Goal: Task Accomplishment & Management: Complete application form

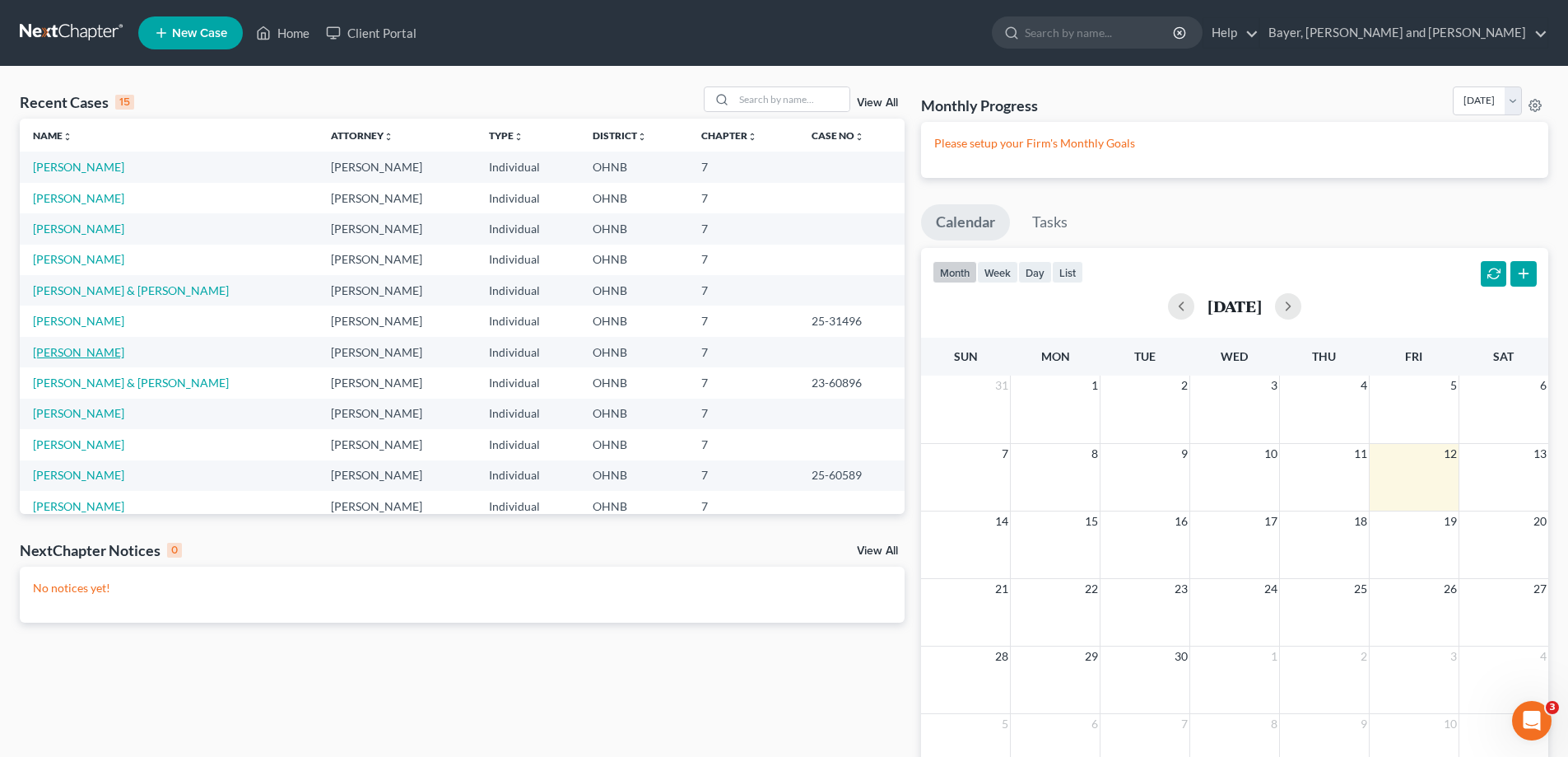
click at [35, 356] on link "[PERSON_NAME]" at bounding box center [78, 351] width 91 height 14
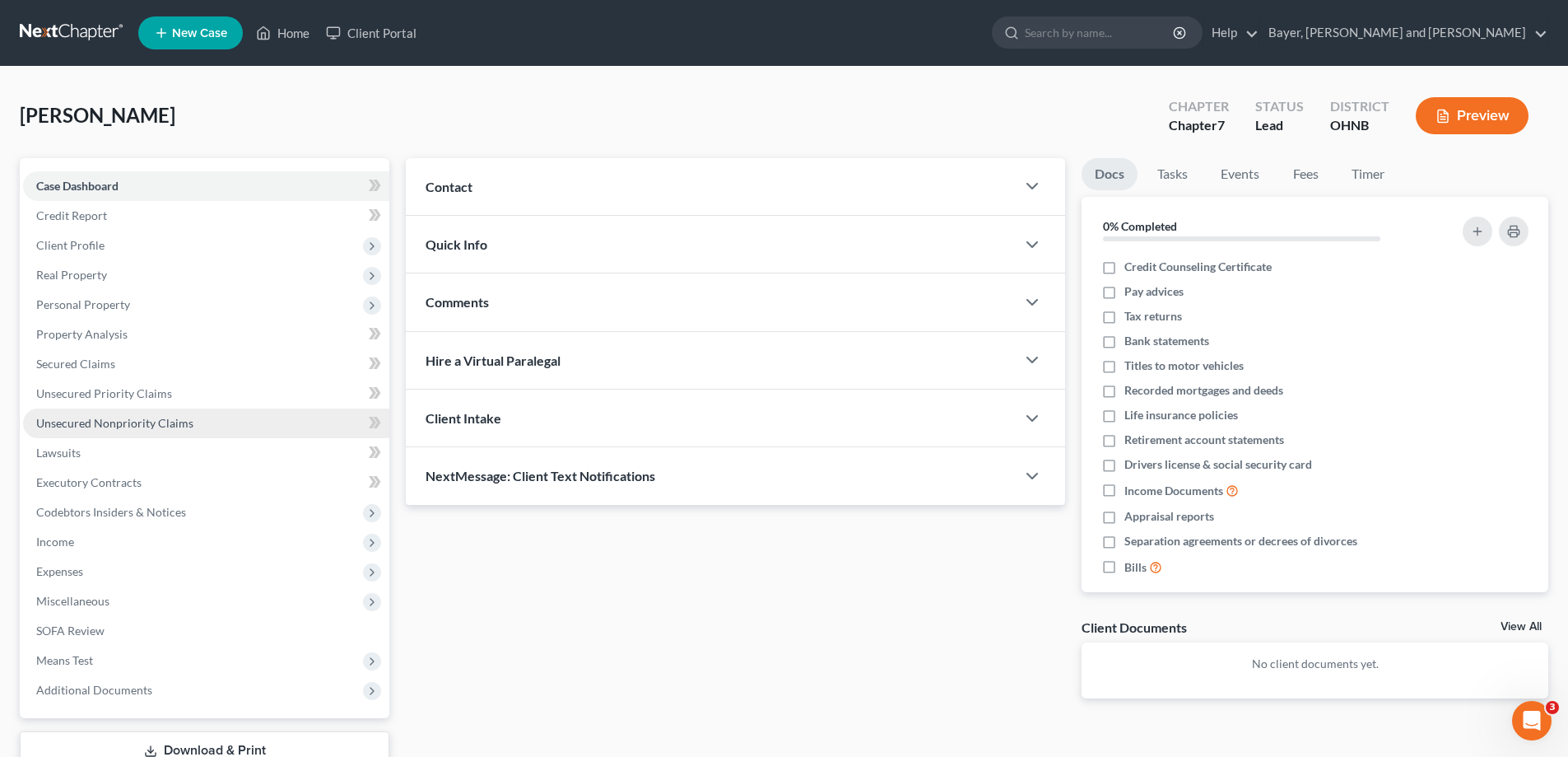
click at [135, 428] on span "Unsecured Nonpriority Claims" at bounding box center [115, 422] width 158 height 14
click at [136, 428] on span "Unsecured Nonpriority Claims" at bounding box center [115, 422] width 158 height 14
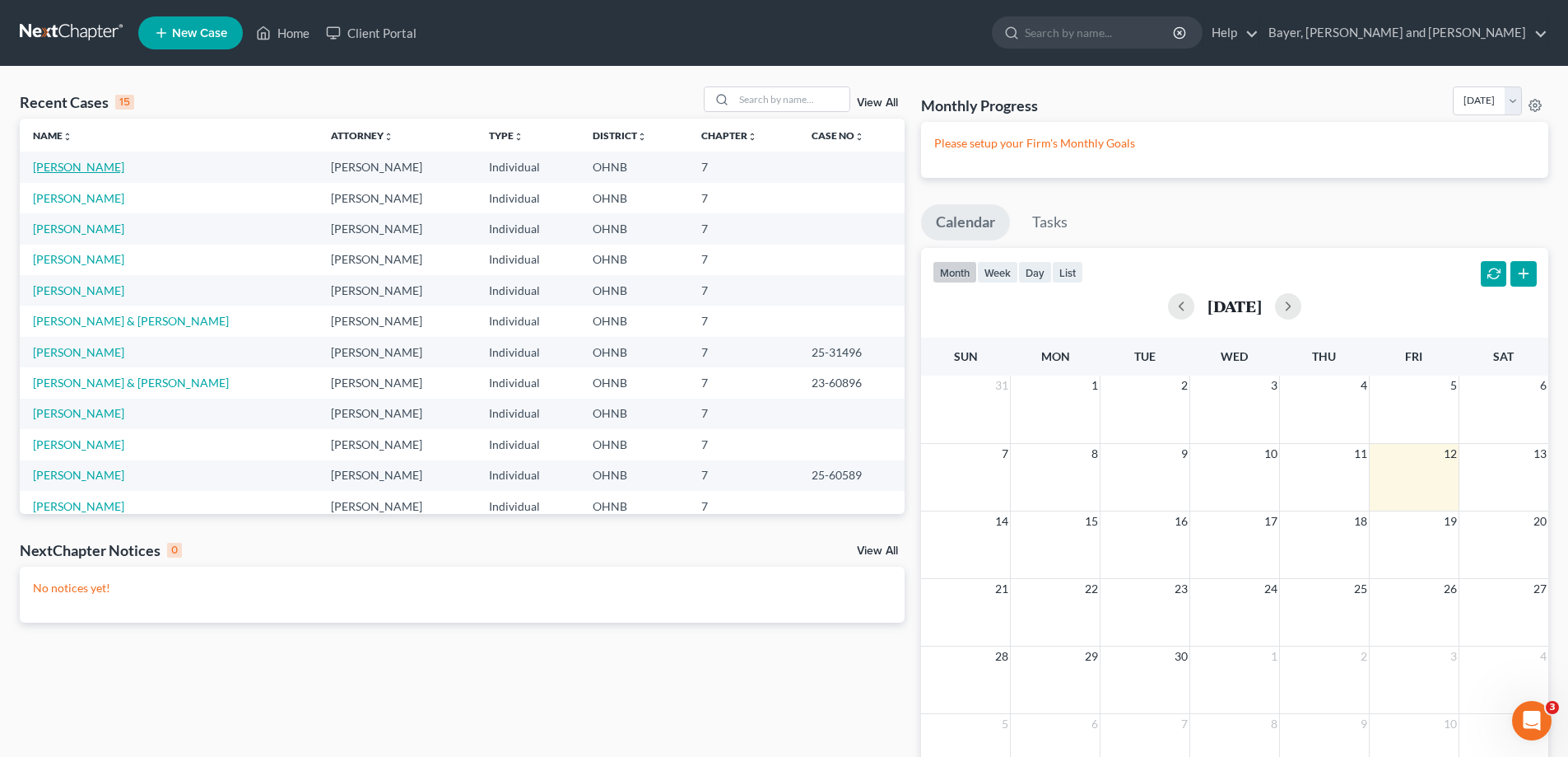
click at [100, 167] on link "[PERSON_NAME]" at bounding box center [78, 166] width 91 height 14
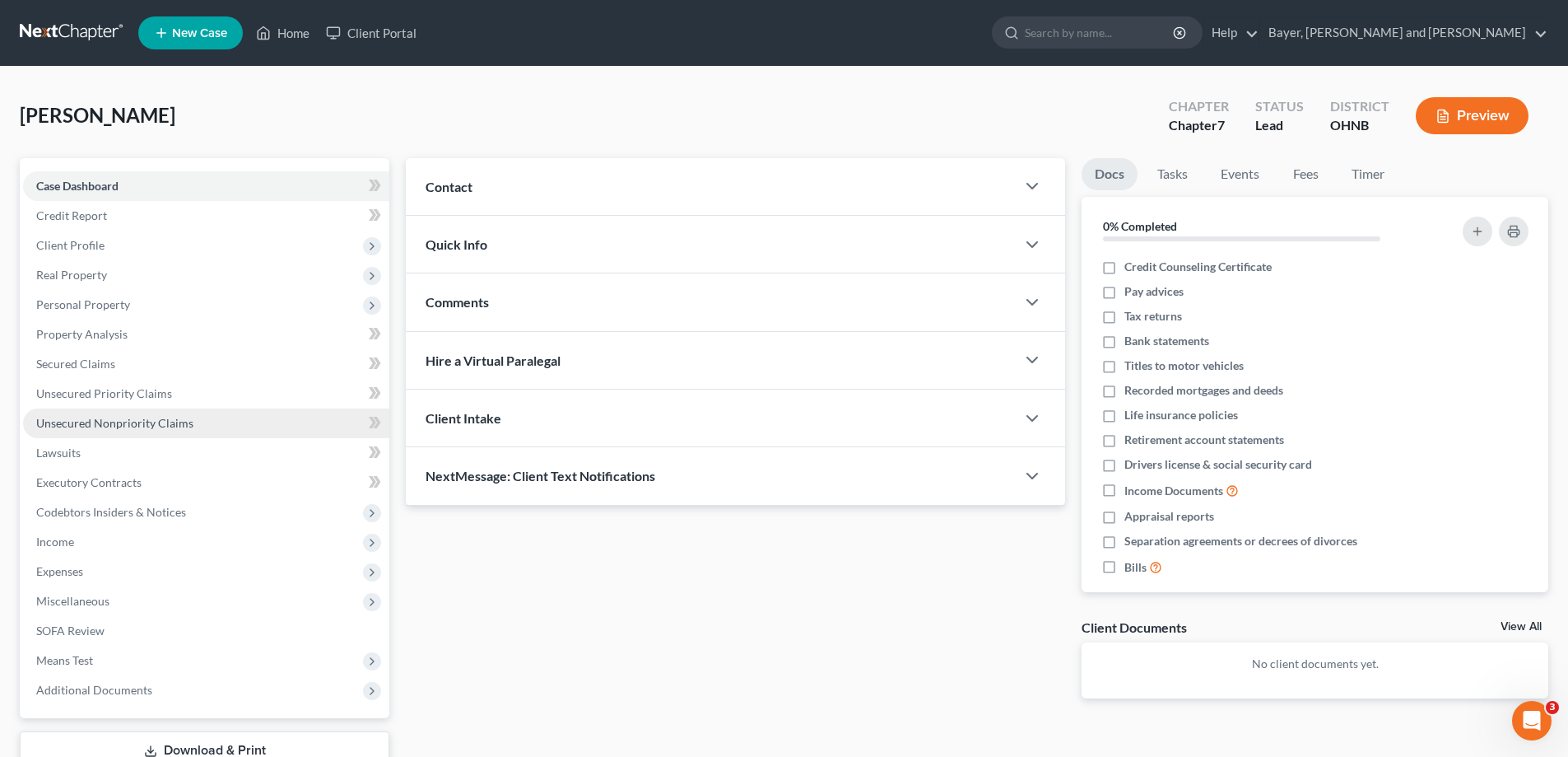
click at [82, 426] on span "Unsecured Nonpriority Claims" at bounding box center [115, 422] width 158 height 14
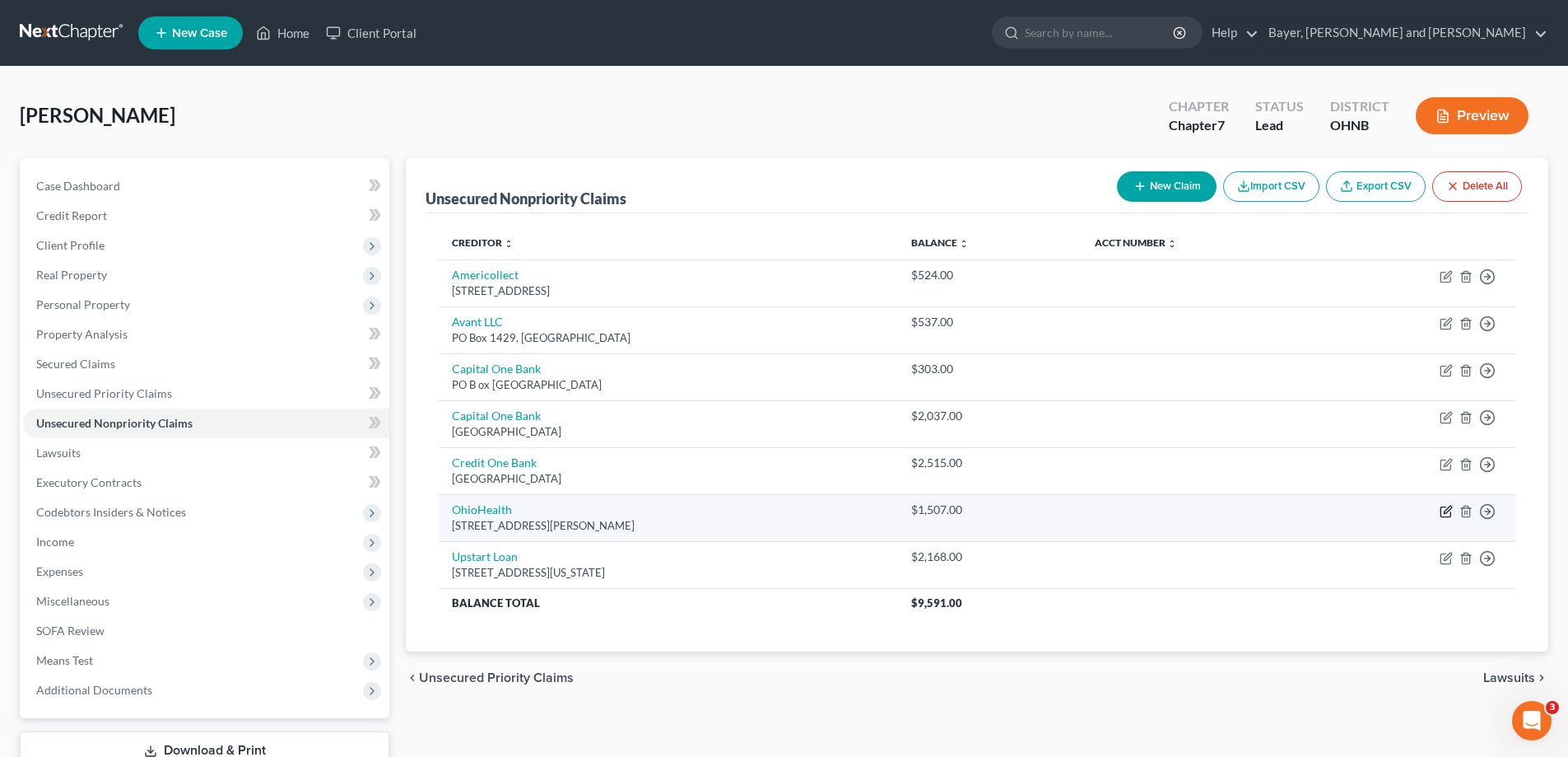
click at [1448, 508] on icon "button" at bounding box center [1448, 509] width 7 height 7
select select "36"
select select "9"
select select "0"
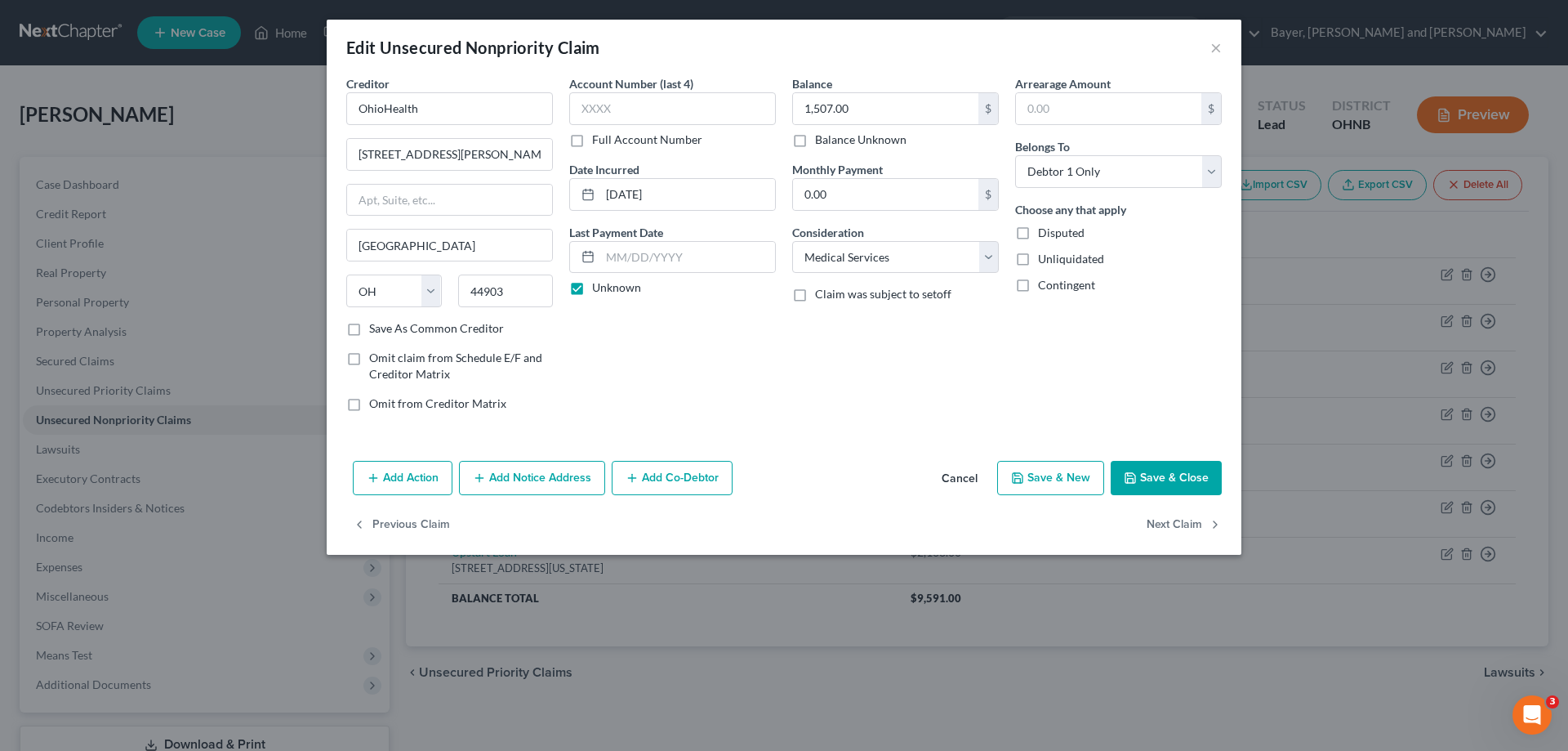
click at [1196, 472] on button "Save & Close" at bounding box center [1167, 478] width 111 height 34
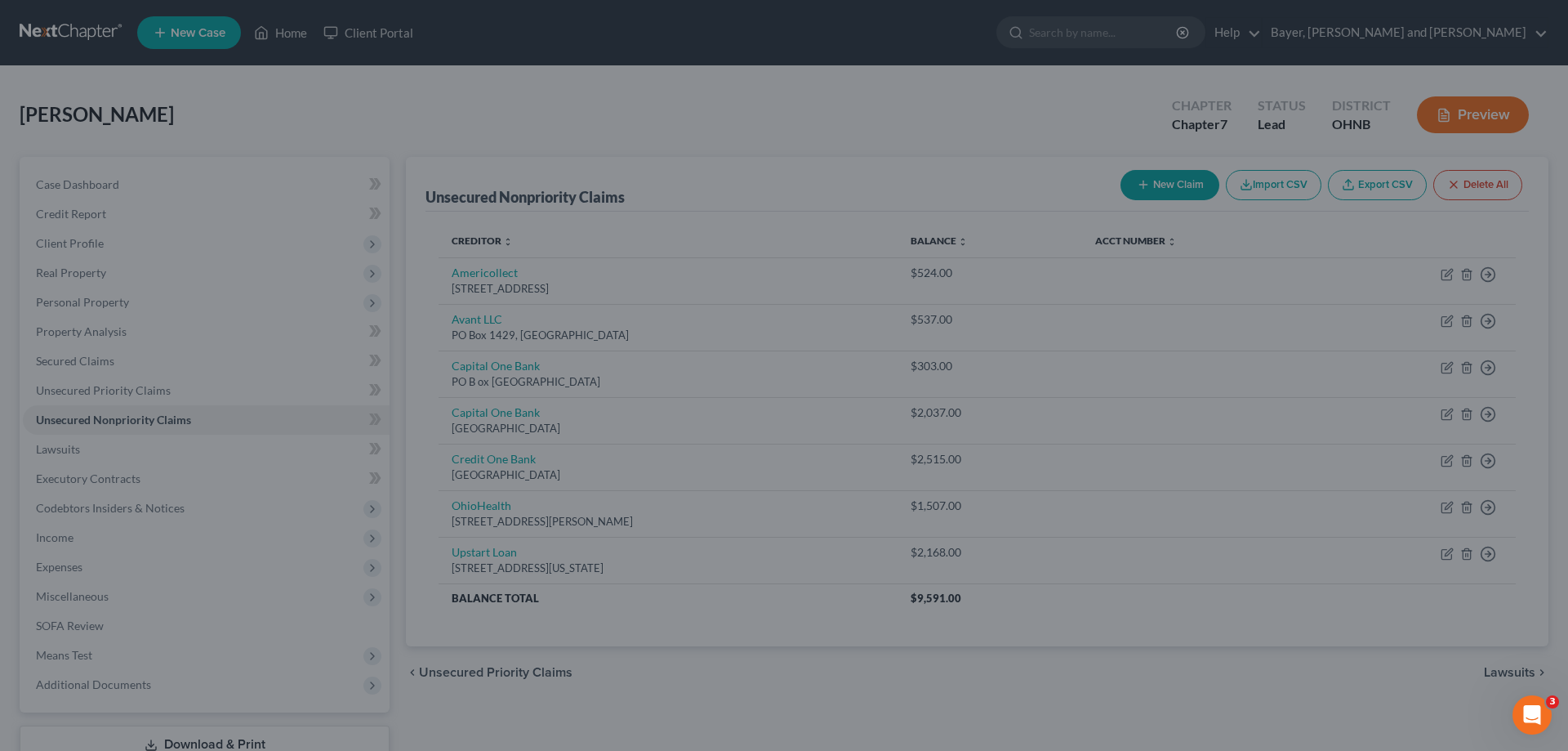
type input "0"
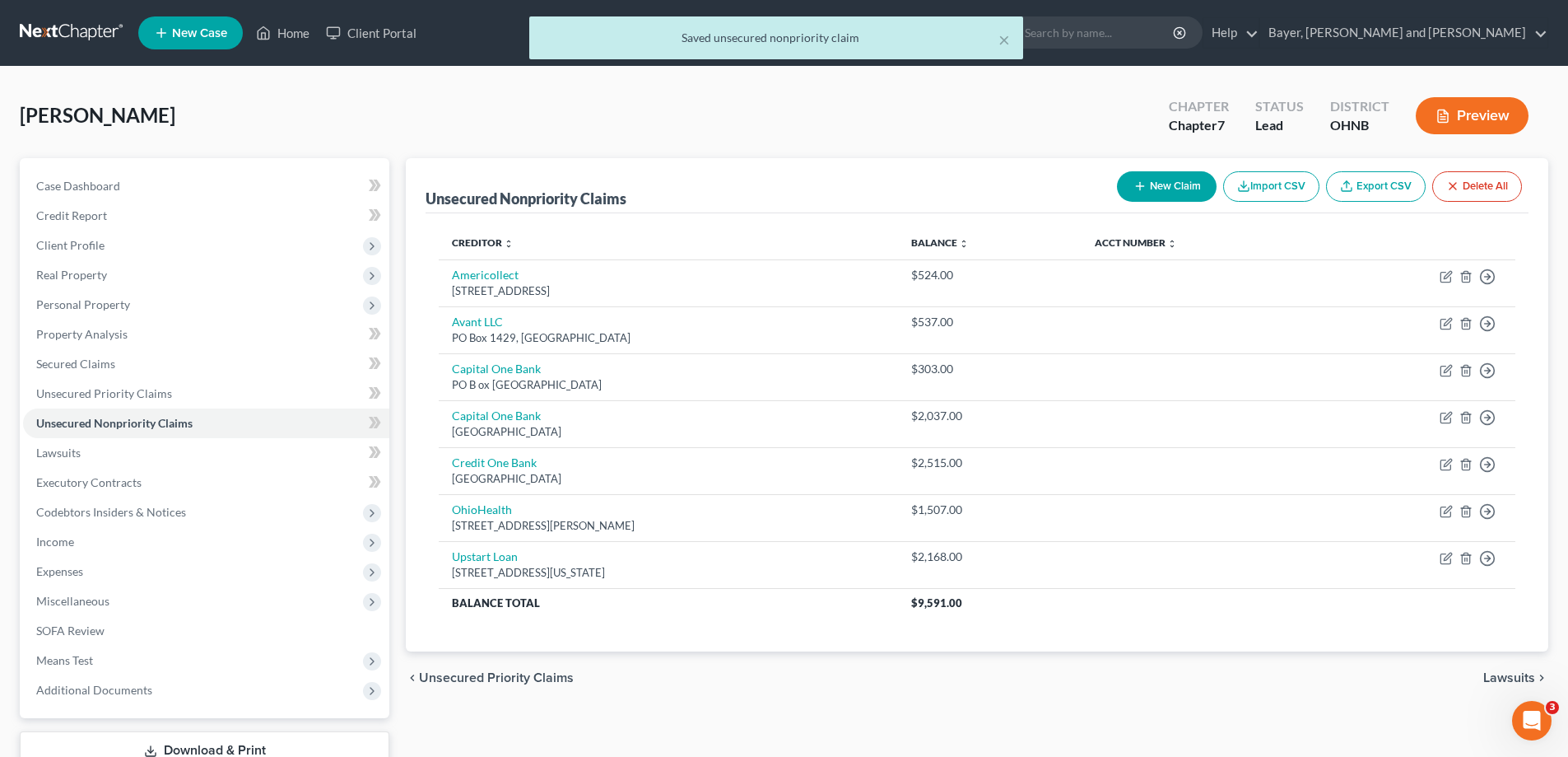
click at [1161, 173] on button "New Claim" at bounding box center [1167, 187] width 100 height 31
select select "0"
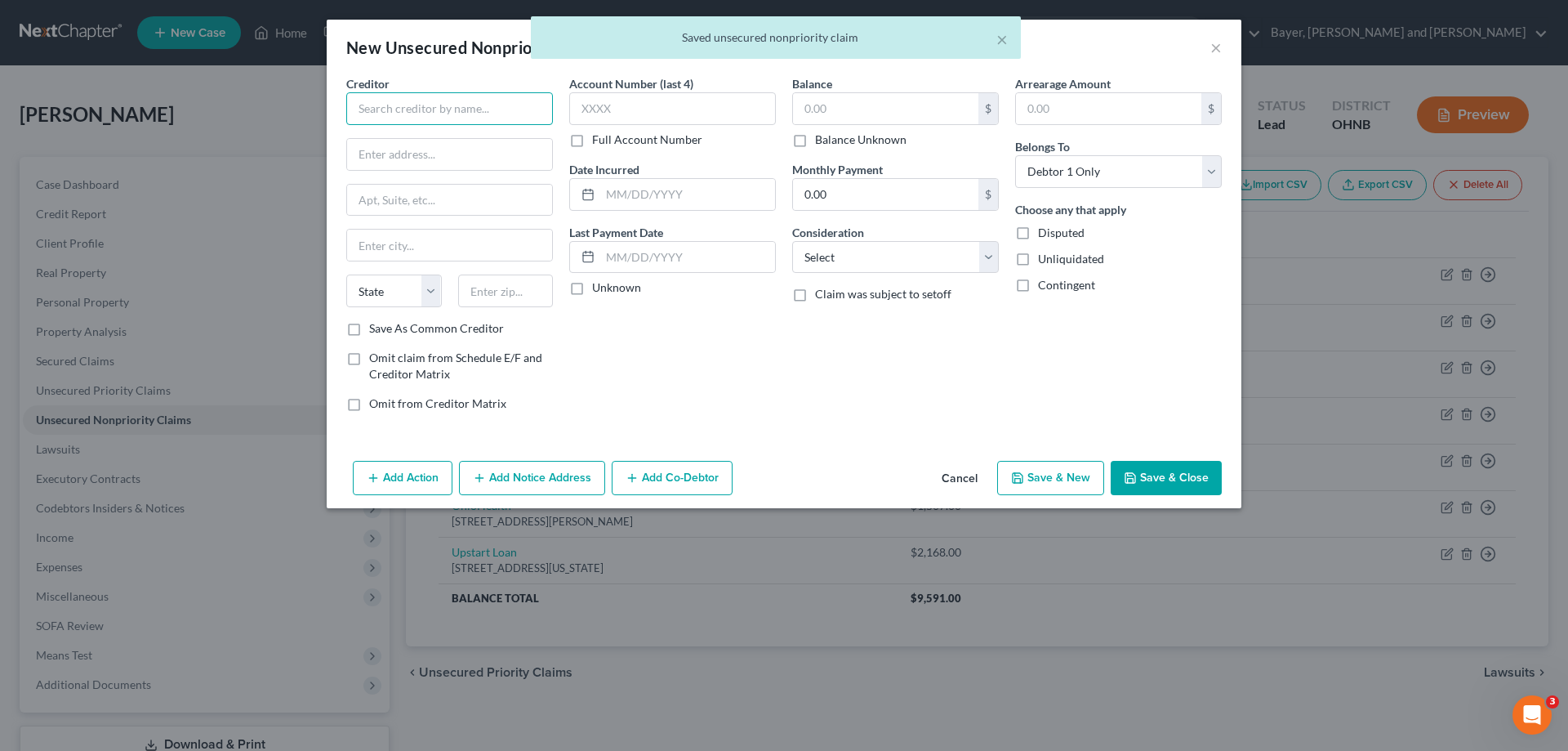
click at [409, 96] on input "text" at bounding box center [450, 109] width 207 height 32
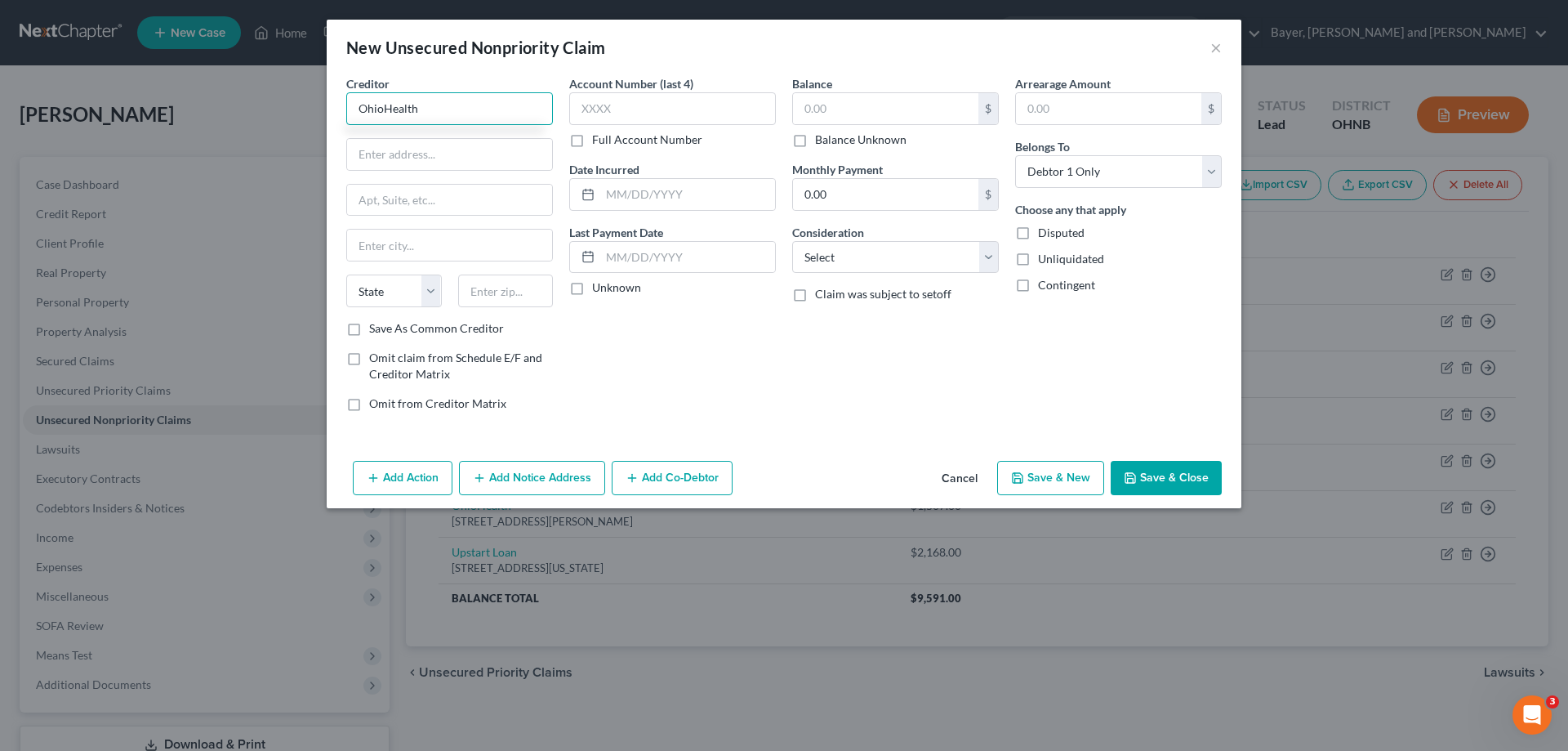
type input "OhioHealth"
type input "PO Box 183221"
type input "Columbus"
select select "36"
type input "433218"
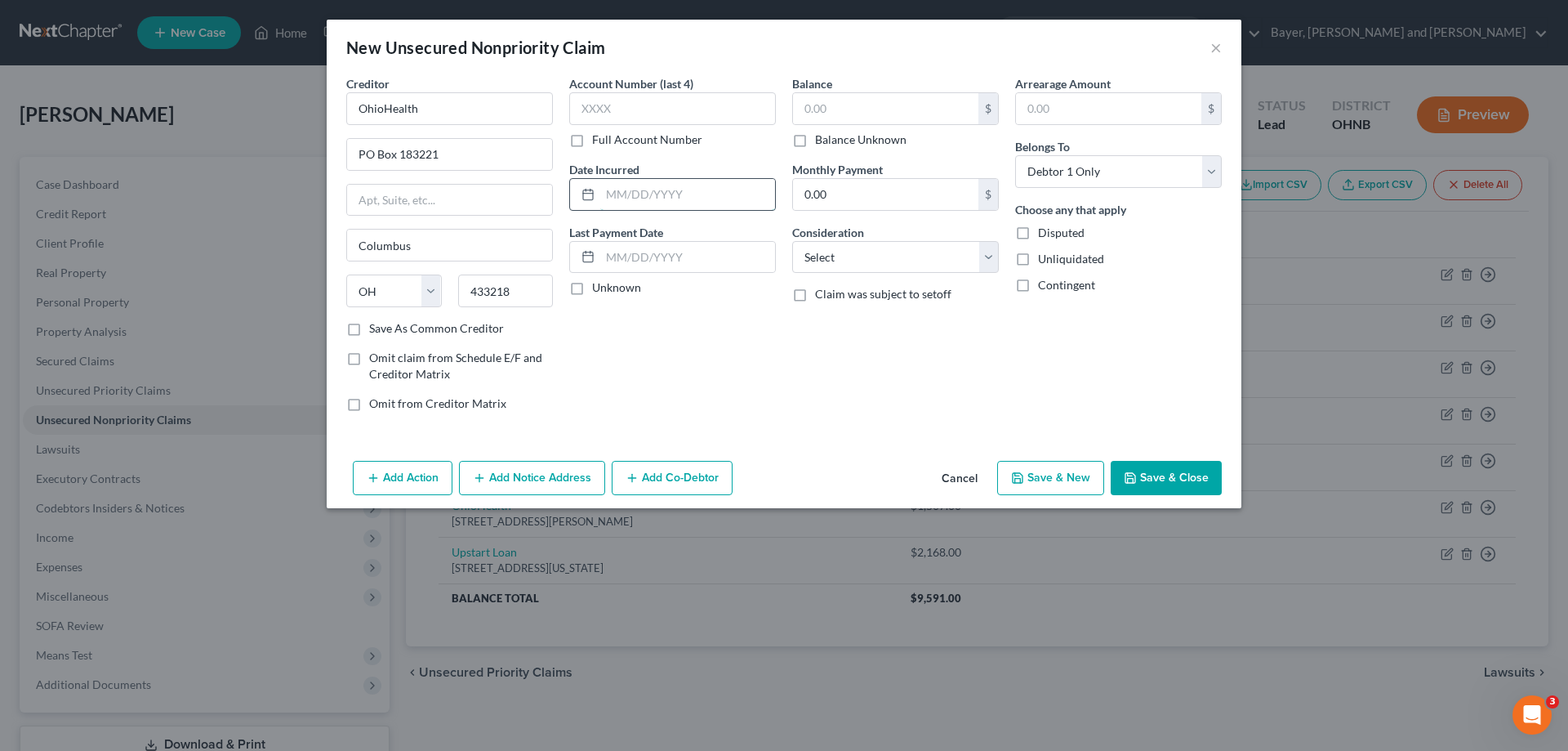
click at [638, 203] on input "text" at bounding box center [687, 194] width 175 height 31
type input "09/11/2024"
click at [592, 287] on label "Unknown" at bounding box center [616, 287] width 49 height 16
click at [599, 287] on input "Unknown" at bounding box center [604, 285] width 11 height 11
checkbox input "true"
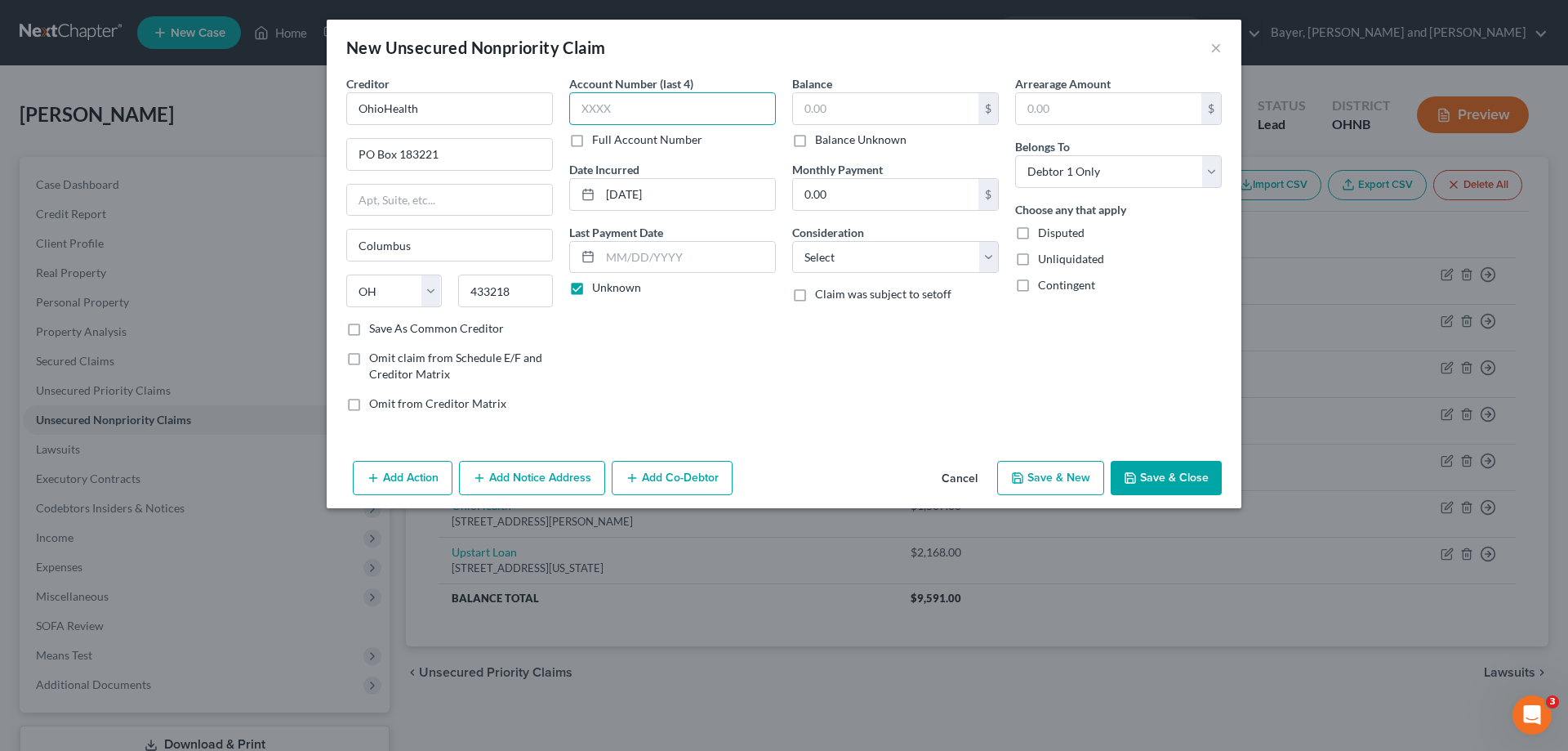
click at [626, 102] on input "text" at bounding box center [673, 109] width 207 height 32
type input "5694"
click at [824, 96] on input "text" at bounding box center [885, 109] width 185 height 31
type input "1,451.00"
click at [986, 257] on select "Select Cable / Satellite Services Collection Agency Credit Card Debt Debt Couns…" at bounding box center [895, 257] width 207 height 32
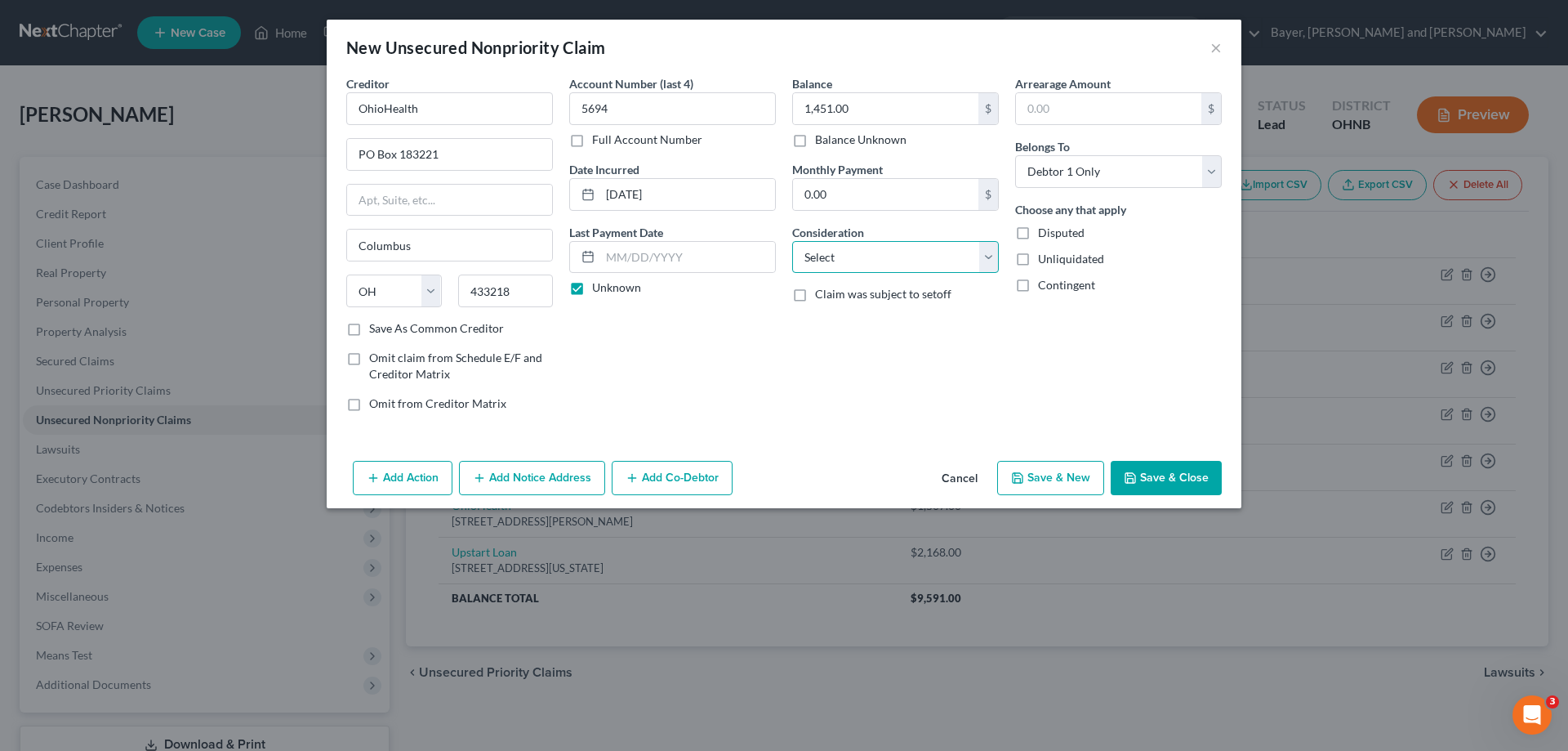
select select "9"
click at [792, 241] on select "Select Cable / Satellite Services Collection Agency Credit Card Debt Debt Couns…" at bounding box center [895, 257] width 207 height 32
click at [1117, 417] on div "Arrearage Amount $ Belongs To * Select Debtor 1 Only Debtor 2 Only Debtor 1 And…" at bounding box center [1118, 250] width 223 height 349
click at [1162, 473] on button "Save & Close" at bounding box center [1167, 478] width 111 height 34
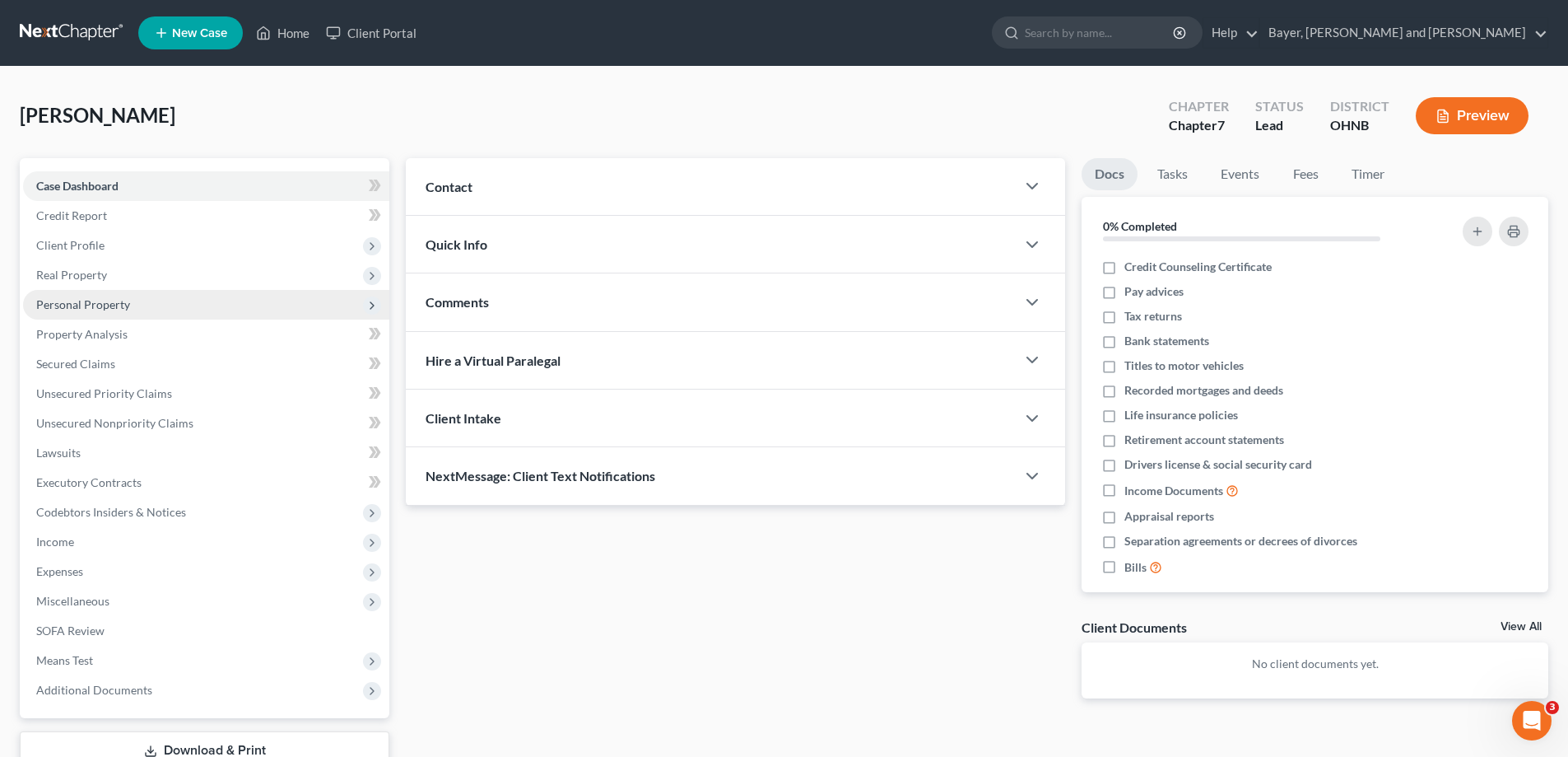
click at [97, 307] on span "Personal Property" at bounding box center [83, 303] width 94 height 14
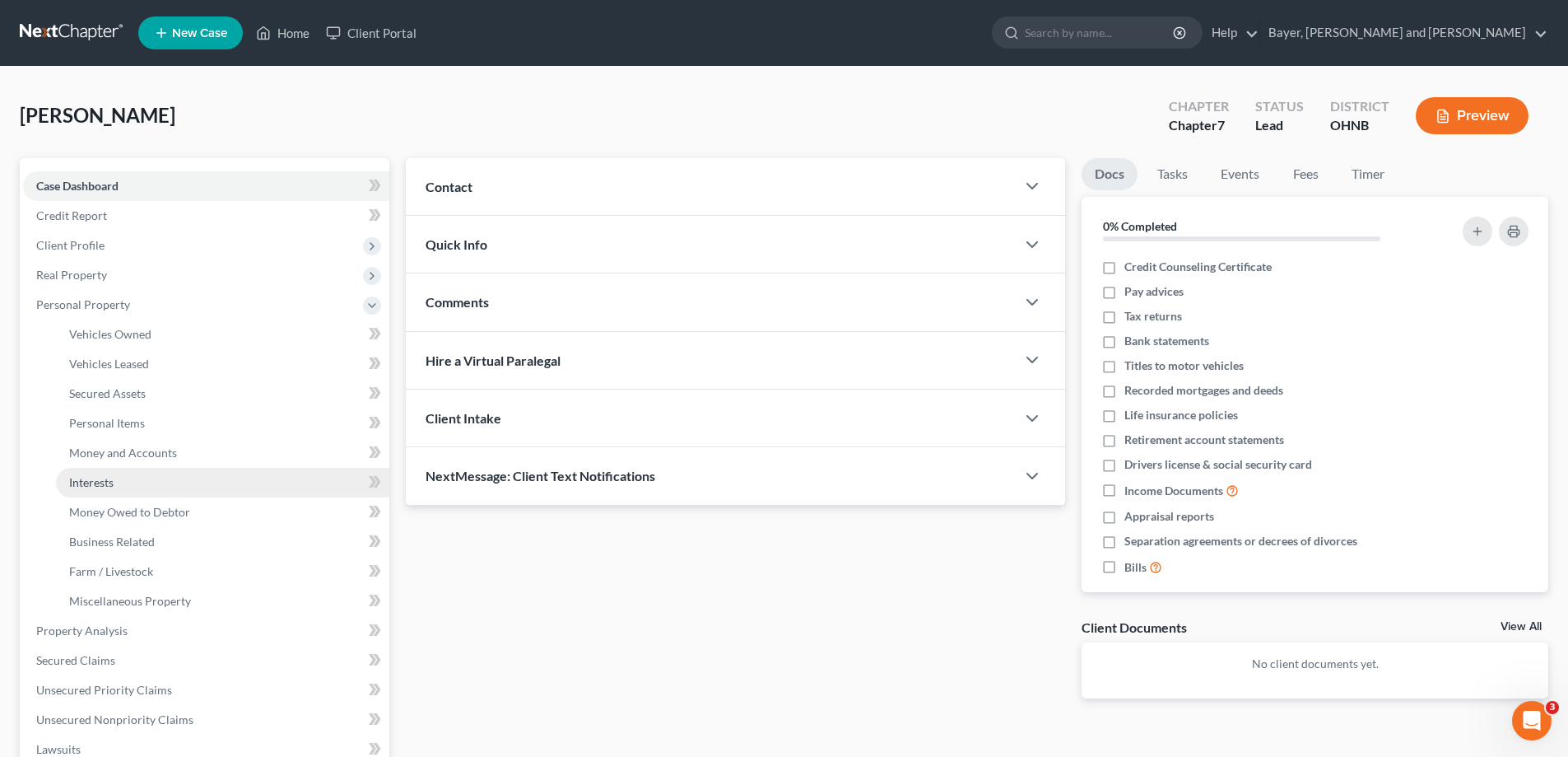
click at [126, 486] on link "Interests" at bounding box center [223, 482] width 333 height 30
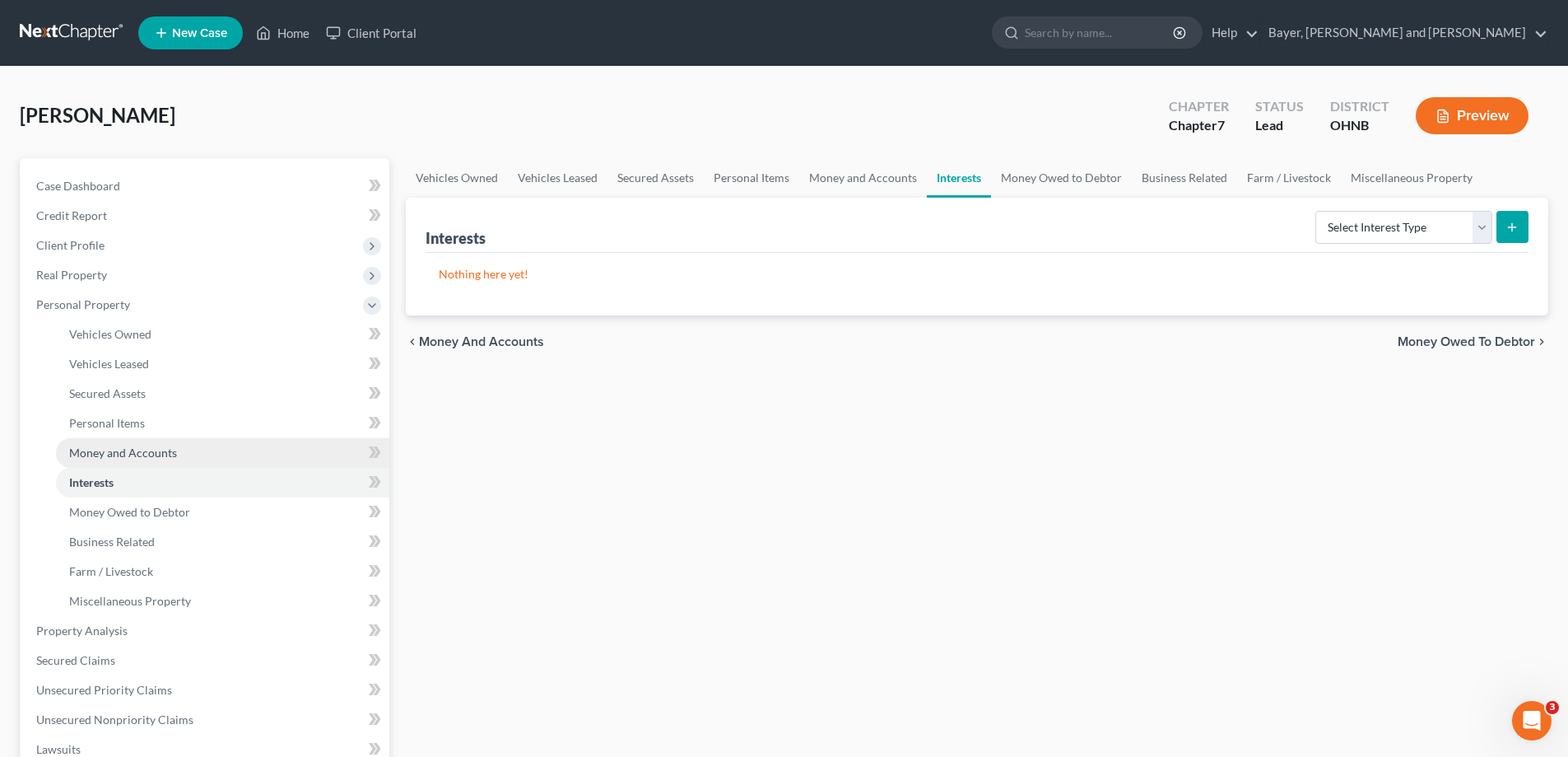
click at [136, 446] on span "Money and Accounts" at bounding box center [122, 452] width 108 height 14
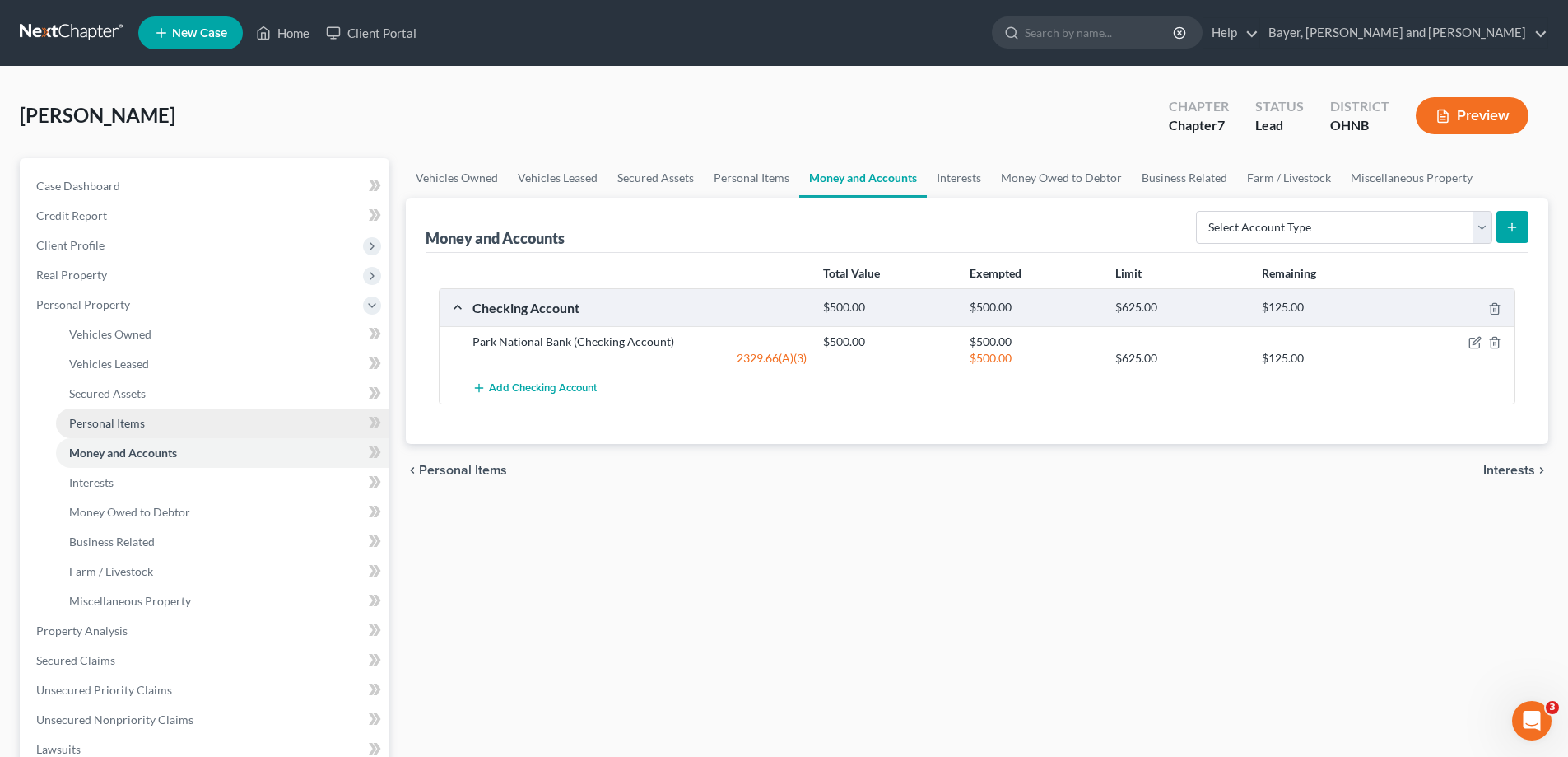
click at [140, 423] on span "Personal Items" at bounding box center [107, 422] width 76 height 14
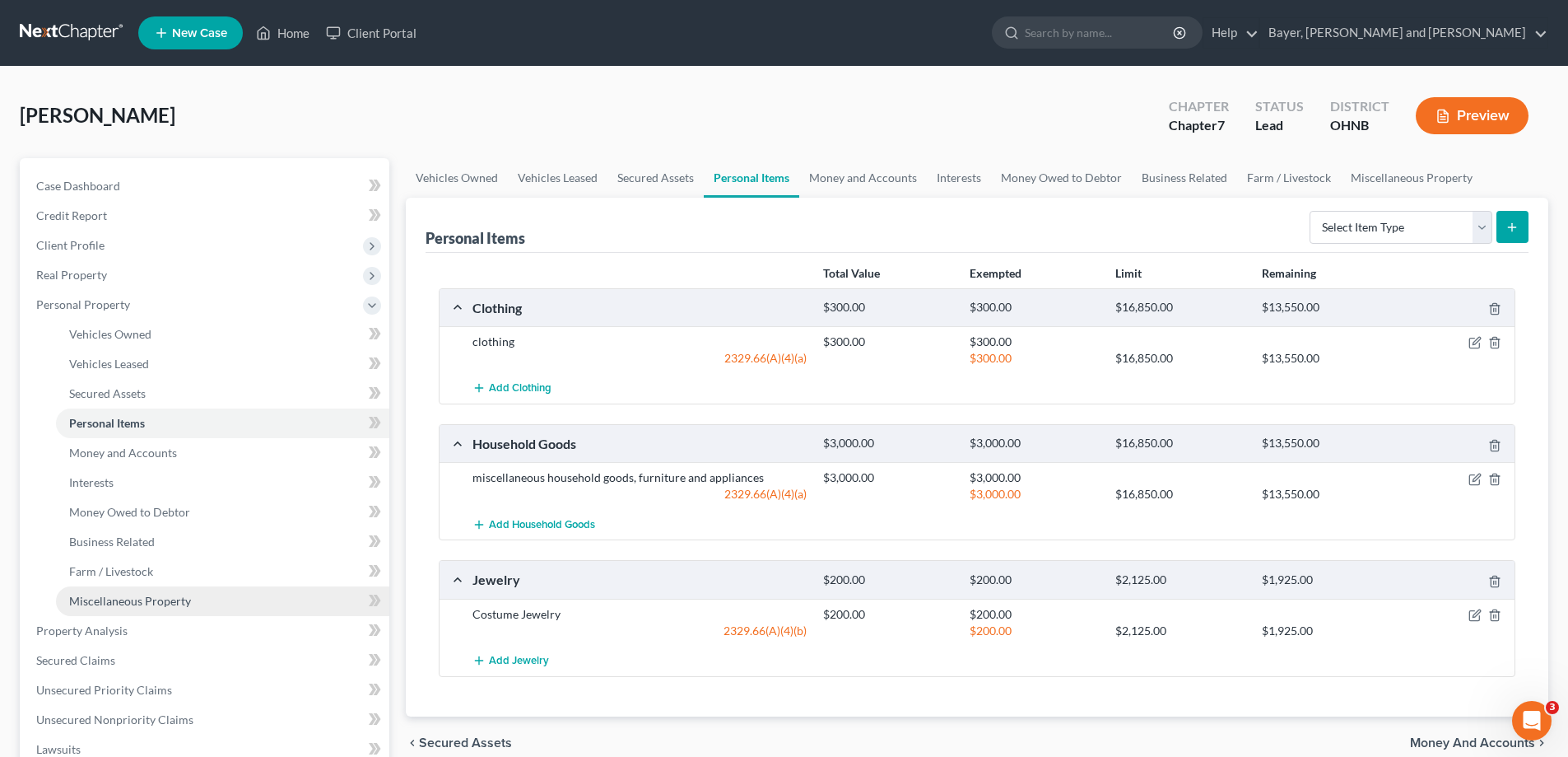
click at [140, 595] on span "Miscellaneous Property" at bounding box center [129, 600] width 122 height 14
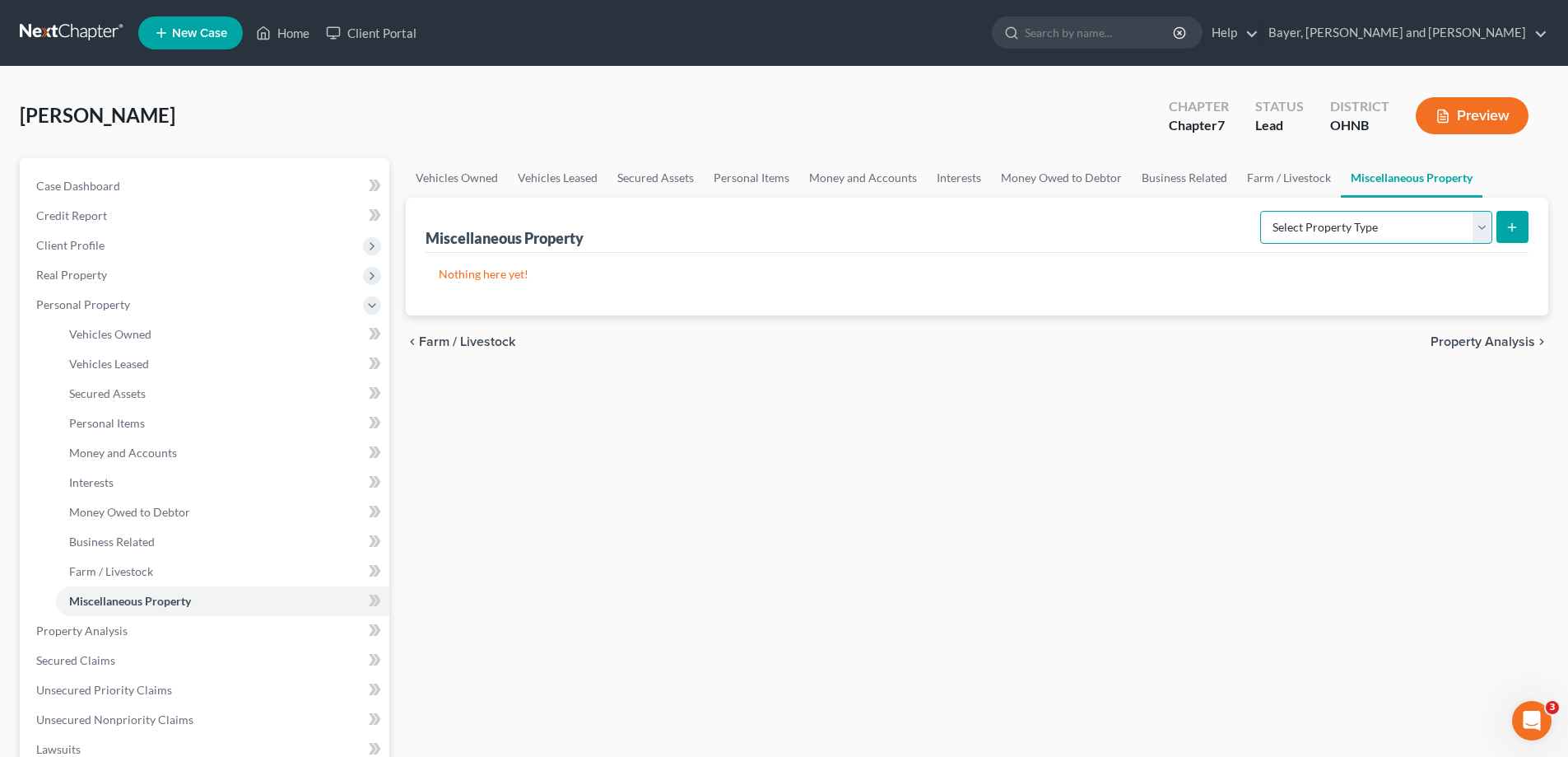
click at [1486, 225] on select "Select Property Type Assigned for Creditor Benefit Within 1 Year Holding for An…" at bounding box center [1376, 227] width 232 height 33
click at [106, 485] on span "Interests" at bounding box center [91, 482] width 44 height 14
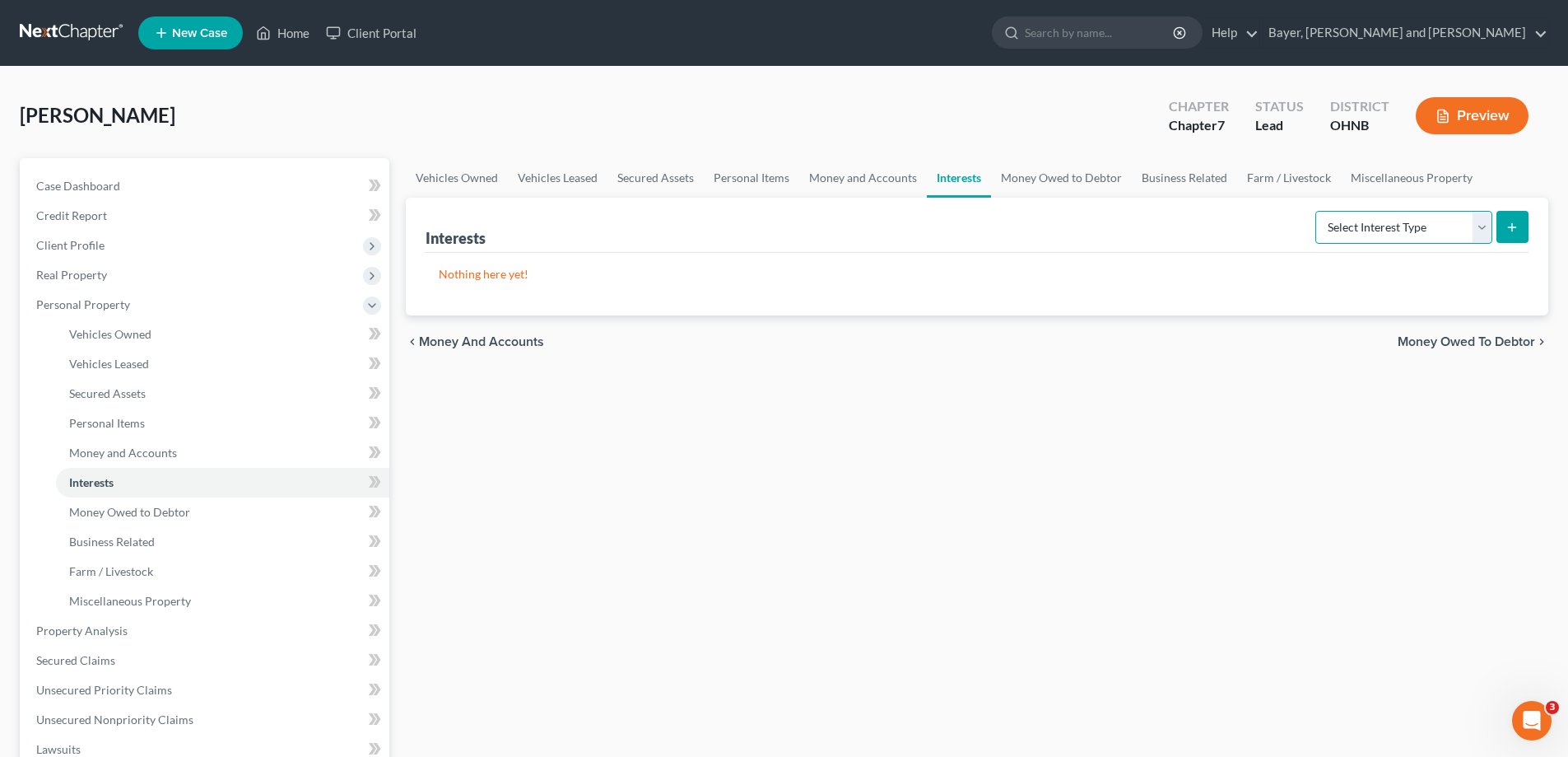
click at [1482, 227] on select "Select Interest Type 401K Annuity Bond Education IRA Government Bond Government…" at bounding box center [1403, 227] width 177 height 33
select select "other_retirement_plan"
click at [1317, 211] on select "Select Interest Type 401K Annuity Bond Education IRA Government Bond Government…" at bounding box center [1403, 227] width 177 height 33
click at [1517, 225] on icon "submit" at bounding box center [1512, 227] width 14 height 14
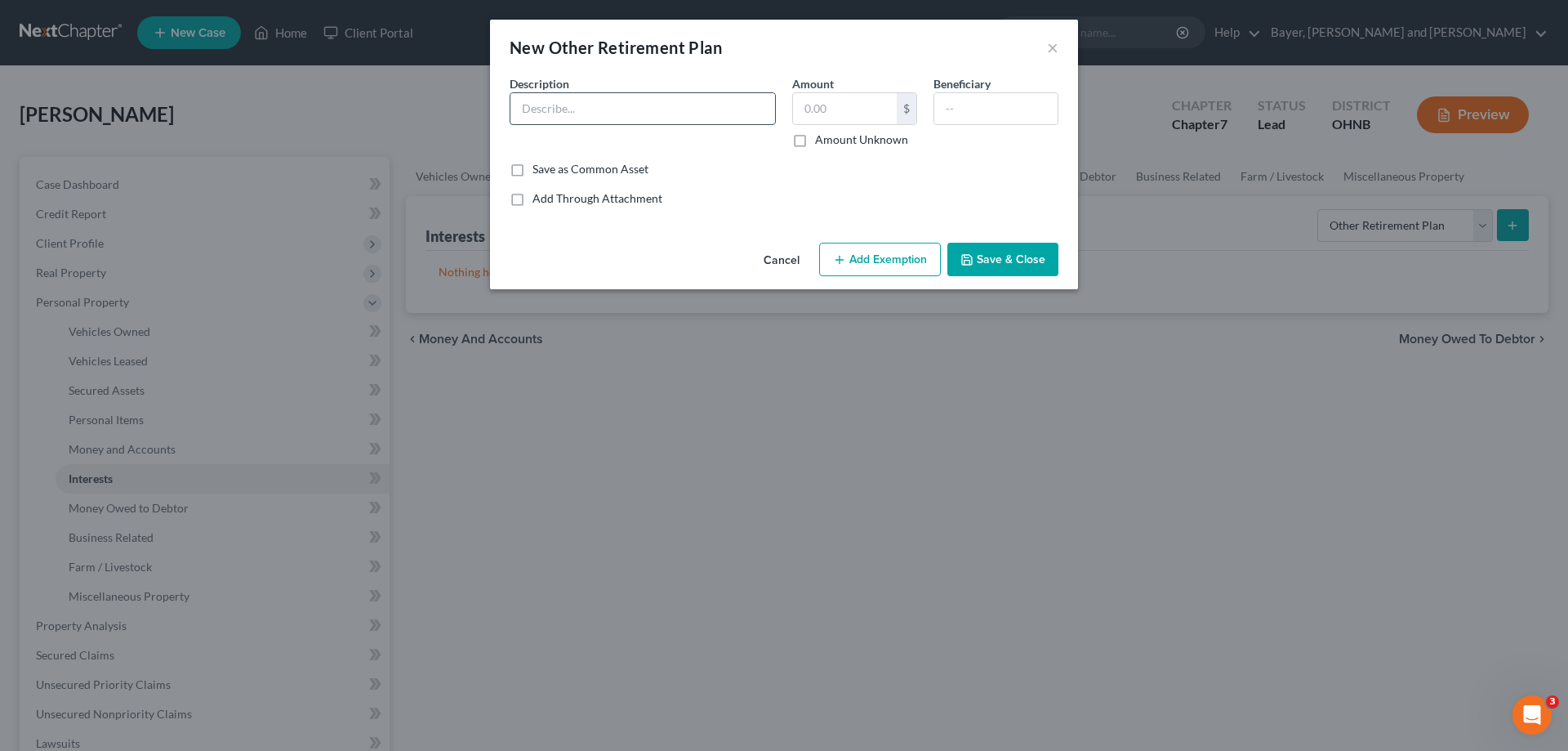
click at [569, 103] on input "text" at bounding box center [642, 109] width 265 height 31
type input "The Center Retirement Plan"
click at [823, 103] on input "text" at bounding box center [844, 109] width 103 height 31
type input "4,804.00"
click at [870, 269] on button "Add Exemption" at bounding box center [879, 260] width 121 height 34
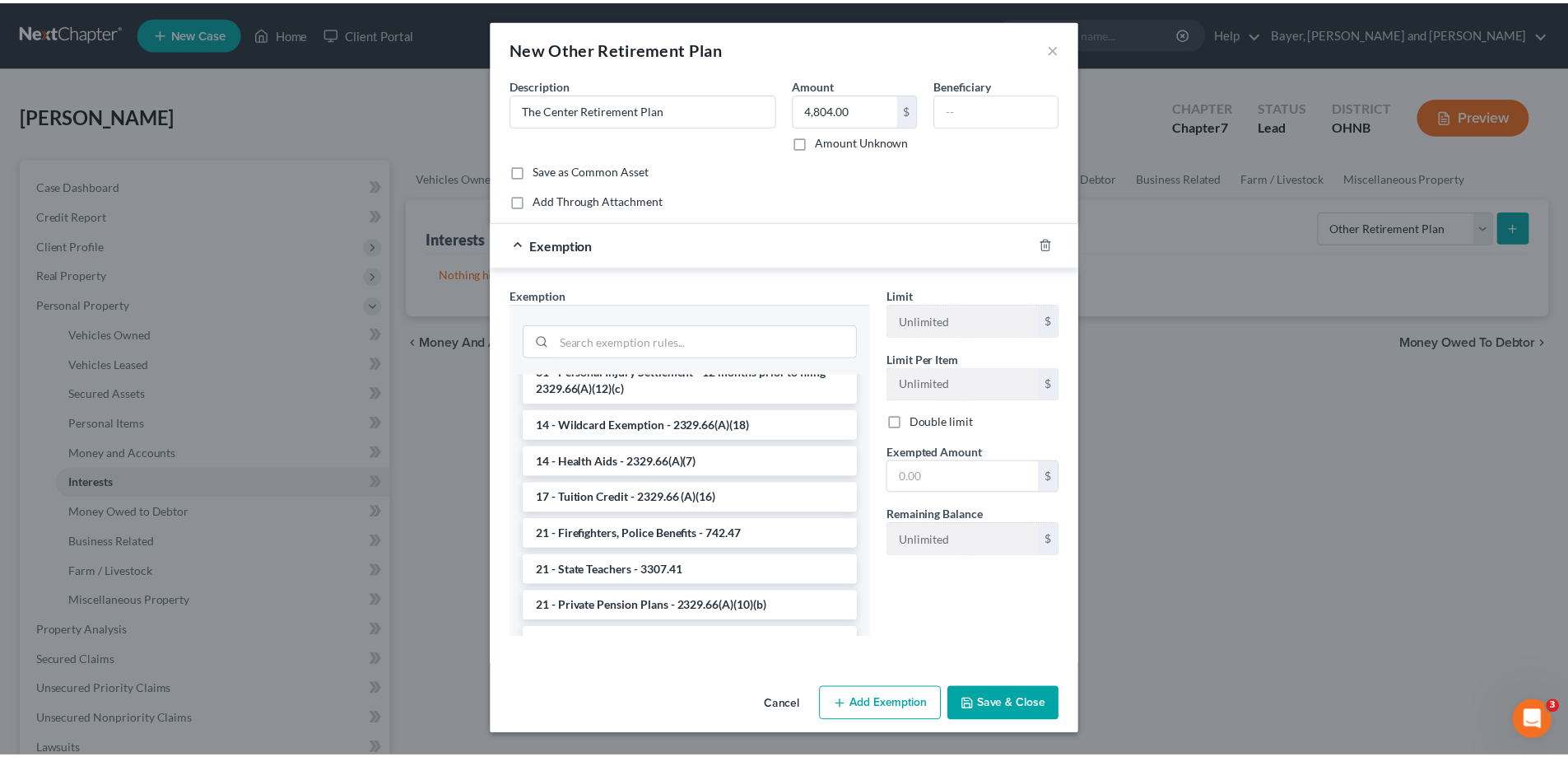
scroll to position [1235, 0]
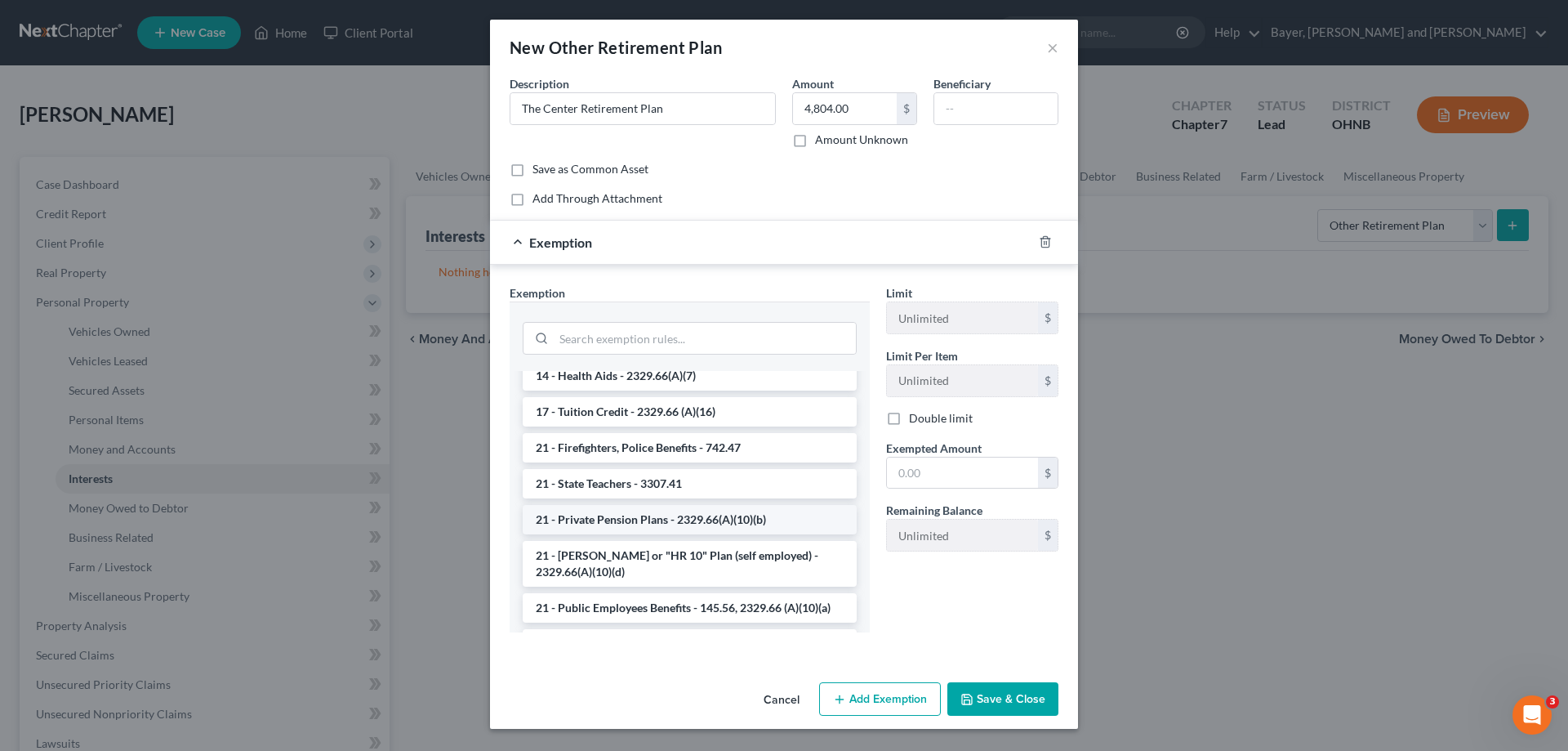
click at [802, 509] on li "21 - Private Pension Plans - 2329.66(A)(10)(b)" at bounding box center [690, 519] width 334 height 30
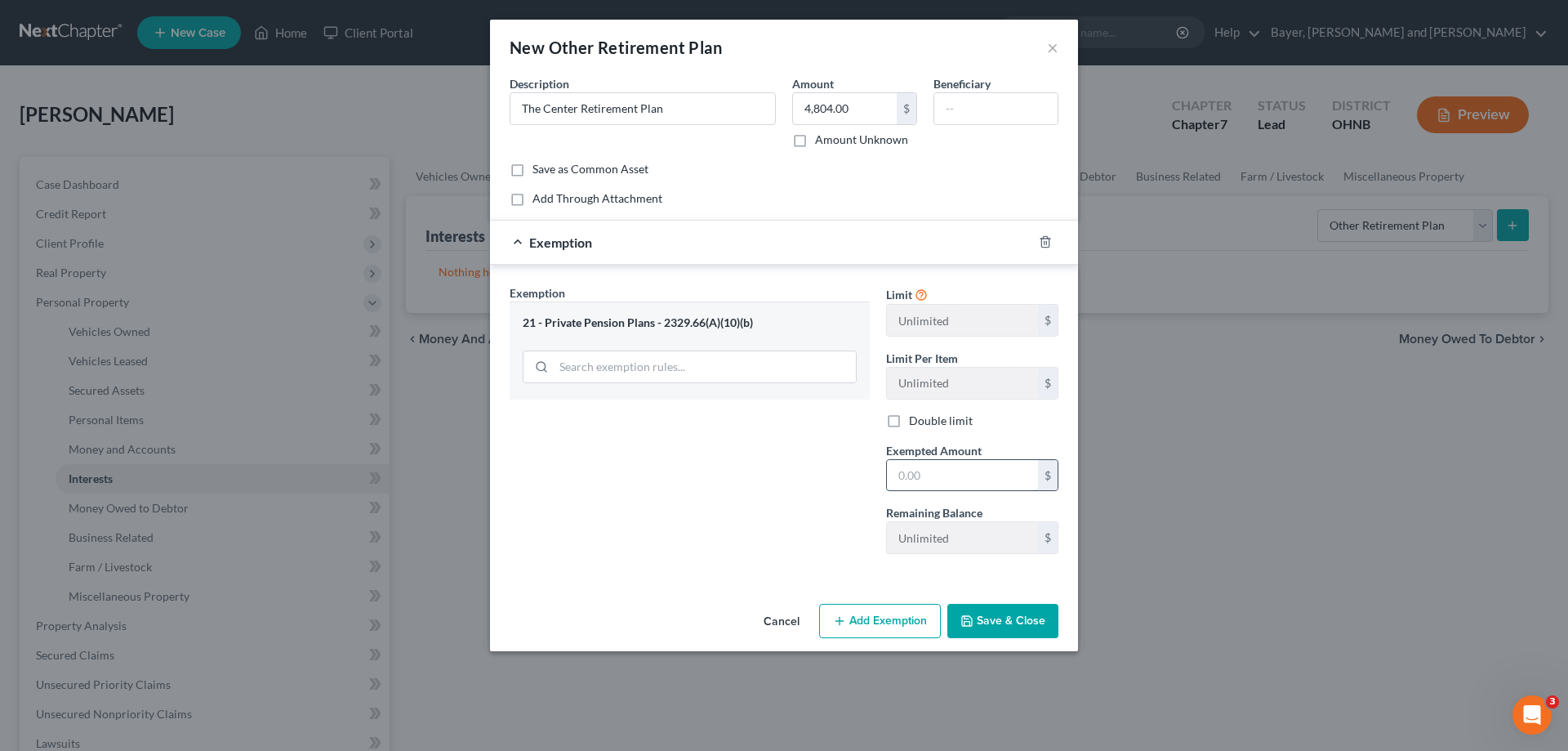
click at [955, 486] on input "text" at bounding box center [962, 475] width 151 height 31
type input "4,804.00"
click at [993, 619] on button "Save & Close" at bounding box center [1003, 621] width 111 height 34
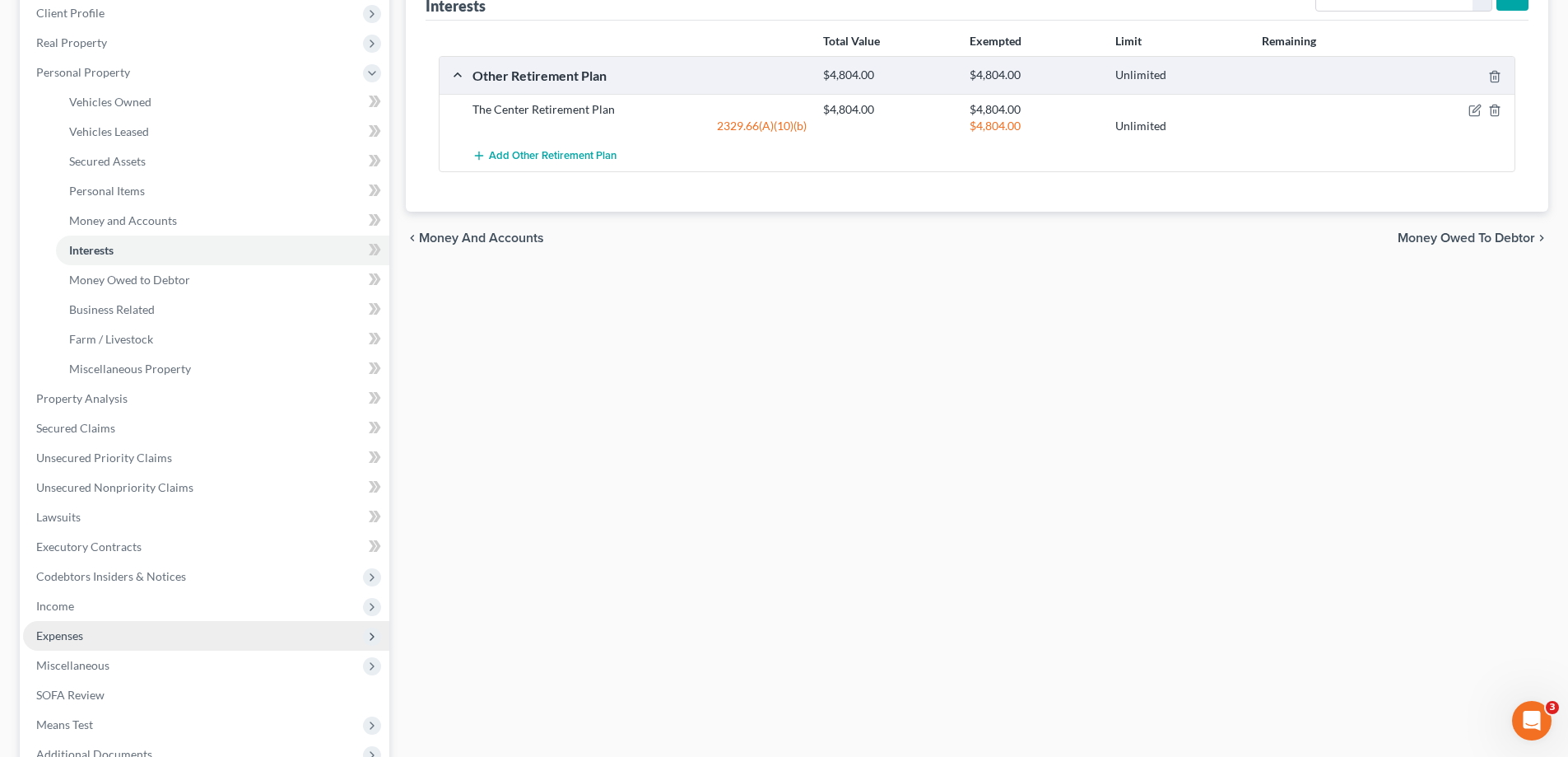
scroll to position [247, 0]
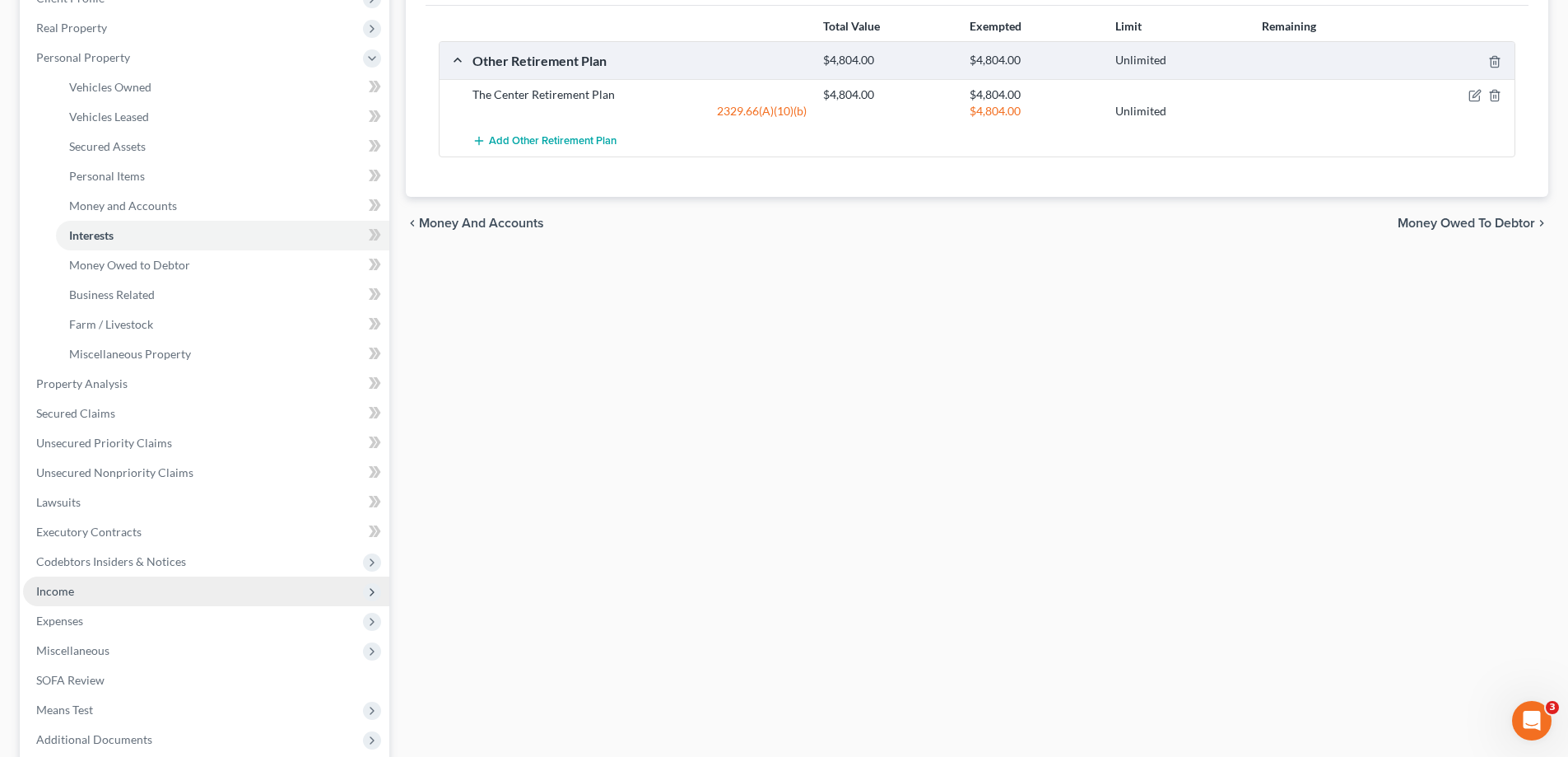
click at [100, 578] on span "Income" at bounding box center [206, 591] width 367 height 30
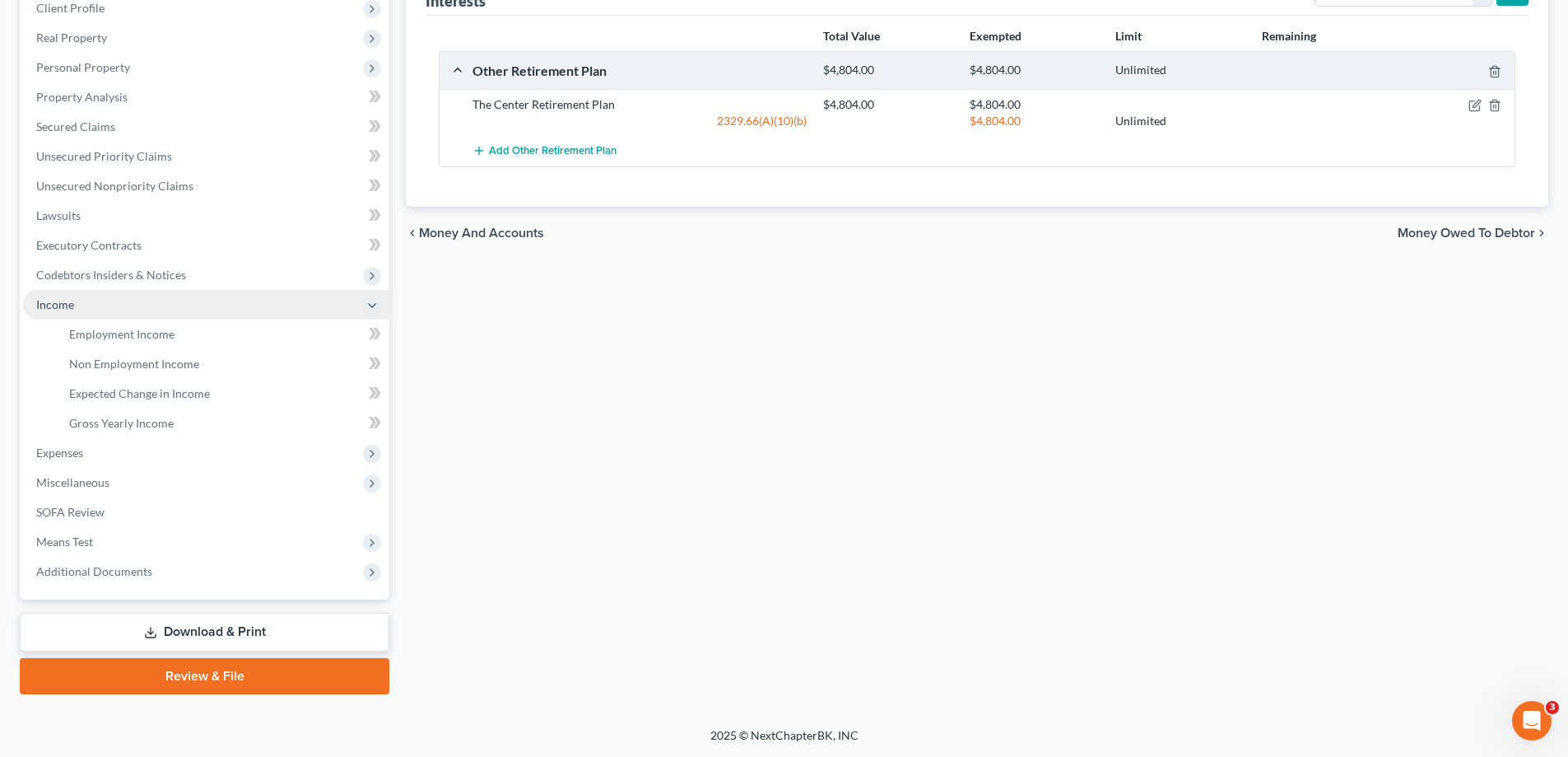
scroll to position [237, 0]
click at [184, 341] on link "Employment Income" at bounding box center [223, 334] width 333 height 30
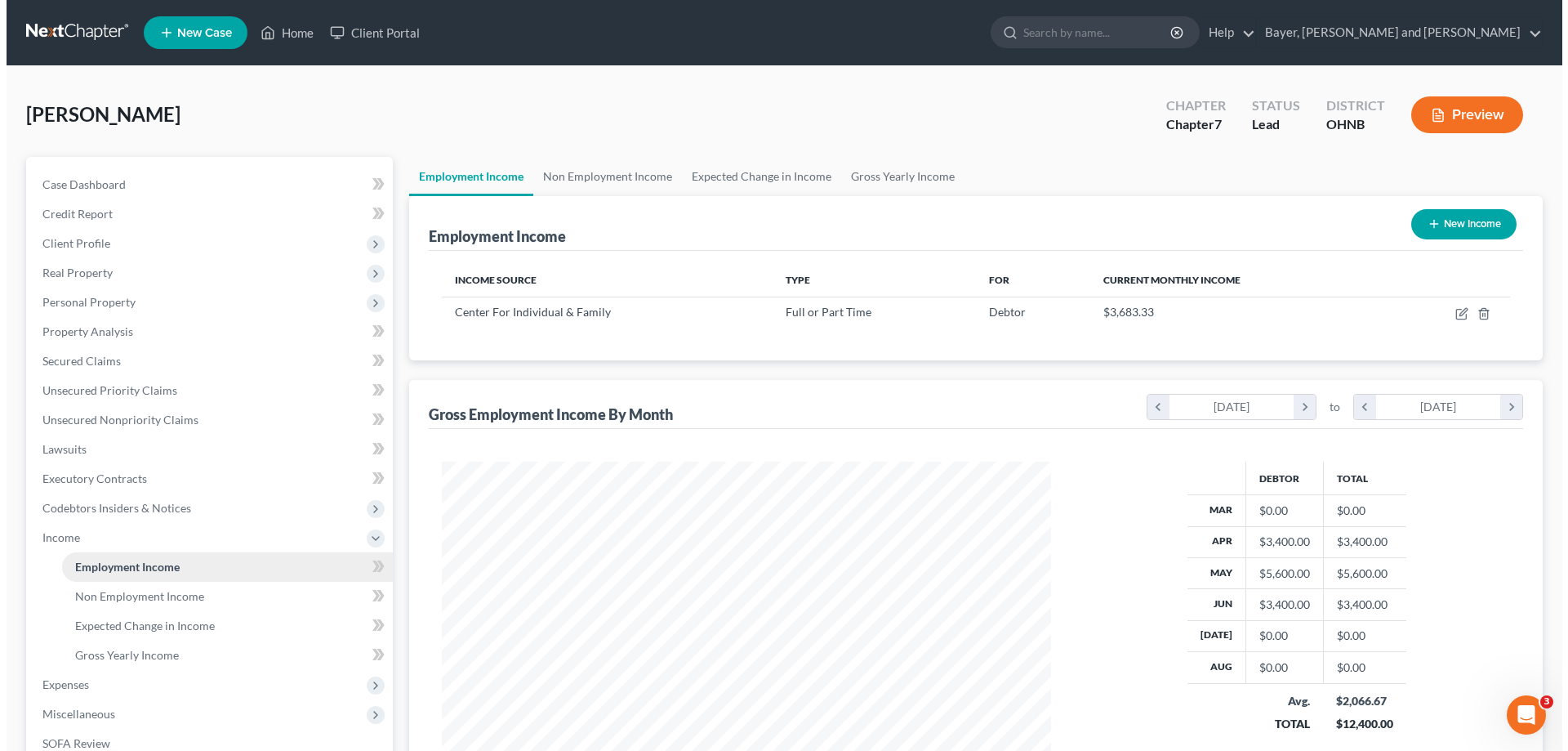
scroll to position [305, 642]
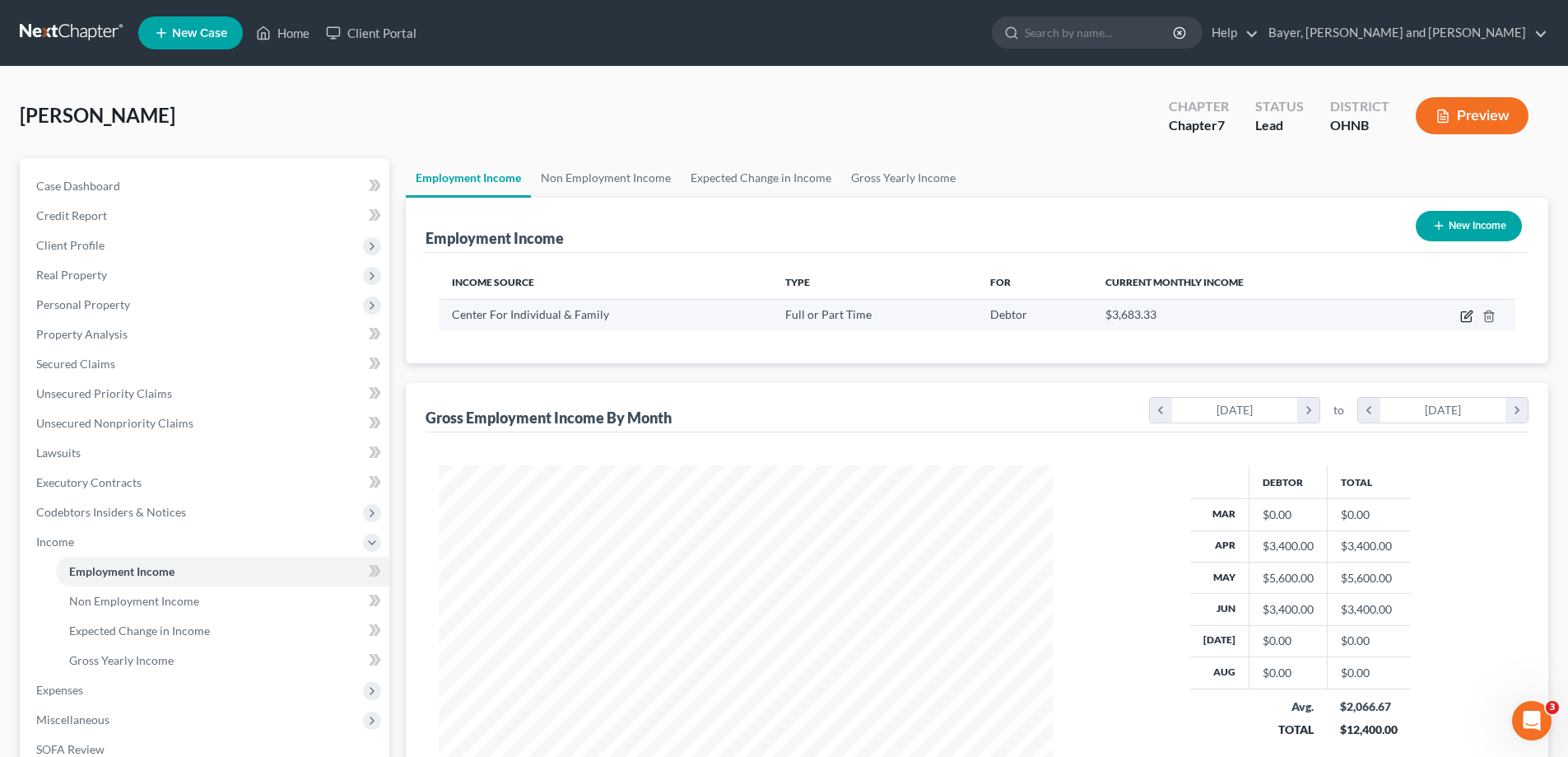
click at [1469, 313] on icon "button" at bounding box center [1468, 314] width 7 height 7
select select "0"
select select "36"
select select "2"
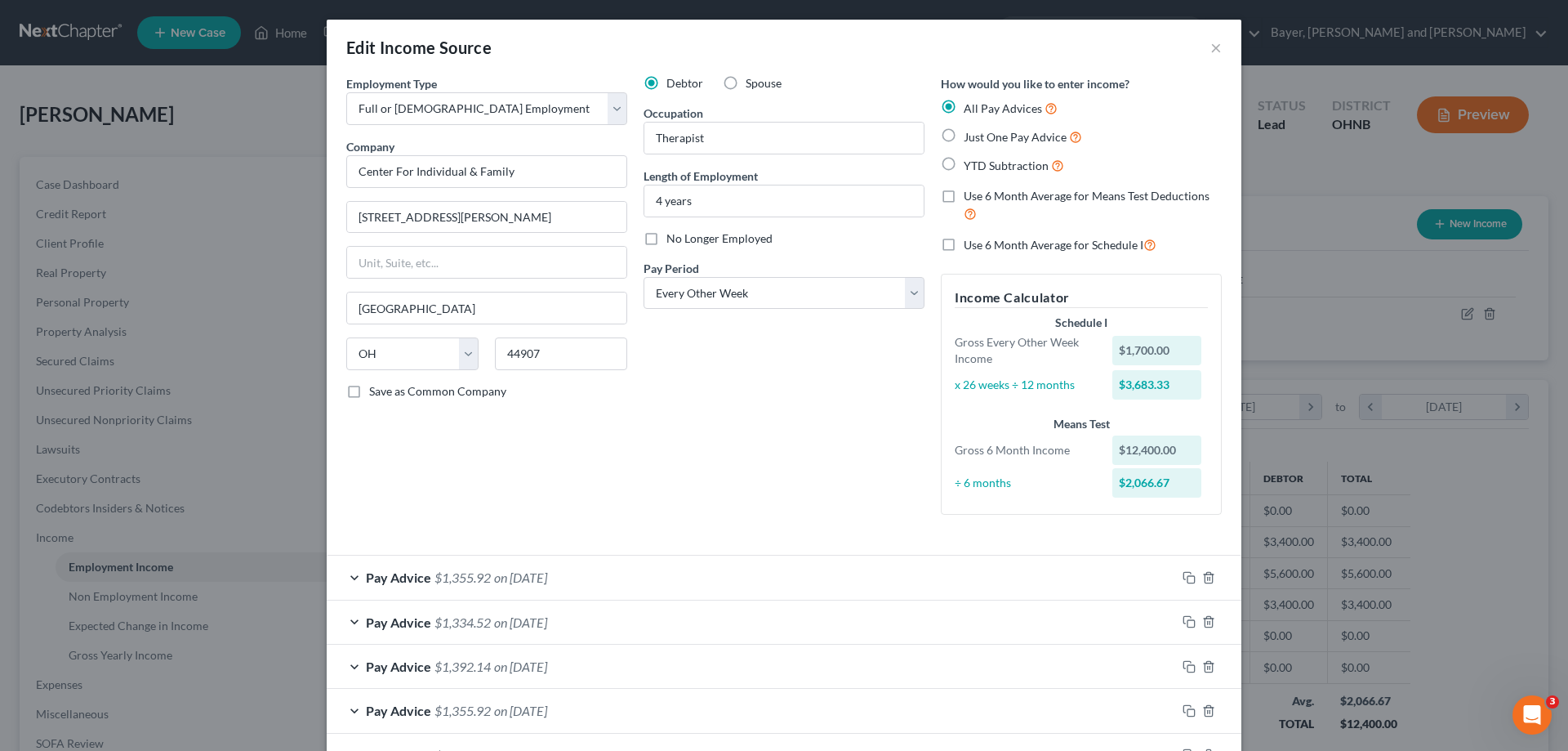
scroll to position [205, 0]
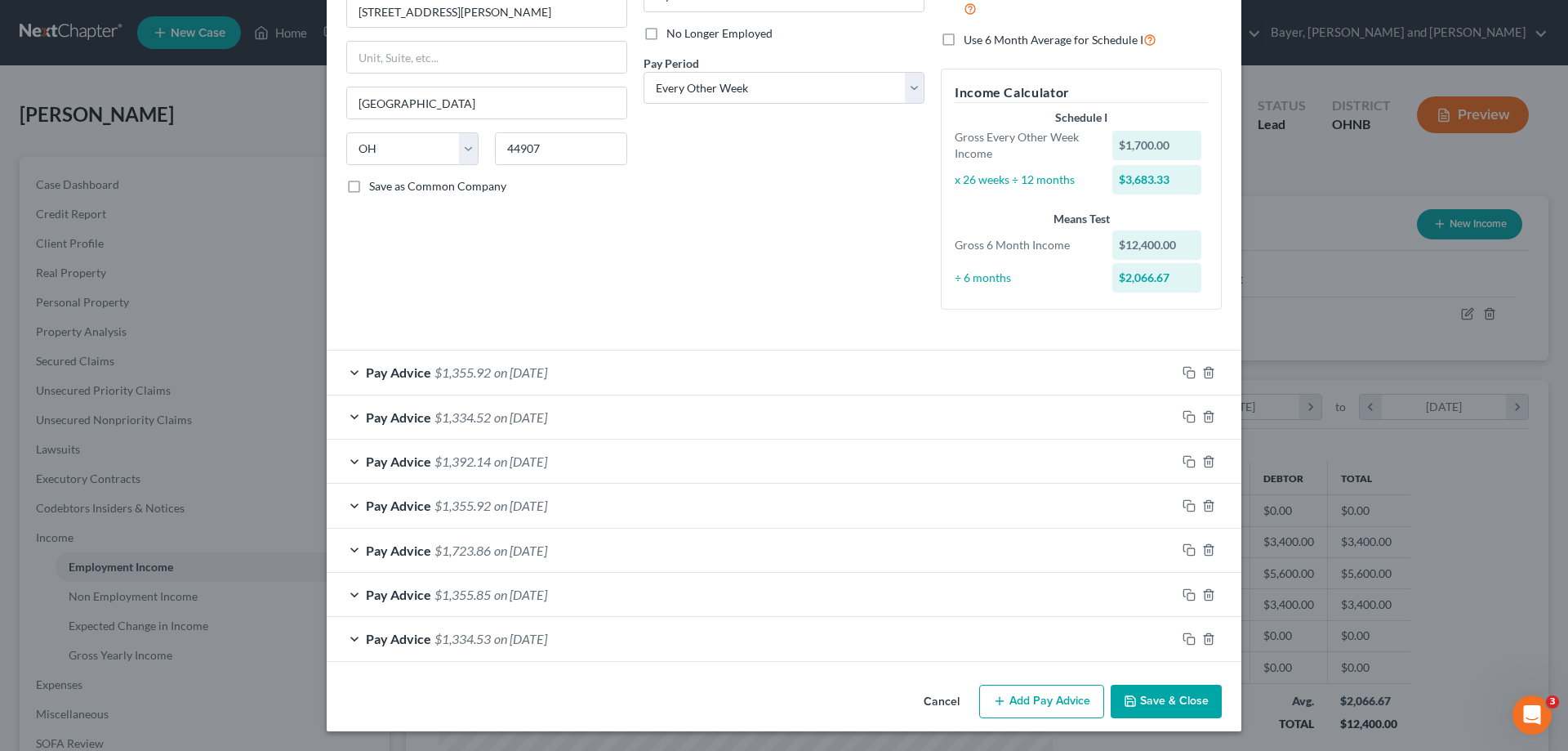
click at [1039, 707] on button "Add Pay Advice" at bounding box center [1041, 702] width 125 height 34
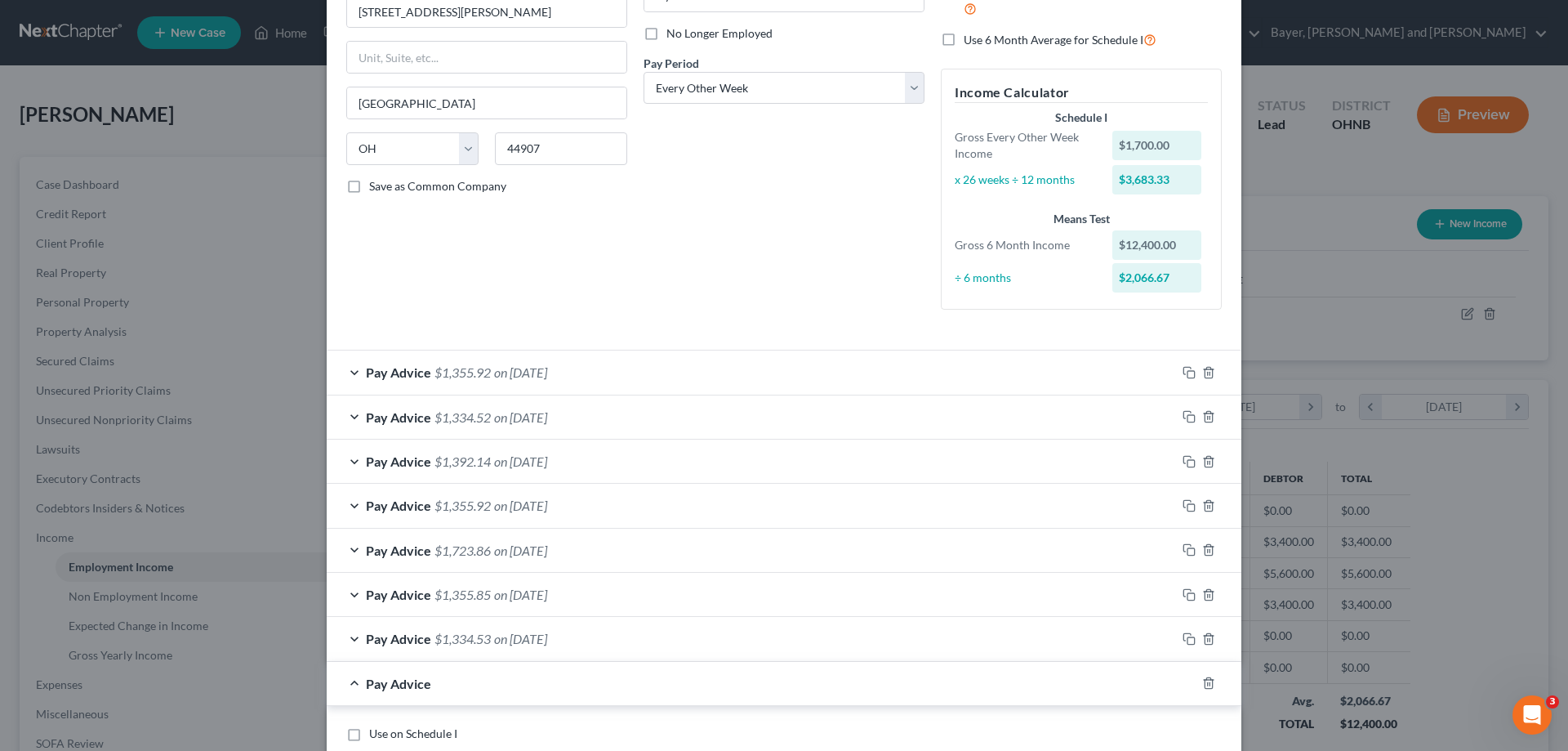
scroll to position [287, 0]
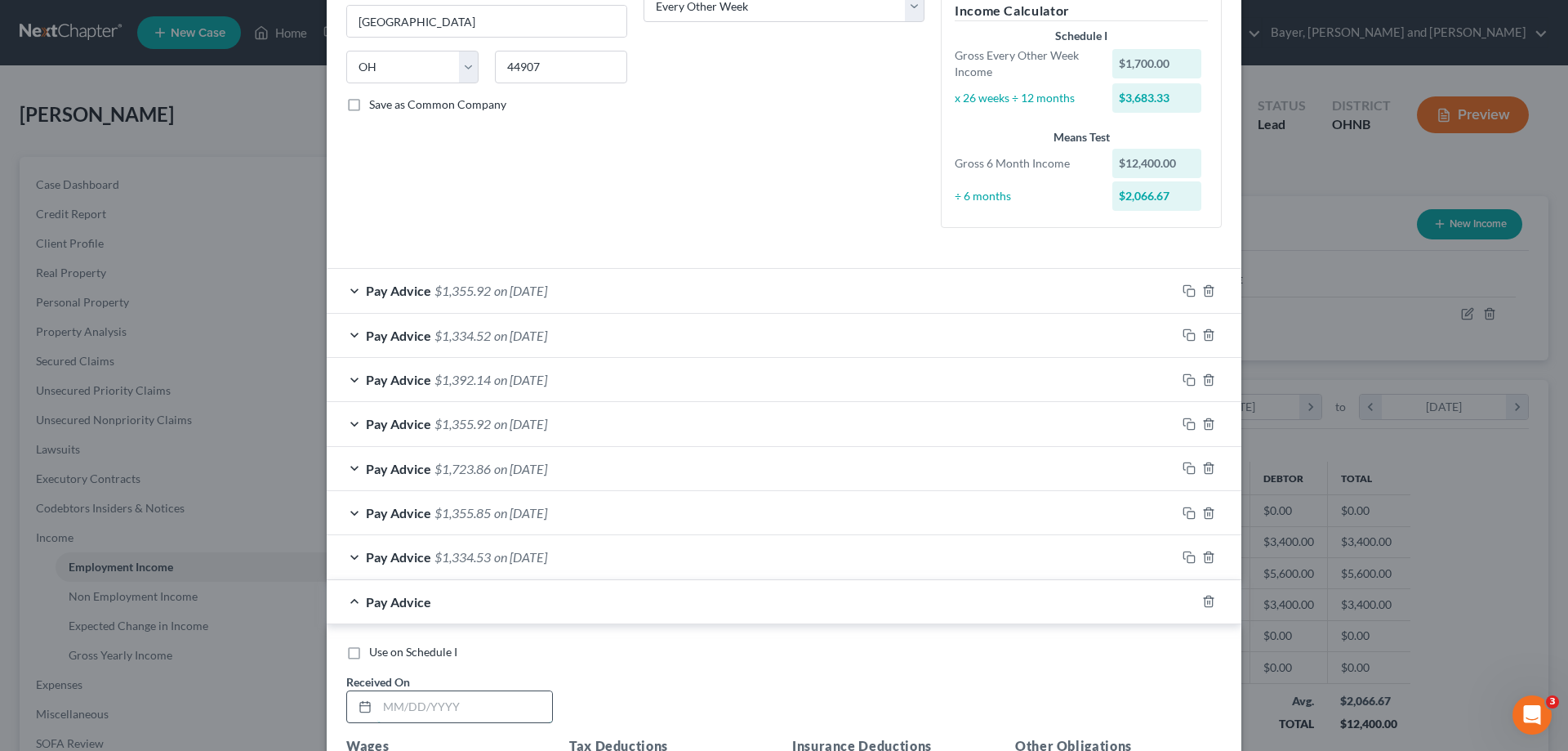
click at [449, 708] on input "text" at bounding box center [464, 706] width 175 height 31
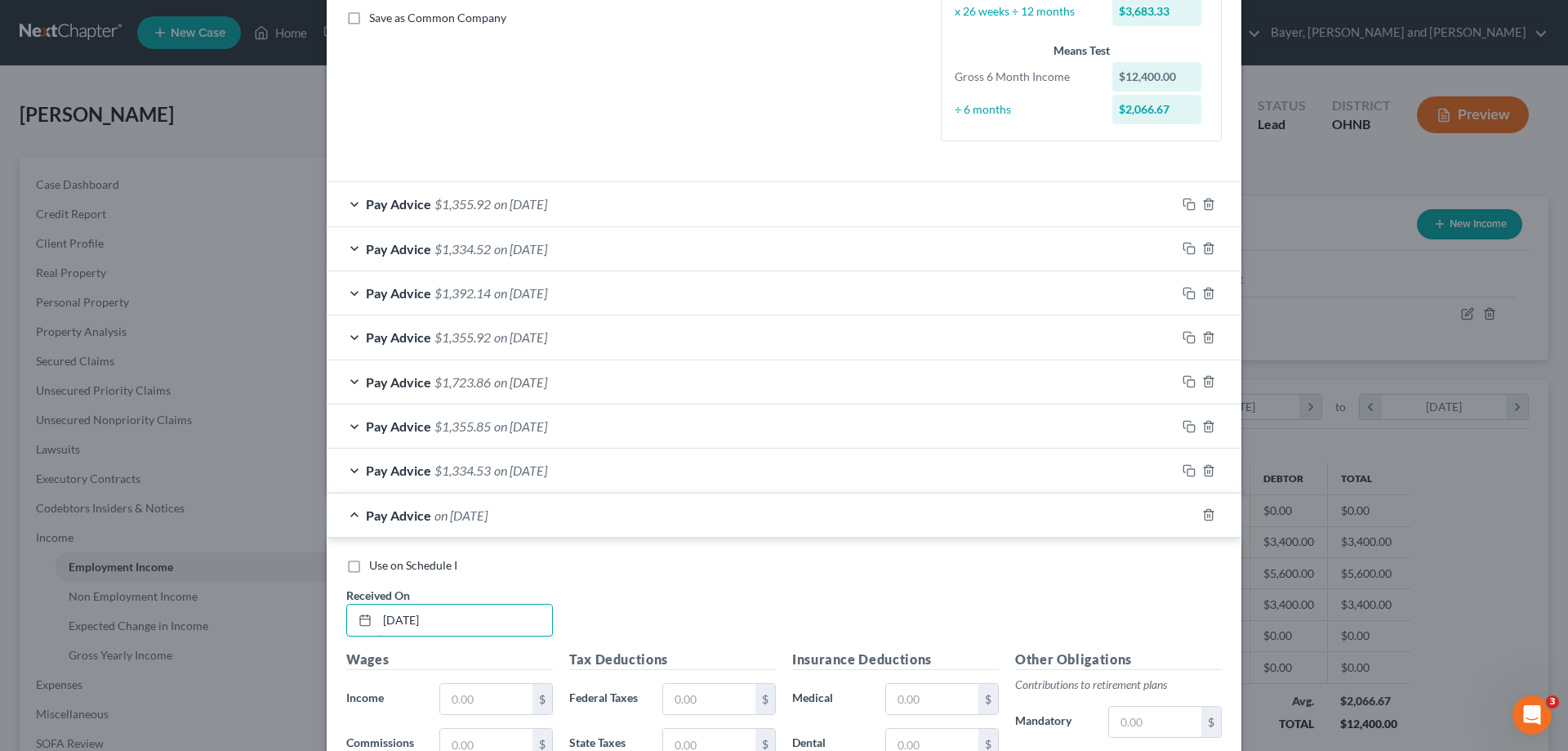
scroll to position [450, 0]
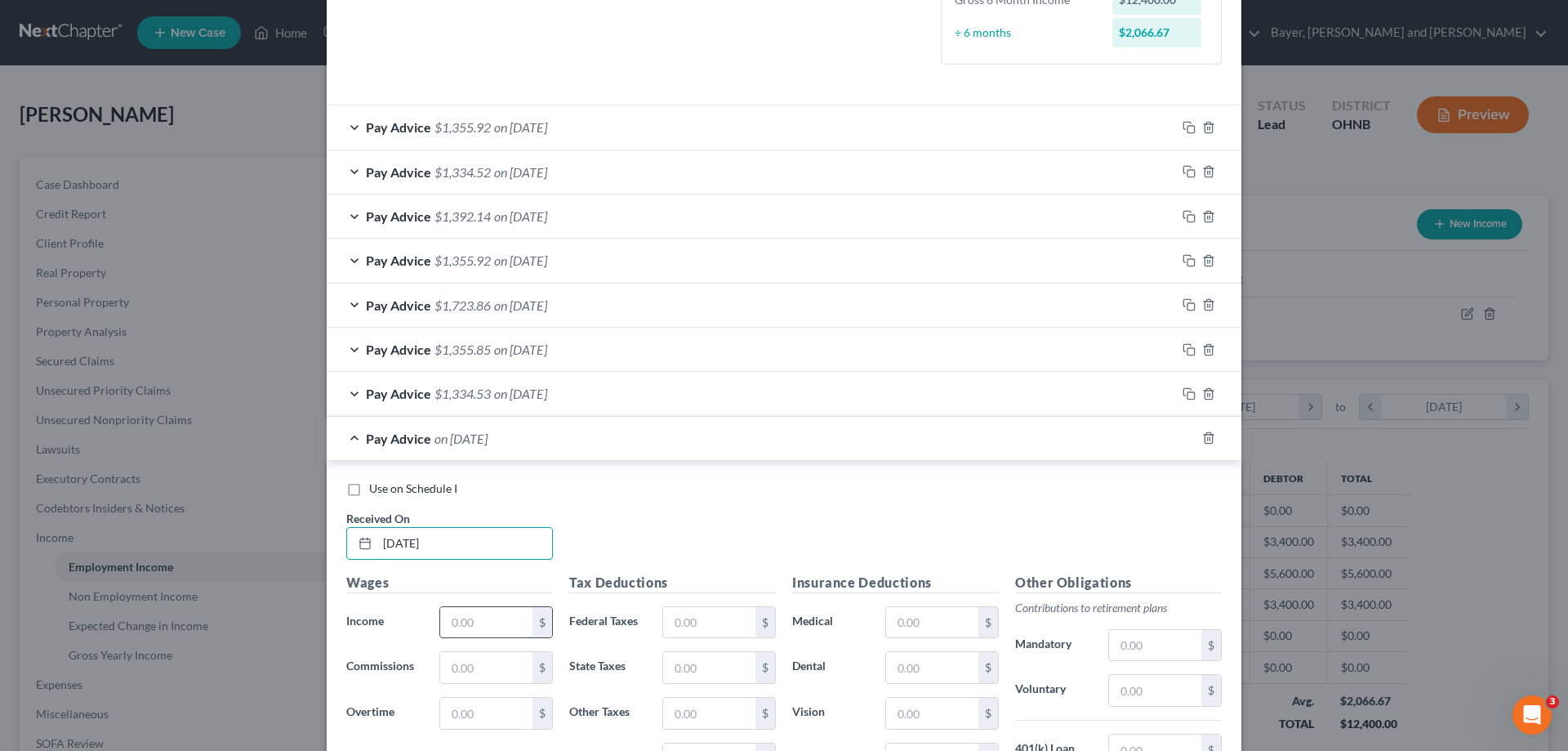
type input "03/07/2025"
click at [481, 613] on input "text" at bounding box center [486, 623] width 92 height 31
type input "1,700.00"
click at [675, 618] on input "text" at bounding box center [709, 623] width 92 height 31
type input "66.00"
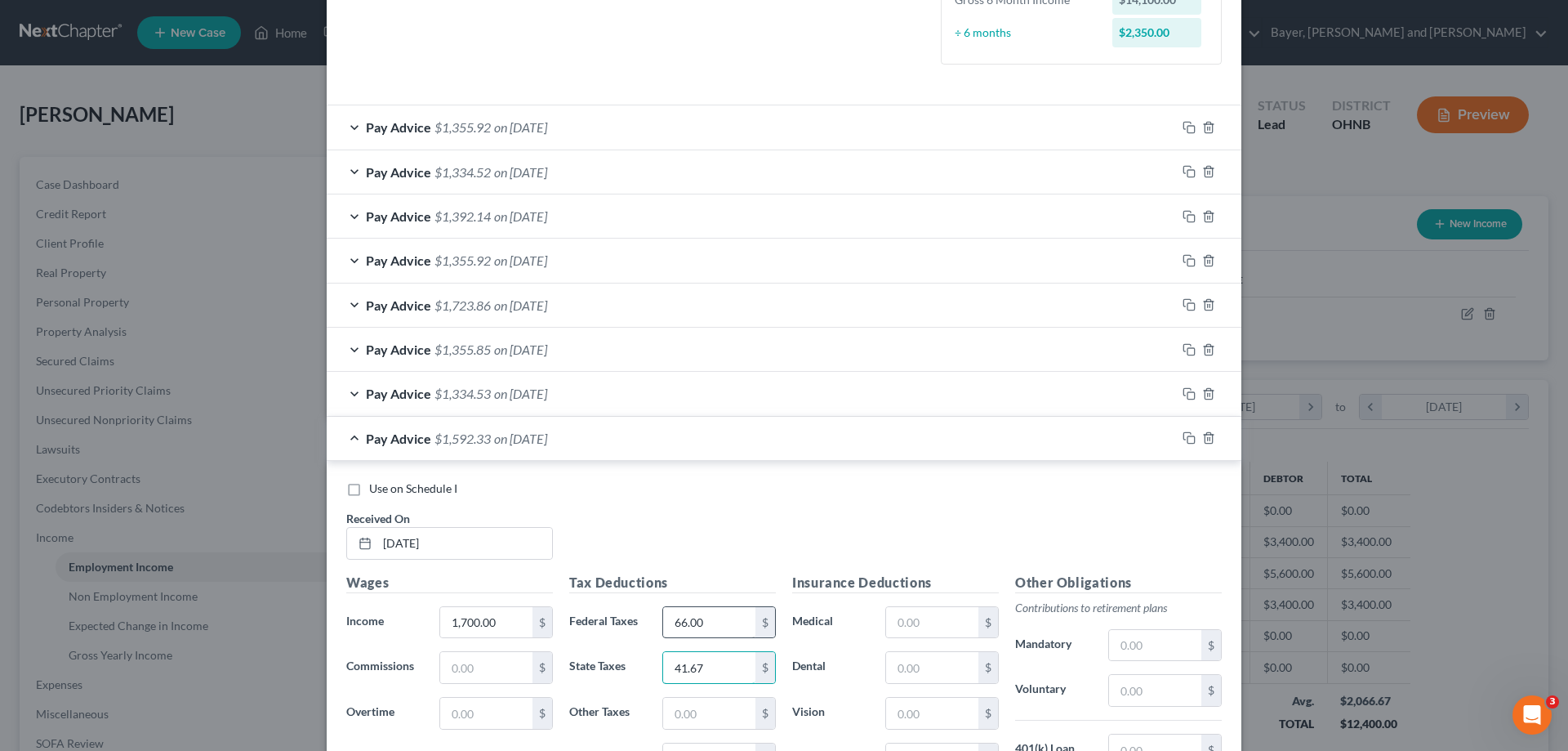
type input "41.67"
type input "17.00"
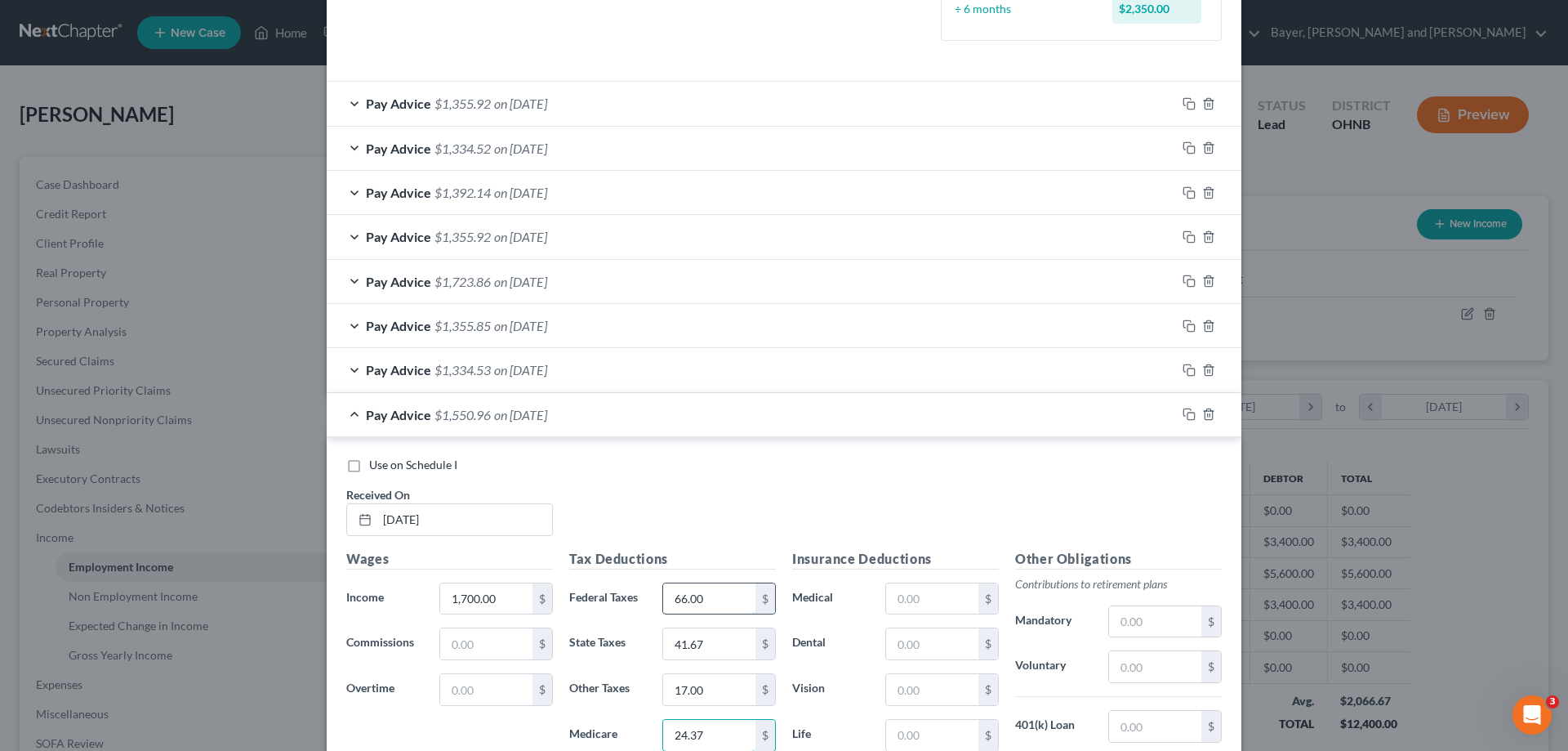
type input "24.37"
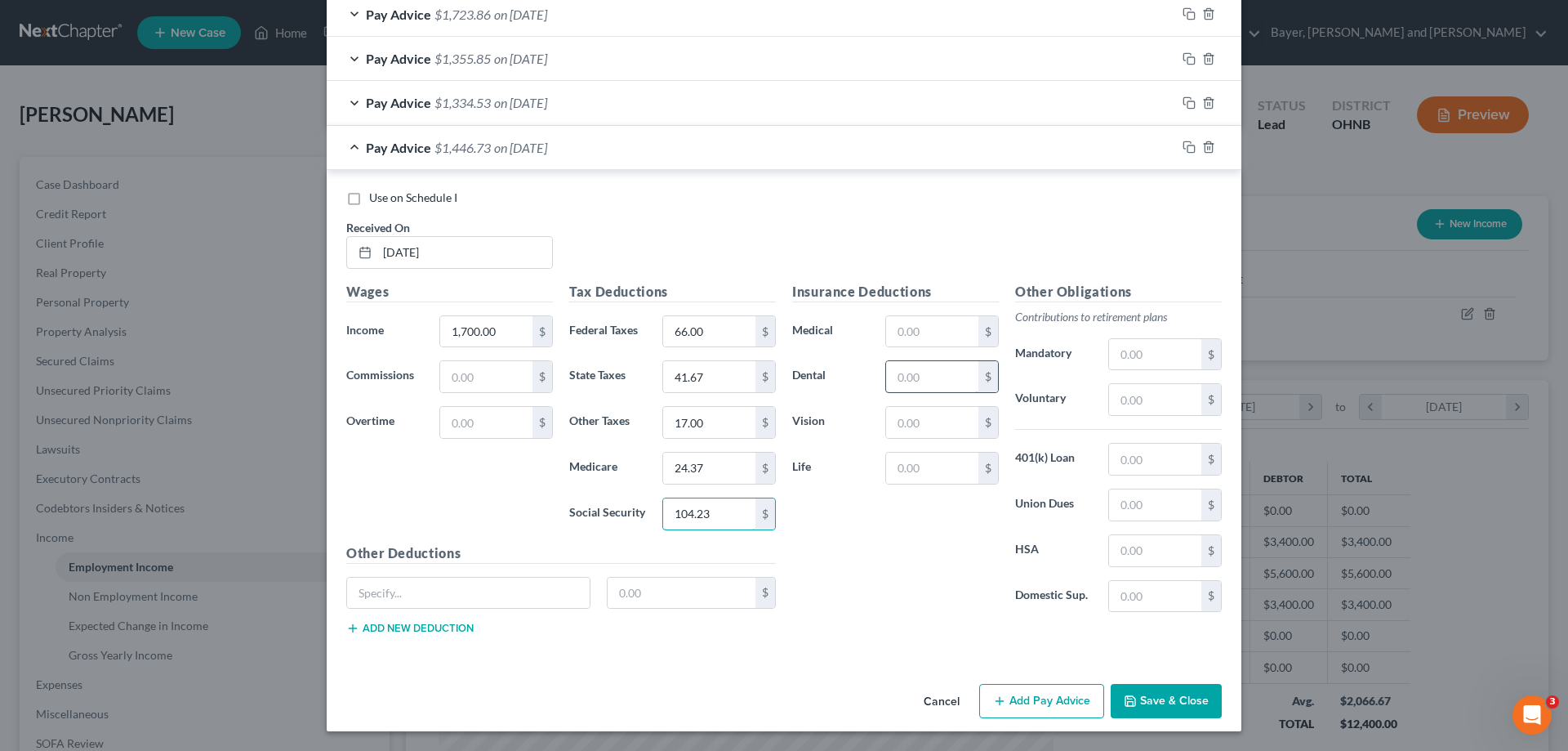
type input "104.23"
click at [905, 377] on input "text" at bounding box center [932, 376] width 92 height 31
type input "16.09"
click at [916, 421] on input "text" at bounding box center [932, 422] width 92 height 31
type input "2.89"
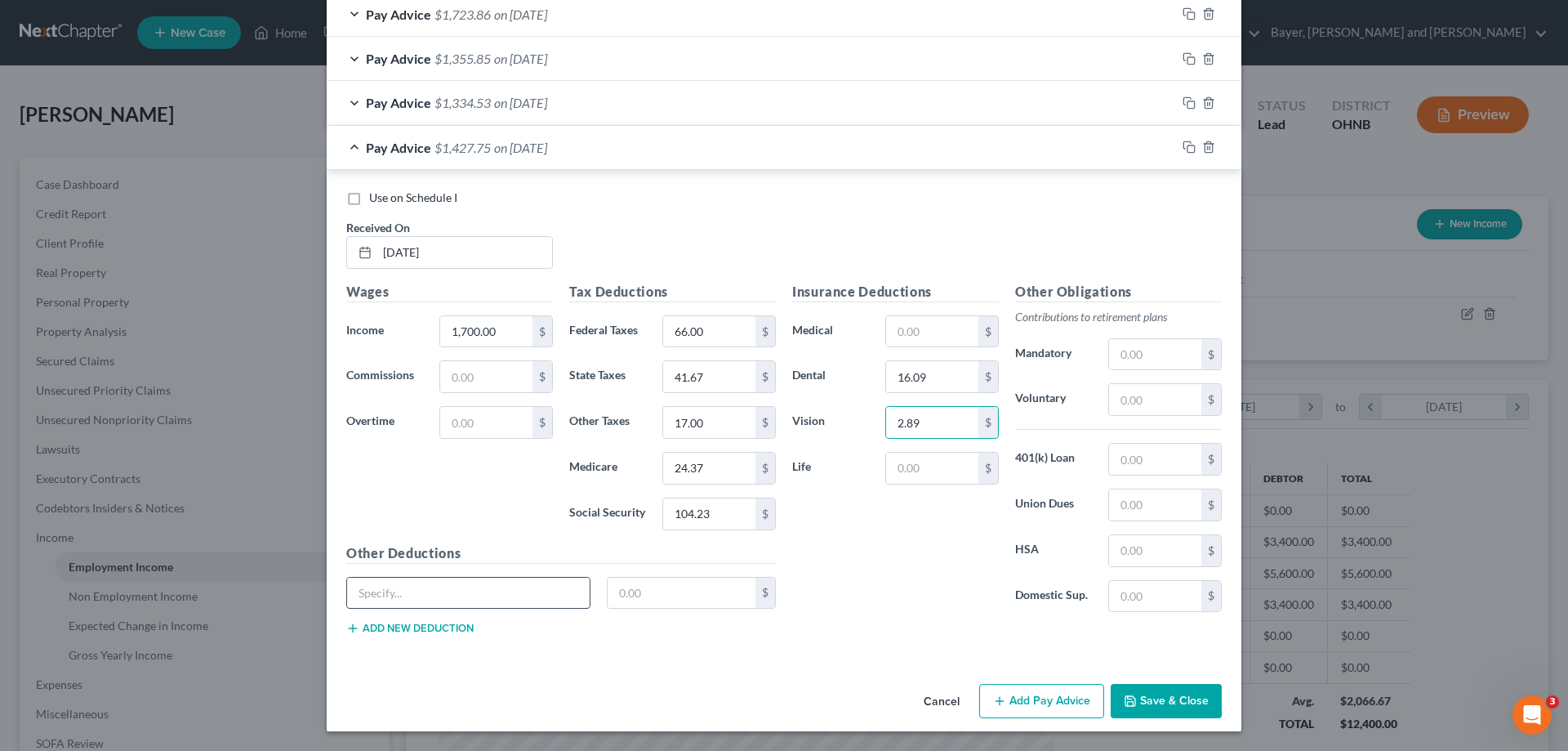
click at [526, 599] on input "text" at bounding box center [468, 593] width 242 height 31
type input "Vanguard"
type input "34.00"
click at [389, 630] on button "Add new deduction" at bounding box center [410, 628] width 128 height 13
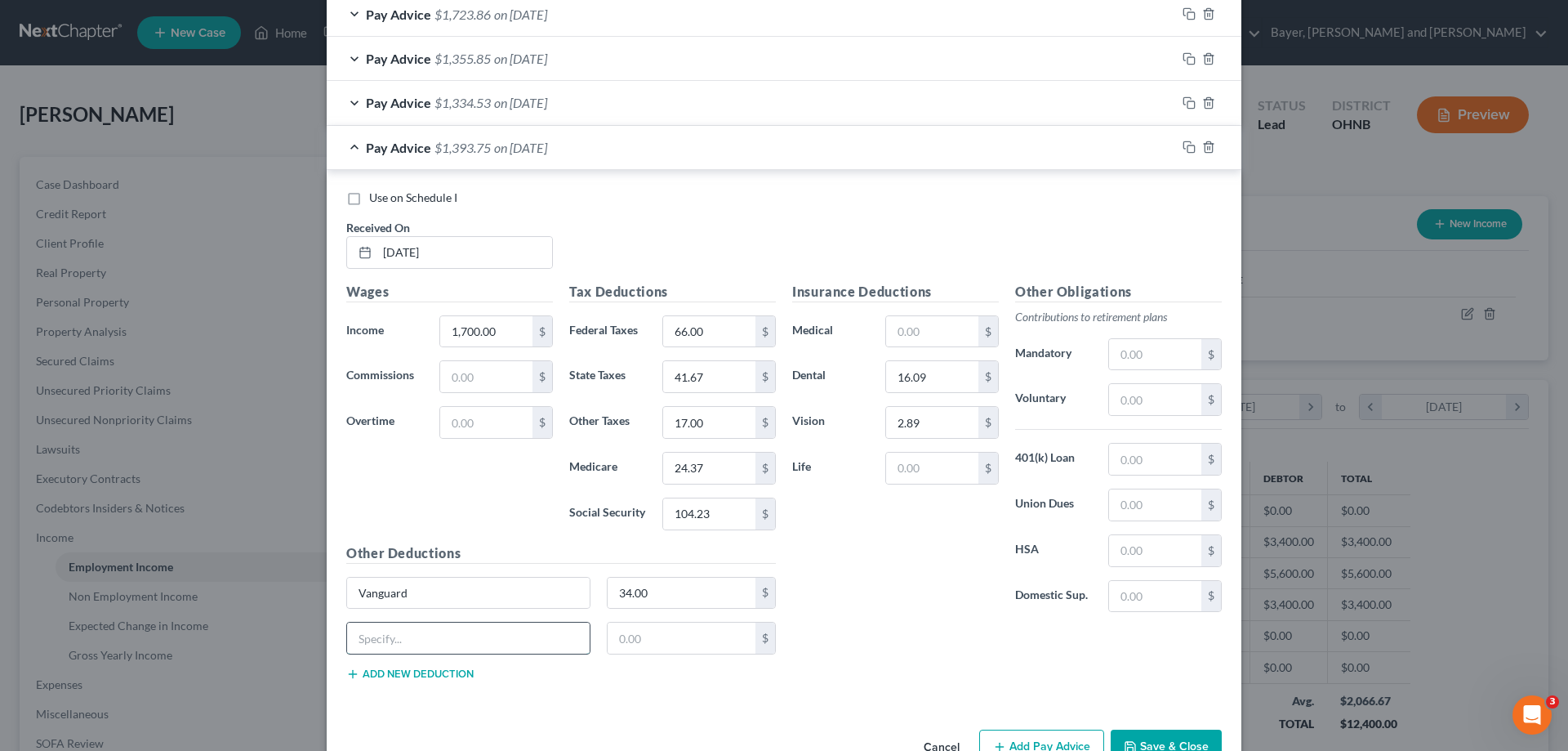
click at [389, 626] on input "text" at bounding box center [468, 638] width 242 height 31
type input "Meals"
type input "1"
type input "21.40"
click at [403, 676] on button "Add new deduction" at bounding box center [410, 674] width 128 height 13
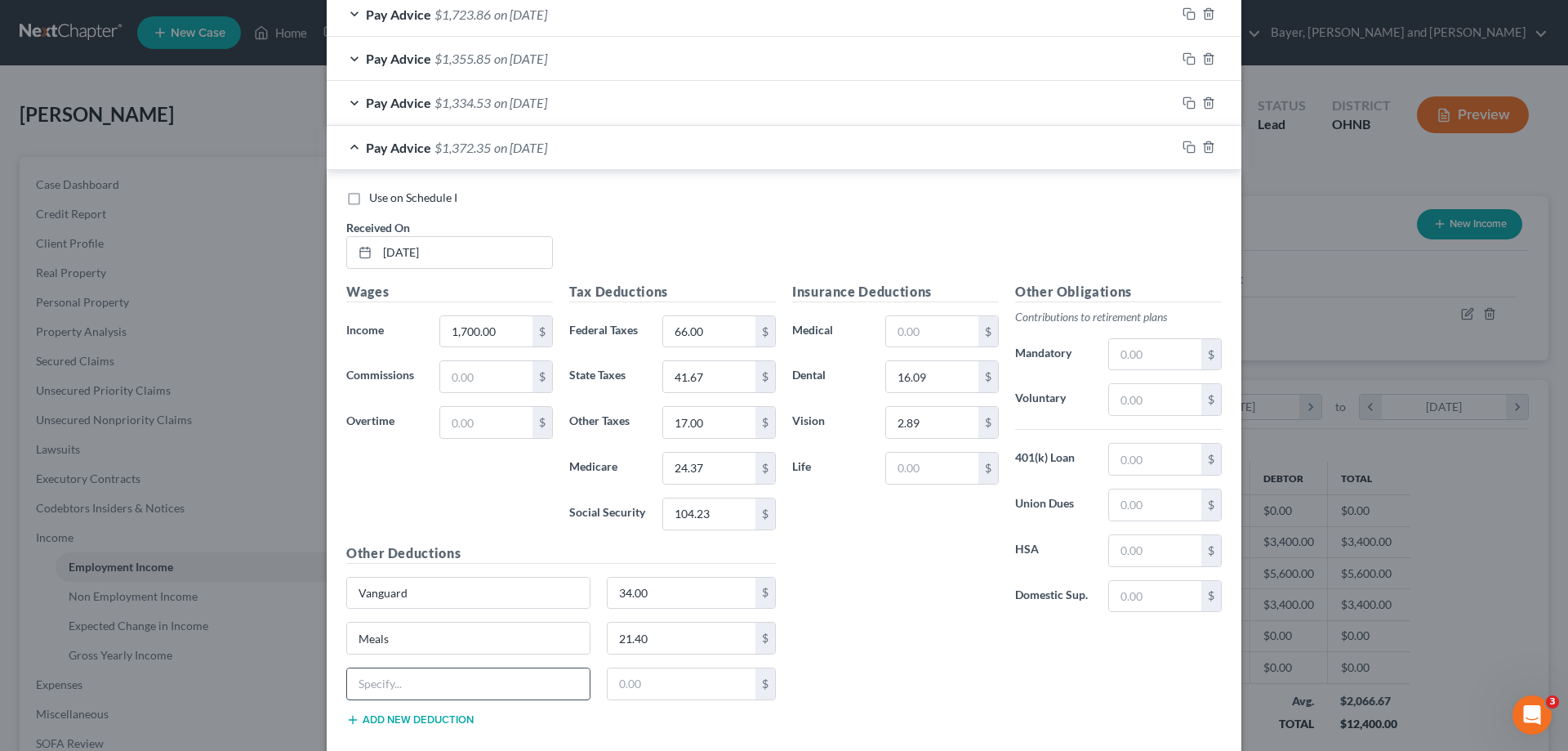
click at [401, 688] on input "text" at bounding box center [468, 684] width 242 height 31
type input "GWL60000"
click at [639, 684] on input "text" at bounding box center [682, 684] width 148 height 31
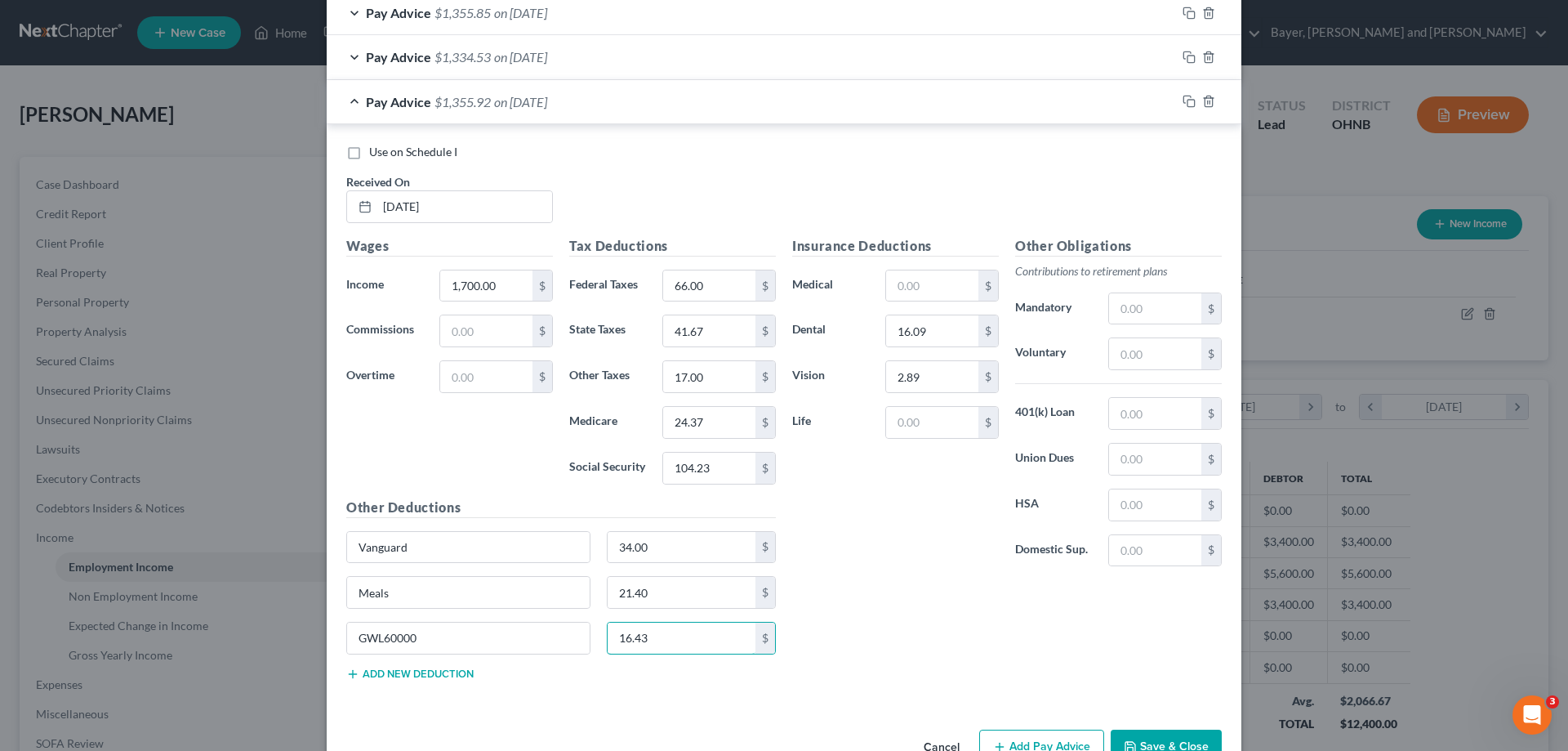
scroll to position [832, 0]
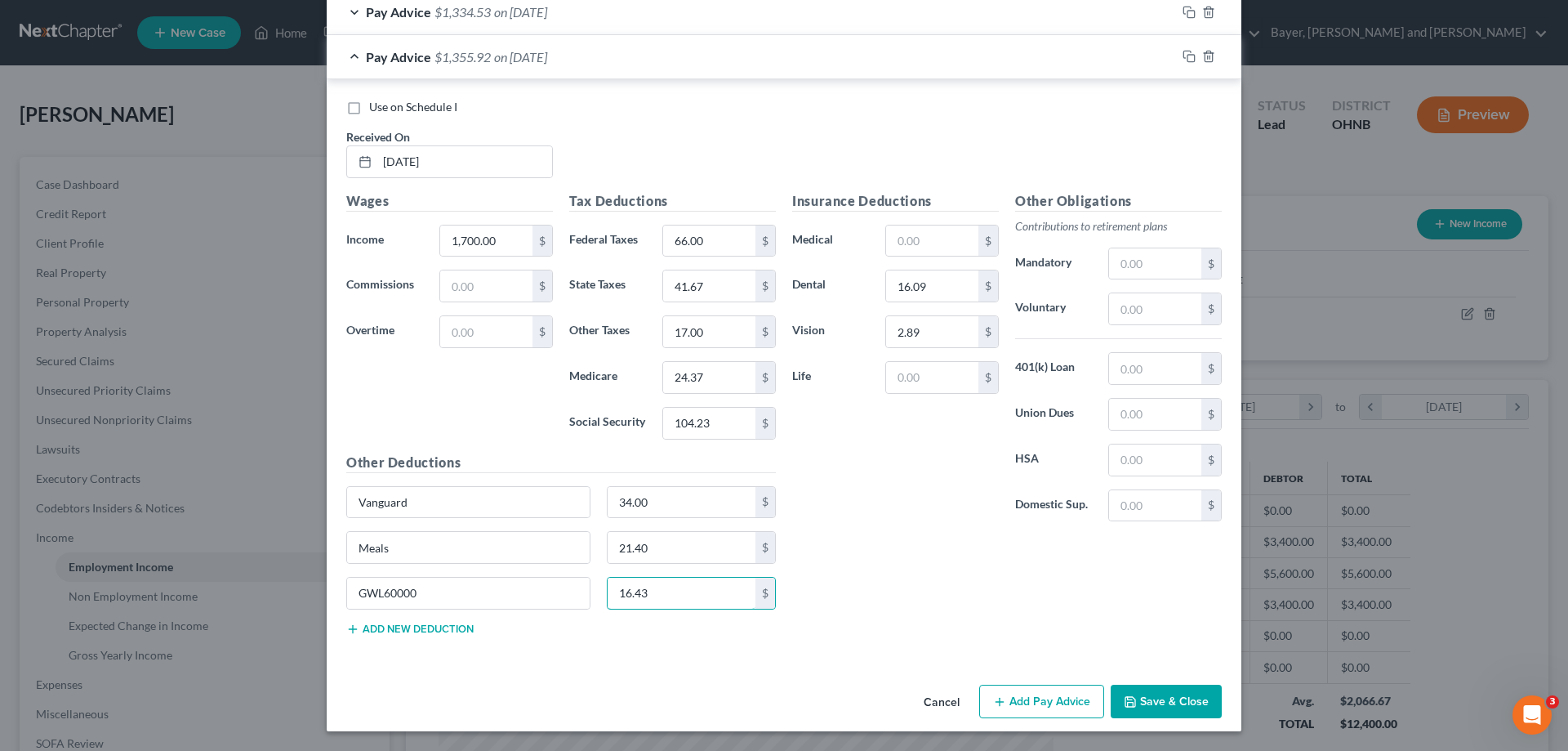
type input "16.43"
click at [1053, 707] on button "Add Pay Advice" at bounding box center [1041, 702] width 125 height 34
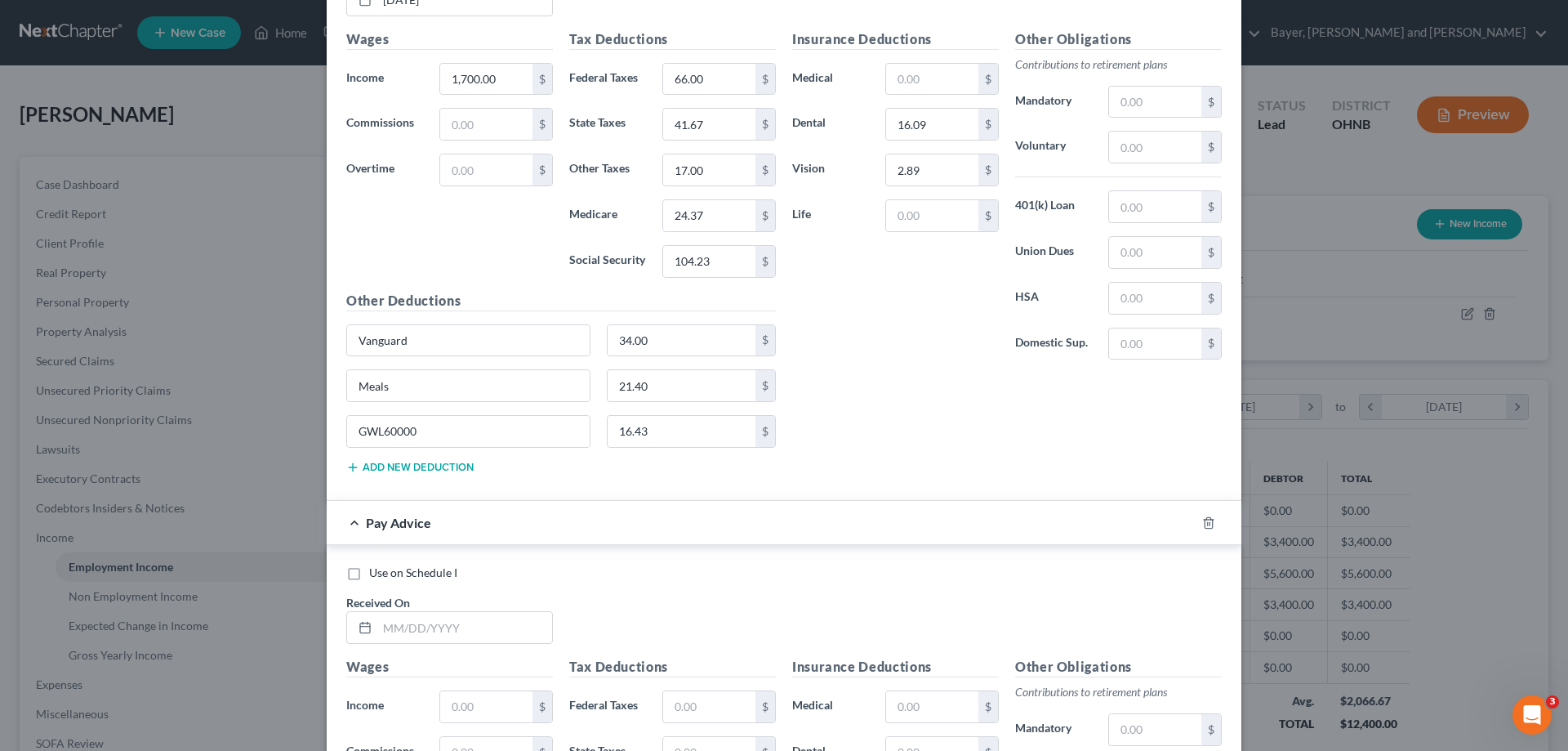
scroll to position [1158, 0]
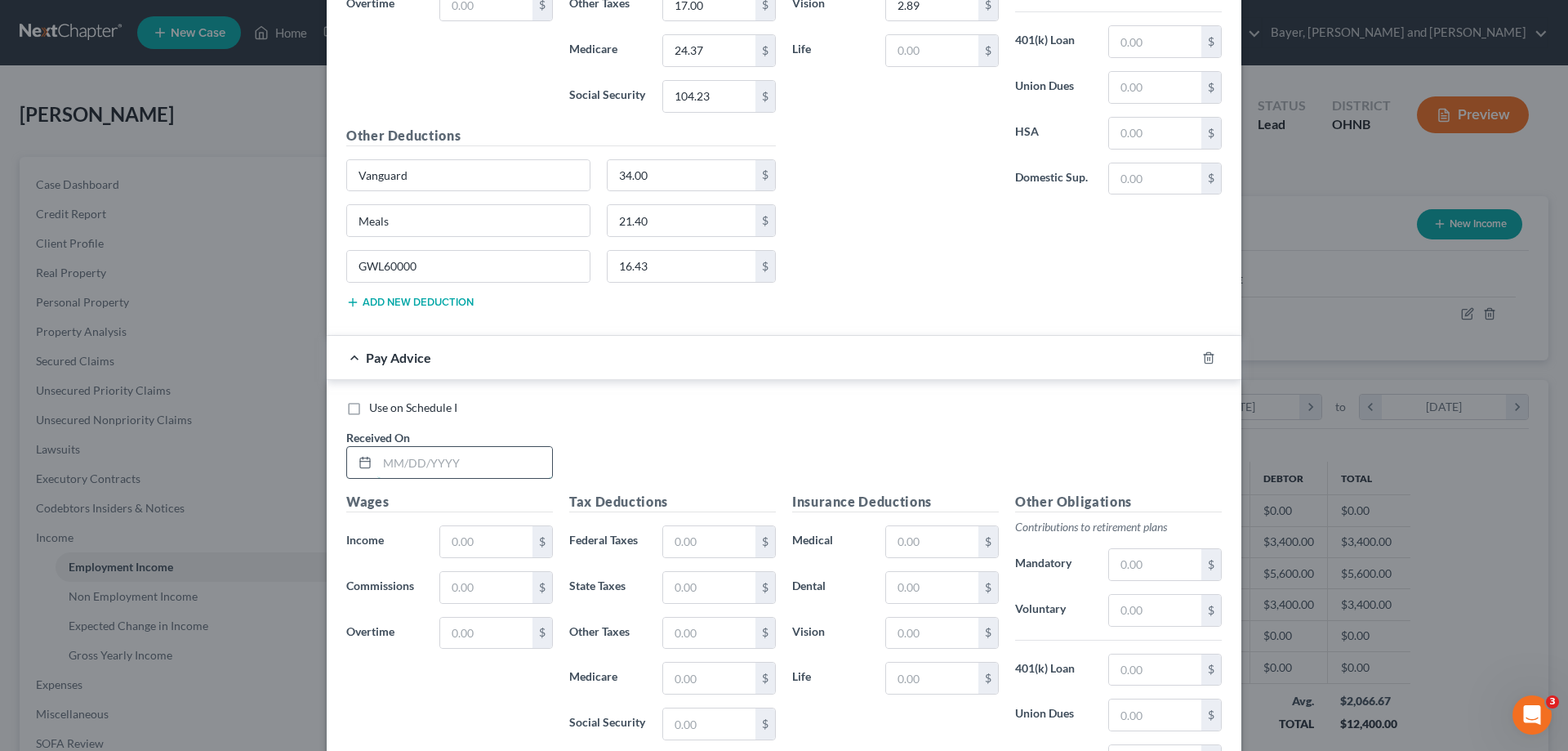
click at [454, 471] on input "text" at bounding box center [464, 462] width 175 height 31
type input "03/21/2025"
click at [494, 544] on input "text" at bounding box center [486, 542] width 92 height 31
type input "1,700.00"
click at [693, 544] on input "text" at bounding box center [709, 542] width 92 height 31
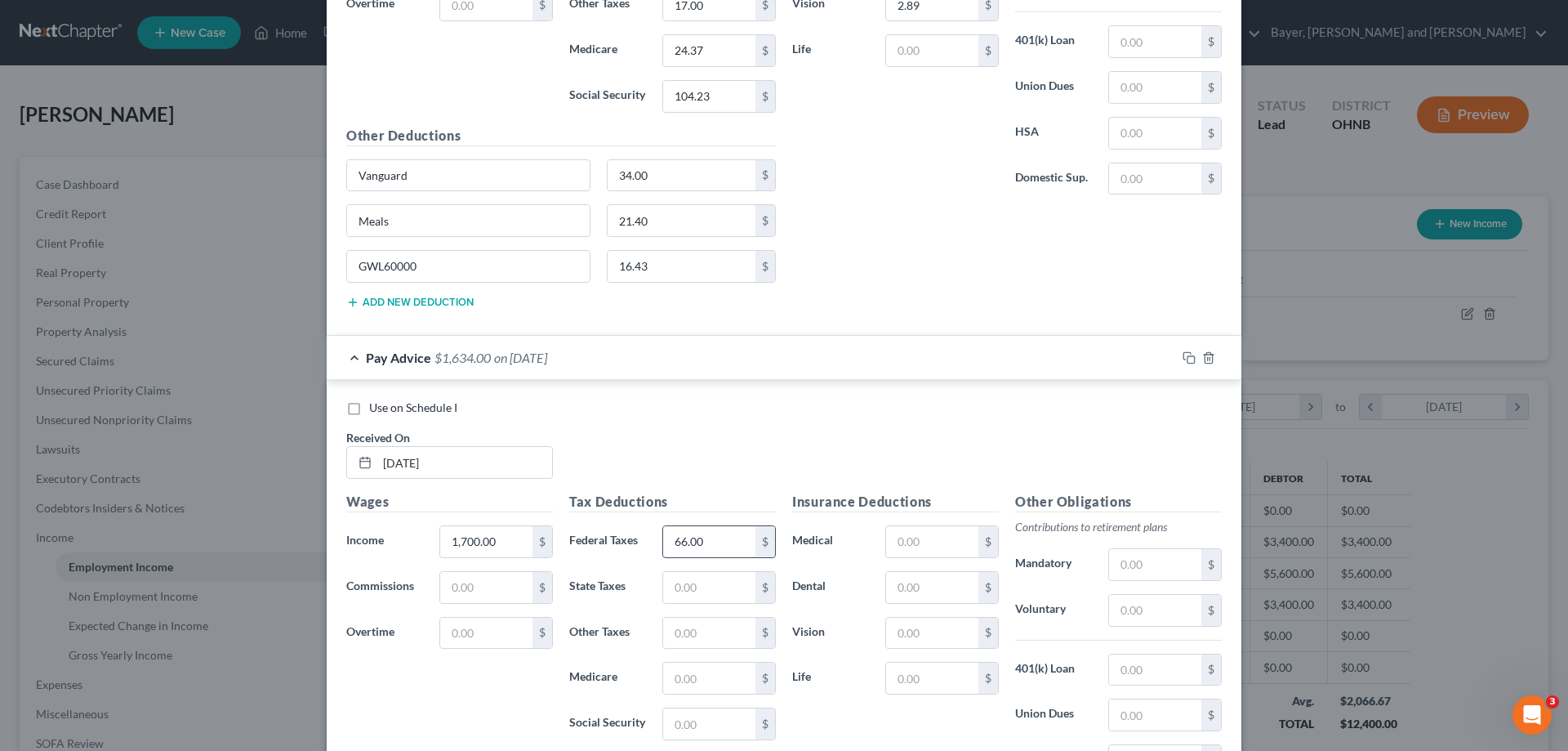
type input "66.00"
type input "41.67"
type input "17.00"
type input "24.38"
type input "104.22"
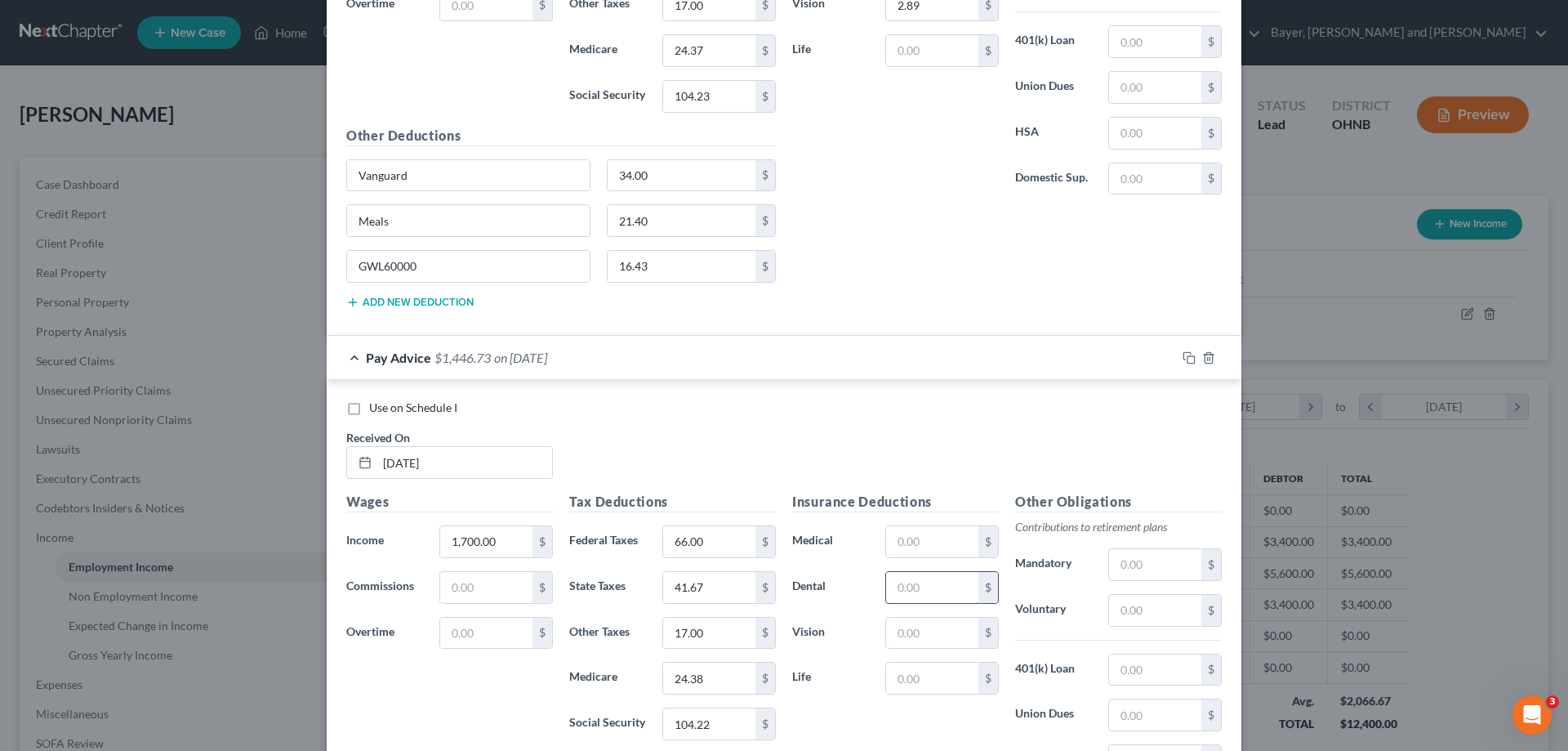
click at [924, 597] on input "text" at bounding box center [932, 588] width 92 height 31
type input "16.09"
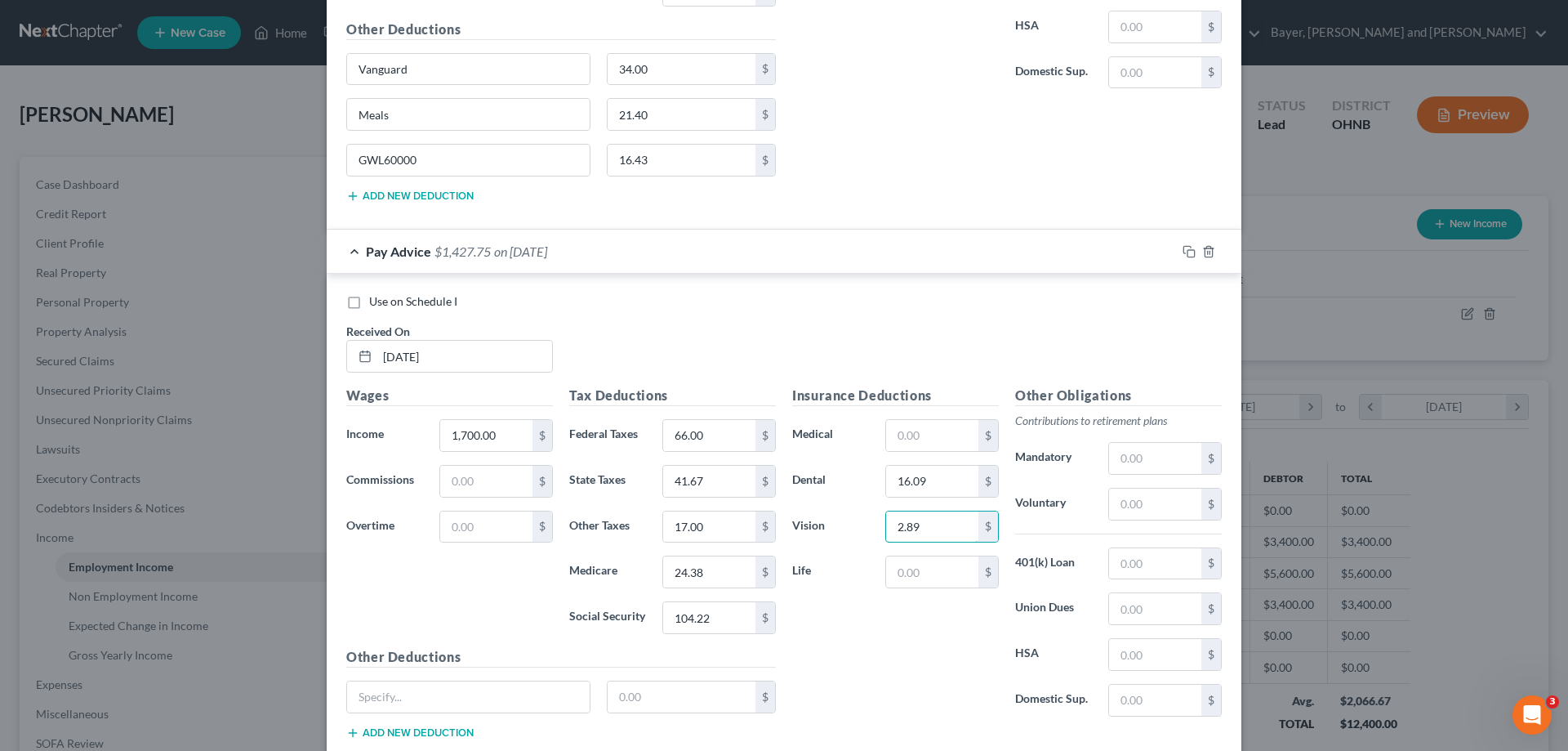
scroll to position [1368, 0]
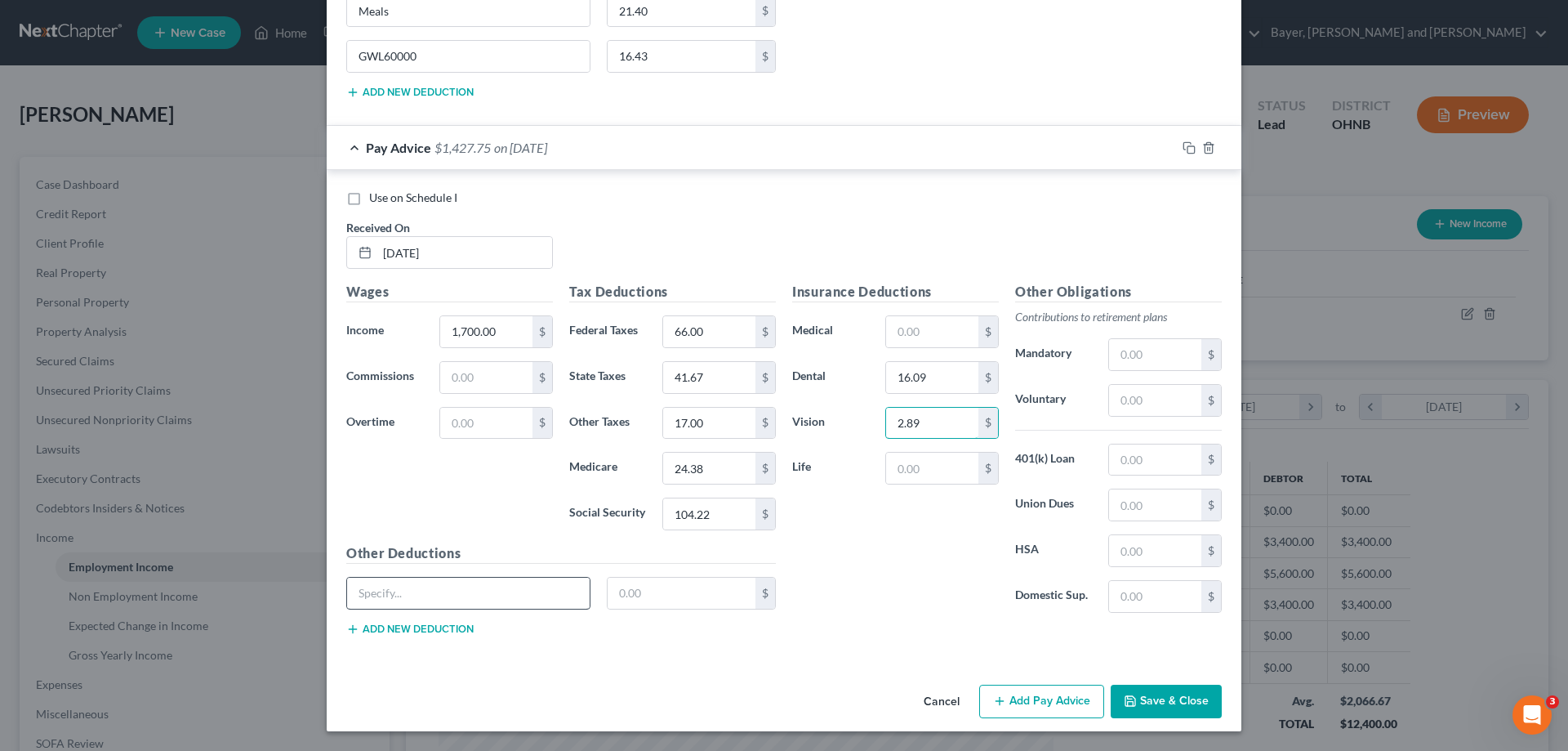
type input "2.89"
click at [505, 597] on input "text" at bounding box center [468, 593] width 242 height 31
type input "Vanguard"
type input "34.00"
click at [448, 633] on button "Add new deduction" at bounding box center [410, 629] width 128 height 13
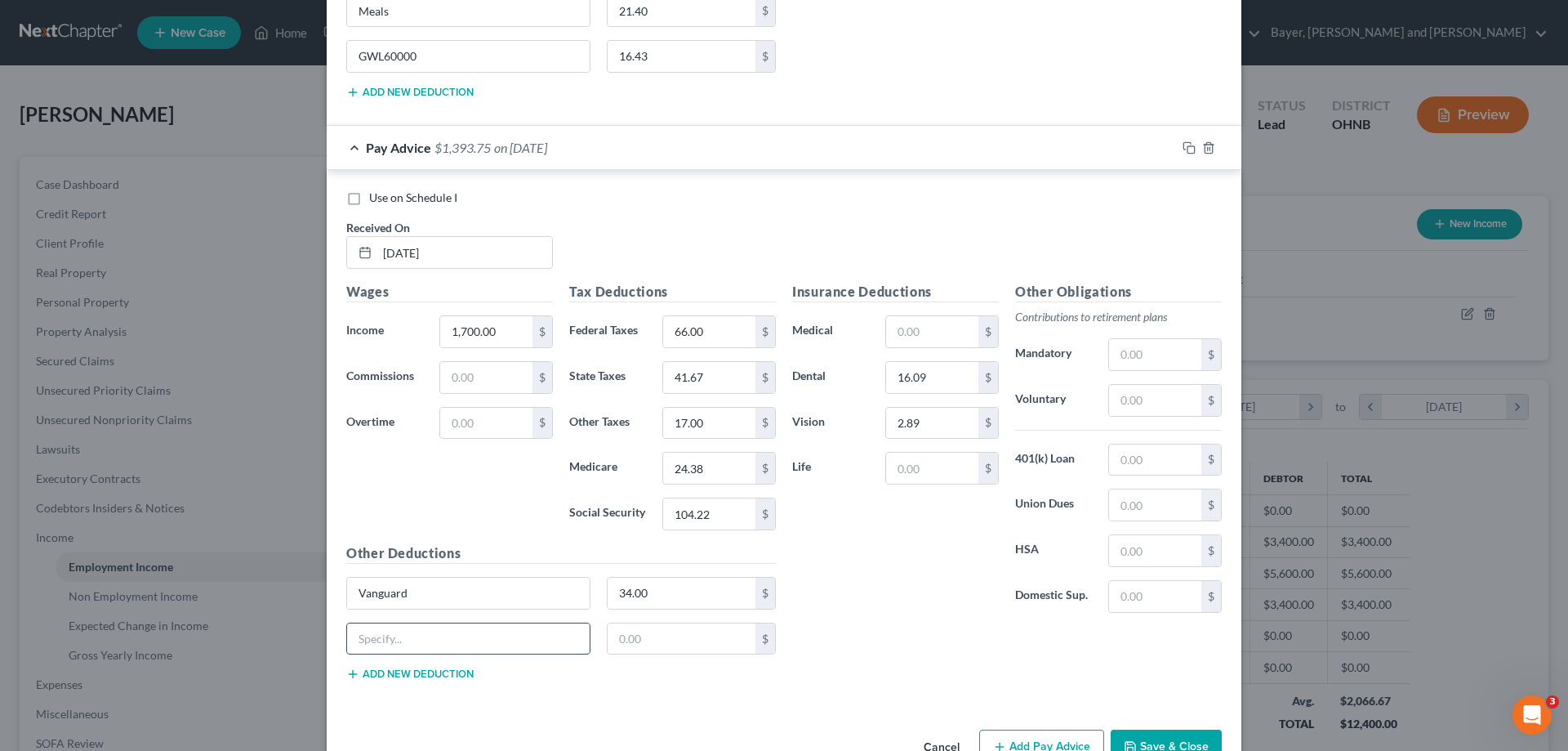
click at [448, 630] on input "text" at bounding box center [468, 639] width 242 height 31
type input "GWL6000"
type input "16.43"
click at [415, 637] on input "GWL6000" at bounding box center [468, 639] width 242 height 31
type input "GWL60000"
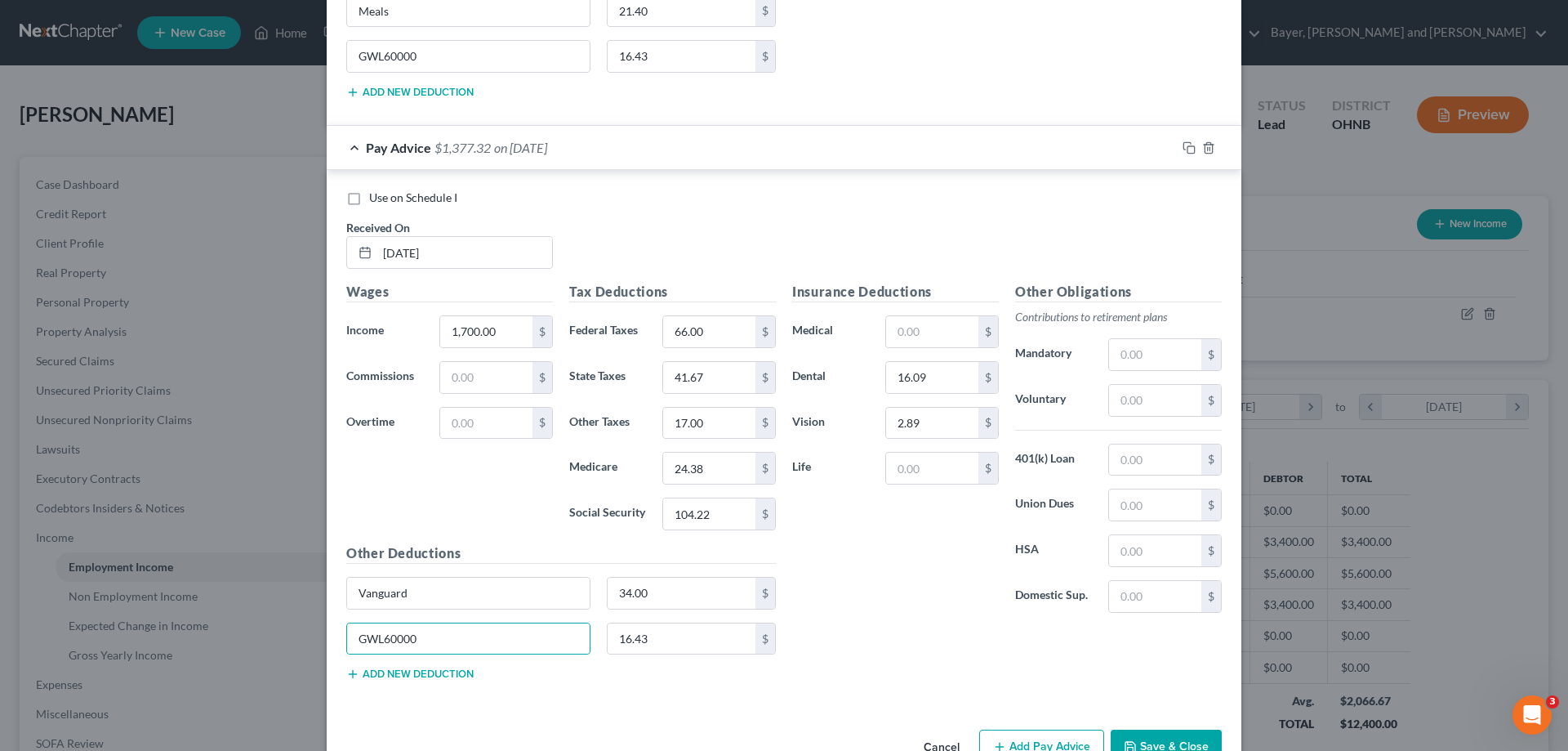
click at [420, 675] on button "Add new deduction" at bounding box center [410, 674] width 128 height 13
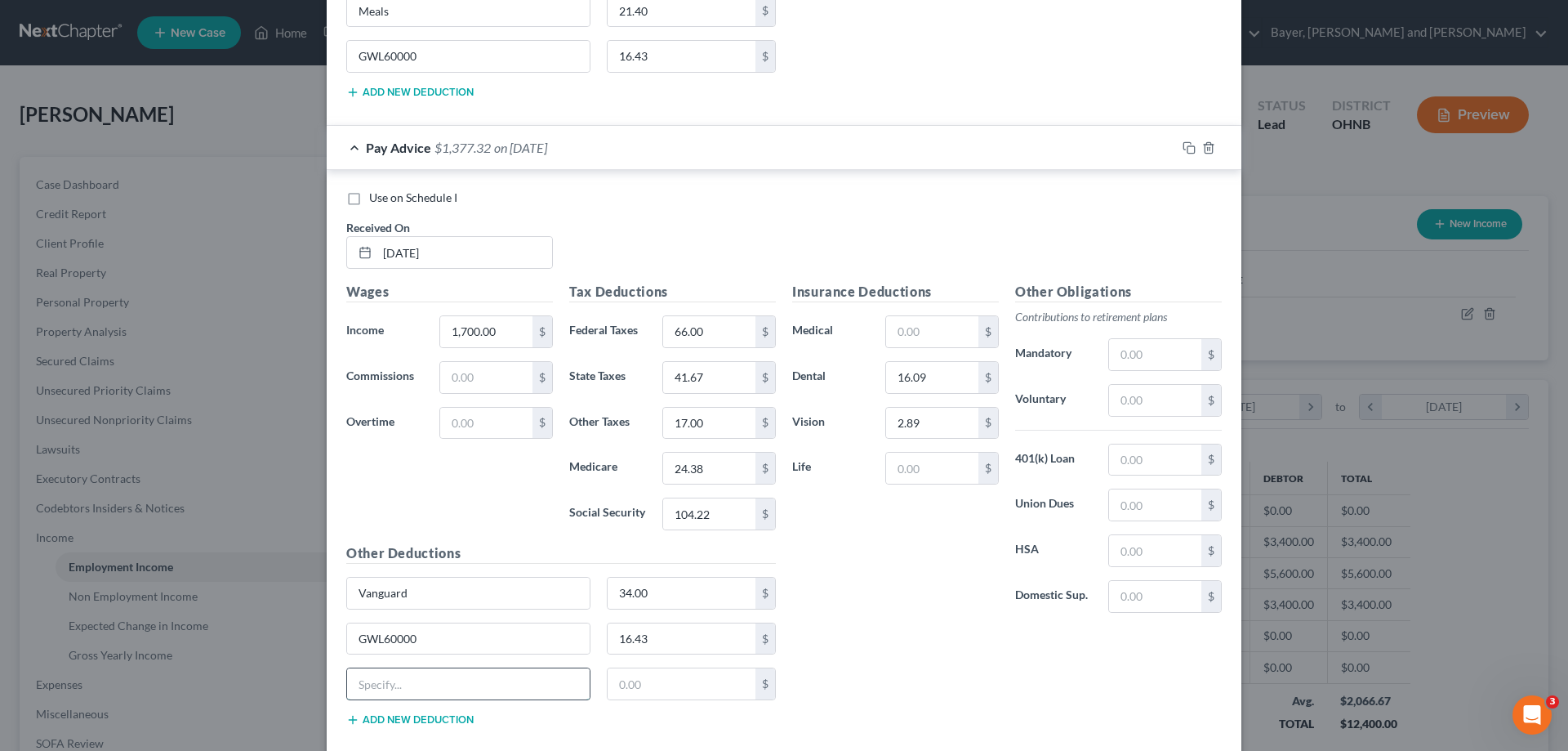
click at [420, 676] on input "text" at bounding box center [468, 684] width 242 height 31
type input "Meals"
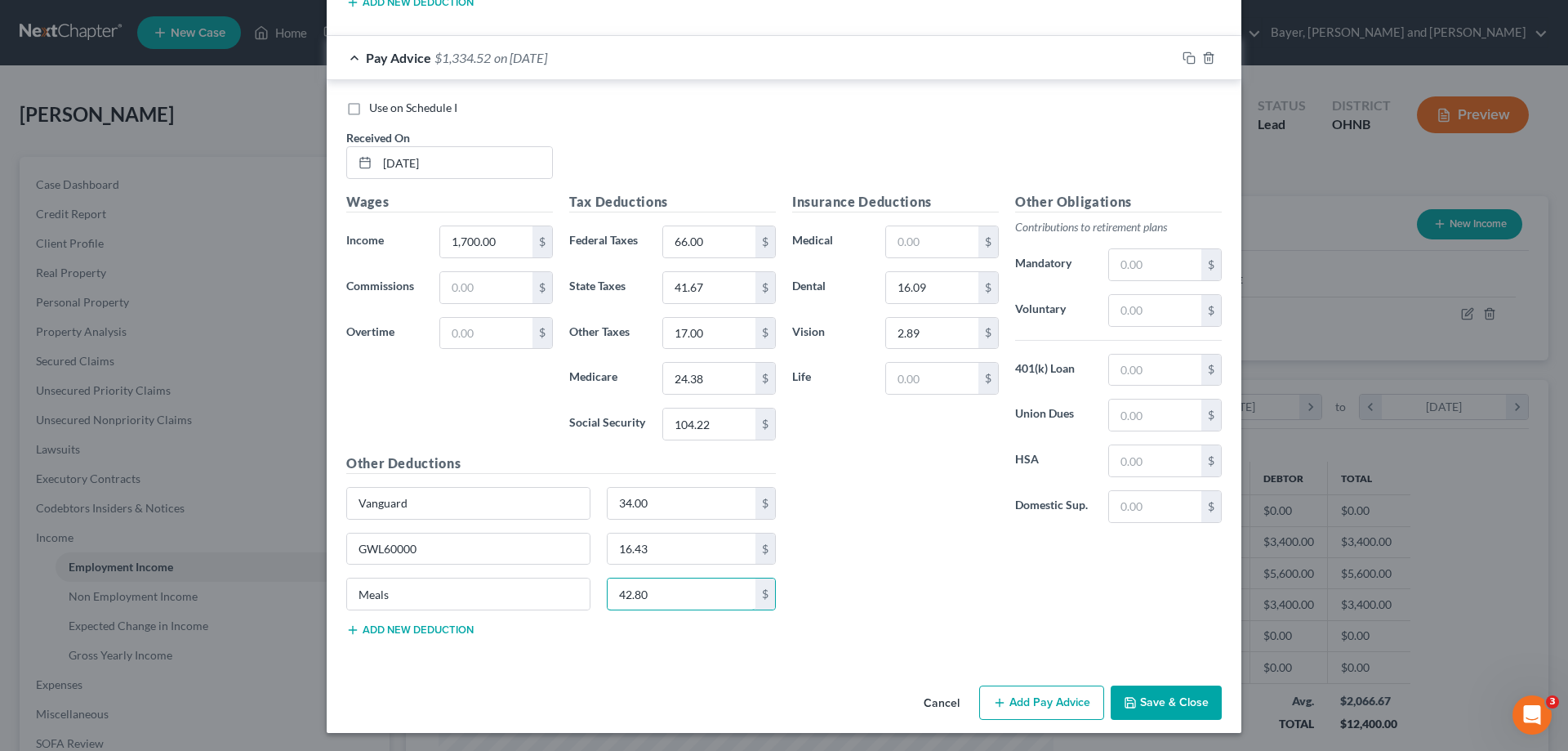
scroll to position [1460, 0]
type input "42.80"
click at [1053, 707] on button "Add Pay Advice" at bounding box center [1041, 701] width 125 height 34
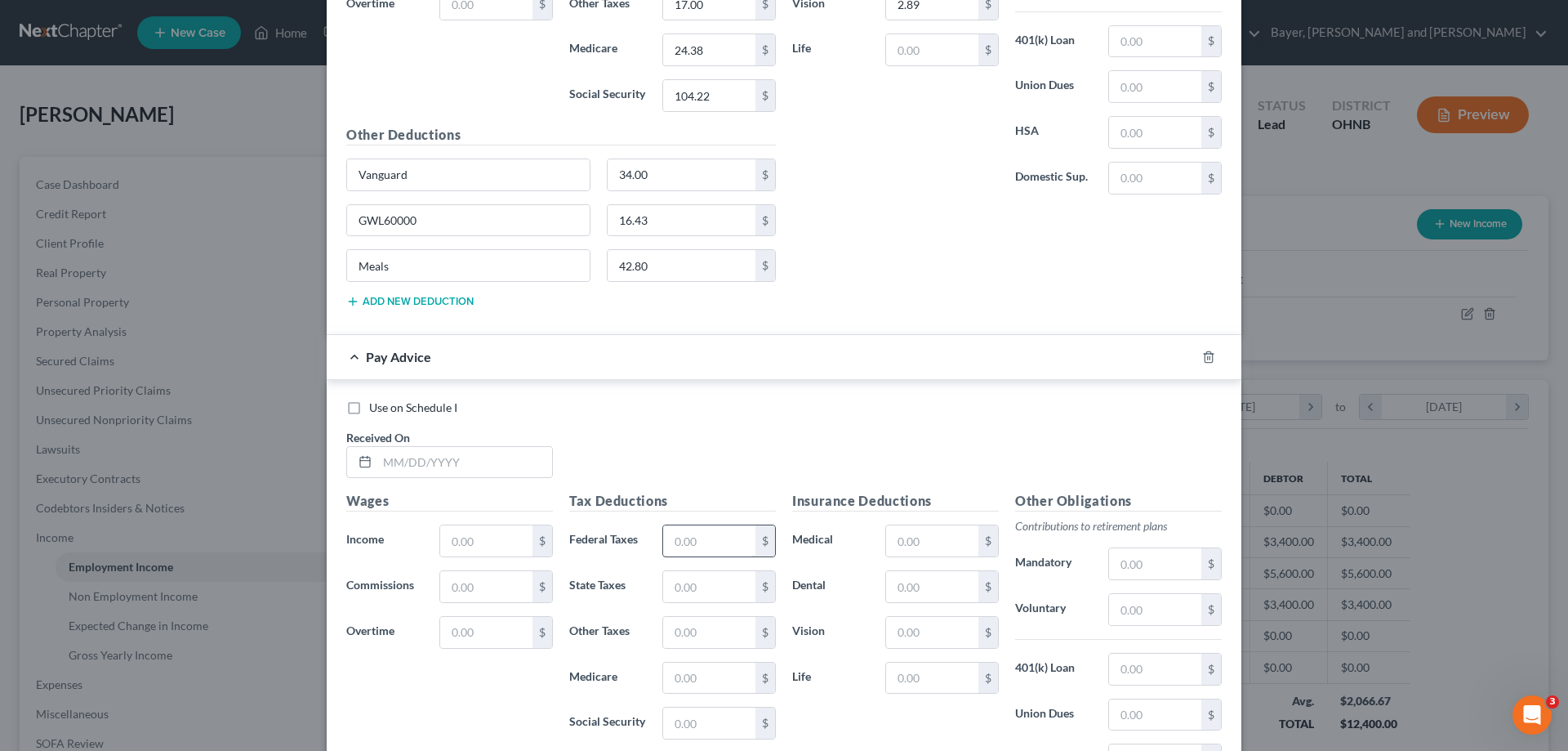
scroll to position [1996, 0]
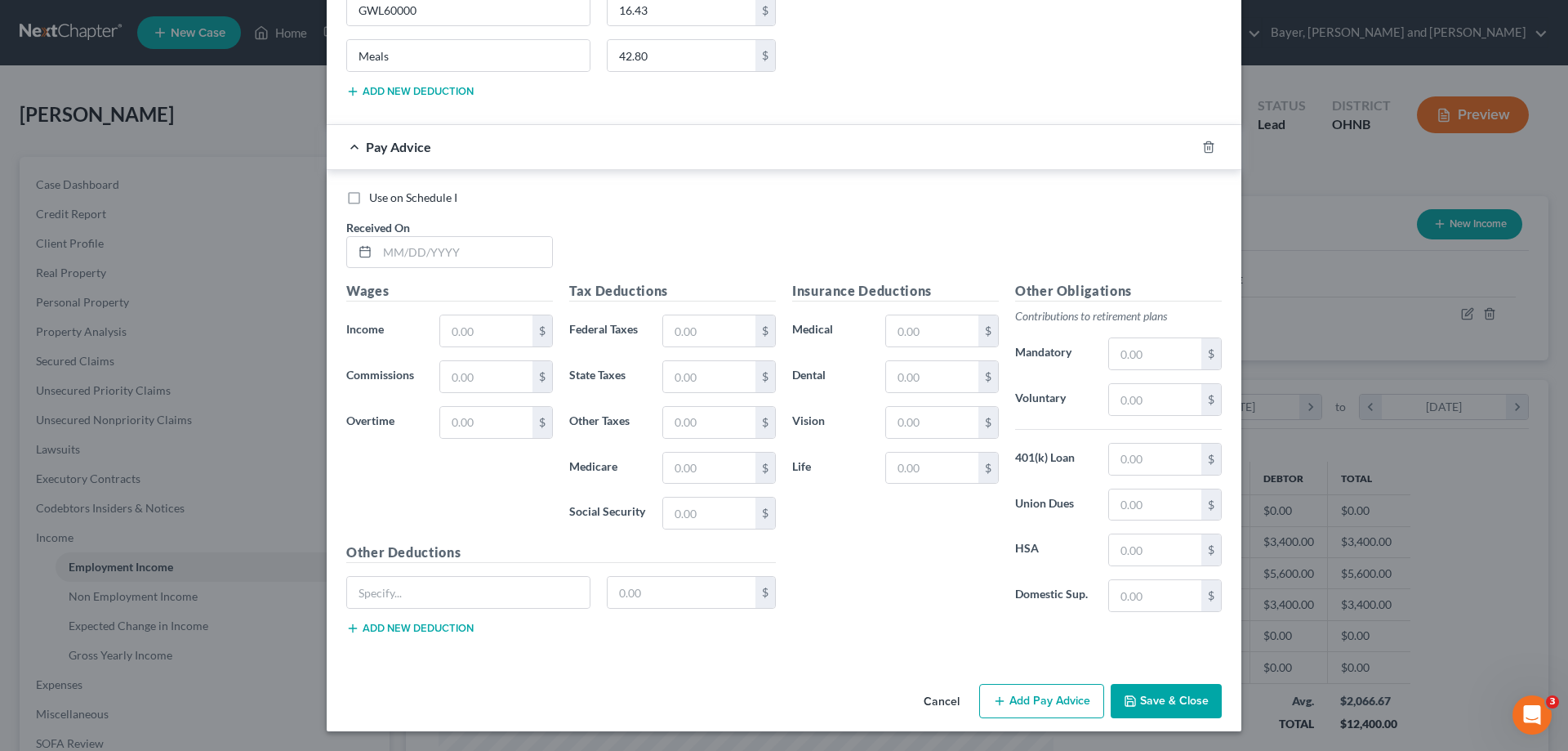
click at [1009, 694] on button "Add Pay Advice" at bounding box center [1041, 701] width 125 height 34
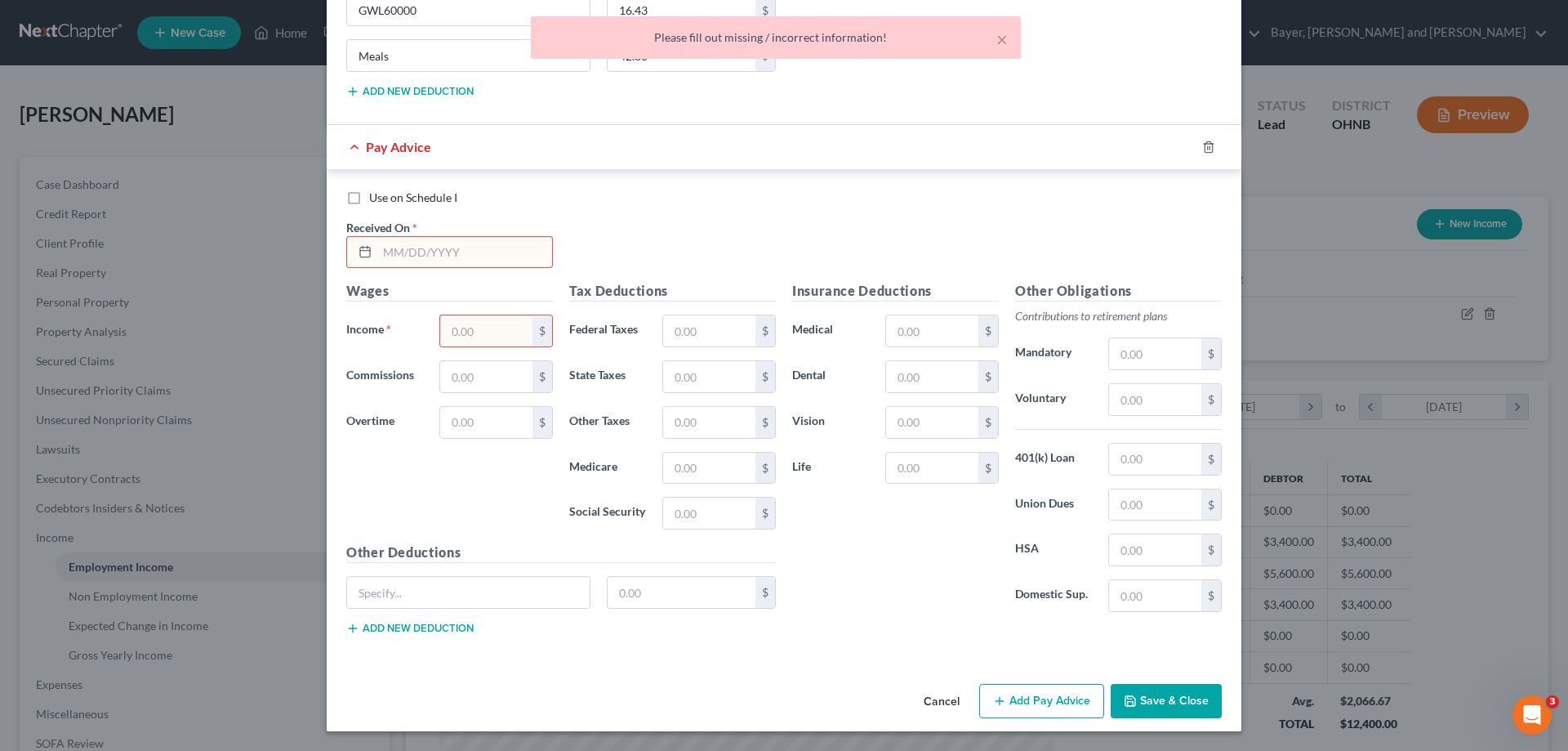
click at [452, 254] on input "text" at bounding box center [464, 252] width 175 height 31
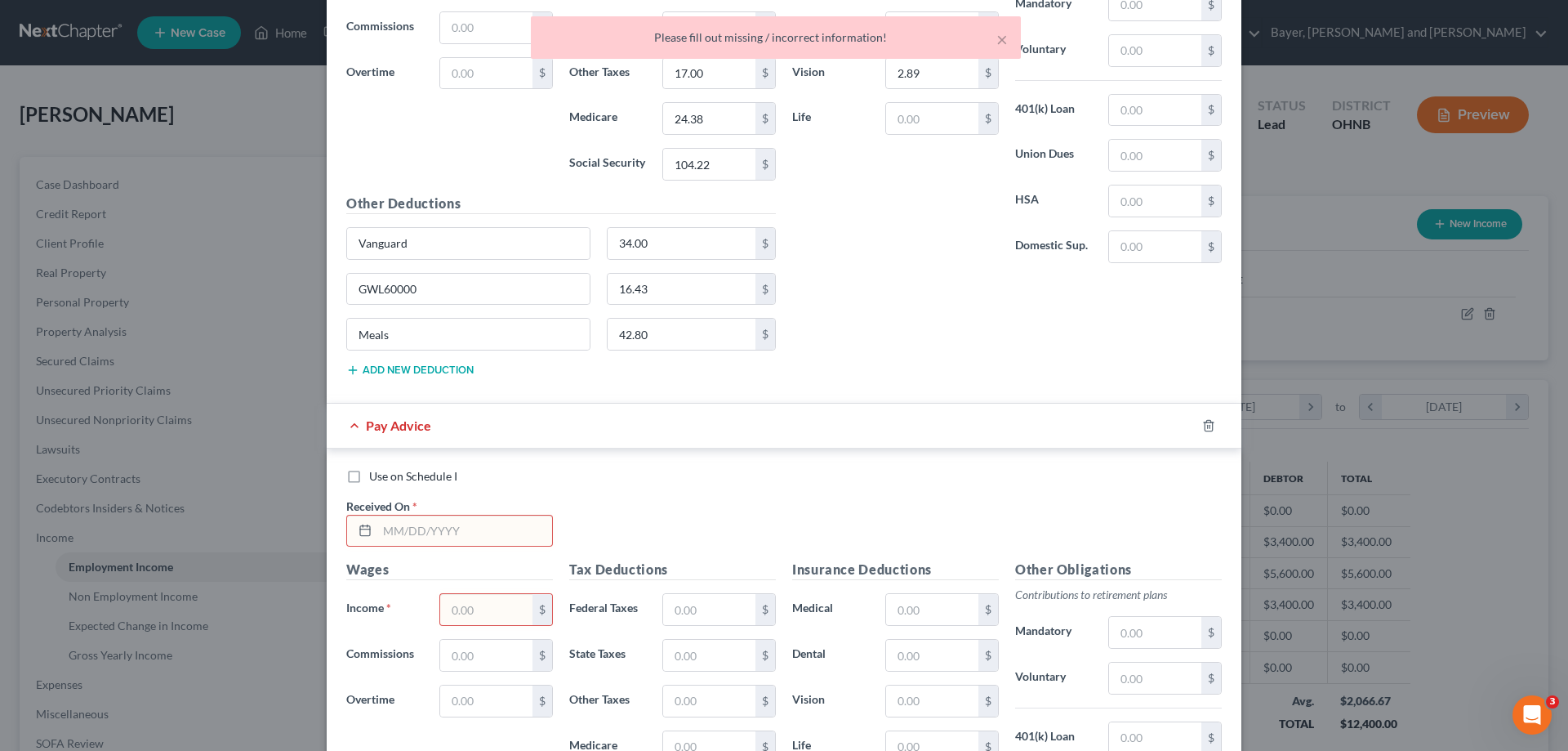
scroll to position [1670, 0]
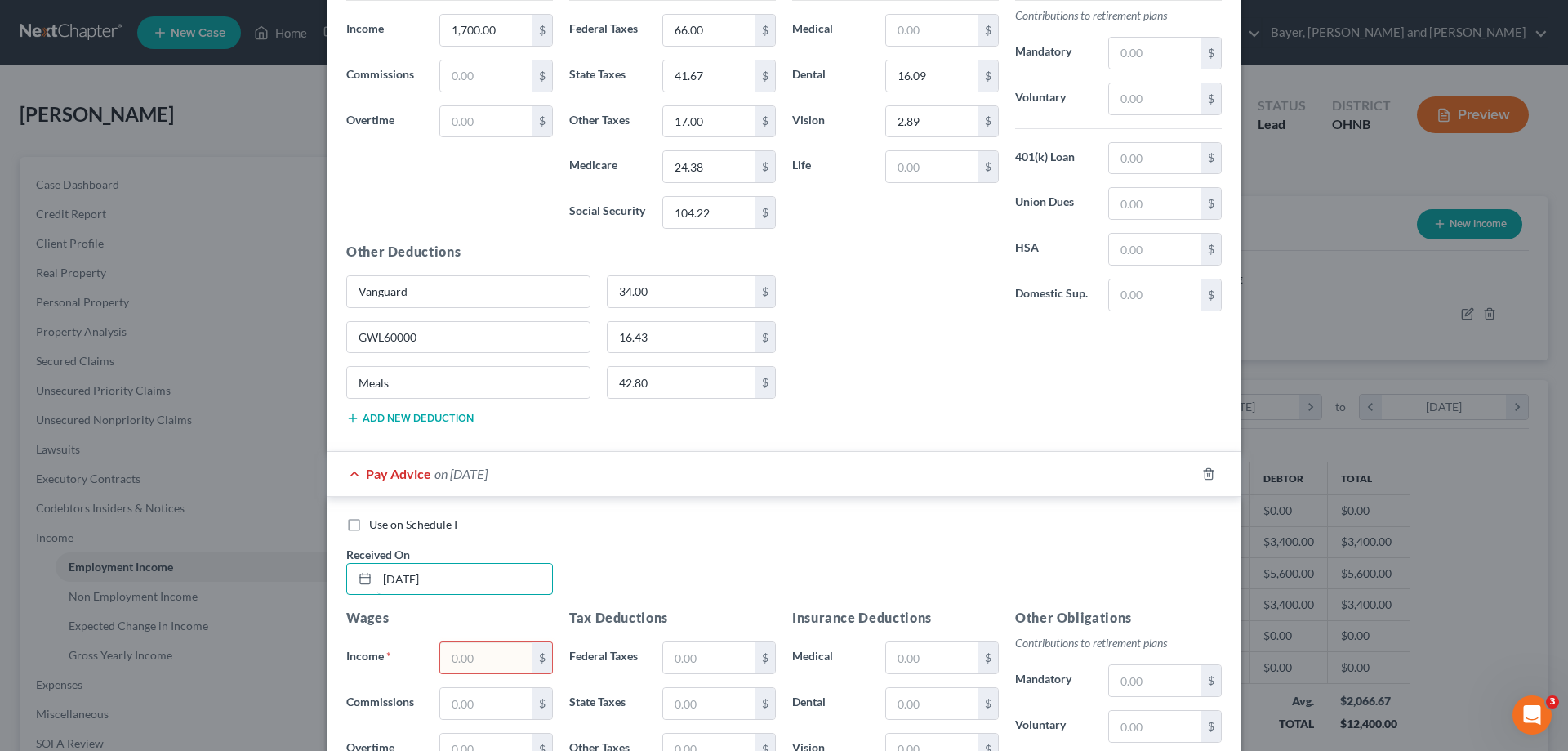
type input "06/24/2025"
click at [482, 653] on input "text" at bounding box center [486, 658] width 92 height 31
type input "1,700.00"
click at [712, 663] on input "text" at bounding box center [709, 658] width 92 height 31
type input "66.00"
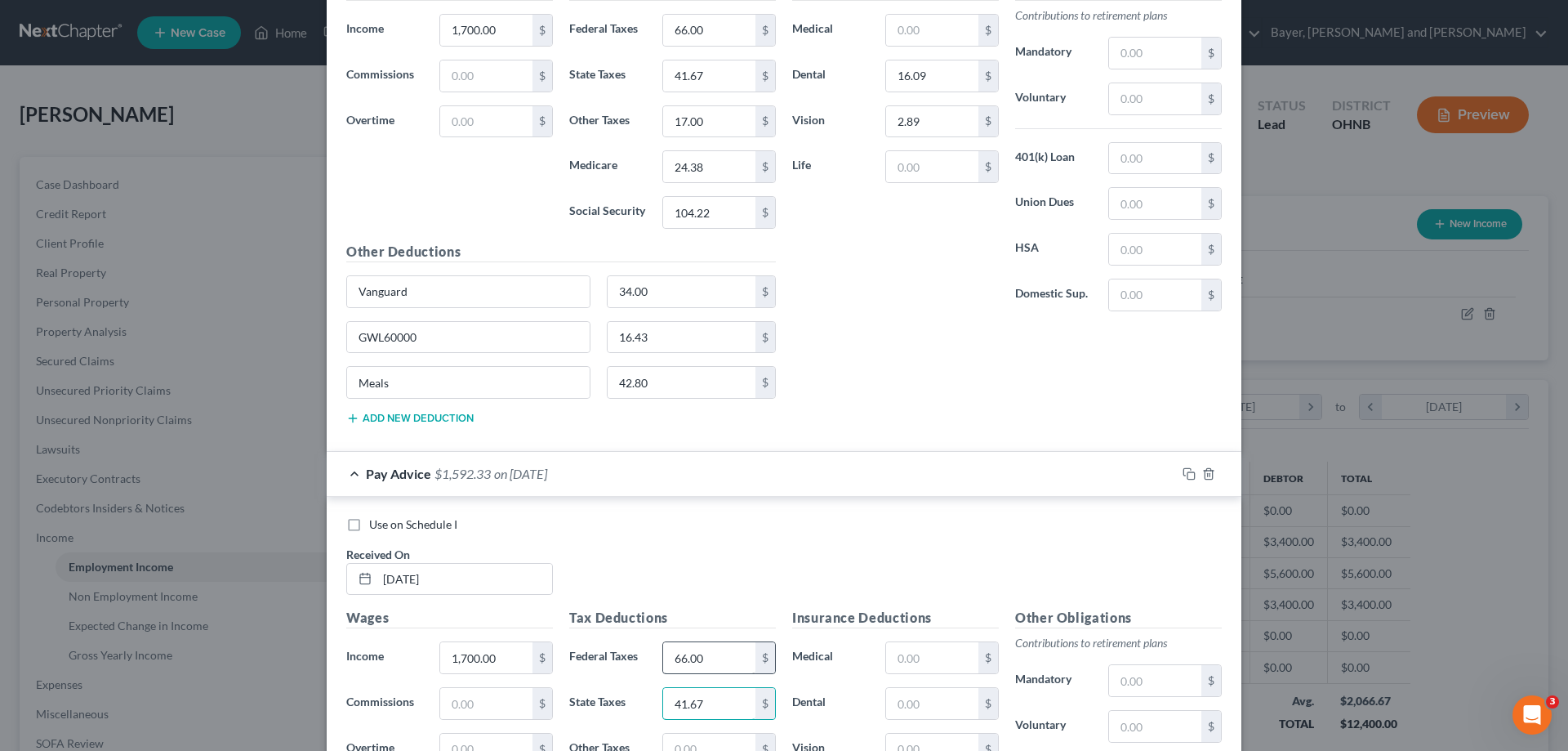
type input "41.67"
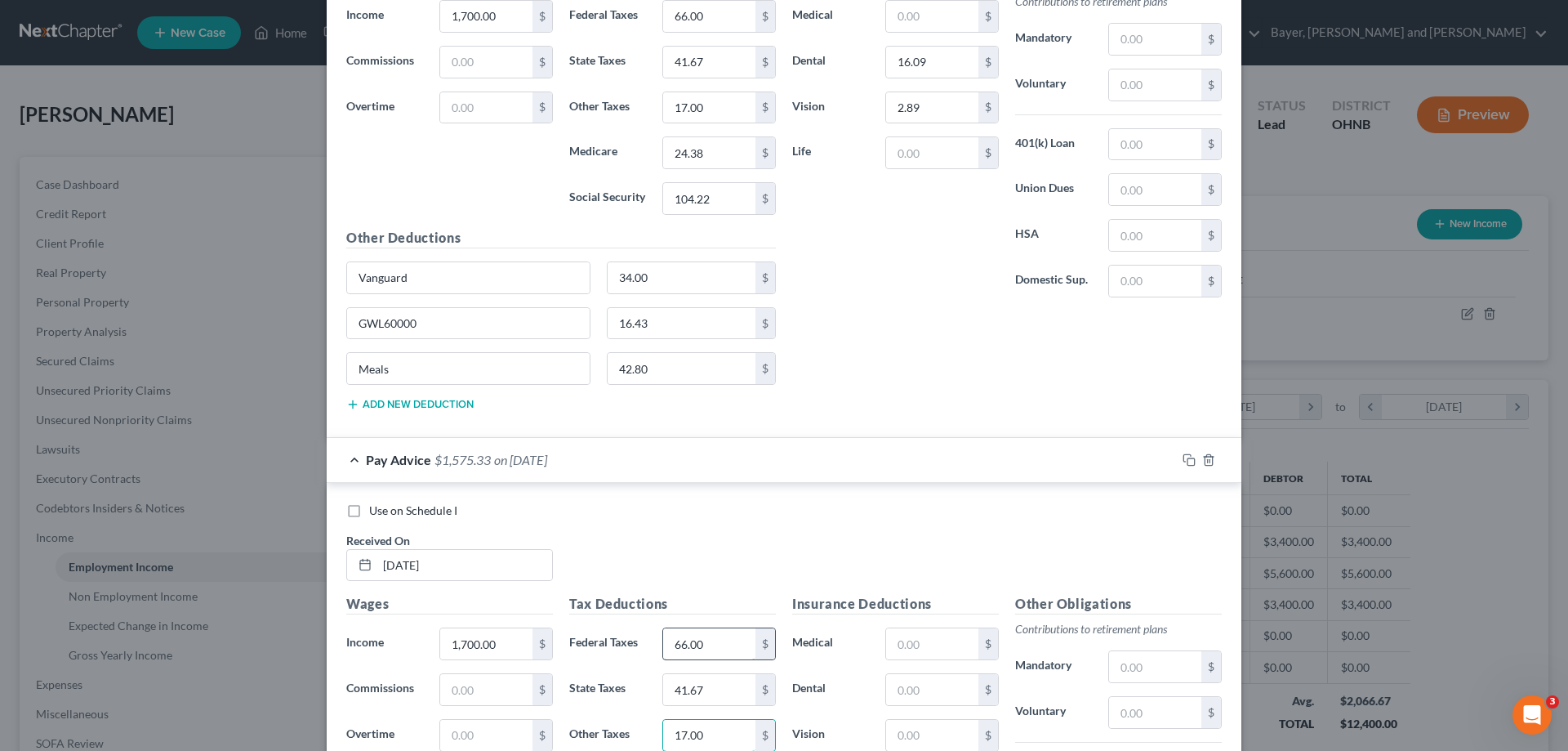
type input "17.00"
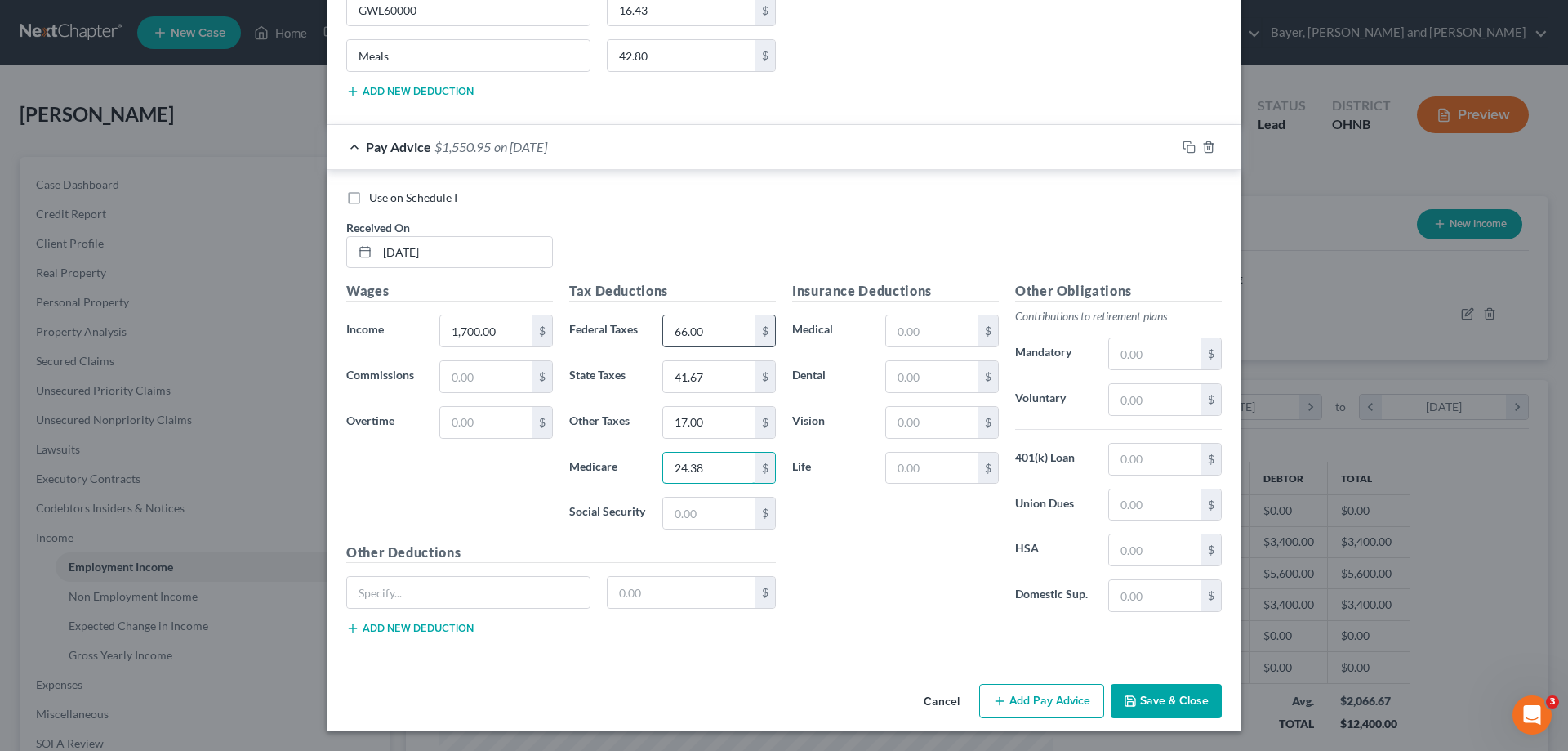
type input "24.38"
type input "42.80"
click at [922, 374] on input "text" at bounding box center [932, 376] width 92 height 31
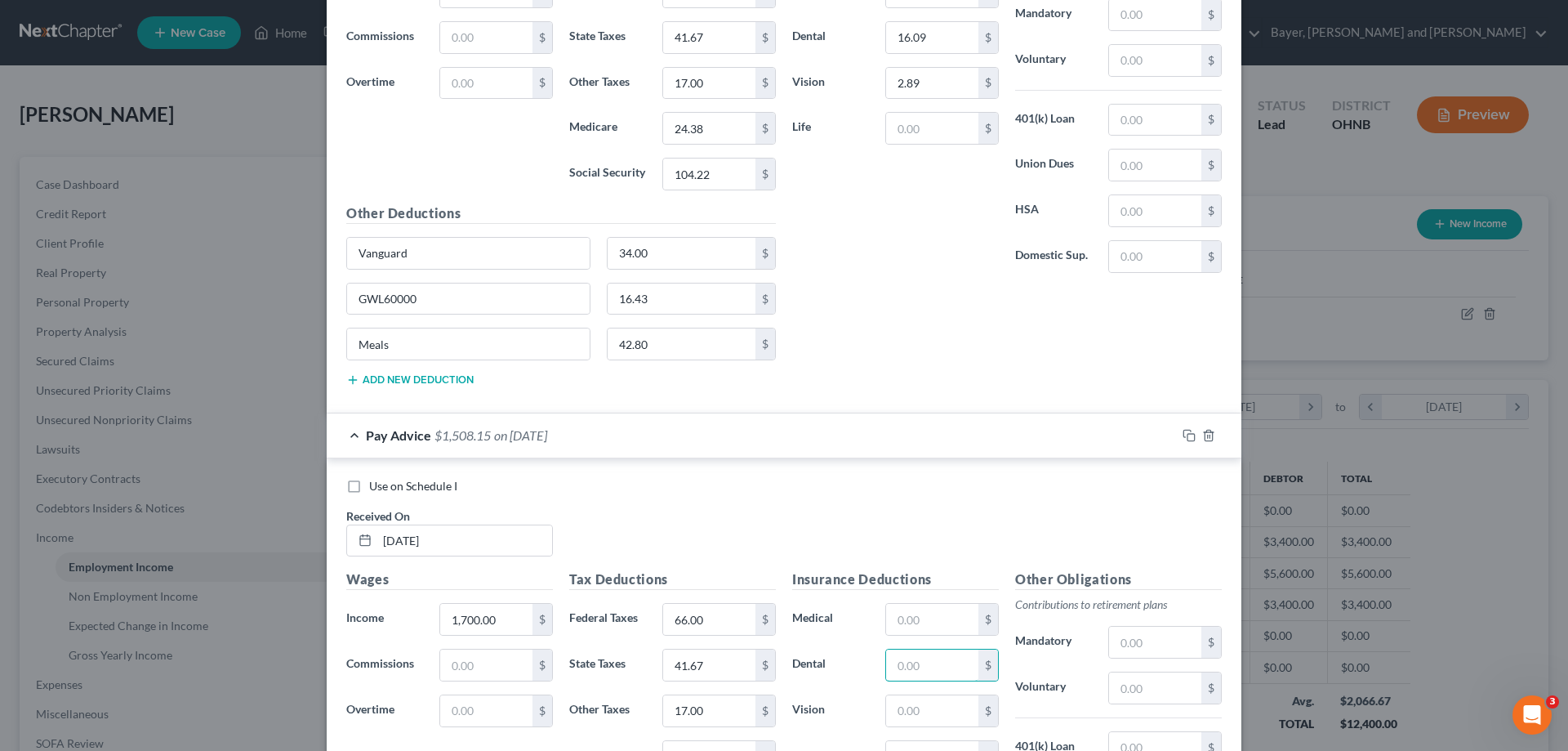
scroll to position [1670, 0]
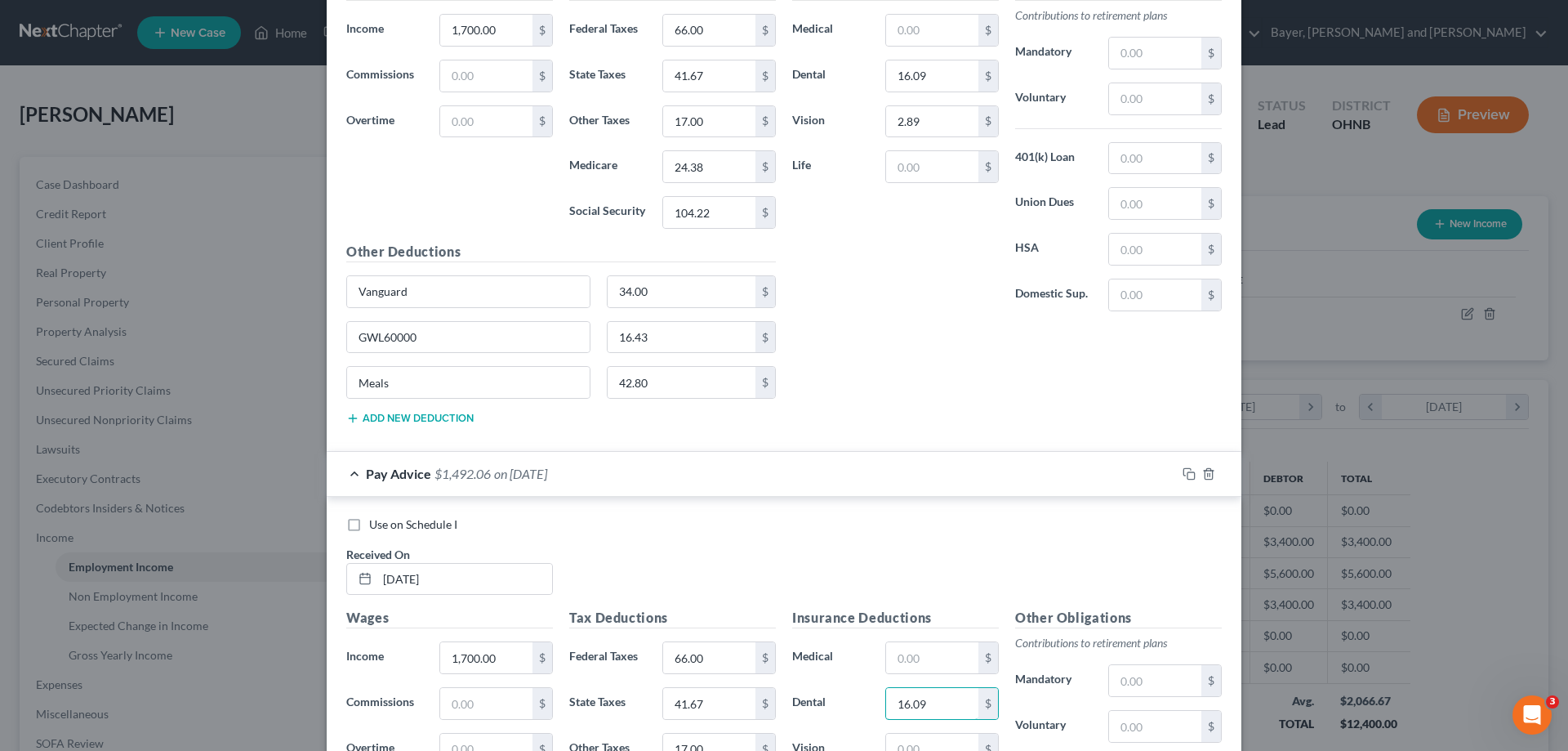
type input "16.09"
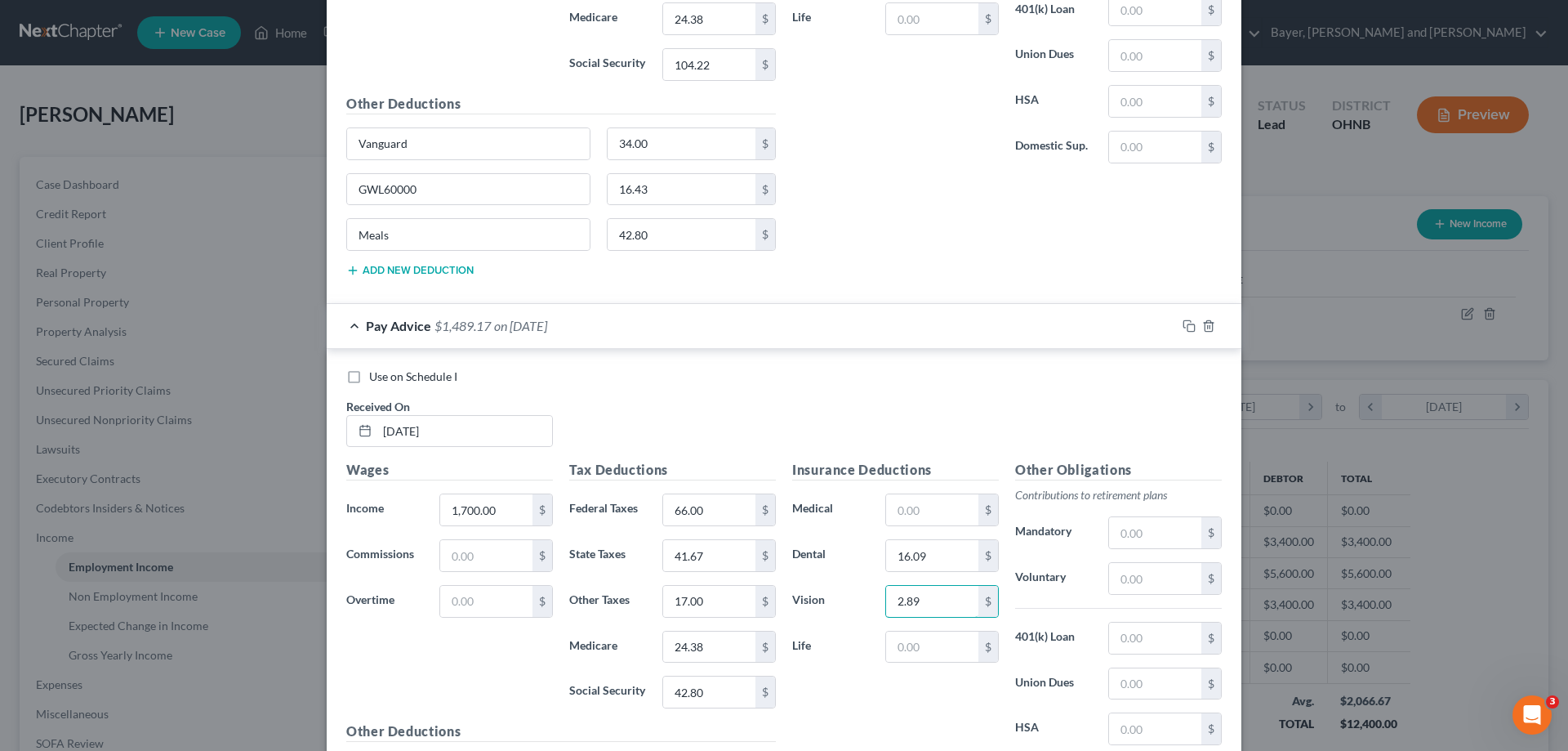
scroll to position [1929, 0]
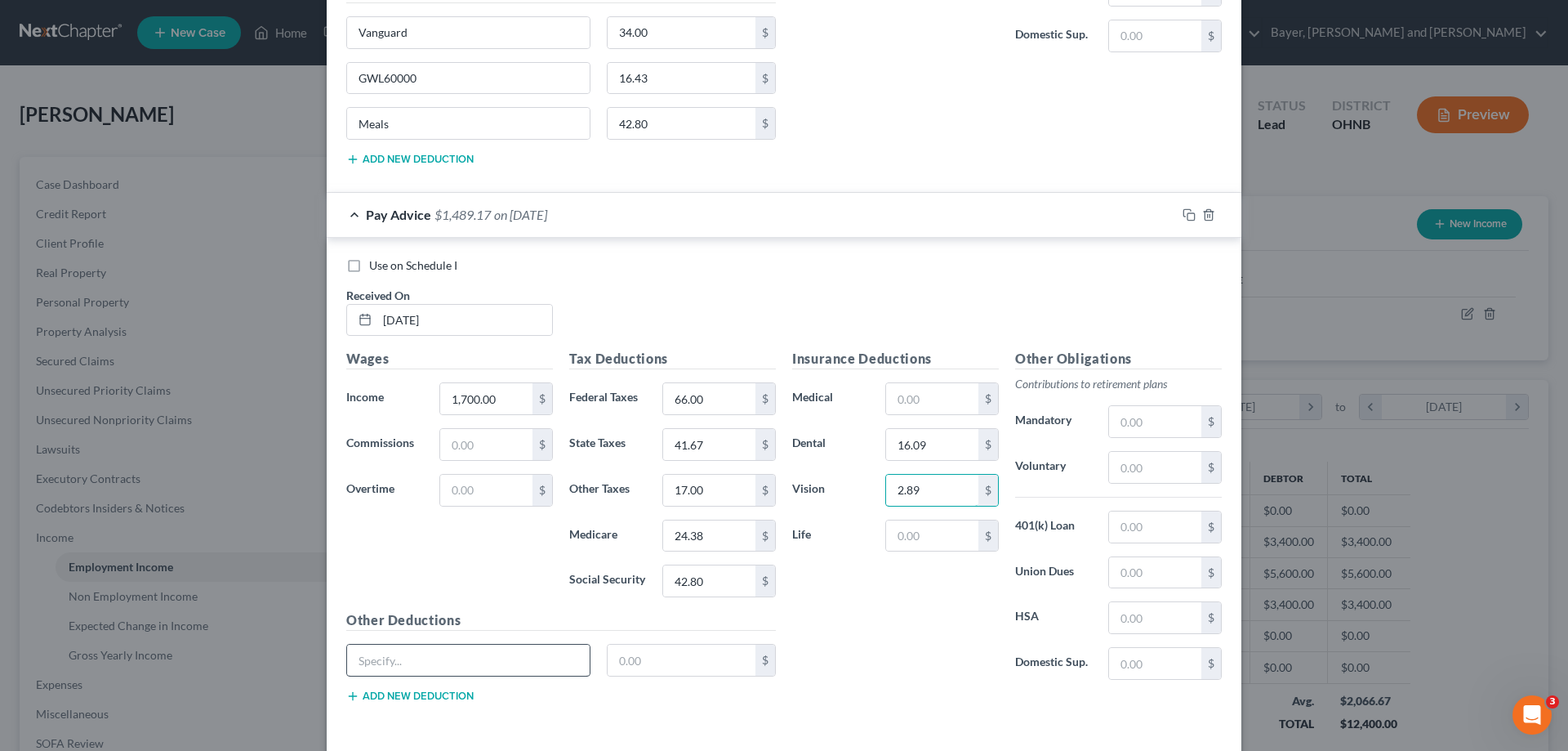
type input "2.89"
click at [439, 662] on input "text" at bounding box center [468, 659] width 242 height 31
type input "Vanguard"
type input "34.00"
click at [440, 697] on button "Add new deduction" at bounding box center [410, 695] width 128 height 13
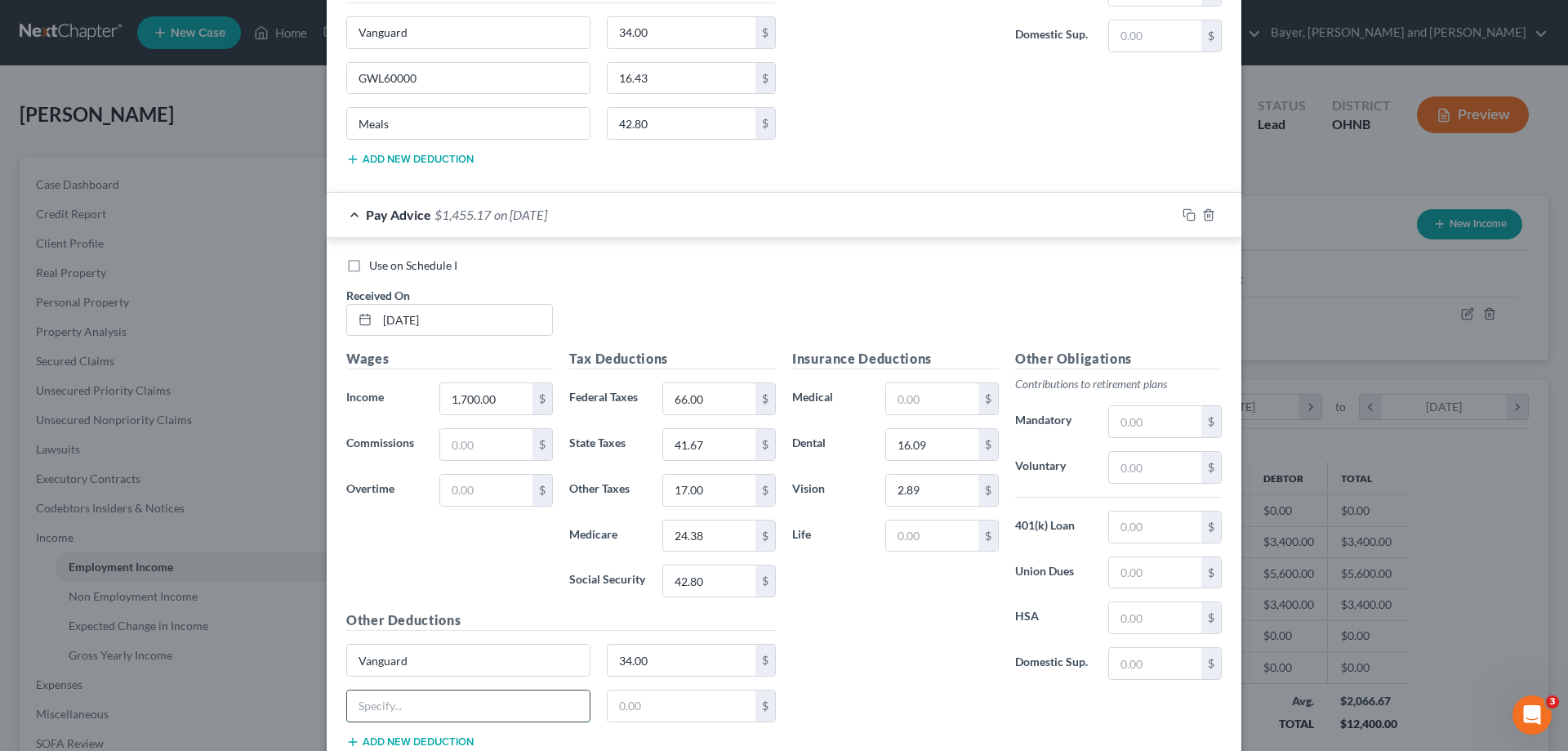
click at [440, 697] on input "text" at bounding box center [468, 705] width 242 height 31
type input "GWL60000"
type input "16.43"
click at [410, 737] on button "Add new deduction" at bounding box center [410, 741] width 128 height 13
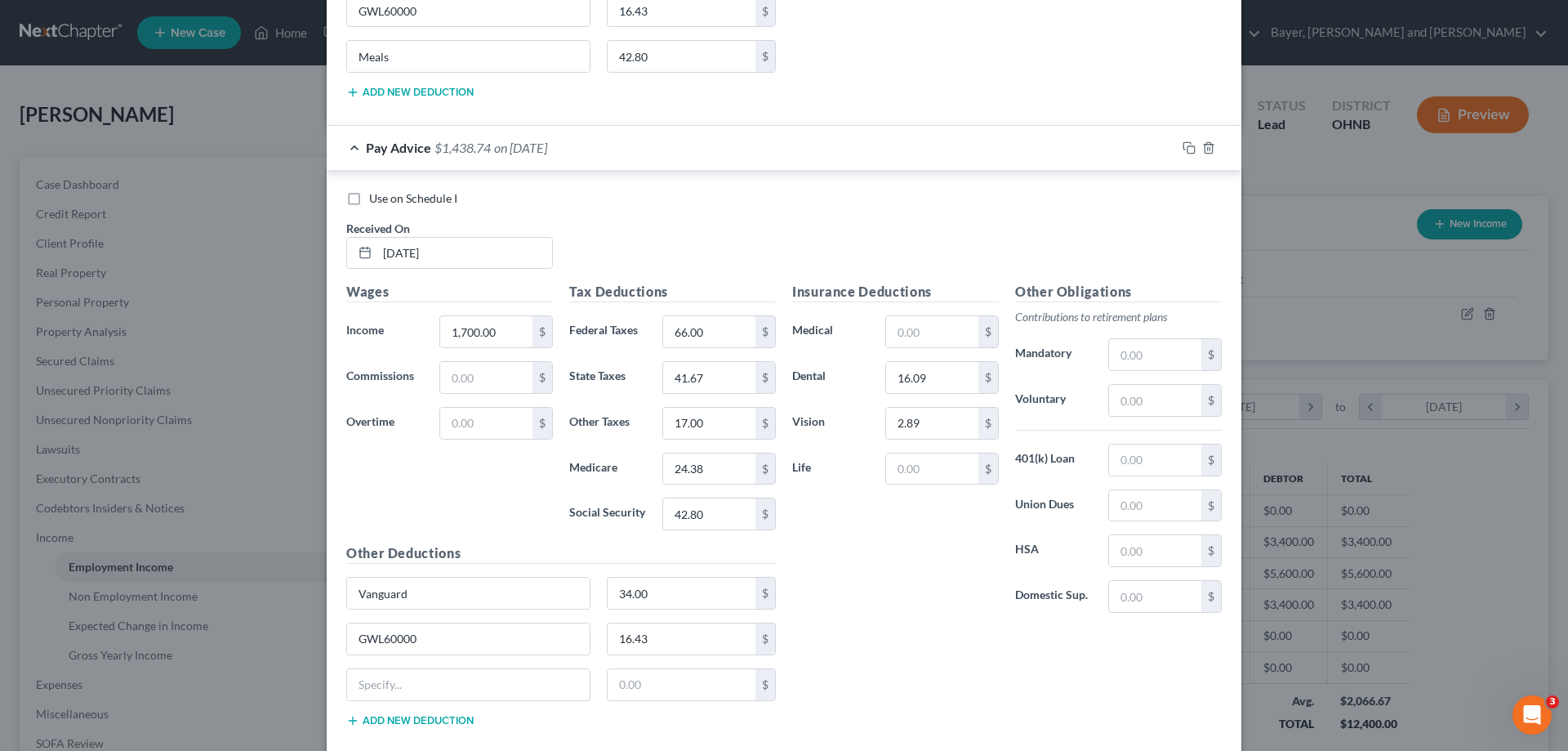
scroll to position [2087, 0]
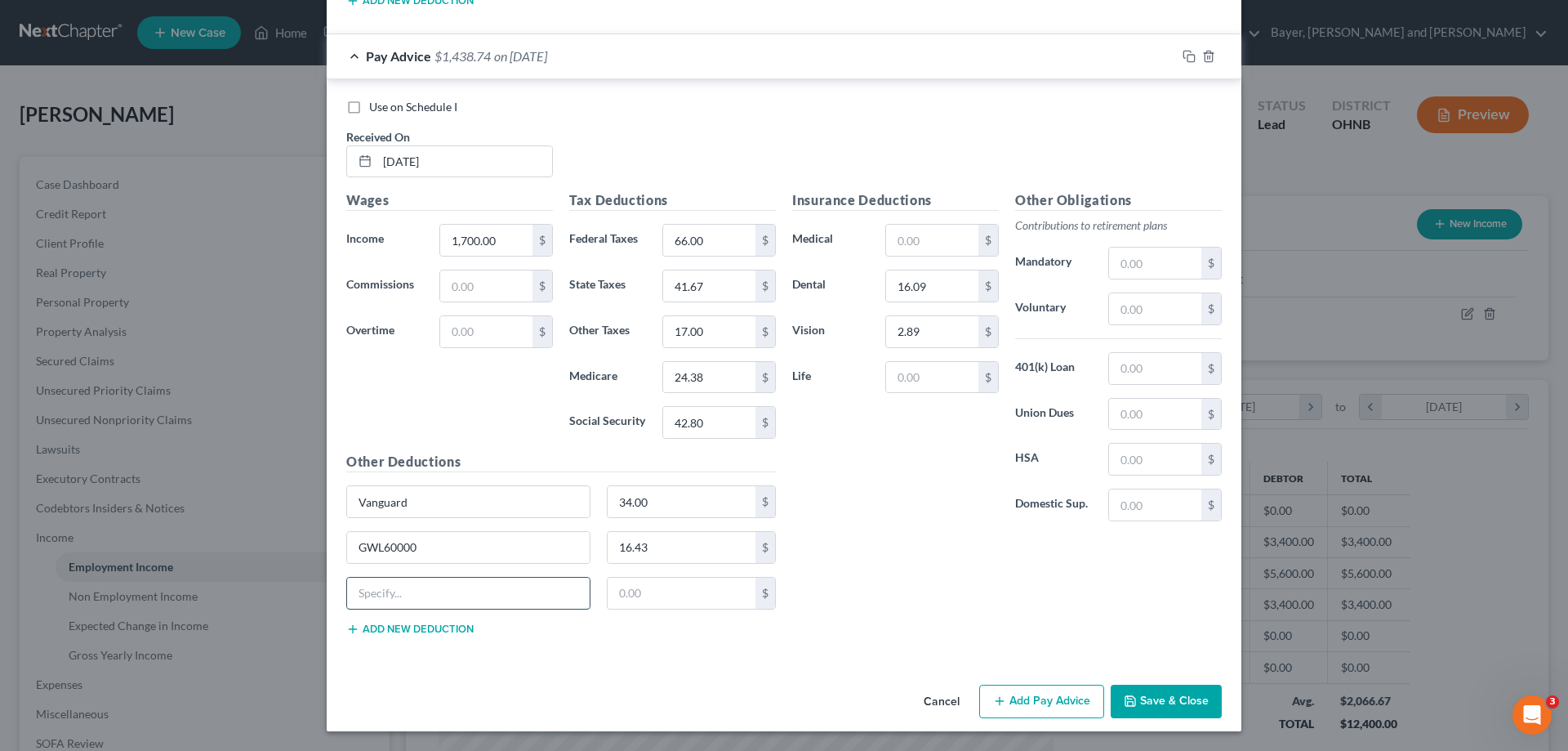
click at [471, 599] on input "text" at bounding box center [468, 593] width 242 height 31
type input "Meals"
type input "42.80"
click at [1017, 689] on button "Add Pay Advice" at bounding box center [1041, 702] width 125 height 34
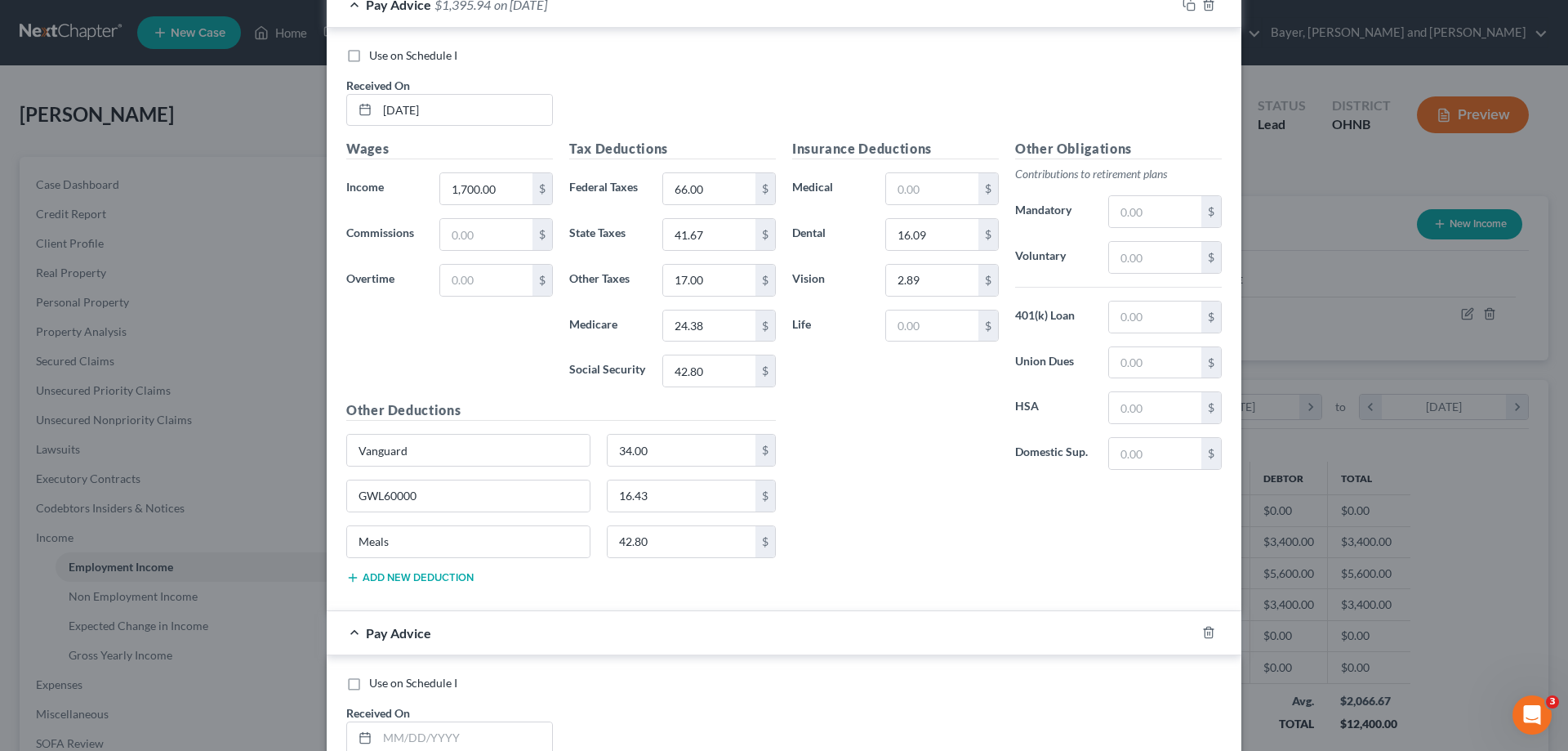
scroll to position [2496, 0]
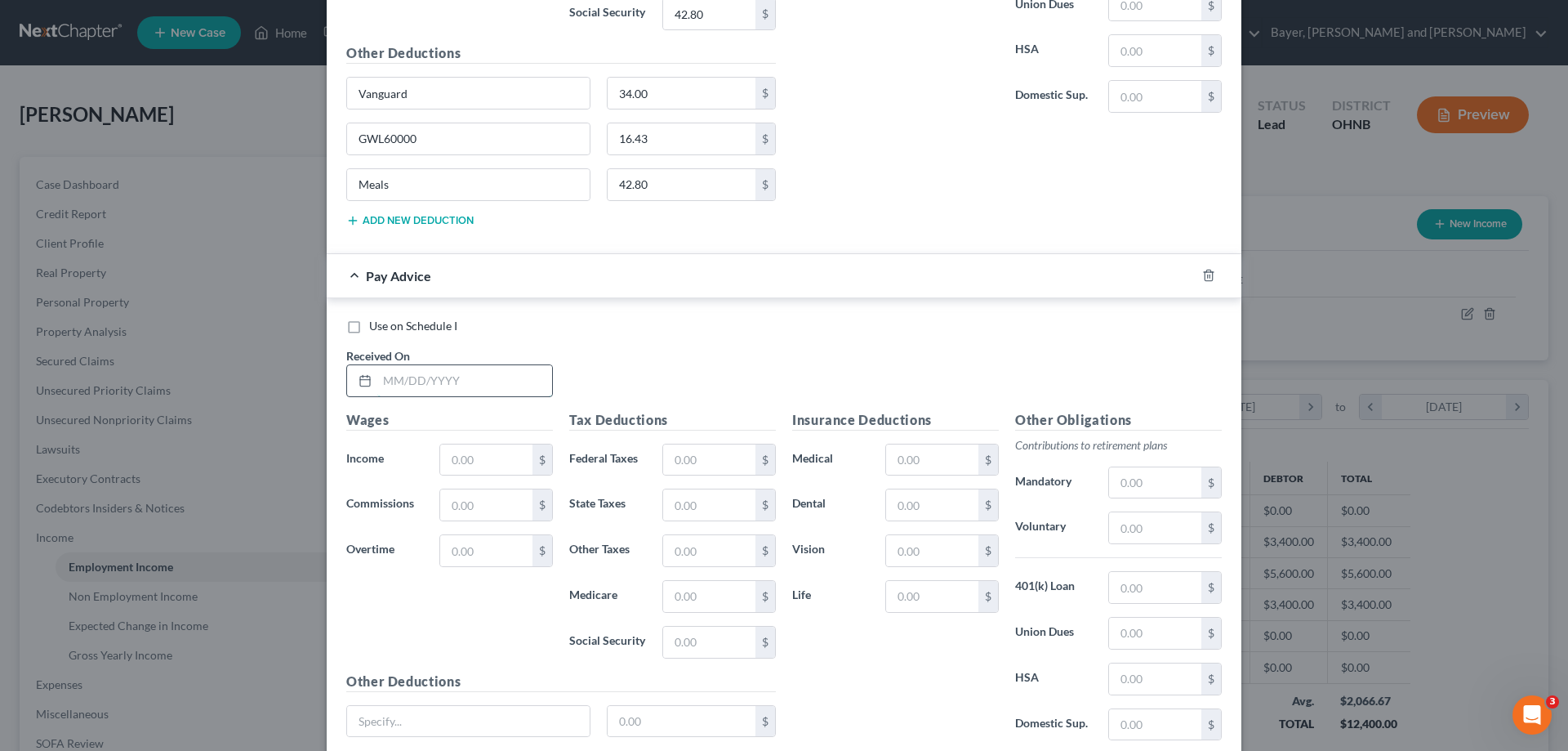
click at [464, 384] on input "text" at bounding box center [464, 380] width 175 height 31
type input "[DATE]"
click at [490, 455] on input "text" at bounding box center [486, 460] width 92 height 31
type input "1,700.00"
click at [707, 466] on input "text" at bounding box center [709, 460] width 92 height 31
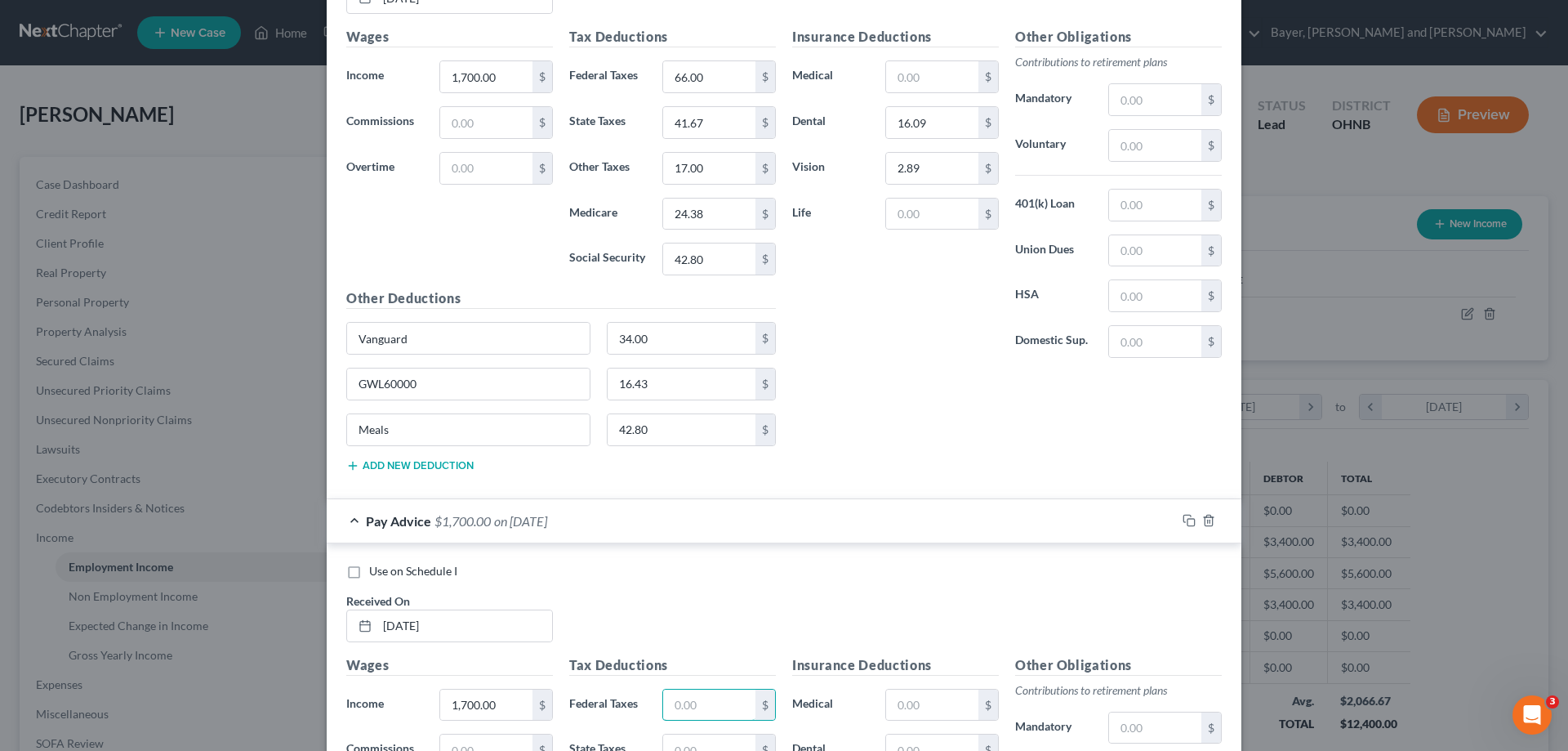
scroll to position [2414, 0]
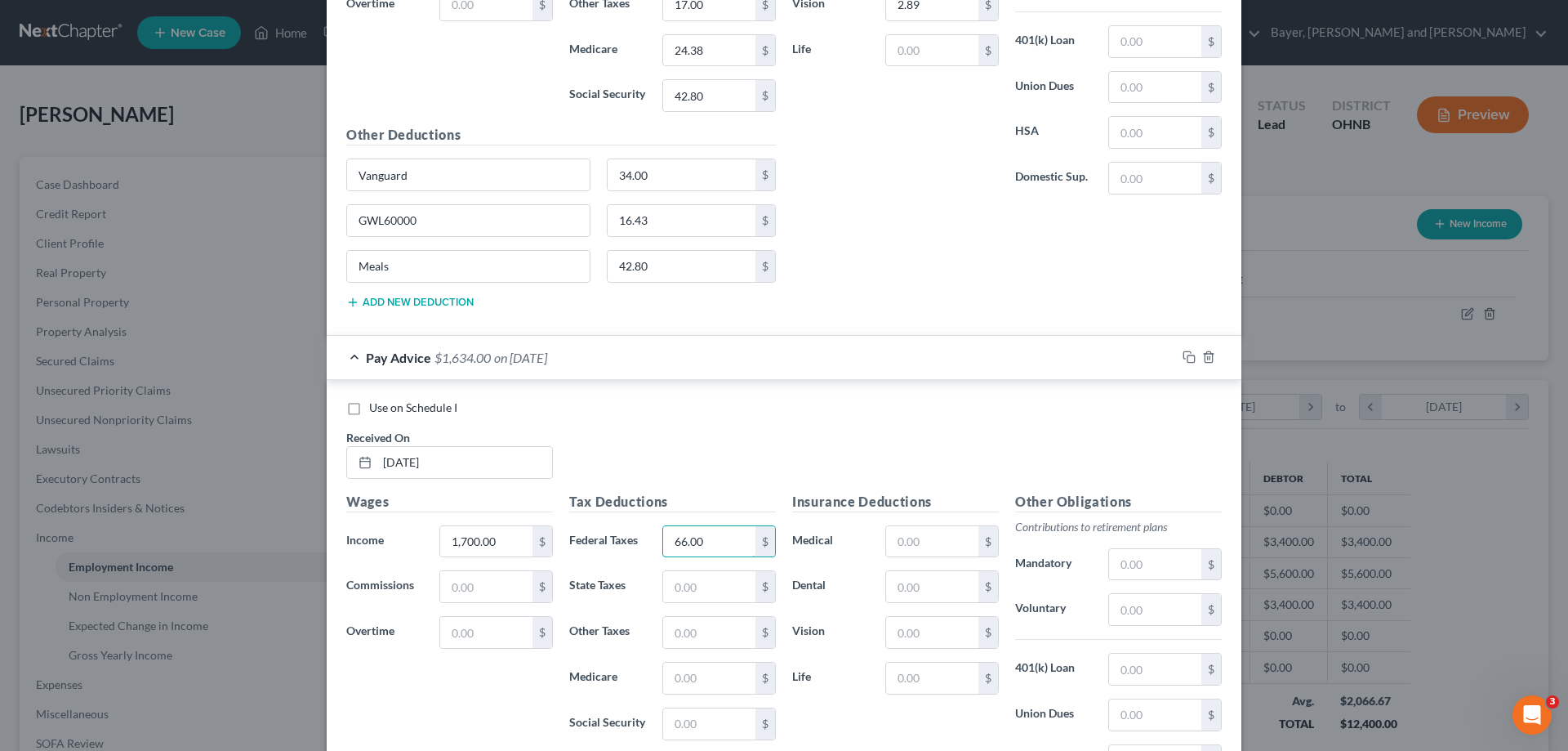
type input "66.00"
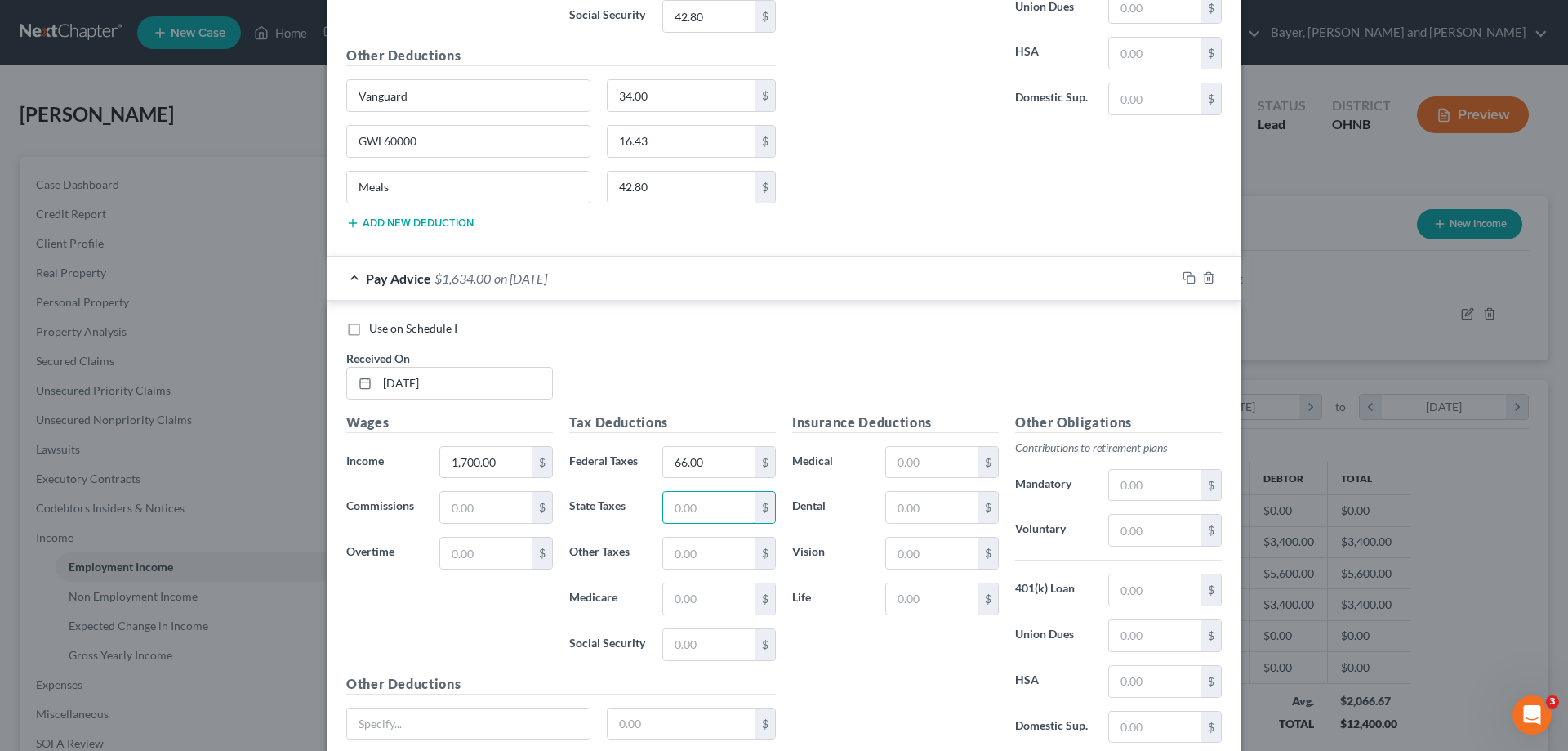
scroll to position [2496, 0]
type input "41.67"
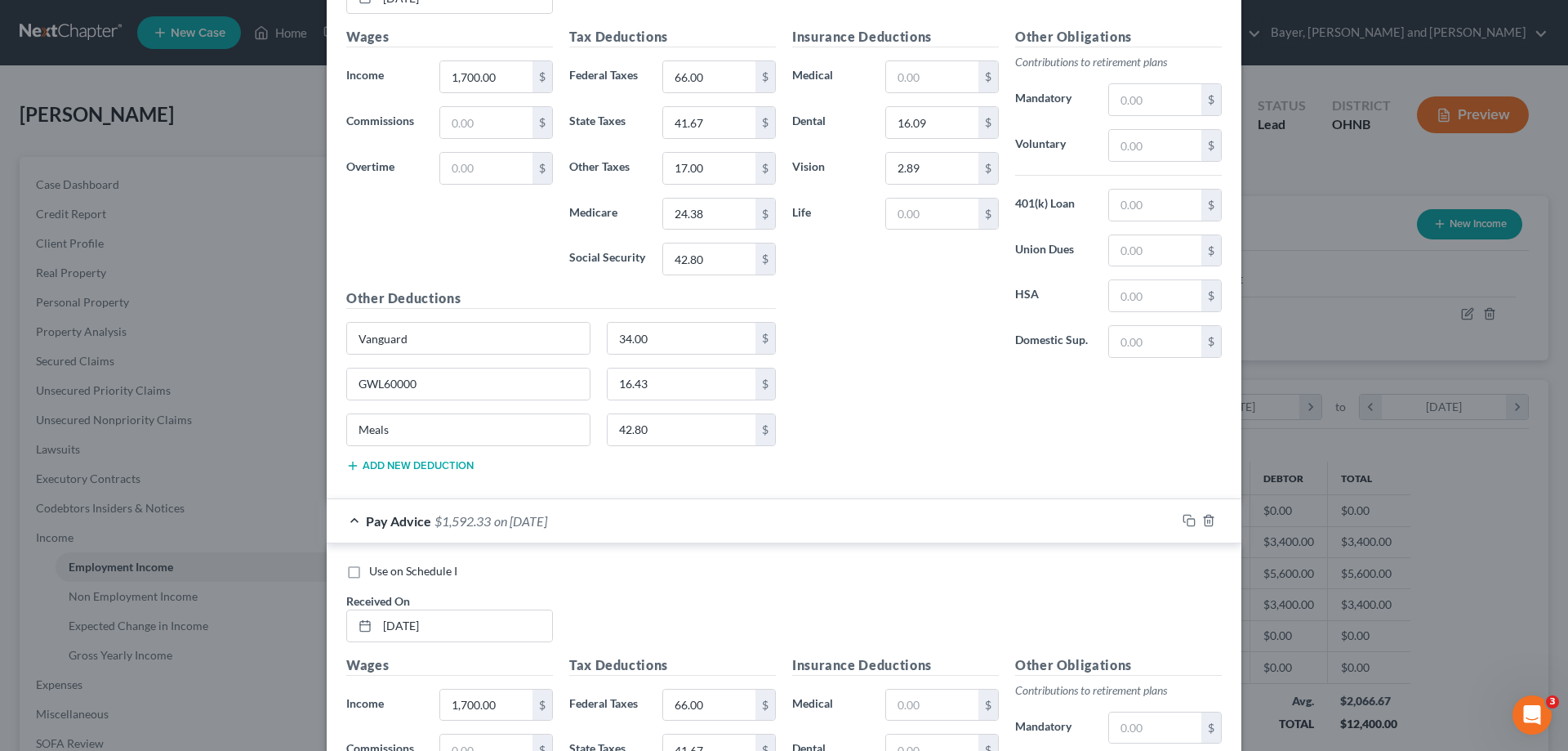
scroll to position [2577, 0]
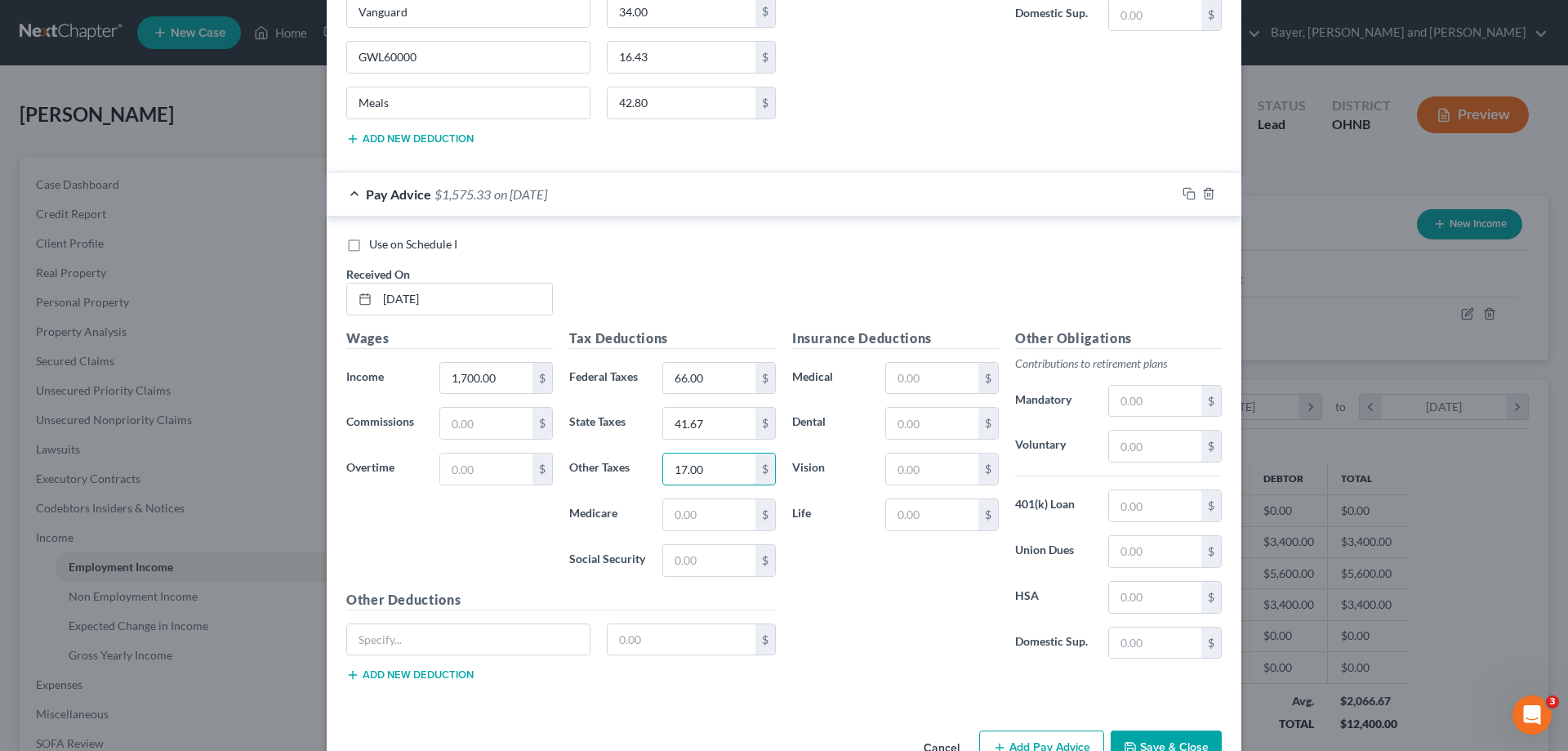
type input "17.00"
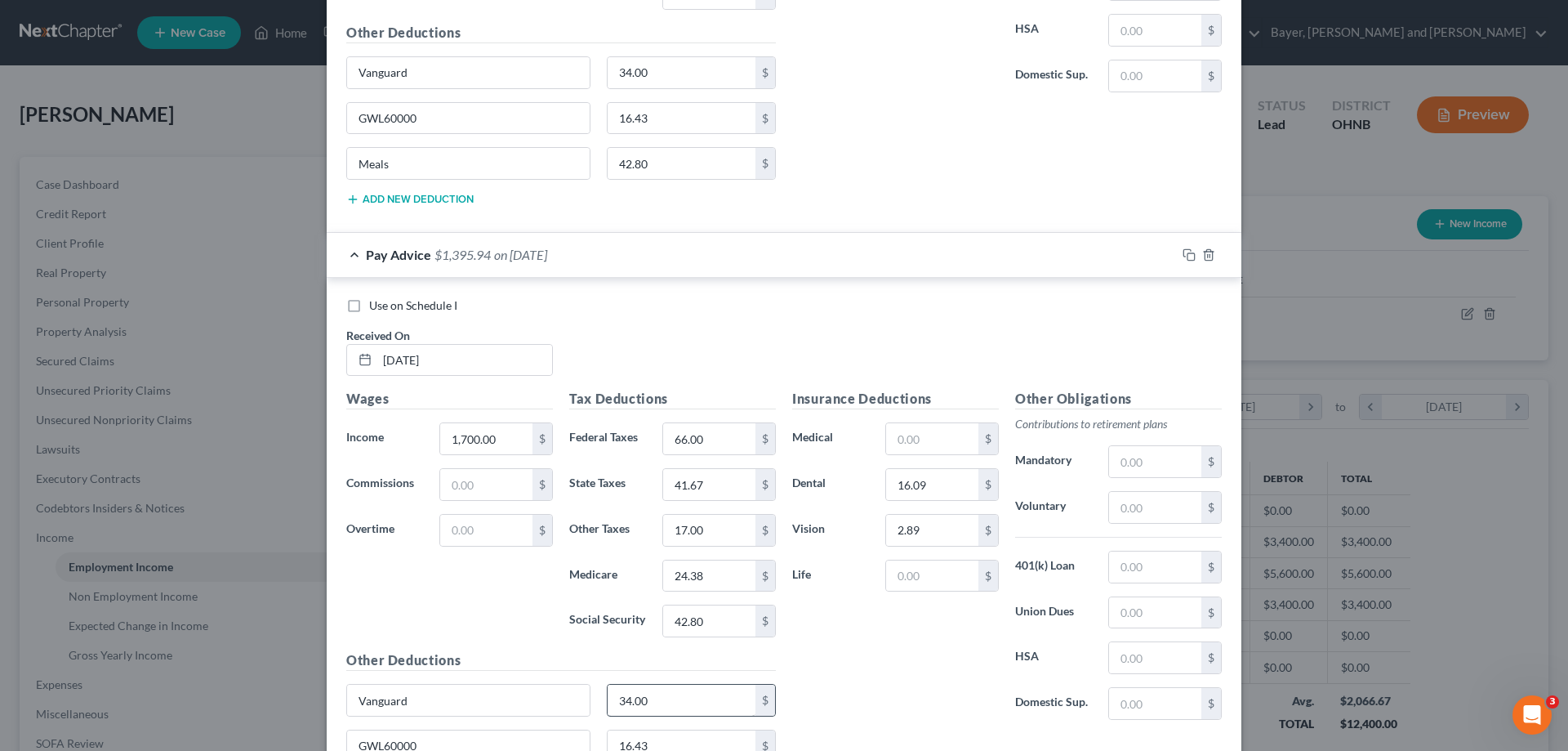
scroll to position [2215, 0]
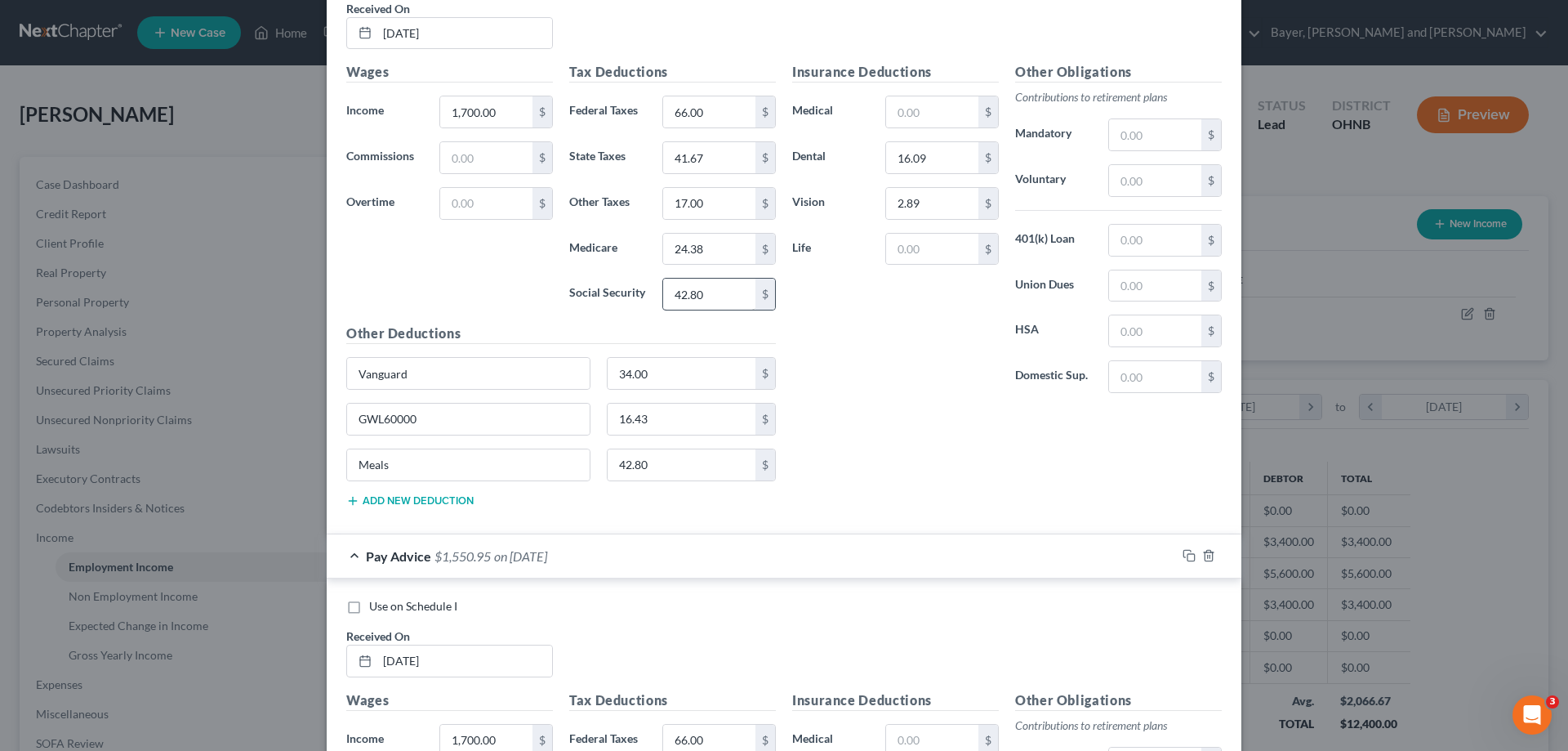
type input "24.38"
click at [707, 293] on input "42.80" at bounding box center [709, 294] width 92 height 31
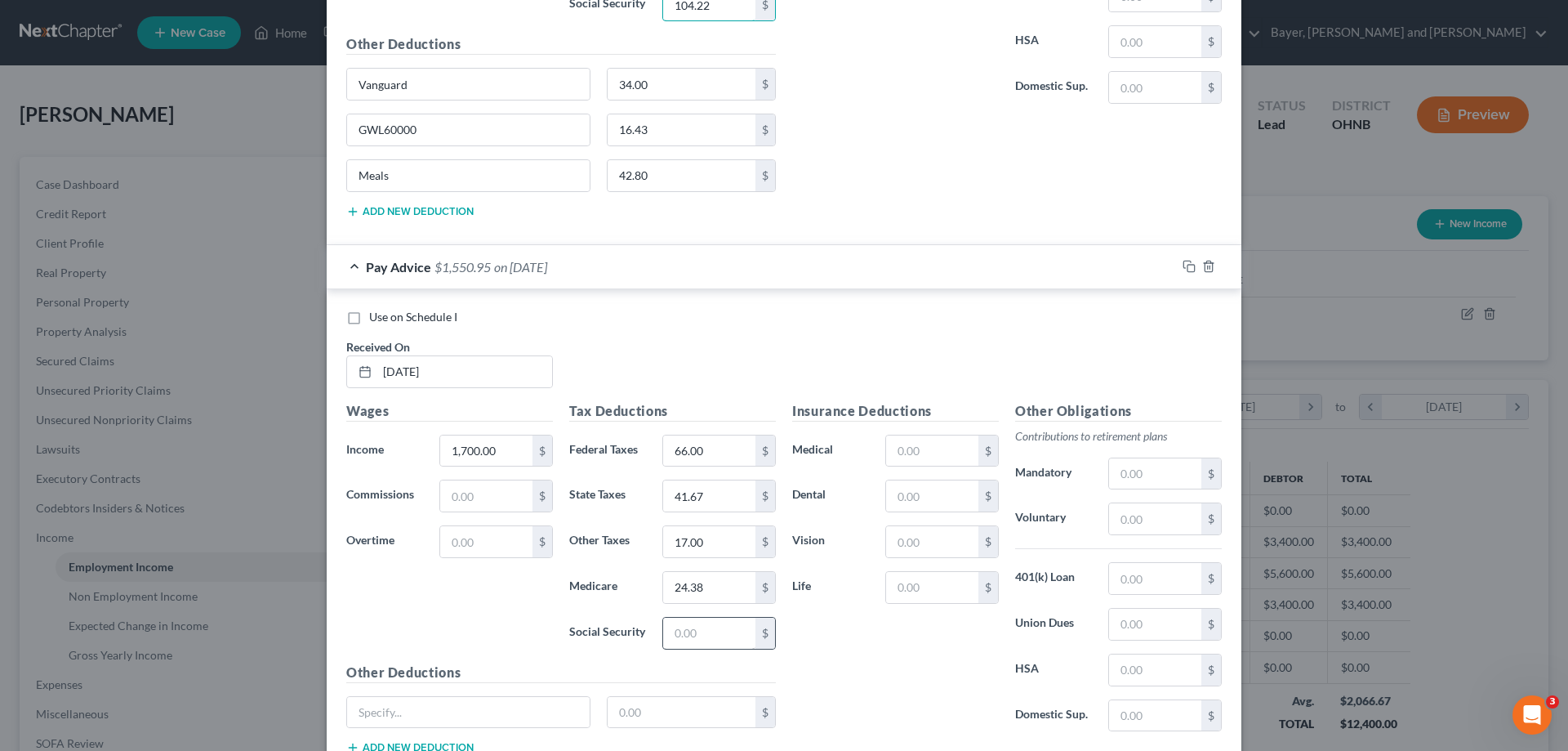
scroll to position [2624, 0]
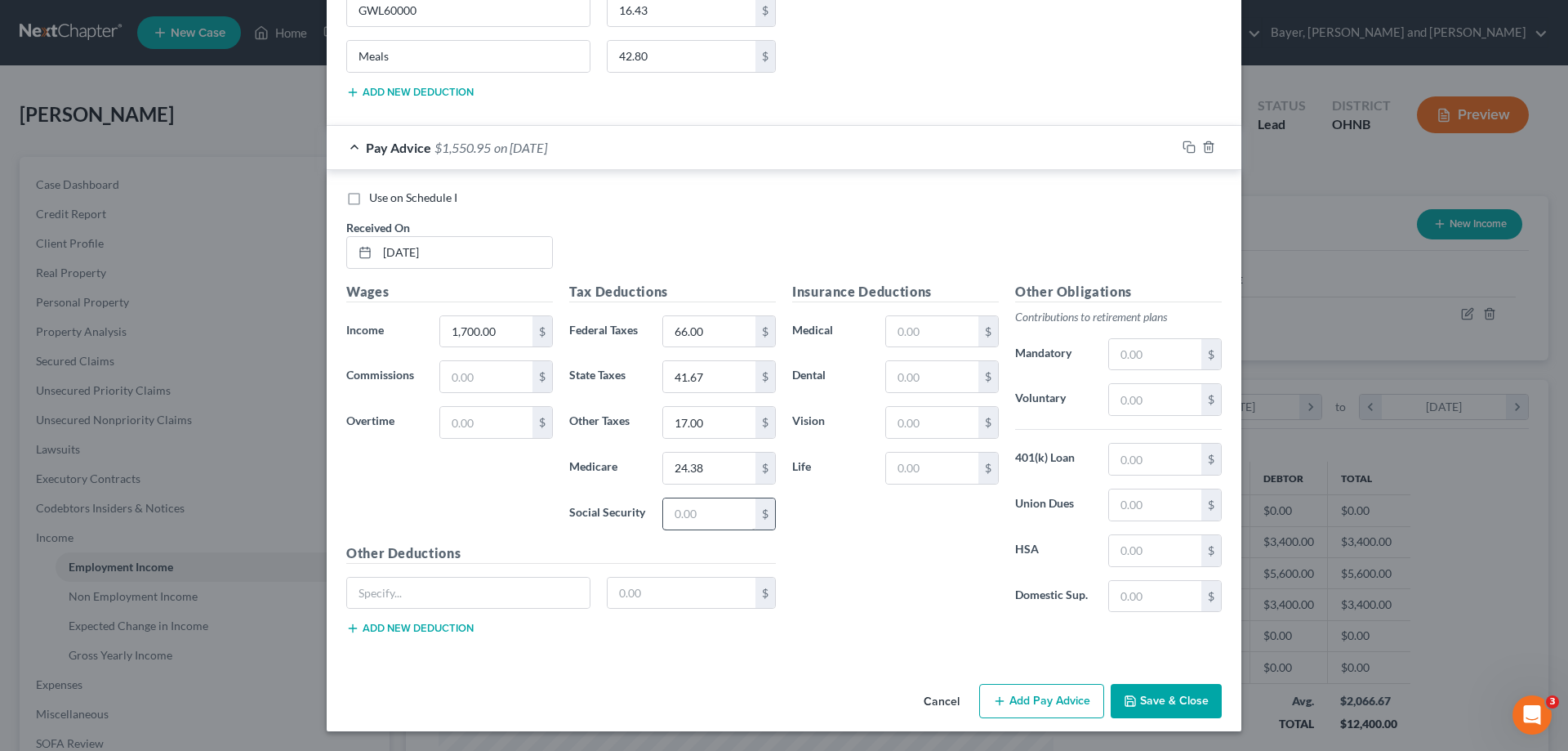
type input "104.22"
click at [694, 518] on input "text" at bounding box center [709, 514] width 92 height 31
type input "104.22"
click at [928, 379] on input "text" at bounding box center [932, 376] width 92 height 31
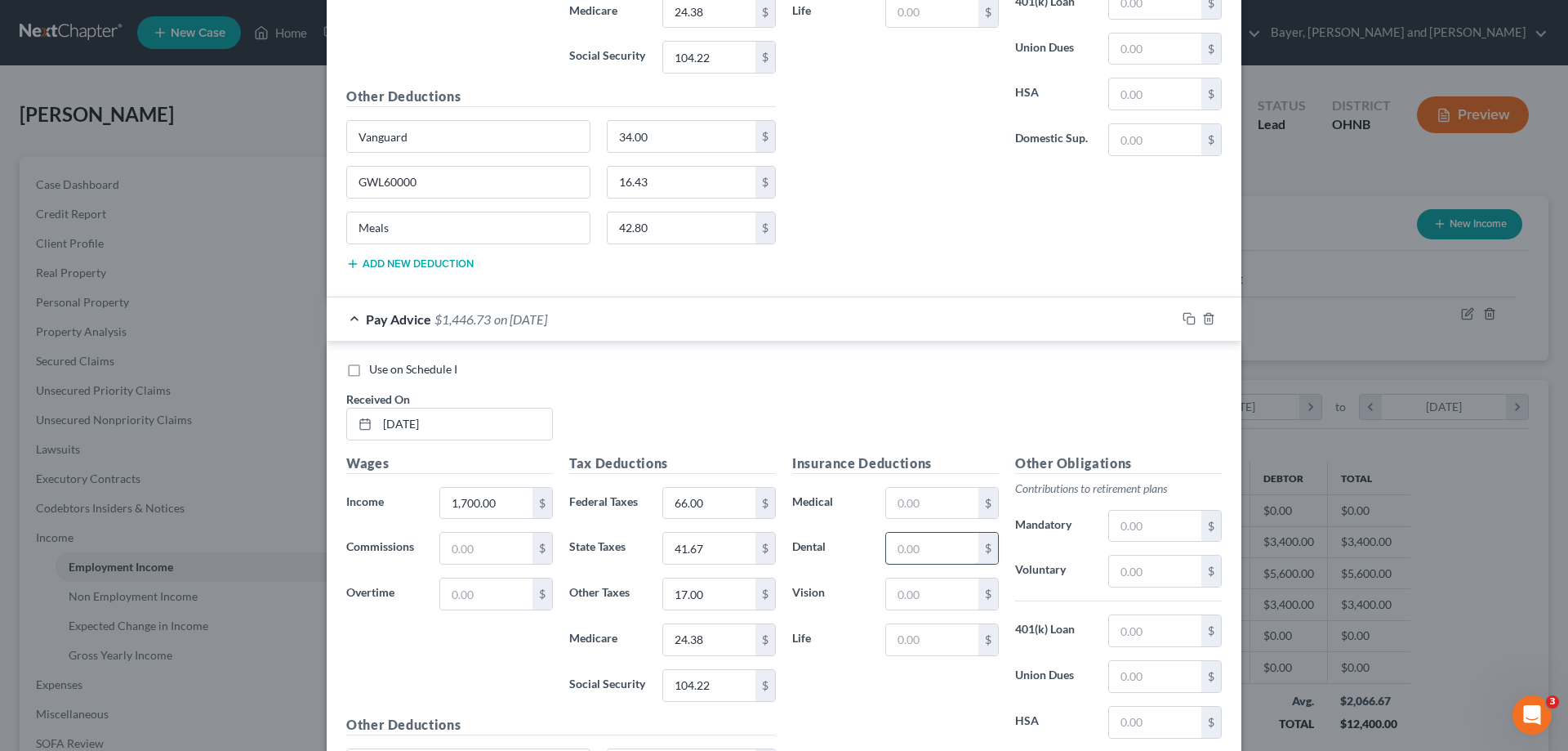
scroll to position [2542, 0]
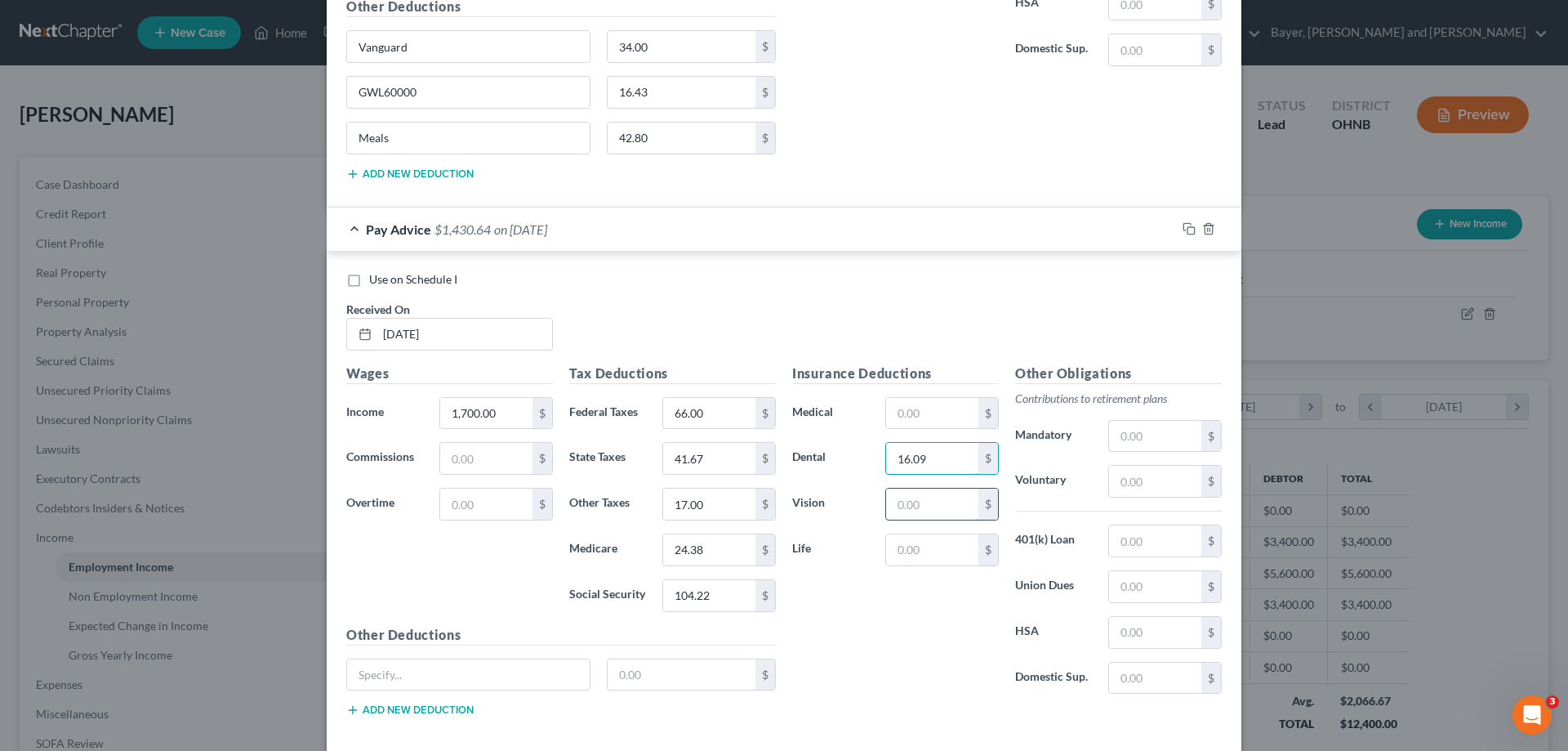
type input "16.09"
click at [914, 505] on input "text" at bounding box center [932, 504] width 92 height 31
type input "2.89"
click at [430, 672] on input "text" at bounding box center [468, 675] width 242 height 31
type input "Vanguard"
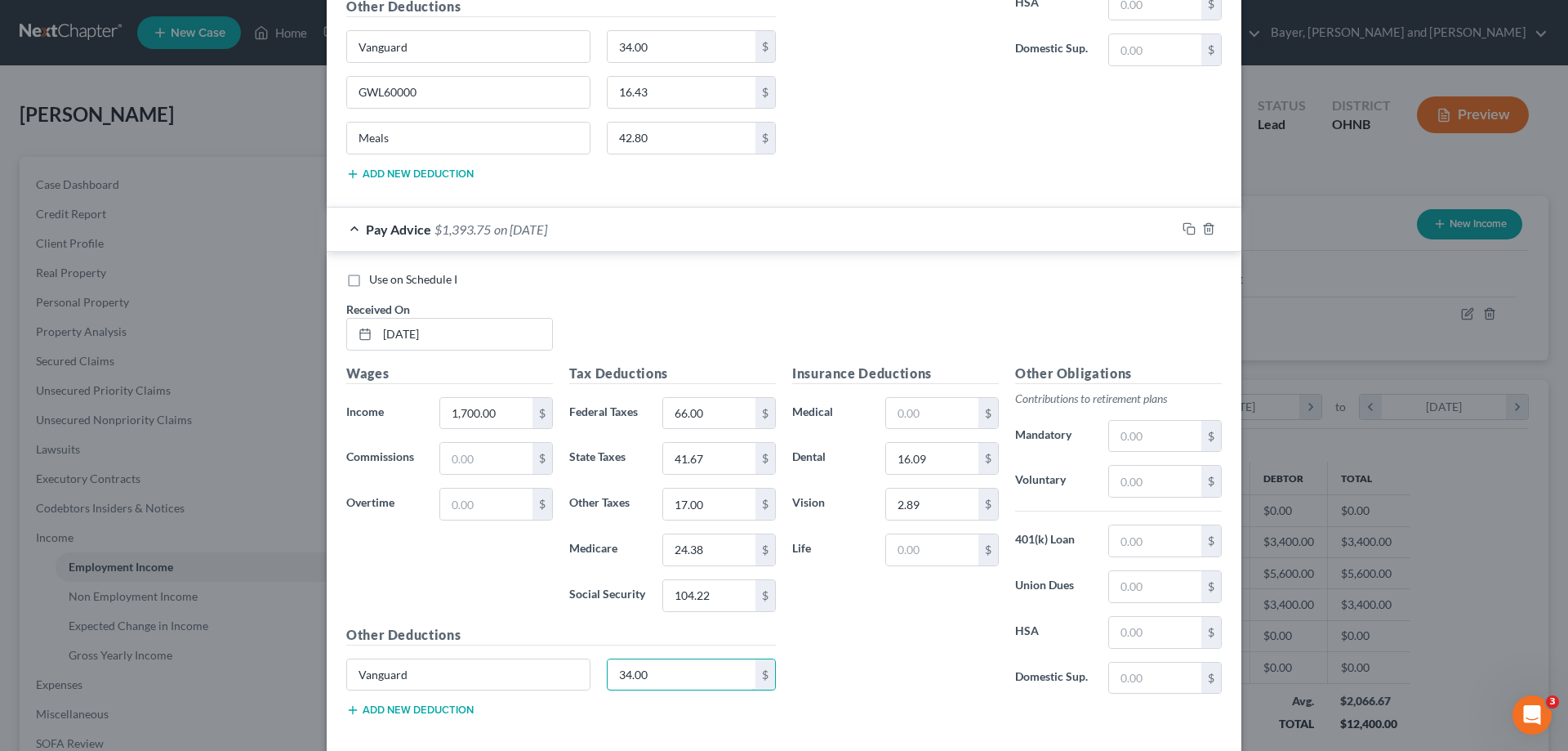
type input "34.00"
click at [428, 713] on button "Add new deduction" at bounding box center [410, 710] width 128 height 13
click at [428, 713] on input "text" at bounding box center [468, 720] width 242 height 31
type input "GWL60000"
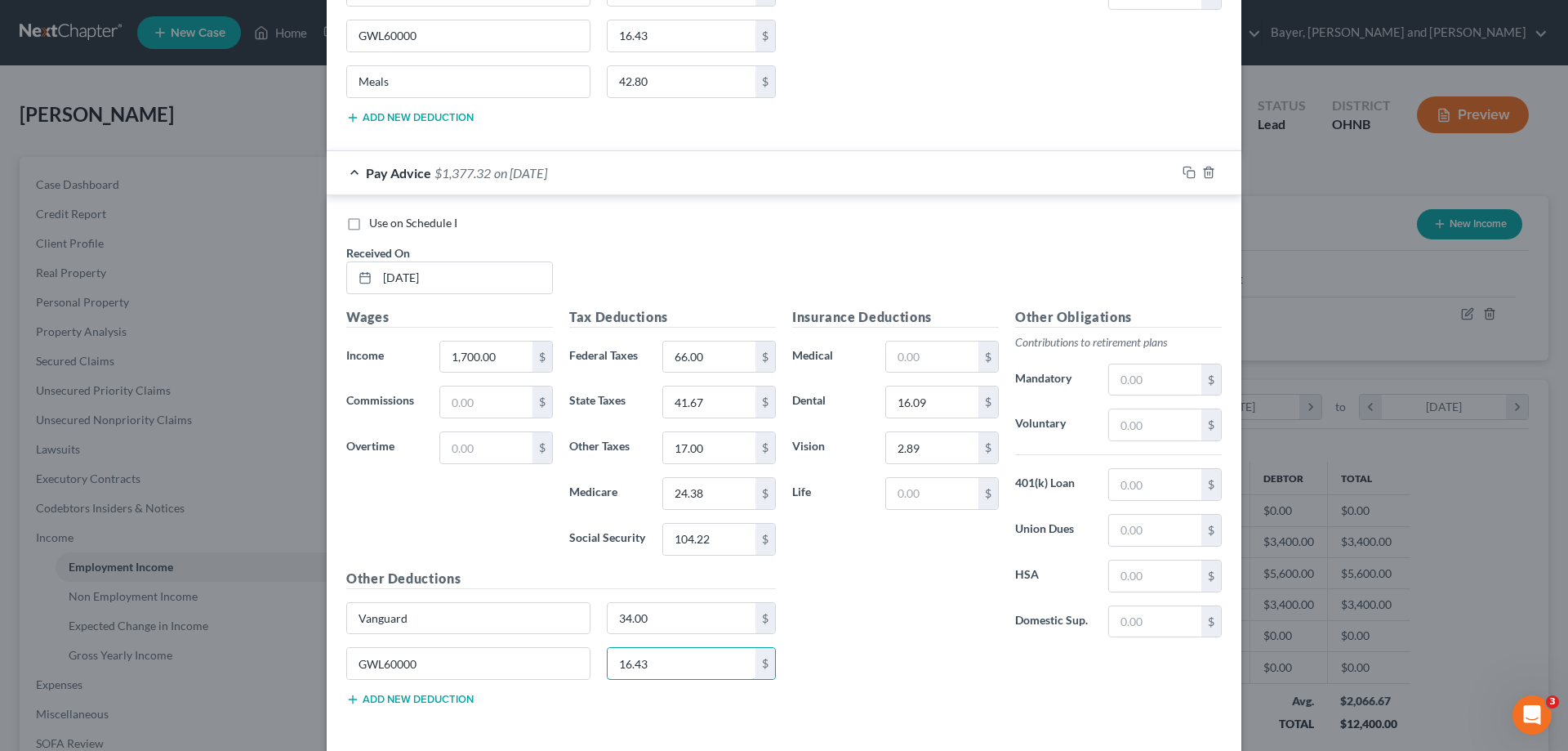
scroll to position [2670, 0]
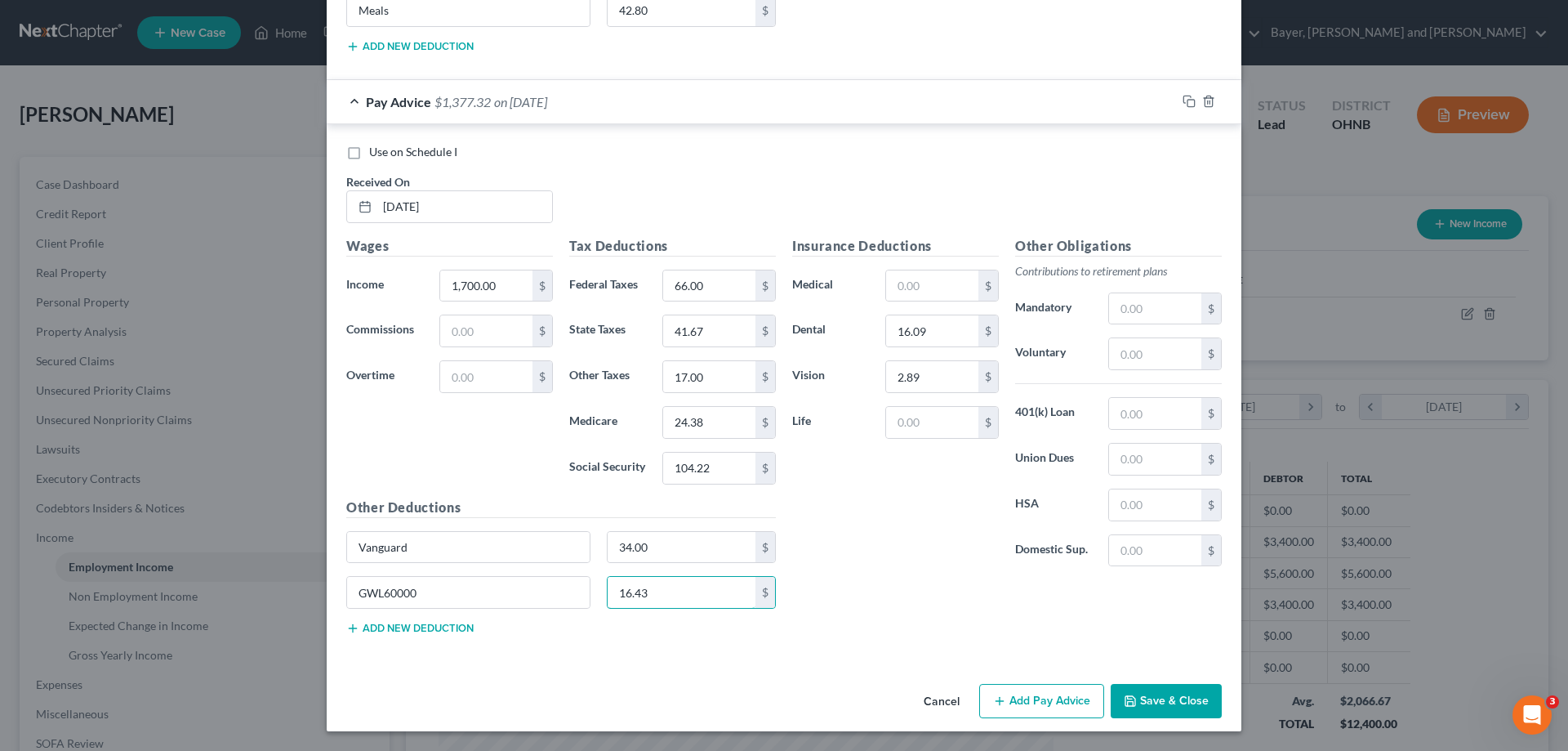
type input "16.43"
click at [410, 626] on button "Add new deduction" at bounding box center [410, 628] width 128 height 13
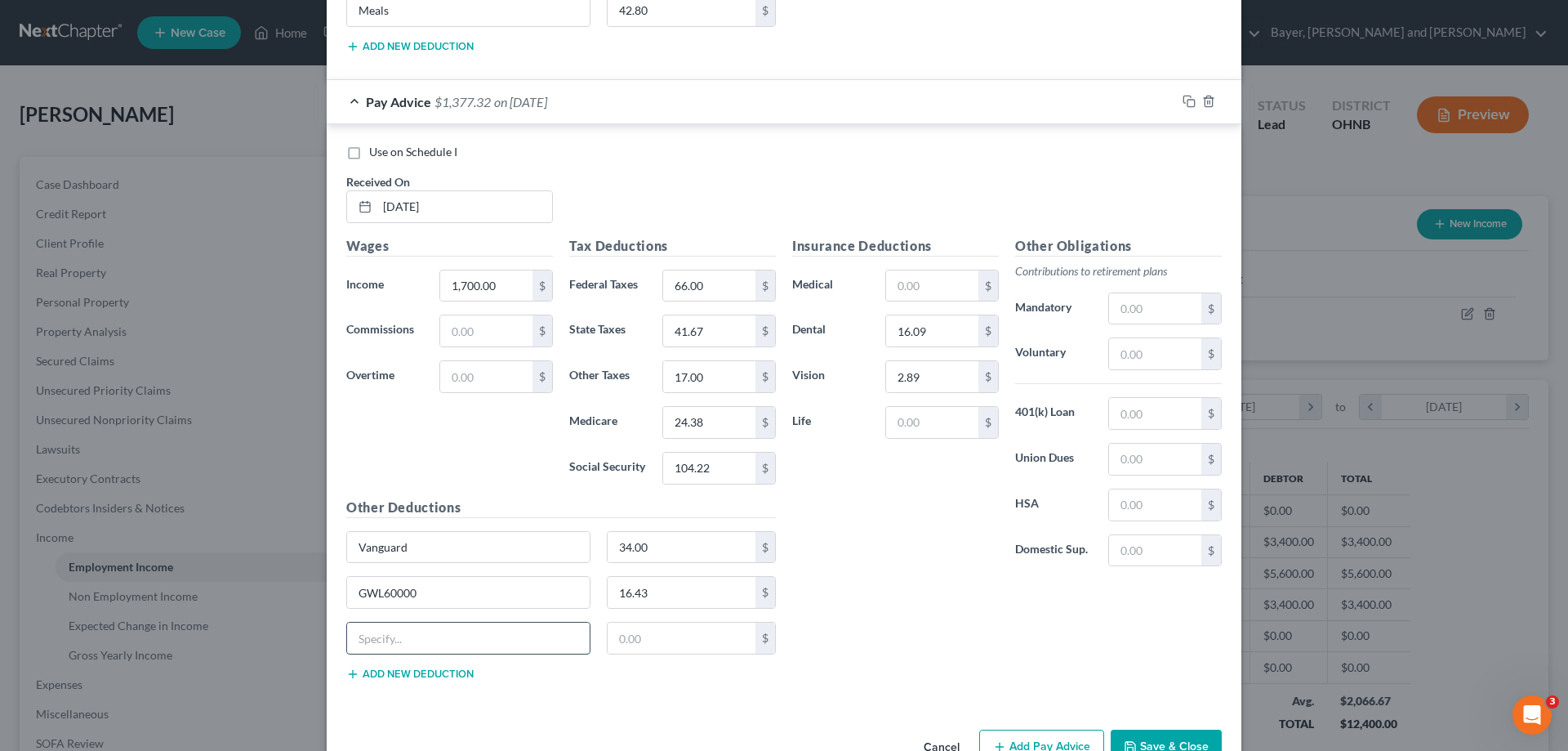
click at [410, 649] on input "text" at bounding box center [468, 638] width 242 height 31
type input "Meals"
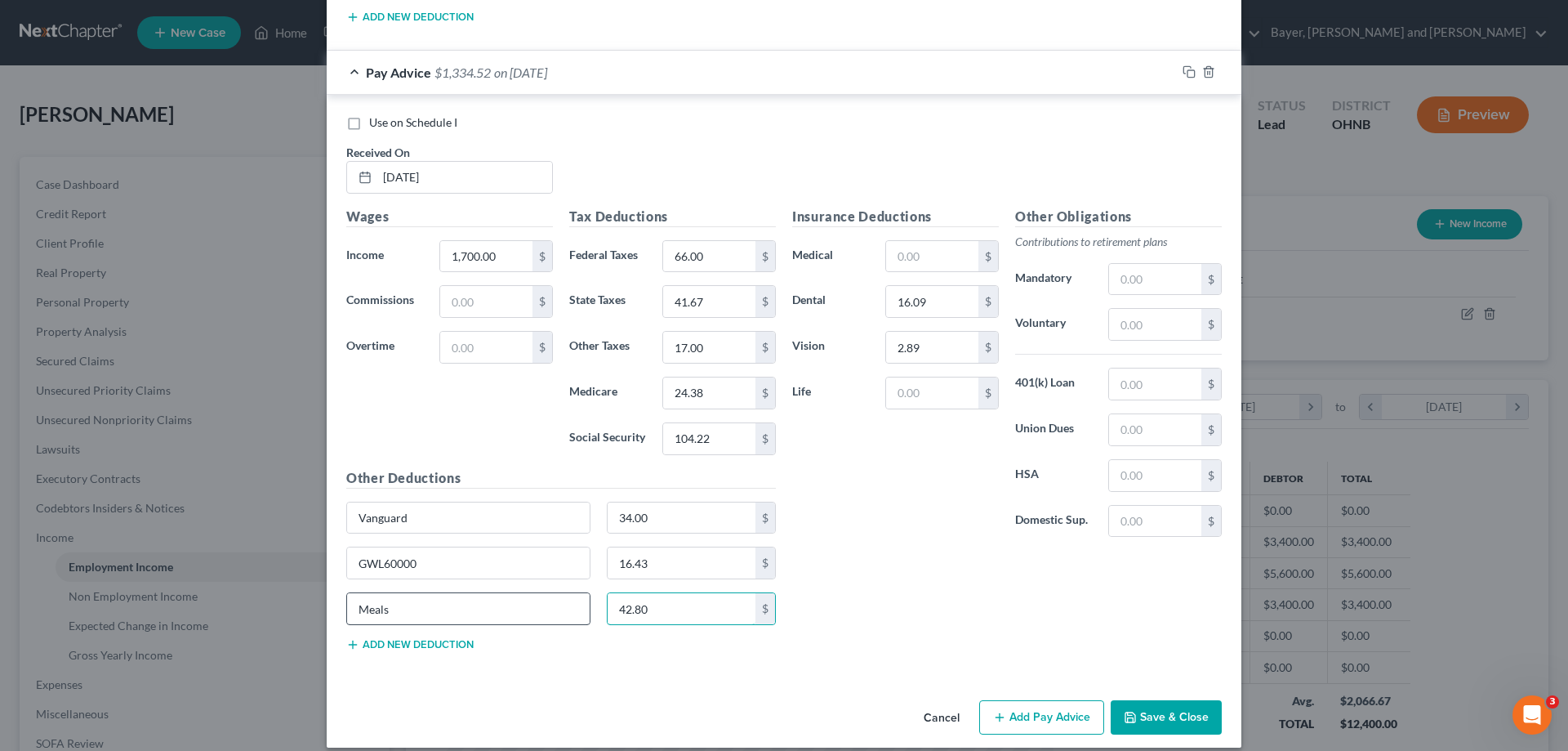
scroll to position [2715, 0]
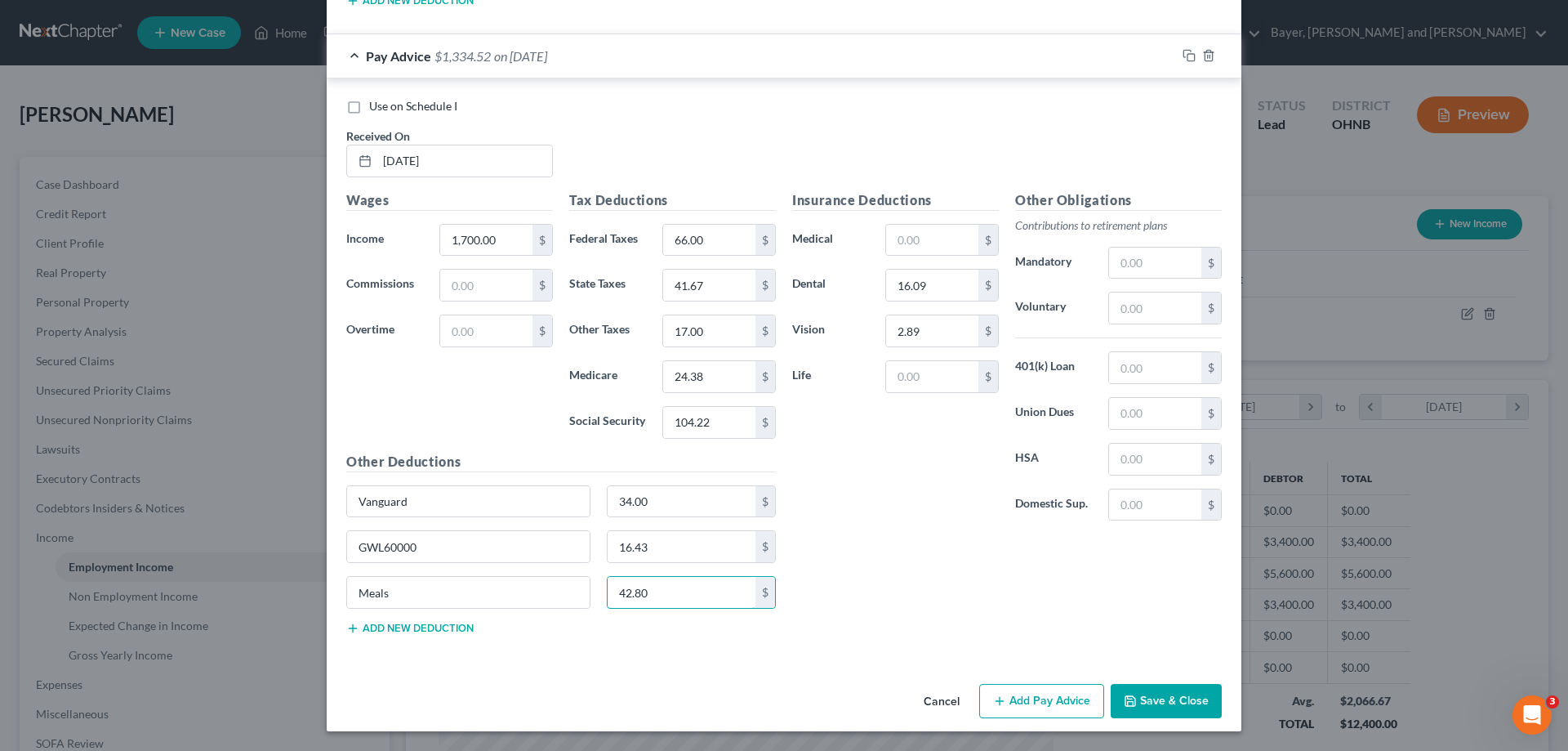
type input "42.80"
click at [1070, 697] on button "Add Pay Advice" at bounding box center [1041, 701] width 125 height 34
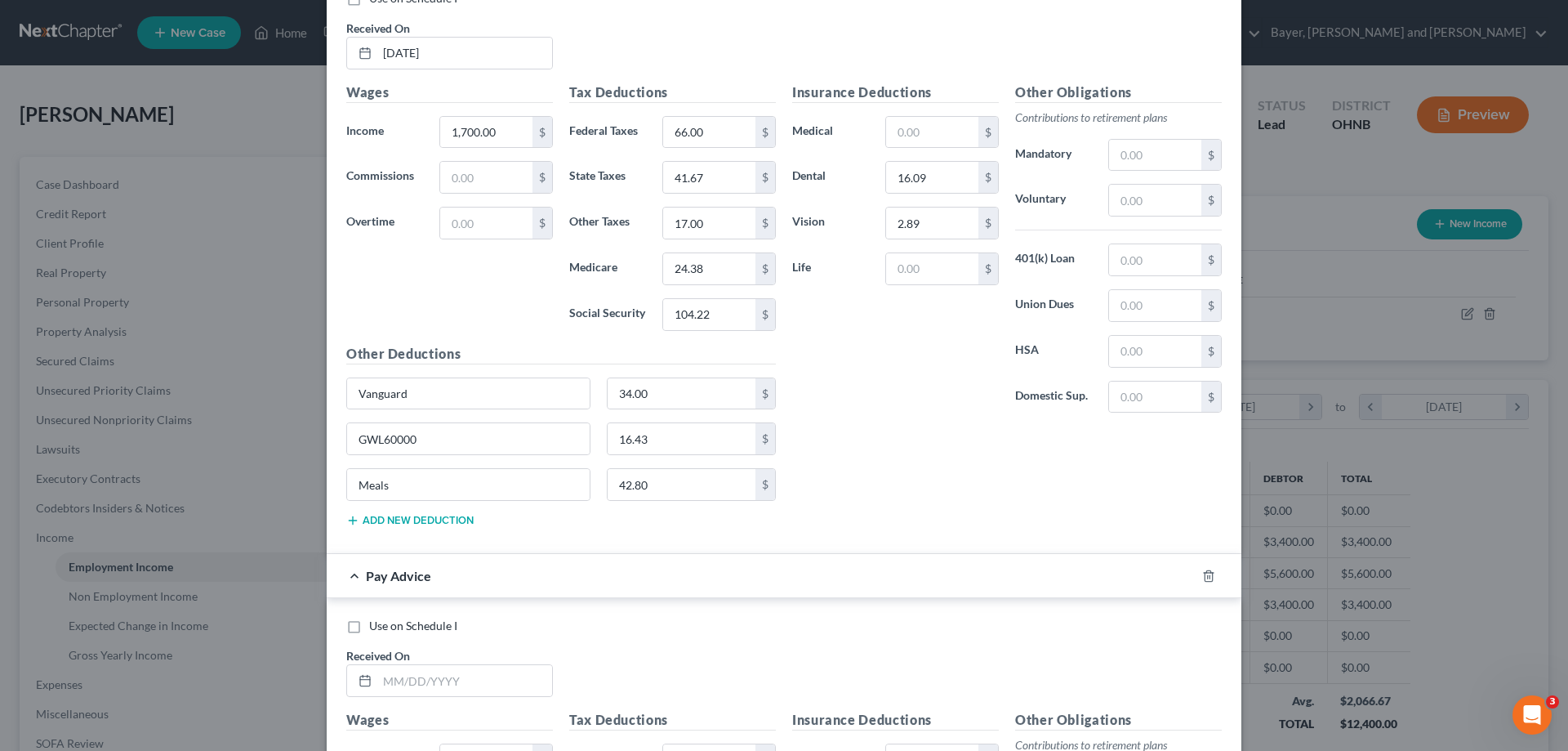
scroll to position [3042, 0]
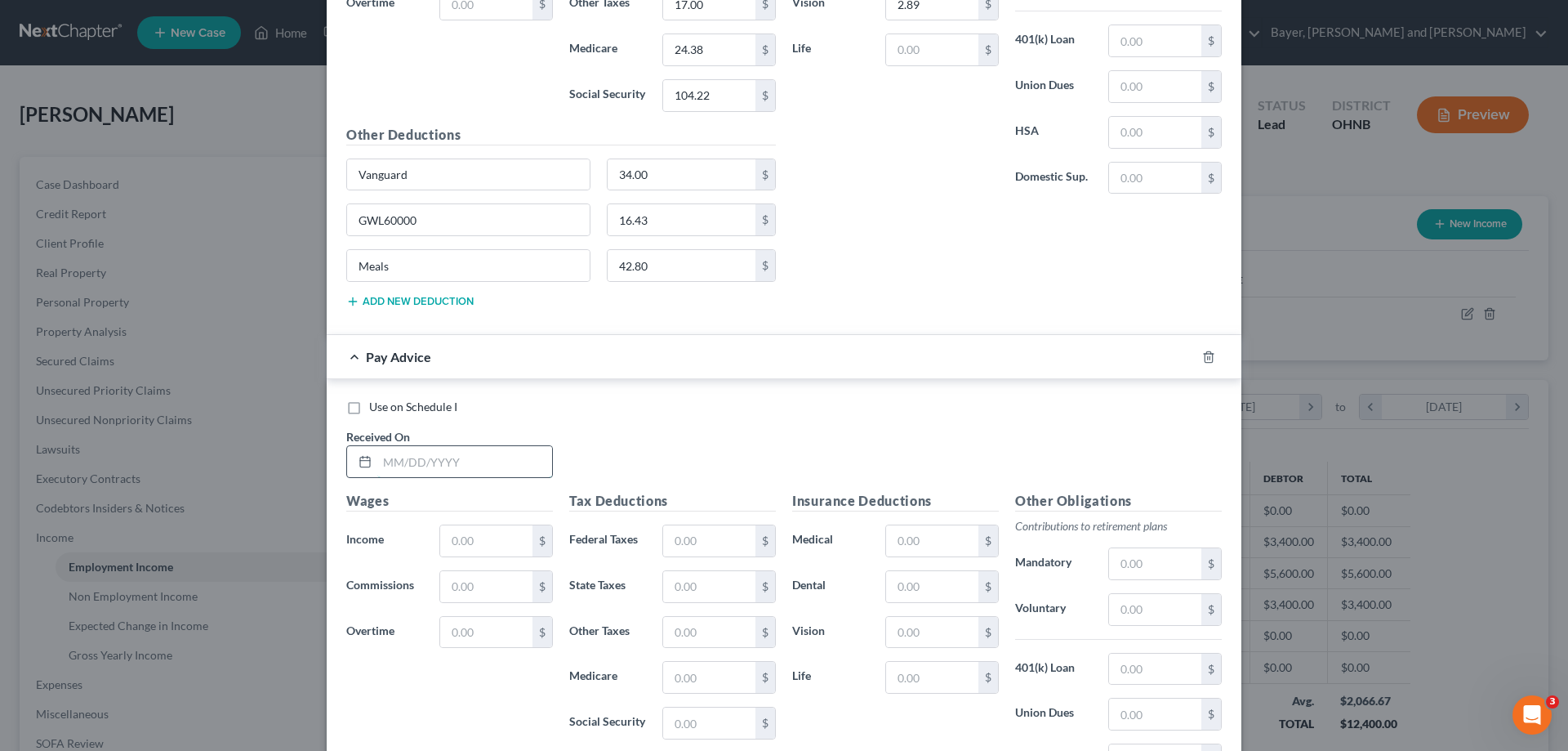
click at [478, 467] on input "text" at bounding box center [464, 461] width 175 height 31
type input "[DATE]"
click at [489, 541] on input "text" at bounding box center [486, 541] width 92 height 31
type input "1,700.00"
click at [692, 544] on input "text" at bounding box center [709, 541] width 92 height 31
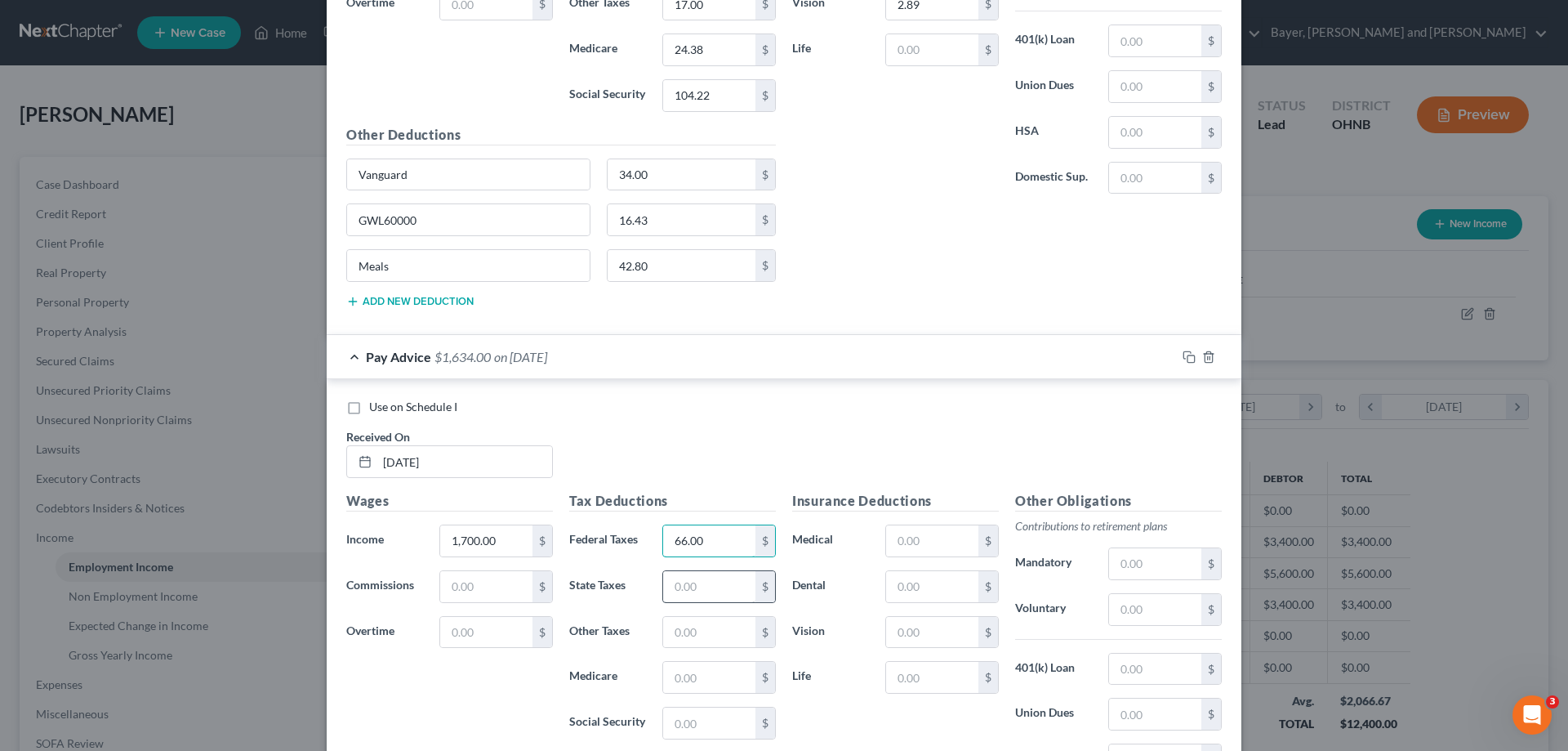
type input "66.00"
click at [679, 590] on input "text" at bounding box center [709, 587] width 92 height 31
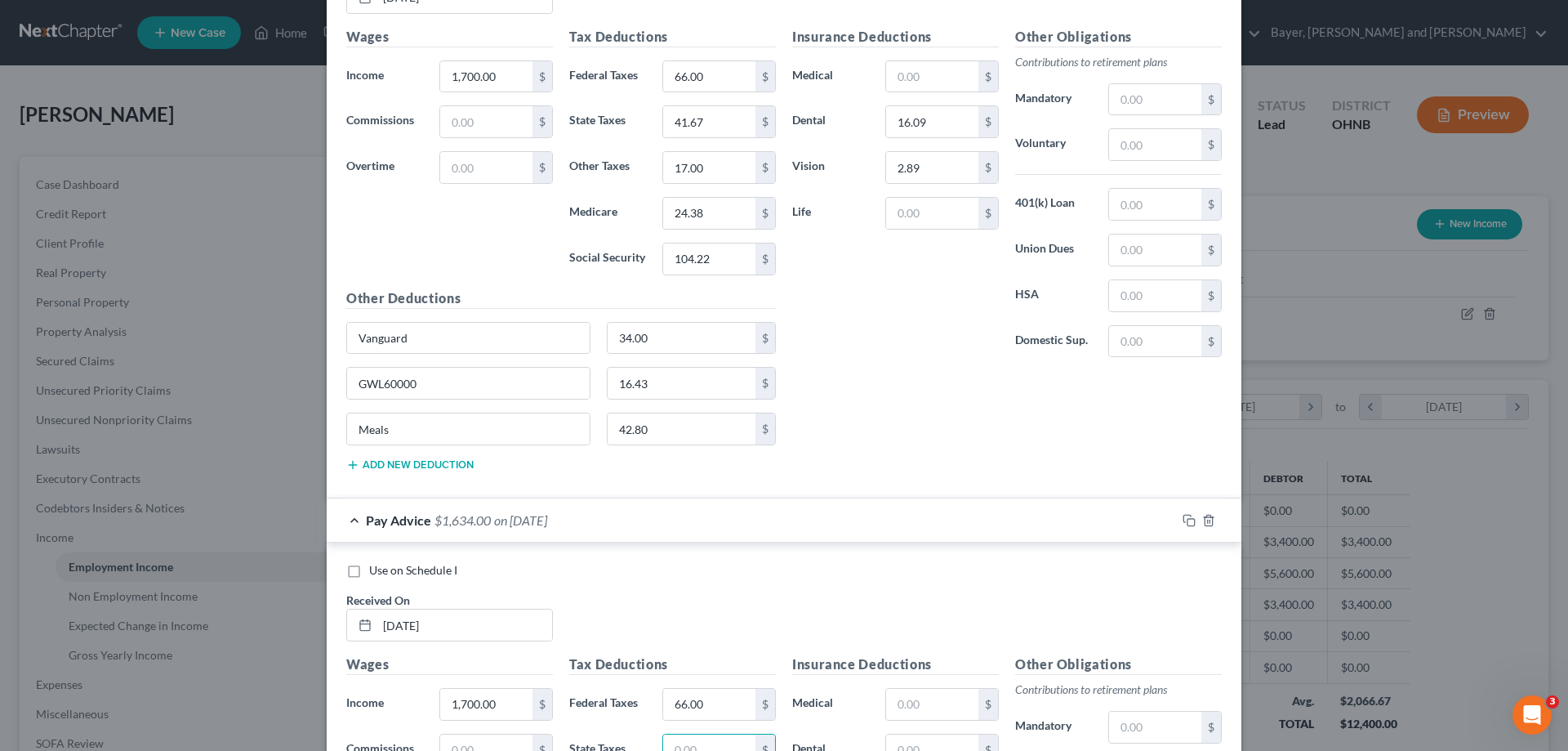
scroll to position [2960, 0]
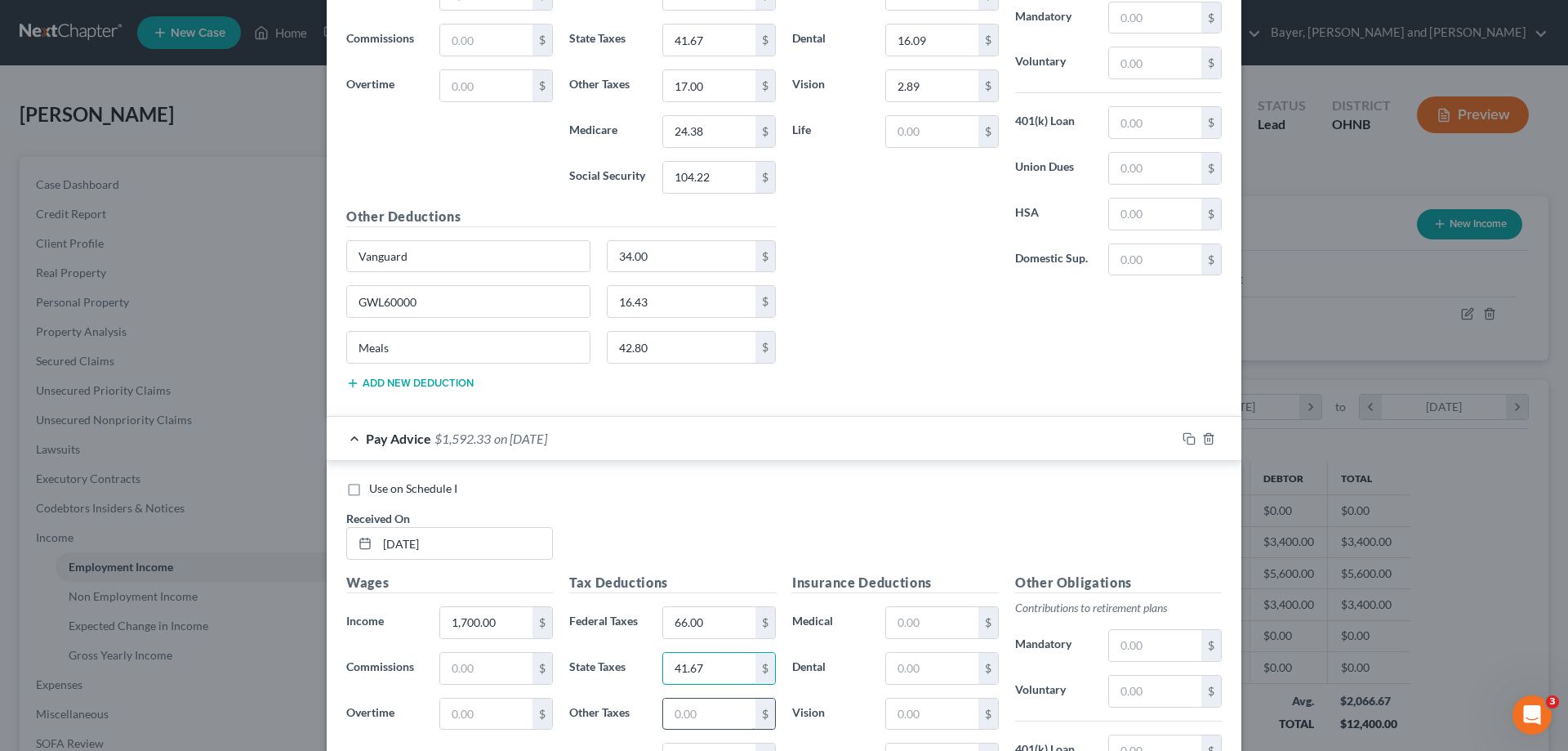
type input "41.67"
click at [717, 708] on input "text" at bounding box center [709, 713] width 92 height 31
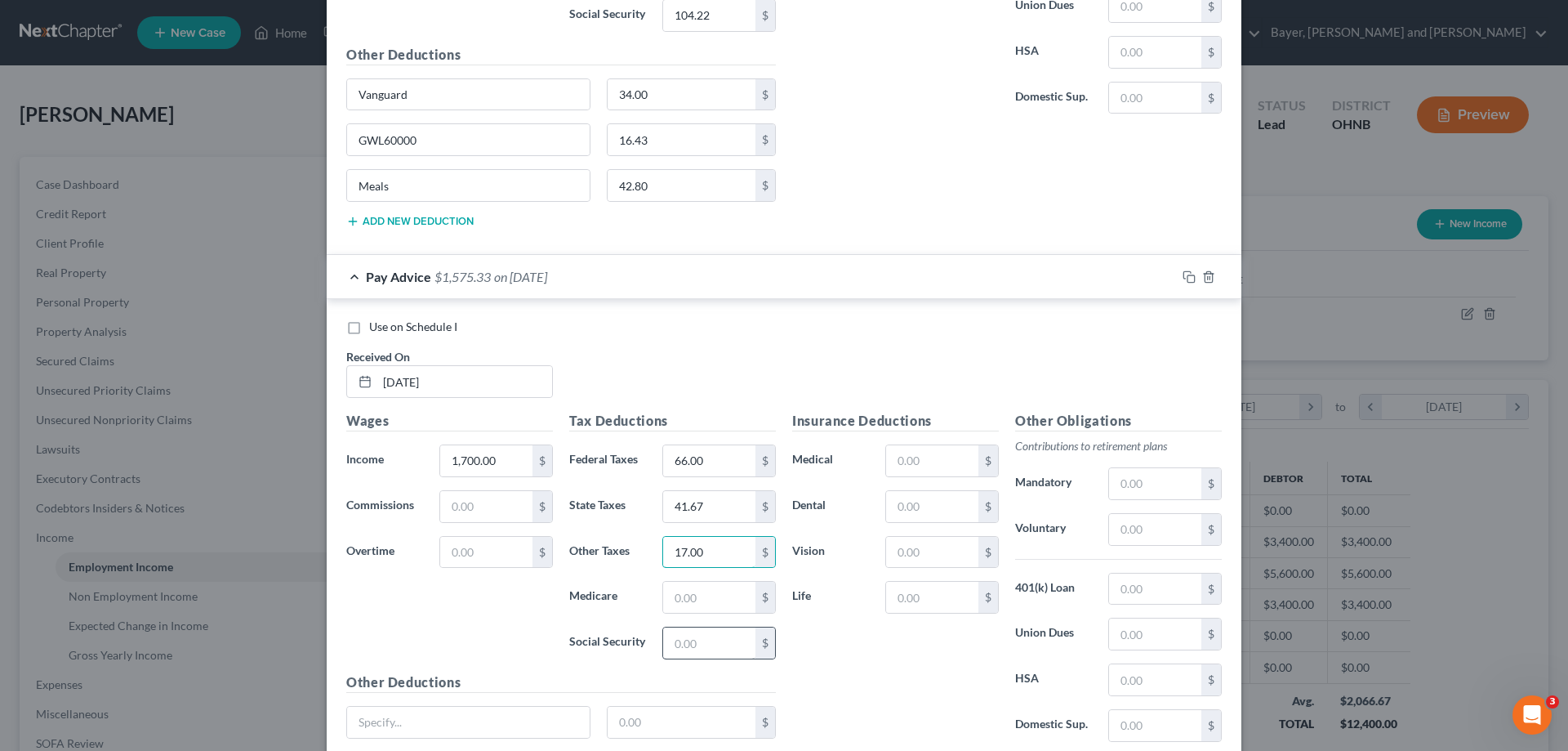
scroll to position [3123, 0]
type input "17.00"
click at [695, 602] on input "text" at bounding box center [709, 596] width 92 height 31
type input "24.38"
click at [708, 642] on input "text" at bounding box center [709, 641] width 92 height 31
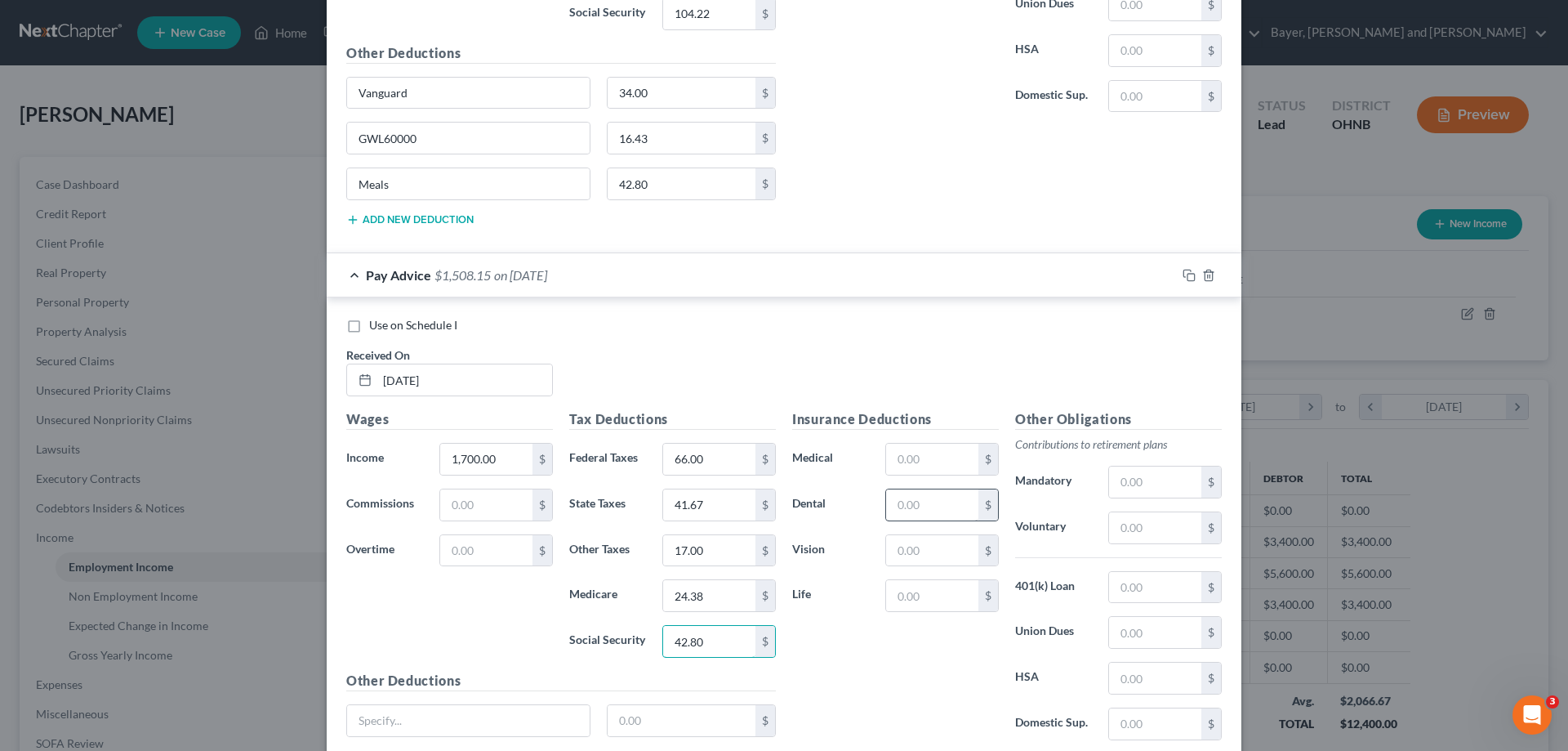
type input "42.80"
click at [938, 517] on input "text" at bounding box center [932, 505] width 92 height 31
type input "16.09"
drag, startPoint x: 958, startPoint y: 549, endPoint x: 946, endPoint y: 549, distance: 12.0
click at [958, 549] on input "text" at bounding box center [932, 551] width 92 height 31
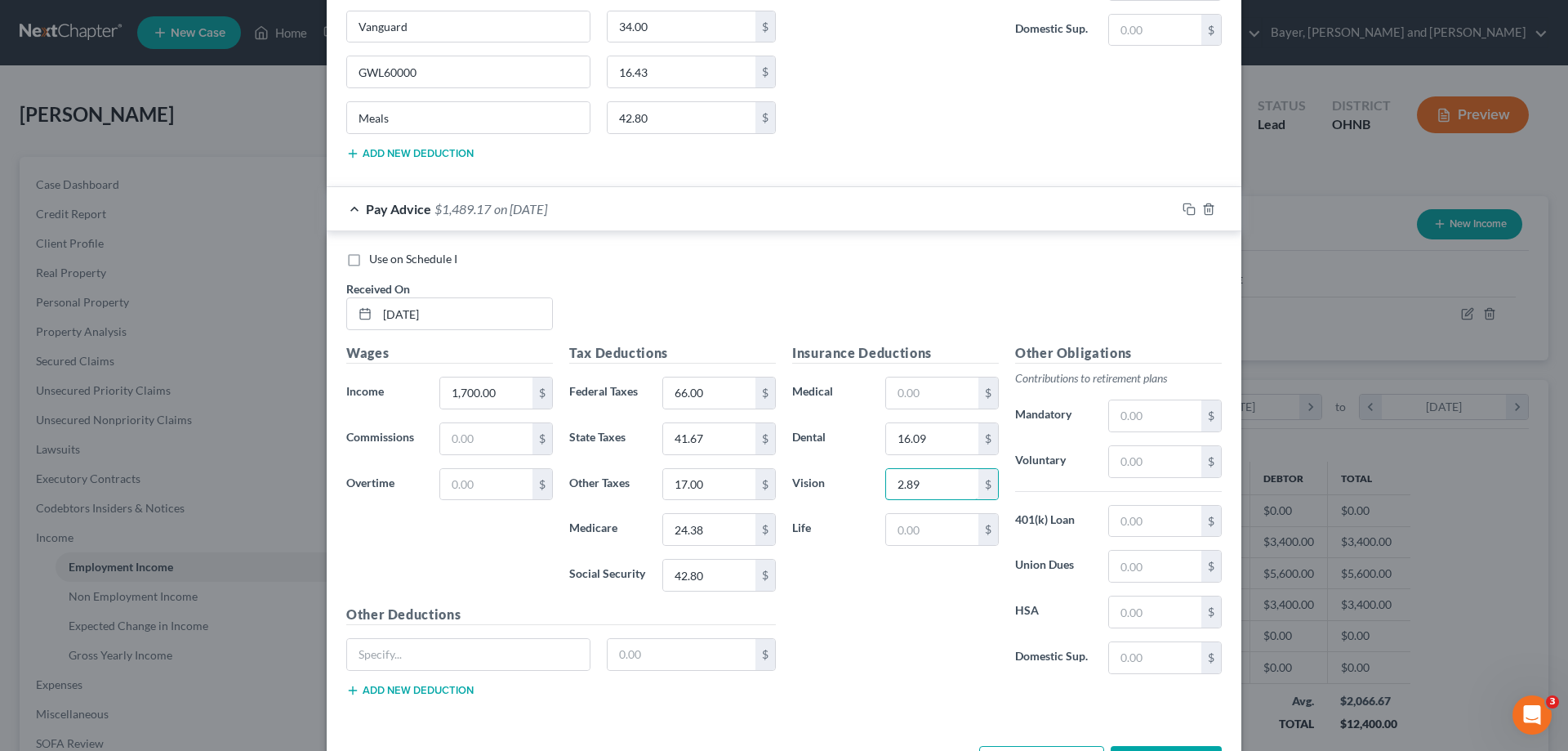
scroll to position [3251, 0]
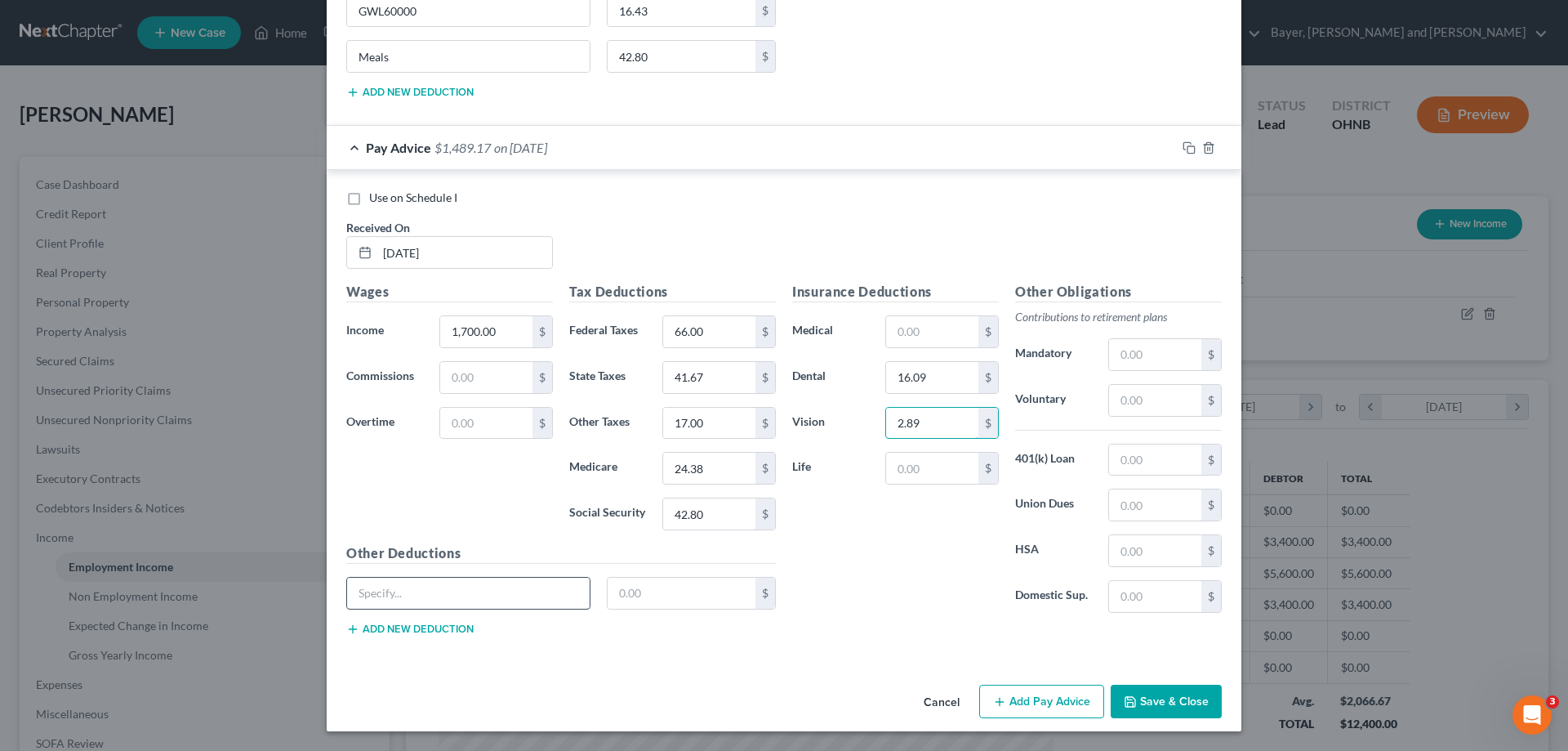
type input "2.89"
click at [511, 589] on input "text" at bounding box center [468, 593] width 242 height 31
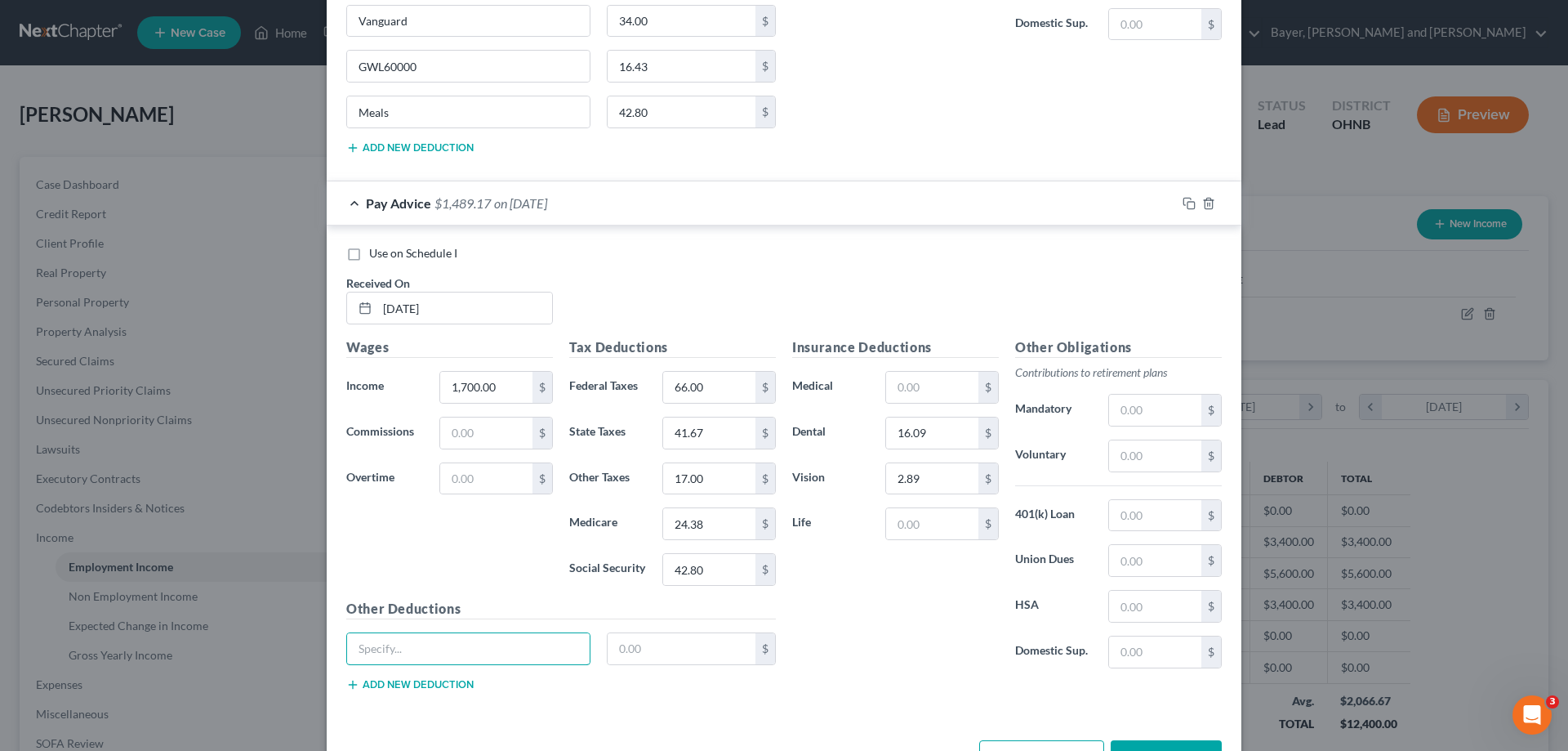
scroll to position [3169, 0]
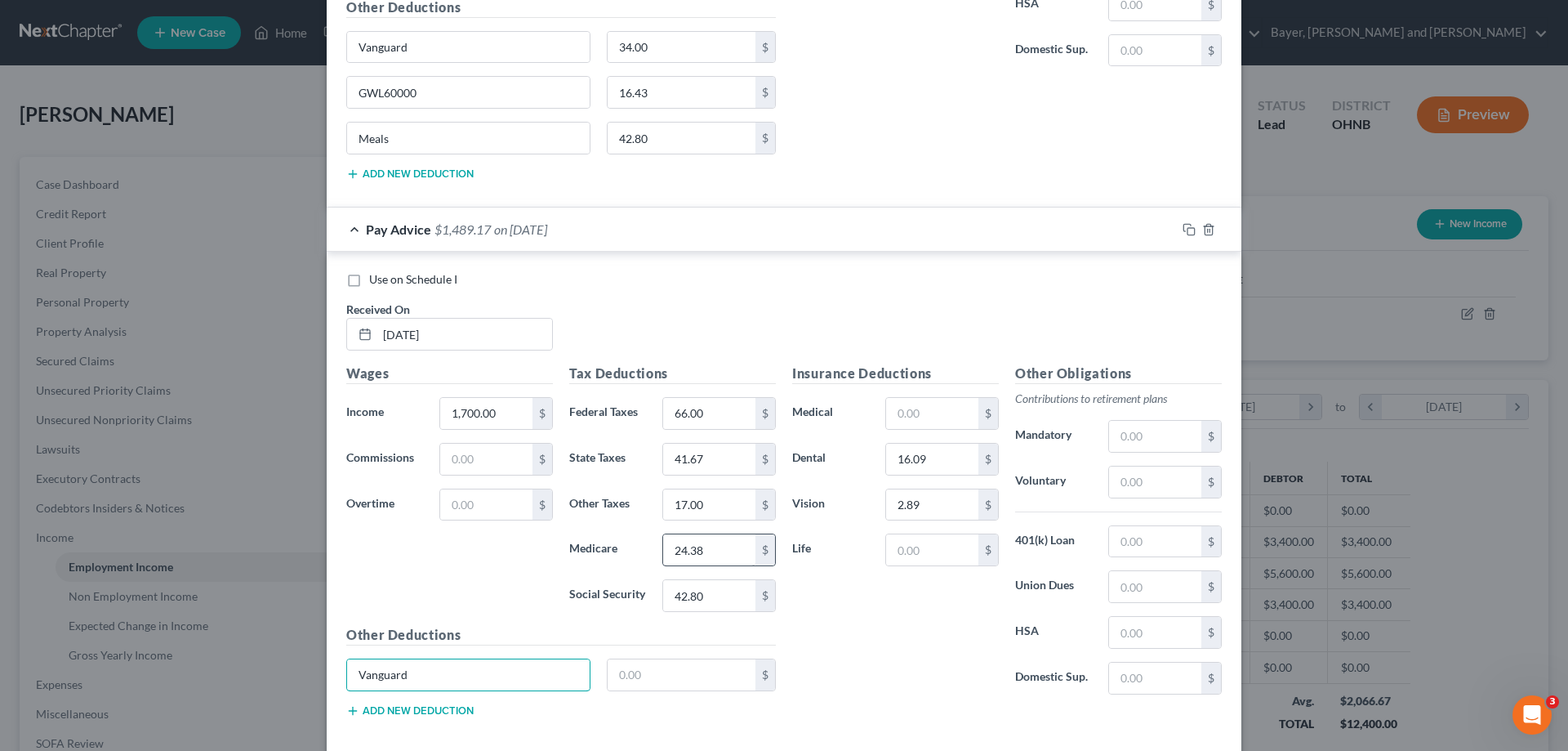
type input "Vanguard"
type input "34.00"
click at [466, 708] on button "Add new deduction" at bounding box center [410, 711] width 128 height 13
click at [457, 707] on input "text" at bounding box center [468, 720] width 242 height 31
type input "GWL60000"
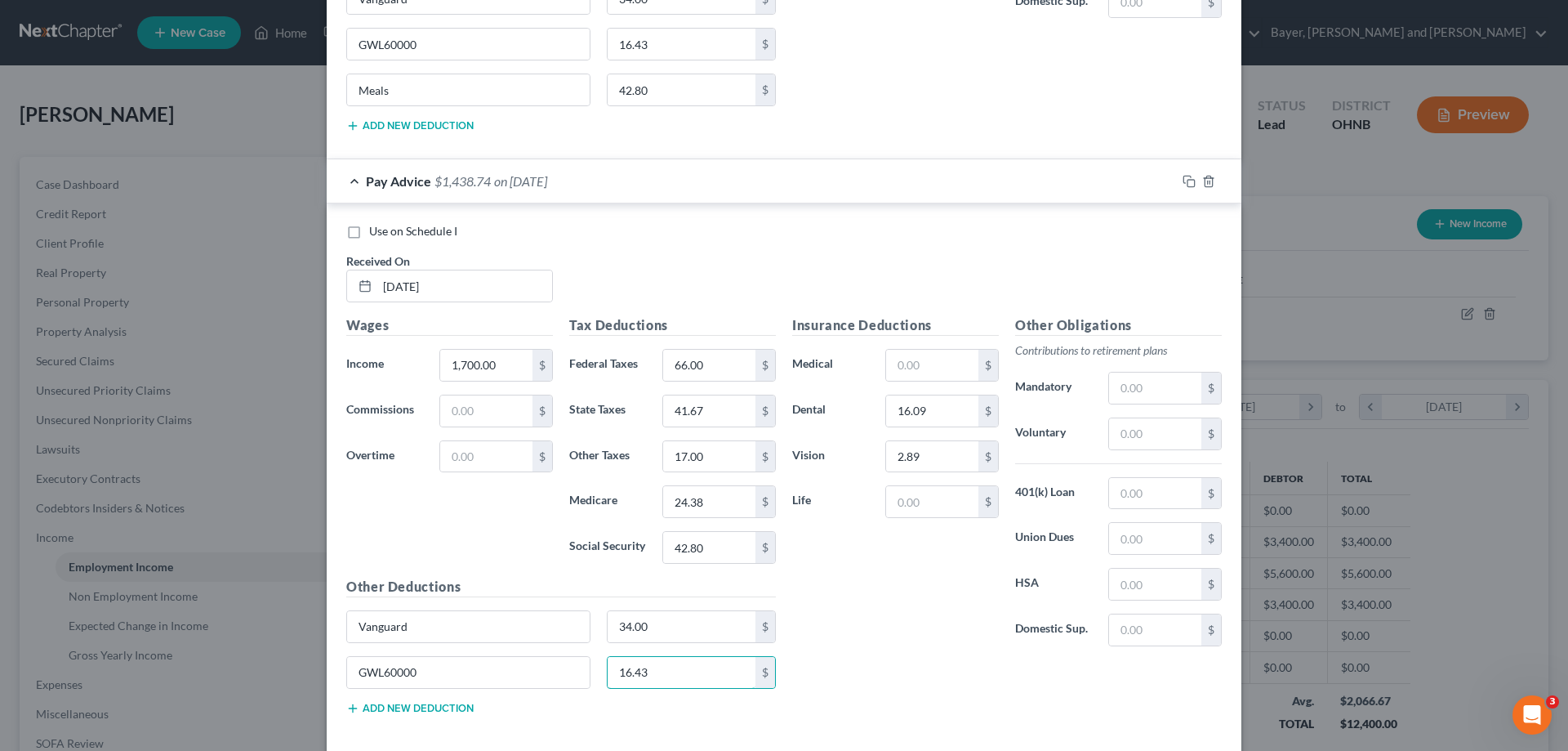
scroll to position [3297, 0]
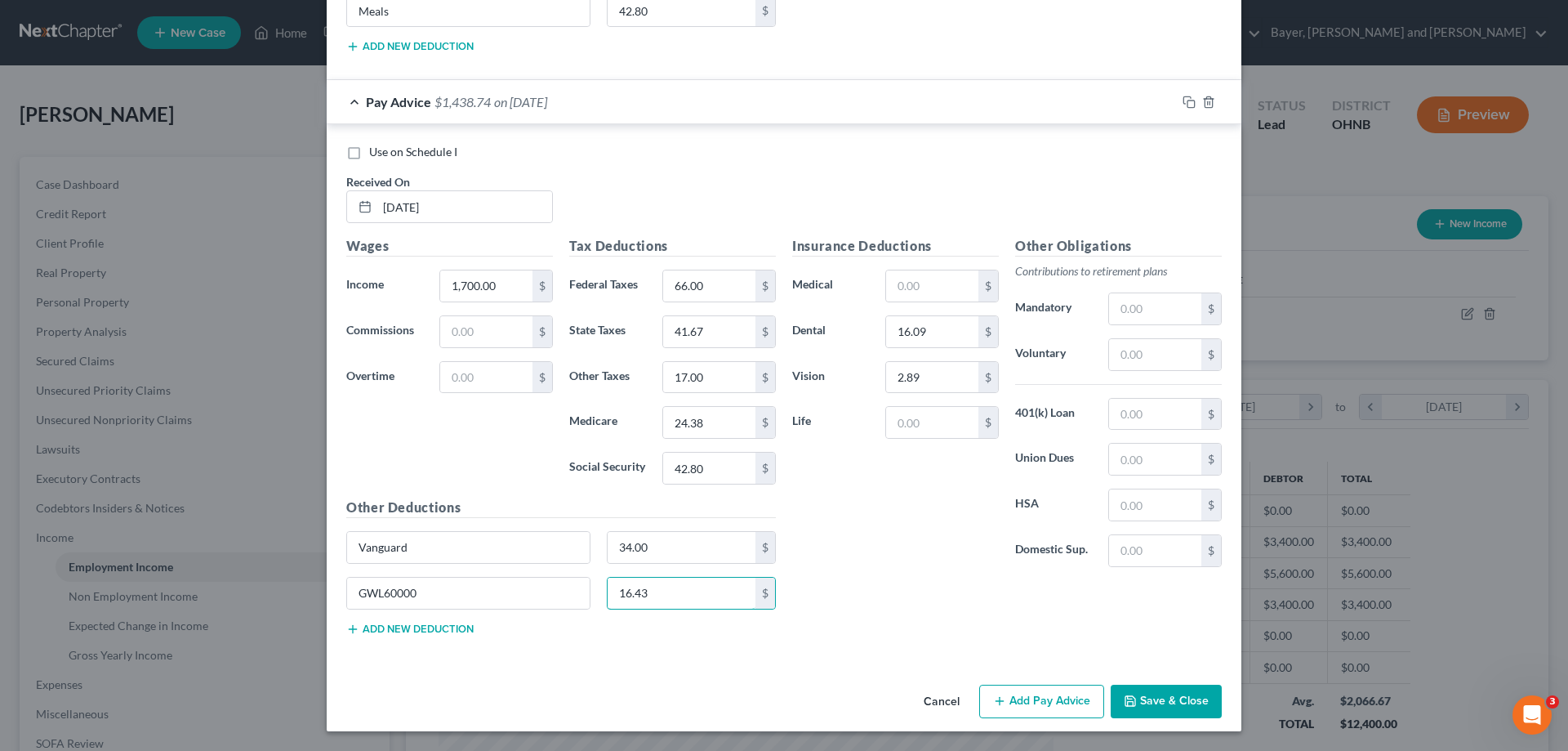
type input "16.43"
click at [444, 634] on button "Add new deduction" at bounding box center [410, 629] width 128 height 13
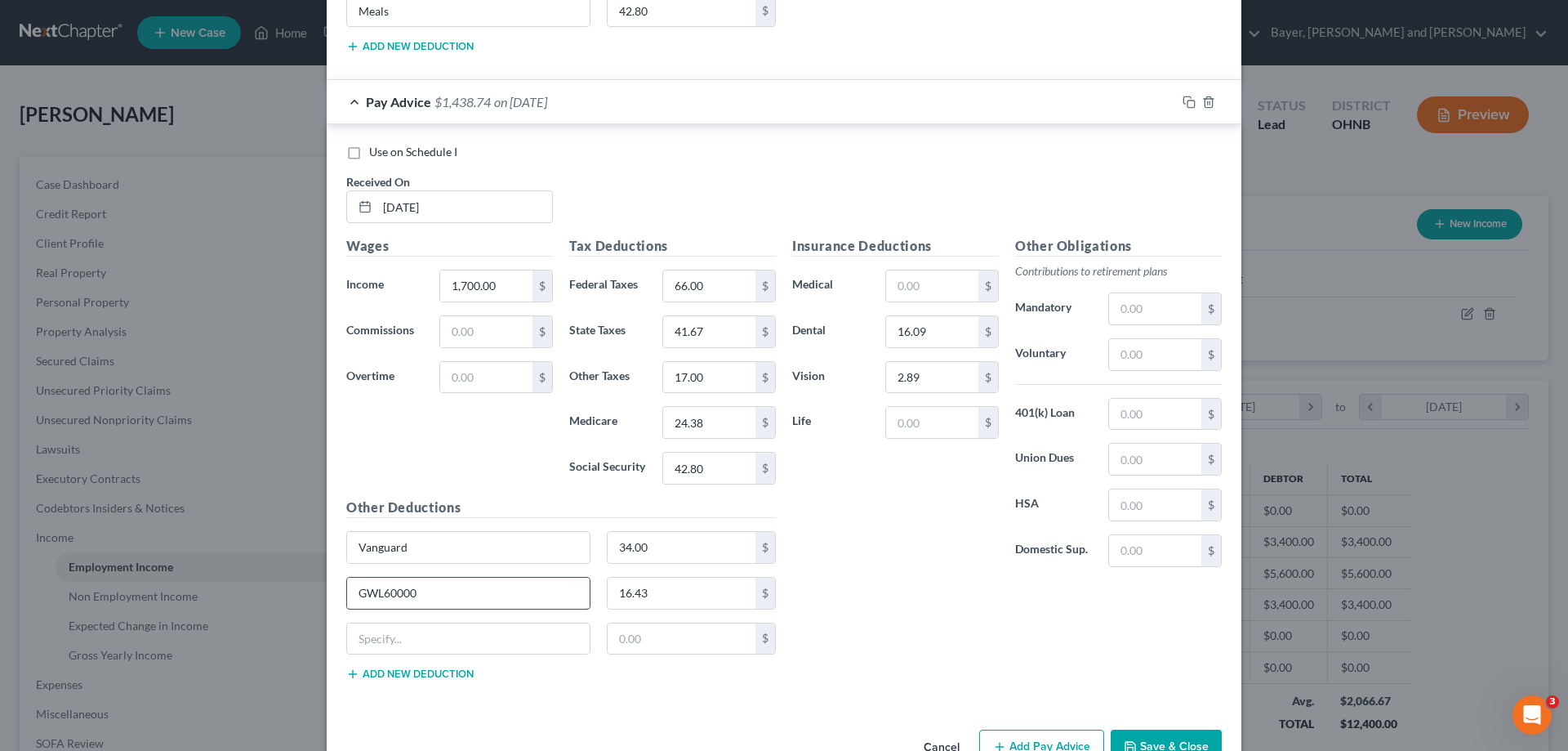
click at [405, 603] on input "GWL60000" at bounding box center [468, 593] width 242 height 31
drag, startPoint x: 392, startPoint y: 639, endPoint x: 391, endPoint y: 609, distance: 30.0
click at [392, 639] on input "text" at bounding box center [468, 639] width 242 height 31
type input "Meals"
type input "42.80"
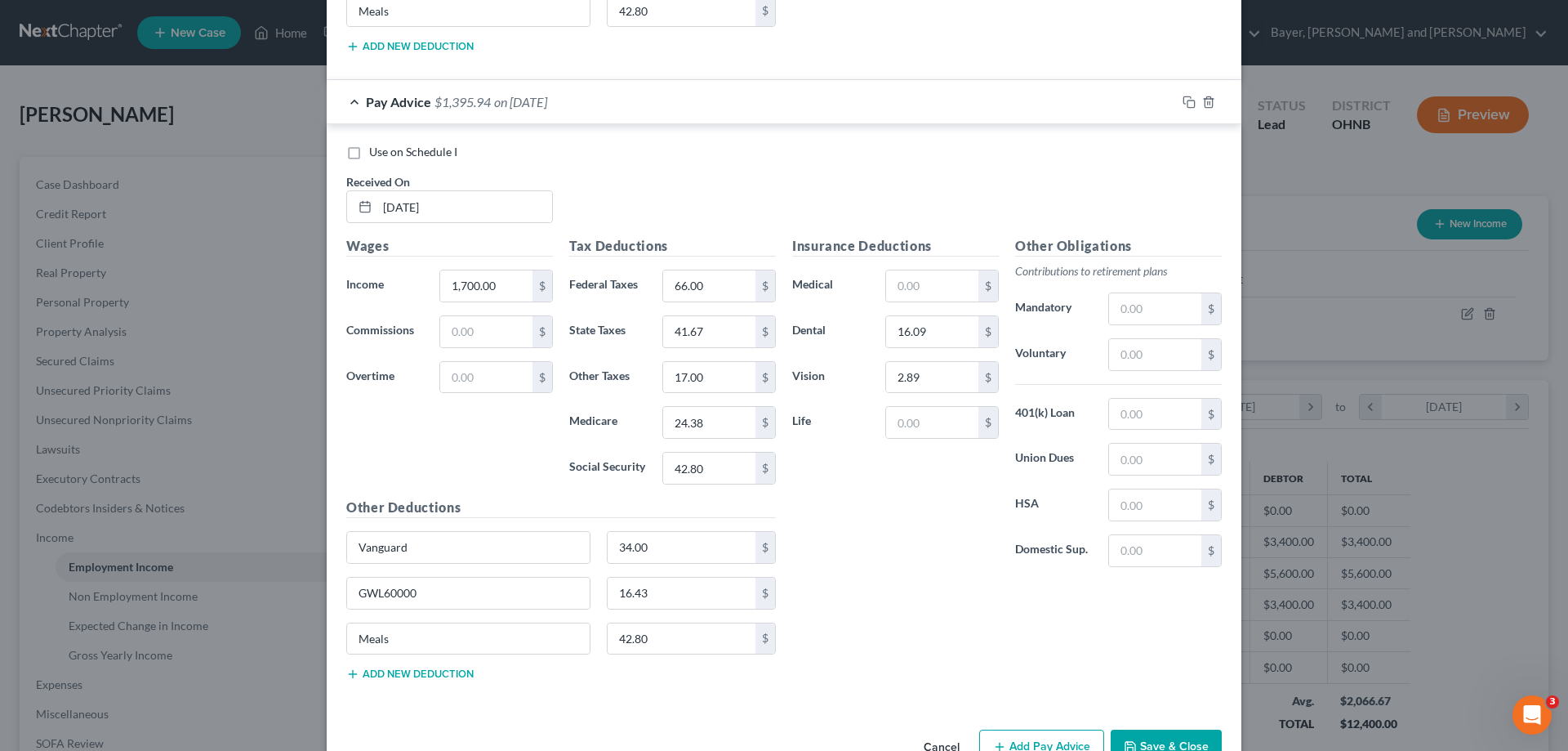
click at [947, 604] on div "Insurance Deductions Medical $ Dental 16.09 $ Vision 2.89 $ Life $ Other Obliga…" at bounding box center [1007, 464] width 445 height 457
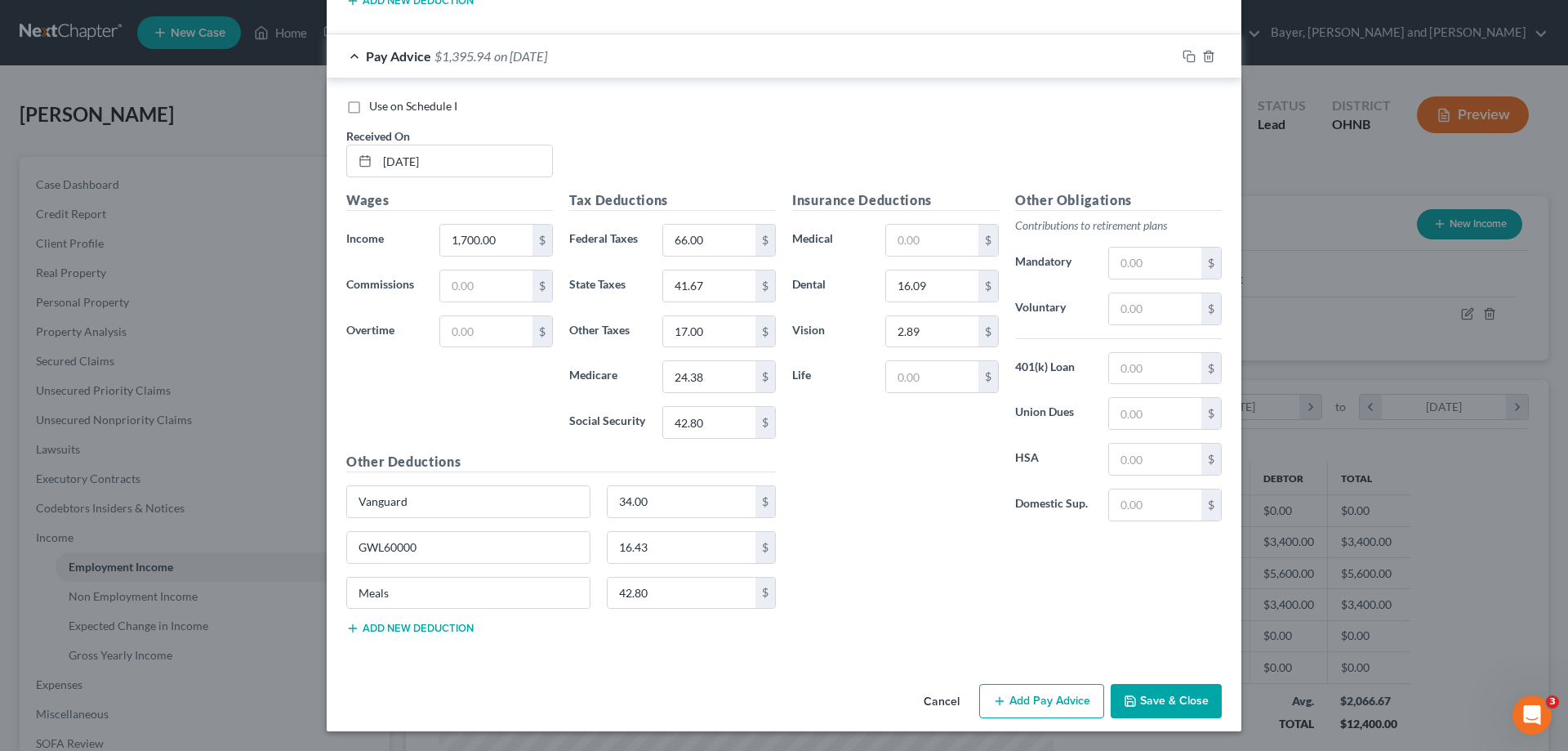
click at [1066, 708] on button "Add Pay Advice" at bounding box center [1041, 701] width 125 height 34
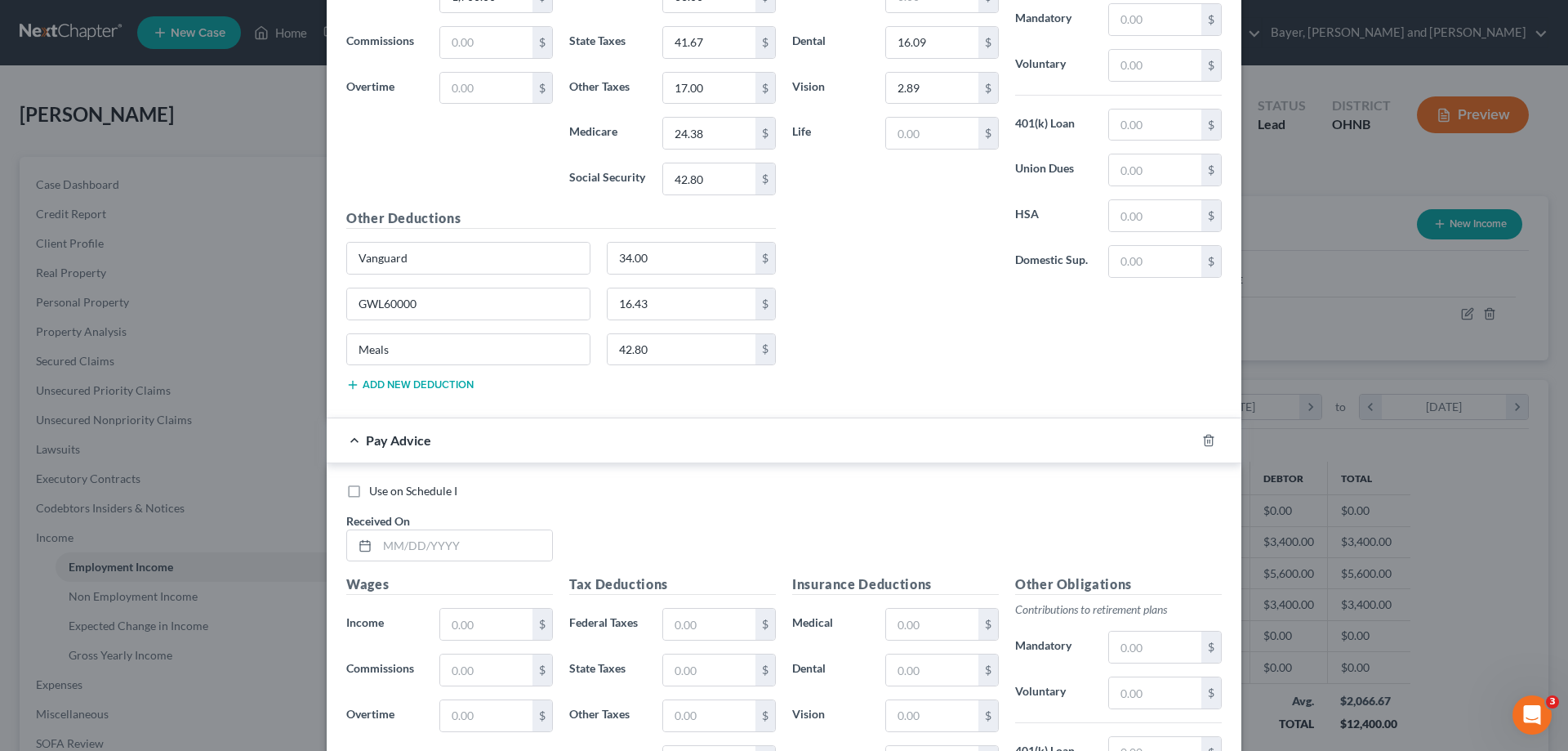
scroll to position [3588, 0]
drag, startPoint x: 488, startPoint y: 553, endPoint x: 488, endPoint y: 541, distance: 12.0
click at [488, 553] on input "text" at bounding box center [464, 543] width 175 height 31
type input "08/07/2025"
type input "1,700.00"
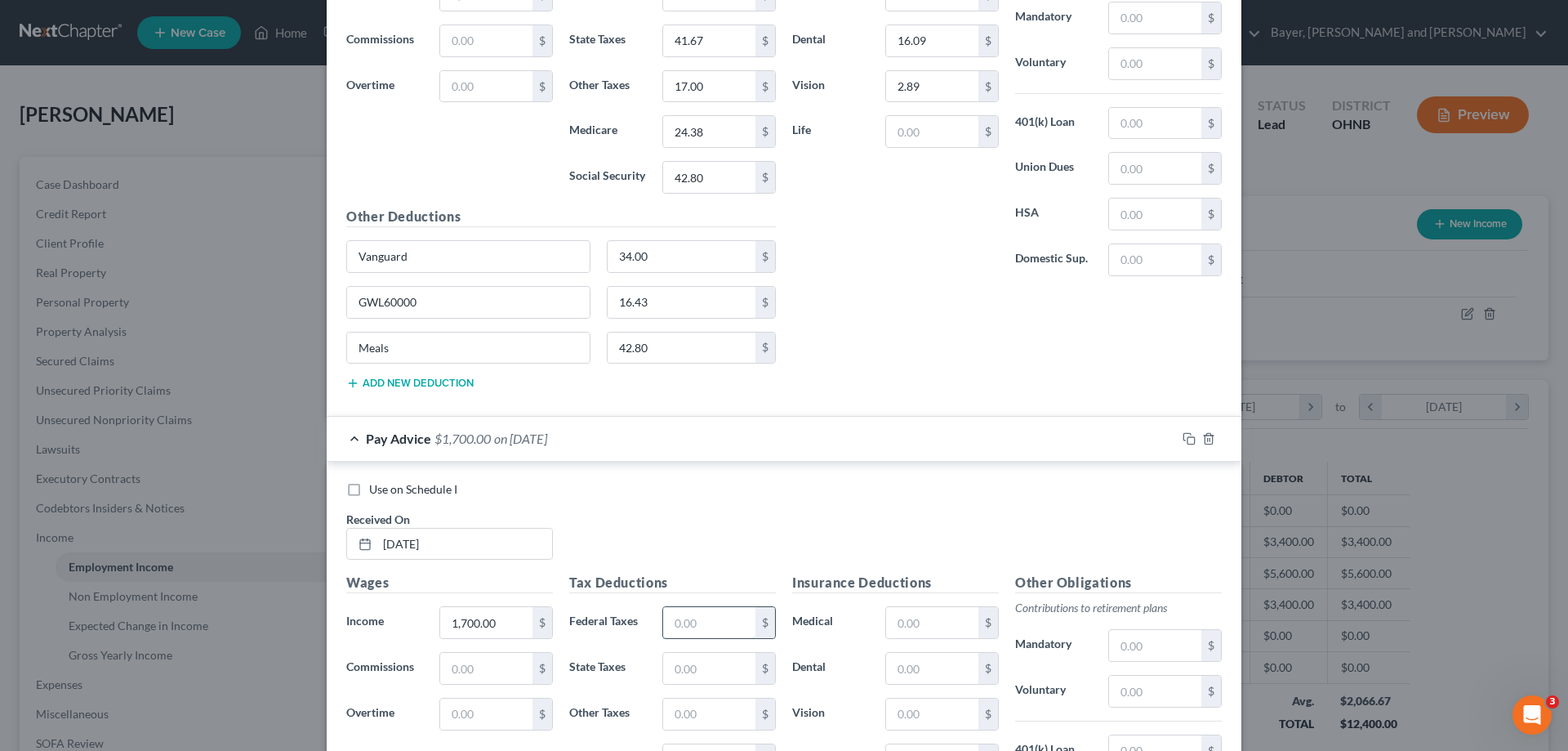
click at [701, 625] on input "text" at bounding box center [709, 623] width 92 height 31
type input "66.00"
type input "41.67"
type input "17.00"
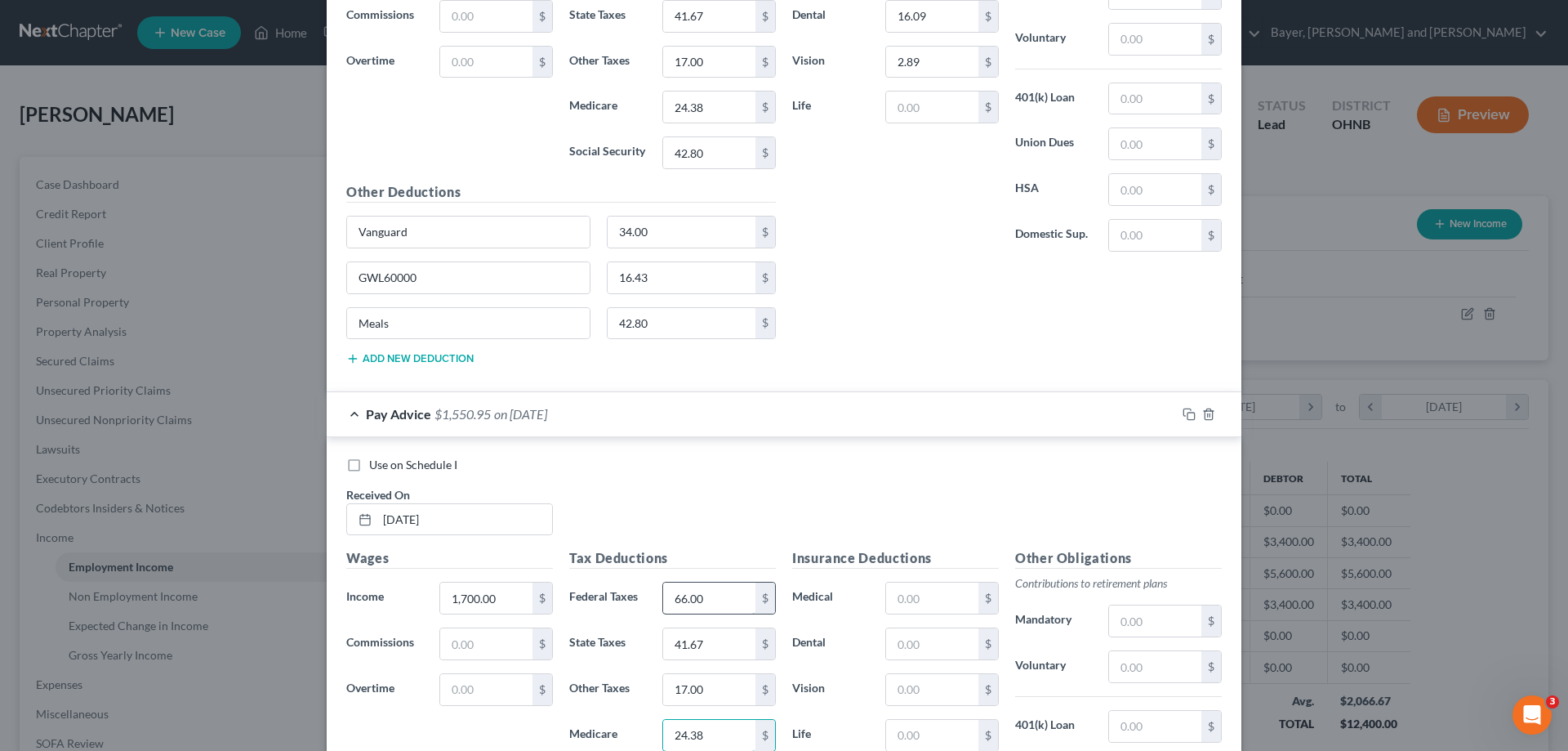
type input "24.38"
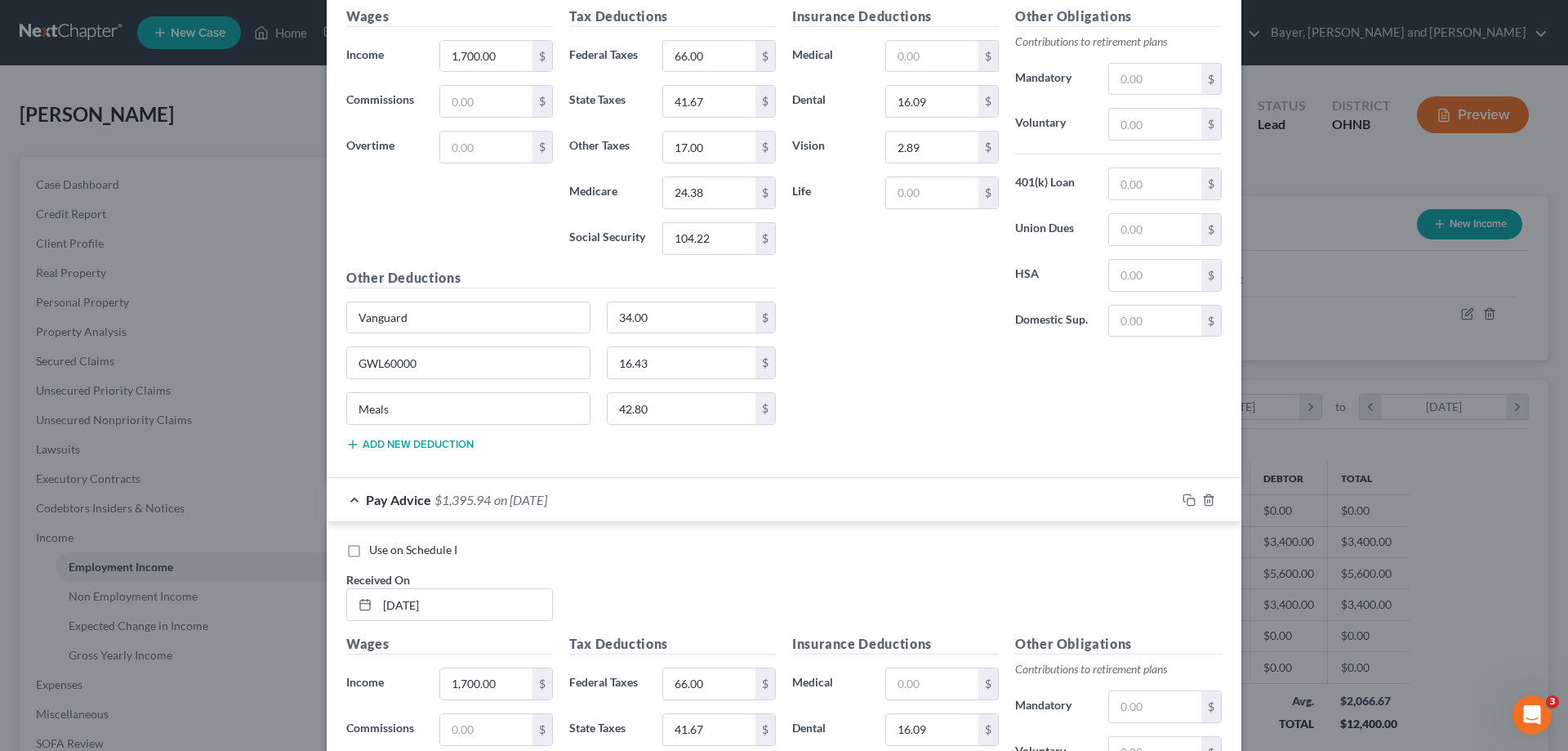
scroll to position [3308, 0]
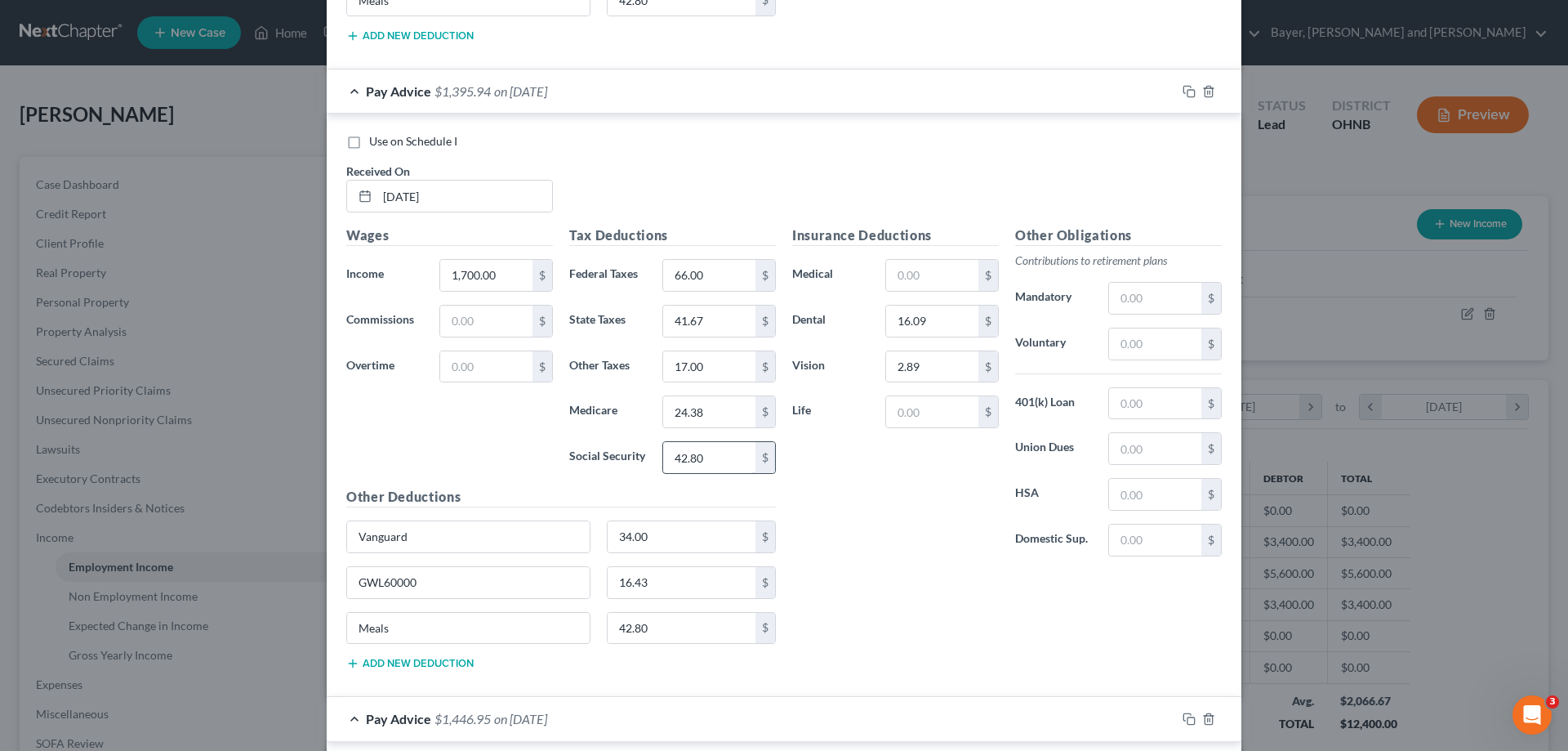
type input "104"
click at [719, 465] on input "42.80" at bounding box center [709, 457] width 92 height 31
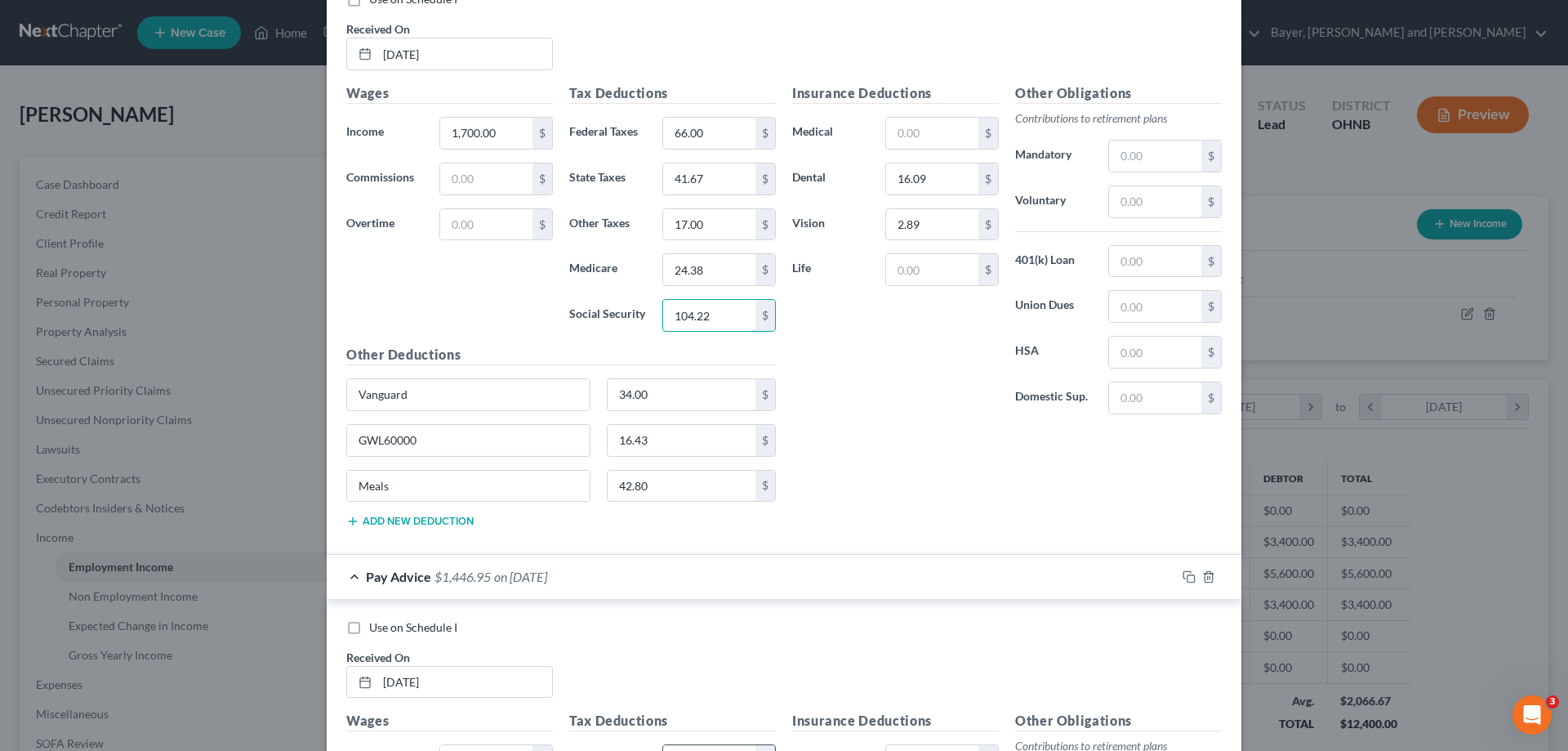
scroll to position [3715, 0]
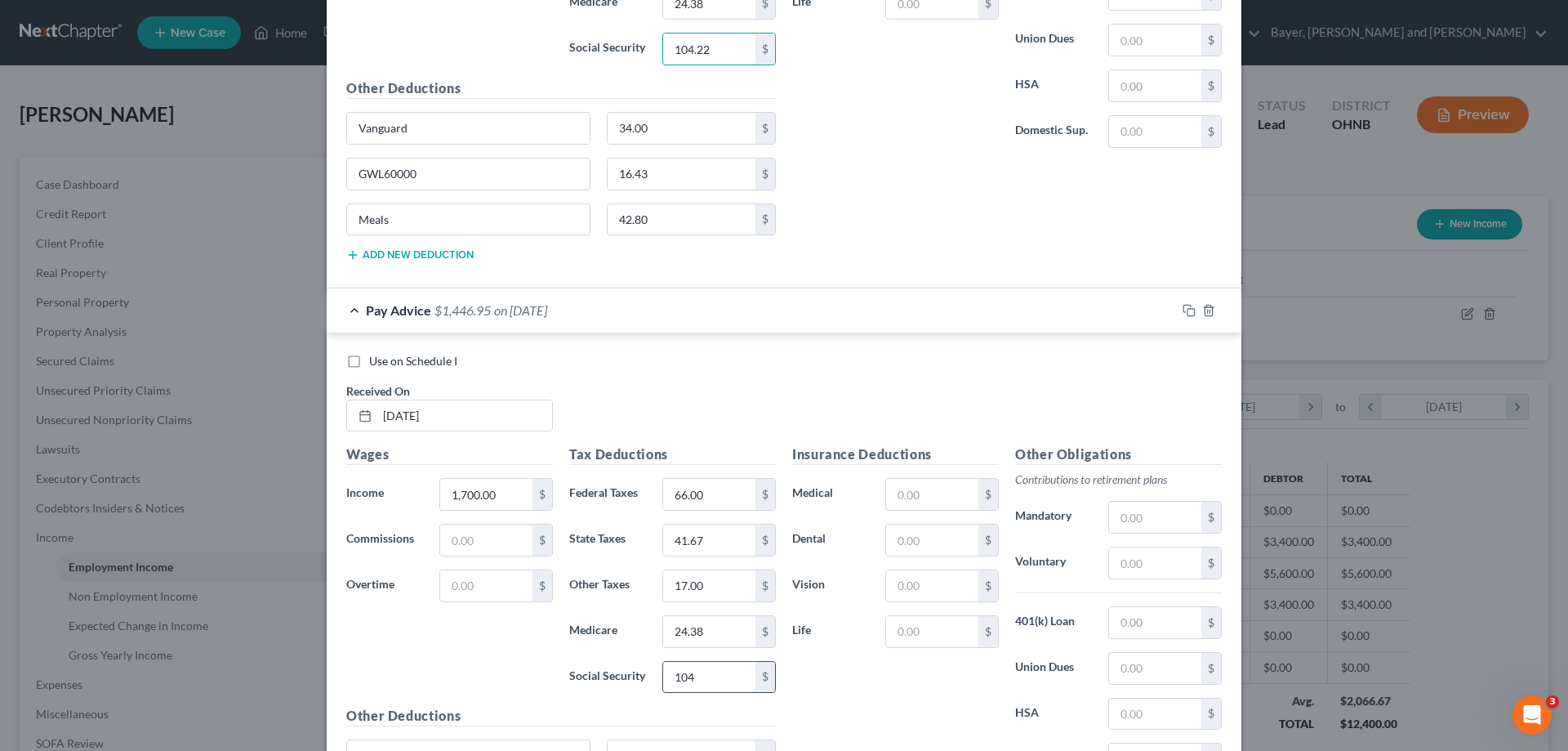
type input "104.22"
click at [702, 676] on input "104" at bounding box center [709, 677] width 92 height 31
type input "104.22"
click at [935, 543] on input "text" at bounding box center [932, 540] width 92 height 31
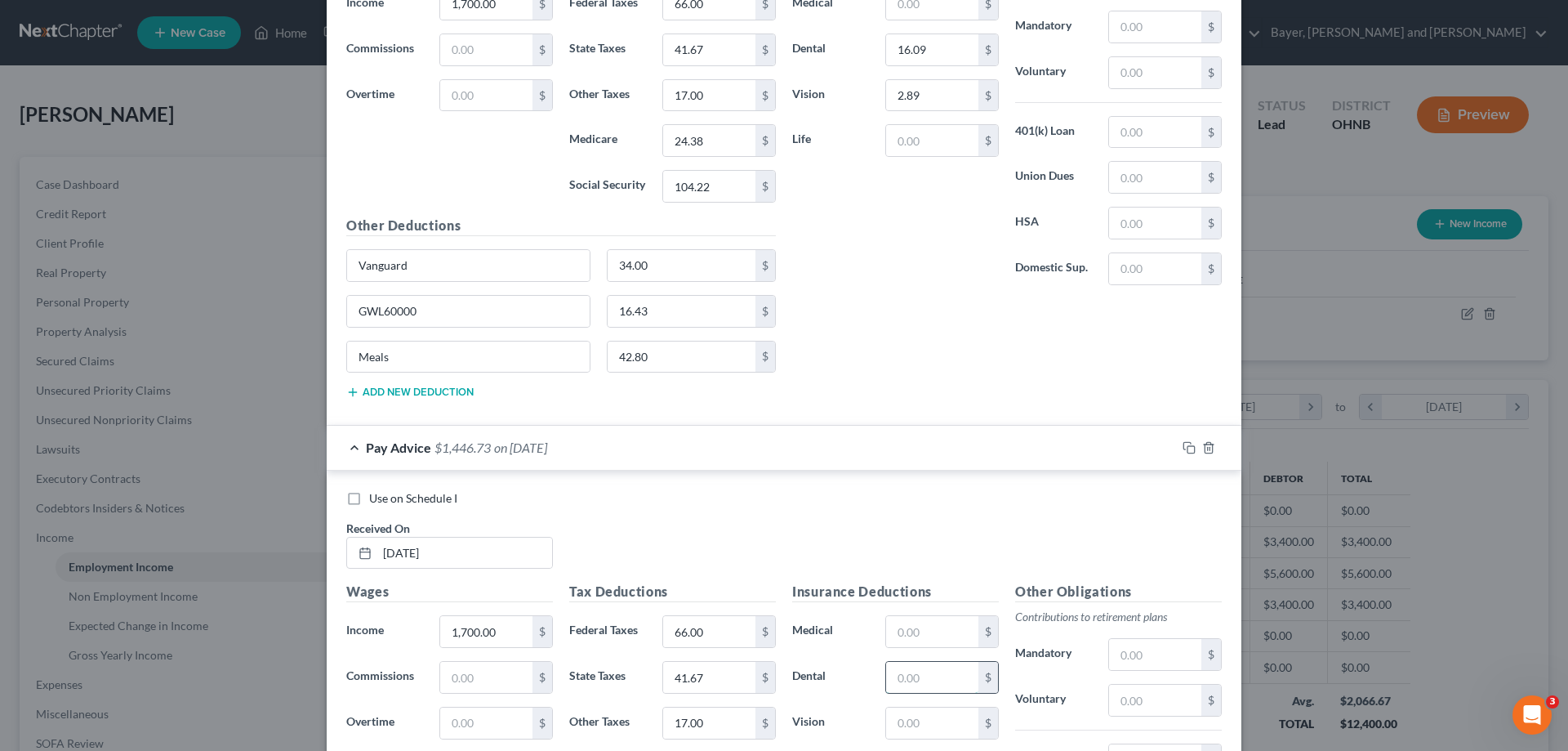
scroll to position [3552, 0]
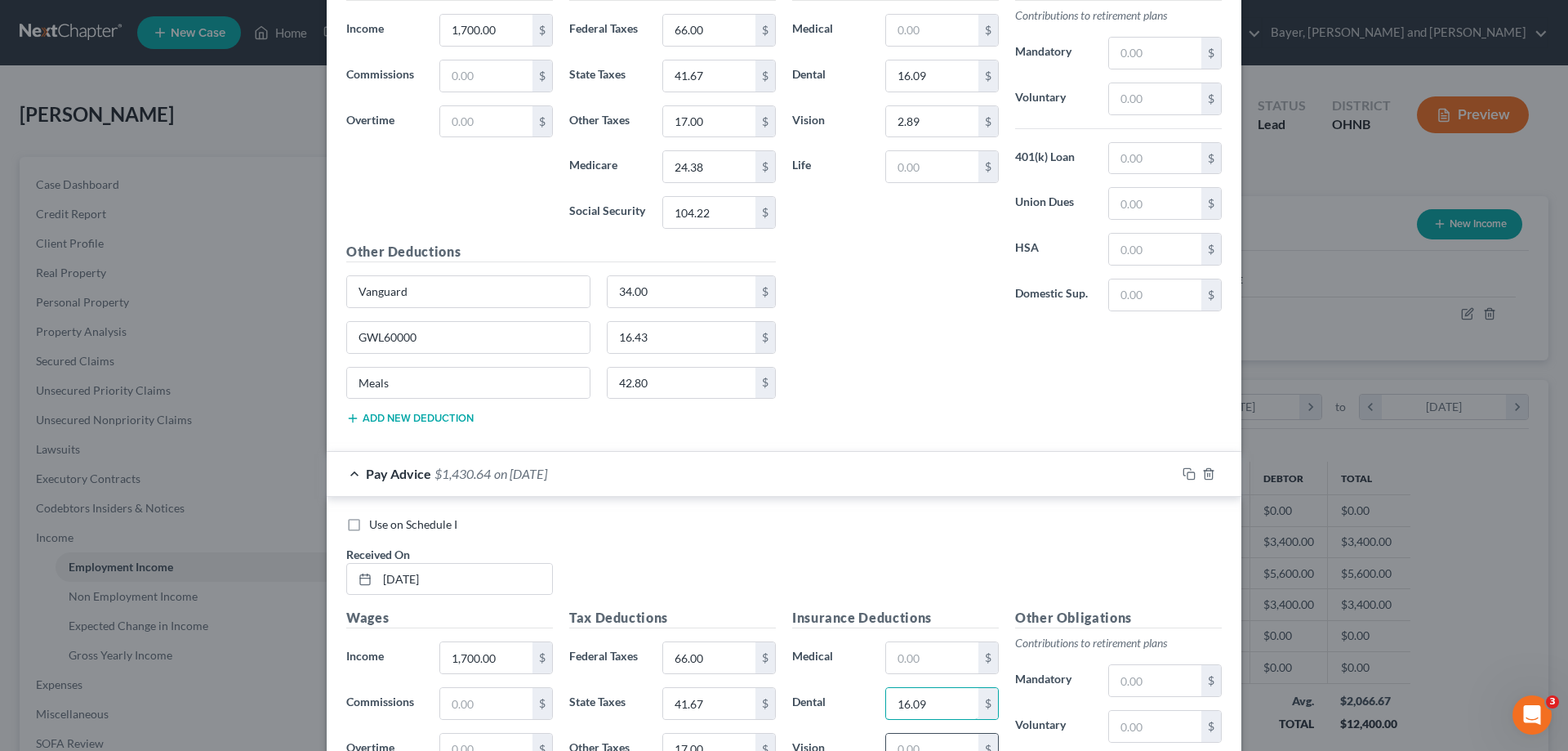
type input "16.09"
click at [922, 744] on input "text" at bounding box center [932, 749] width 92 height 31
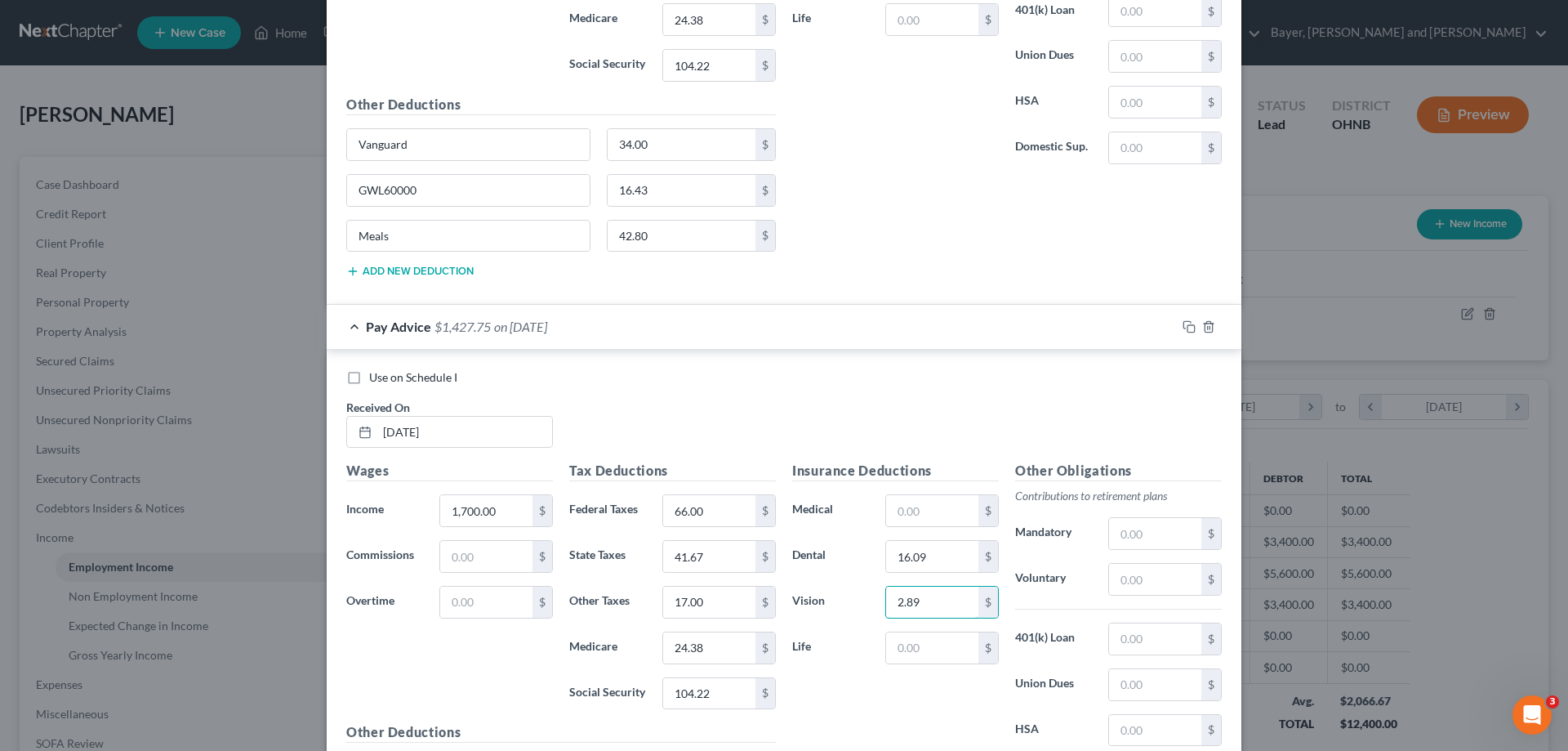
scroll to position [3804, 0]
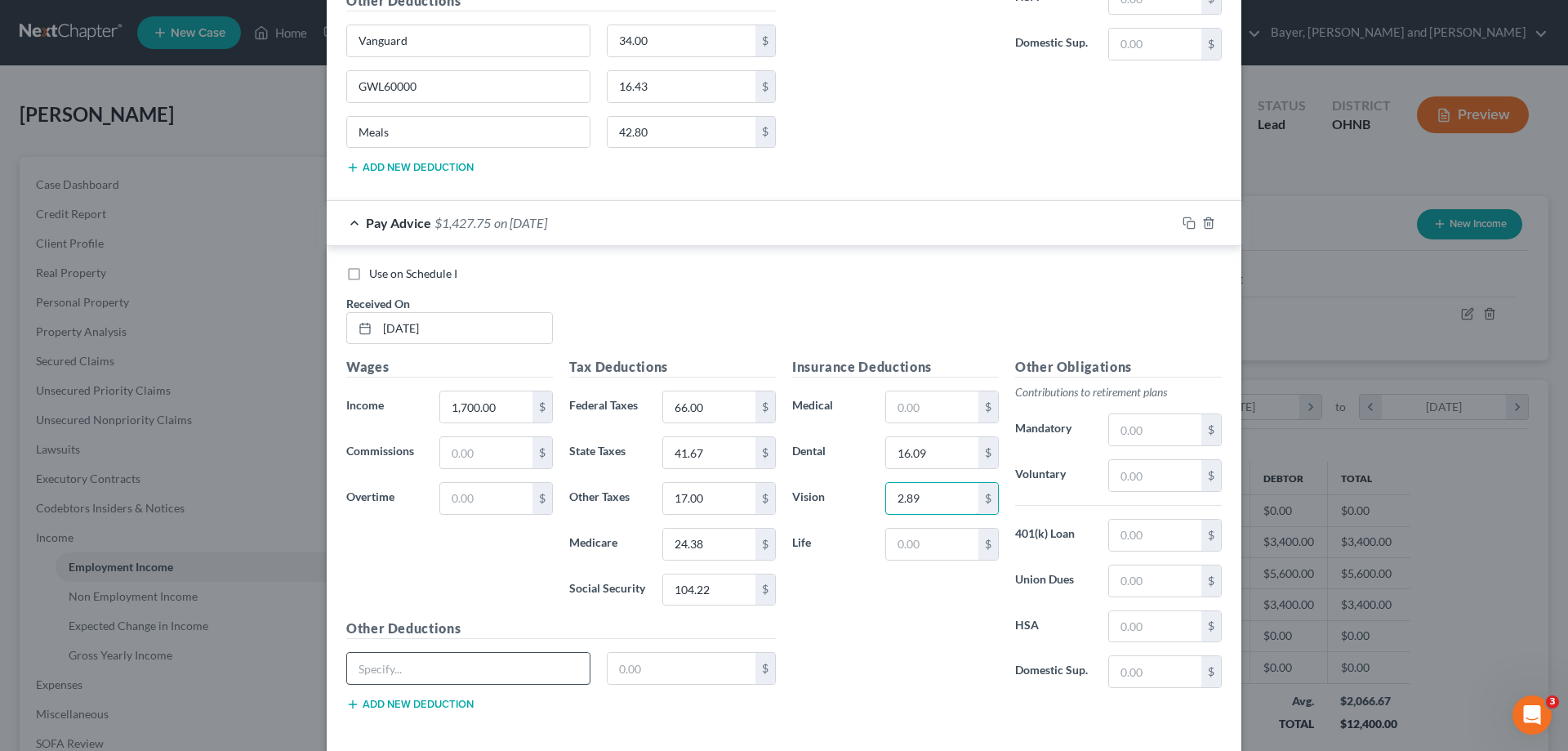
type input "2.89"
click at [417, 663] on input "text" at bounding box center [468, 668] width 242 height 31
type input "Vanguard"
type input "34.00"
click at [370, 703] on button "Add new deduction" at bounding box center [410, 704] width 128 height 13
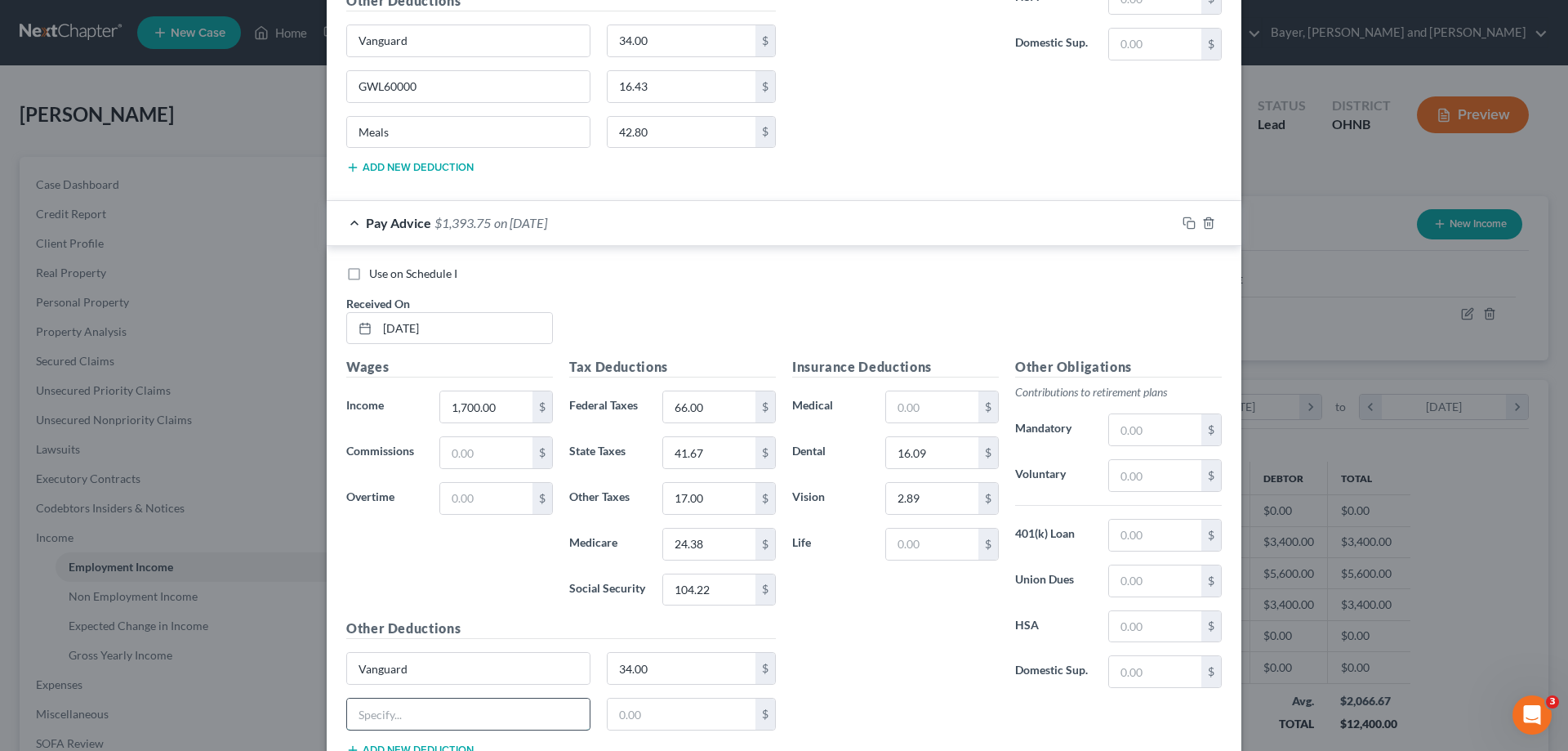
click at [371, 703] on input "text" at bounding box center [468, 713] width 242 height 31
type input "GWL60000"
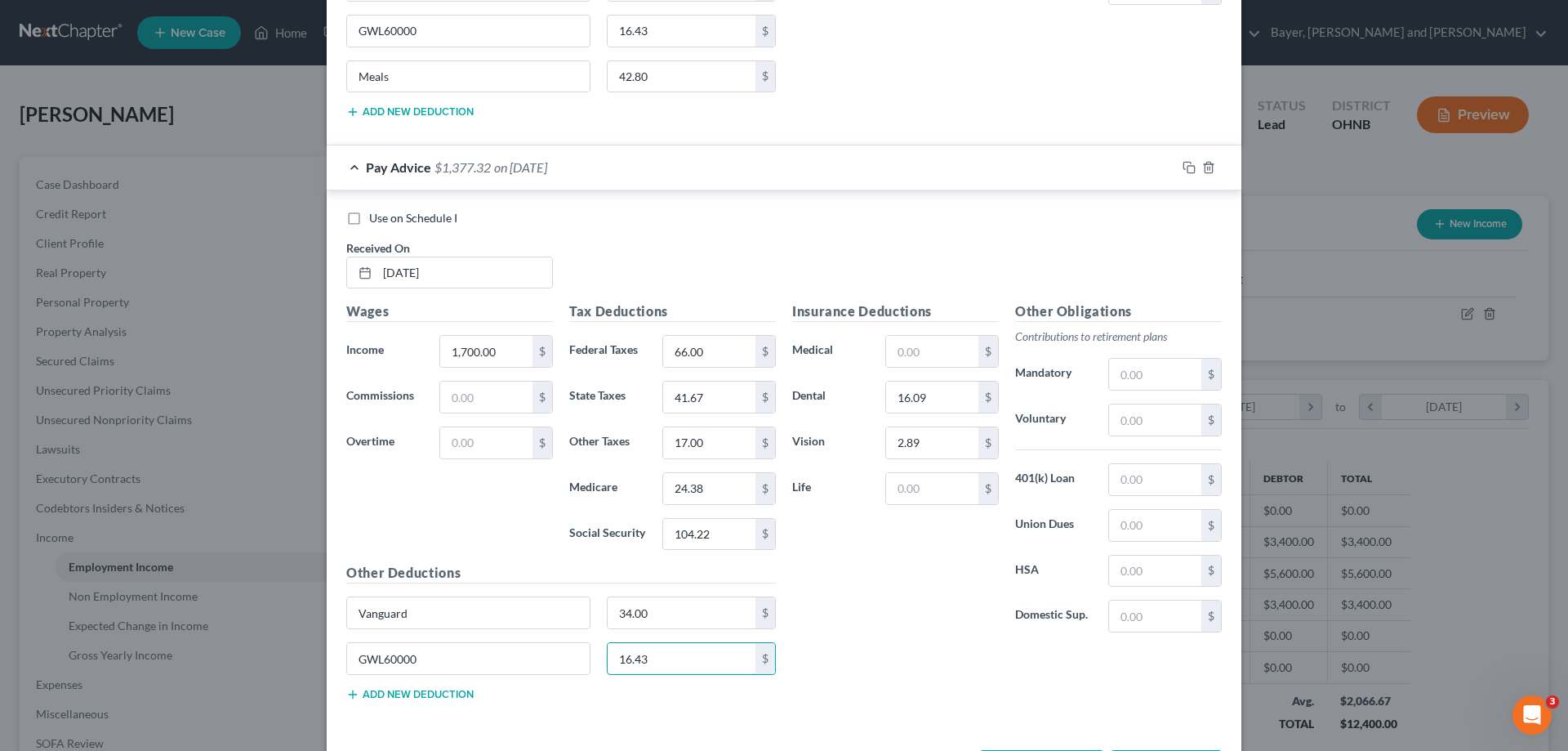
scroll to position [3924, 0]
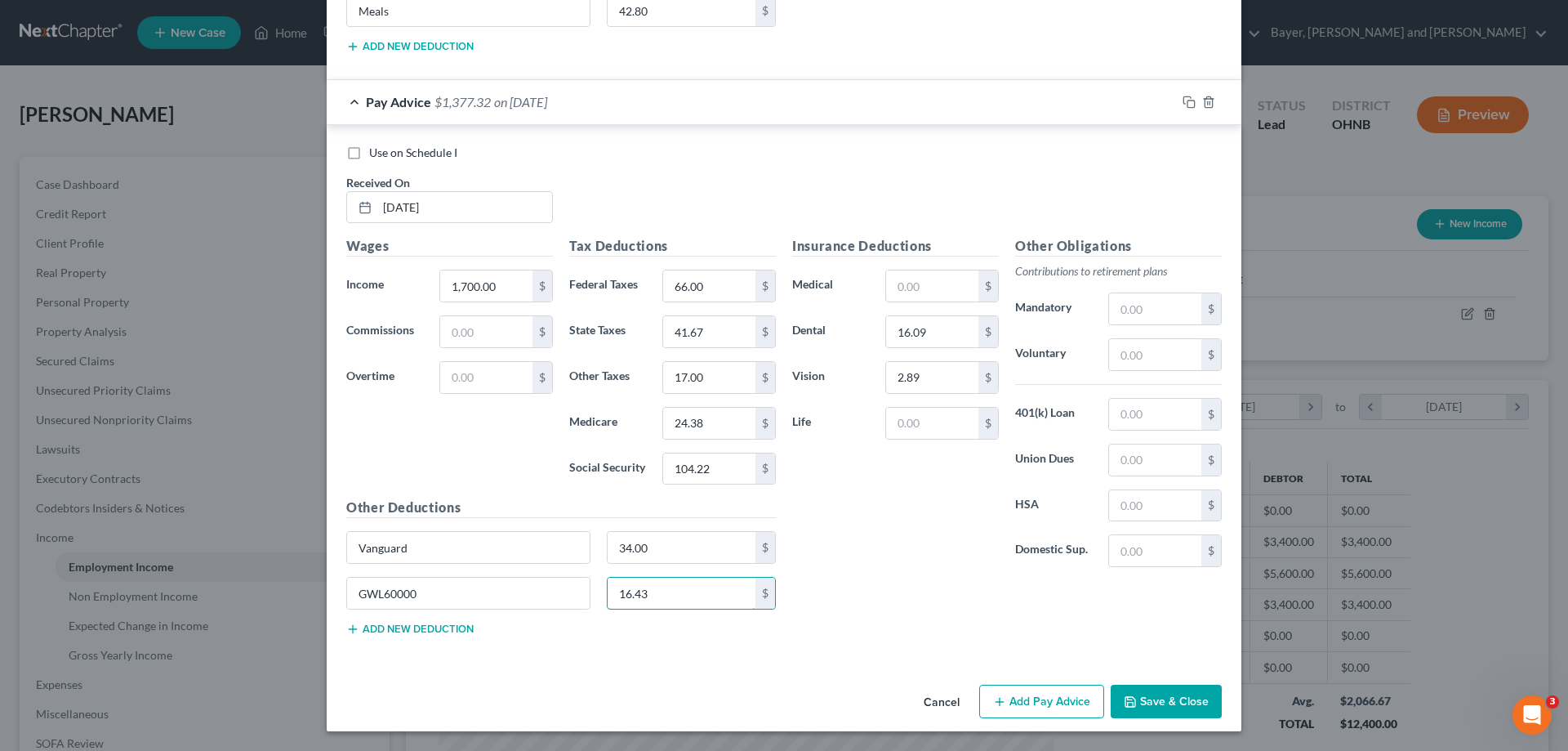
type input "16.43"
click at [407, 634] on button "Add new deduction" at bounding box center [410, 629] width 128 height 13
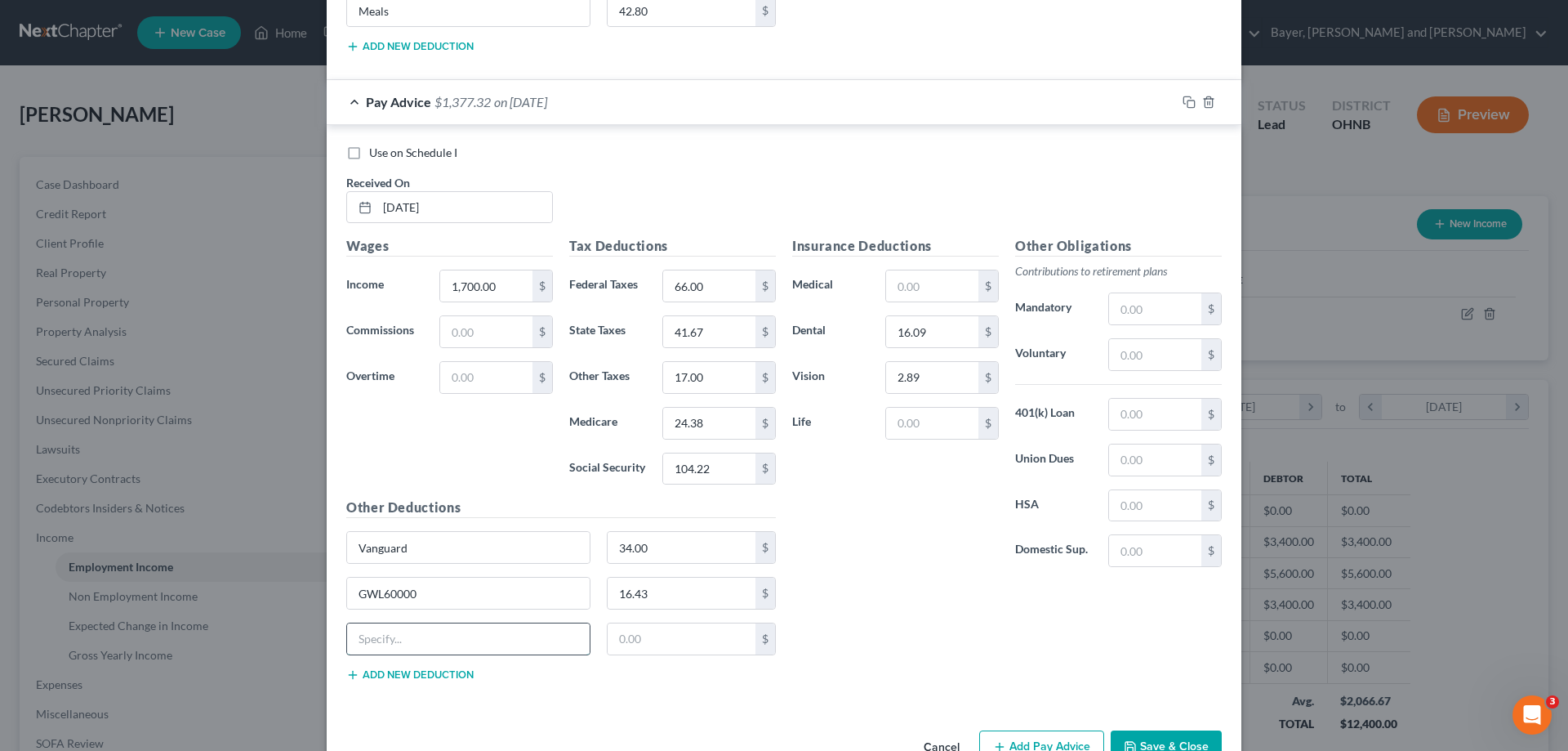
click at [410, 628] on input "text" at bounding box center [468, 639] width 242 height 31
type input "Meals"
type input "42.80"
click at [1044, 741] on button "Add Pay Advice" at bounding box center [1041, 747] width 125 height 34
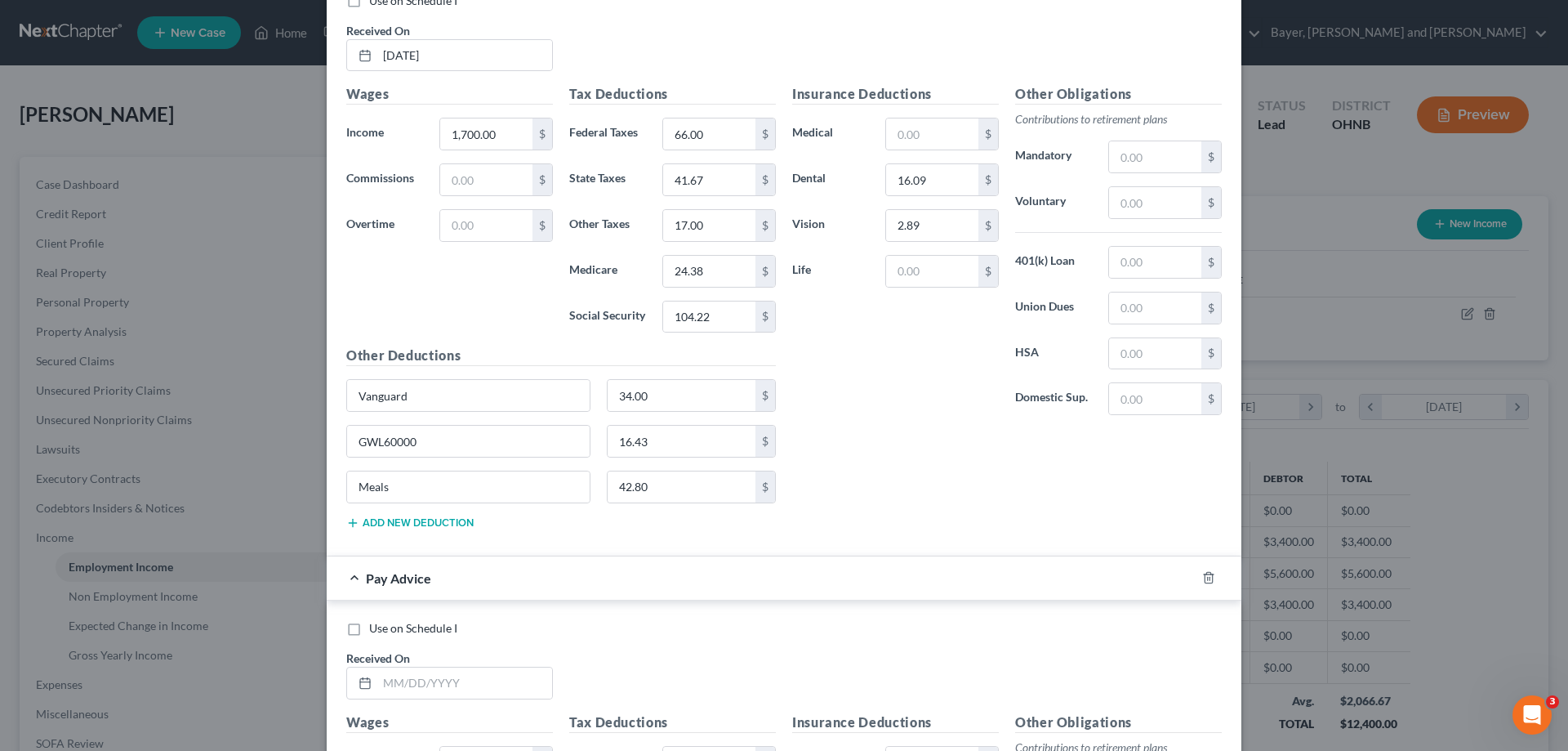
scroll to position [4251, 0]
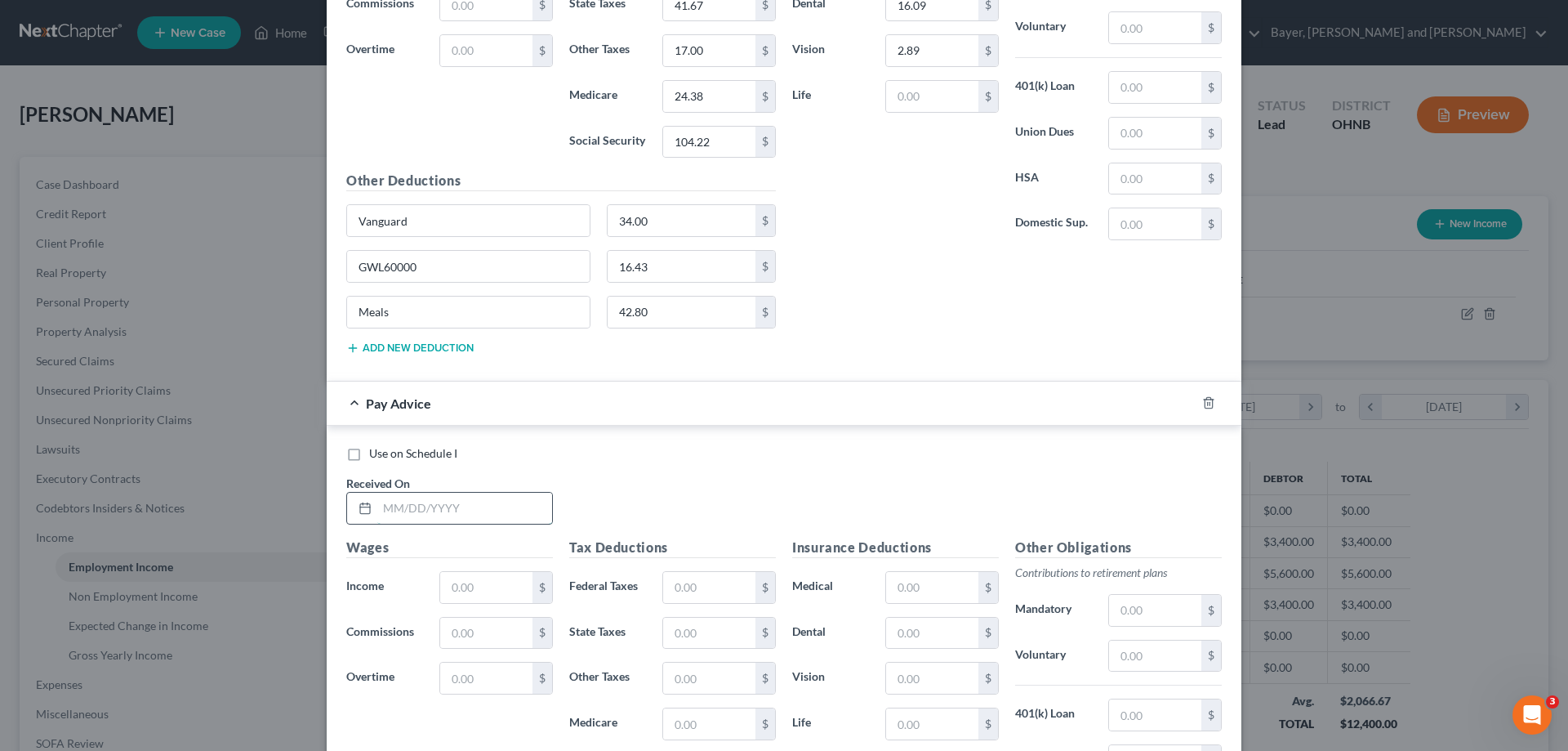
click at [471, 507] on input "text" at bounding box center [464, 508] width 175 height 31
type input "08/21/2025"
drag, startPoint x: 458, startPoint y: 579, endPoint x: 462, endPoint y: 572, distance: 8.1
click at [458, 579] on input "text" at bounding box center [486, 588] width 92 height 31
type input "1,700.00"
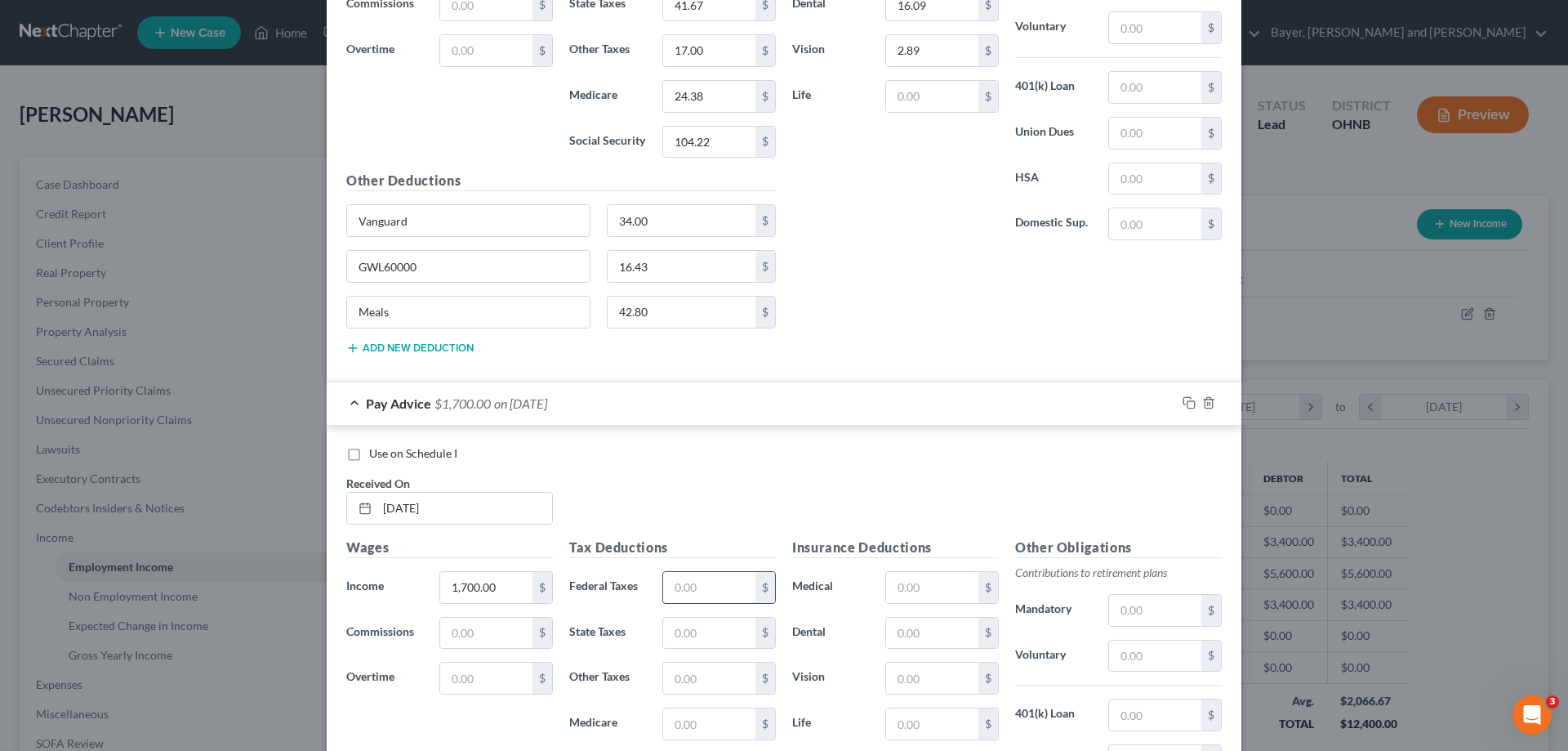
click at [733, 593] on input "text" at bounding box center [709, 588] width 92 height 31
type input "66.00"
type input "41.67"
type input "17.00"
type input "24.38"
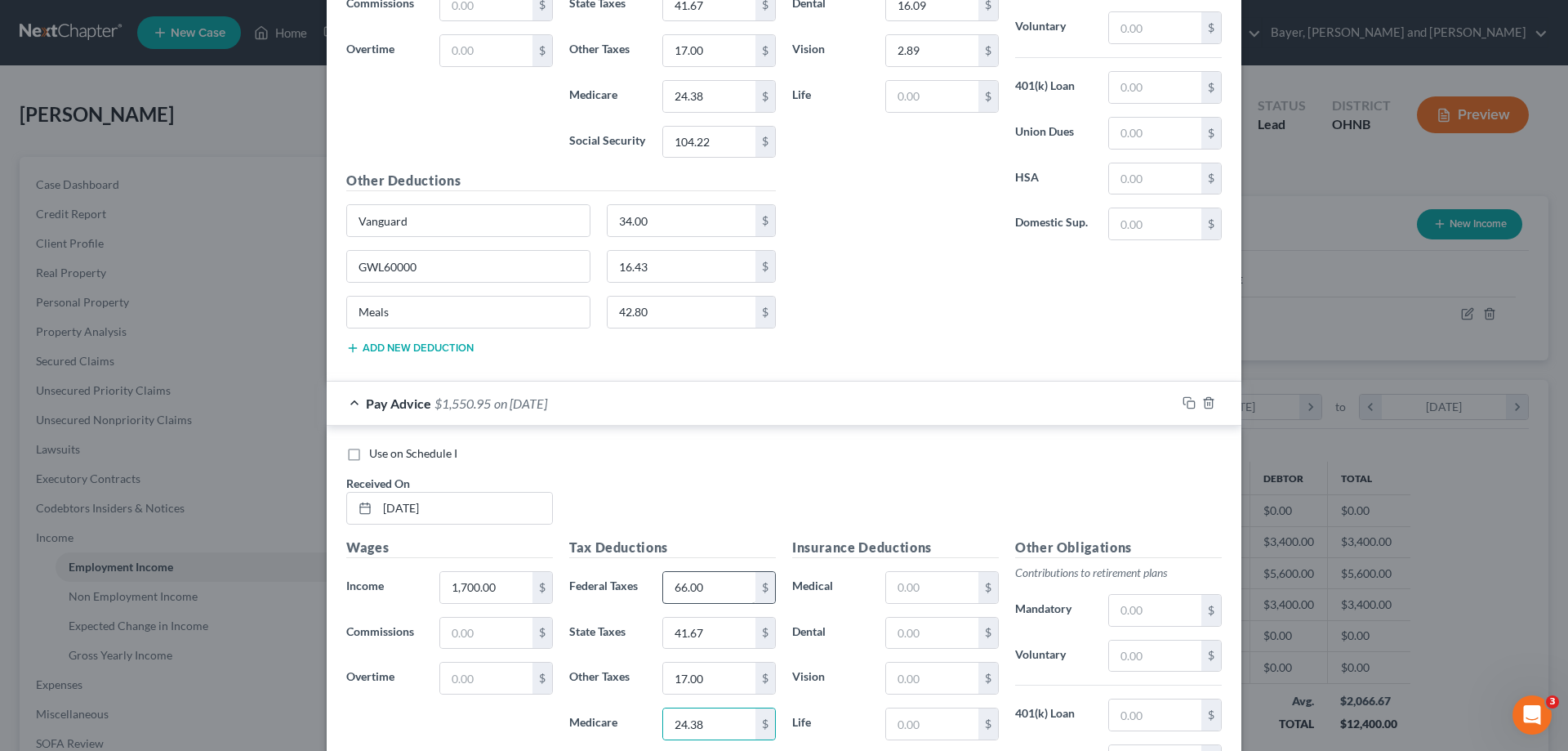
scroll to position [4507, 0]
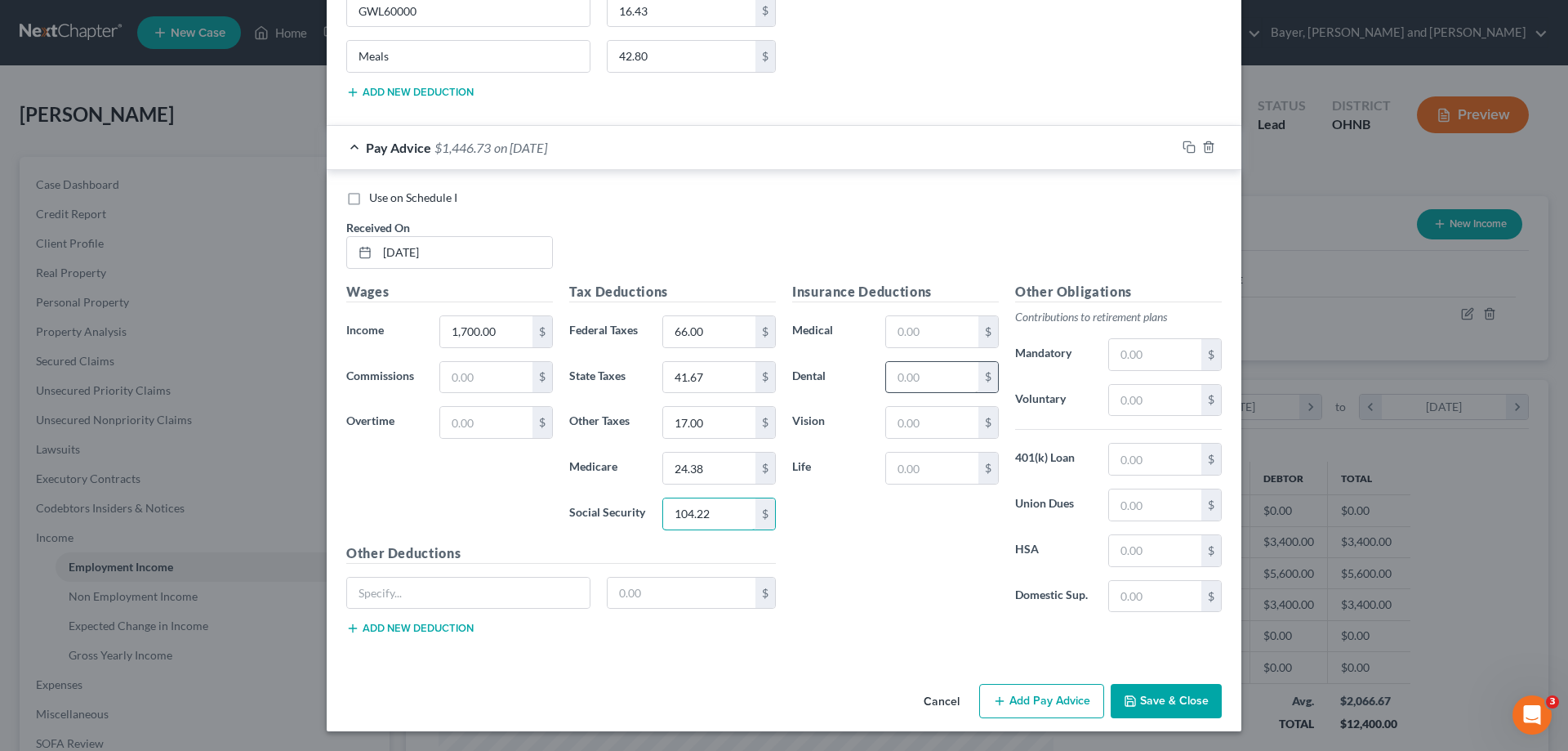
type input "104.22"
click at [921, 390] on input "text" at bounding box center [932, 377] width 92 height 31
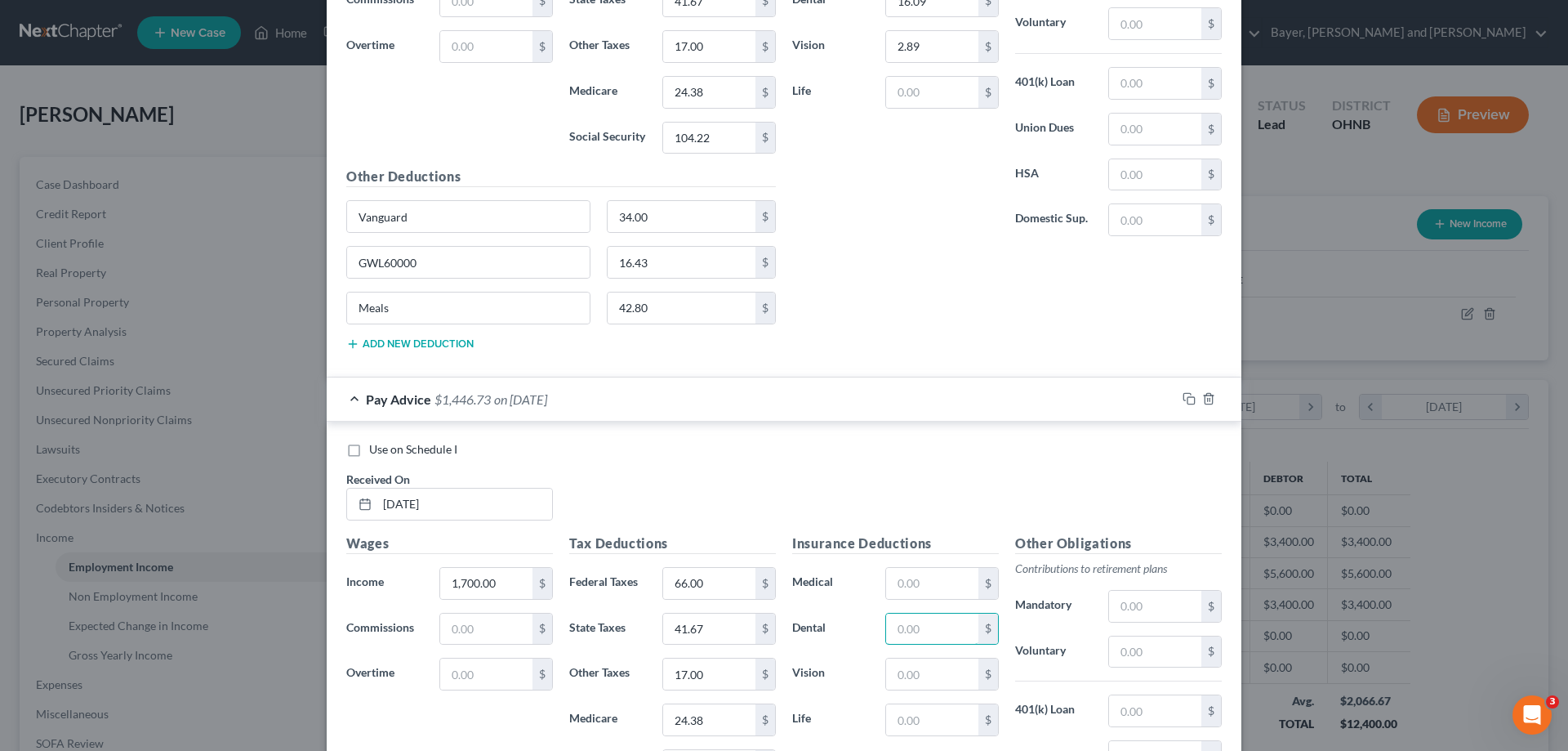
scroll to position [4343, 0]
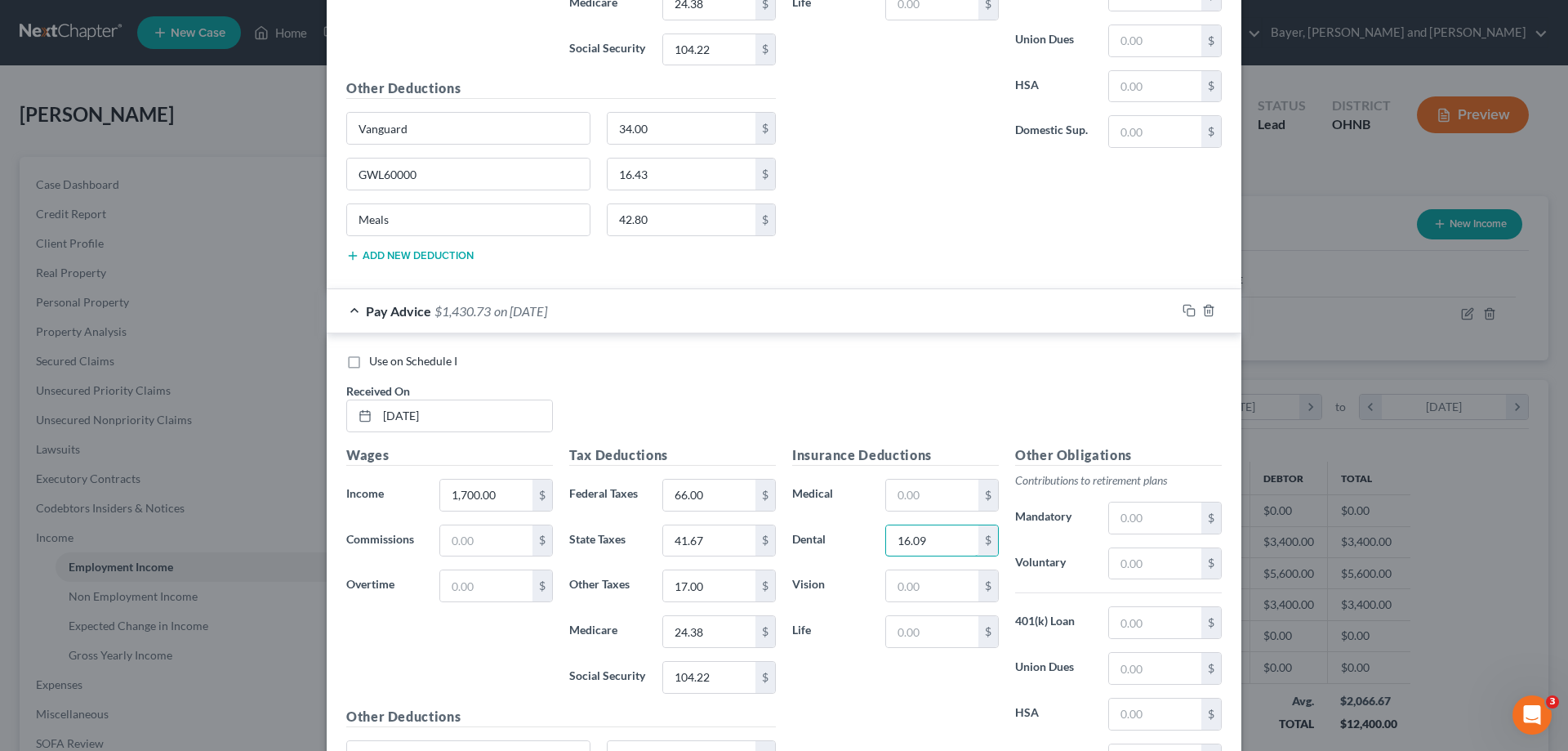
type input "16.09"
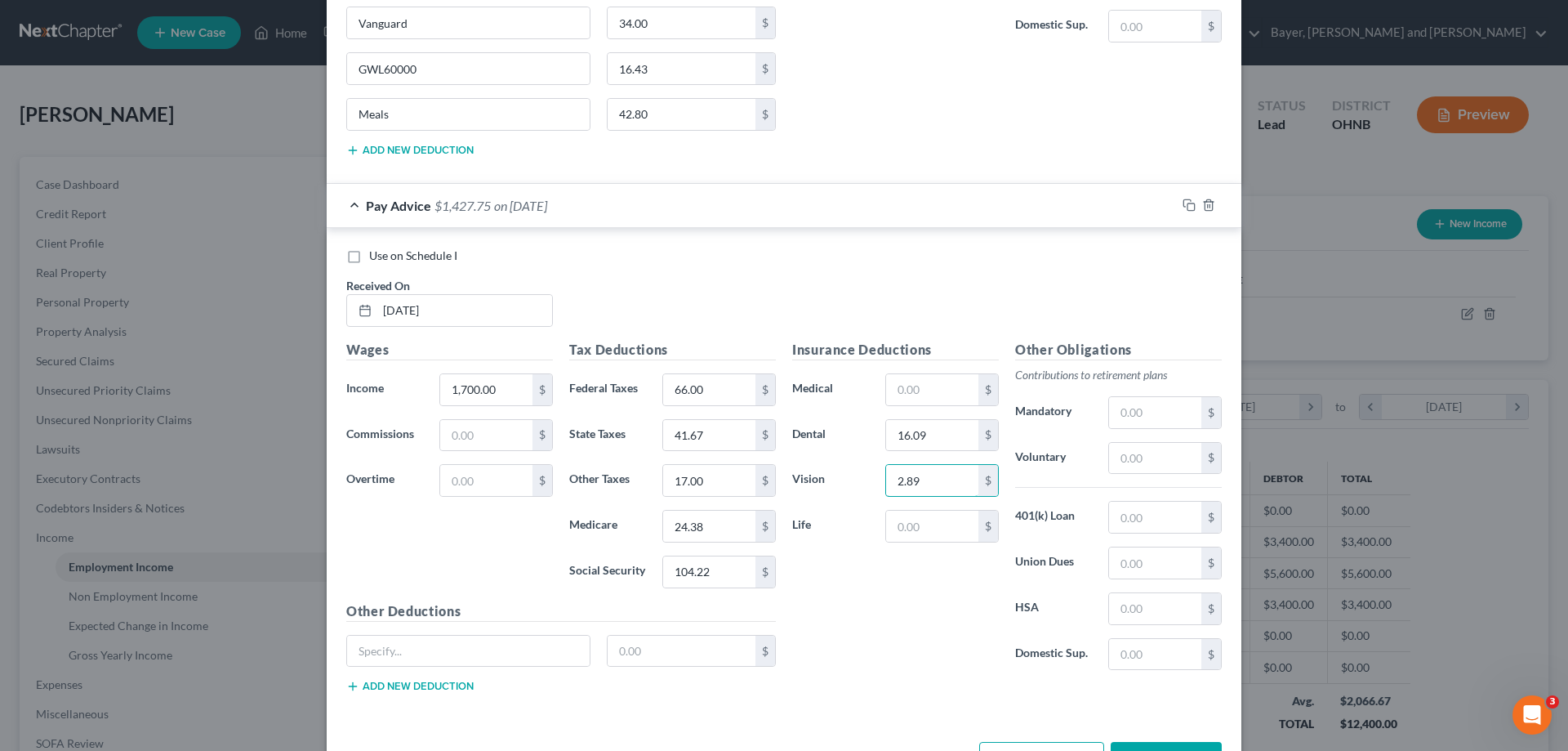
scroll to position [4507, 0]
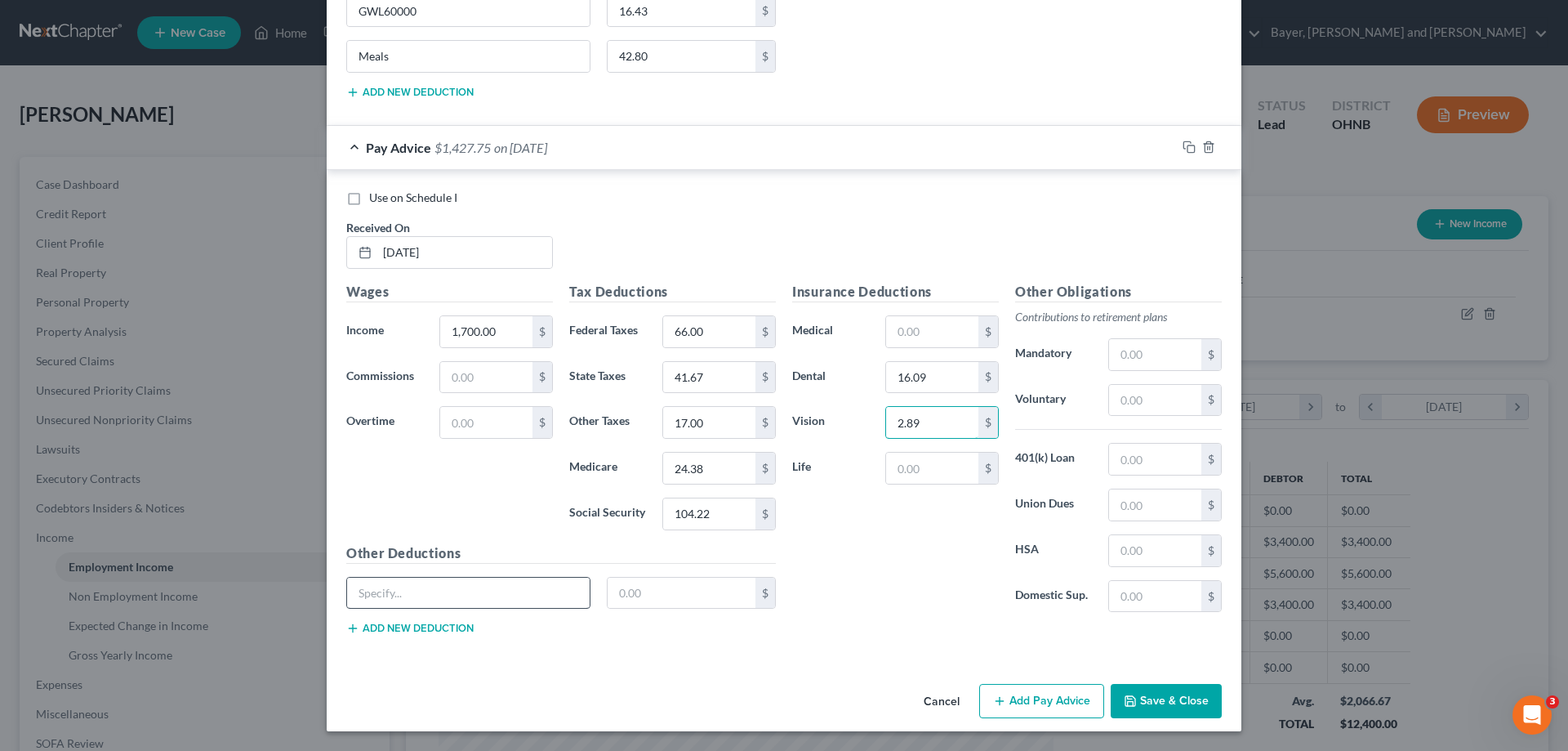
type input "2.89"
click at [482, 587] on input "text" at bounding box center [468, 593] width 242 height 31
type input "Vanguard"
type input "34.00"
click at [453, 627] on button "Add new deduction" at bounding box center [410, 628] width 128 height 13
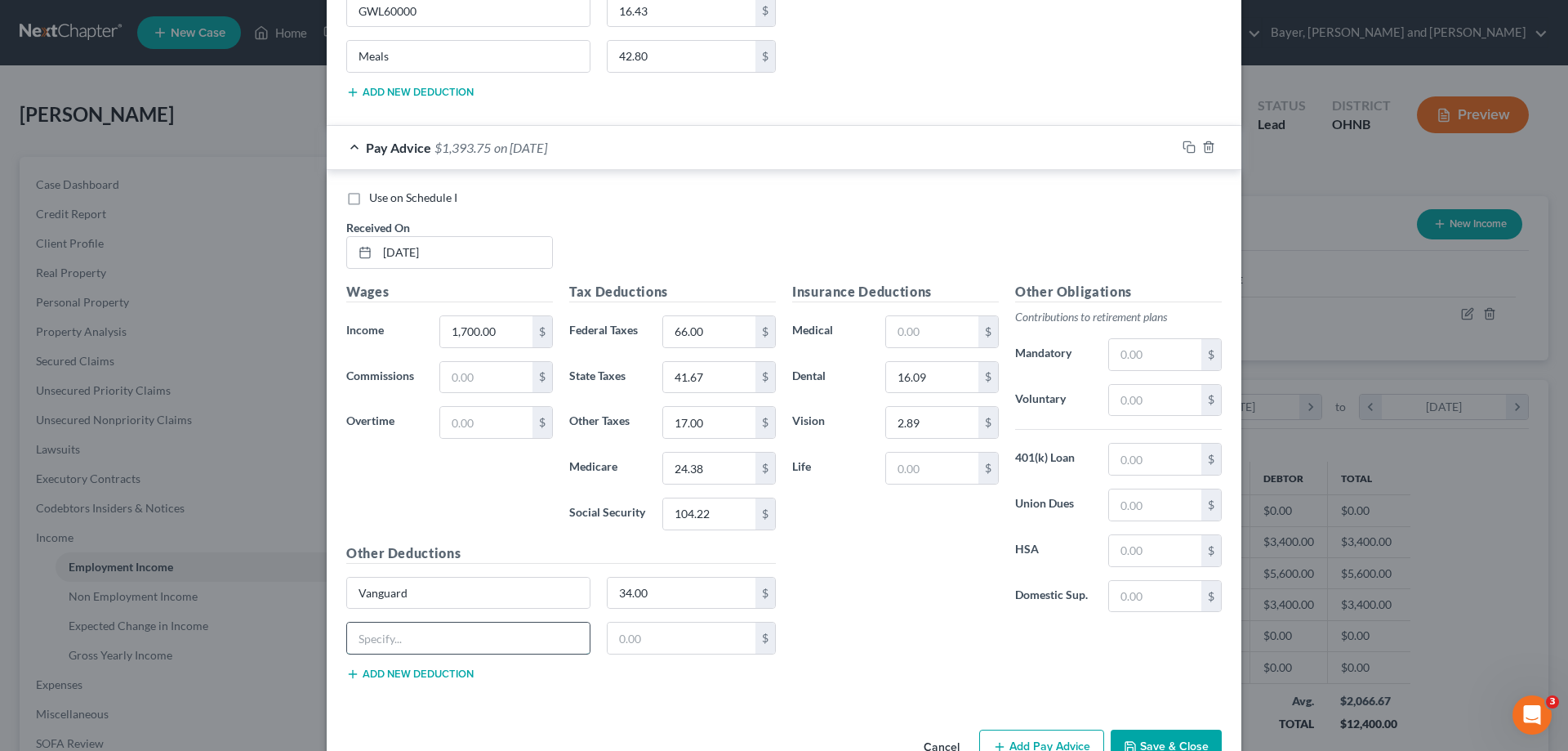
click at [453, 628] on input "text" at bounding box center [468, 638] width 242 height 31
type input "GWL60000"
type input "16.43"
click at [442, 665] on div "GWL60000 16.43 $" at bounding box center [560, 644] width 445 height 46
click at [442, 671] on button "Add new deduction" at bounding box center [410, 674] width 128 height 13
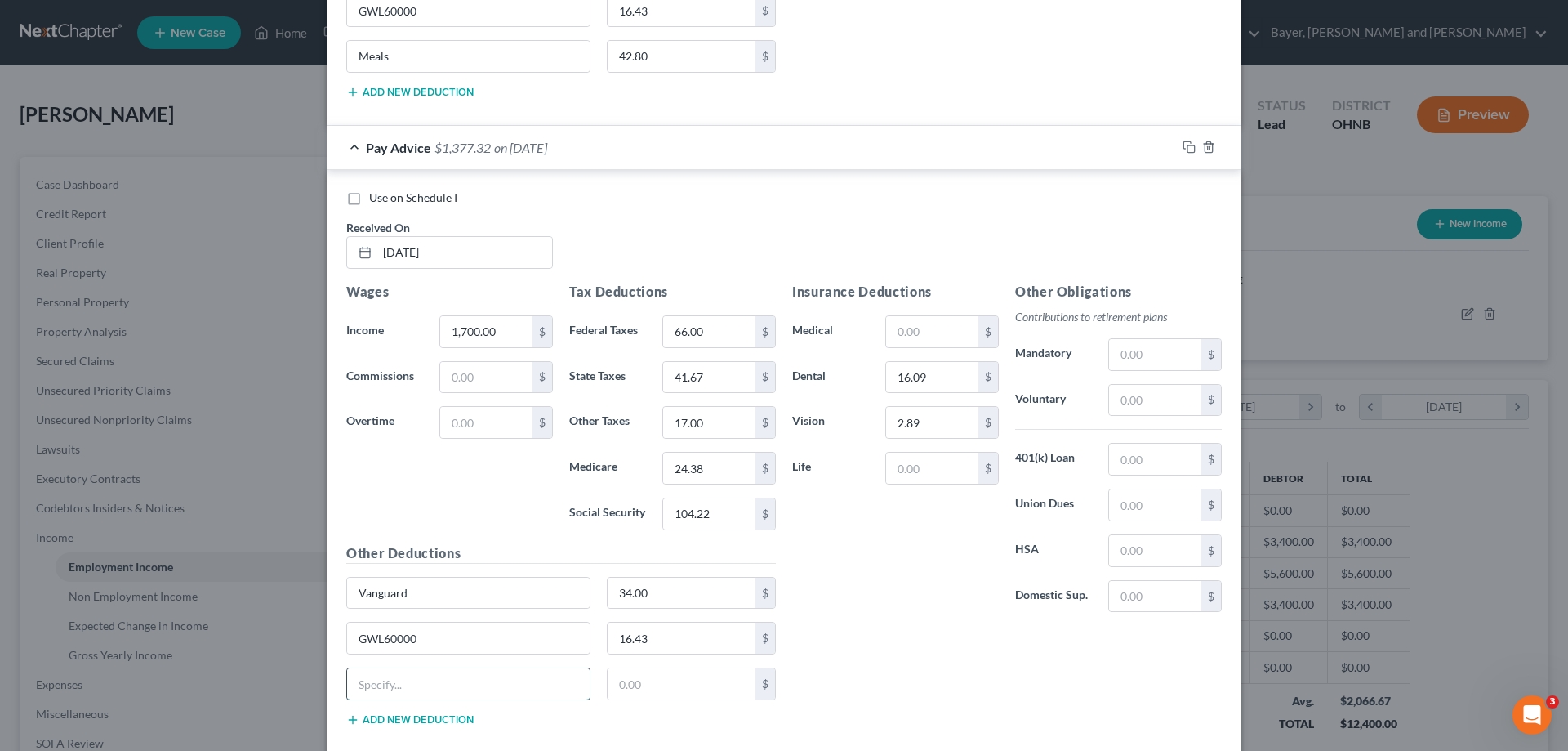
drag, startPoint x: 440, startPoint y: 680, endPoint x: 453, endPoint y: 667, distance: 18.4
click at [440, 680] on input "text" at bounding box center [468, 684] width 242 height 31
type input "Meals"
click at [693, 681] on input "text" at bounding box center [682, 684] width 148 height 31
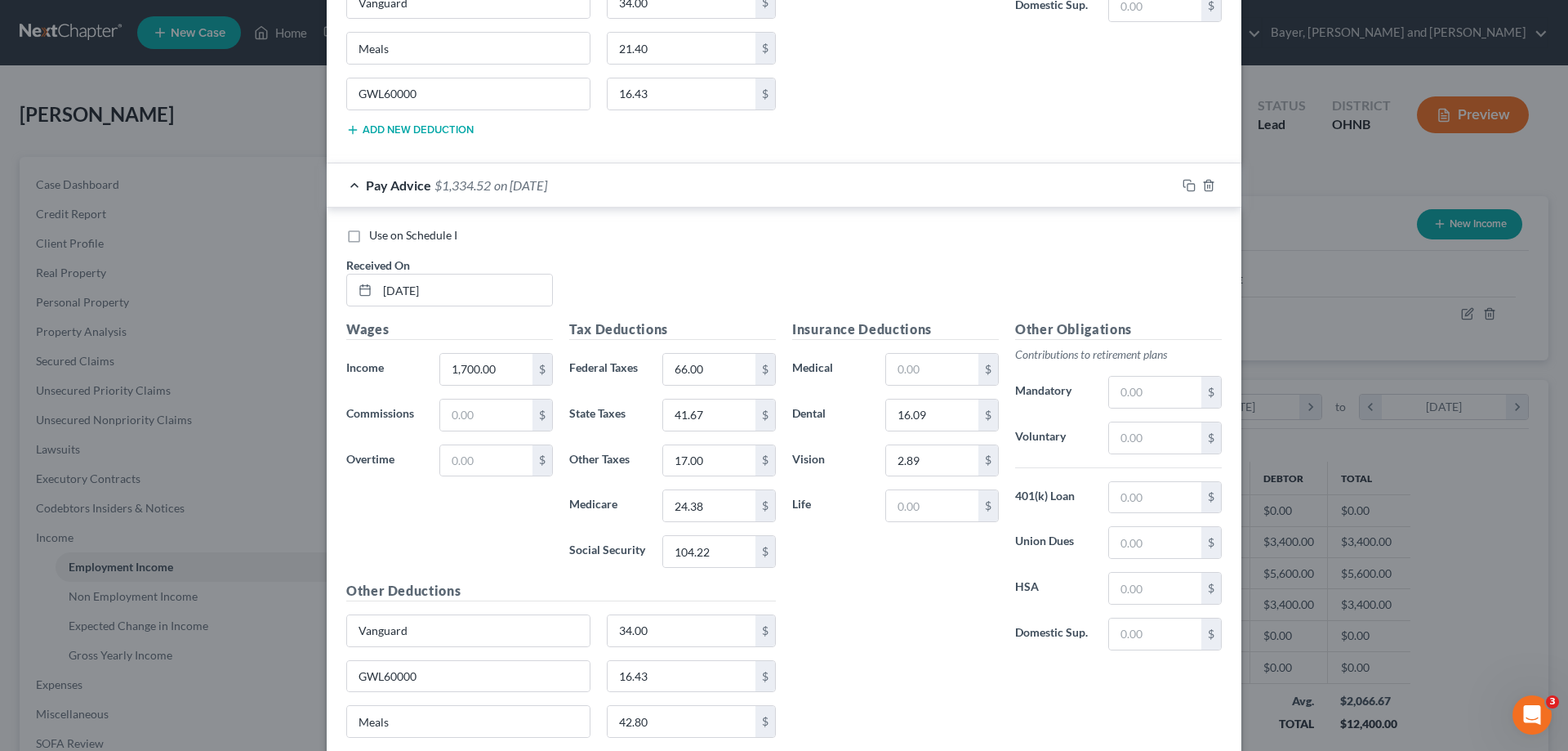
scroll to position [923, 0]
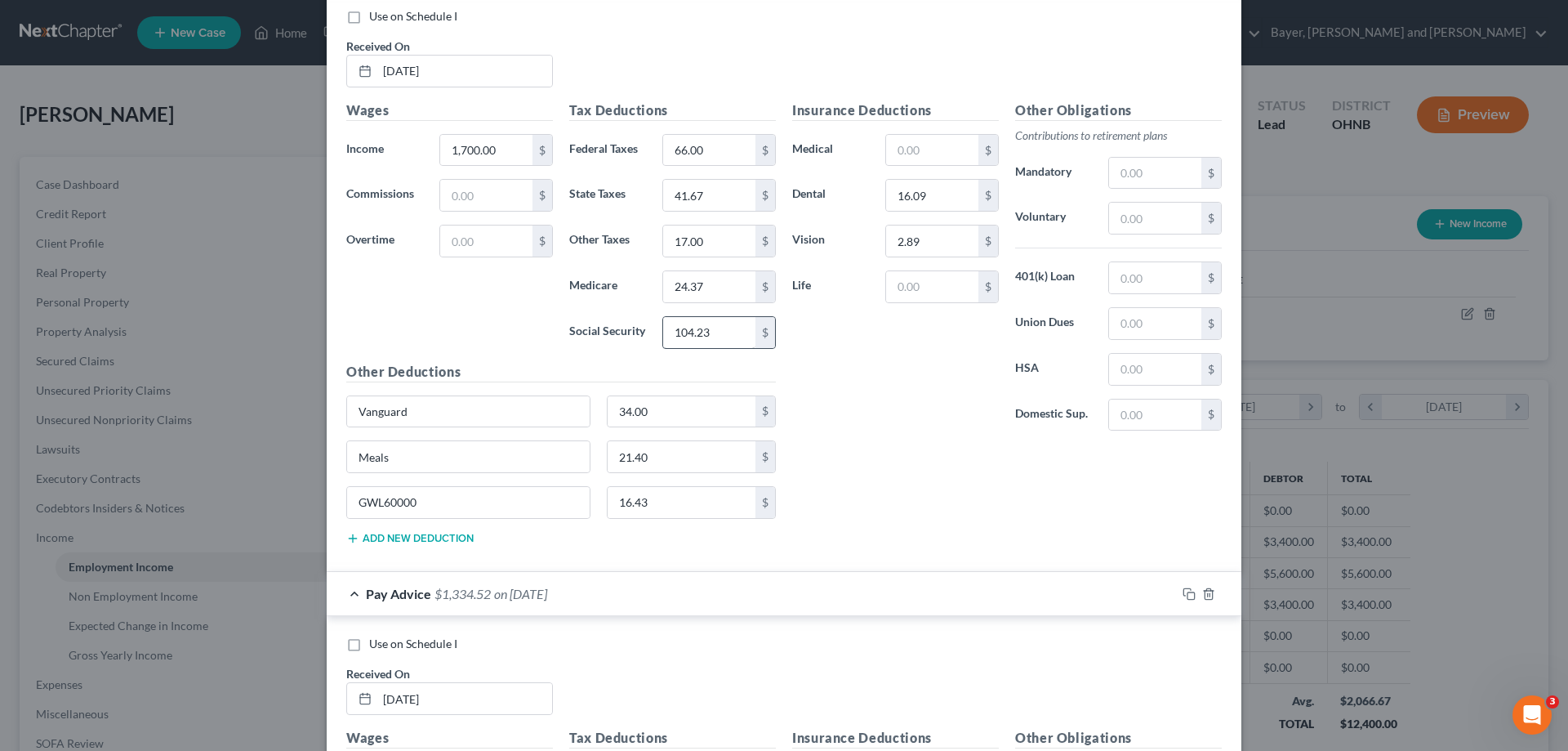
type input "42.80"
click at [709, 331] on input "104.23" at bounding box center [709, 332] width 92 height 31
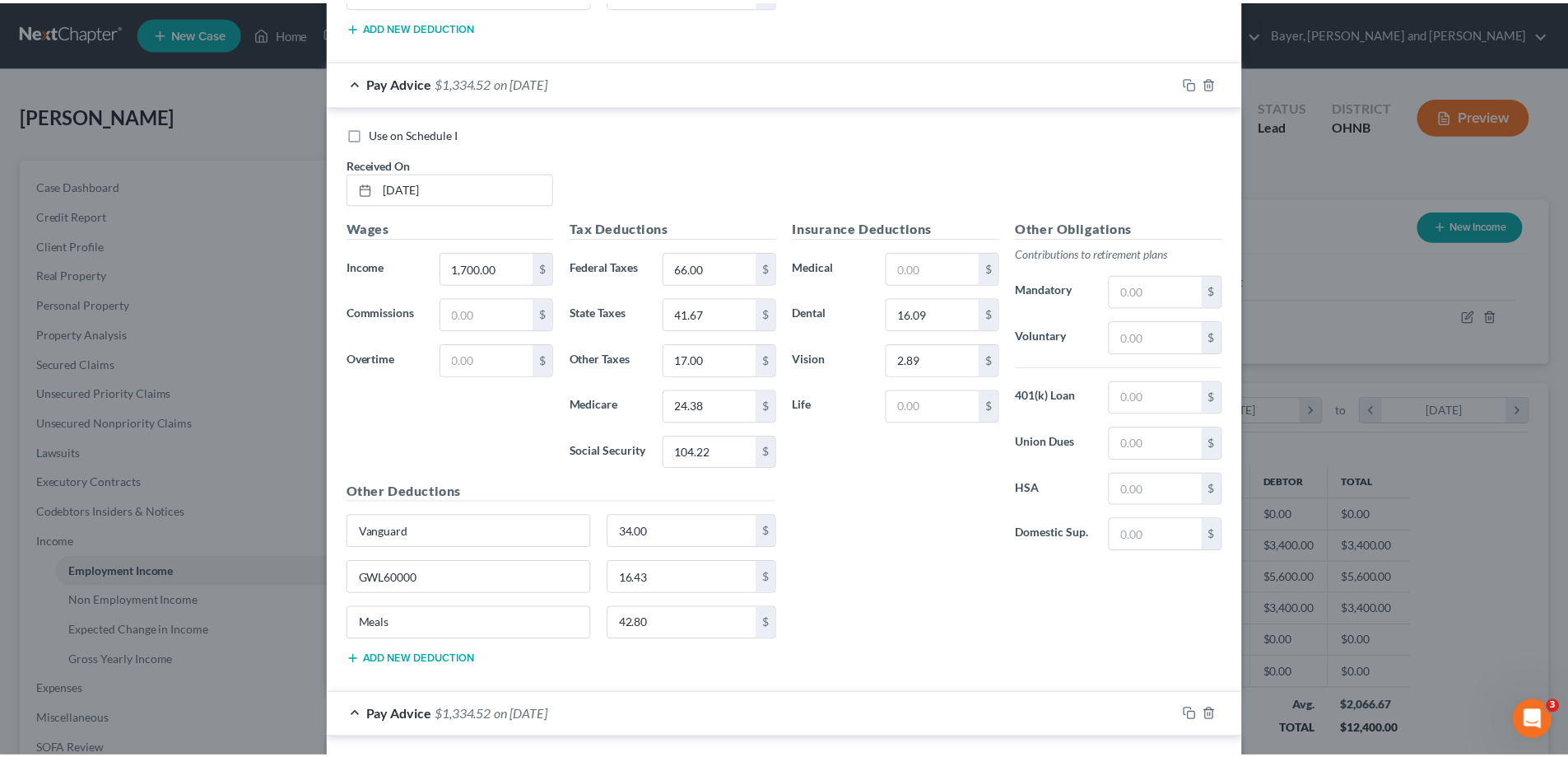
scroll to position [4634, 0]
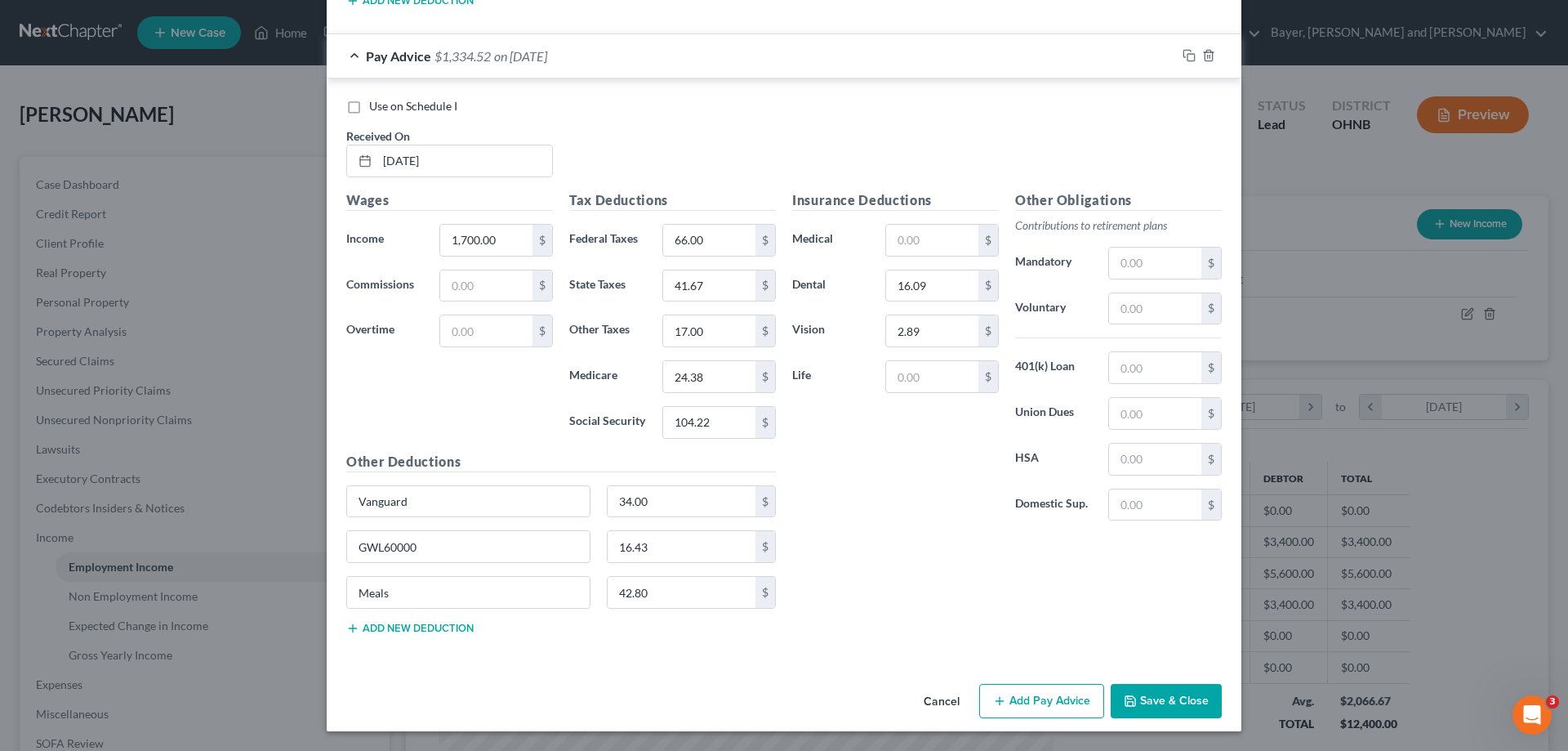
type input "104.22"
drag, startPoint x: 1154, startPoint y: 678, endPoint x: 1158, endPoint y: 689, distance: 11.7
click at [1158, 689] on div "Cancel Add Pay Advice Save & Close" at bounding box center [784, 704] width 914 height 54
click at [1164, 692] on button "Save & Close" at bounding box center [1167, 701] width 111 height 34
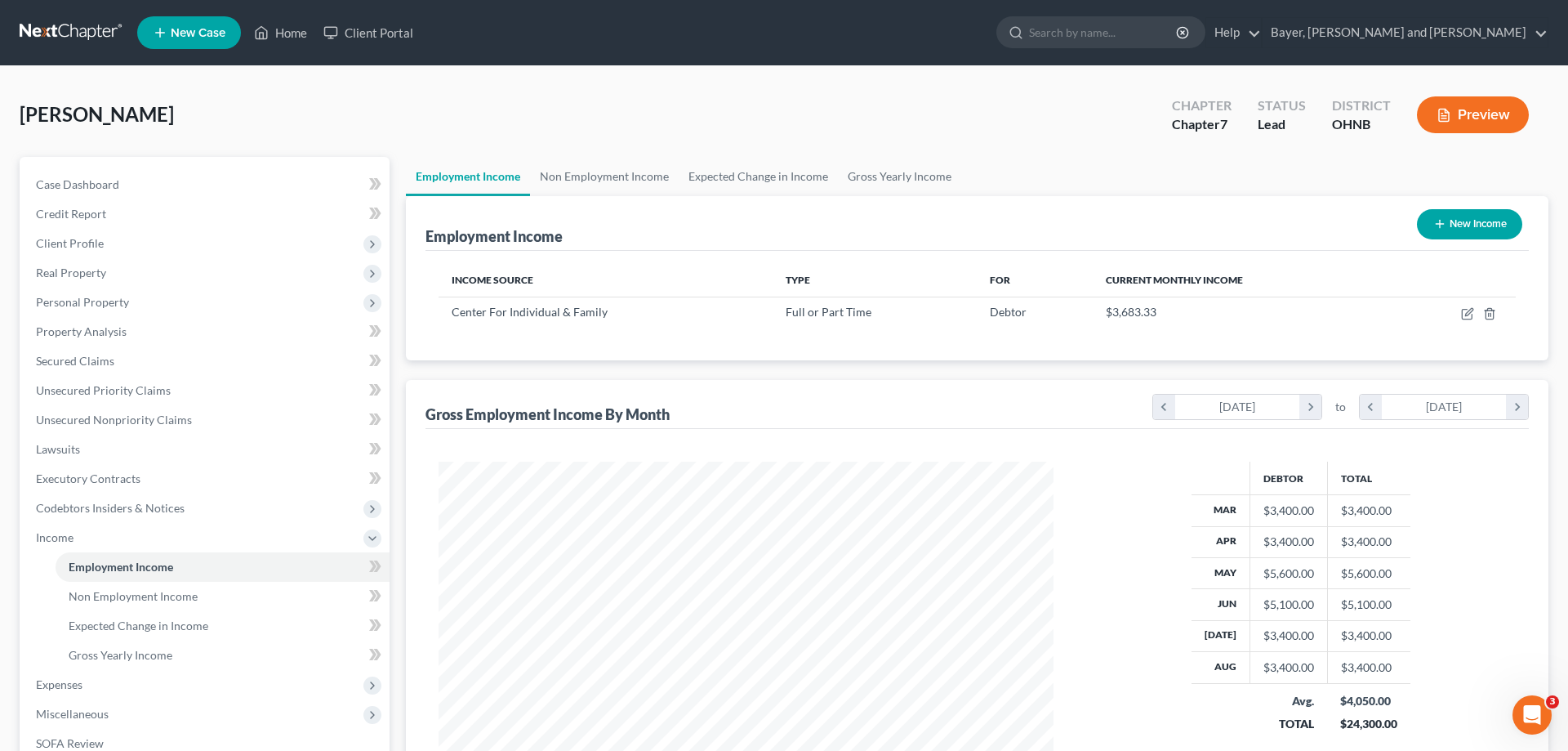
scroll to position [816533, 815947]
click at [1455, 320] on icon "button" at bounding box center [1454, 314] width 10 height 10
select select "0"
select select "36"
select select "2"
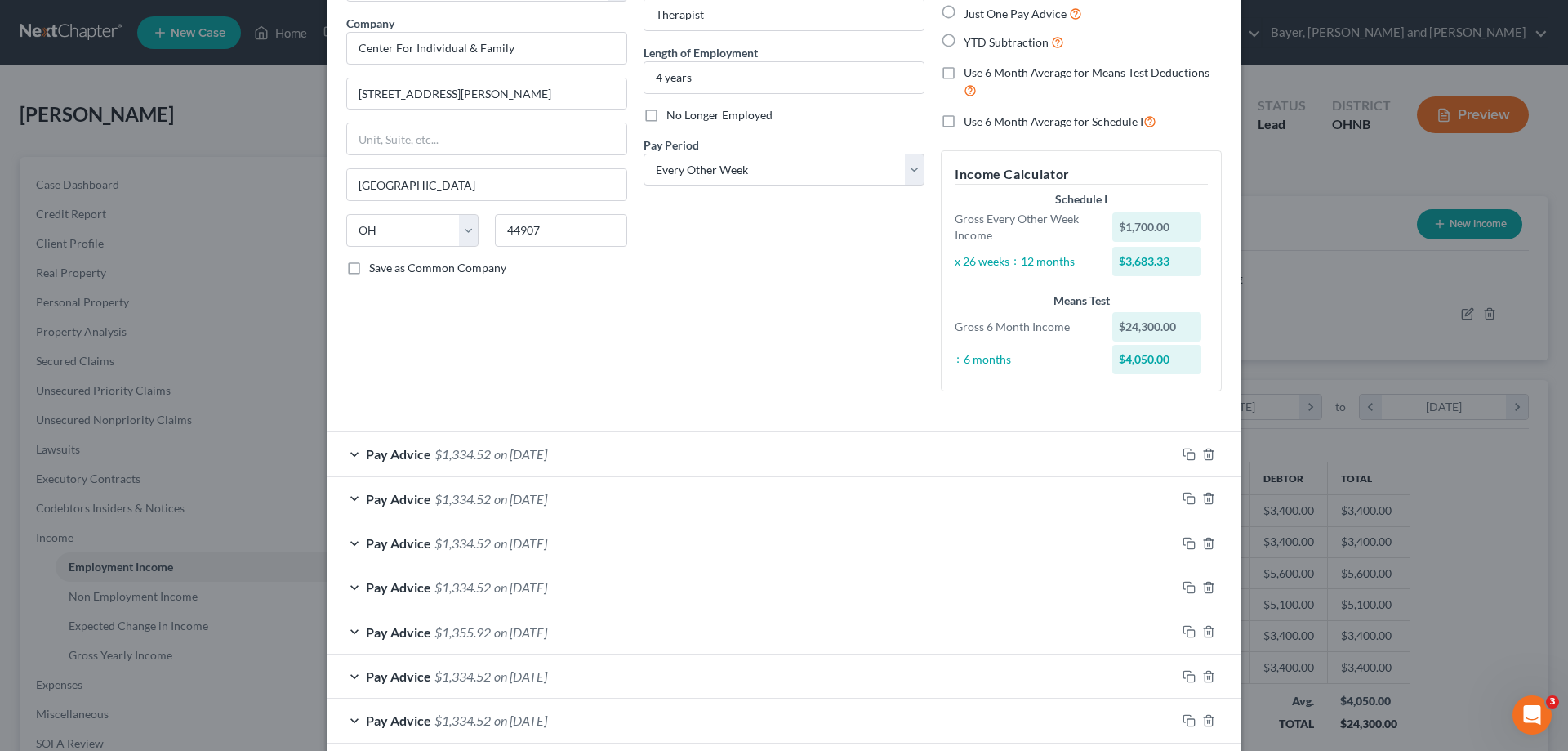
scroll to position [163, 0]
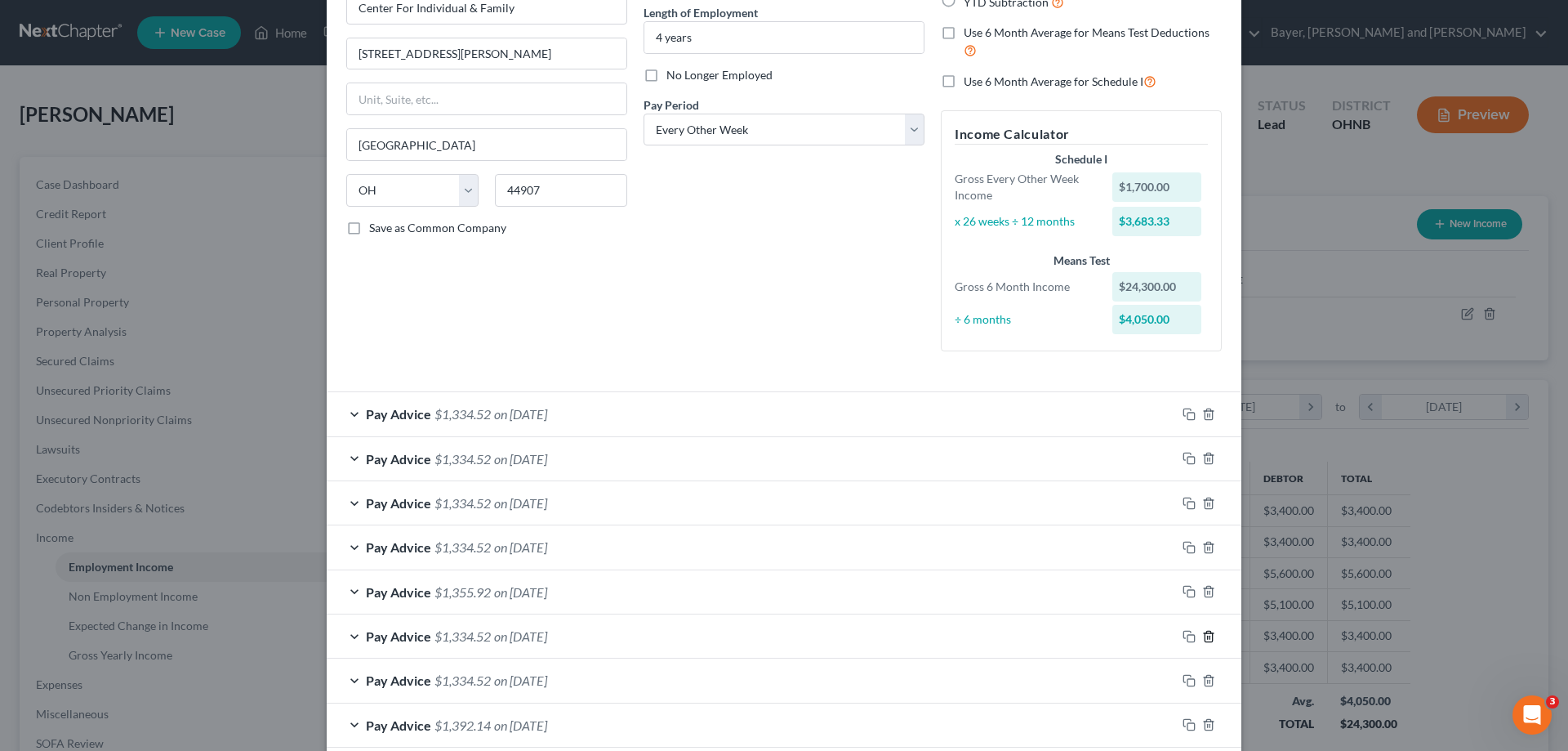
click at [1208, 635] on line "button" at bounding box center [1208, 637] width 0 height 4
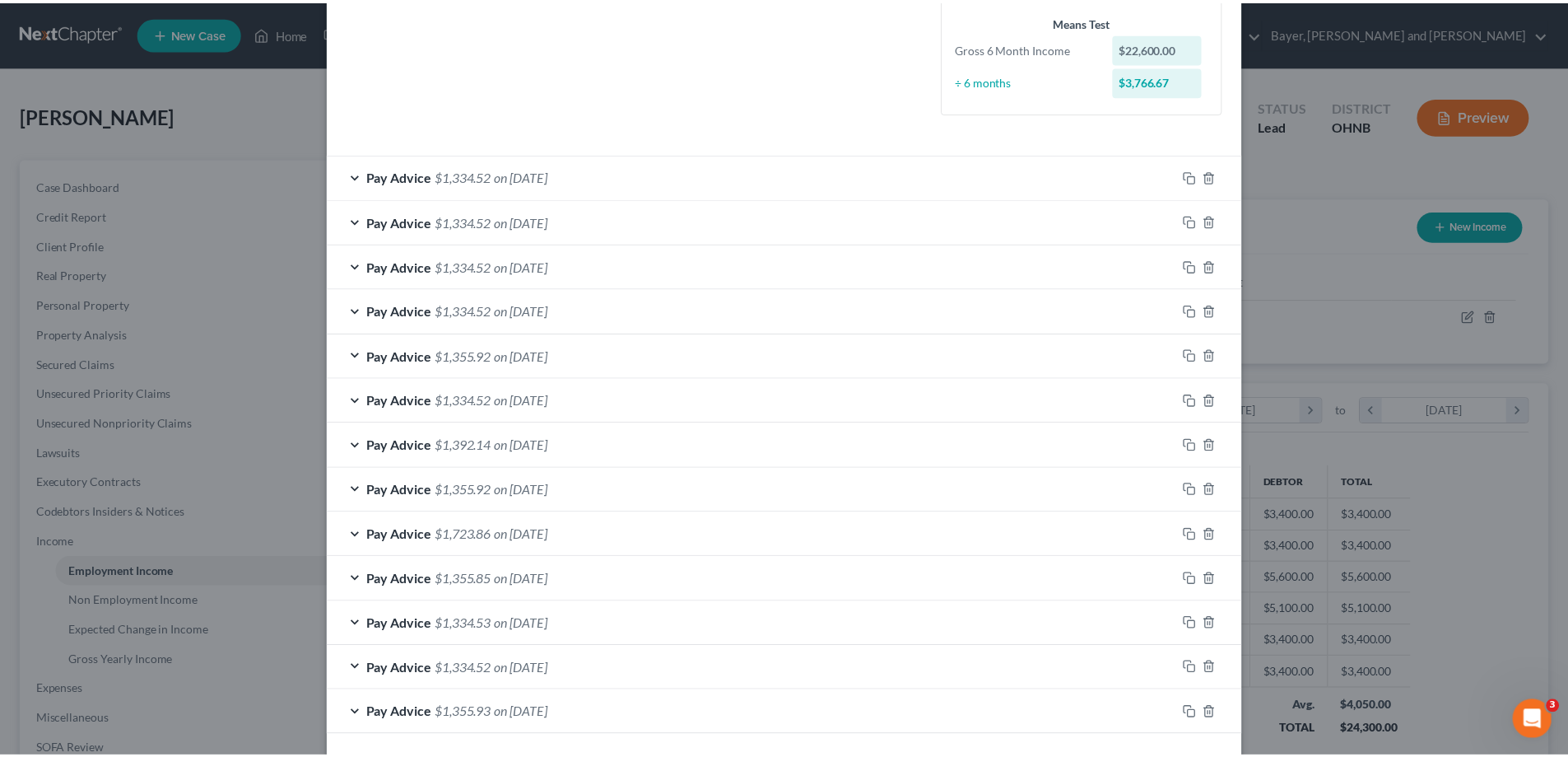
scroll to position [475, 0]
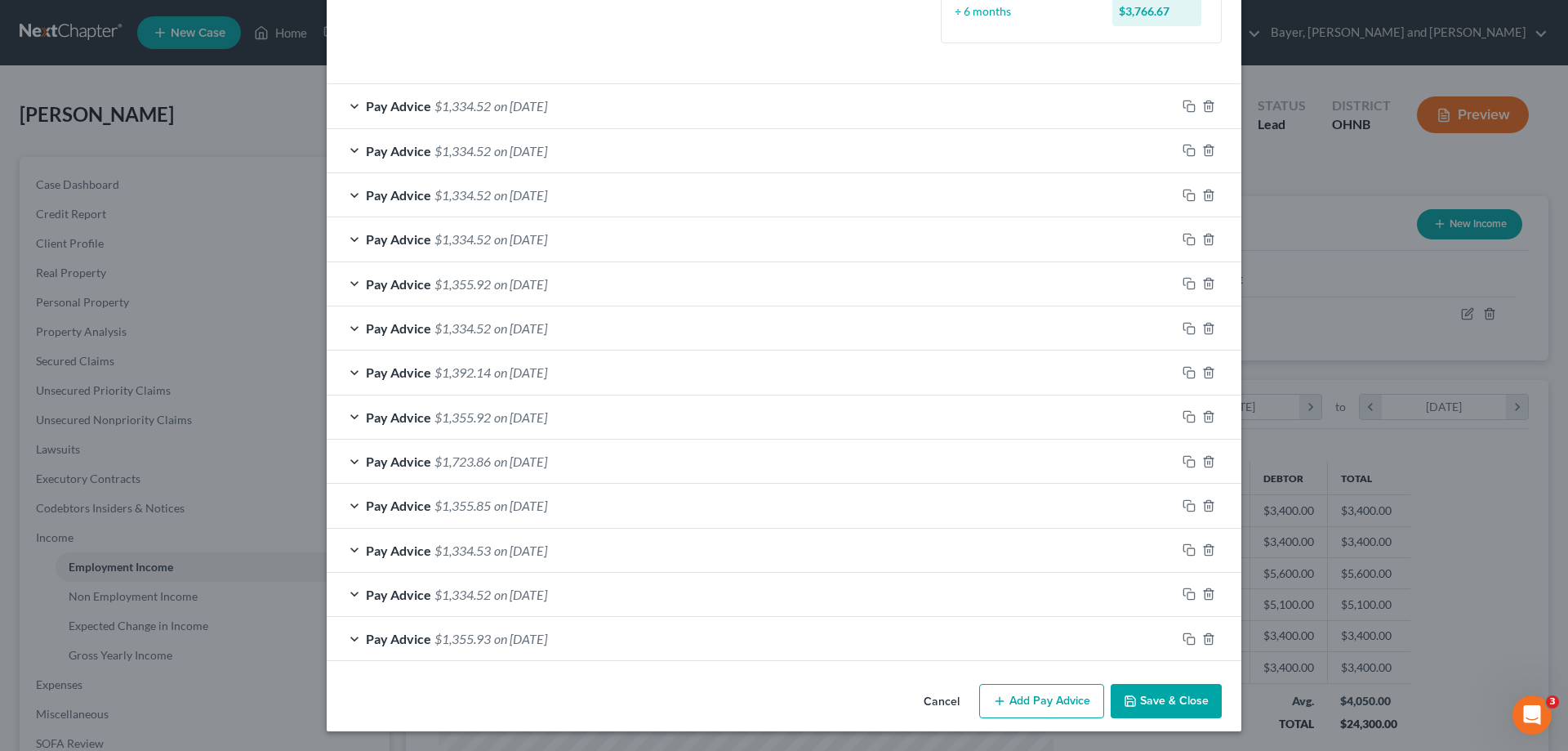
click at [1165, 702] on button "Save & Close" at bounding box center [1167, 701] width 111 height 34
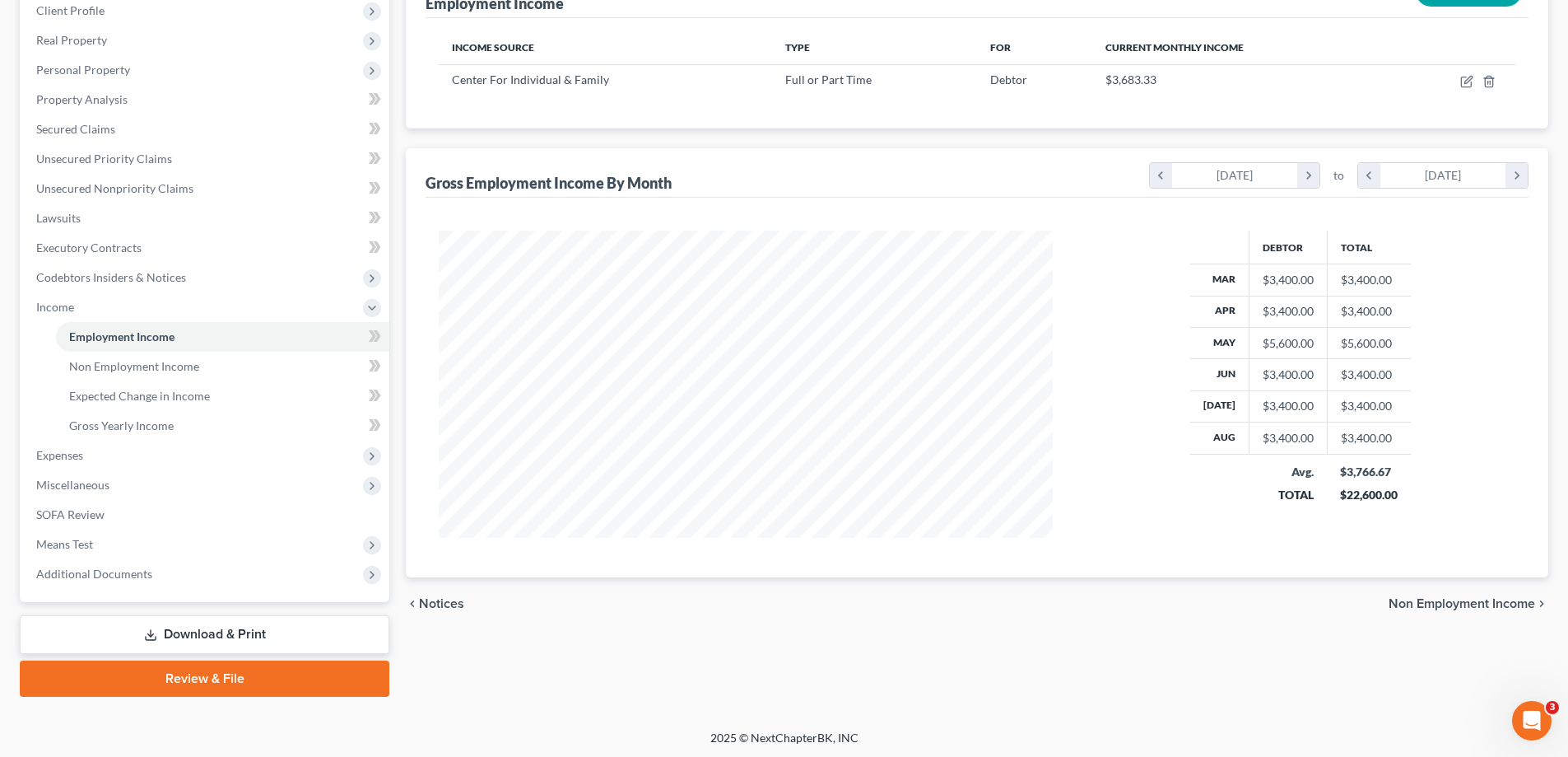
scroll to position [237, 0]
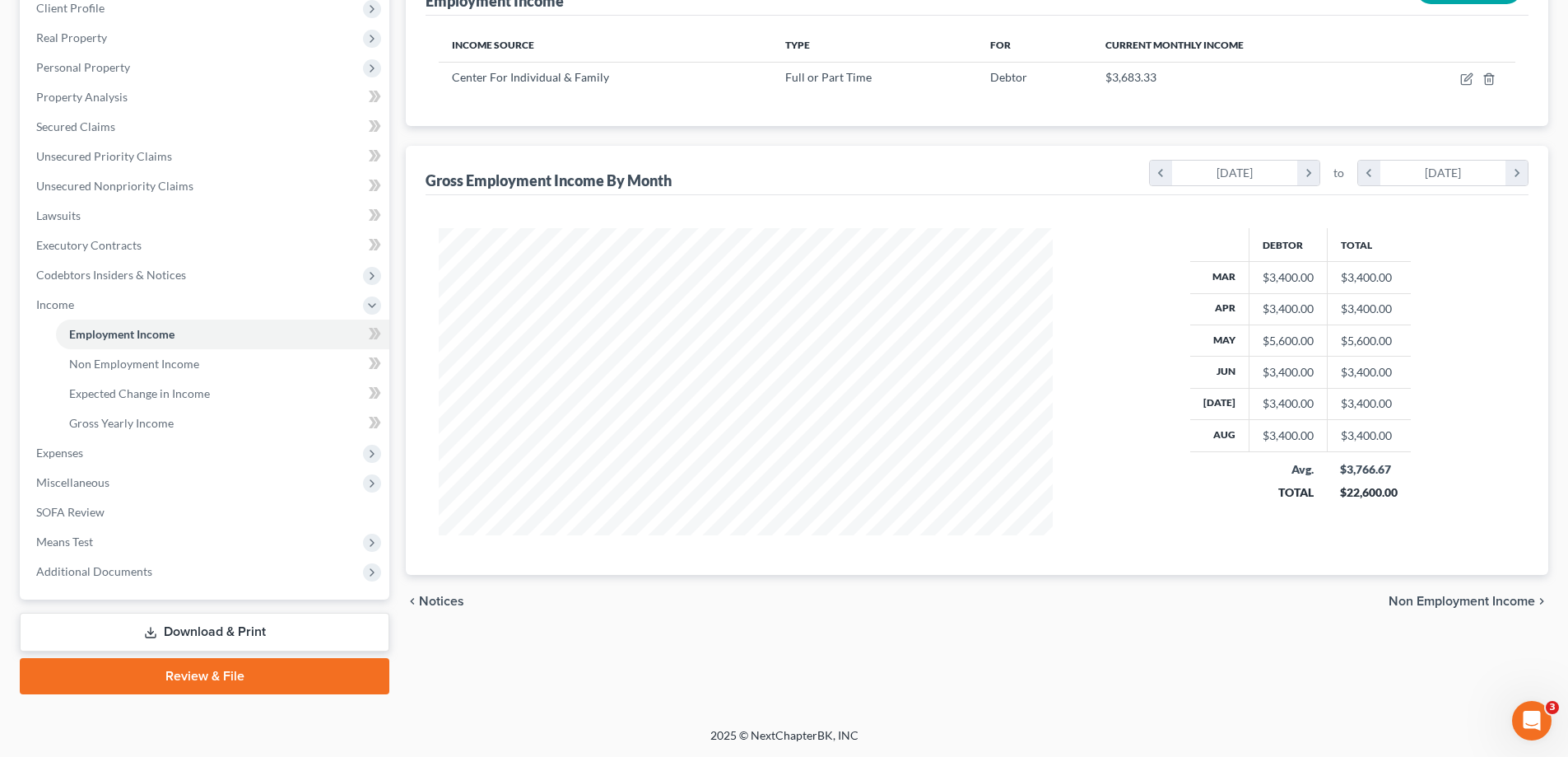
click at [1443, 599] on span "Non Employment Income" at bounding box center [1462, 601] width 147 height 14
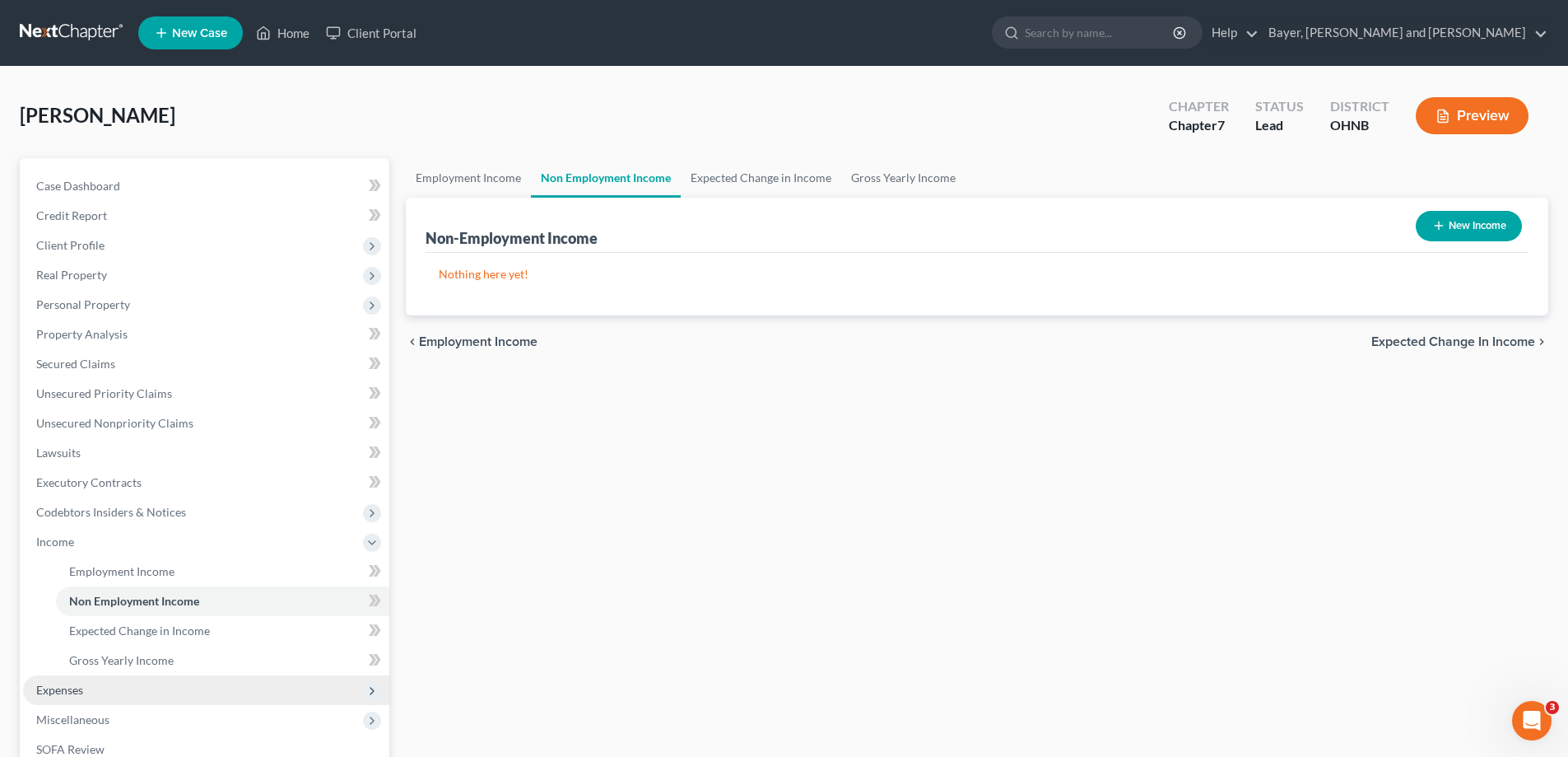
click at [84, 688] on span "Expenses" at bounding box center [206, 690] width 367 height 30
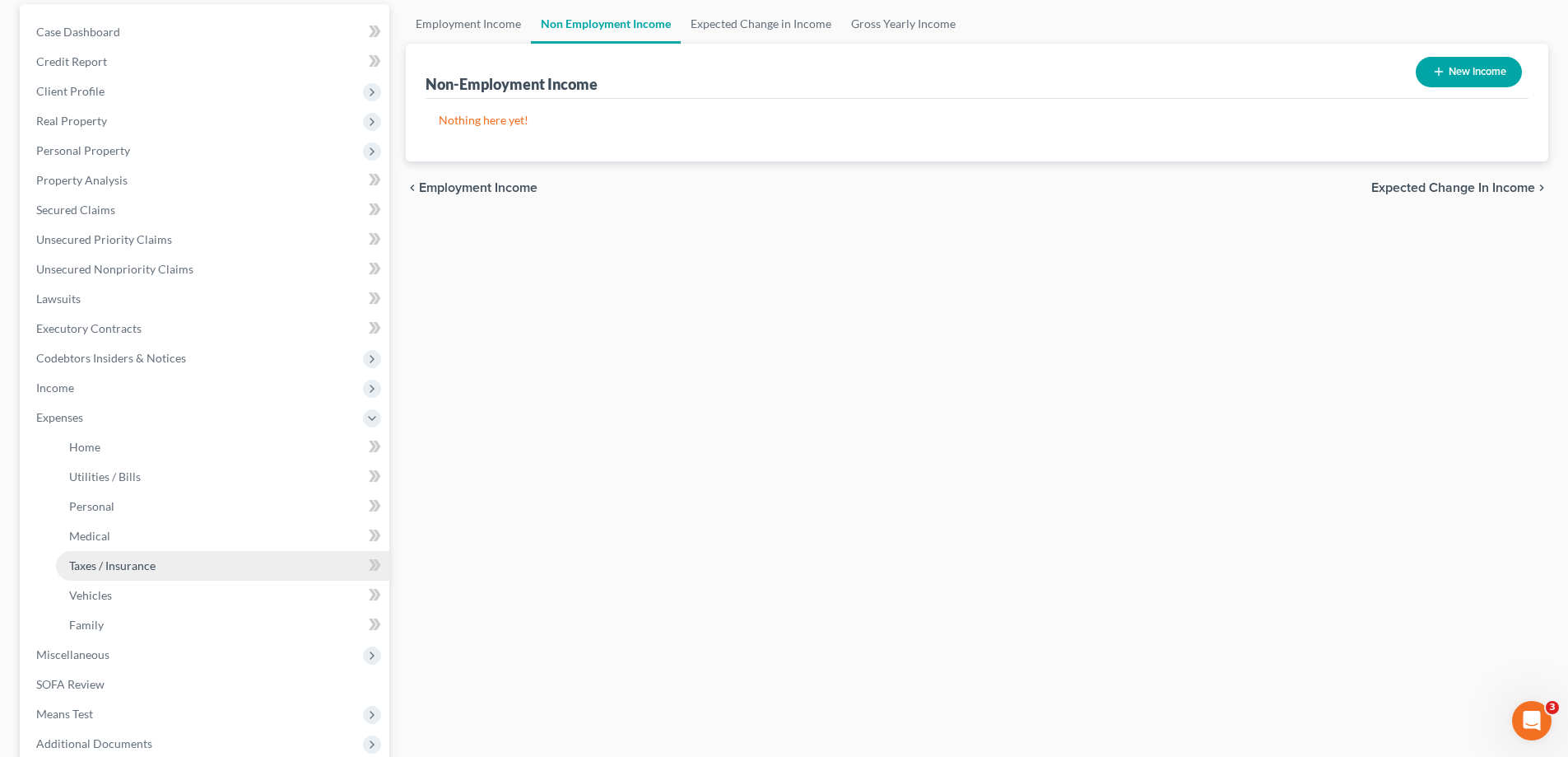
scroll to position [165, 0]
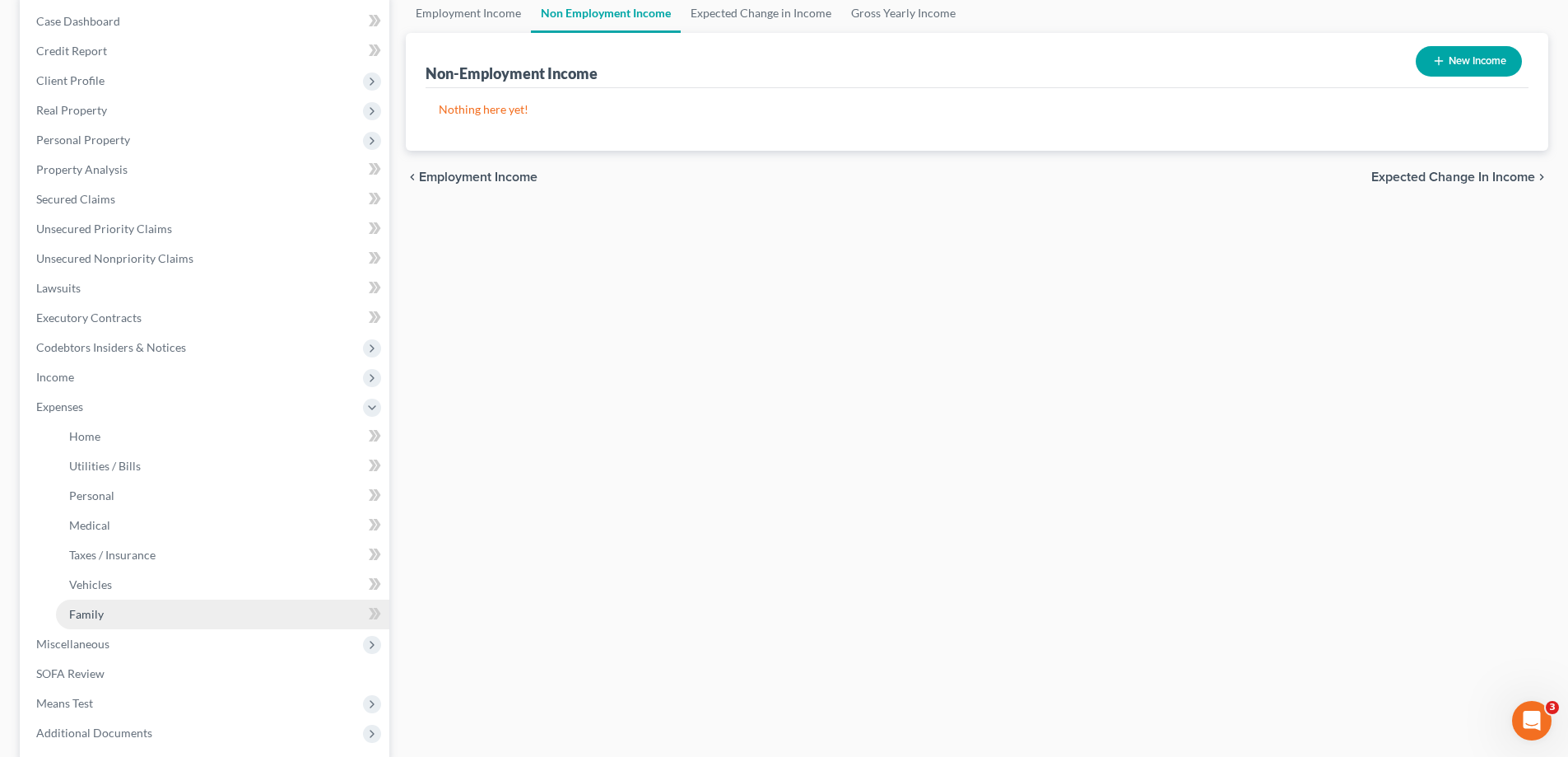
drag, startPoint x: 98, startPoint y: 611, endPoint x: 120, endPoint y: 609, distance: 22.1
click at [100, 613] on span "Family" at bounding box center [86, 613] width 34 height 14
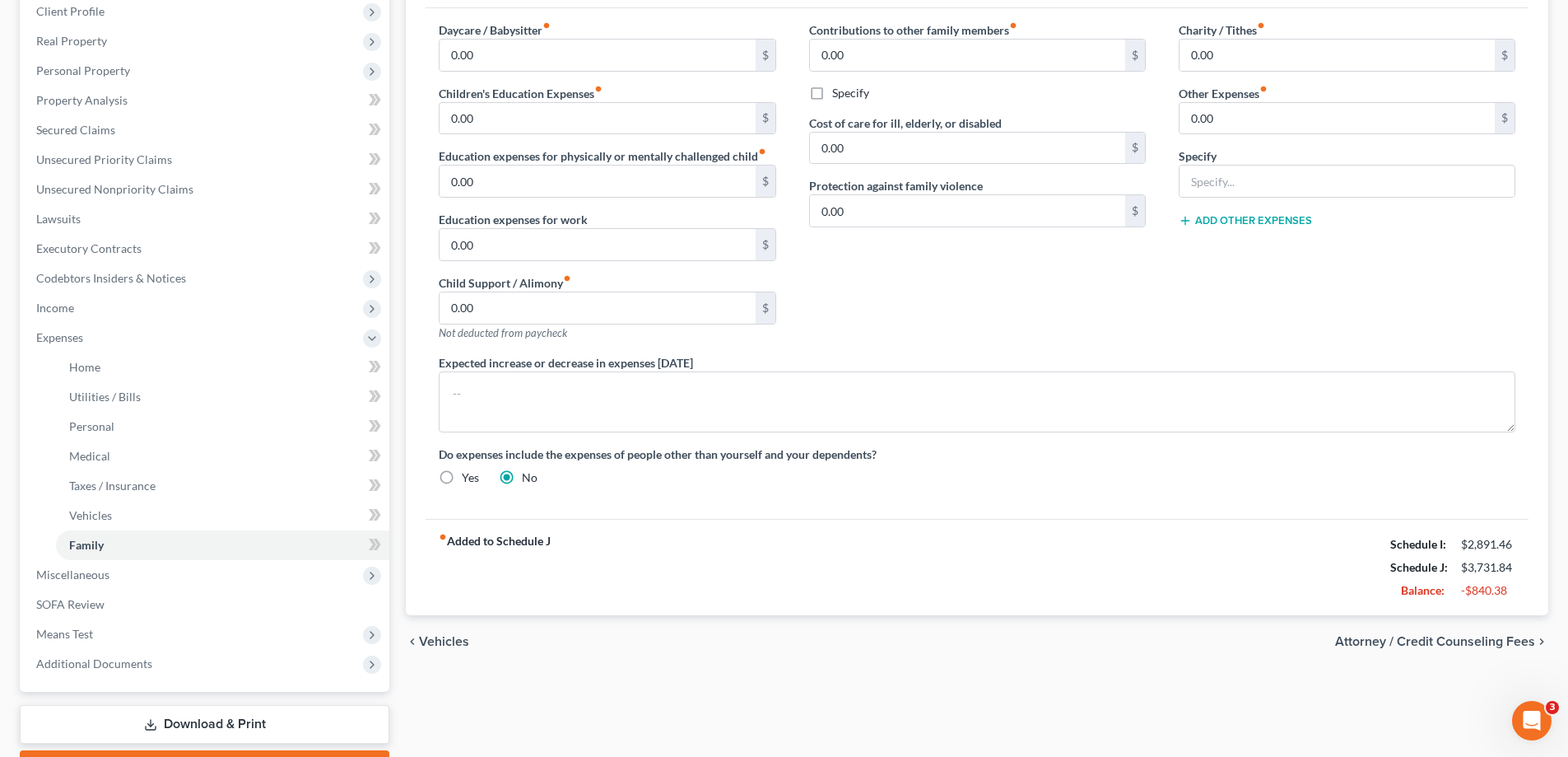
scroll to position [247, 0]
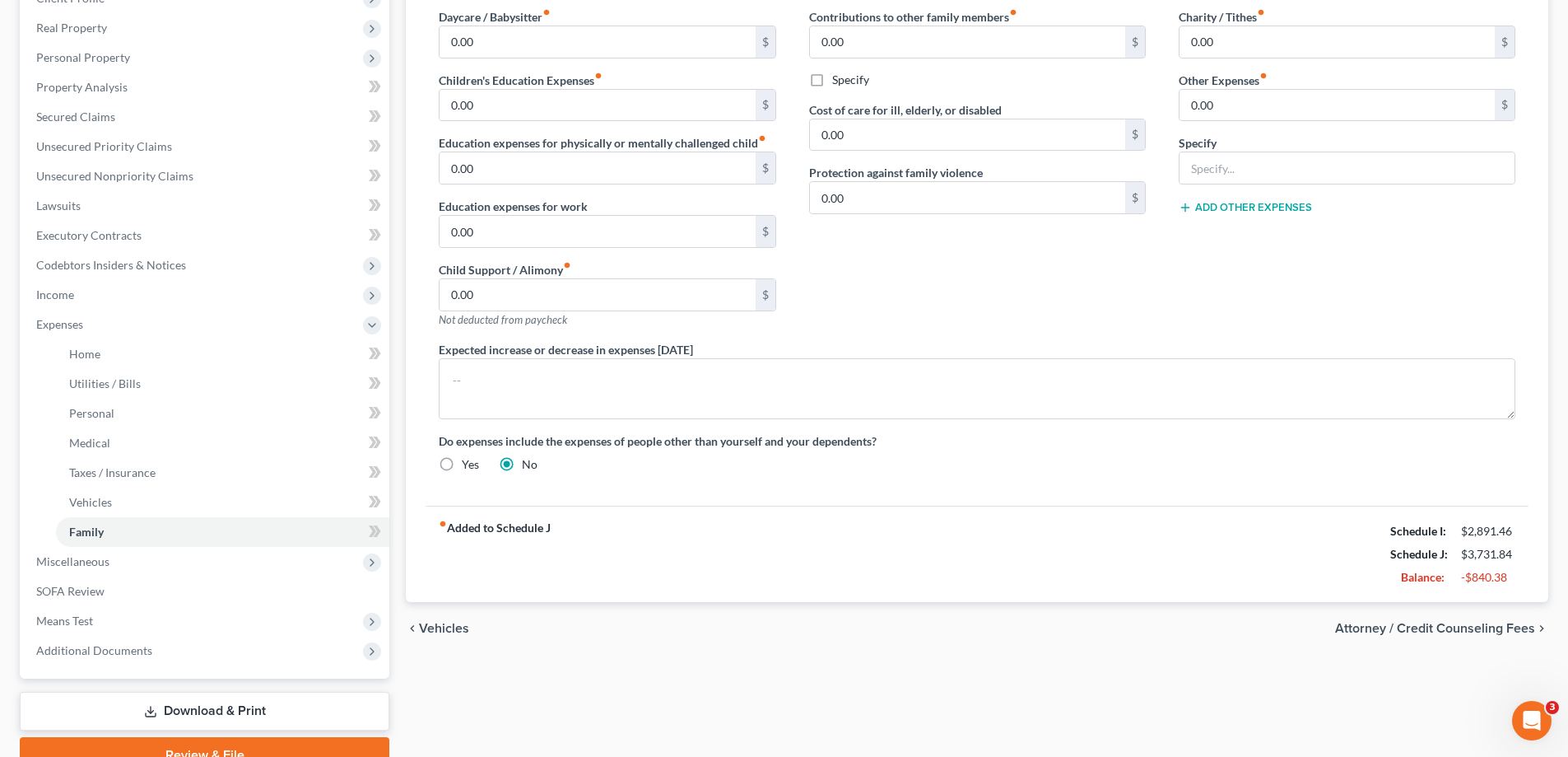
click at [457, 630] on span "Vehicles" at bounding box center [444, 628] width 50 height 14
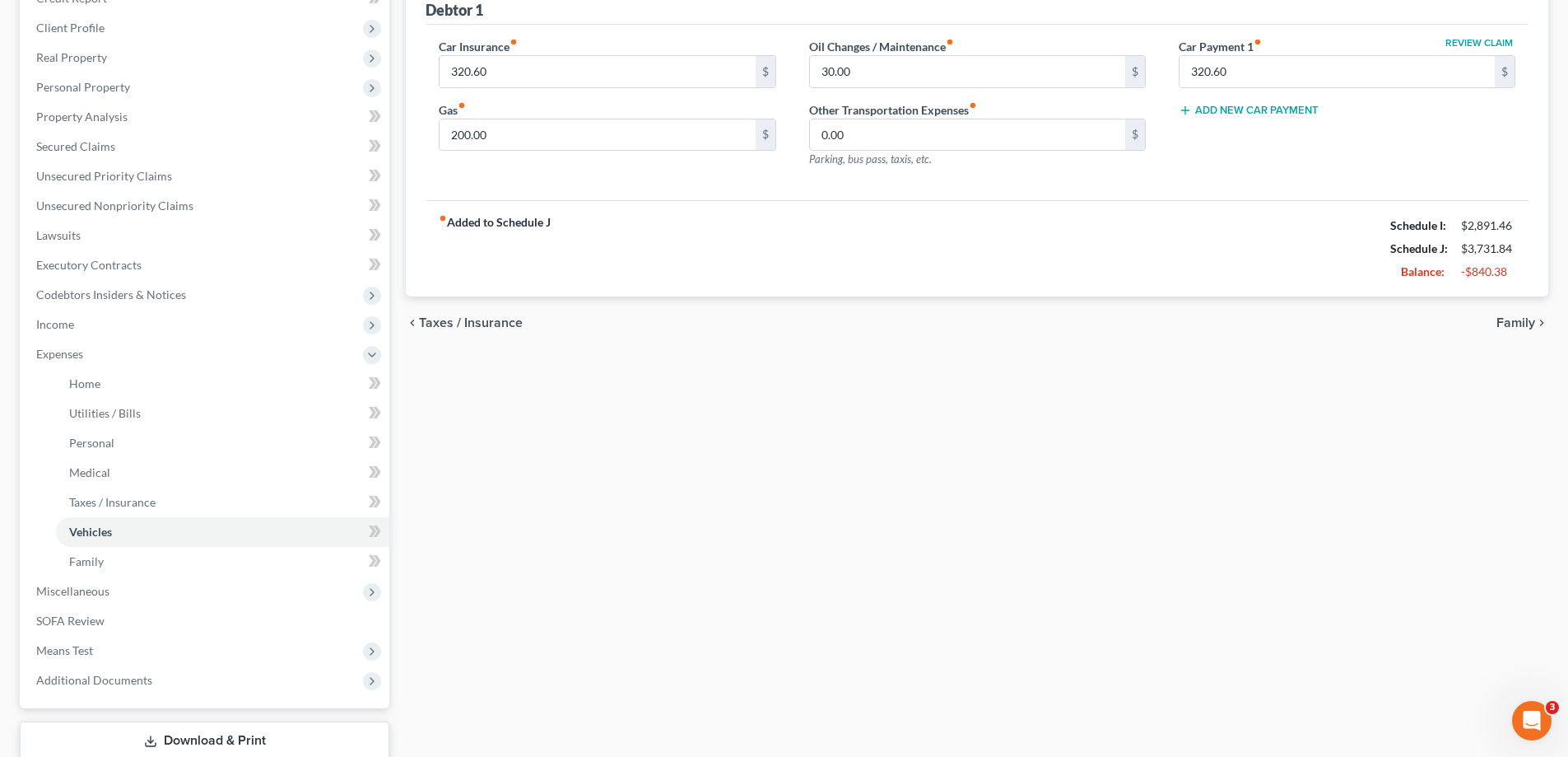
scroll to position [247, 0]
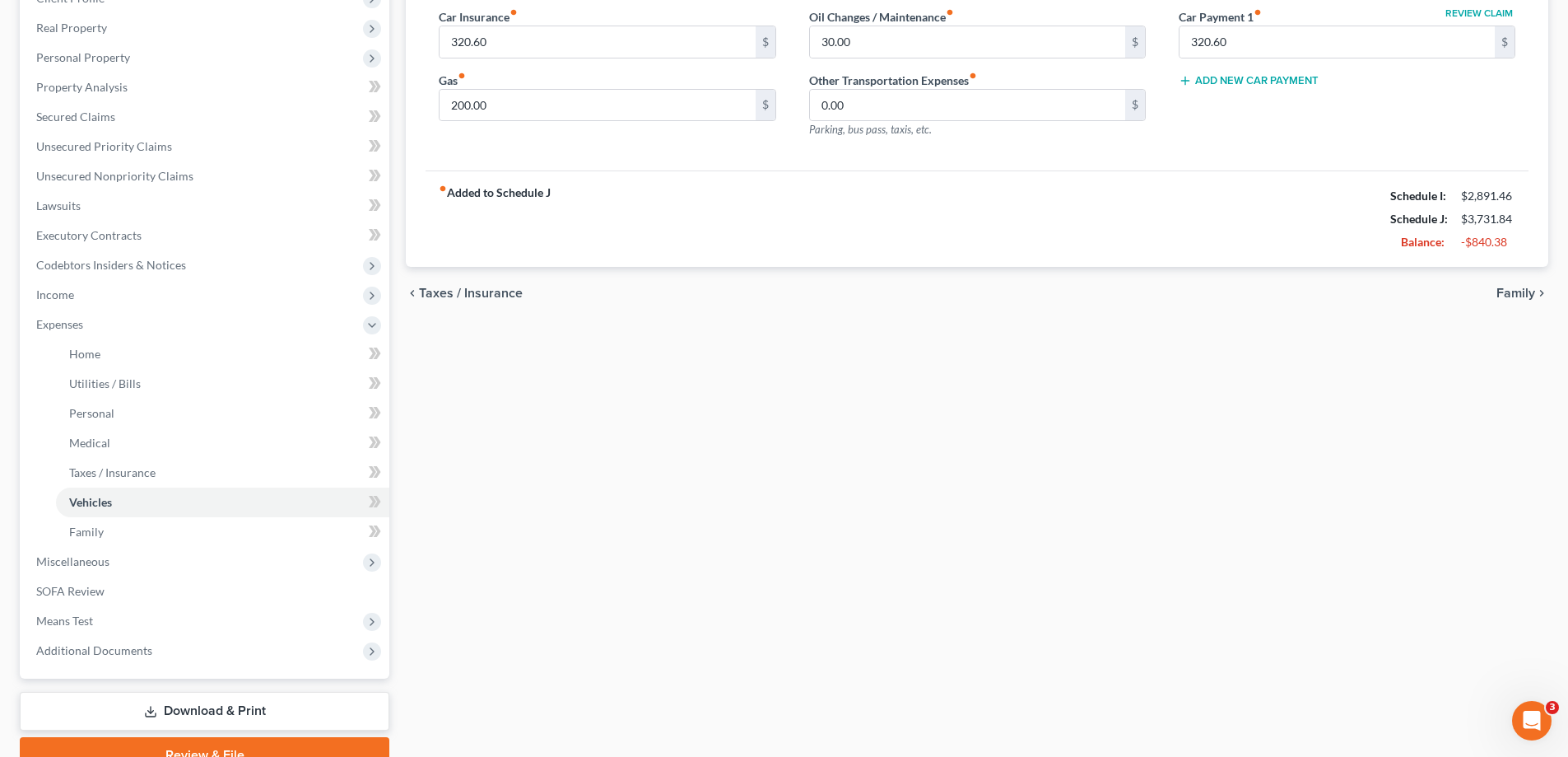
click at [494, 300] on span "Taxes / Insurance" at bounding box center [471, 292] width 104 height 14
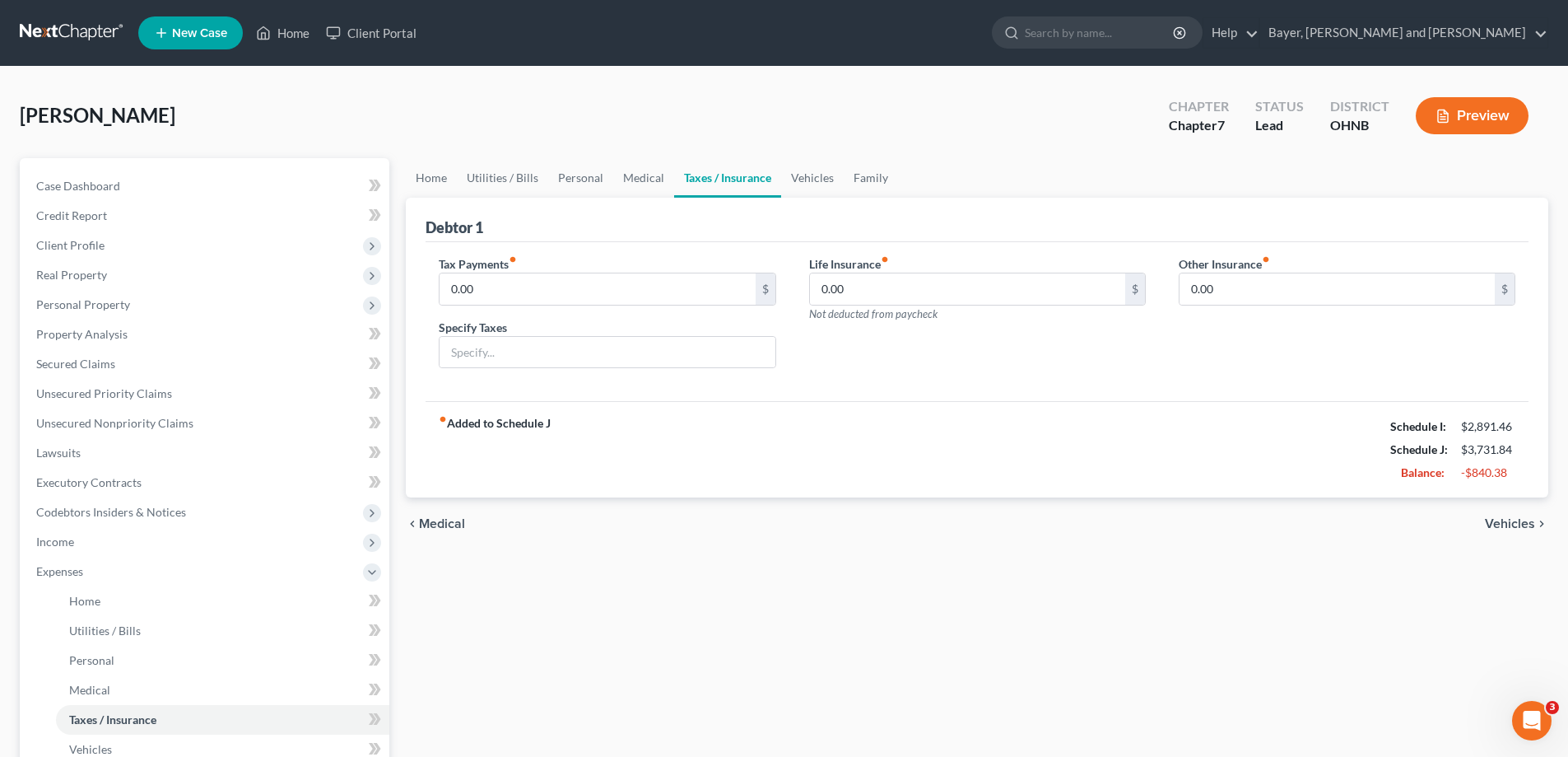
click at [425, 531] on span "Medical" at bounding box center [442, 523] width 46 height 14
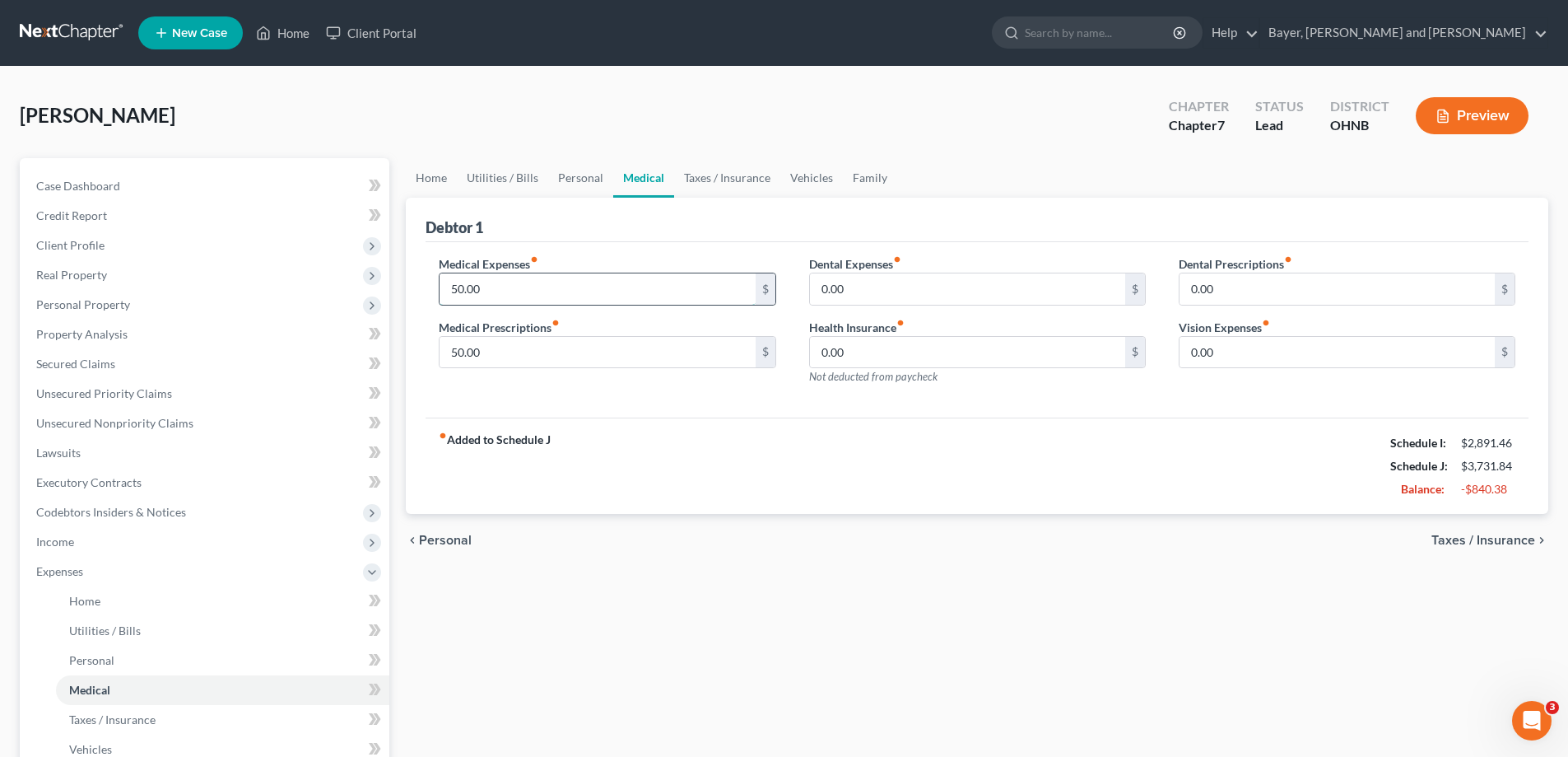
click at [492, 283] on input "50.00" at bounding box center [598, 289] width 315 height 32
type input "0.00"
click at [505, 359] on input "50.00" at bounding box center [598, 352] width 315 height 32
type input "0.00"
click at [423, 540] on span "Personal" at bounding box center [445, 540] width 53 height 14
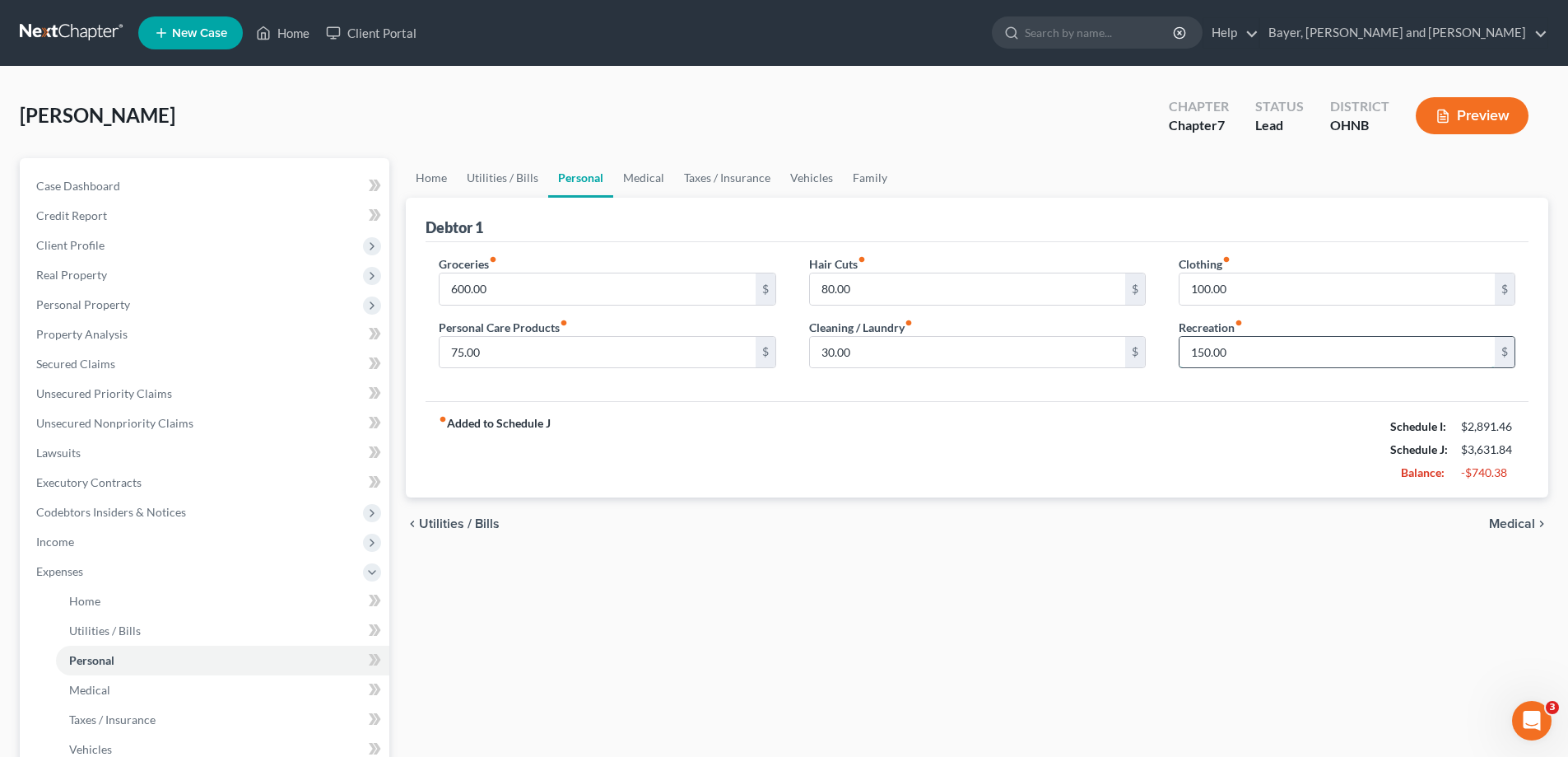
click at [1200, 351] on input "150.00" at bounding box center [1337, 352] width 315 height 32
type input "50.00"
click at [1202, 288] on input "100.00" at bounding box center [1337, 289] width 315 height 32
type input "50.00"
click at [435, 522] on span "Utilities / Bills" at bounding box center [459, 523] width 81 height 14
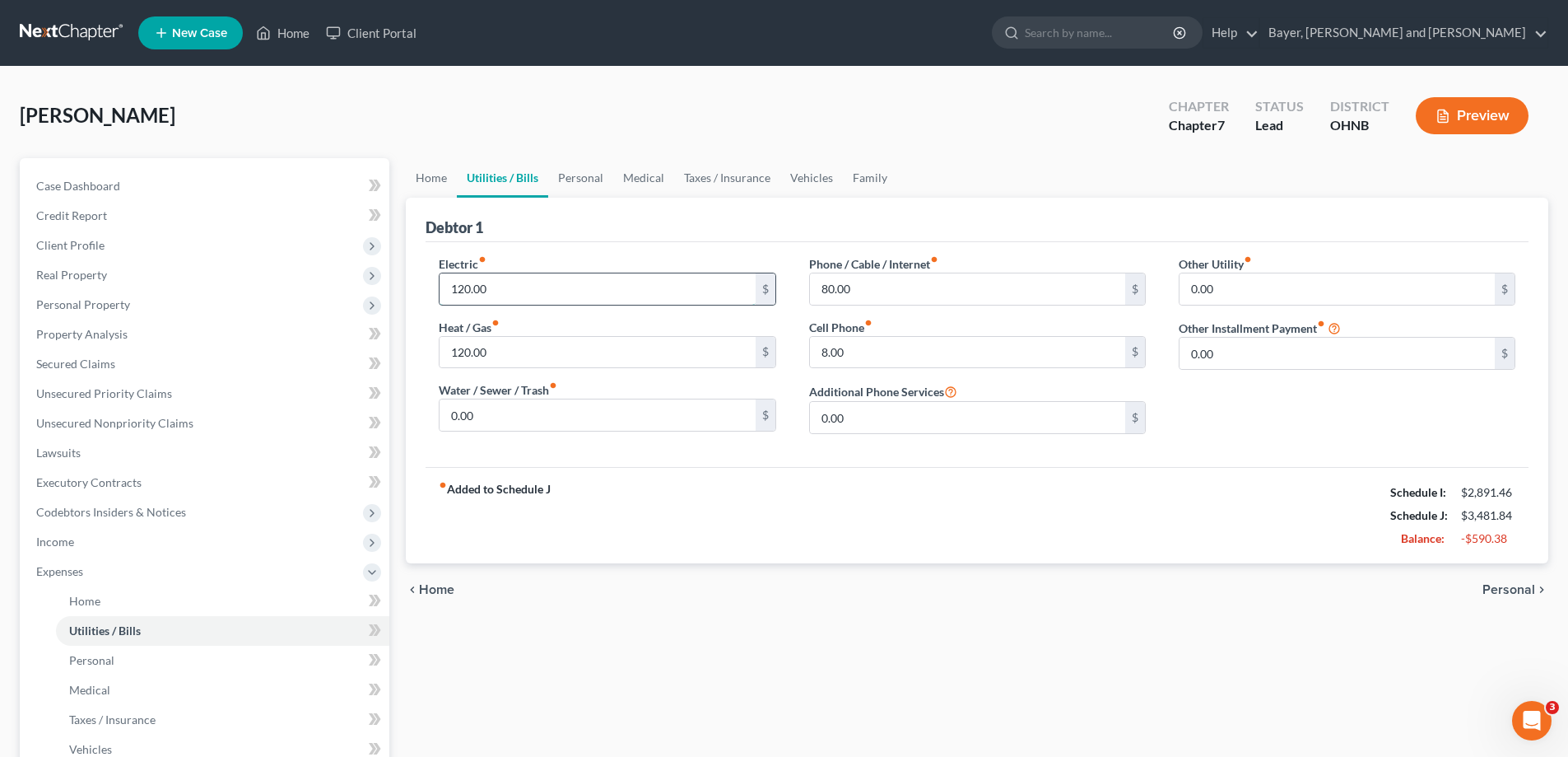
click at [466, 288] on input "120.00" at bounding box center [598, 289] width 315 height 32
type input "80.00"
click at [465, 350] on input "120.00" at bounding box center [598, 352] width 315 height 32
type input "100.00"
click at [778, 458] on div "Electric fiber_manual_record 80.00 $ Heat / Gas fiber_manual_record 100.00 $ Wa…" at bounding box center [977, 354] width 1103 height 225
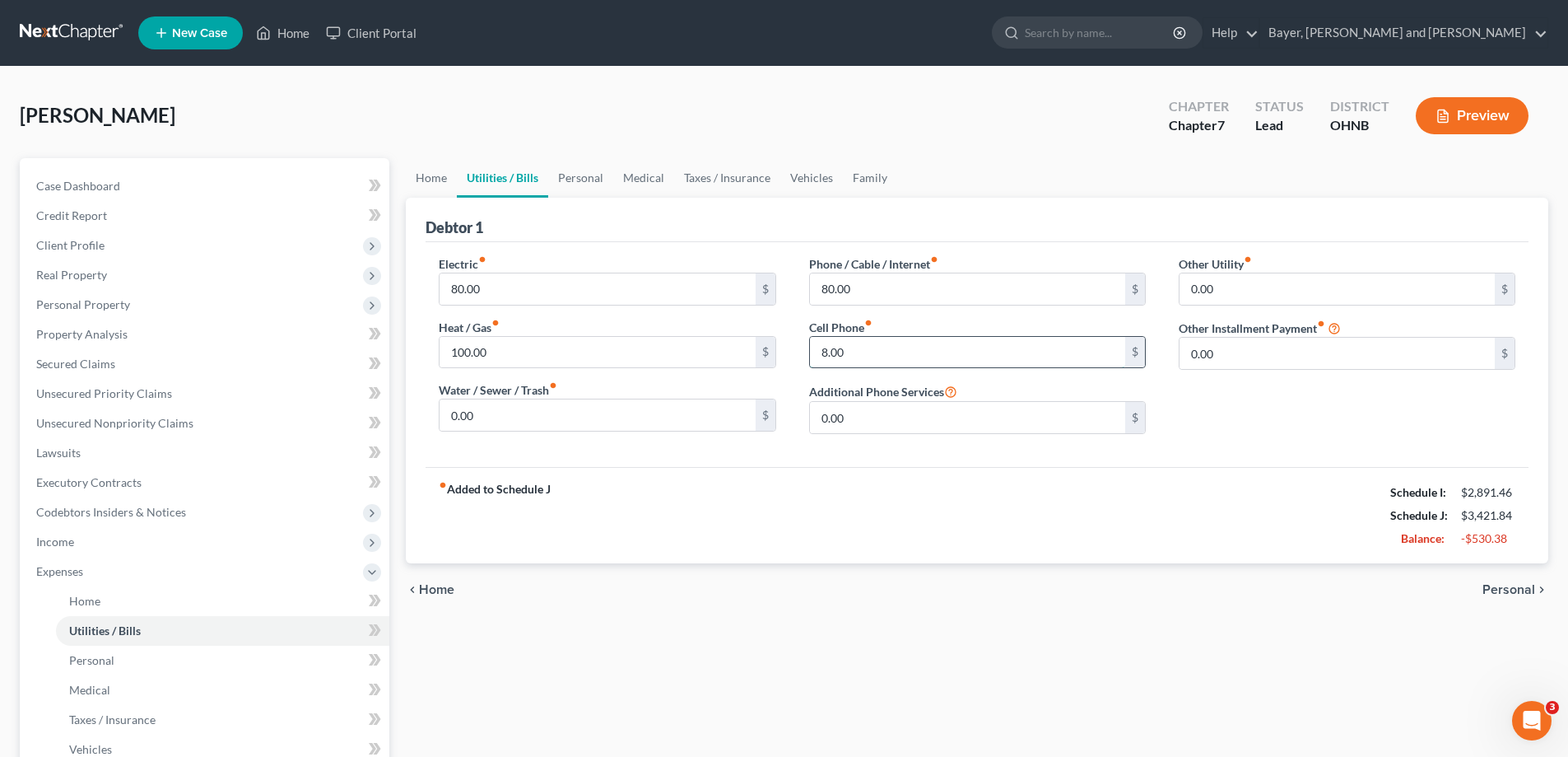
click at [849, 353] on input "8.00" at bounding box center [968, 352] width 315 height 32
type input "0.00"
click at [438, 583] on span "Home" at bounding box center [436, 589] width 35 height 14
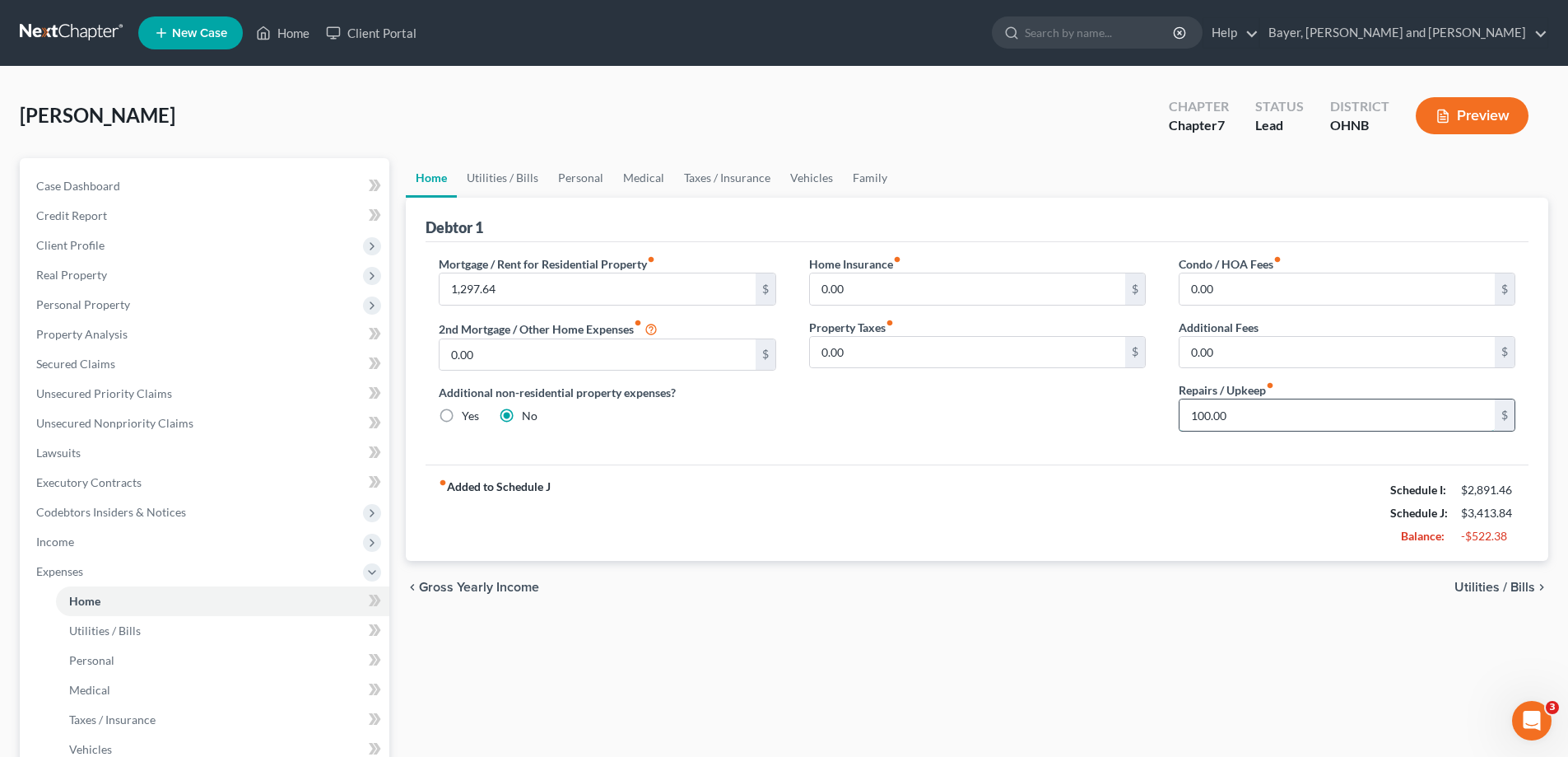
click at [1238, 413] on input "100.00" at bounding box center [1337, 415] width 315 height 32
type input "0.00"
click at [1507, 586] on span "Utilities / Bills" at bounding box center [1495, 587] width 81 height 14
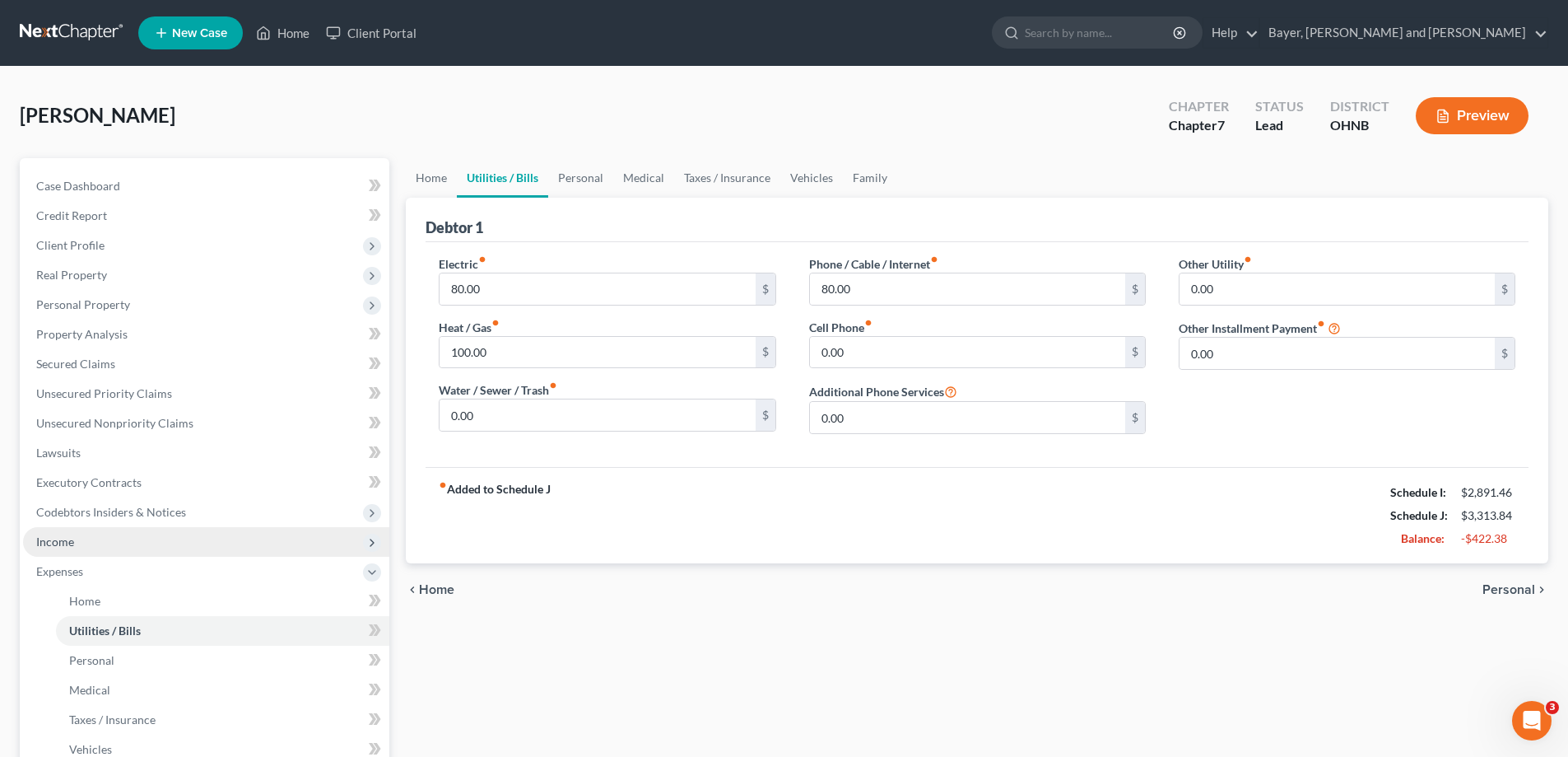
click at [63, 541] on span "Income" at bounding box center [55, 541] width 38 height 14
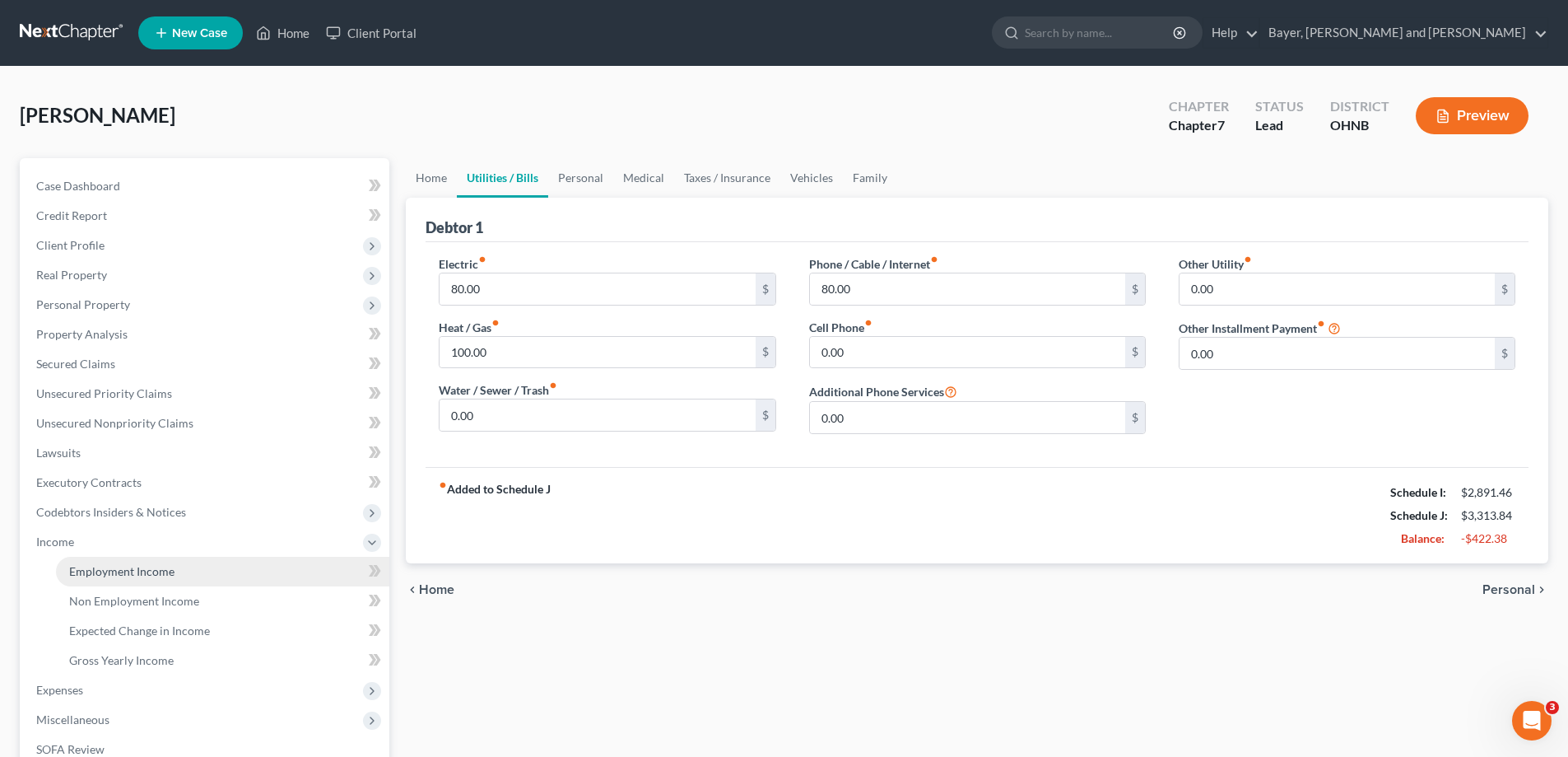
click at [138, 575] on span "Employment Income" at bounding box center [121, 570] width 105 height 14
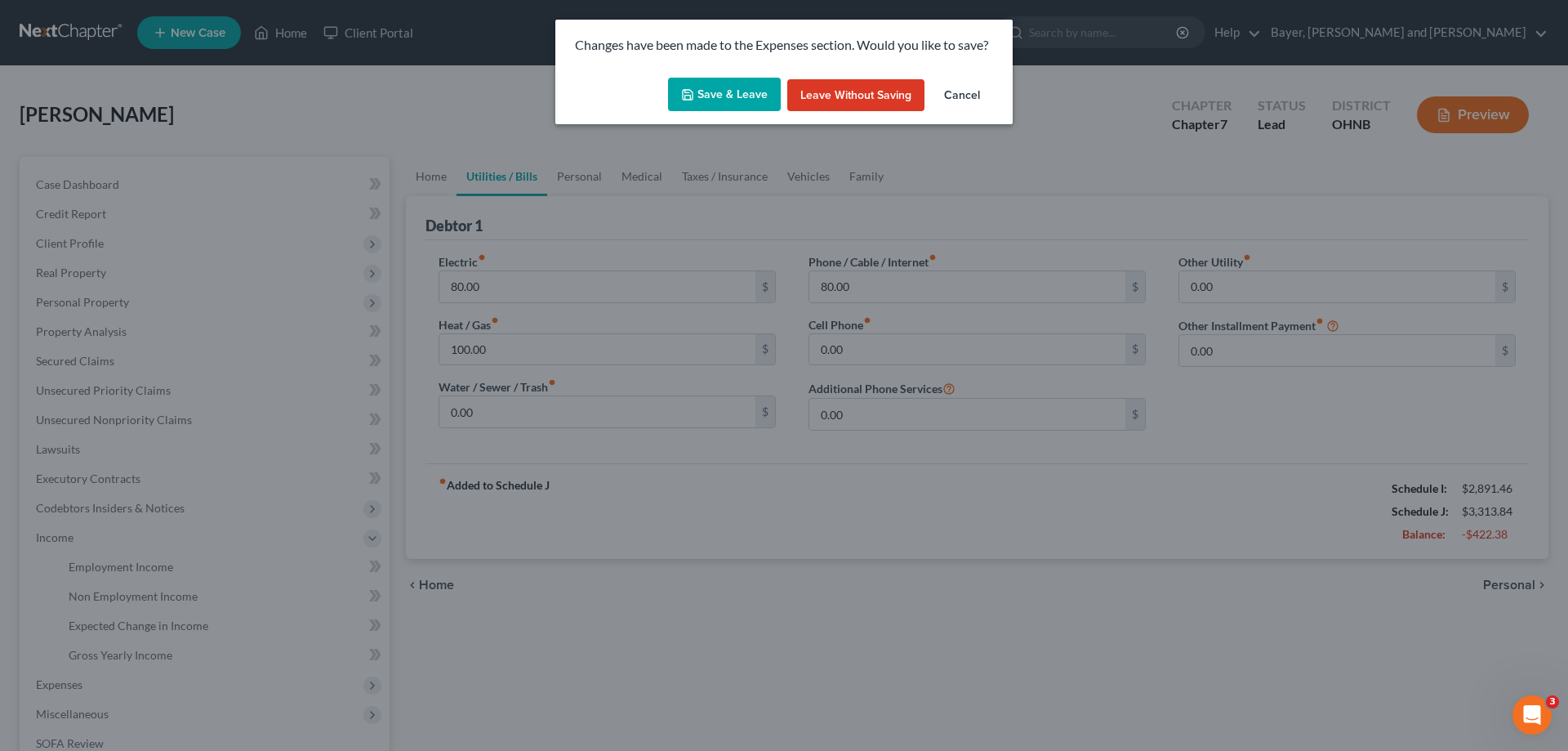
click at [715, 98] on button "Save & Leave" at bounding box center [724, 94] width 112 height 34
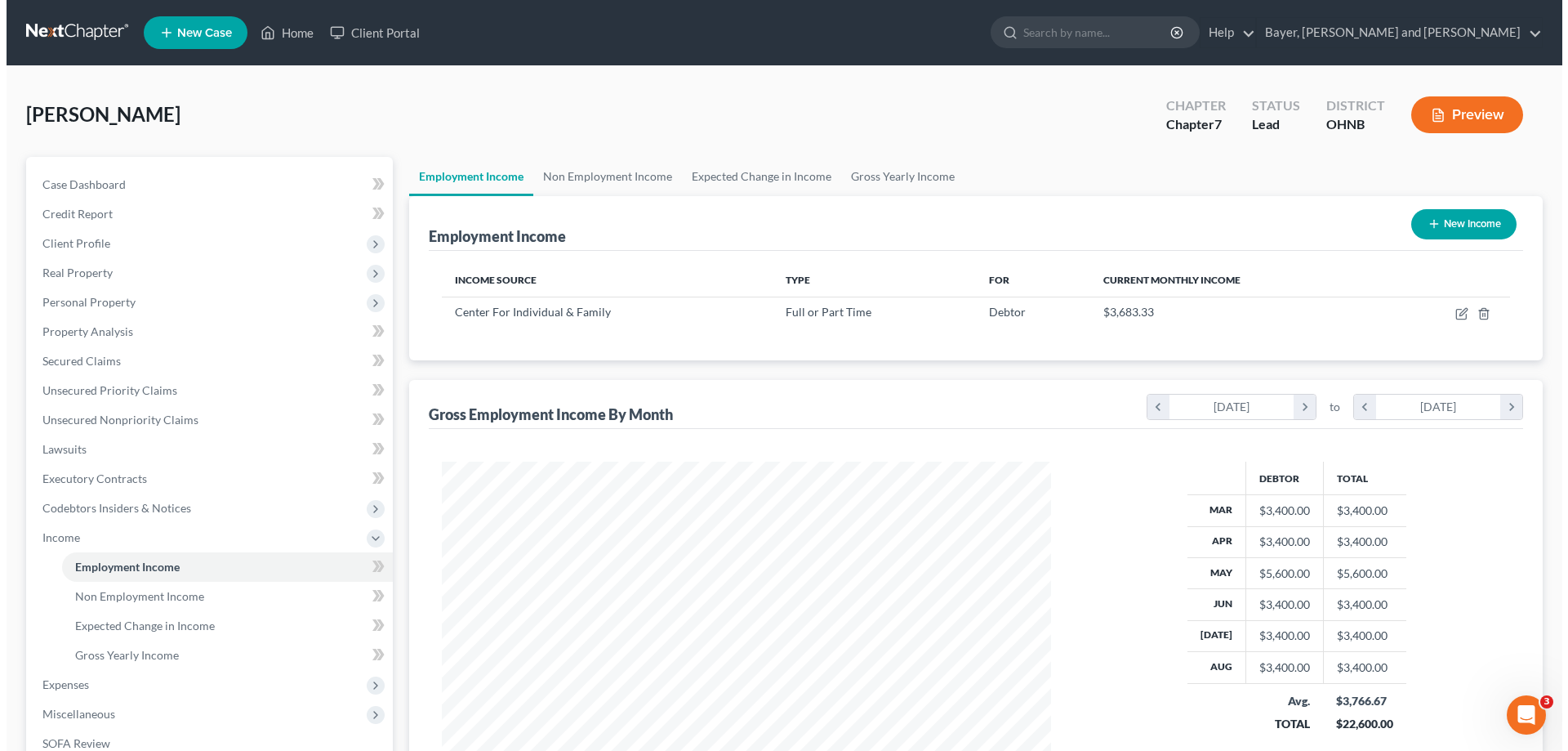
scroll to position [305, 642]
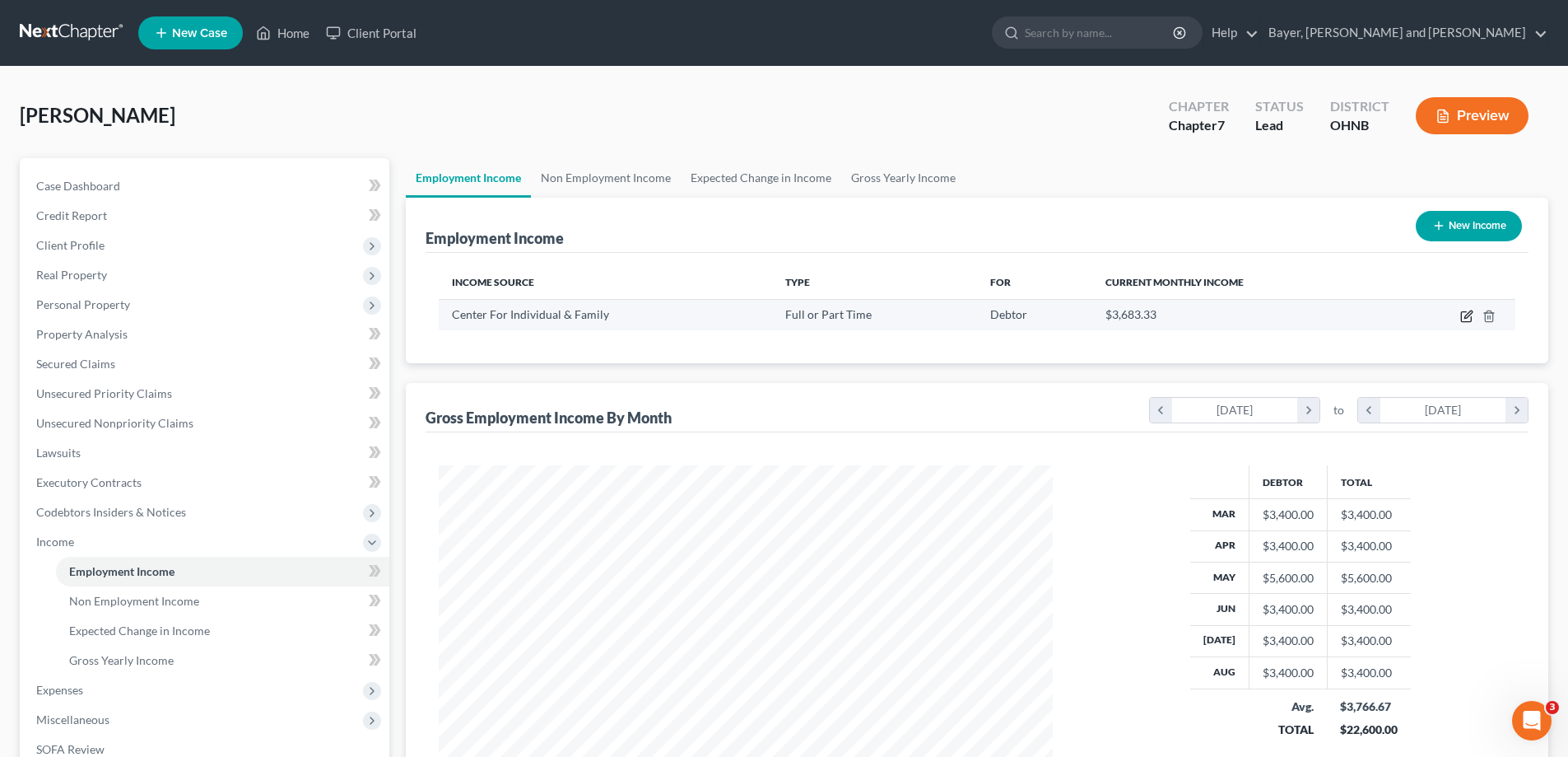
click at [1467, 319] on icon "button" at bounding box center [1467, 316] width 14 height 14
select select "0"
select select "36"
select select "2"
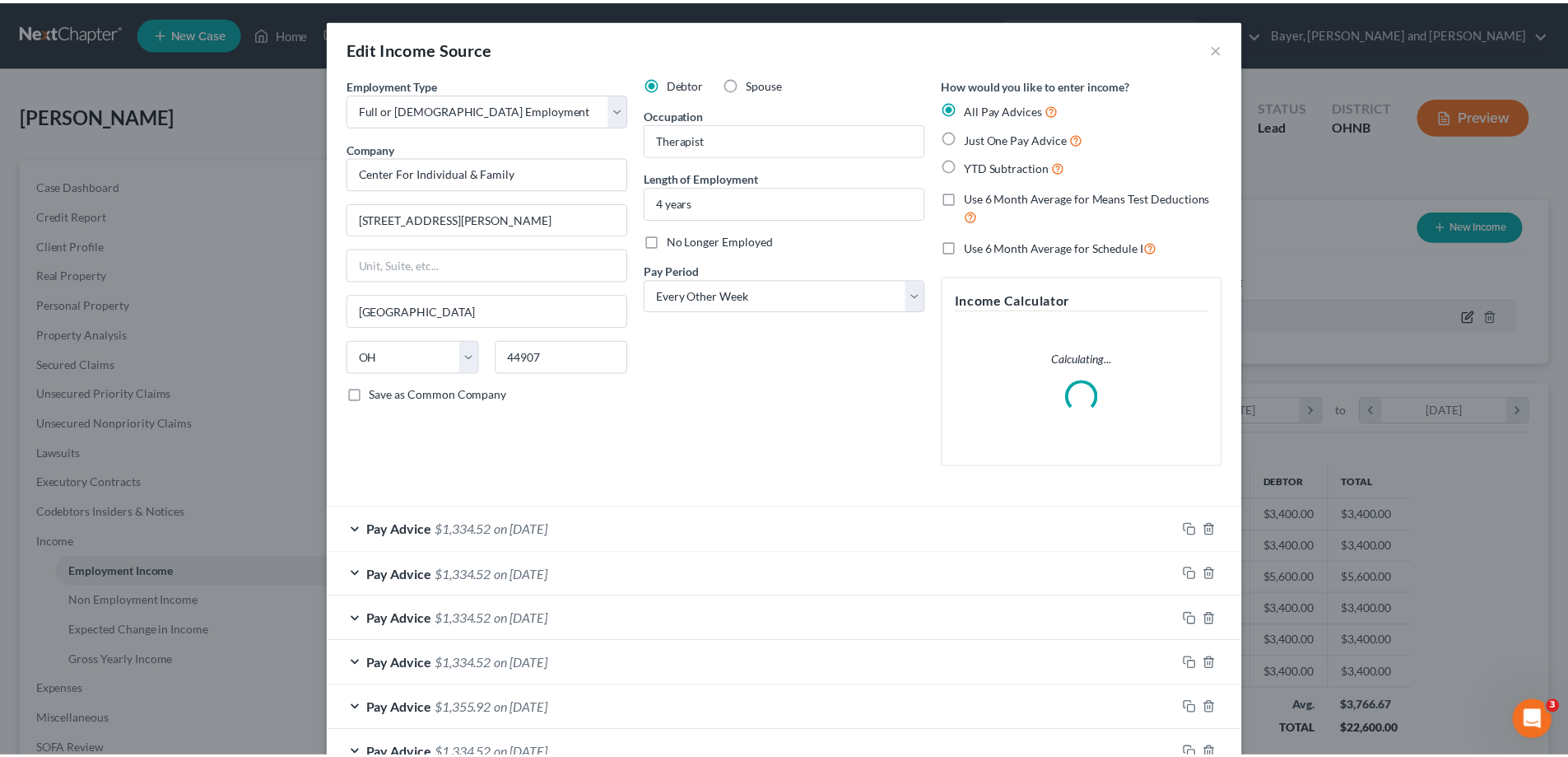
scroll to position [310, 653]
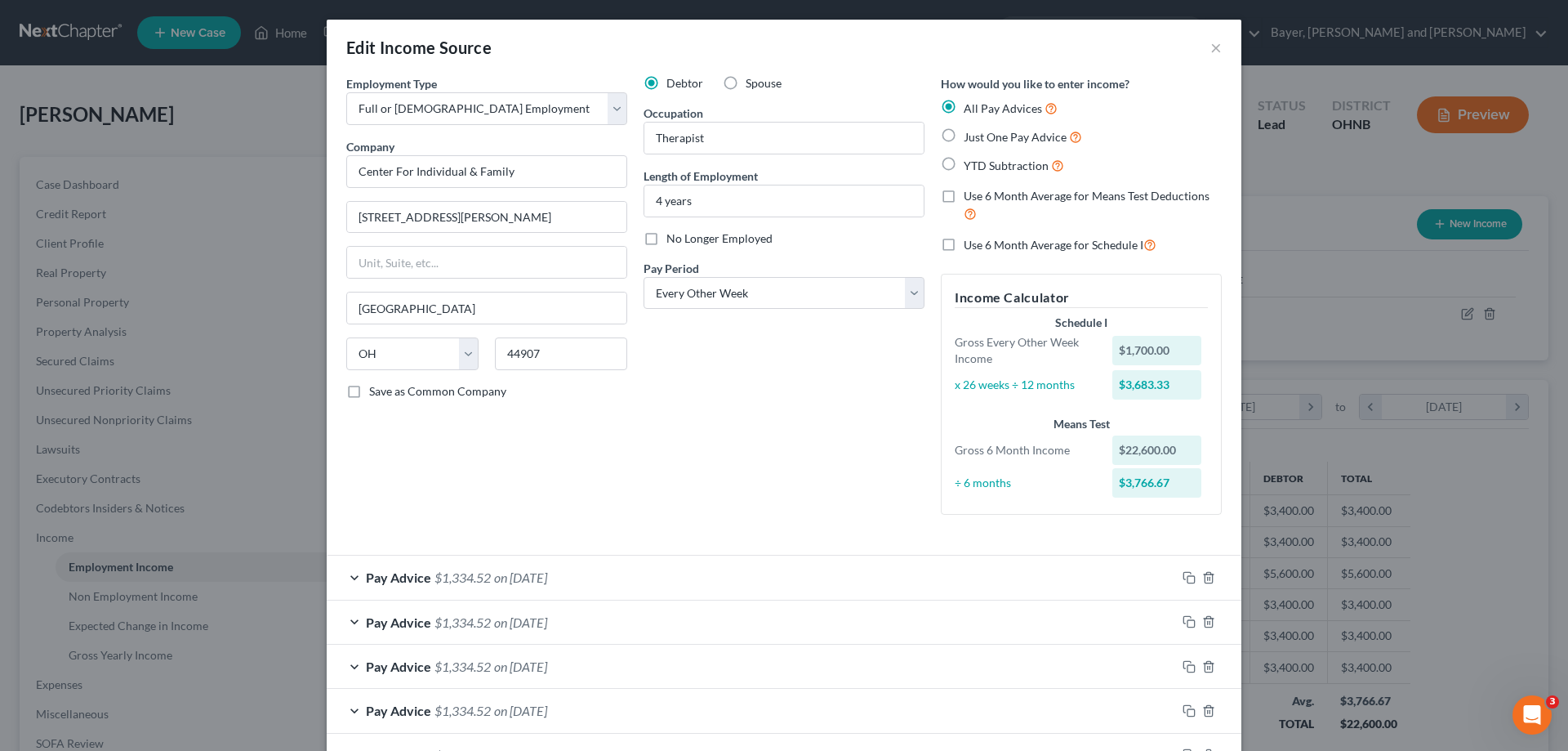
click at [964, 242] on label "Use 6 Month Average for Schedule I" at bounding box center [1060, 244] width 193 height 19
click at [970, 242] on input "Use 6 Month Average for Schedule I" at bounding box center [975, 241] width 11 height 11
checkbox input "true"
click at [1211, 49] on button "×" at bounding box center [1216, 48] width 12 height 20
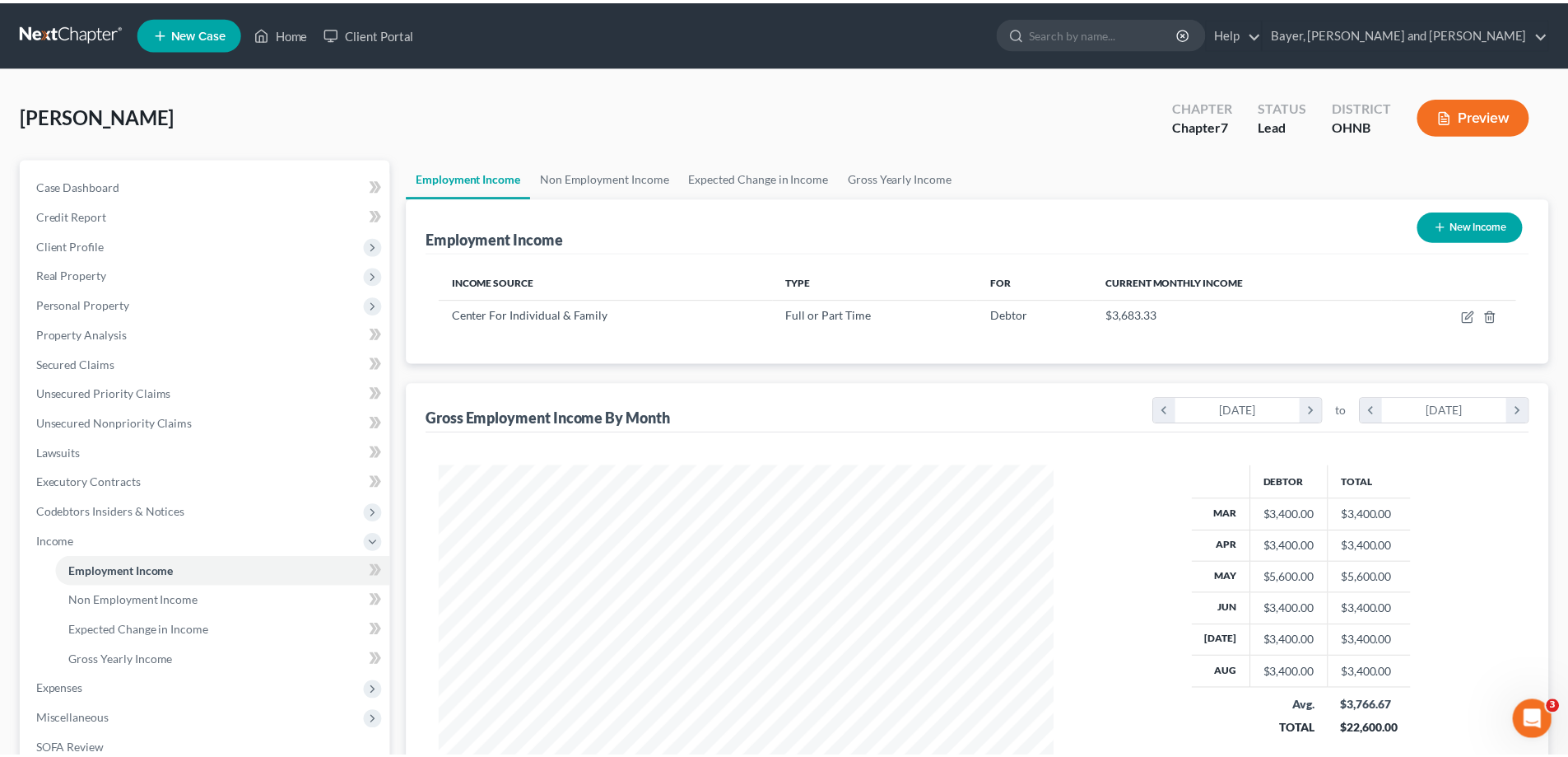
scroll to position [823056, 822543]
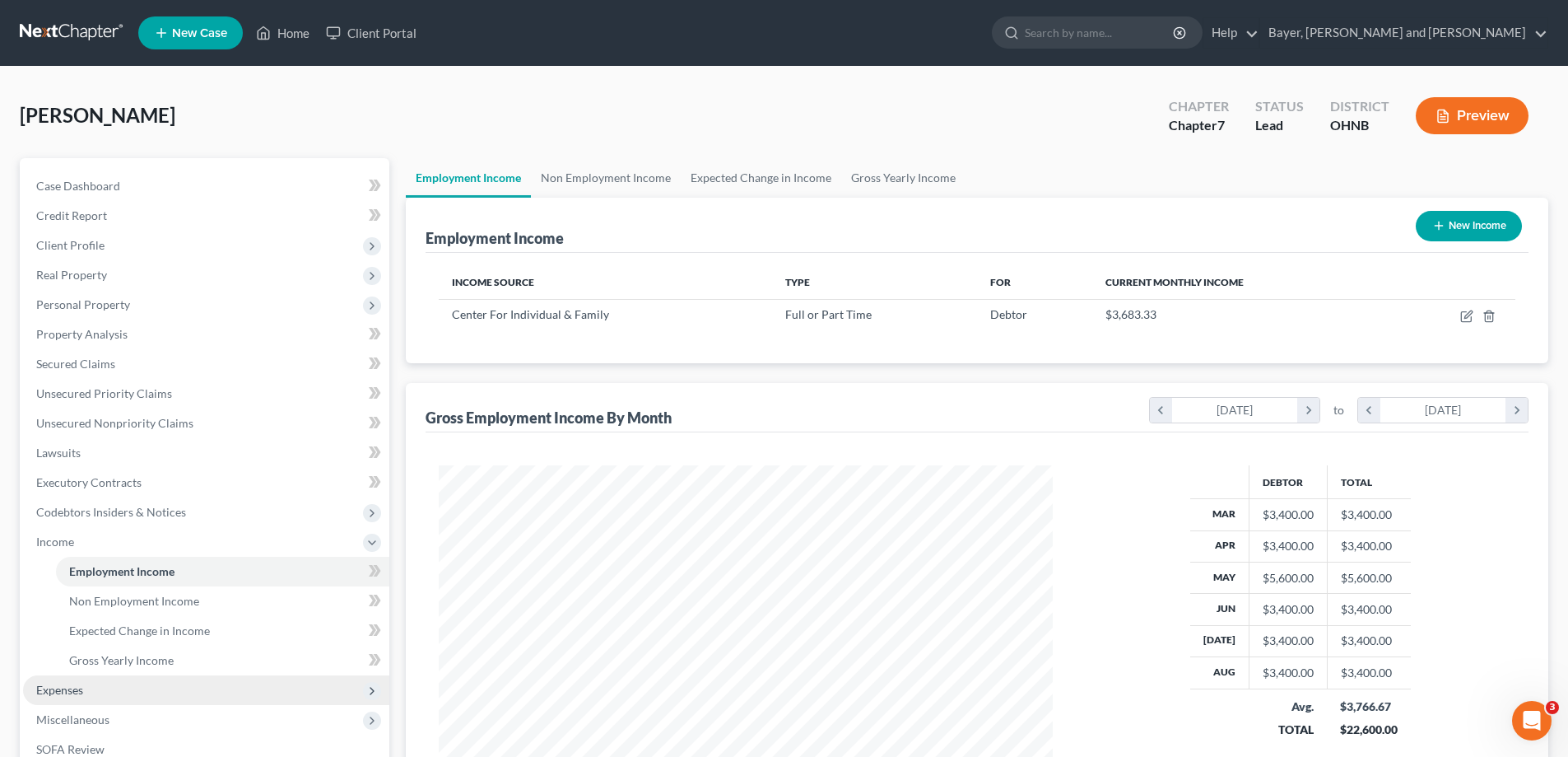
click at [86, 695] on span "Expenses" at bounding box center [206, 690] width 367 height 30
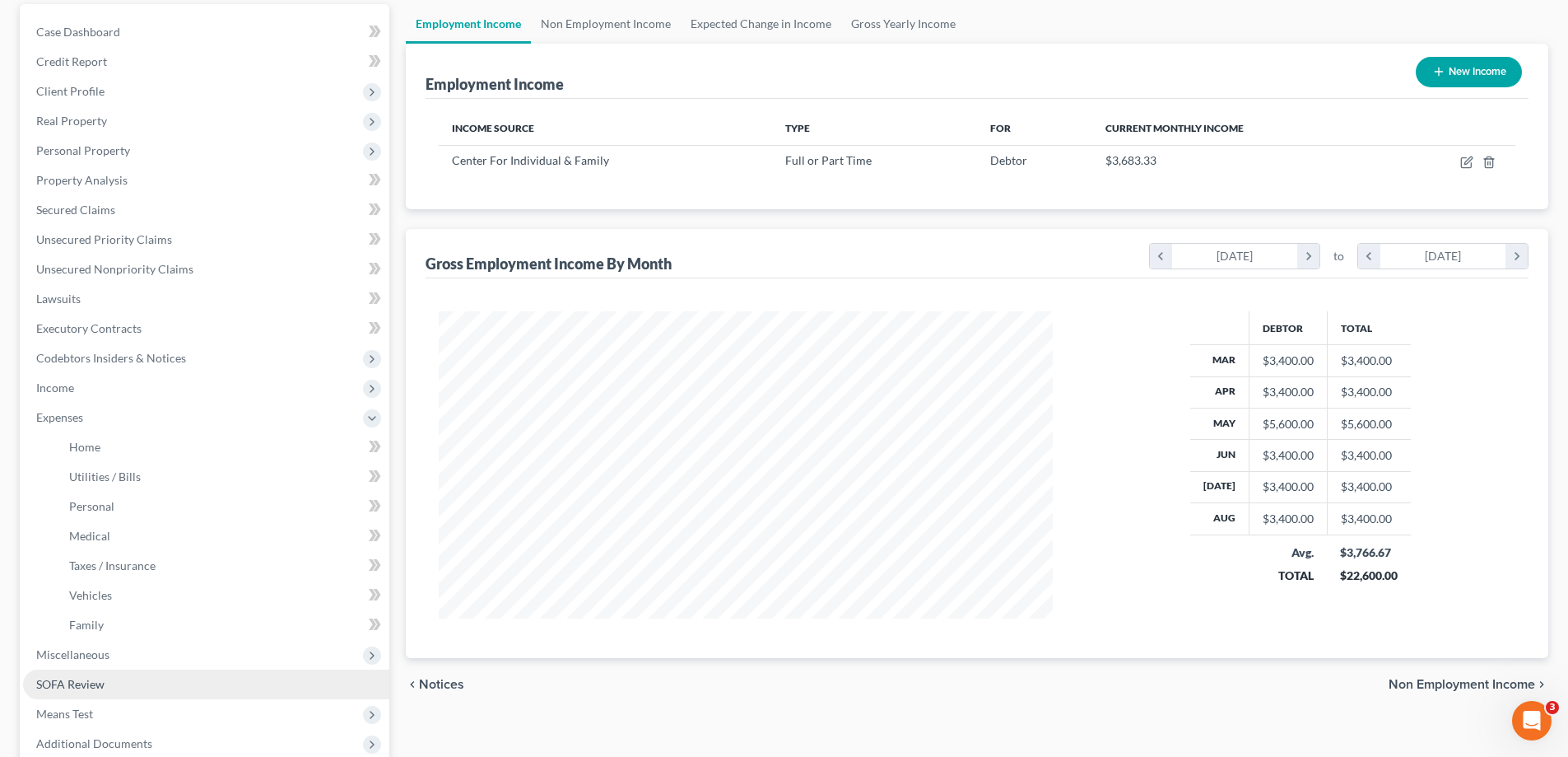
scroll to position [165, 0]
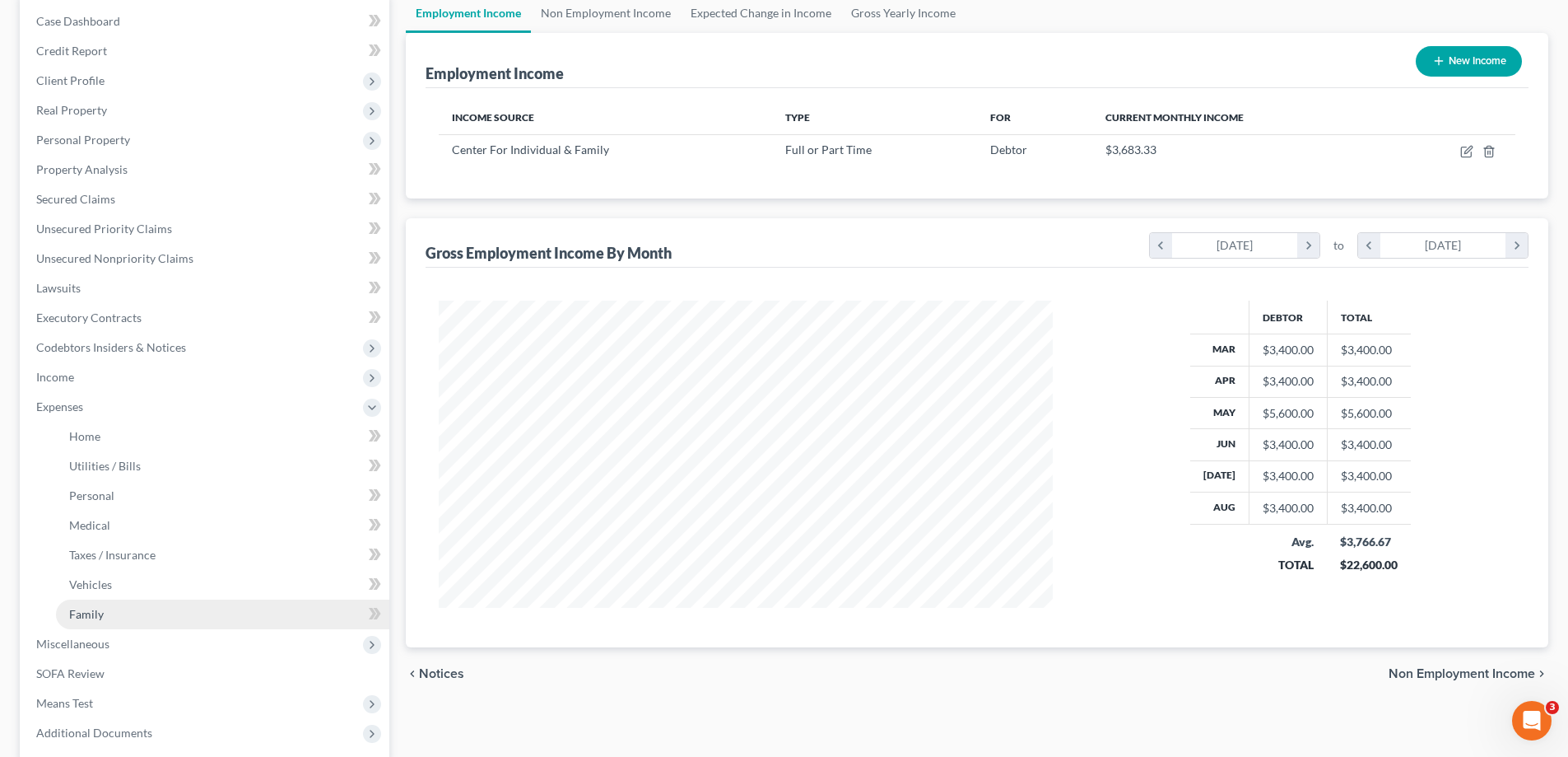
click at [107, 617] on link "Family" at bounding box center [223, 614] width 333 height 30
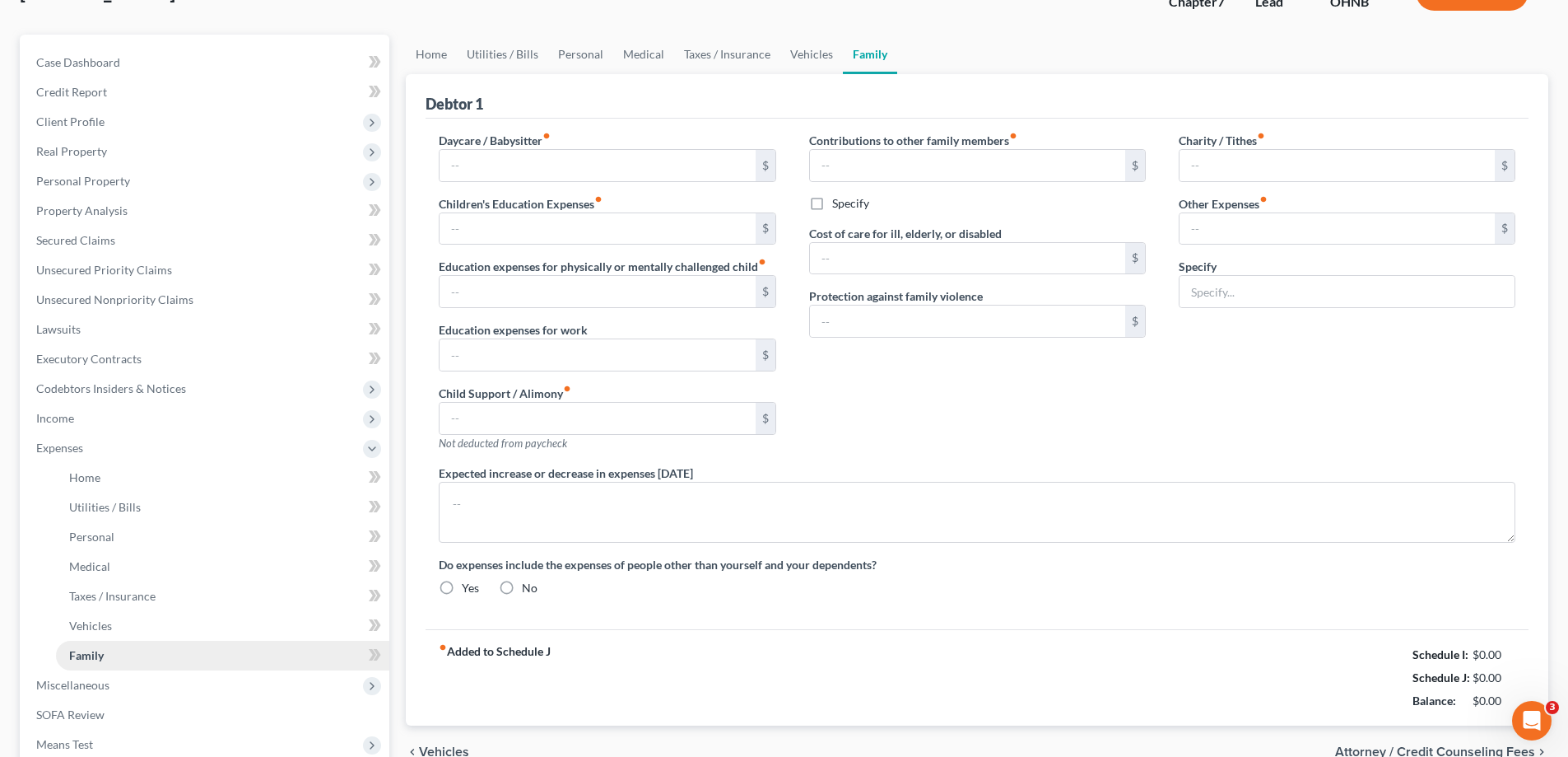
type input "0.00"
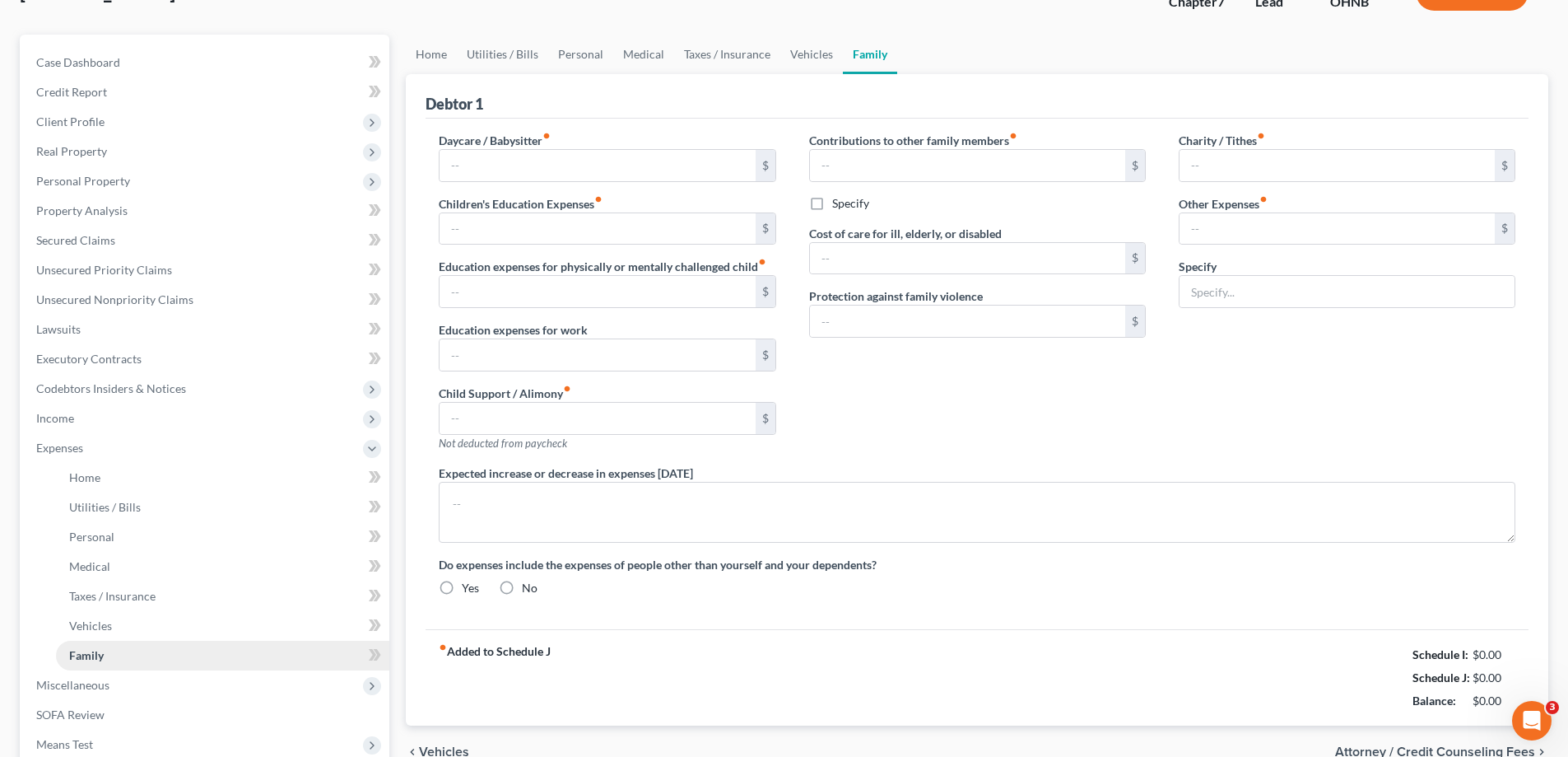
type input "0.00"
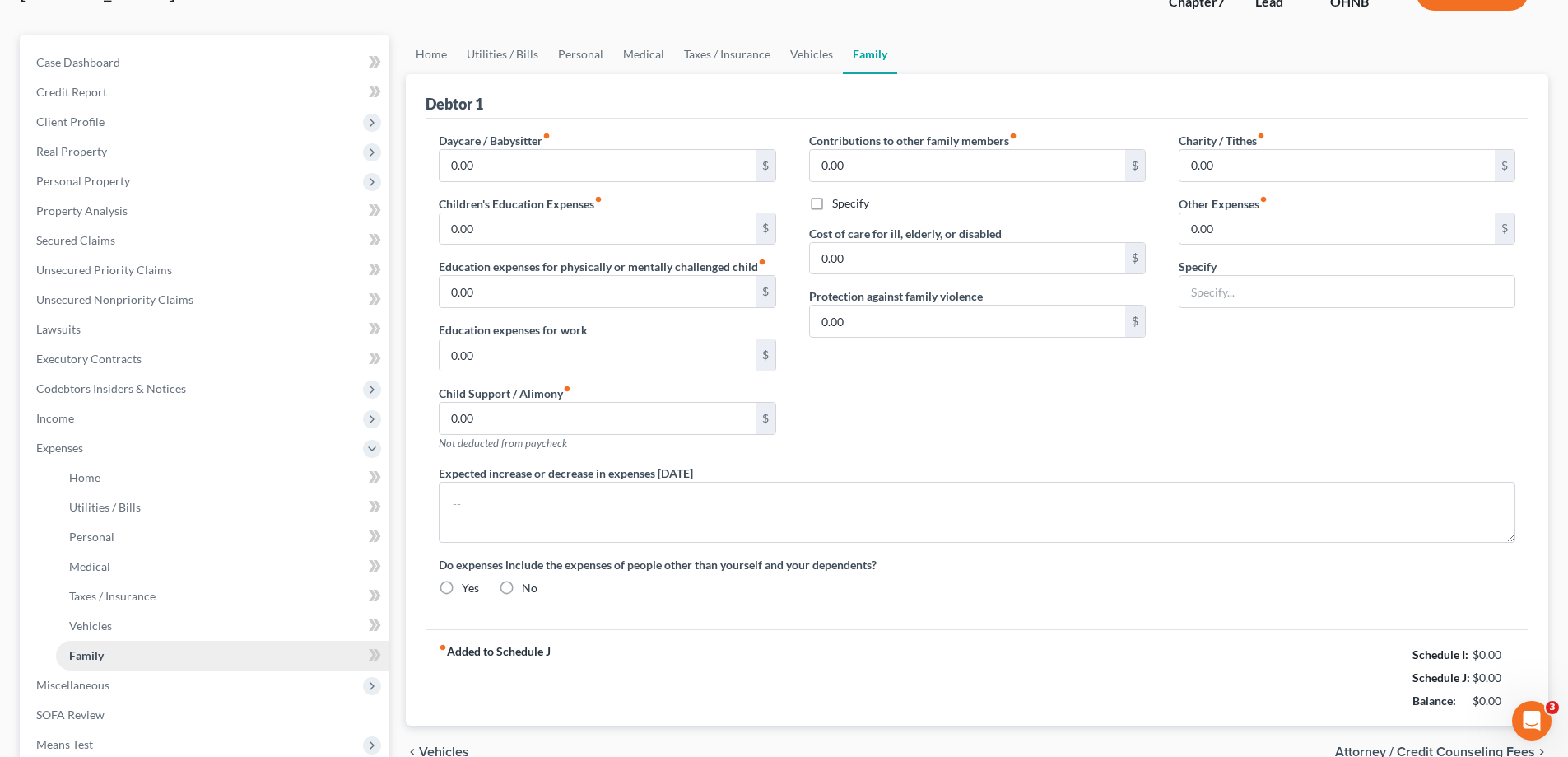
radio input "true"
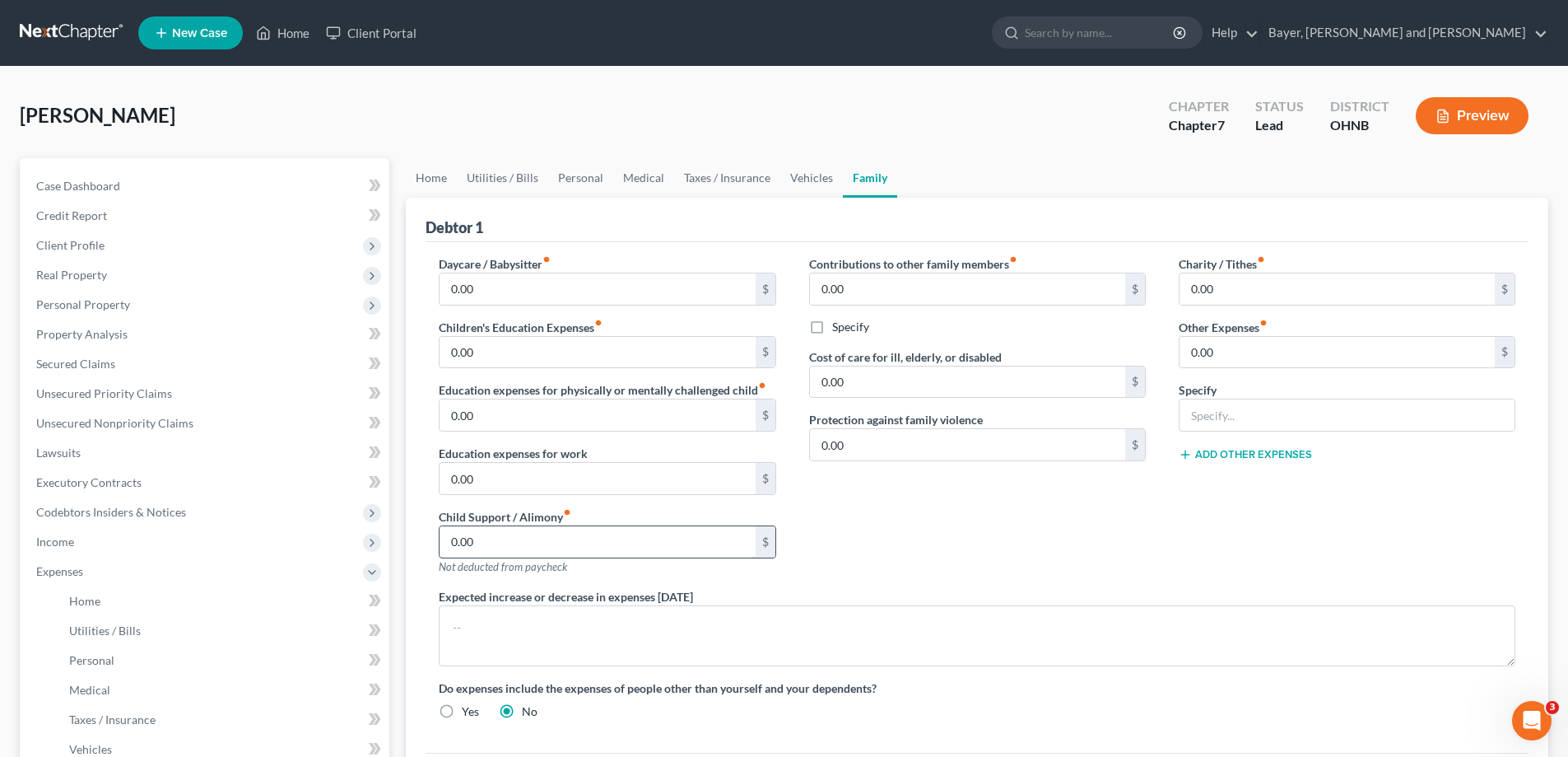
scroll to position [247, 0]
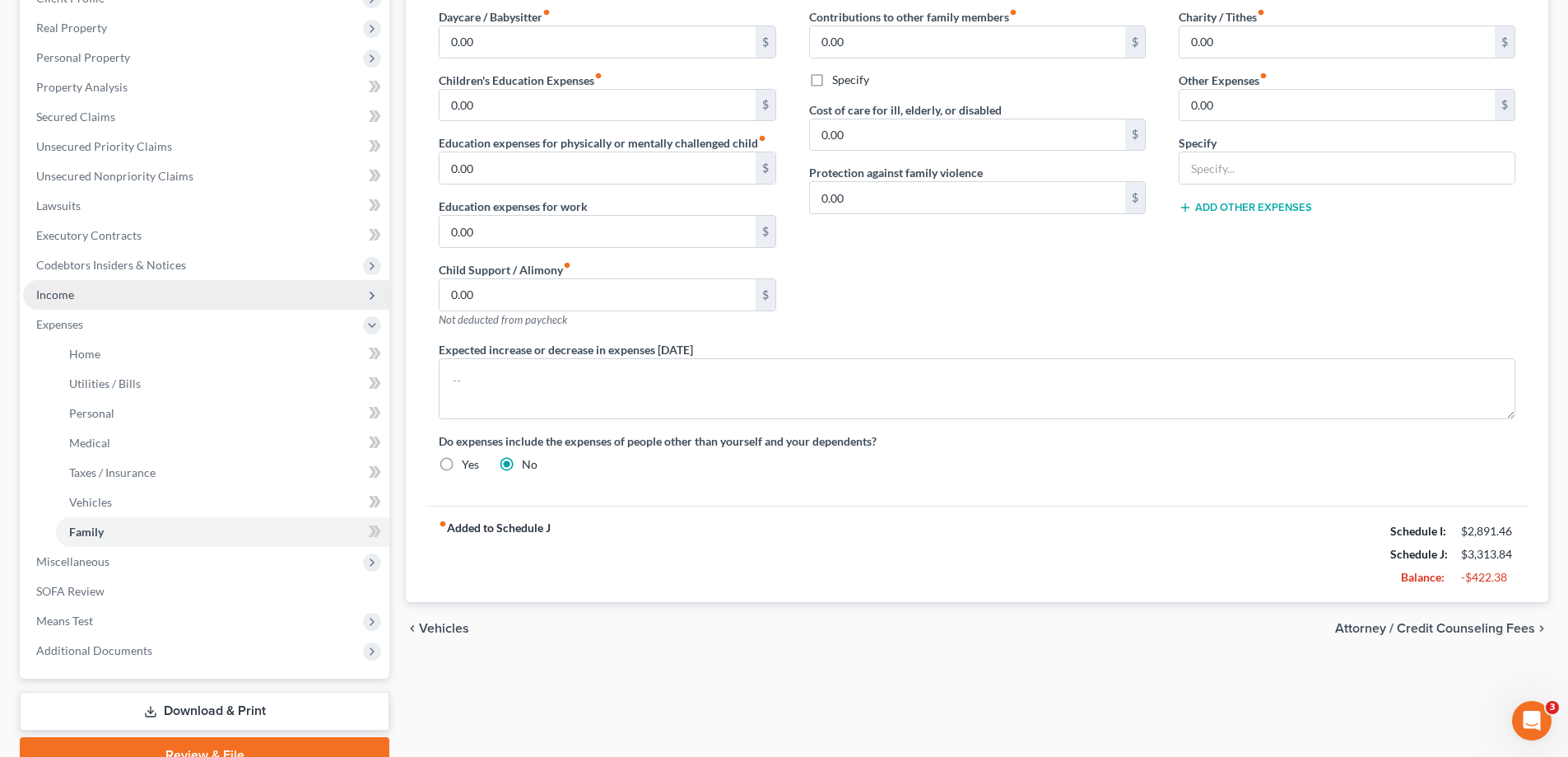
click at [55, 292] on span "Income" at bounding box center [55, 293] width 38 height 14
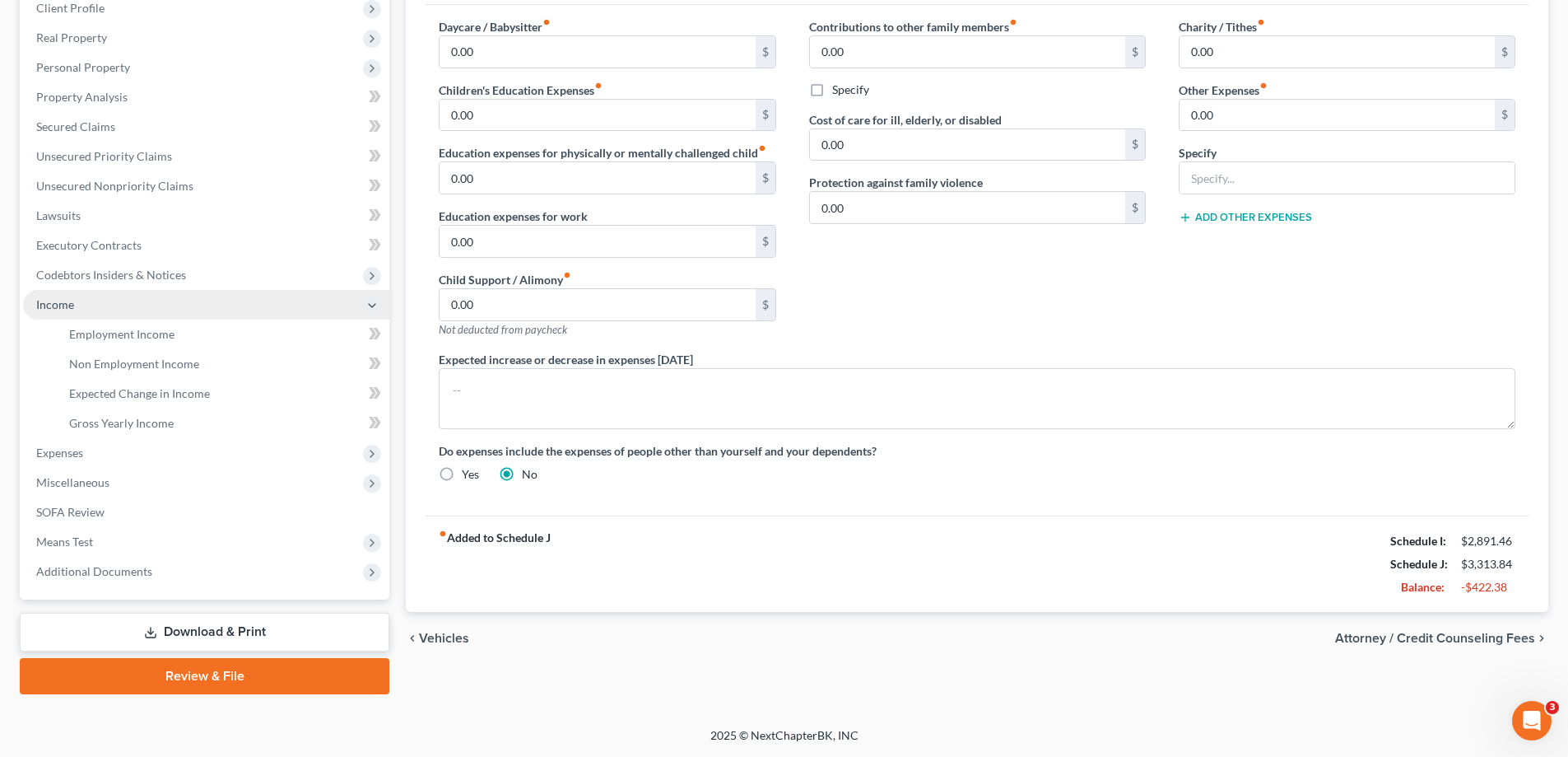
scroll to position [237, 0]
click at [129, 336] on span "Employment Income" at bounding box center [121, 333] width 105 height 14
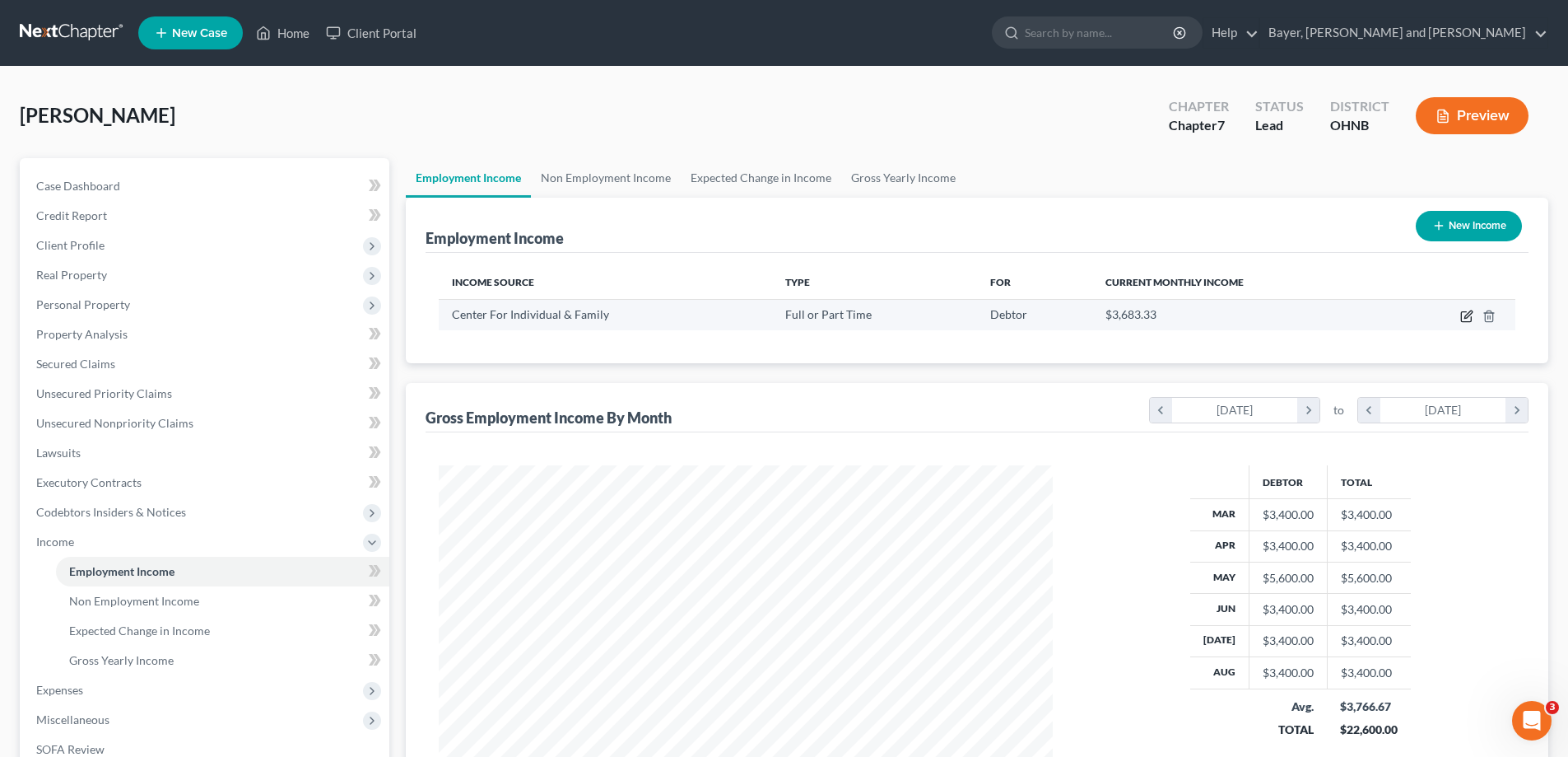
click at [1462, 316] on icon "button" at bounding box center [1466, 317] width 10 height 10
select select "0"
select select "36"
select select "2"
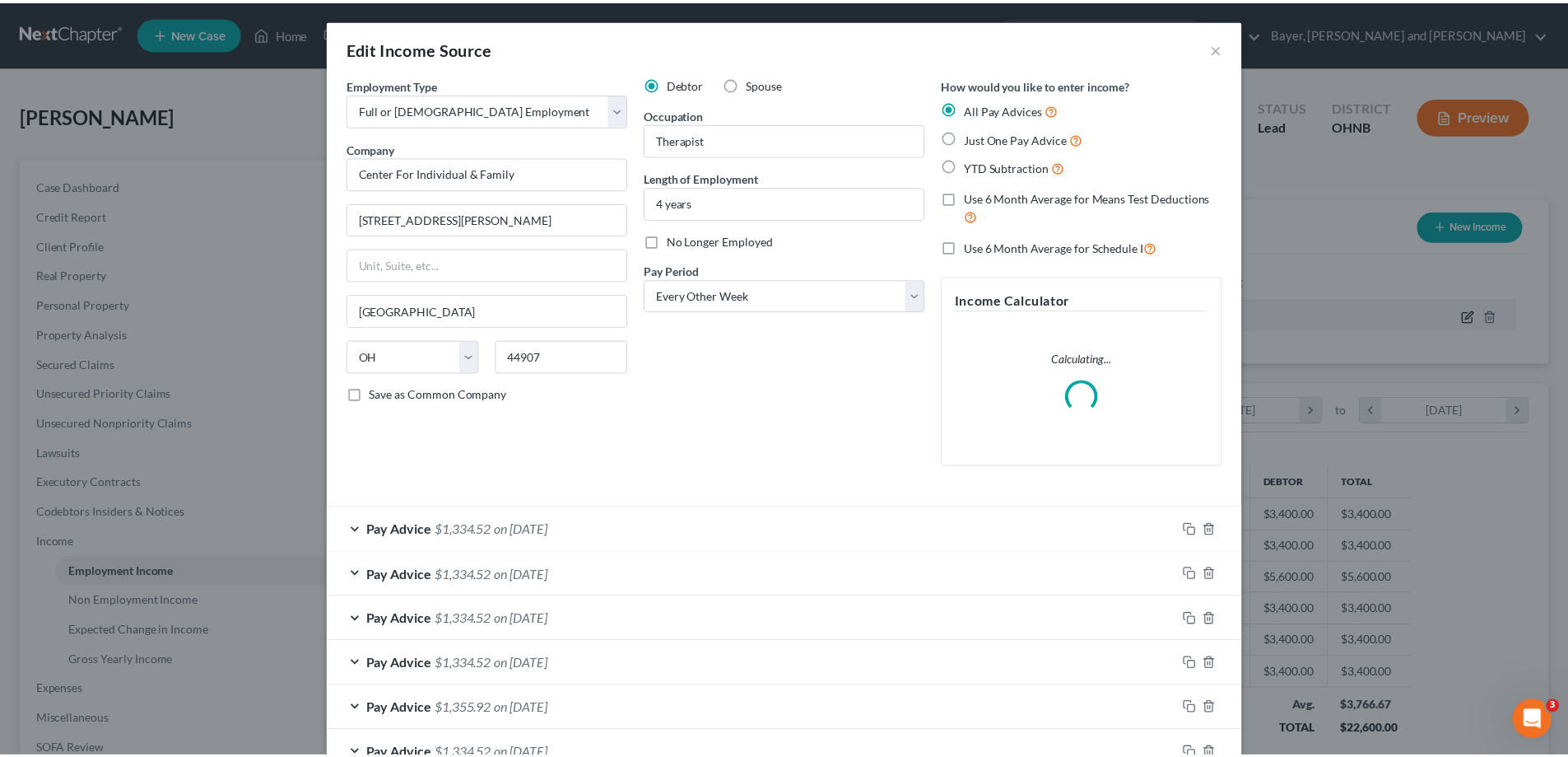
scroll to position [310, 653]
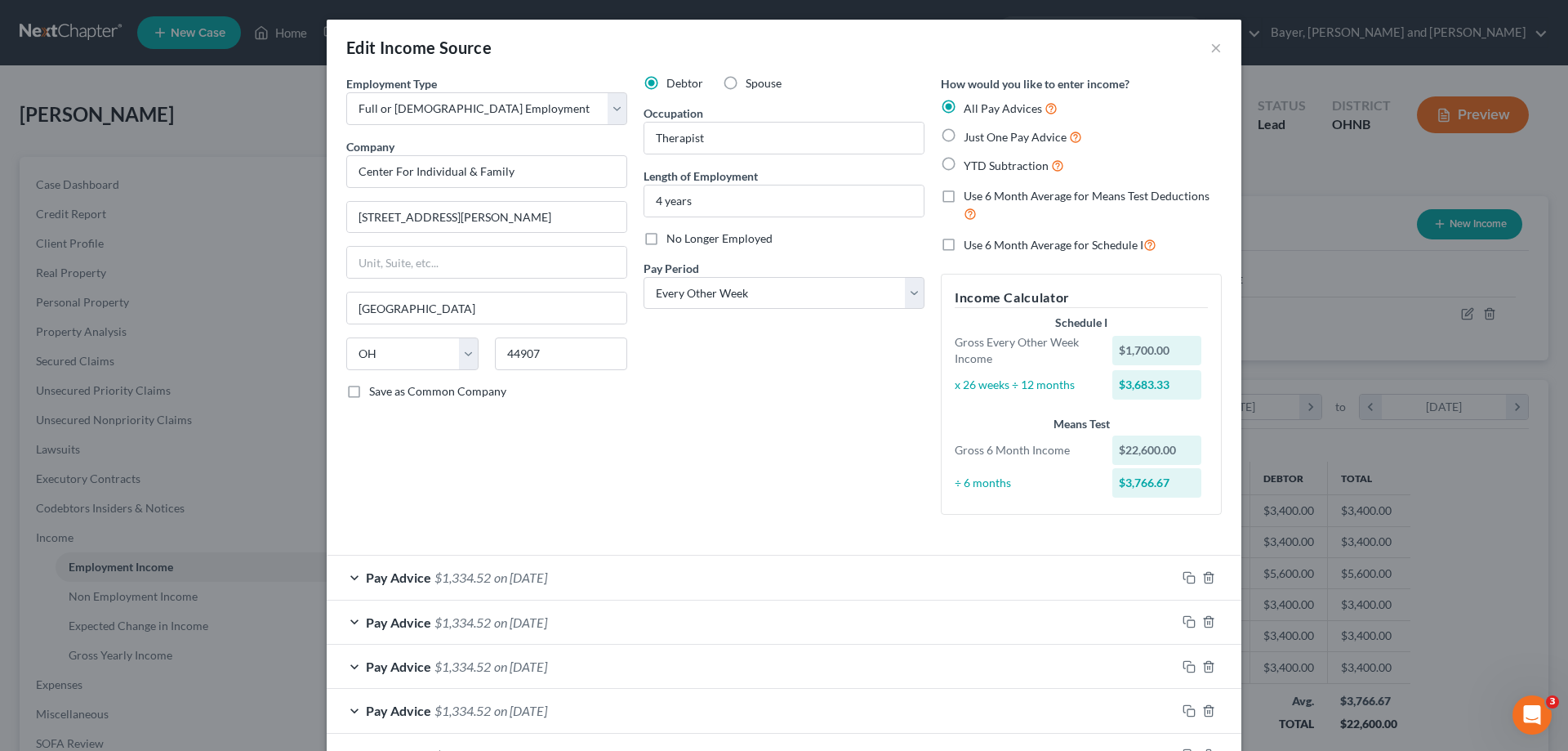
click at [964, 194] on label "Use 6 Month Average for Means Test Deductions" at bounding box center [1092, 205] width 258 height 35
click at [970, 194] on input "Use 6 Month Average for Means Test Deductions" at bounding box center [975, 193] width 11 height 11
checkbox input "true"
click at [964, 243] on label "Use 6 Month Average for Schedule I" at bounding box center [1060, 244] width 193 height 19
click at [970, 243] on input "Use 6 Month Average for Schedule I" at bounding box center [975, 241] width 11 height 11
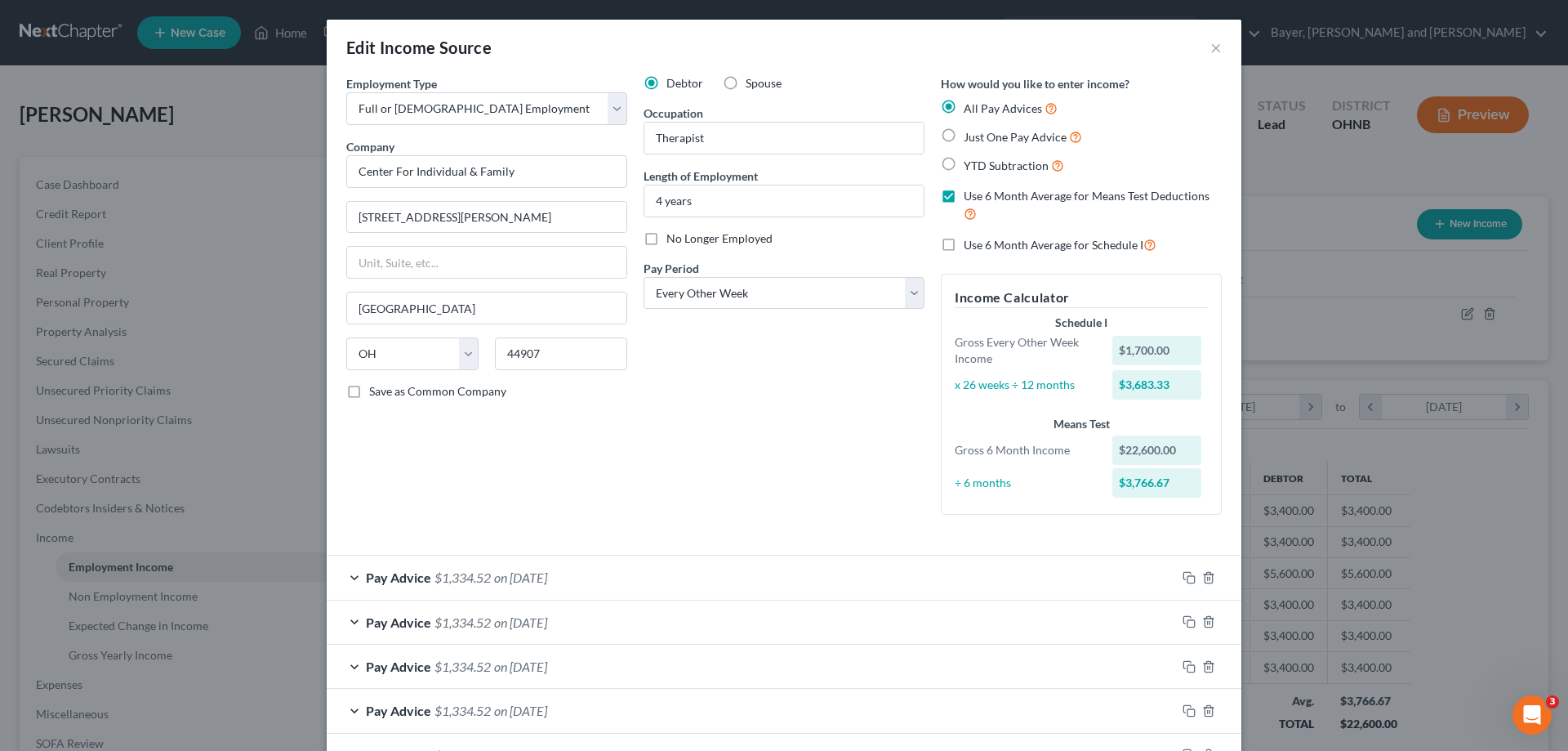
checkbox input "true"
click at [964, 194] on label "Use 6 Month Average for Means Test Deductions" at bounding box center [1092, 205] width 258 height 35
click at [1211, 54] on button "×" at bounding box center [1216, 48] width 12 height 20
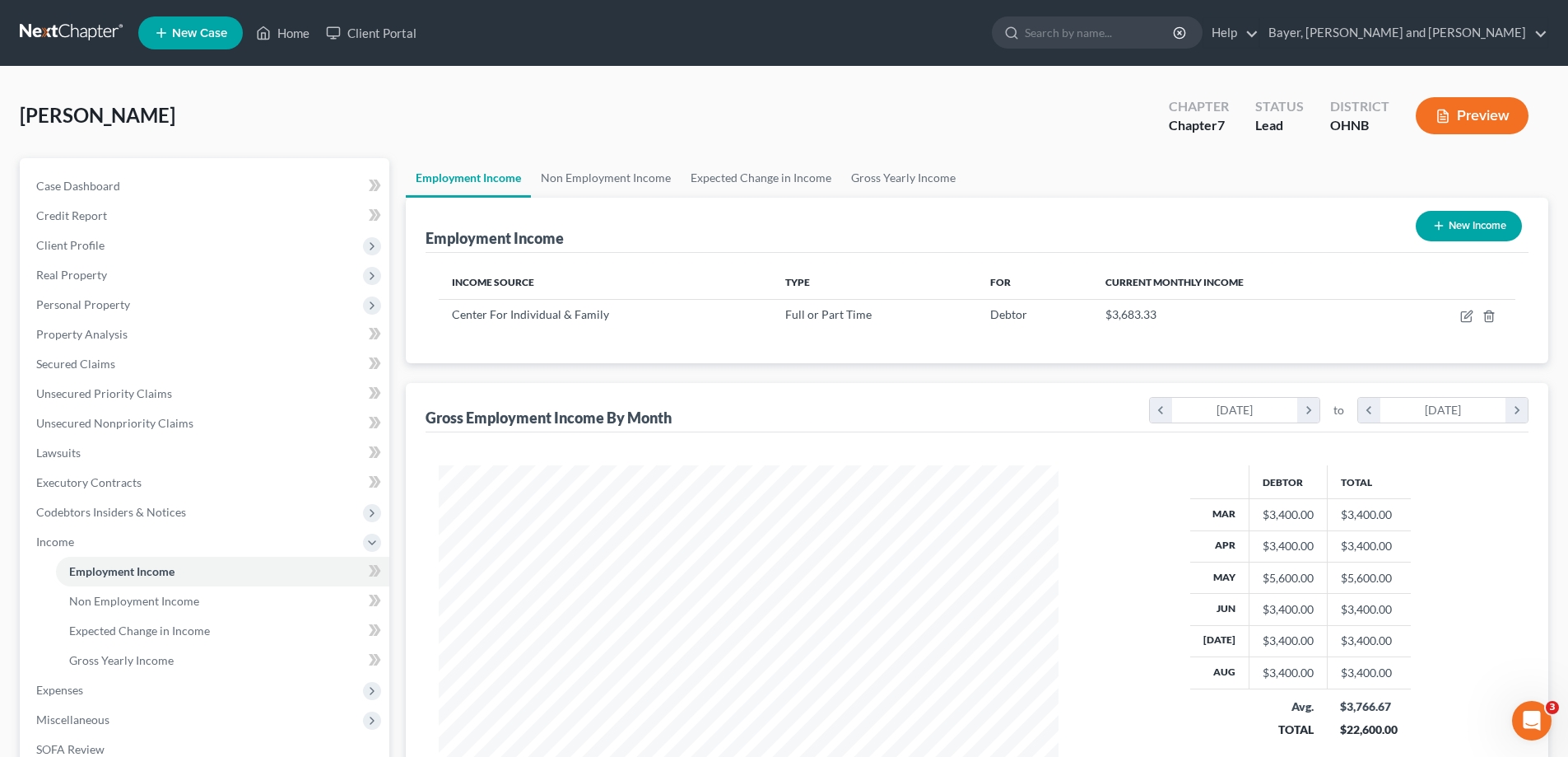
scroll to position [823056, 822543]
click at [104, 658] on span "Gross Yearly Income" at bounding box center [120, 659] width 104 height 14
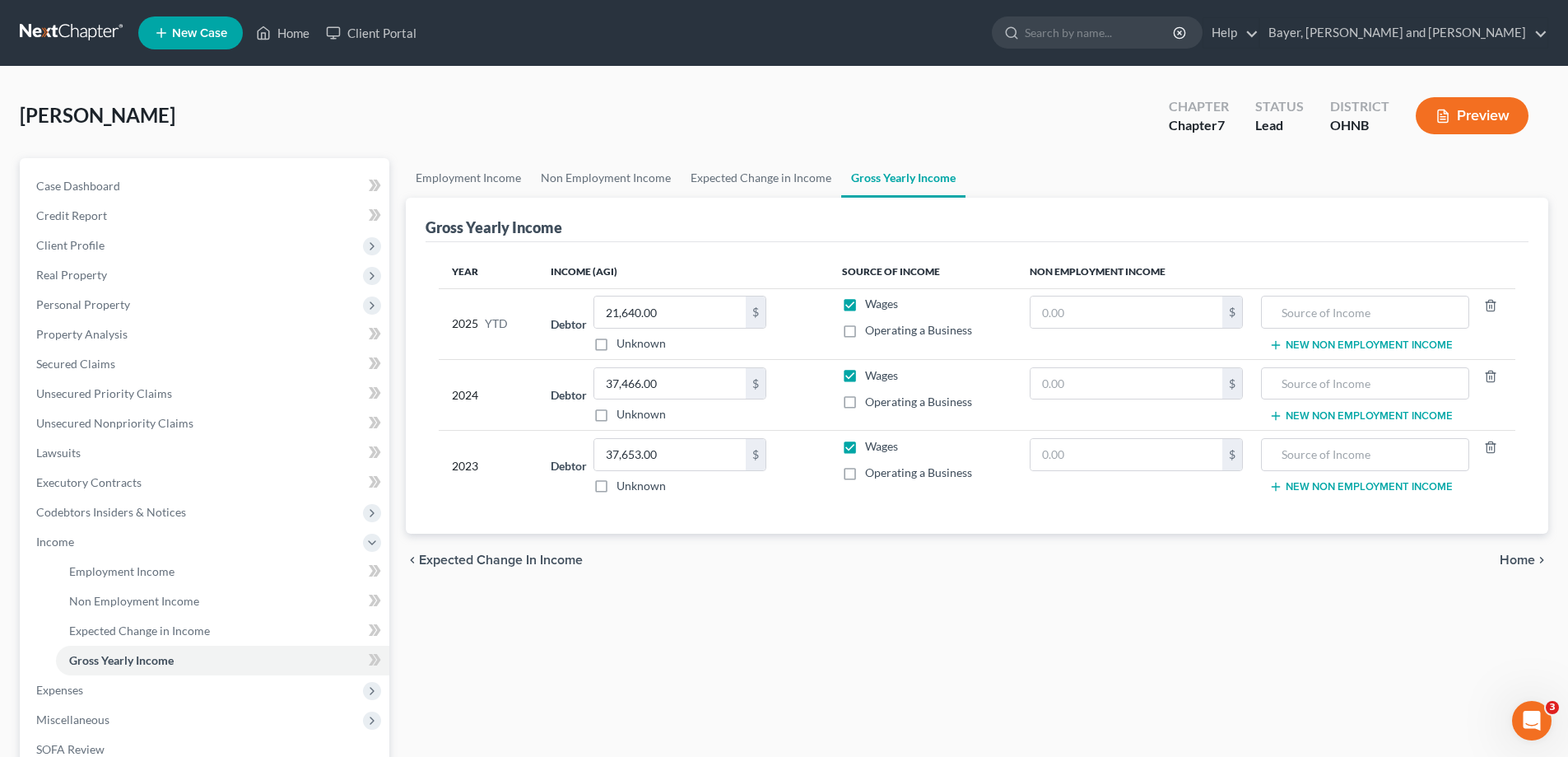
click at [1511, 558] on span "Home" at bounding box center [1517, 560] width 35 height 14
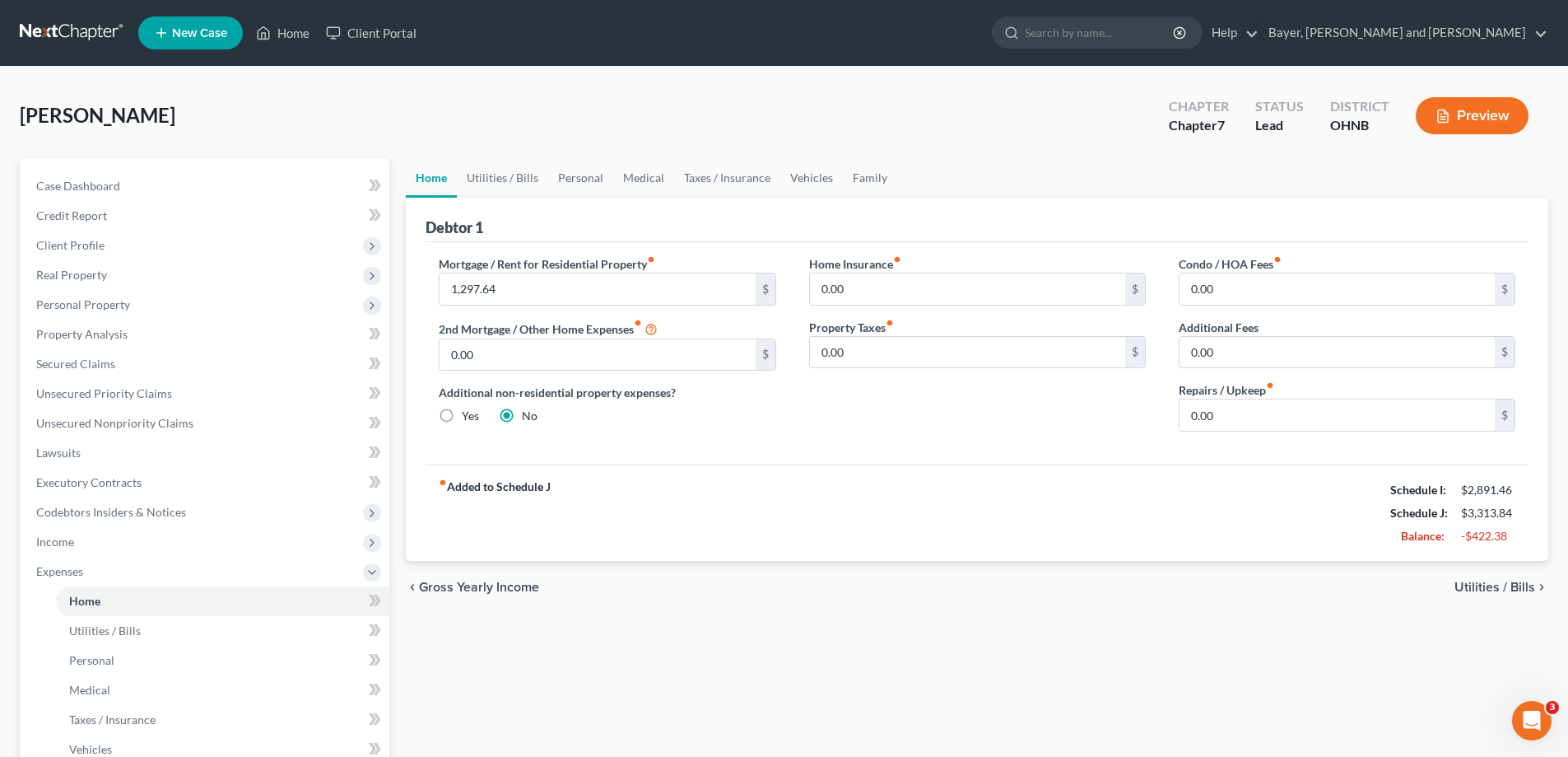
click at [1482, 589] on span "Utilities / Bills" at bounding box center [1495, 587] width 81 height 14
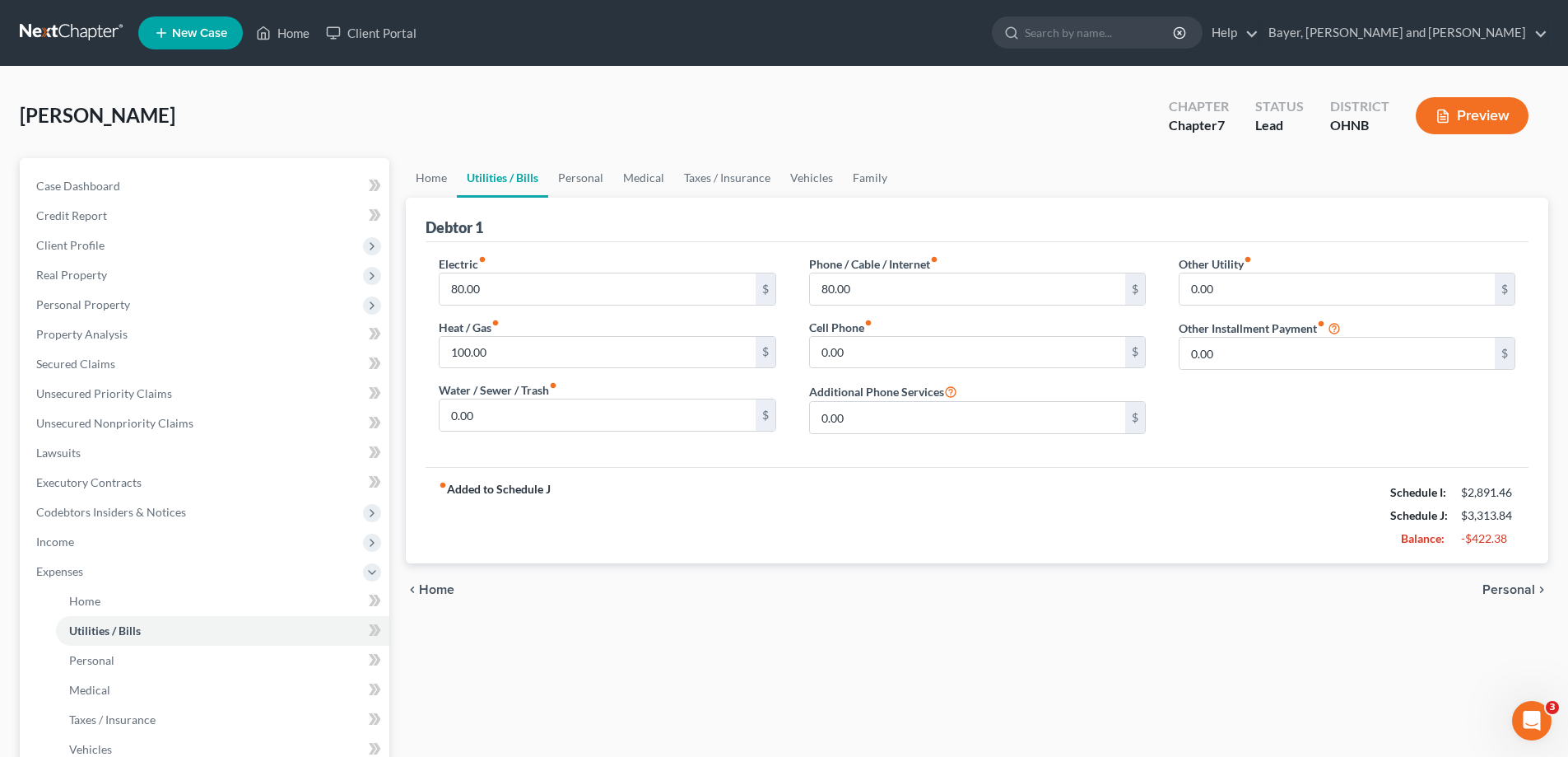
click at [1479, 589] on div "chevron_left Home Personal chevron_right" at bounding box center [977, 589] width 1143 height 53
click at [1488, 588] on span "Personal" at bounding box center [1509, 589] width 53 height 14
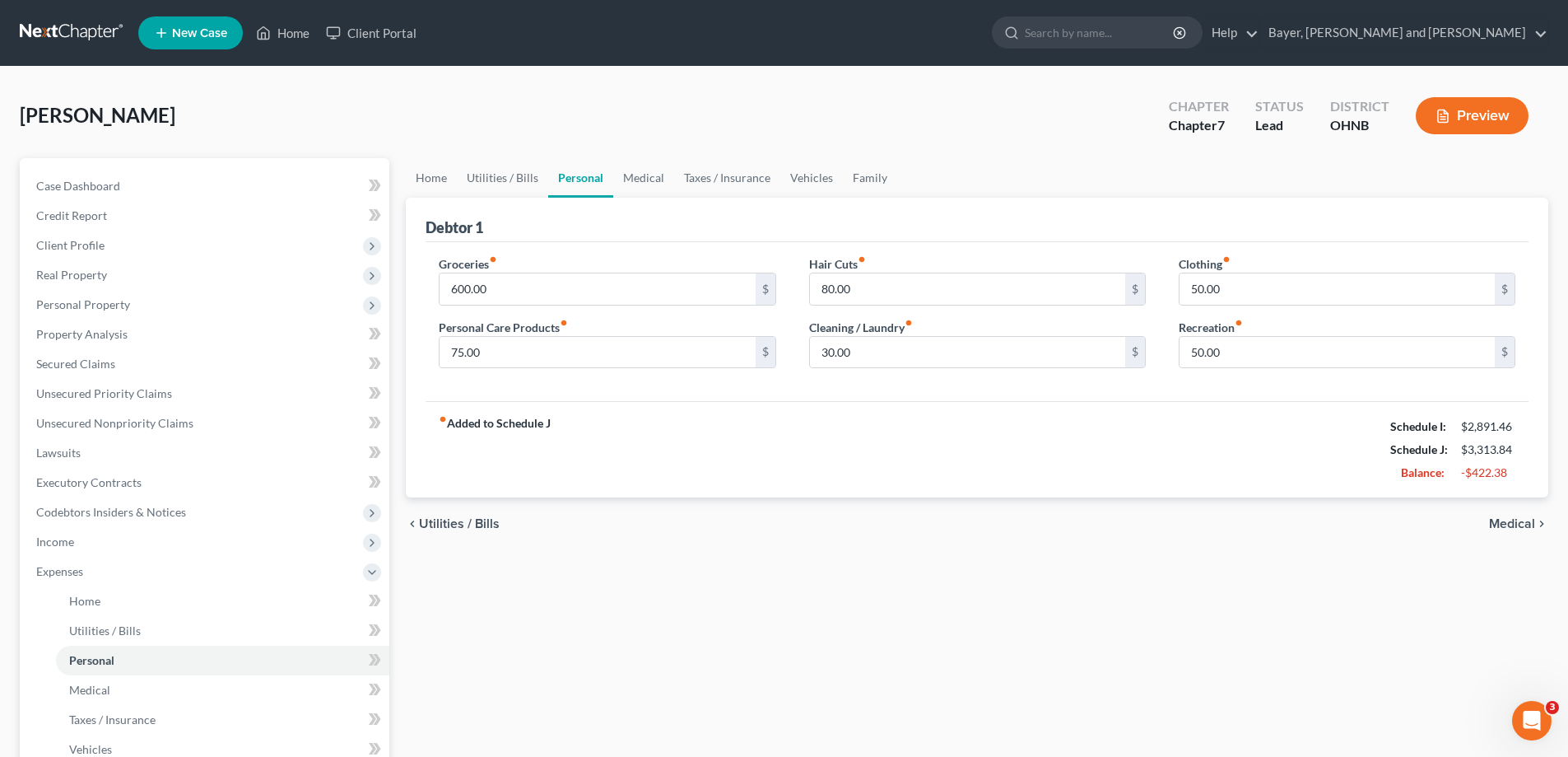
click at [1488, 588] on div "Home Utilities / Bills Personal Medical Taxes / Insurance Vehicles Family Debto…" at bounding box center [977, 589] width 1159 height 862
click at [1521, 530] on span "Medical" at bounding box center [1512, 523] width 46 height 14
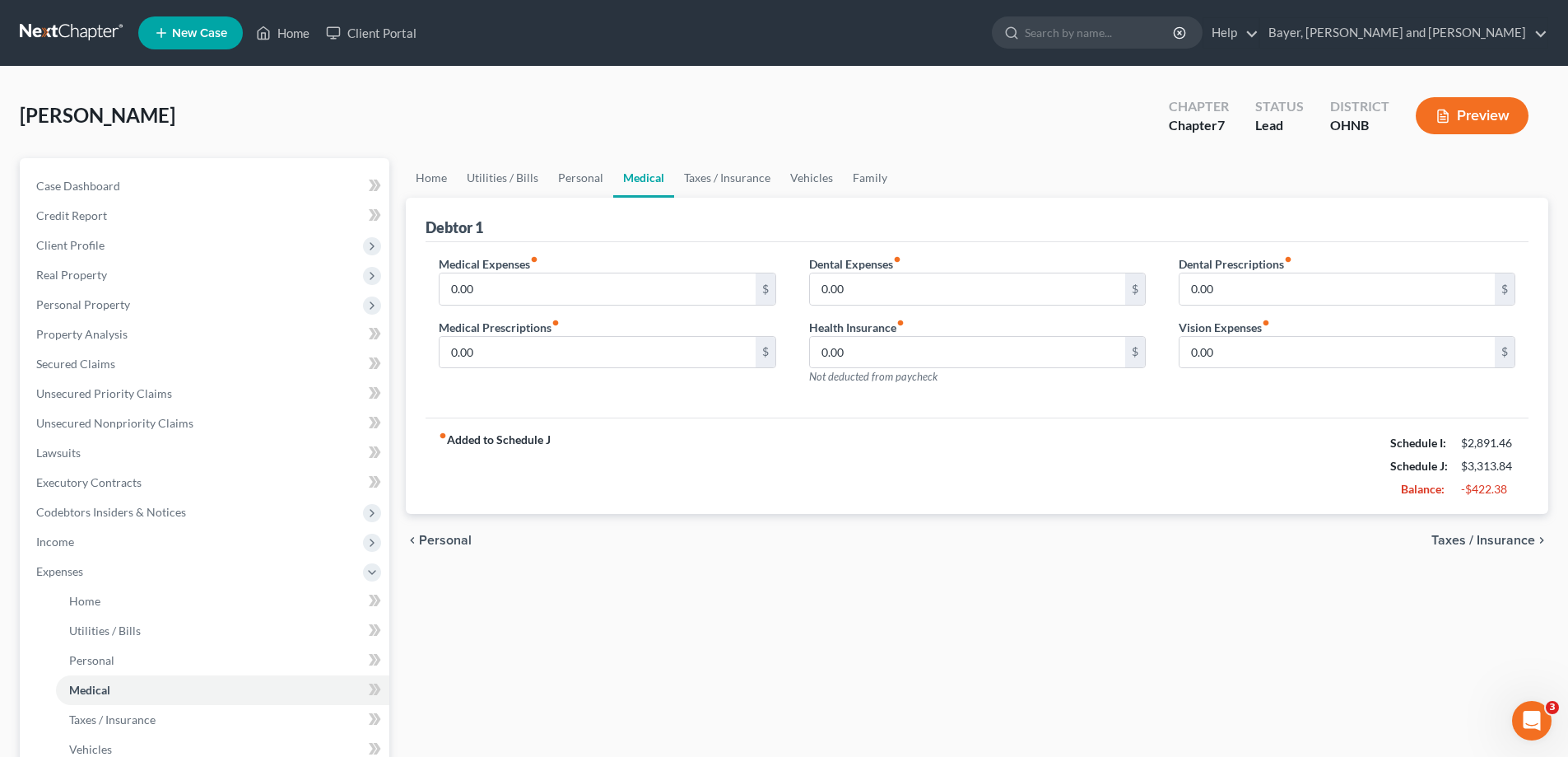
click at [1505, 542] on span "Taxes / Insurance" at bounding box center [1483, 540] width 104 height 14
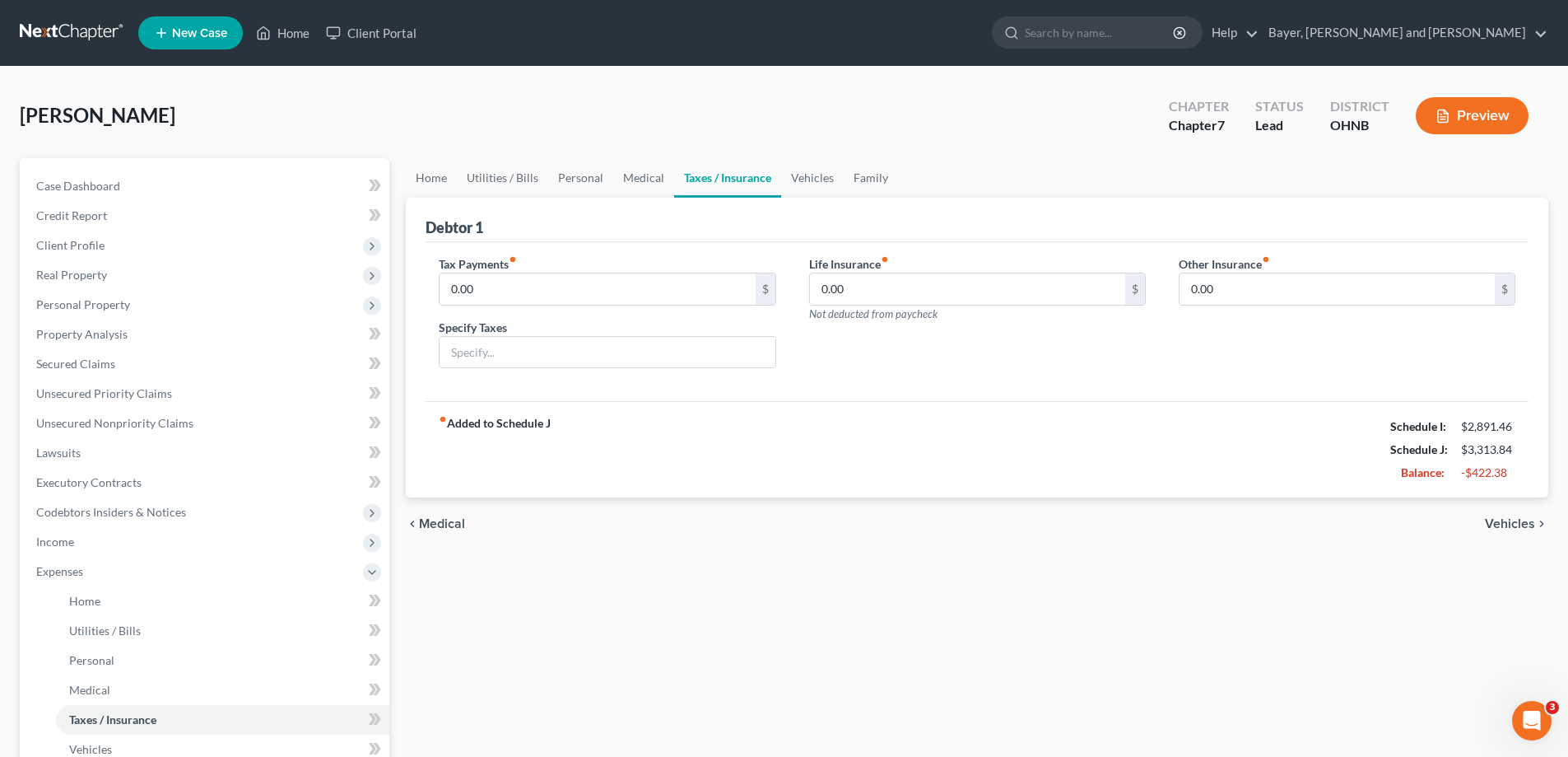
click at [1515, 527] on span "Vehicles" at bounding box center [1509, 523] width 50 height 14
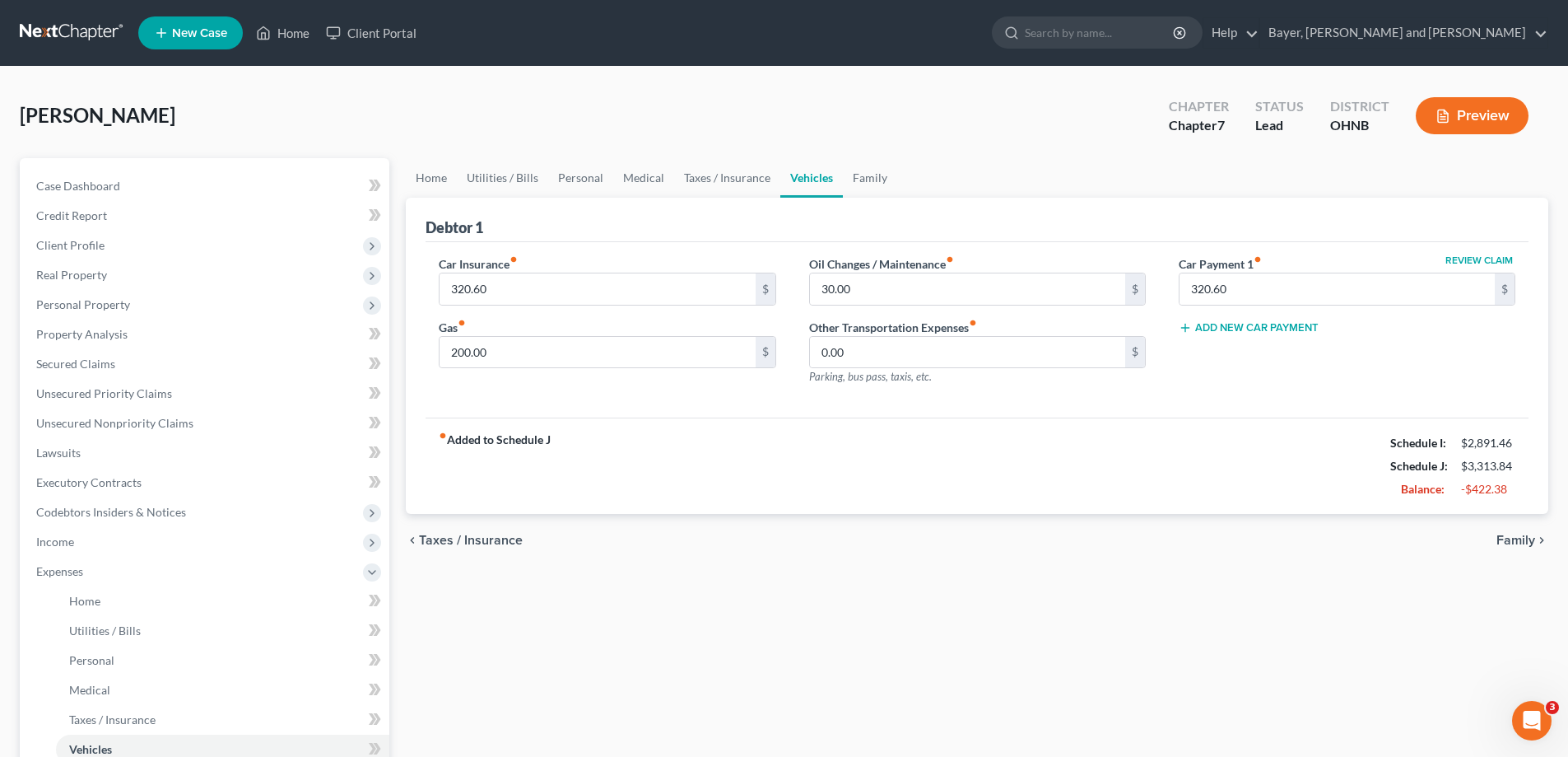
click at [1507, 540] on span "Family" at bounding box center [1515, 540] width 39 height 14
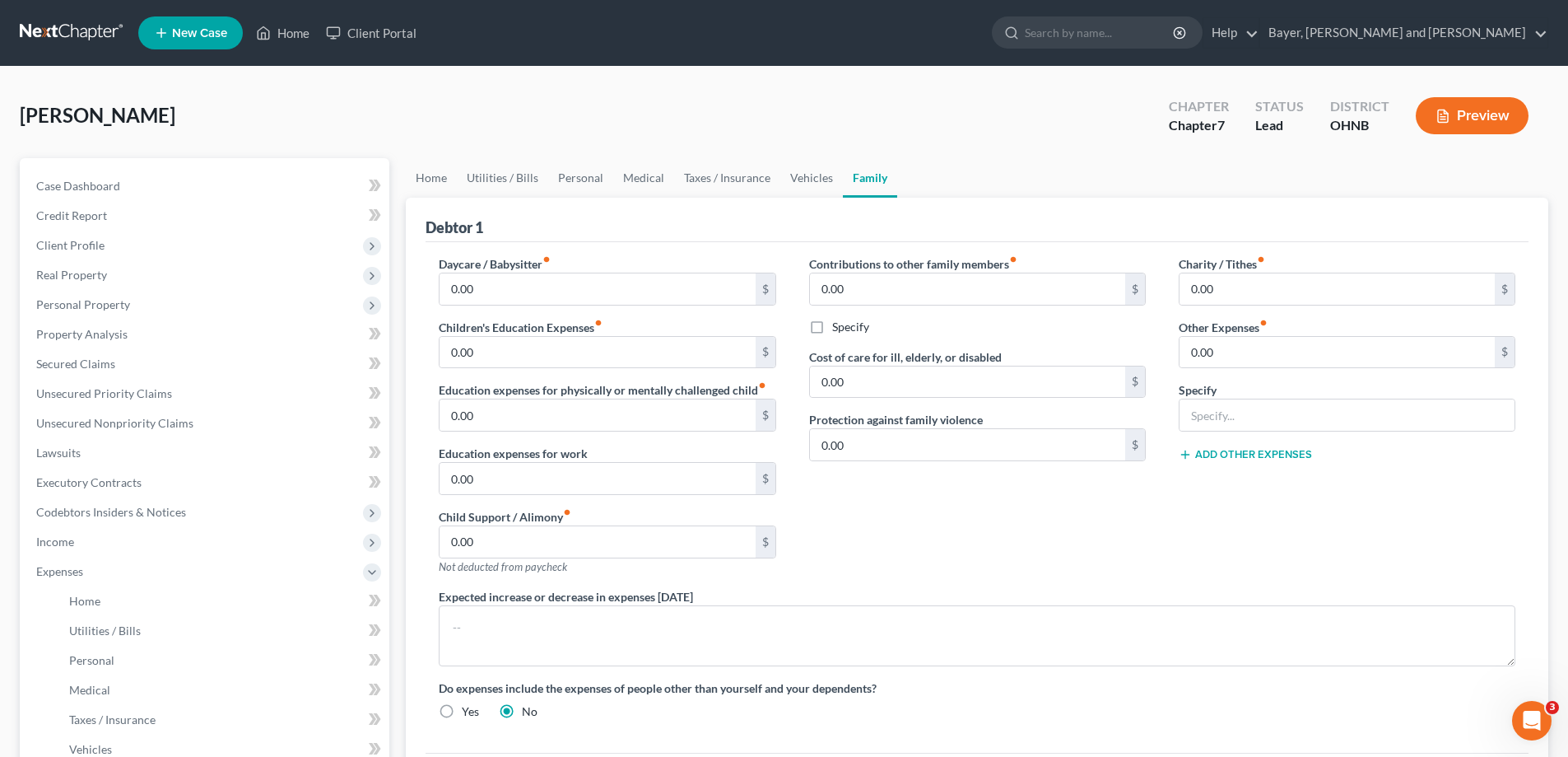
scroll to position [326, 0]
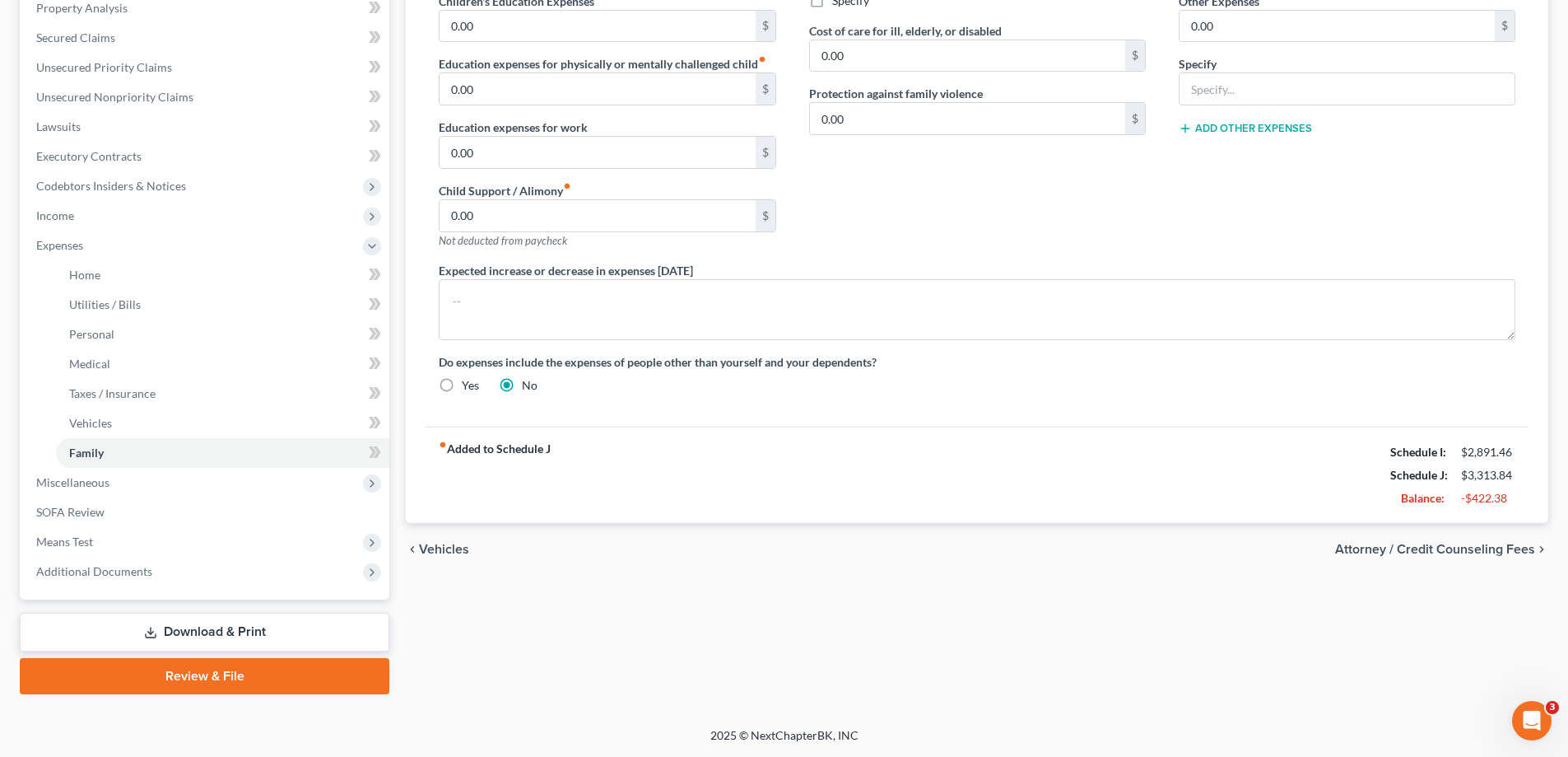
click at [1356, 548] on span "Attorney / Credit Counseling Fees" at bounding box center [1435, 549] width 200 height 14
select select "0"
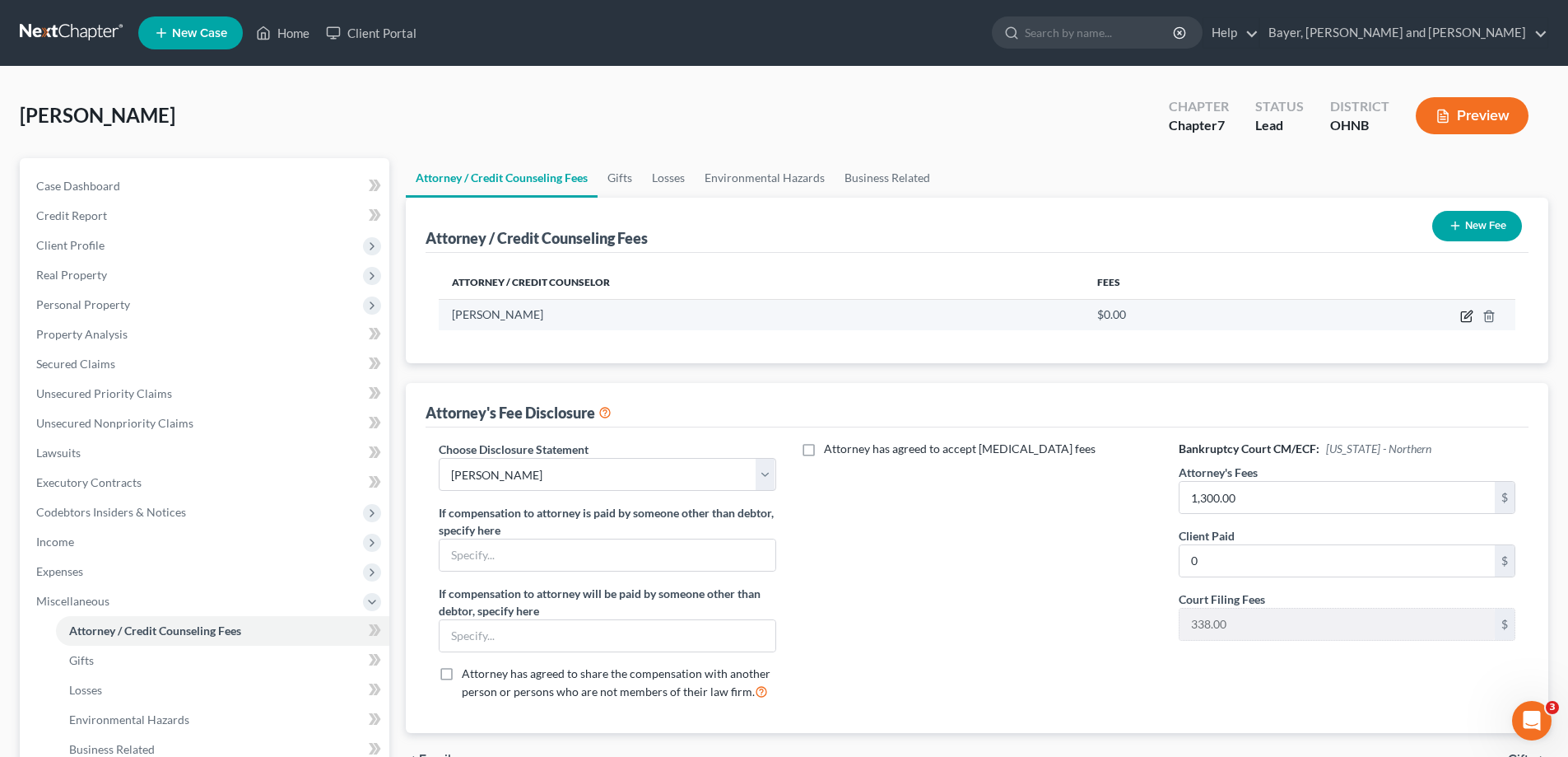
click at [1464, 321] on icon "button" at bounding box center [1467, 316] width 14 height 14
select select "36"
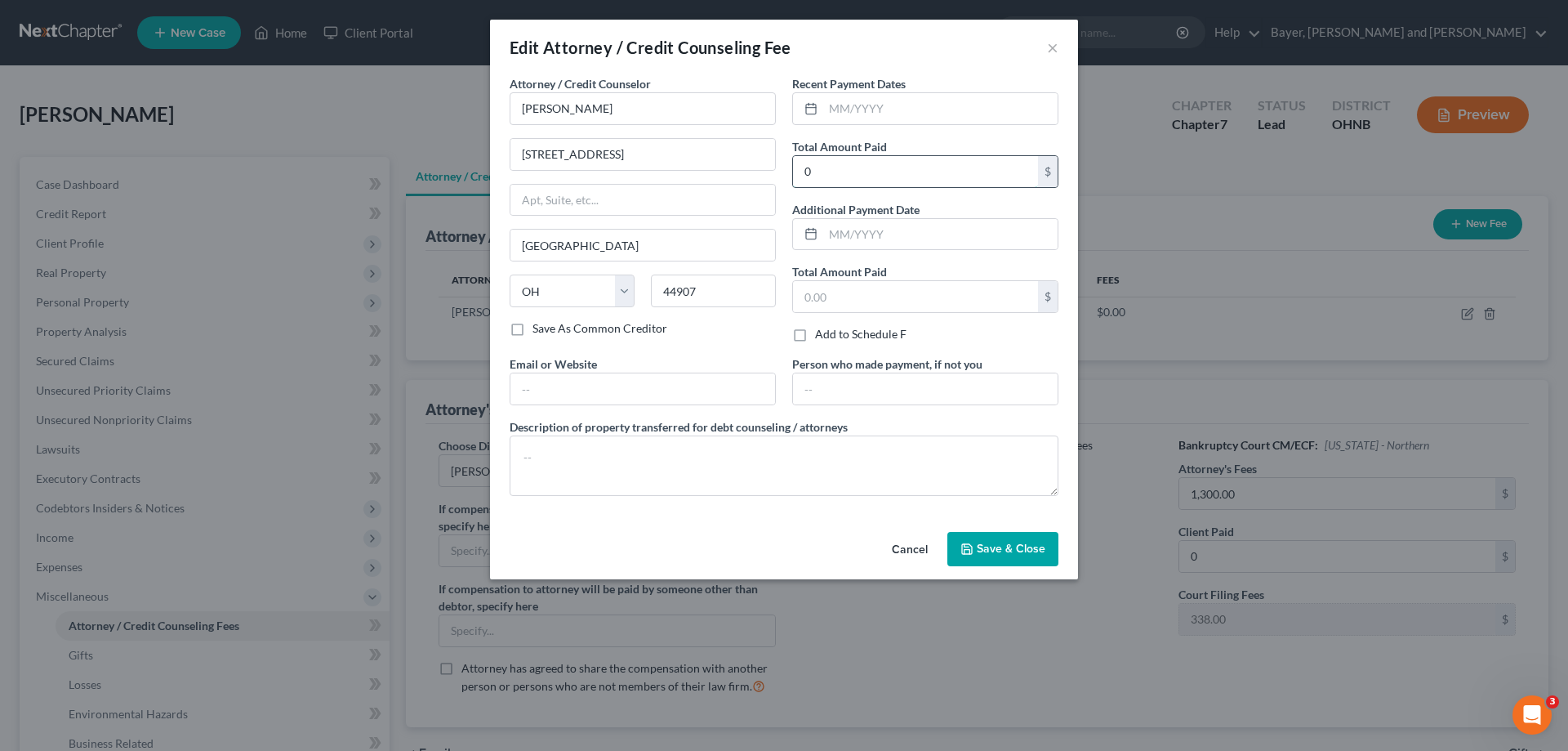
click at [841, 177] on input "0" at bounding box center [915, 172] width 245 height 31
type input "60.00"
click at [890, 112] on input "text" at bounding box center [940, 109] width 234 height 31
type input "09/12/2025"
drag, startPoint x: 1029, startPoint y: 551, endPoint x: 1061, endPoint y: 554, distance: 32.1
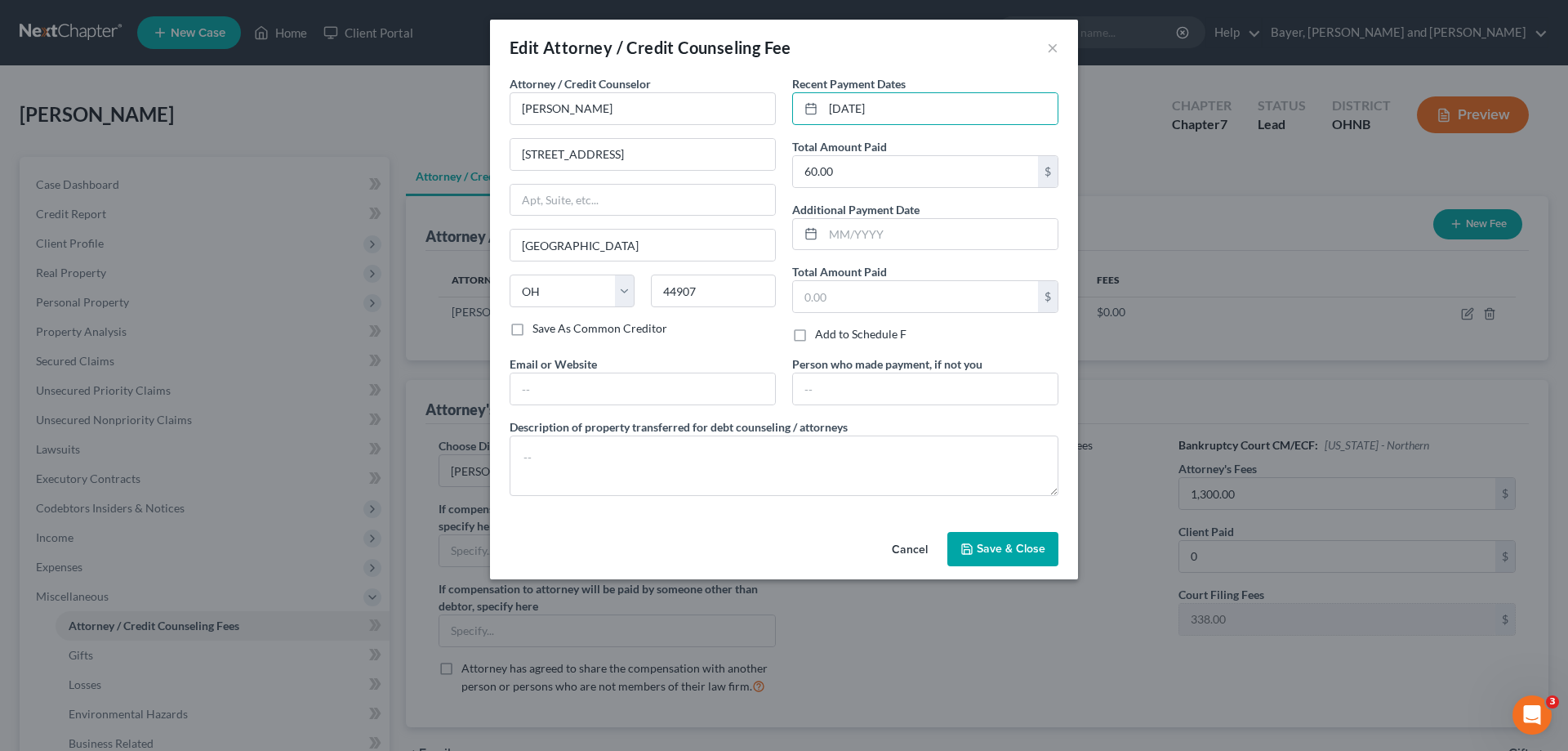
click at [1028, 551] on span "Save & Close" at bounding box center [1011, 548] width 68 height 13
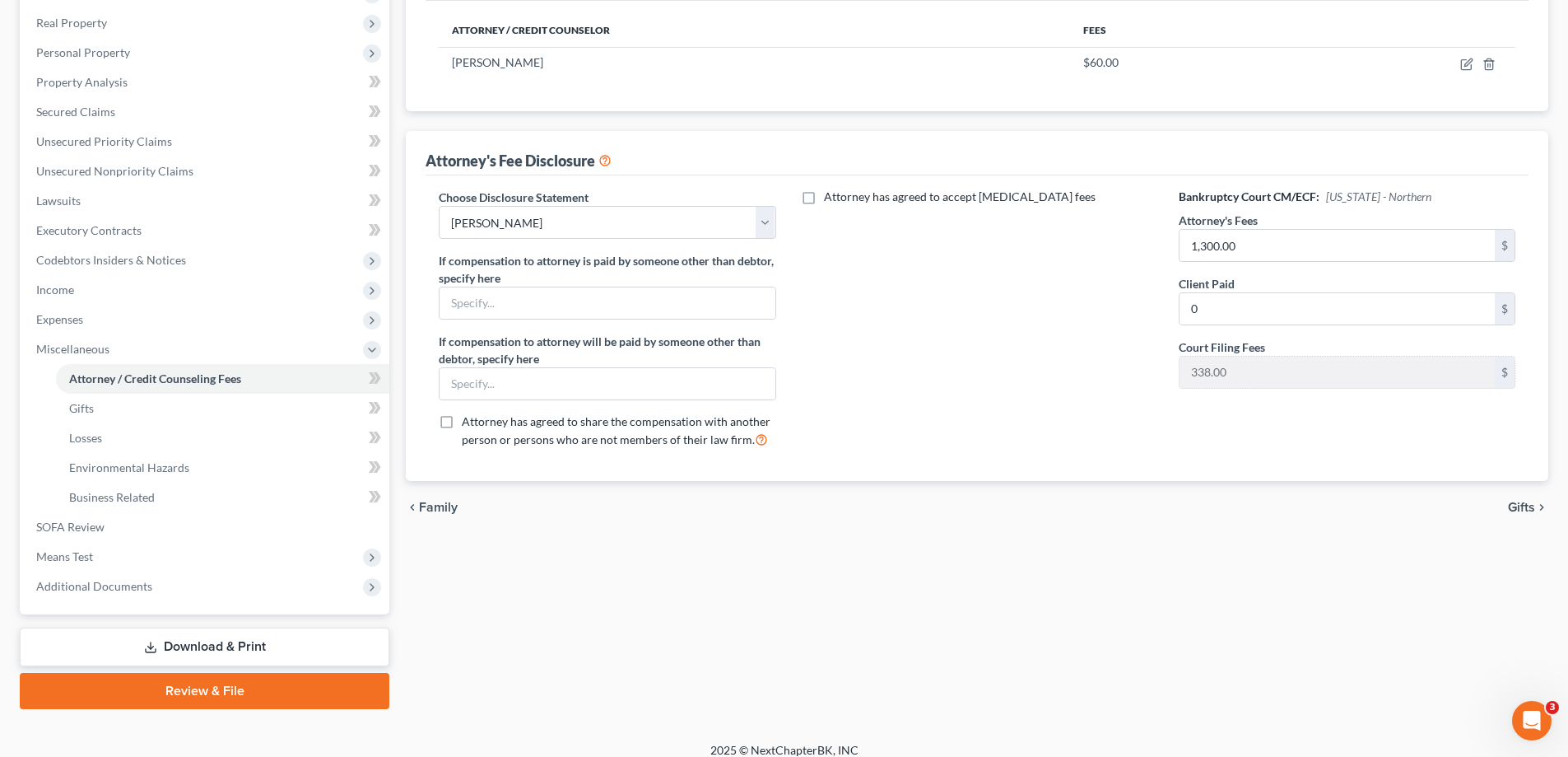
scroll to position [267, 0]
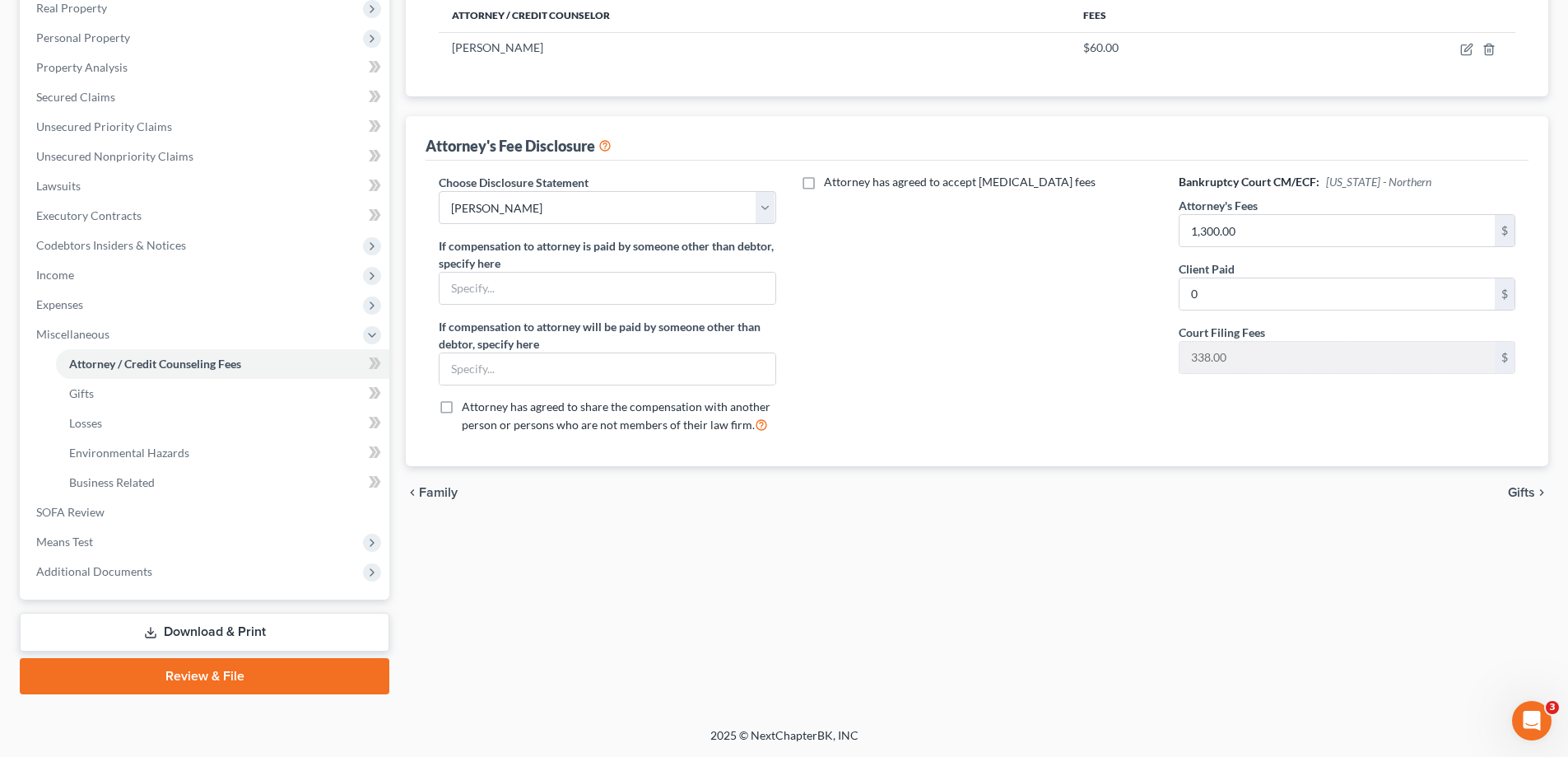
click at [1525, 493] on span "Gifts" at bounding box center [1522, 492] width 27 height 14
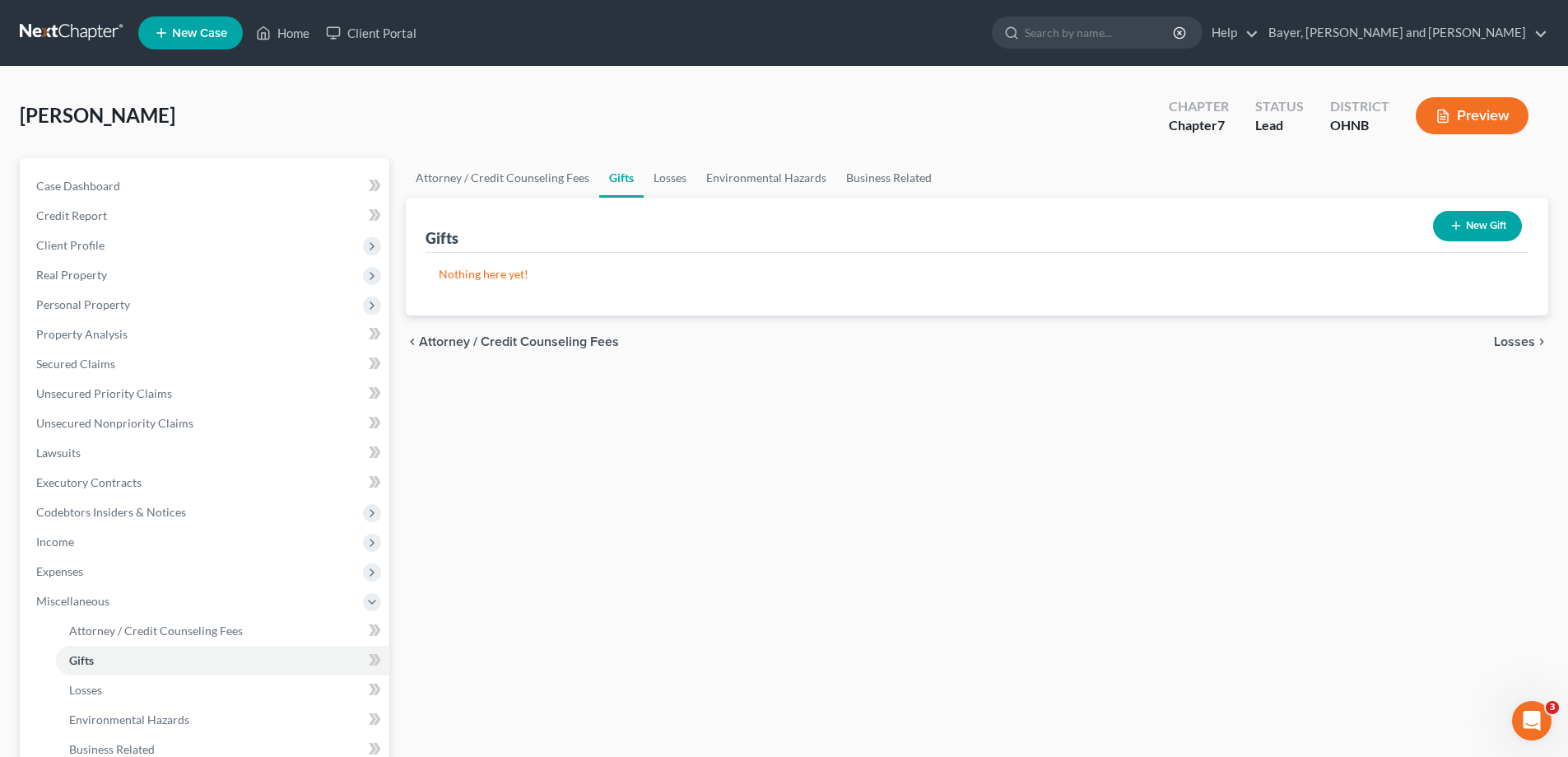
click at [1531, 339] on span "Losses" at bounding box center [1514, 341] width 41 height 14
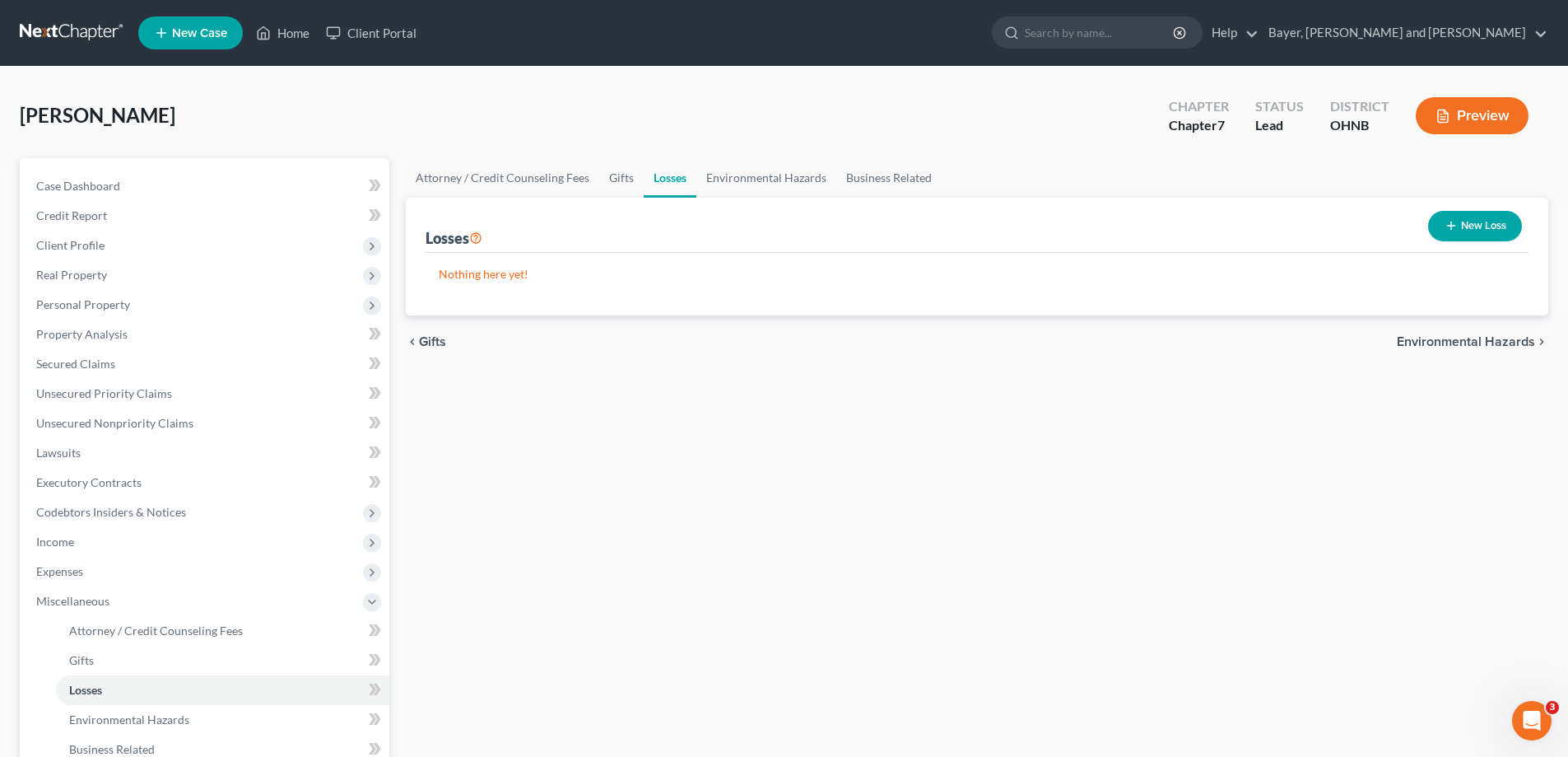
click at [1513, 338] on span "Environmental Hazards" at bounding box center [1466, 341] width 139 height 14
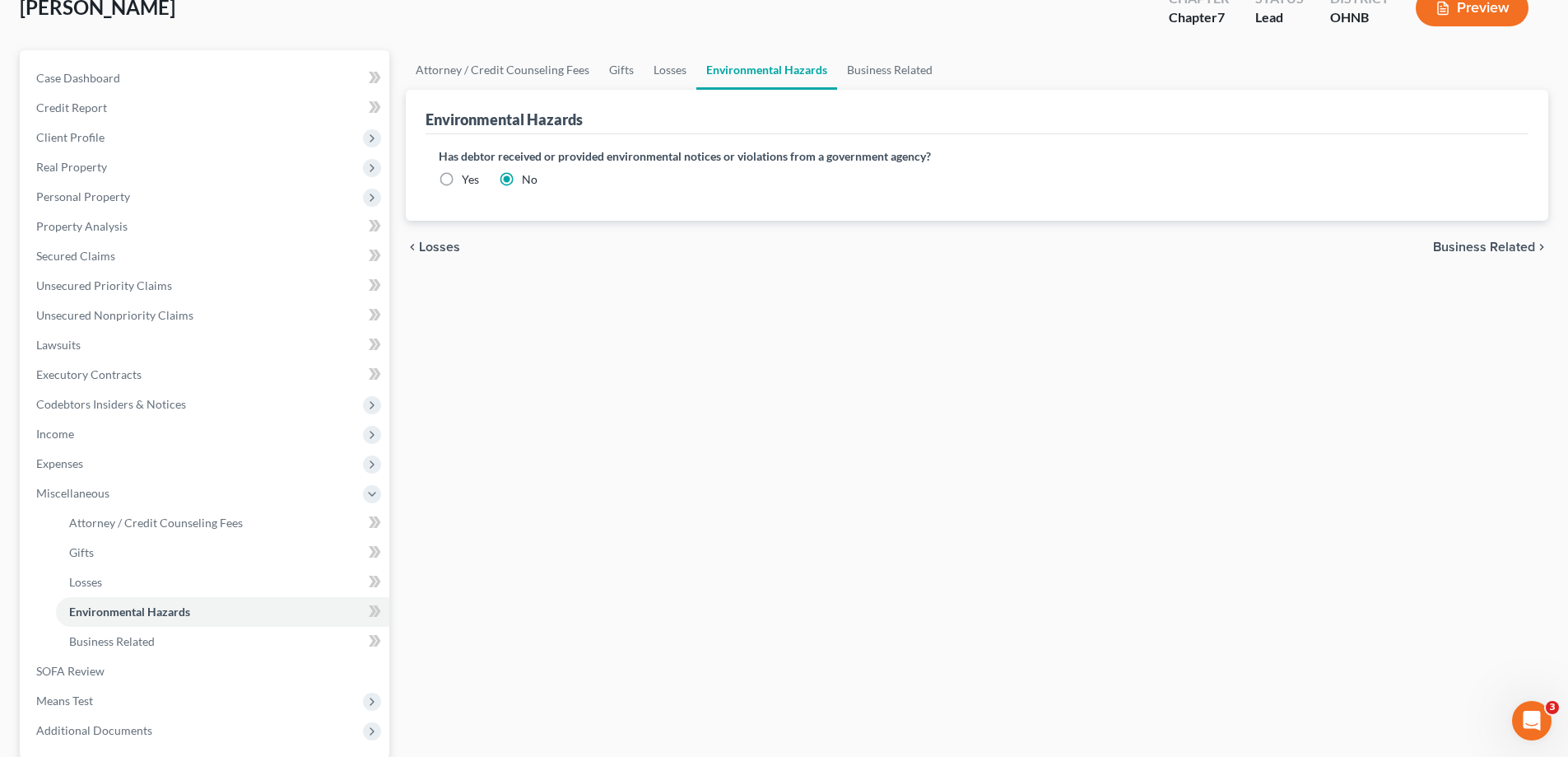
scroll to position [267, 0]
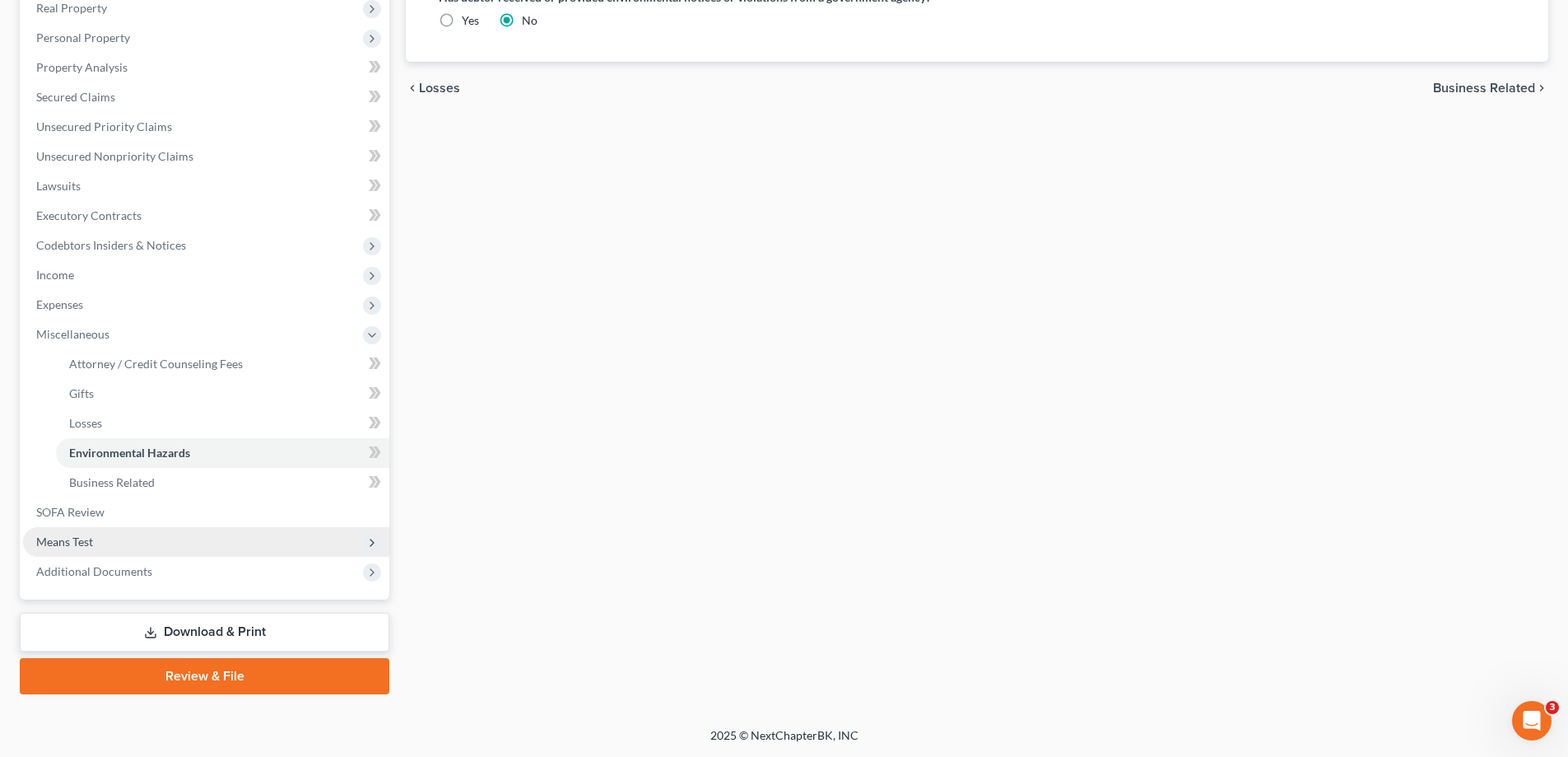
click at [92, 535] on span "Means Test" at bounding box center [64, 541] width 57 height 14
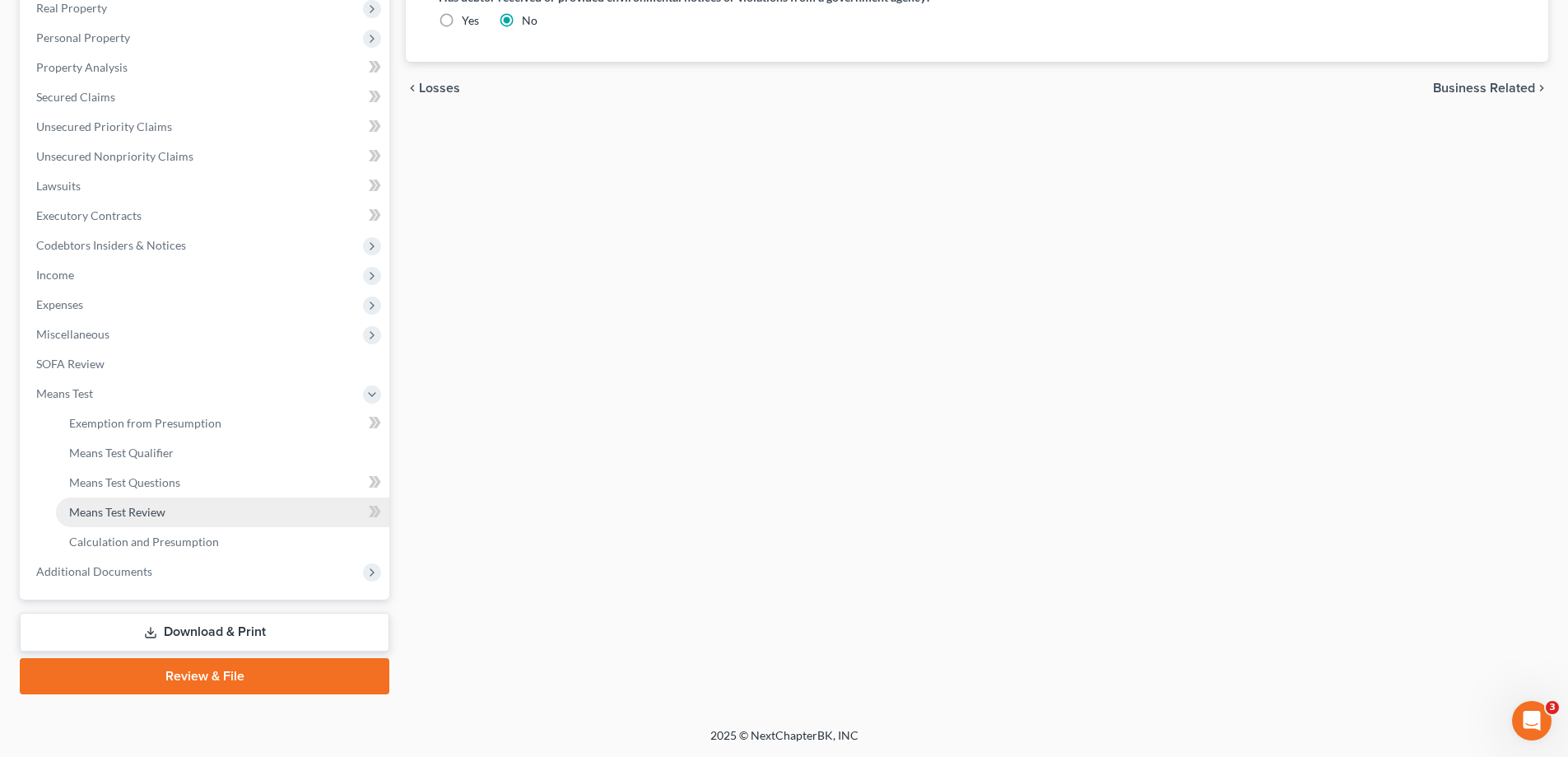
click at [171, 519] on link "Means Test Review" at bounding box center [223, 512] width 333 height 30
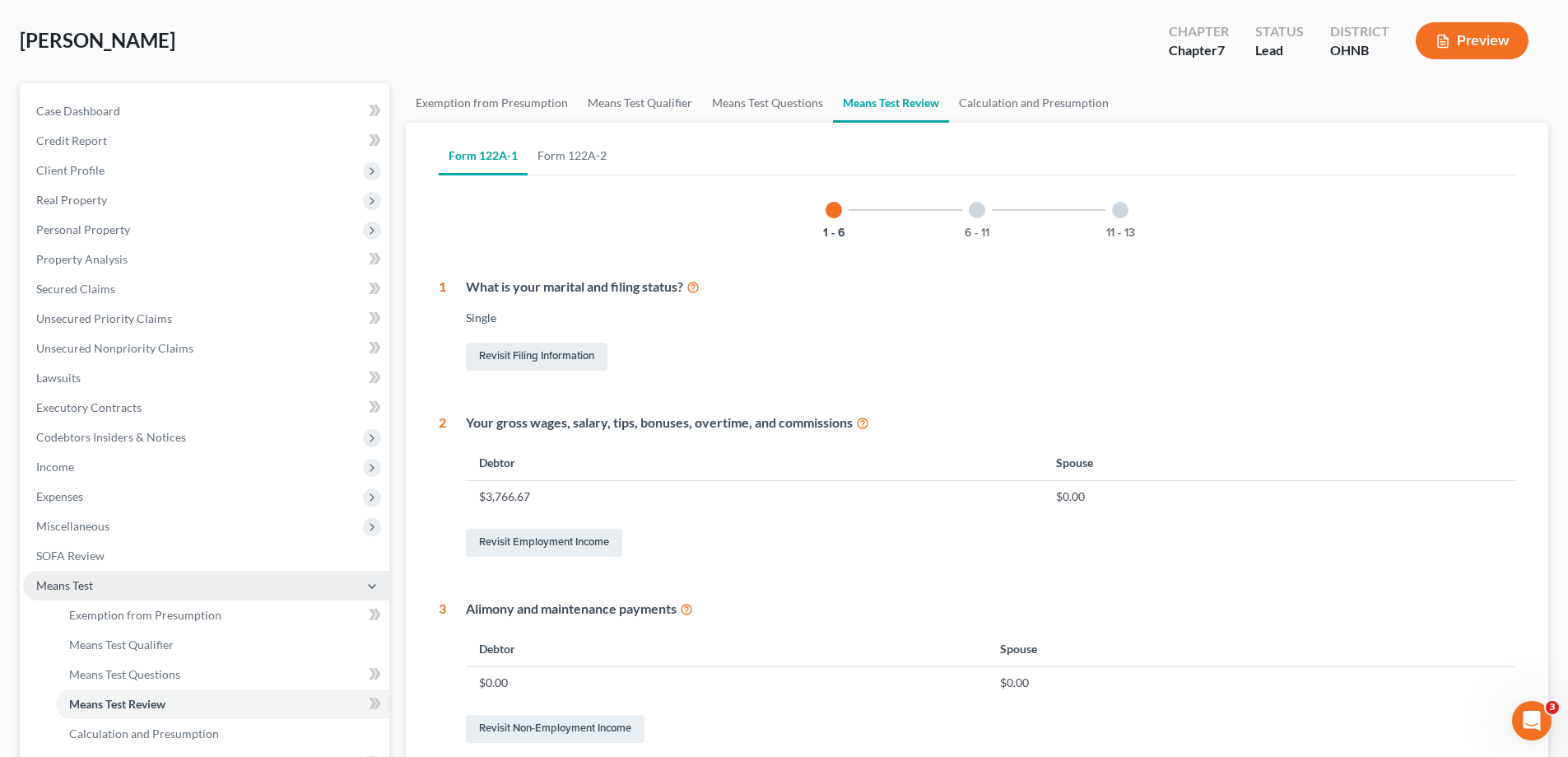
scroll to position [165, 0]
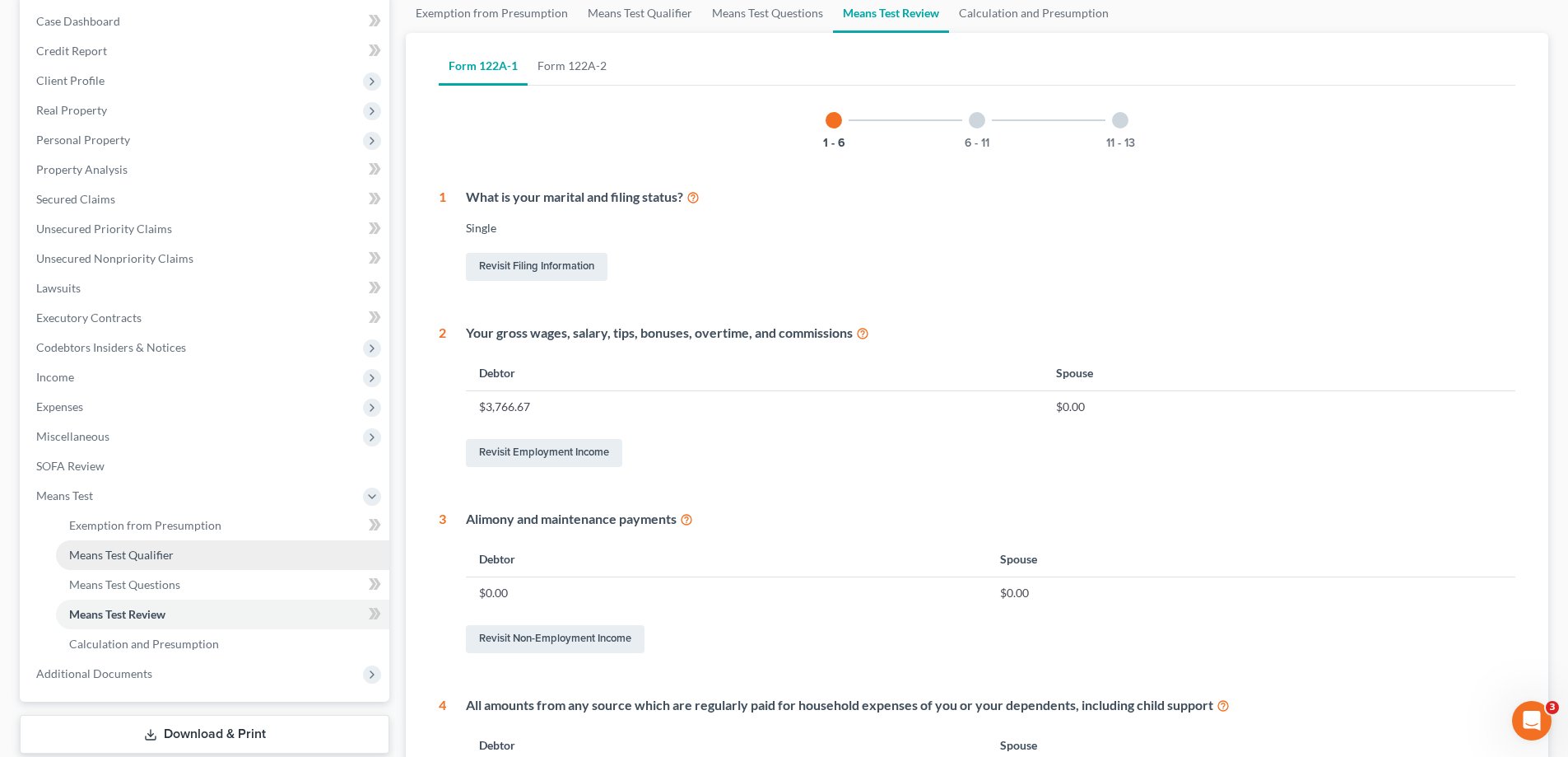
click at [158, 554] on span "Means Test Qualifier" at bounding box center [120, 554] width 104 height 14
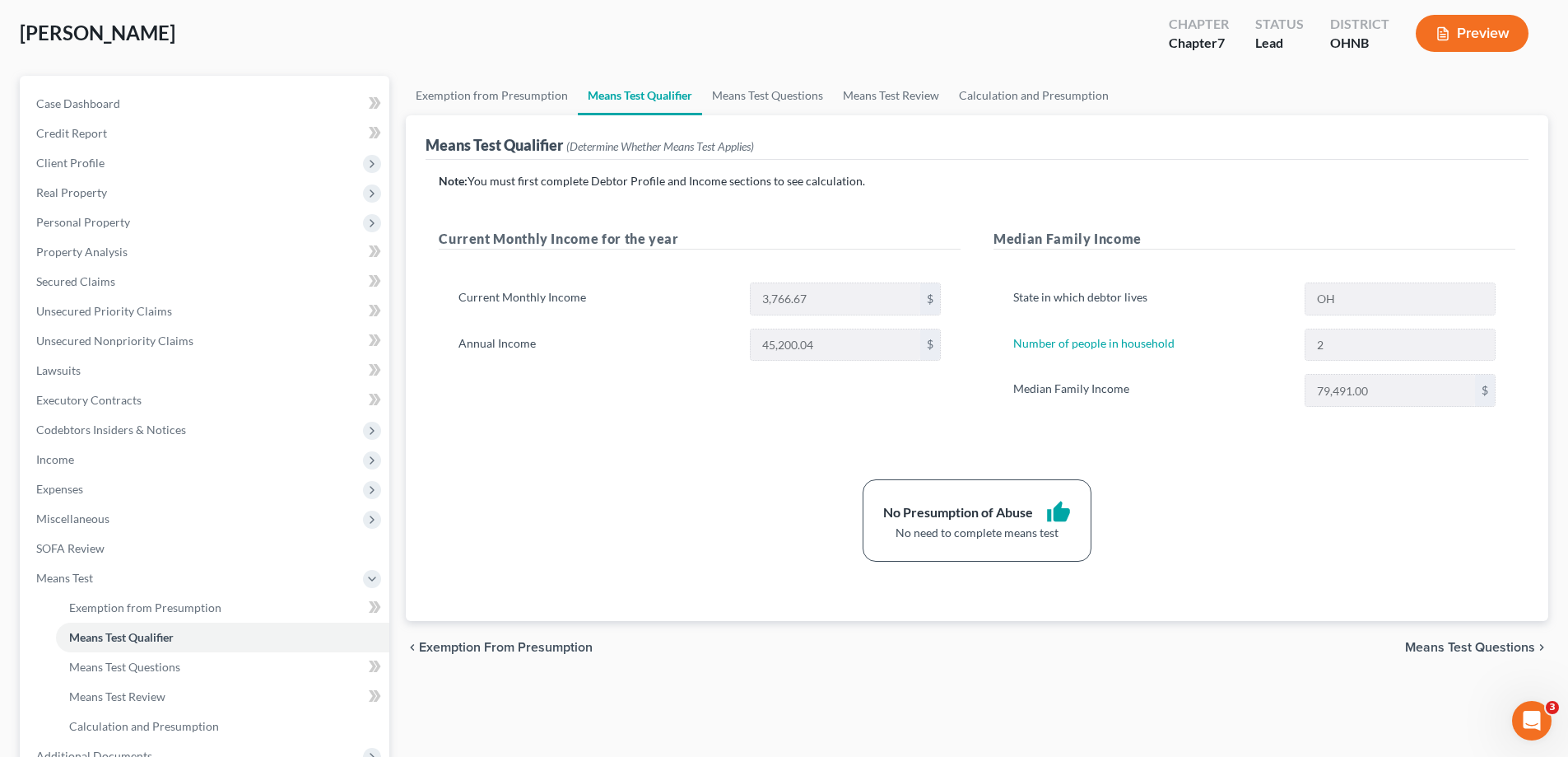
scroll to position [165, 0]
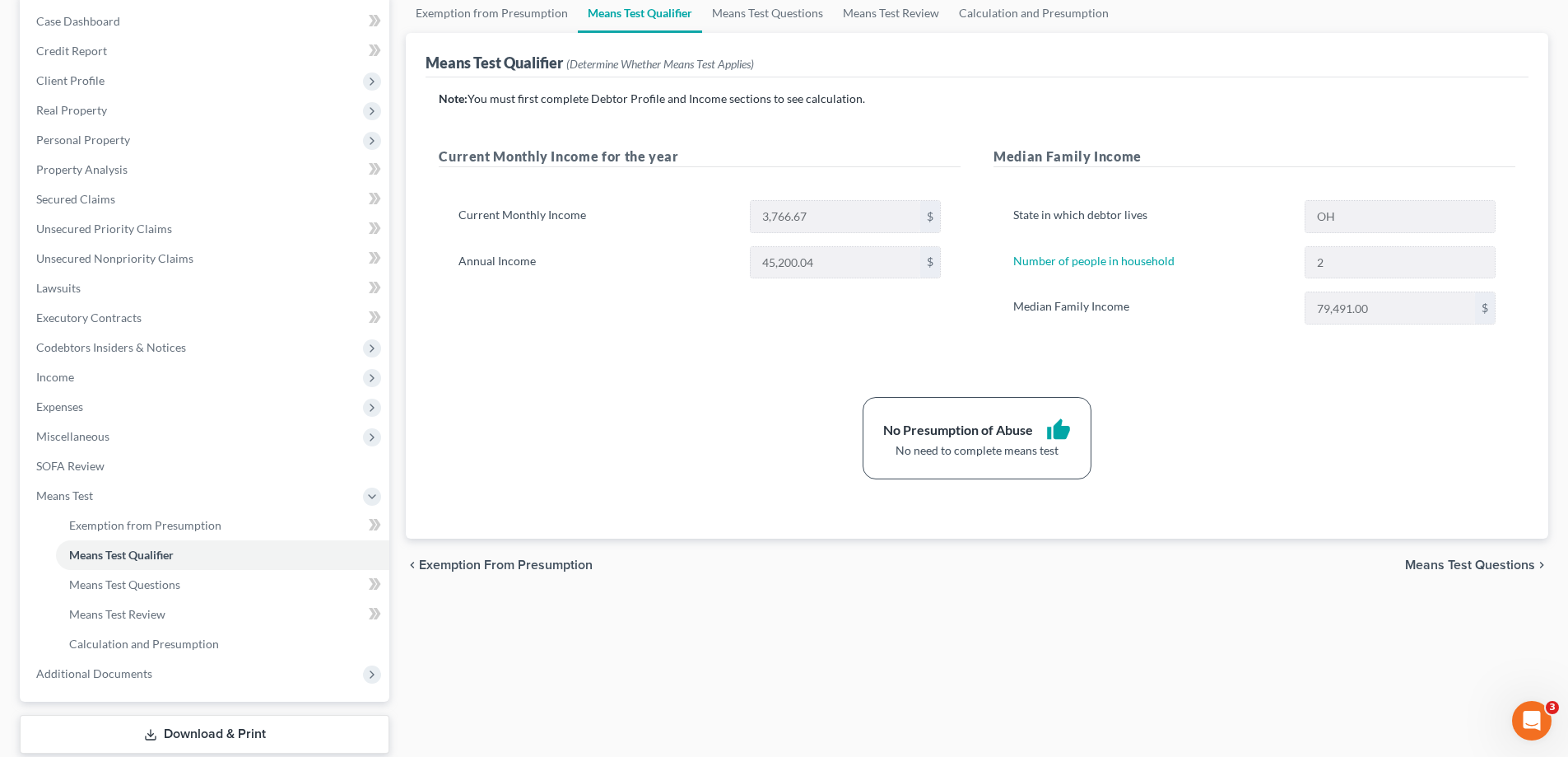
click at [1488, 564] on span "Means Test Questions" at bounding box center [1470, 564] width 130 height 14
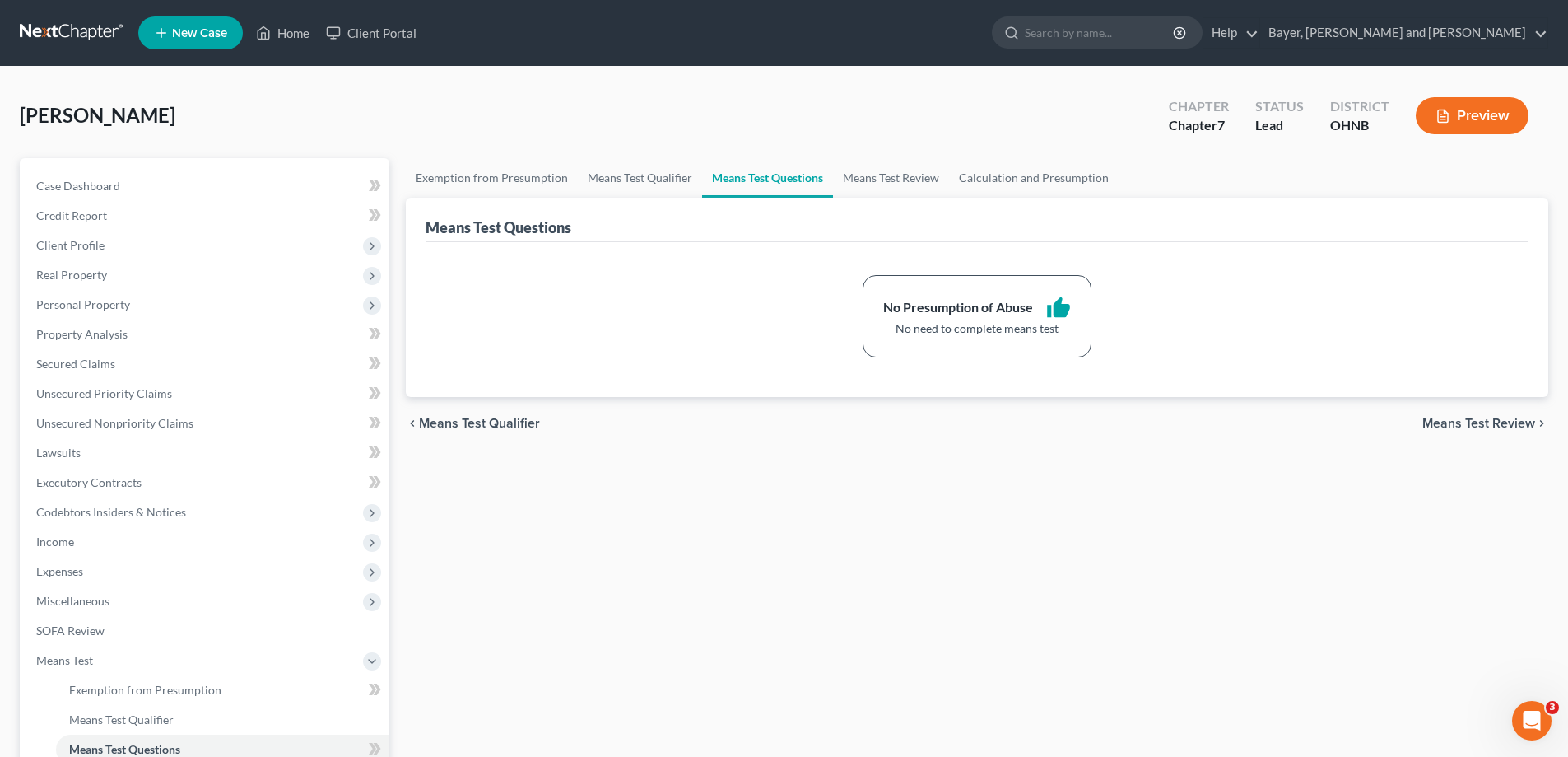
click at [1487, 422] on span "Means Test Review" at bounding box center [1478, 423] width 113 height 14
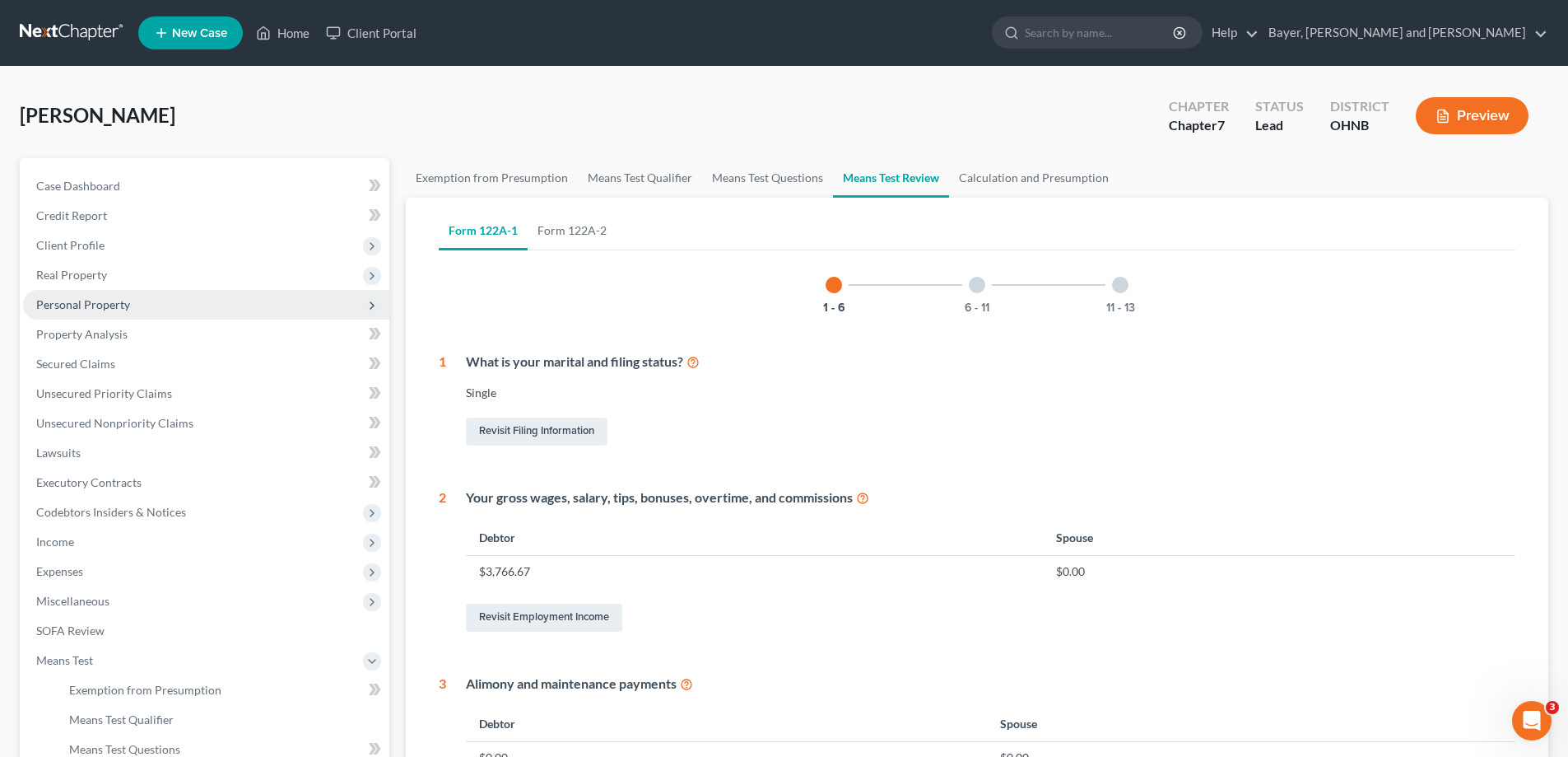
click at [100, 313] on span "Personal Property" at bounding box center [206, 304] width 367 height 30
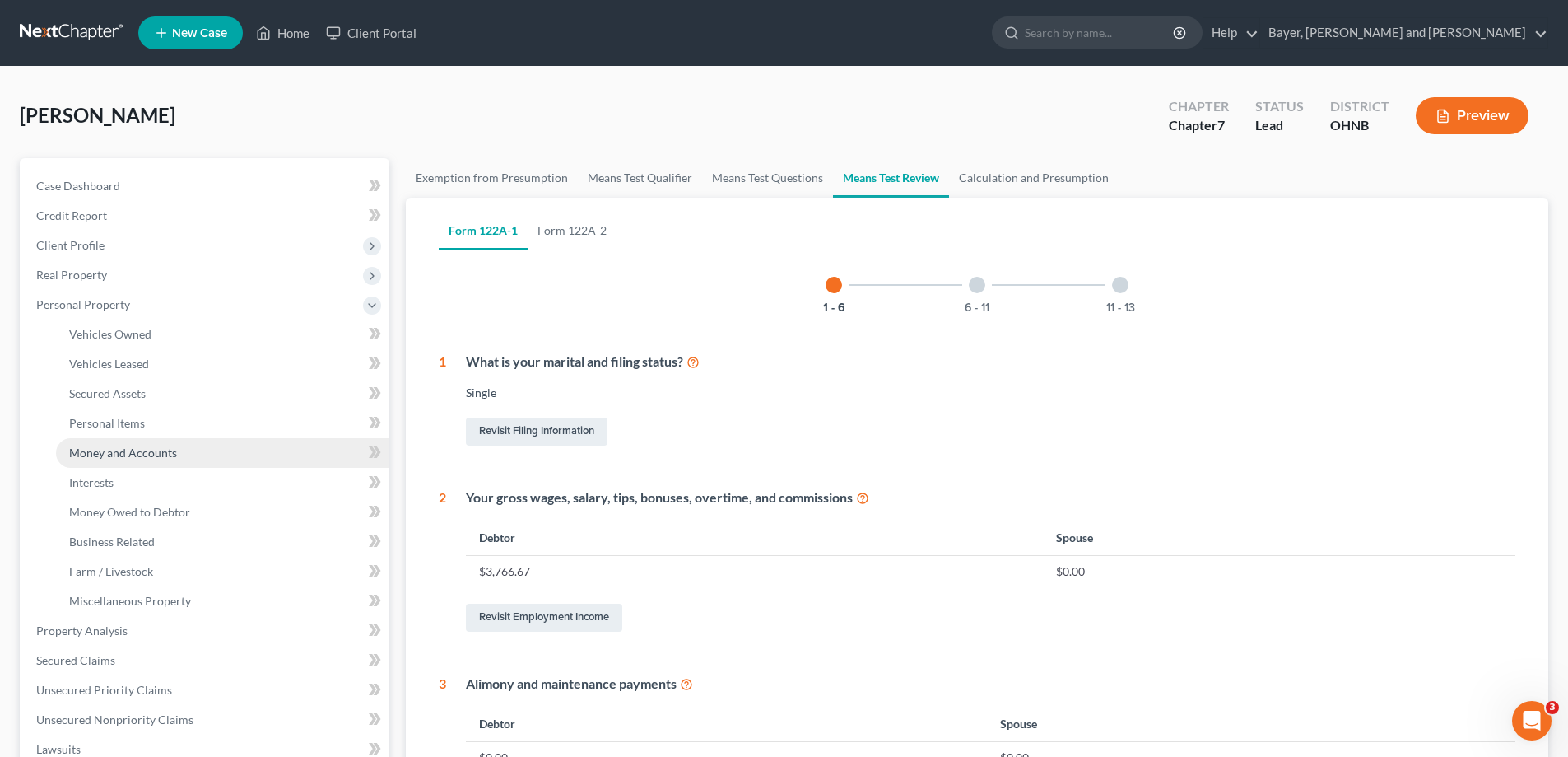
click at [143, 454] on span "Money and Accounts" at bounding box center [122, 452] width 108 height 14
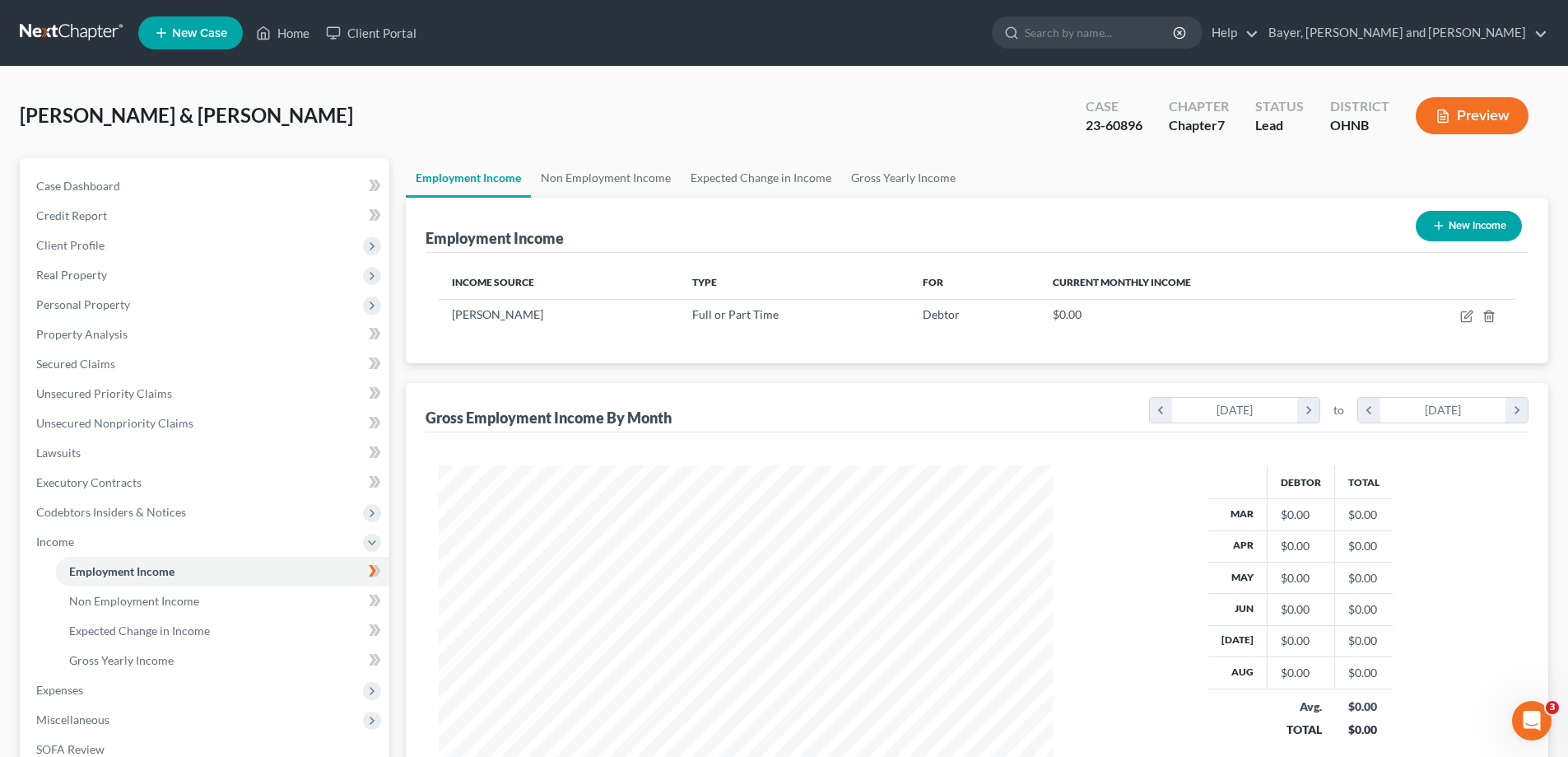
scroll to position [82, 0]
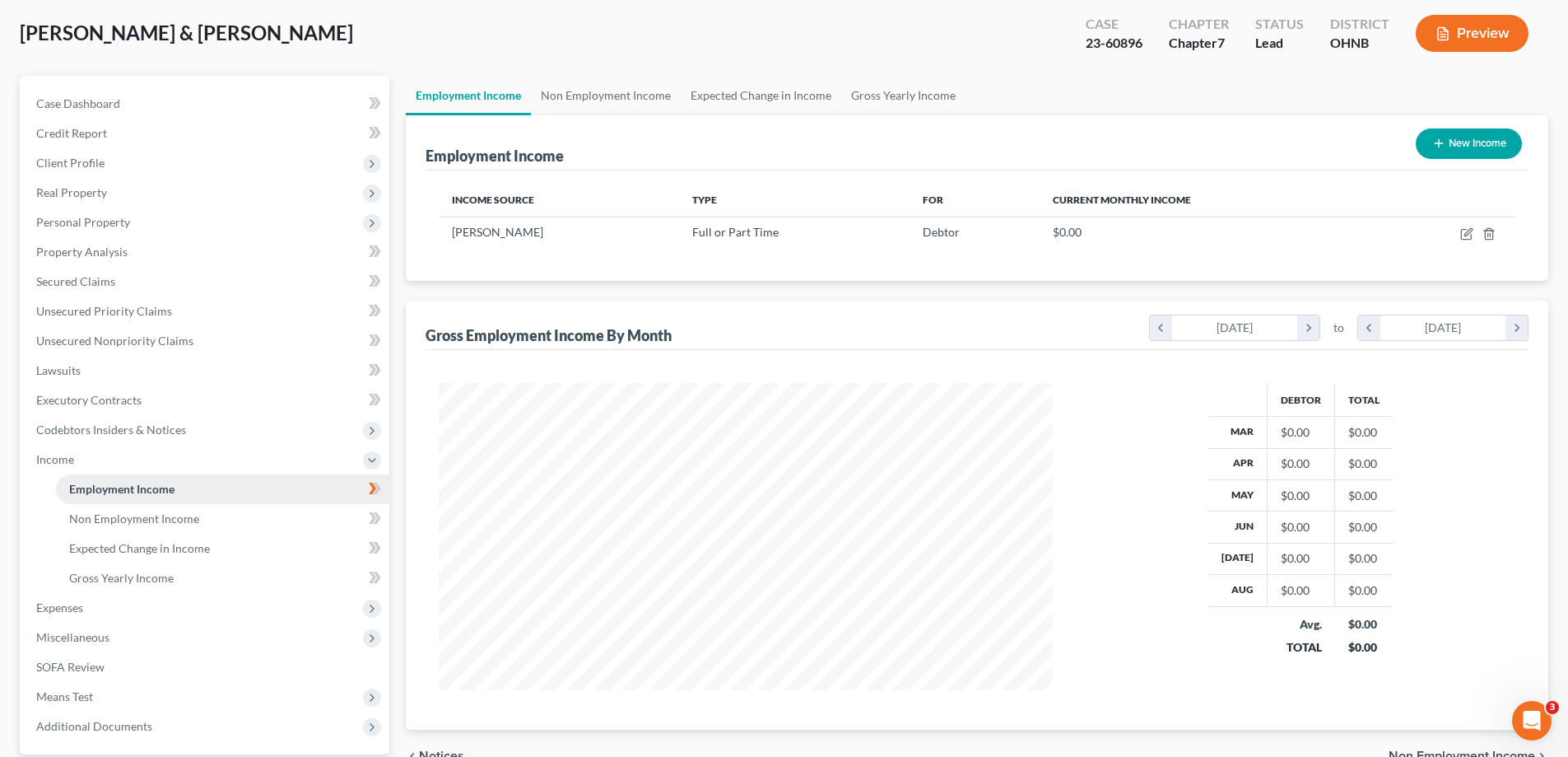
click at [144, 493] on span "Employment Income" at bounding box center [121, 488] width 105 height 14
click at [572, 104] on link "Non Employment Income" at bounding box center [605, 96] width 149 height 40
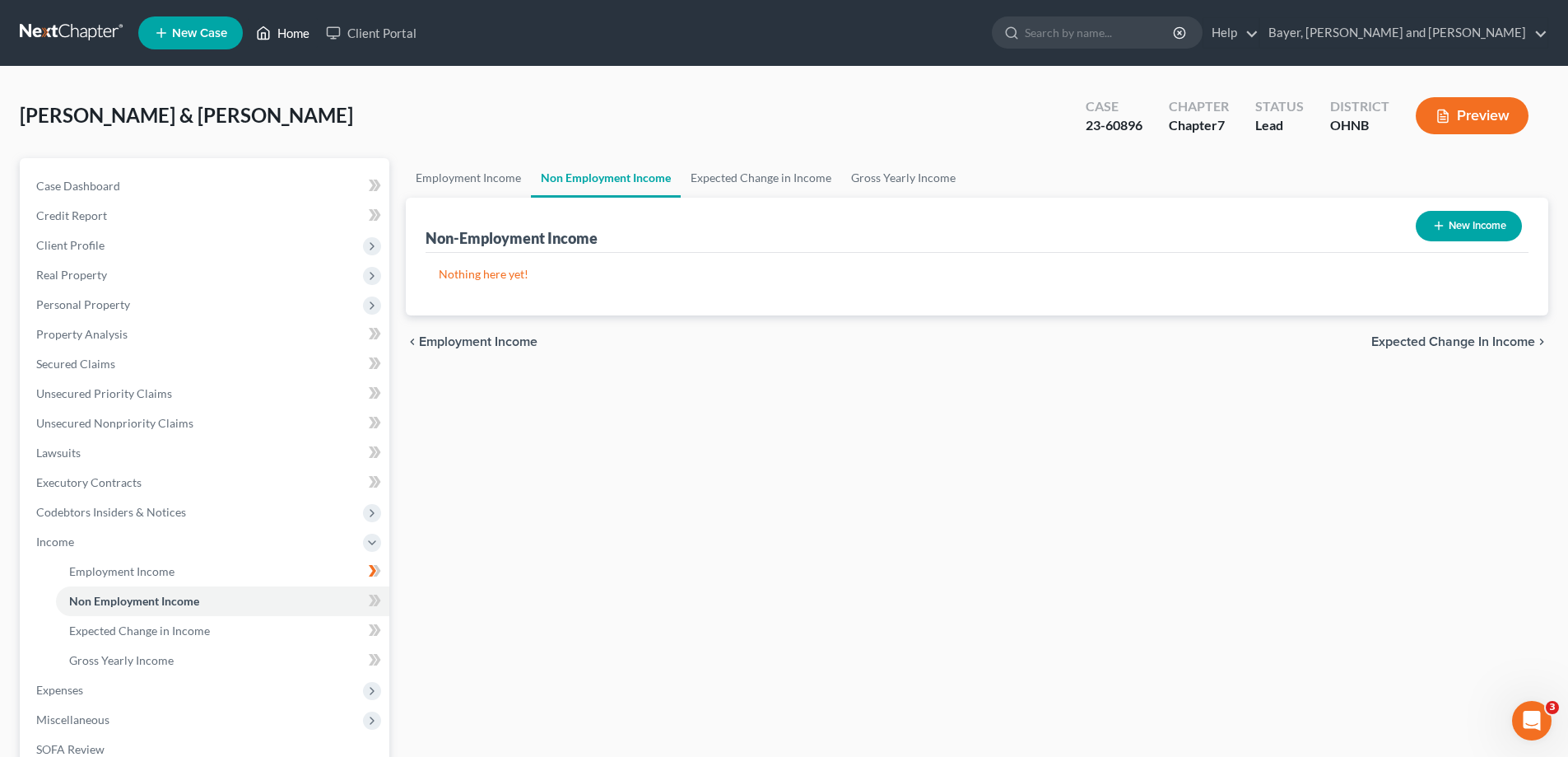
click at [283, 38] on link "Home" at bounding box center [282, 33] width 70 height 30
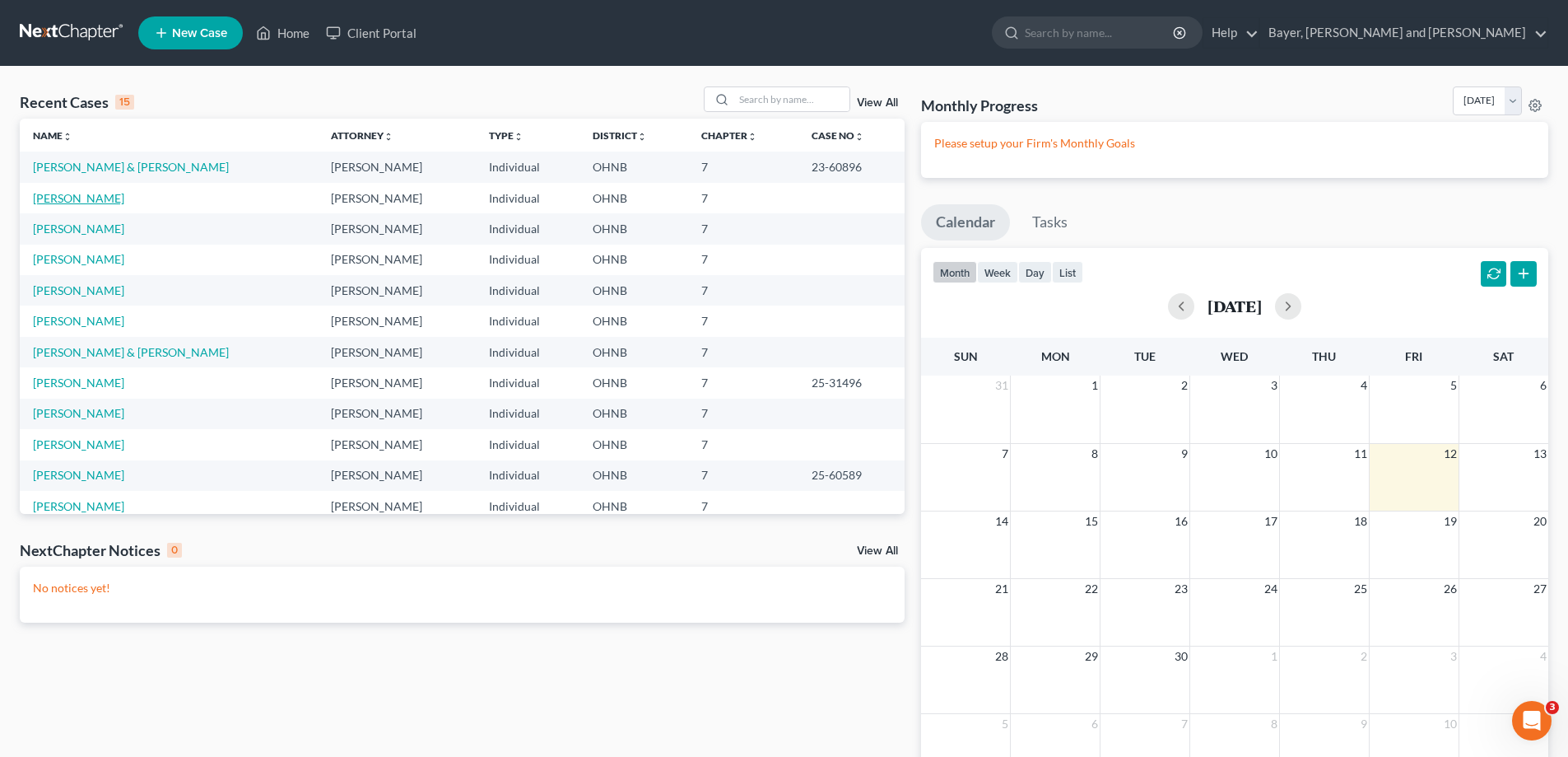
click at [101, 196] on link "[PERSON_NAME]" at bounding box center [78, 197] width 91 height 14
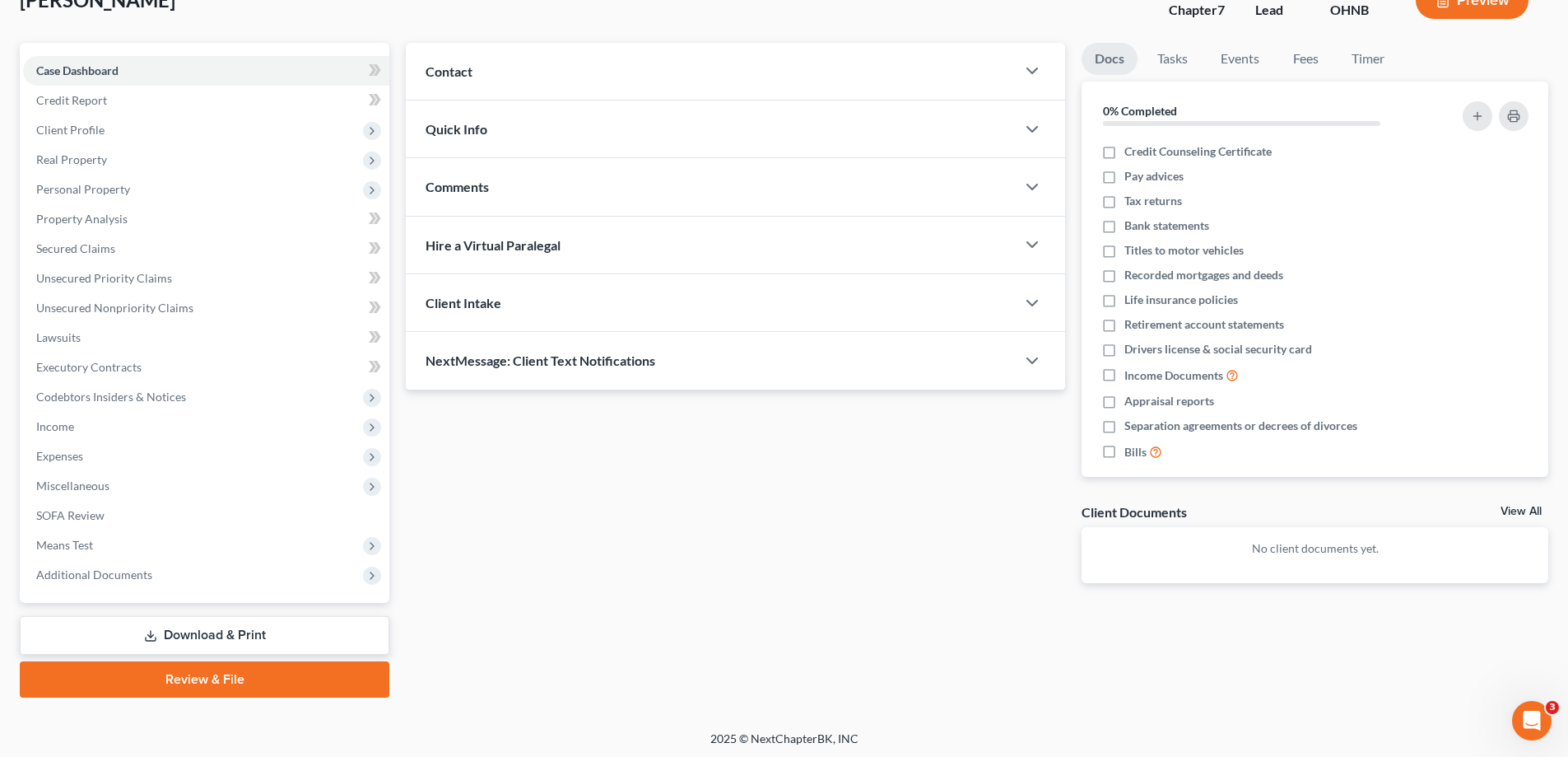
scroll to position [119, 0]
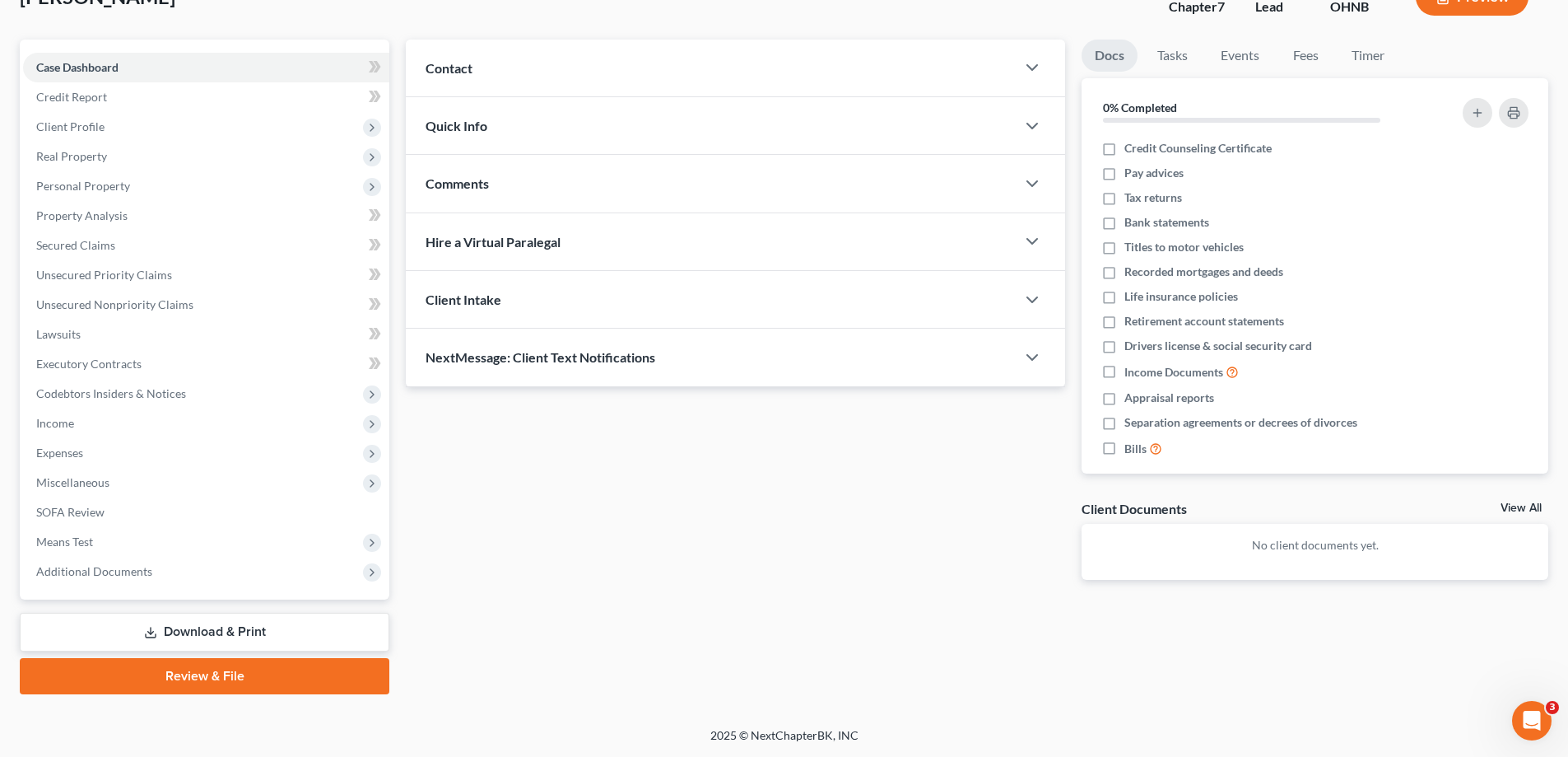
click at [185, 629] on link "Download & Print" at bounding box center [205, 632] width 369 height 39
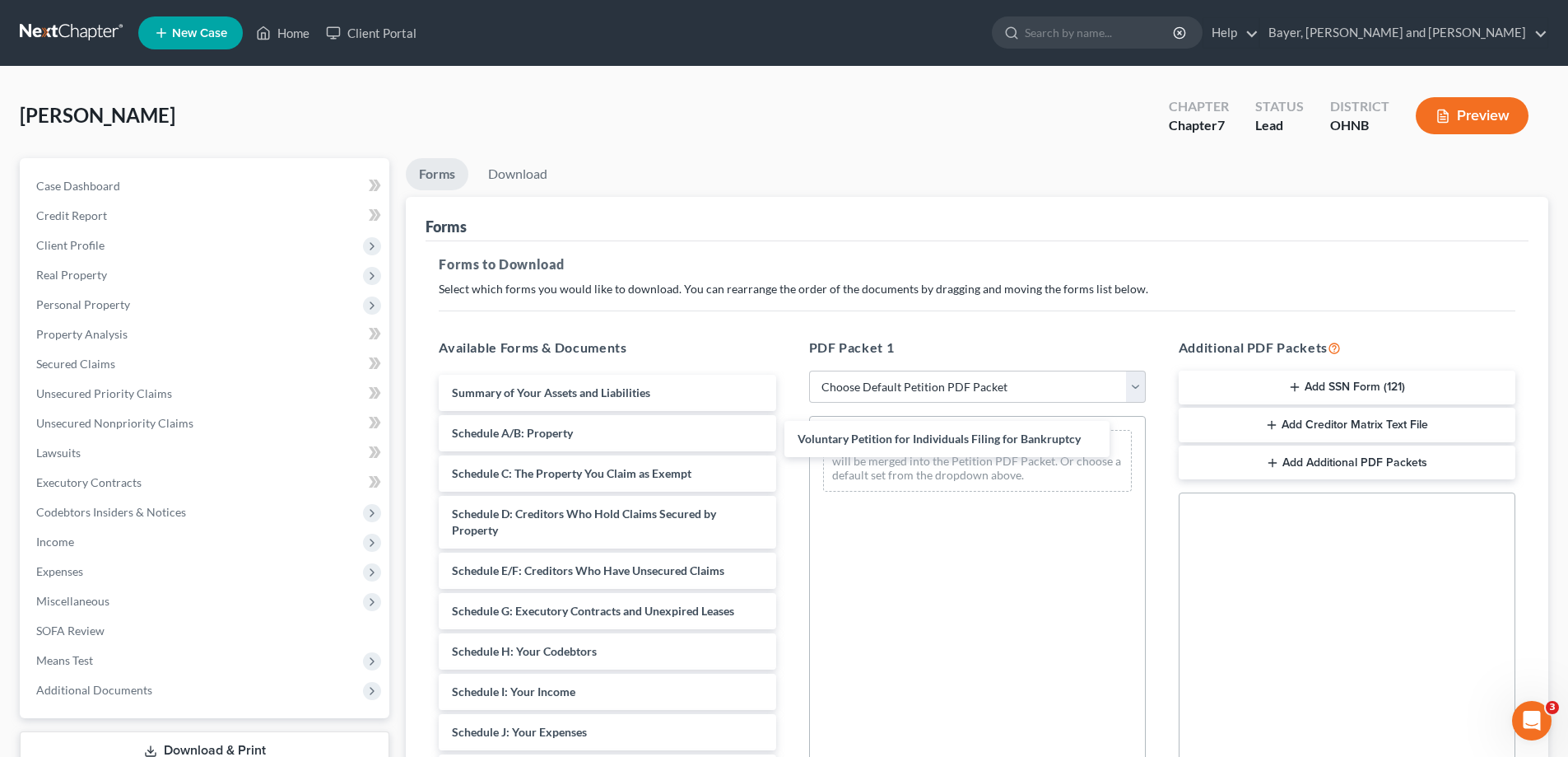
drag, startPoint x: 702, startPoint y: 390, endPoint x: 1050, endPoint y: 428, distance: 350.1
click at [789, 433] on div "Voluntary Petition for Individuals Filing for Bankruptcy Voluntary Petition for…" at bounding box center [607, 749] width 363 height 748
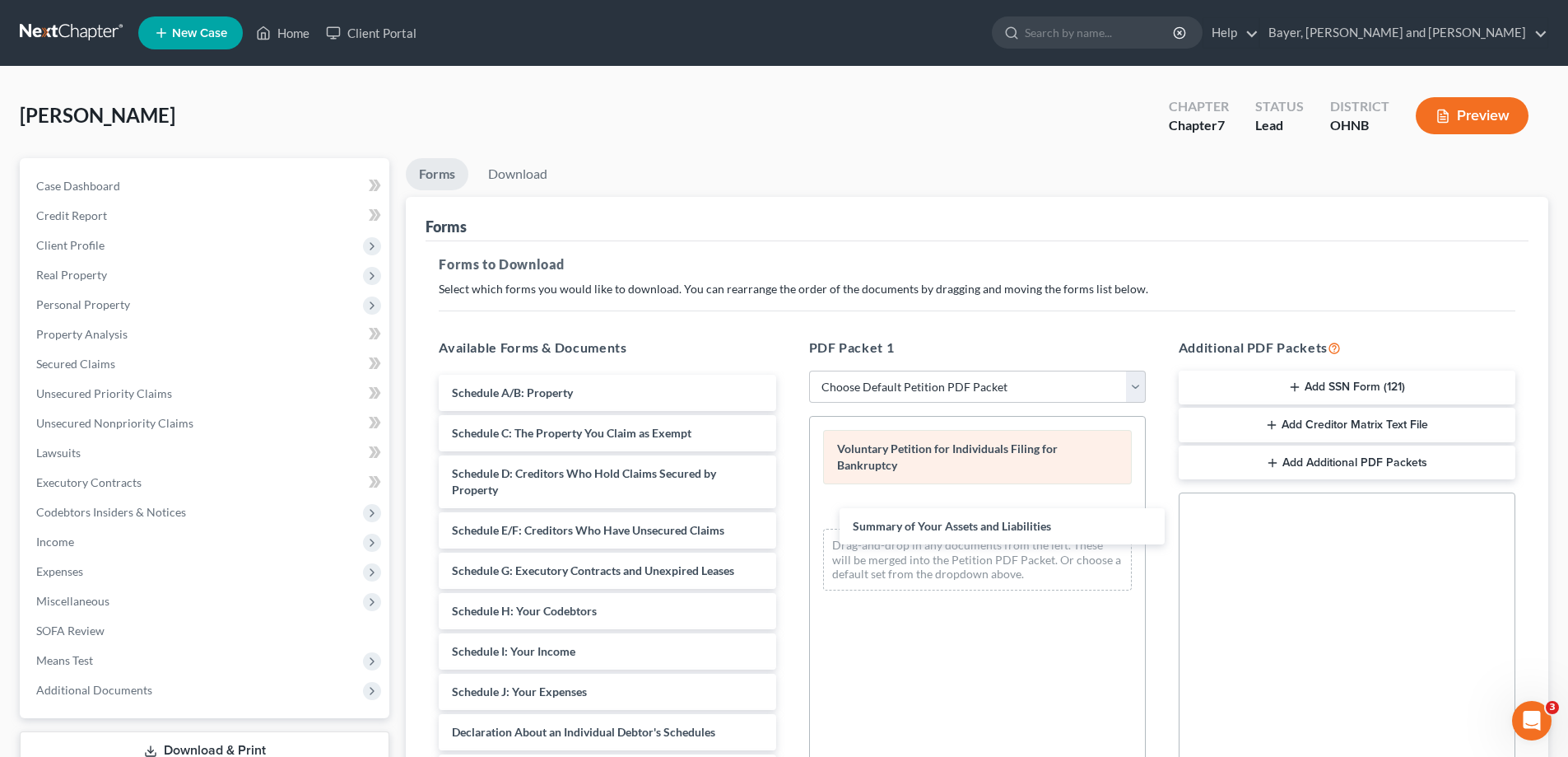
drag, startPoint x: 664, startPoint y: 381, endPoint x: 1033, endPoint y: 480, distance: 382.0
click at [789, 492] on div "Summary of Your Assets and Liabilities Summary of Your Assets and Liabilities S…" at bounding box center [607, 728] width 363 height 707
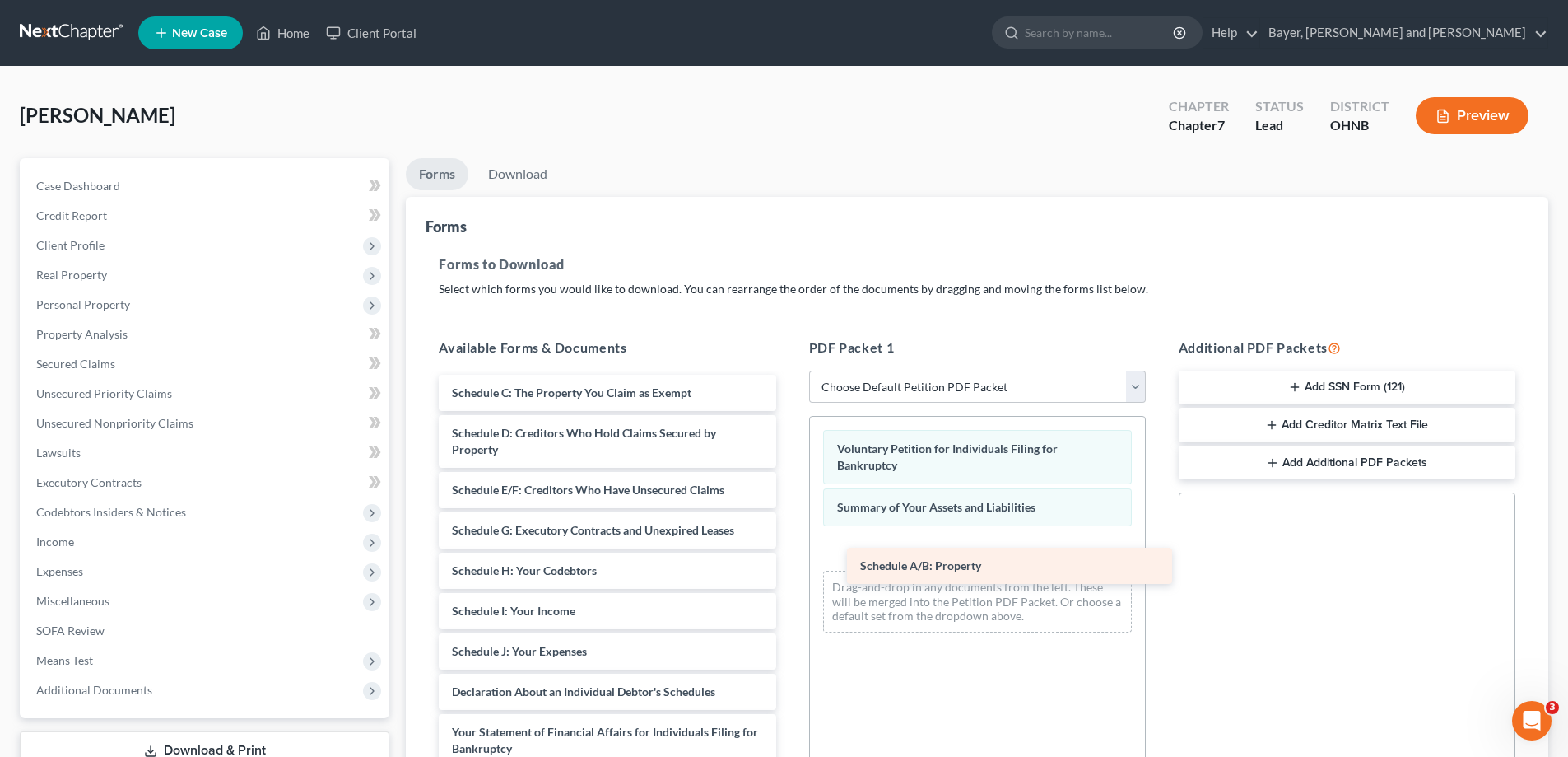
drag, startPoint x: 631, startPoint y: 383, endPoint x: 1040, endPoint y: 539, distance: 437.7
click at [789, 539] on div "Schedule A/B: Property Schedule A/B: Property Schedule C: The Property You Clai…" at bounding box center [607, 708] width 363 height 667
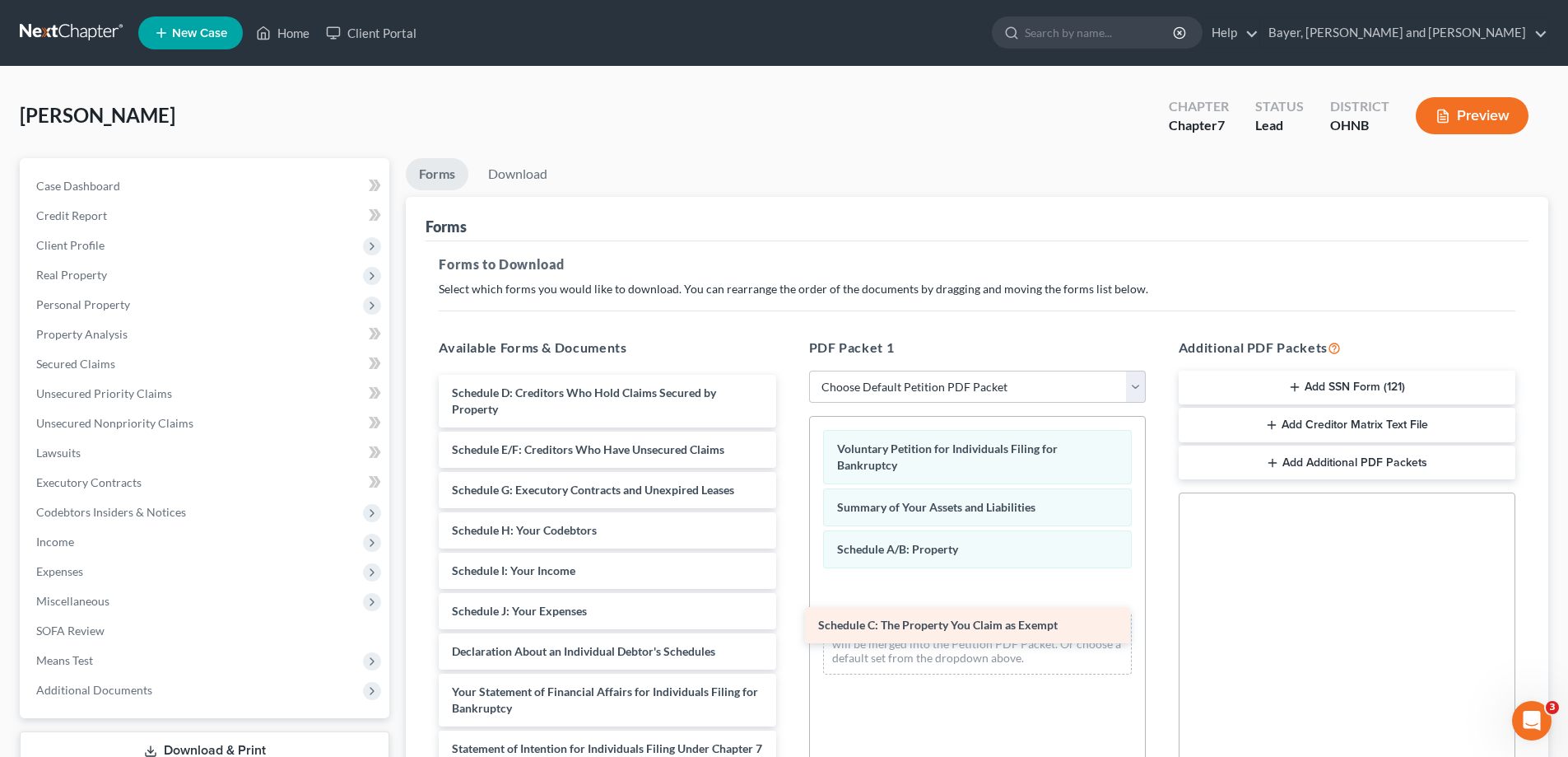
drag, startPoint x: 616, startPoint y: 390, endPoint x: 980, endPoint y: 606, distance: 423.3
click at [789, 612] on div "Schedule C: The Property You Claim as Exempt Schedule C: The Property You Claim…" at bounding box center [607, 688] width 363 height 627
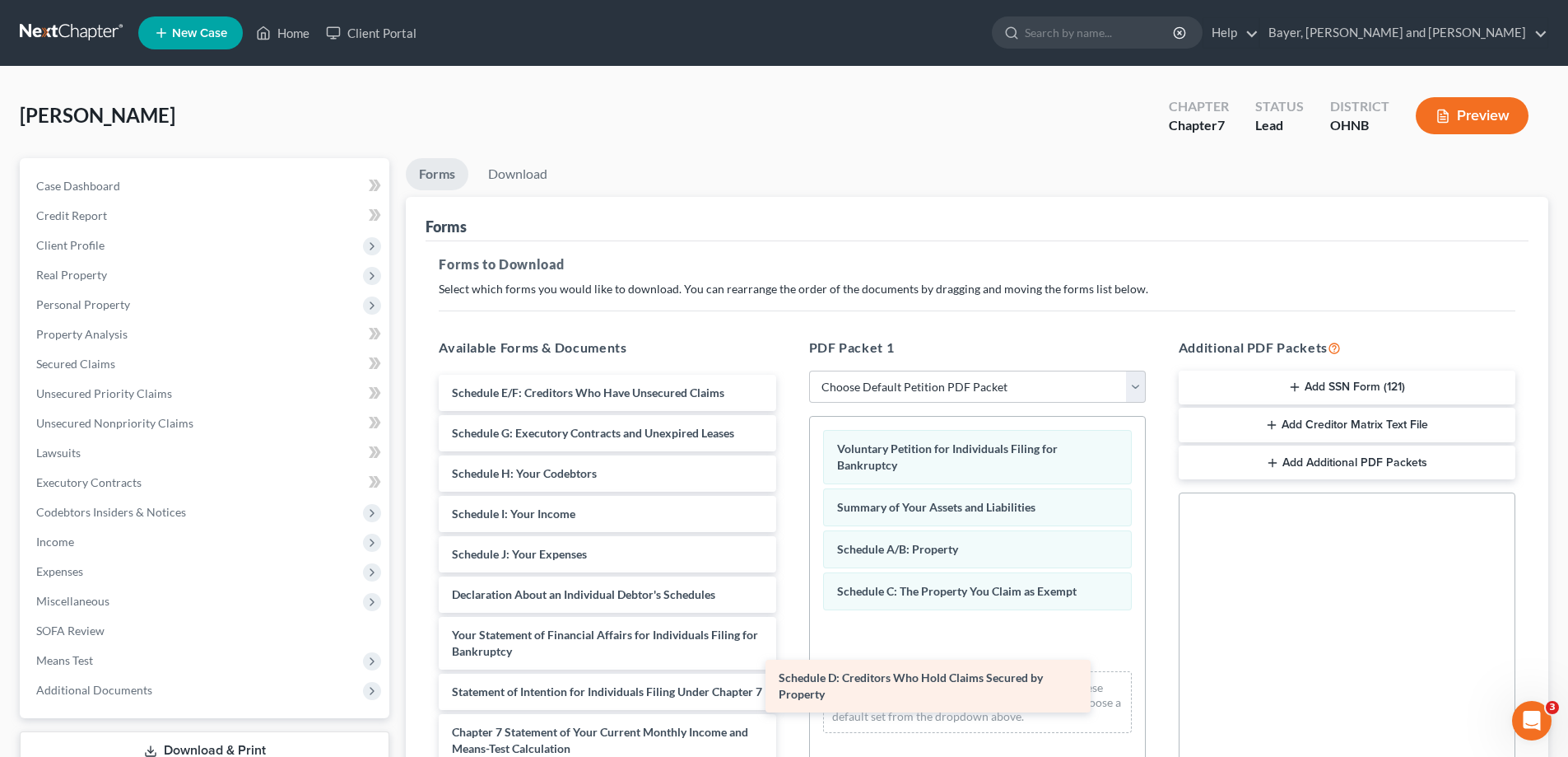
drag, startPoint x: 712, startPoint y: 407, endPoint x: 1066, endPoint y: 651, distance: 429.9
click at [789, 651] on div "Schedule D: Creditors Who Hold Claims Secured by Property Schedule D: Creditors…" at bounding box center [607, 659] width 363 height 570
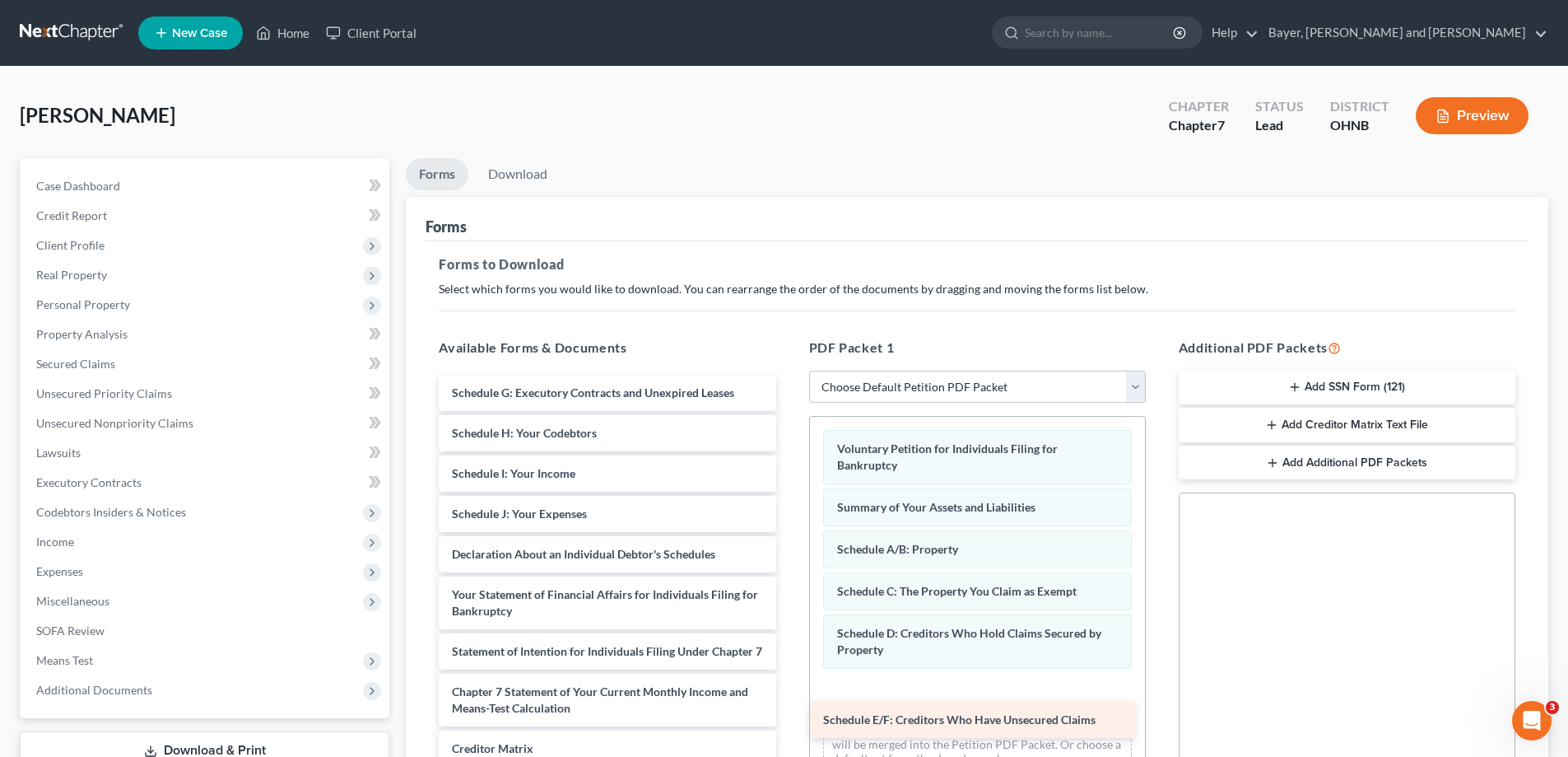
drag, startPoint x: 600, startPoint y: 395, endPoint x: 978, endPoint y: 709, distance: 491.4
click at [789, 713] on div "Schedule E/F: Creditors Who Have Unsecured Claims Schedule E/F: Creditors Who H…" at bounding box center [607, 639] width 363 height 530
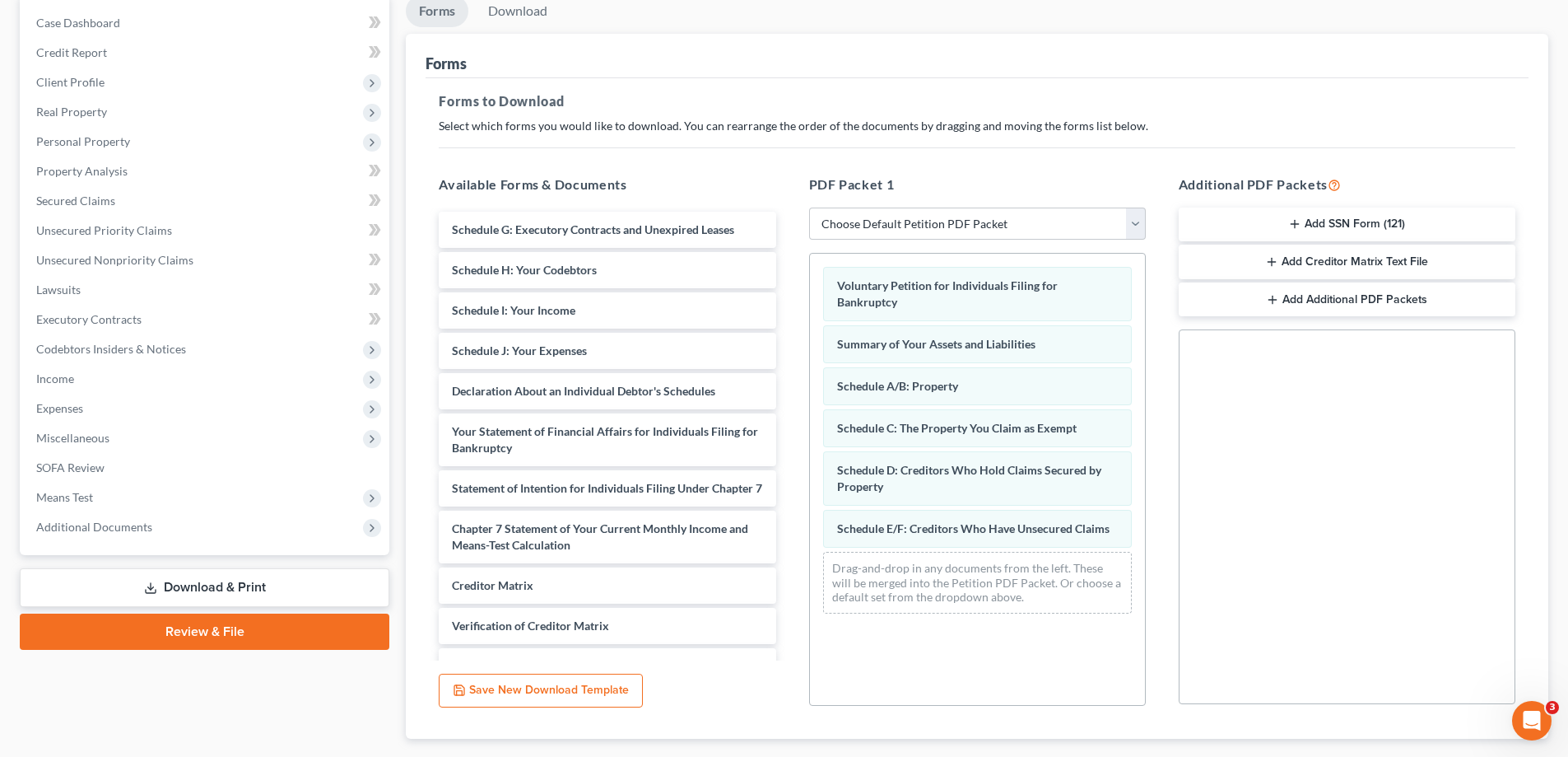
scroll to position [165, 0]
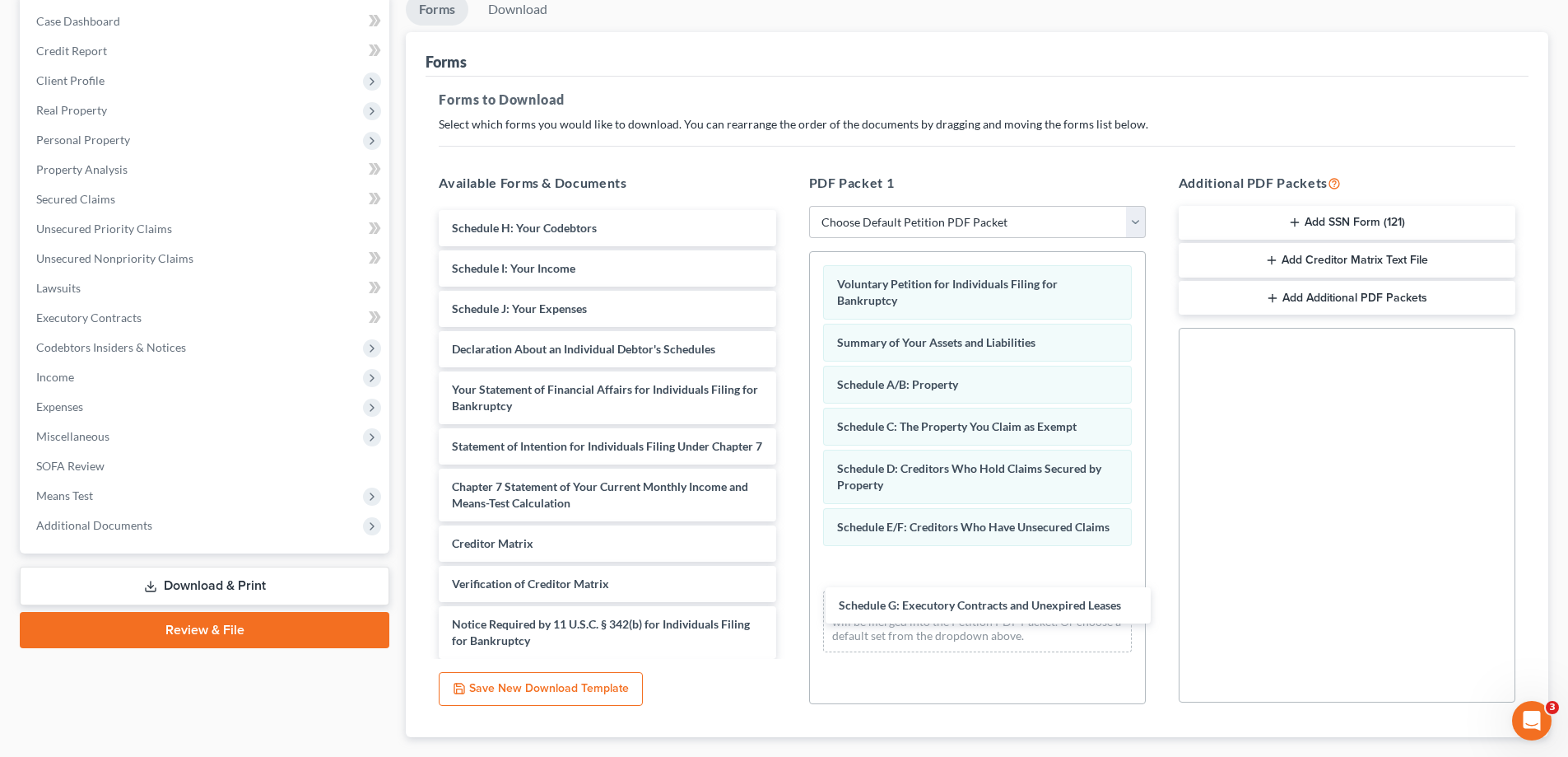
drag, startPoint x: 610, startPoint y: 219, endPoint x: 992, endPoint y: 570, distance: 518.8
click at [789, 580] on div "Schedule G: Executory Contracts and Unexpired Leases Schedule G: Executory Cont…" at bounding box center [607, 455] width 363 height 489
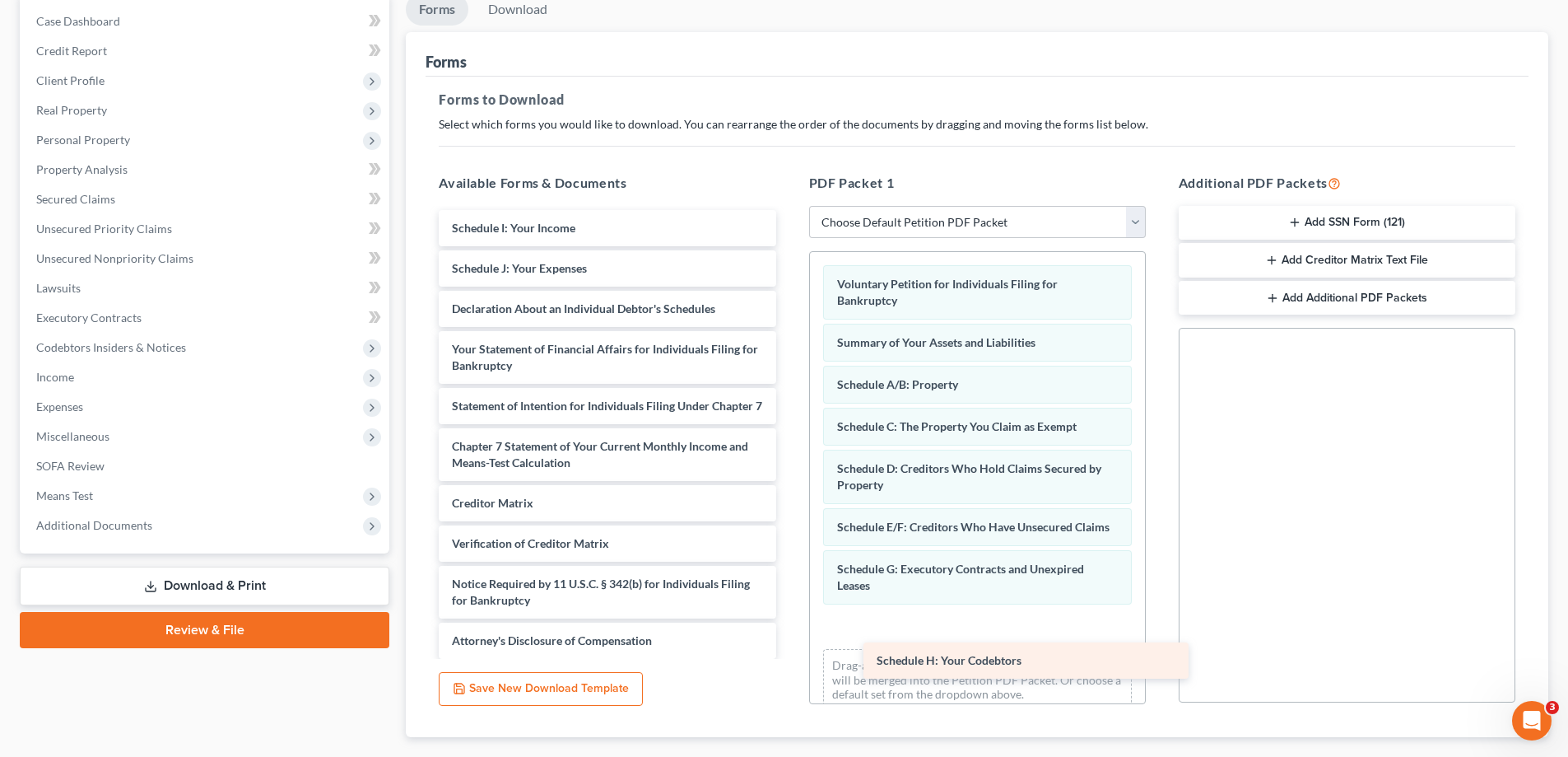
drag, startPoint x: 578, startPoint y: 232, endPoint x: 963, endPoint y: 644, distance: 563.9
click at [789, 658] on div "Schedule H: Your Codebtors Schedule H: Your Codebtors Schedule I: Your Income S…" at bounding box center [607, 435] width 363 height 449
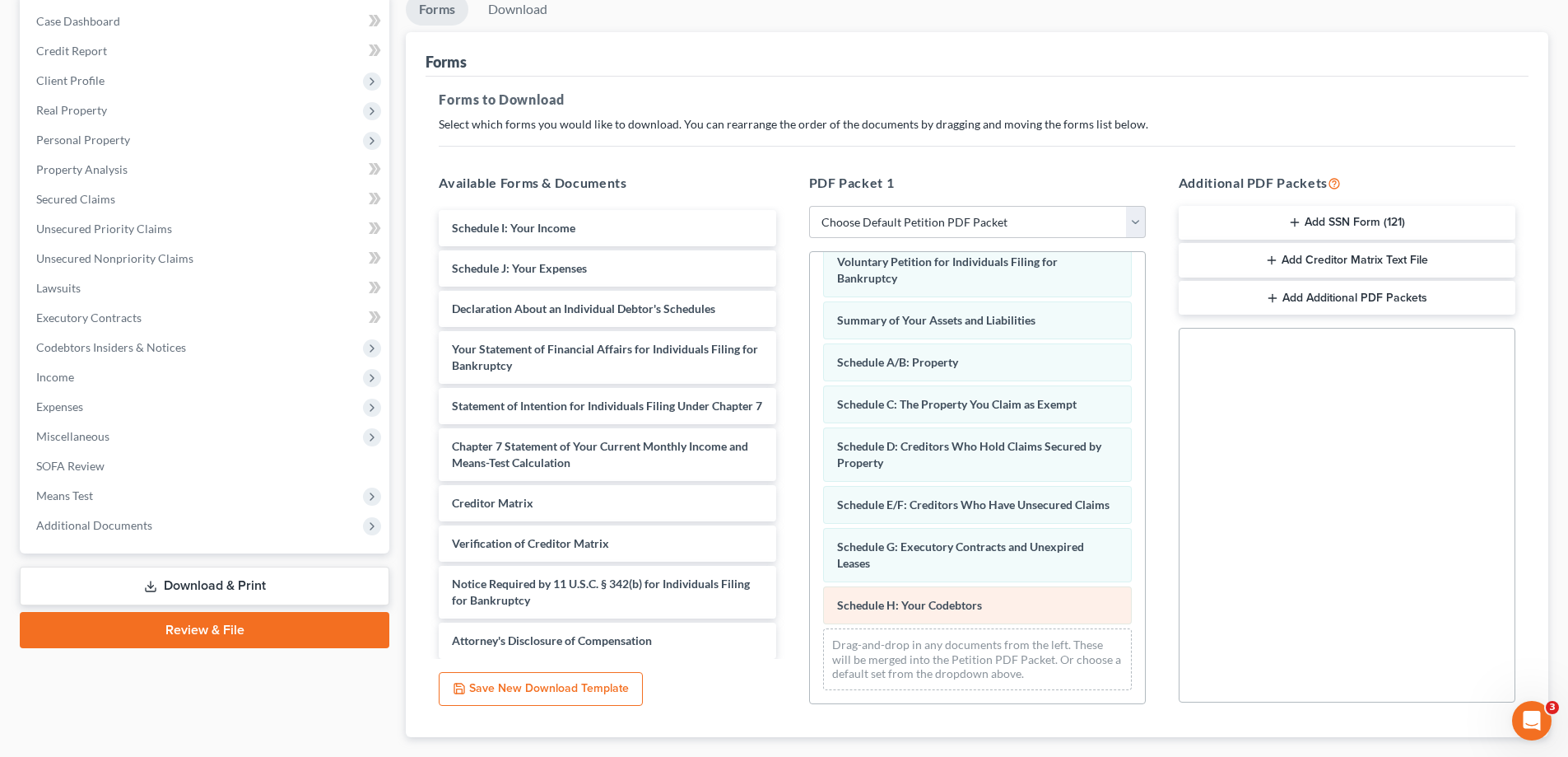
scroll to position [39, 0]
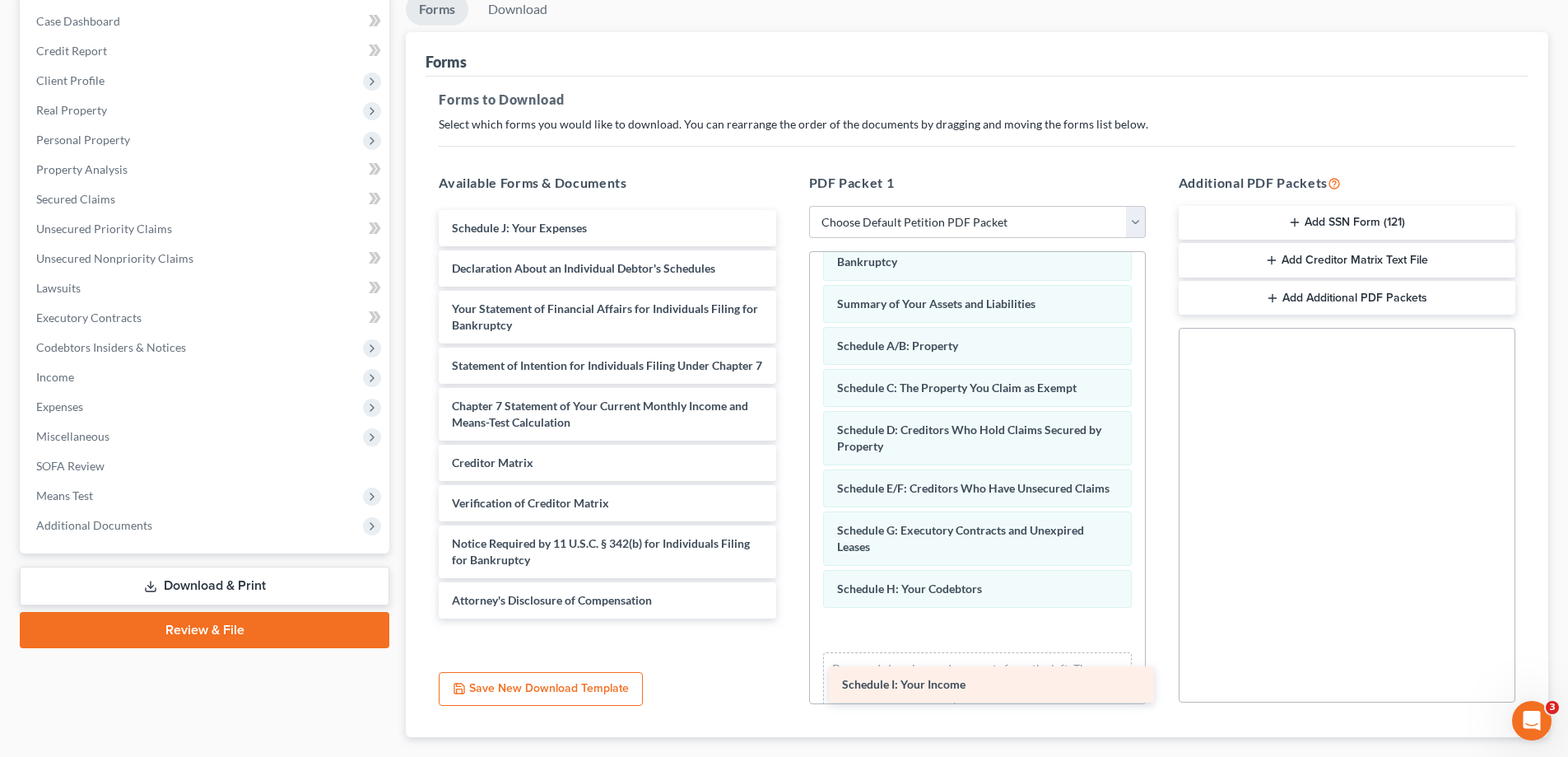
drag, startPoint x: 559, startPoint y: 231, endPoint x: 949, endPoint y: 680, distance: 594.7
click at [789, 618] on div "Schedule I: Your Income Schedule I: Your Income Schedule J: Your Expenses Decla…" at bounding box center [607, 414] width 363 height 408
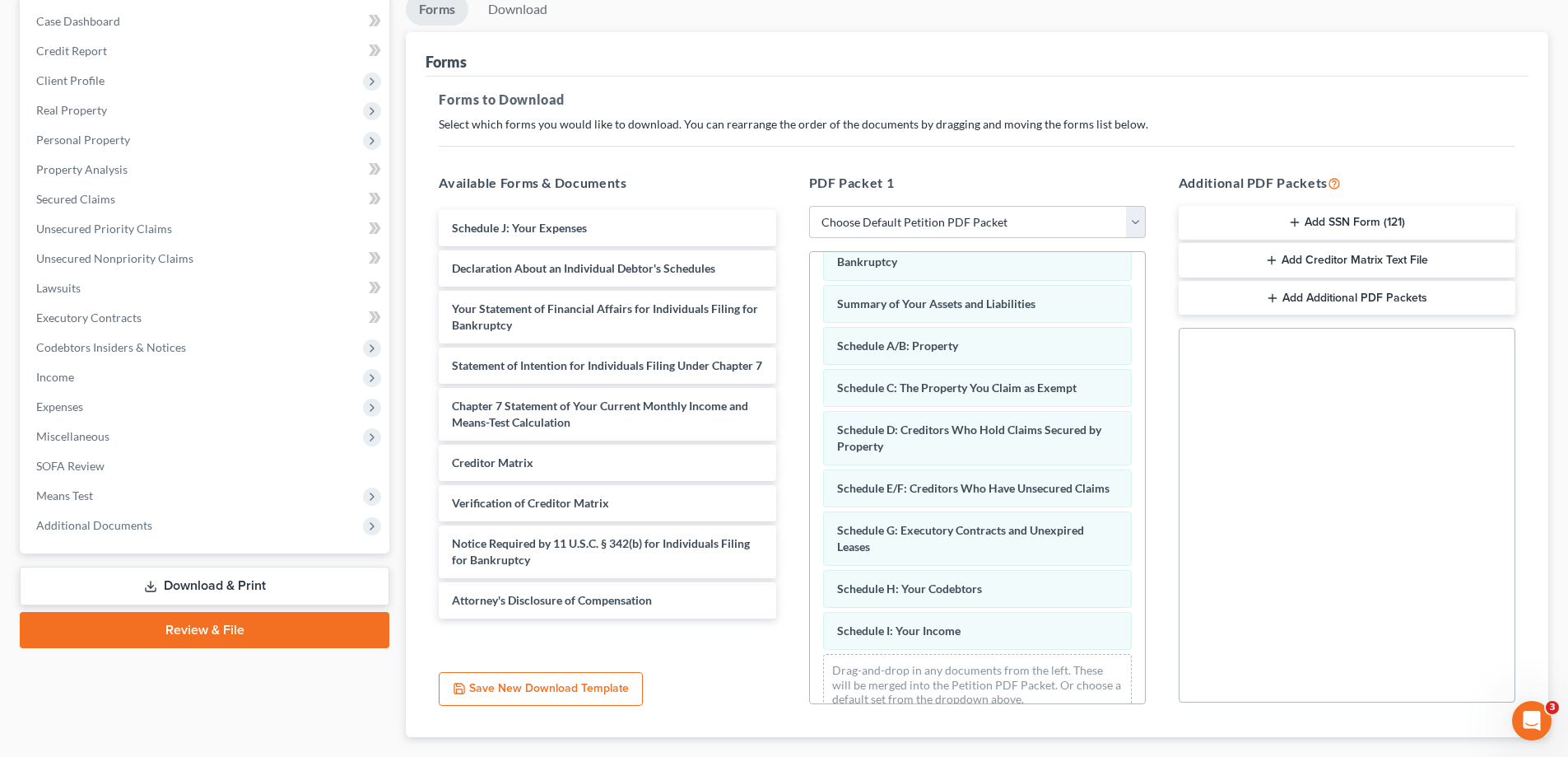
scroll to position [81, 0]
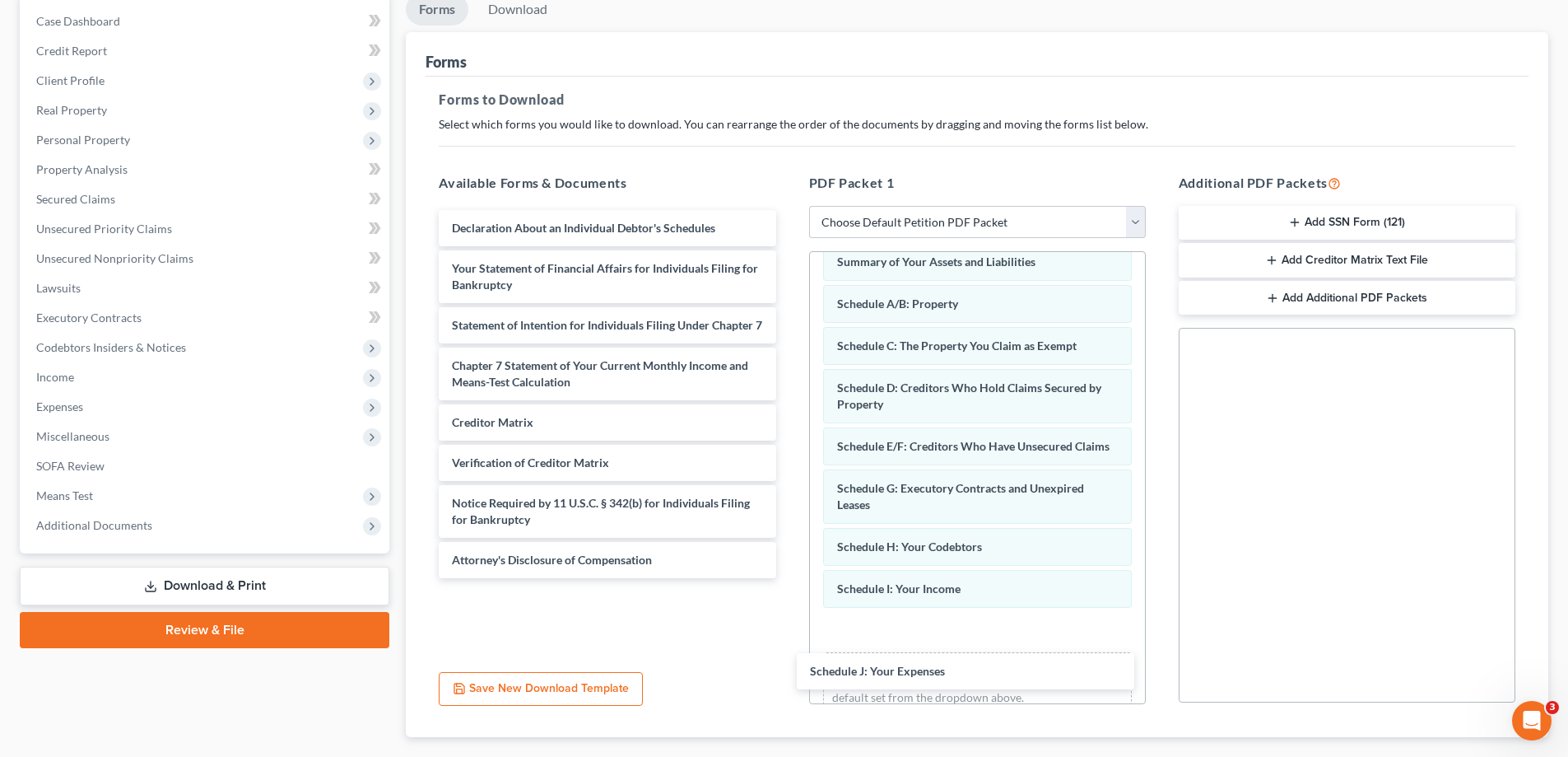
drag, startPoint x: 603, startPoint y: 232, endPoint x: 959, endPoint y: 667, distance: 562.1
click at [789, 578] on div "Schedule J: Your Expenses Schedule J: Your Expenses Declaration About an Indivi…" at bounding box center [607, 394] width 363 height 368
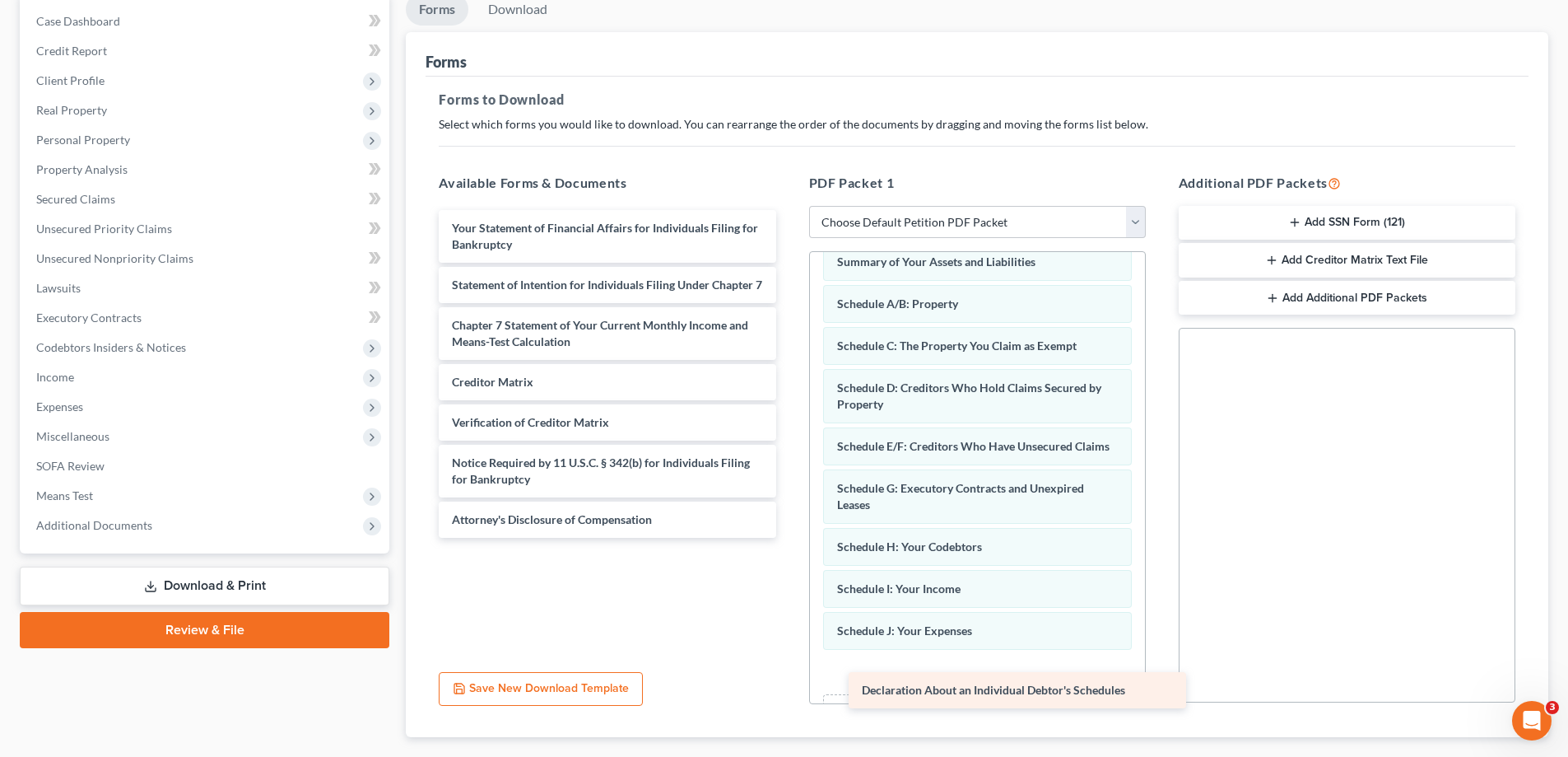
drag, startPoint x: 494, startPoint y: 223, endPoint x: 894, endPoint y: 676, distance: 604.3
click at [789, 538] on div "Declaration About an Individual Debtor's Schedules Declaration About an Individ…" at bounding box center [607, 374] width 363 height 328
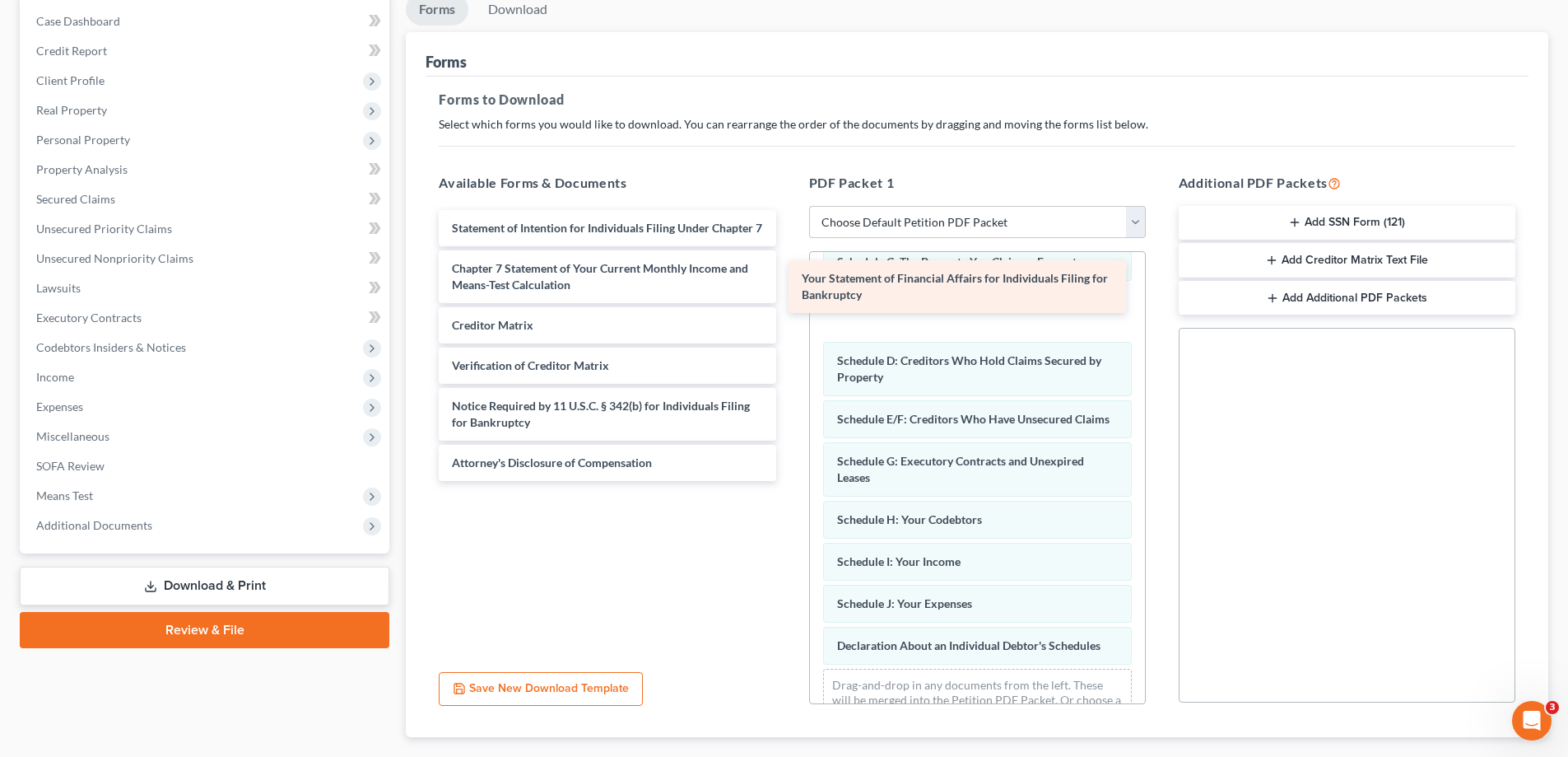
scroll to position [165, 0]
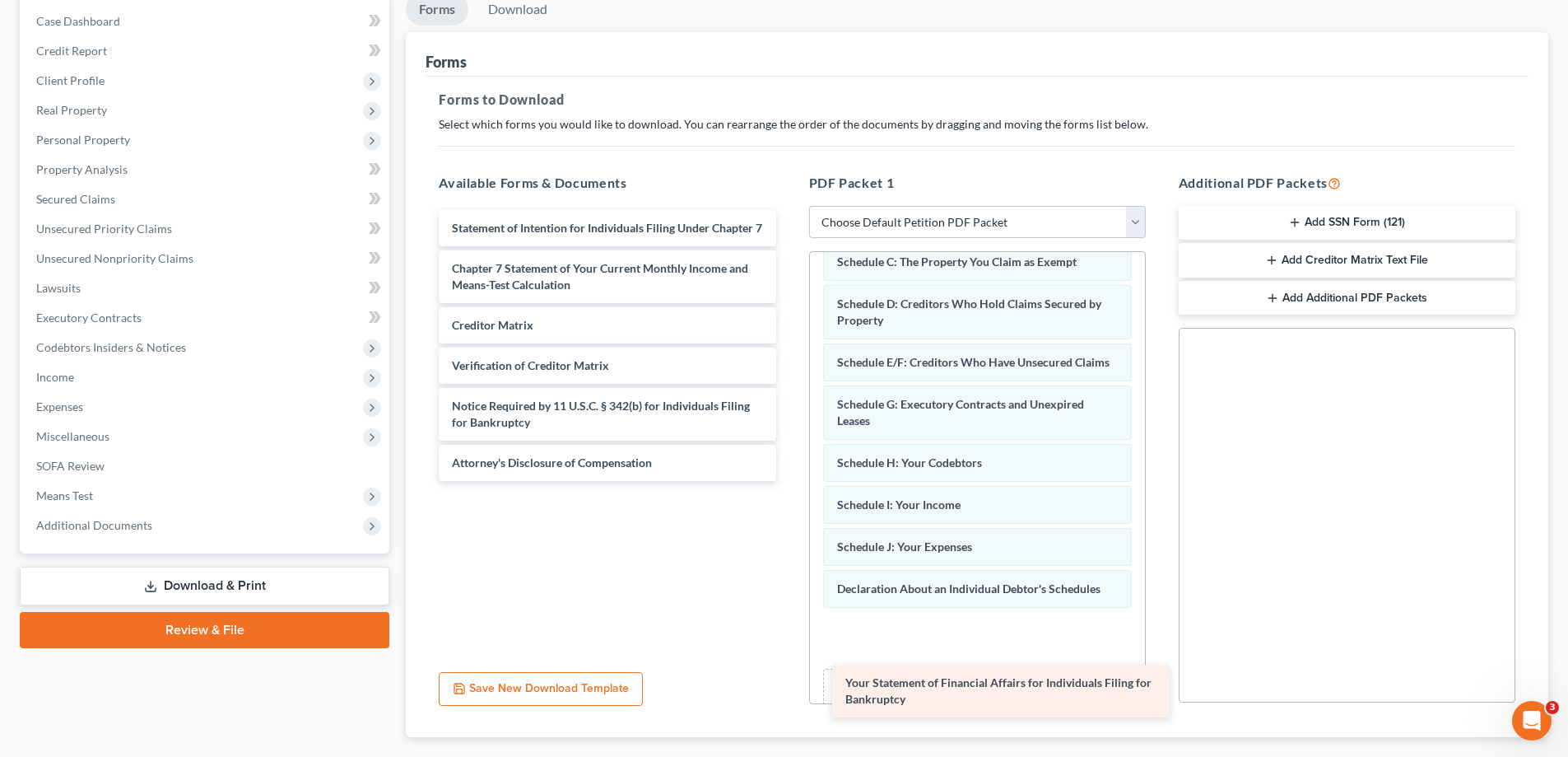
drag, startPoint x: 562, startPoint y: 233, endPoint x: 956, endPoint y: 687, distance: 601.1
click at [789, 481] on div "Your Statement of Financial Affairs for Individuals Filing for Bankruptcy Your …" at bounding box center [607, 345] width 363 height 271
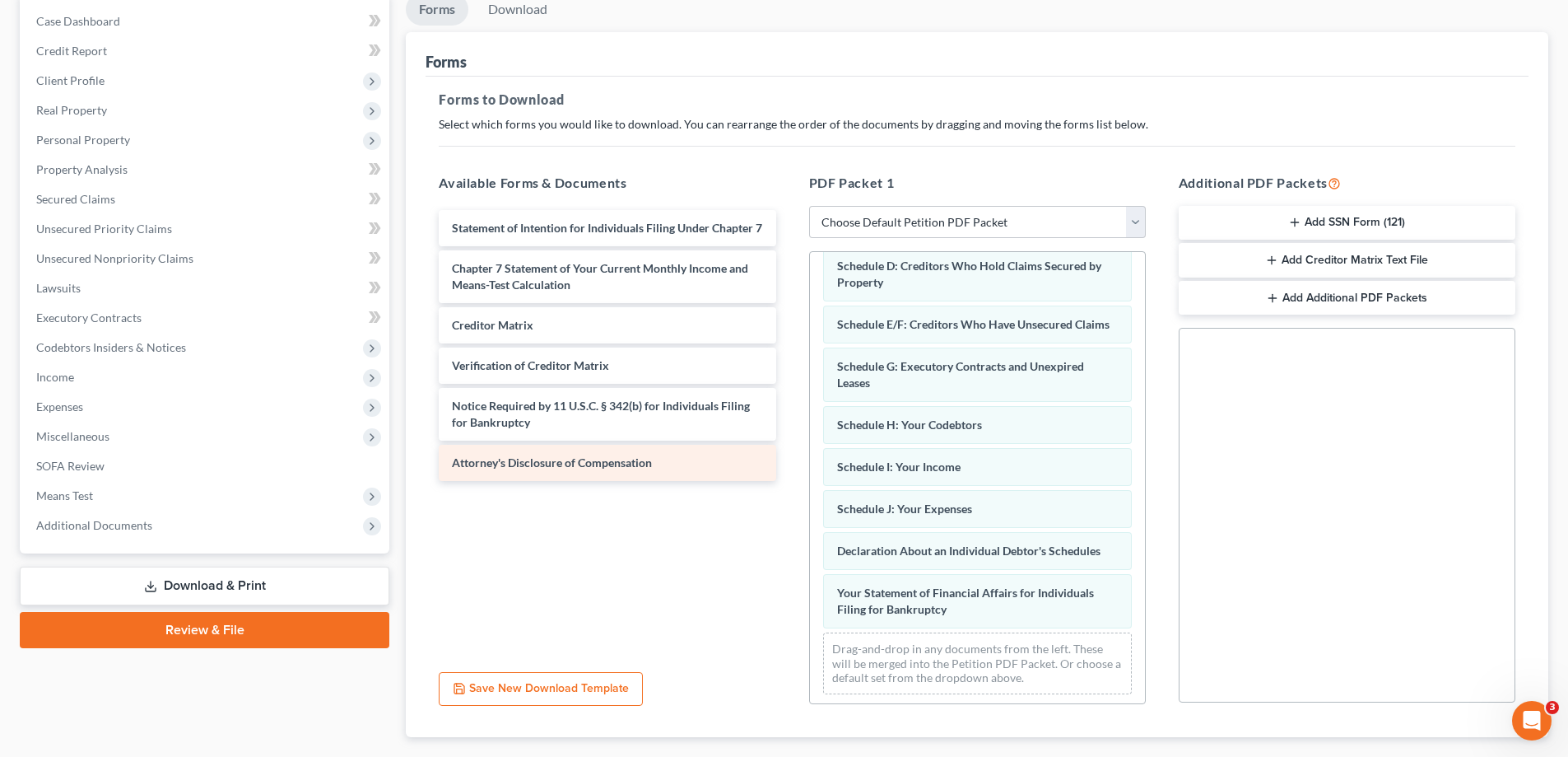
scroll to position [223, 0]
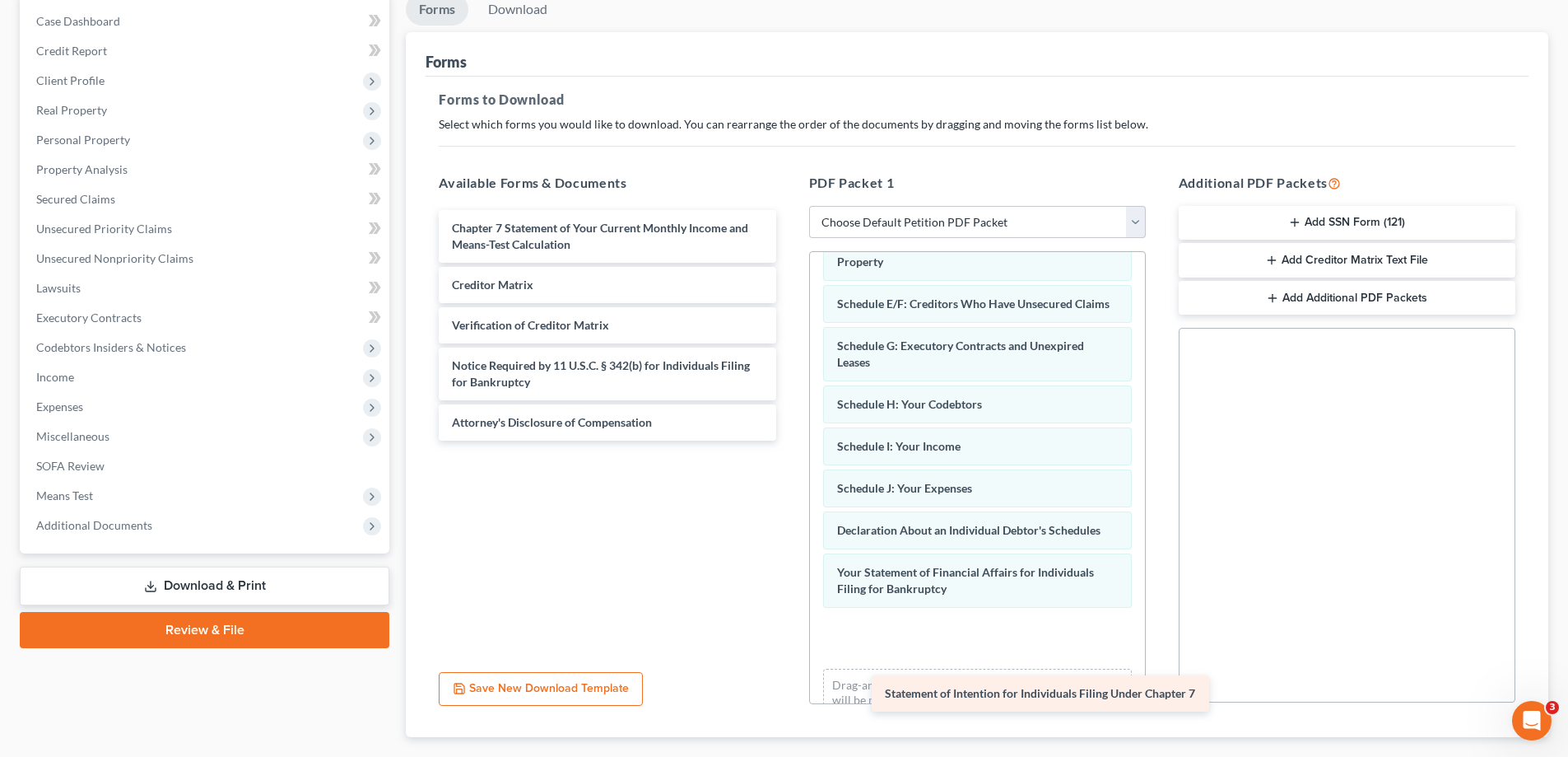
drag, startPoint x: 508, startPoint y: 226, endPoint x: 919, endPoint y: 679, distance: 611.7
click at [789, 440] on div "Statement of Intention for Individuals Filing Under Chapter 7 Statement of Inte…" at bounding box center [607, 325] width 363 height 231
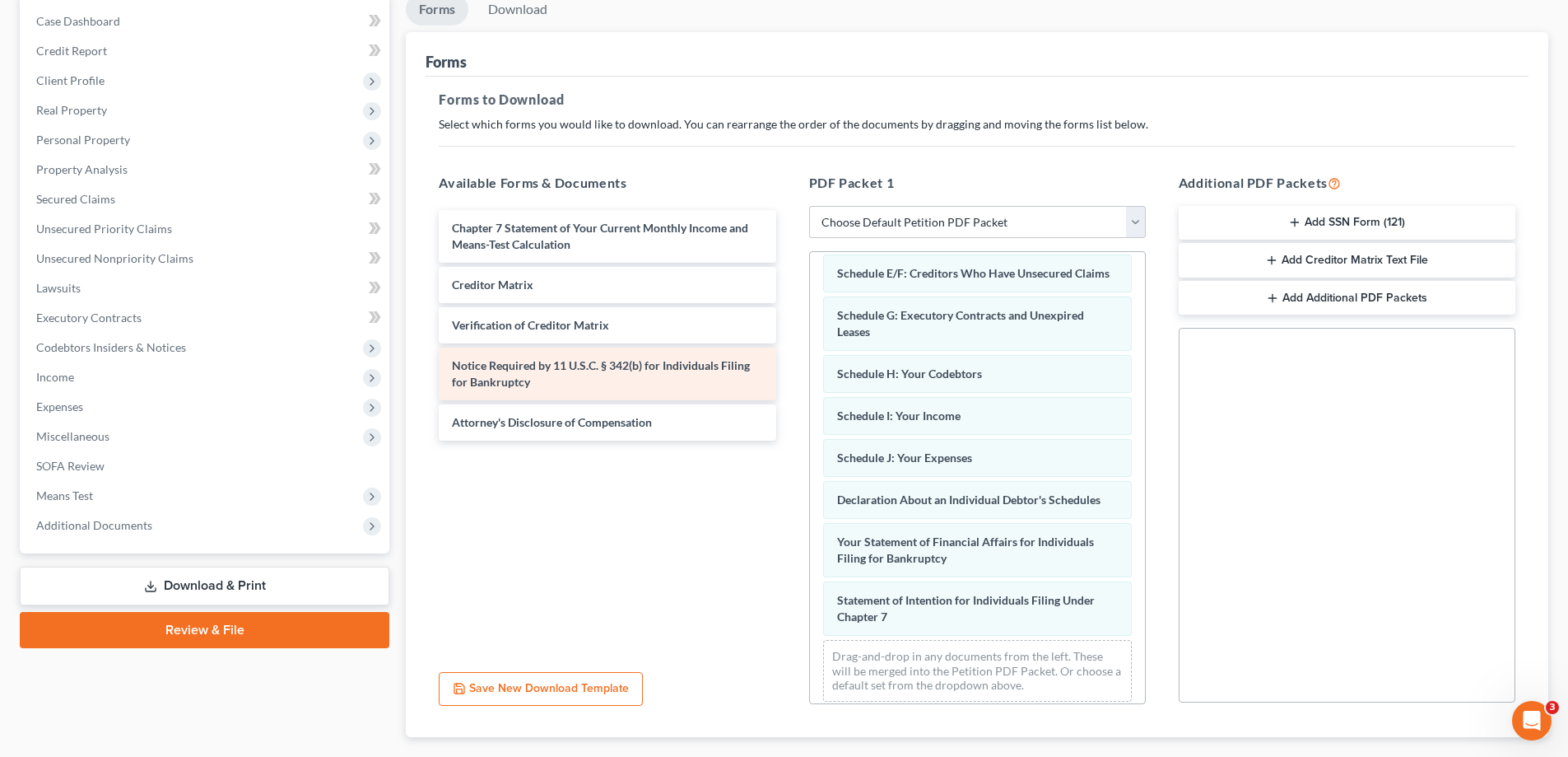
scroll to position [282, 0]
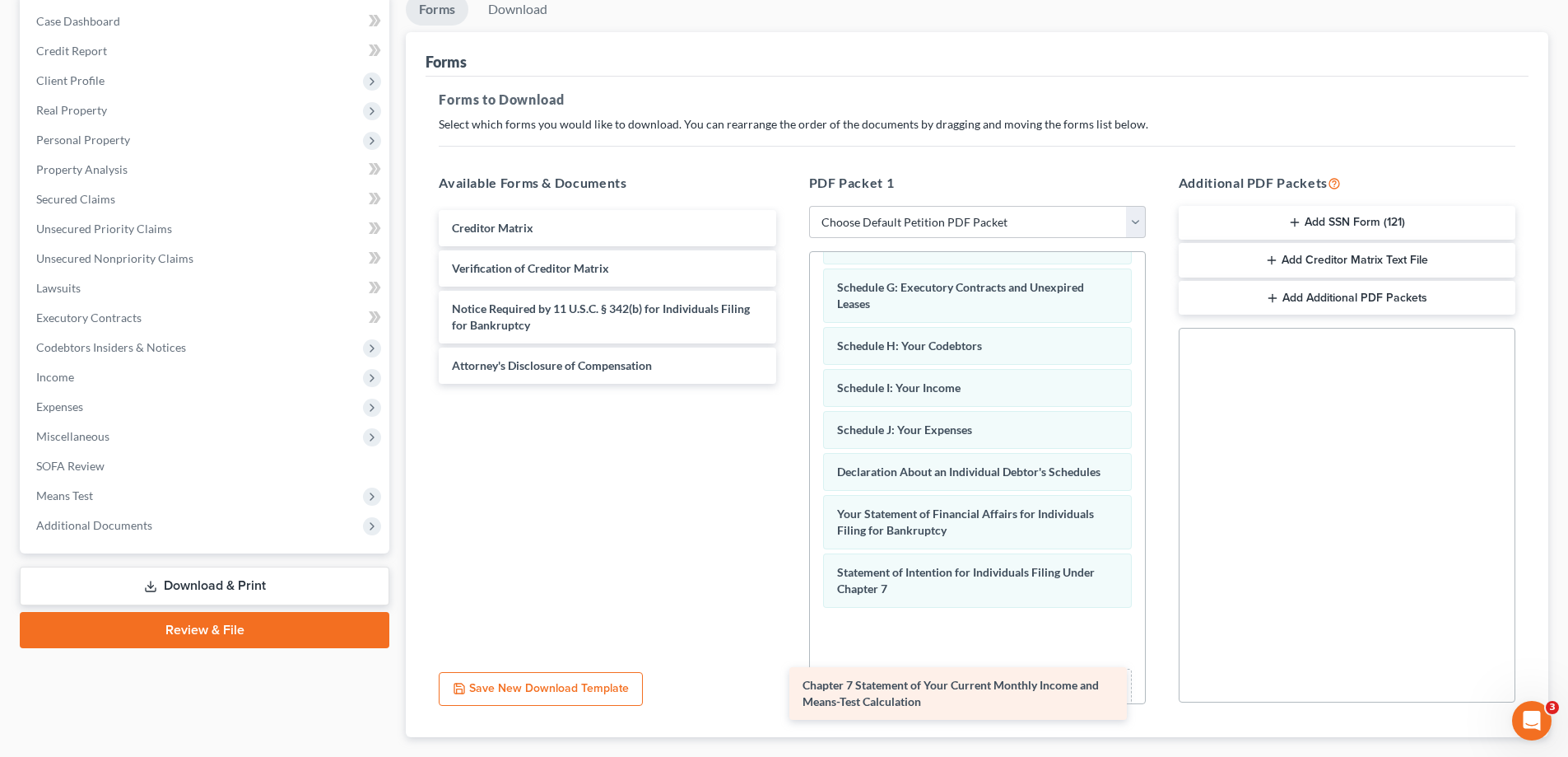
drag, startPoint x: 575, startPoint y: 234, endPoint x: 923, endPoint y: 685, distance: 569.7
click at [789, 384] on div "Chapter 7 Statement of Your Current Monthly Income and Means-Test Calculation C…" at bounding box center [607, 297] width 363 height 174
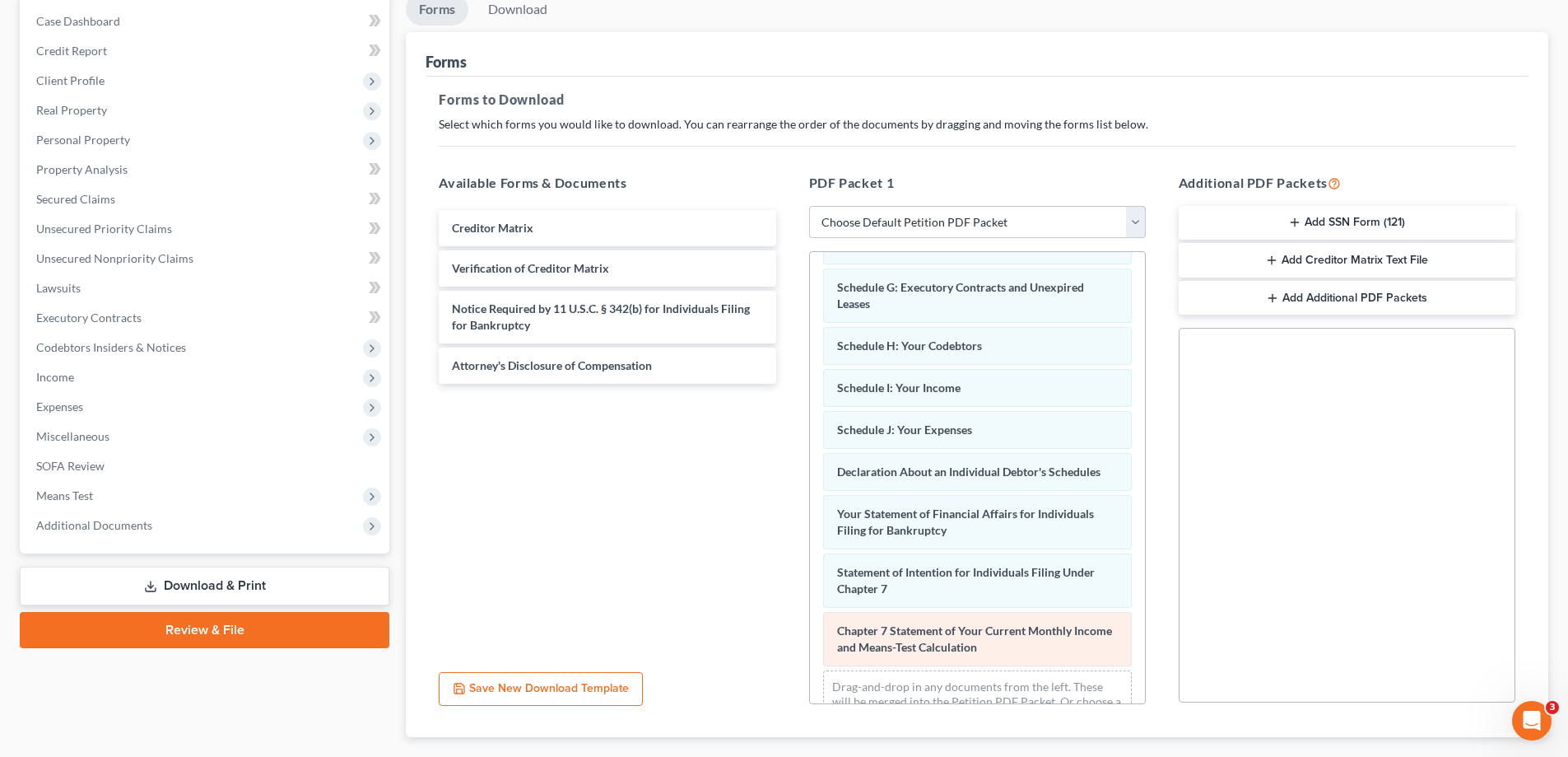
scroll to position [340, 0]
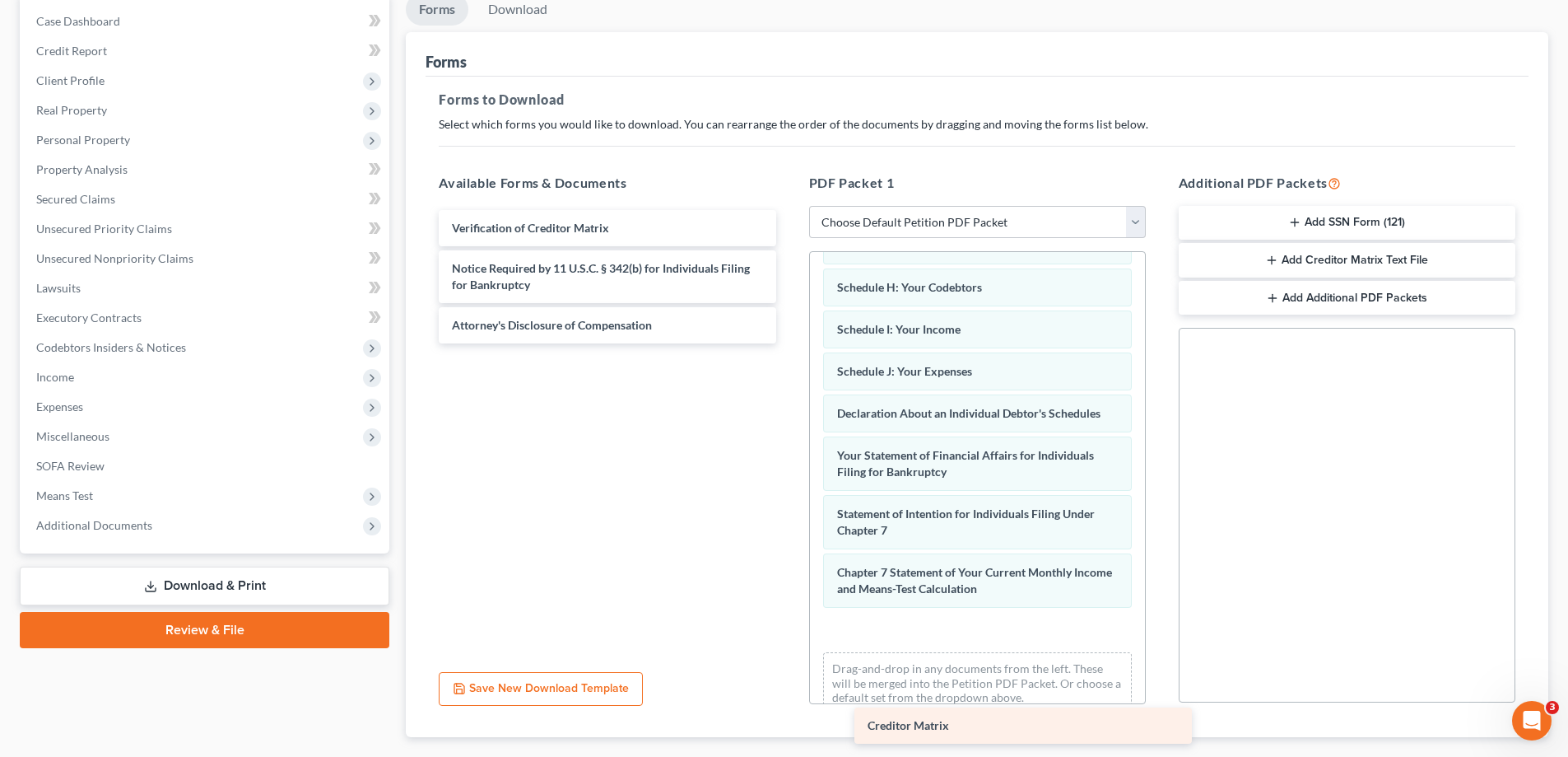
drag, startPoint x: 542, startPoint y: 223, endPoint x: 940, endPoint y: 681, distance: 606.8
click at [789, 343] on div "Creditor Matrix Creditor Matrix Verification of Creditor Matrix Notice Required…" at bounding box center [607, 276] width 363 height 133
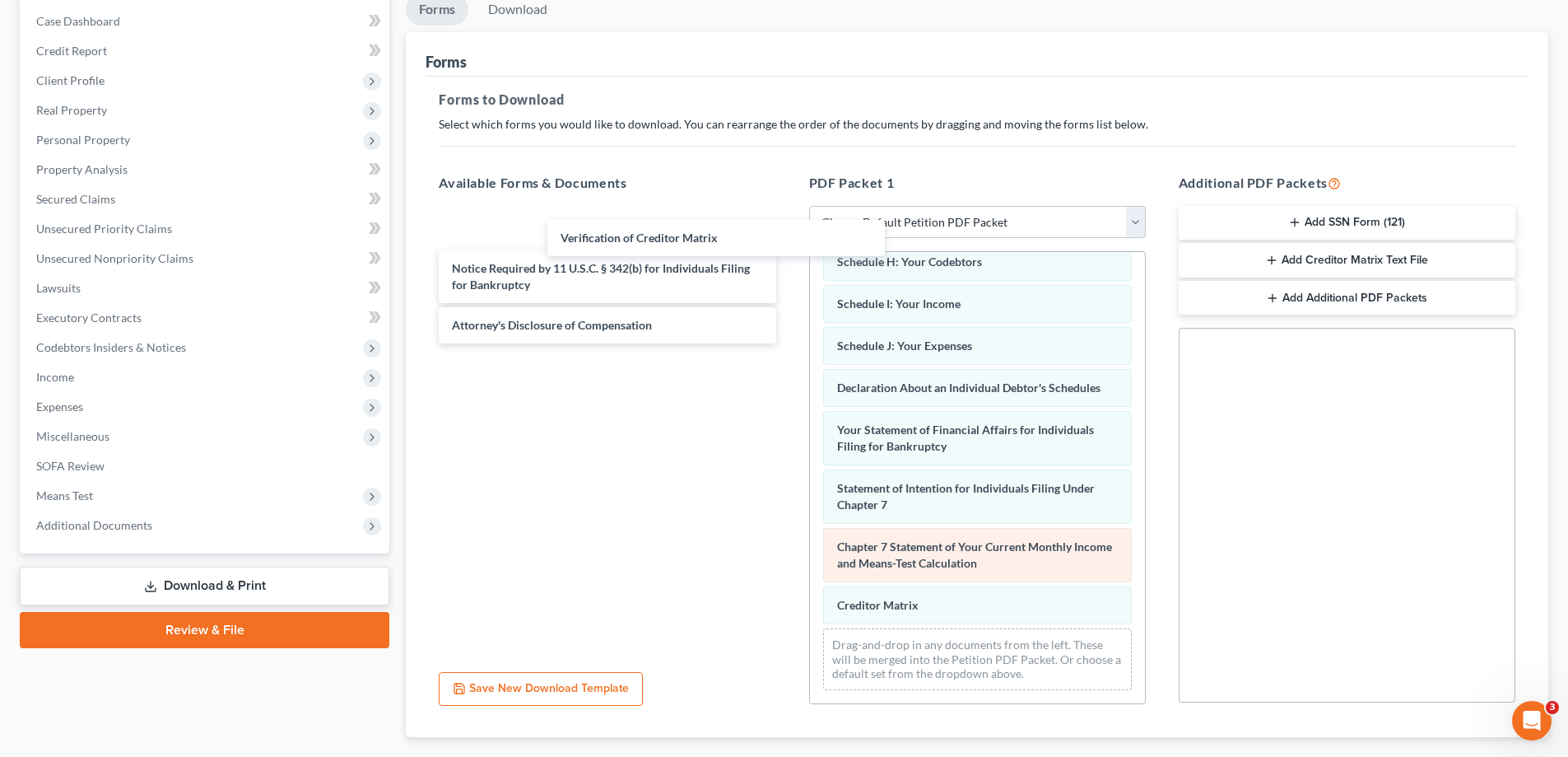
scroll to position [382, 0]
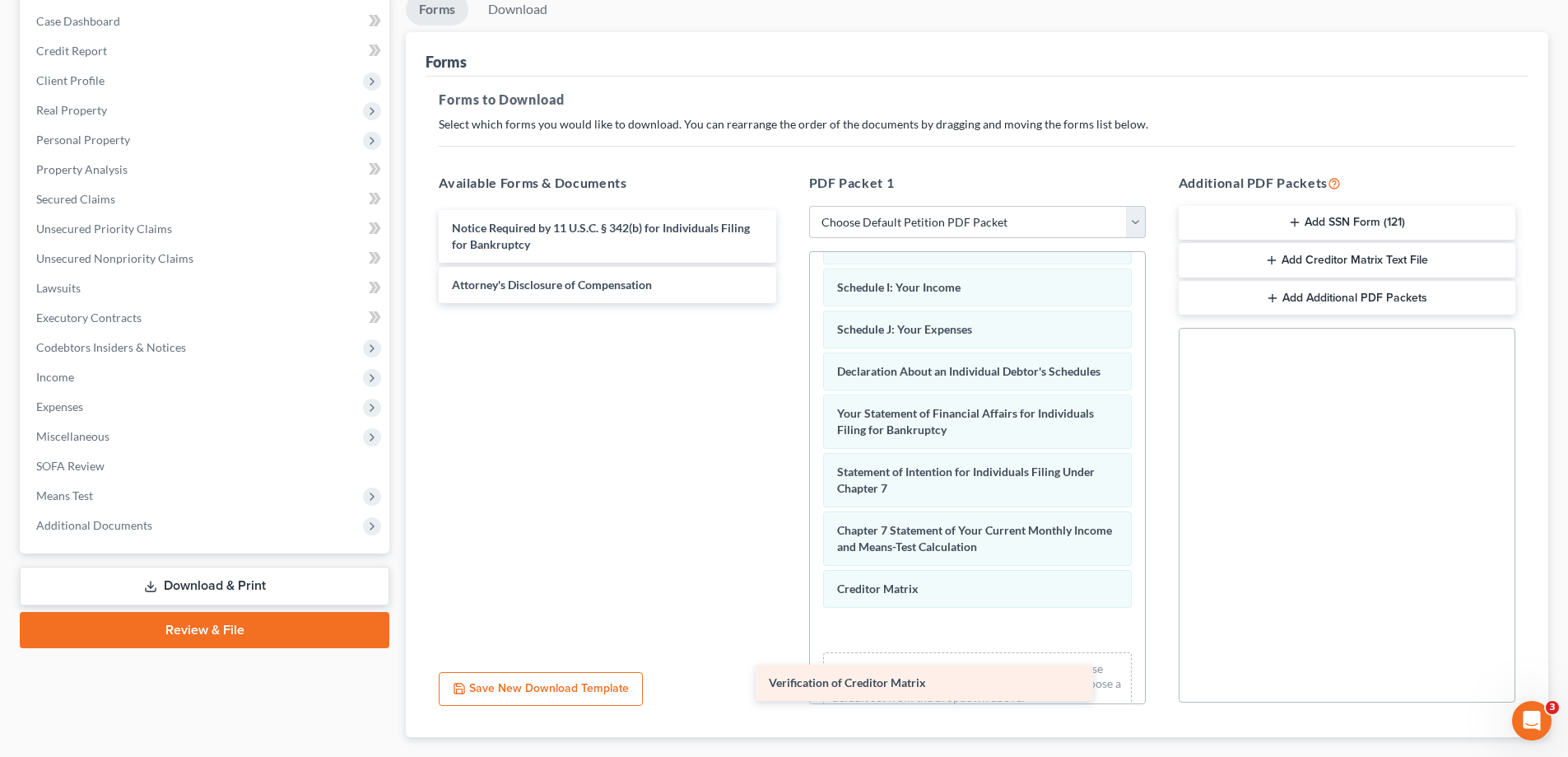
drag, startPoint x: 639, startPoint y: 226, endPoint x: 1036, endPoint y: 667, distance: 593.4
click at [789, 303] on div "Verification of Creditor Matrix Verification of Creditor Matrix Notice Required…" at bounding box center [607, 256] width 363 height 93
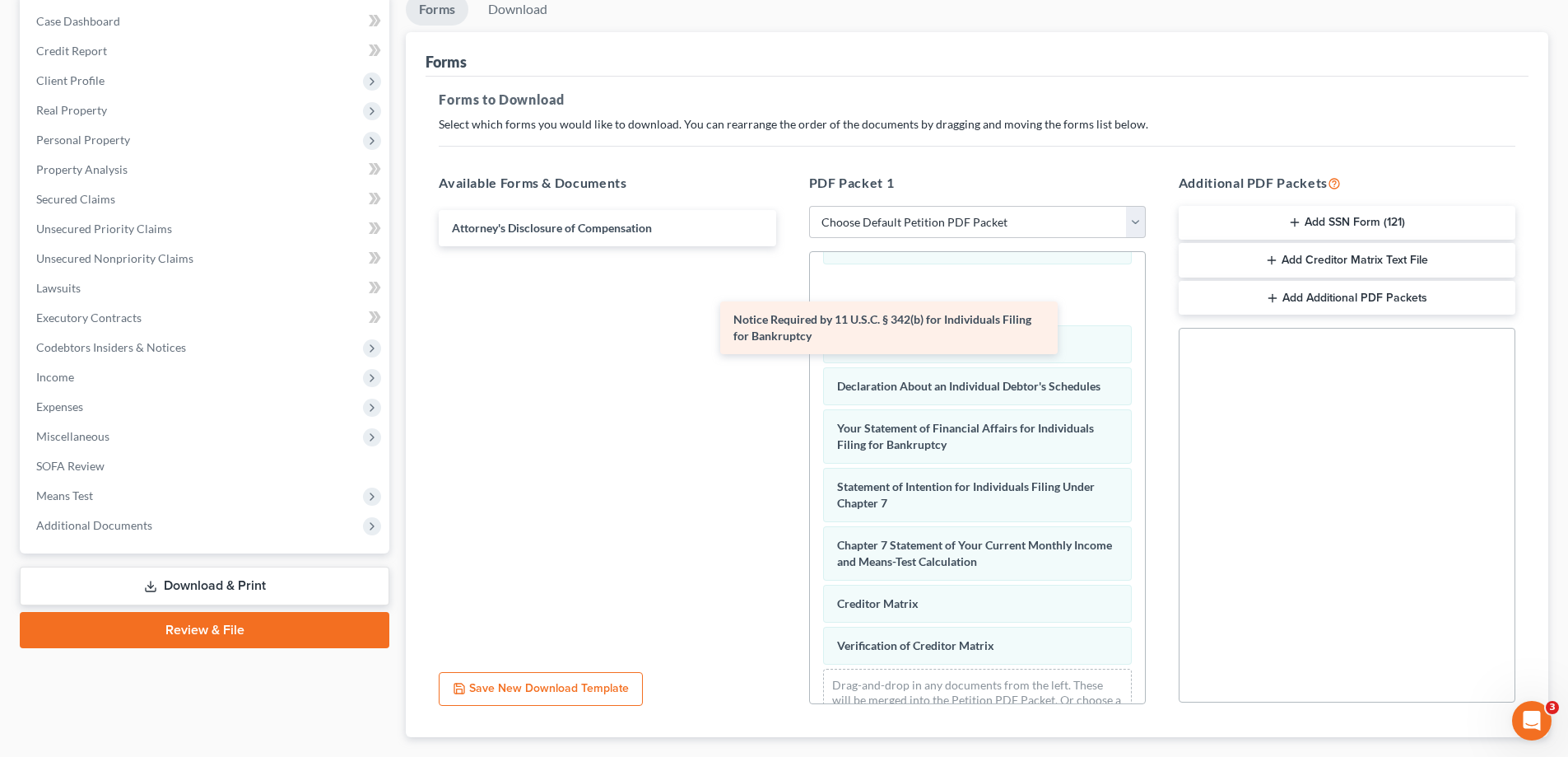
scroll to position [424, 0]
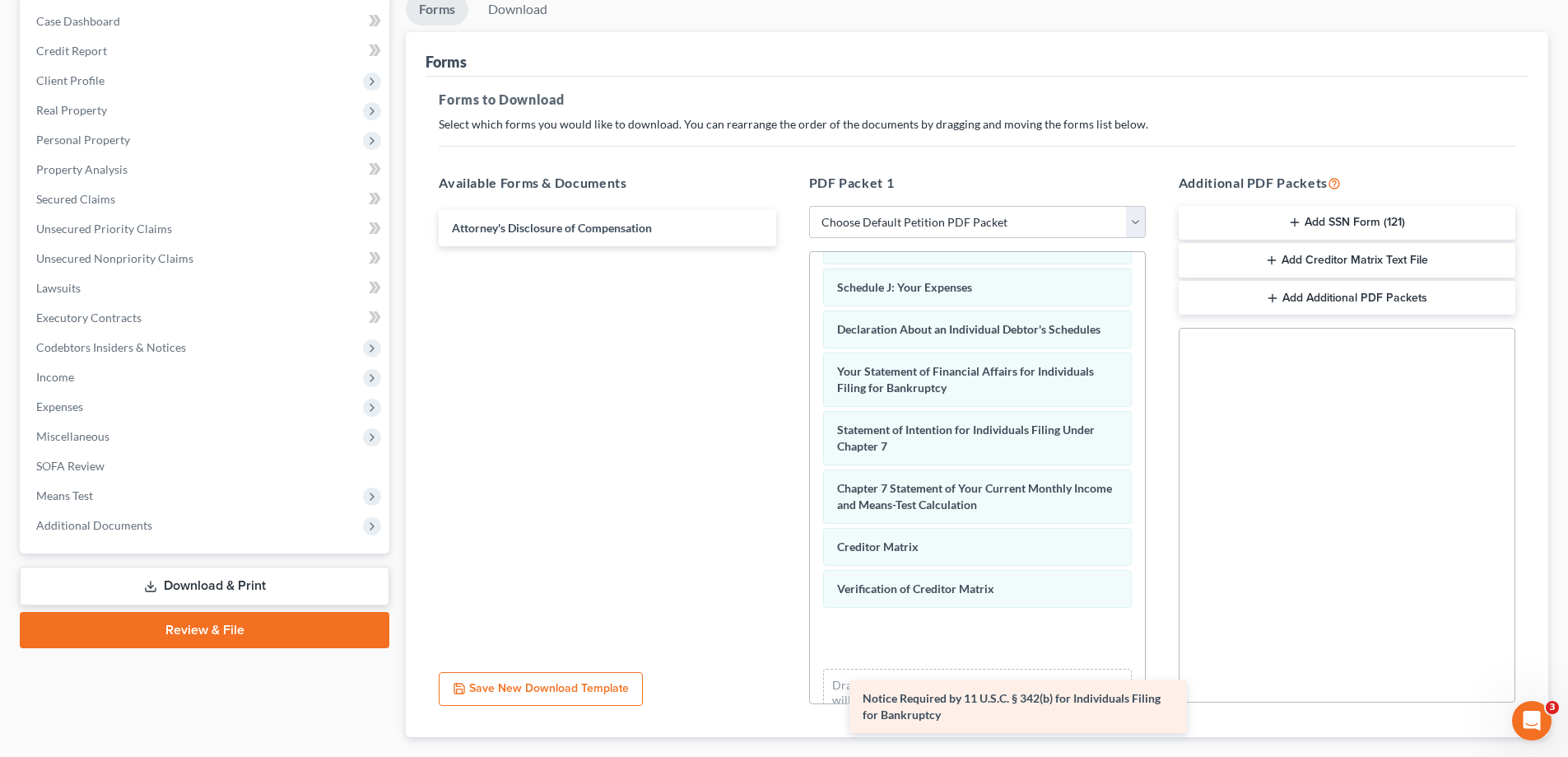
drag, startPoint x: 597, startPoint y: 218, endPoint x: 976, endPoint y: 675, distance: 593.7
click at [789, 246] on div "Notice Required by 11 U.S.C. § 342(b) for Individuals Filing for Bankruptcy Not…" at bounding box center [607, 228] width 363 height 36
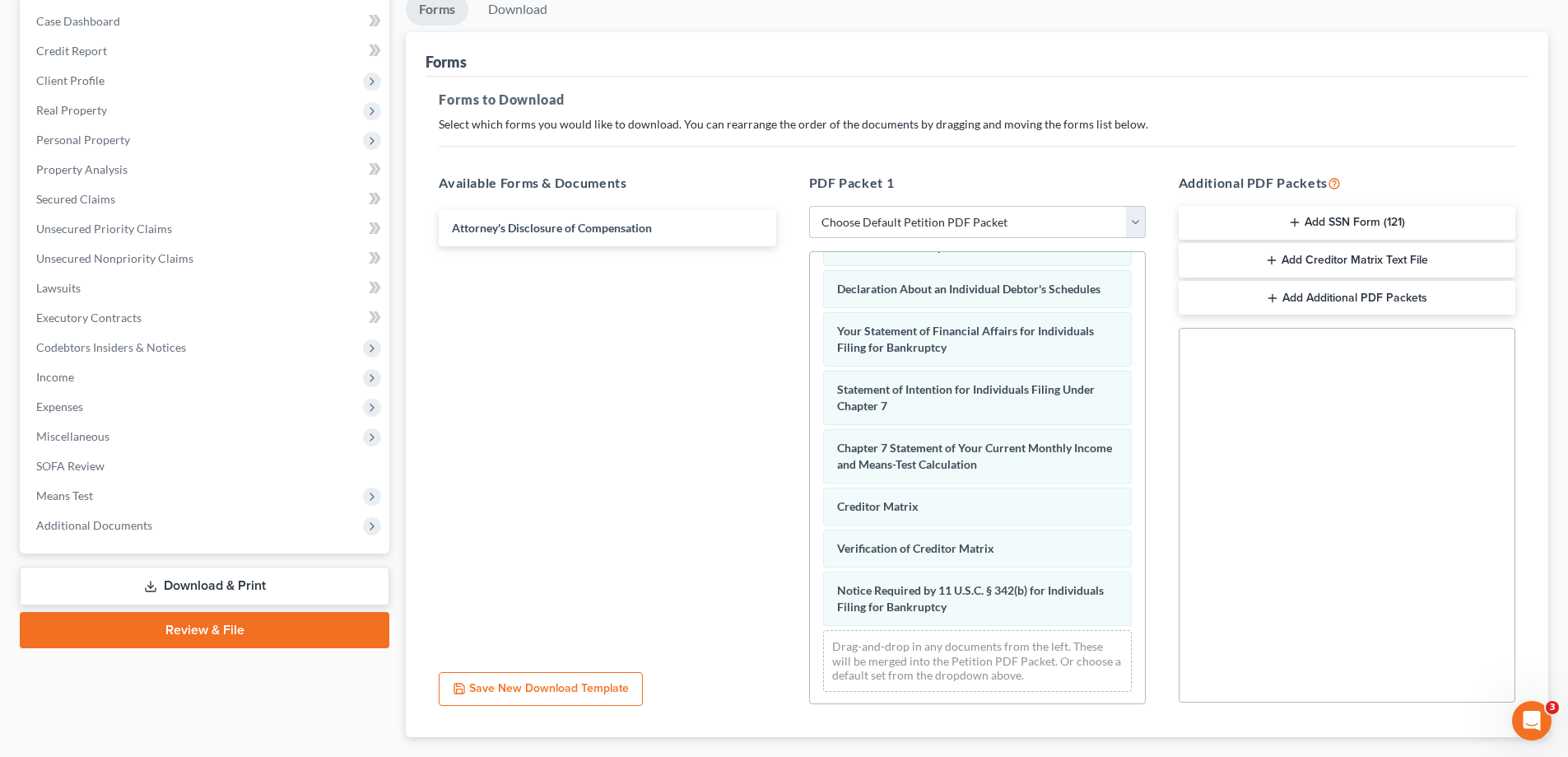
scroll to position [483, 0]
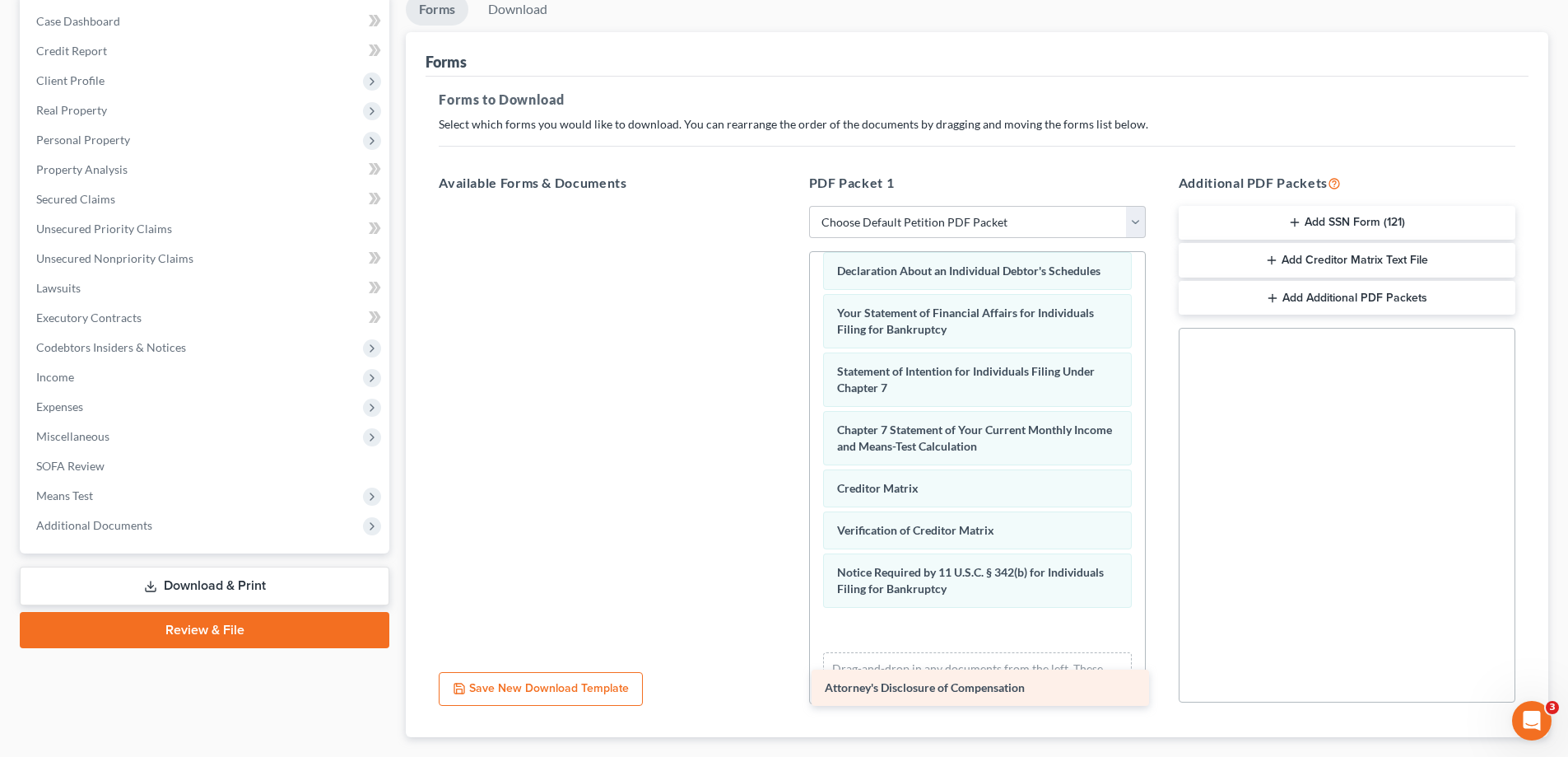
drag, startPoint x: 695, startPoint y: 230, endPoint x: 1068, endPoint y: 689, distance: 591.4
click at [789, 206] on div "Attorney's Disclosure of Compensation Attorney's Disclosure of Compensation" at bounding box center [607, 206] width 363 height 0
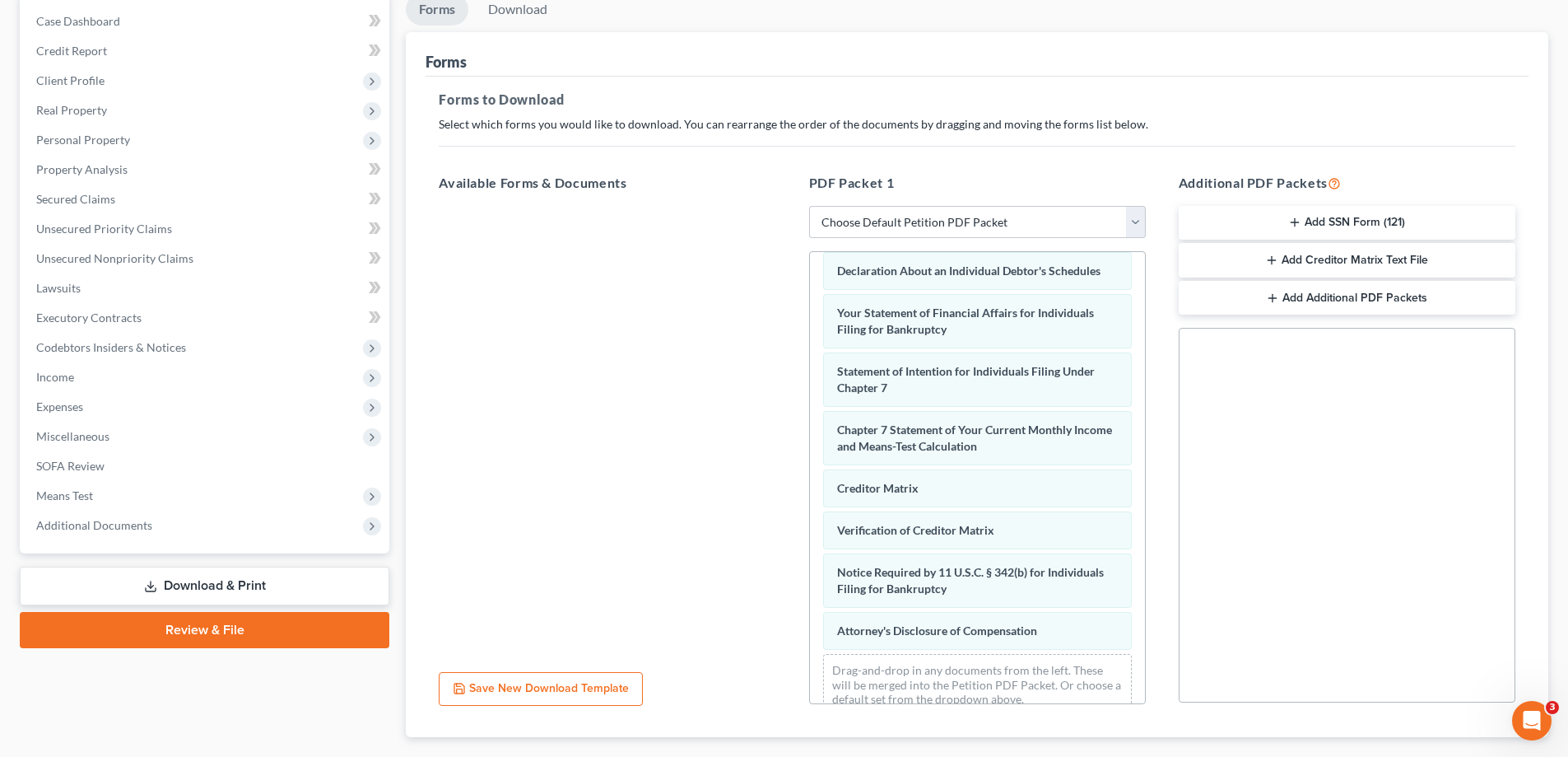
click at [1305, 253] on button "Add Creditor Matrix Text File" at bounding box center [1347, 260] width 337 height 34
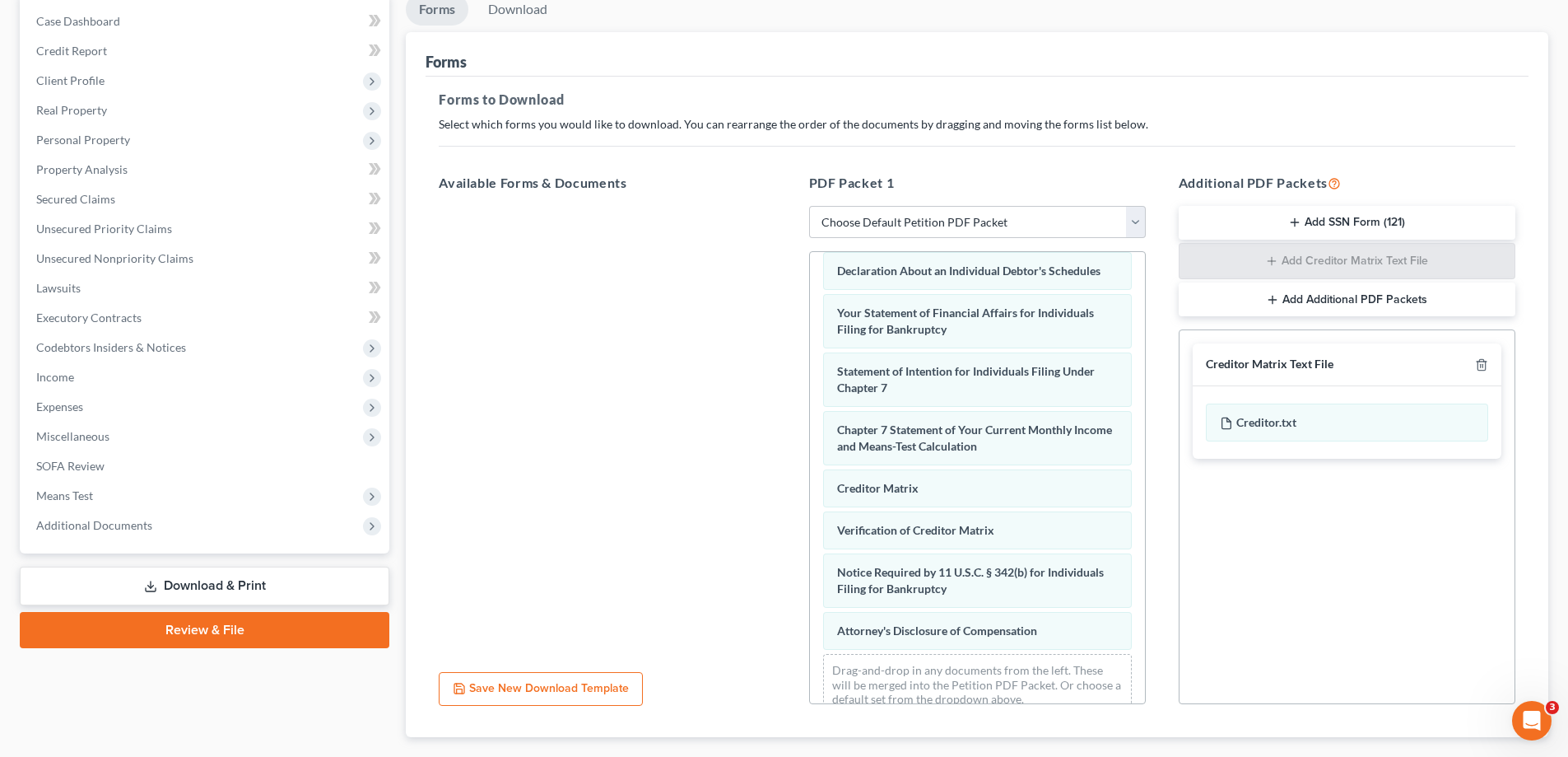
scroll to position [260, 0]
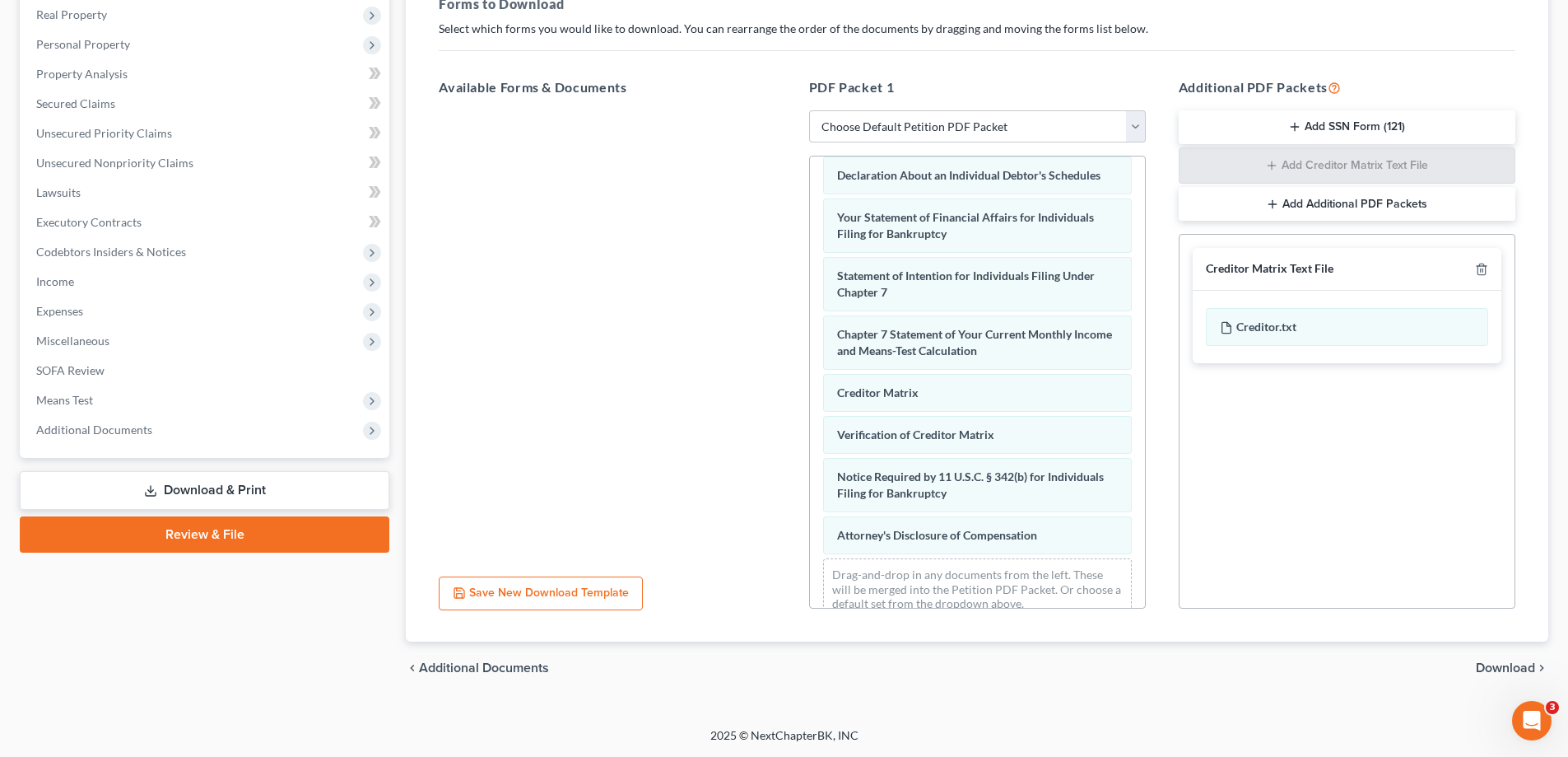
click at [1520, 661] on span "Download" at bounding box center [1505, 667] width 59 height 14
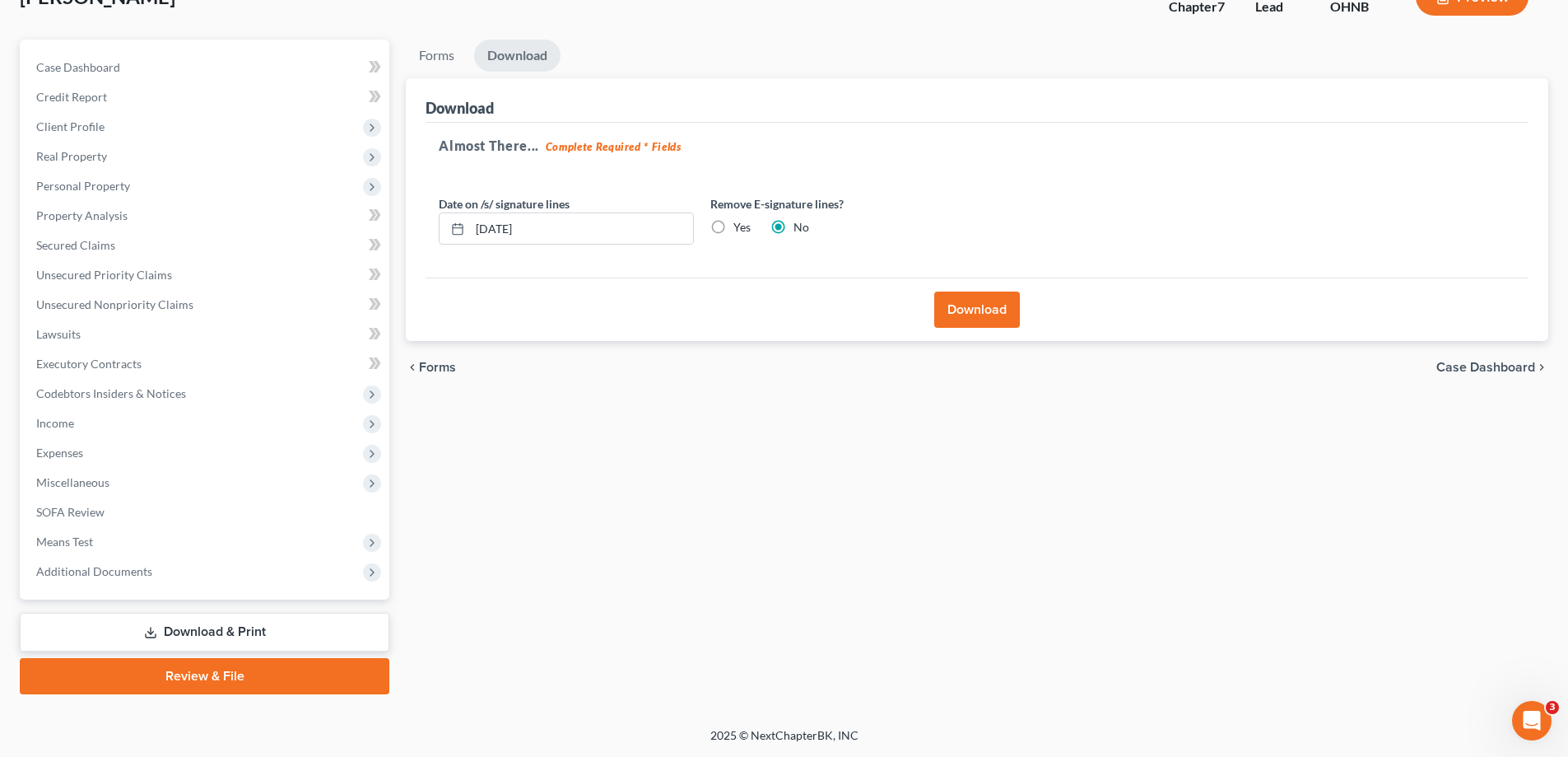
scroll to position [119, 0]
click at [577, 232] on input "09/12/2025" at bounding box center [581, 229] width 223 height 32
type input "0"
click at [733, 225] on label "Yes" at bounding box center [741, 227] width 17 height 16
click at [740, 225] on input "Yes" at bounding box center [745, 225] width 11 height 11
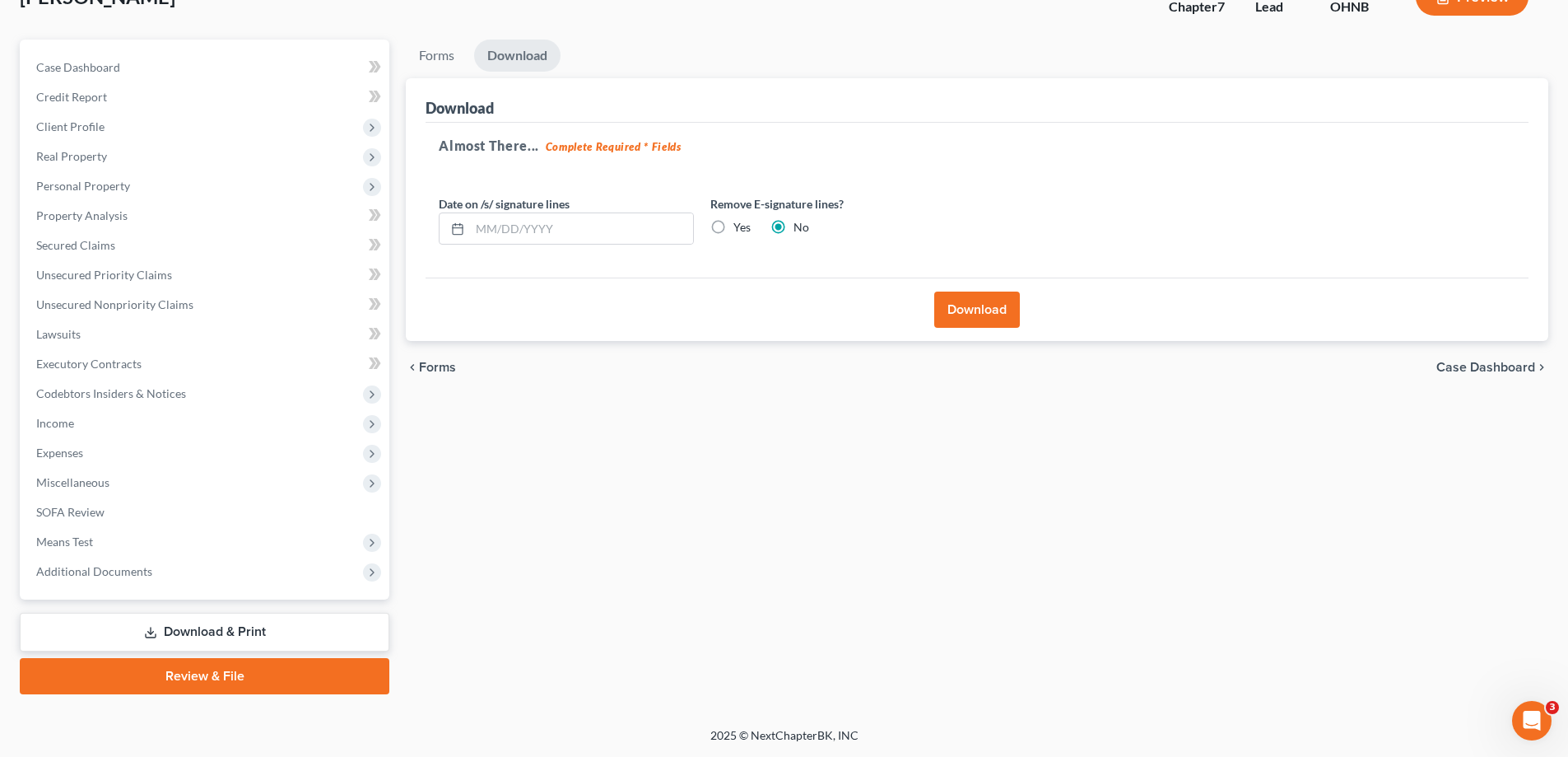
radio input "true"
radio input "false"
click at [954, 304] on button "Download" at bounding box center [977, 310] width 86 height 36
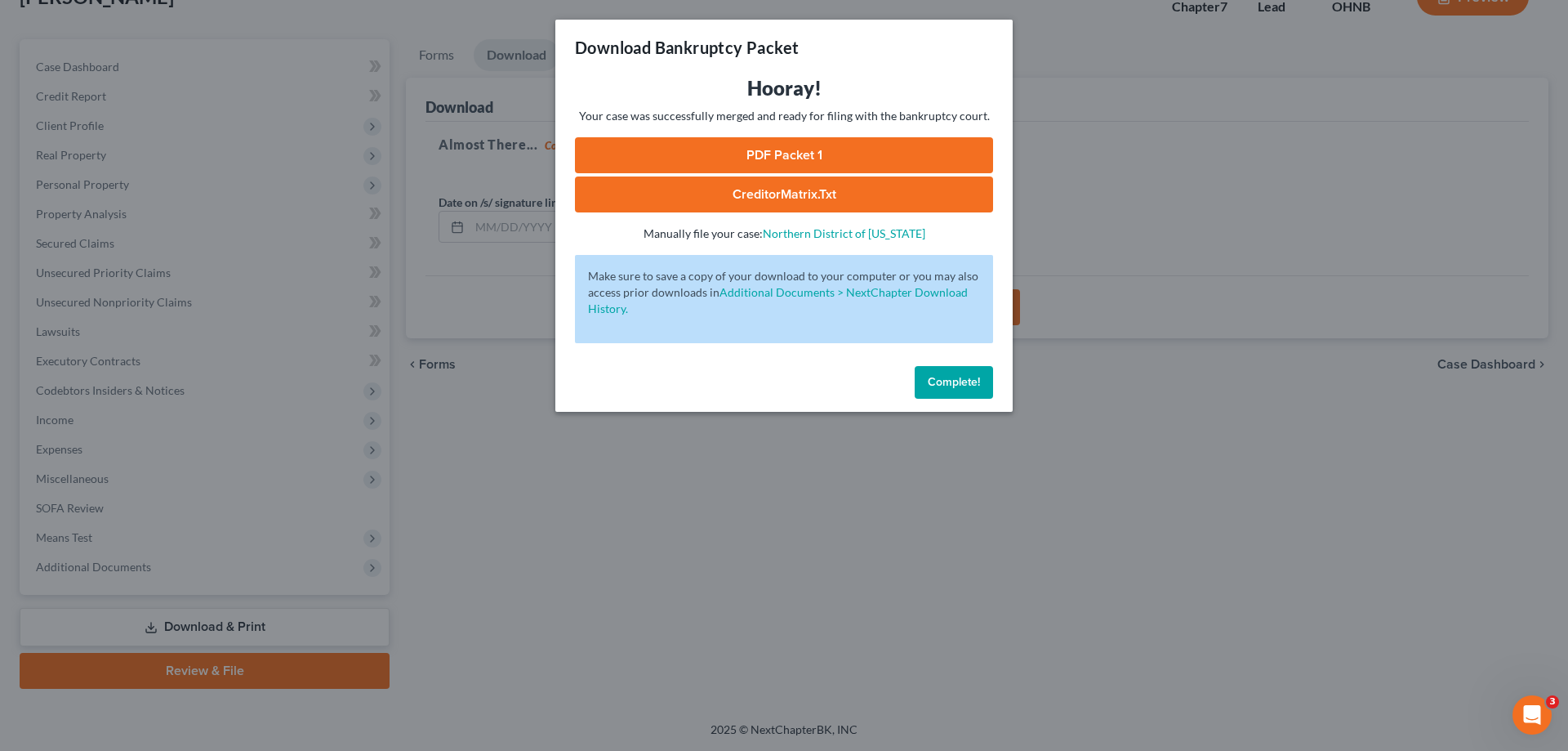
click at [871, 148] on link "PDF Packet 1" at bounding box center [784, 155] width 418 height 36
click at [686, 194] on link "CreditorMatrix.txt" at bounding box center [784, 194] width 418 height 36
click at [976, 383] on span "Complete!" at bounding box center [954, 381] width 52 height 13
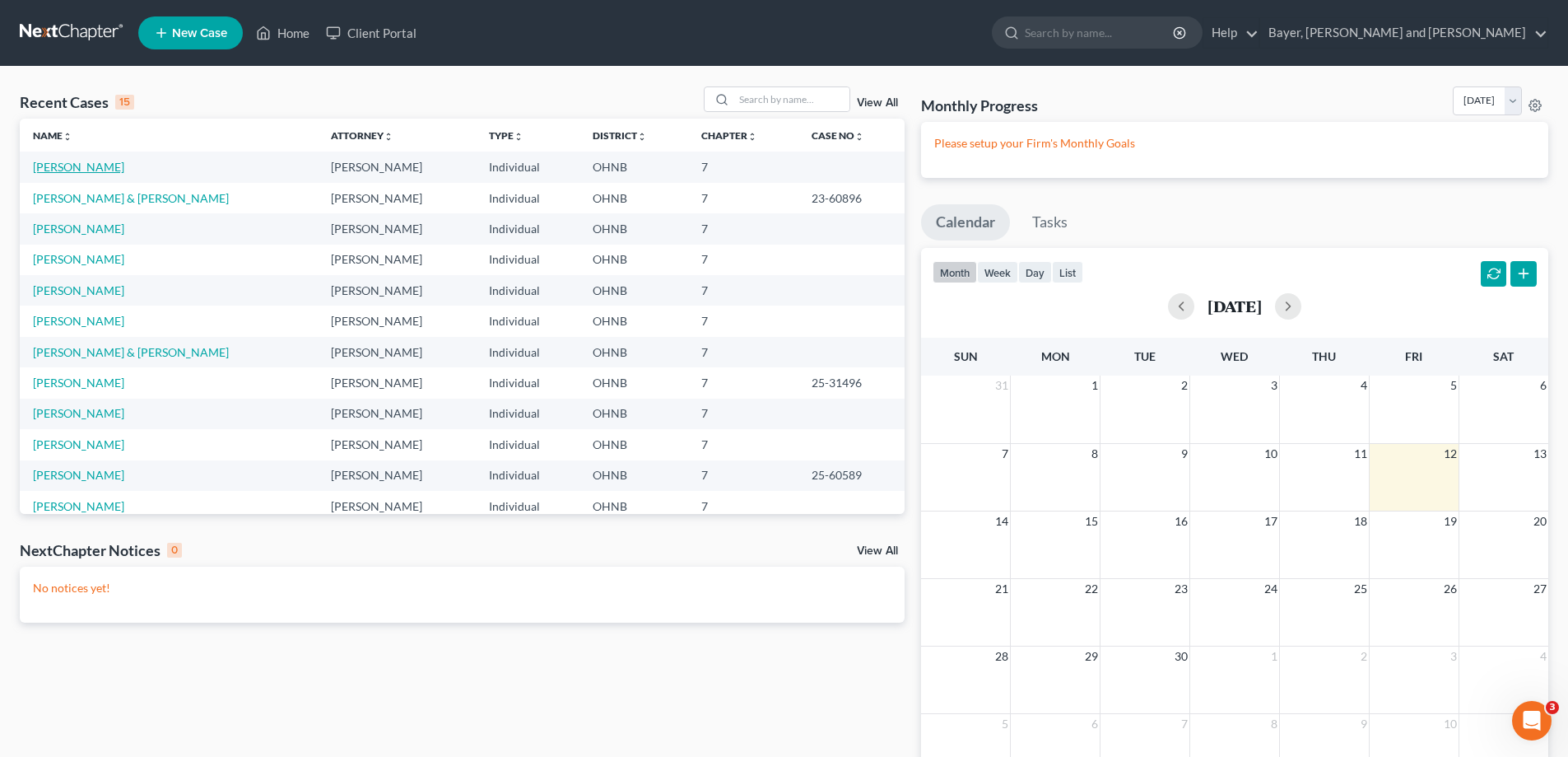
click at [50, 170] on link "[PERSON_NAME]" at bounding box center [78, 166] width 91 height 14
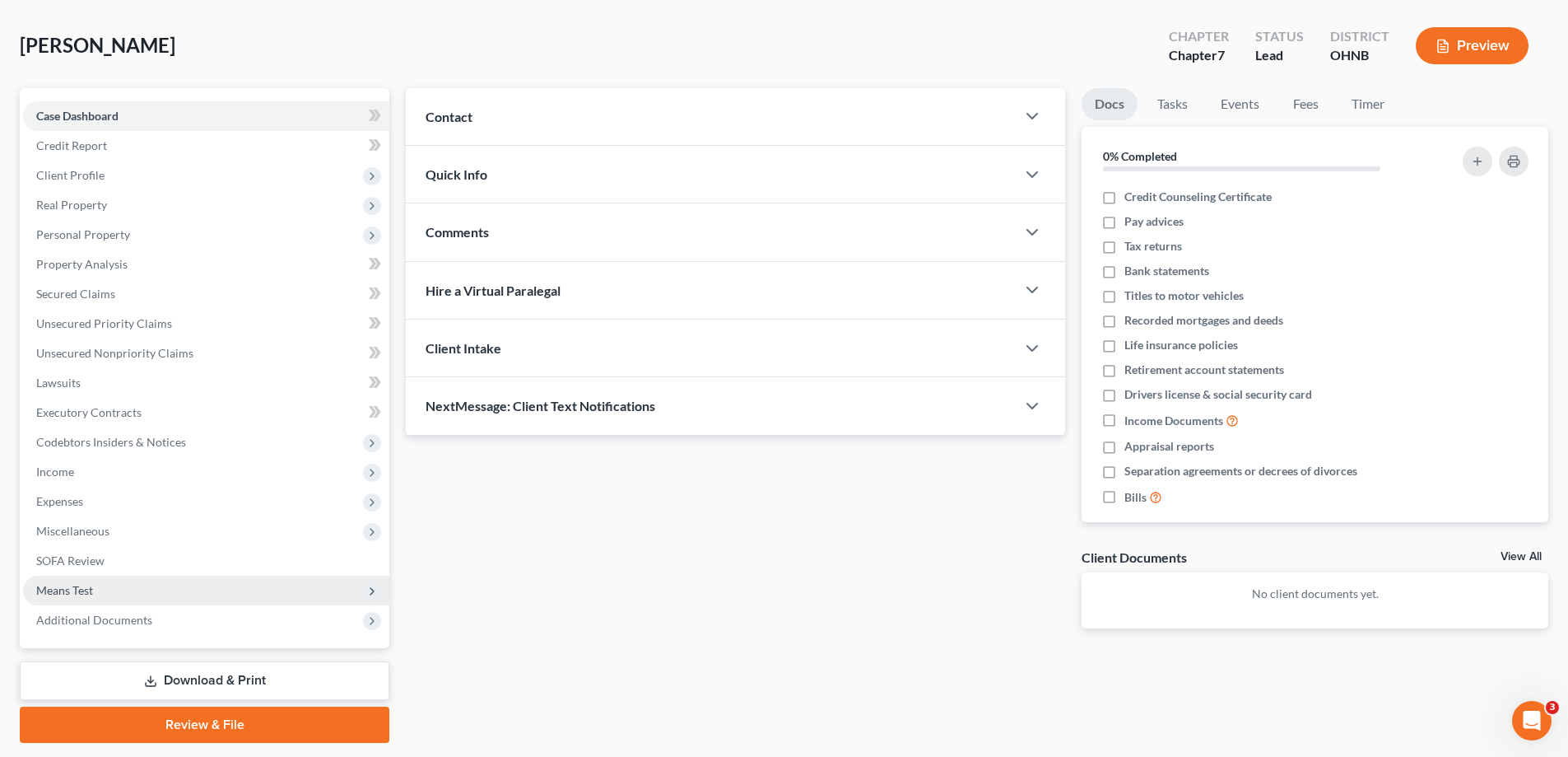
scroll to position [119, 0]
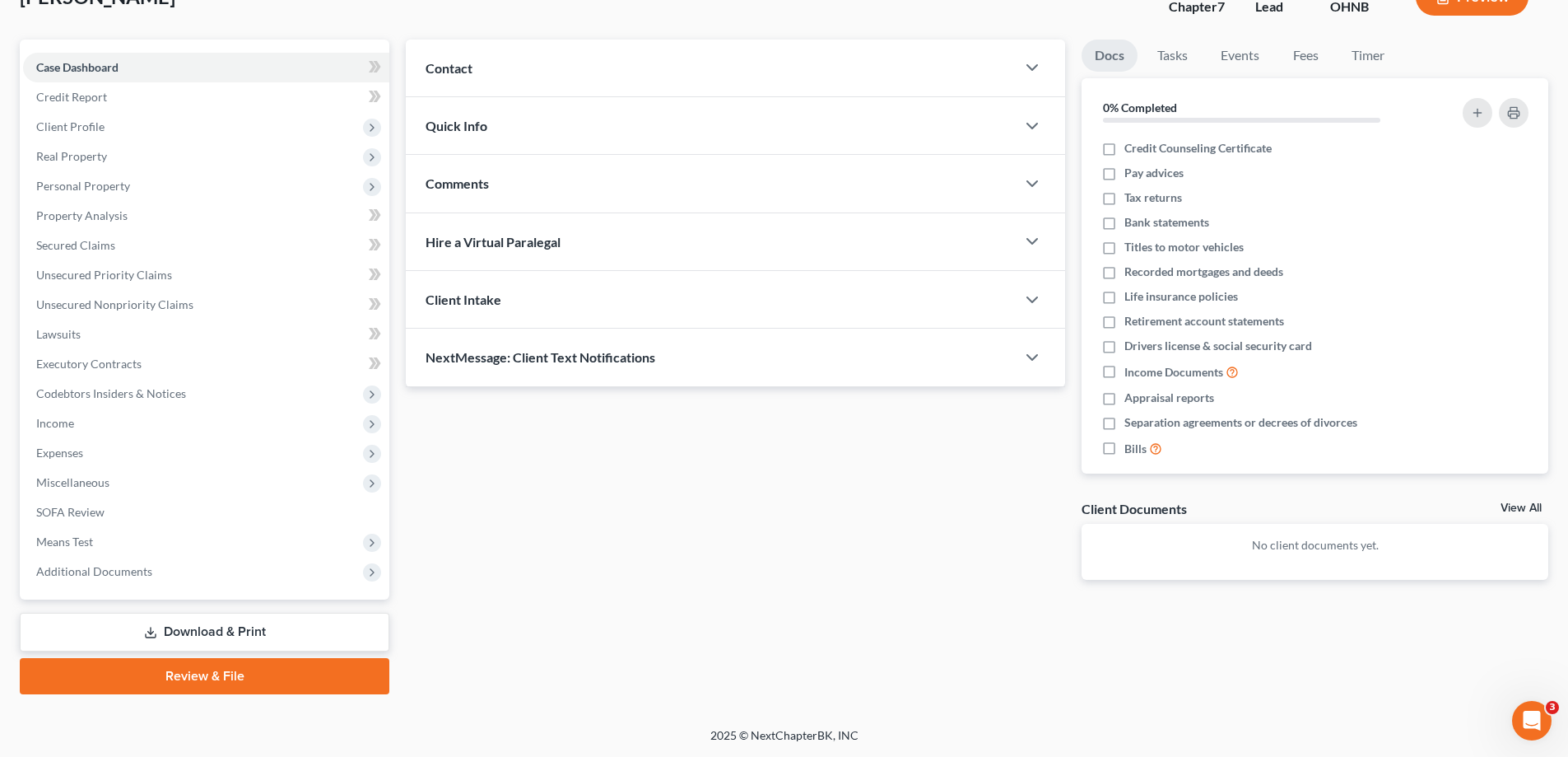
click at [191, 619] on link "Download & Print" at bounding box center [205, 632] width 369 height 39
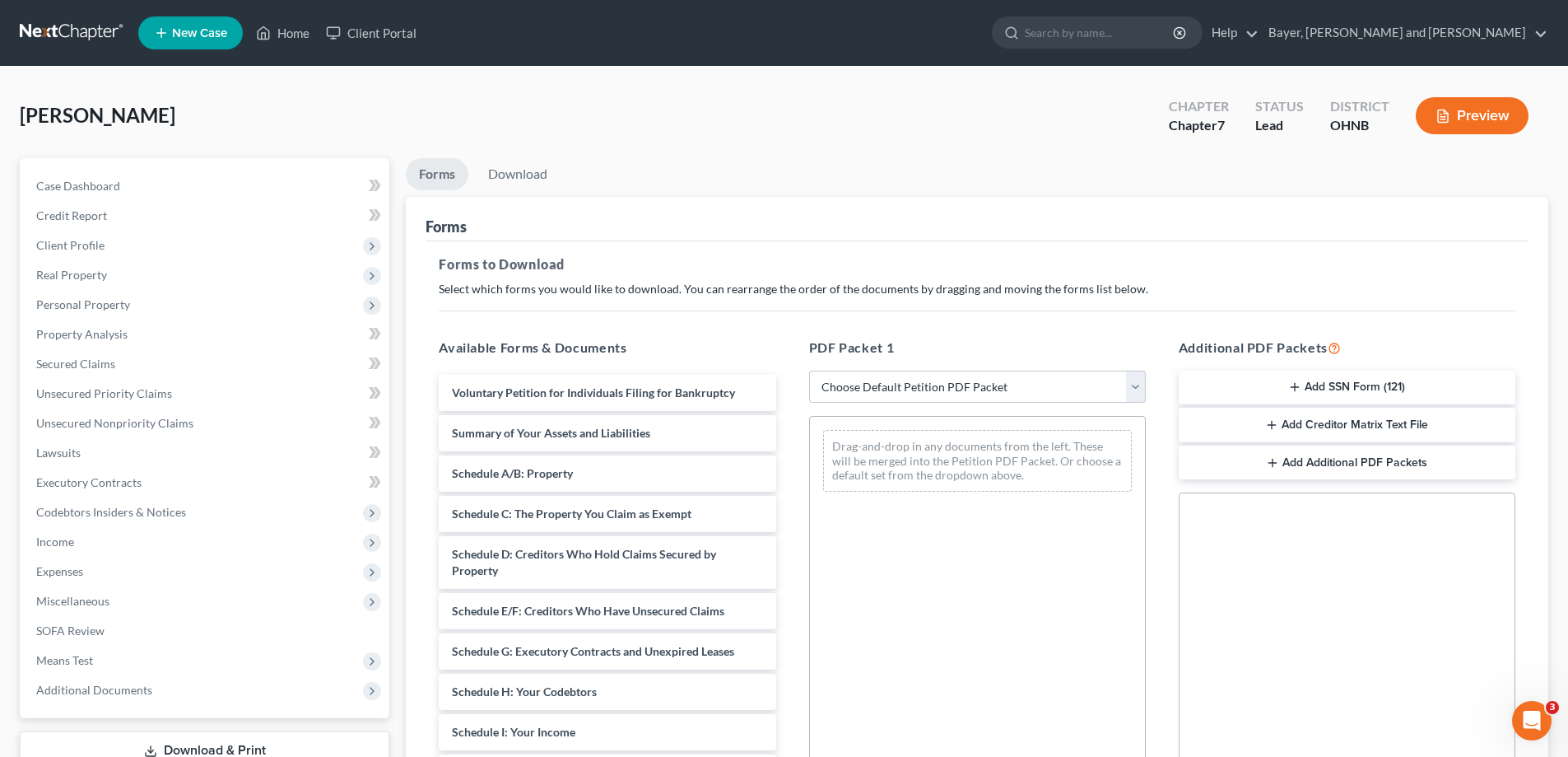
drag, startPoint x: 1280, startPoint y: 389, endPoint x: 1362, endPoint y: 558, distance: 187.8
click at [1362, 558] on div "Additional PDF Packets Add SSN Form (121) Add Creditor Matrix Text File Add Add…" at bounding box center [1347, 603] width 369 height 558
click at [1305, 385] on button "Add SSN Form (121)" at bounding box center [1347, 388] width 337 height 34
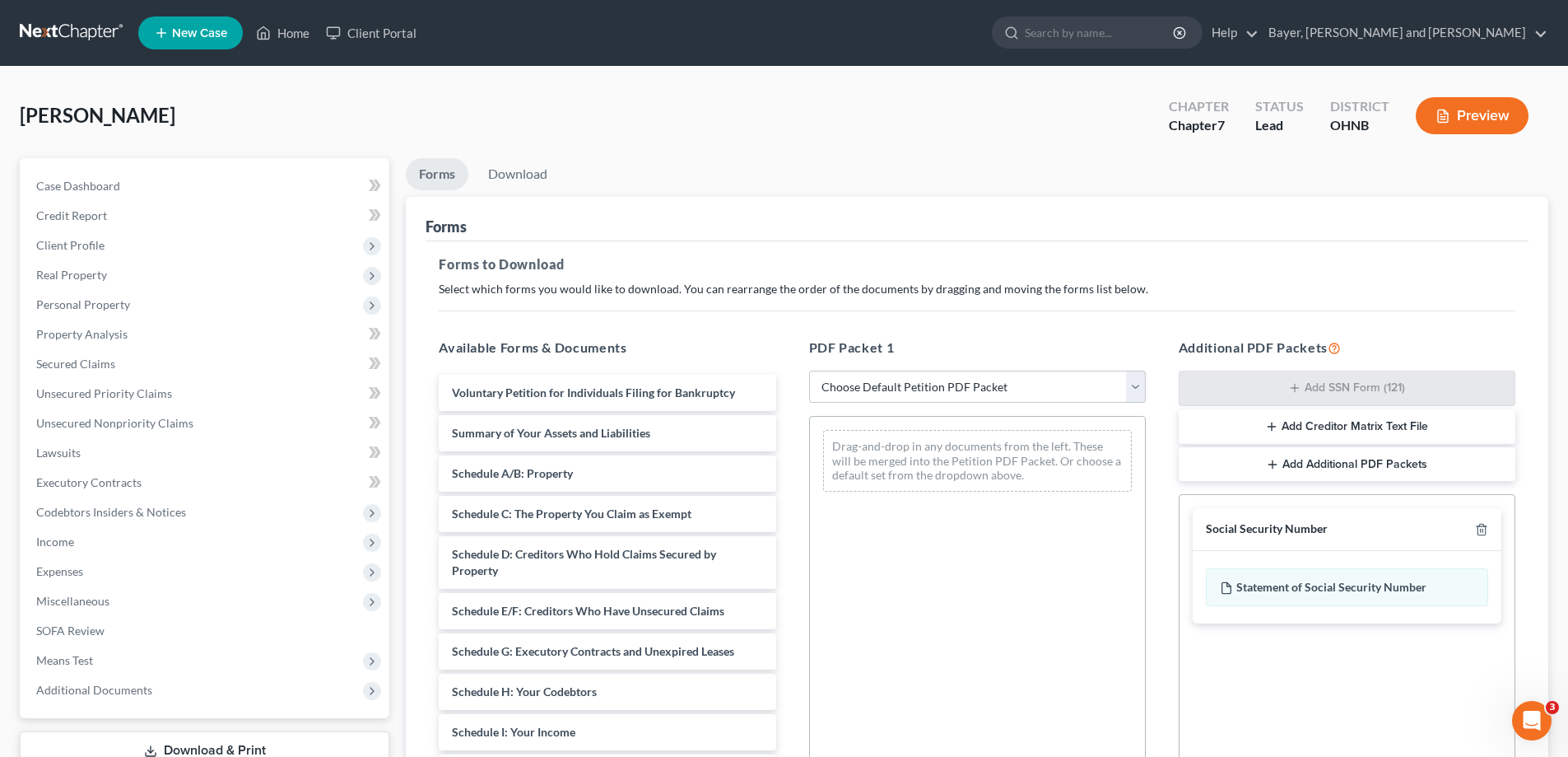
scroll to position [260, 0]
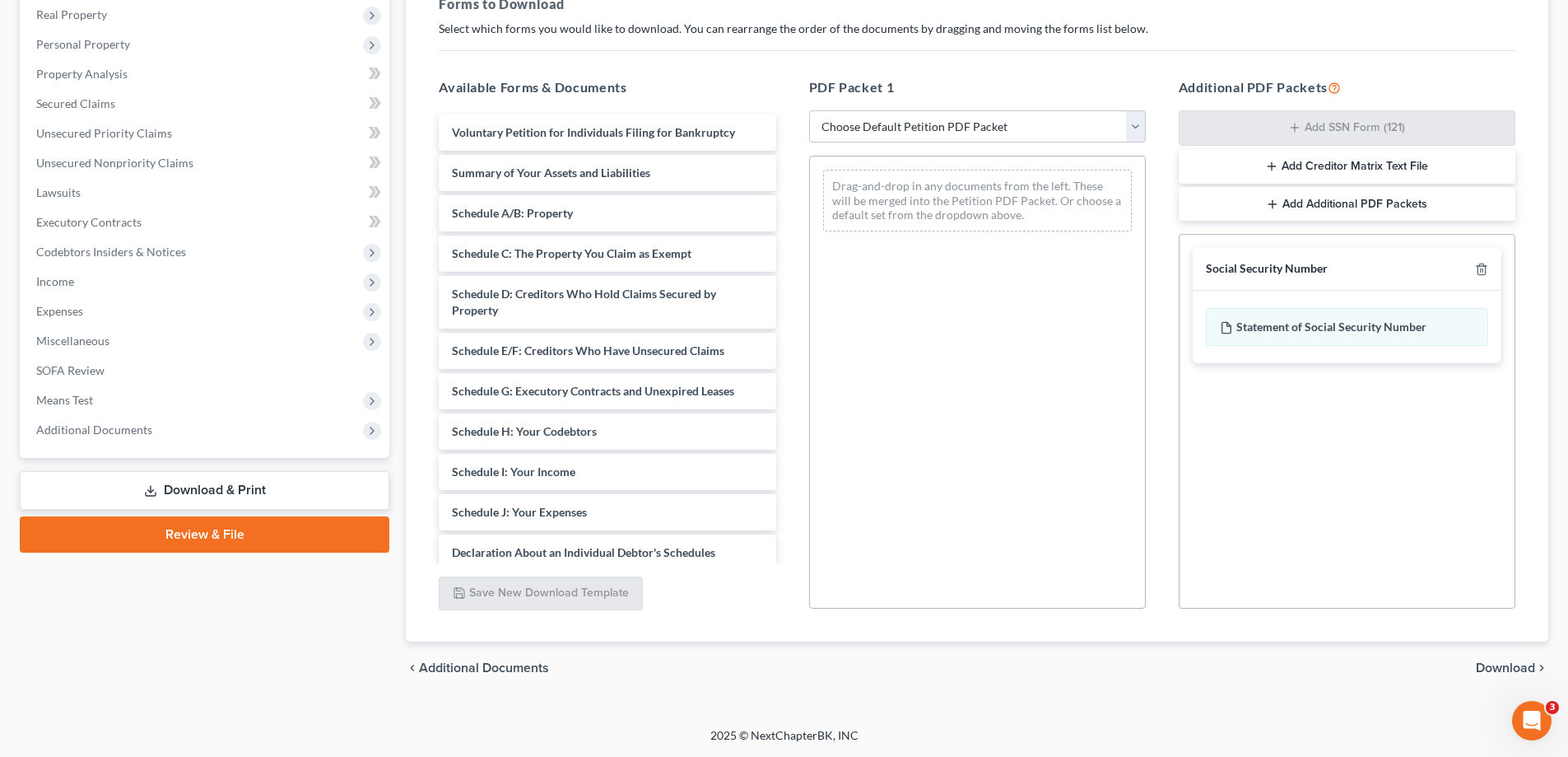
click at [1481, 665] on span "Download" at bounding box center [1505, 667] width 59 height 14
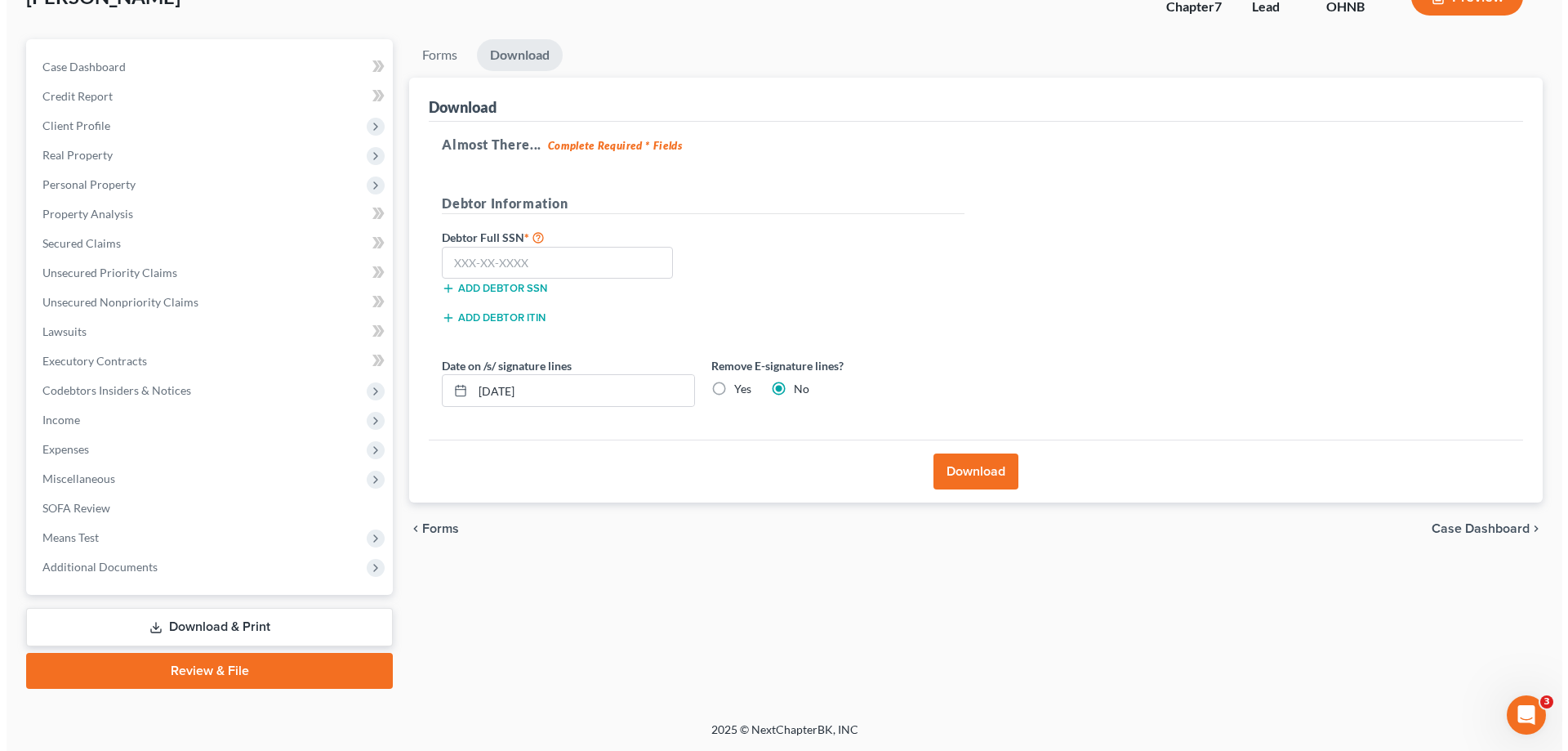
scroll to position [118, 0]
click at [551, 272] on input "text" at bounding box center [551, 263] width 231 height 32
type input "272-88-4333"
click at [601, 383] on input "09/12/2025" at bounding box center [577, 390] width 221 height 31
type input "0"
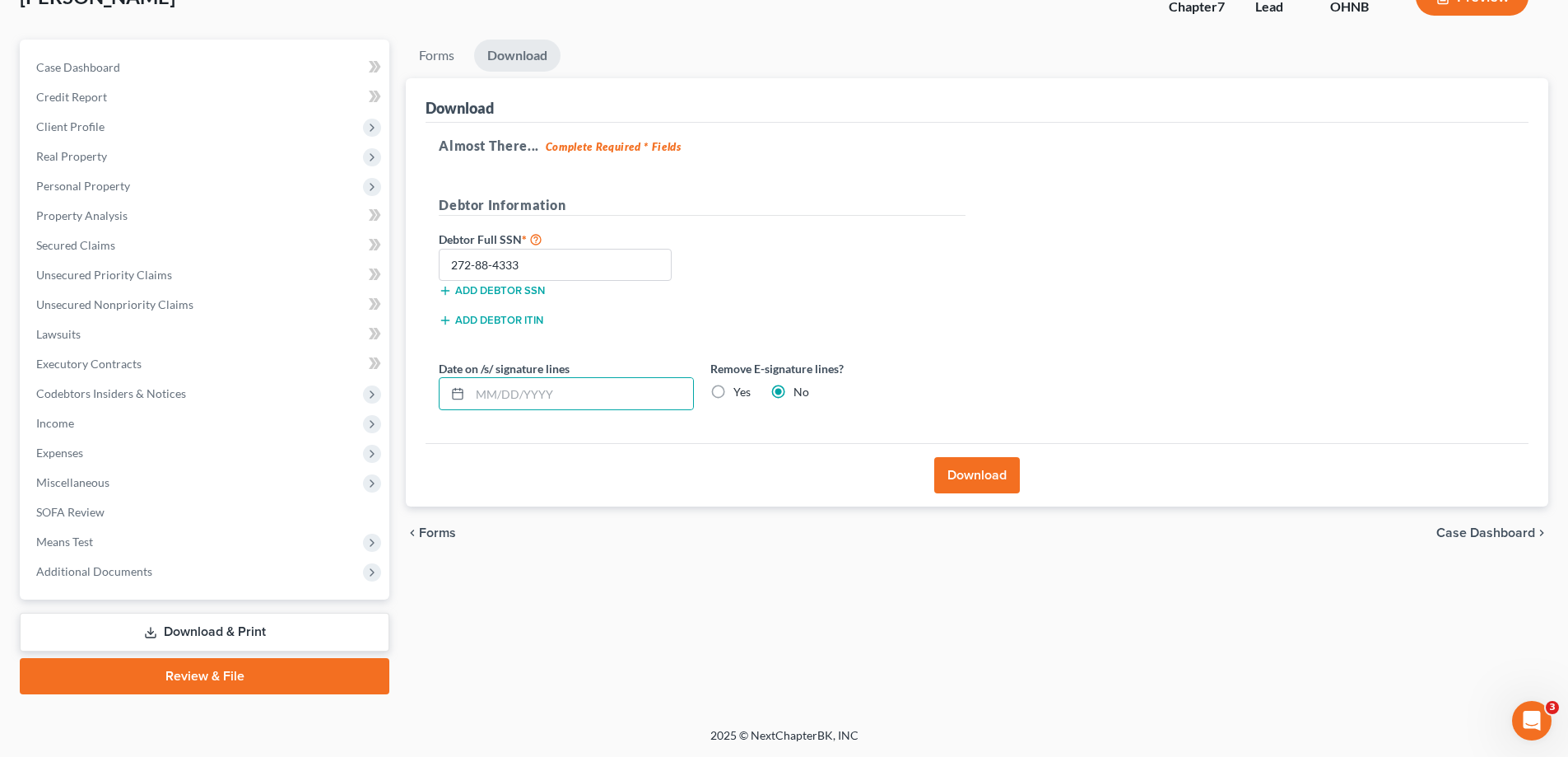
click at [733, 391] on label "Yes" at bounding box center [741, 392] width 17 height 16
click at [740, 391] on input "Yes" at bounding box center [745, 389] width 11 height 11
radio input "true"
radio input "false"
click at [961, 484] on button "Download" at bounding box center [977, 475] width 86 height 36
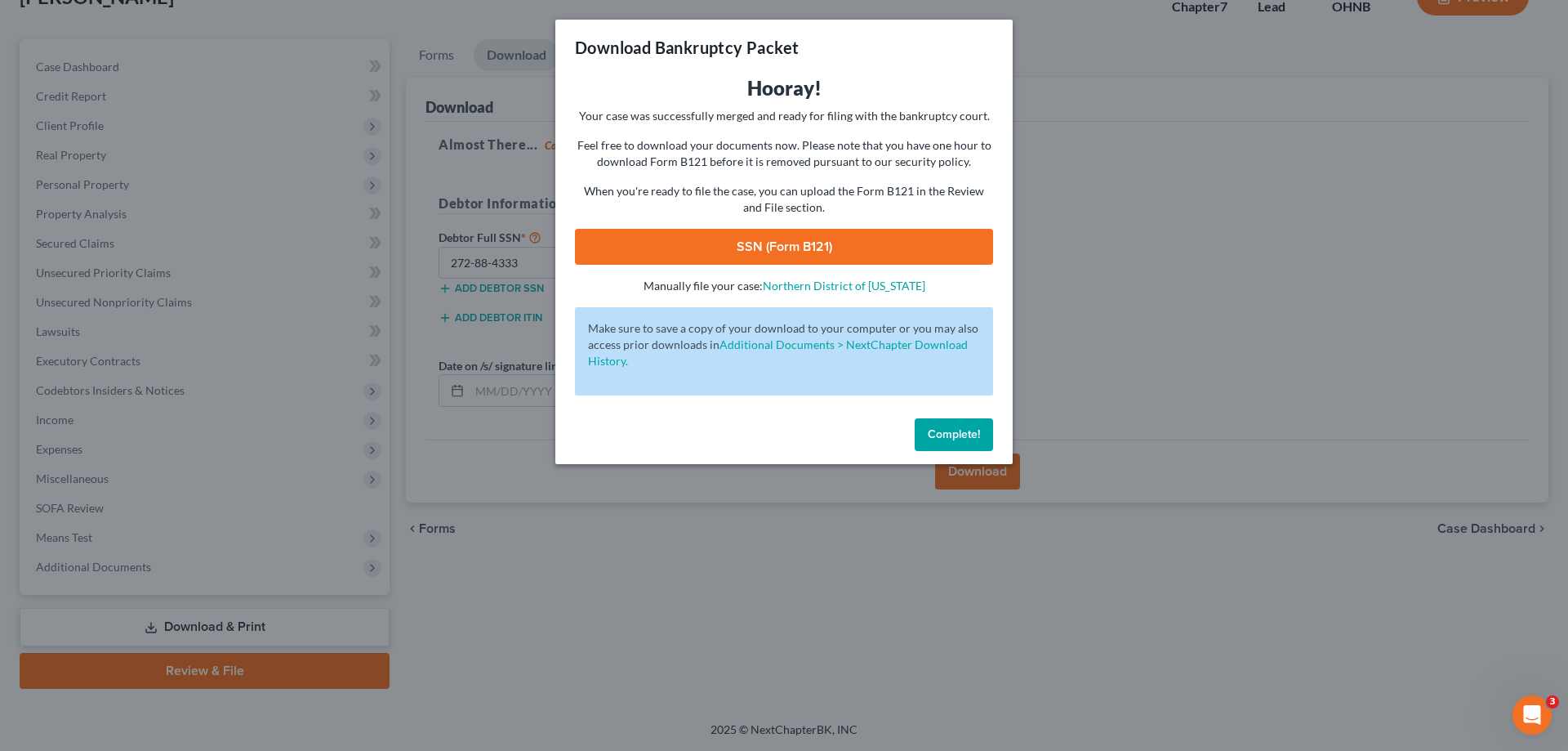
click at [869, 249] on link "SSN (Form B121)" at bounding box center [784, 247] width 418 height 36
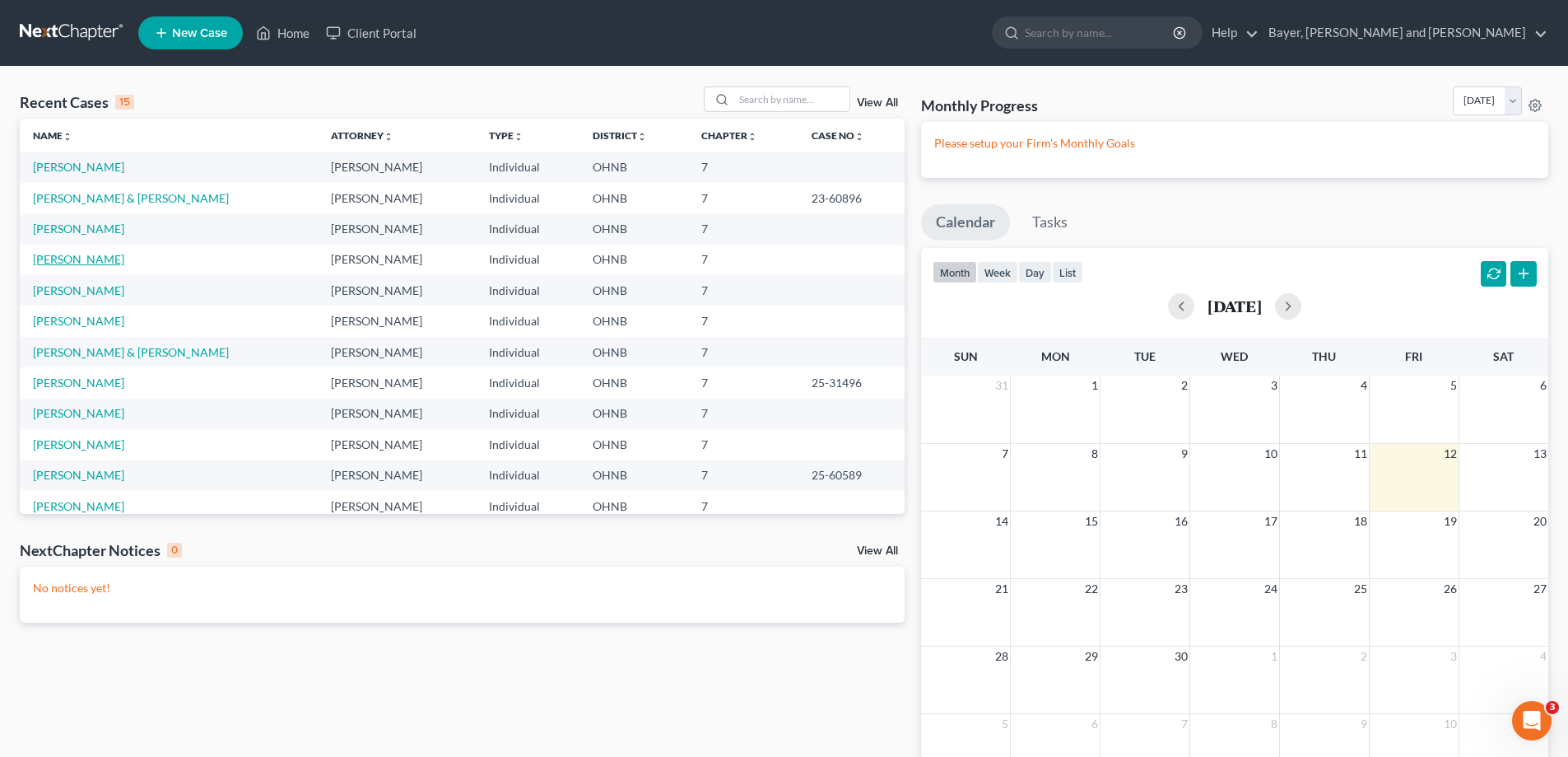
click at [87, 260] on link "[PERSON_NAME]" at bounding box center [78, 258] width 91 height 14
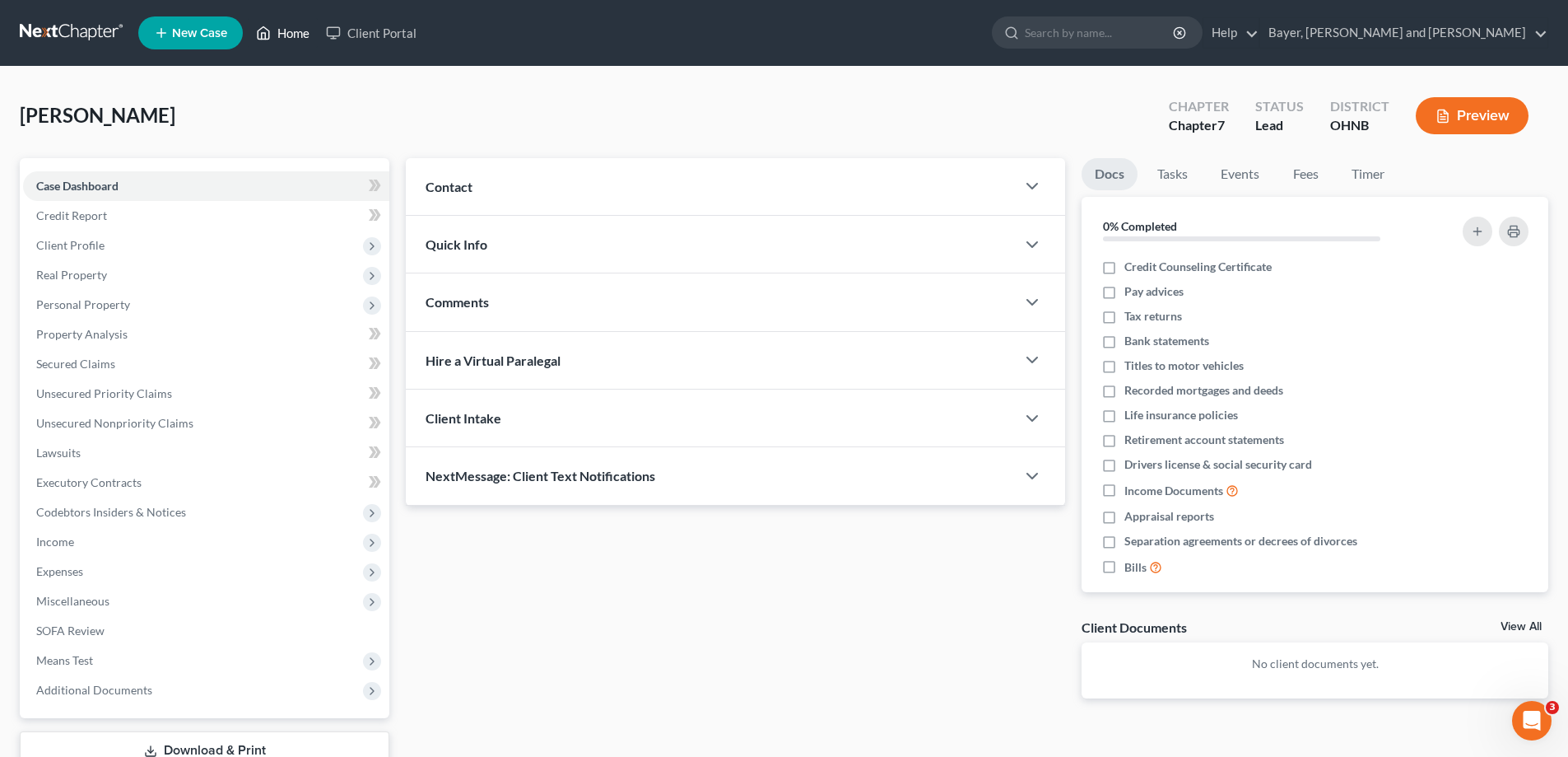
click at [278, 31] on link "Home" at bounding box center [282, 33] width 70 height 30
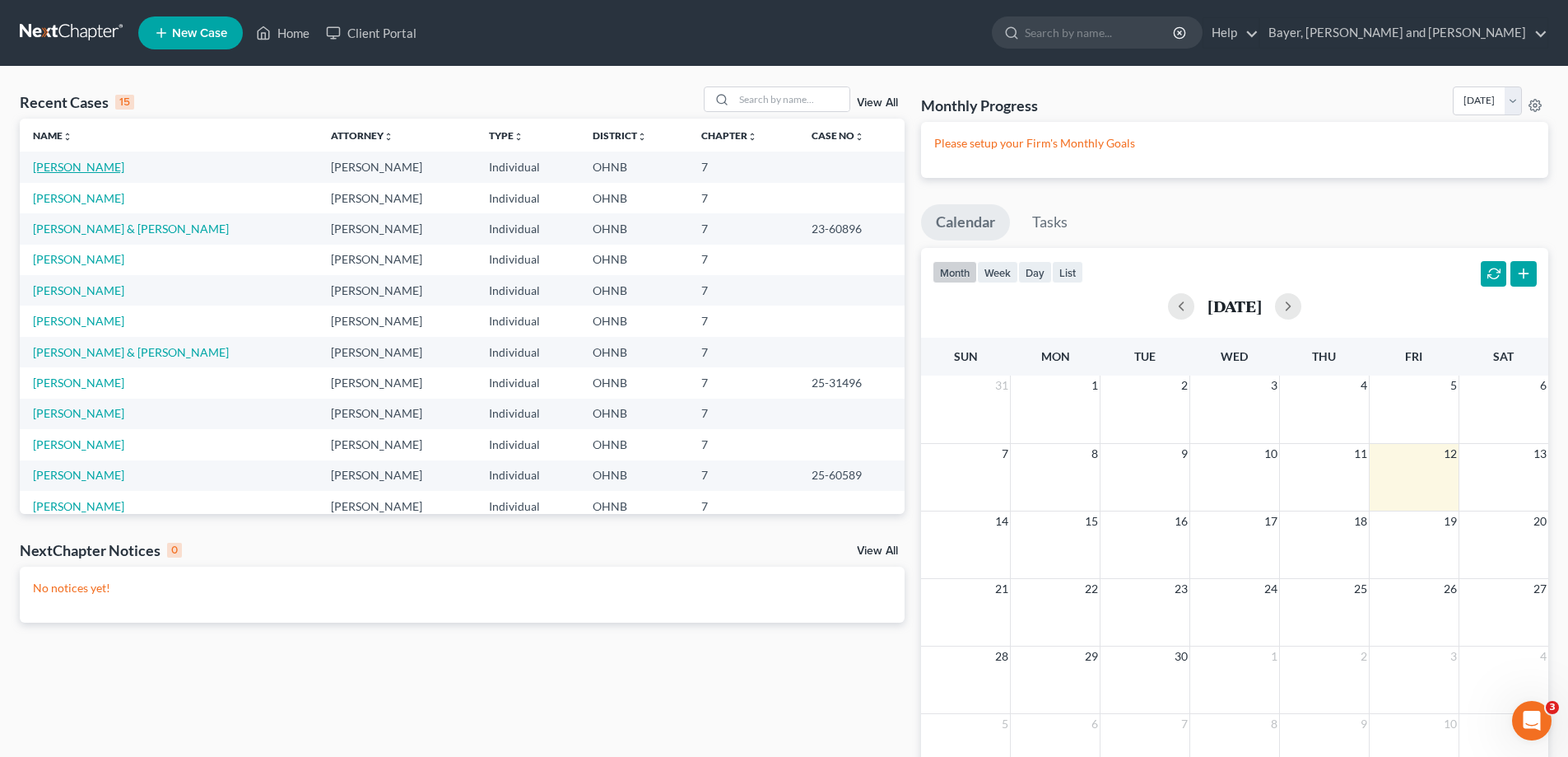
click at [60, 172] on link "[PERSON_NAME]" at bounding box center [78, 166] width 91 height 14
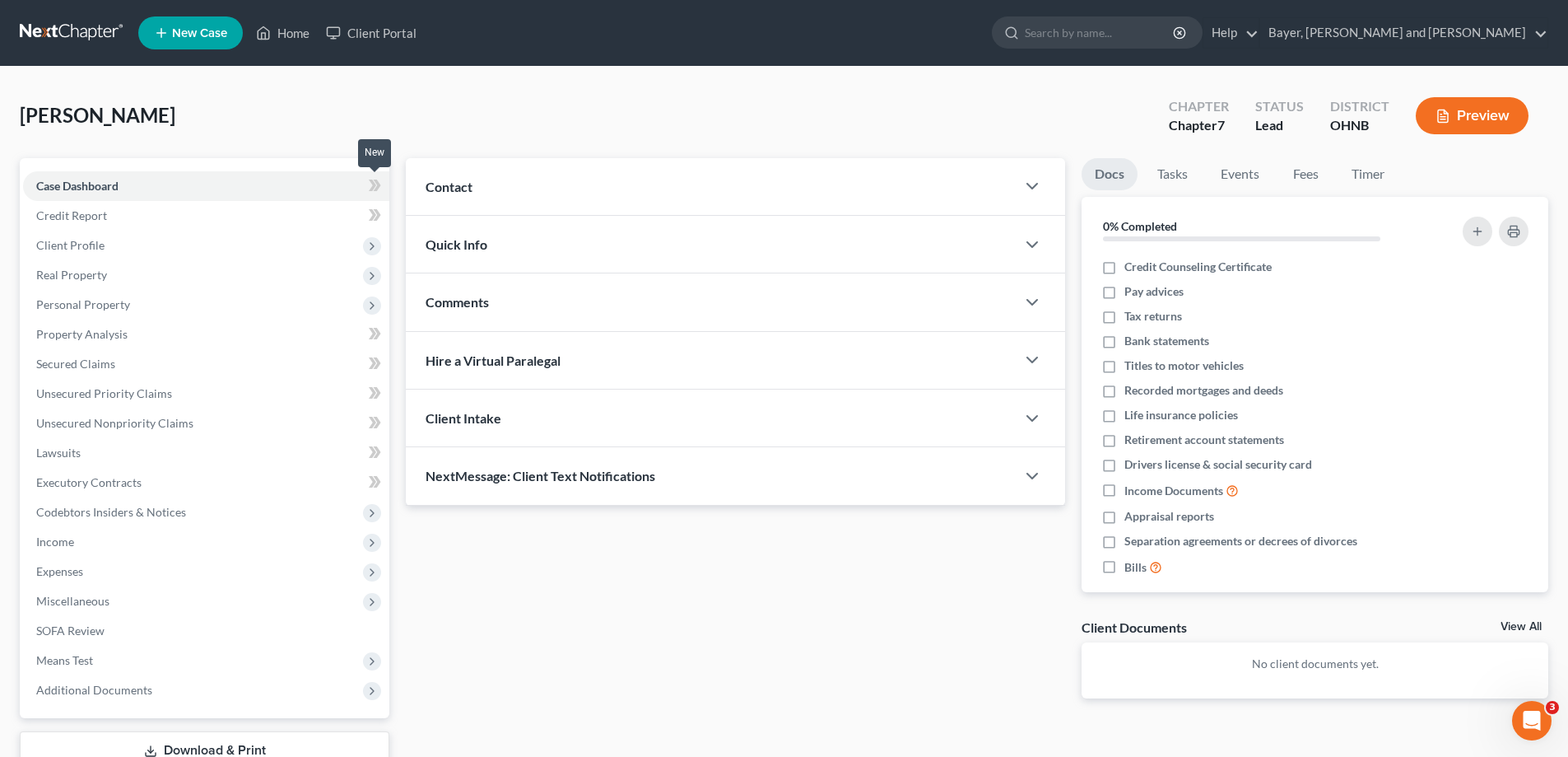
click at [377, 181] on icon at bounding box center [378, 185] width 7 height 12
click at [106, 243] on span "Client Profile" at bounding box center [206, 245] width 367 height 30
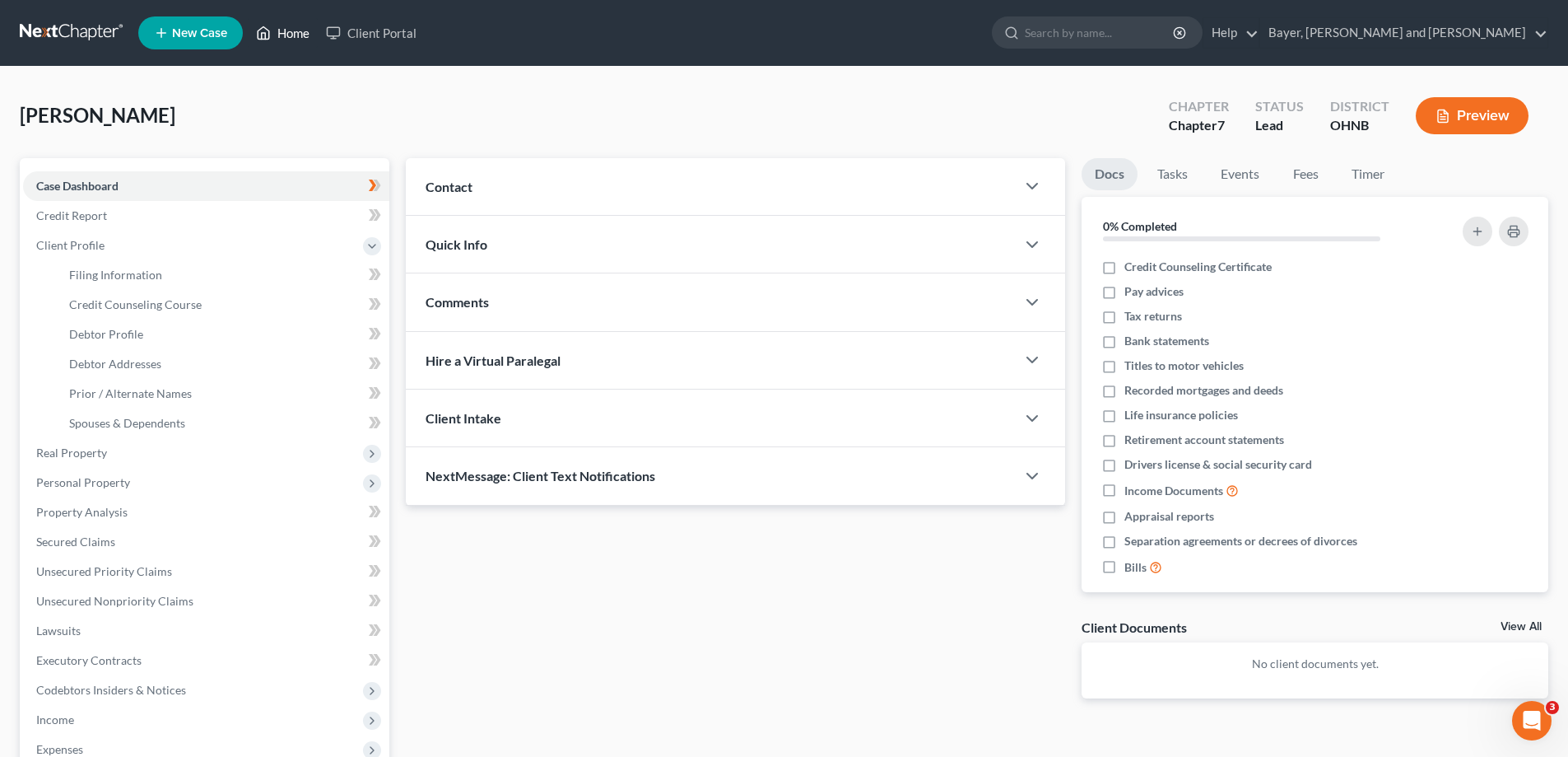
click at [279, 34] on link "Home" at bounding box center [282, 33] width 70 height 30
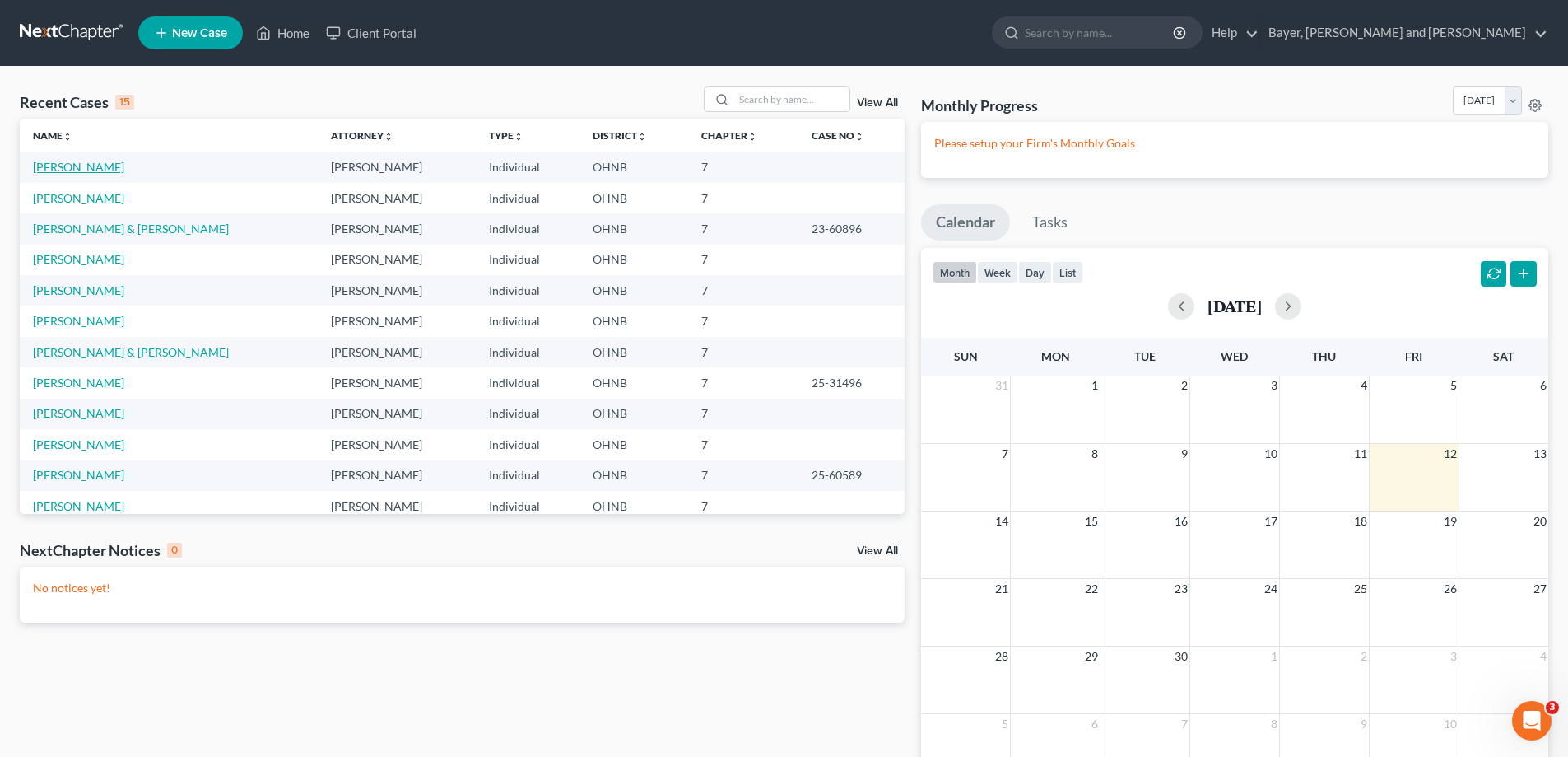
click at [77, 168] on link "[PERSON_NAME]" at bounding box center [78, 166] width 91 height 14
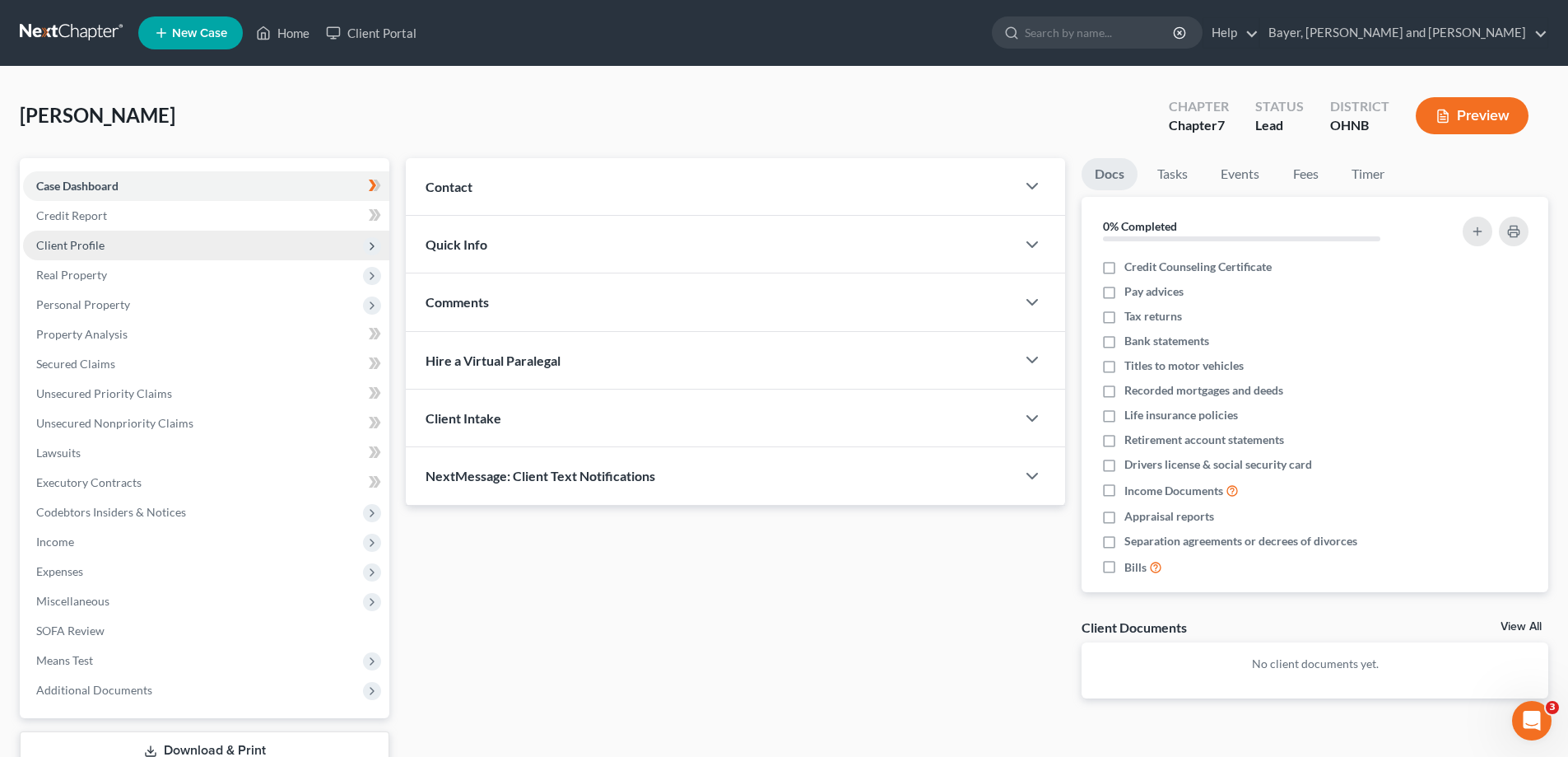
click at [81, 244] on span "Client Profile" at bounding box center [70, 244] width 68 height 14
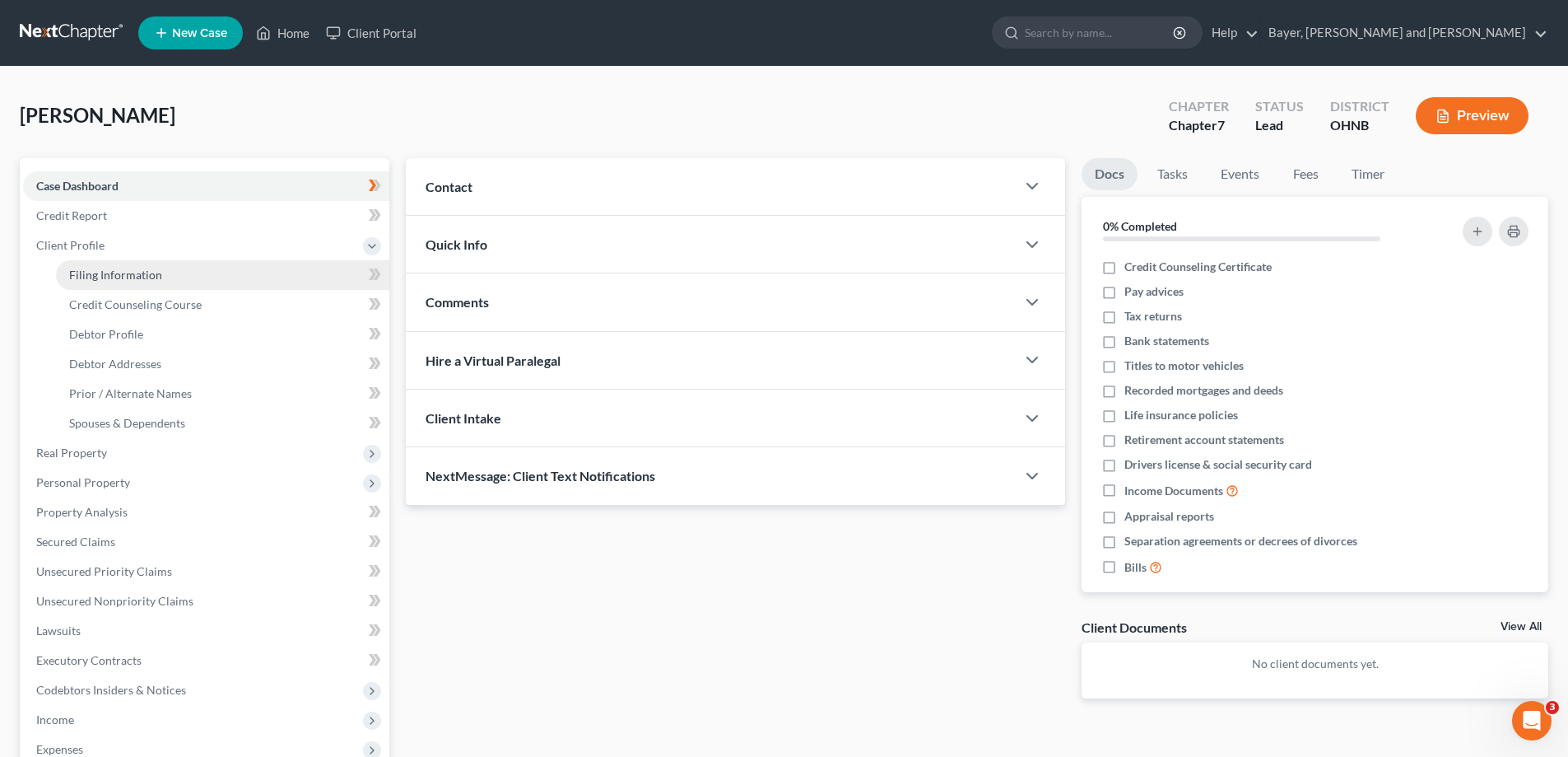
click at [104, 277] on span "Filing Information" at bounding box center [115, 274] width 93 height 14
select select "1"
select select "0"
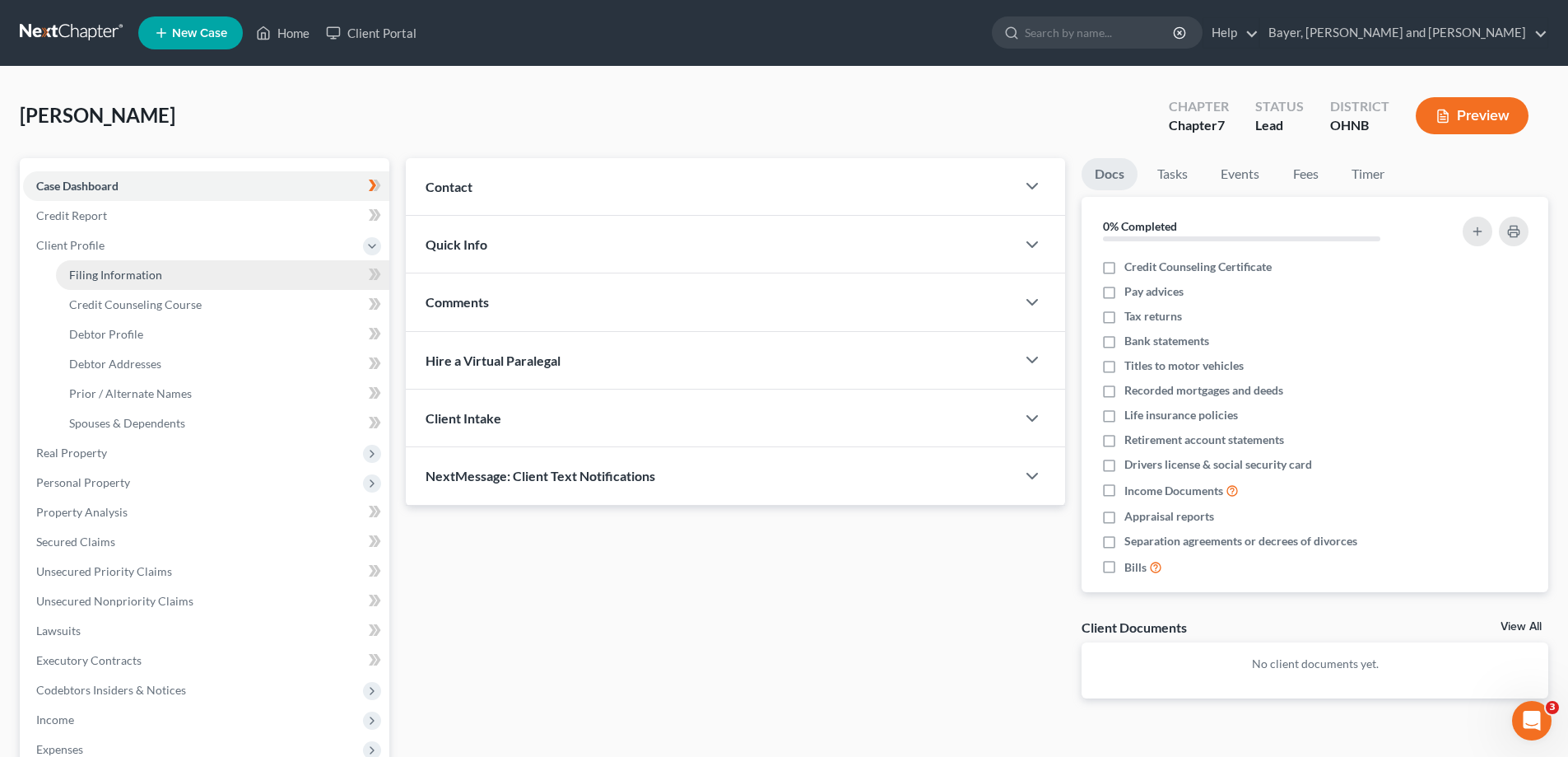
select select "36"
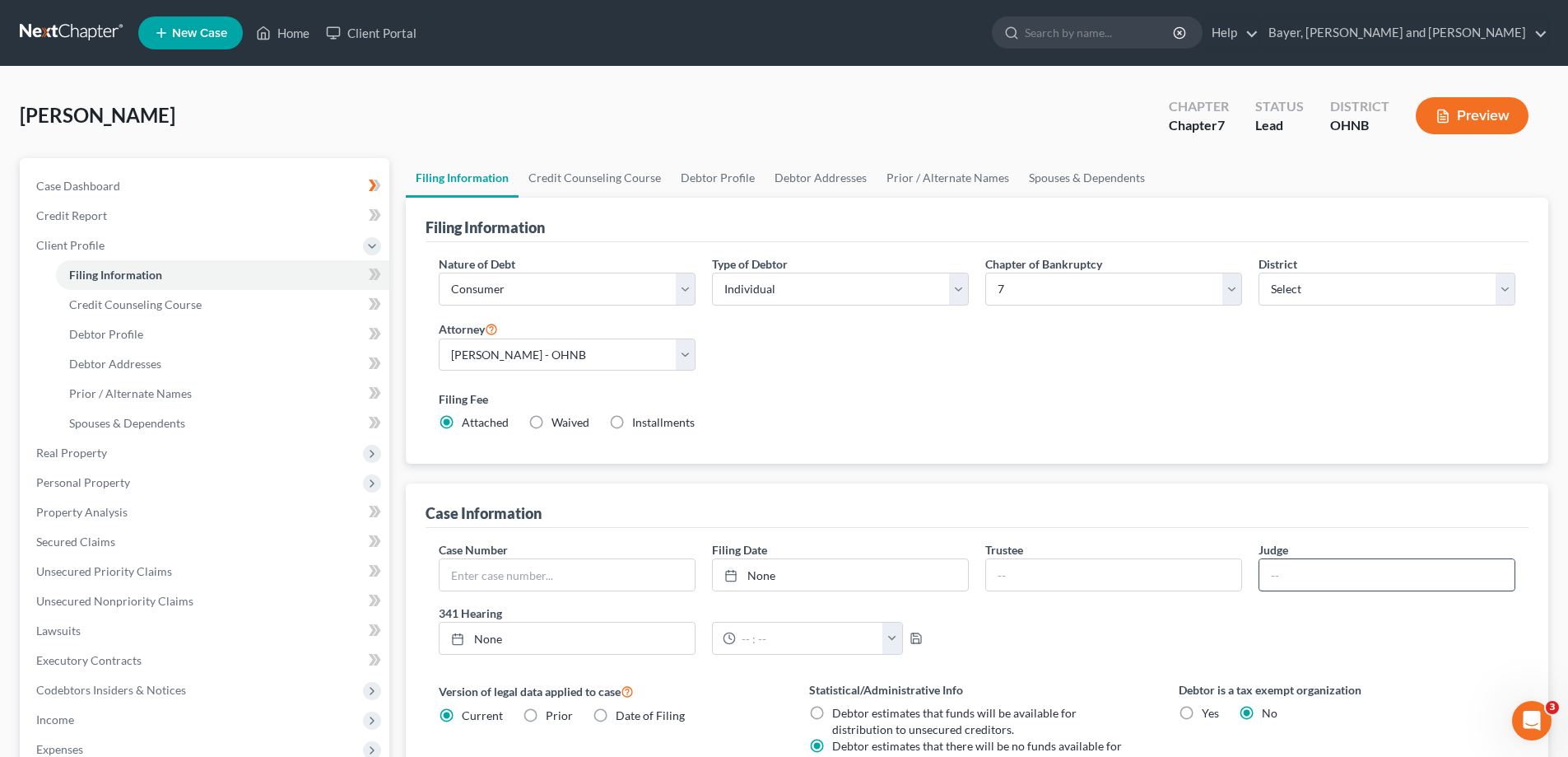
click at [1296, 577] on input "text" at bounding box center [1387, 574] width 255 height 32
type input "[PERSON_NAME]"
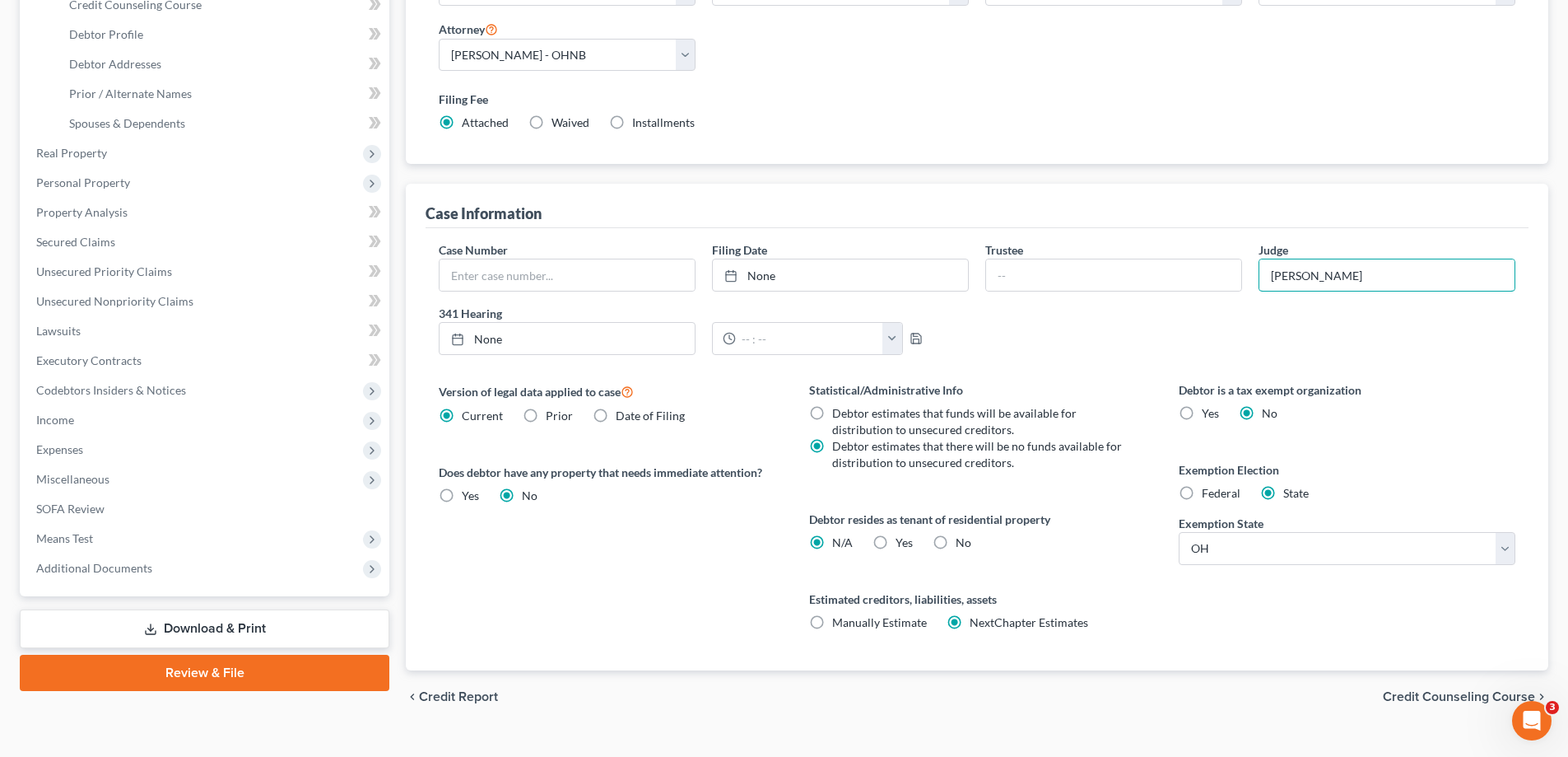
scroll to position [329, 0]
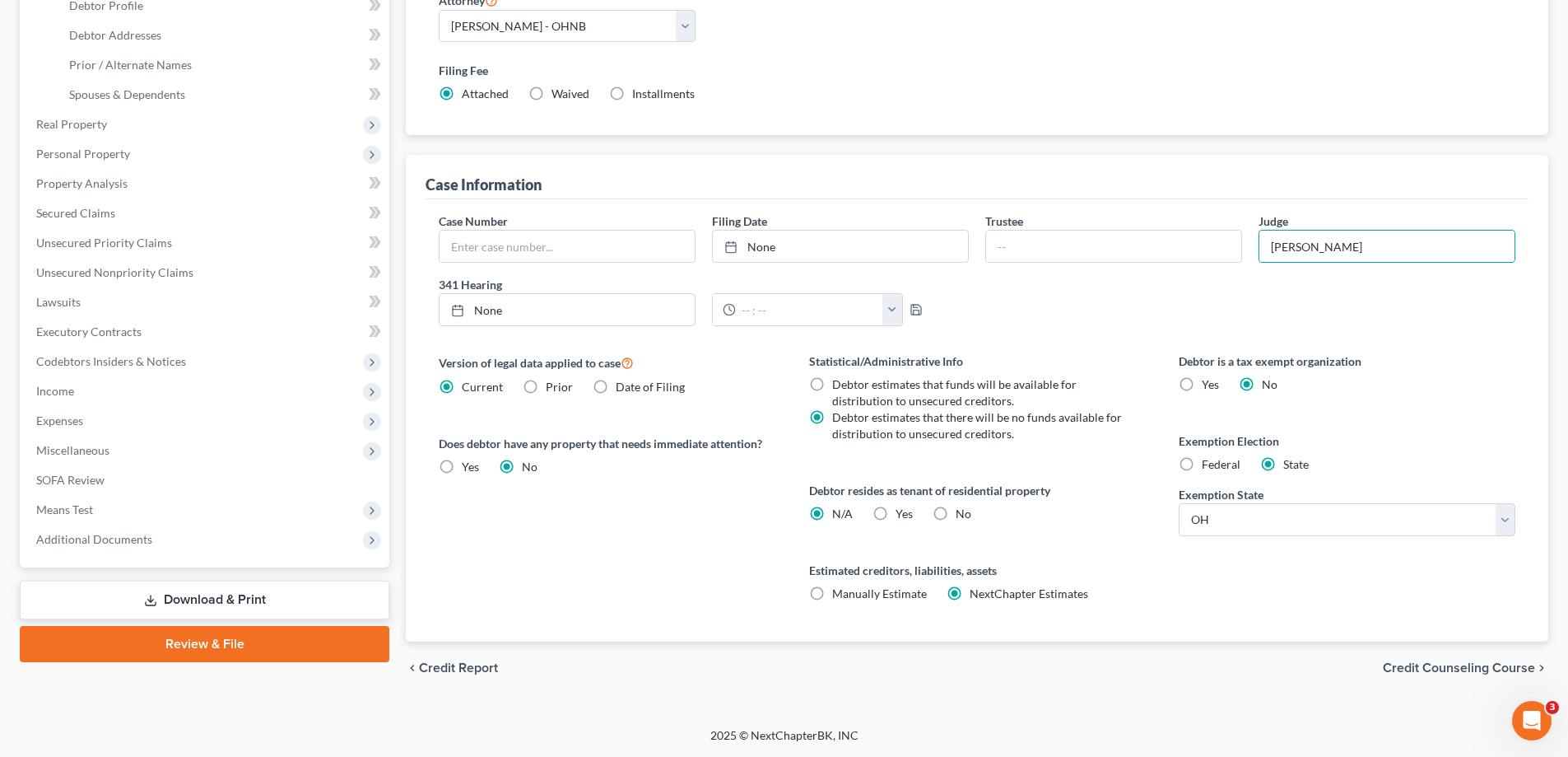
click at [1426, 668] on span "Credit Counseling Course" at bounding box center [1459, 667] width 152 height 14
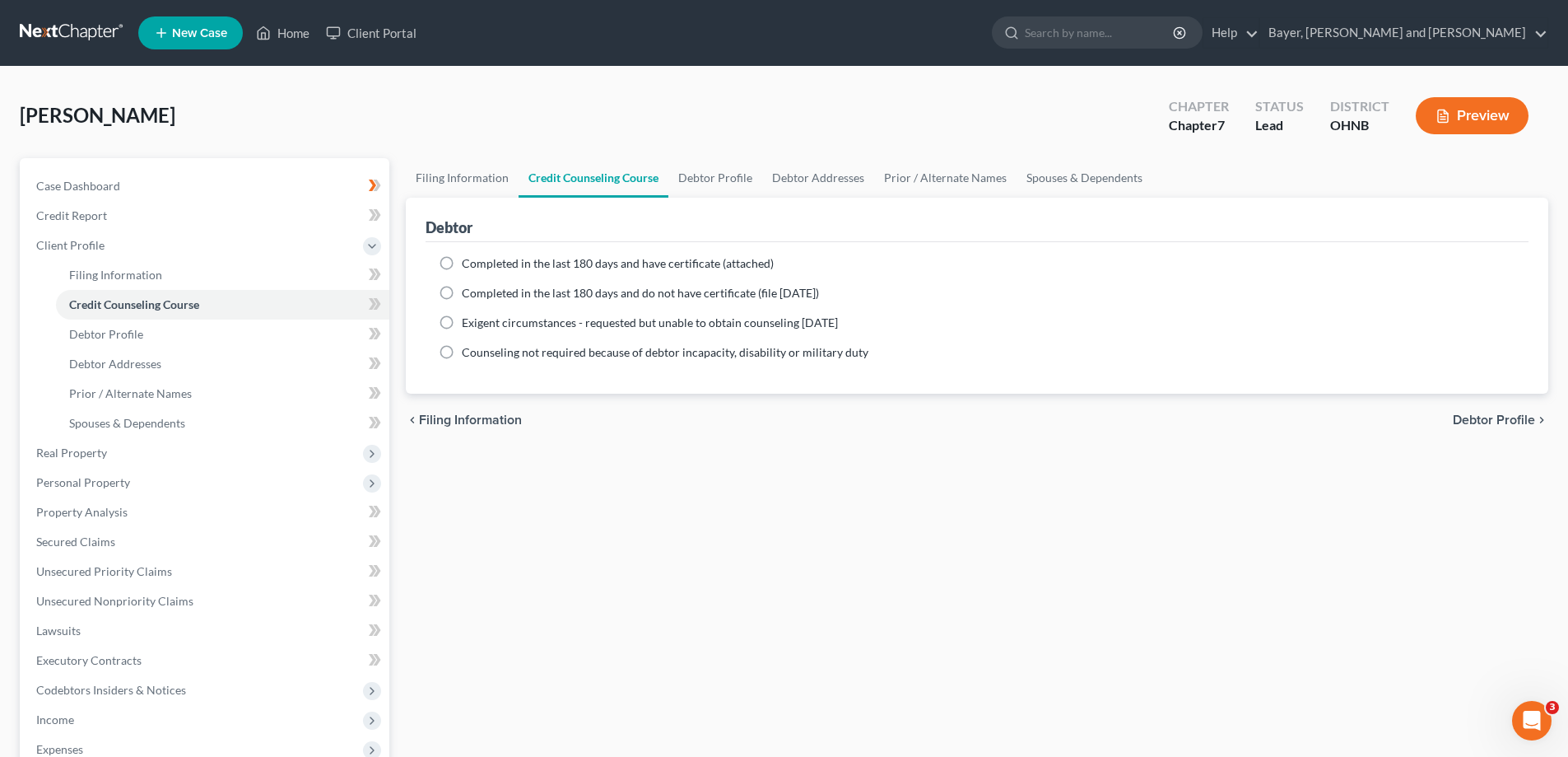
click at [462, 263] on label "Completed in the last 180 days and have certificate (attached)" at bounding box center [617, 264] width 312 height 16
click at [468, 263] on input "Completed in the last 180 days and have certificate (attached)" at bounding box center [473, 261] width 11 height 11
radio input "true"
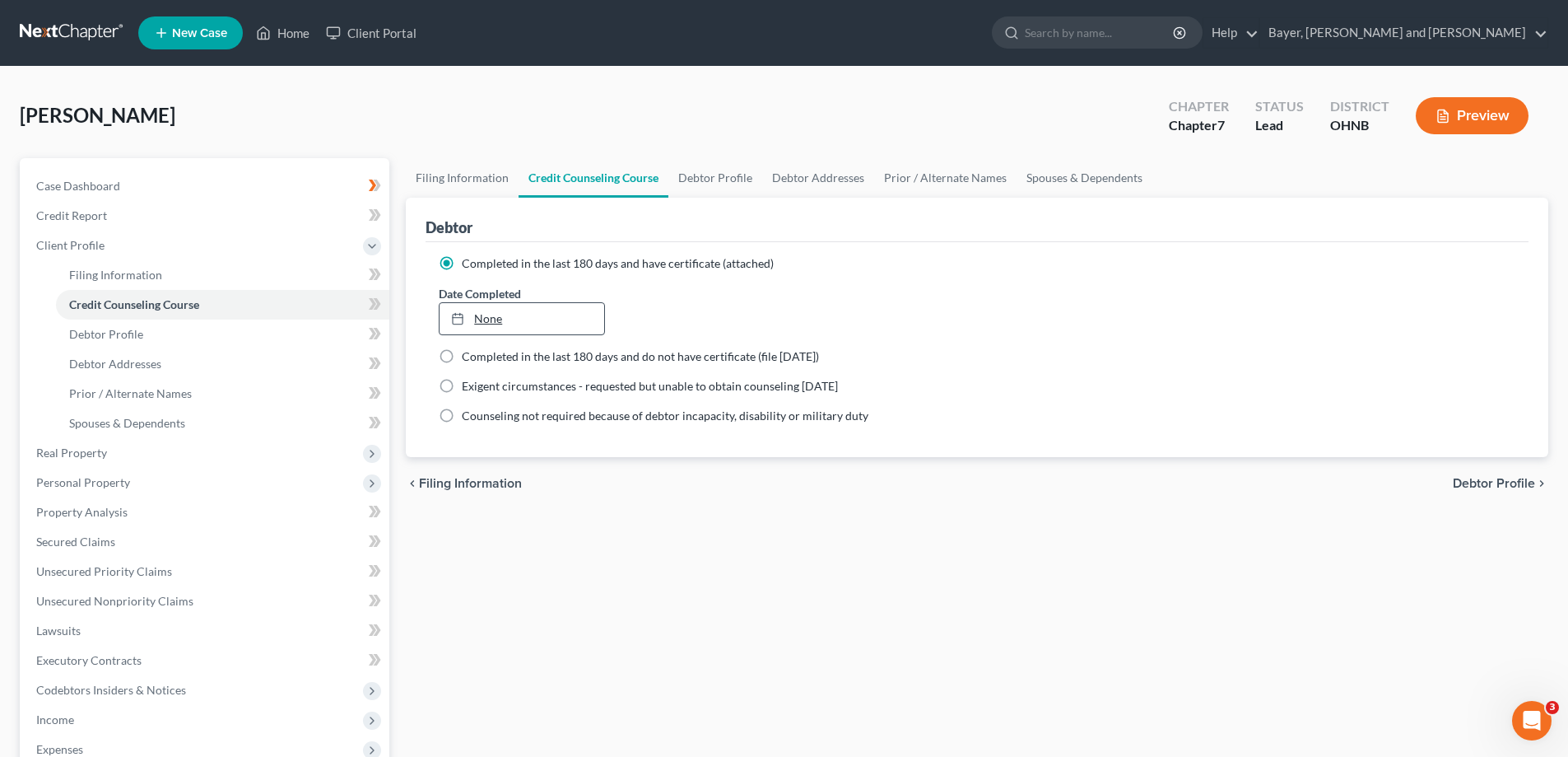
type input "[DATE]"
click at [530, 321] on link "[DATE]" at bounding box center [521, 319] width 164 height 32
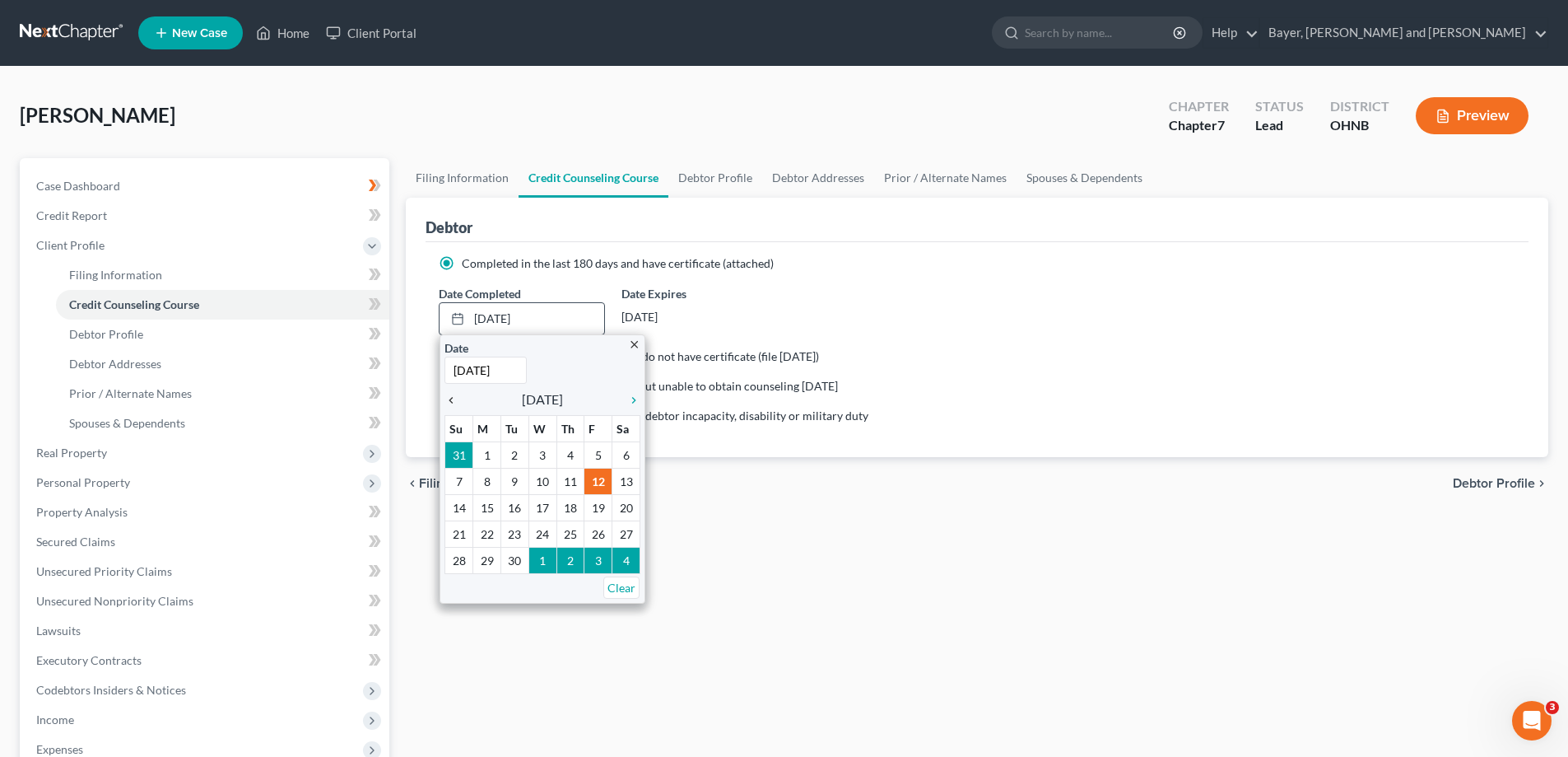
click at [454, 398] on icon "chevron_left" at bounding box center [455, 400] width 22 height 14
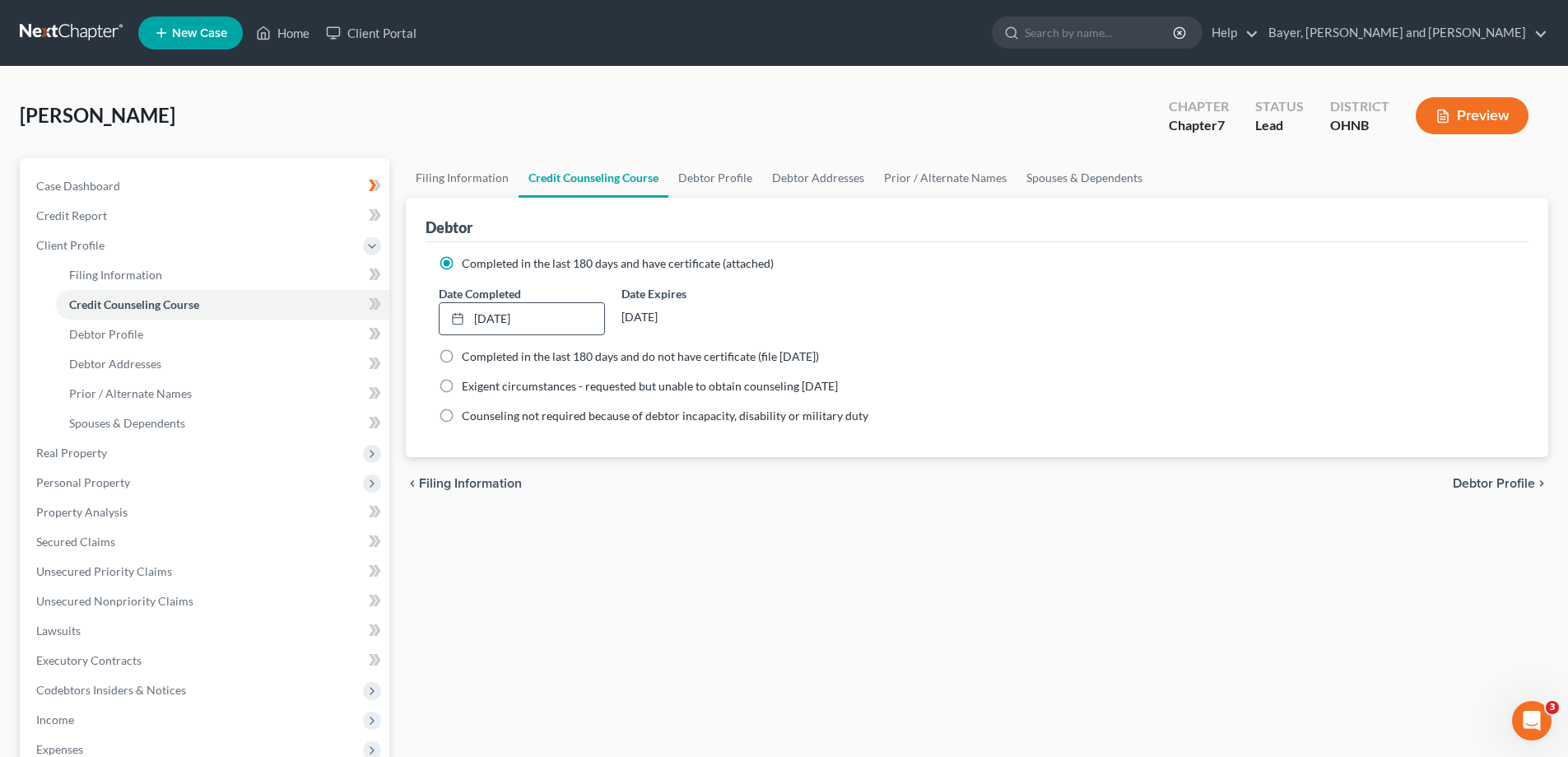
drag, startPoint x: 747, startPoint y: 552, endPoint x: 910, endPoint y: 528, distance: 164.8
click at [776, 549] on div "Filing Information Credit Counseling Course Debtor Profile Debtor Addresses Pri…" at bounding box center [977, 574] width 1159 height 832
click at [1511, 485] on span "Debtor Profile" at bounding box center [1494, 483] width 82 height 14
select select "0"
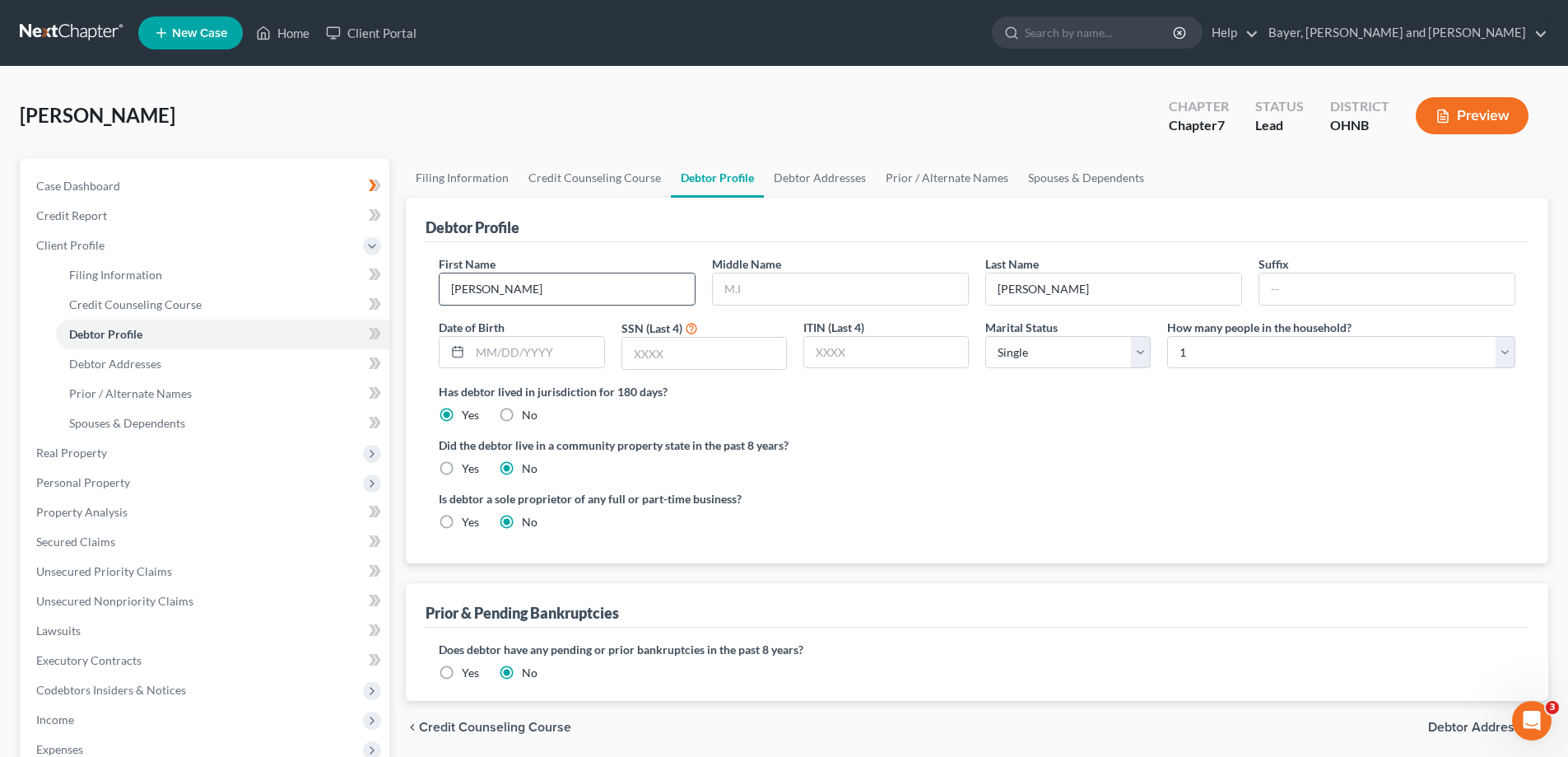
click at [515, 296] on input "[PERSON_NAME]" at bounding box center [568, 289] width 255 height 32
type input "R"
type input "[PERSON_NAME]"
type input "F."
type input "[DATE]"
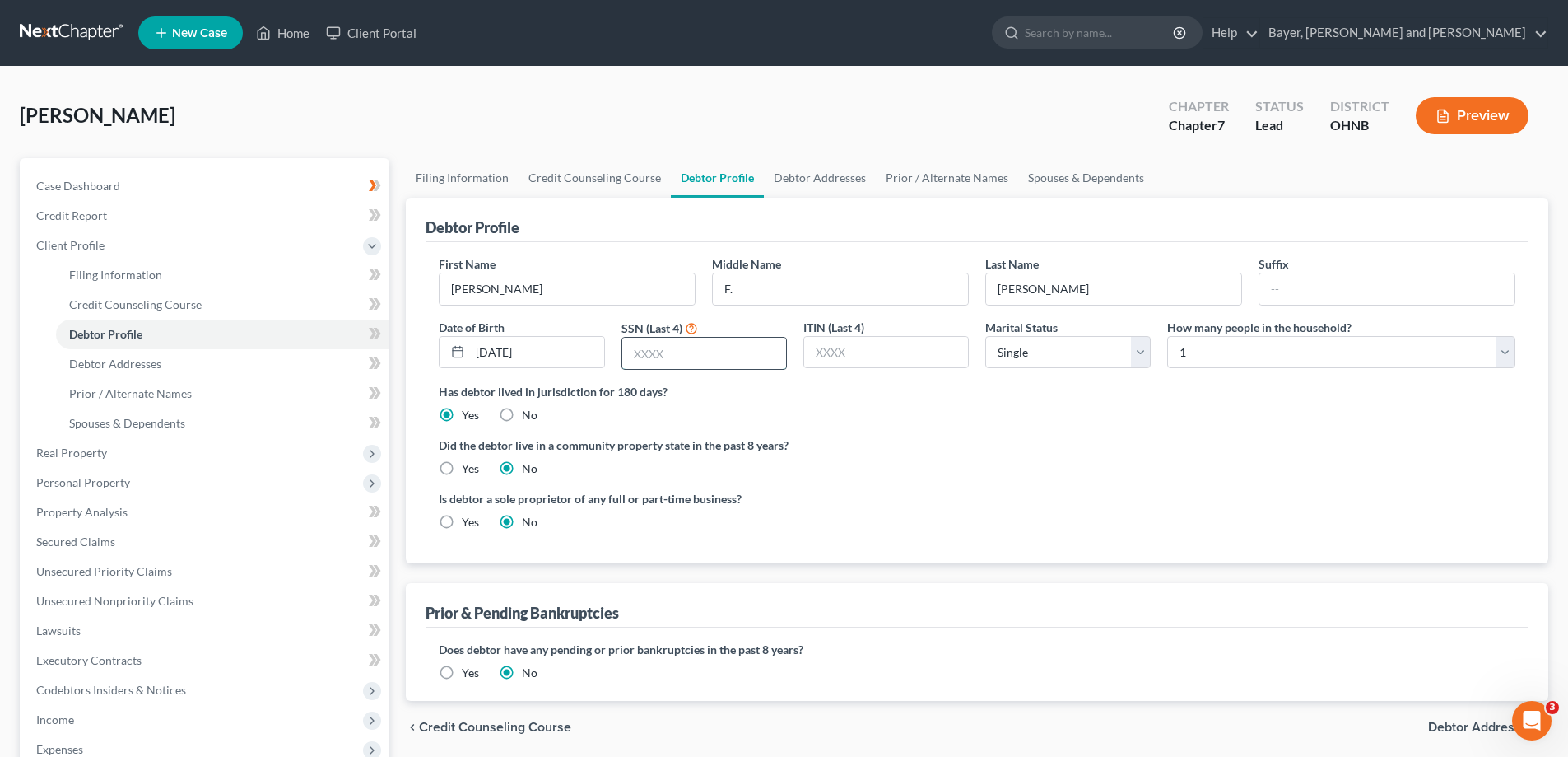
click at [645, 359] on input "text" at bounding box center [703, 353] width 164 height 32
type input "2955"
click at [1511, 347] on select "Select 1 2 3 4 5 6 7 8 9 10 11 12 13 14 15 16 17 18 19 20" at bounding box center [1341, 352] width 349 height 33
select select "2"
click at [1167, 336] on select "Select 1 2 3 4 5 6 7 8 9 10 11 12 13 14 15 16 17 18 19 20" at bounding box center [1341, 352] width 349 height 33
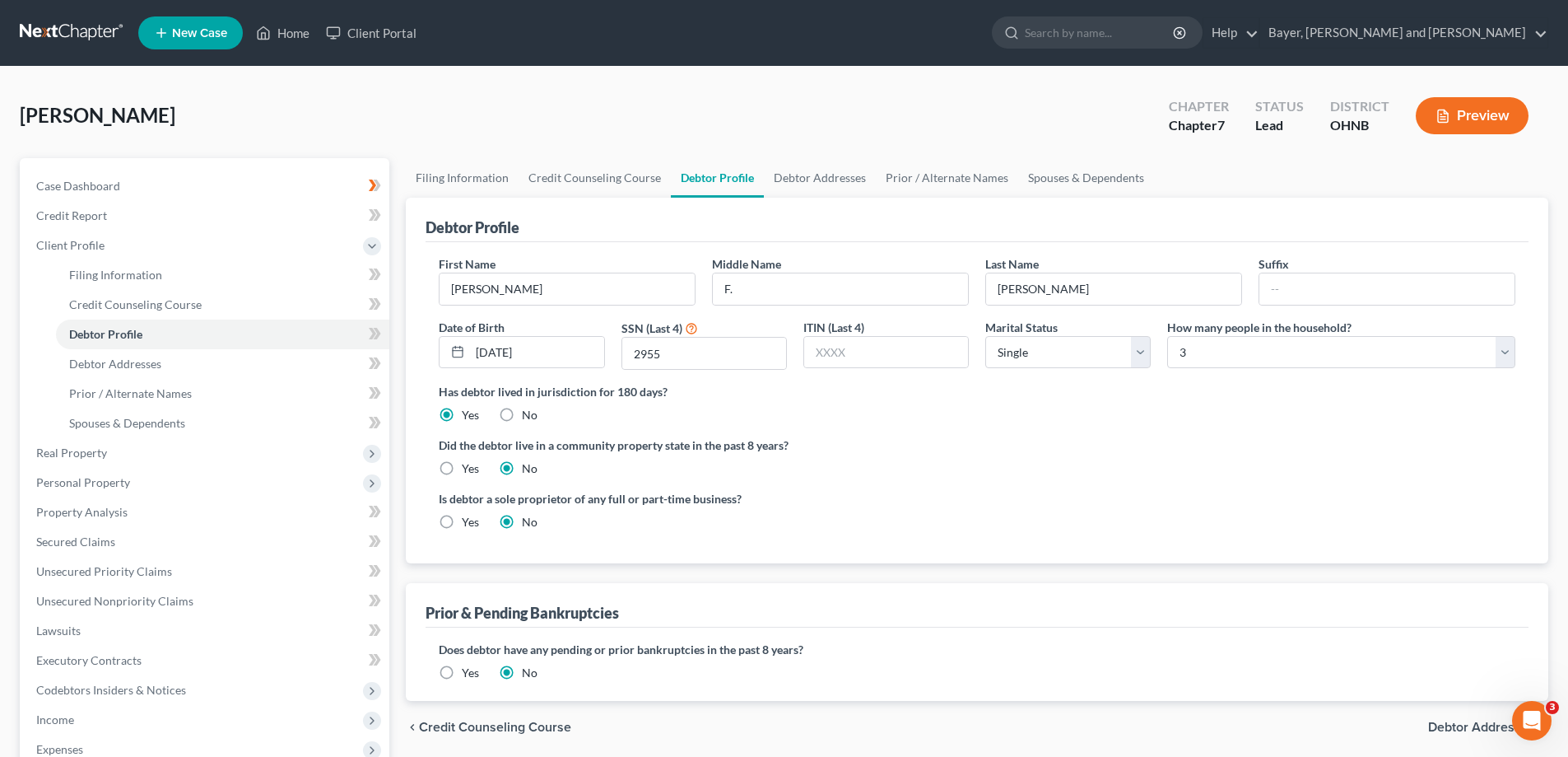
drag, startPoint x: 1348, startPoint y: 464, endPoint x: 1312, endPoint y: 489, distance: 43.8
click at [1344, 471] on div "Did the debtor live in a community property state in the past 8 years? Yes No" at bounding box center [977, 456] width 1076 height 41
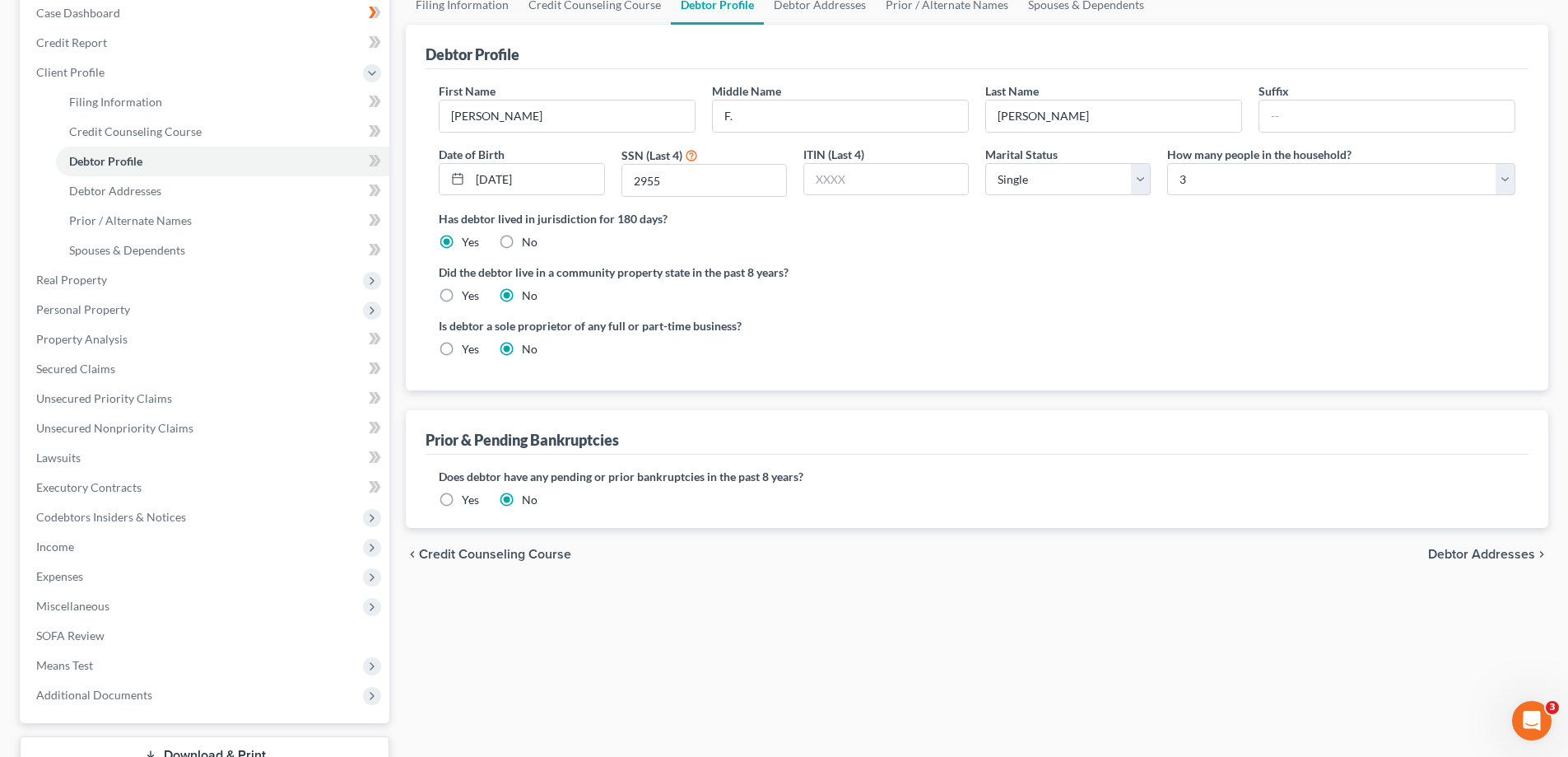
scroll to position [296, 0]
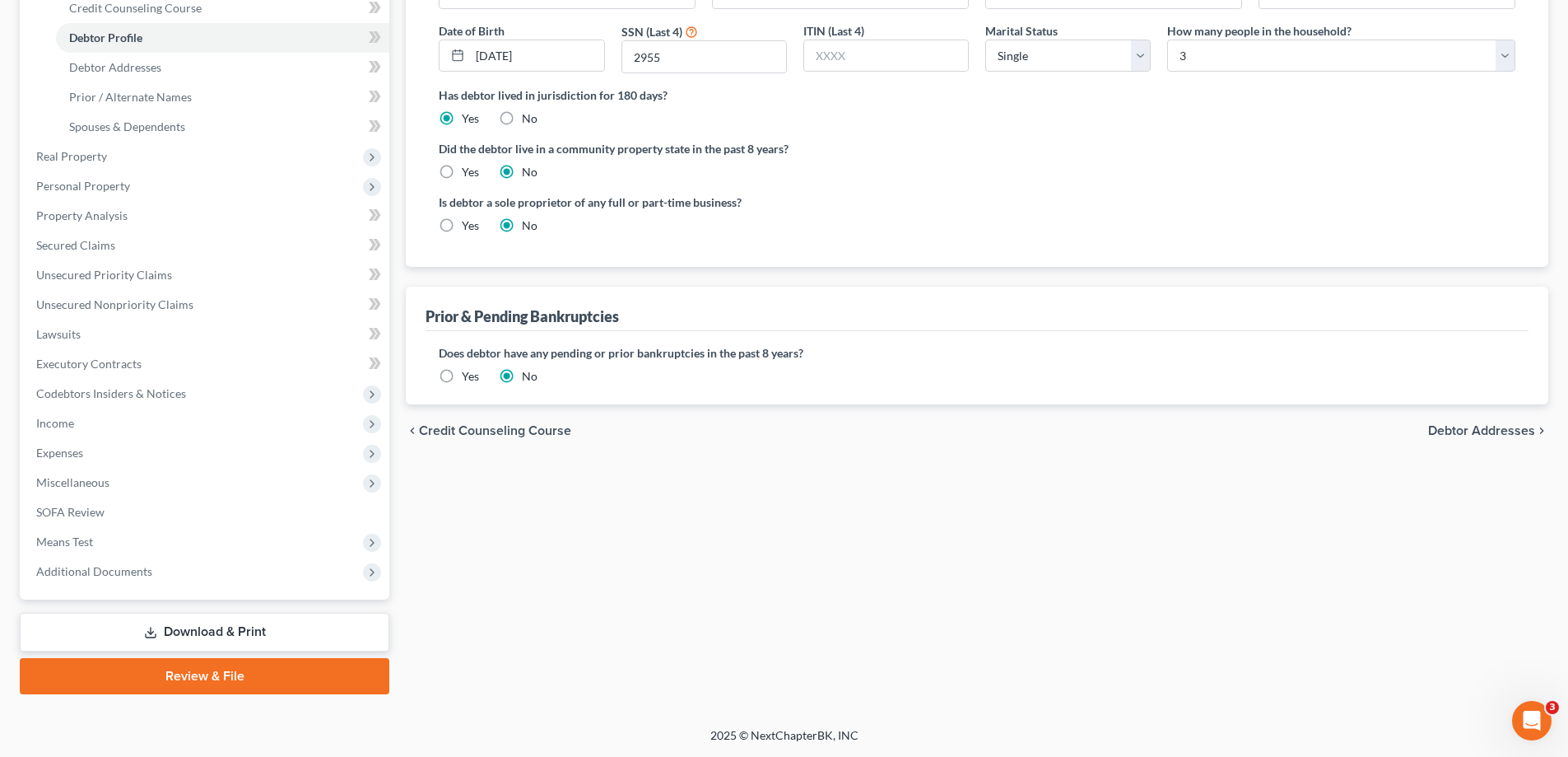
click at [1492, 435] on span "Debtor Addresses" at bounding box center [1482, 430] width 107 height 14
select select "0"
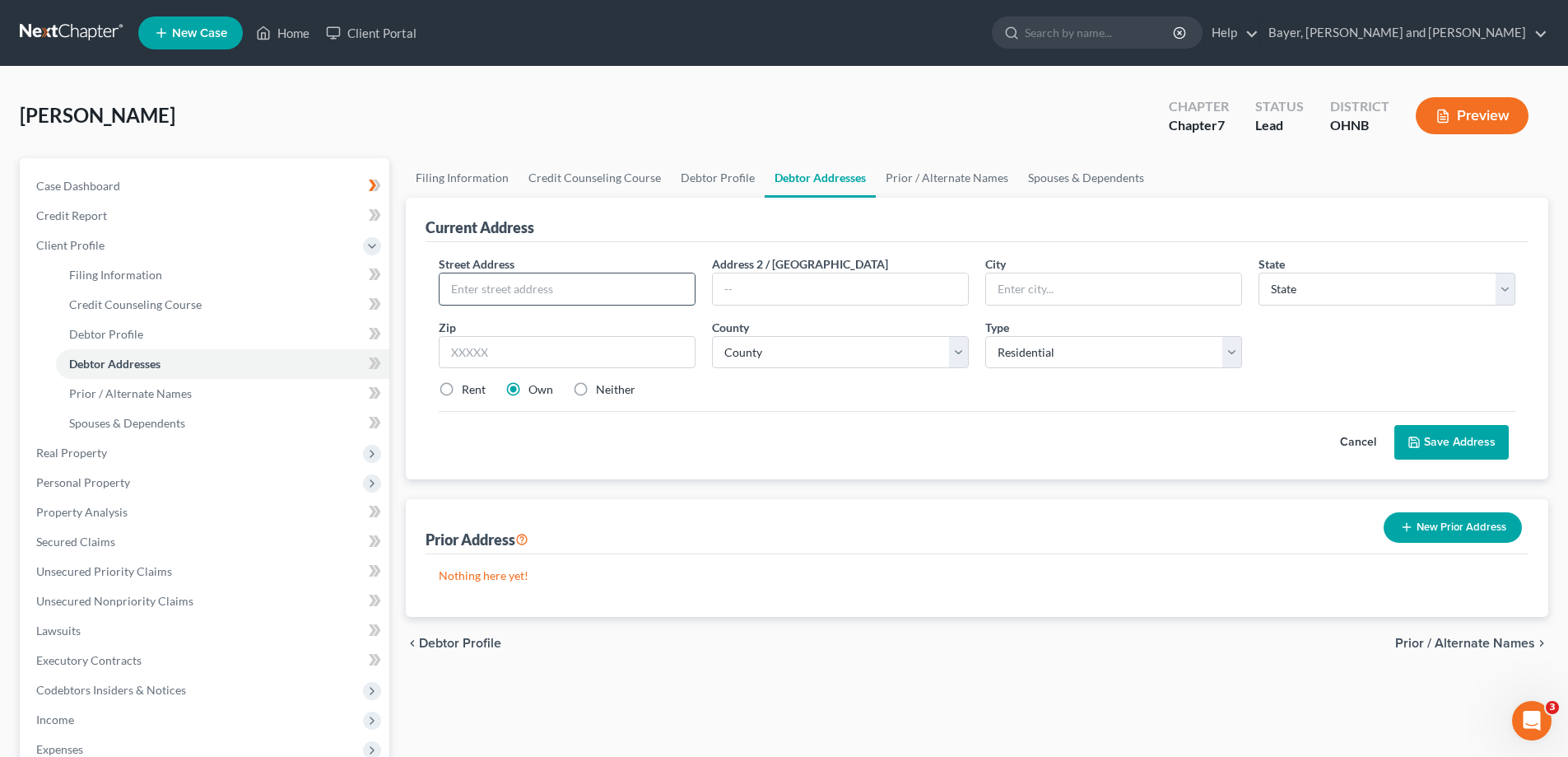
click at [486, 297] on input "text" at bounding box center [568, 289] width 255 height 32
type input "[STREET_ADDRESS]"
type input "[GEOGRAPHIC_DATA]"
select select "36"
type input "44905"
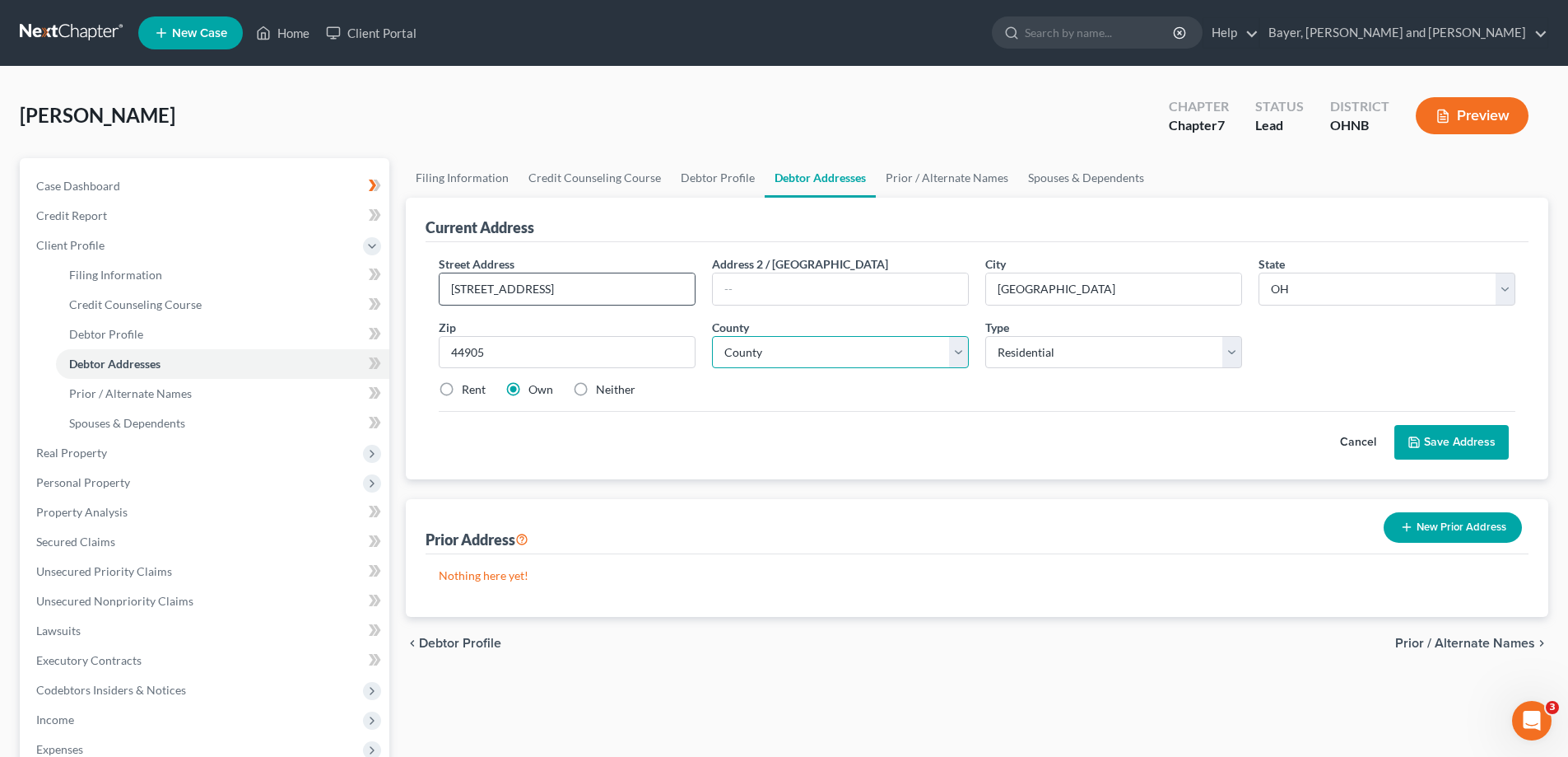
select select "69"
click at [1457, 435] on button "Save Address" at bounding box center [1451, 442] width 114 height 34
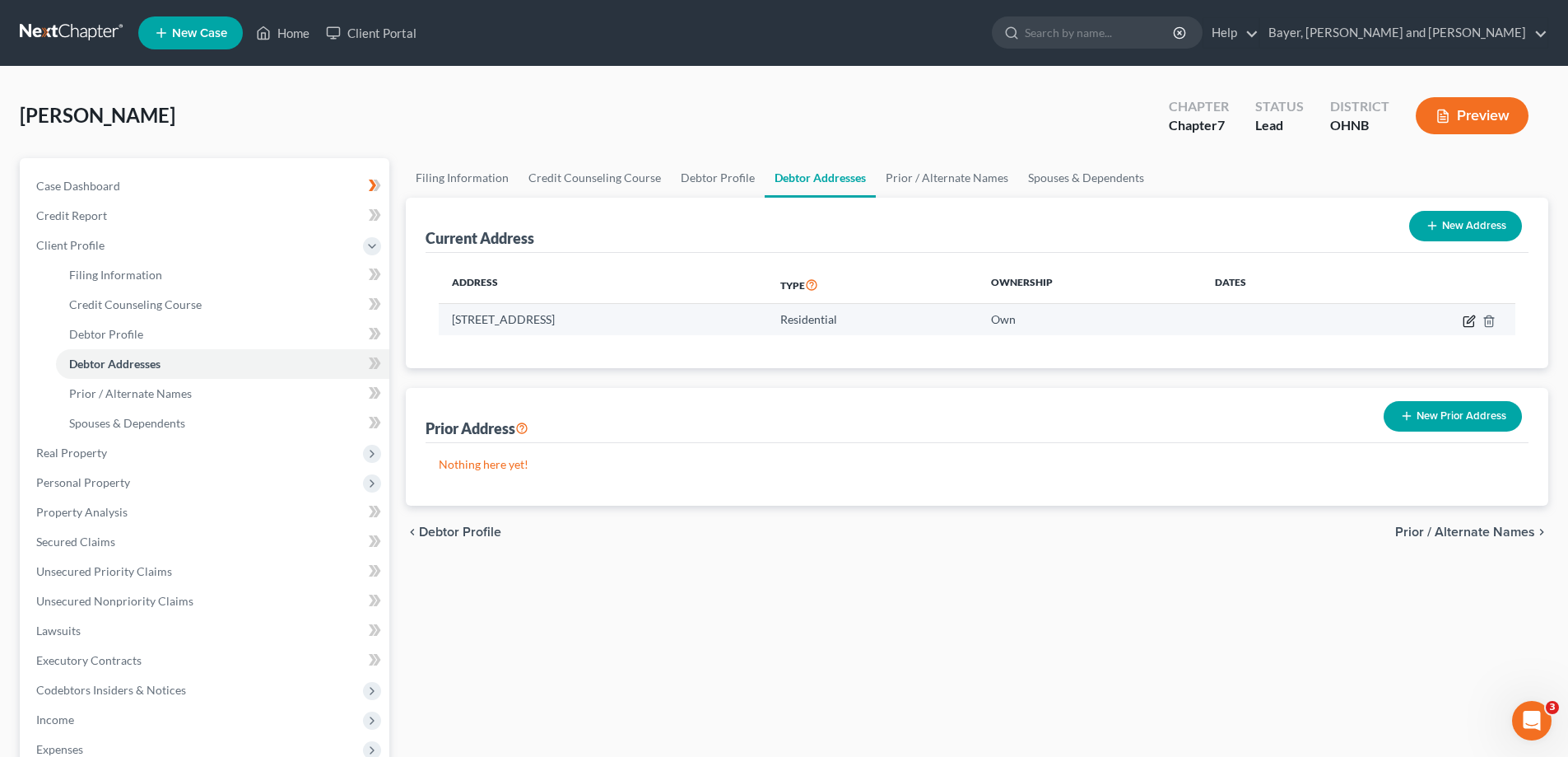
click at [1472, 322] on icon "button" at bounding box center [1469, 321] width 14 height 14
select select "36"
select select "69"
select select "0"
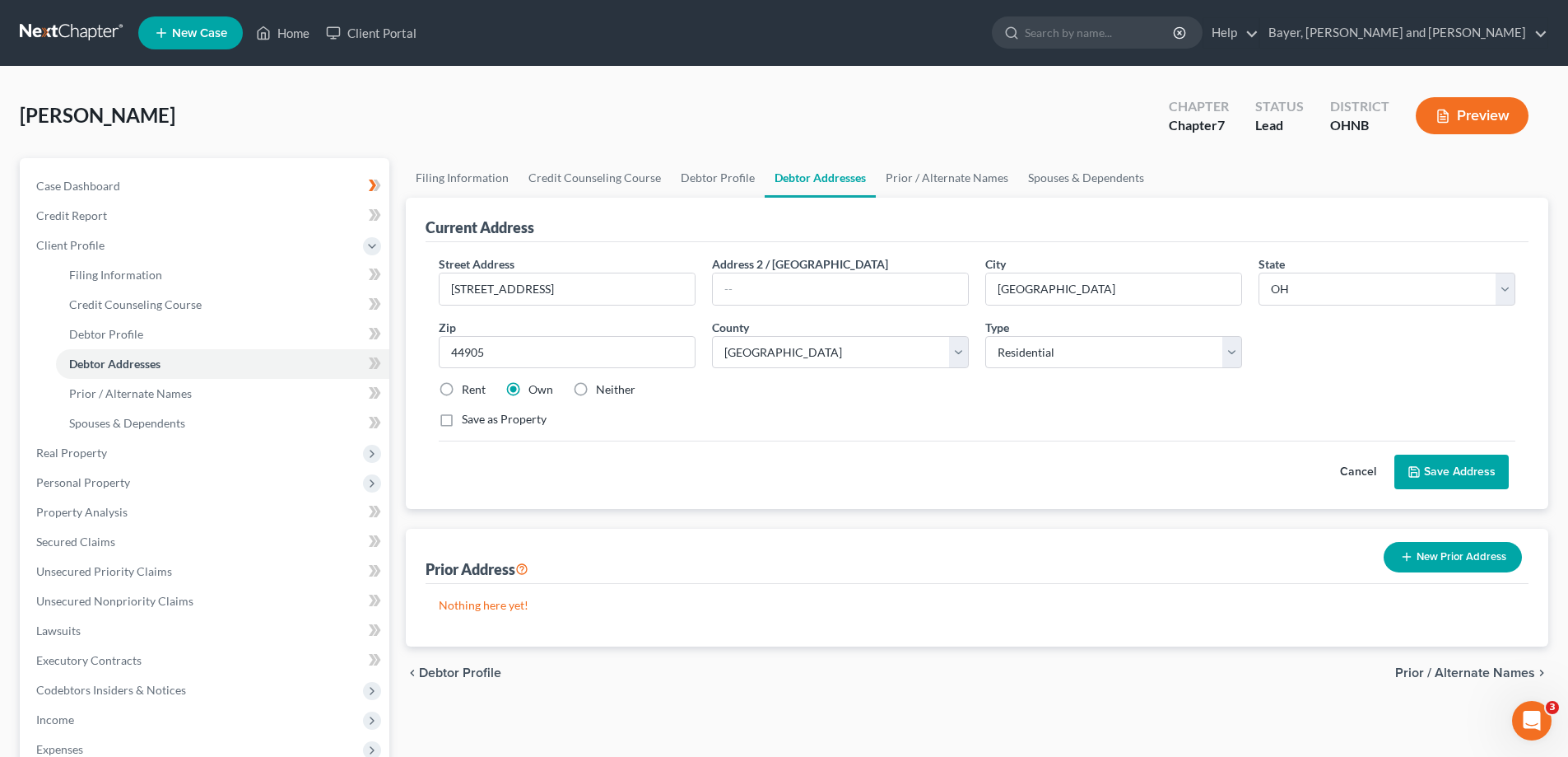
click at [1465, 473] on button "Save Address" at bounding box center [1451, 472] width 114 height 34
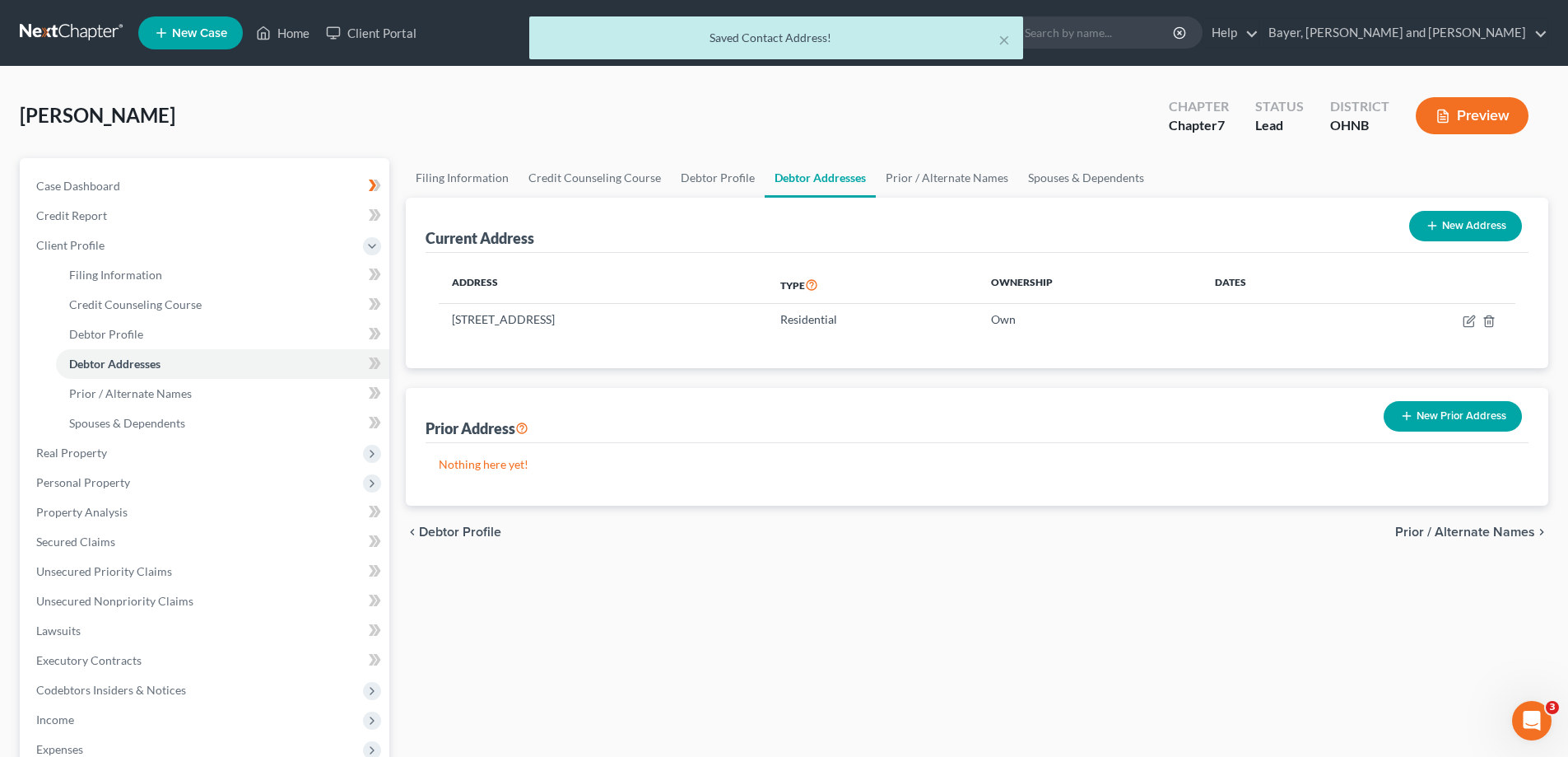
click at [1466, 537] on span "Prior / Alternate Names" at bounding box center [1465, 532] width 140 height 14
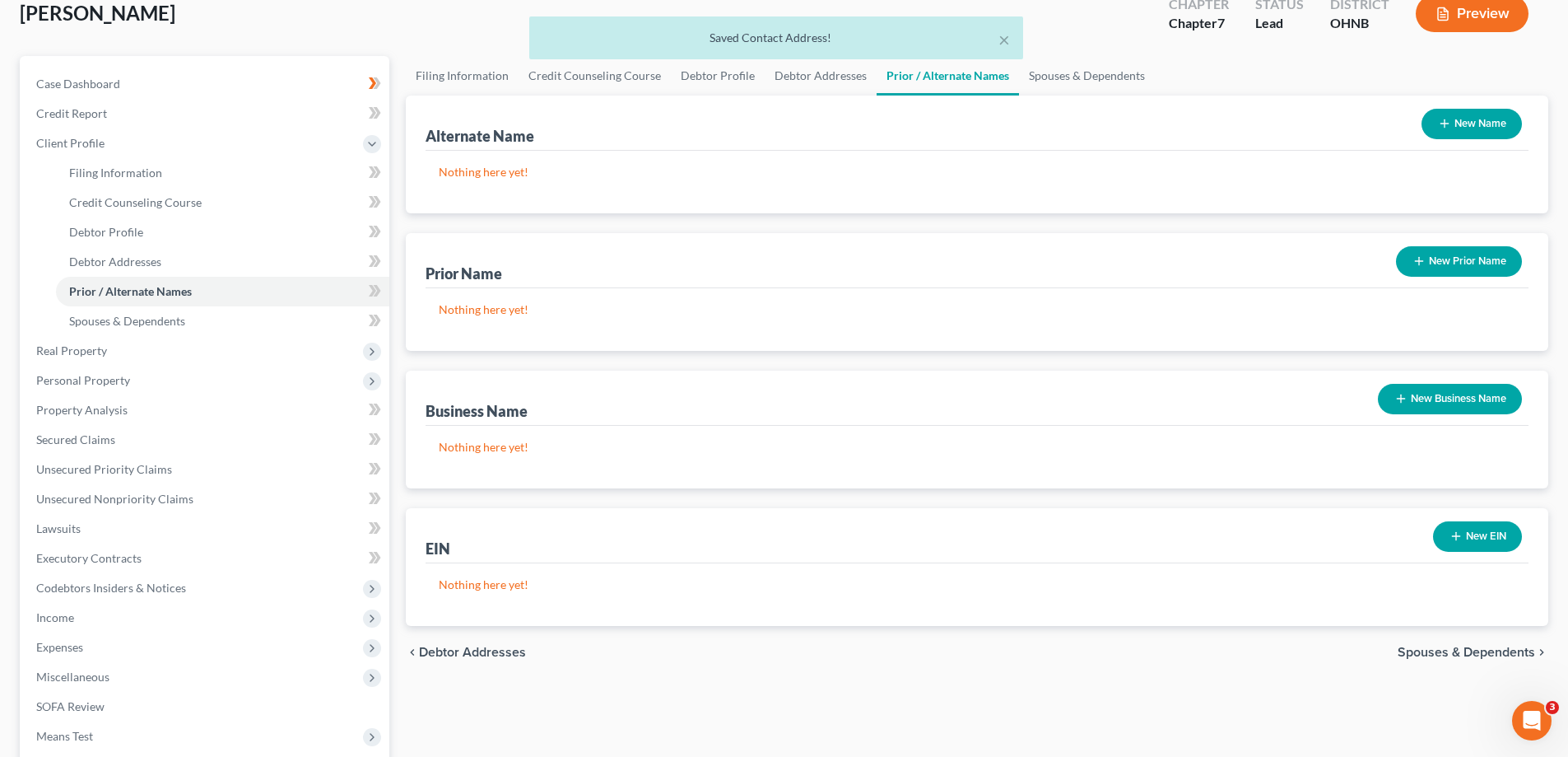
scroll to position [296, 0]
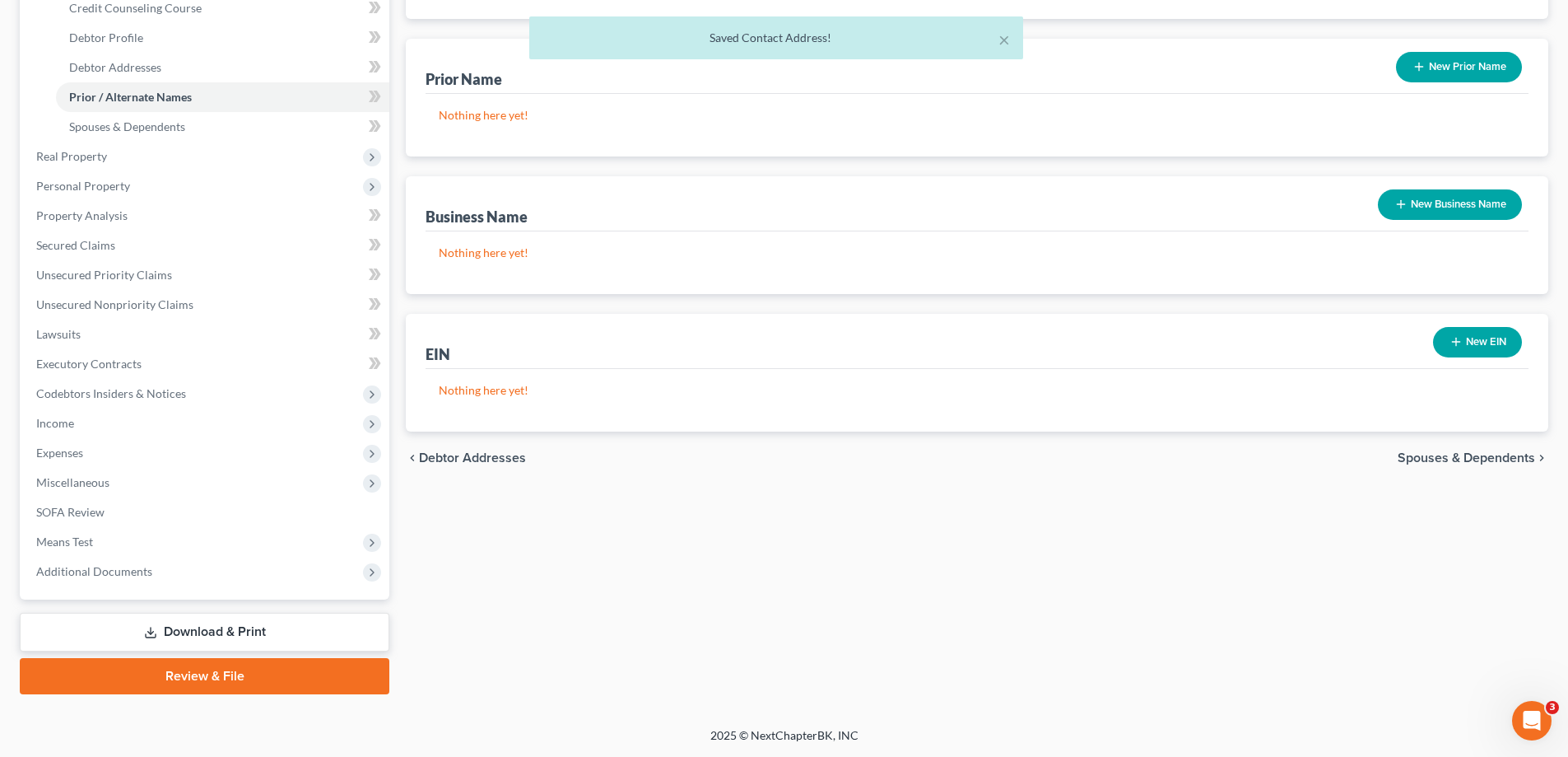
click at [1448, 465] on span "Spouses & Dependents" at bounding box center [1467, 457] width 138 height 14
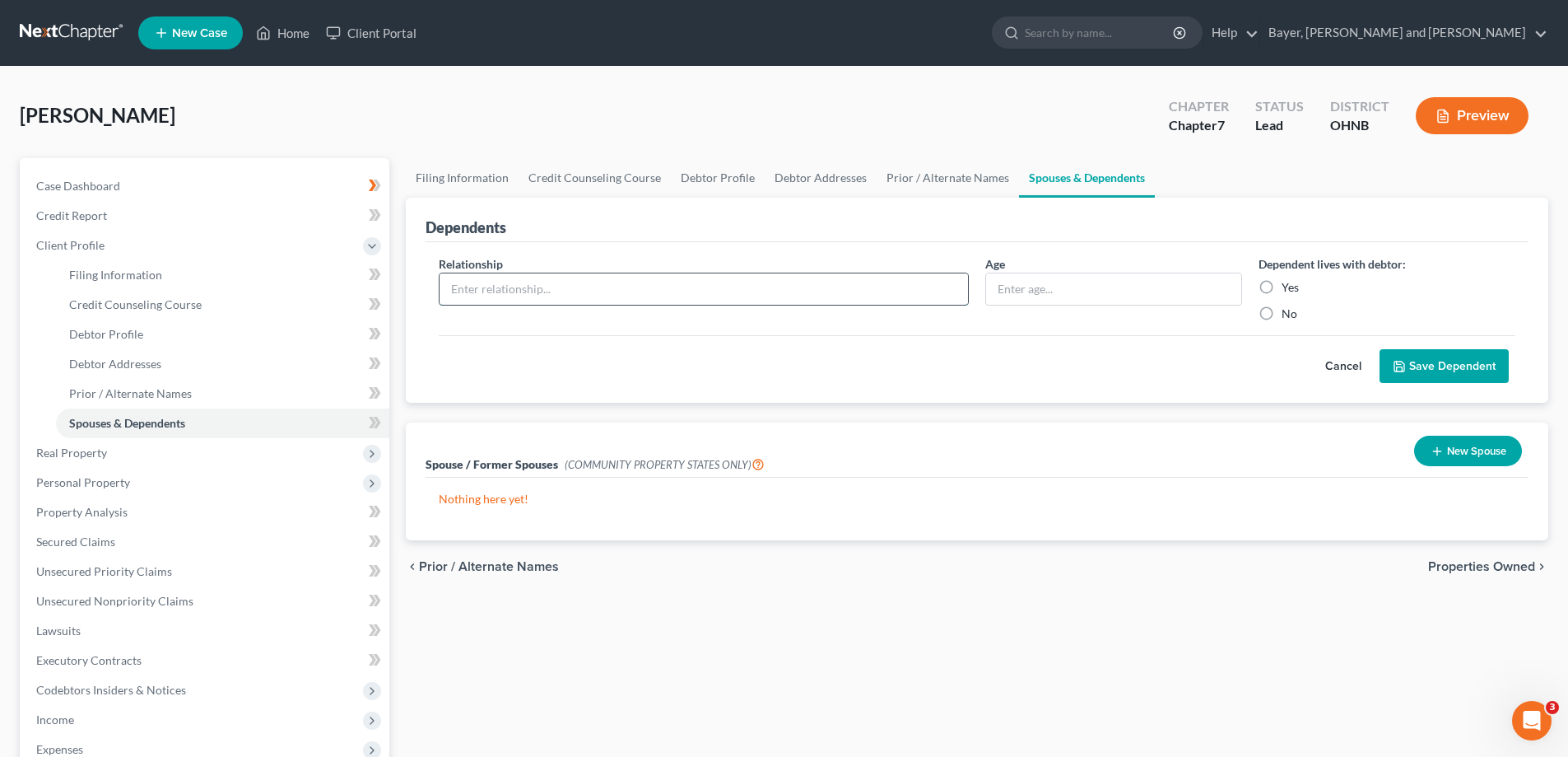
click at [507, 294] on input "text" at bounding box center [704, 289] width 529 height 32
type input "Daughter"
type input "9"
click at [1282, 280] on label "Yes" at bounding box center [1290, 287] width 17 height 16
click at [1288, 280] on input "Yes" at bounding box center [1294, 284] width 11 height 11
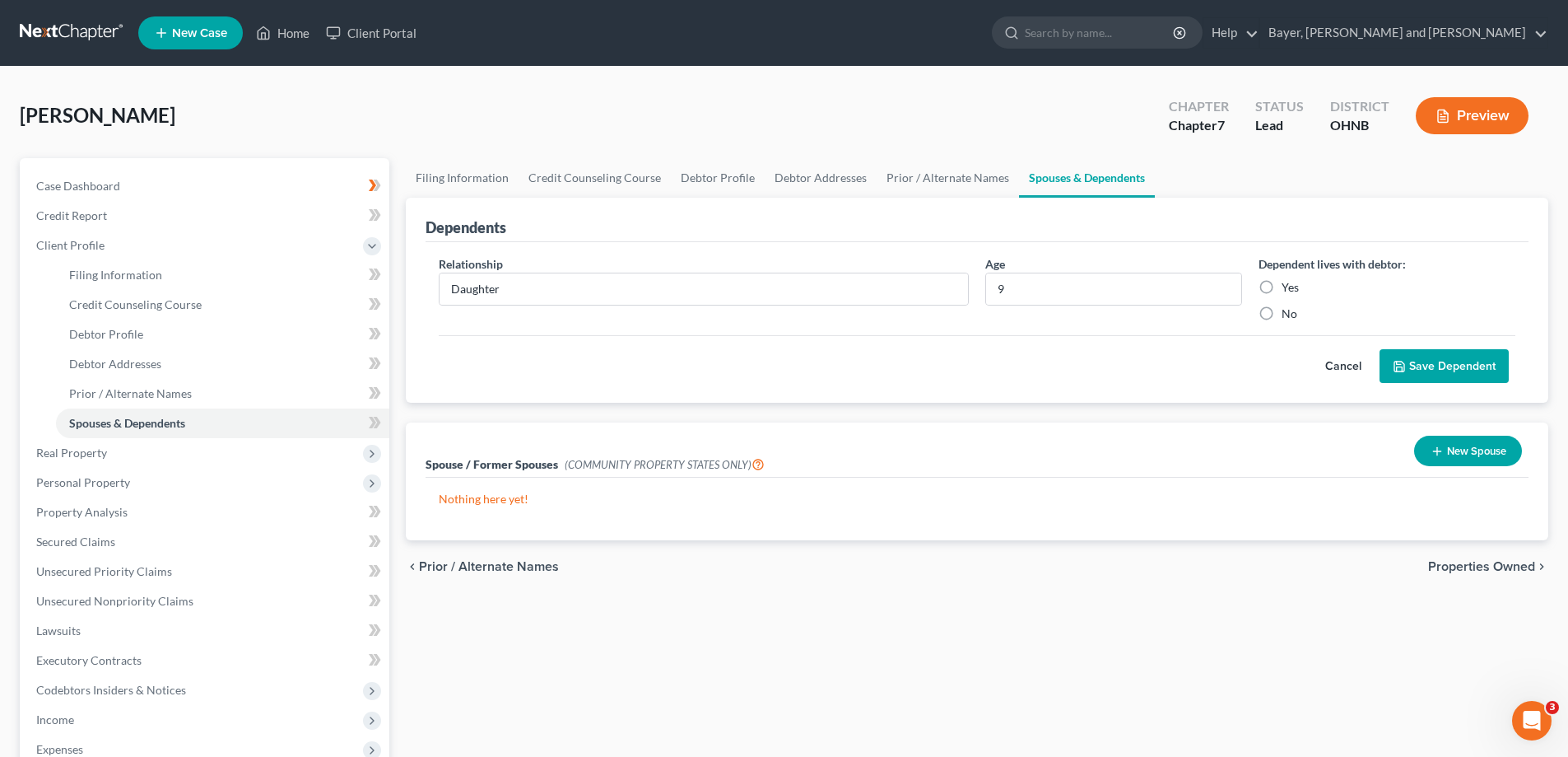
radio input "true"
click at [1433, 361] on button "Save Dependent" at bounding box center [1444, 367] width 129 height 34
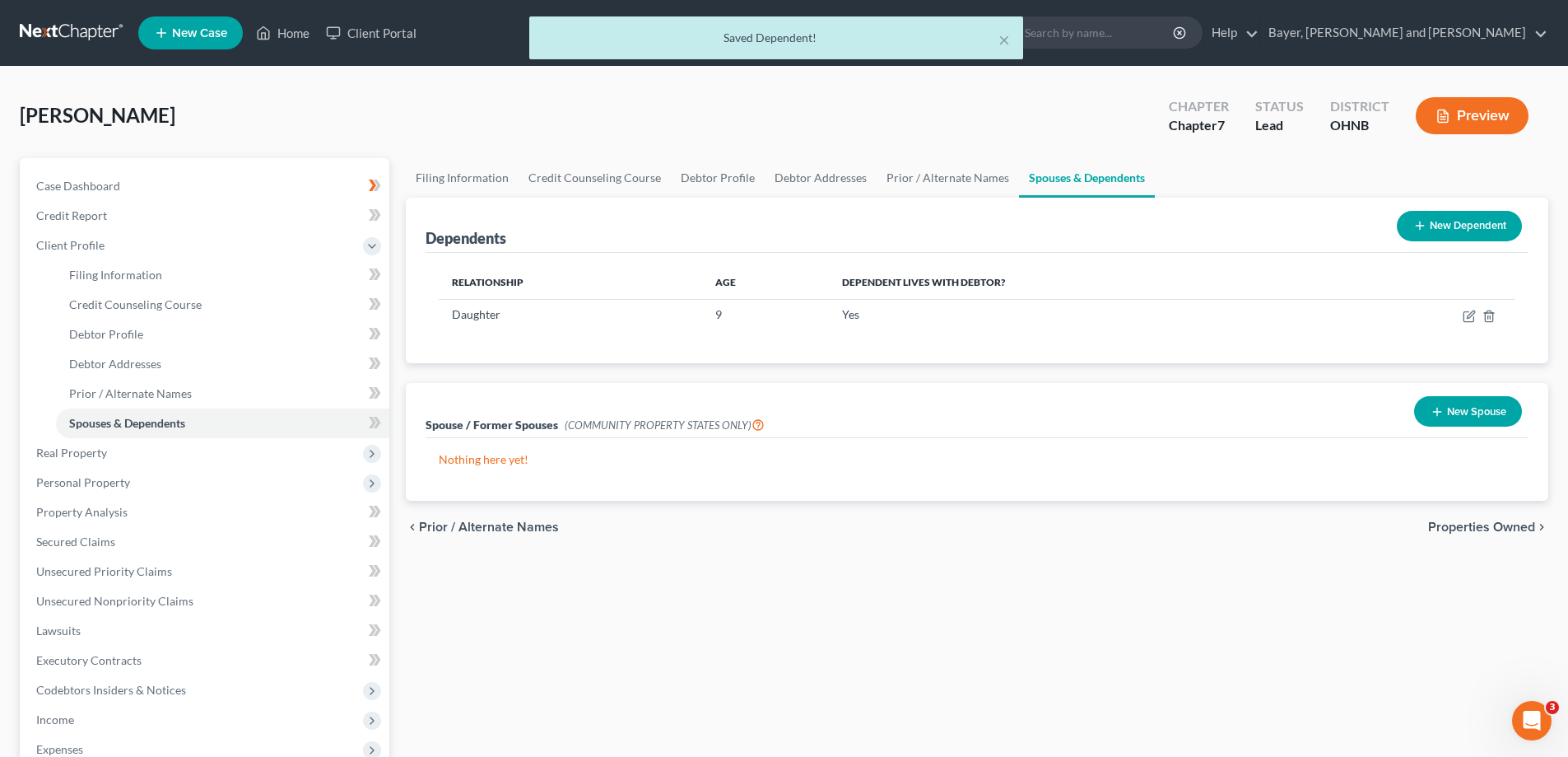
click at [1448, 229] on button "New Dependent" at bounding box center [1459, 226] width 125 height 31
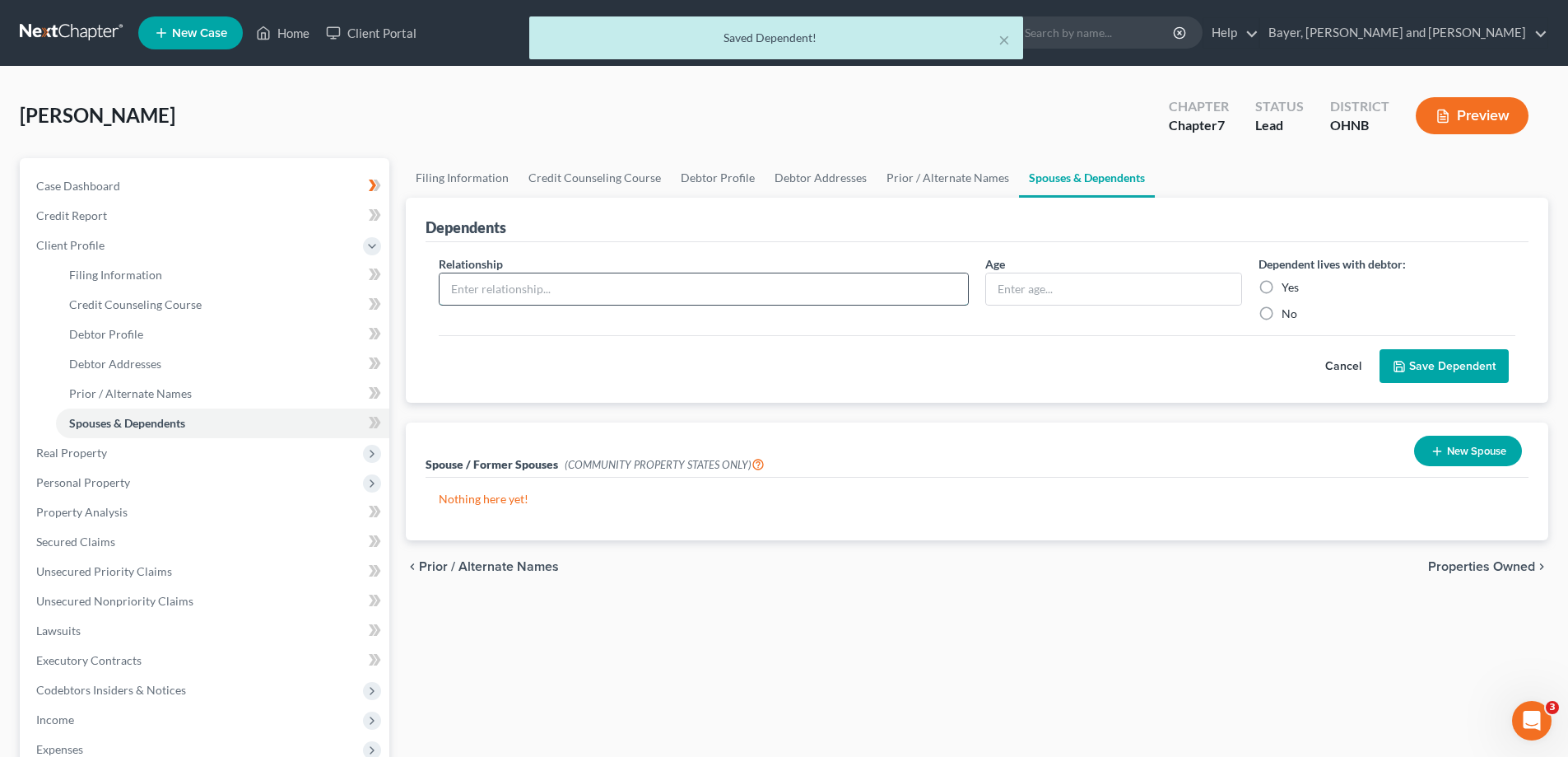
click at [599, 277] on input "text" at bounding box center [704, 289] width 529 height 32
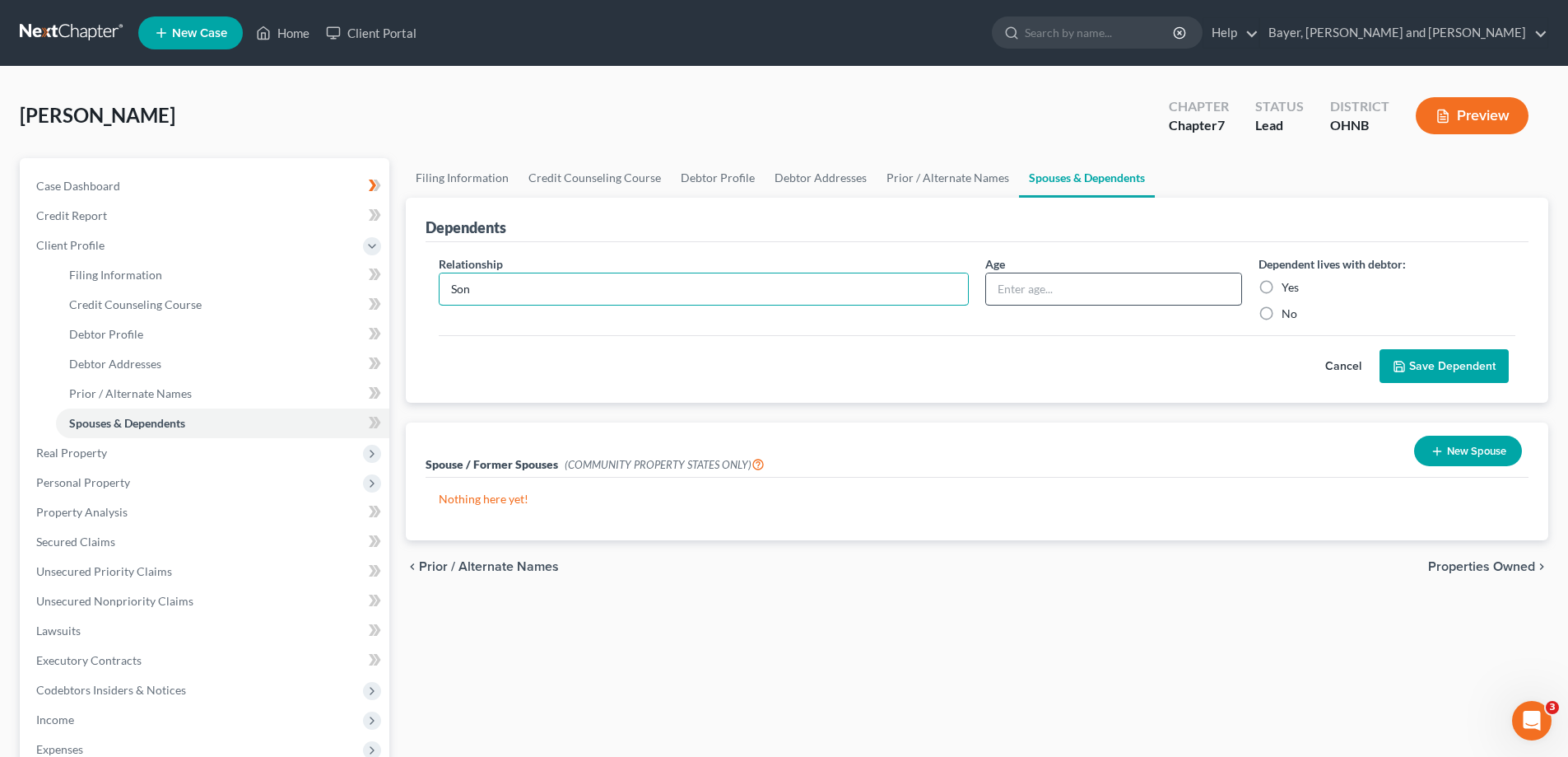
type input "Son"
drag, startPoint x: 1029, startPoint y: 288, endPoint x: 1019, endPoint y: 273, distance: 18.0
click at [1030, 288] on input "text" at bounding box center [1114, 289] width 255 height 32
type input "8"
click at [1282, 286] on label "Yes" at bounding box center [1290, 287] width 17 height 16
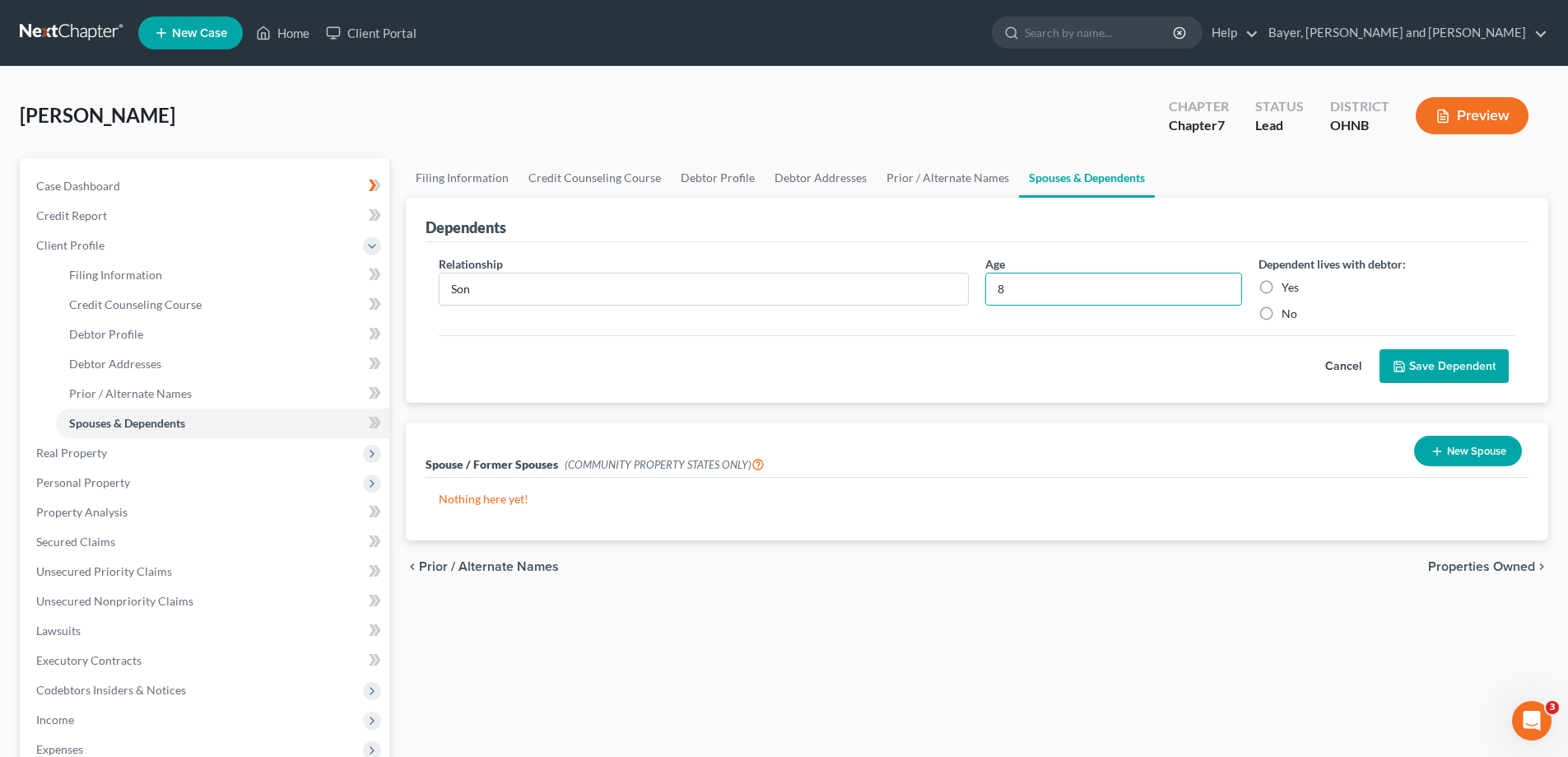
click at [1288, 286] on input "Yes" at bounding box center [1294, 284] width 11 height 11
radio input "true"
click at [1445, 369] on button "Save Dependent" at bounding box center [1444, 367] width 129 height 34
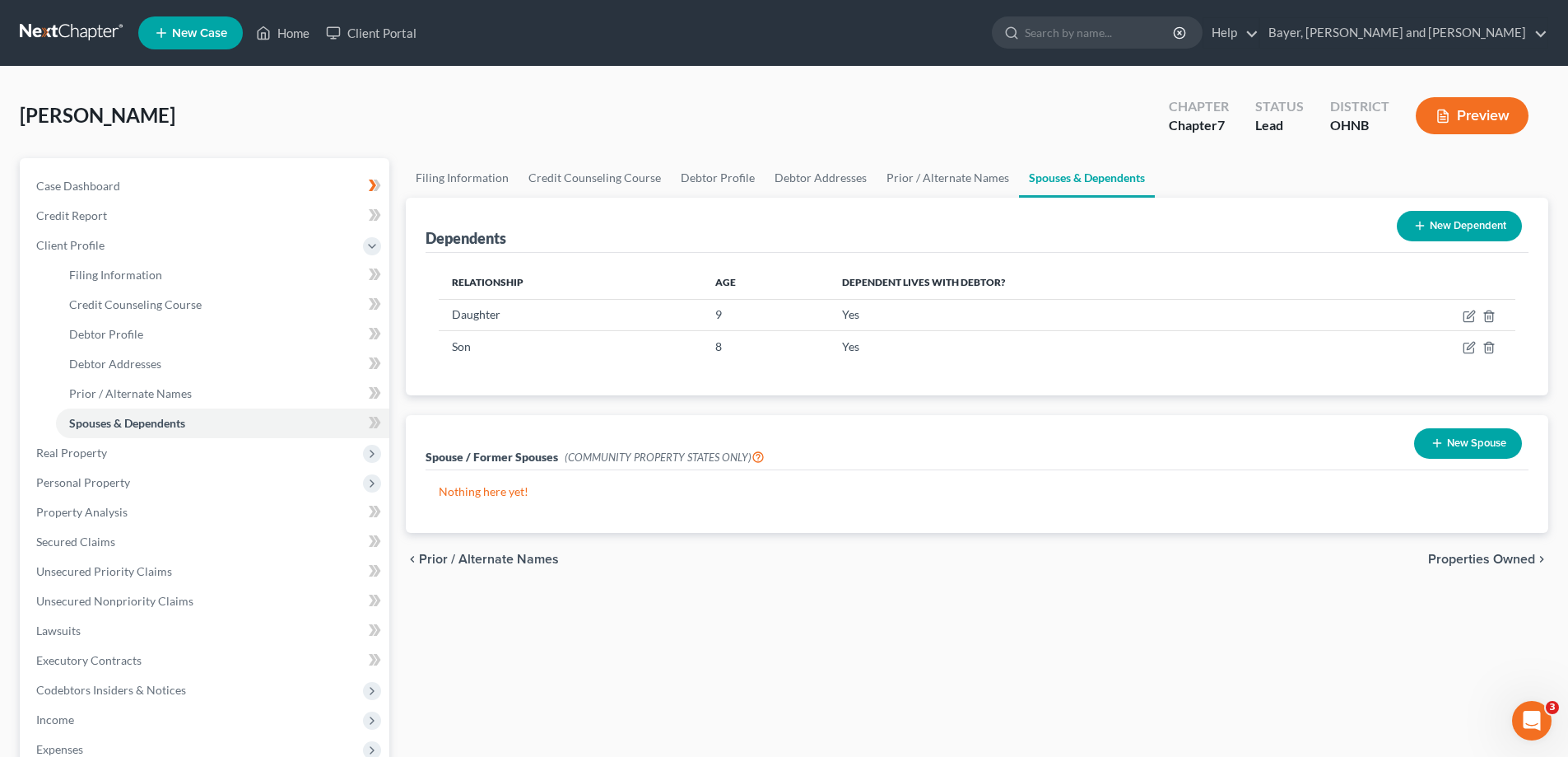
click at [1505, 552] on span "Properties Owned" at bounding box center [1482, 559] width 107 height 14
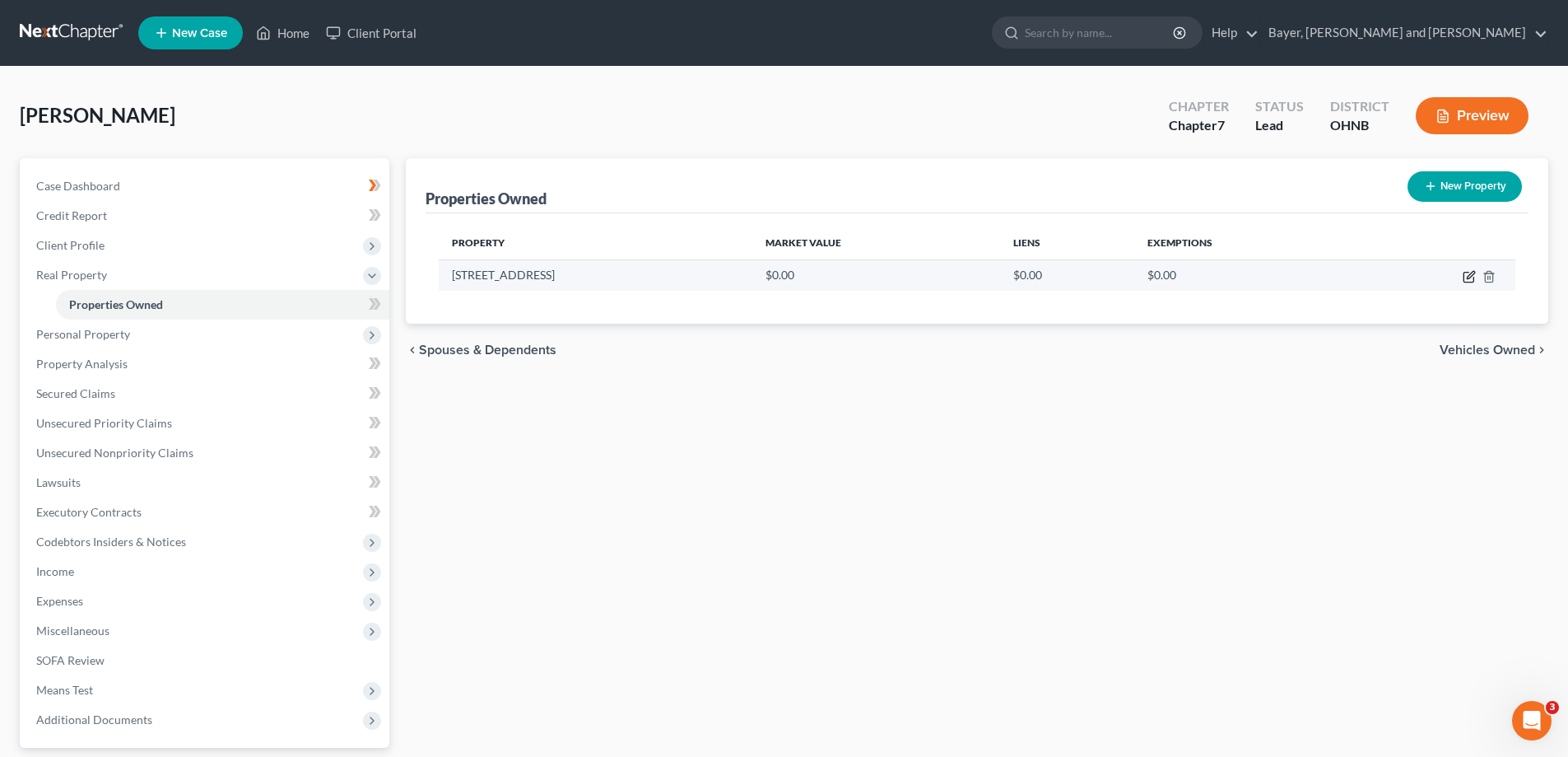
click at [1468, 273] on icon "button" at bounding box center [1469, 276] width 14 height 14
select select "36"
select select "69"
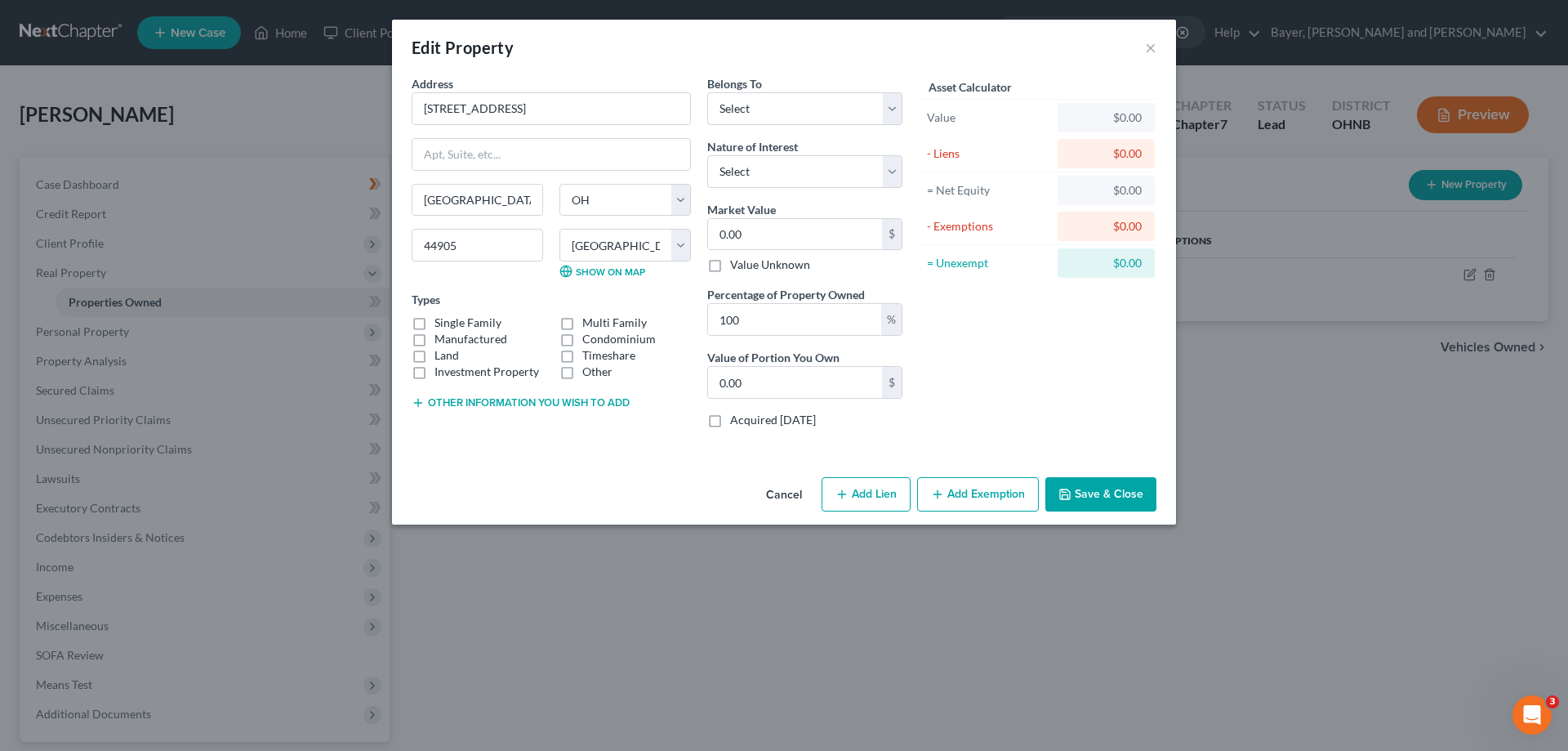
click at [435, 323] on label "Single Family" at bounding box center [468, 322] width 67 height 16
click at [441, 323] on input "Single Family" at bounding box center [446, 320] width 11 height 11
checkbox input "true"
click at [901, 103] on select "Select Debtor 1 Only Debtor 2 Only Debtor 1 And Debtor 2 Only At Least One Of T…" at bounding box center [804, 109] width 195 height 32
select select "0"
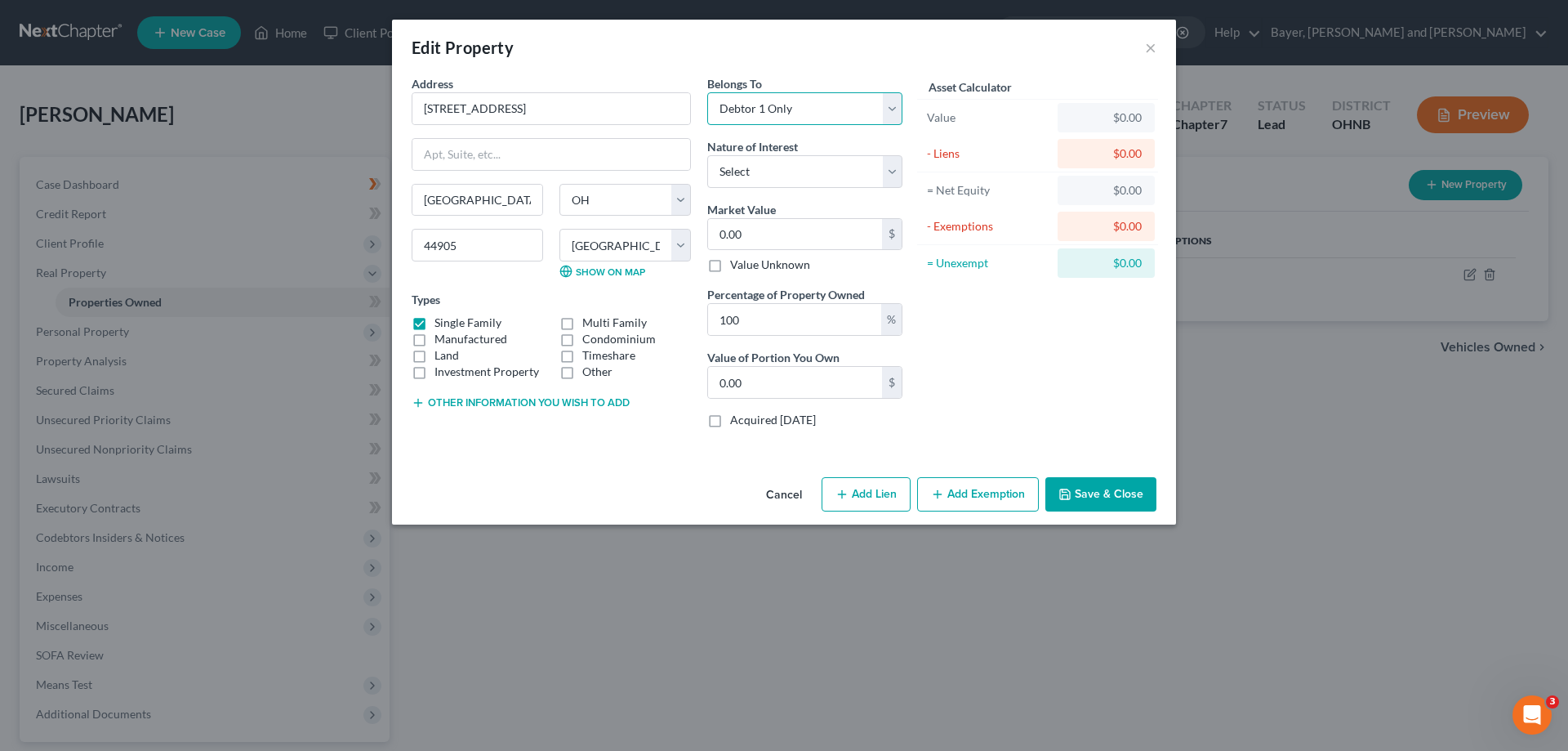
click at [707, 93] on select "Select Debtor 1 Only Debtor 2 Only Debtor 1 And Debtor 2 Only At Least One Of T…" at bounding box center [804, 109] width 195 height 32
click at [893, 167] on select "Select Fee Simple Joint Tenant Life Estate Equitable Interest Future Interest T…" at bounding box center [804, 172] width 195 height 32
select select "0"
click at [707, 155] on select "Select Fee Simple Joint Tenant Life Estate Equitable Interest Future Interest T…" at bounding box center [804, 172] width 195 height 32
click at [787, 226] on input "0.00" at bounding box center [795, 234] width 174 height 31
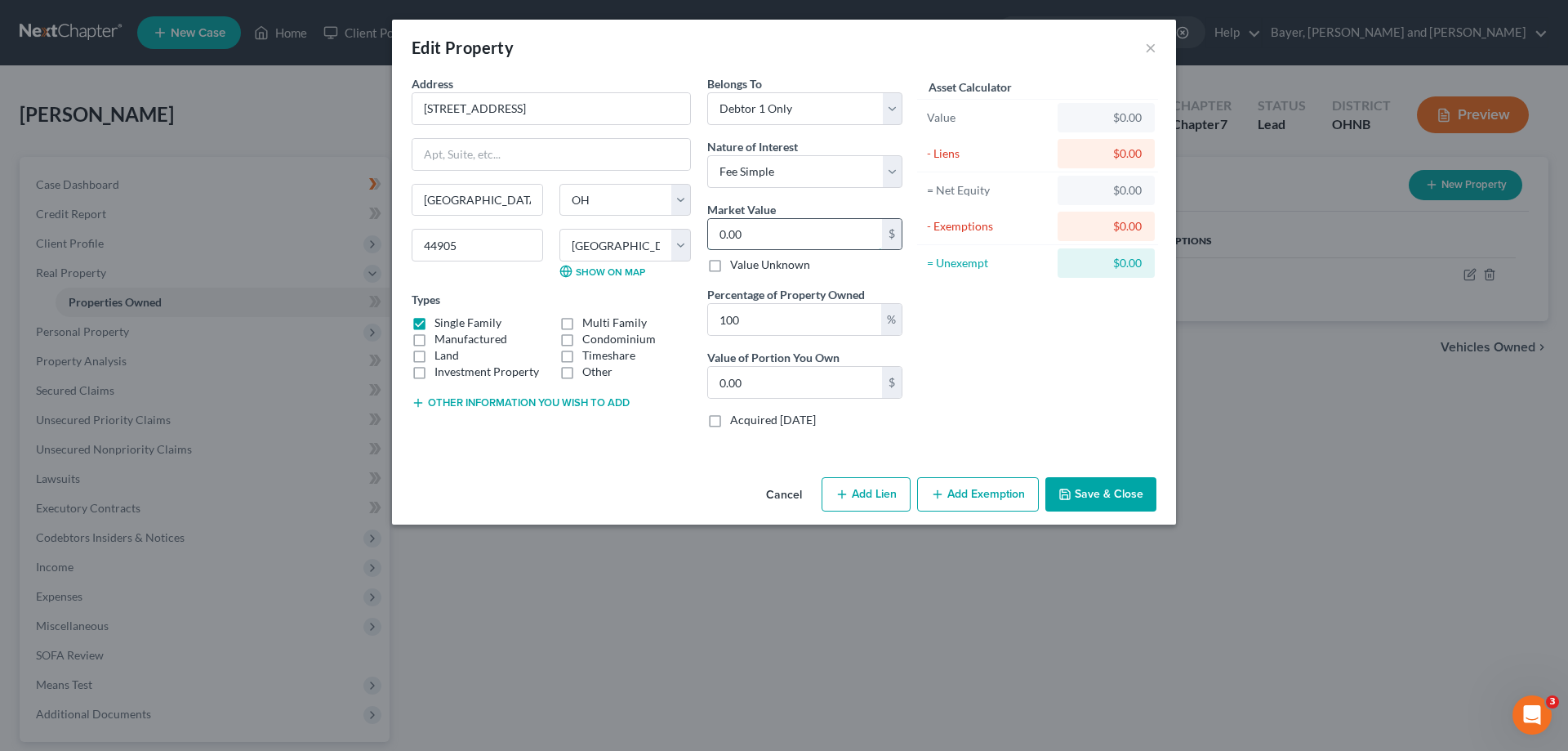
type input "4"
type input "4.00"
type input "45"
type input "45.00"
type input "450"
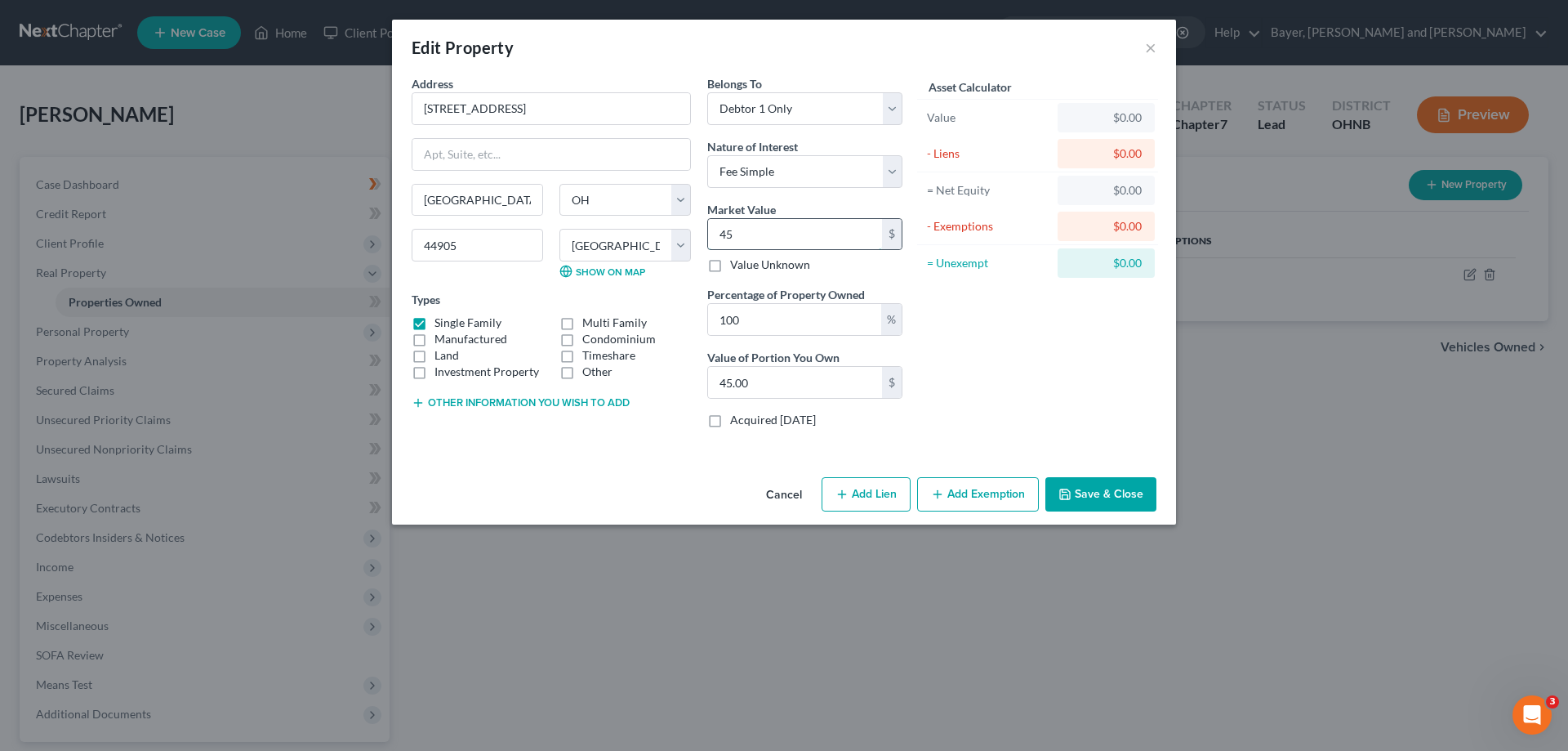
type input "450.00"
type input "4506"
type input "4,506.00"
type input "4,5060"
type input "45,060.00"
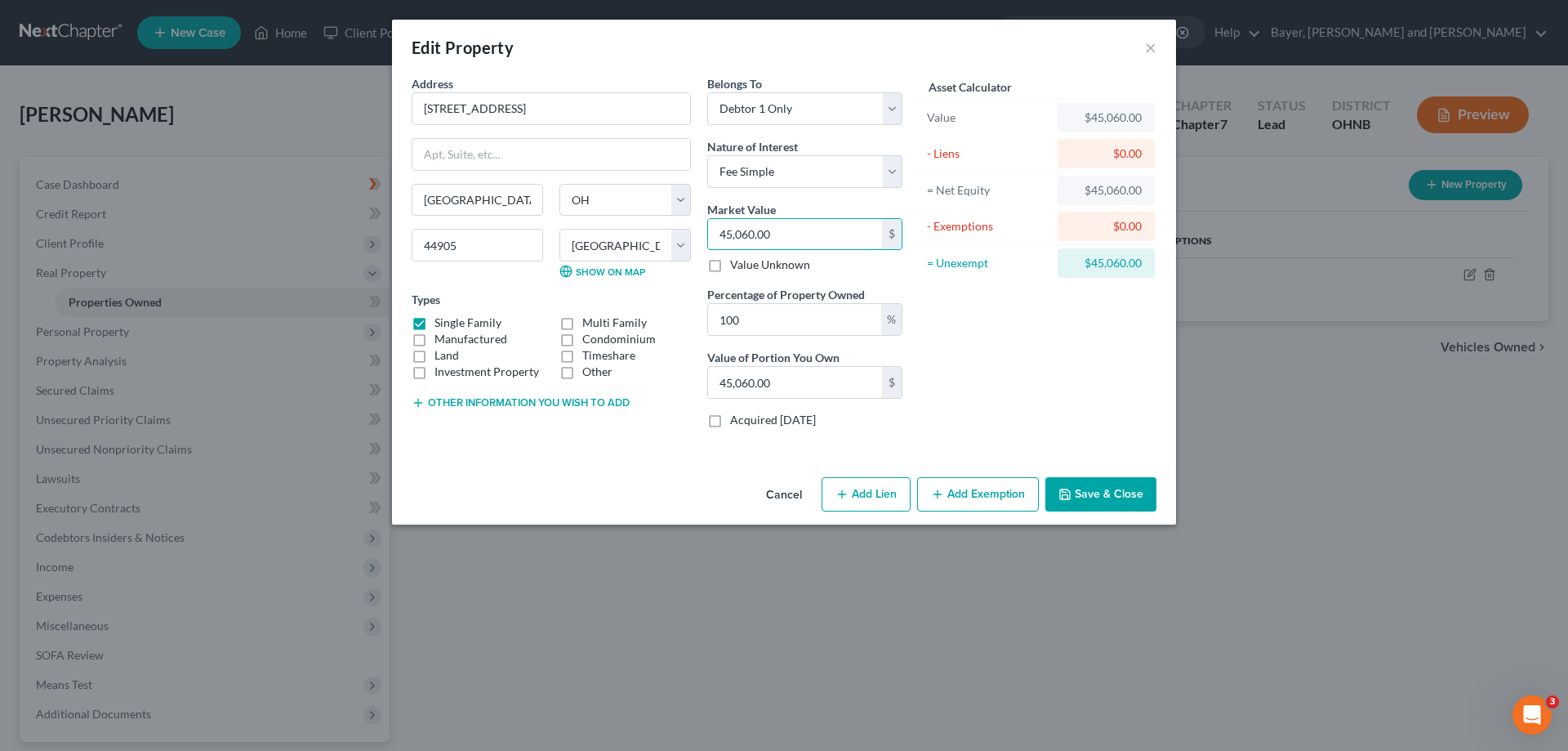
type input "45,060.00"
click at [872, 486] on button "Add Lien" at bounding box center [866, 494] width 89 height 34
select select "0"
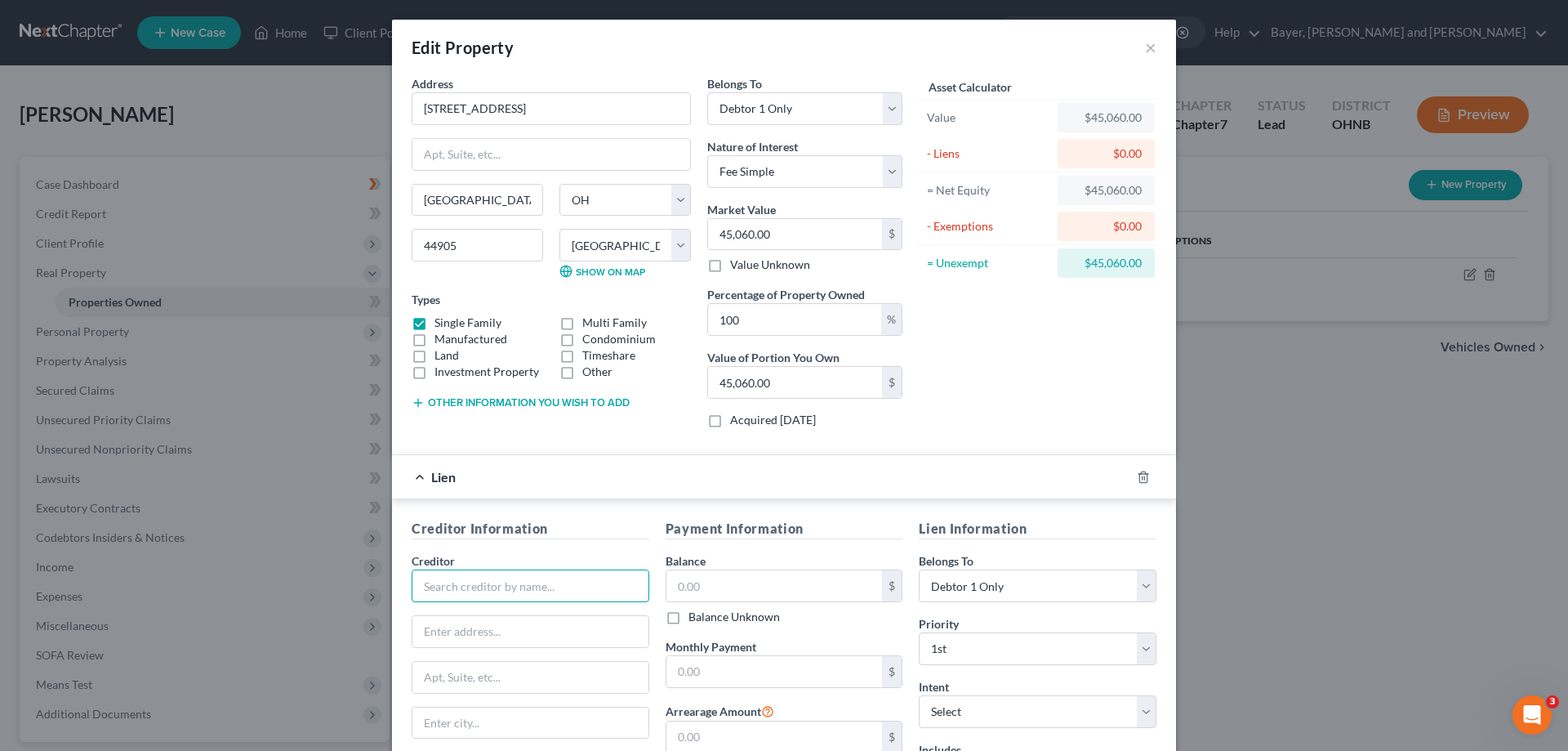
click at [498, 588] on input "text" at bounding box center [530, 586] width 238 height 32
type input "Mechanics Bank"
type input "[STREET_ADDRESS]"
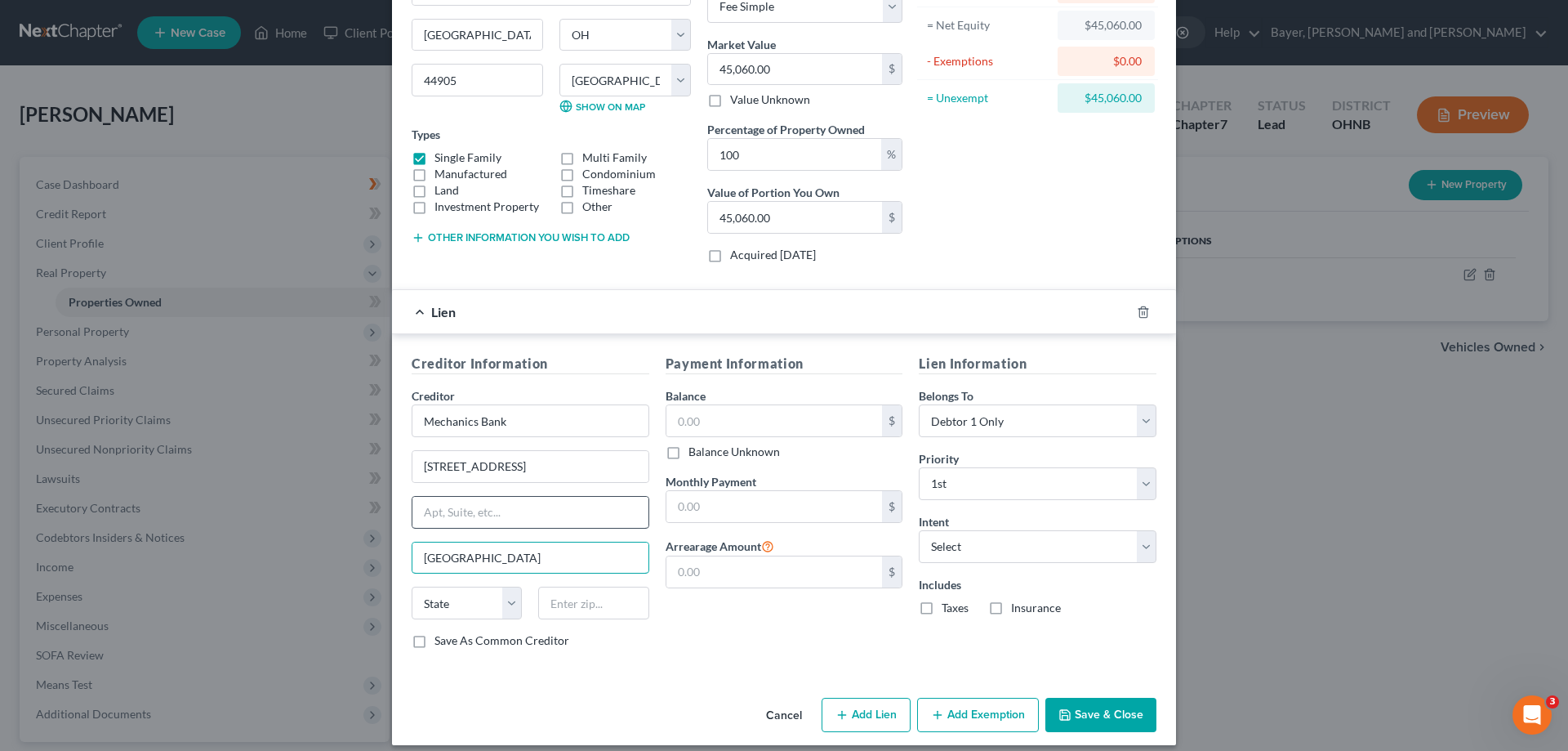
scroll to position [179, 0]
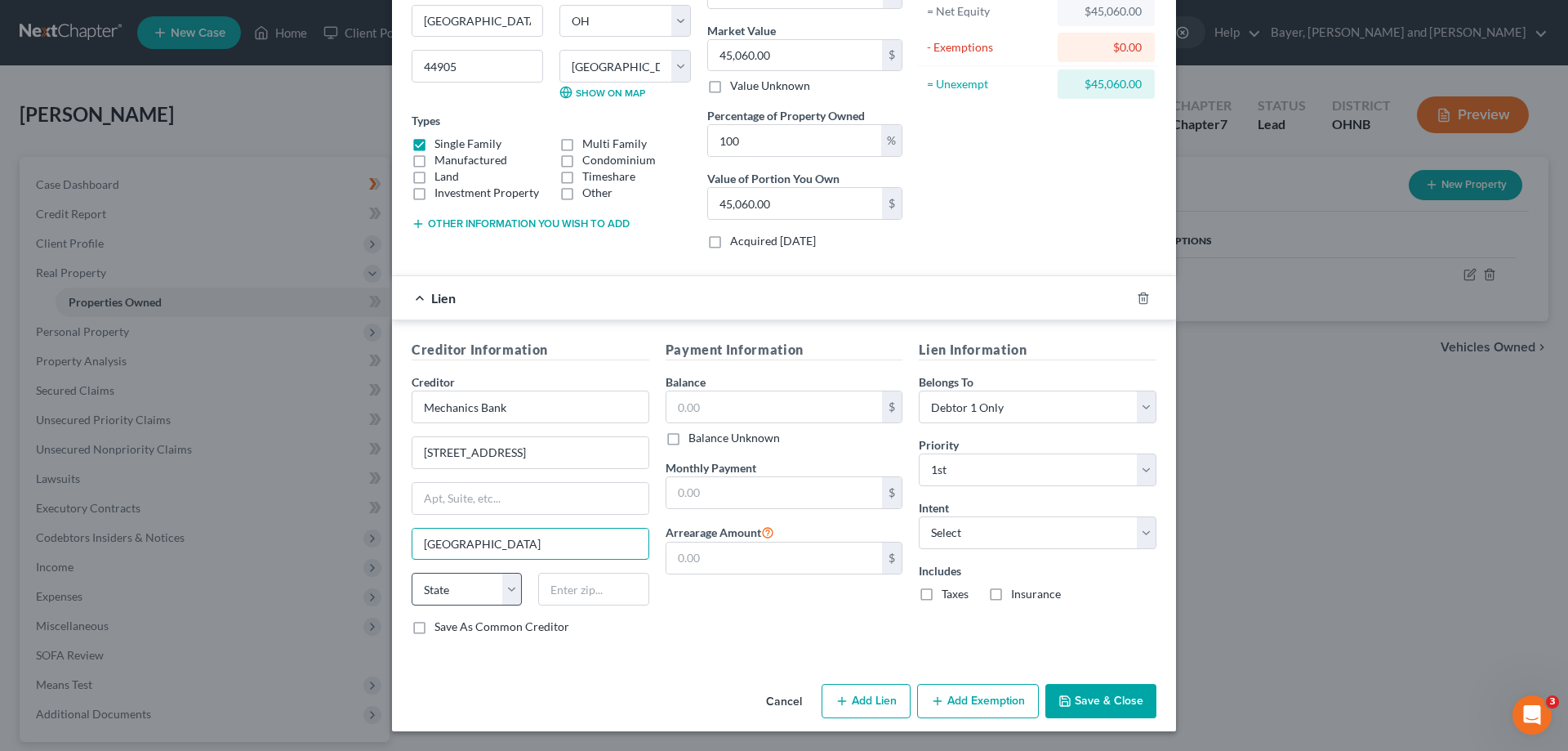
type input "[GEOGRAPHIC_DATA]"
click at [447, 589] on select "State [US_STATE] AK AR AZ CA CO CT DE DC [GEOGRAPHIC_DATA] [GEOGRAPHIC_DATA] GU…" at bounding box center [466, 588] width 110 height 32
select select "36"
click at [411, 572] on select "State [US_STATE] AK AR AZ CA CO CT DE DC [GEOGRAPHIC_DATA] [GEOGRAPHIC_DATA] GU…" at bounding box center [466, 588] width 110 height 32
click at [595, 594] on input "text" at bounding box center [593, 588] width 110 height 32
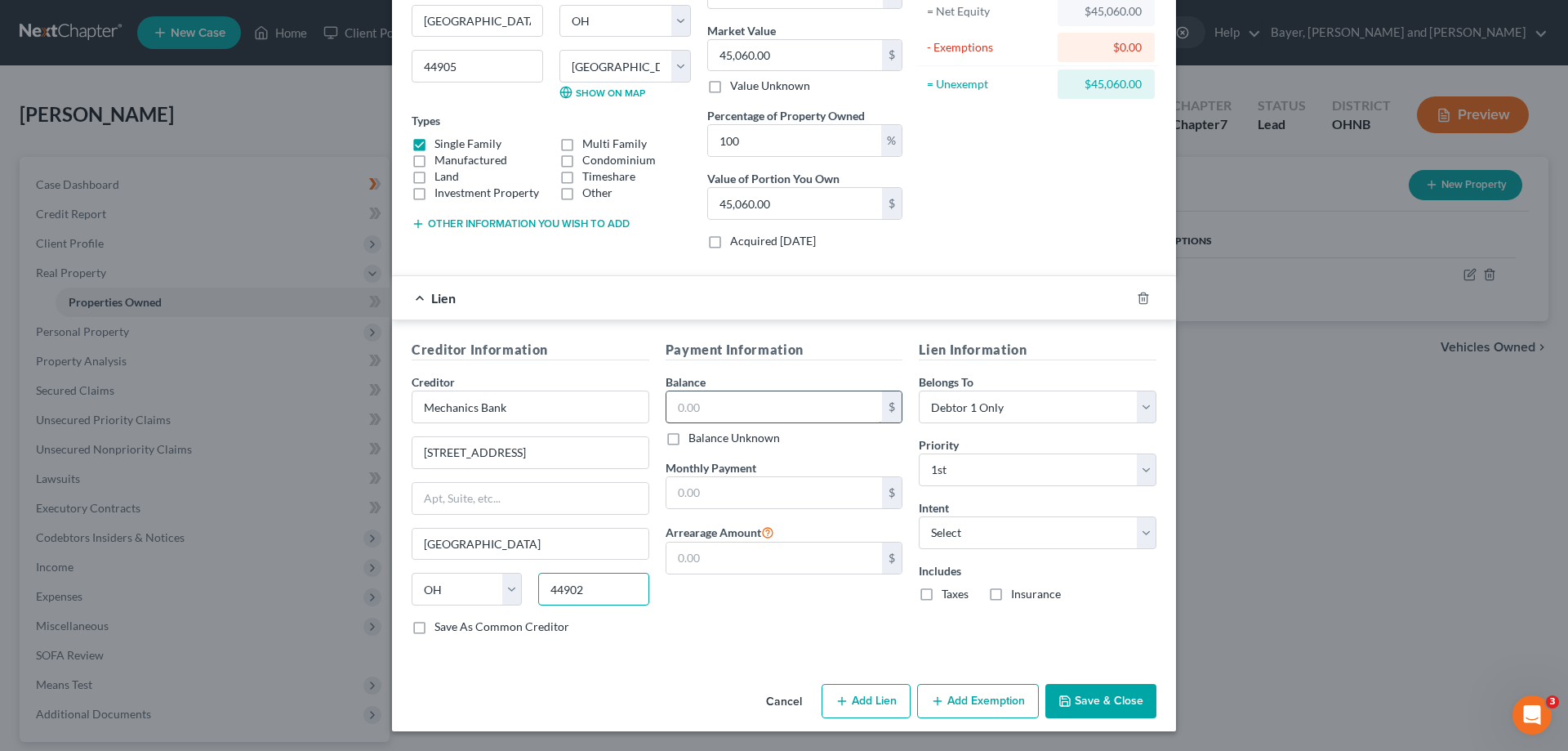
type input "44902"
click at [753, 396] on input "text" at bounding box center [774, 407] width 216 height 31
type input "13,911.00"
click at [733, 504] on input "text" at bounding box center [774, 492] width 216 height 31
type input "176.00"
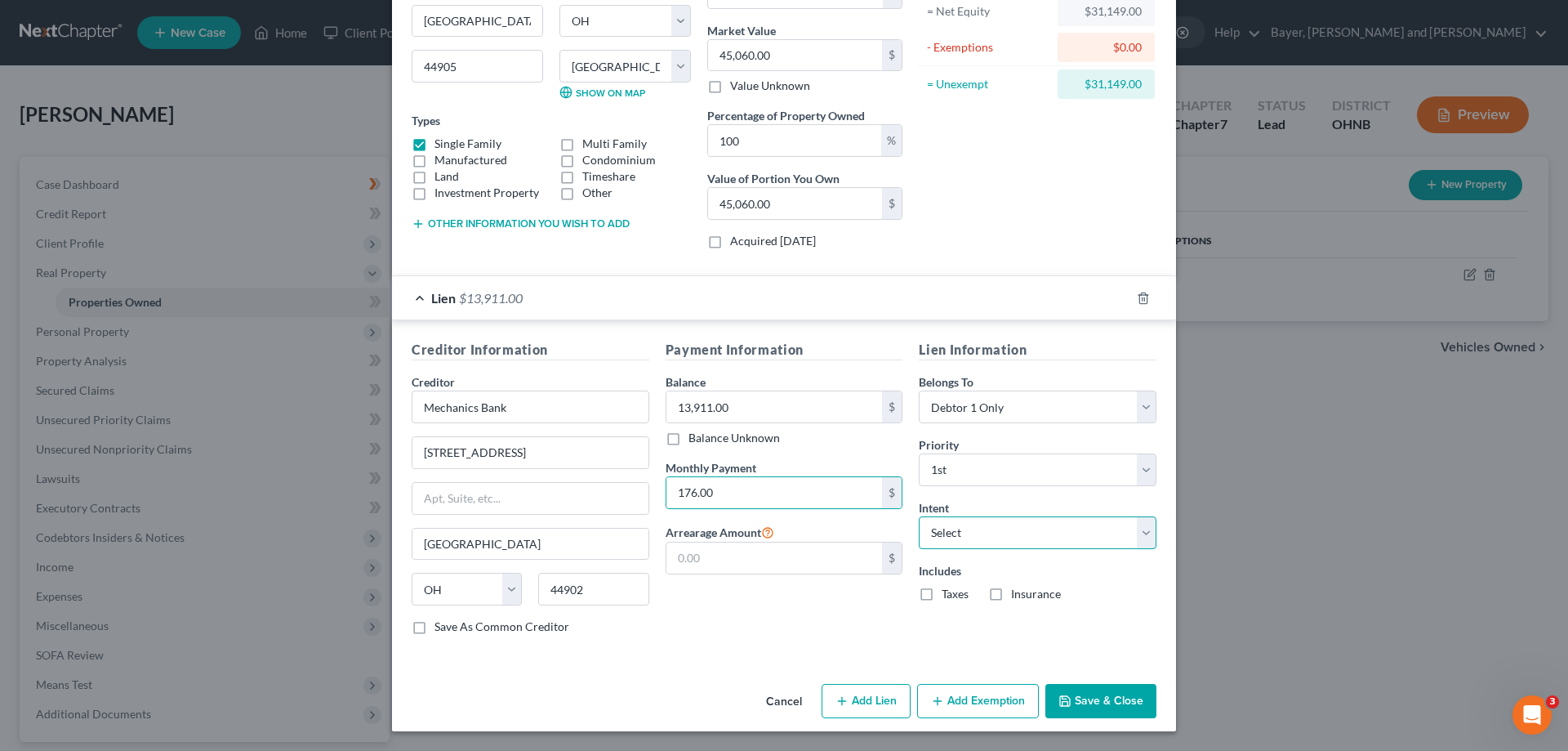
click at [958, 520] on select "Select Surrender Redeem Reaffirm Avoid Other" at bounding box center [1037, 533] width 238 height 32
select select "2"
click at [919, 517] on select "Select Surrender Redeem Reaffirm Avoid Other" at bounding box center [1037, 533] width 238 height 32
click at [850, 629] on div "Payment Information Balance 13,911.00 $ Balance Unknown Balance Undetermined 13…" at bounding box center [784, 493] width 254 height 308
click at [1131, 688] on button "Save & Close" at bounding box center [1101, 701] width 111 height 34
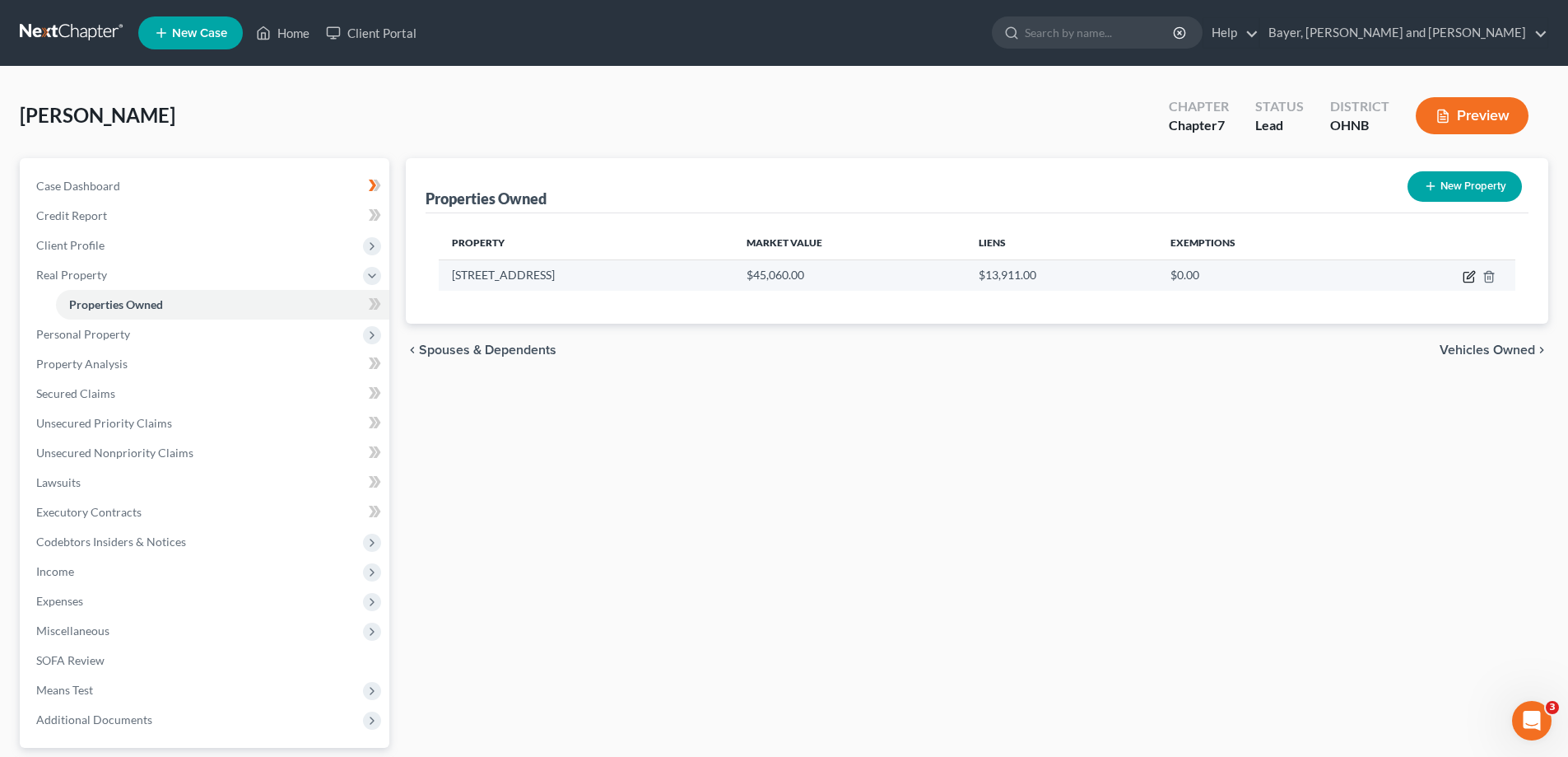
click at [1468, 277] on icon "button" at bounding box center [1470, 274] width 7 height 7
select select "36"
select select "69"
select select "0"
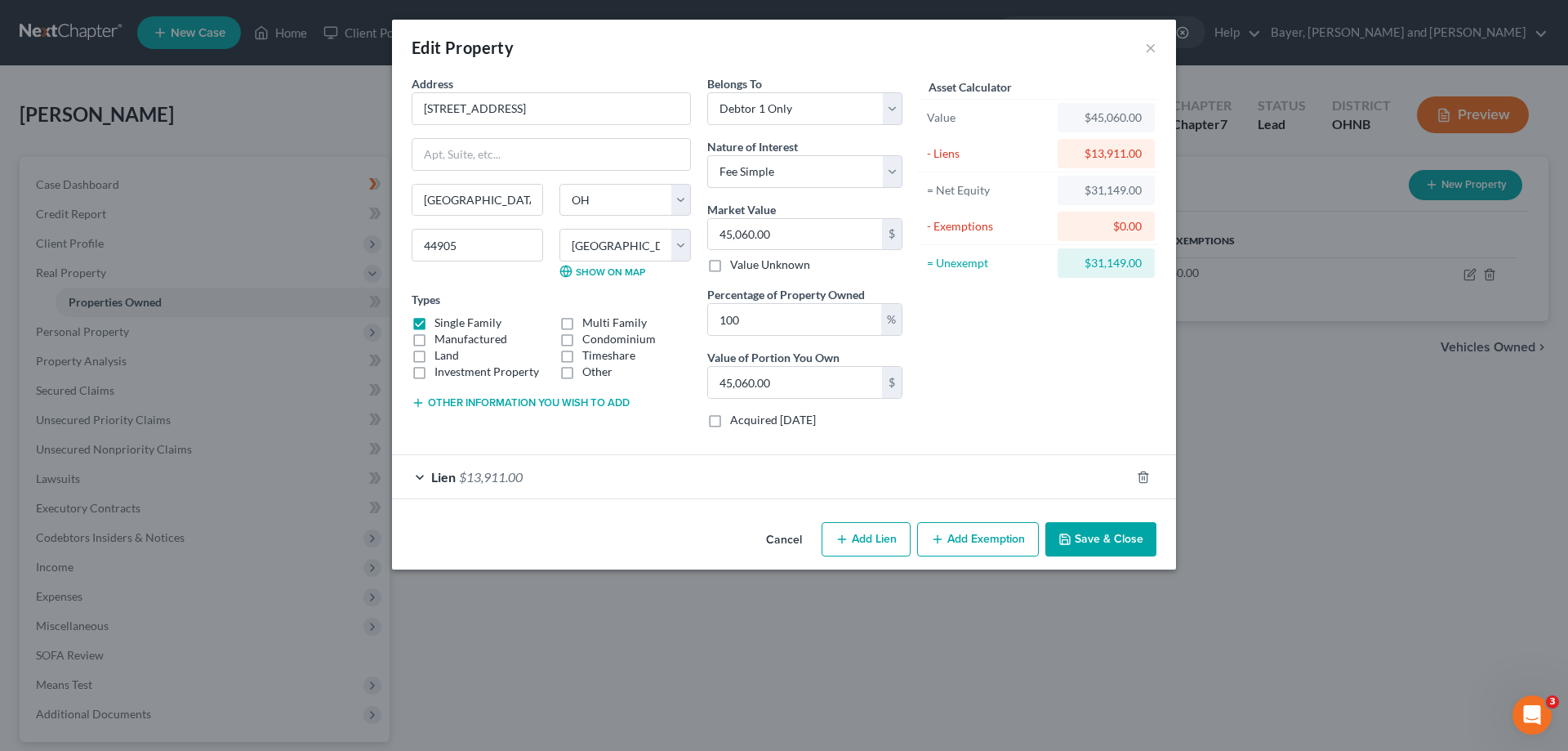
click at [991, 545] on button "Add Exemption" at bounding box center [977, 539] width 121 height 34
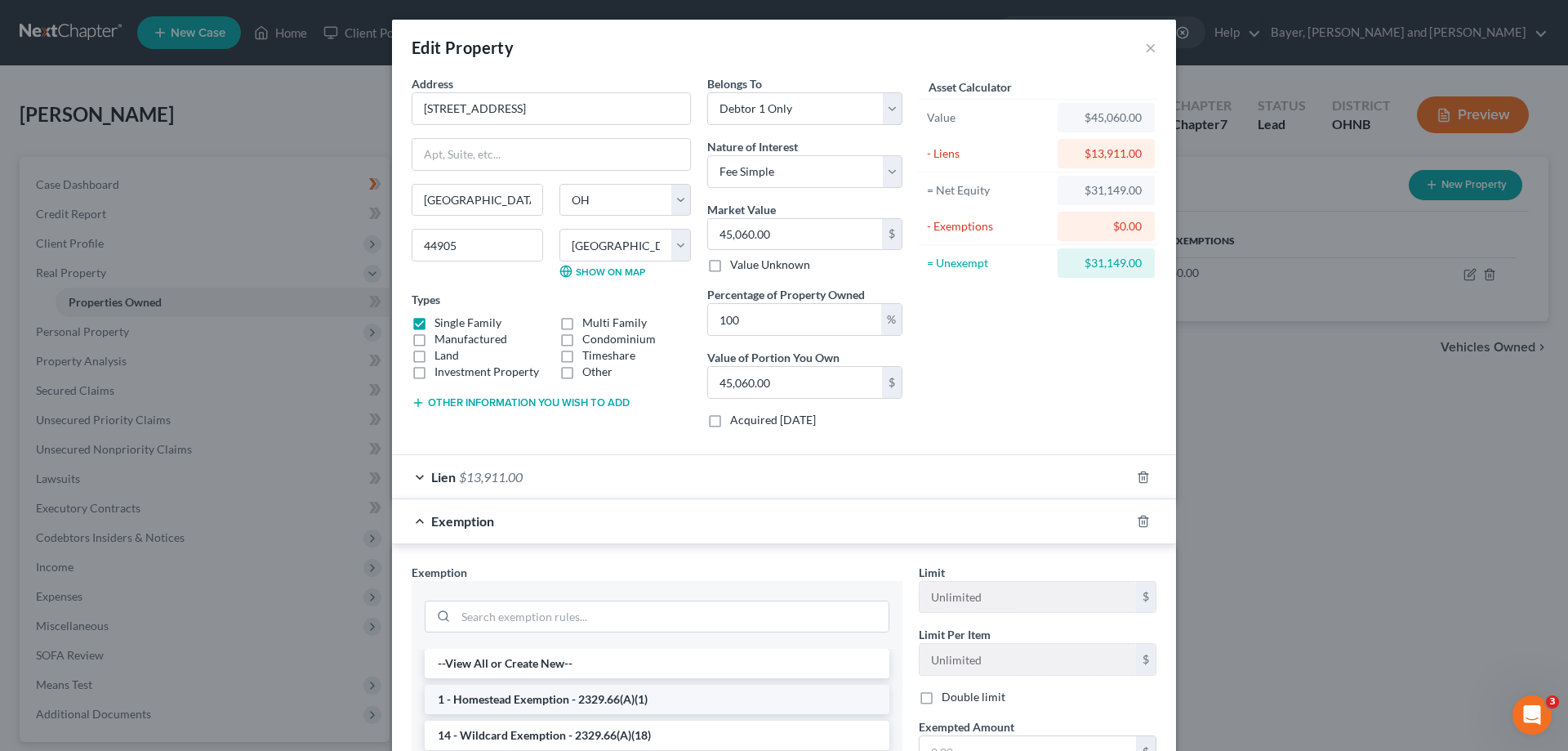
click at [662, 699] on li "1 - Homestead Exemption - 2329.66(A)(1)" at bounding box center [656, 699] width 464 height 30
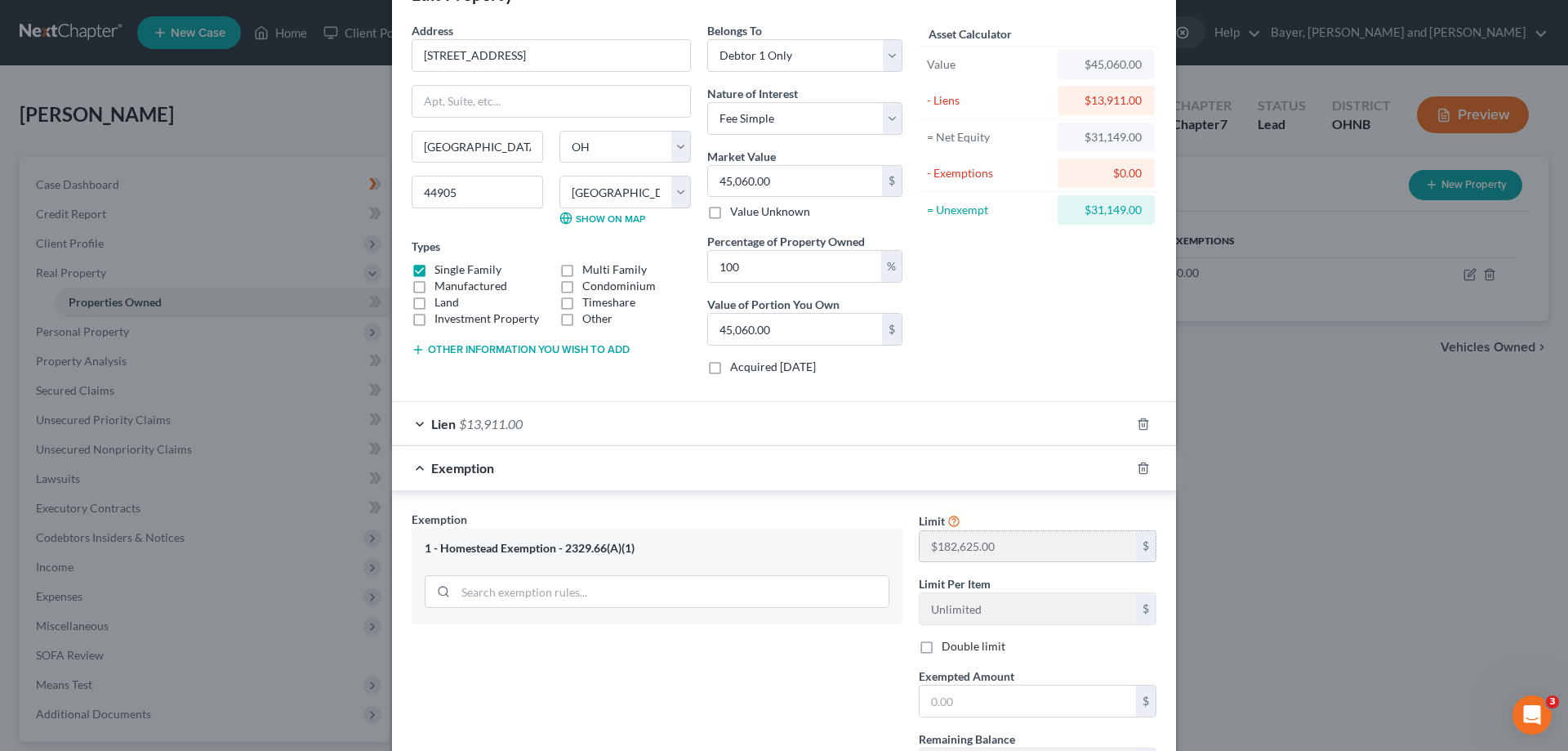
scroll to position [82, 0]
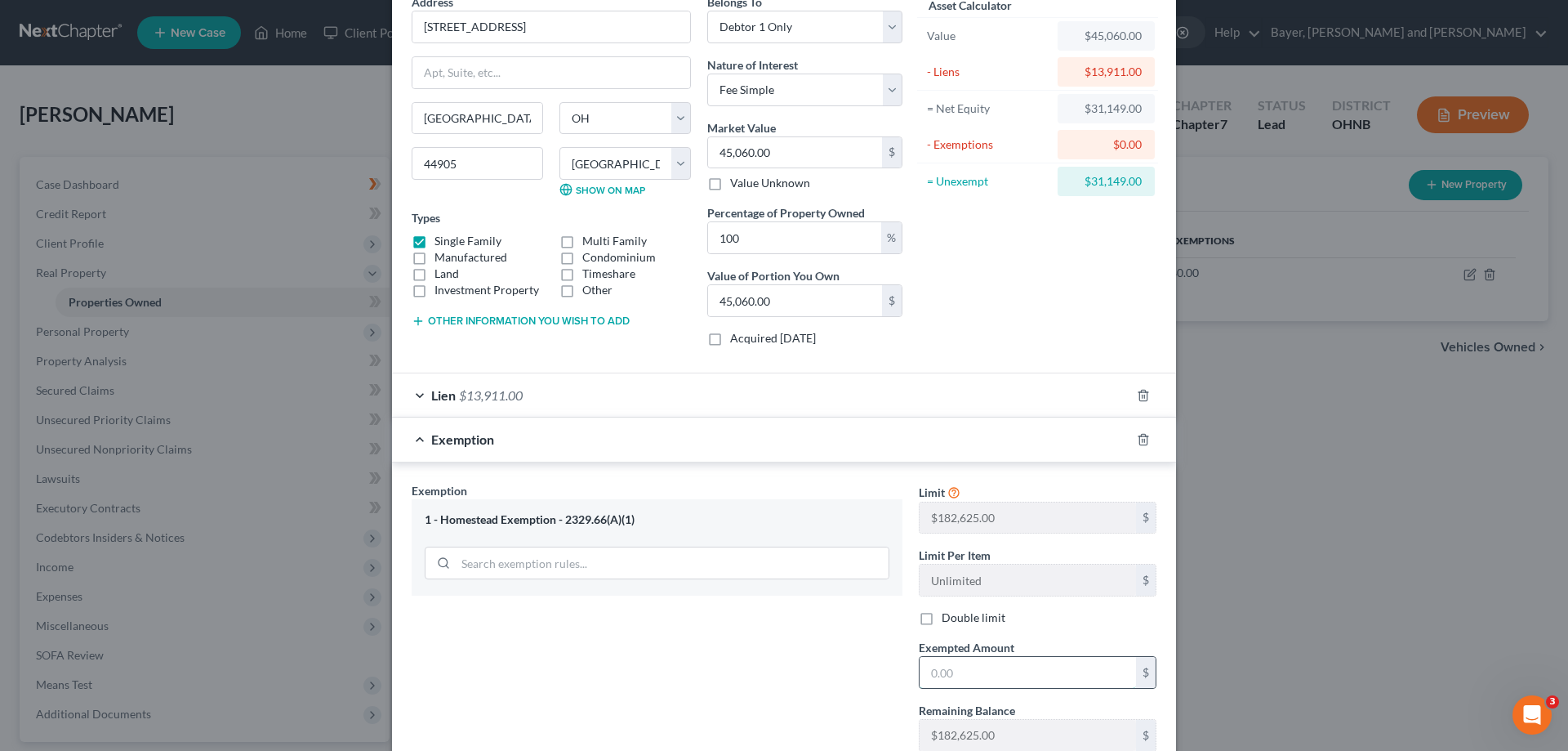
click at [1023, 679] on input "text" at bounding box center [1027, 672] width 216 height 31
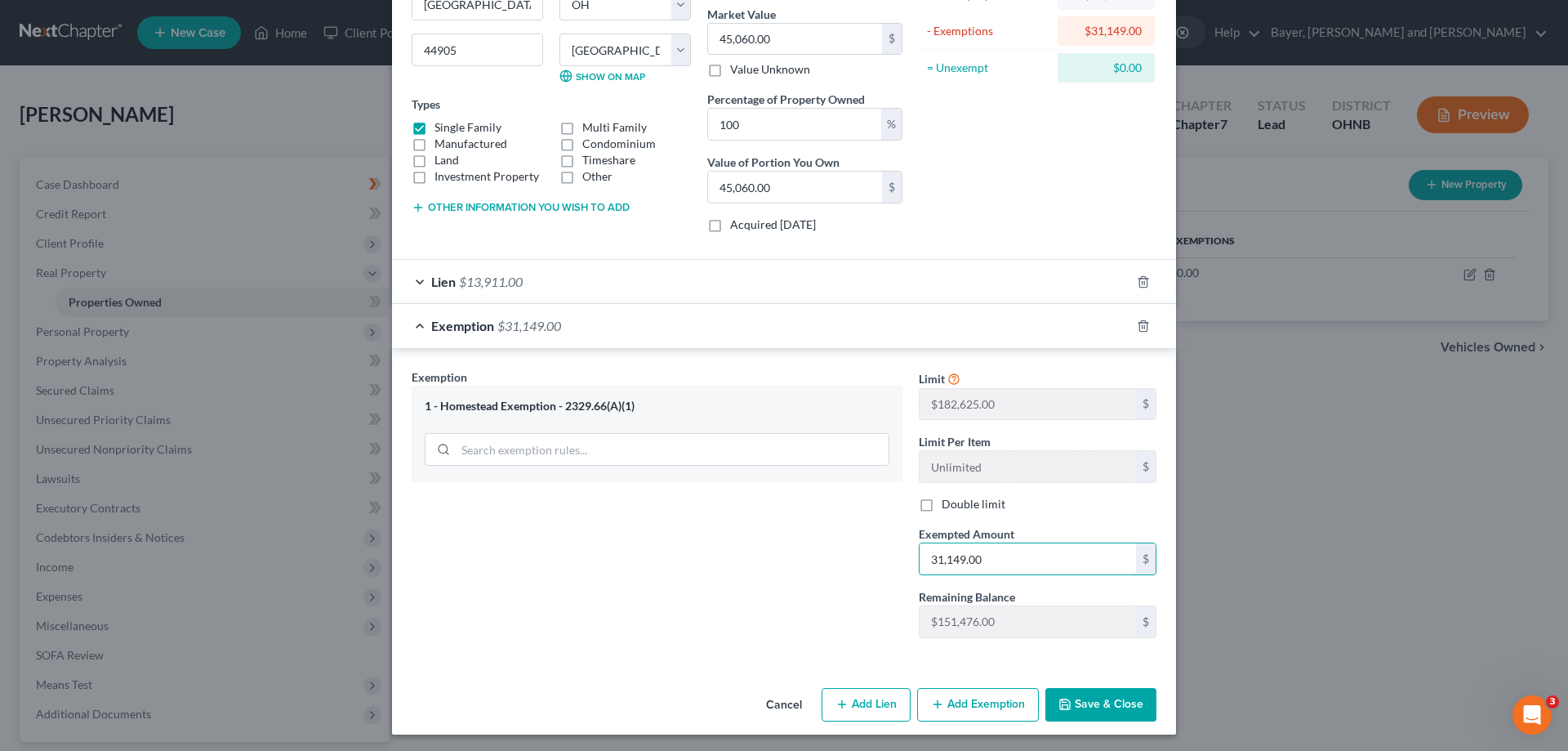
scroll to position [199, 0]
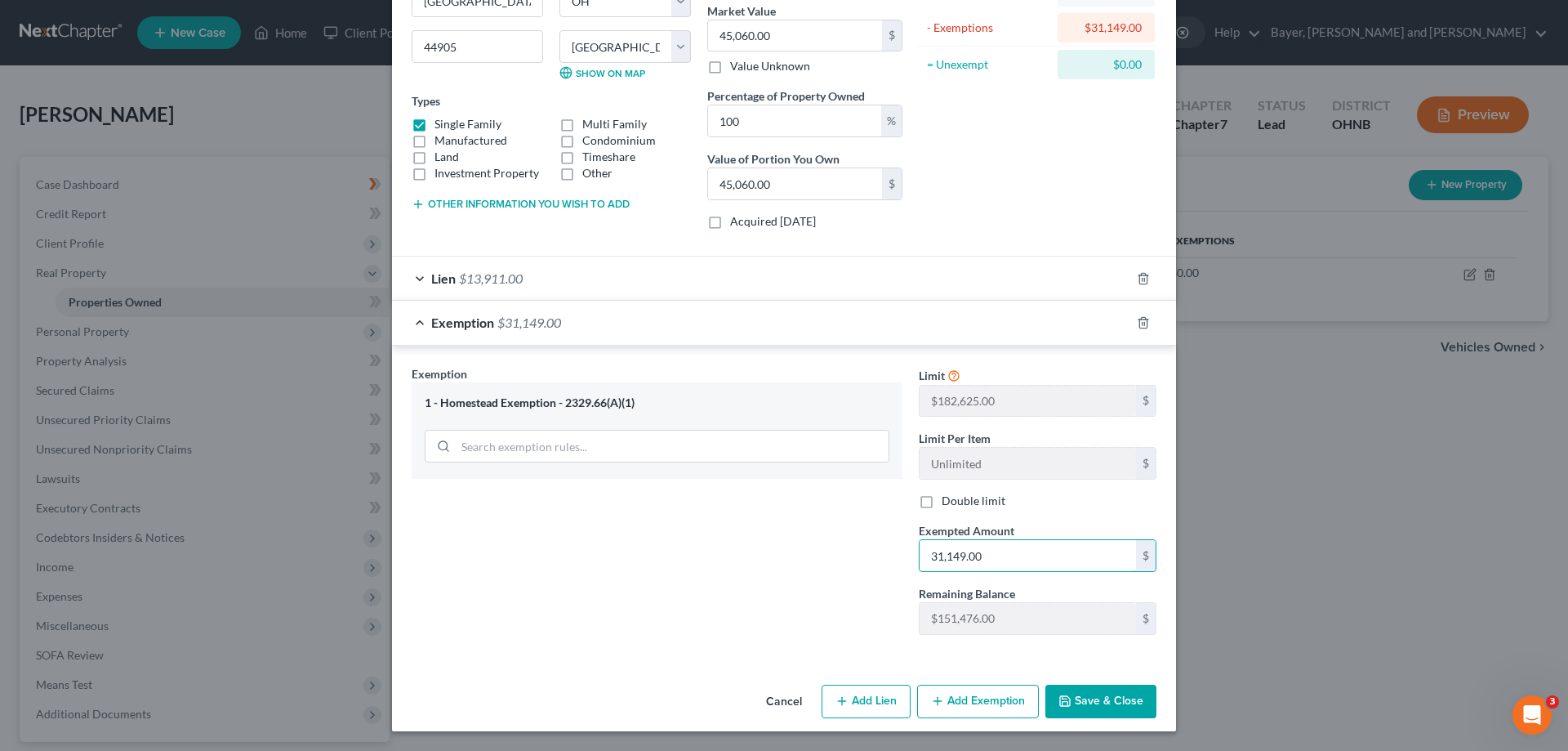
type input "31,149.00"
click at [1072, 705] on button "Save & Close" at bounding box center [1101, 702] width 111 height 34
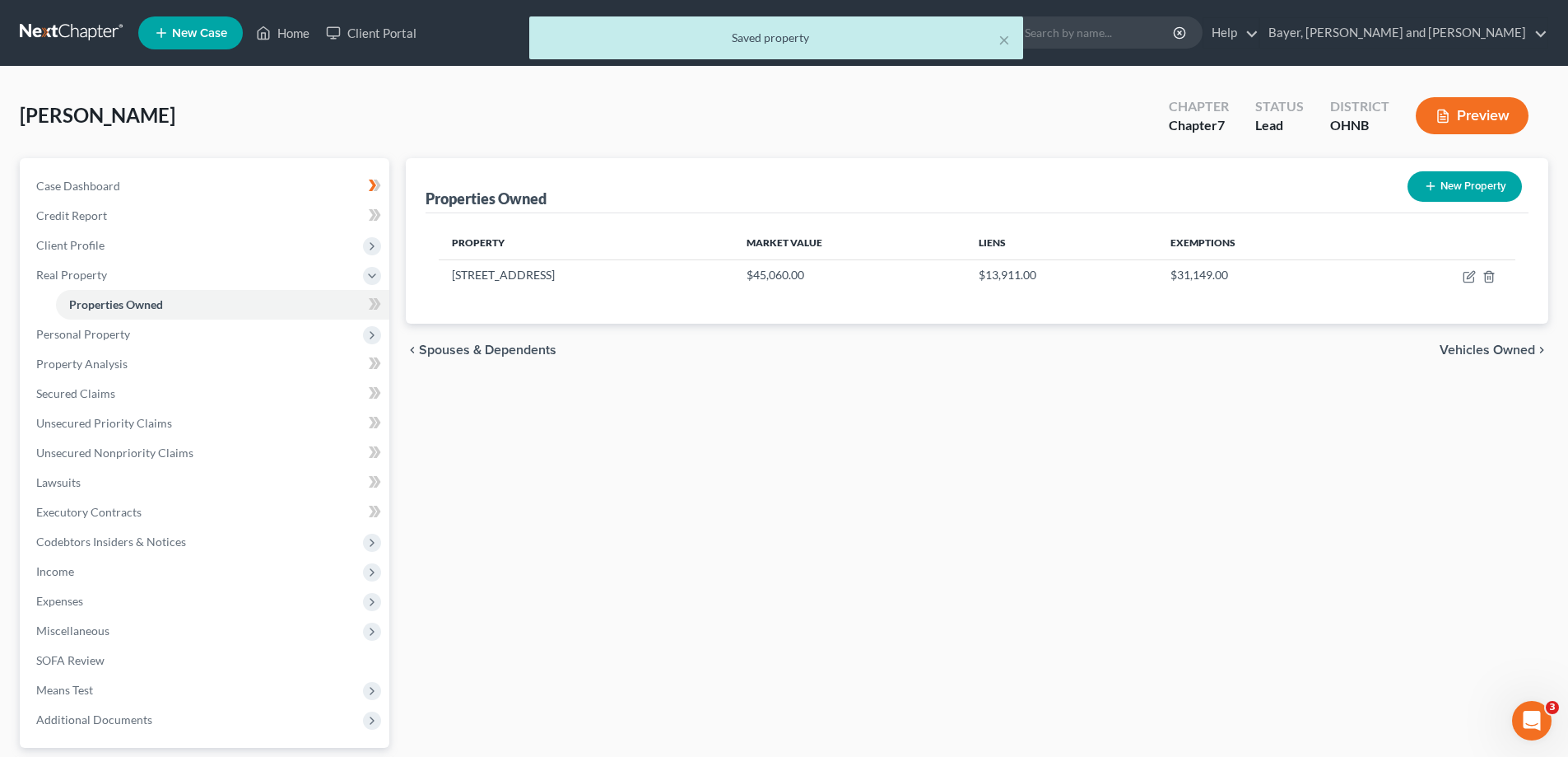
click at [1490, 349] on span "Vehicles Owned" at bounding box center [1487, 350] width 95 height 14
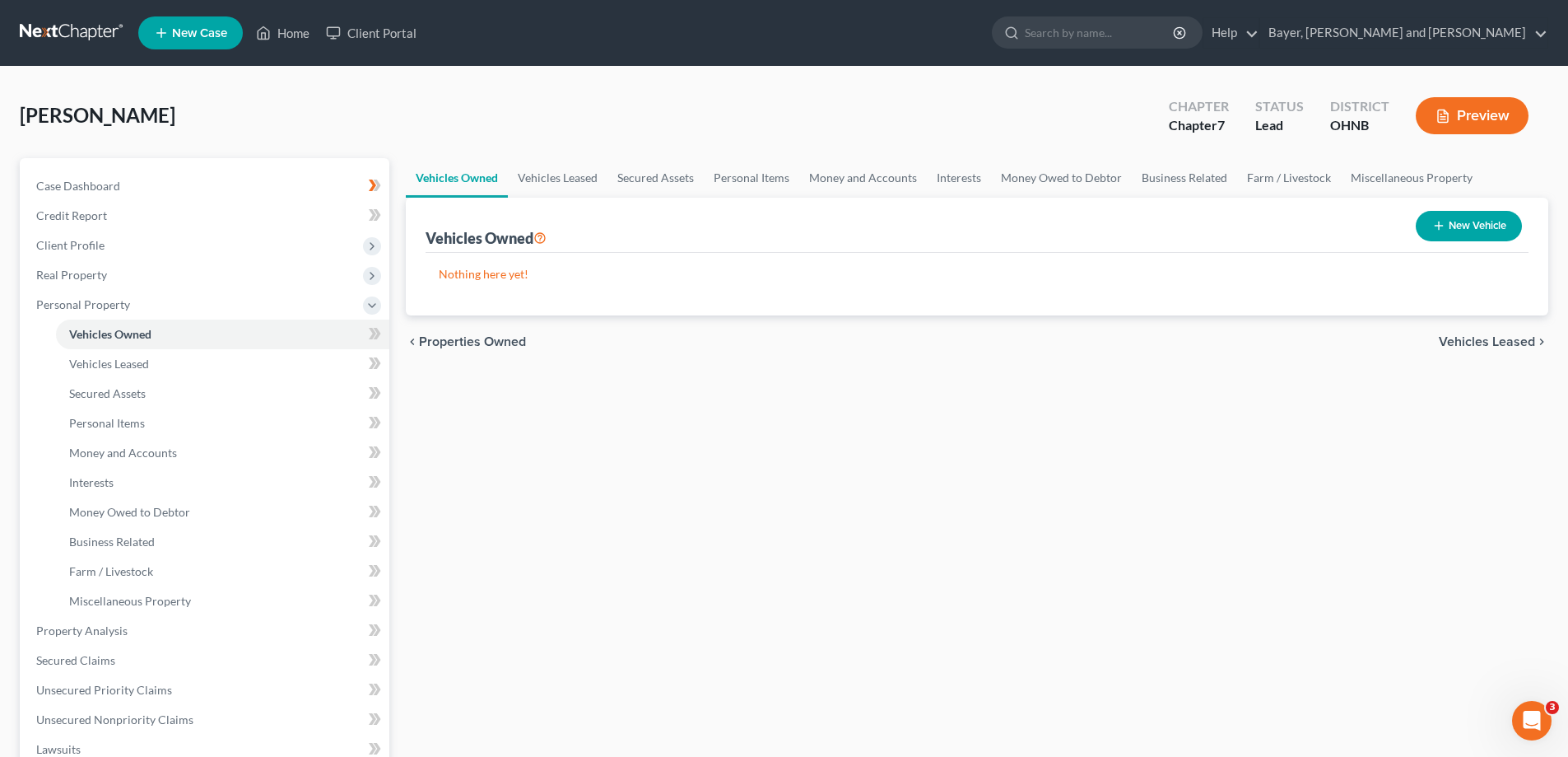
click at [1462, 222] on button "New Vehicle" at bounding box center [1468, 226] width 106 height 31
select select "0"
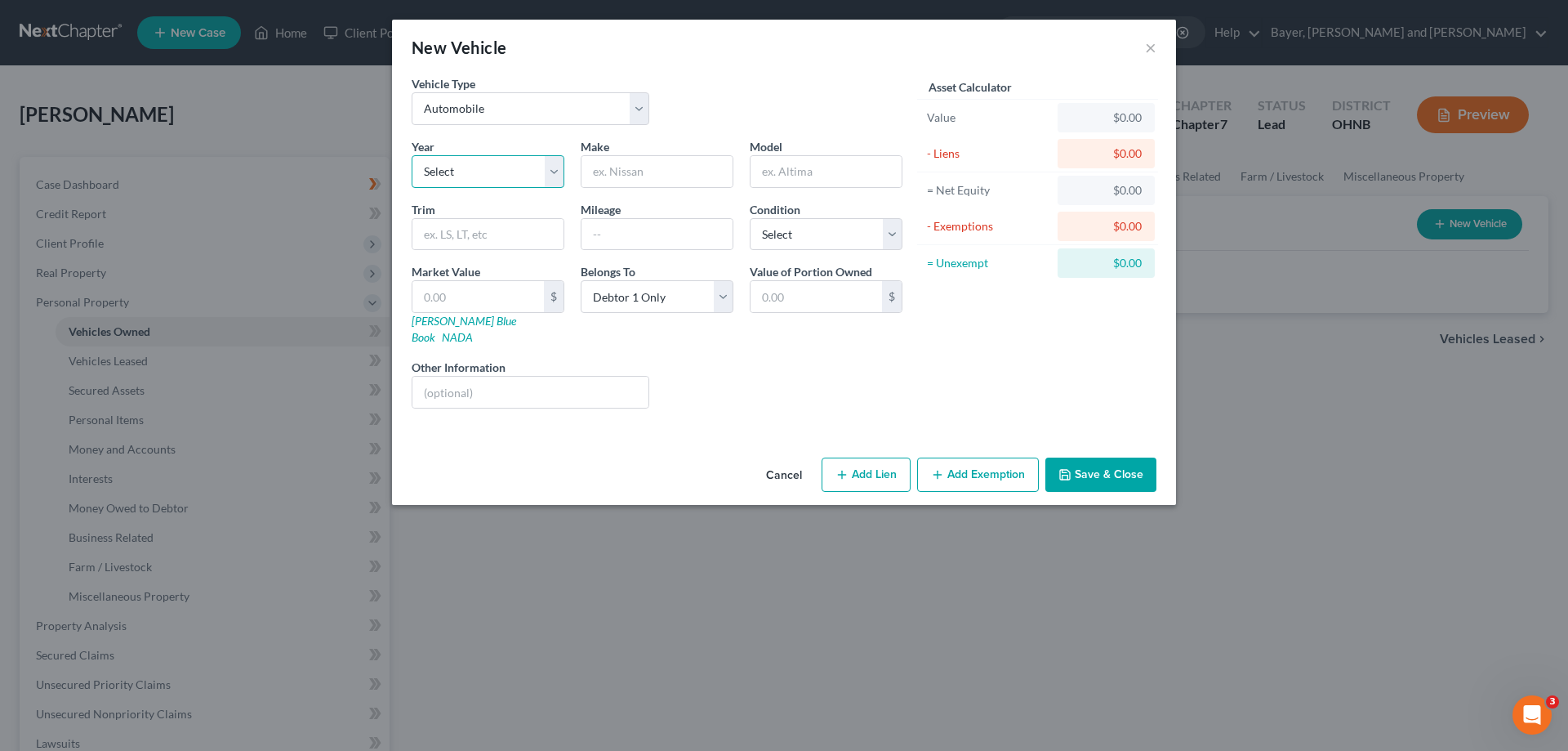
click at [551, 179] on select "Select 2026 2025 2024 2023 2022 2021 2020 2019 2018 2017 2016 2015 2014 2013 20…" at bounding box center [488, 172] width 153 height 32
select select "14"
click at [411, 155] on select "Select 2026 2025 2024 2023 2022 2021 2020 2019 2018 2017 2016 2015 2014 2013 20…" at bounding box center [488, 172] width 153 height 32
click at [480, 243] on input "text" at bounding box center [488, 234] width 151 height 31
type input "Buick"
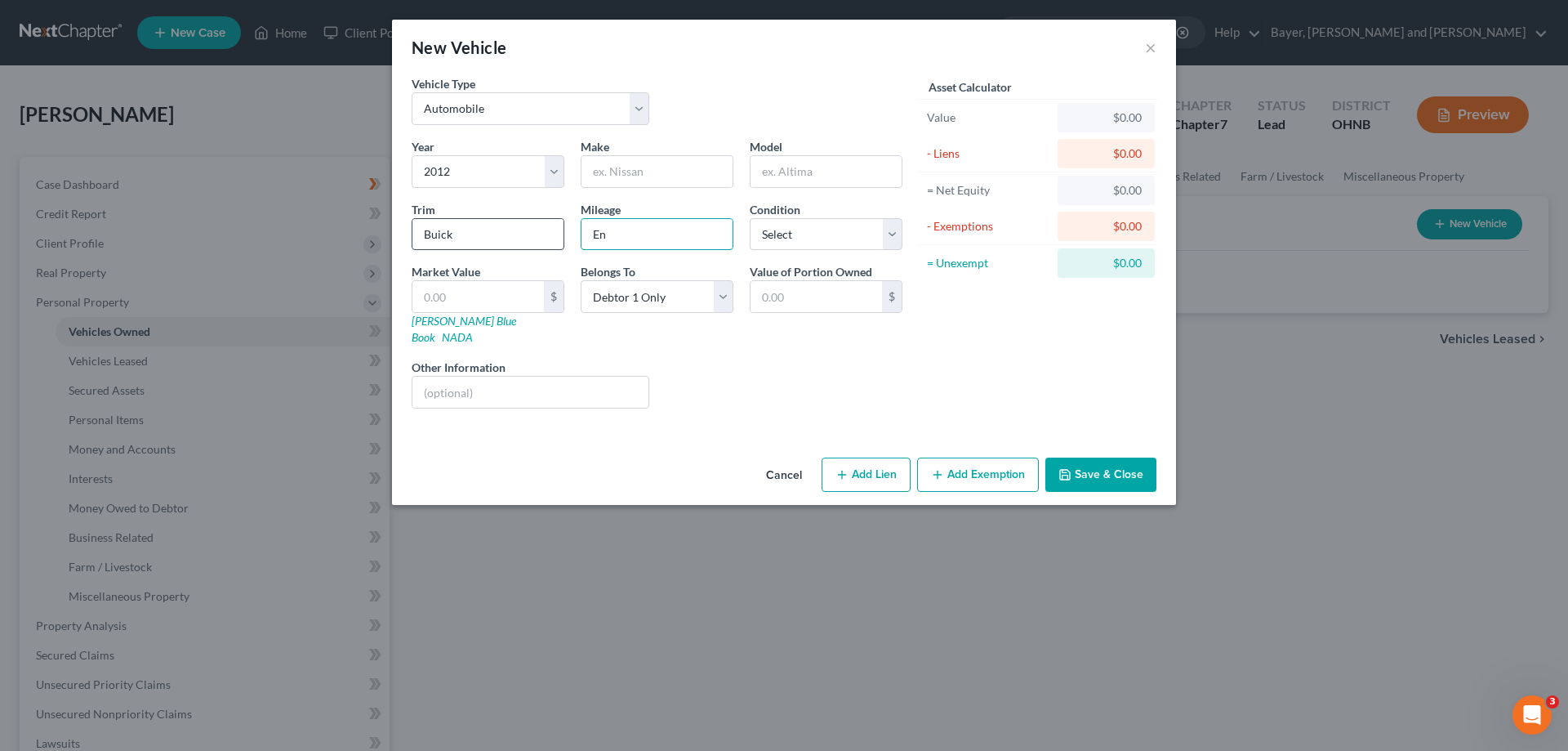
type input "E"
click at [455, 305] on input "text" at bounding box center [478, 296] width 131 height 31
click at [490, 227] on input "Buick" at bounding box center [488, 234] width 151 height 31
type input "B"
drag, startPoint x: 601, startPoint y: 174, endPoint x: 571, endPoint y: 231, distance: 64.4
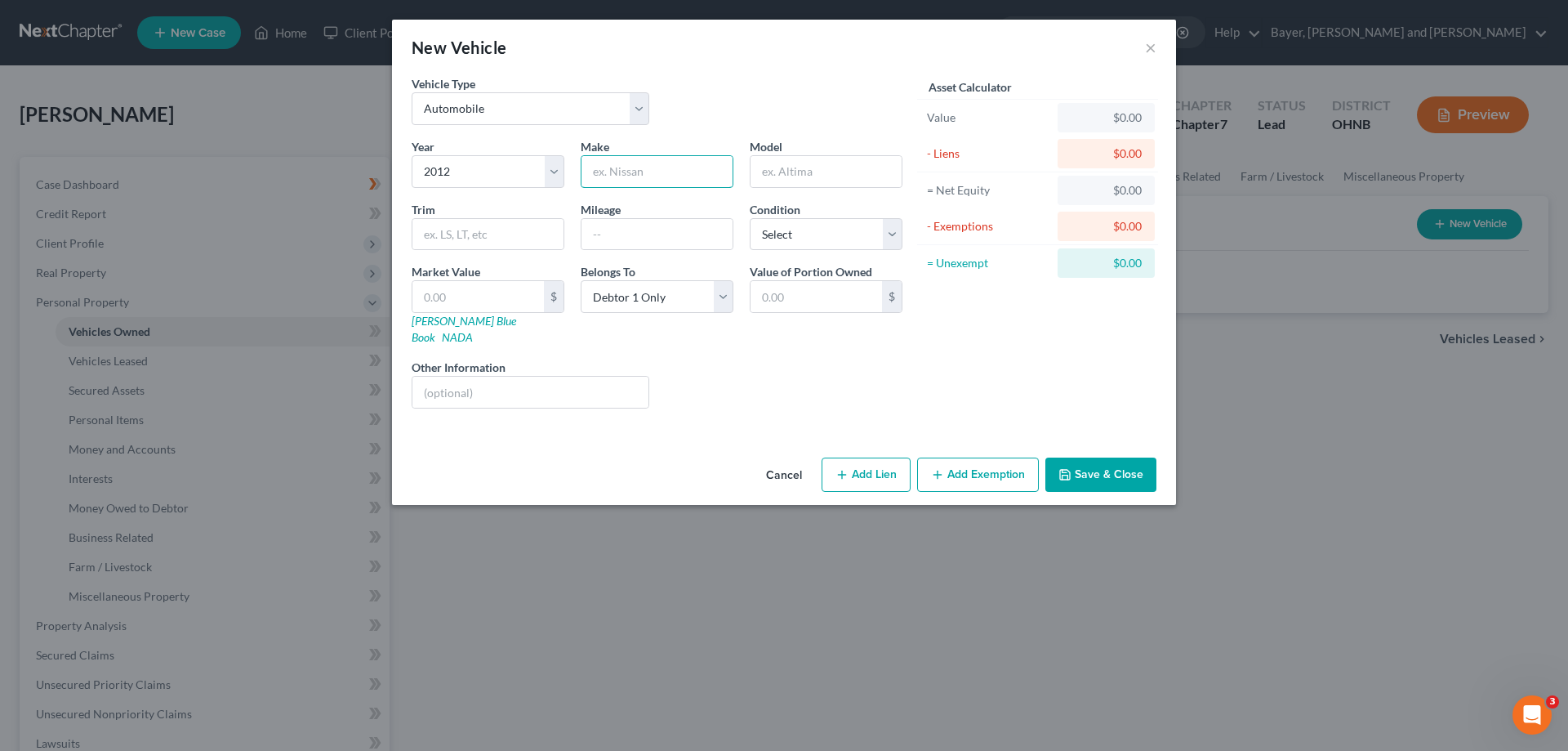
click at [601, 174] on input "text" at bounding box center [656, 172] width 151 height 31
type input "Buick"
type input "Enclave"
type input "SW"
type input "166396"
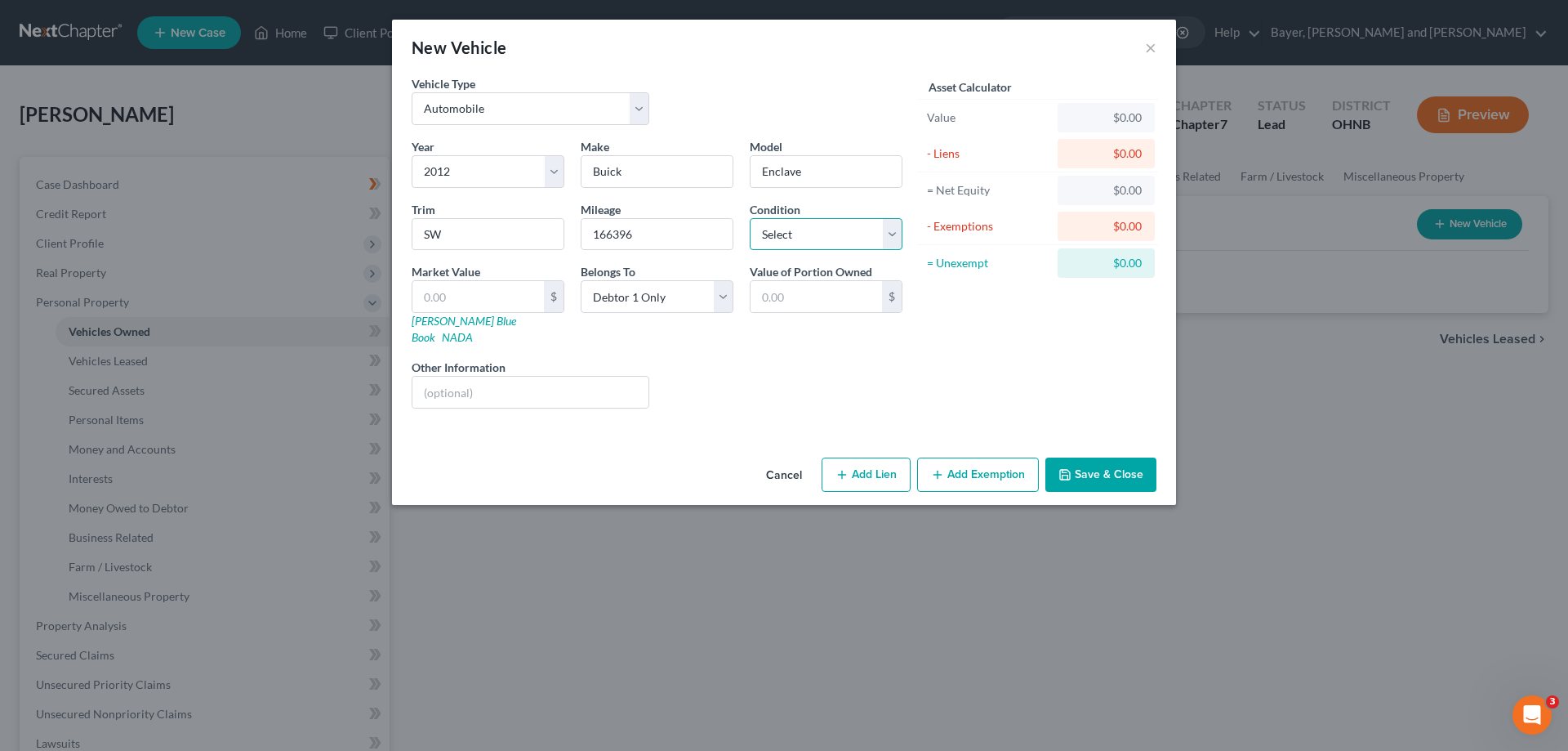
click at [886, 230] on select "Select Excellent Very Good Good Fair Poor" at bounding box center [826, 234] width 153 height 32
select select "3"
click at [750, 218] on select "Select Excellent Very Good Good Fair Poor" at bounding box center [826, 234] width 153 height 32
click at [464, 296] on input "text" at bounding box center [478, 296] width 131 height 31
type input "1"
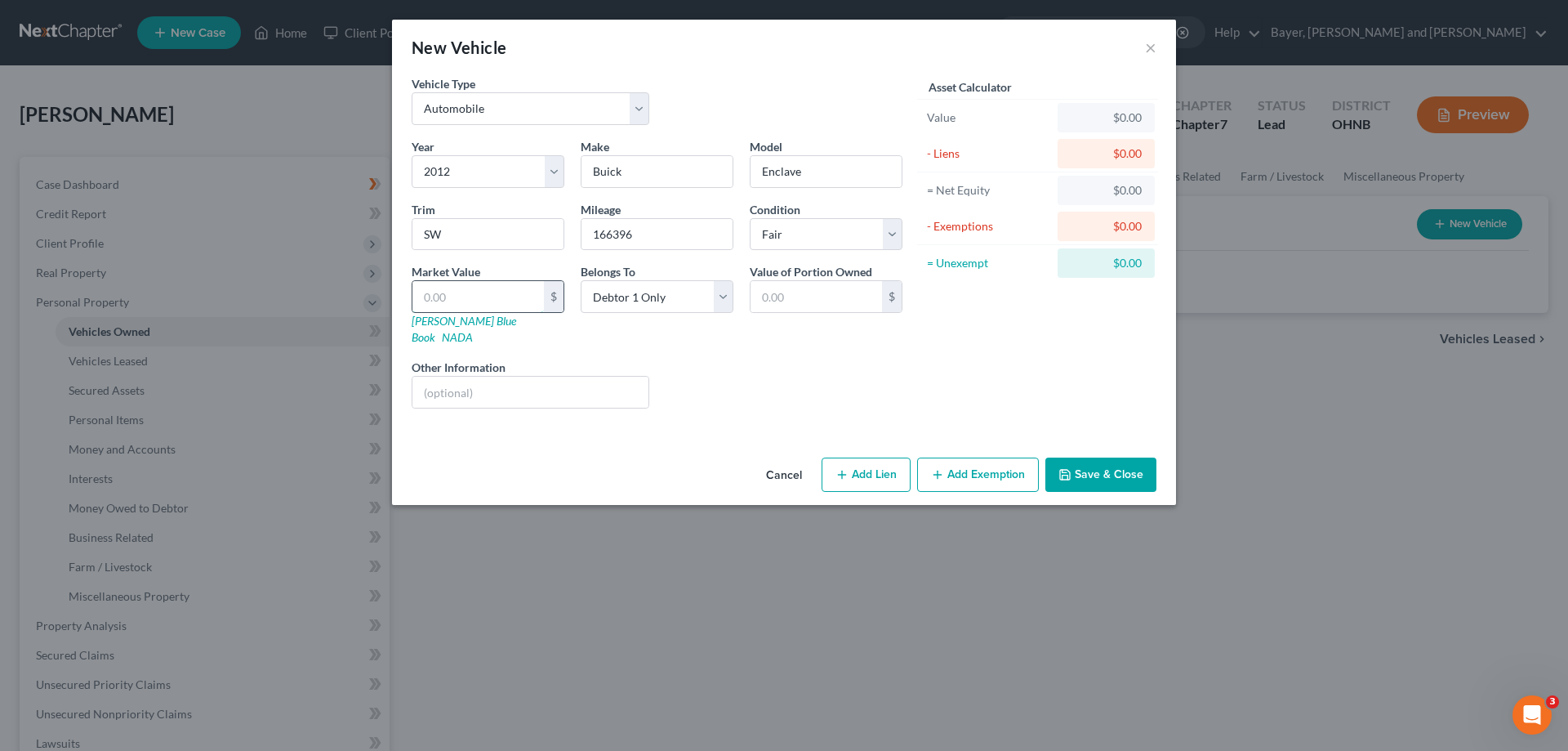
type input "1.00"
type input "12"
type input "12.00"
type input "120"
type input "120.00"
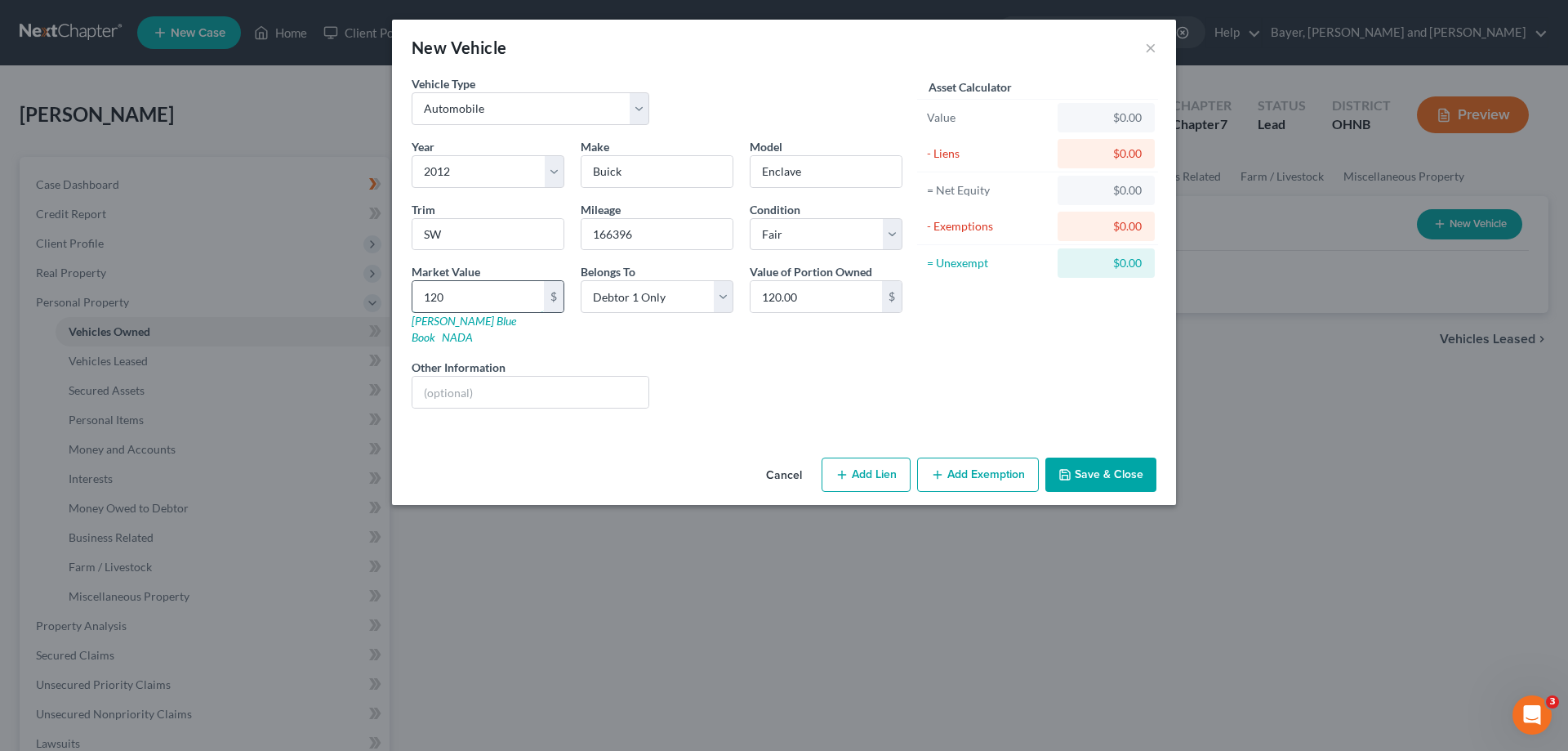
type input "1200"
type input "1,200.00"
click at [959, 462] on button "Add Exemption" at bounding box center [977, 474] width 121 height 34
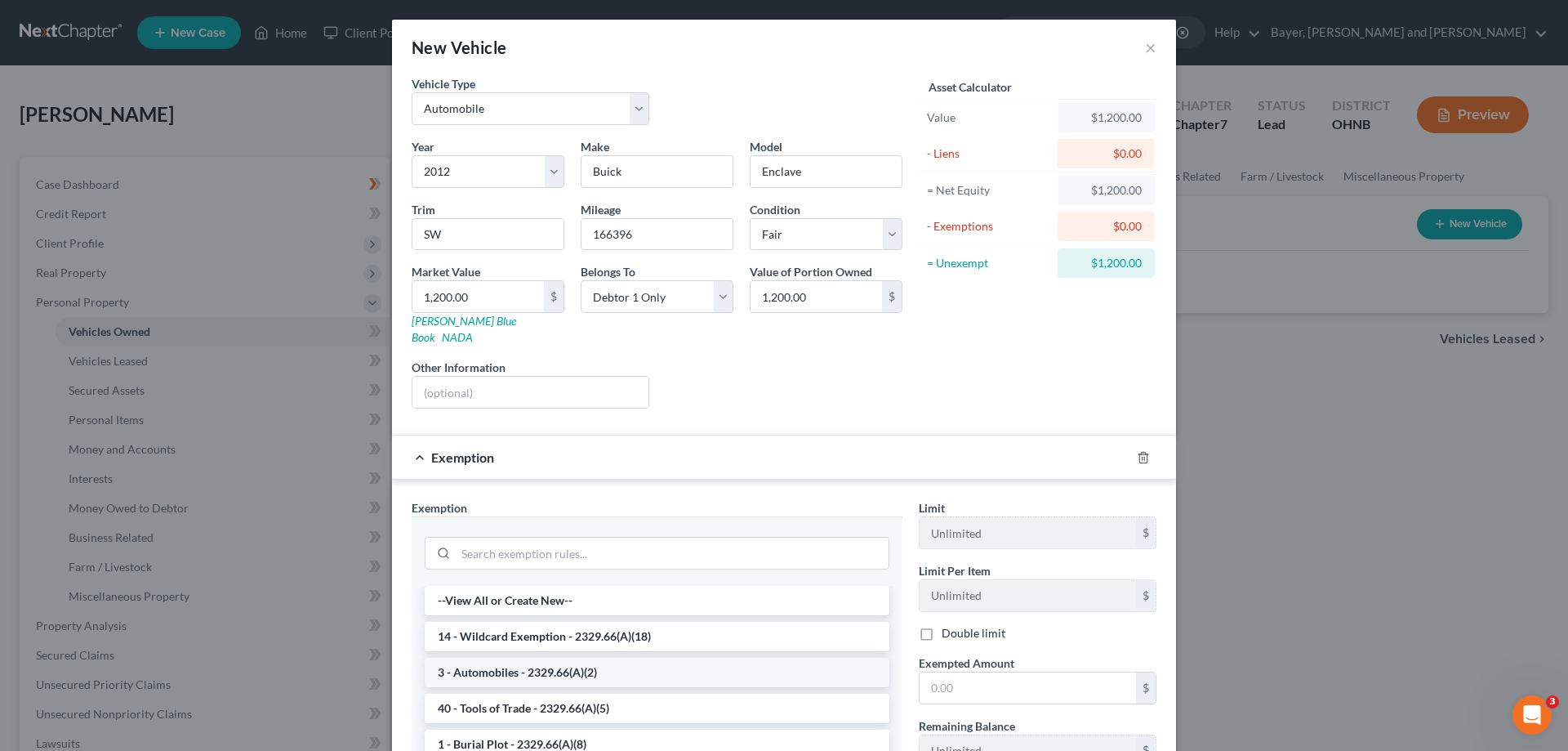
click at [622, 658] on li "3 - Automobiles - 2329.66(A)(2)" at bounding box center [656, 672] width 464 height 30
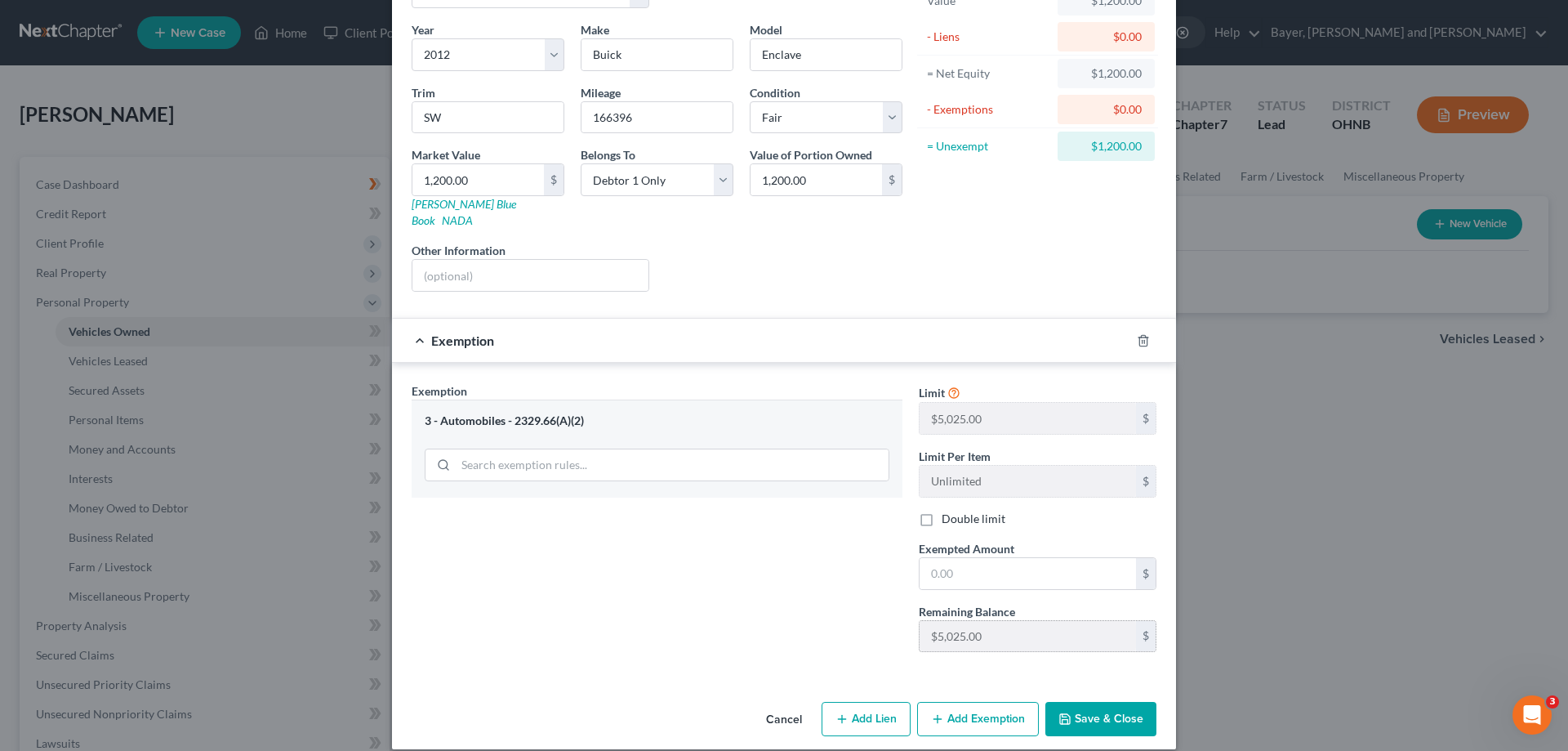
scroll to position [119, 0]
click at [984, 558] on input "text" at bounding box center [1027, 571] width 216 height 31
type input "1,200.00"
click at [1076, 702] on button "Save & Close" at bounding box center [1101, 717] width 111 height 34
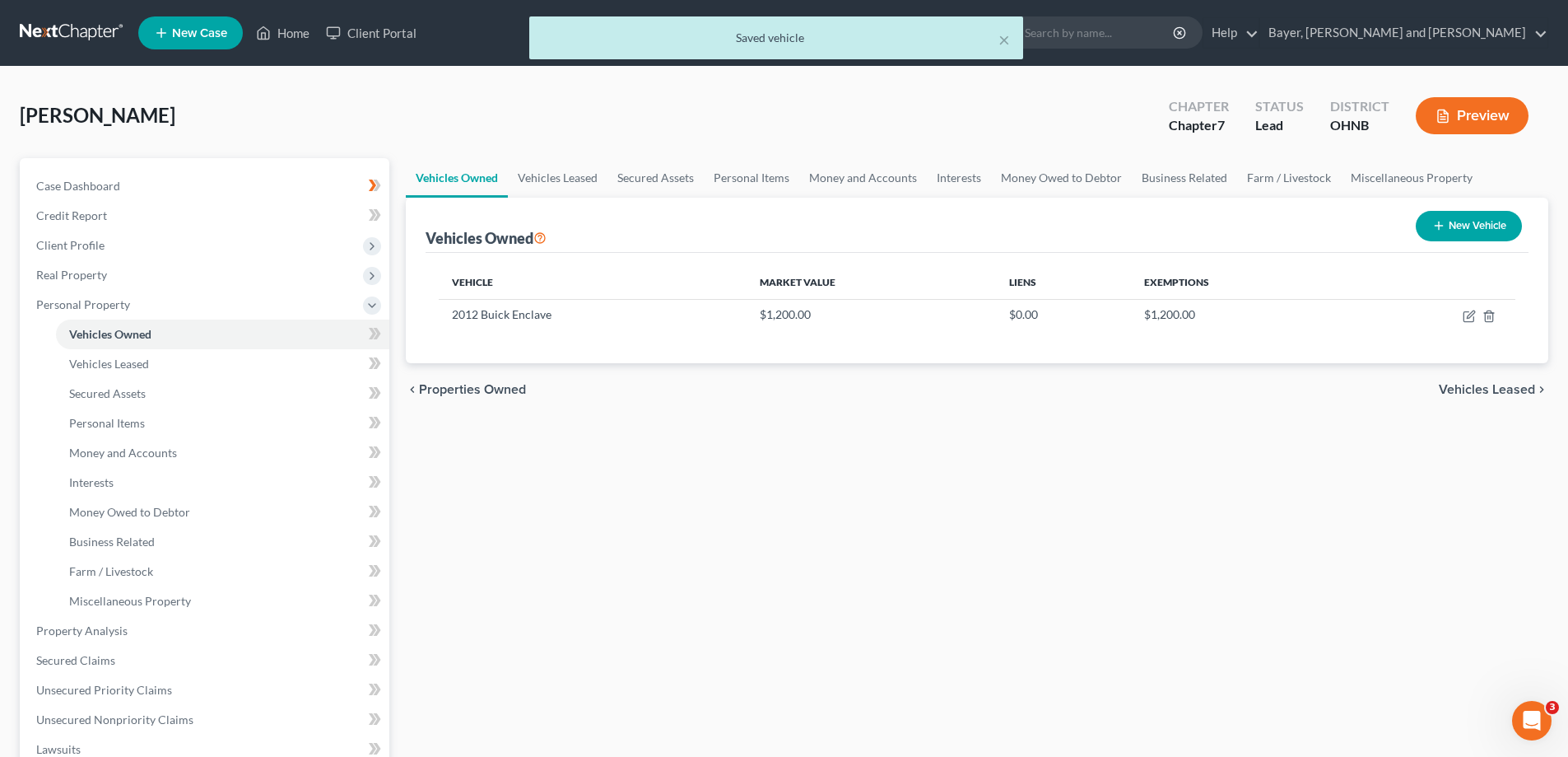
click at [1473, 236] on button "New Vehicle" at bounding box center [1468, 226] width 106 height 31
select select "0"
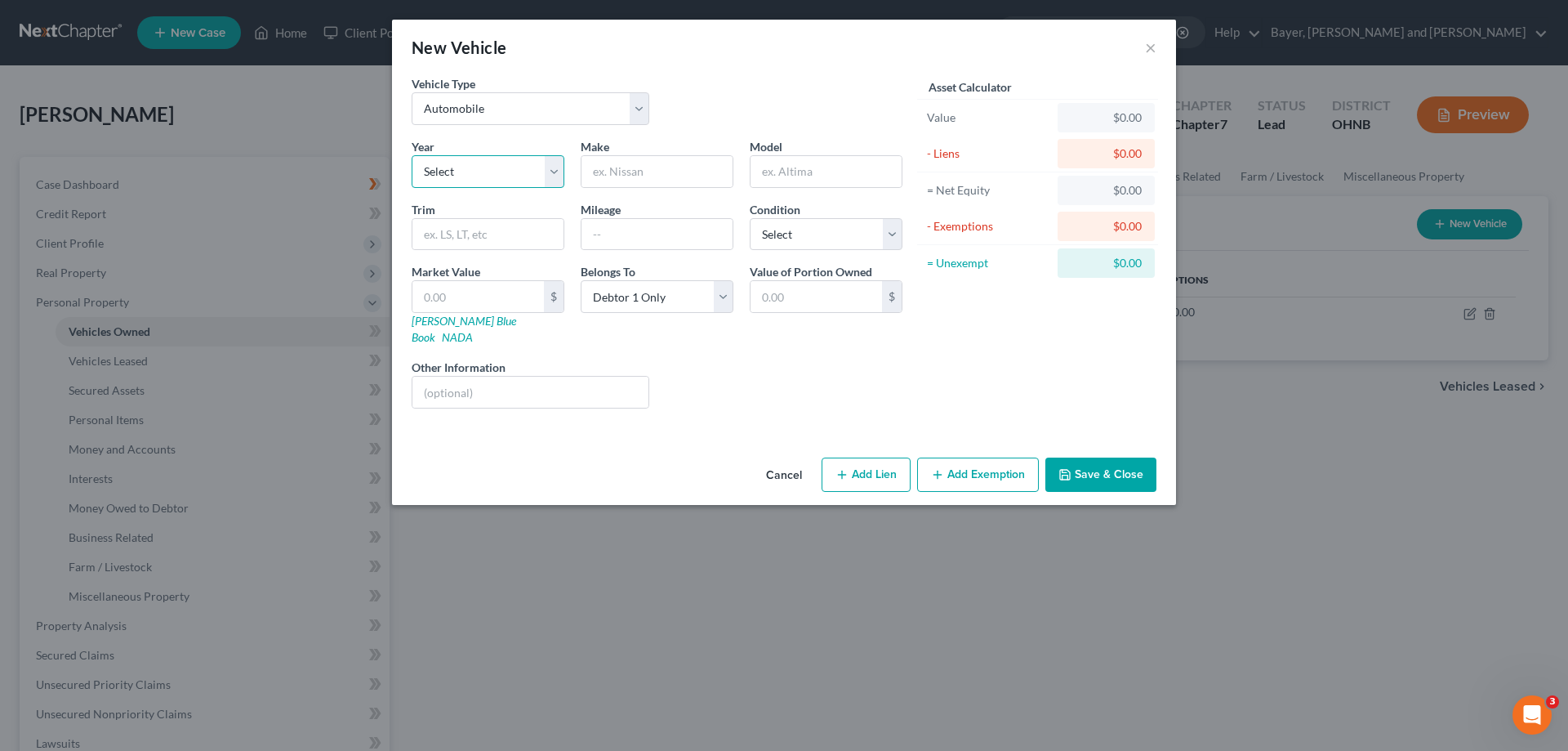
click at [556, 170] on select "Select 2026 2025 2024 2023 2022 2021 2020 2019 2018 2017 2016 2015 2014 2013 20…" at bounding box center [488, 172] width 153 height 32
select select "19"
click at [411, 155] on select "Select 2026 2025 2024 2023 2022 2021 2020 2019 2018 2017 2016 2015 2014 2013 20…" at bounding box center [488, 172] width 153 height 32
click at [702, 171] on input "text" at bounding box center [656, 172] width 151 height 31
type input "Chevrolet"
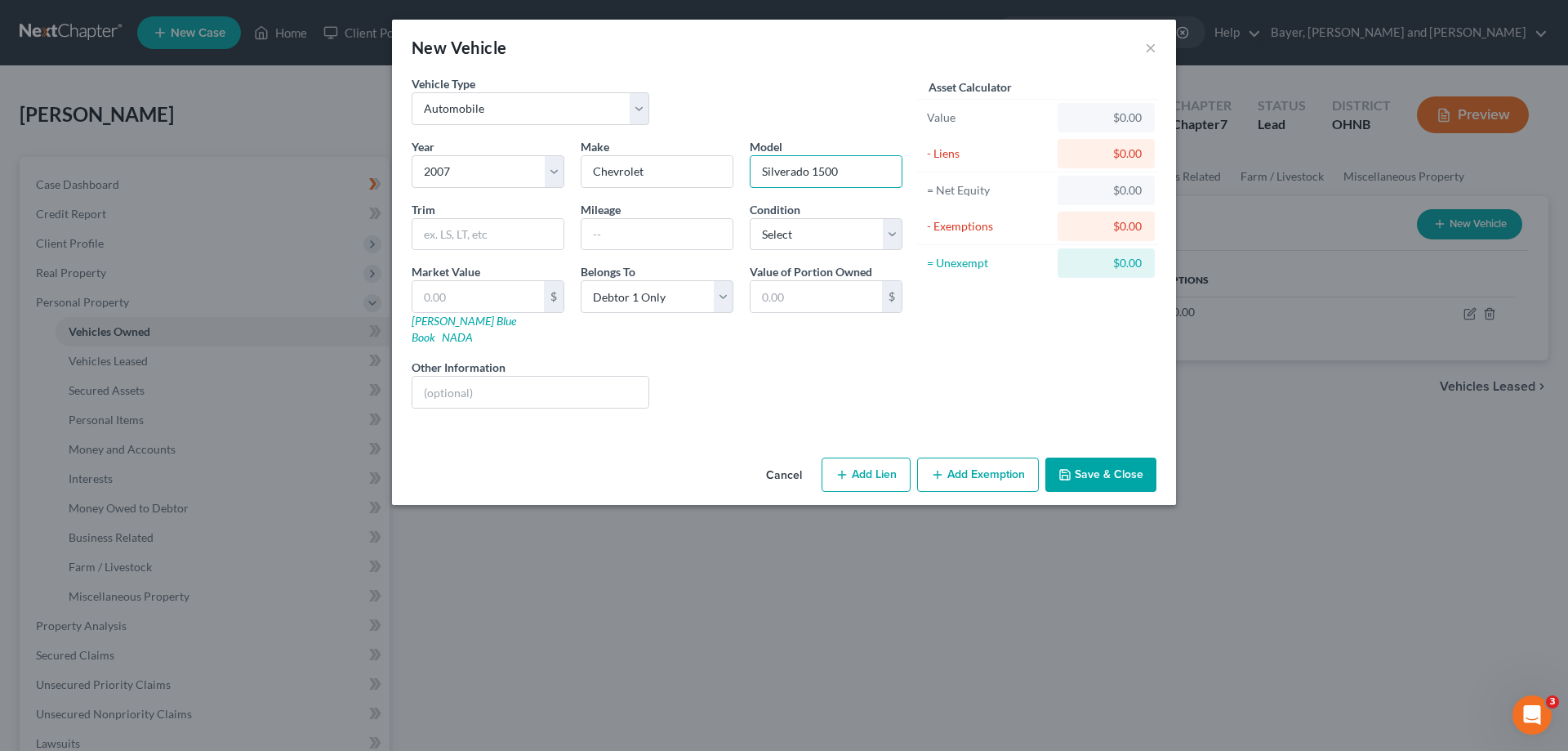
type input "Silverado 1500"
type input "PT"
type input "121223"
click at [896, 240] on select "Select Excellent Very Good Good Fair Poor" at bounding box center [826, 234] width 153 height 32
select select "3"
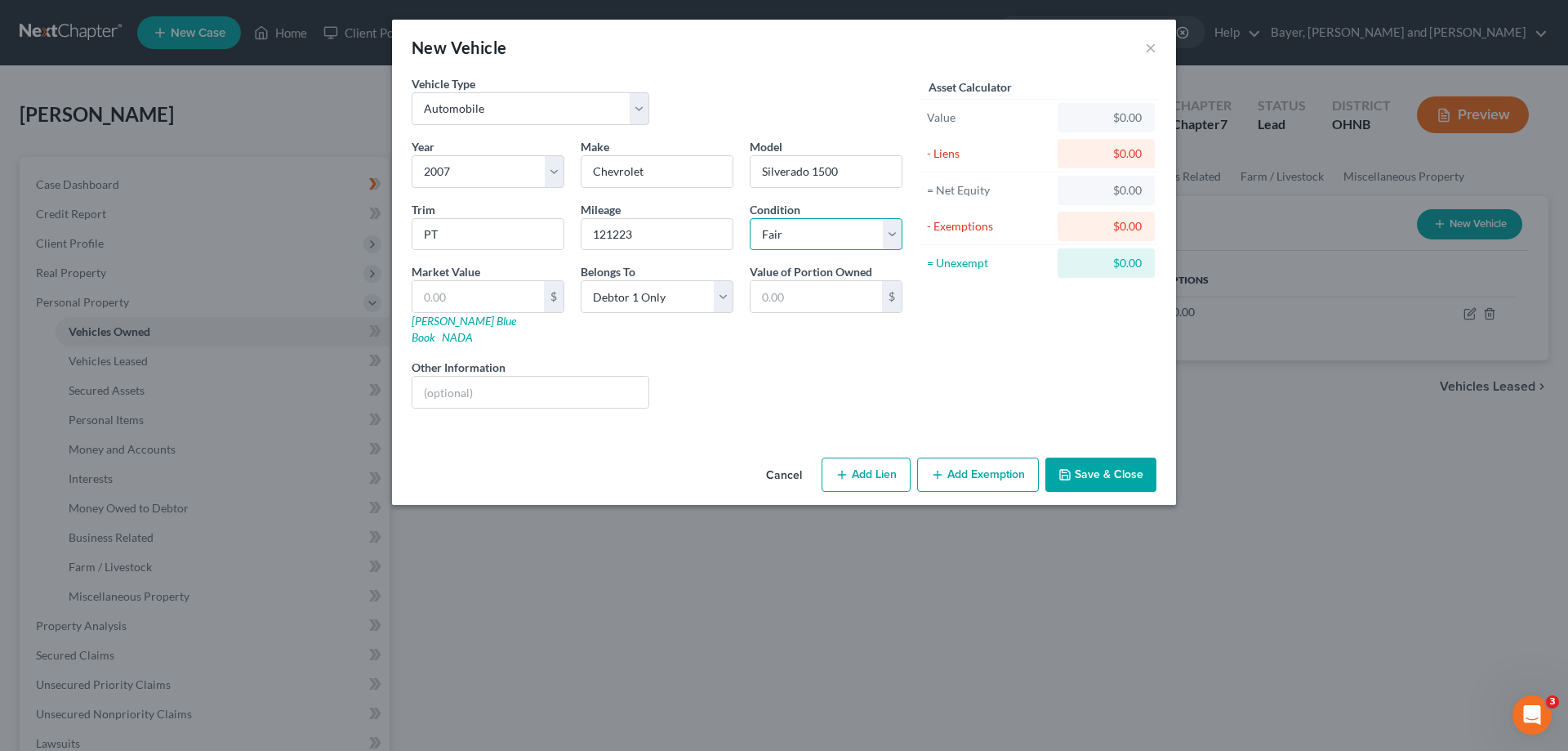
click at [750, 218] on select "Select Excellent Very Good Good Fair Poor" at bounding box center [826, 234] width 153 height 32
click at [514, 284] on input "text" at bounding box center [478, 296] width 131 height 31
type input "1"
type input "1.00"
type input "10"
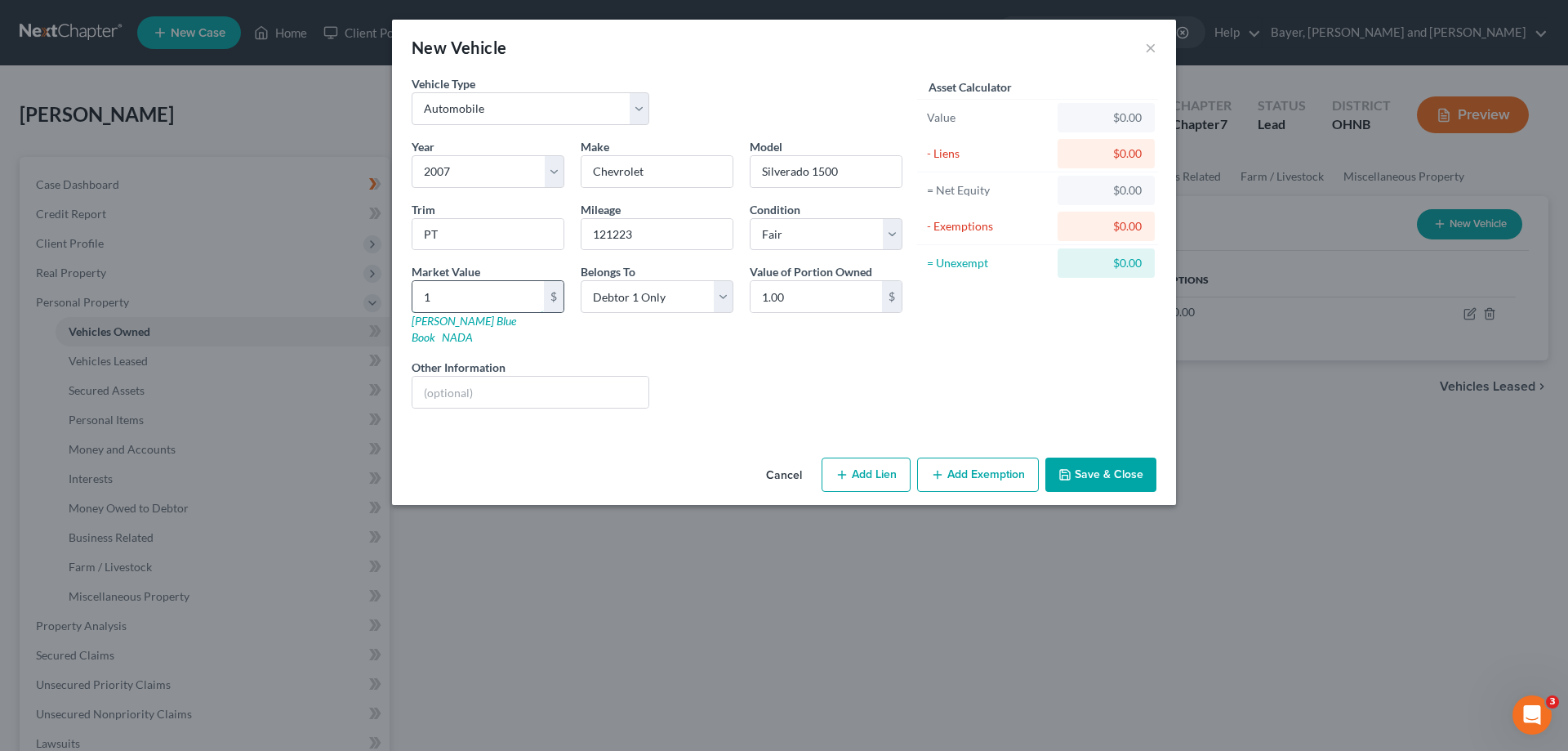
type input "10.00"
type input "100"
type input "100.00"
type input "1000"
type input "1,000.00"
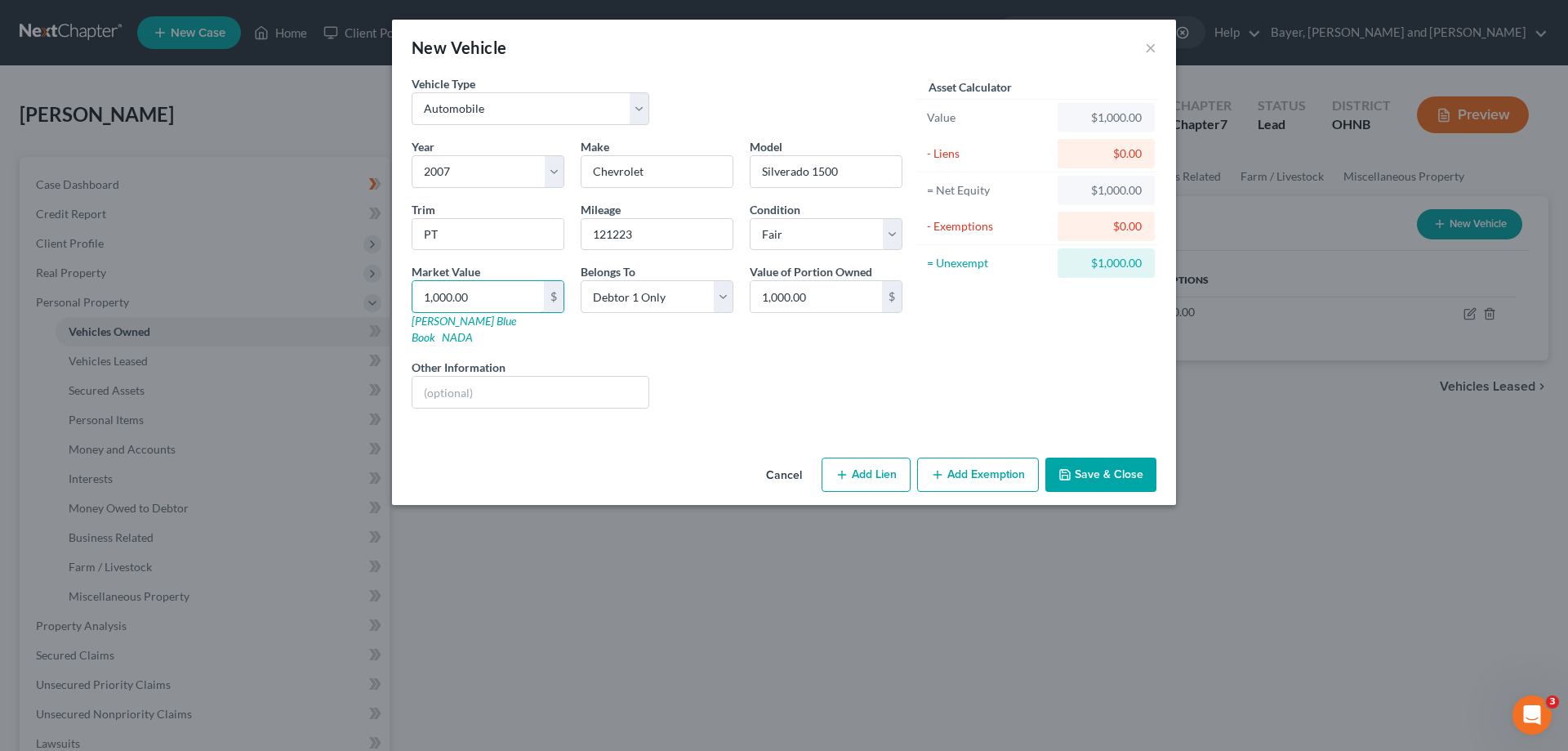
type input "1,000.00"
click at [1006, 464] on button "Add Exemption" at bounding box center [977, 474] width 121 height 34
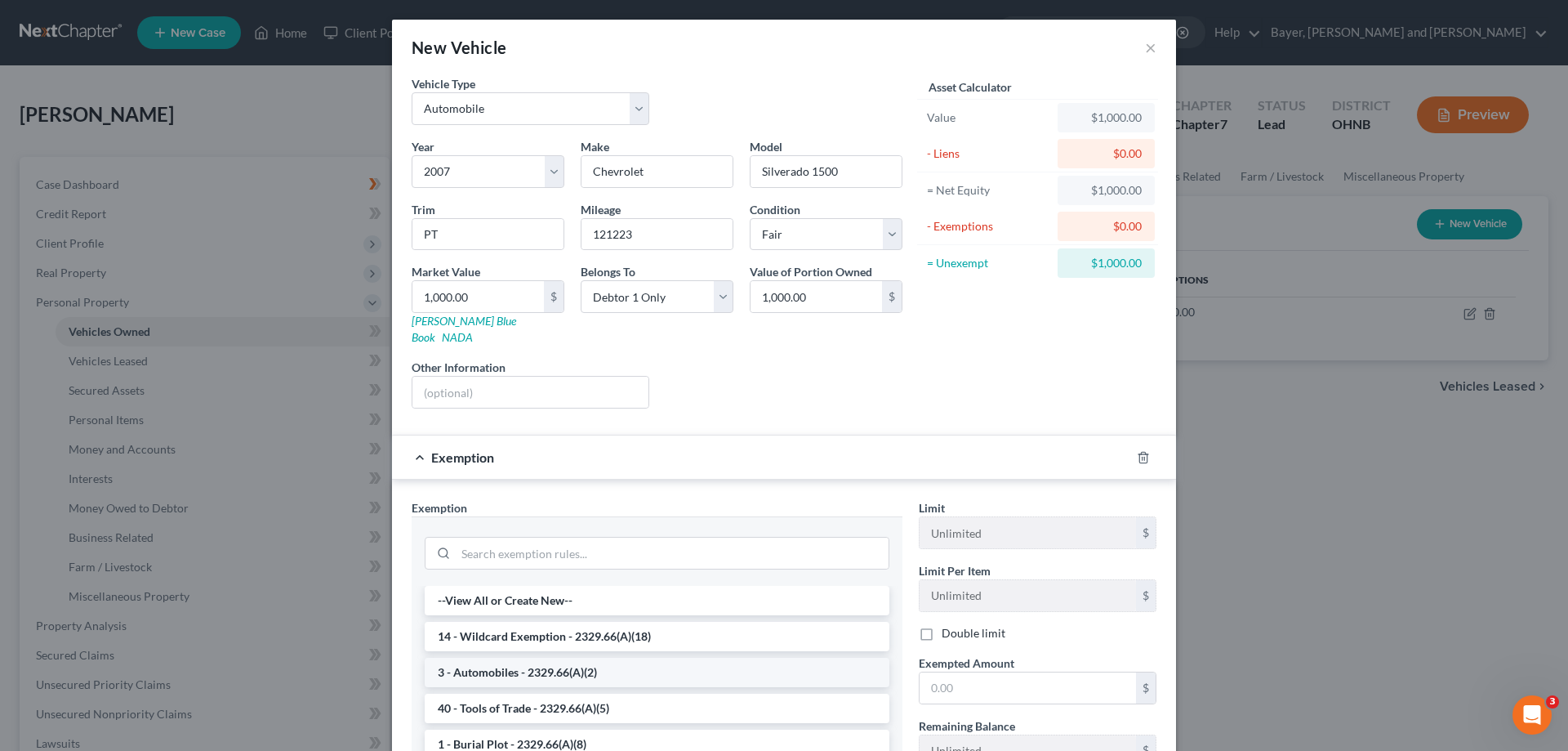
click at [600, 658] on li "3 - Automobiles - 2329.66(A)(2)" at bounding box center [656, 672] width 464 height 30
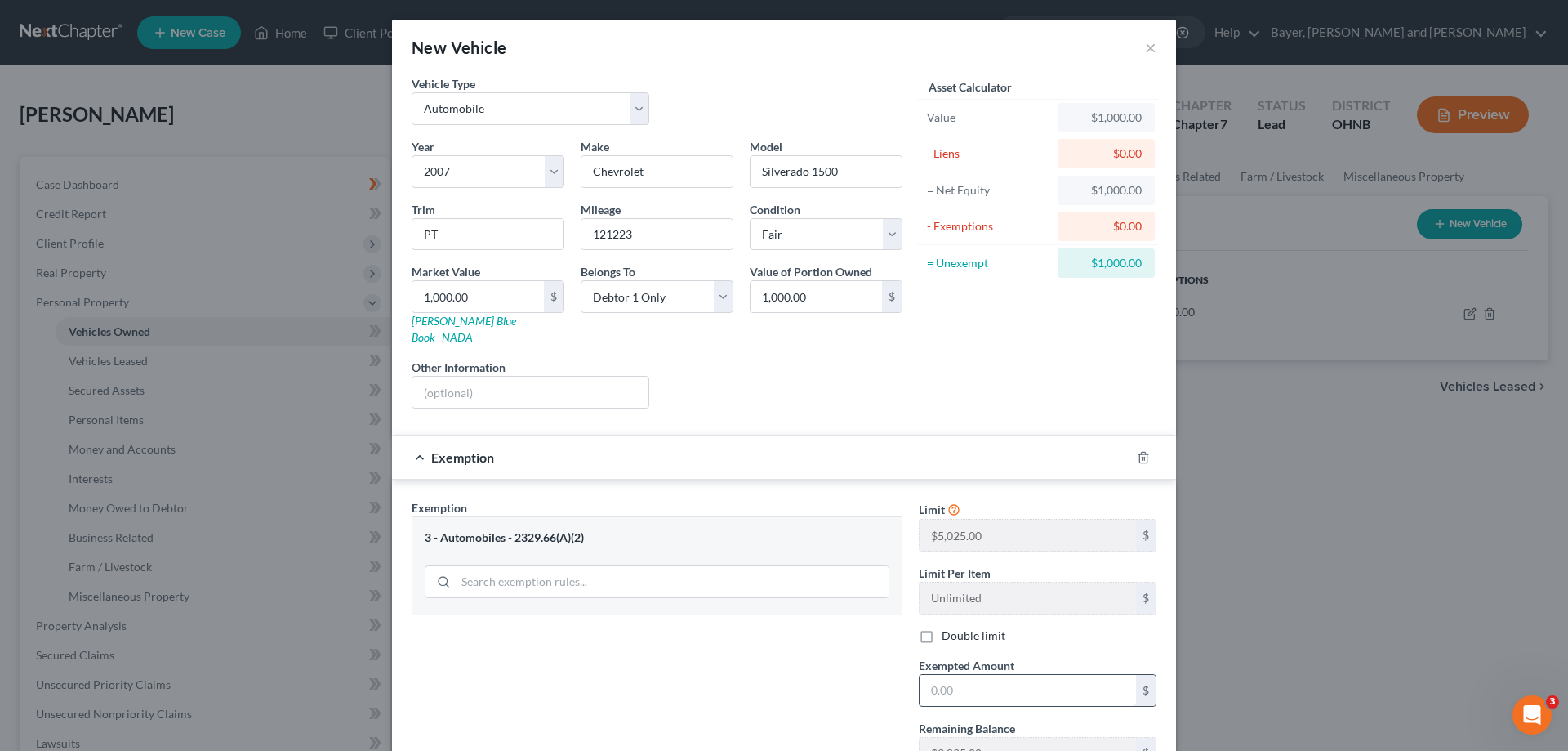
click at [946, 675] on input "text" at bounding box center [1027, 690] width 216 height 31
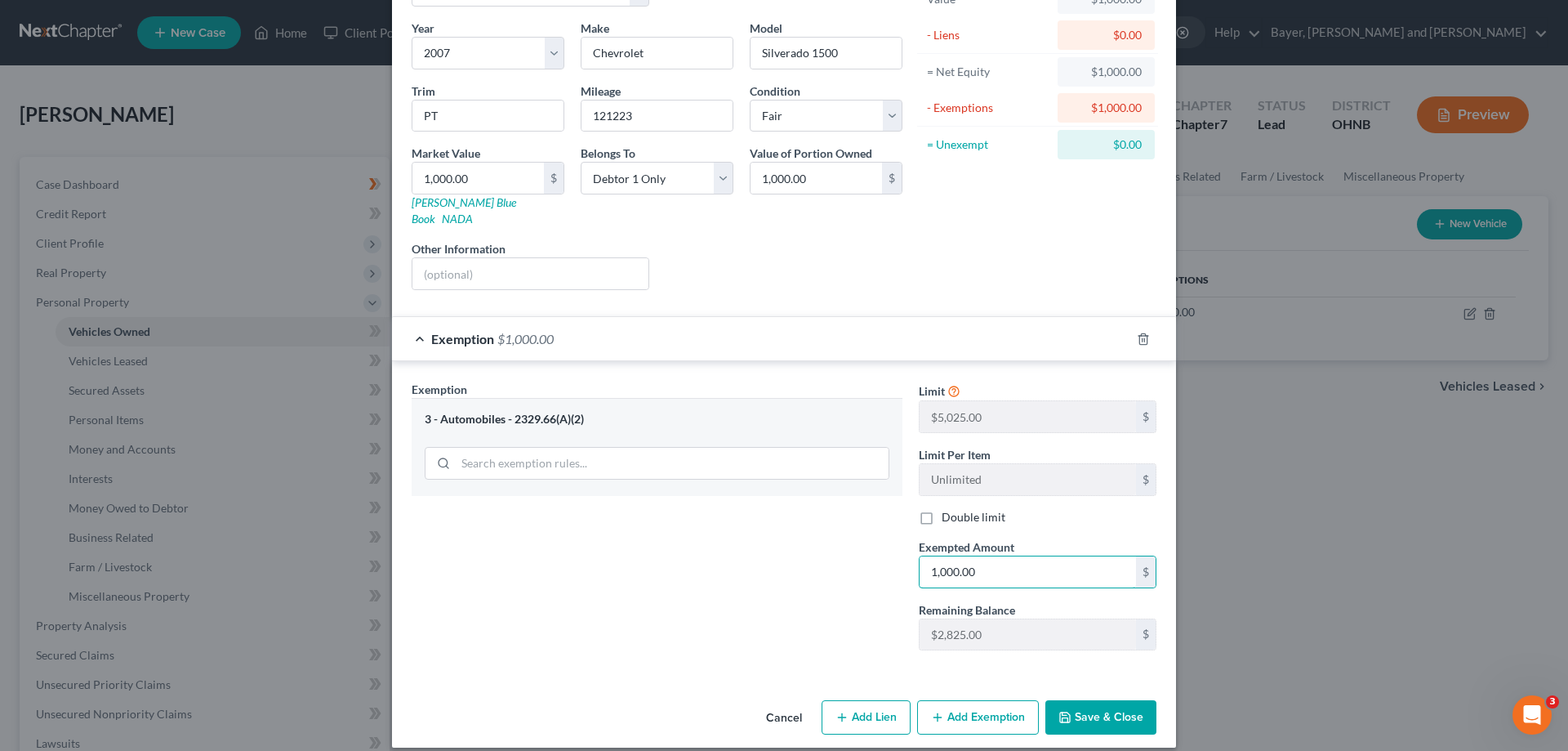
type input "1,000.00"
click at [1121, 709] on button "Save & Close" at bounding box center [1101, 717] width 111 height 34
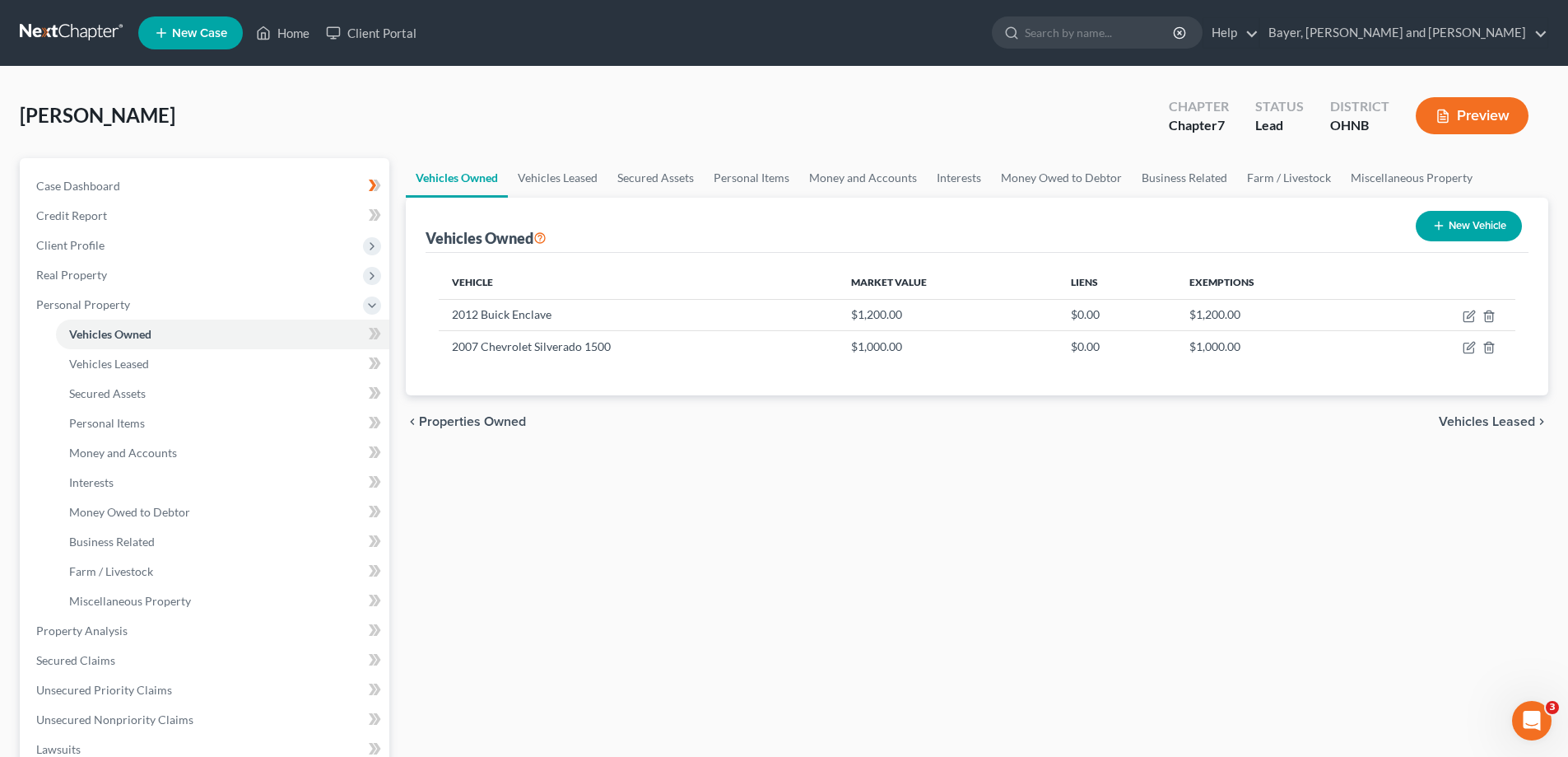
click at [1498, 426] on span "Vehicles Leased" at bounding box center [1487, 421] width 96 height 14
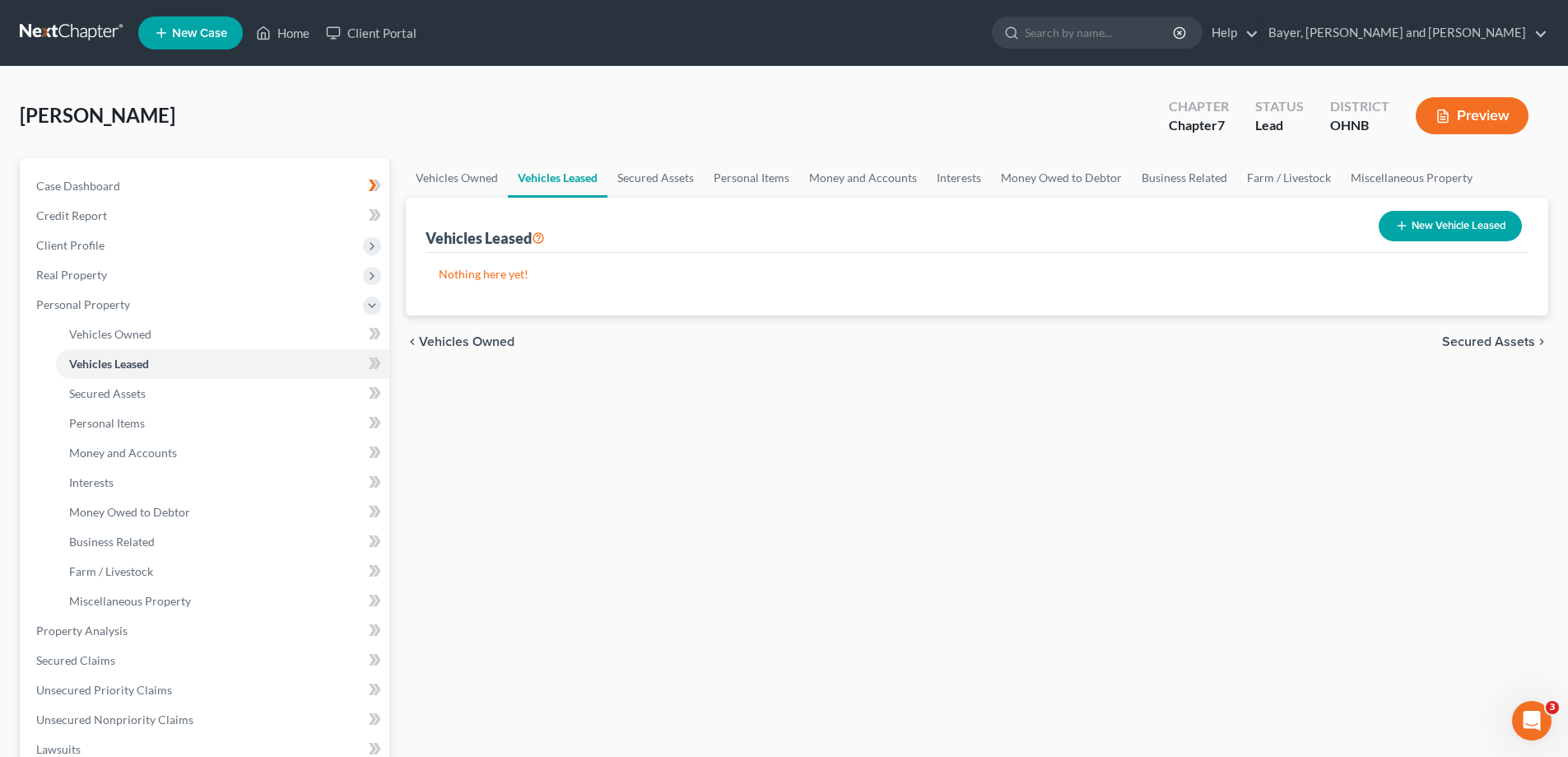
click at [1457, 341] on span "Secured Assets" at bounding box center [1488, 341] width 93 height 14
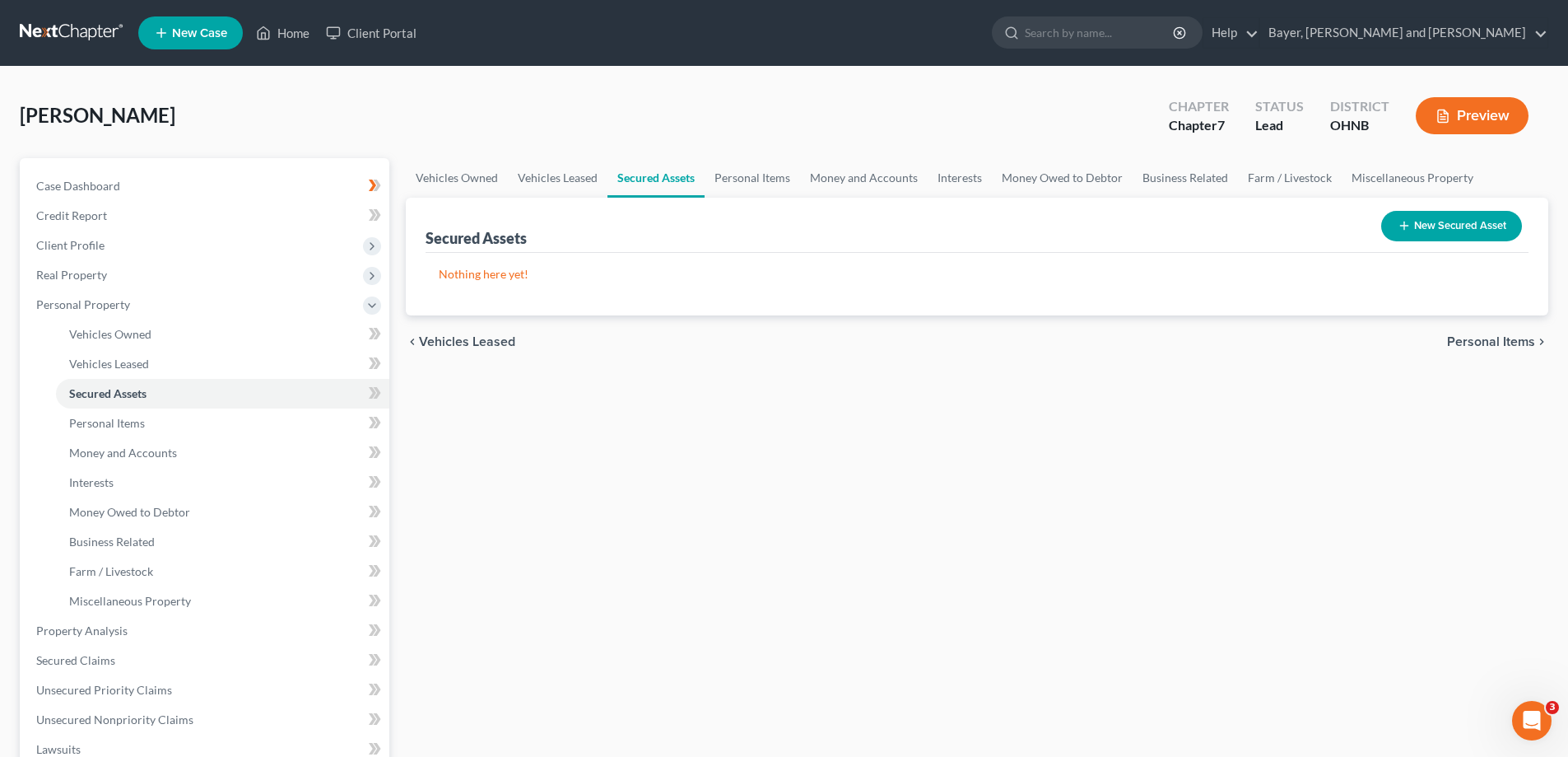
click at [1464, 341] on span "Personal Items" at bounding box center [1491, 341] width 88 height 14
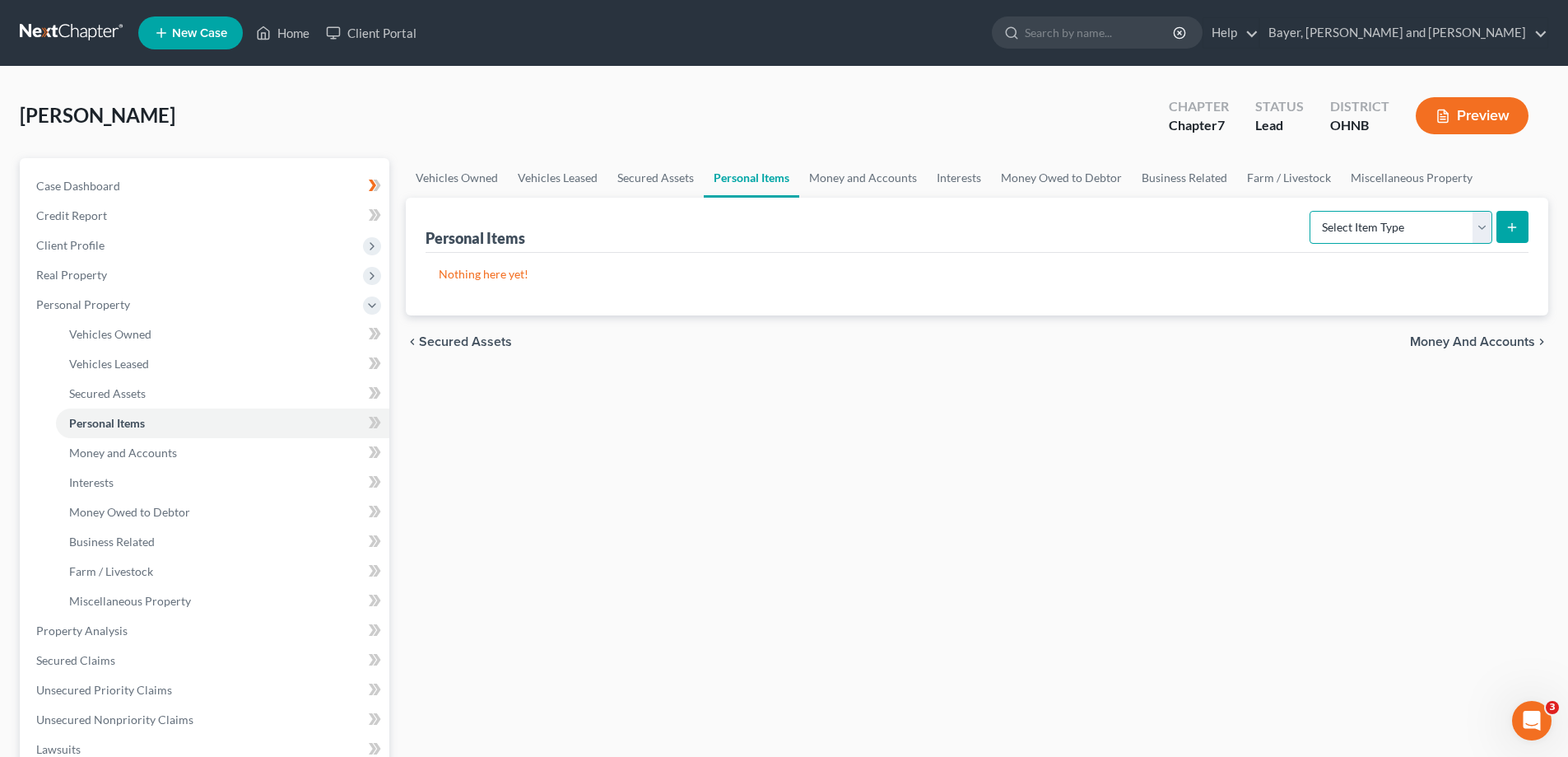
click at [1480, 232] on select "Select Item Type Clothing Collectibles Of Value Electronics Firearms Household …" at bounding box center [1401, 227] width 183 height 33
select select "household_goods"
click at [1311, 211] on select "Select Item Type Clothing Collectibles Of Value Electronics Firearms Household …" at bounding box center [1401, 227] width 183 height 33
click at [1508, 225] on icon "submit" at bounding box center [1512, 227] width 14 height 14
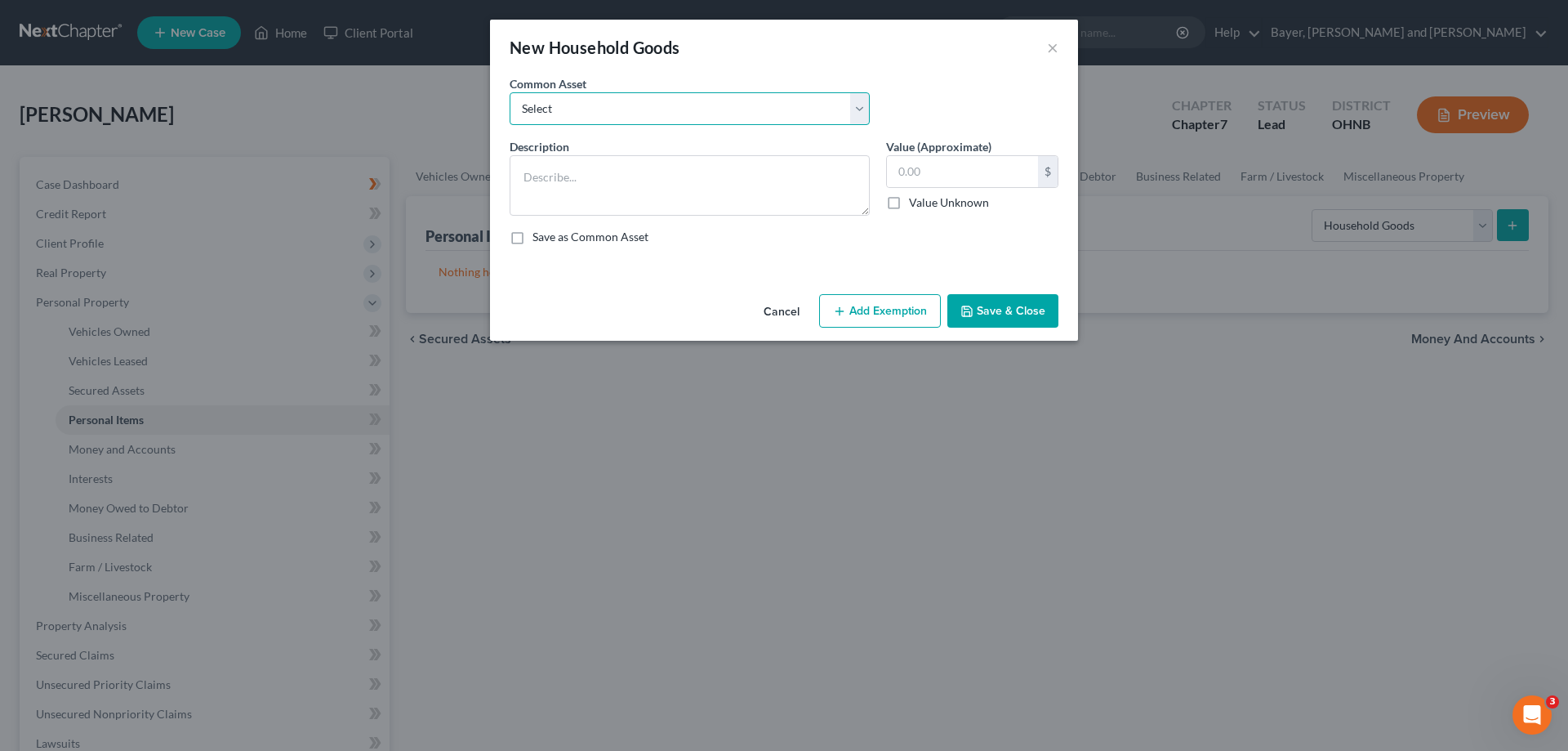
click at [847, 103] on select "Select miscellaneous household goods, furniture and appliances" at bounding box center [689, 109] width 360 height 32
select select "0"
click at [509, 93] on select "Select miscellaneous household goods, furniture and appliances" at bounding box center [689, 109] width 360 height 32
type textarea "miscellaneous household goods, furniture and appliances"
type input "3,000.00"
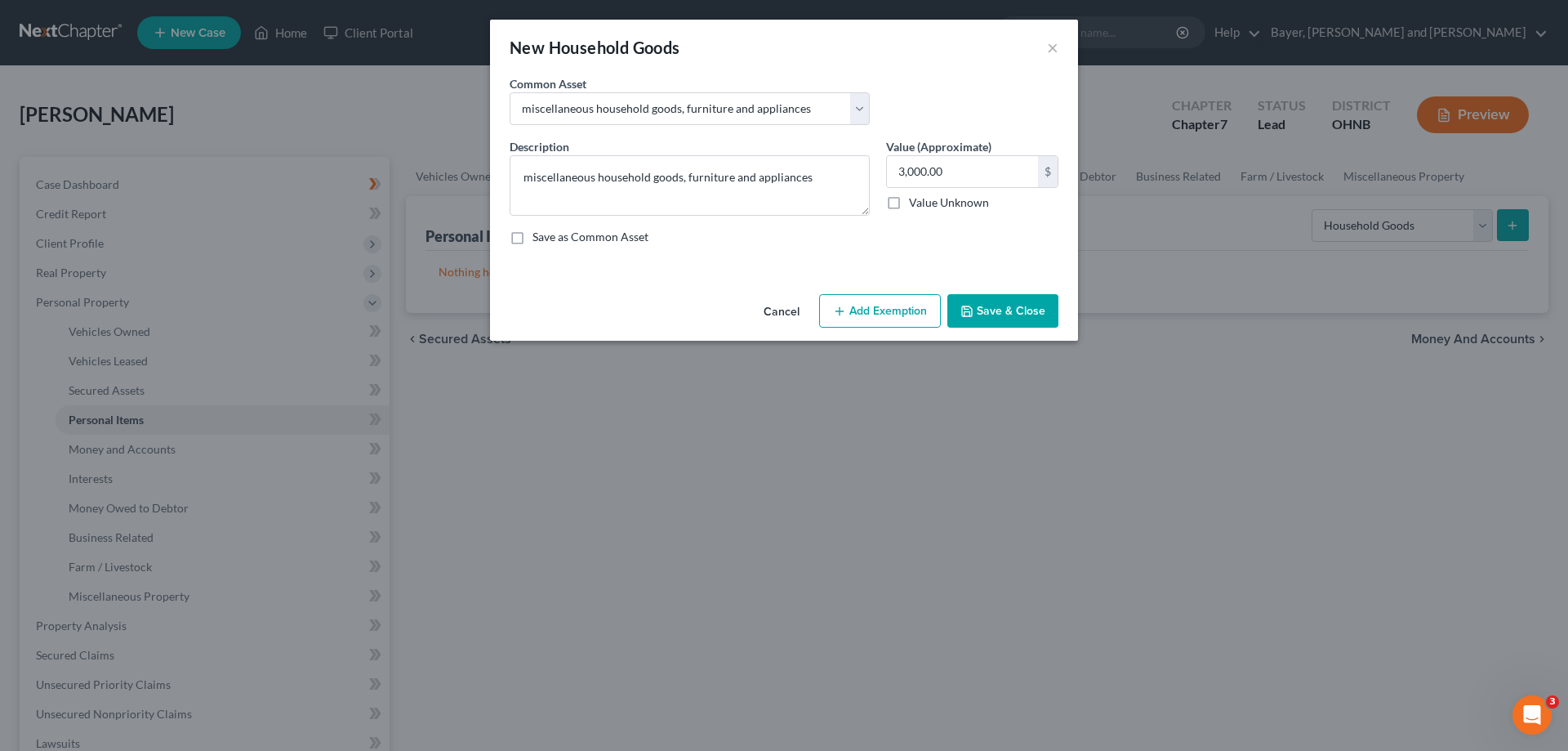
click at [917, 305] on button "Add Exemption" at bounding box center [879, 311] width 121 height 34
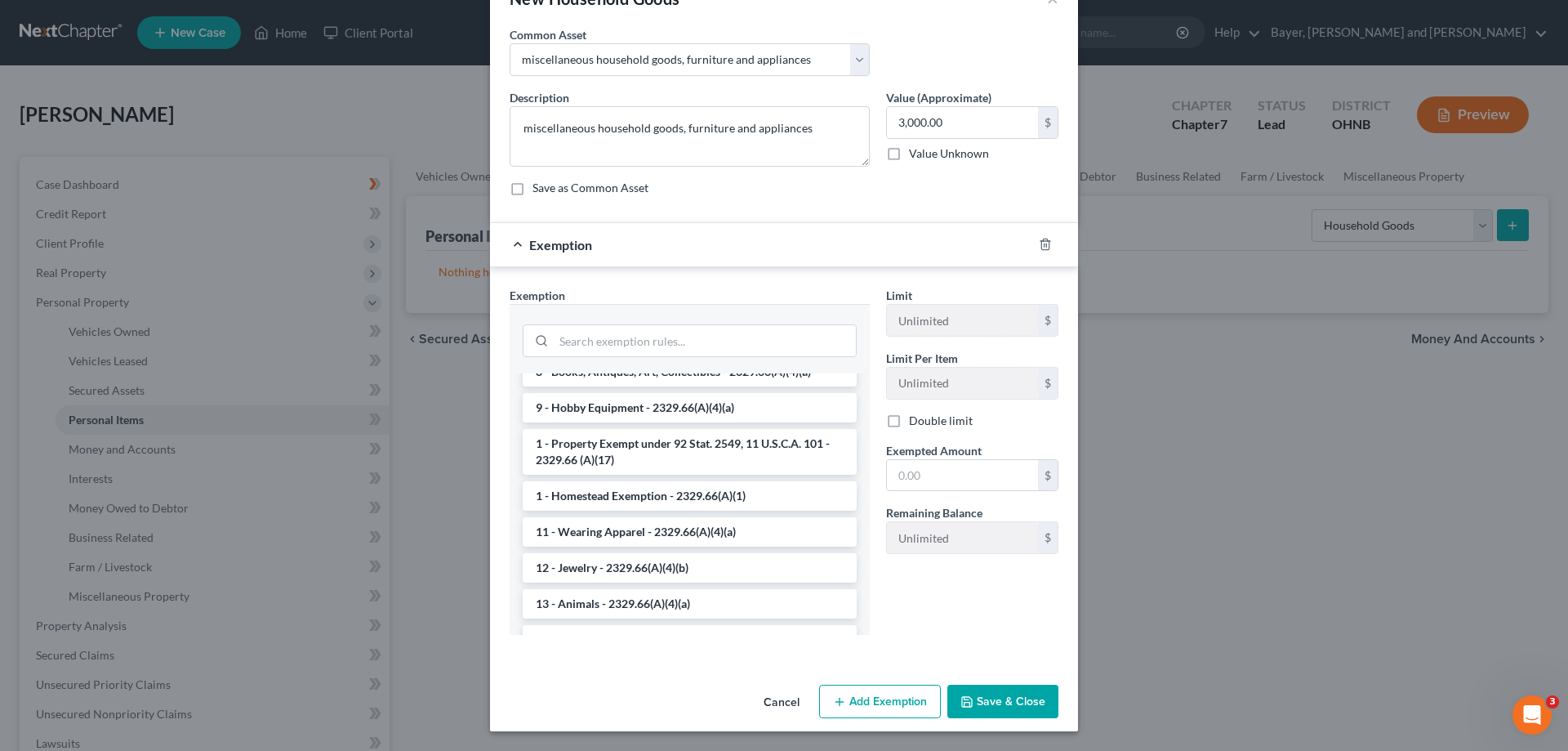
scroll to position [395, 0]
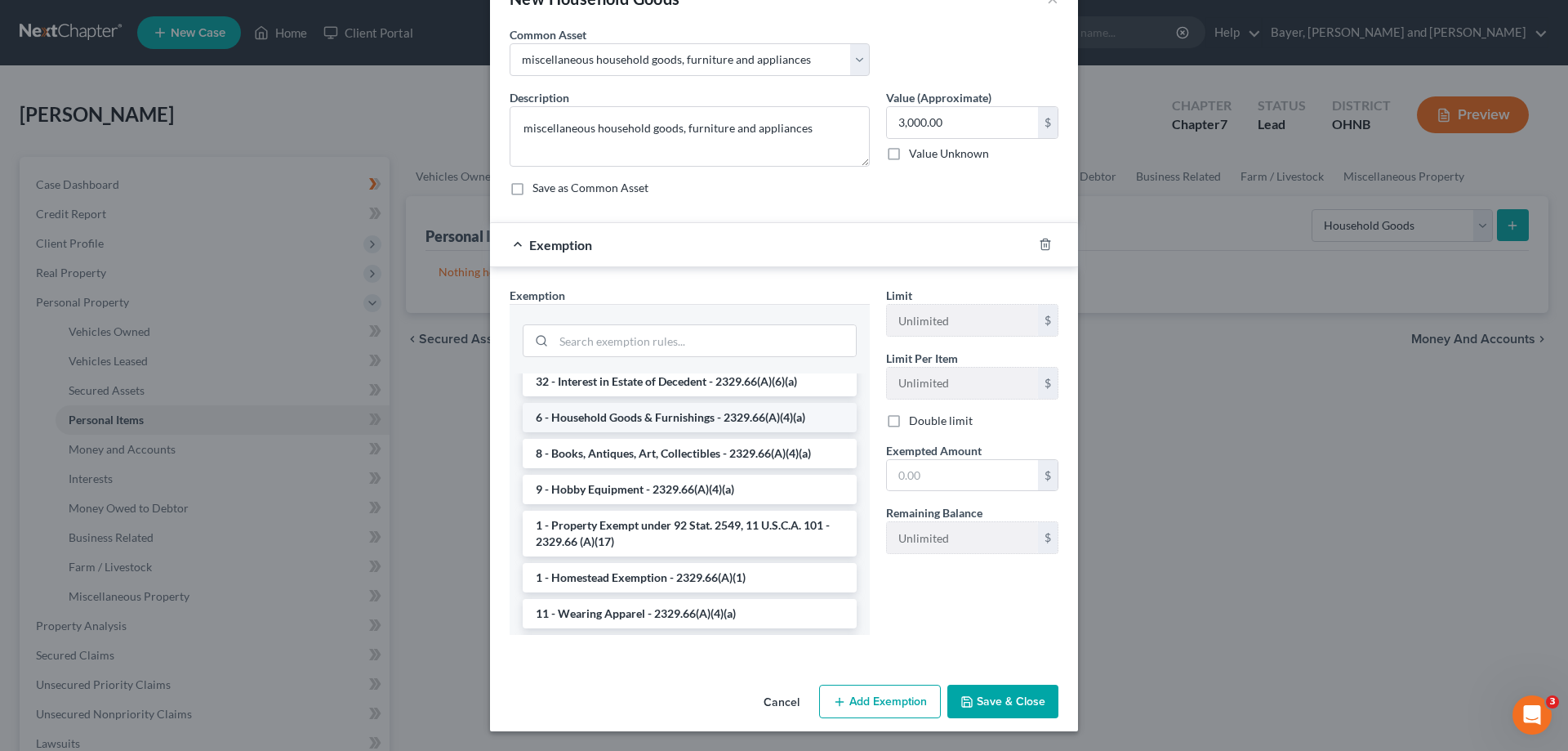
drag, startPoint x: 725, startPoint y: 398, endPoint x: 771, endPoint y: 446, distance: 66.5
click at [725, 402] on li "6 - Household Goods & Furnishings - 2329.66(A)(4)(a)" at bounding box center [690, 417] width 334 height 30
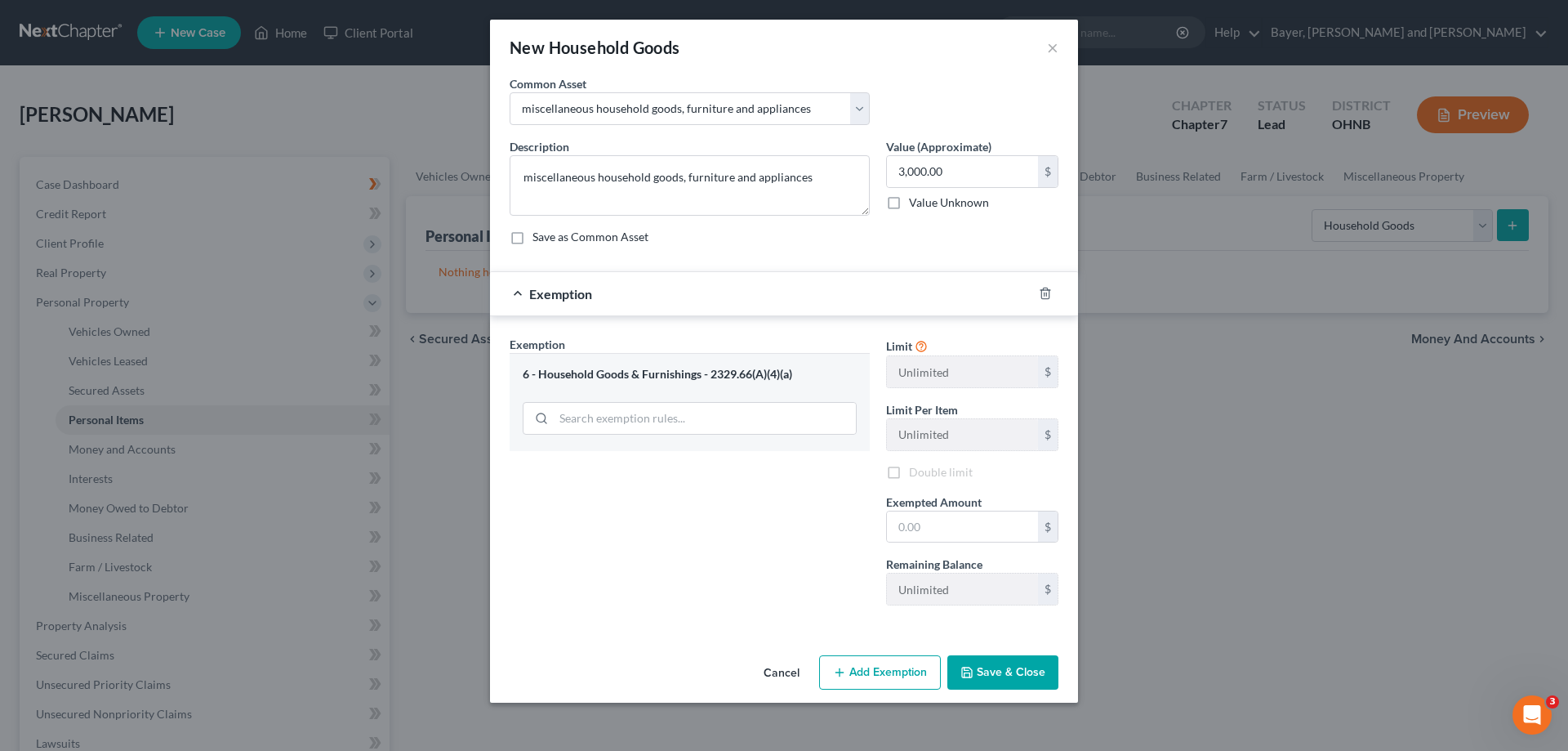
scroll to position [0, 0]
click at [936, 535] on input "text" at bounding box center [962, 526] width 151 height 31
type input "3,000.00"
click at [986, 676] on button "Save & Close" at bounding box center [1003, 672] width 111 height 34
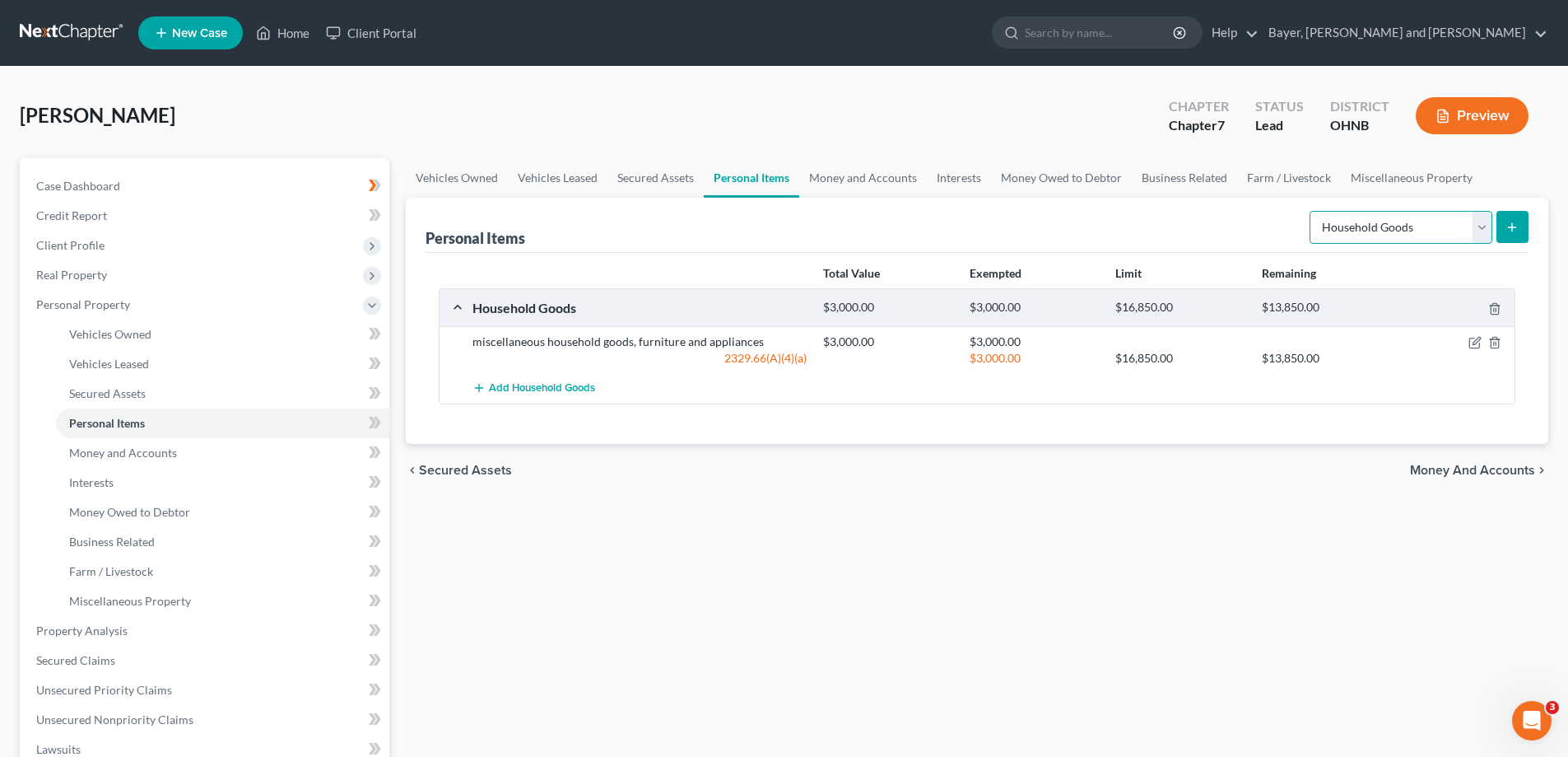
click at [1485, 229] on select "Select Item Type Clothing Collectibles Of Value Electronics Firearms Household …" at bounding box center [1401, 227] width 183 height 33
select select "clothing"
click at [1311, 211] on select "Select Item Type Clothing Collectibles Of Value Electronics Firearms Household …" at bounding box center [1401, 227] width 183 height 33
click at [1517, 233] on icon "submit" at bounding box center [1512, 227] width 14 height 14
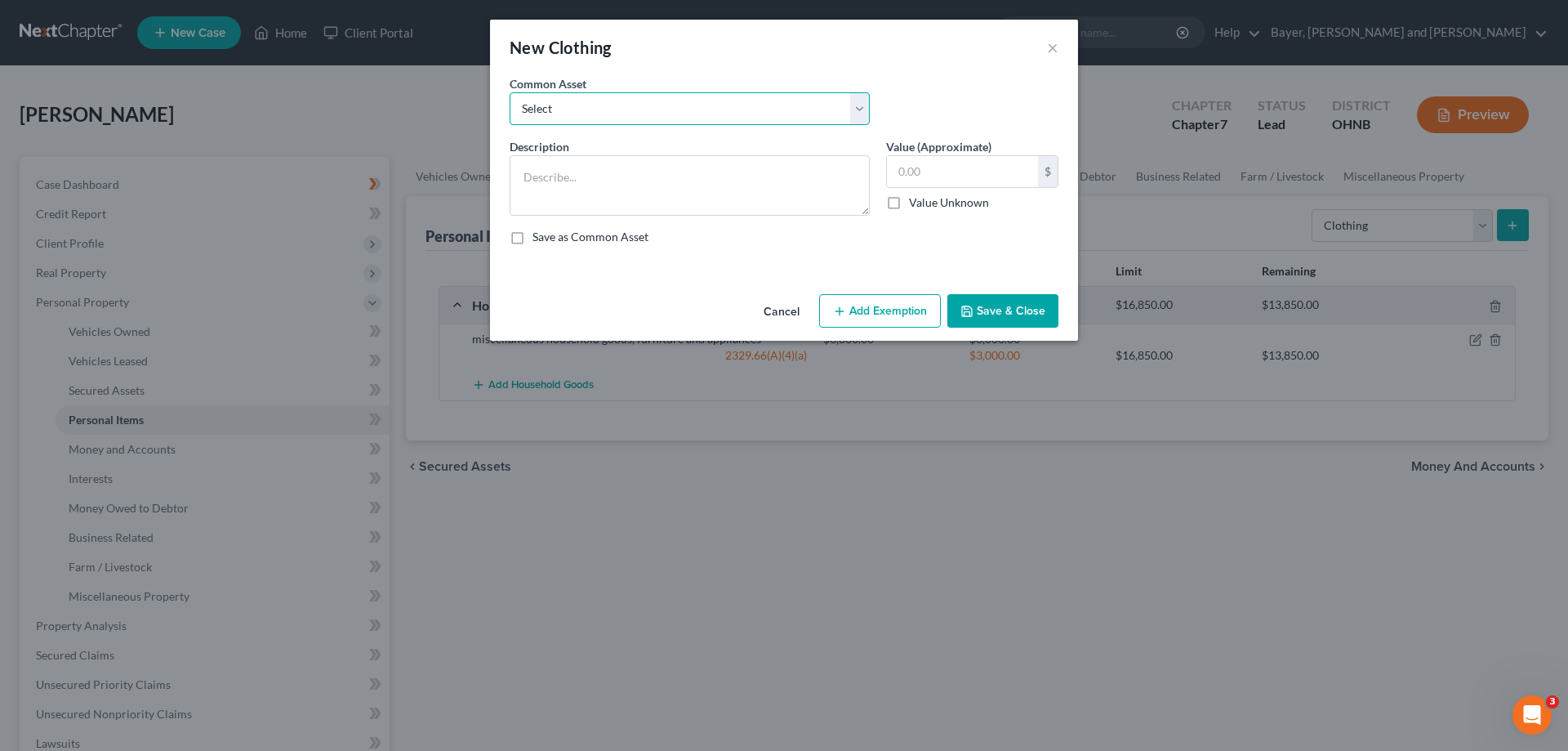
click at [860, 103] on select "Select clothing" at bounding box center [689, 109] width 360 height 32
select select "0"
click at [509, 93] on select "Select clothing" at bounding box center [689, 109] width 360 height 32
type textarea "clothing"
click at [957, 166] on input "500.00" at bounding box center [962, 172] width 151 height 31
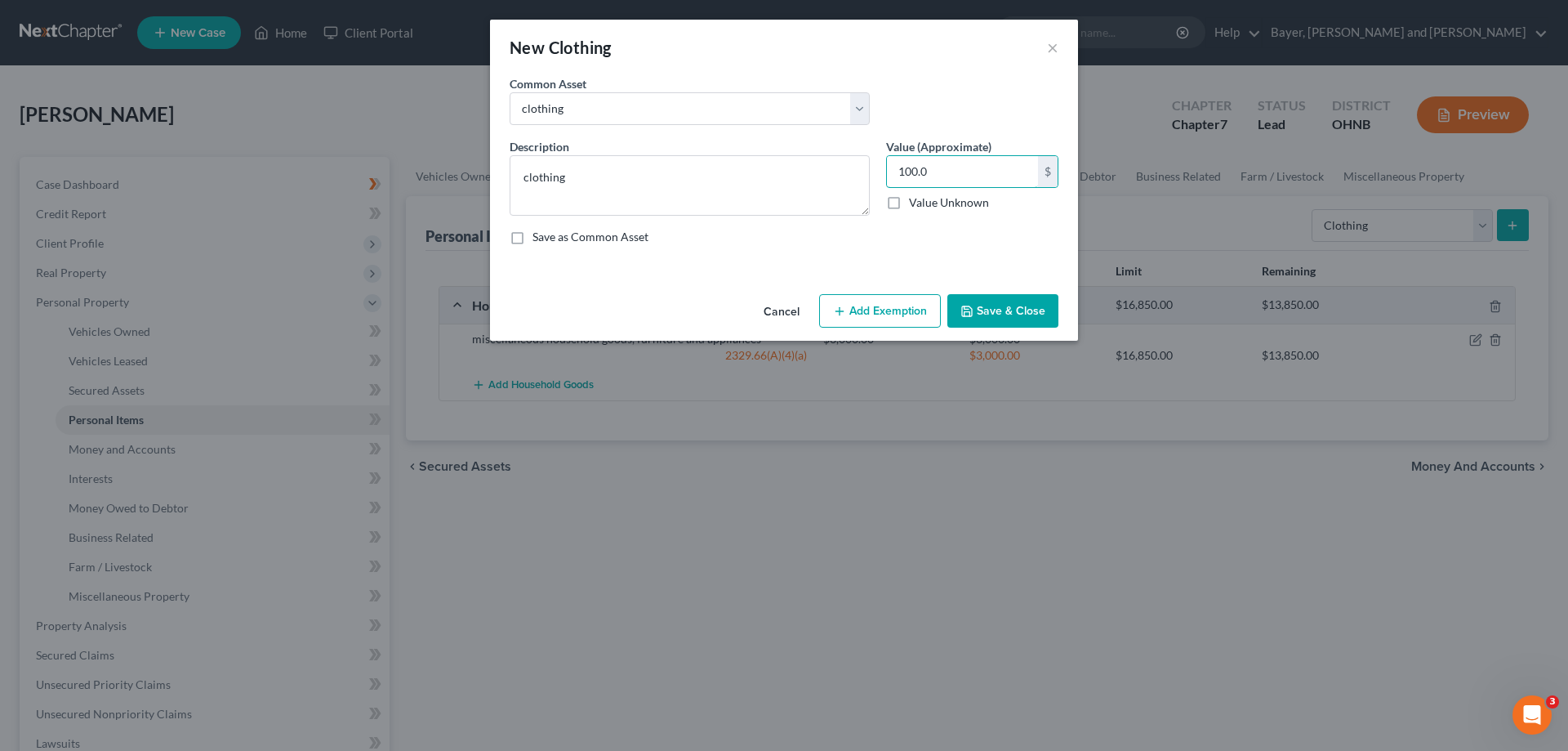
type input "100.0"
click at [913, 312] on button "Add Exemption" at bounding box center [879, 311] width 121 height 34
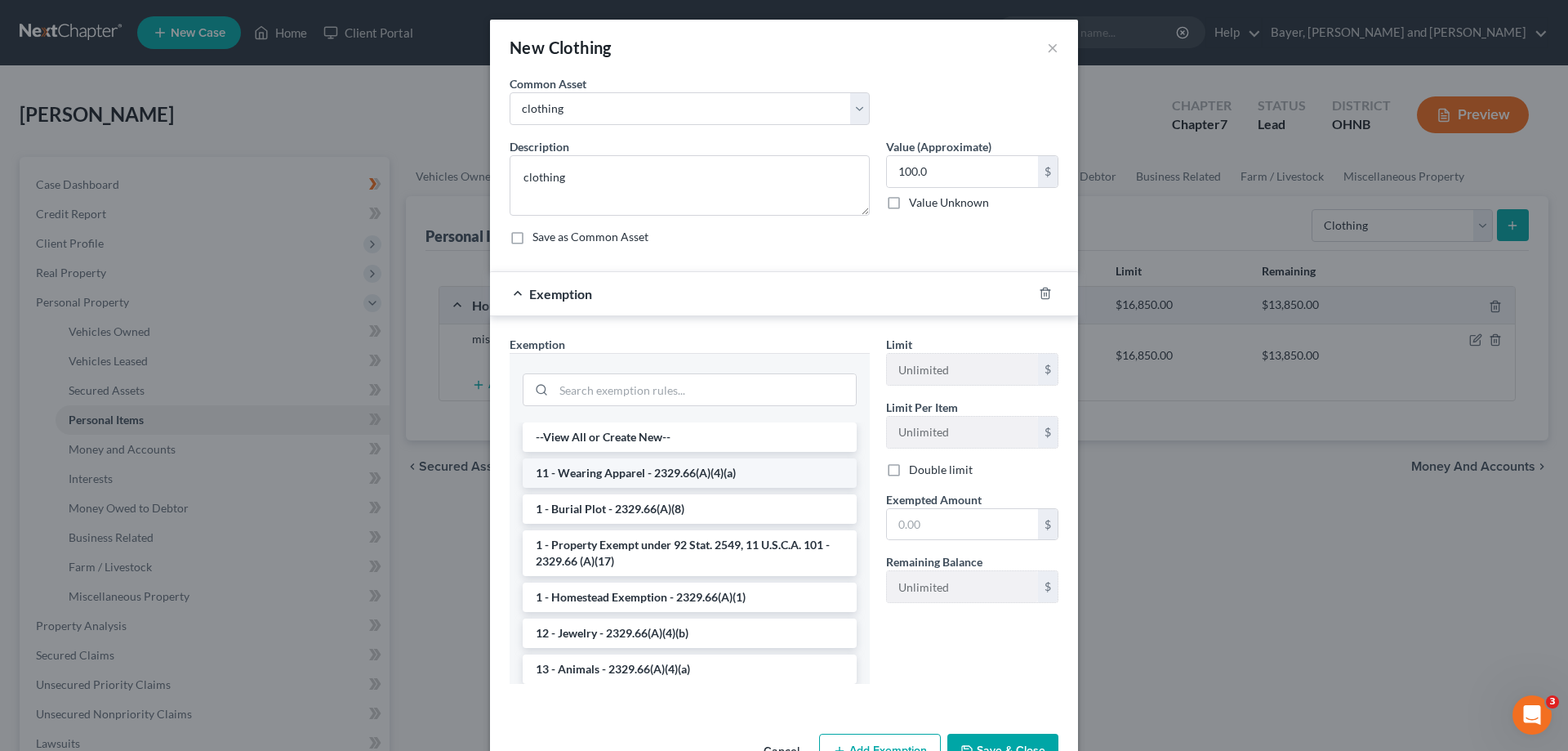
click at [701, 460] on li "11 - Wearing Apparel - 2329.66(A)(4)(a)" at bounding box center [690, 473] width 334 height 30
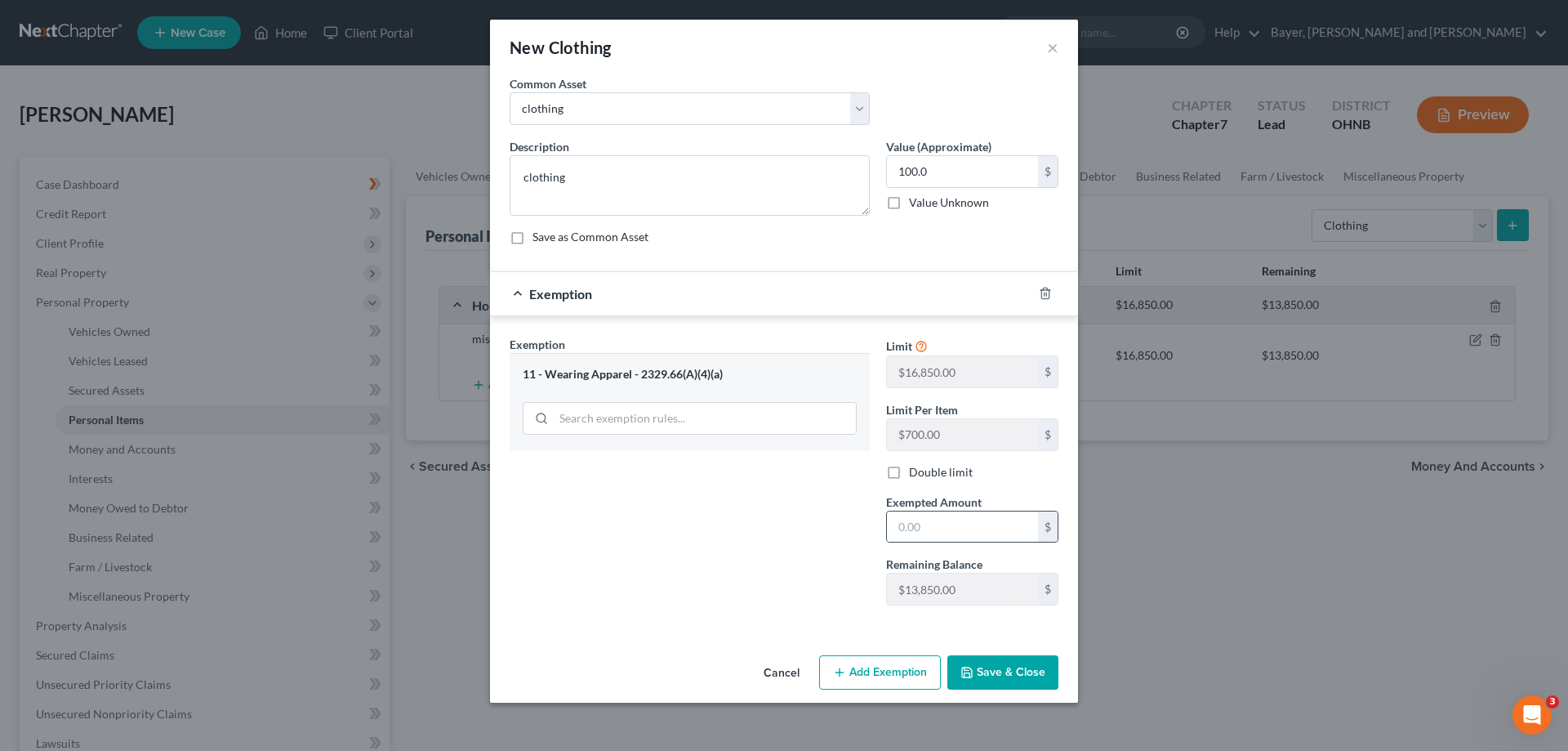
click at [906, 510] on div "$" at bounding box center [973, 526] width 172 height 32
click at [973, 524] on input "text" at bounding box center [962, 526] width 151 height 31
type input "100.00"
click at [1038, 678] on button "Save & Close" at bounding box center [1003, 672] width 111 height 34
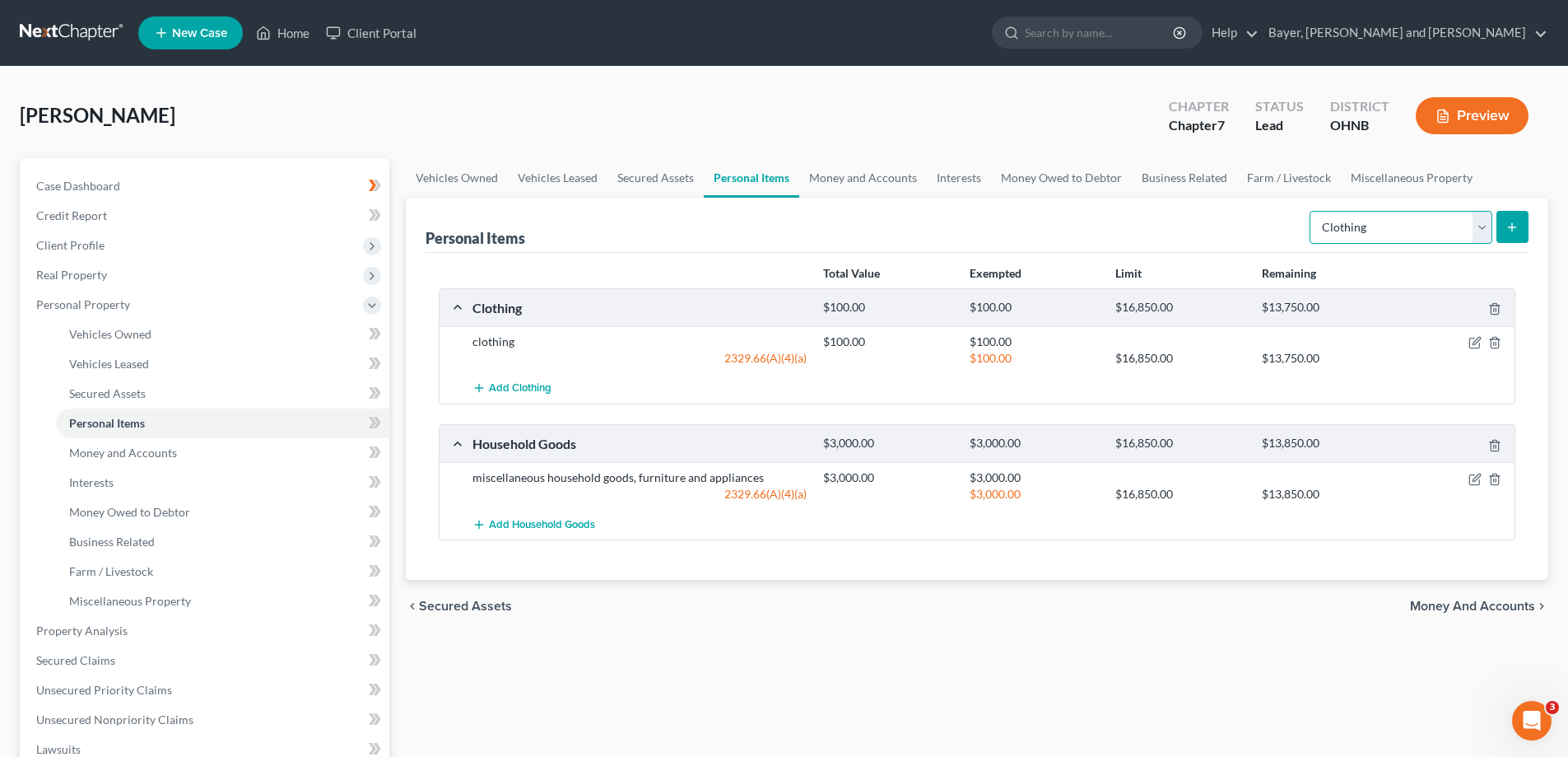
click at [1487, 223] on select "Select Item Type Clothing Collectibles Of Value Electronics Firearms Household …" at bounding box center [1401, 227] width 183 height 33
select select "firearms"
click at [1311, 211] on select "Select Item Type Clothing Collectibles Of Value Electronics Firearms Household …" at bounding box center [1401, 227] width 183 height 33
click at [1511, 225] on icon "submit" at bounding box center [1512, 227] width 14 height 14
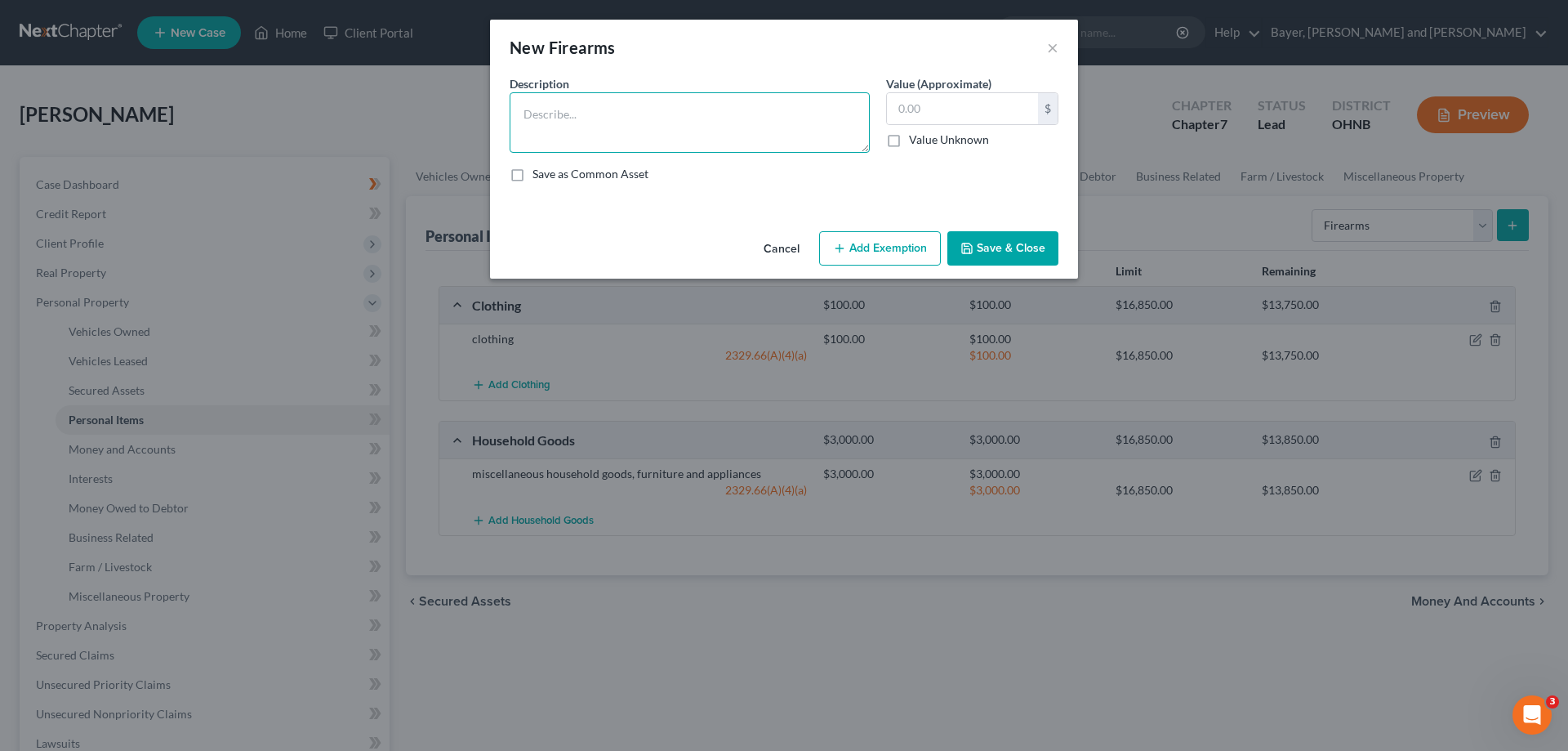
click at [647, 139] on textarea at bounding box center [689, 122] width 360 height 60
type textarea "Firearms"
click at [984, 111] on input "text" at bounding box center [962, 109] width 151 height 31
type input "850.00"
click at [868, 250] on button "Add Exemption" at bounding box center [879, 248] width 121 height 34
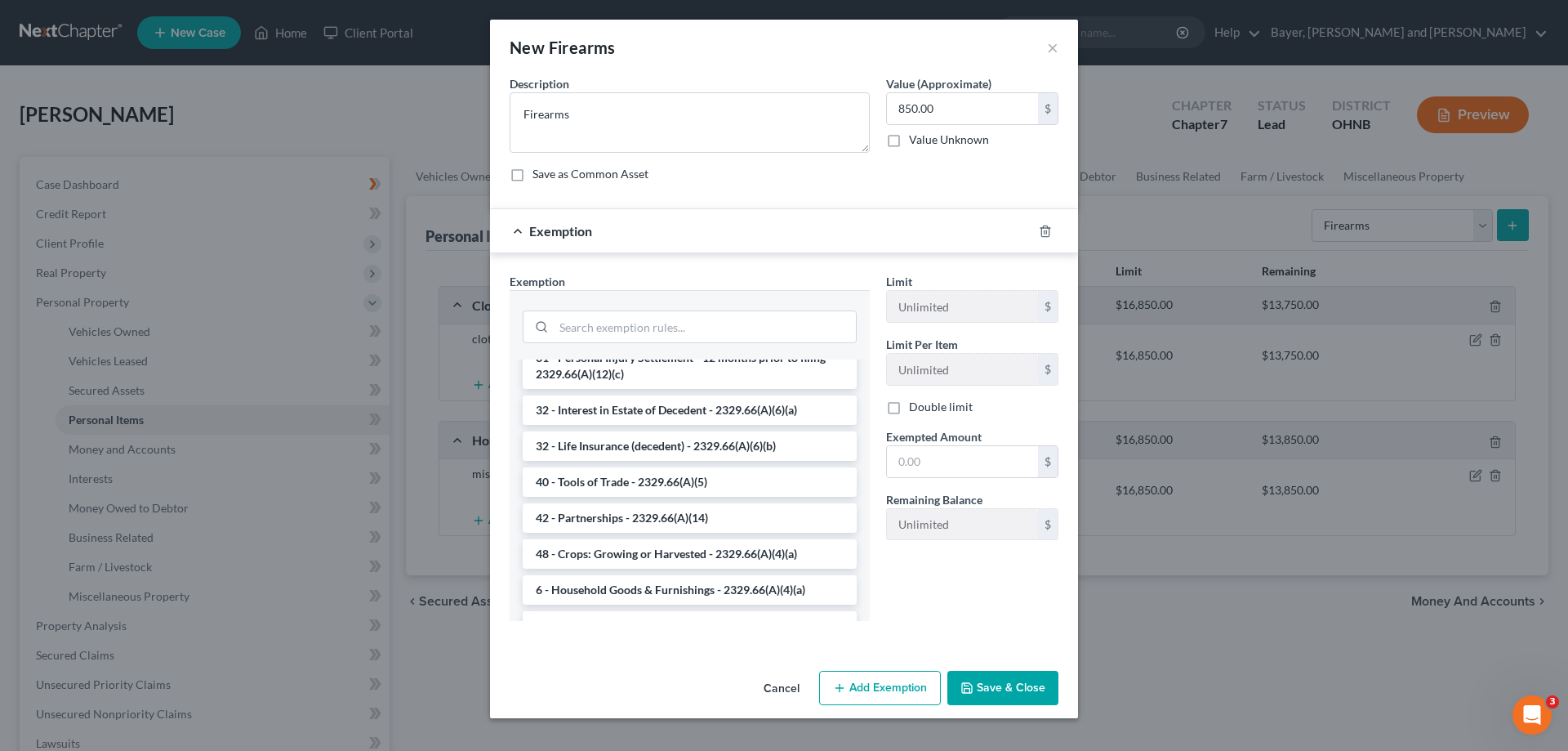
scroll to position [2029, 0]
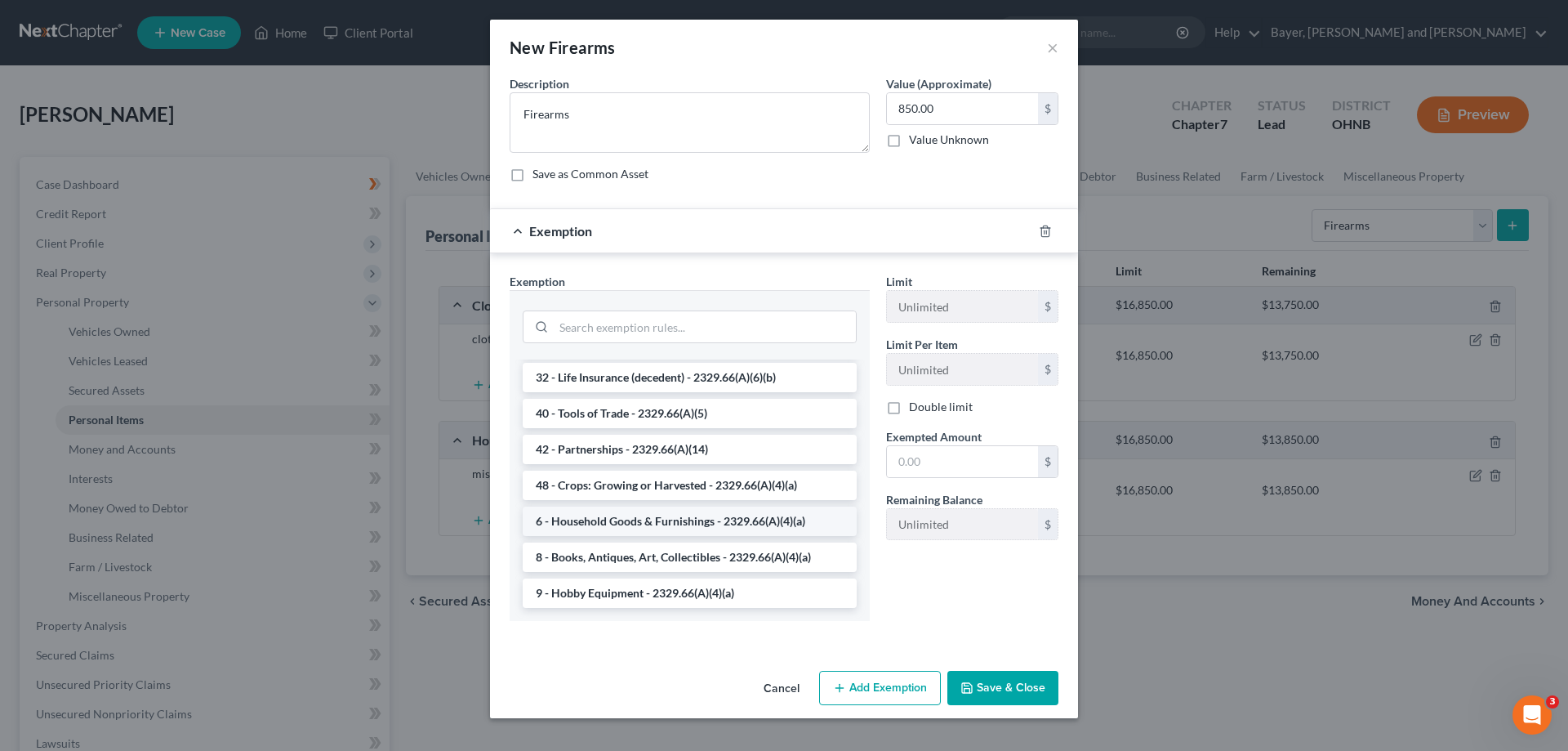
click at [646, 514] on li "6 - Household Goods & Furnishings - 2329.66(A)(4)(a)" at bounding box center [690, 521] width 334 height 30
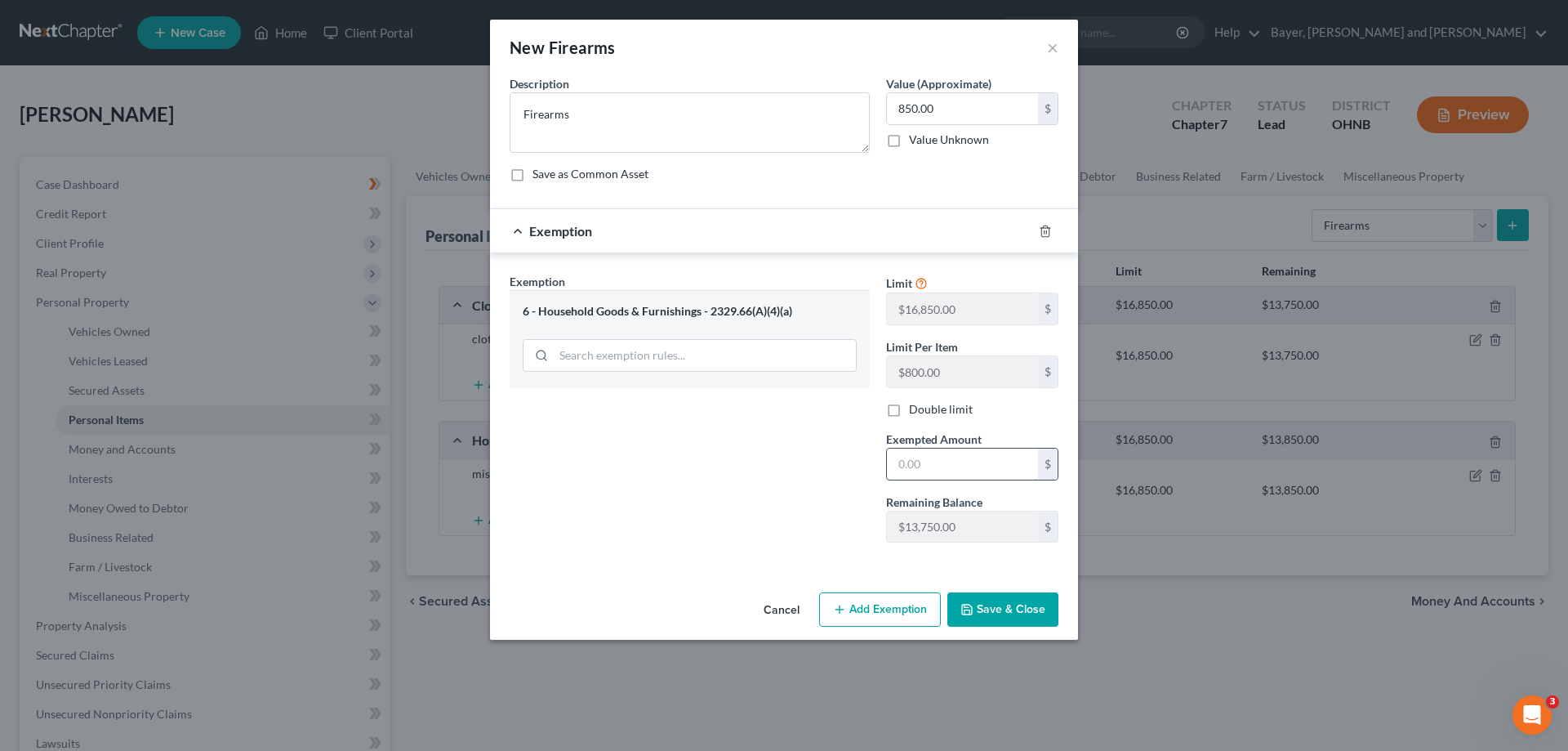
click at [947, 463] on input "text" at bounding box center [962, 464] width 151 height 31
type input "850.00"
click at [1025, 603] on button "Save & Close" at bounding box center [1003, 609] width 111 height 34
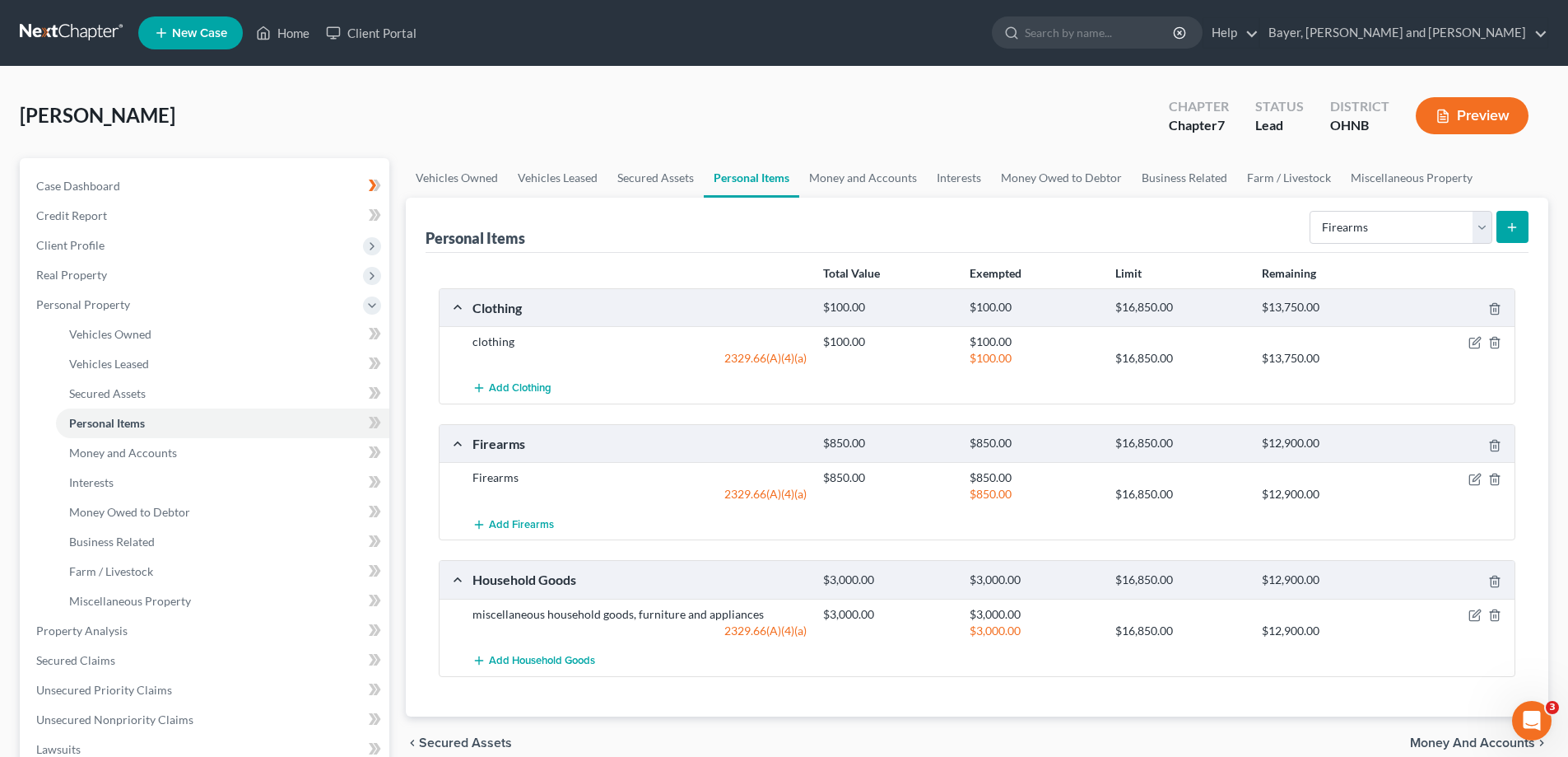
click at [1477, 740] on span "Money and Accounts" at bounding box center [1473, 743] width 125 height 14
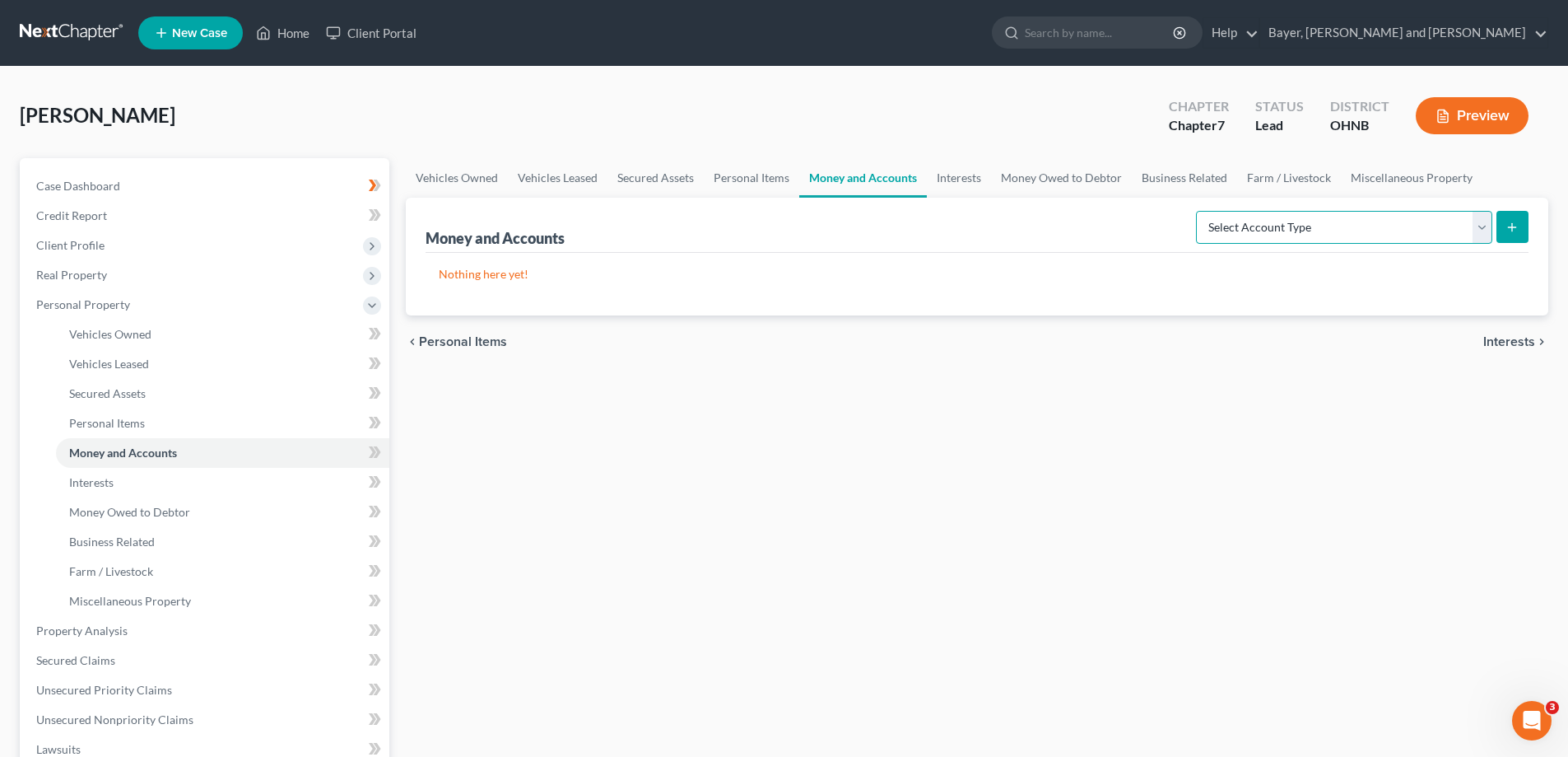
click at [1483, 226] on select "Select Account Type Brokerage Cash on Hand Certificates of Deposit Checking Acc…" at bounding box center [1343, 227] width 296 height 33
select select "checking"
click at [1200, 211] on select "Select Account Type Brokerage Cash on Hand Certificates of Deposit Checking Acc…" at bounding box center [1343, 227] width 296 height 33
click at [1506, 232] on icon "submit" at bounding box center [1512, 227] width 14 height 14
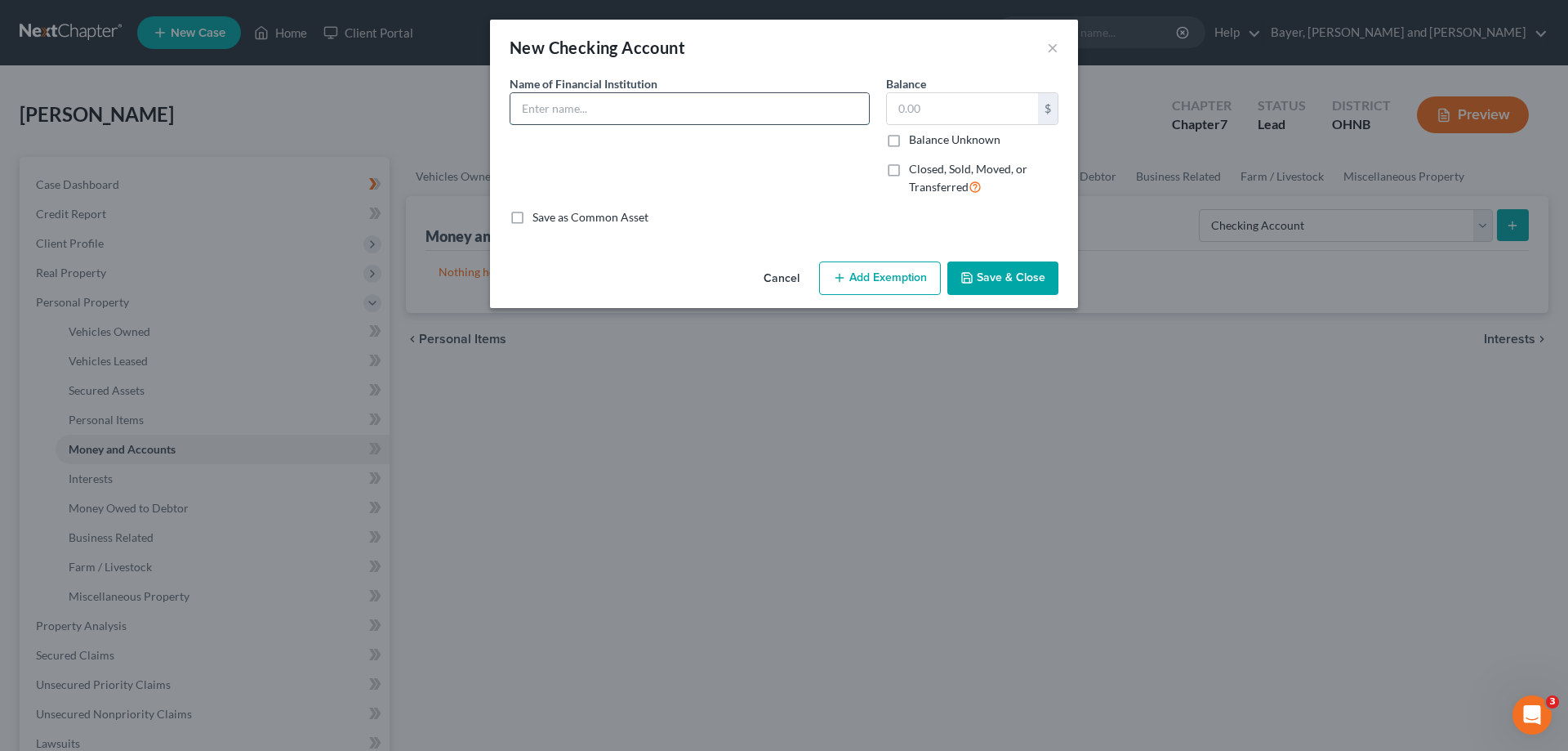
click at [743, 117] on input "text" at bounding box center [689, 109] width 358 height 31
type input "Chase 5820"
click at [941, 101] on input "text" at bounding box center [962, 109] width 151 height 31
type input "896.10"
click at [903, 276] on button "Add Exemption" at bounding box center [879, 278] width 121 height 34
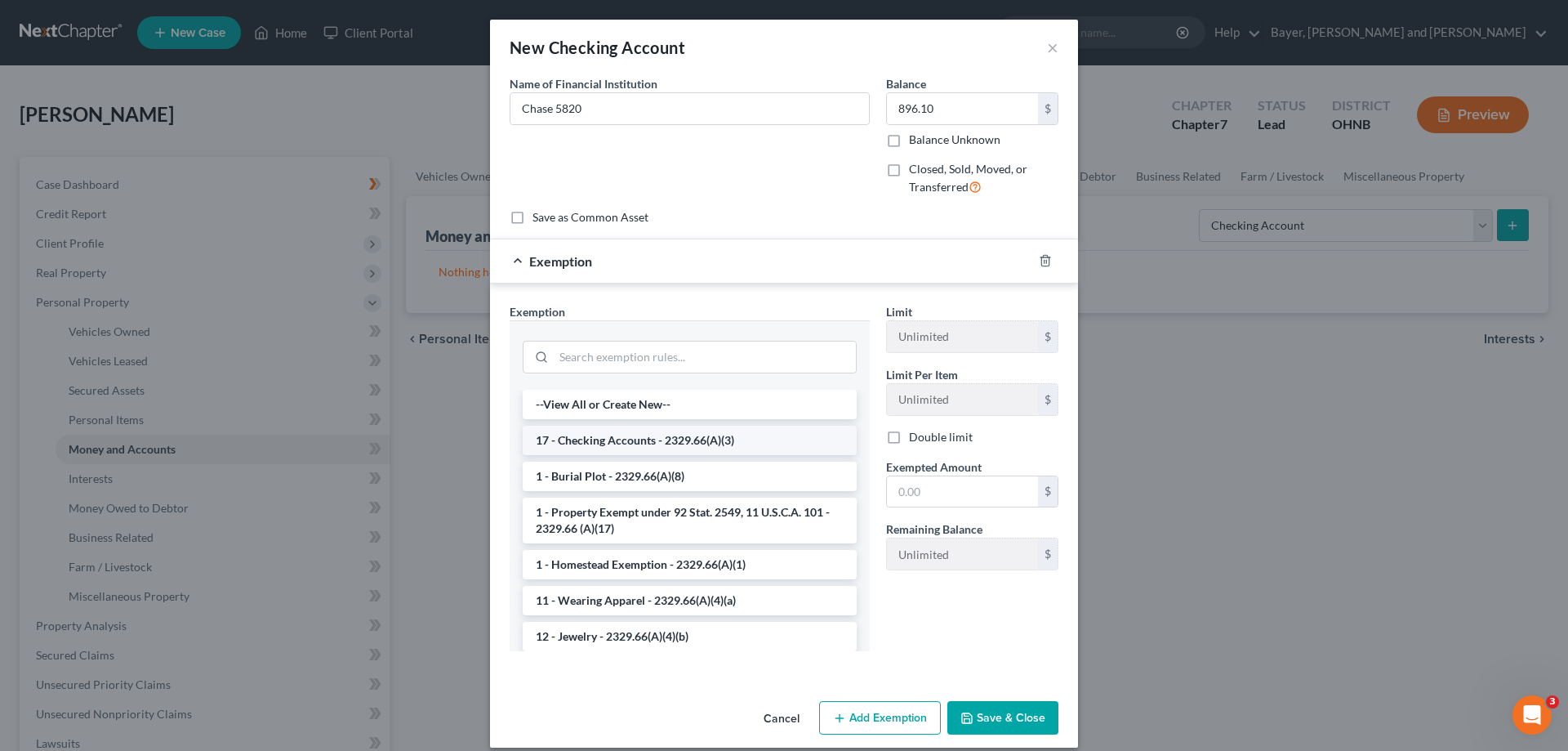
click at [756, 443] on li "17 - Checking Accounts - 2329.66(A)(3)" at bounding box center [690, 440] width 334 height 30
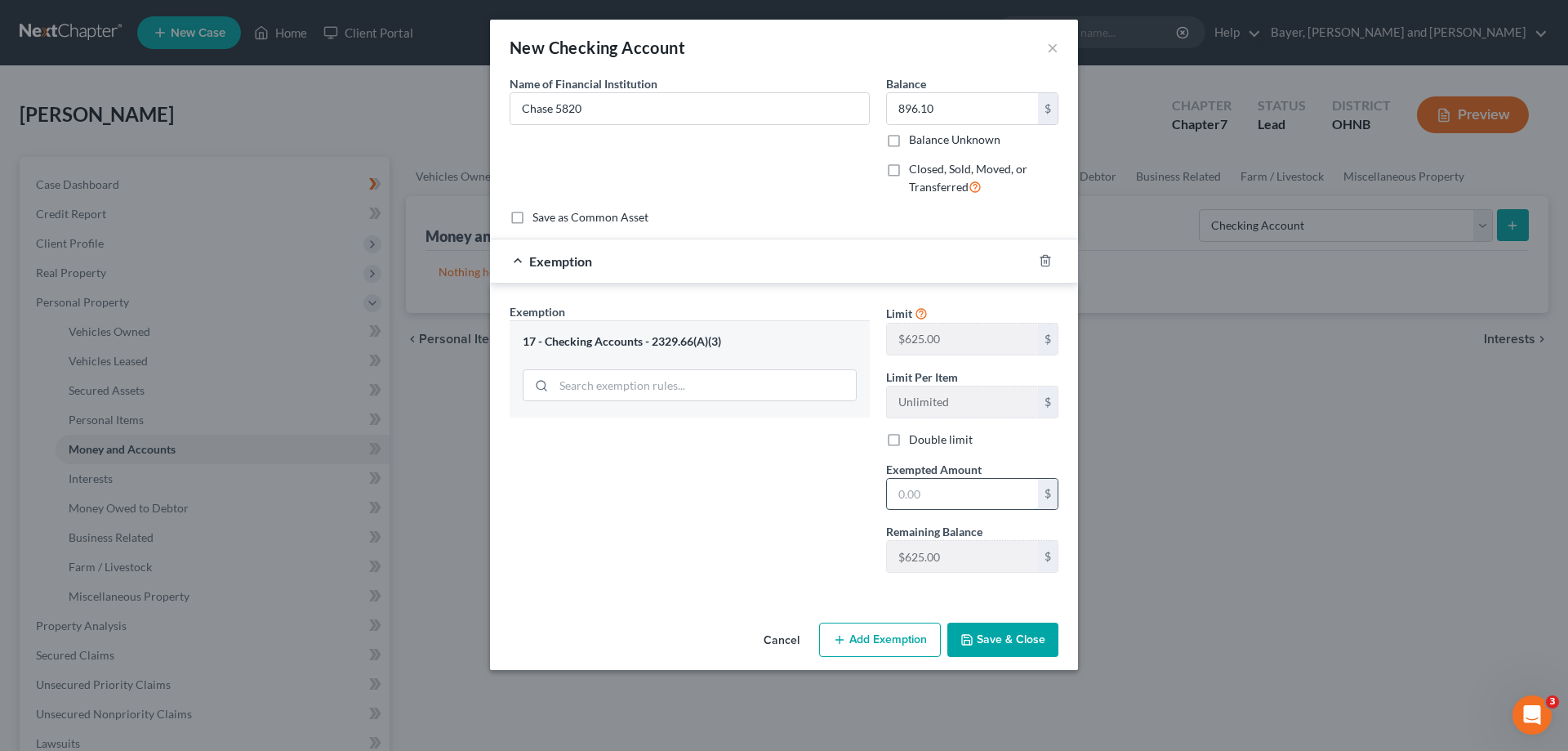
click at [966, 503] on input "text" at bounding box center [962, 494] width 151 height 31
type input "625.00"
click at [861, 644] on button "Add Exemption" at bounding box center [879, 640] width 121 height 34
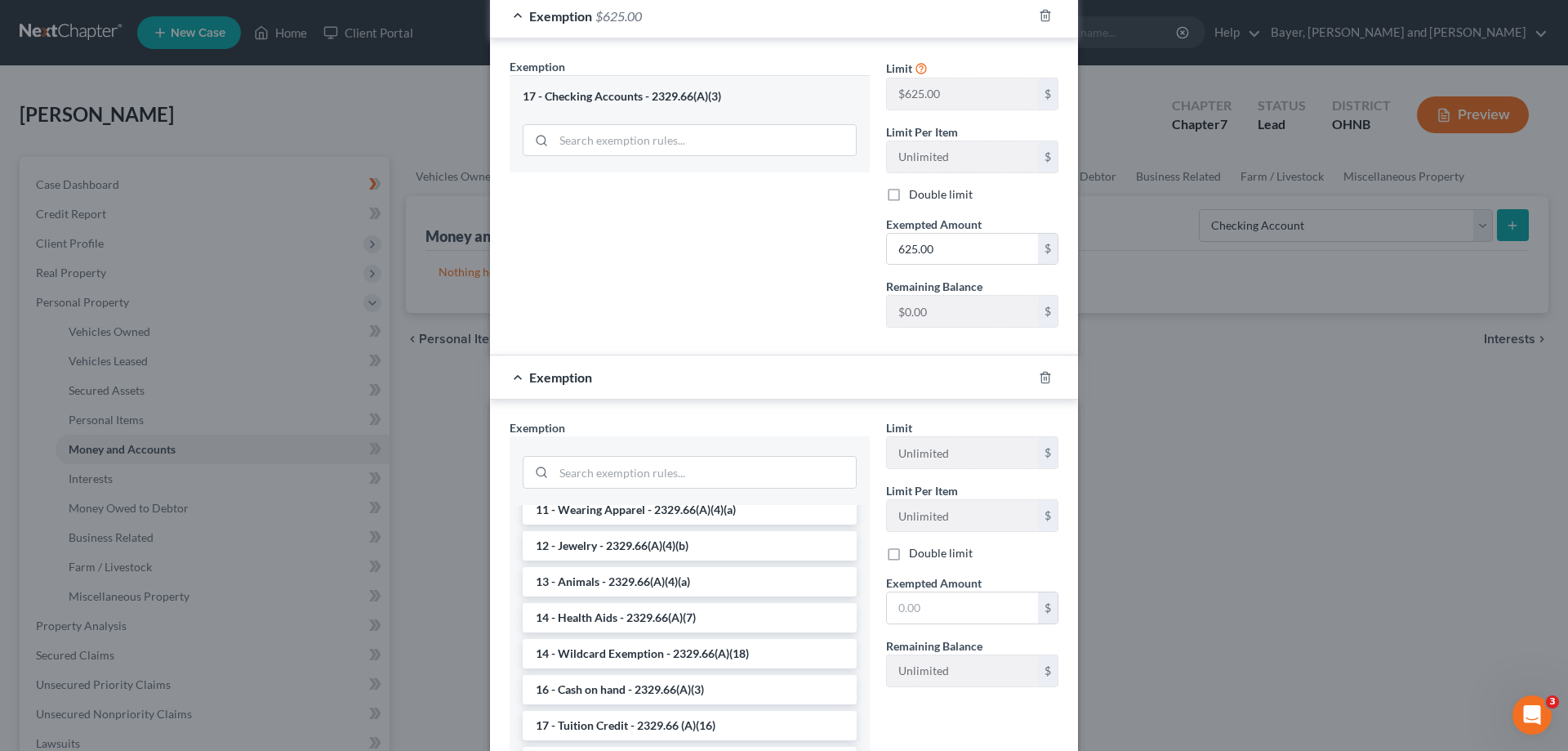
scroll to position [245, 0]
click at [728, 605] on li "14 - Wildcard Exemption - 2329.66(A)(18)" at bounding box center [690, 614] width 334 height 30
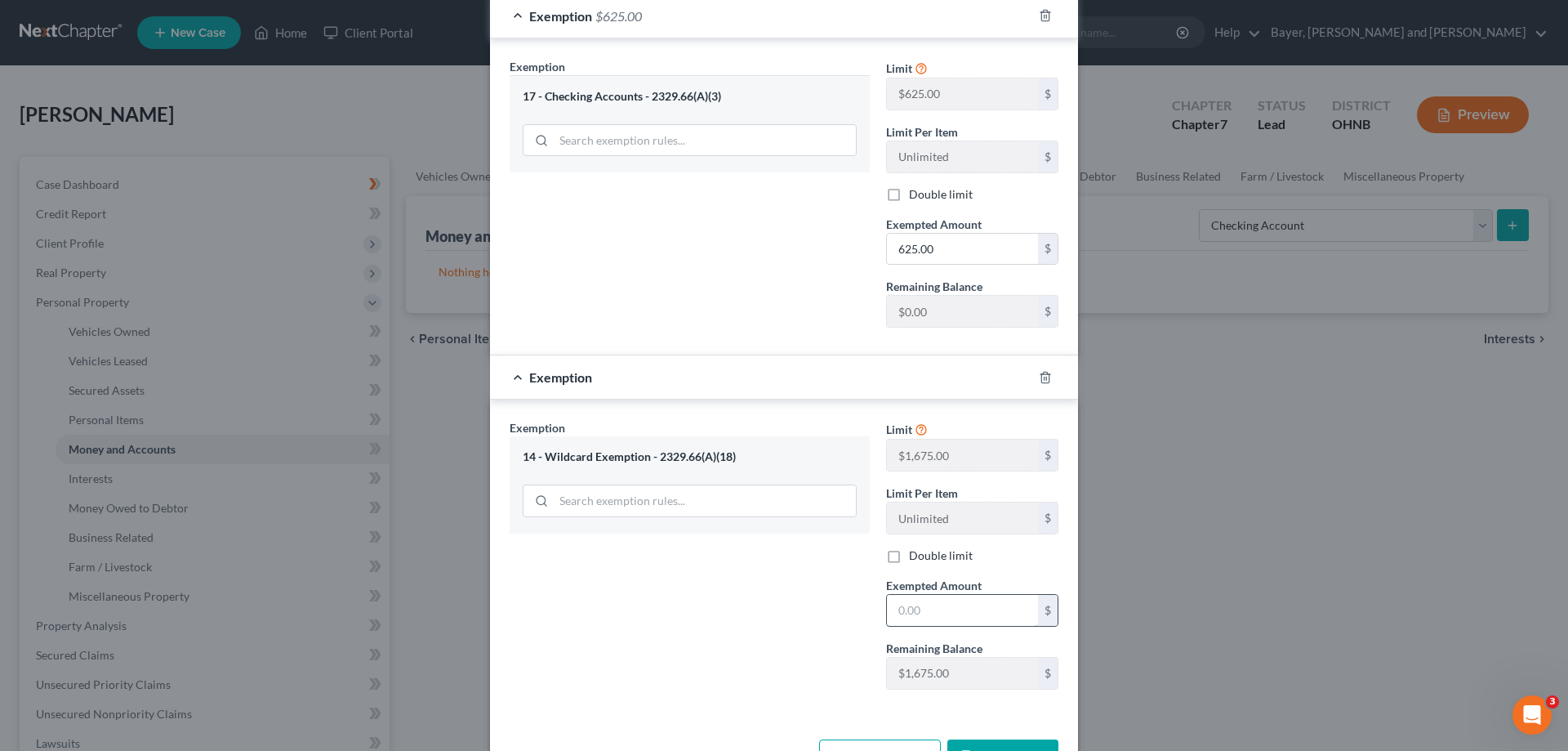
click at [930, 619] on input "text" at bounding box center [962, 610] width 151 height 31
click at [897, 608] on input "text" at bounding box center [962, 610] width 151 height 31
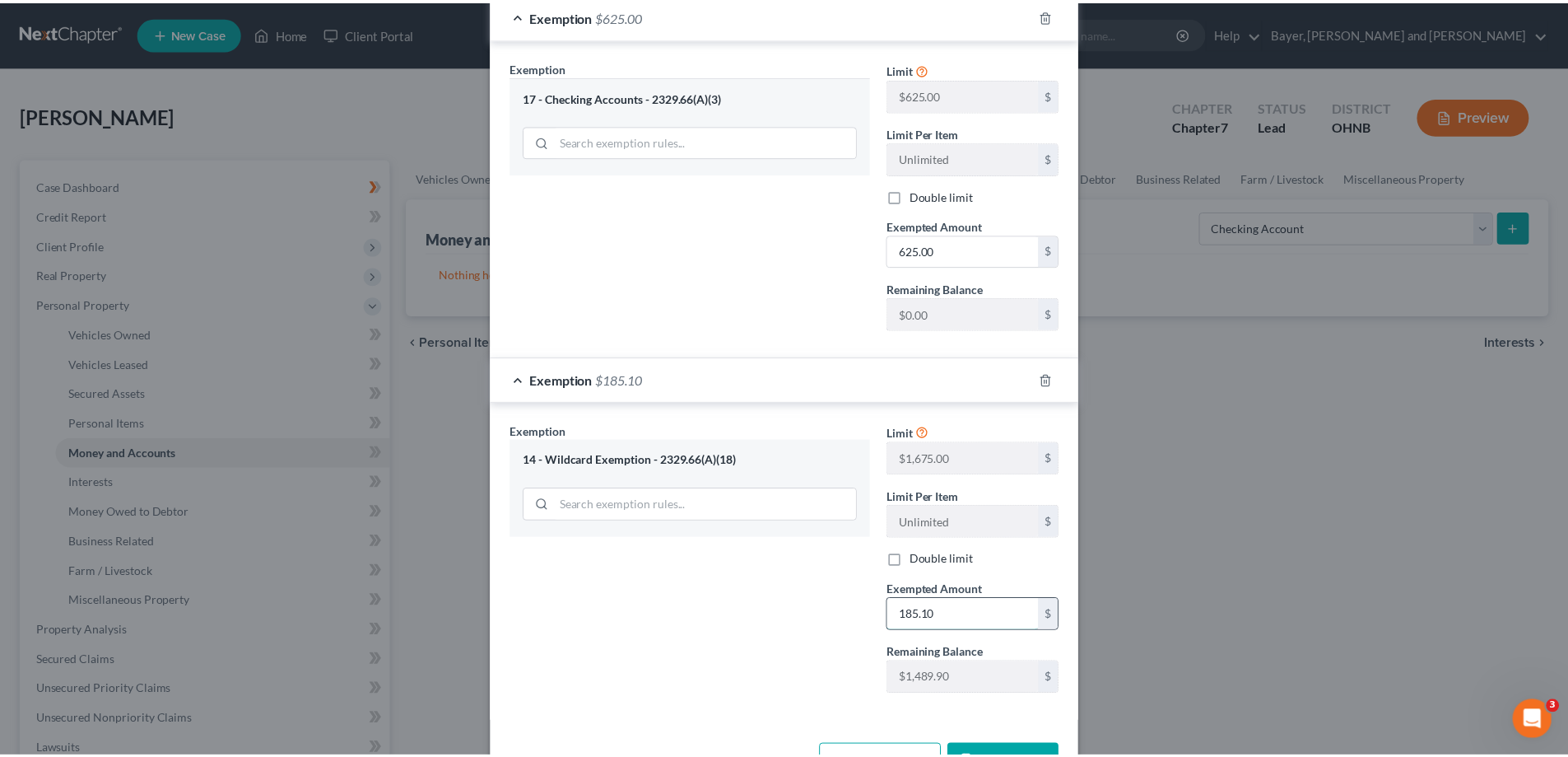
scroll to position [302, 0]
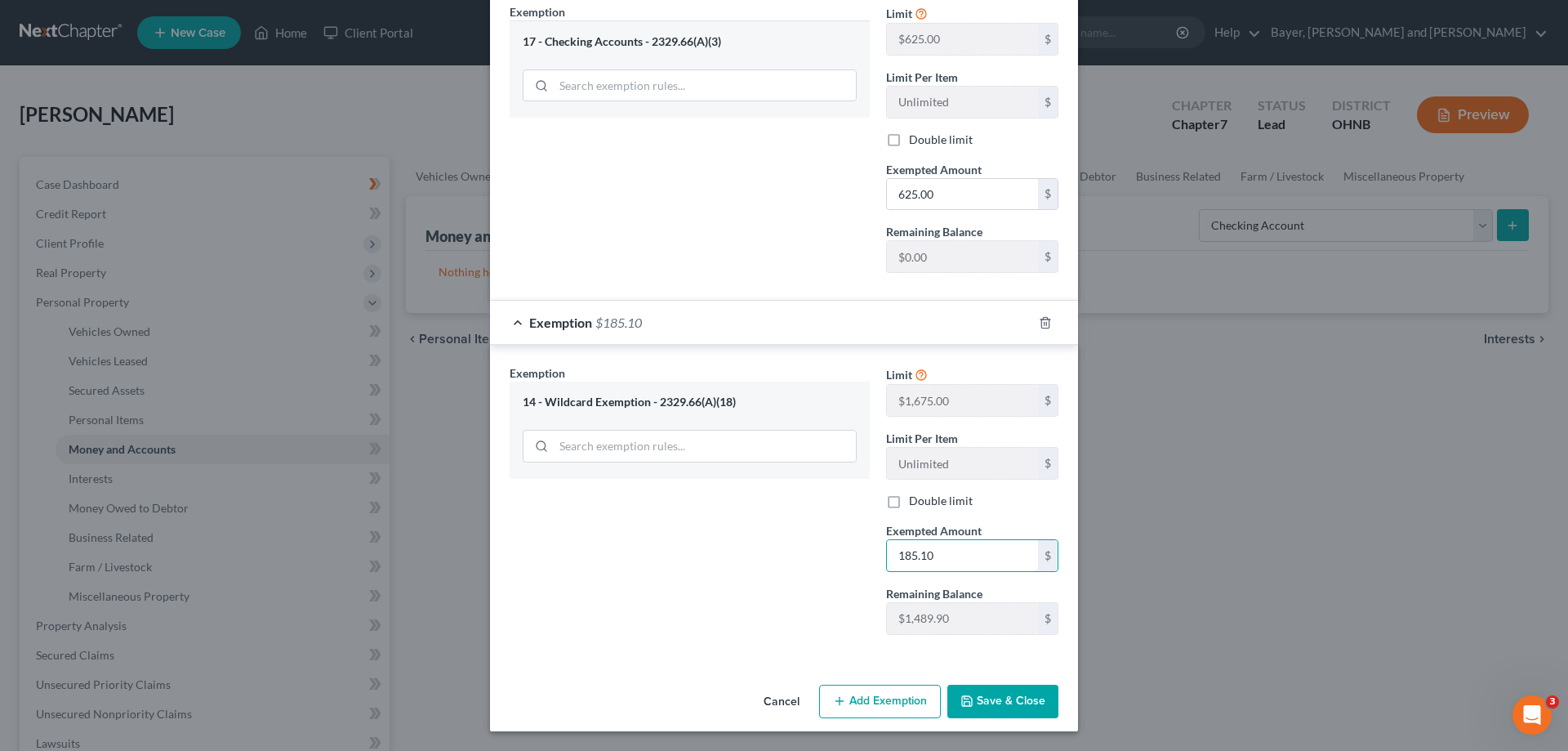
type input "185.10"
click at [1022, 700] on button "Save & Close" at bounding box center [1003, 702] width 111 height 34
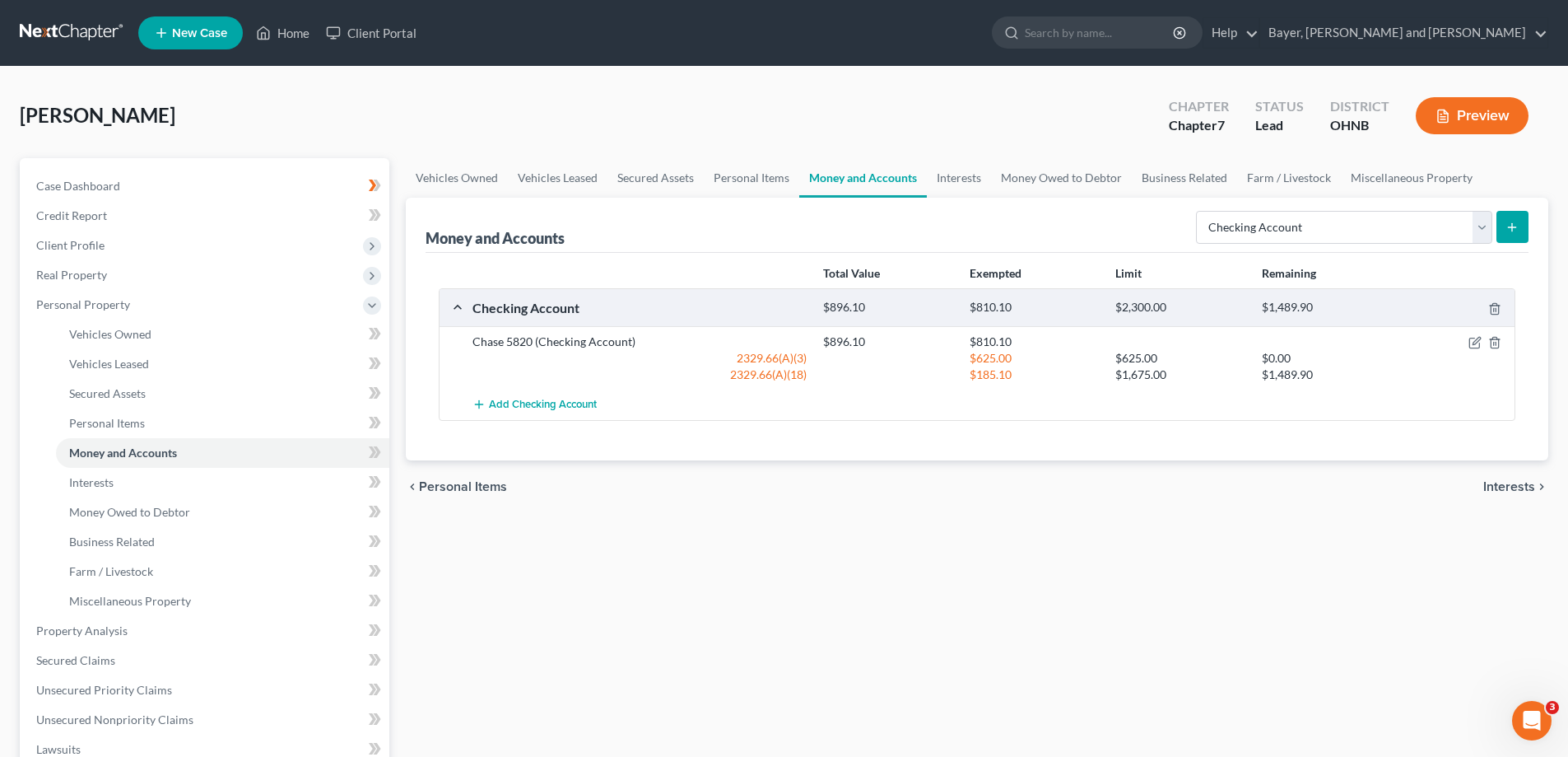
click at [1489, 487] on span "Interests" at bounding box center [1509, 486] width 52 height 14
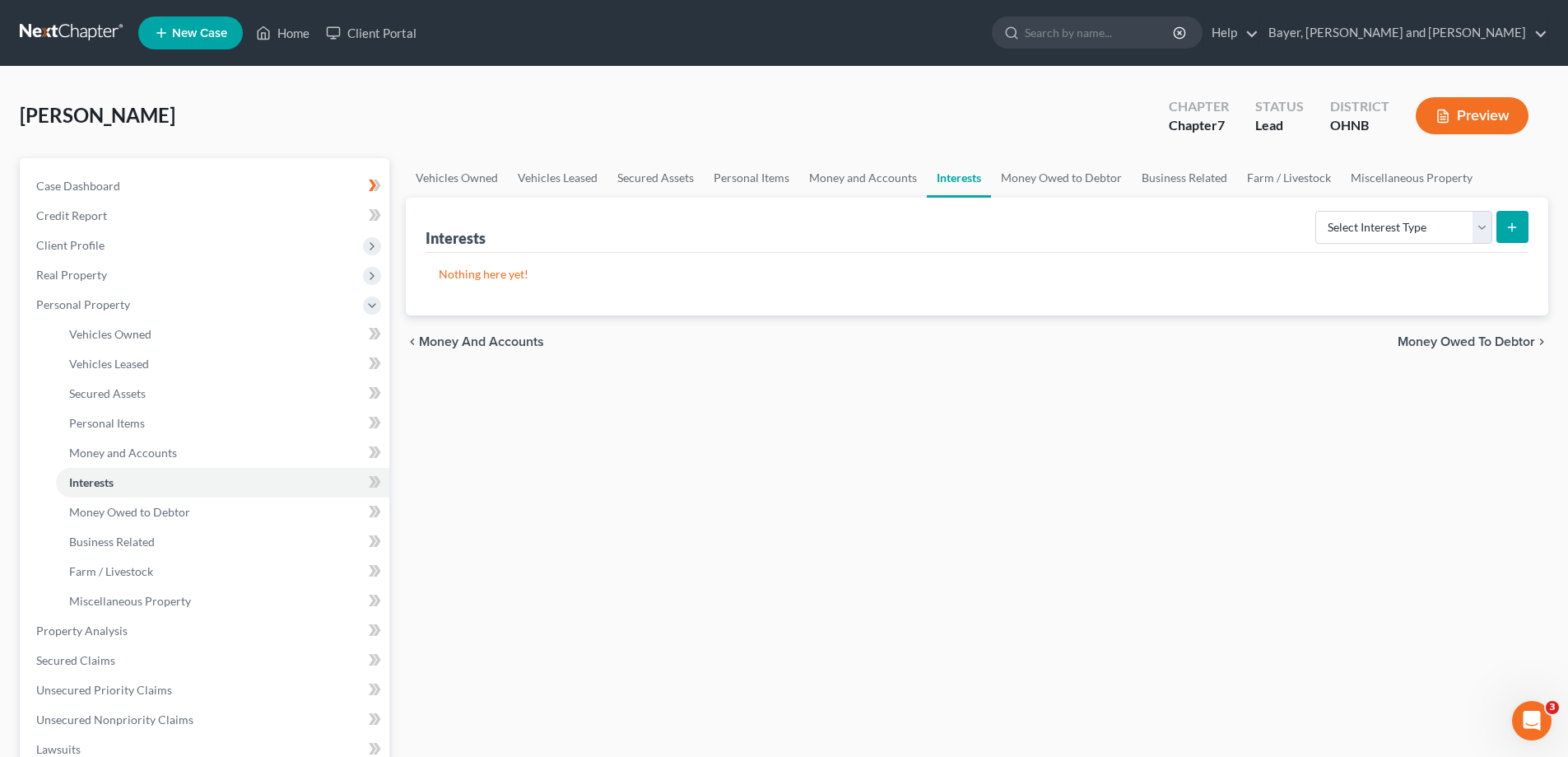
click at [1420, 340] on span "Money Owed to Debtor" at bounding box center [1467, 341] width 138 height 14
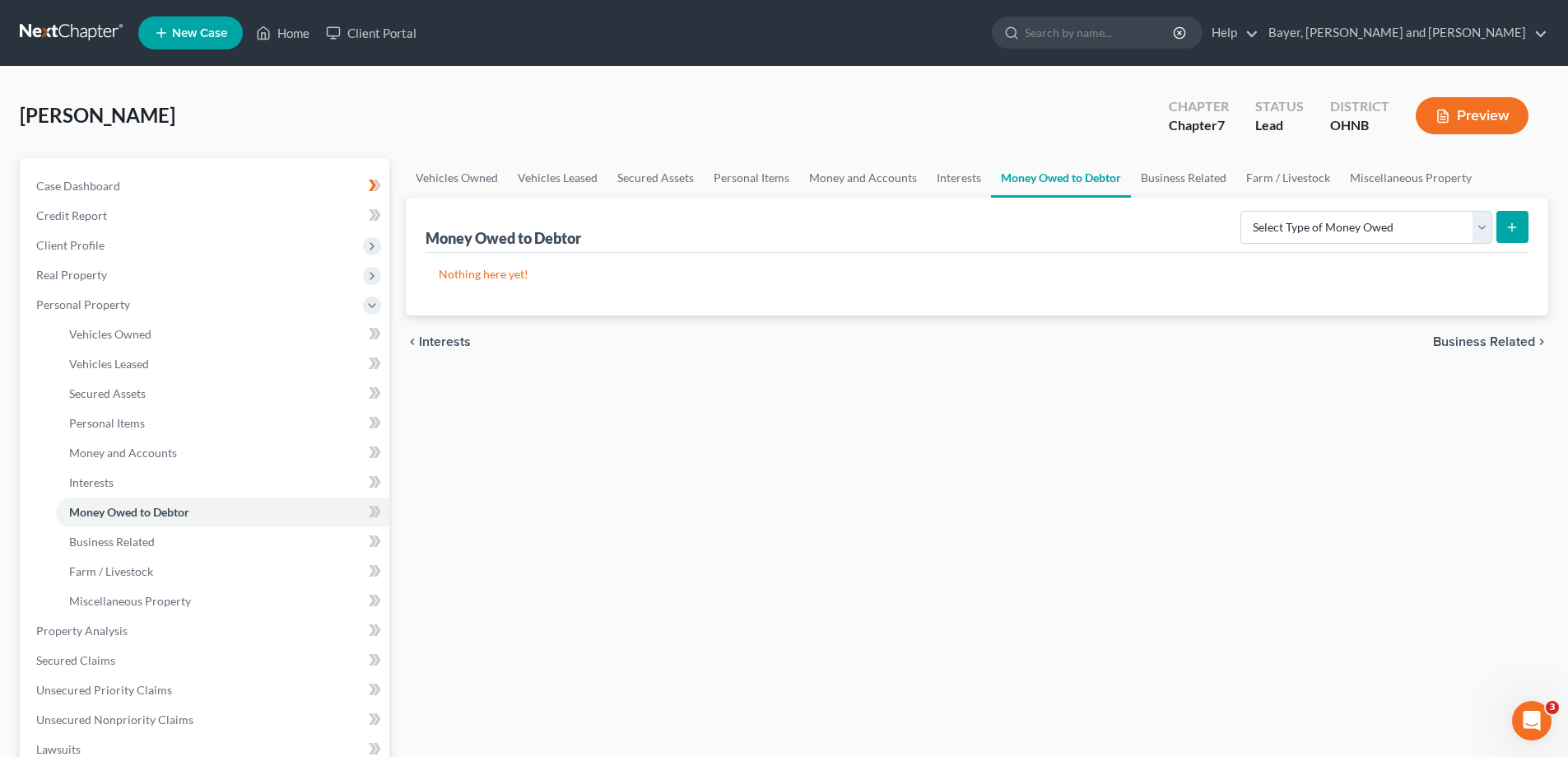
click at [1512, 346] on span "Business Related" at bounding box center [1484, 341] width 102 height 14
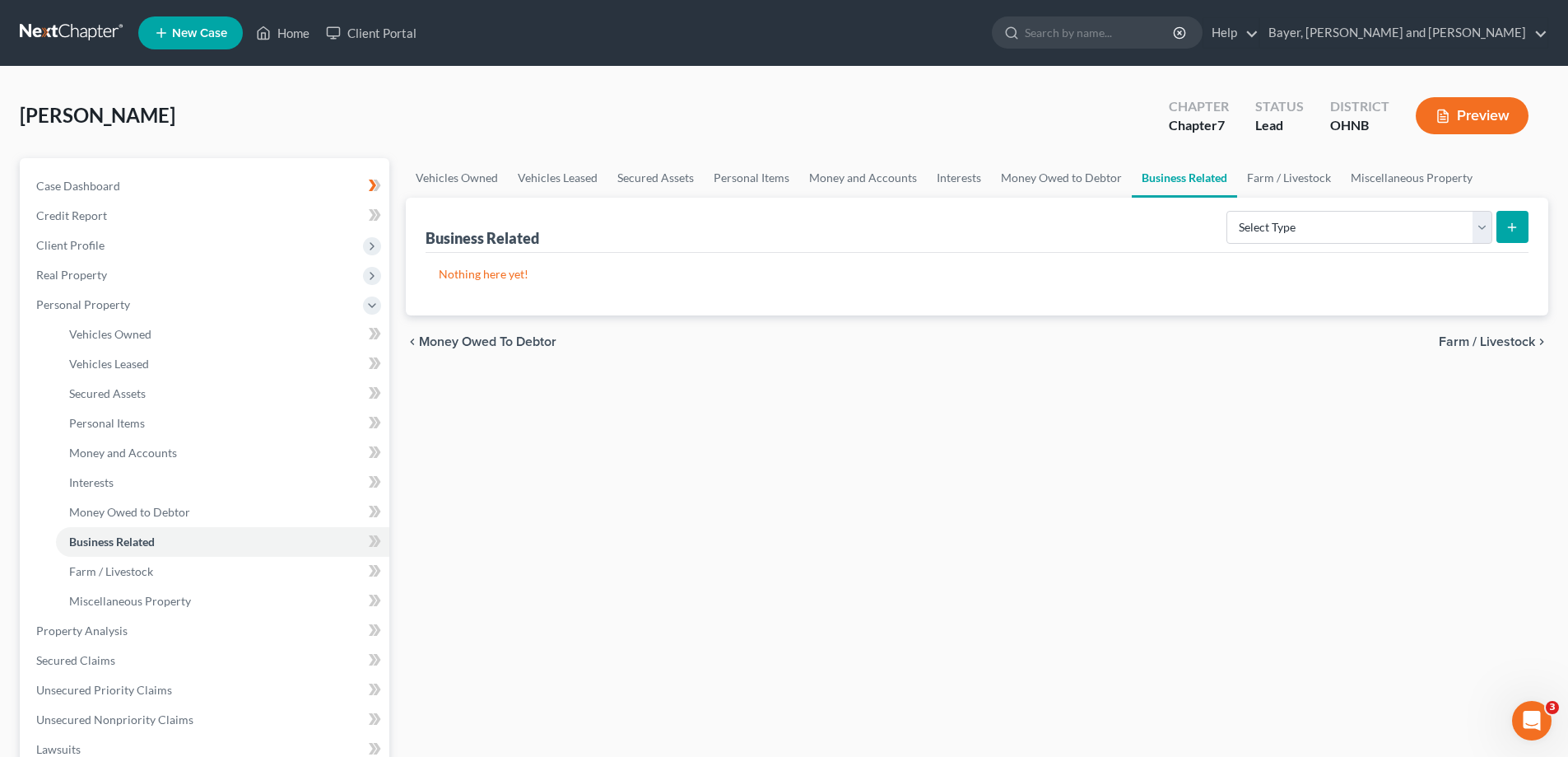
click at [1512, 346] on span "Farm / Livestock" at bounding box center [1487, 341] width 96 height 14
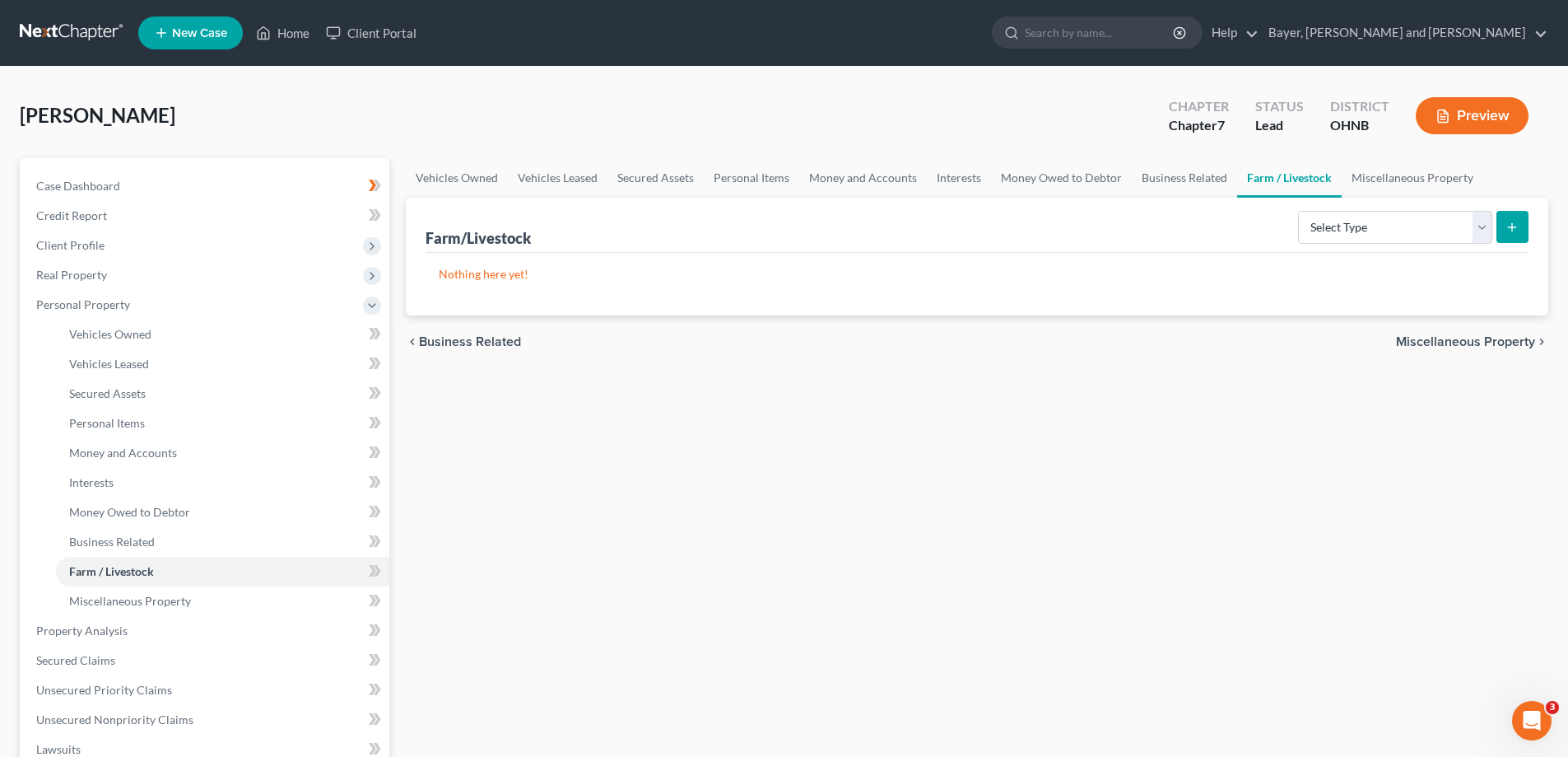
click at [1511, 345] on span "Miscellaneous Property" at bounding box center [1466, 341] width 139 height 14
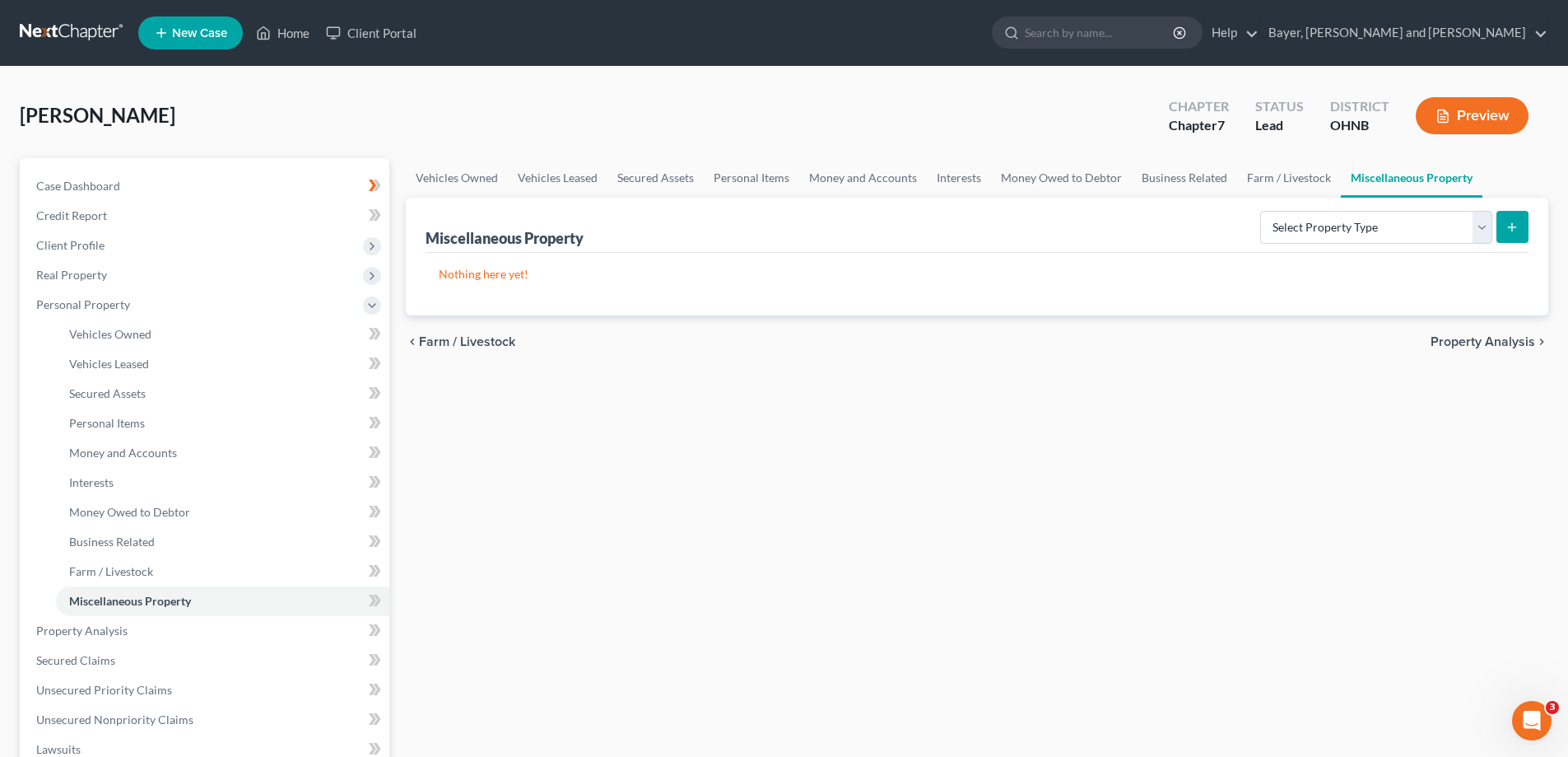
click at [1511, 345] on span "Property Analysis" at bounding box center [1482, 341] width 104 height 14
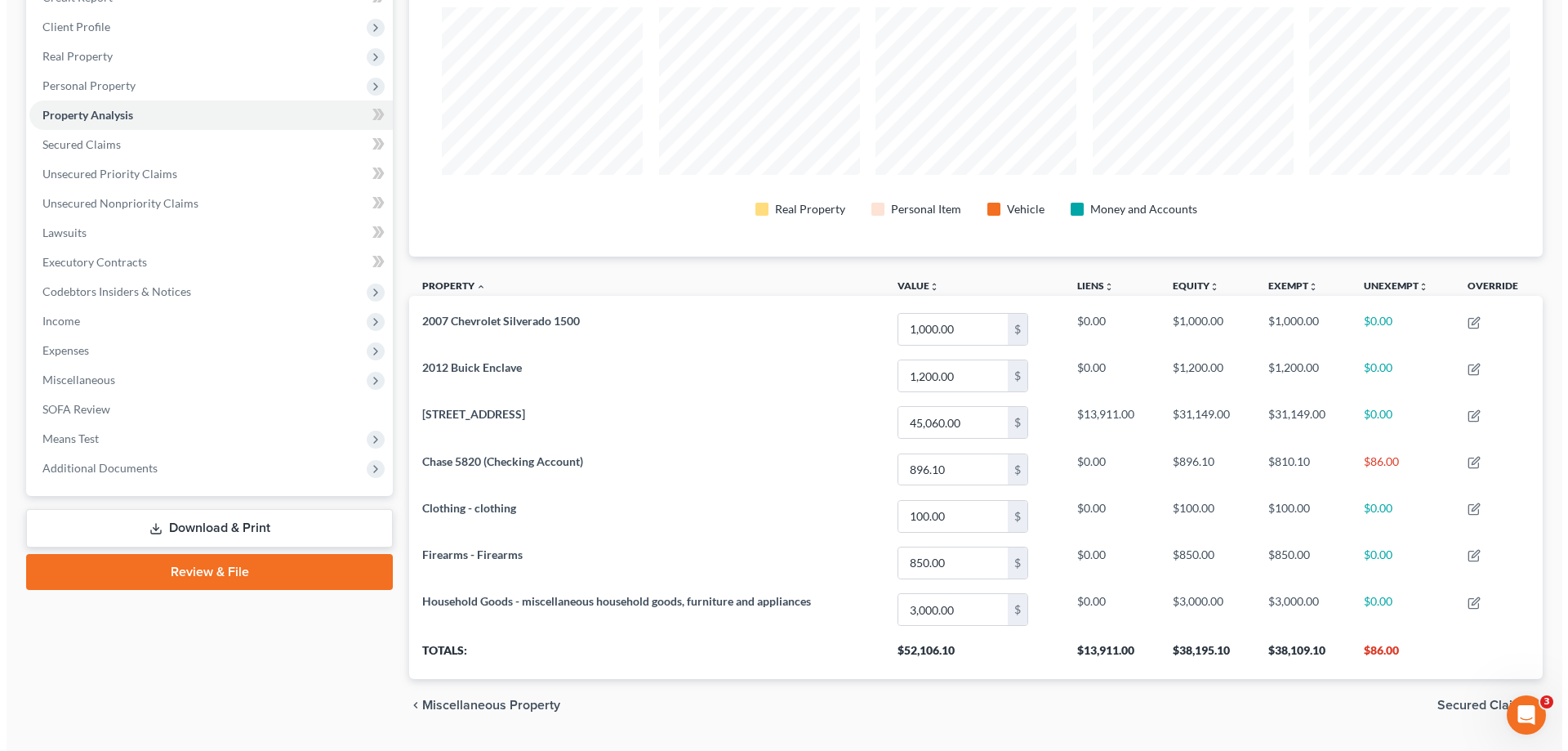
scroll to position [259, 0]
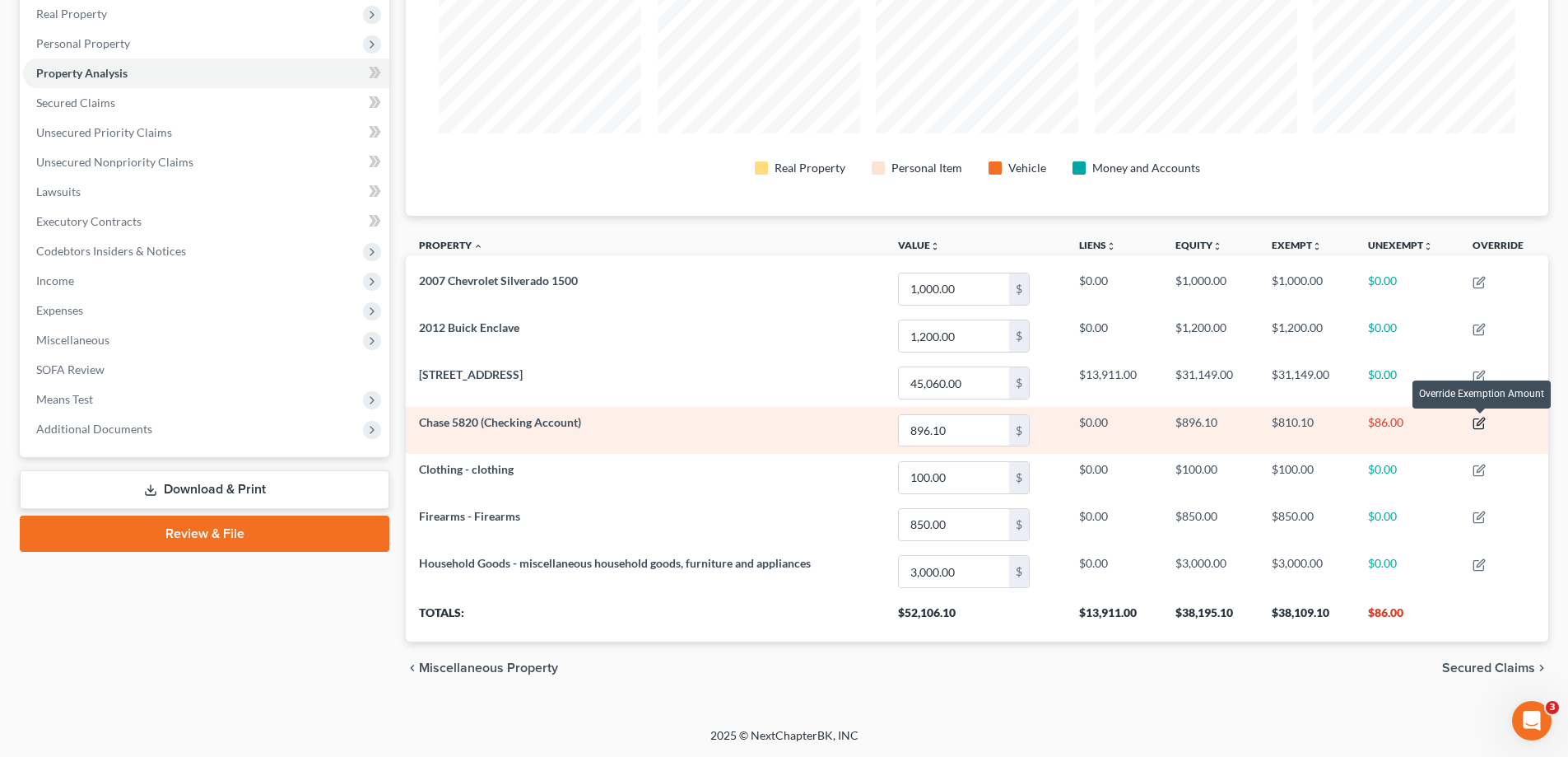
click at [1484, 425] on icon "button" at bounding box center [1479, 423] width 14 height 14
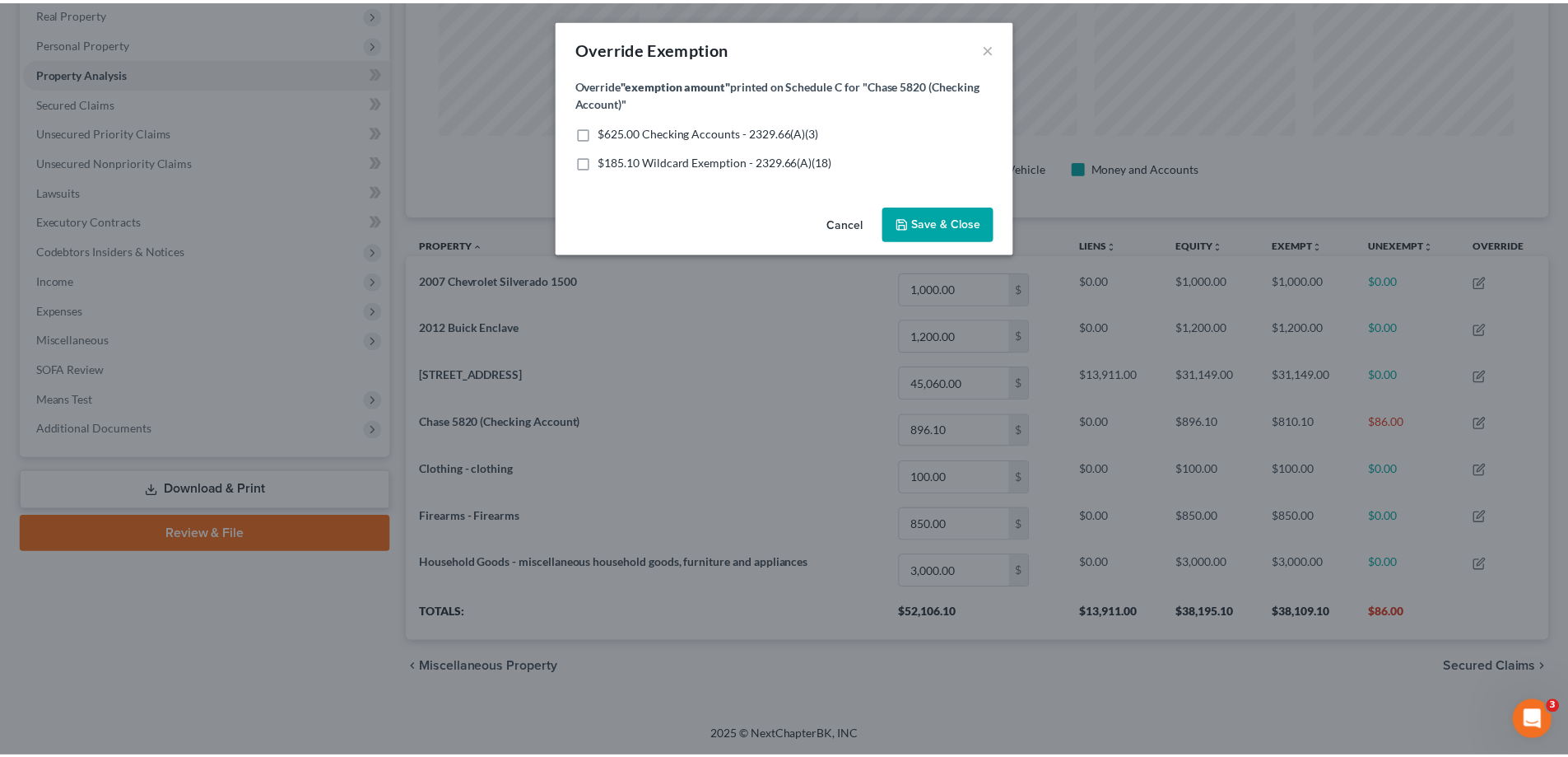
scroll to position [320, 1152]
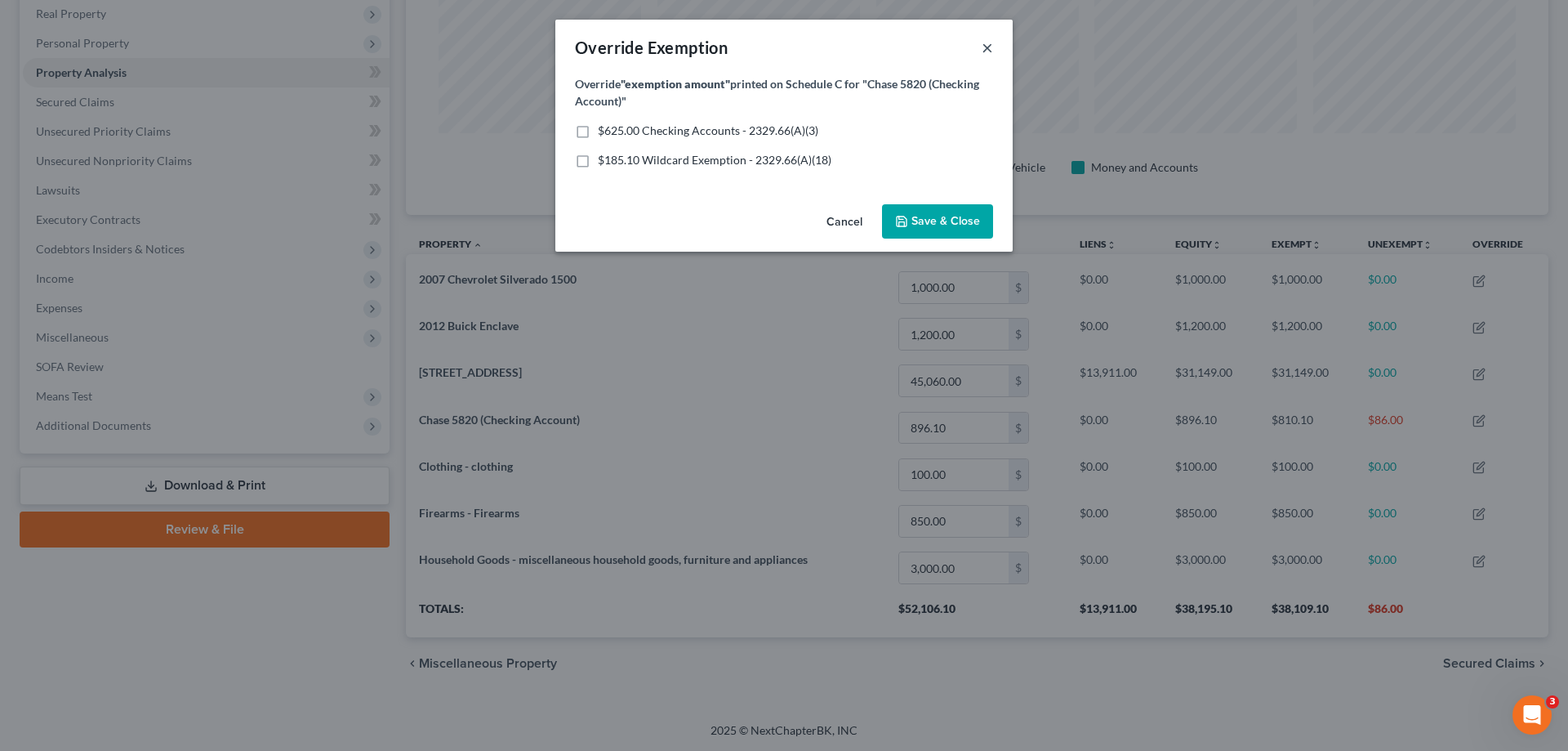
click at [989, 52] on button "×" at bounding box center [987, 48] width 12 height 20
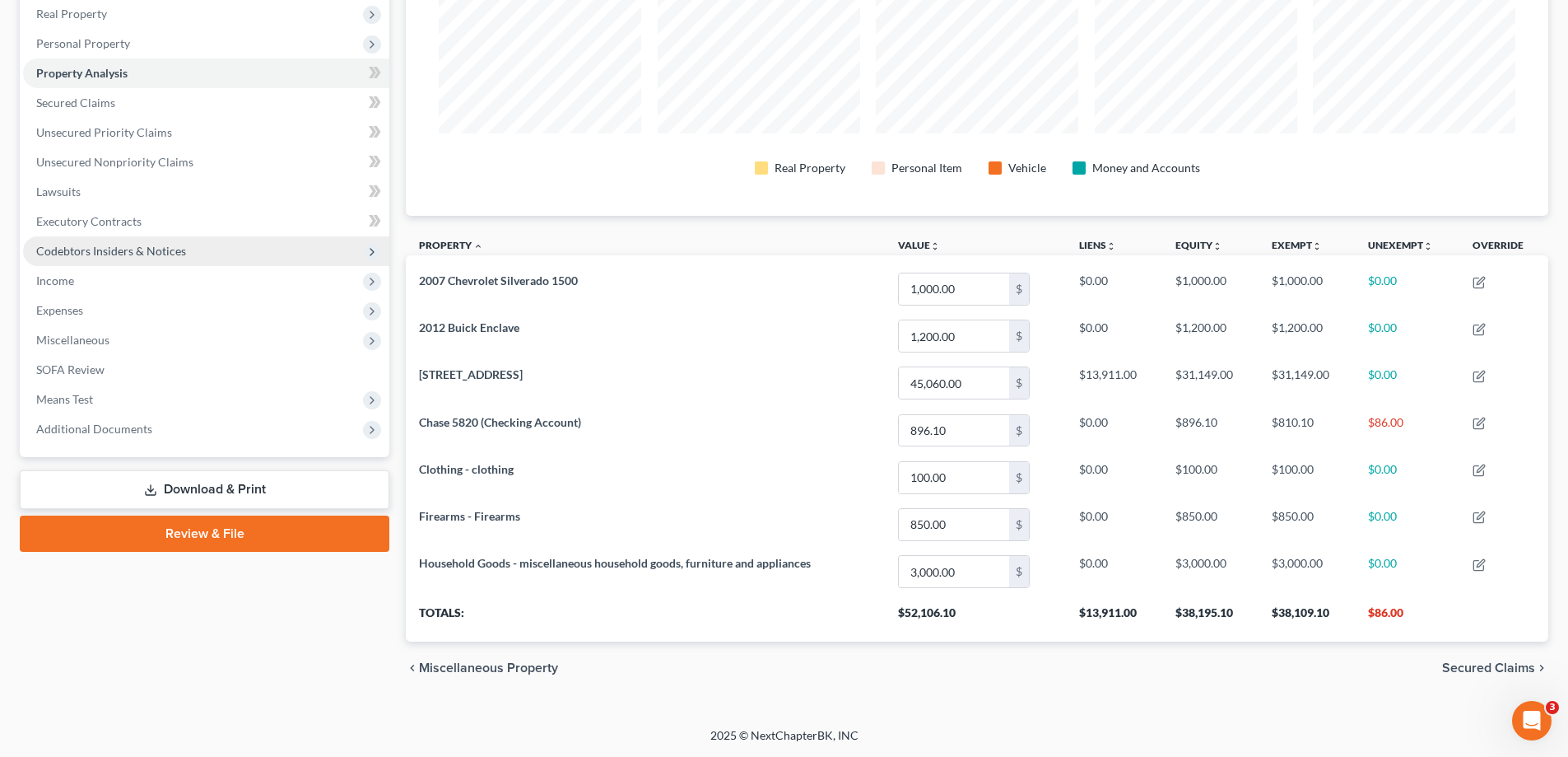
scroll to position [0, 0]
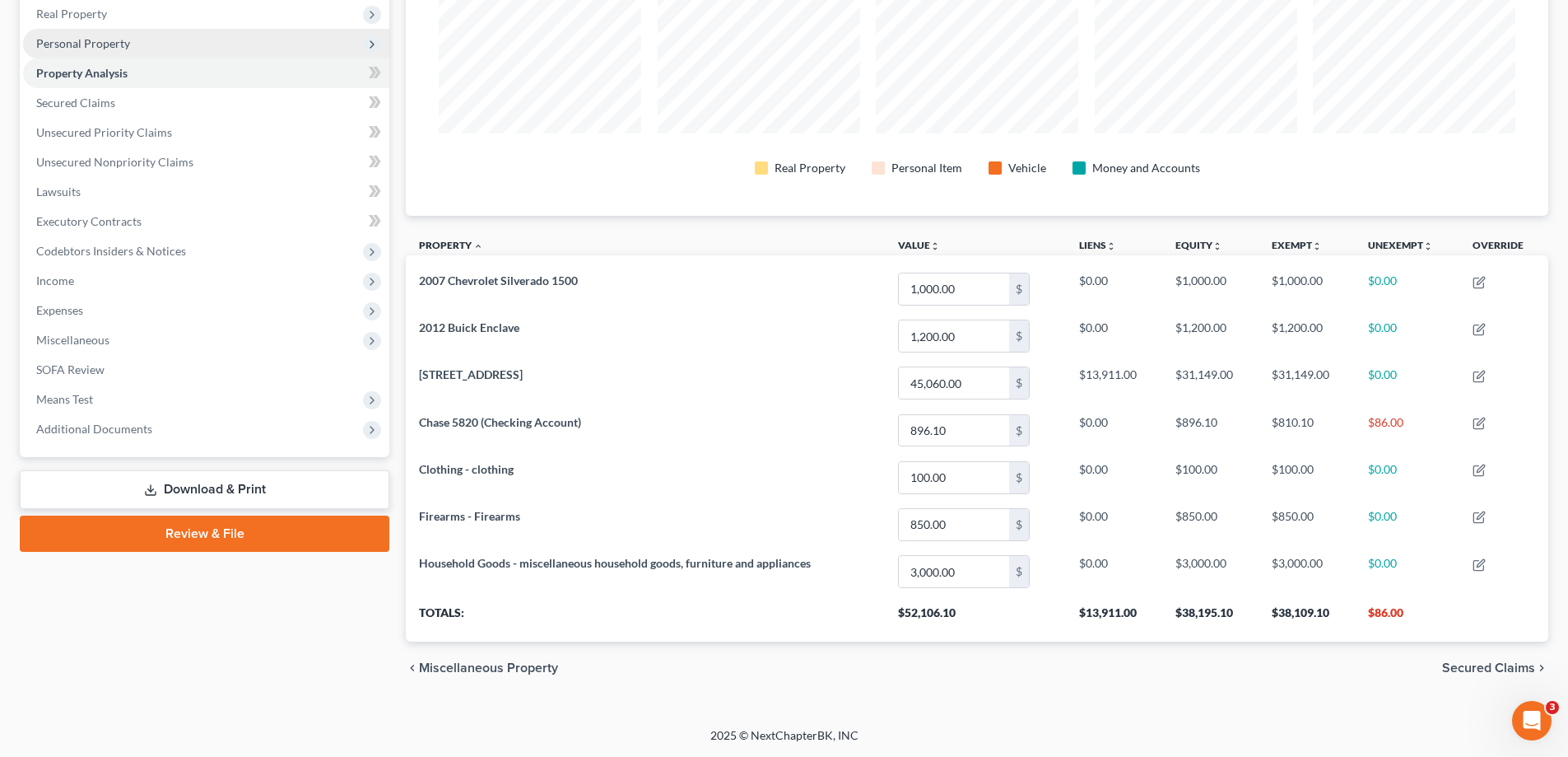
click at [99, 50] on span "Personal Property" at bounding box center [83, 43] width 94 height 14
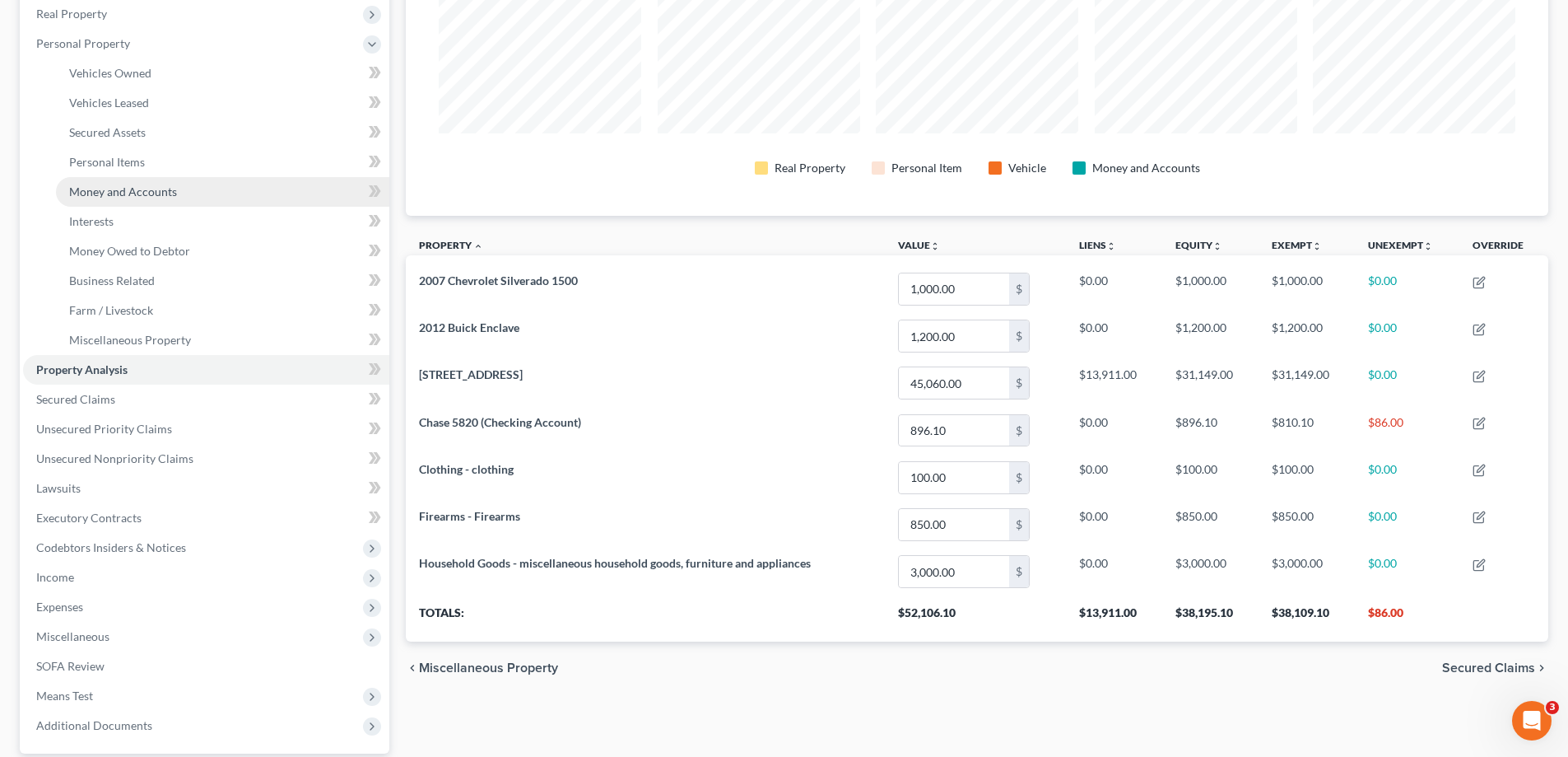
click at [132, 187] on span "Money and Accounts" at bounding box center [122, 191] width 108 height 14
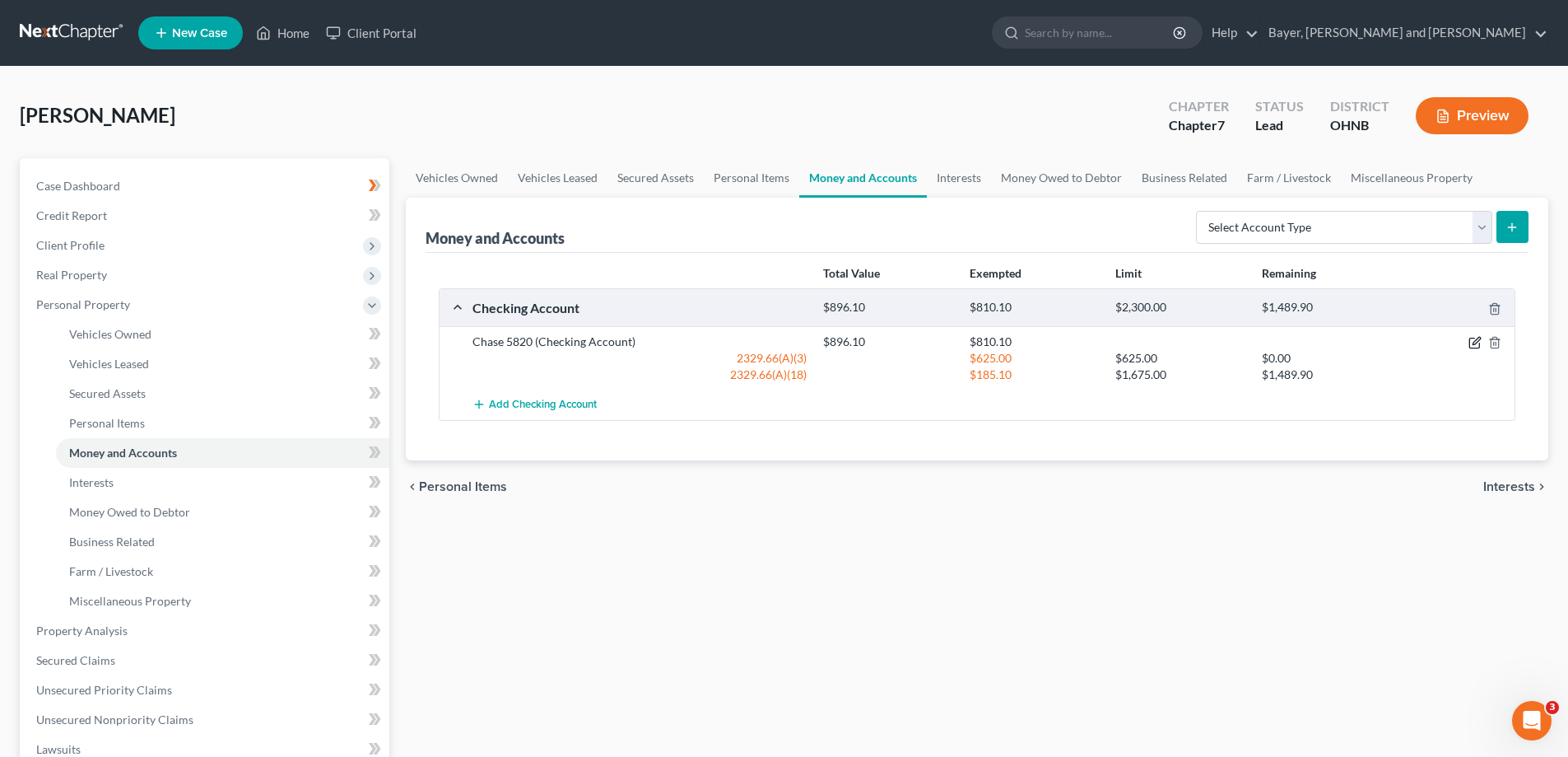
click at [1471, 344] on icon "button" at bounding box center [1475, 342] width 14 height 14
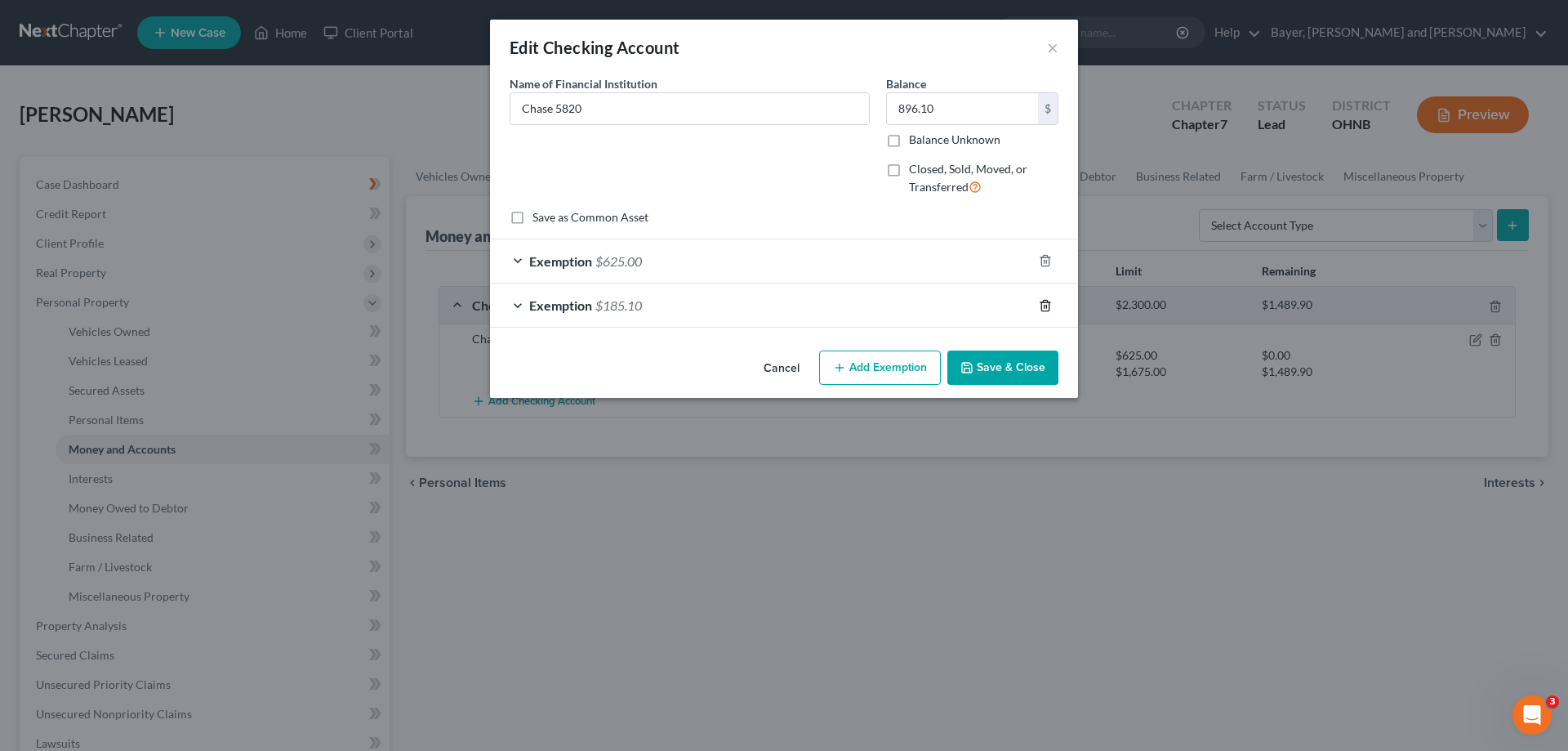
click at [1044, 306] on line "button" at bounding box center [1044, 306] width 0 height 4
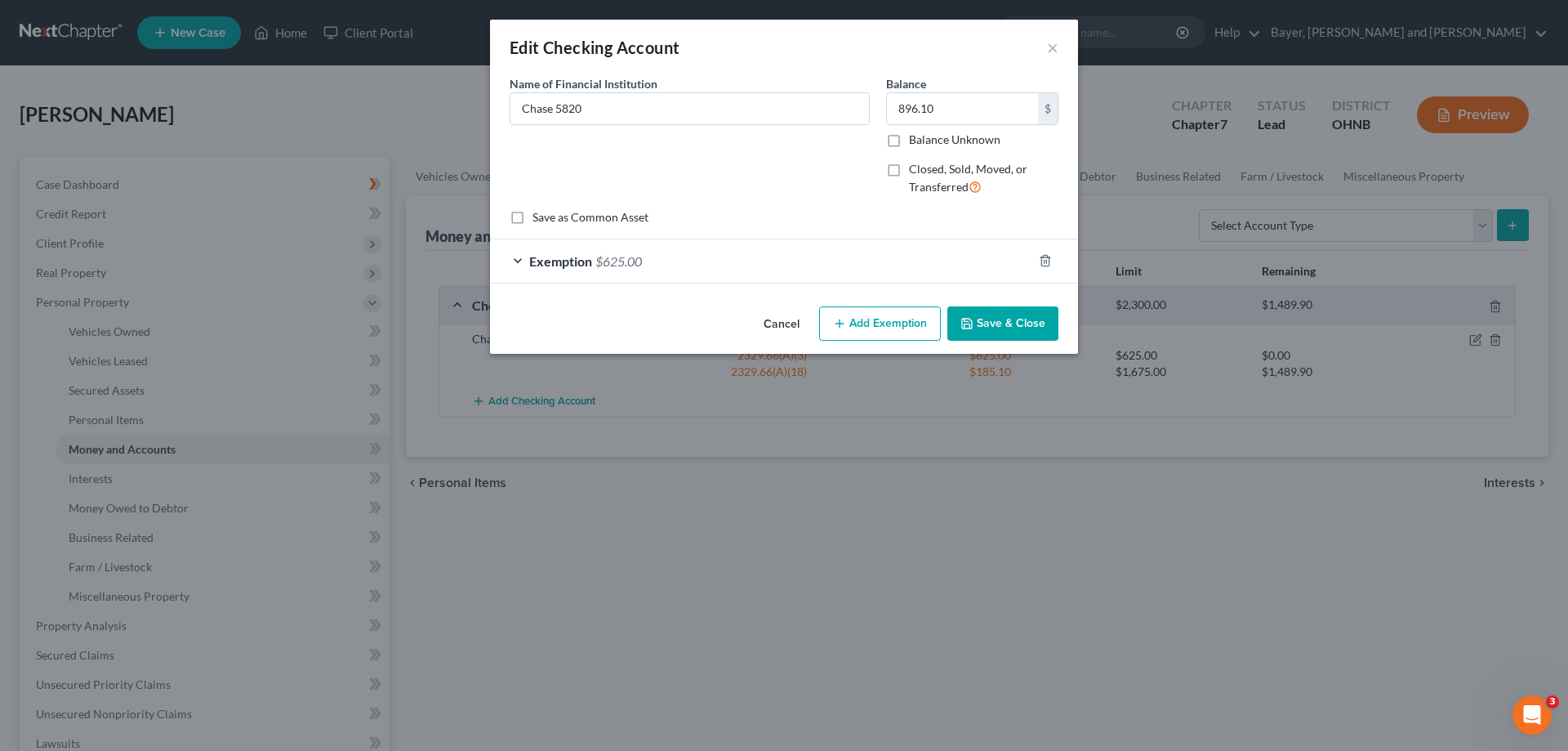
click at [892, 315] on button "Add Exemption" at bounding box center [879, 323] width 121 height 34
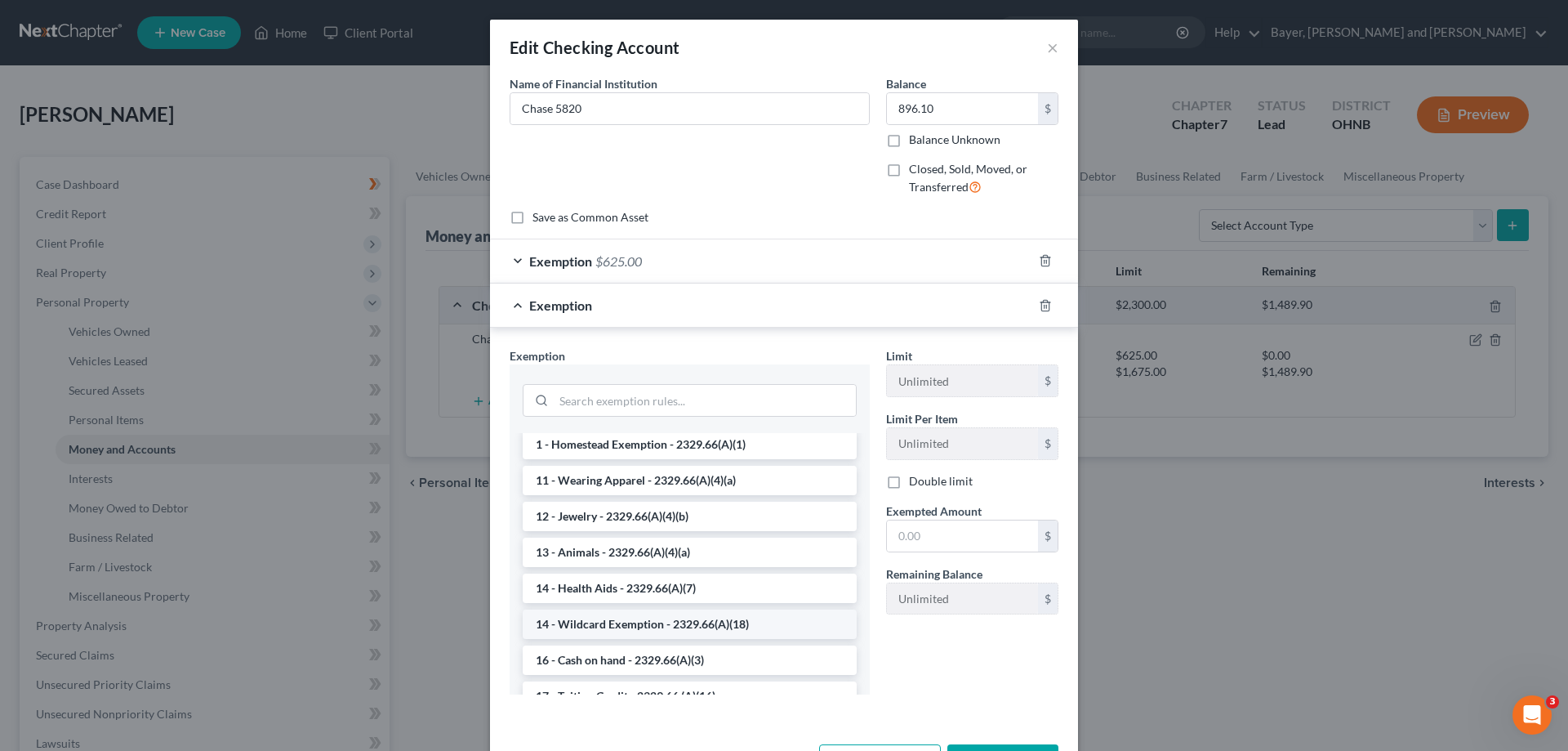
click at [743, 625] on li "14 - Wildcard Exemption - 2329.66(A)(18)" at bounding box center [690, 623] width 334 height 30
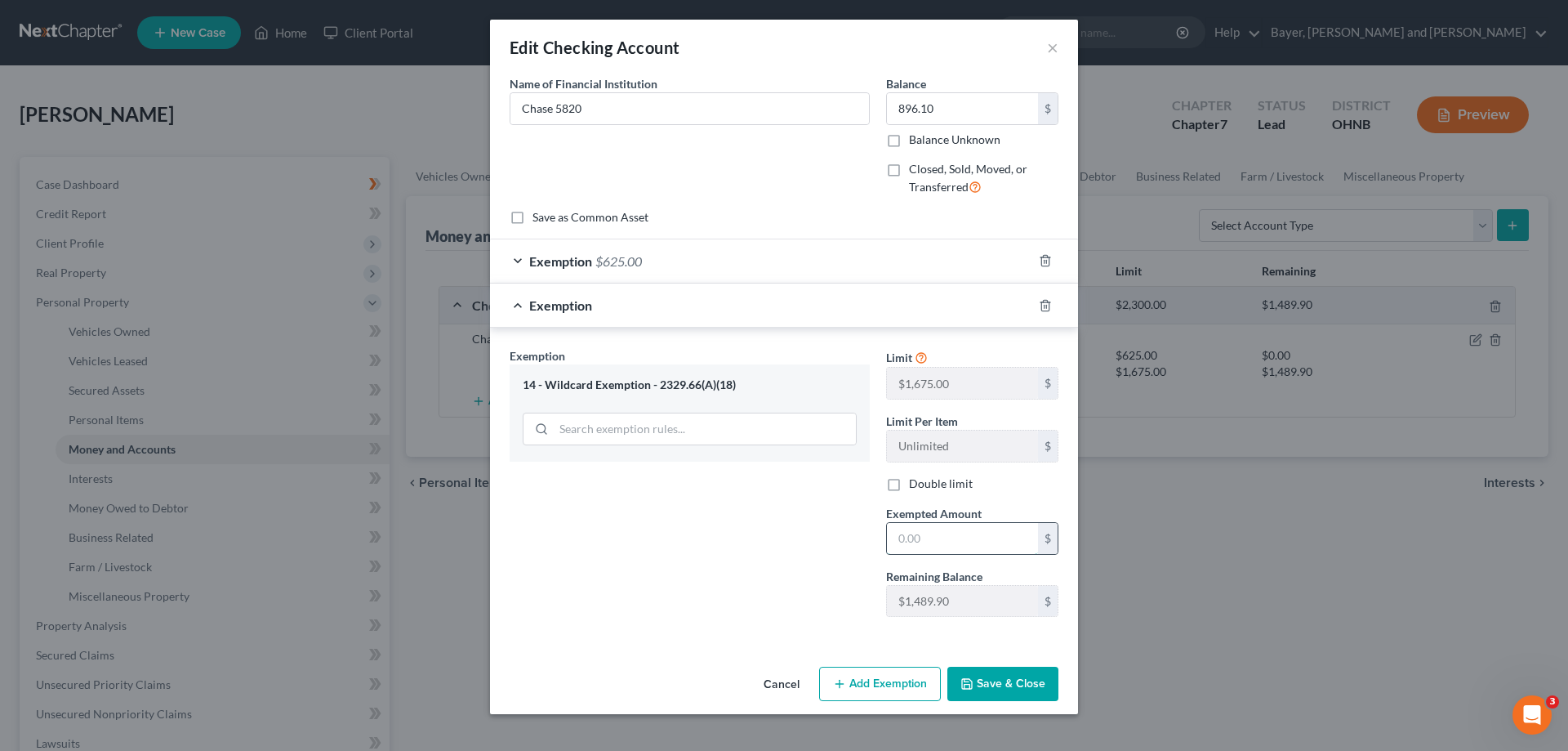
click at [927, 535] on input "text" at bounding box center [962, 538] width 151 height 31
type input "271.10"
click at [1009, 692] on button "Save & Close" at bounding box center [1003, 684] width 111 height 34
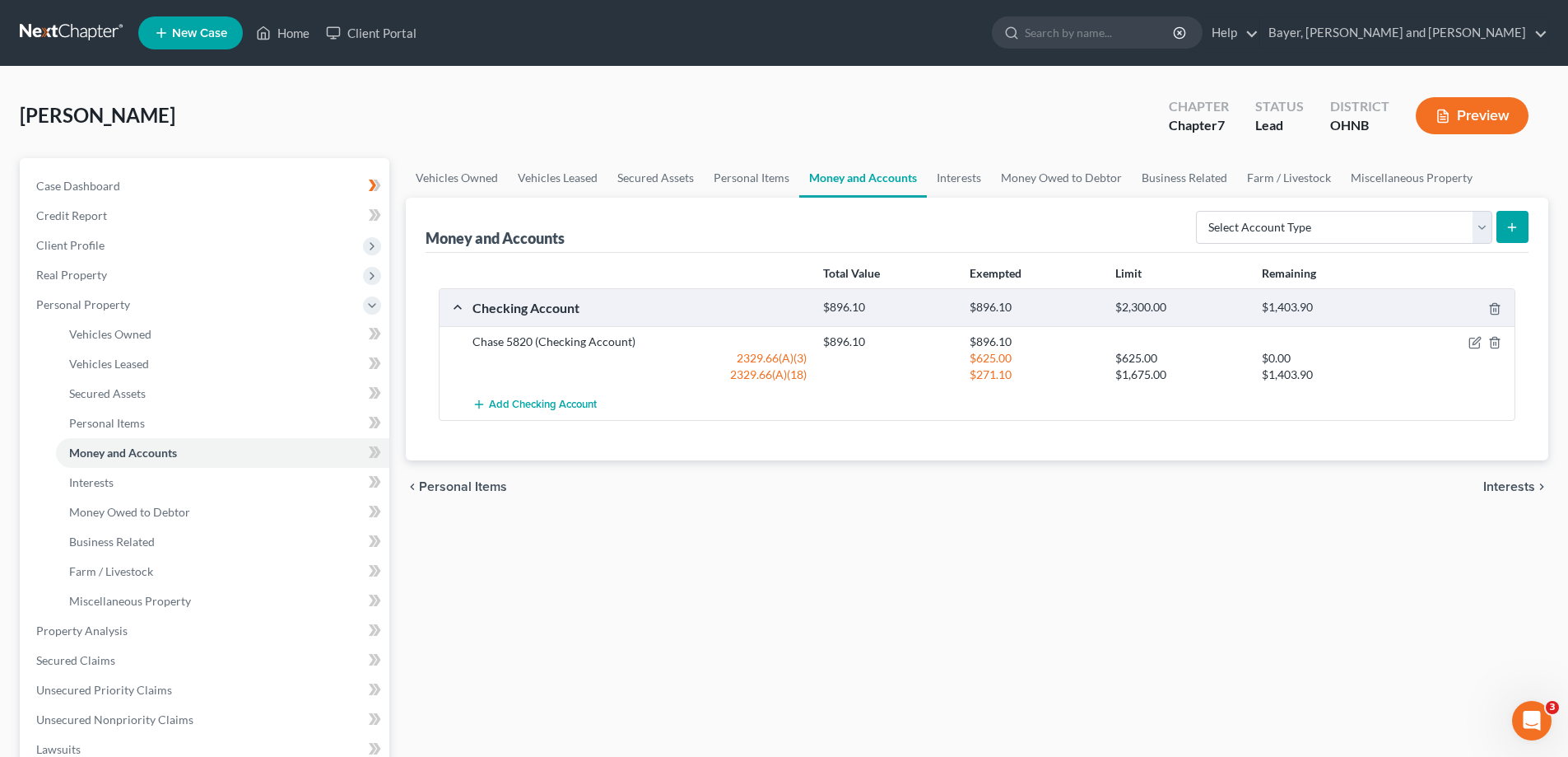
click at [1527, 488] on span "Interests" at bounding box center [1509, 486] width 52 height 14
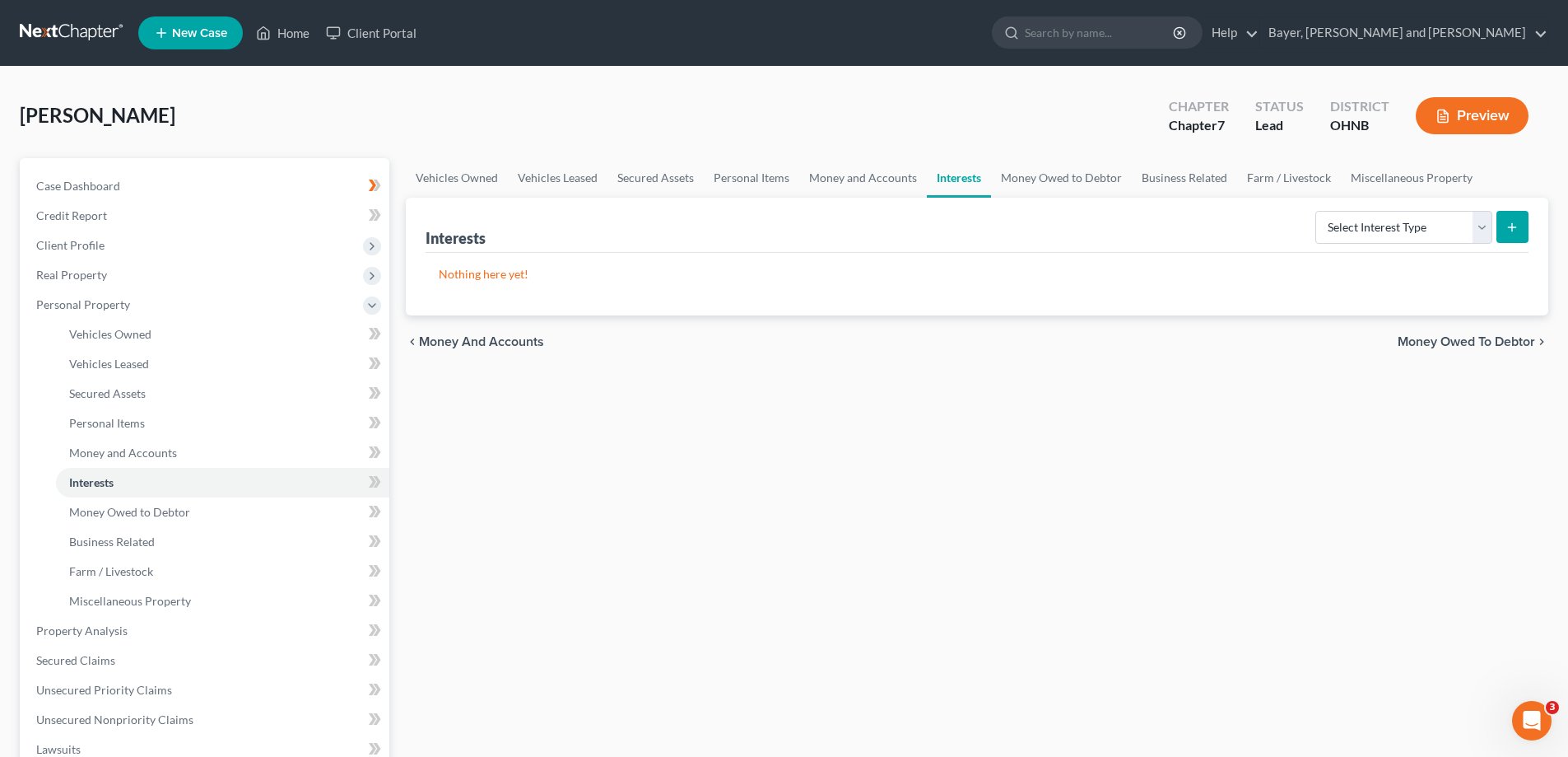
click at [1493, 347] on span "Money Owed to Debtor" at bounding box center [1467, 341] width 138 height 14
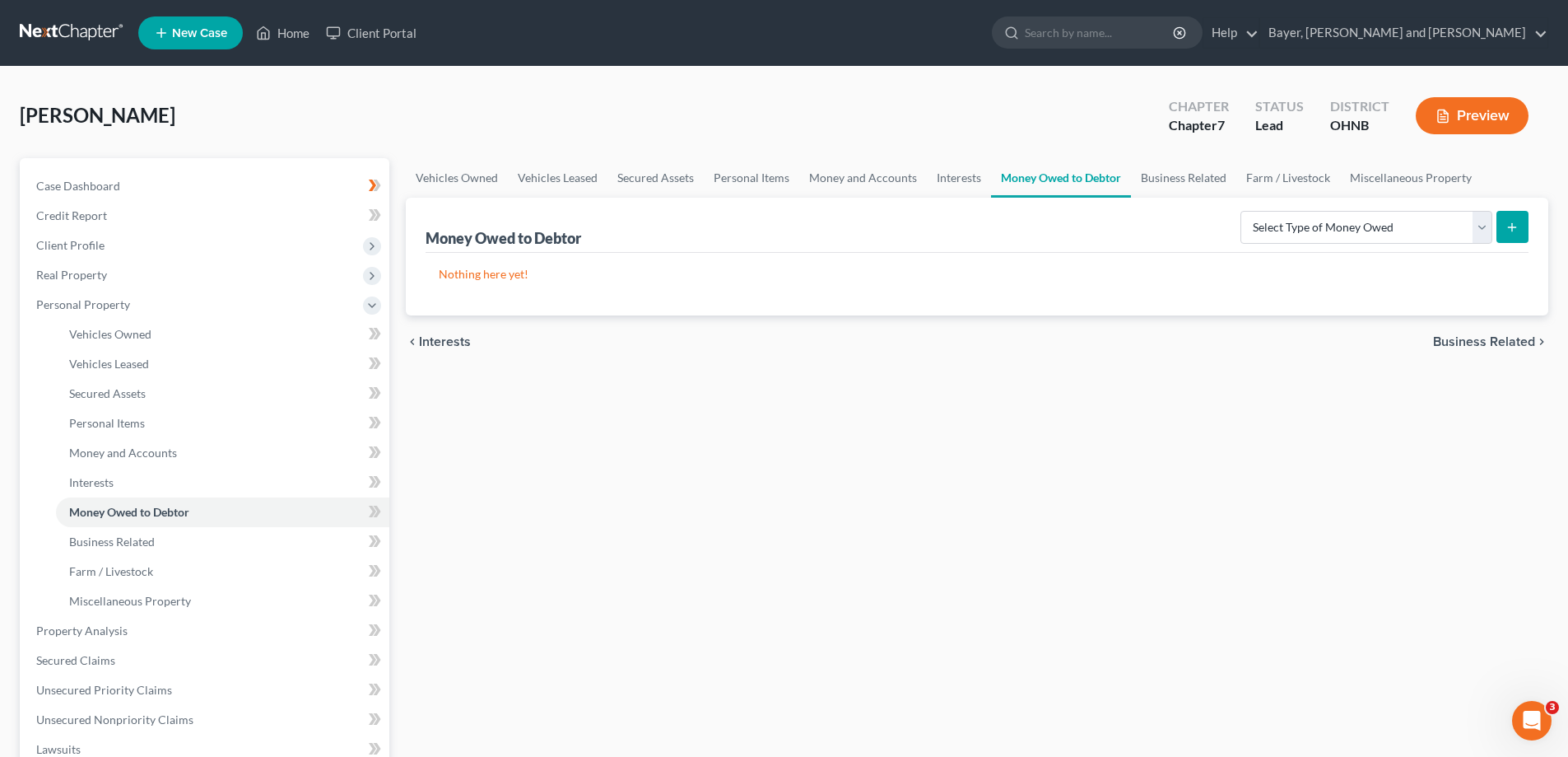
click at [1493, 344] on span "Business Related" at bounding box center [1484, 341] width 102 height 14
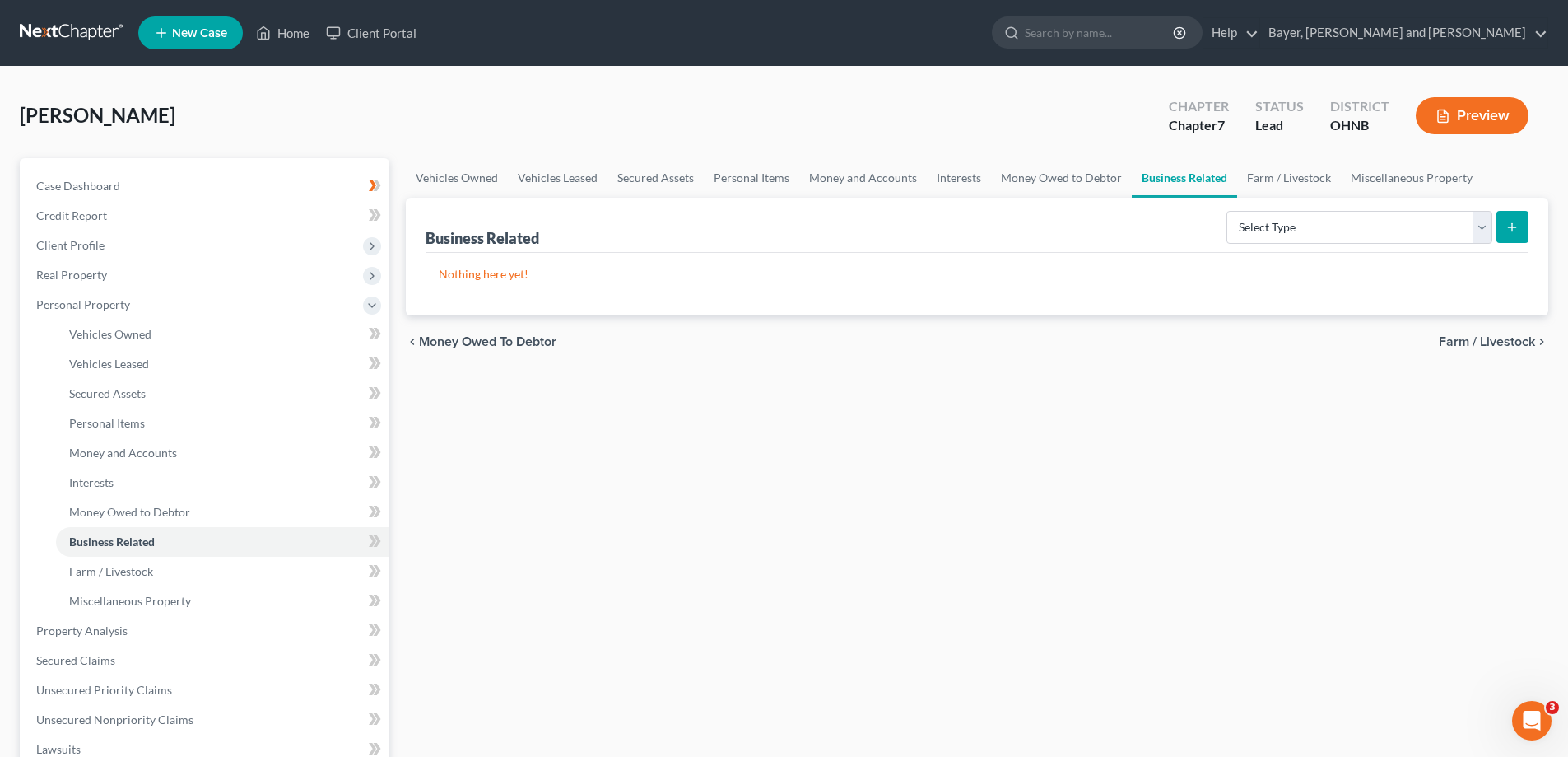
click at [1493, 344] on span "Farm / Livestock" at bounding box center [1487, 341] width 96 height 14
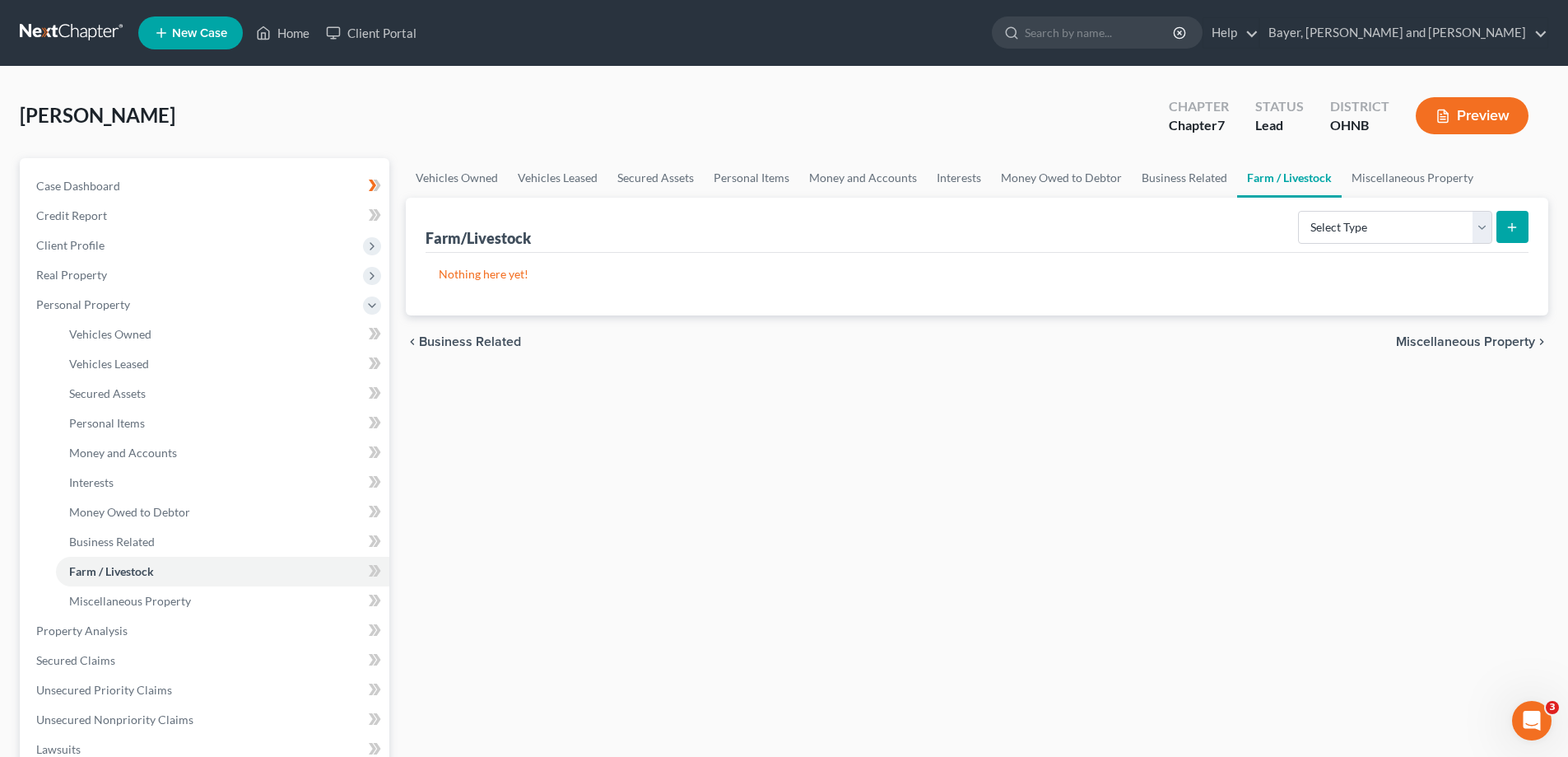
click at [1493, 344] on span "Miscellaneous Property" at bounding box center [1466, 341] width 139 height 14
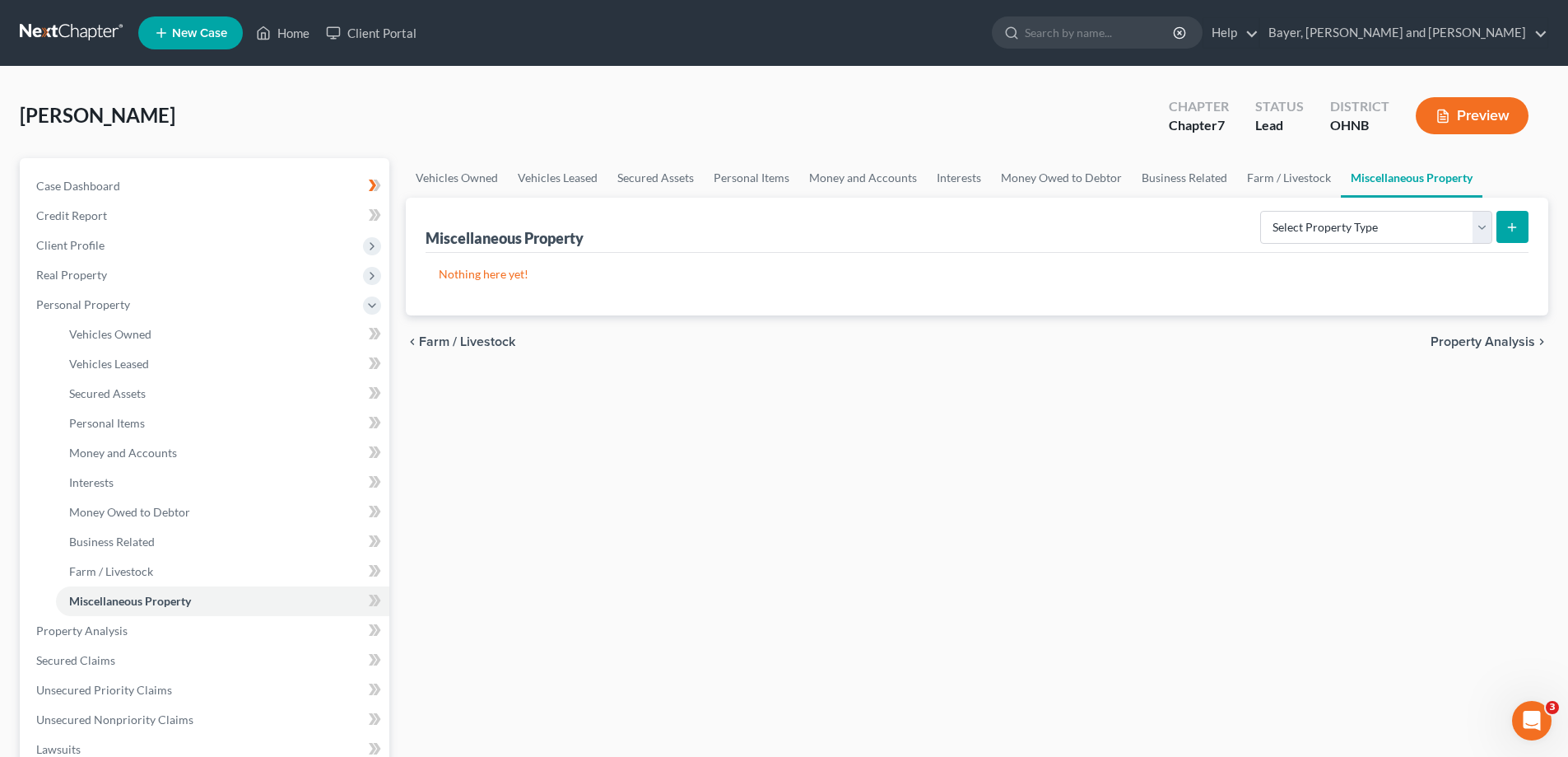
click at [1493, 344] on span "Property Analysis" at bounding box center [1482, 341] width 104 height 14
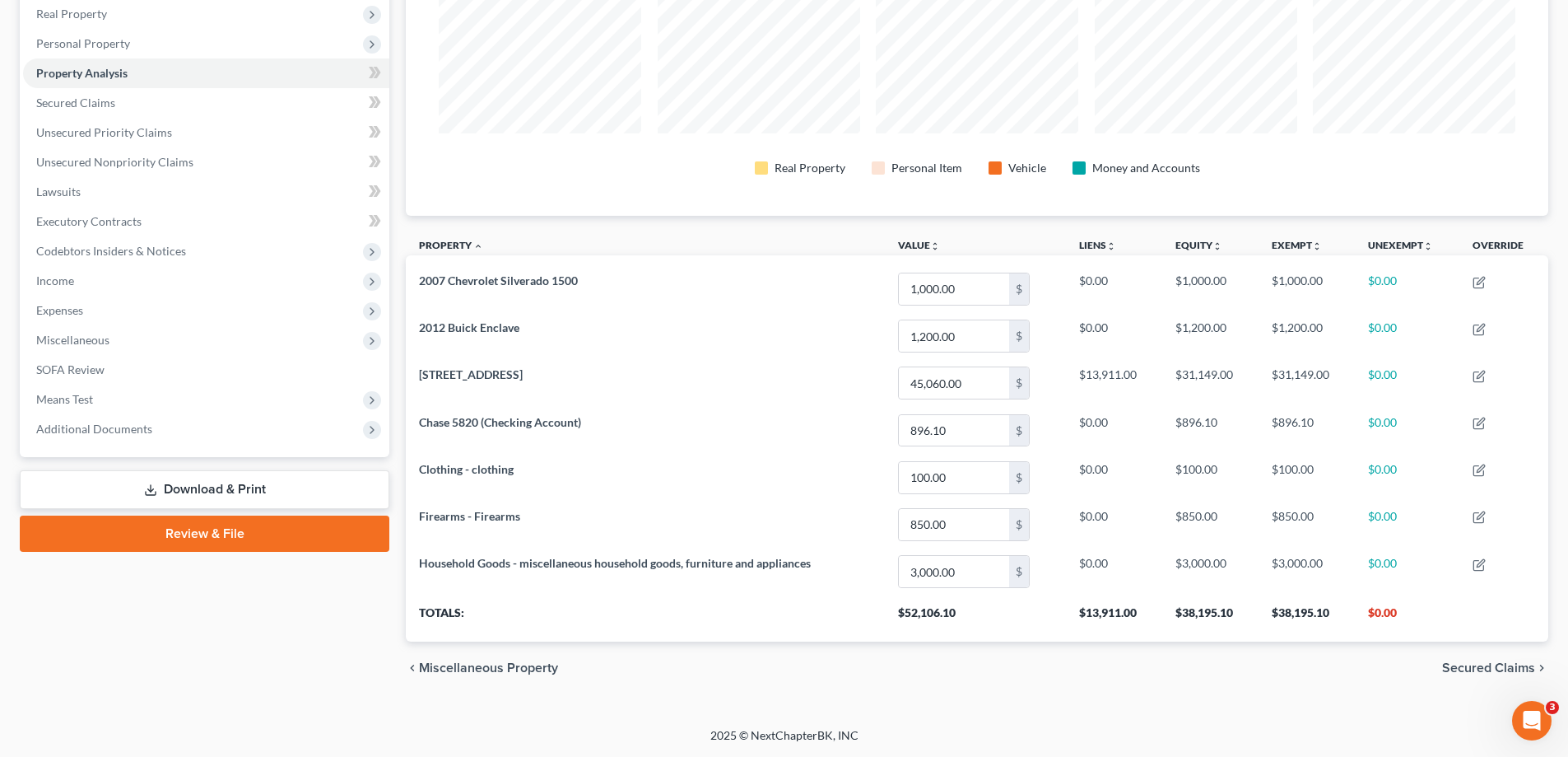
click at [1511, 669] on span "Secured Claims" at bounding box center [1488, 667] width 93 height 14
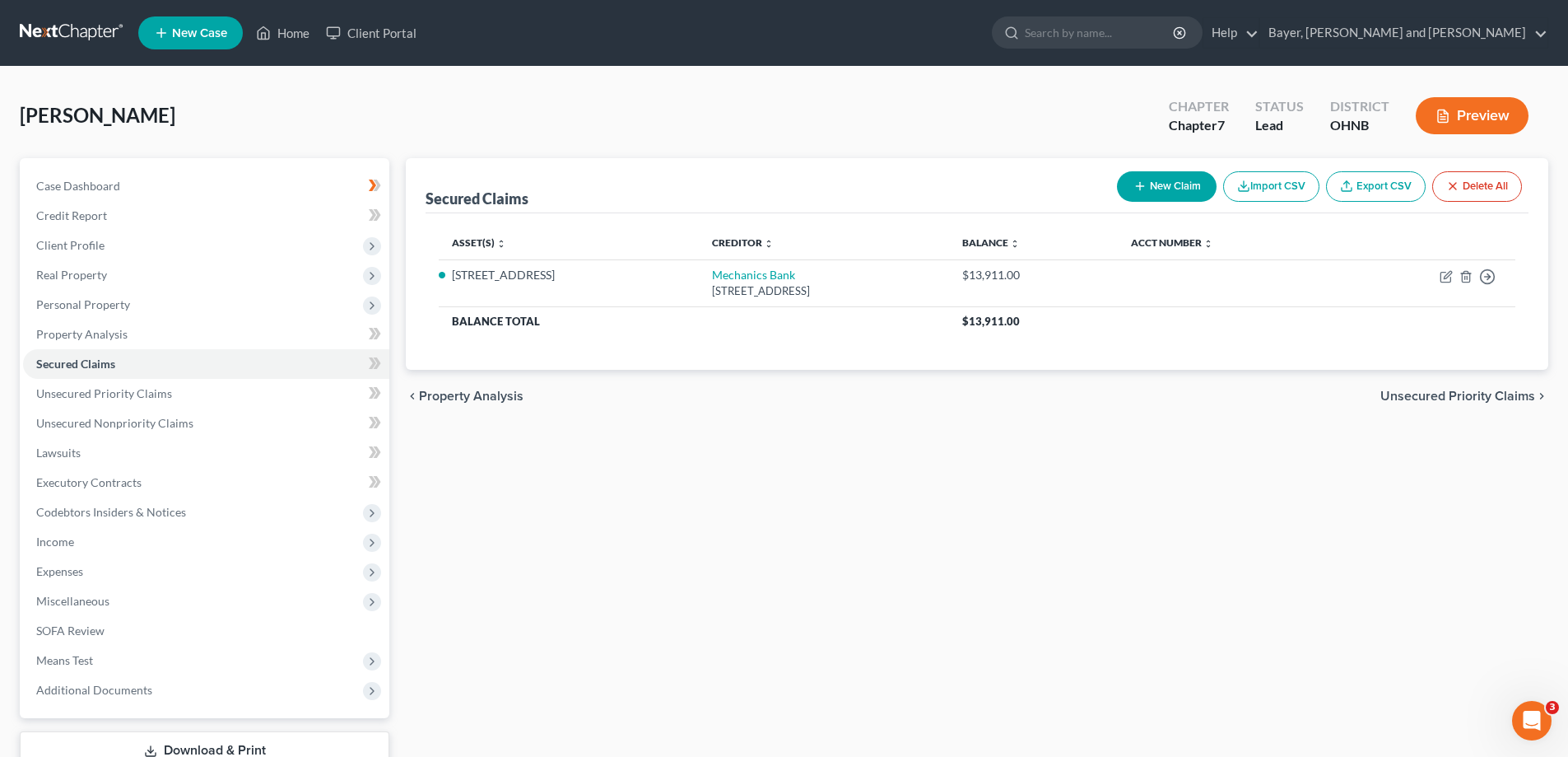
click at [1527, 397] on span "Unsecured Priority Claims" at bounding box center [1458, 396] width 155 height 14
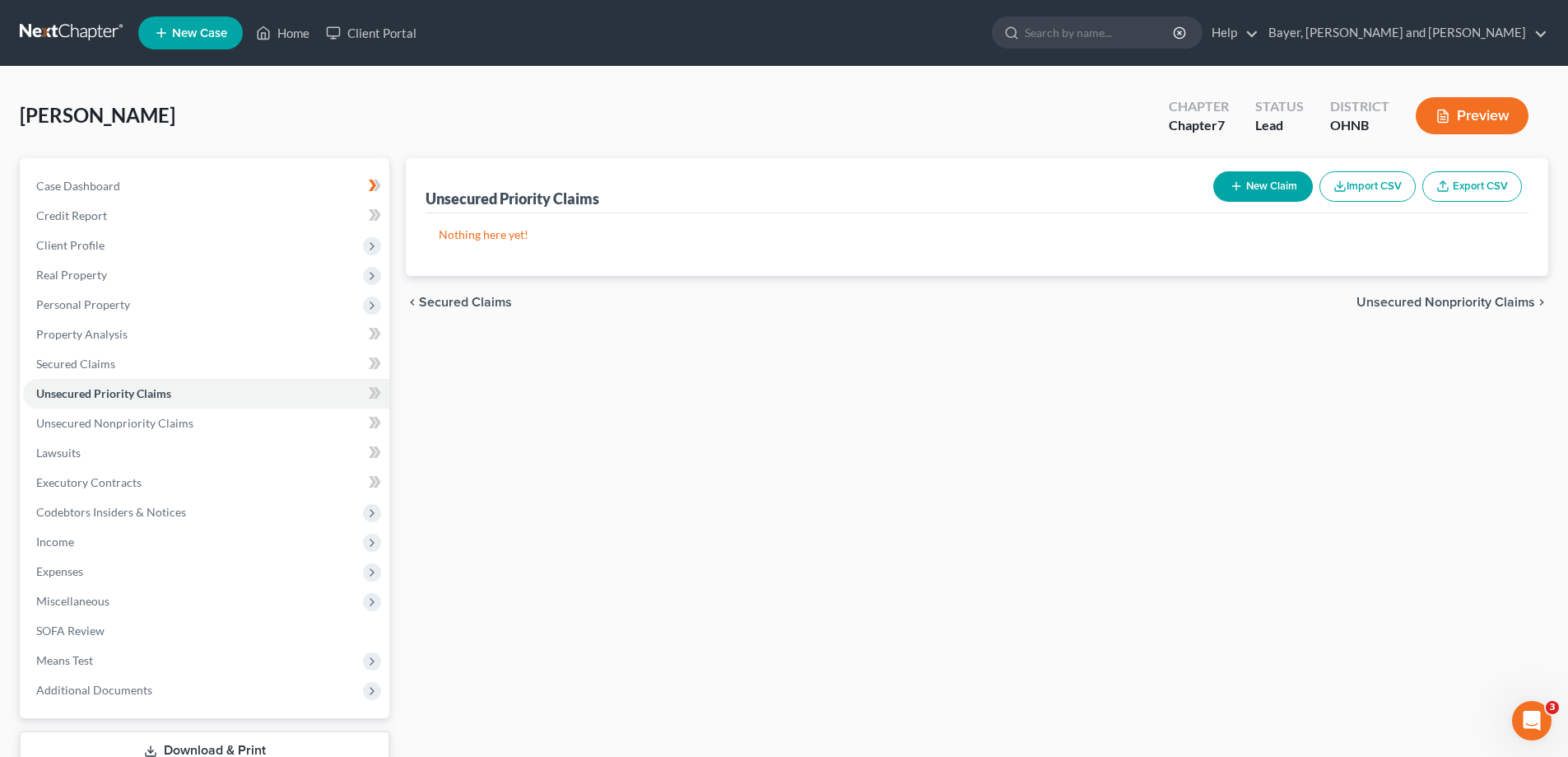
click at [1482, 301] on span "Unsecured Nonpriority Claims" at bounding box center [1446, 302] width 178 height 14
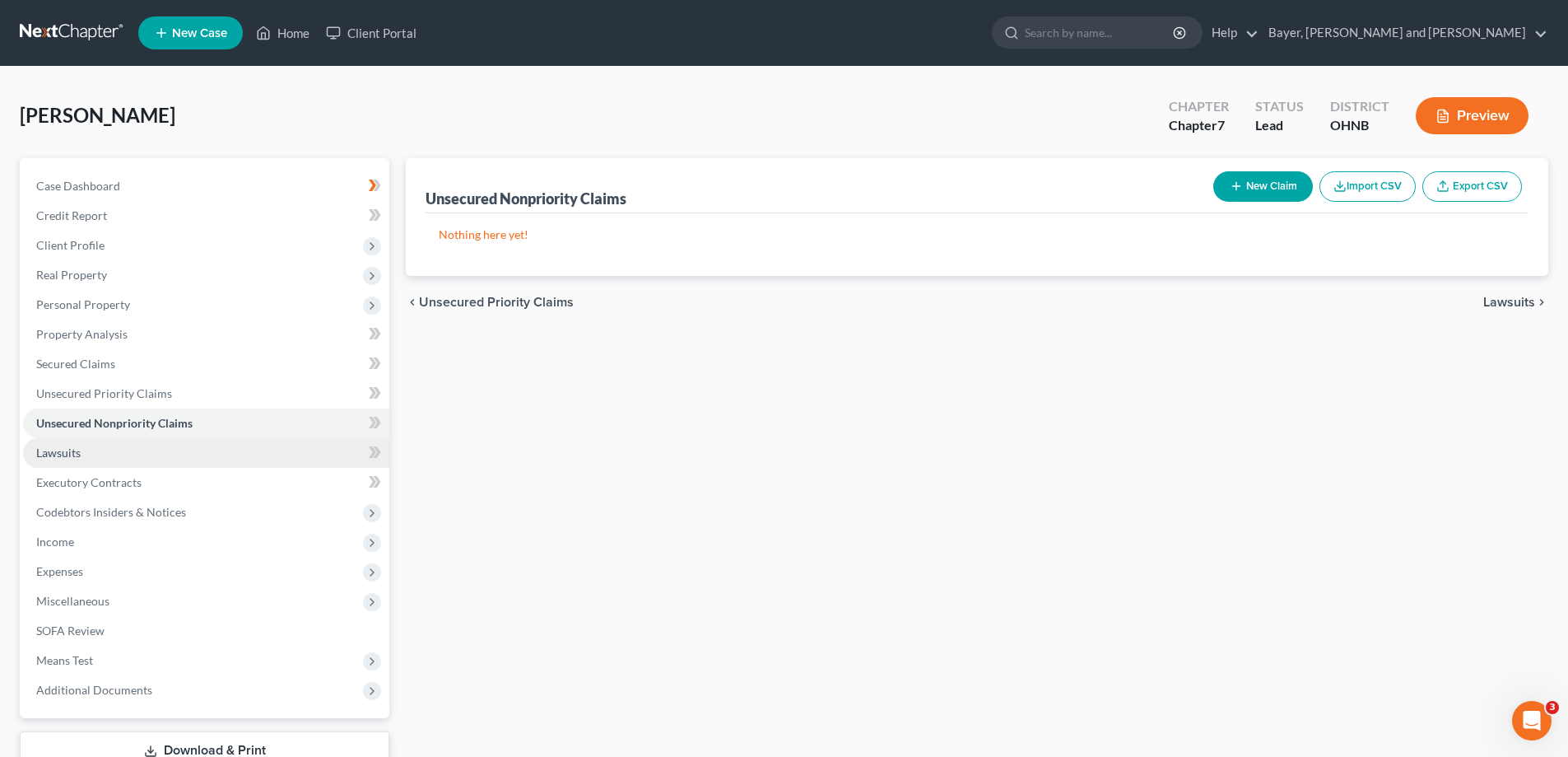
click at [103, 452] on link "Lawsuits" at bounding box center [206, 453] width 367 height 30
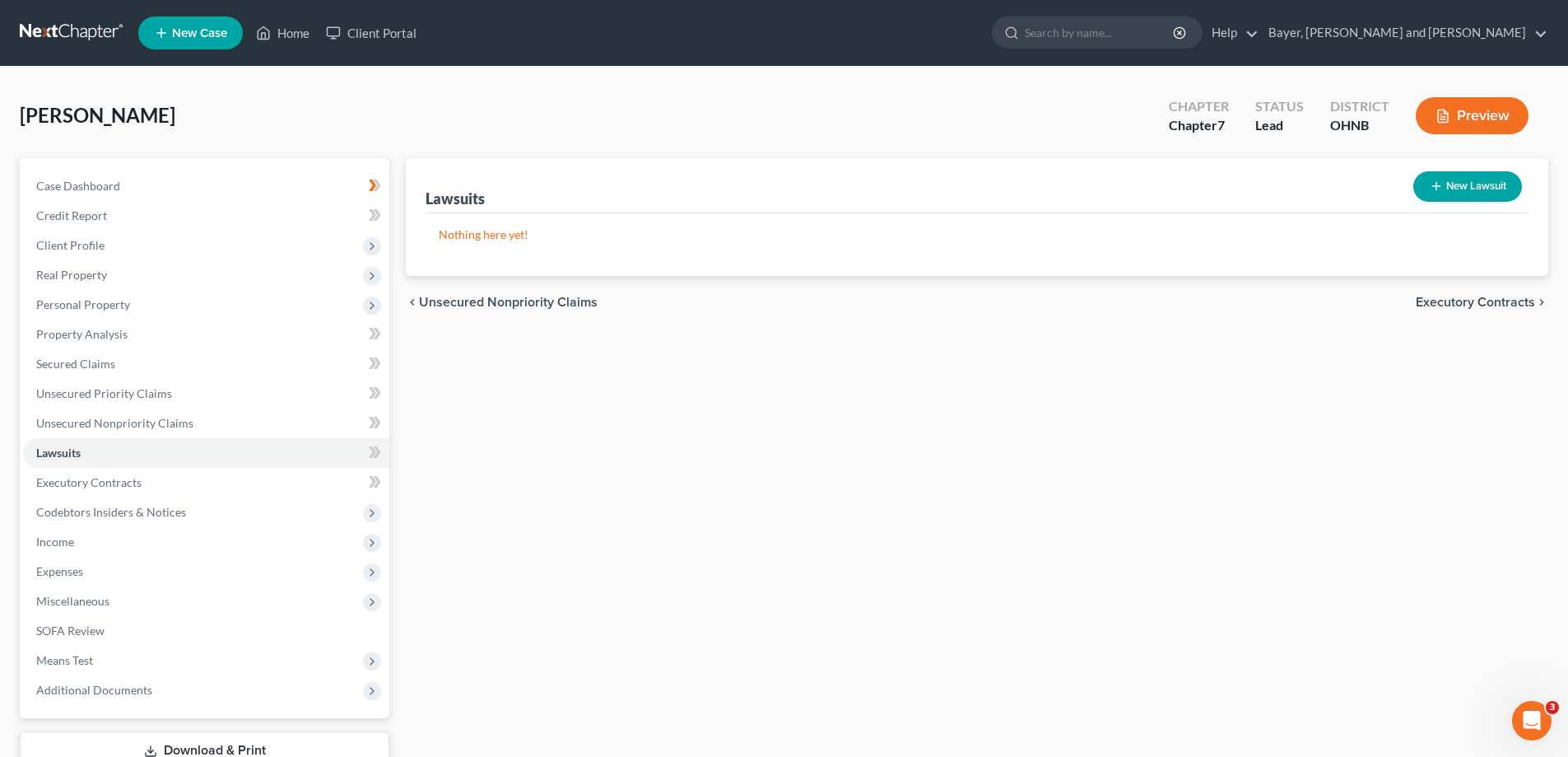
click at [1449, 181] on button "New Lawsuit" at bounding box center [1468, 187] width 109 height 31
select select "0"
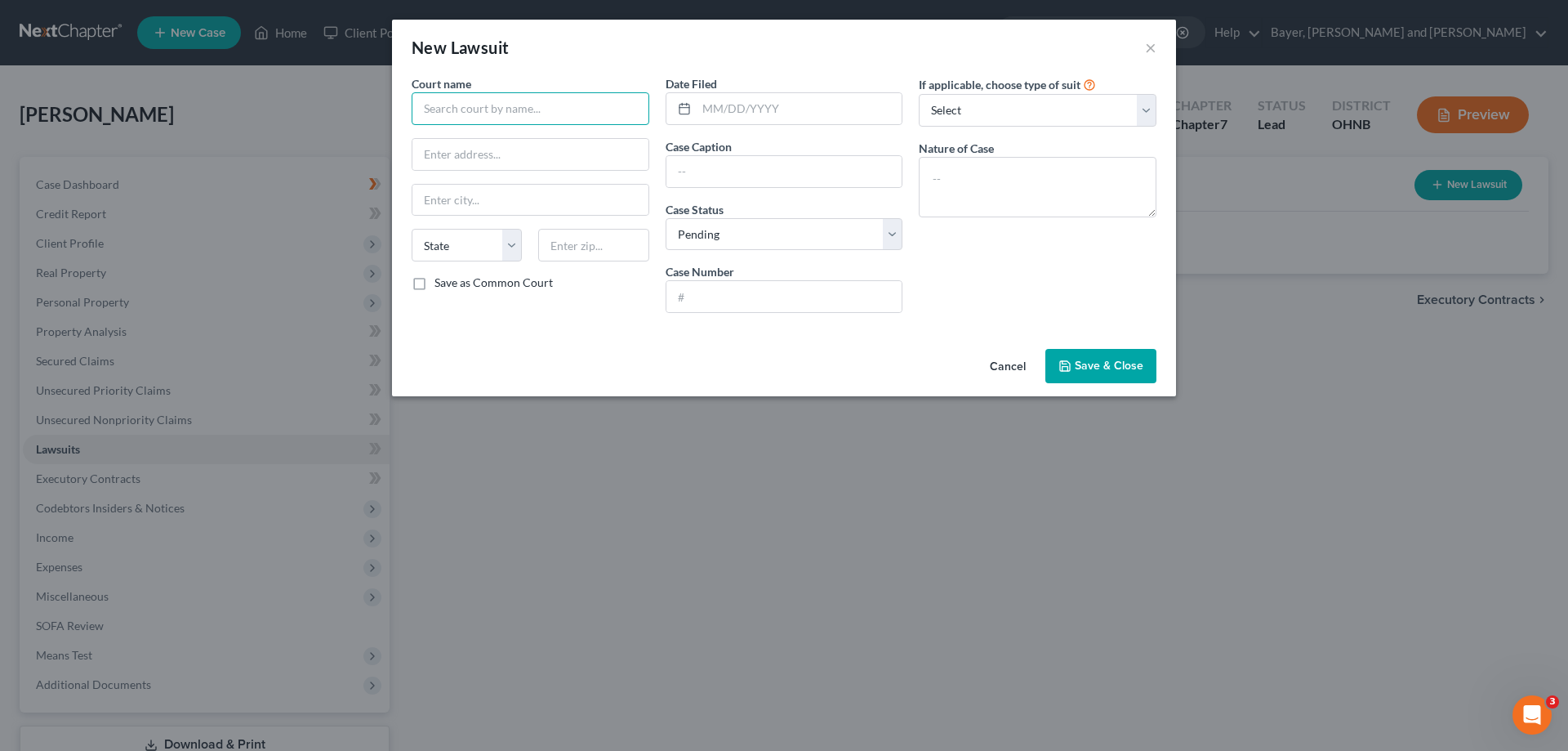
click at [561, 116] on input "text" at bounding box center [530, 109] width 238 height 32
type input "Mechanics Bank"
type input "[STREET_ADDRESS]"
type input "[GEOGRAPHIC_DATA]"
drag, startPoint x: 549, startPoint y: 119, endPoint x: 389, endPoint y: 103, distance: 160.8
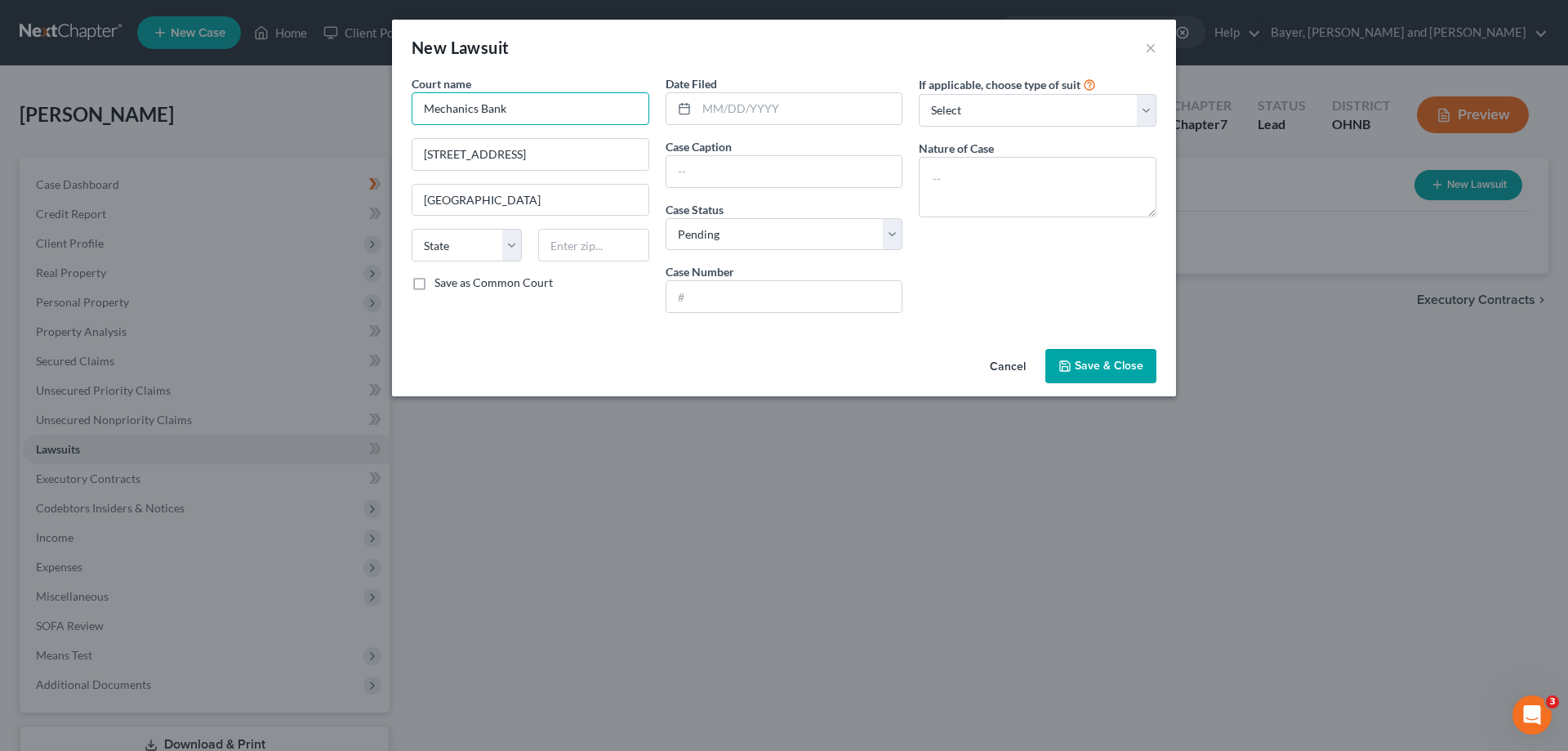
click at [389, 103] on div "New Lawsuit × Court name * Mechanics Bank [GEOGRAPHIC_DATA] [GEOGRAPHIC_DATA] […" at bounding box center [784, 376] width 1568 height 751
type input "Mansfield Municipal Court"
type input "[STREET_ADDRESS]"
select select "36"
type input "44902"
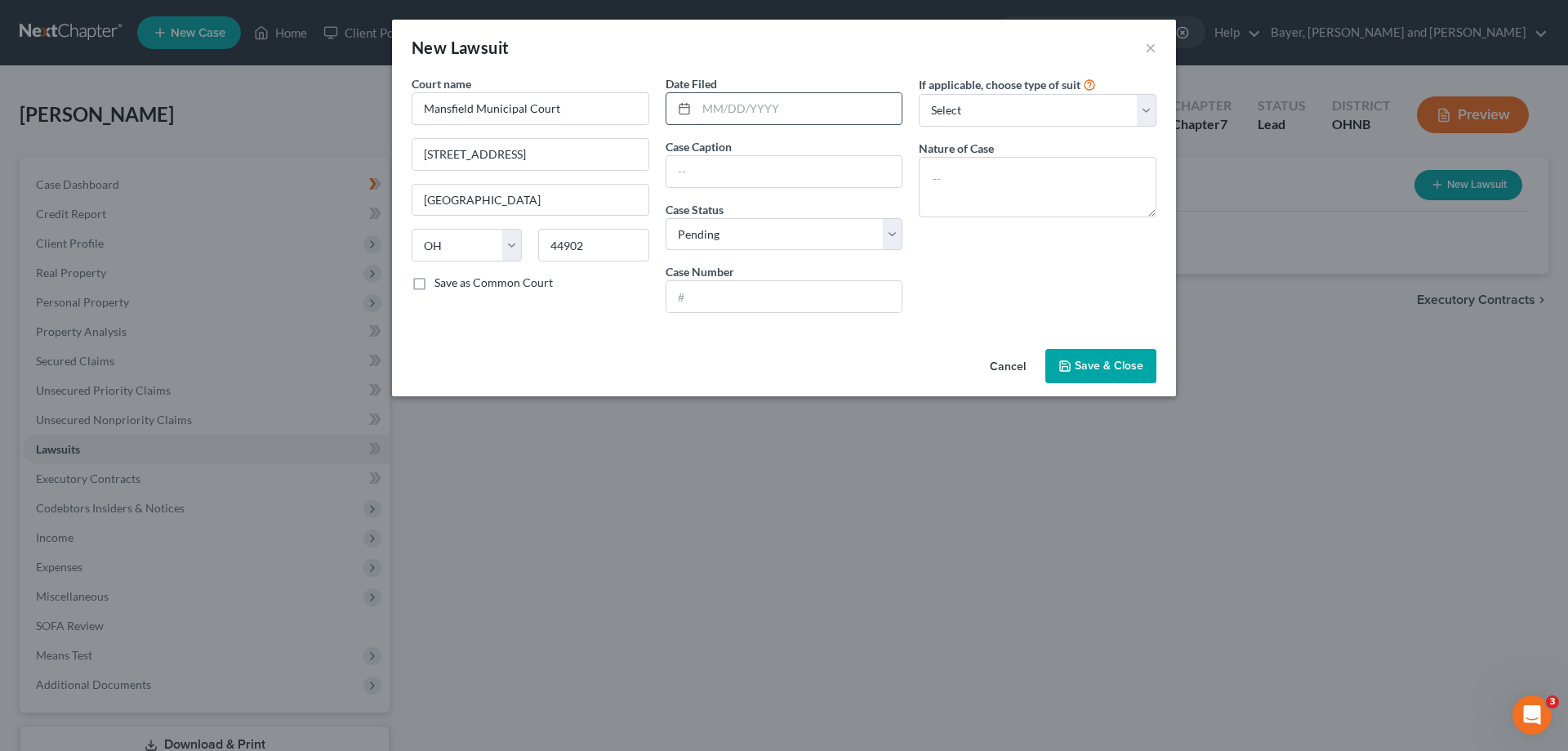
click at [747, 108] on input "text" at bounding box center [799, 109] width 206 height 31
type input "[DATE]"
click at [785, 166] on input "text" at bounding box center [784, 172] width 236 height 31
type input "Directions Credit Union vs [PERSON_NAME]"
click at [762, 223] on select "Select Pending On Appeal Concluded" at bounding box center [784, 234] width 238 height 32
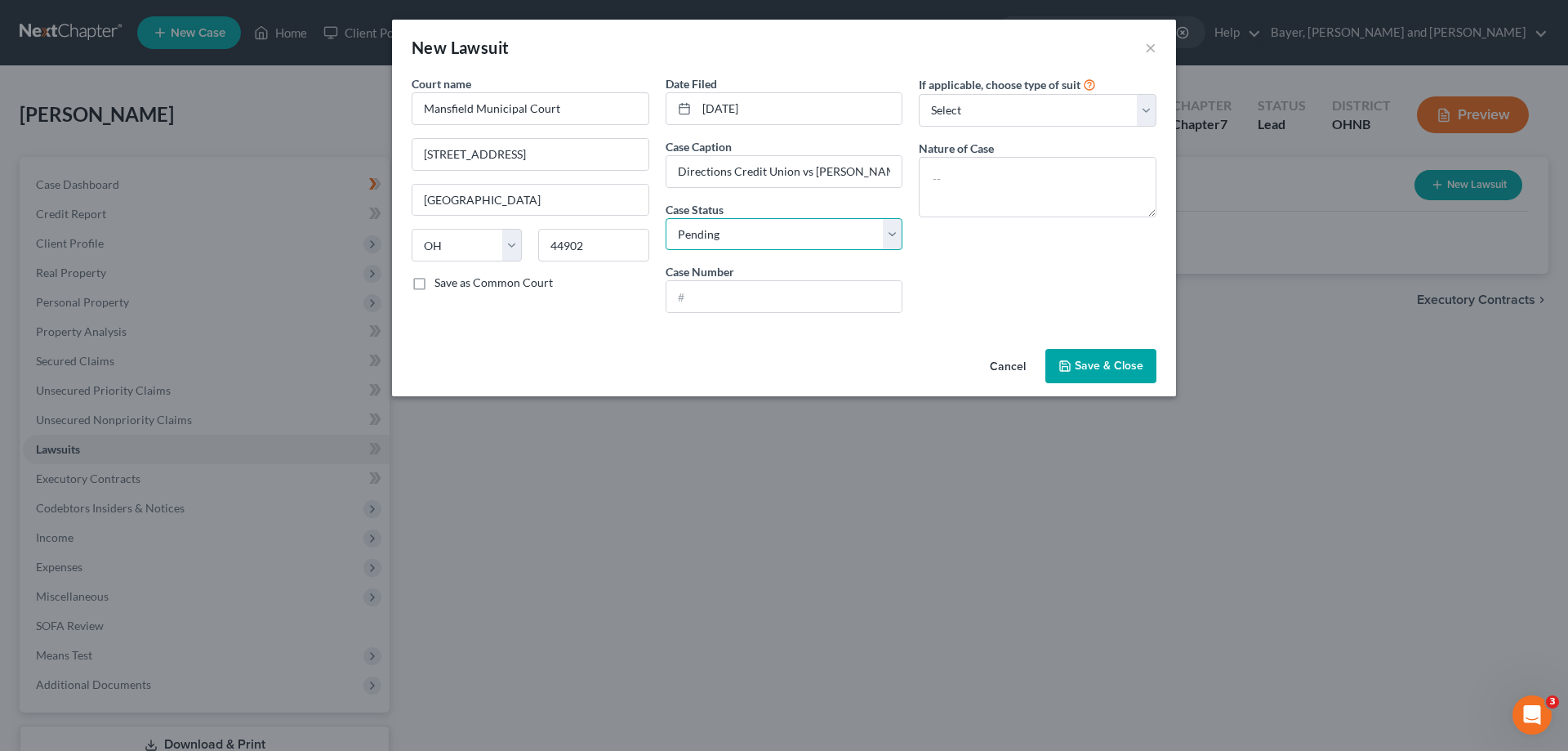
click at [665, 218] on select "Select Pending On Appeal Concluded" at bounding box center [784, 234] width 238 height 32
click at [738, 289] on input "text" at bounding box center [784, 296] width 236 height 31
type input "2020CVF2339"
click at [1140, 102] on select "Select Repossession Garnishment Foreclosure Attached, Seized, Or Levied Other" at bounding box center [1037, 110] width 238 height 32
select select "4"
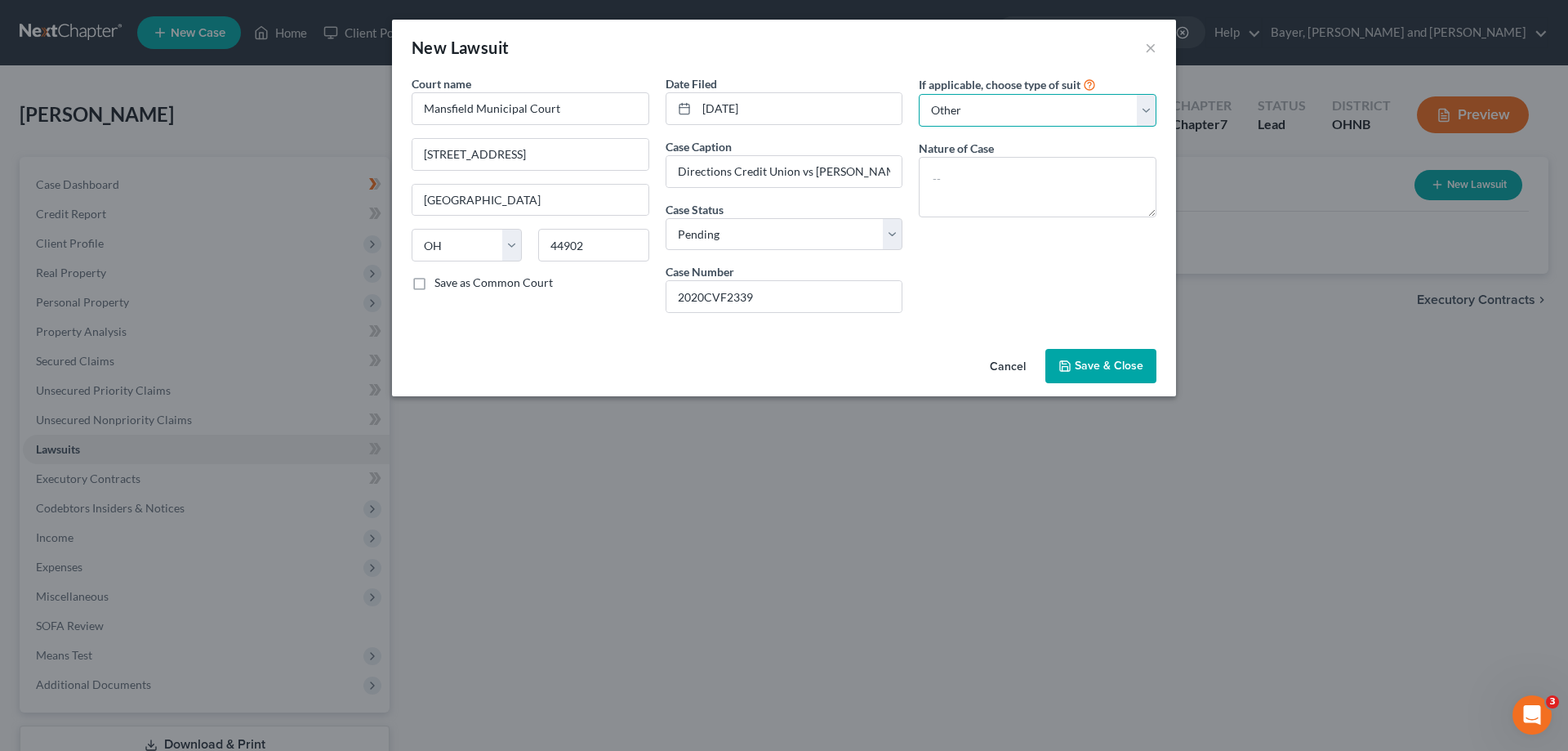
click at [919, 94] on select "Select Repossession Garnishment Foreclosure Attached, Seized, Or Levied Other" at bounding box center [1037, 110] width 238 height 32
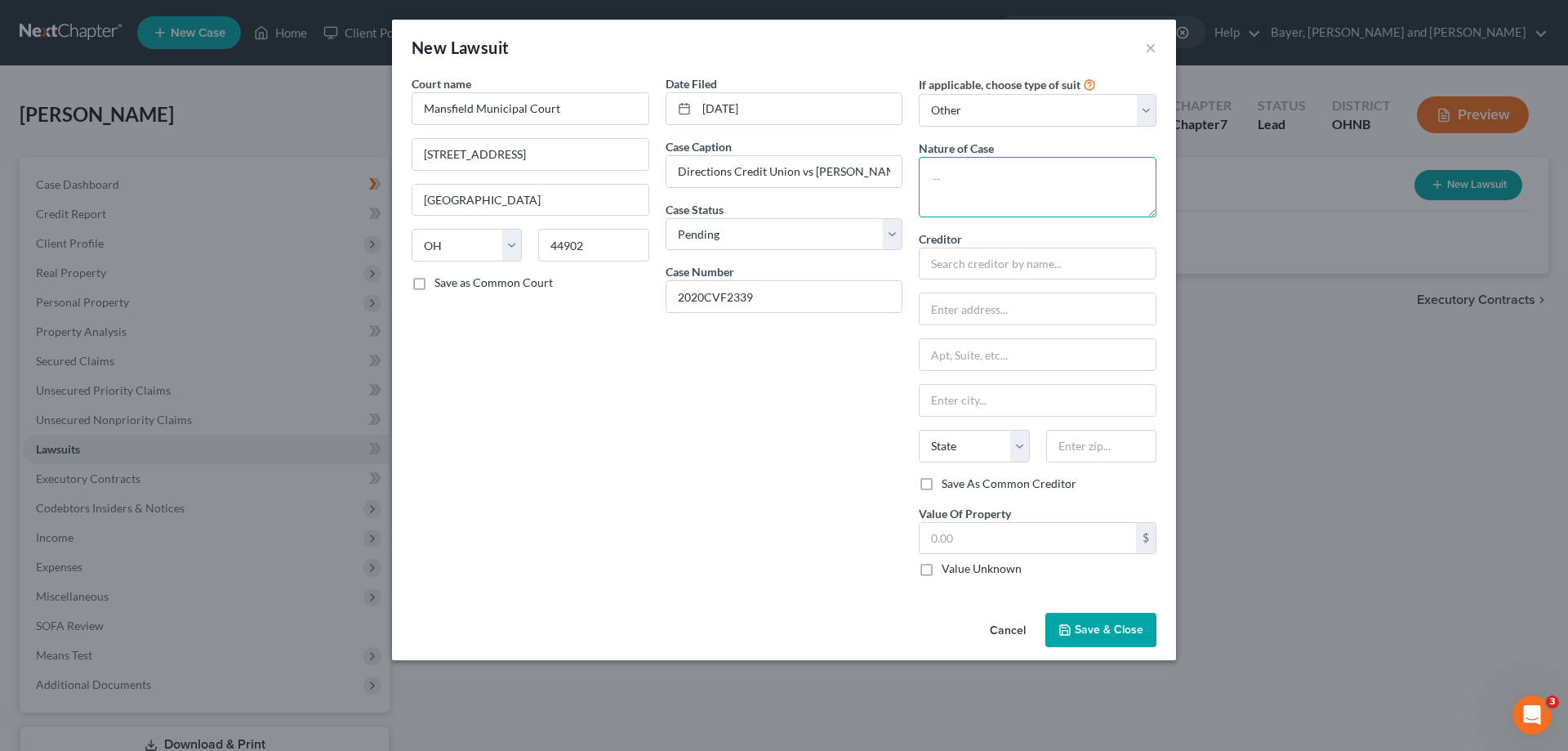
click at [973, 178] on textarea at bounding box center [1037, 187] width 238 height 60
type textarea "L"
type textarea "Judgment Lien"
click at [1043, 265] on input "text" at bounding box center [1037, 264] width 238 height 32
type input "Directions Credit Union"
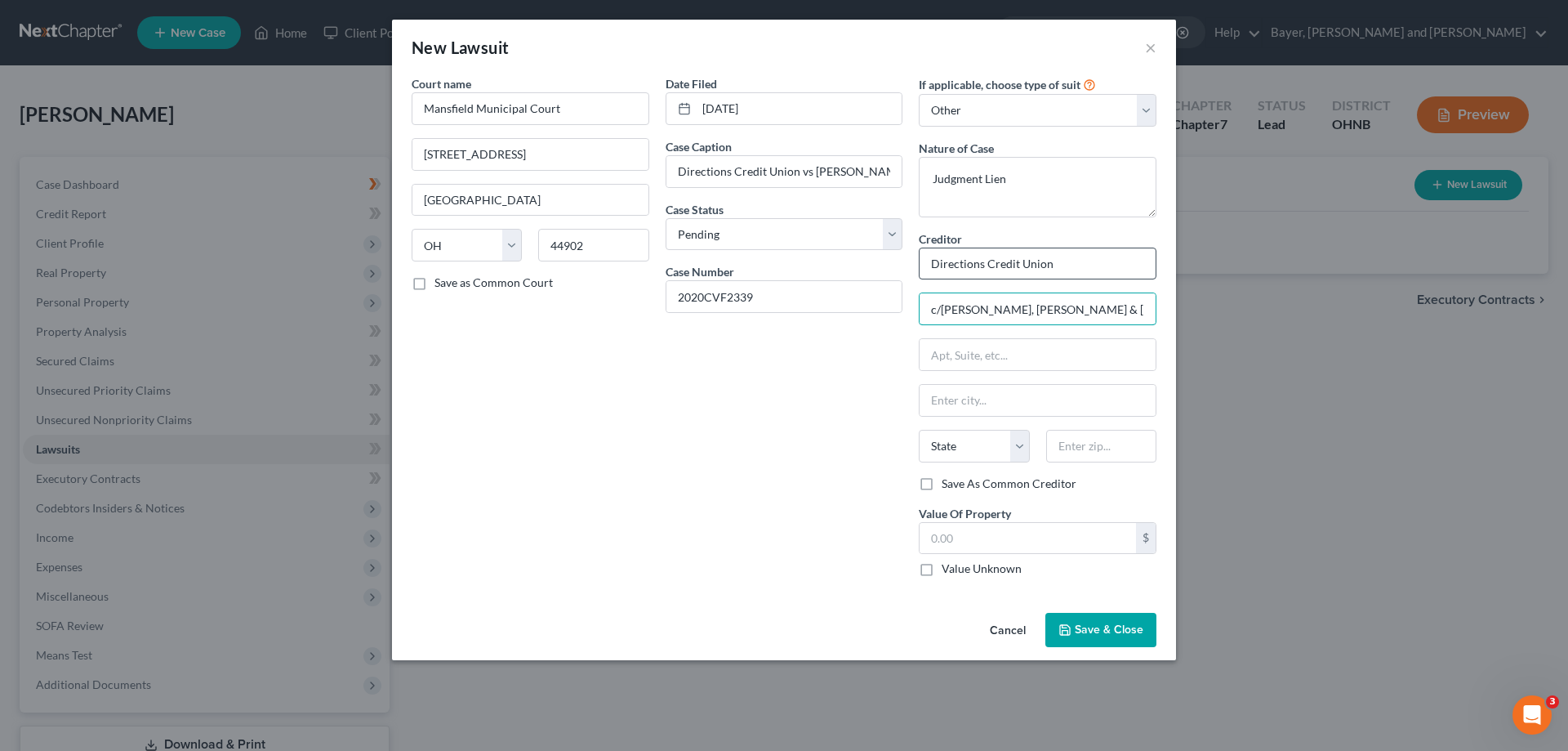
type input "c/[PERSON_NAME], [PERSON_NAME] & [PERSON_NAME] Co. LPA"
type input "965 Keynote Circle"
click at [1032, 413] on input "text" at bounding box center [1037, 400] width 236 height 31
type input "[GEOGRAPHIC_DATA]"
select select "36"
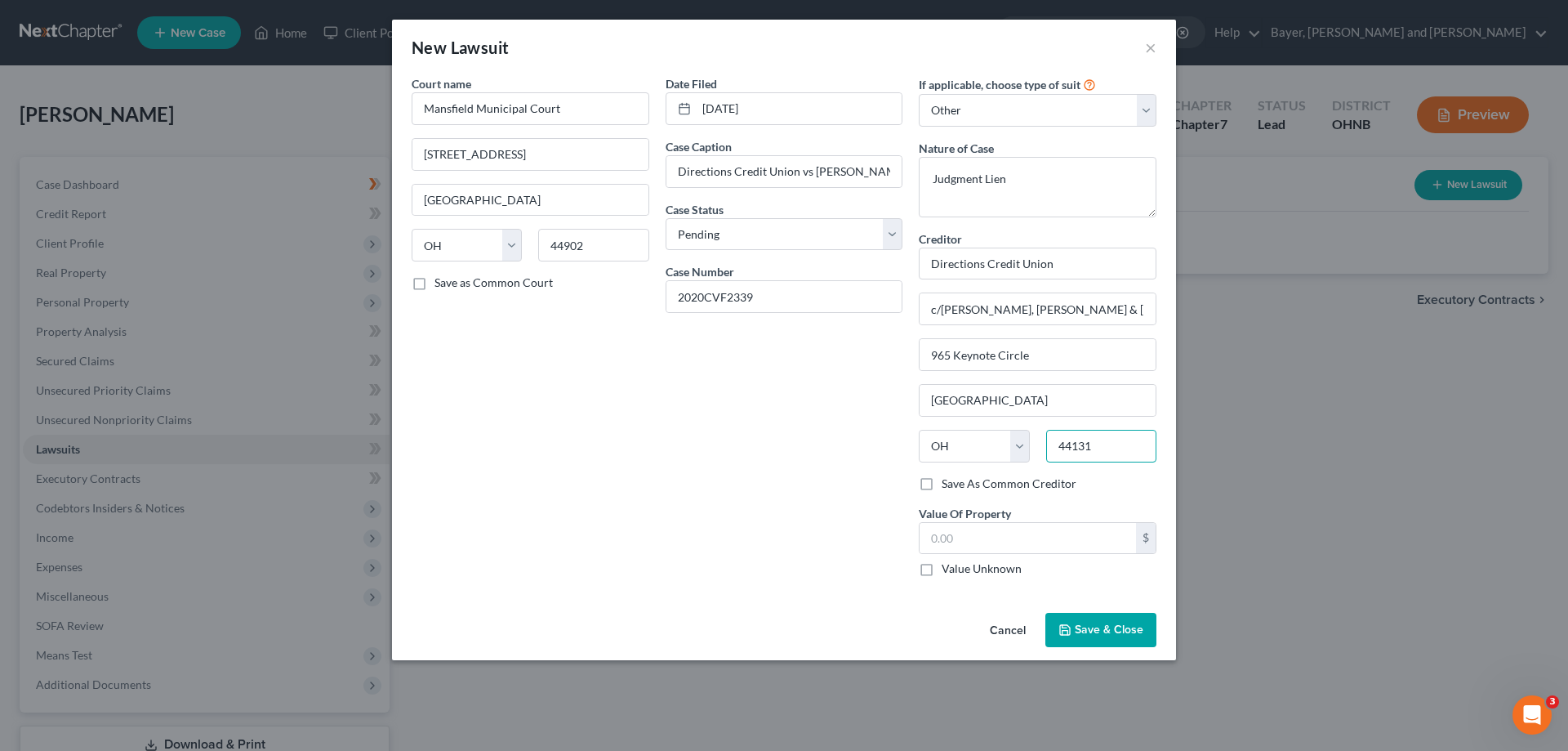
type input "44131"
click at [941, 566] on label "Value Unknown" at bounding box center [981, 569] width 80 height 16
click at [948, 566] on input "Value Unknown" at bounding box center [954, 566] width 11 height 11
checkbox input "true"
type input "Independence"
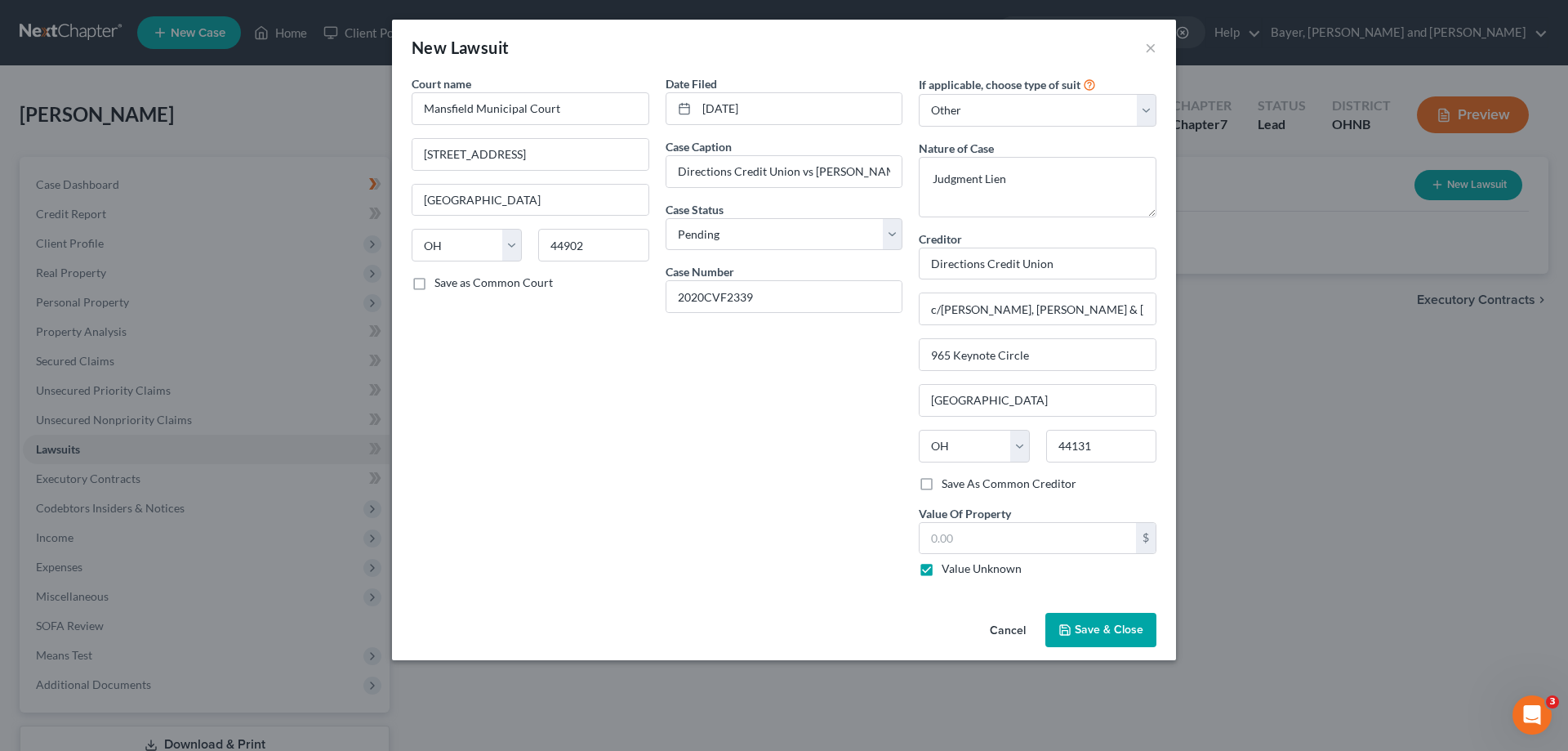
type input "0.00"
click at [1104, 641] on button "Save & Close" at bounding box center [1101, 630] width 111 height 34
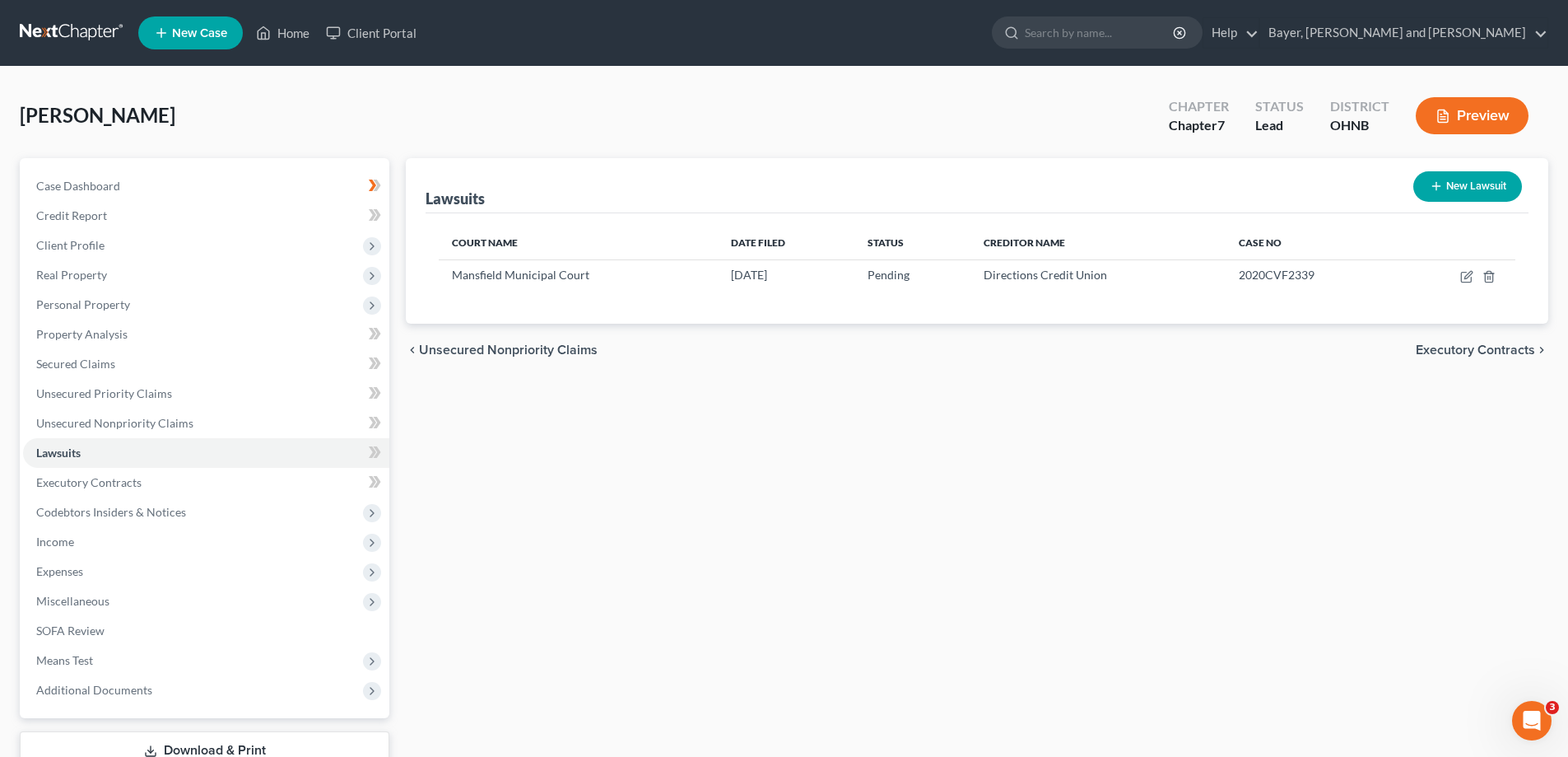
click at [1448, 356] on span "Executory Contracts" at bounding box center [1476, 350] width 120 height 14
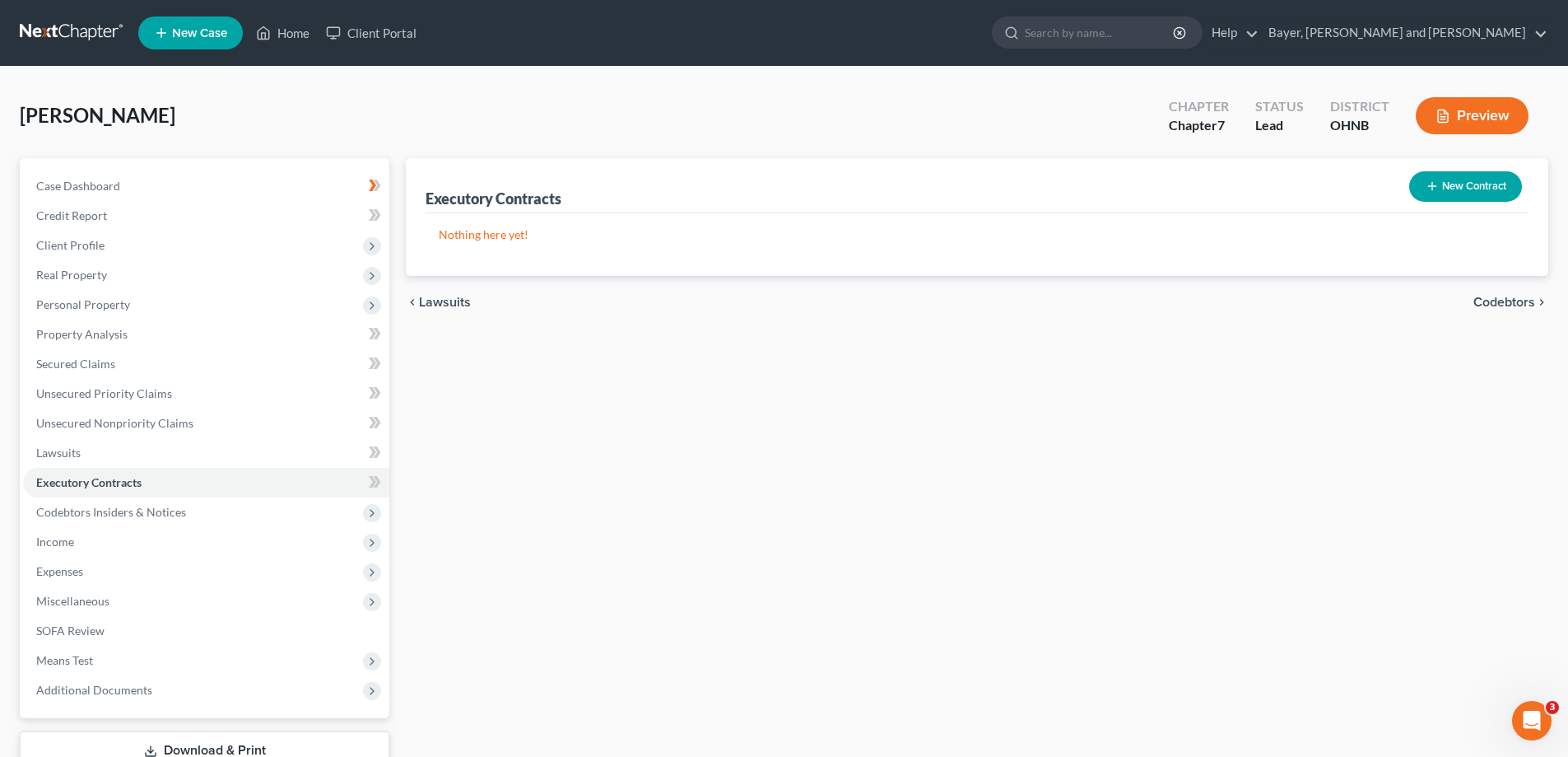
click at [1487, 295] on span "Codebtors" at bounding box center [1505, 302] width 62 height 14
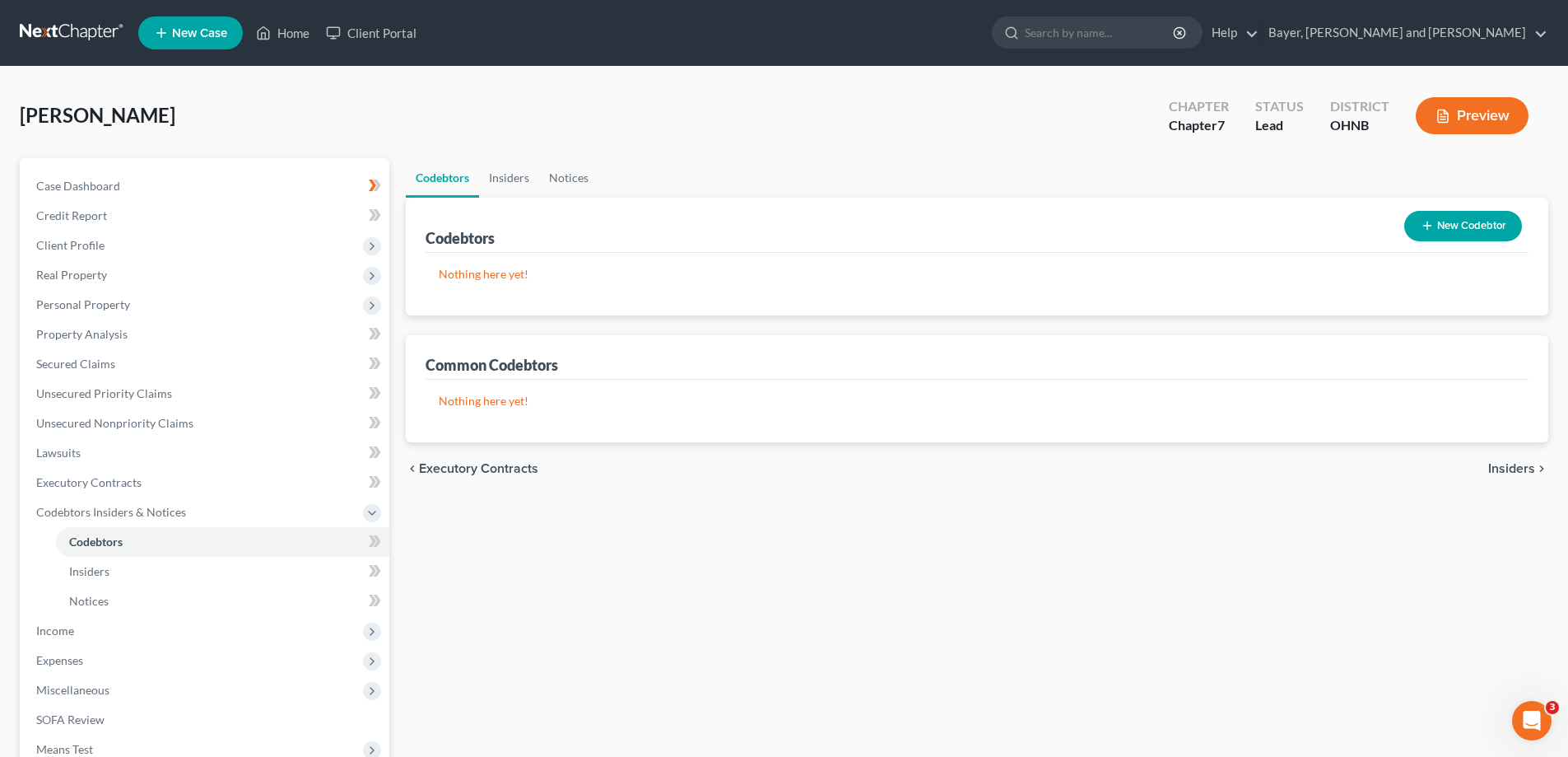
click at [1529, 474] on span "Insiders" at bounding box center [1512, 468] width 47 height 14
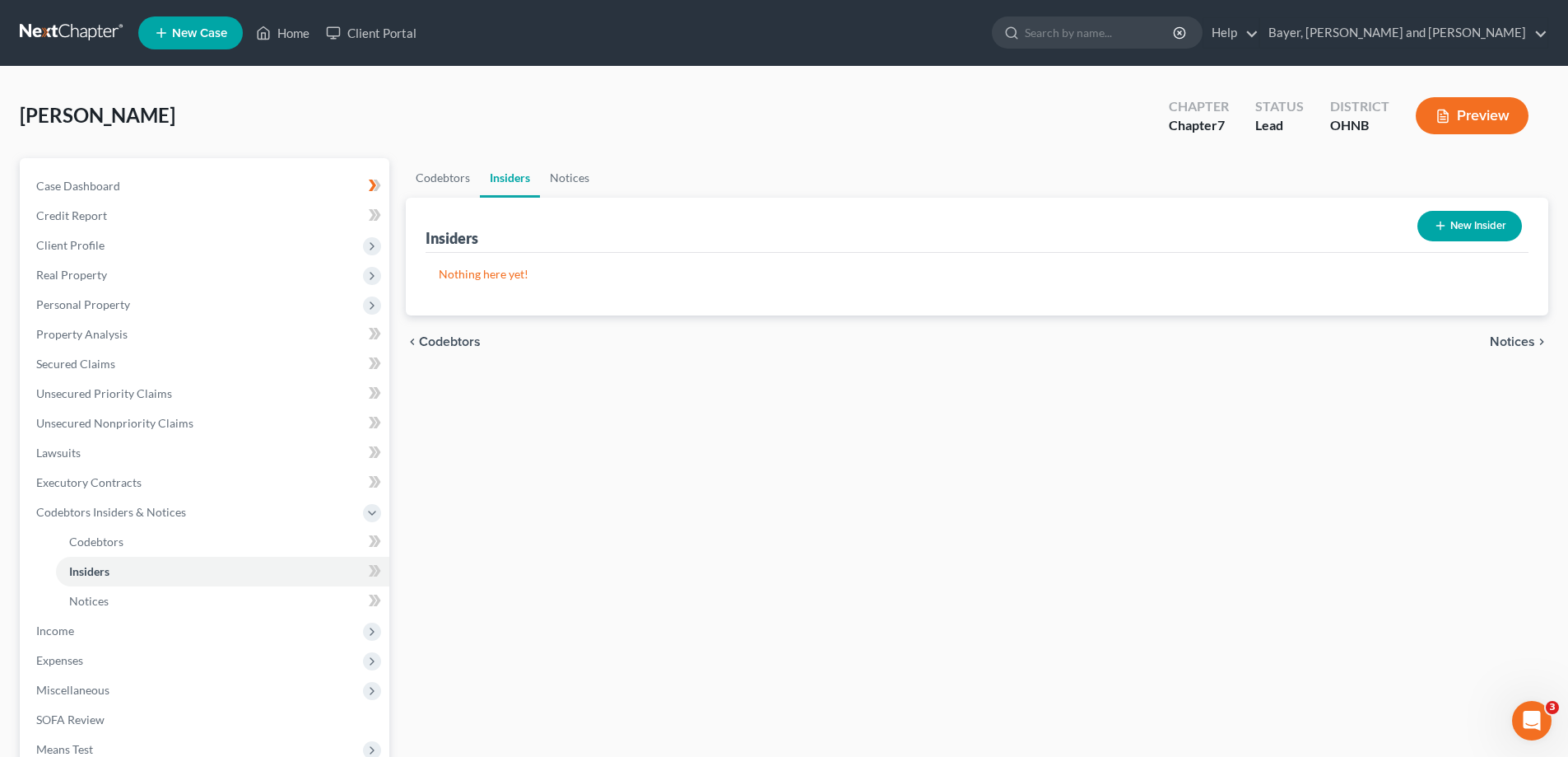
click at [1503, 339] on span "Notices" at bounding box center [1513, 341] width 45 height 14
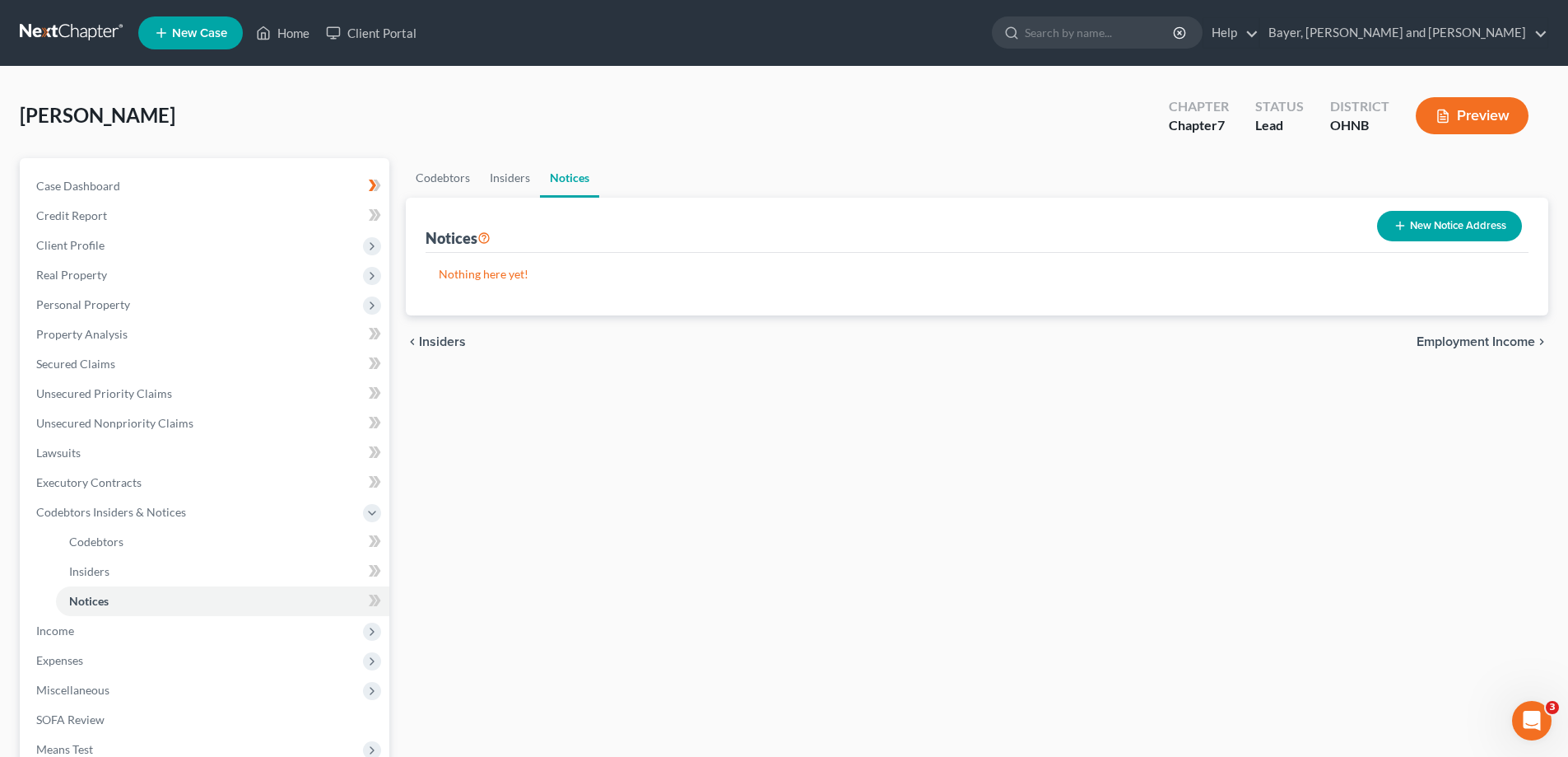
click at [1457, 340] on span "Employment Income" at bounding box center [1476, 341] width 119 height 14
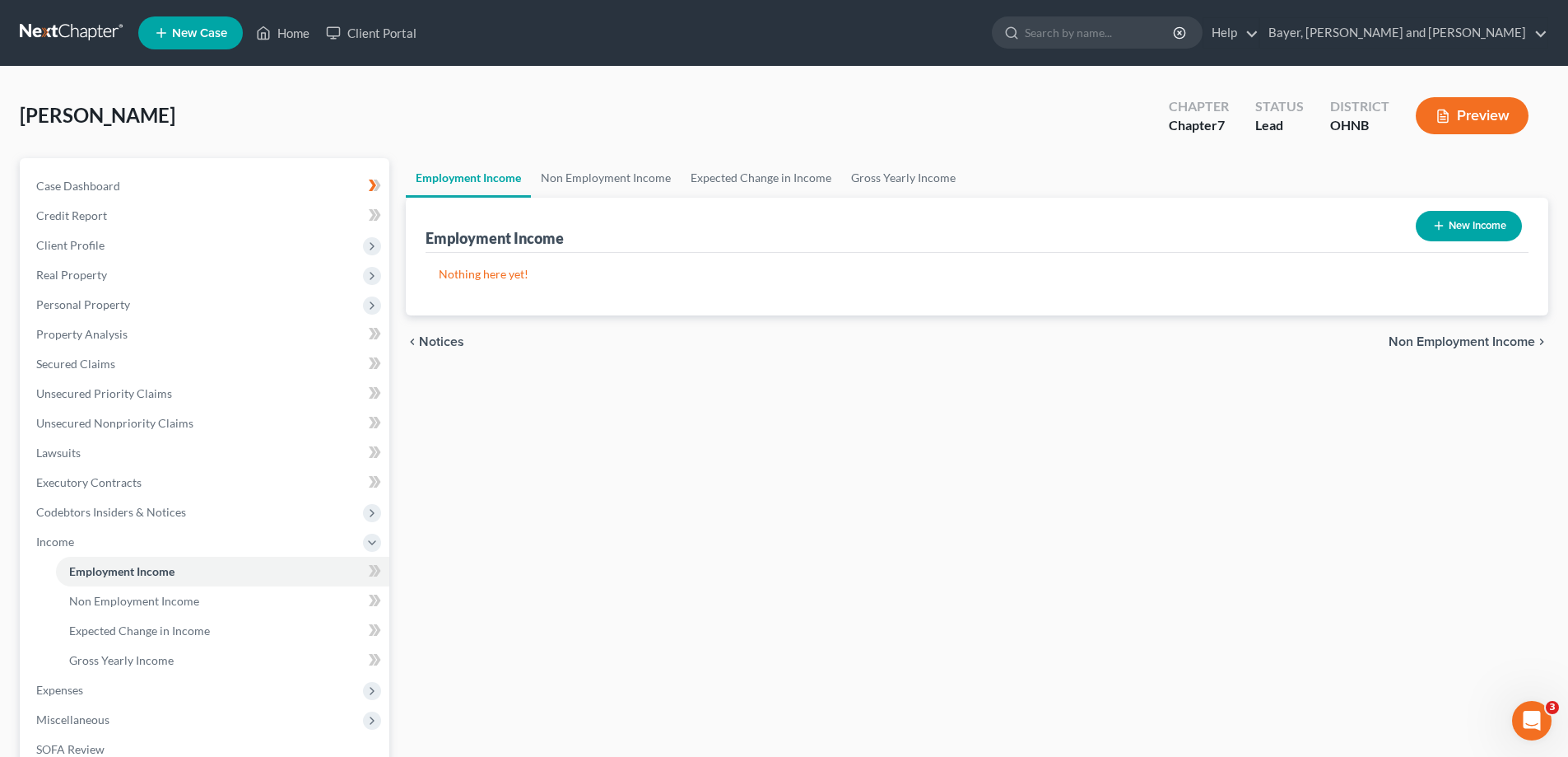
click at [1493, 231] on button "New Income" at bounding box center [1468, 226] width 106 height 31
select select "0"
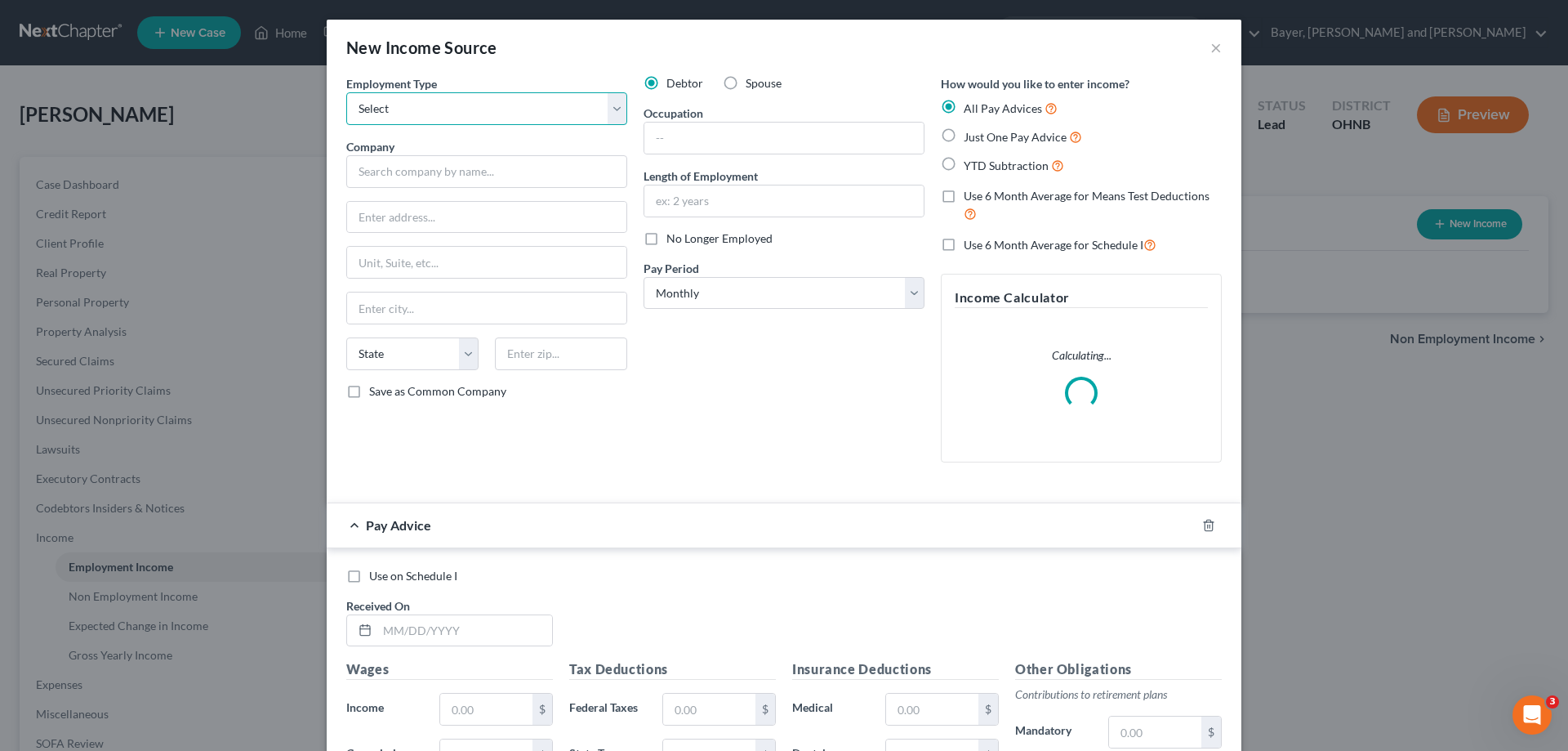
click at [614, 112] on select "Select Full or [DEMOGRAPHIC_DATA] Employment Self Employment" at bounding box center [487, 109] width 281 height 32
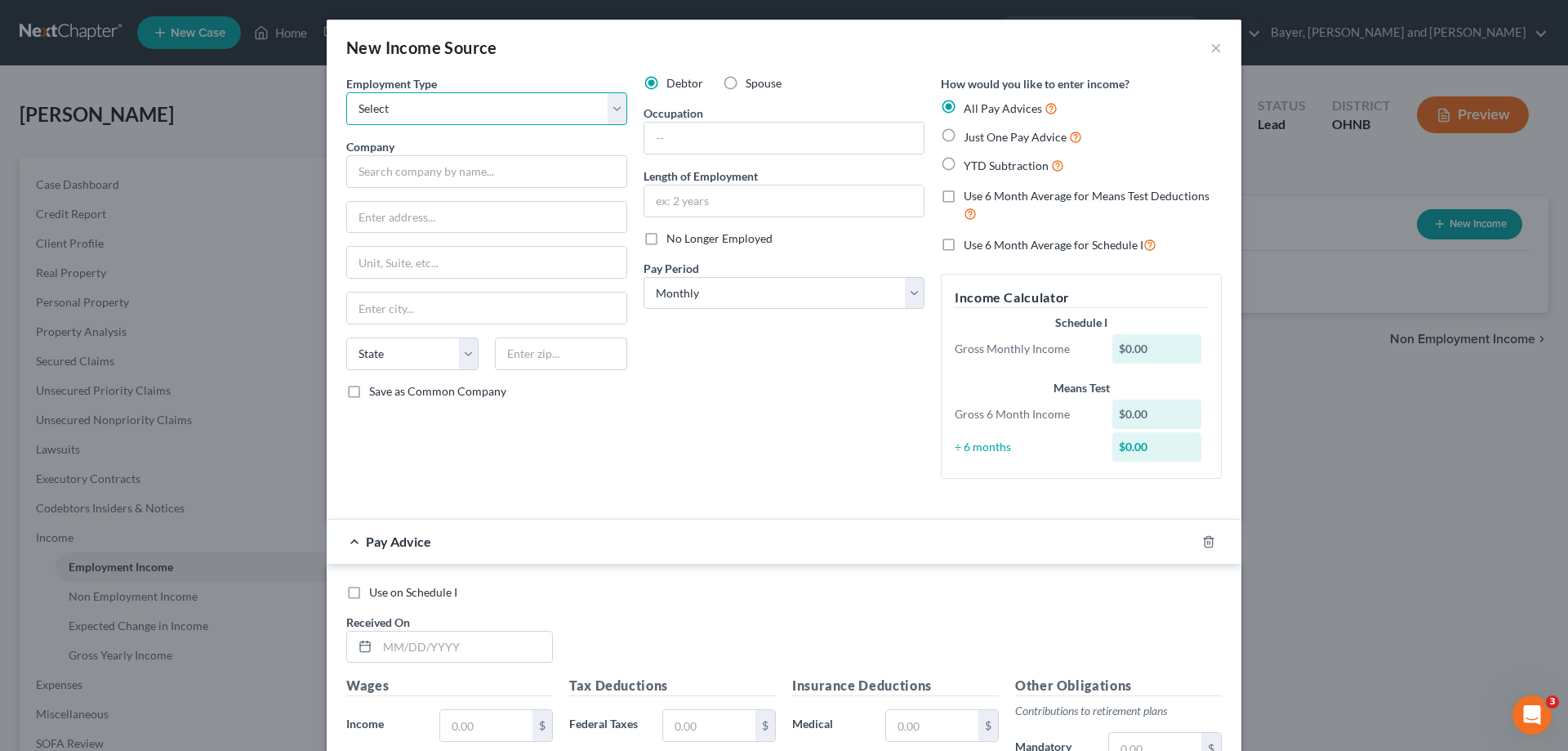
select select "0"
click at [347, 93] on select "Select Full or [DEMOGRAPHIC_DATA] Employment Self Employment" at bounding box center [487, 109] width 281 height 32
click at [566, 176] on input "text" at bounding box center [487, 172] width 281 height 32
type input "GB Fabrication"
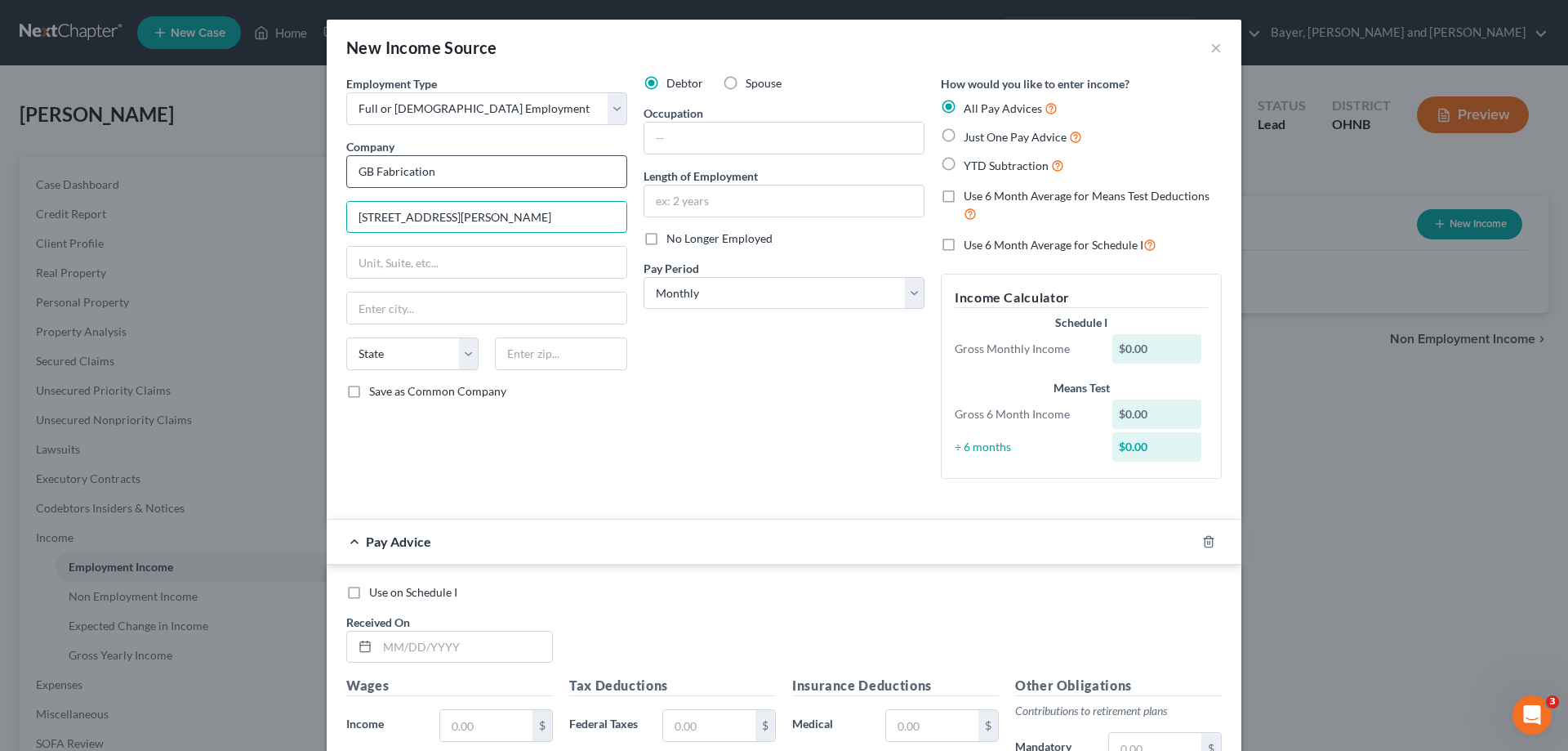
type input "[STREET_ADDRESS][PERSON_NAME]"
type input "Shiloh"
select select "36"
type input "44878"
click at [683, 148] on input "text" at bounding box center [783, 137] width 279 height 31
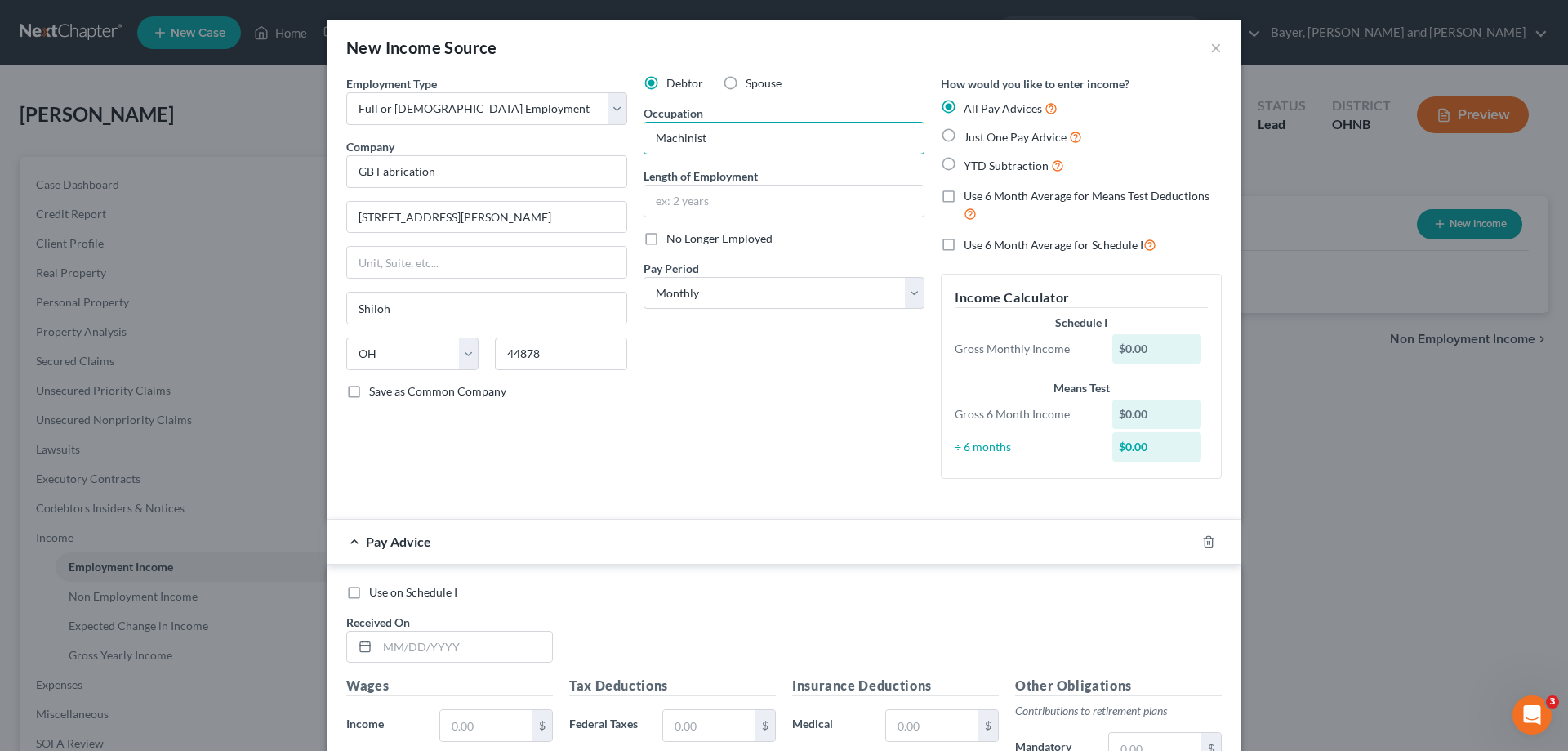
type input "Machinist"
type input "2 years"
click at [771, 279] on select "Select Monthly Twice Monthly Every Other Week Weekly" at bounding box center [784, 293] width 281 height 32
select select "3"
click at [644, 277] on select "Select Monthly Twice Monthly Every Other Week Weekly" at bounding box center [784, 293] width 281 height 32
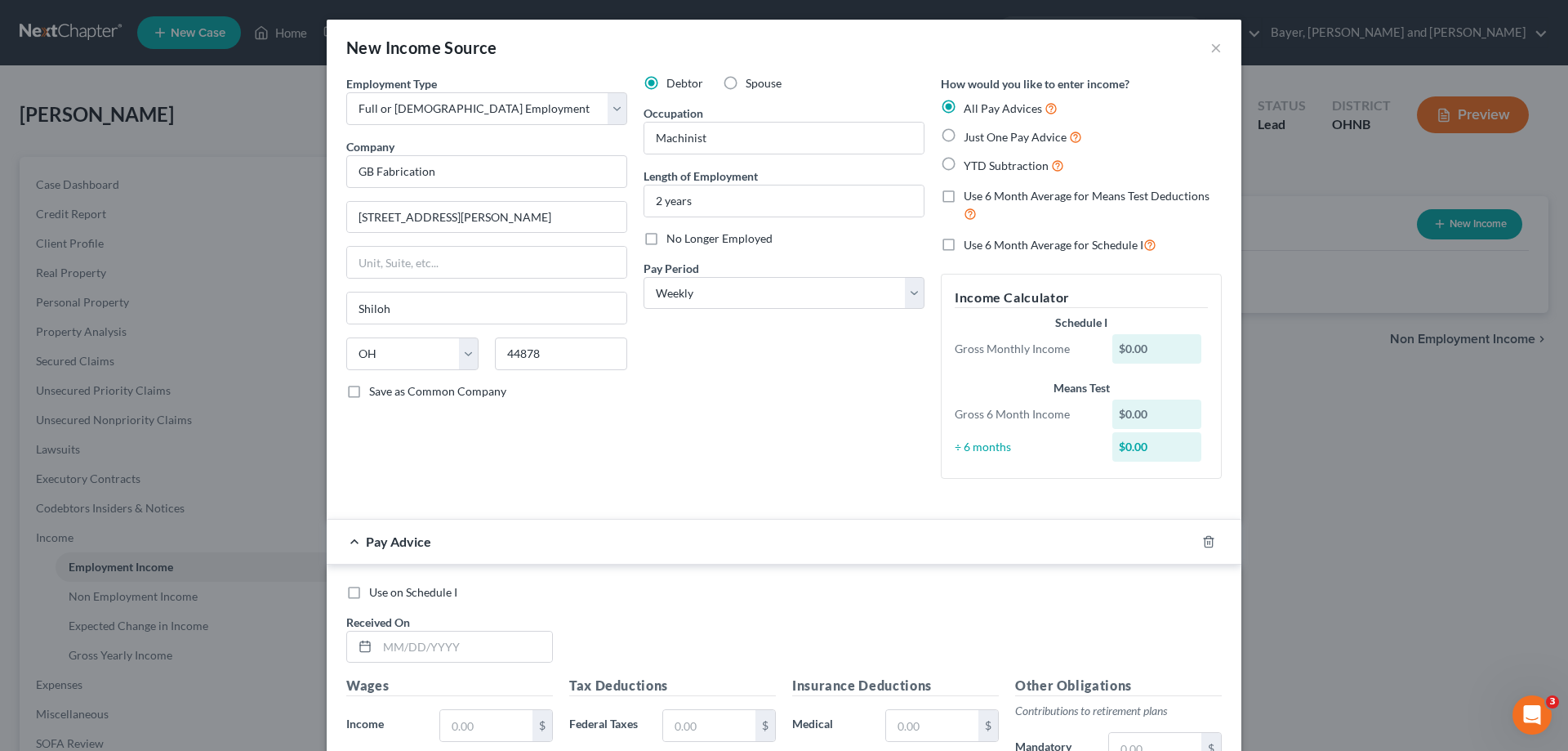
click at [771, 402] on div "Debtor Spouse Occupation Machinist Length of Employment 2 years No Longer Emplo…" at bounding box center [783, 284] width 297 height 417
click at [964, 244] on label "Use 6 Month Average for Schedule I" at bounding box center [1060, 244] width 193 height 19
click at [970, 244] on input "Use 6 Month Average for Schedule I" at bounding box center [975, 241] width 11 height 11
checkbox input "true"
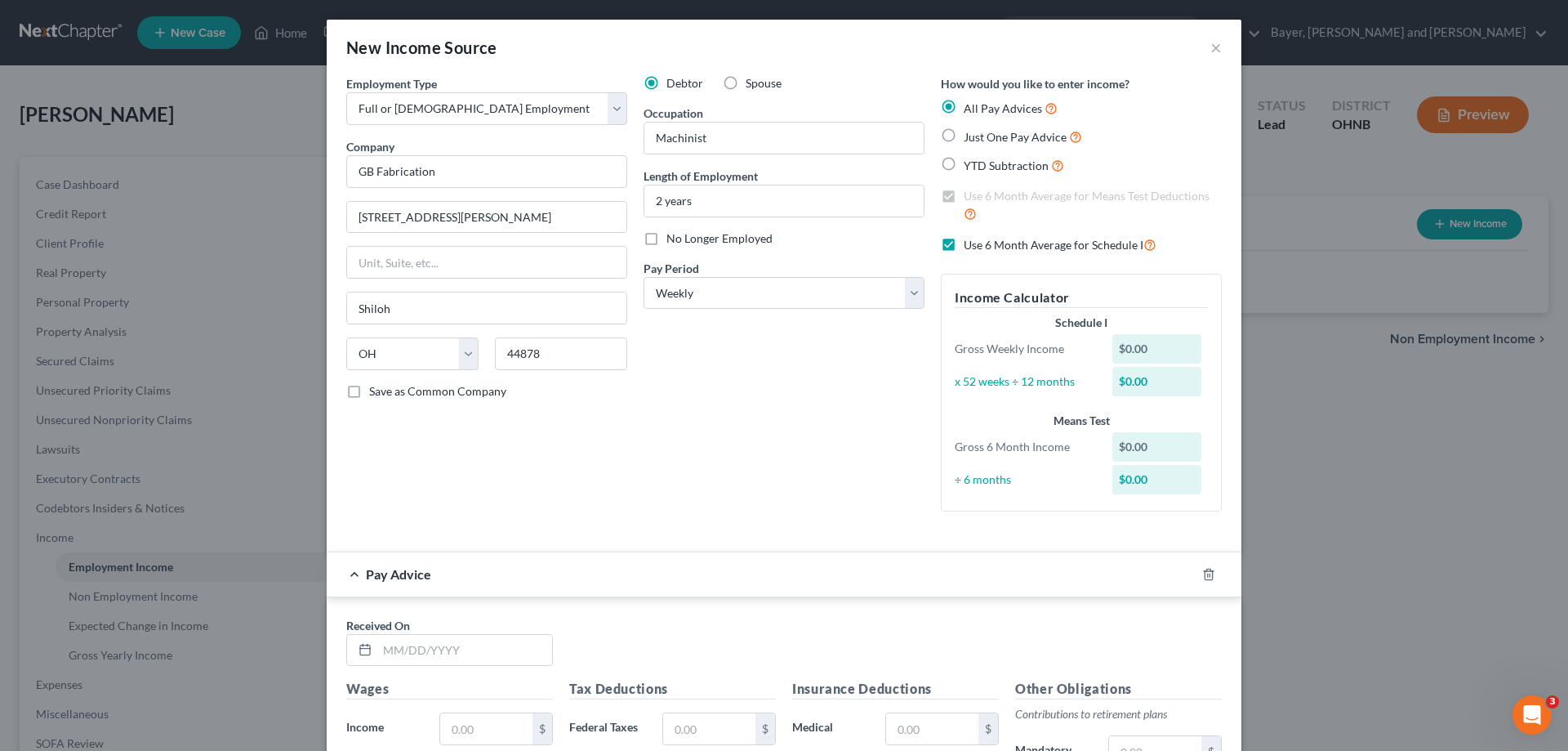
click at [853, 419] on div "Debtor Spouse Occupation Machinist Length of Employment 2 years No Longer Emplo…" at bounding box center [783, 300] width 297 height 449
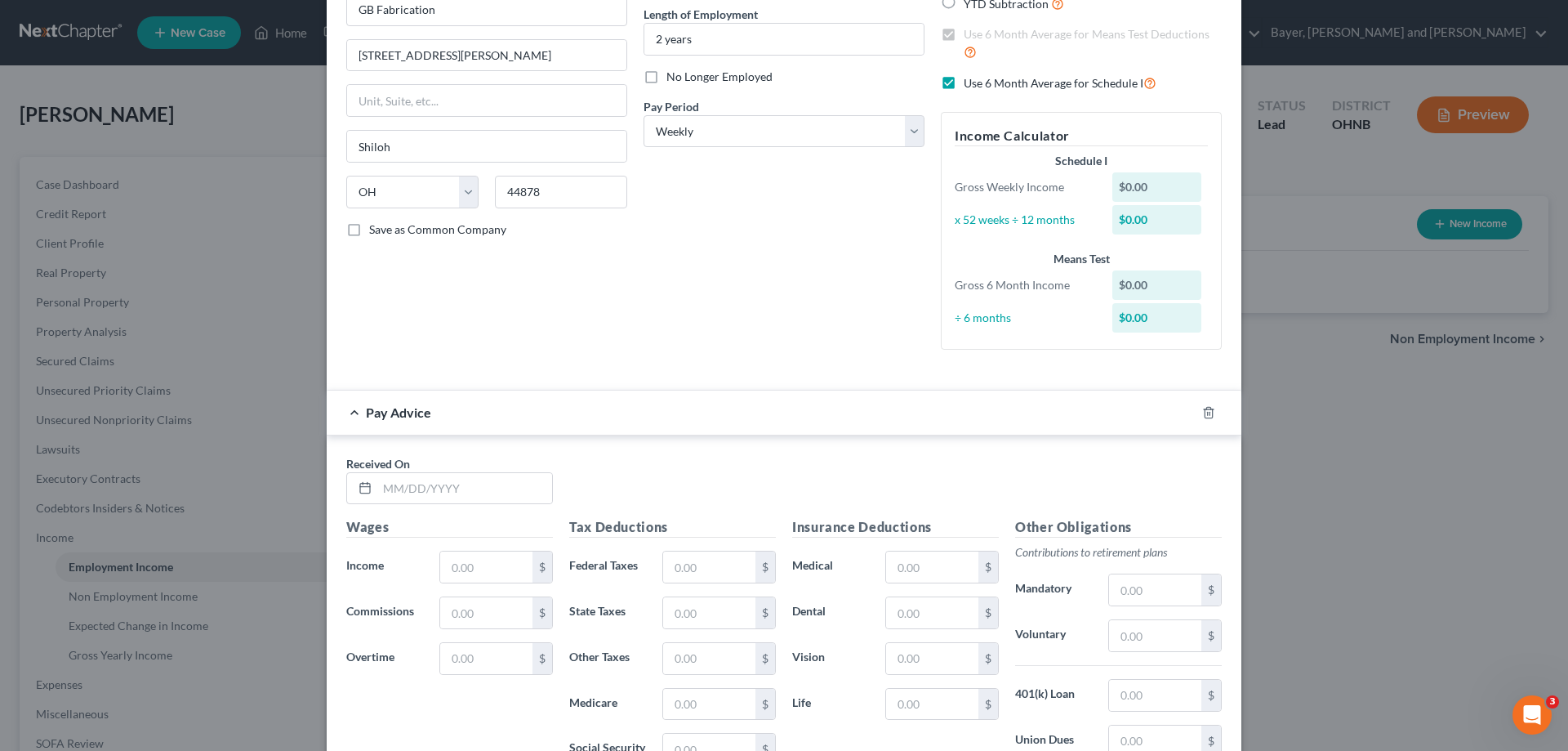
scroll to position [163, 0]
click at [517, 482] on input "text" at bounding box center [464, 487] width 175 height 31
type input "[DATE]"
type input "1,335.76"
drag, startPoint x: 698, startPoint y: 549, endPoint x: 699, endPoint y: 560, distance: 11.0
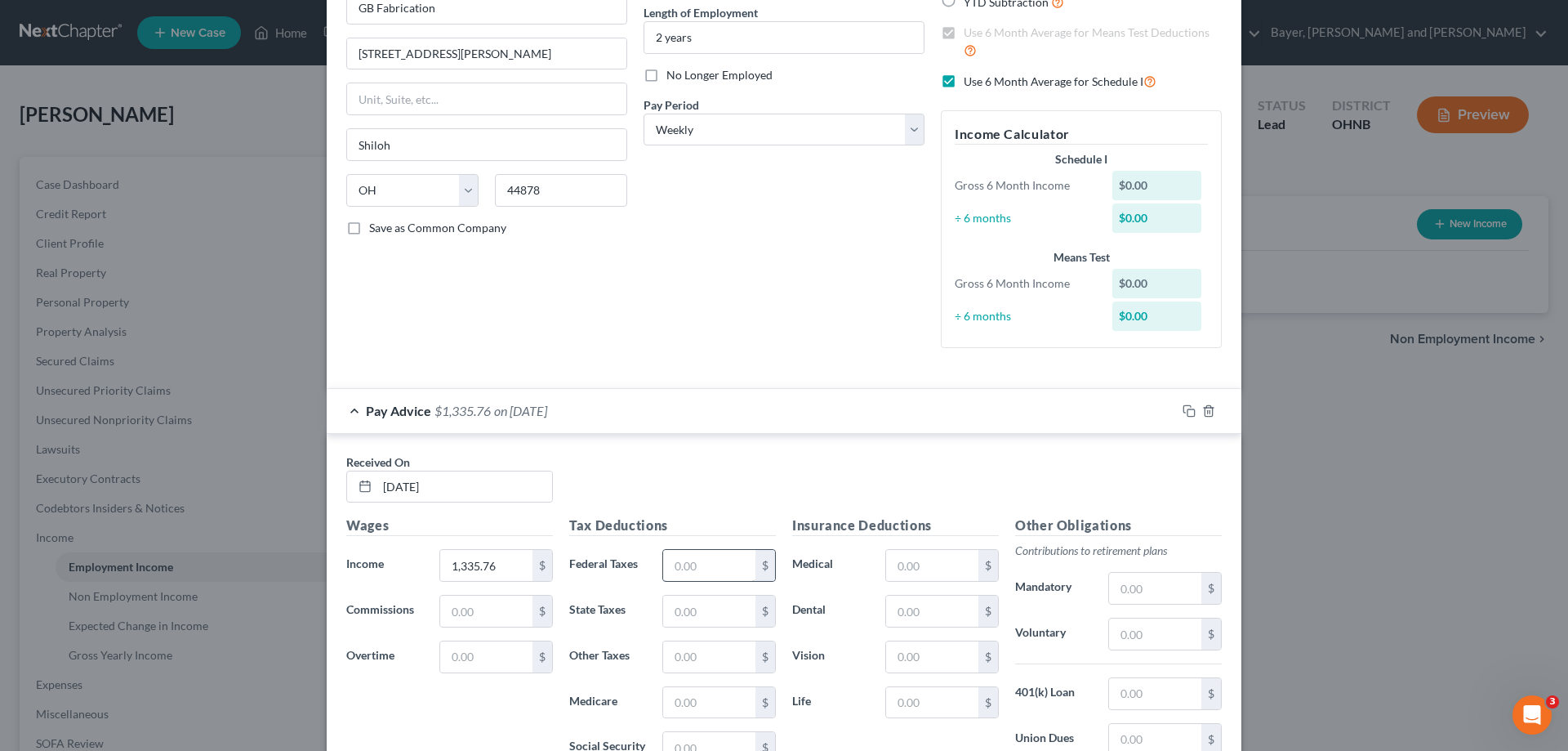
click at [698, 553] on div "$" at bounding box center [718, 565] width 113 height 32
click at [699, 560] on input "text" at bounding box center [709, 565] width 92 height 31
type input "19.20"
type input "38.81"
type input "0.00"
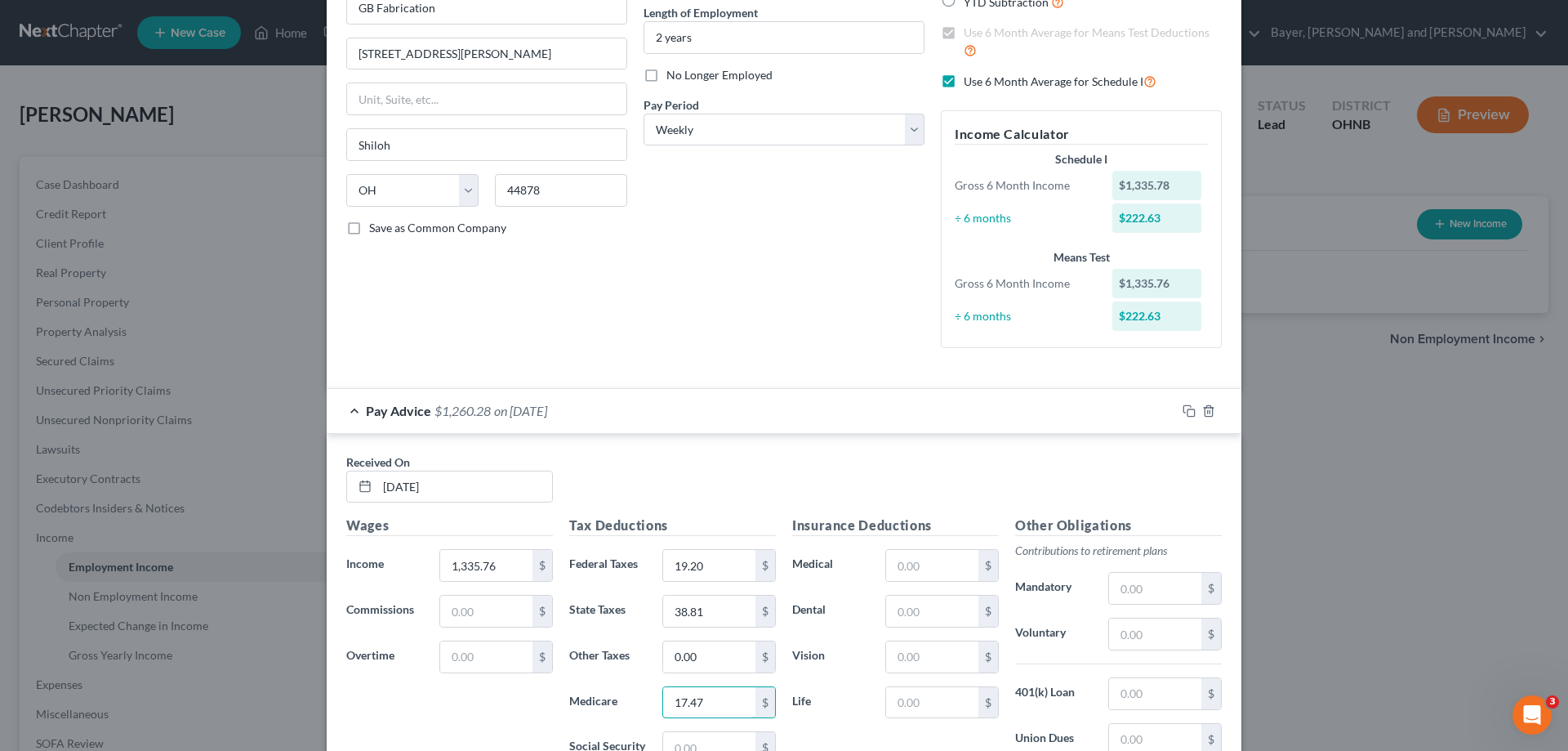
type input "17.47"
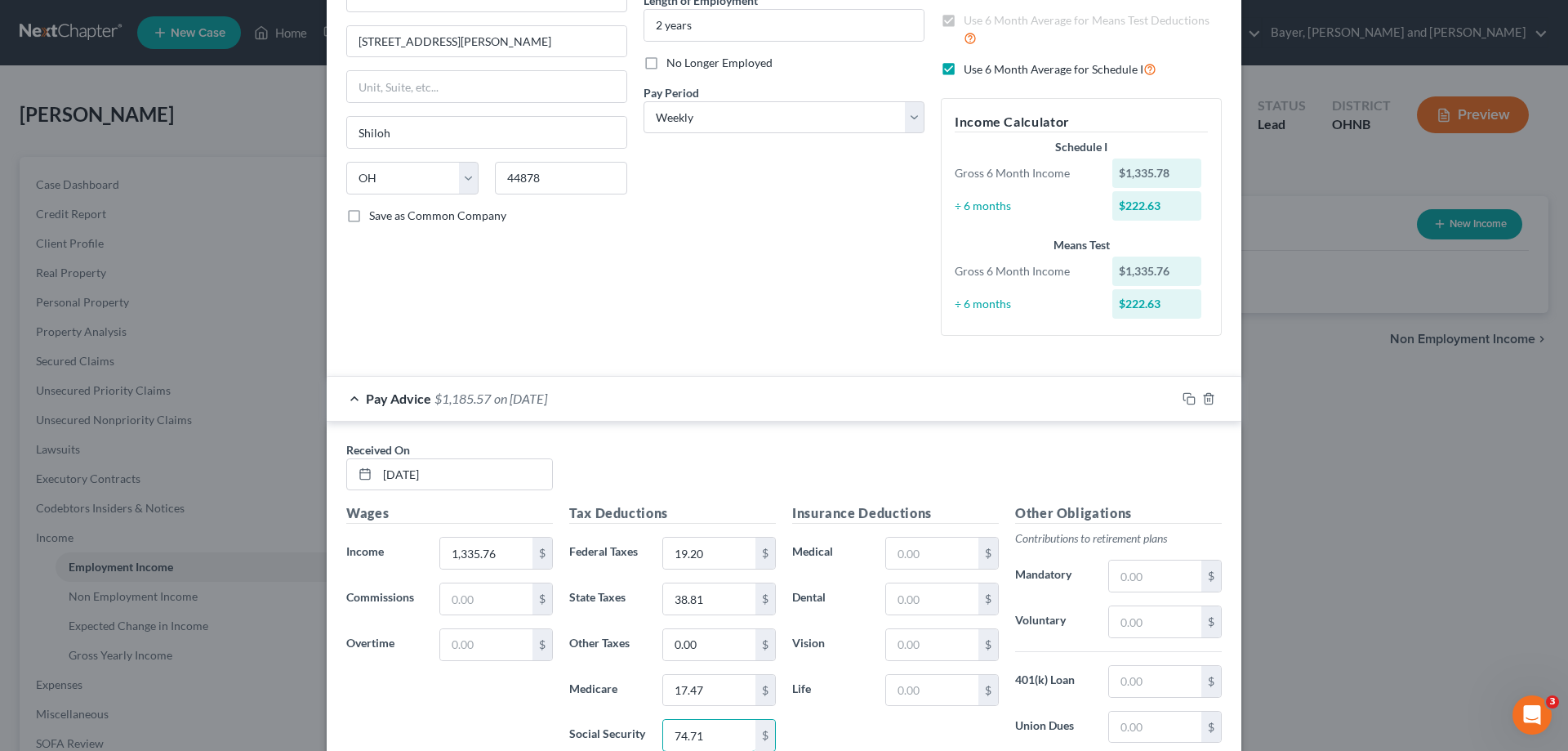
type input "74.71"
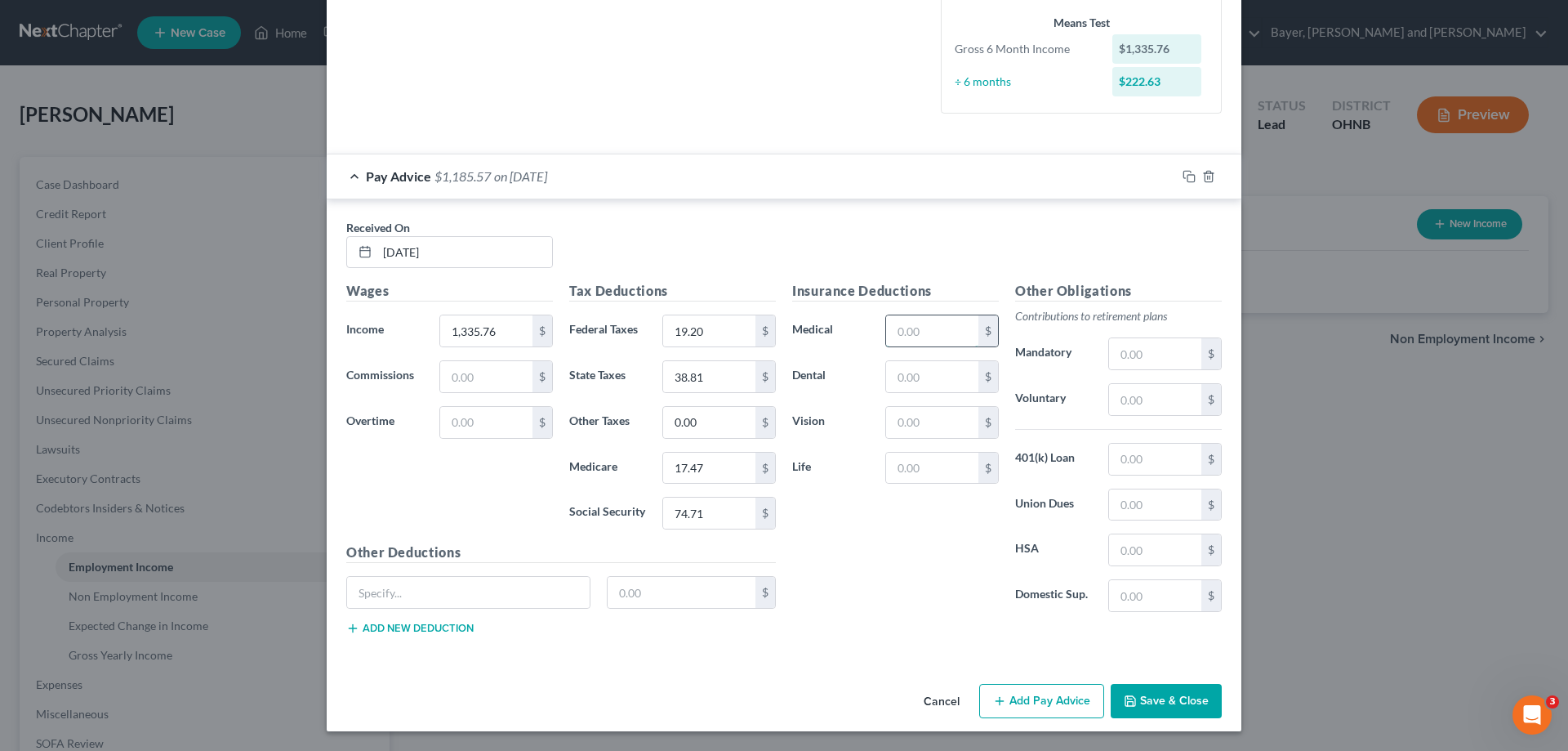
click at [938, 320] on input "text" at bounding box center [932, 331] width 92 height 31
type input "95.05"
type input "9.64"
type input "1.19"
click at [492, 590] on input "text" at bounding box center [468, 592] width 242 height 31
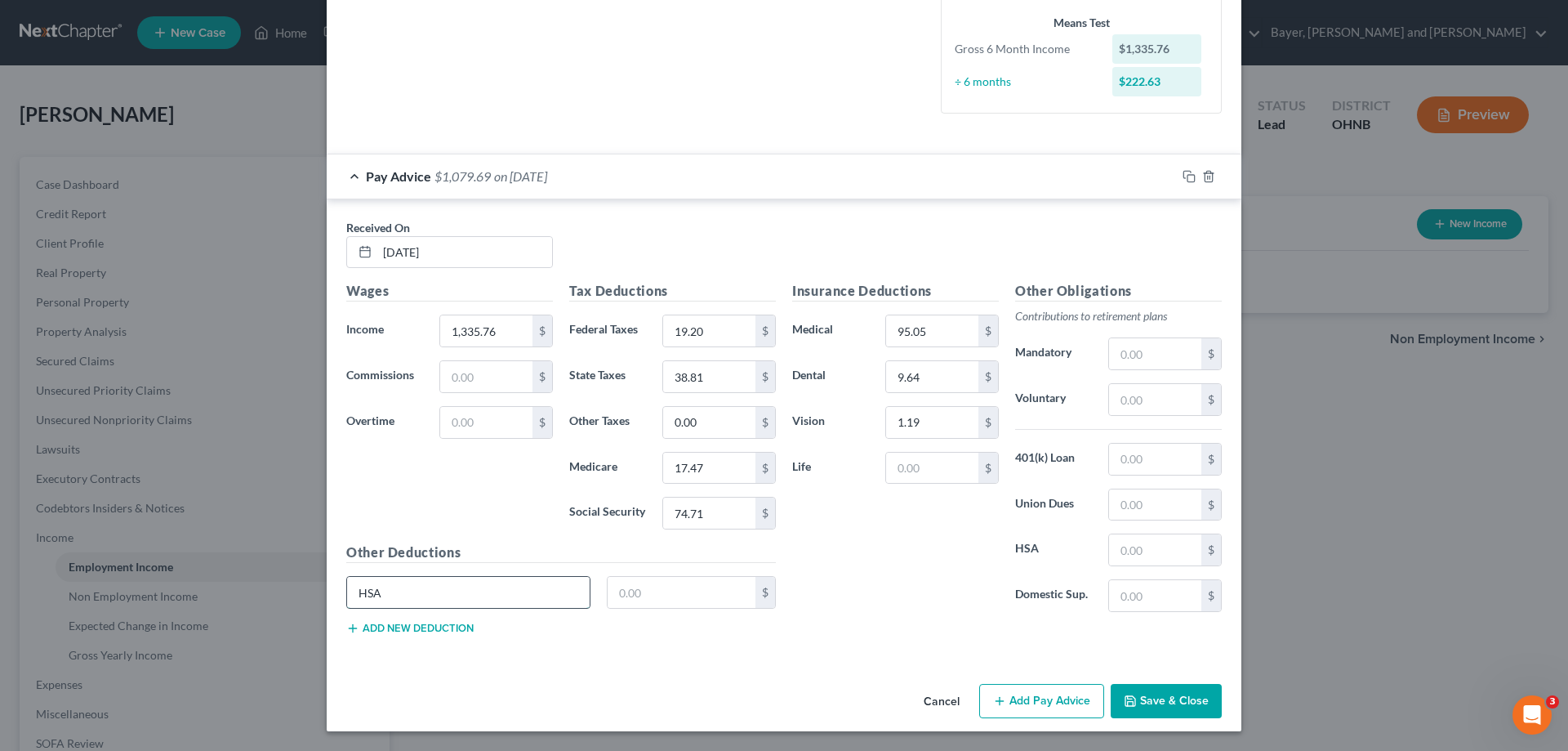
type input "HSA"
type input "25.00"
click at [448, 628] on button "Add new deduction" at bounding box center [410, 628] width 128 height 13
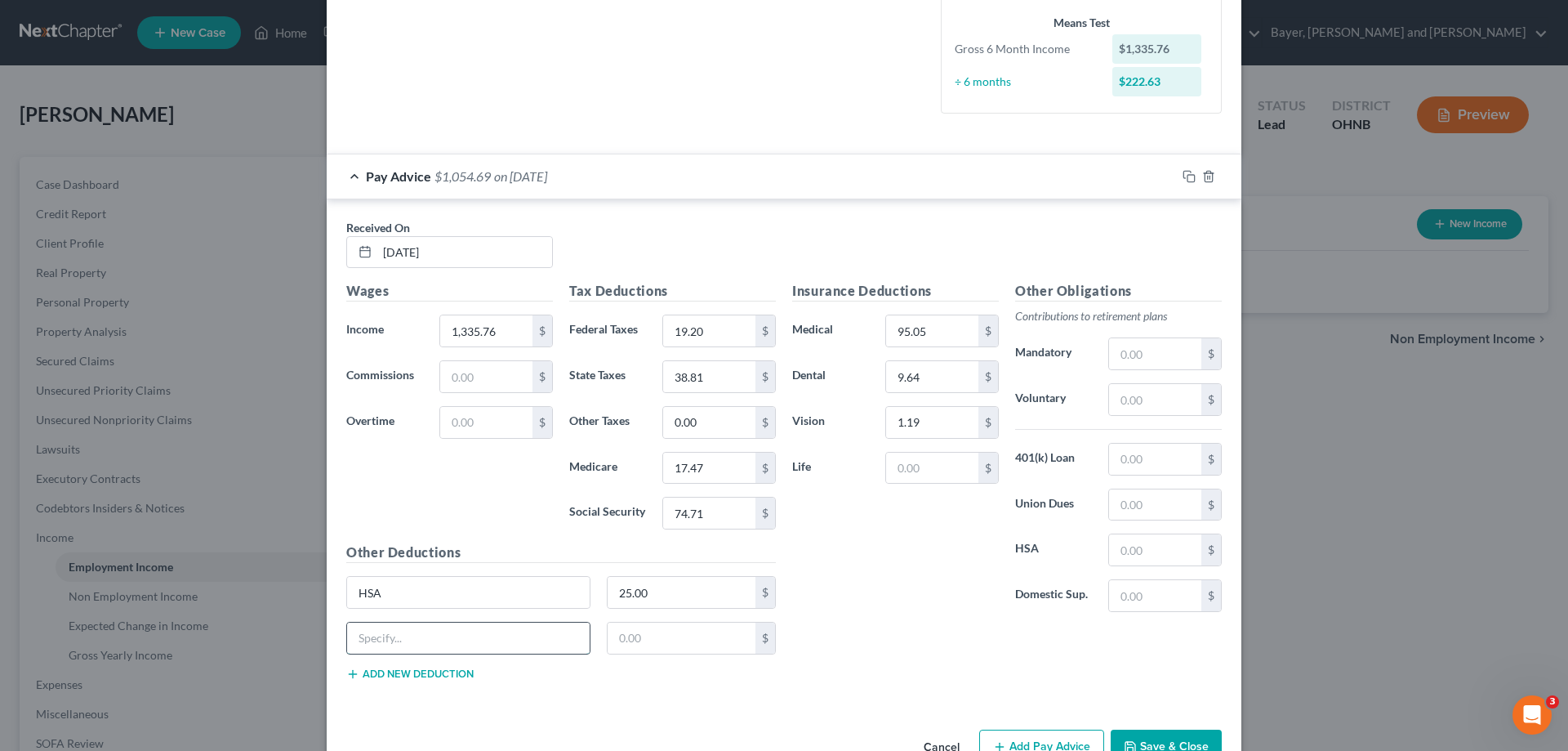
drag, startPoint x: 448, startPoint y: 628, endPoint x: 462, endPoint y: 622, distance: 15.2
click at [448, 626] on input "text" at bounding box center [468, 638] width 242 height 31
type input "STD POST"
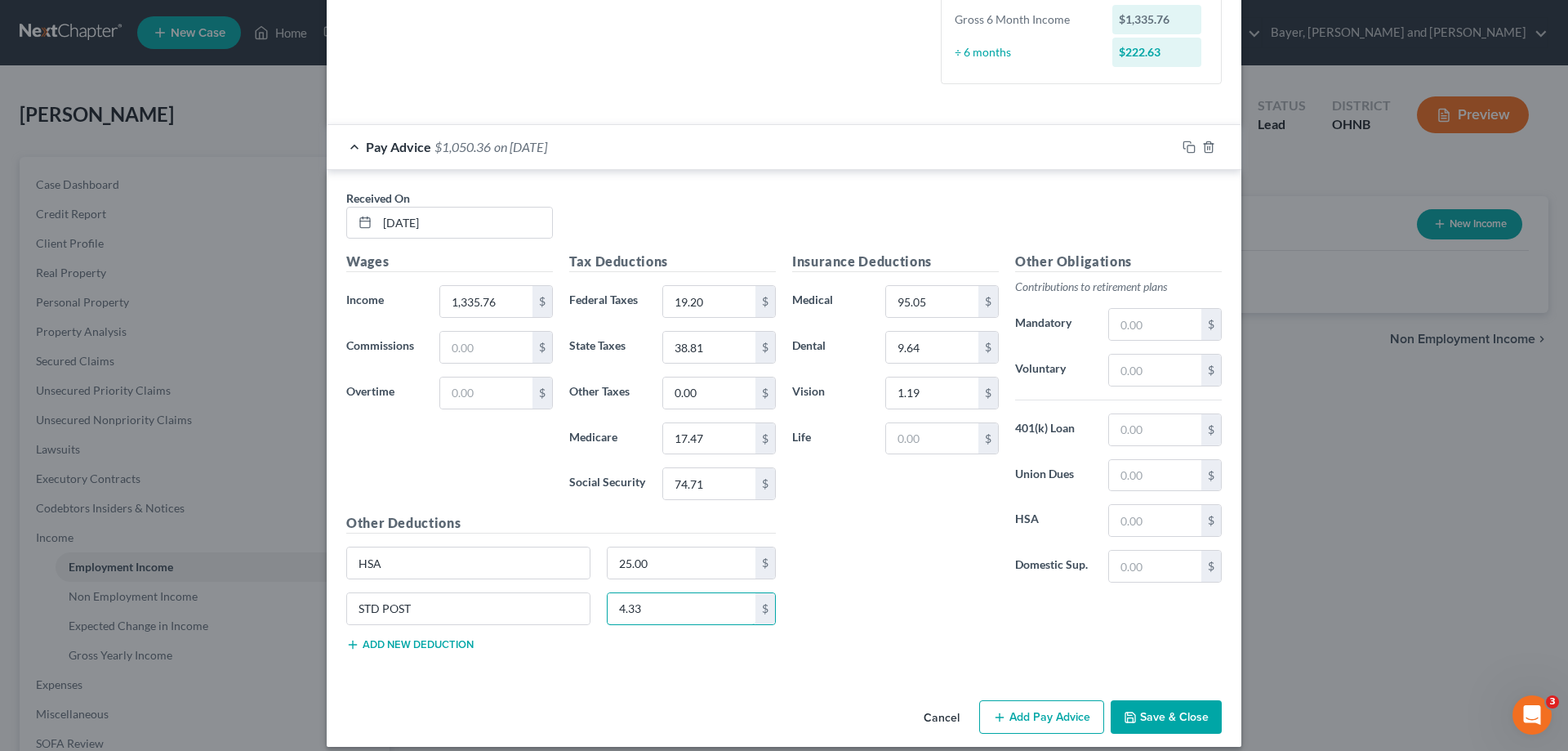
scroll to position [443, 0]
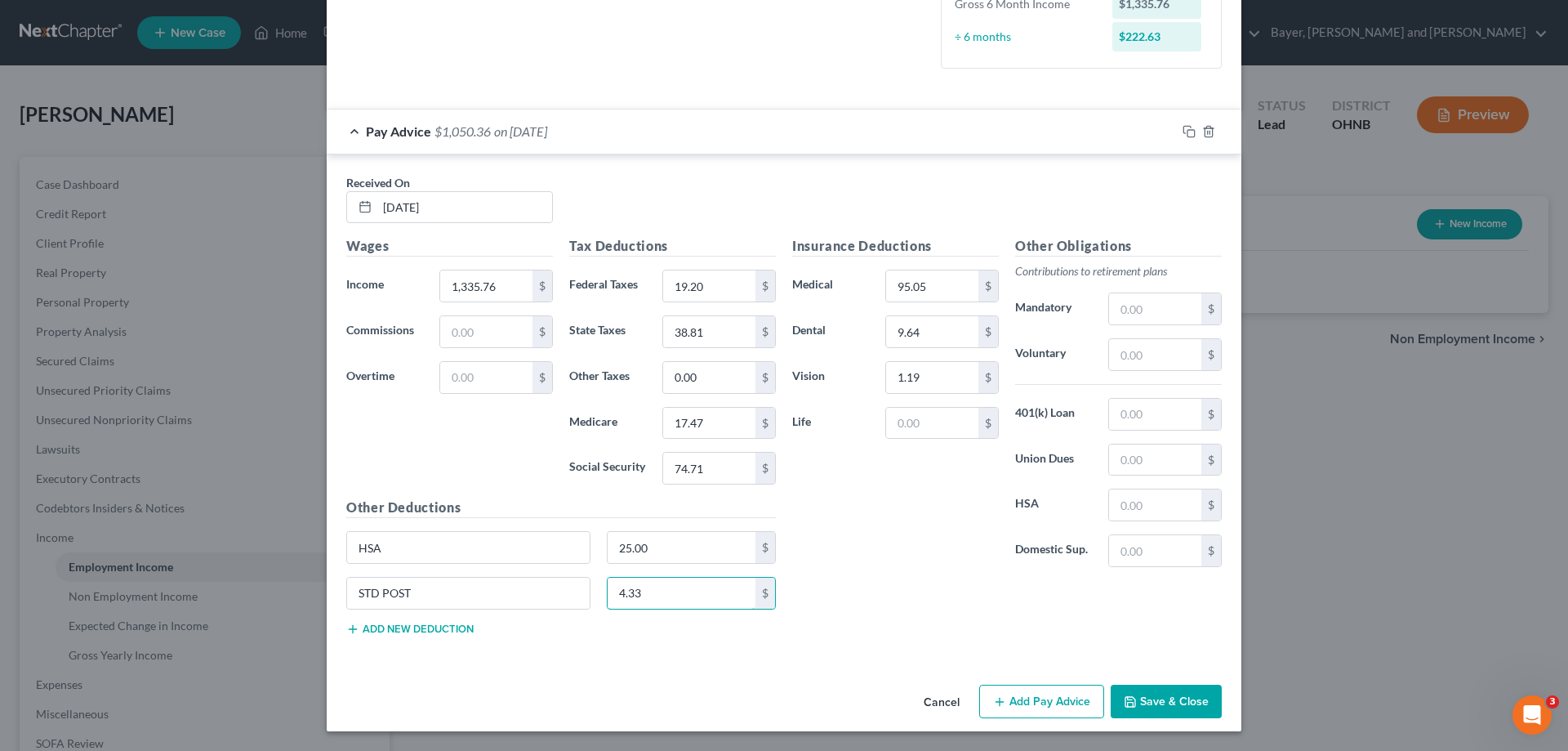
type input "4.33"
click at [1031, 709] on button "Add Pay Advice" at bounding box center [1041, 702] width 125 height 34
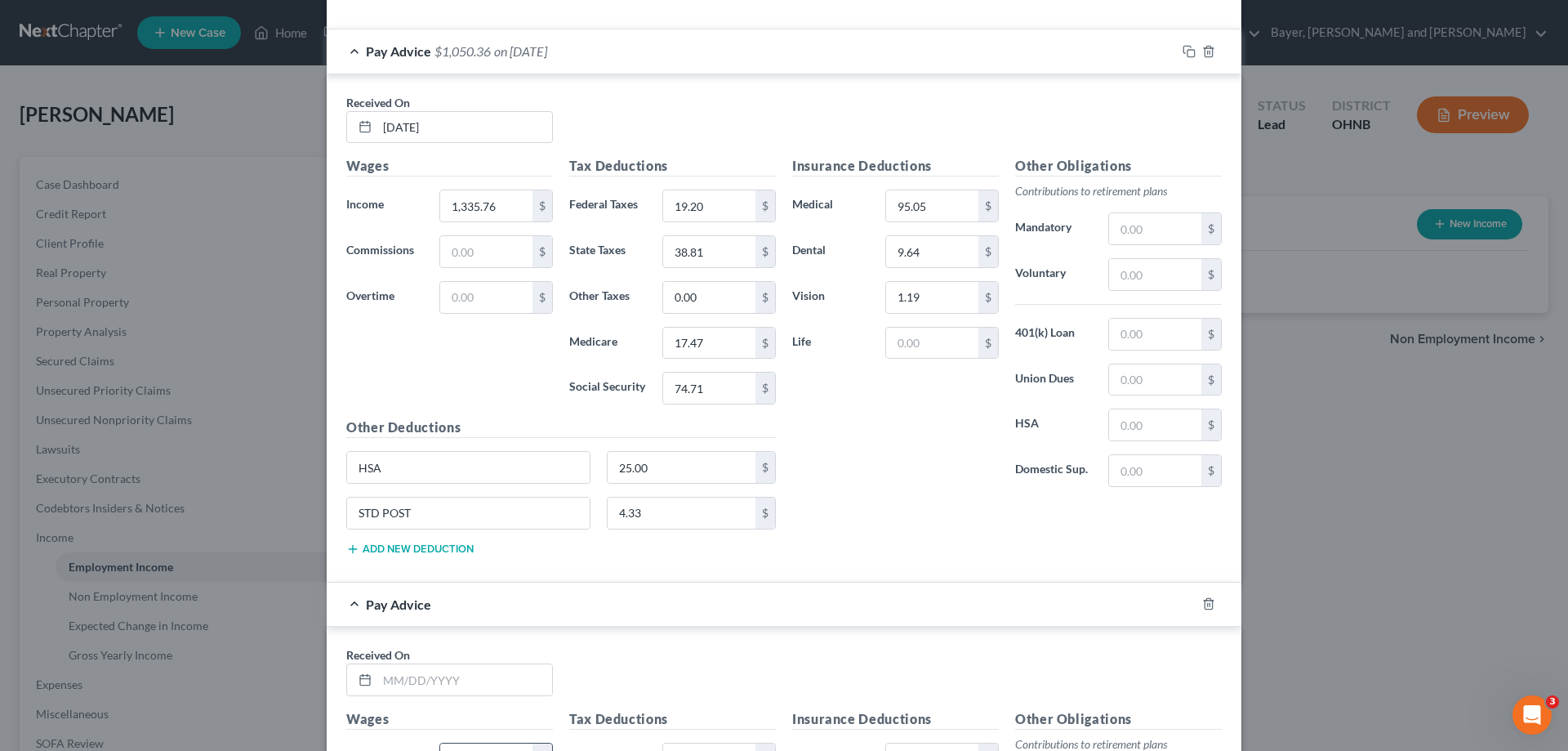
scroll to position [688, 0]
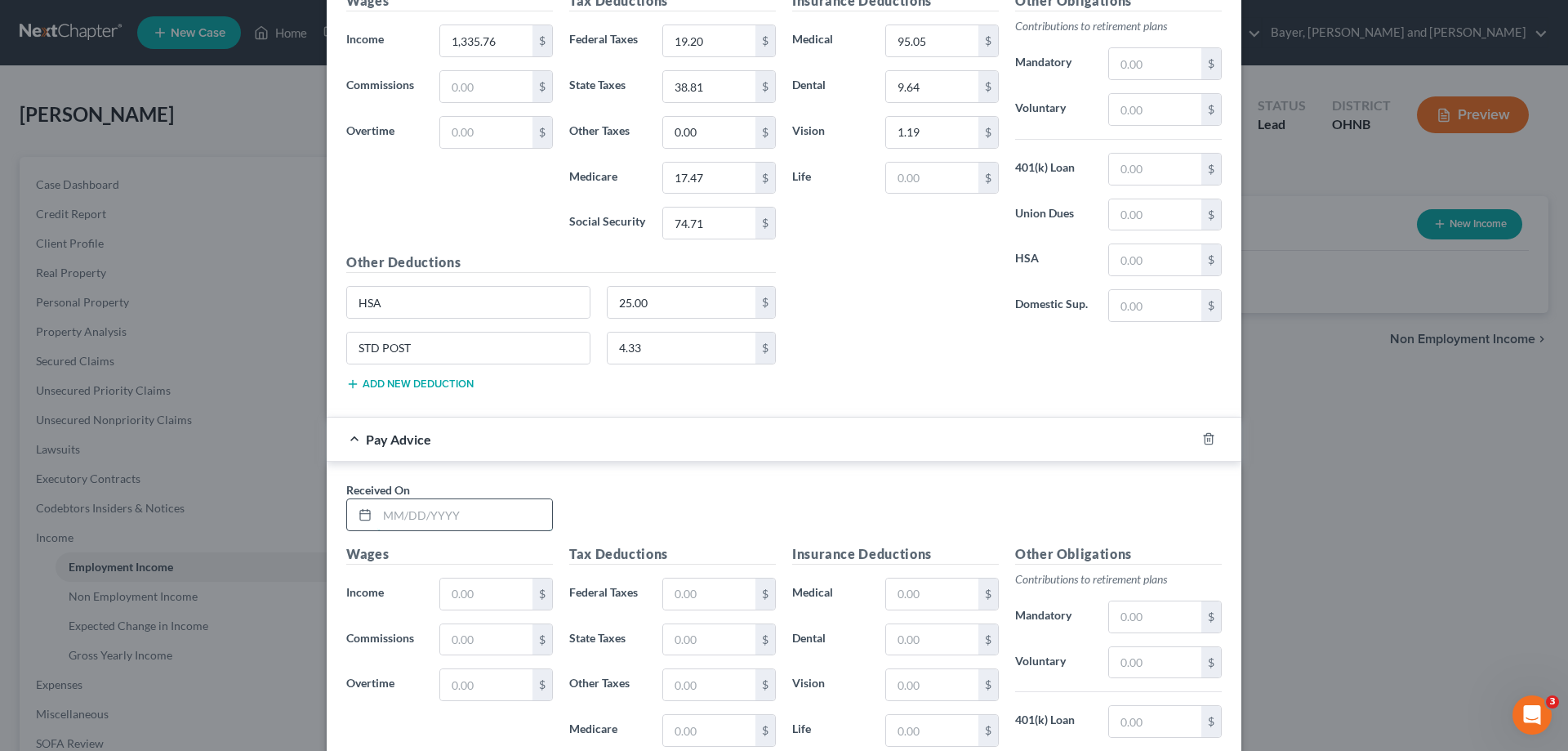
click at [489, 517] on input "text" at bounding box center [464, 515] width 175 height 31
type input "[DATE]"
type input "1,139.75"
click at [683, 596] on input "text" at bounding box center [709, 594] width 92 height 31
type input "10.00"
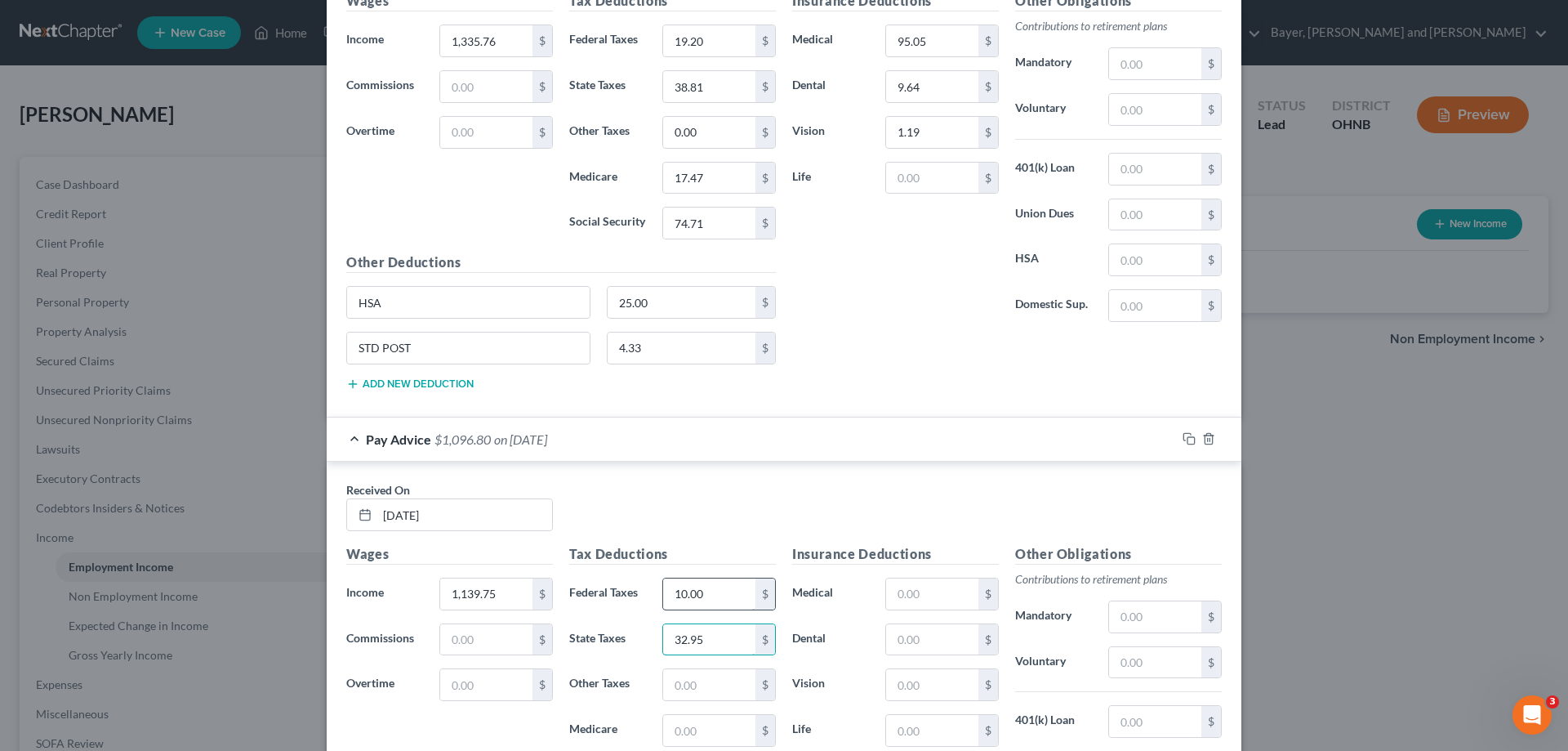
type input "32.95"
type input "0.00"
type input "14.63"
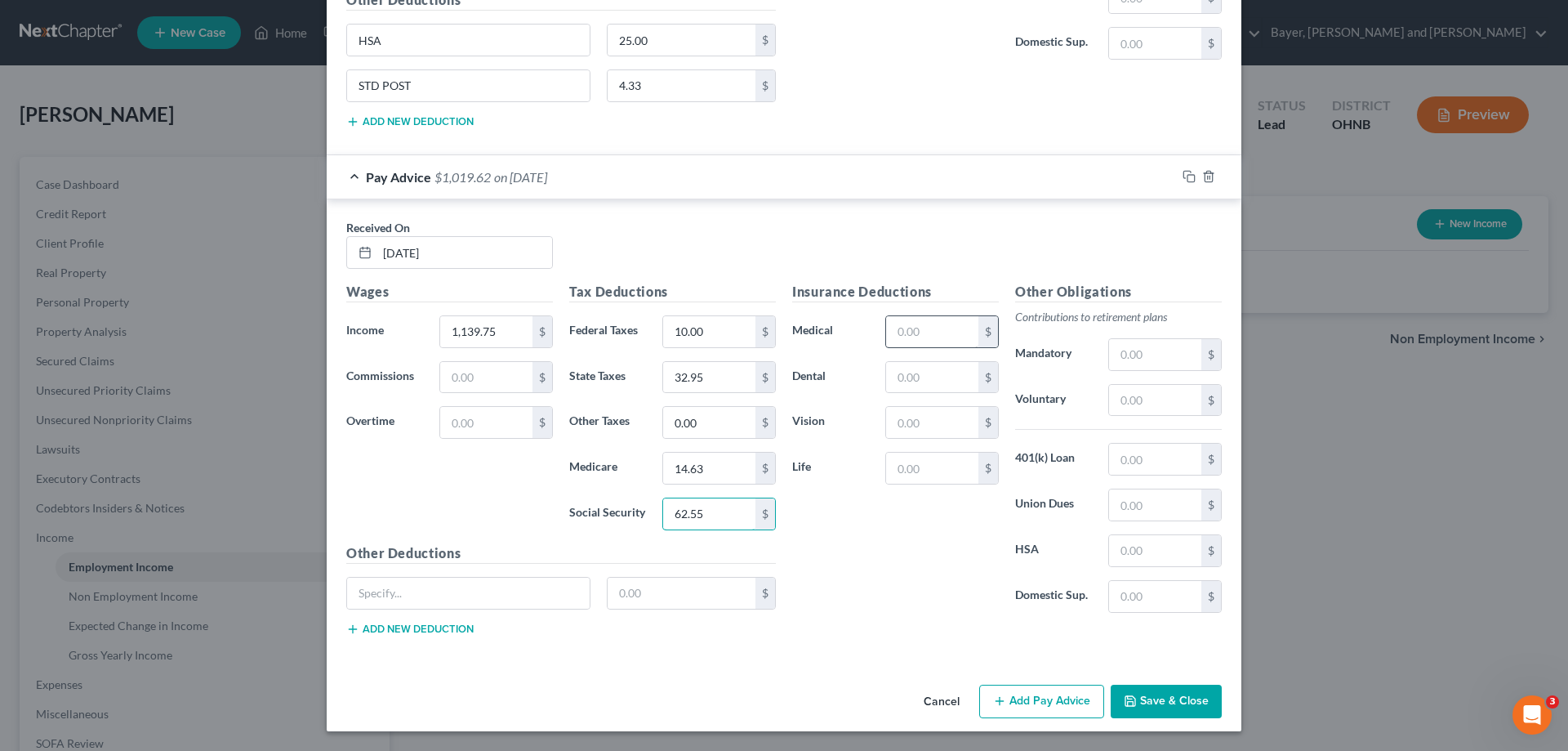
type input "62.55"
click at [923, 333] on input "text" at bounding box center [932, 331] width 92 height 31
type input "95.05"
type input "9.64"
type input "1.19"
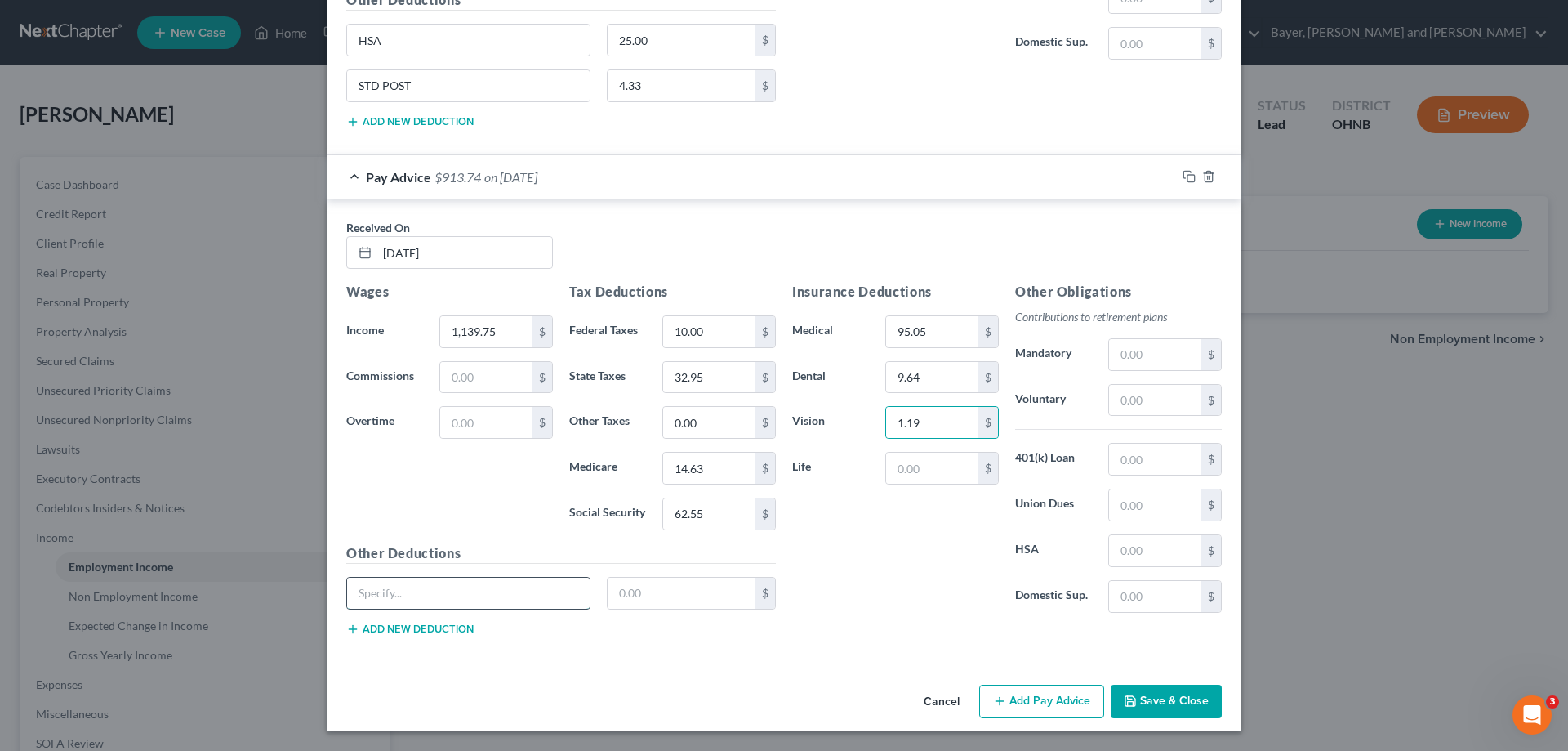
click at [426, 597] on input "text" at bounding box center [468, 593] width 242 height 31
type input "JSA"
type input "25.00"
click at [357, 588] on input "JSA" at bounding box center [468, 593] width 242 height 31
type input "HSA"
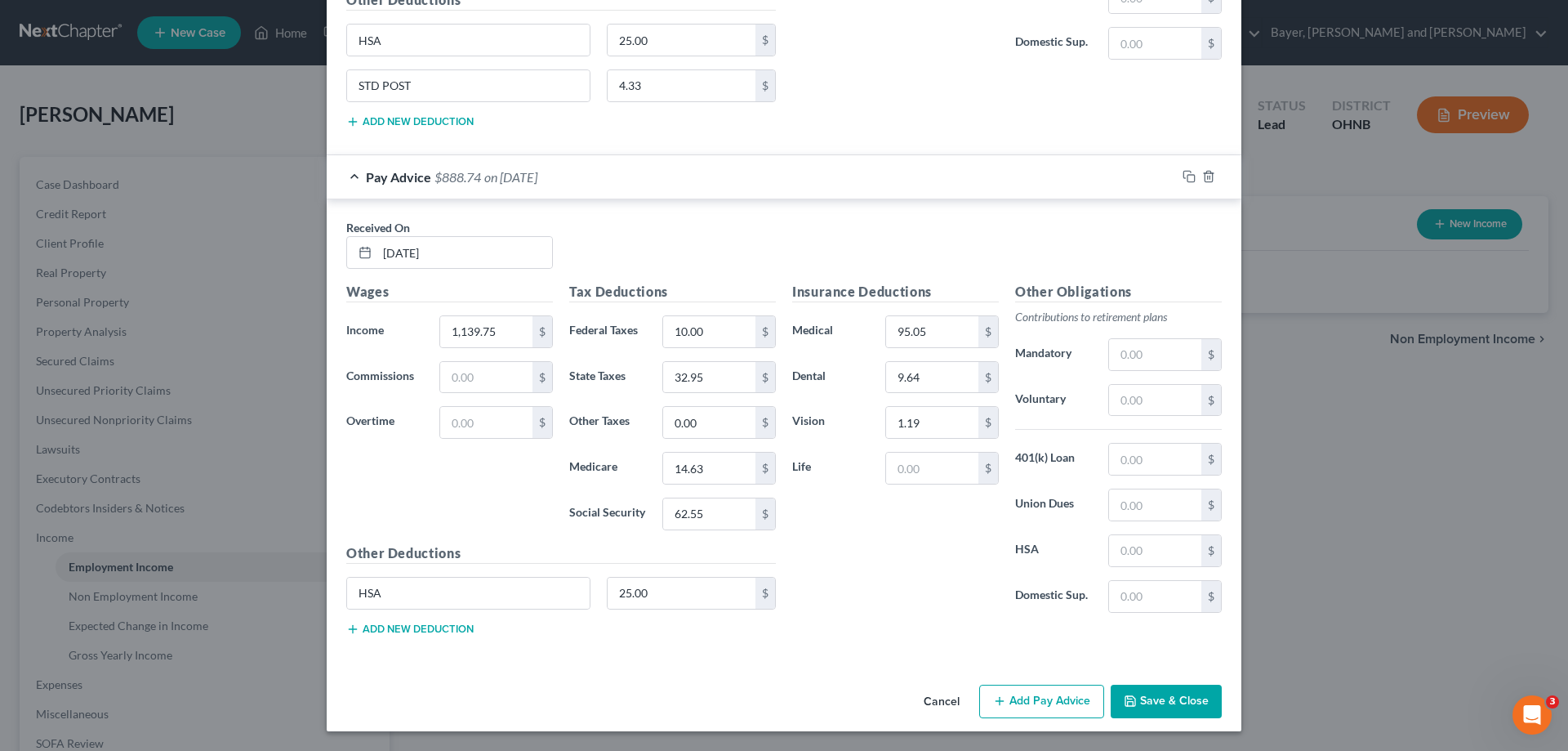
click at [465, 631] on button "Add new deduction" at bounding box center [410, 629] width 128 height 13
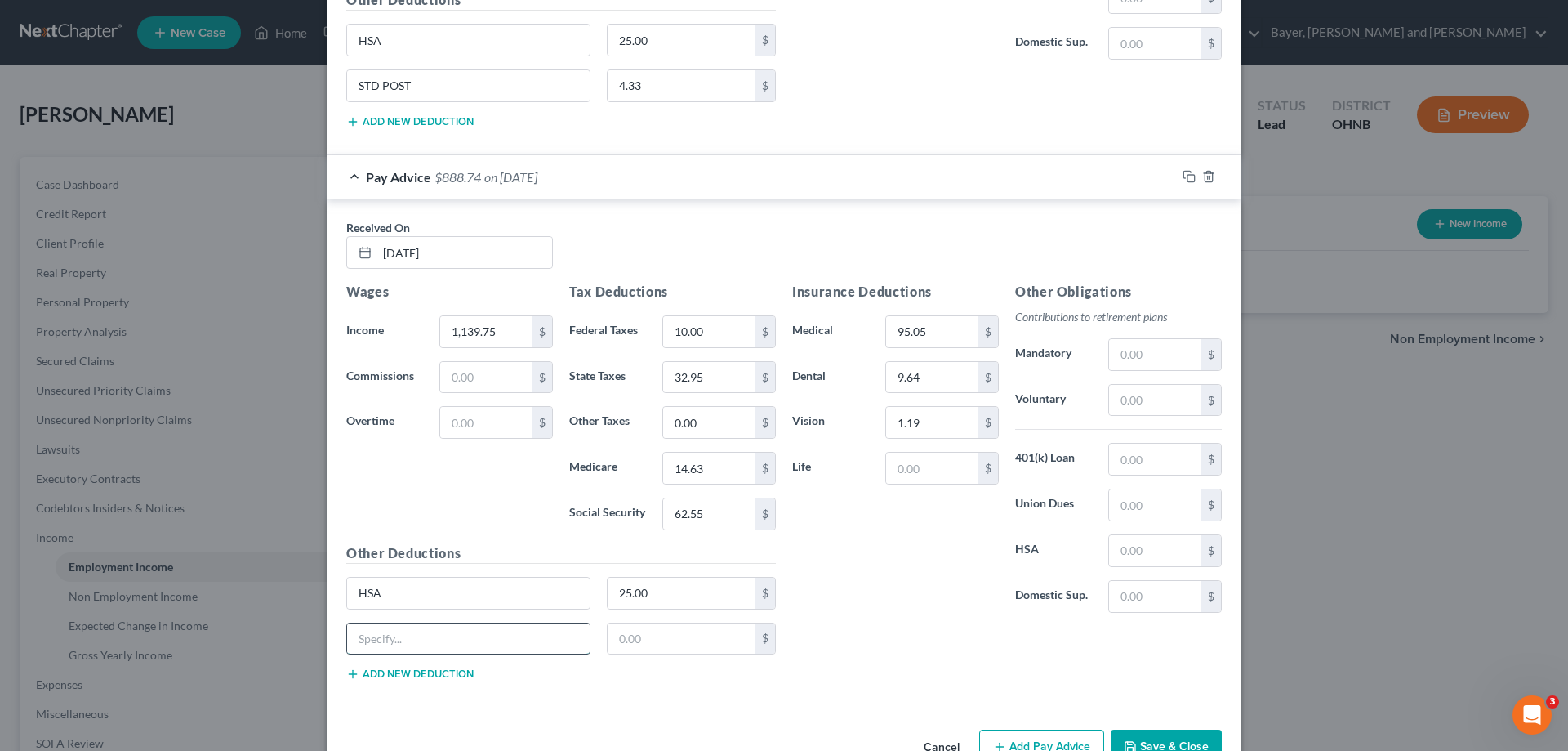
click at [464, 630] on input "text" at bounding box center [468, 639] width 242 height 31
type input "STD POST"
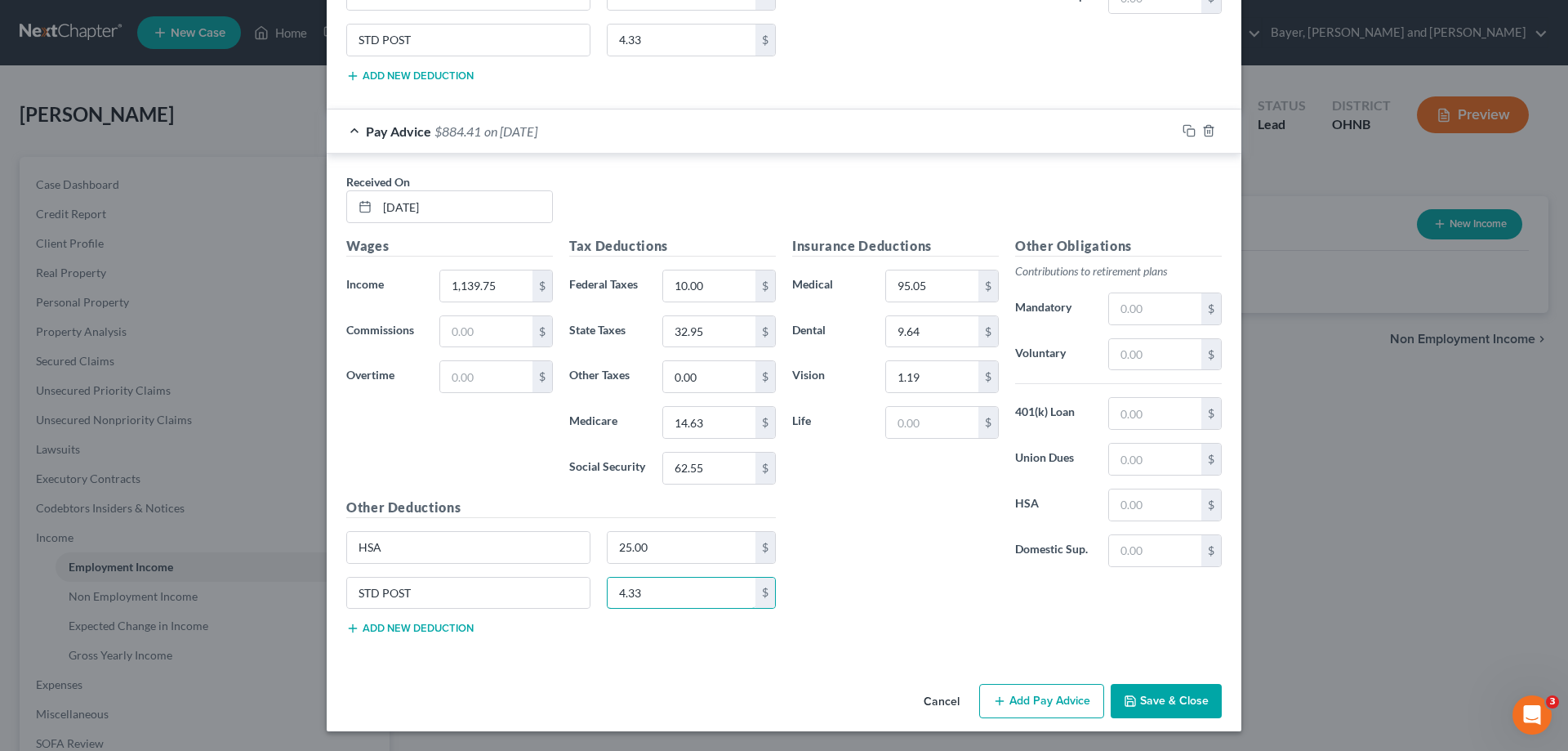
type input "4.33"
click at [1024, 699] on button "Add Pay Advice" at bounding box center [1041, 701] width 125 height 34
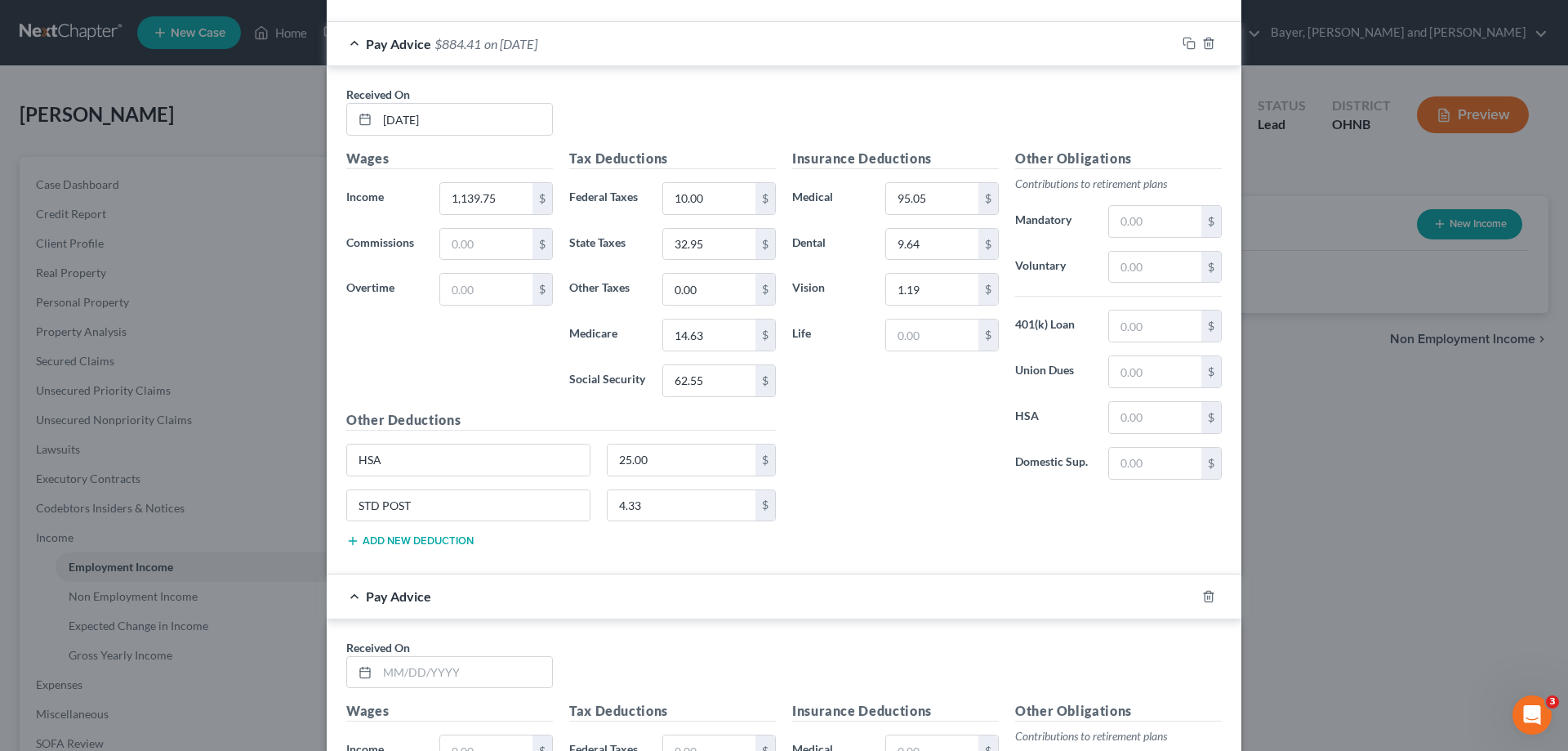
scroll to position [1241, 0]
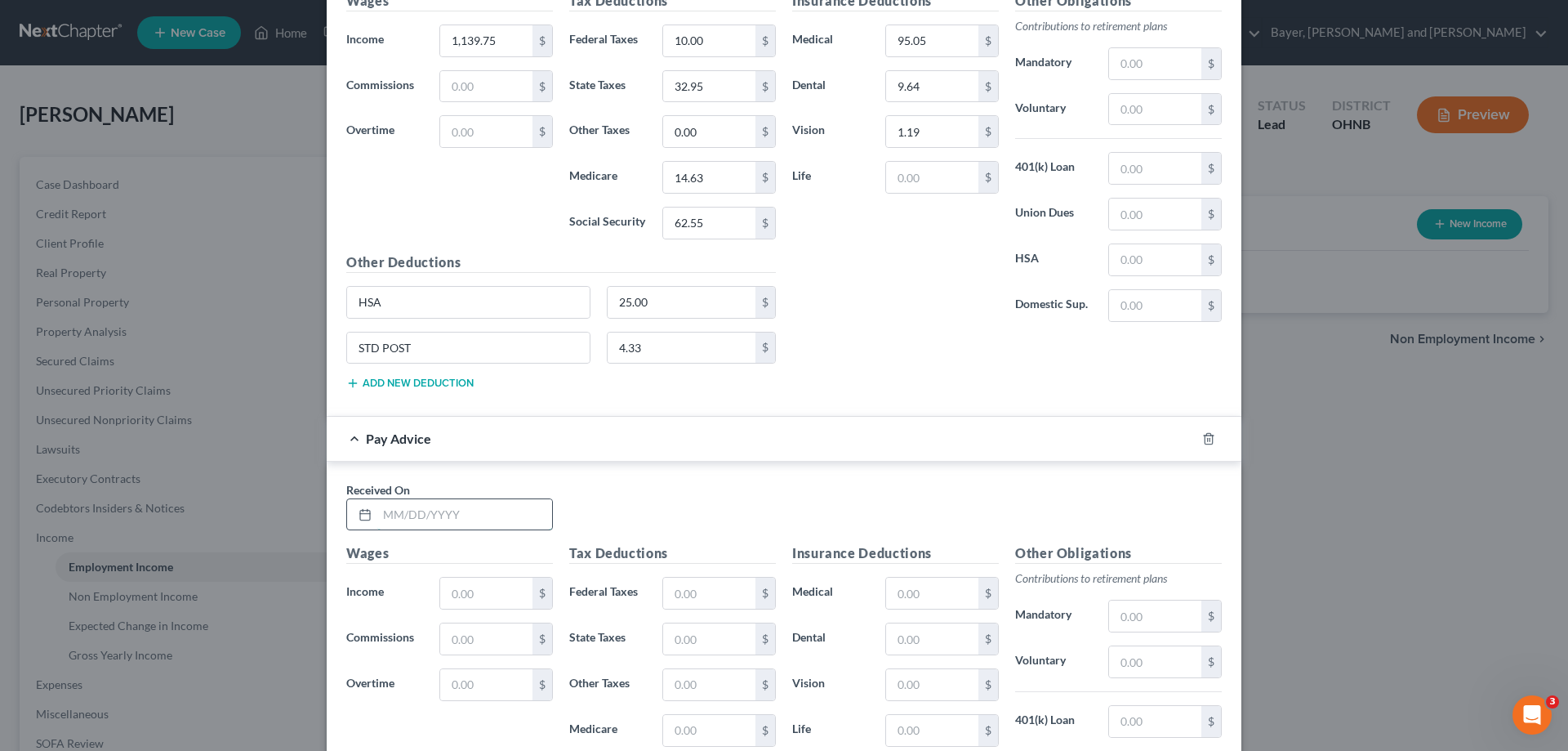
click at [470, 517] on input "text" at bounding box center [464, 515] width 175 height 31
type input "[DATE]"
click at [465, 601] on input "text" at bounding box center [486, 593] width 92 height 31
type input "1,172.42"
click at [671, 590] on input "text" at bounding box center [709, 593] width 92 height 31
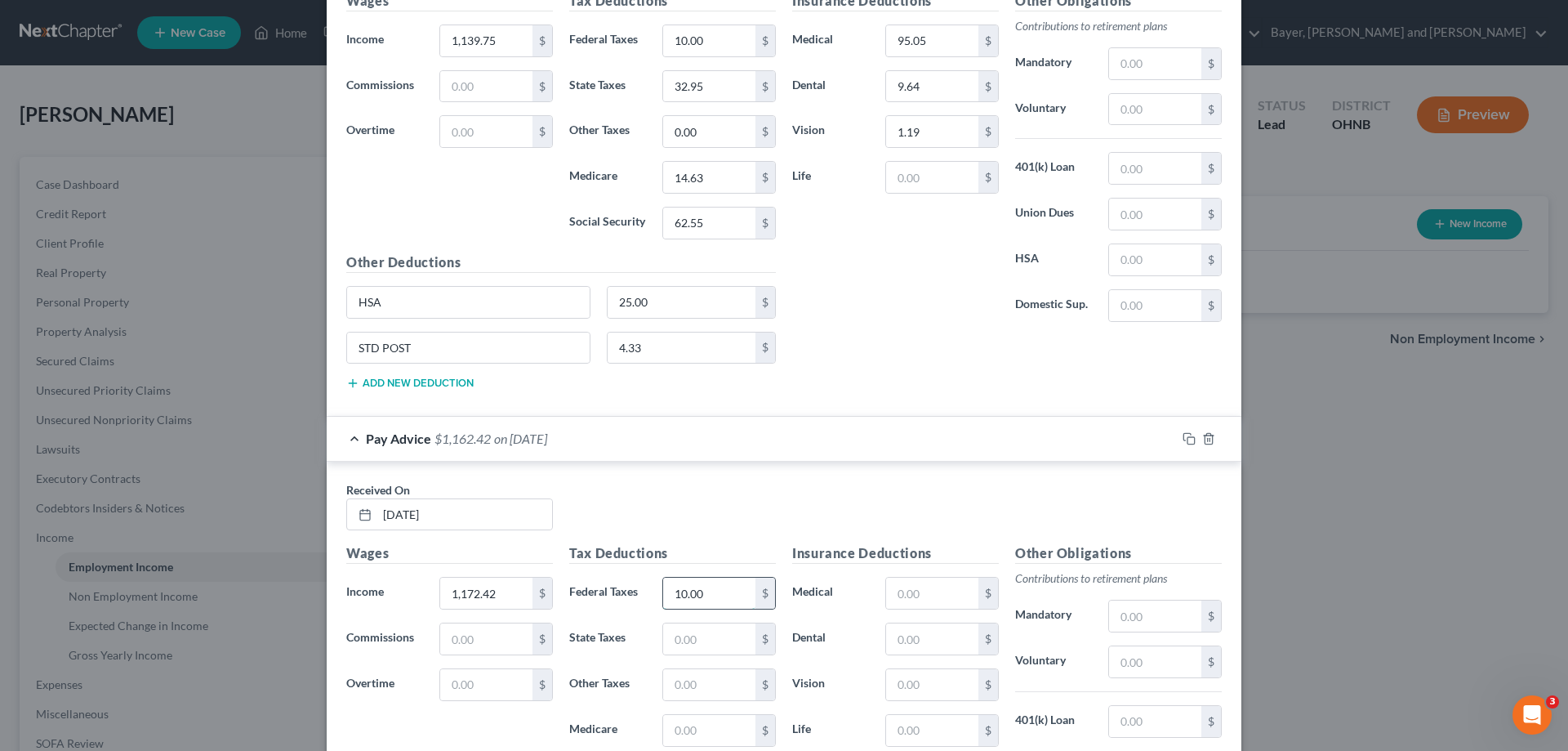
type input "10.00"
type input "33.93"
type input "0.00"
type input "15.10"
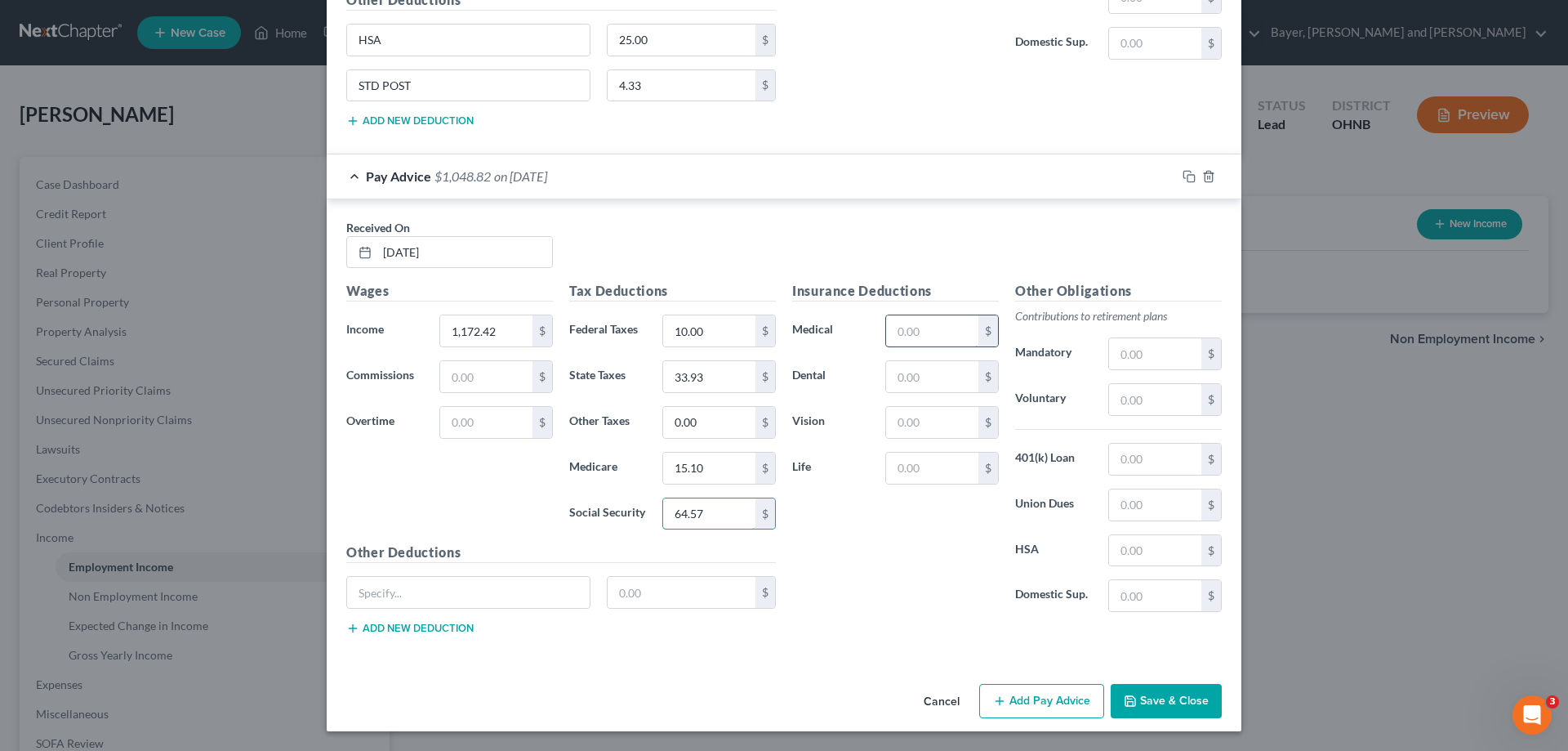
type input "64.57"
click at [903, 329] on input "text" at bounding box center [932, 331] width 92 height 31
type input "95.05"
type input "9.64"
type input "1.19"
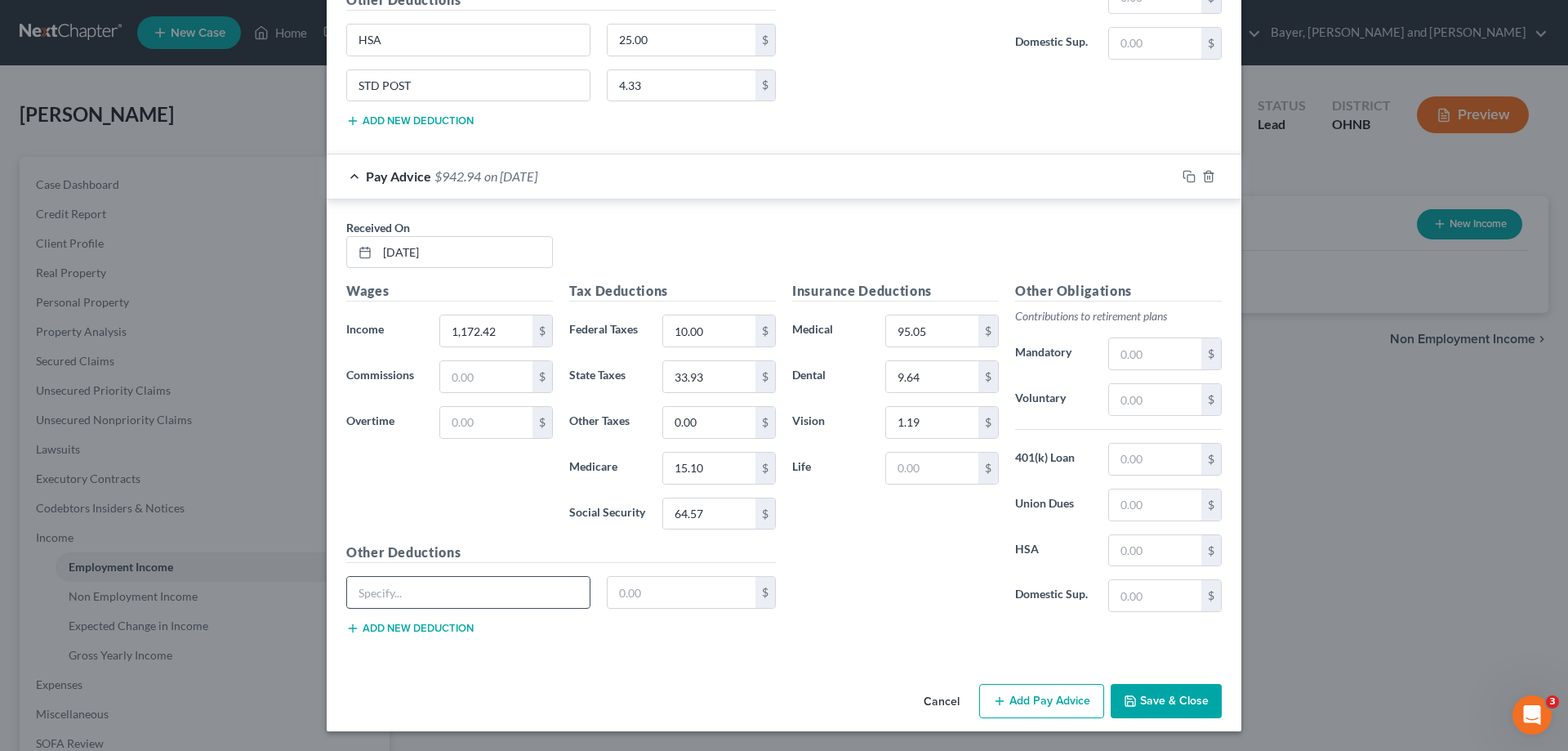
click at [419, 598] on input "text" at bounding box center [468, 592] width 242 height 31
type input "HSA"
type input "25.00"
click at [421, 626] on button "Add new deduction" at bounding box center [410, 628] width 128 height 13
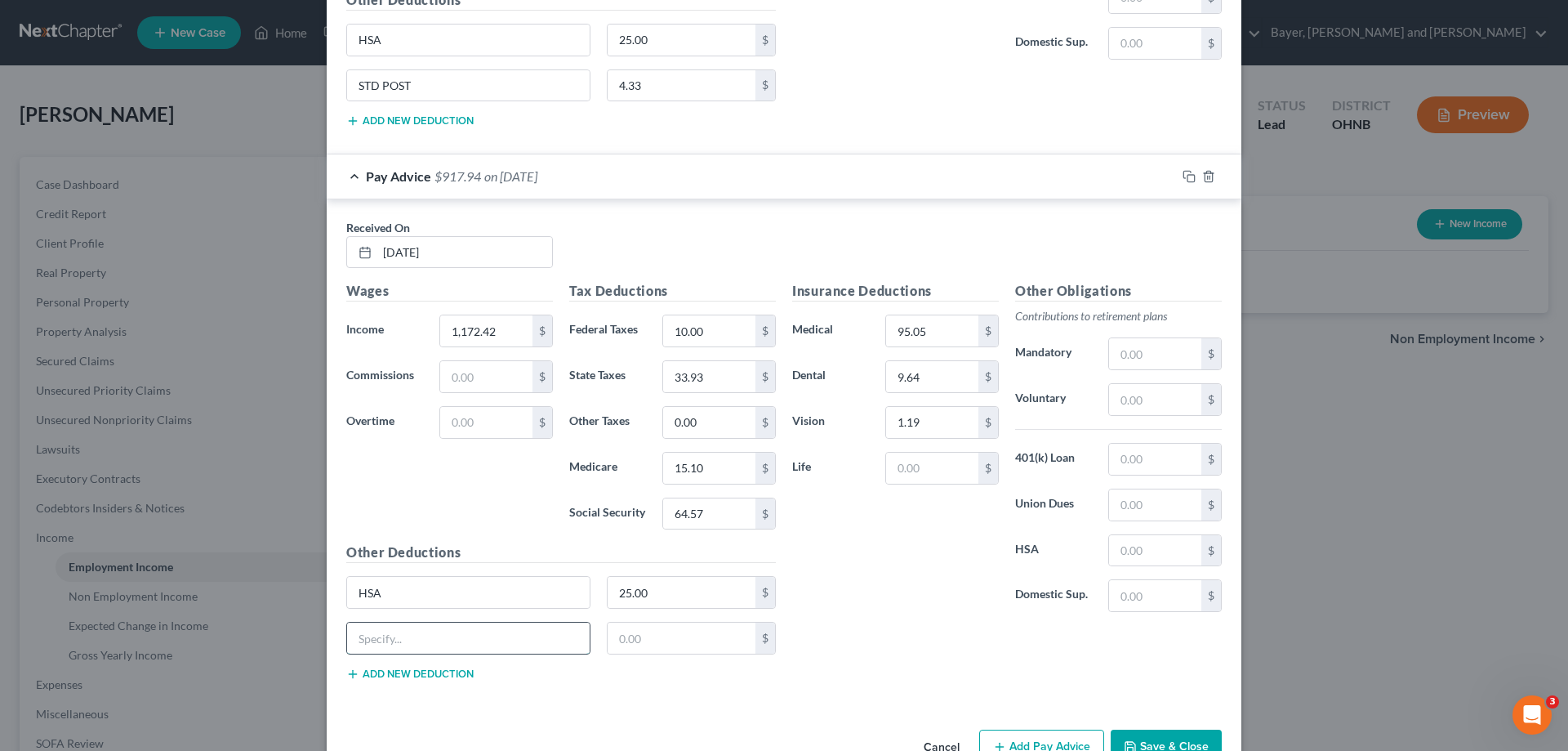
click at [413, 626] on input "text" at bounding box center [468, 638] width 242 height 31
type input "STD POST"
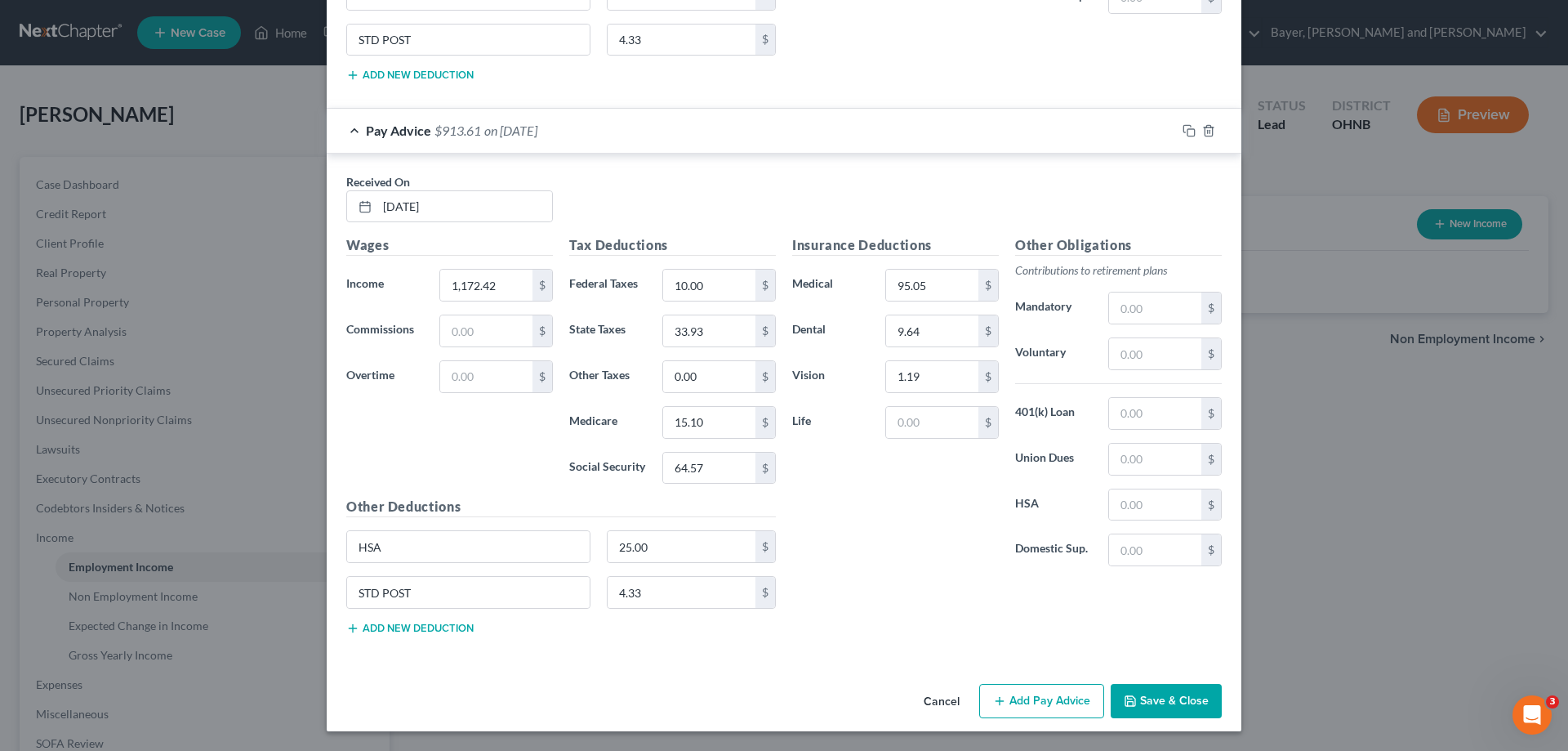
click at [1049, 697] on button "Add Pay Advice" at bounding box center [1041, 701] width 125 height 34
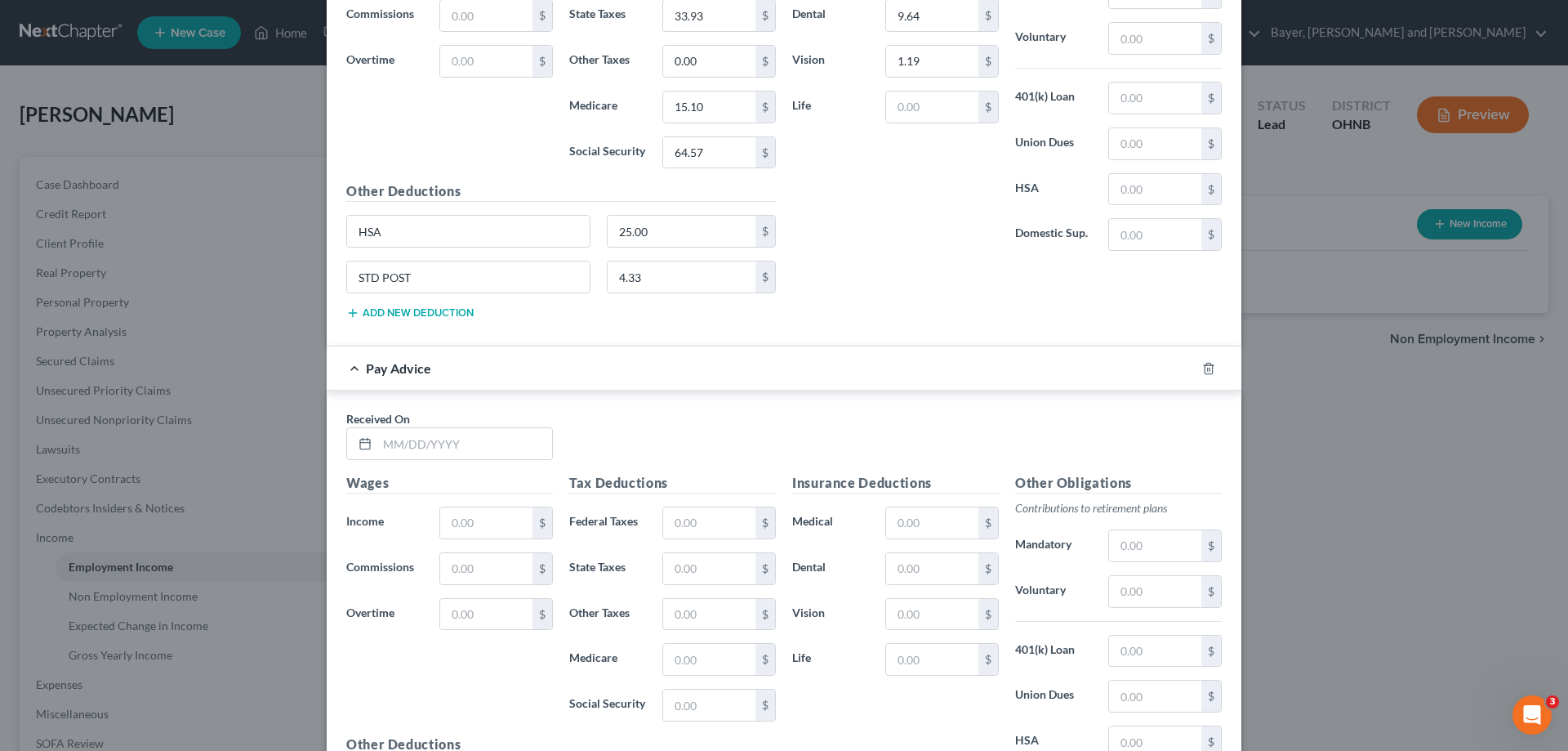
scroll to position [1876, 0]
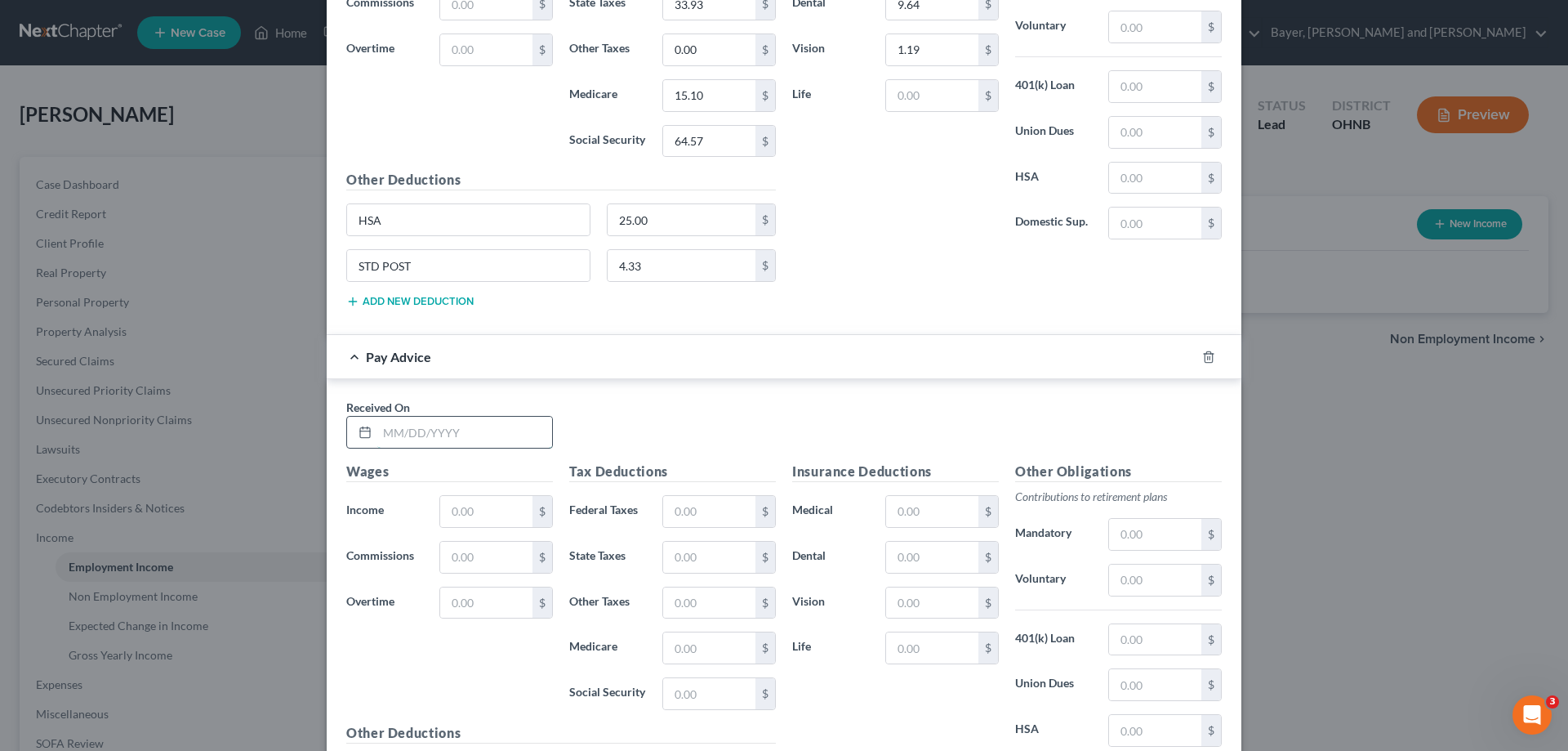
click at [473, 431] on input "text" at bounding box center [464, 432] width 175 height 31
click at [484, 507] on input "text" at bounding box center [486, 511] width 92 height 31
click at [689, 510] on input "text" at bounding box center [709, 511] width 92 height 31
click at [933, 499] on input "text" at bounding box center [932, 511] width 92 height 31
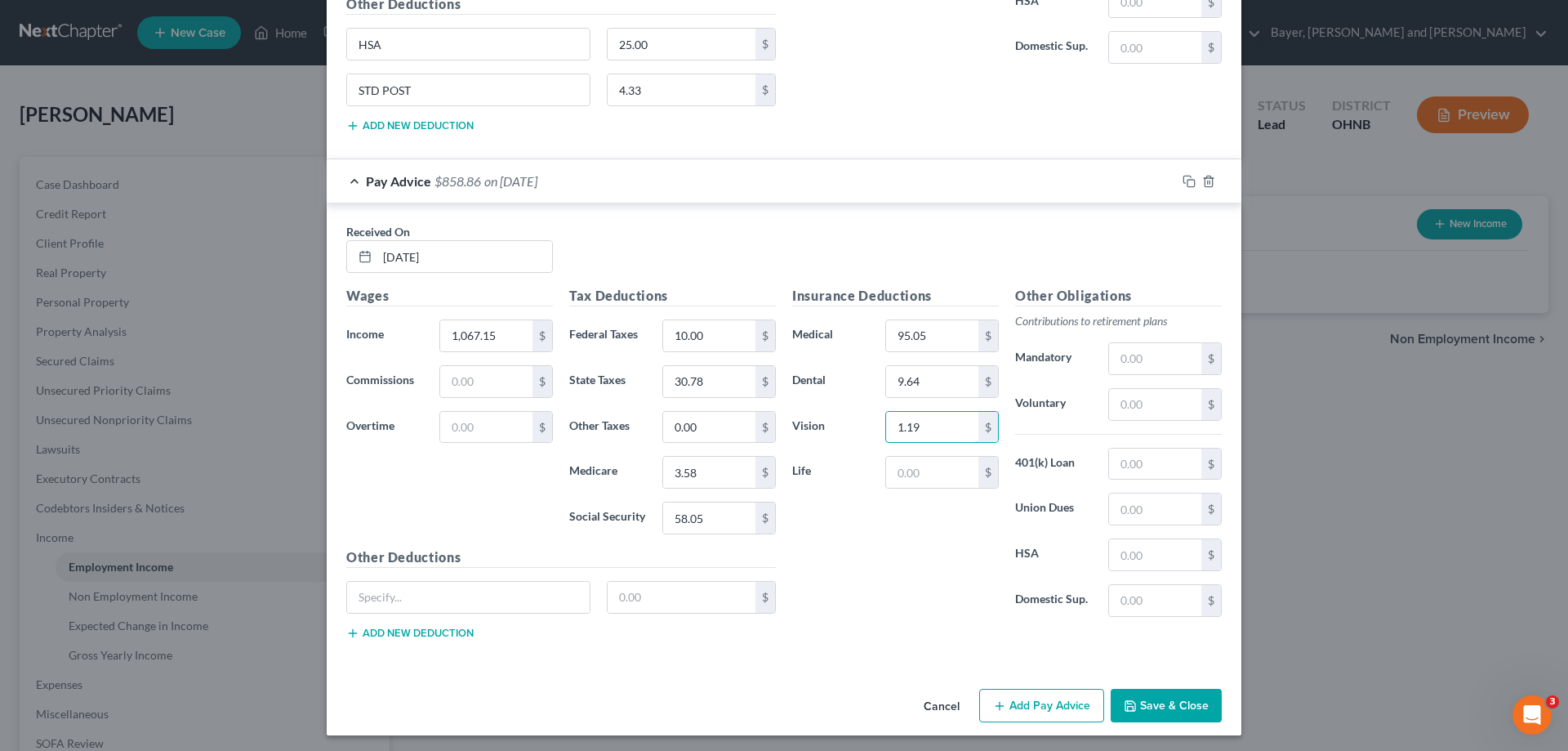
scroll to position [2055, 0]
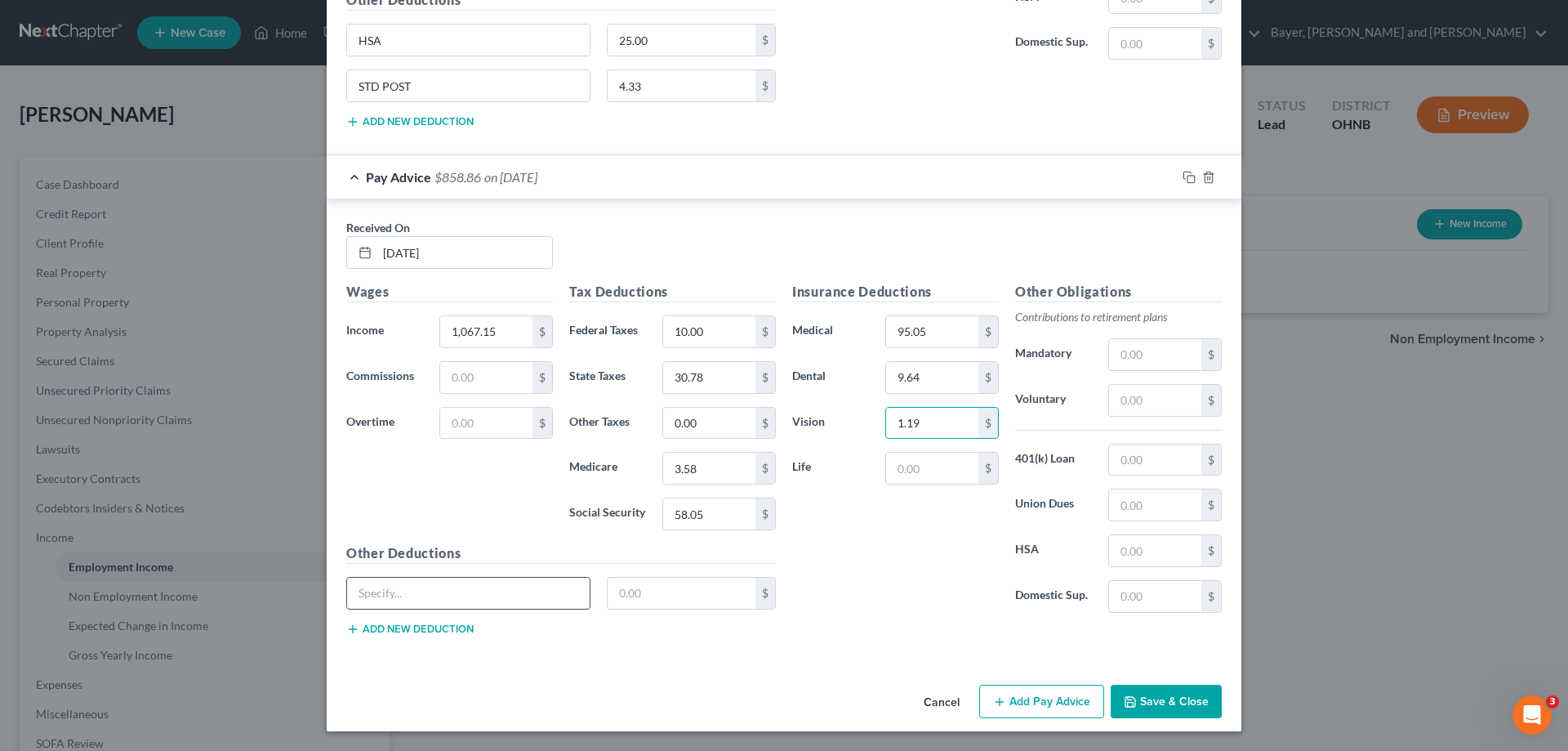
click at [513, 599] on input "text" at bounding box center [468, 593] width 242 height 31
click at [696, 587] on input "text" at bounding box center [682, 593] width 148 height 31
click at [462, 627] on button "Add new deduction" at bounding box center [410, 629] width 128 height 13
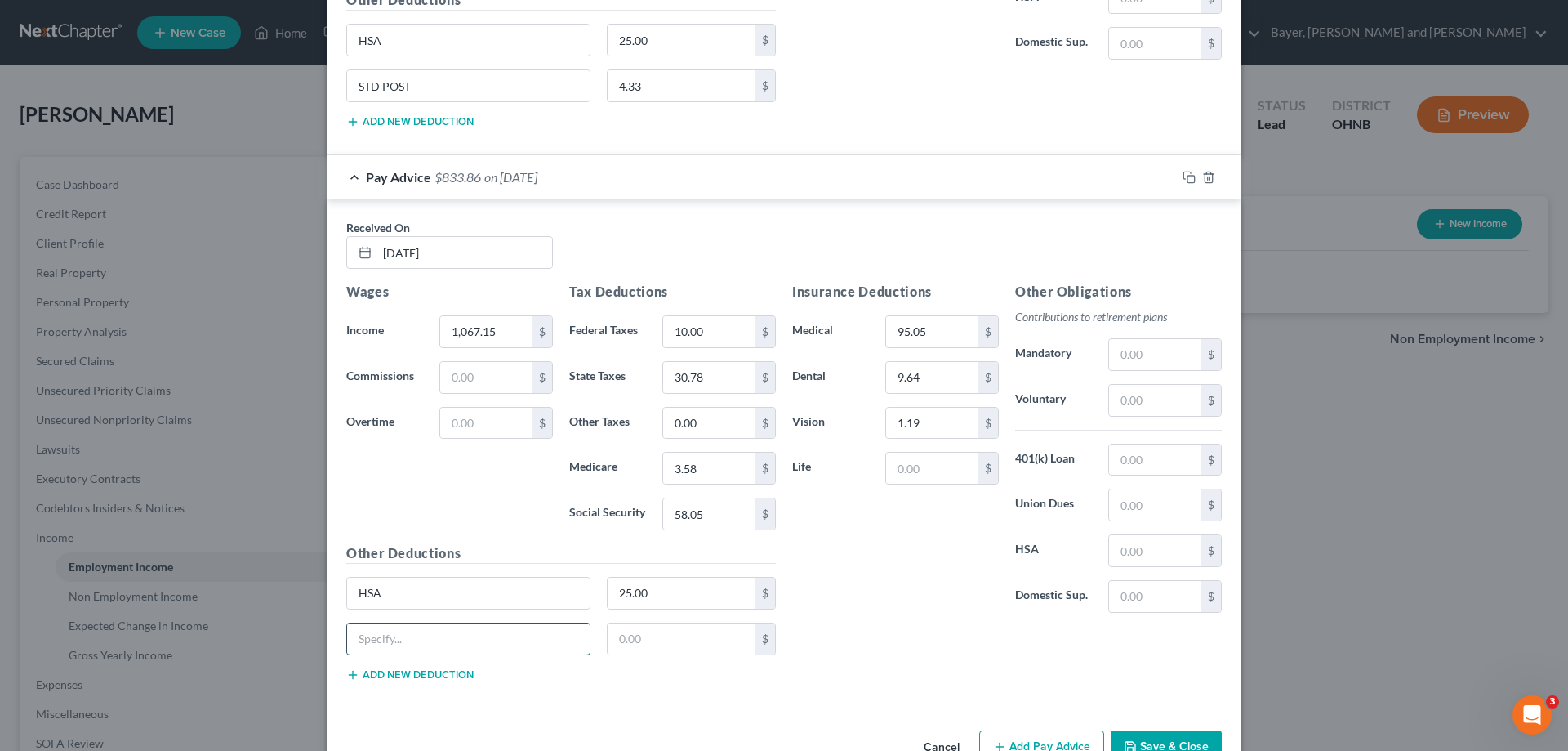
click at [463, 628] on input "text" at bounding box center [468, 639] width 242 height 31
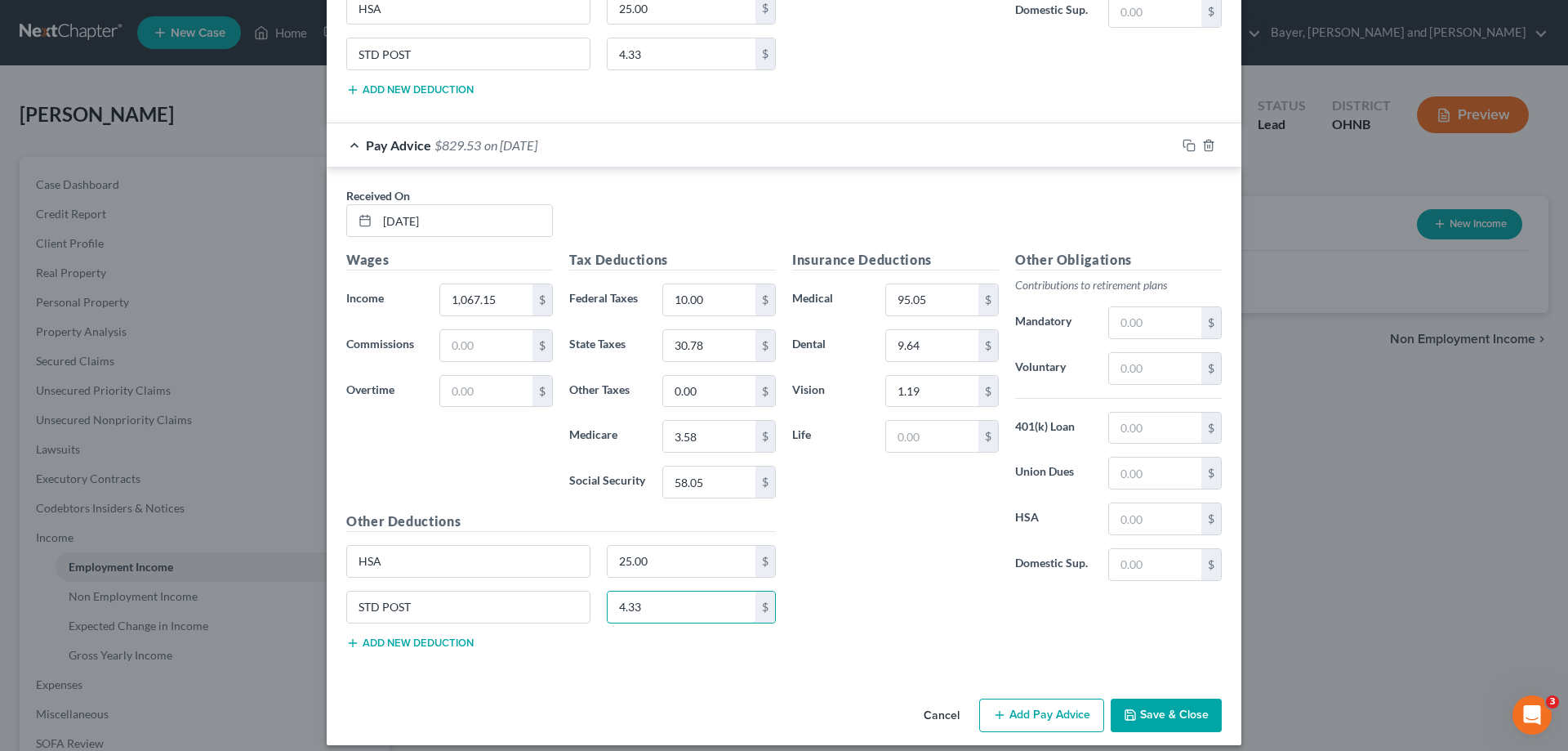
scroll to position [2101, 0]
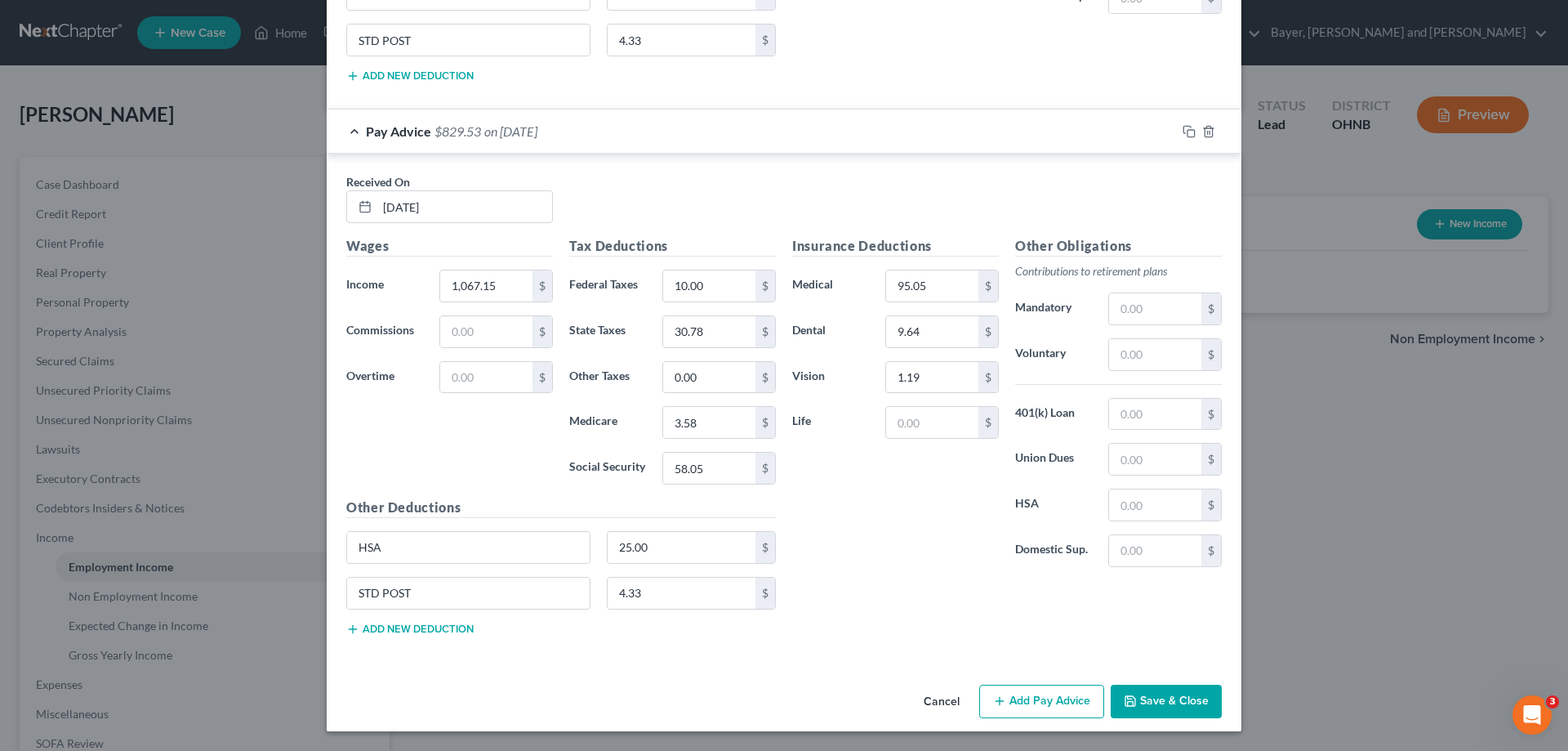
click at [1080, 703] on button "Add Pay Advice" at bounding box center [1041, 702] width 125 height 34
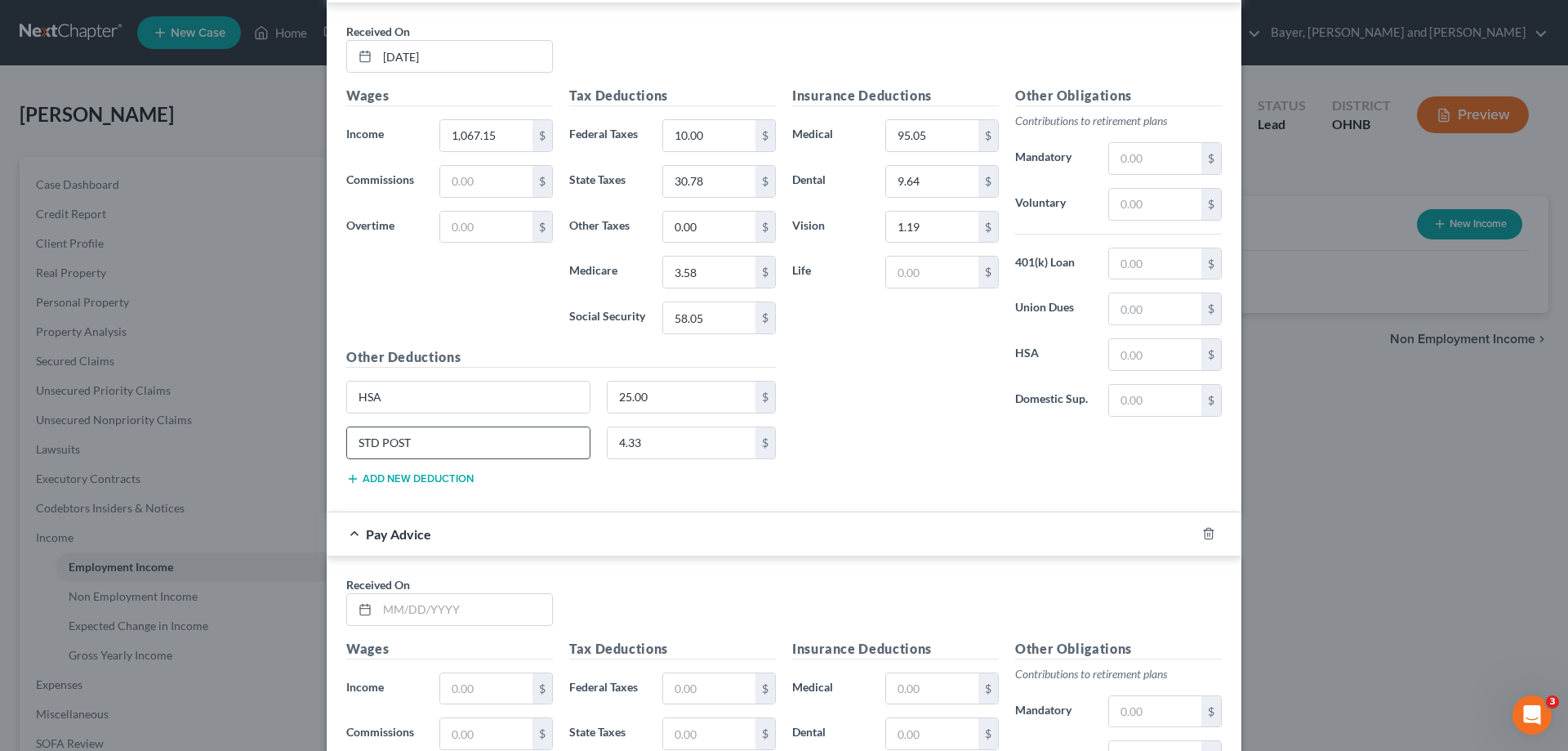
scroll to position [2265, 0]
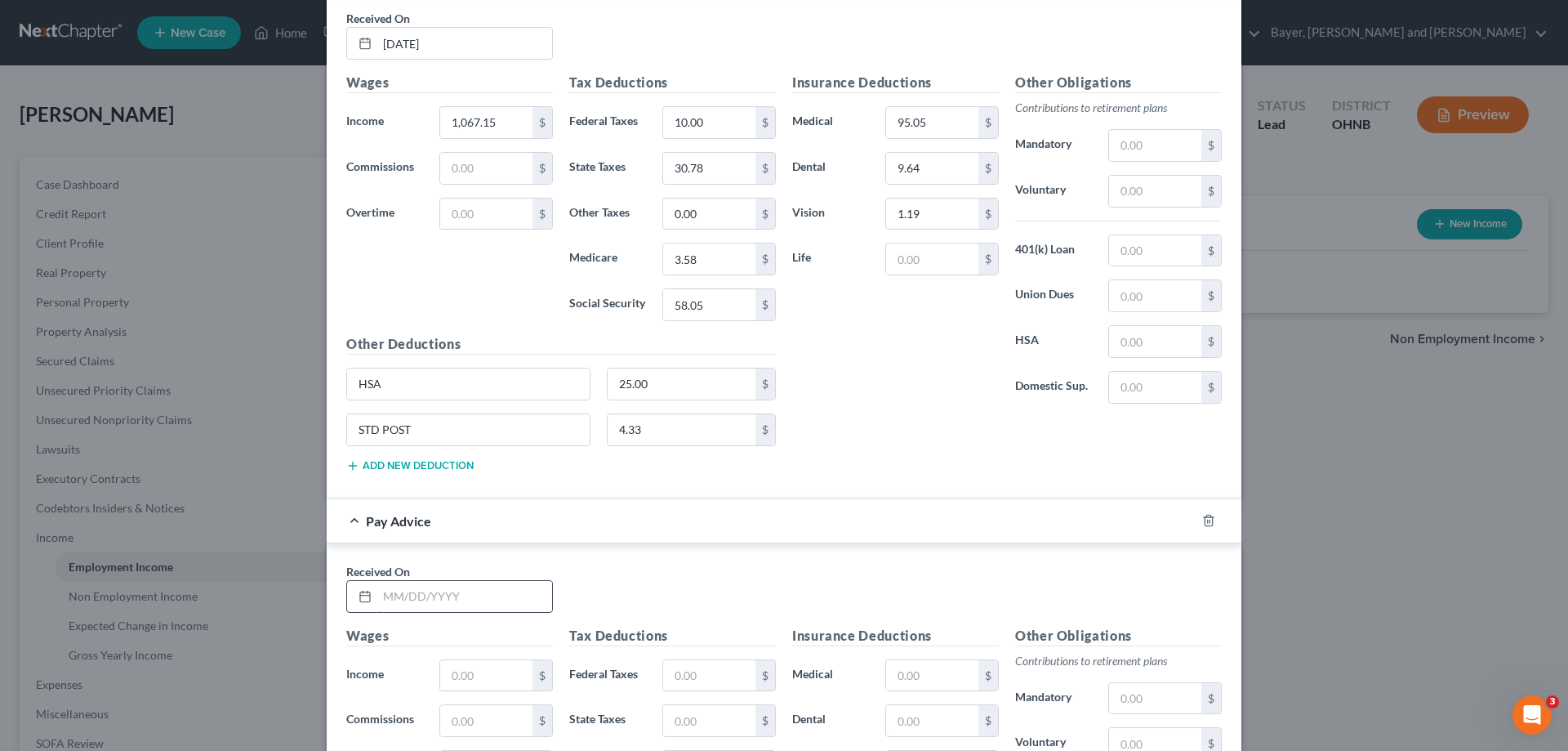
click at [494, 590] on input "text" at bounding box center [464, 596] width 175 height 31
drag, startPoint x: 488, startPoint y: 671, endPoint x: 488, endPoint y: 659, distance: 12.0
click at [488, 671] on input "text" at bounding box center [486, 676] width 92 height 31
click at [700, 686] on input "text" at bounding box center [709, 676] width 92 height 31
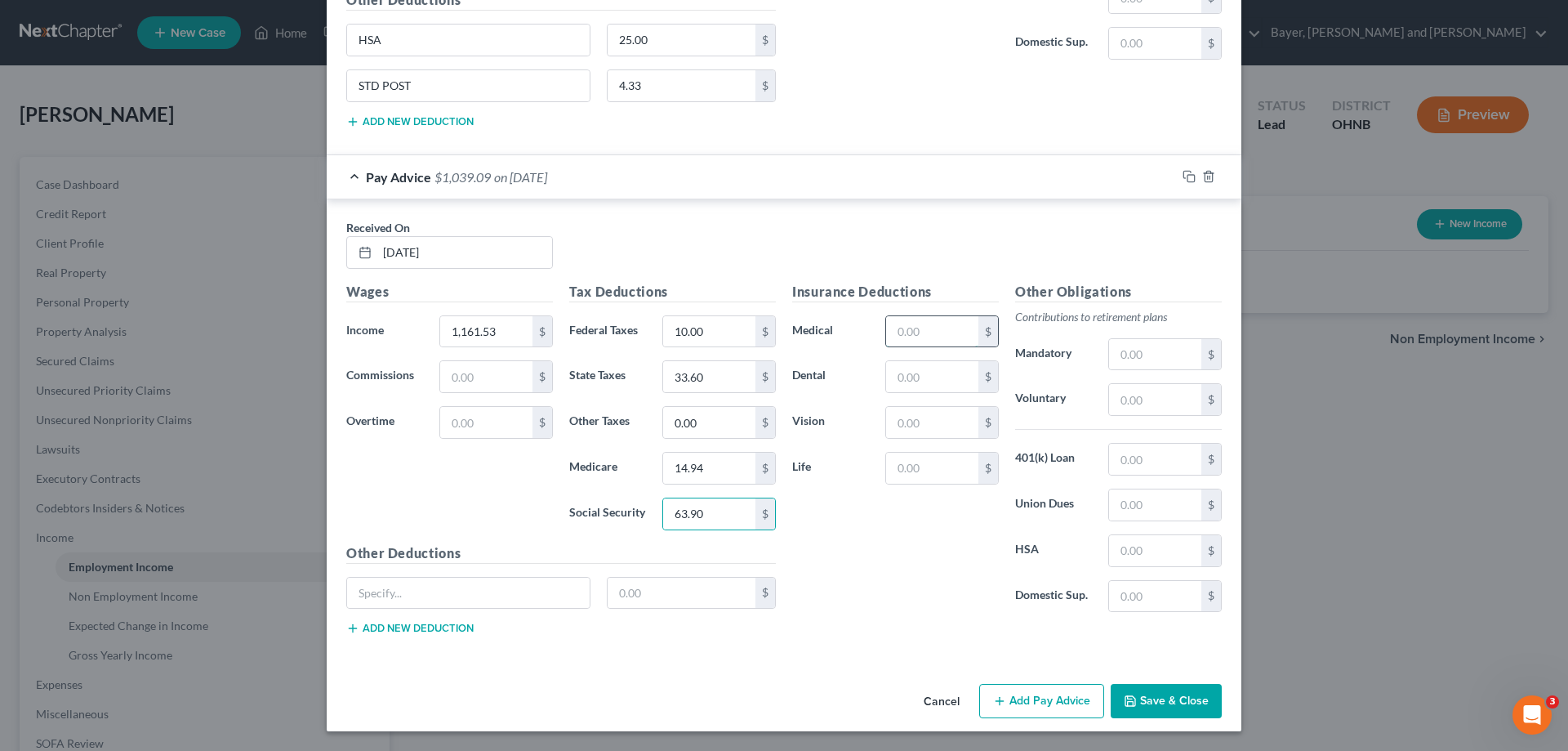
click at [905, 339] on input "text" at bounding box center [932, 331] width 92 height 31
drag, startPoint x: 412, startPoint y: 597, endPoint x: 395, endPoint y: 597, distance: 17.0
click at [412, 597] on input "text" at bounding box center [468, 593] width 242 height 31
click at [393, 629] on button "Add new deduction" at bounding box center [410, 628] width 128 height 13
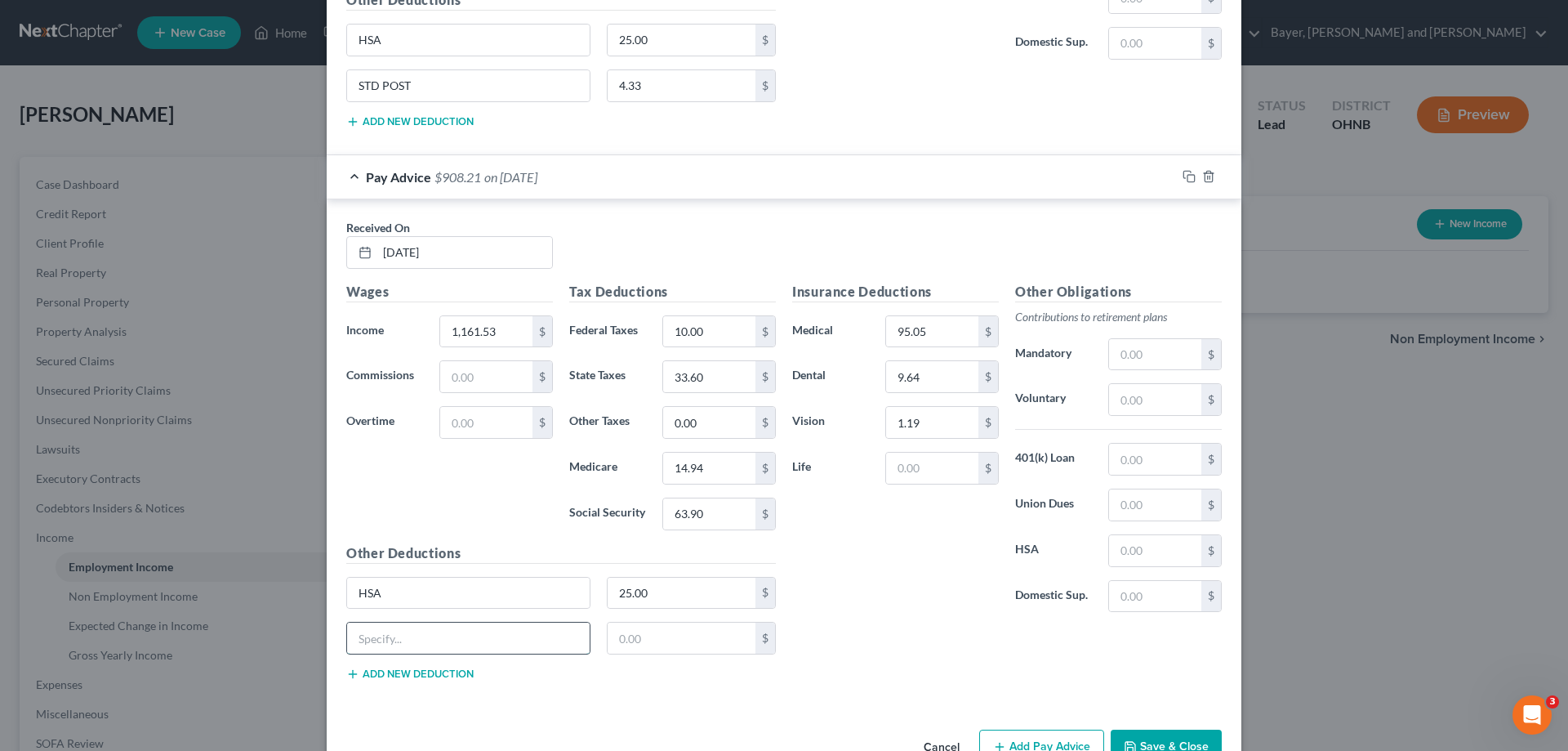
click at [401, 632] on input "text" at bounding box center [468, 638] width 242 height 31
click at [645, 639] on input "text" at bounding box center [682, 638] width 148 height 31
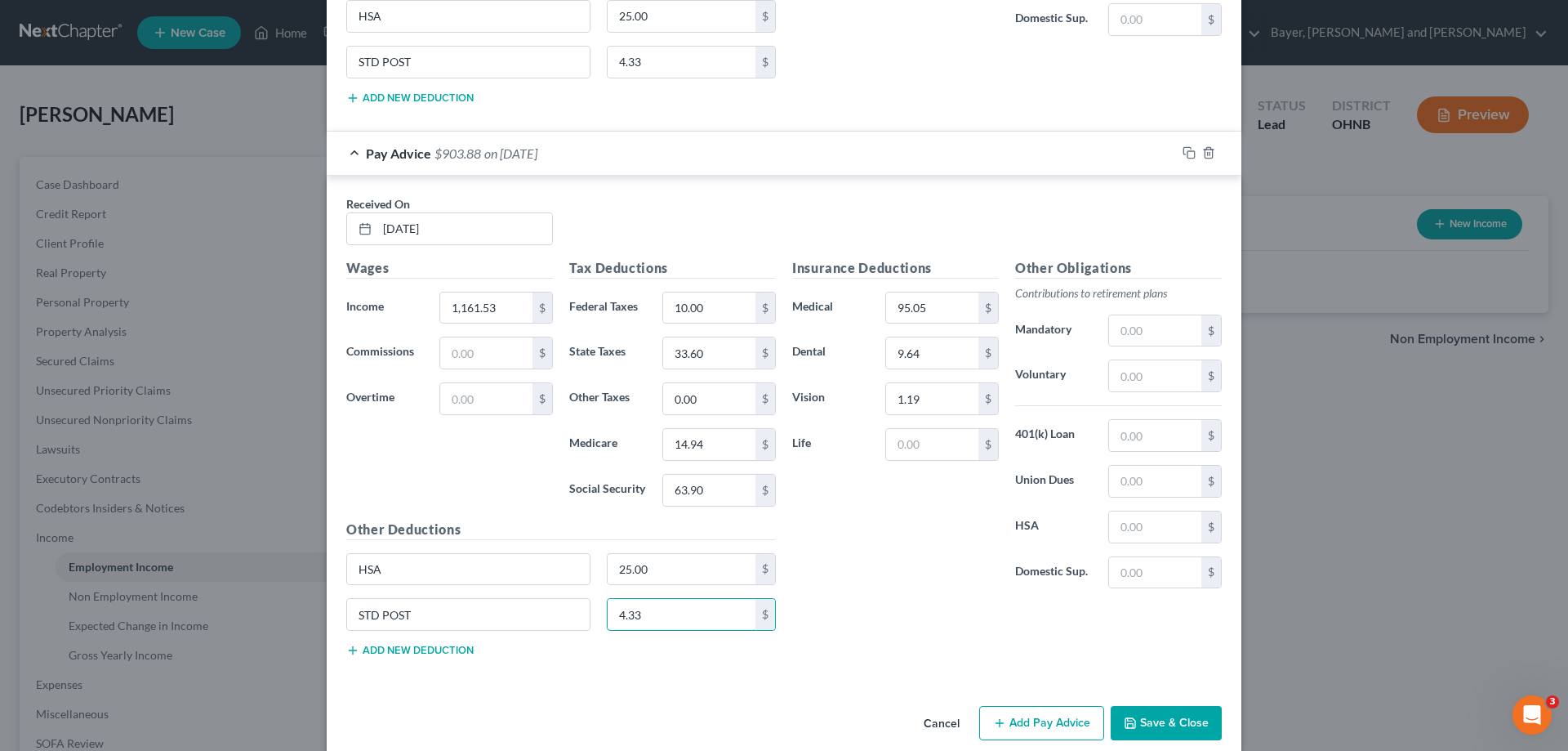
scroll to position [2654, 0]
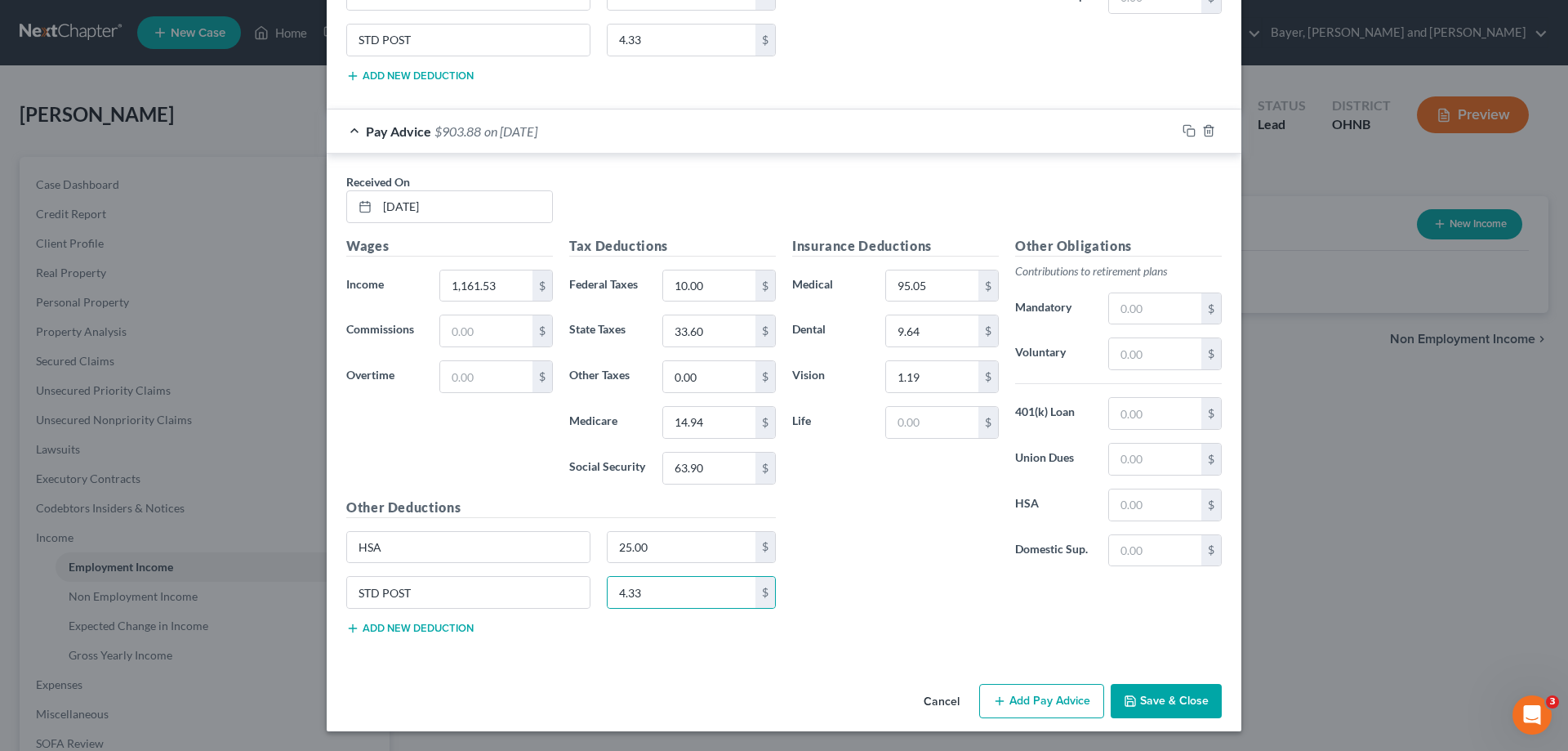
click at [1019, 682] on div "Cancel Add Pay Advice Save & Close" at bounding box center [784, 704] width 914 height 54
click at [1016, 703] on button "Add Pay Advice" at bounding box center [1041, 701] width 125 height 34
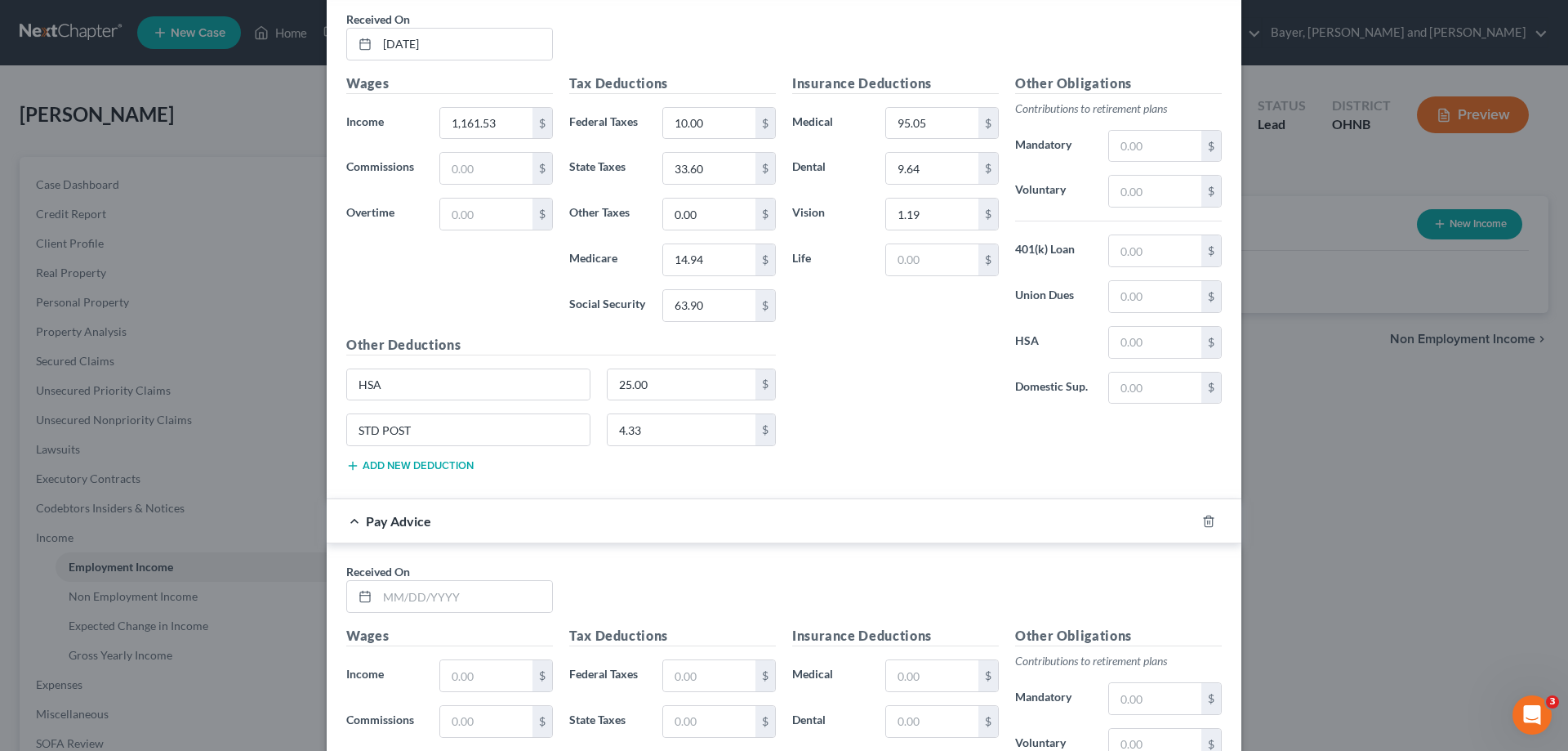
scroll to position [2817, 0]
click at [455, 599] on input "text" at bounding box center [464, 596] width 175 height 31
click at [476, 671] on input "text" at bounding box center [486, 675] width 92 height 31
click at [688, 680] on input "text" at bounding box center [709, 675] width 92 height 31
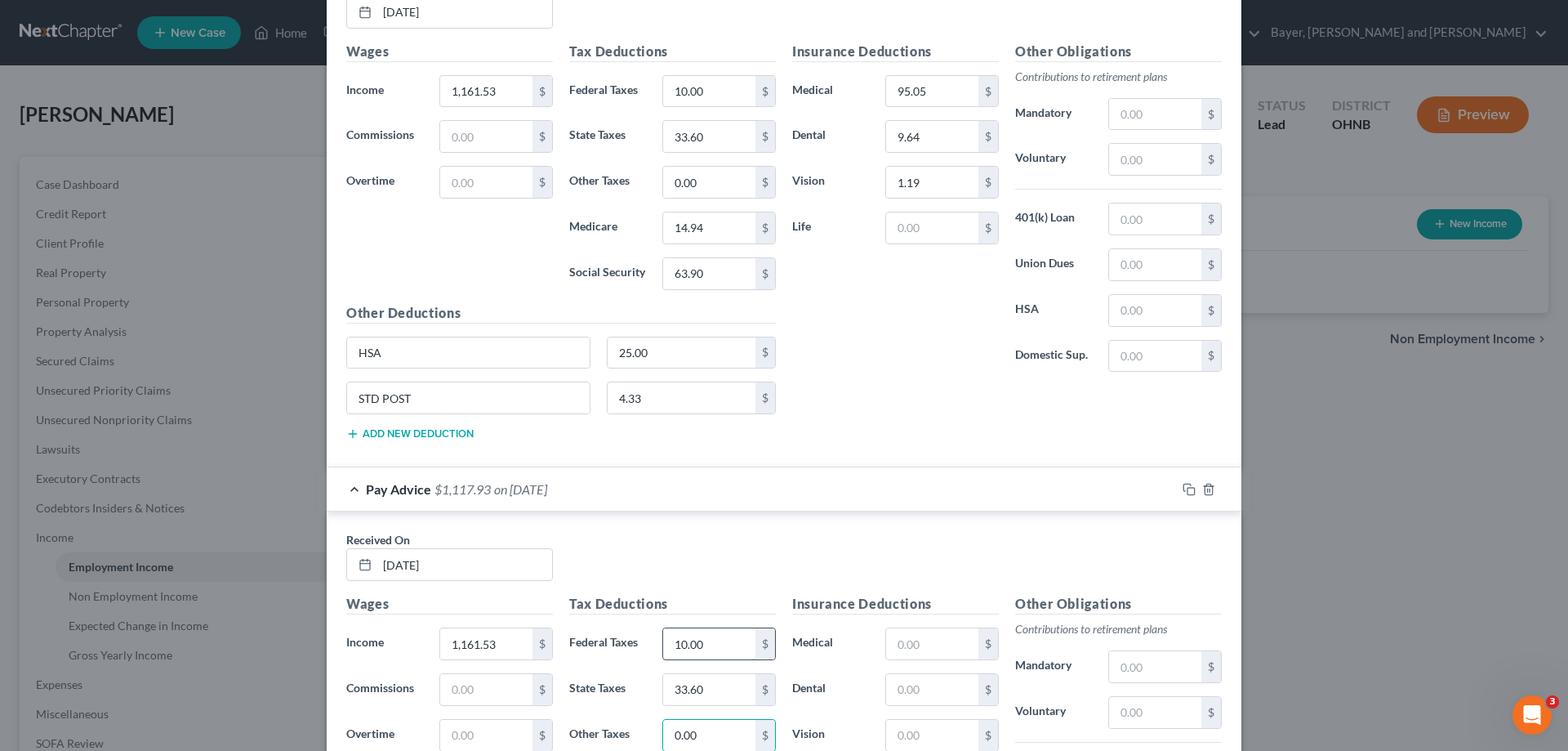
scroll to position [3161, 0]
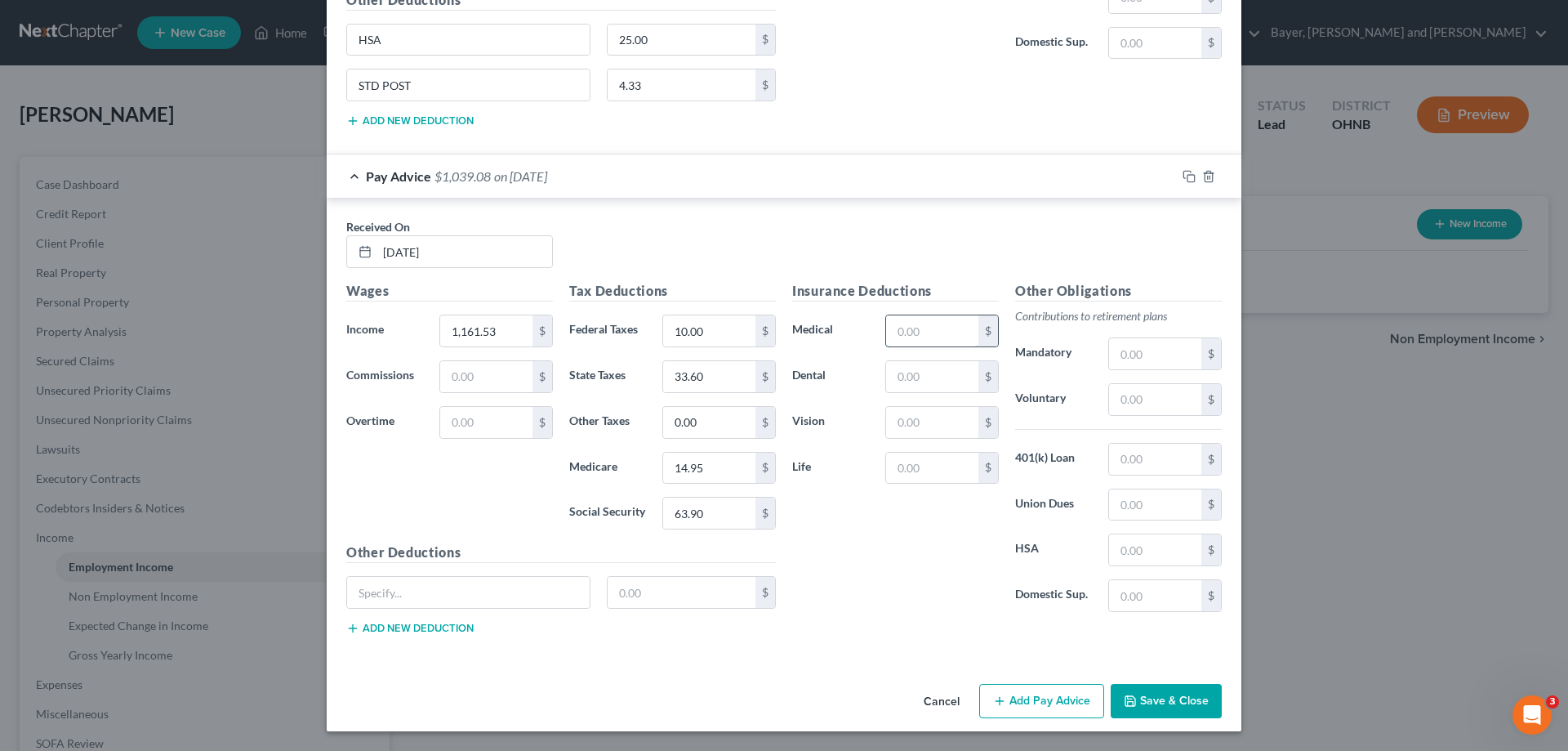
click at [905, 320] on input "text" at bounding box center [932, 331] width 92 height 31
click at [537, 604] on input "text" at bounding box center [468, 592] width 242 height 31
click at [650, 601] on input "text" at bounding box center [682, 592] width 148 height 31
click at [462, 628] on button "Add new deduction" at bounding box center [410, 628] width 128 height 13
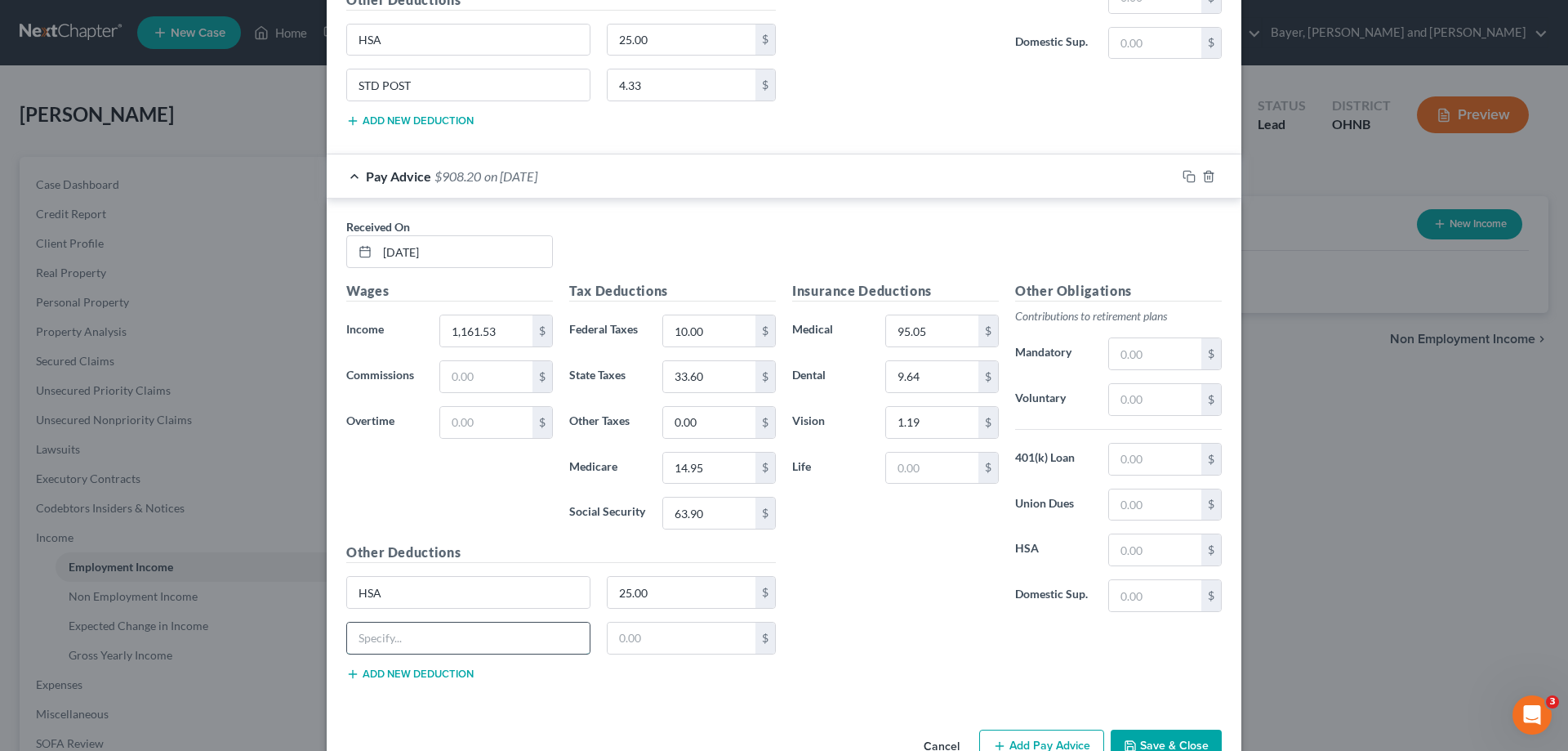
click at [462, 635] on input "text" at bounding box center [468, 638] width 242 height 31
click at [617, 641] on input "text" at bounding box center [682, 638] width 148 height 31
click at [1039, 745] on button "Add Pay Advice" at bounding box center [1041, 747] width 125 height 34
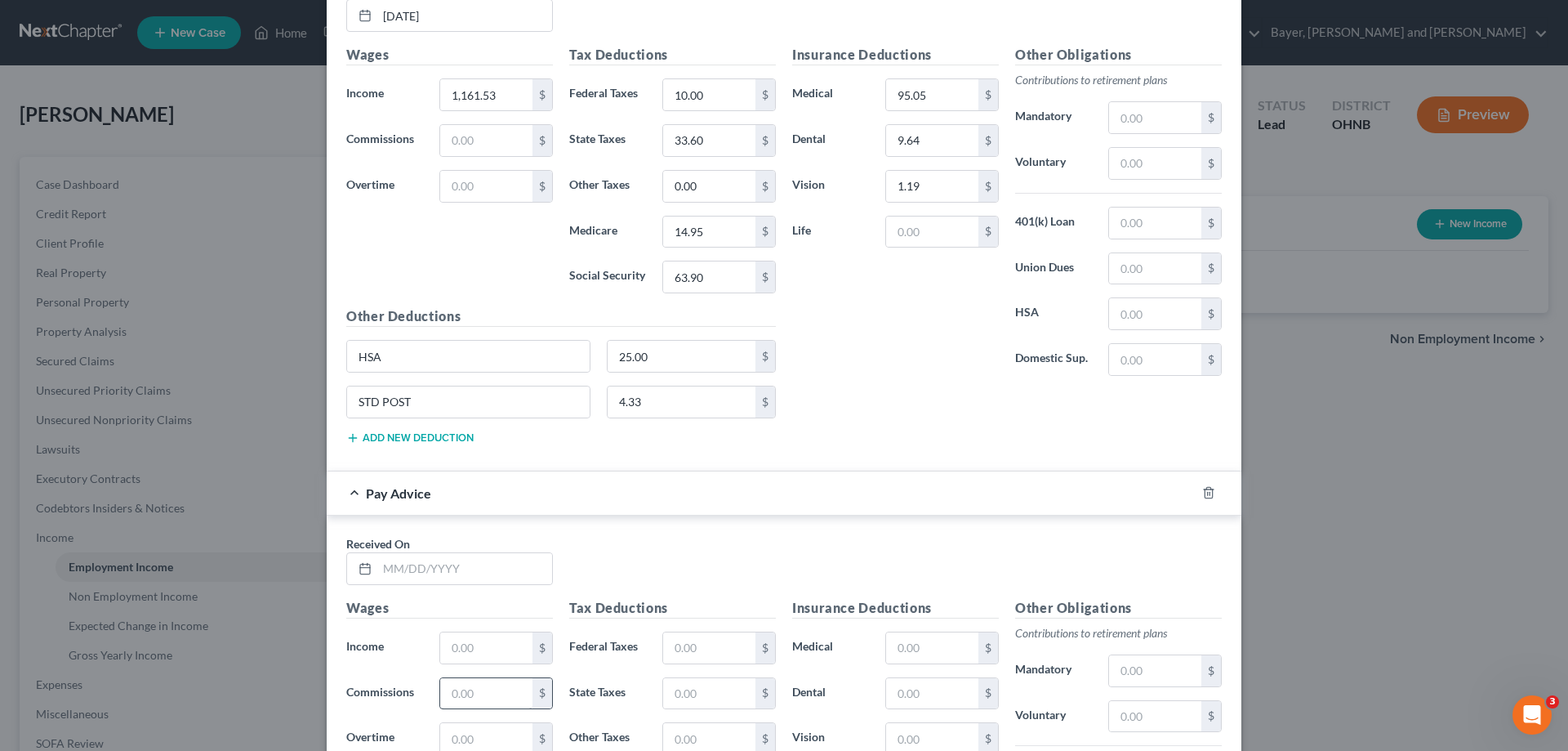
scroll to position [3406, 0]
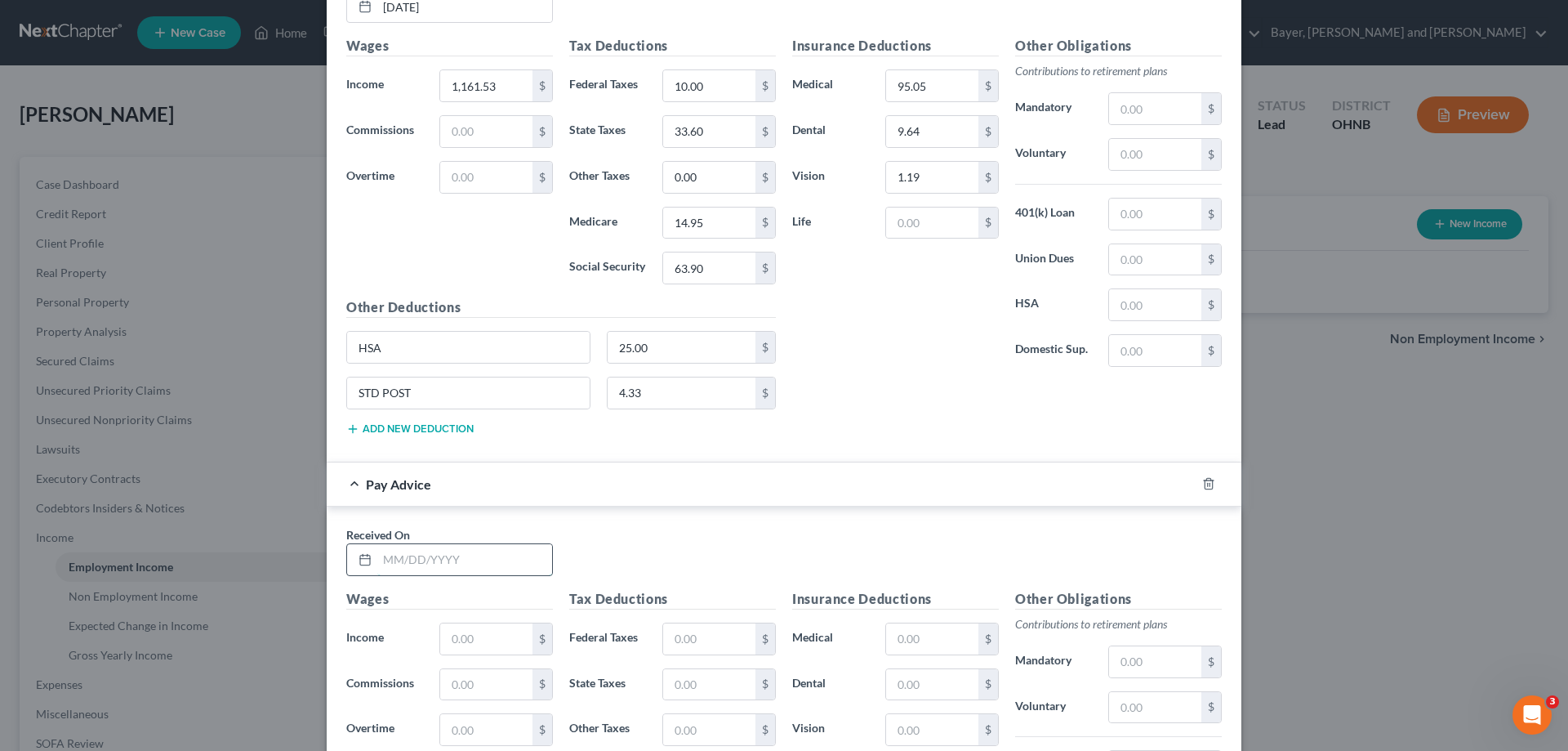
click at [498, 561] on input "text" at bounding box center [464, 560] width 175 height 31
click at [476, 649] on input "text" at bounding box center [486, 639] width 92 height 31
click at [696, 627] on input "text" at bounding box center [709, 639] width 92 height 31
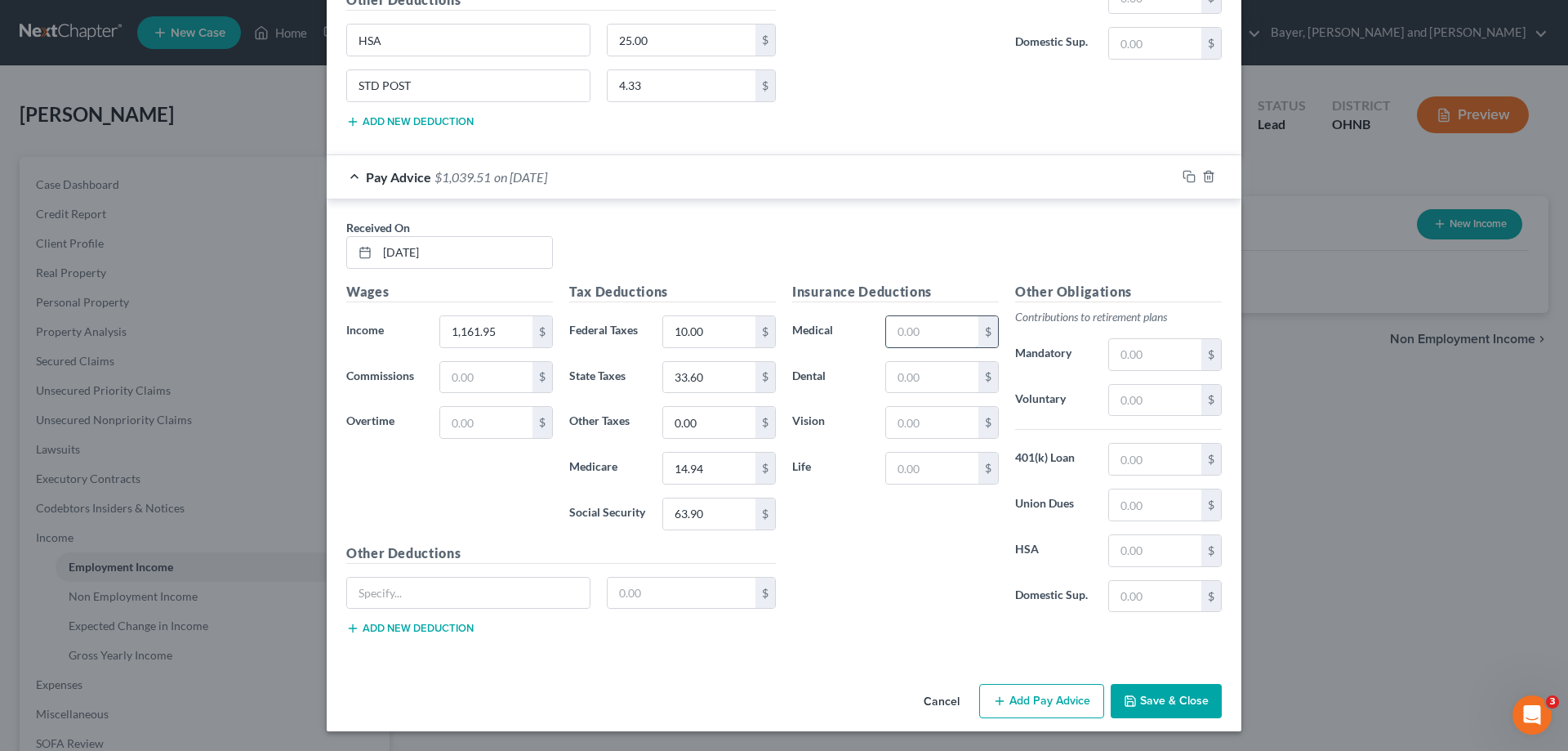
click at [918, 332] on input "text" at bounding box center [932, 331] width 92 height 31
click at [490, 589] on input "text" at bounding box center [468, 593] width 242 height 31
click at [463, 623] on button "Add new deduction" at bounding box center [410, 628] width 128 height 13
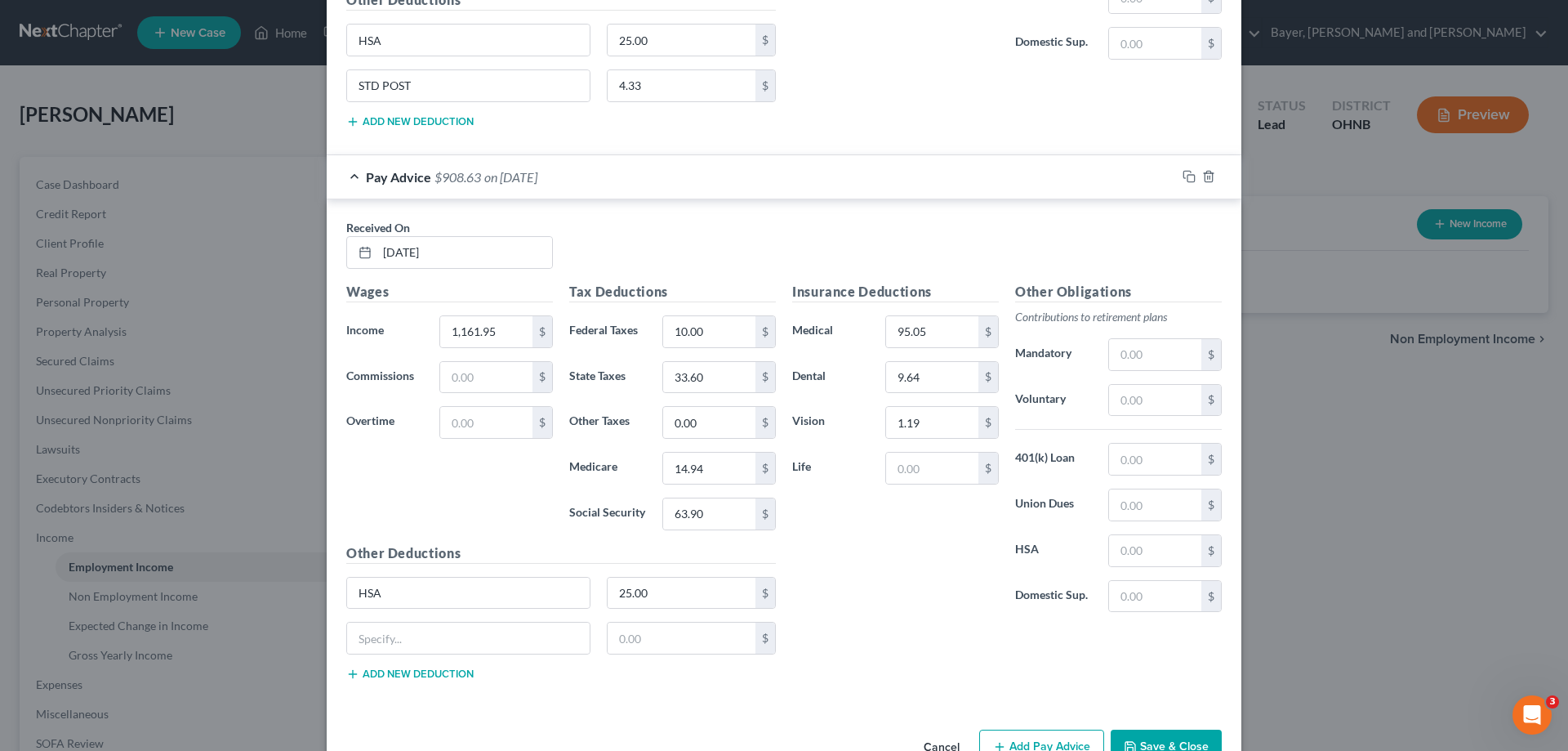
click at [347, 667] on button "Add new deduction" at bounding box center [410, 674] width 128 height 13
click at [468, 628] on input "text" at bounding box center [468, 638] width 242 height 31
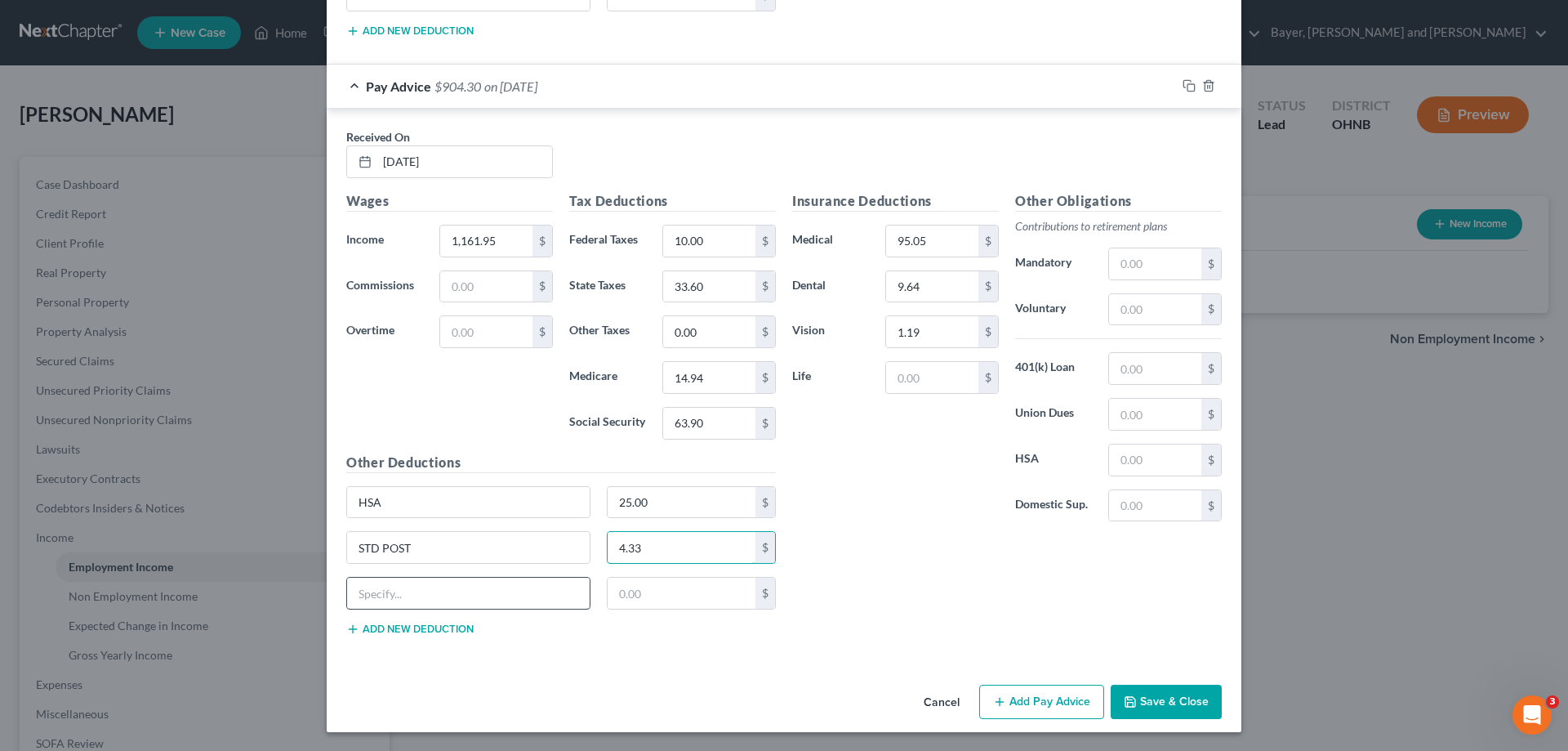
scroll to position [3804, 0]
click at [1077, 705] on button "Add Pay Advice" at bounding box center [1041, 701] width 125 height 34
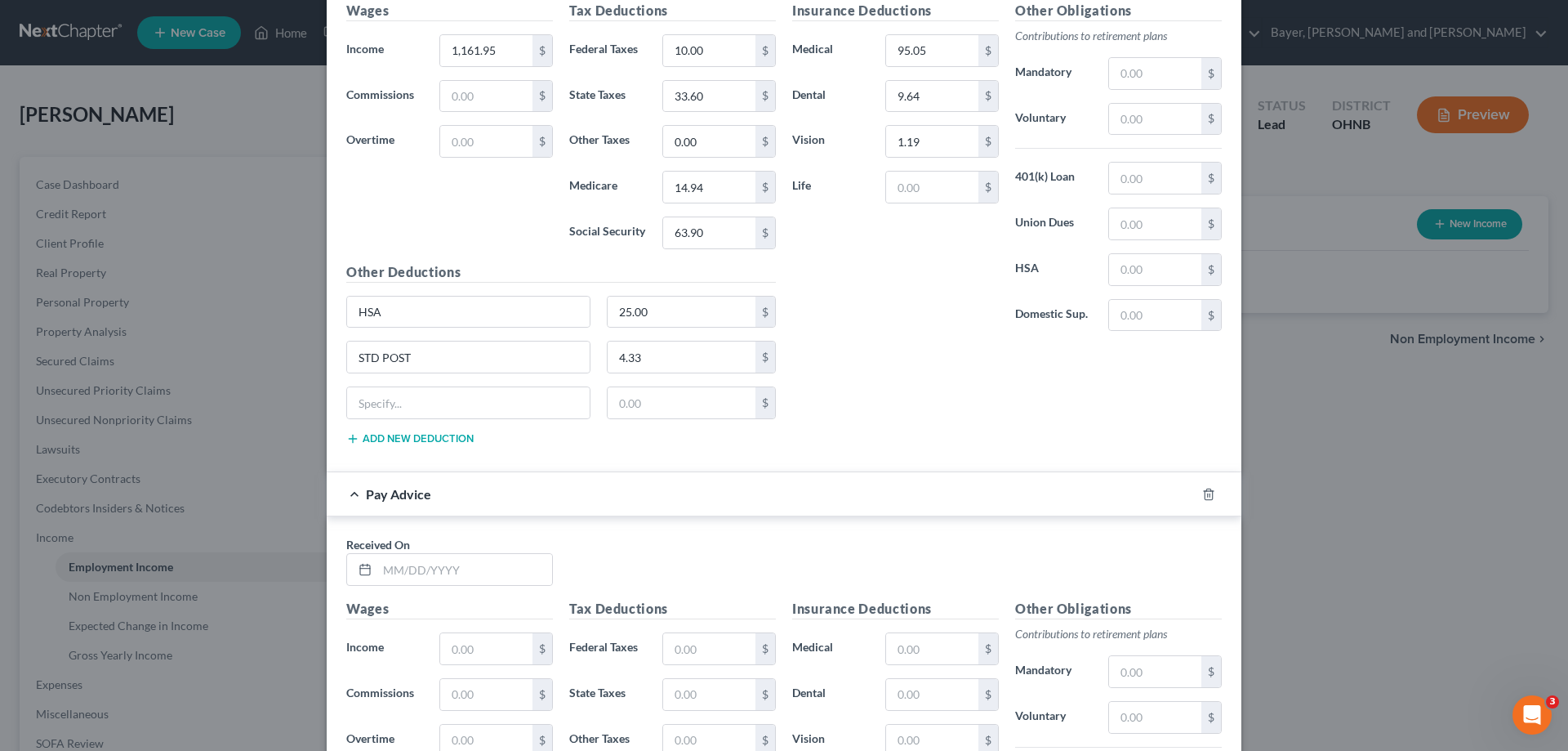
scroll to position [4131, 0]
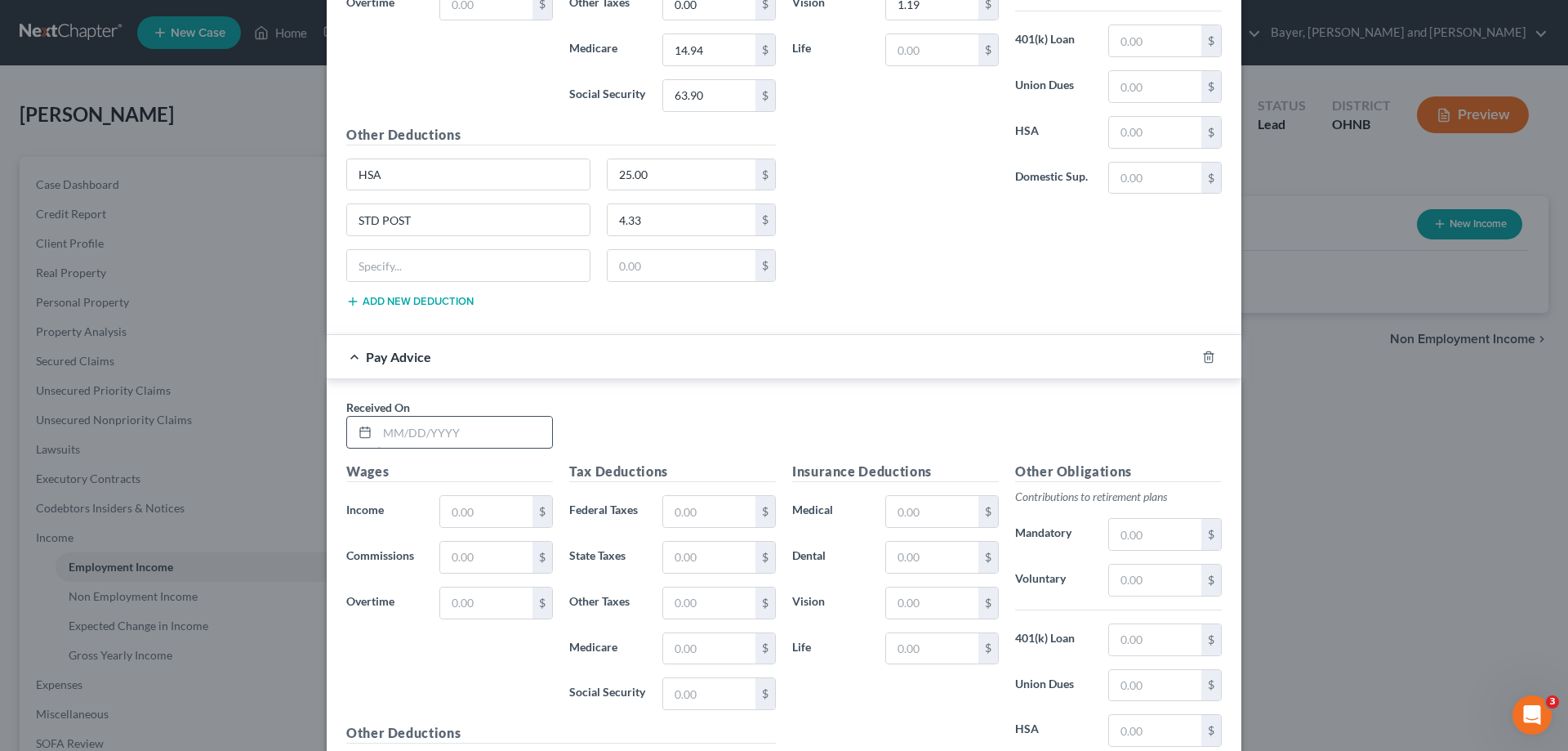
click at [462, 433] on input "text" at bounding box center [464, 432] width 175 height 31
click at [466, 514] on input "text" at bounding box center [486, 511] width 92 height 31
click at [723, 507] on input "text" at bounding box center [709, 511] width 92 height 31
click at [889, 499] on input "text" at bounding box center [932, 511] width 92 height 31
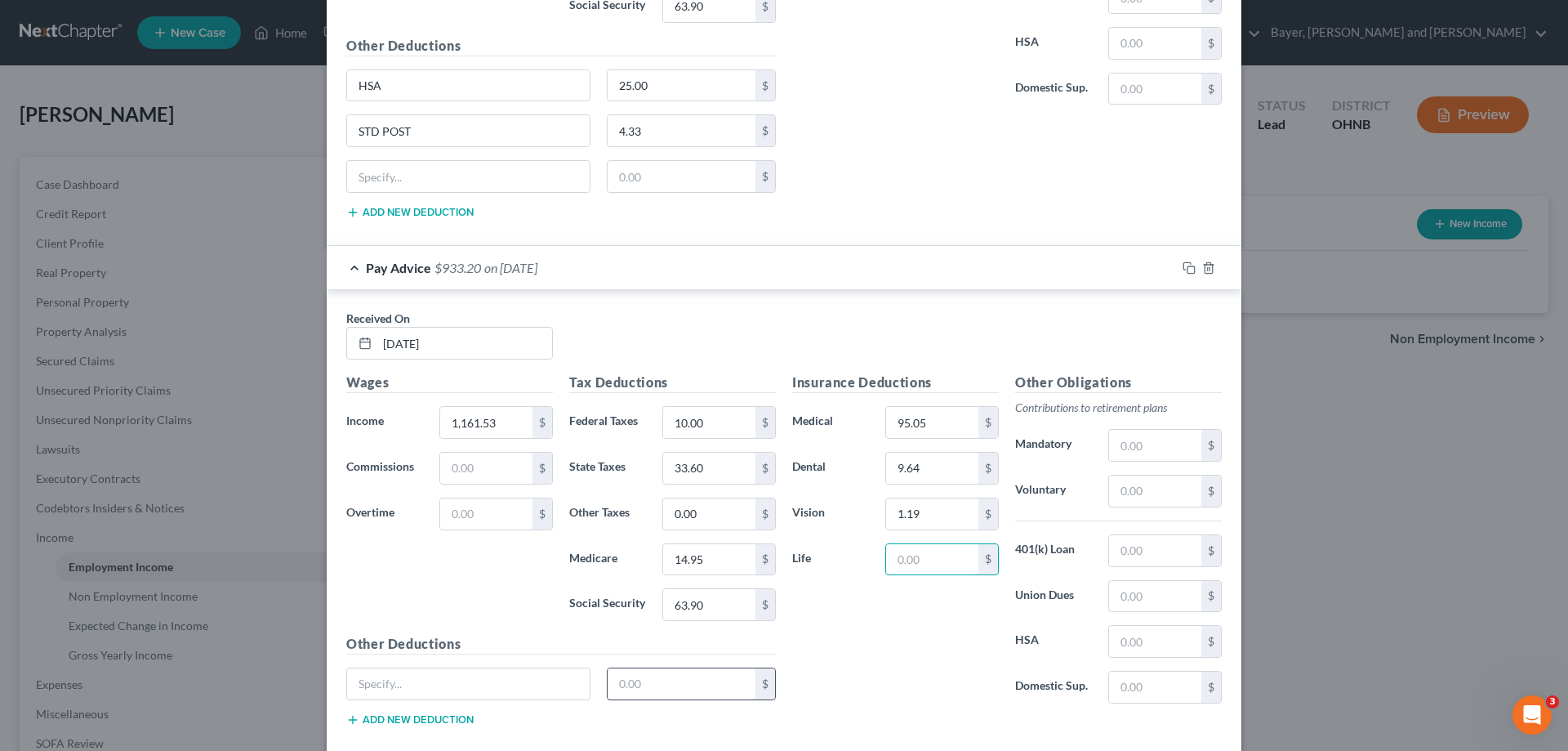
scroll to position [4311, 0]
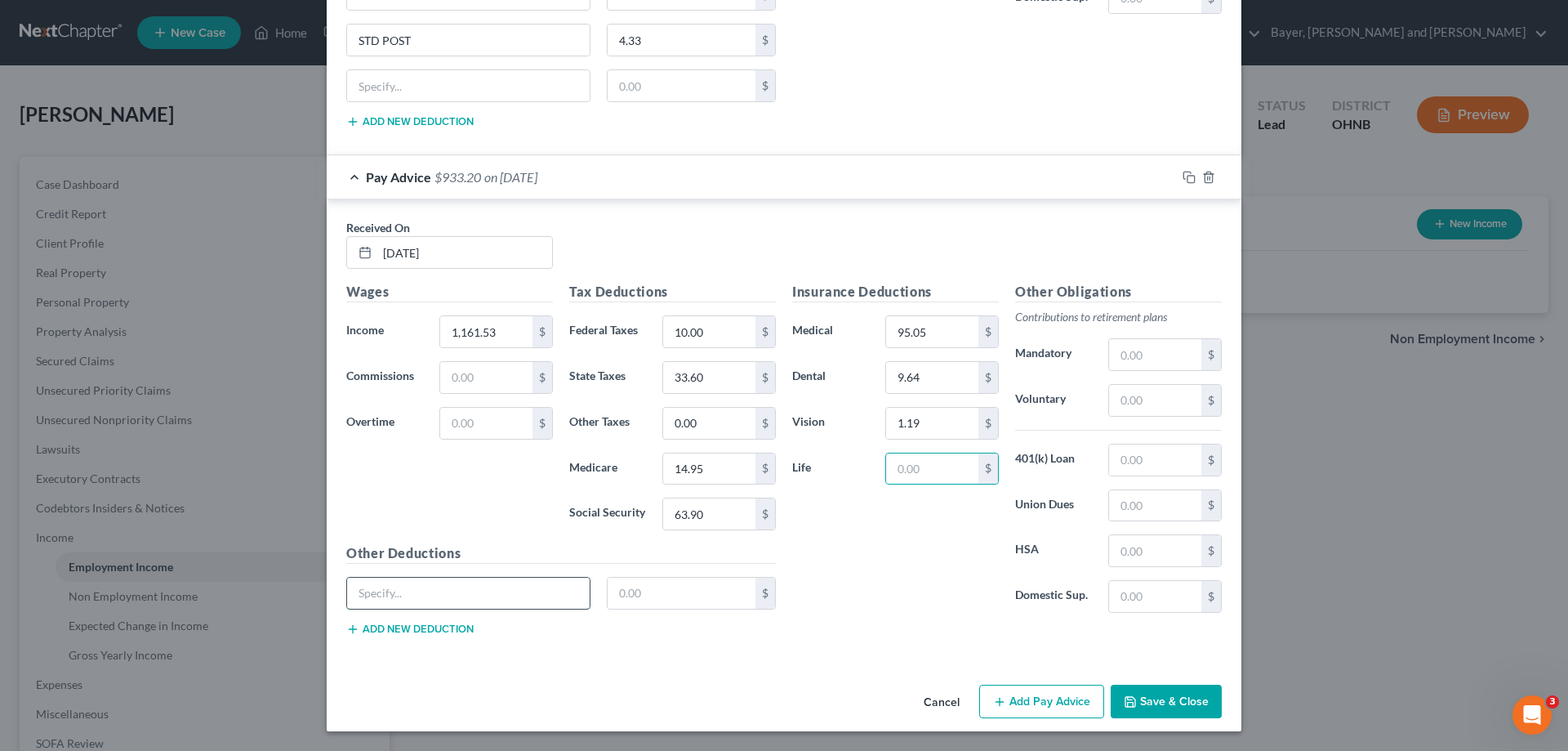
drag, startPoint x: 517, startPoint y: 603, endPoint x: 523, endPoint y: 577, distance: 26.7
click at [517, 603] on input "text" at bounding box center [468, 593] width 242 height 31
click at [688, 588] on input "text" at bounding box center [682, 593] width 148 height 31
click at [415, 626] on button "Add new deduction" at bounding box center [410, 629] width 128 height 13
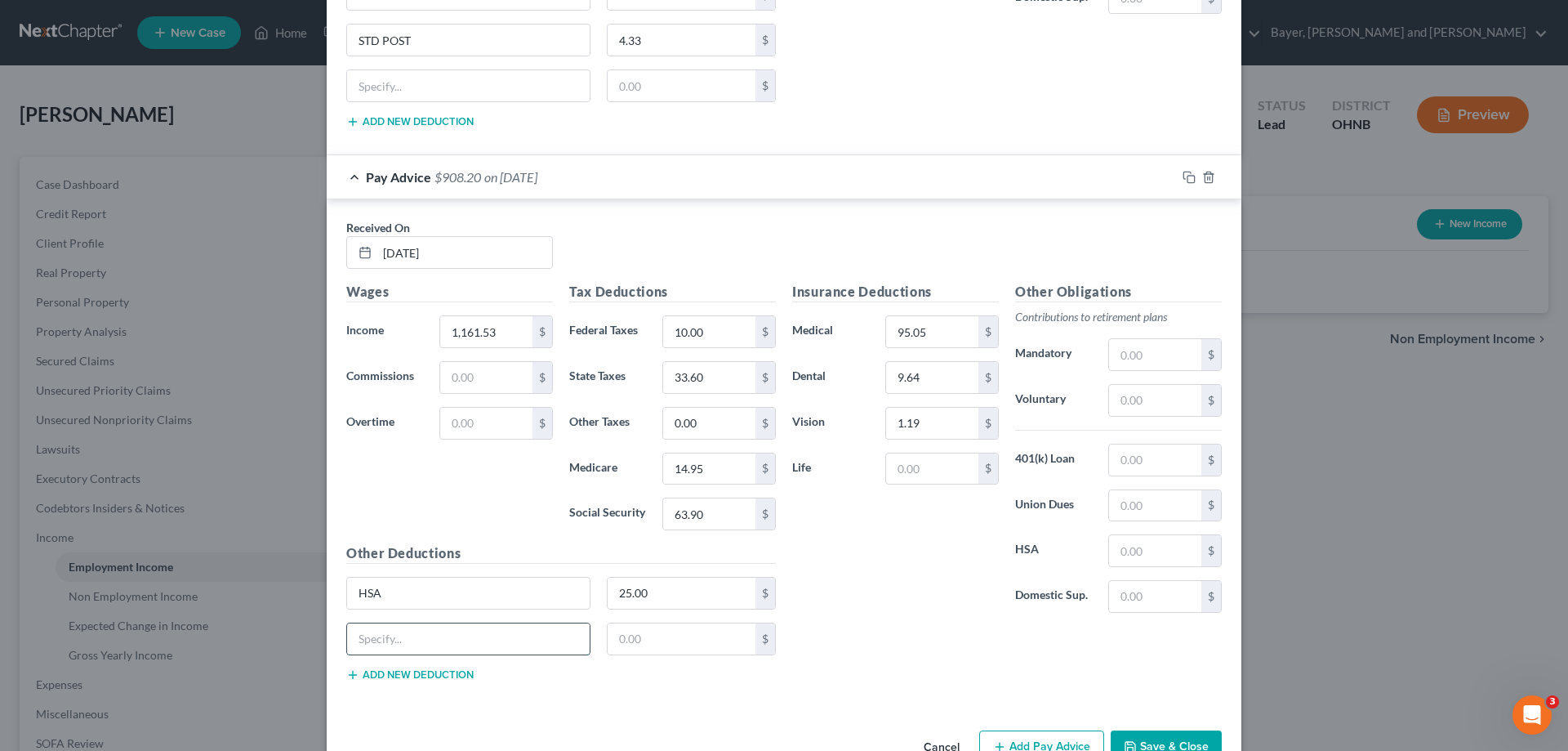
click at [414, 638] on input "text" at bounding box center [468, 639] width 242 height 31
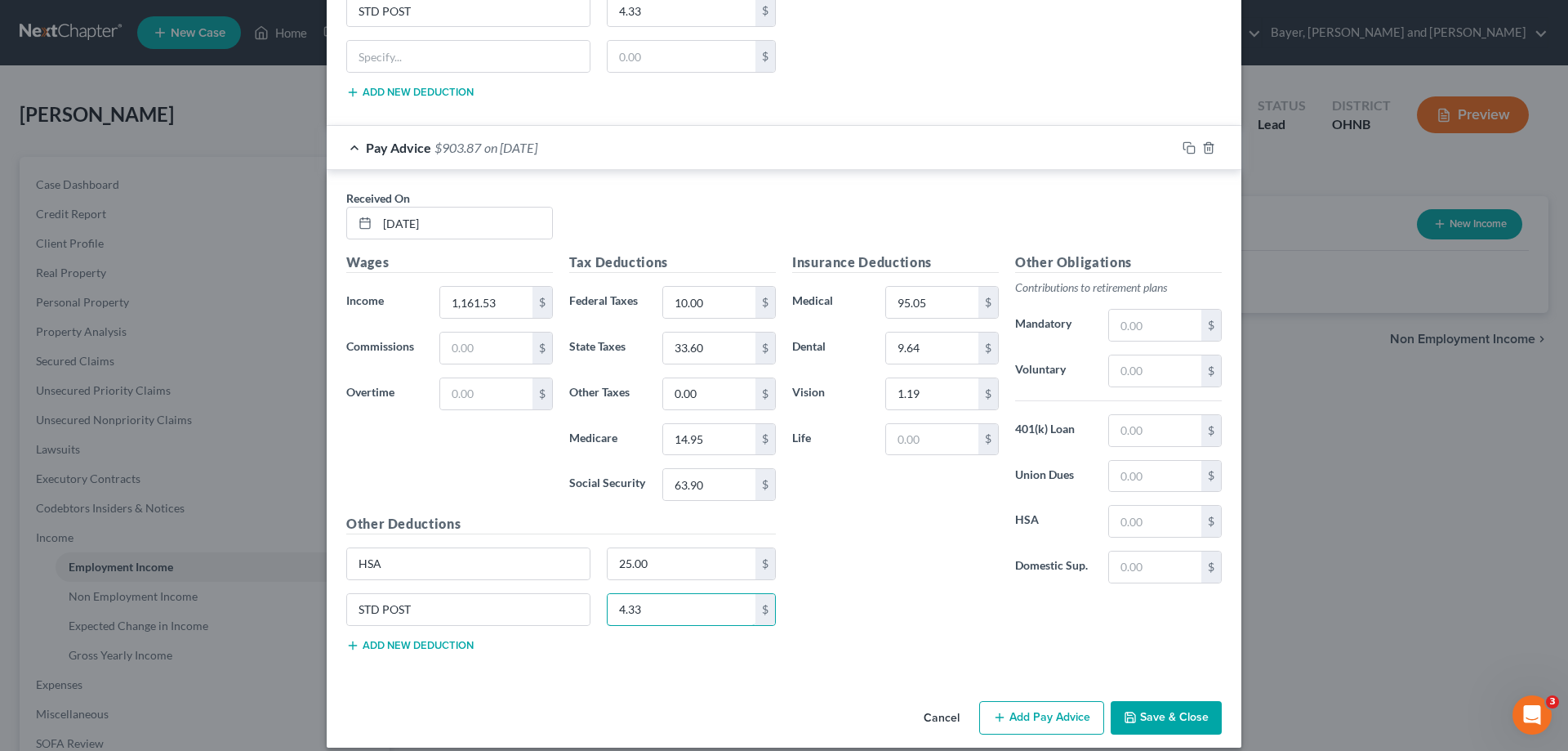
scroll to position [4357, 0]
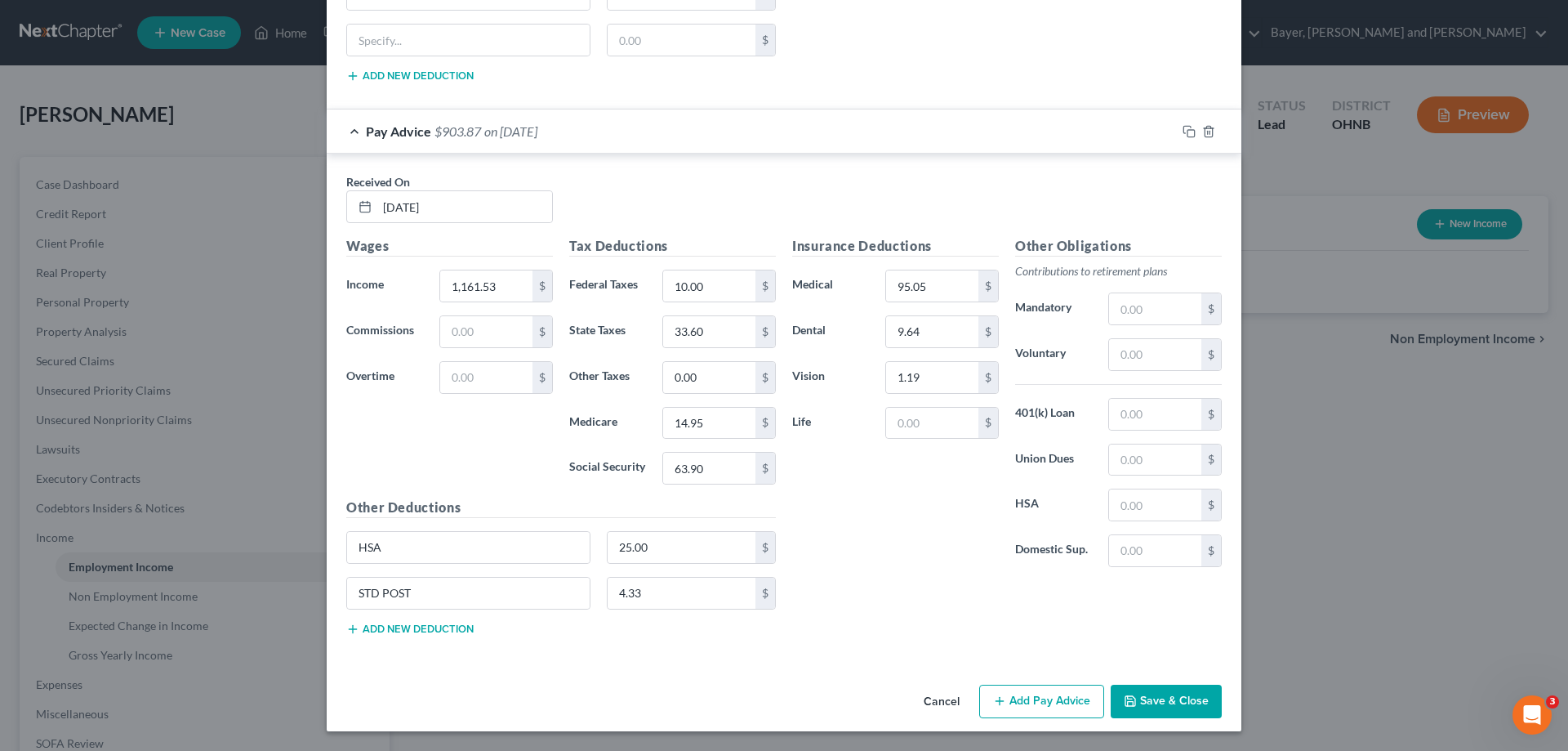
click at [1025, 702] on button "Add Pay Advice" at bounding box center [1041, 702] width 125 height 34
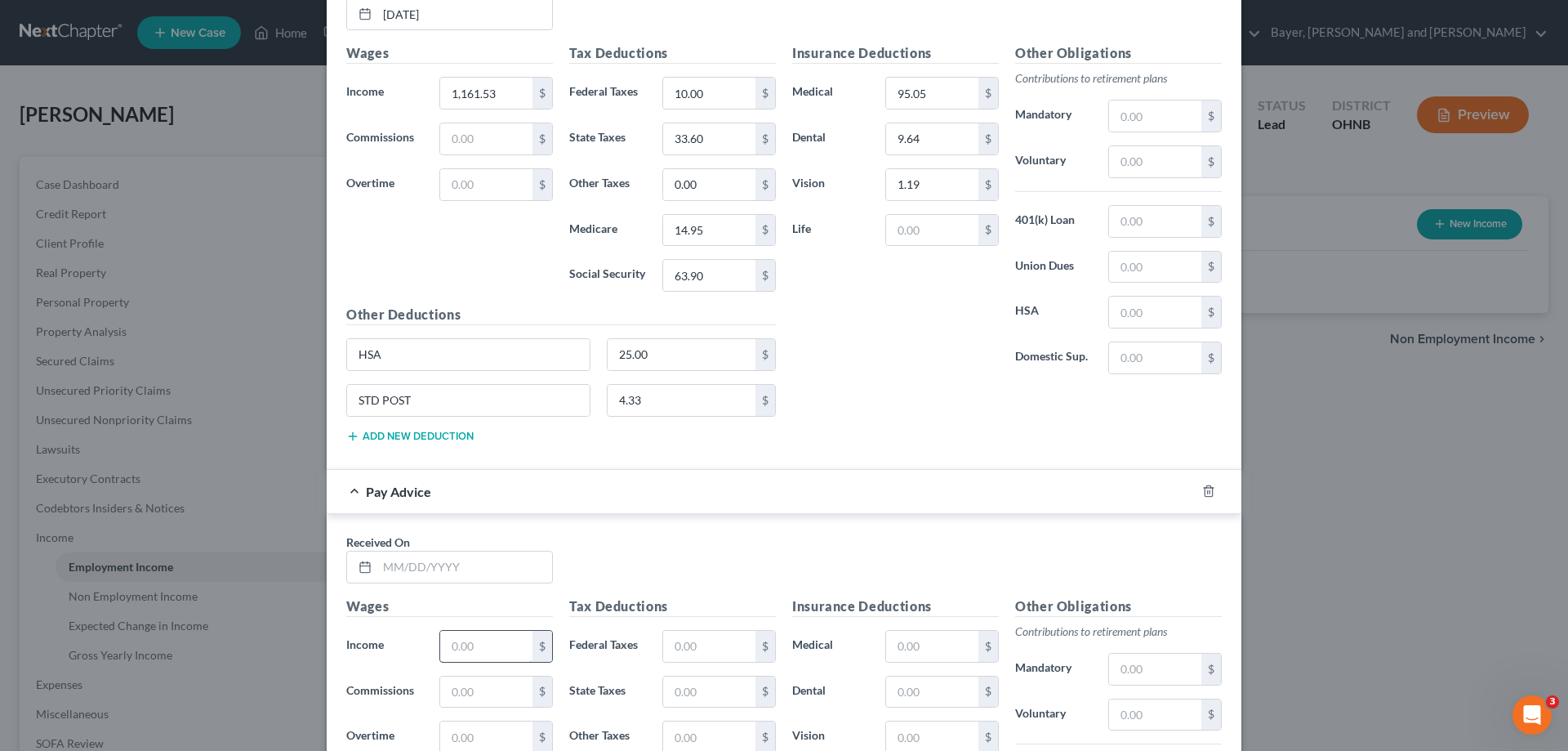
scroll to position [4602, 0]
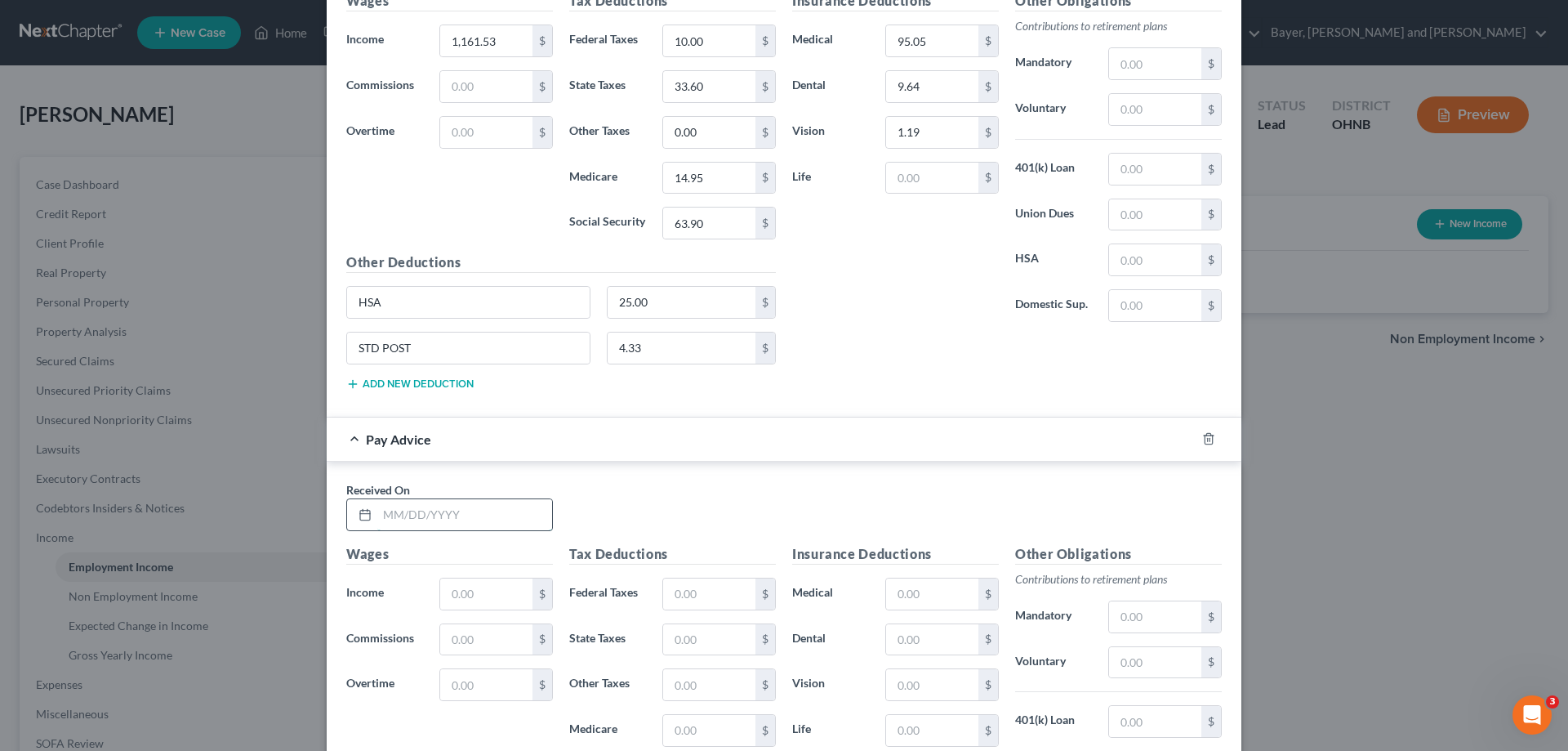
click at [466, 513] on input "text" at bounding box center [464, 515] width 175 height 31
click at [483, 581] on input "text" at bounding box center [486, 594] width 92 height 31
click at [674, 590] on input "text" at bounding box center [709, 594] width 92 height 31
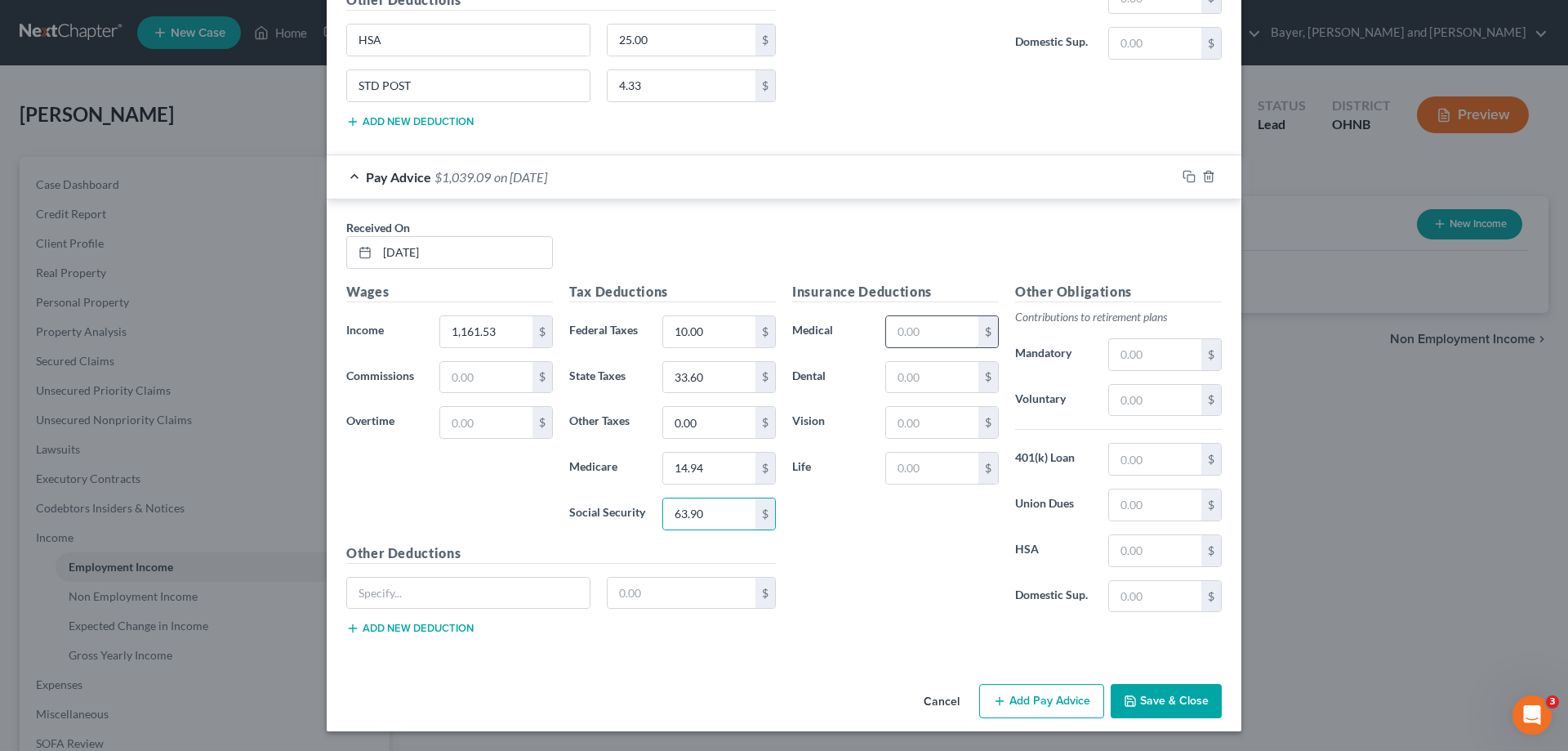
click at [915, 322] on input "text" at bounding box center [932, 331] width 92 height 31
click at [409, 592] on input "text" at bounding box center [468, 593] width 242 height 31
click at [423, 631] on button "Add new deduction" at bounding box center [410, 628] width 128 height 13
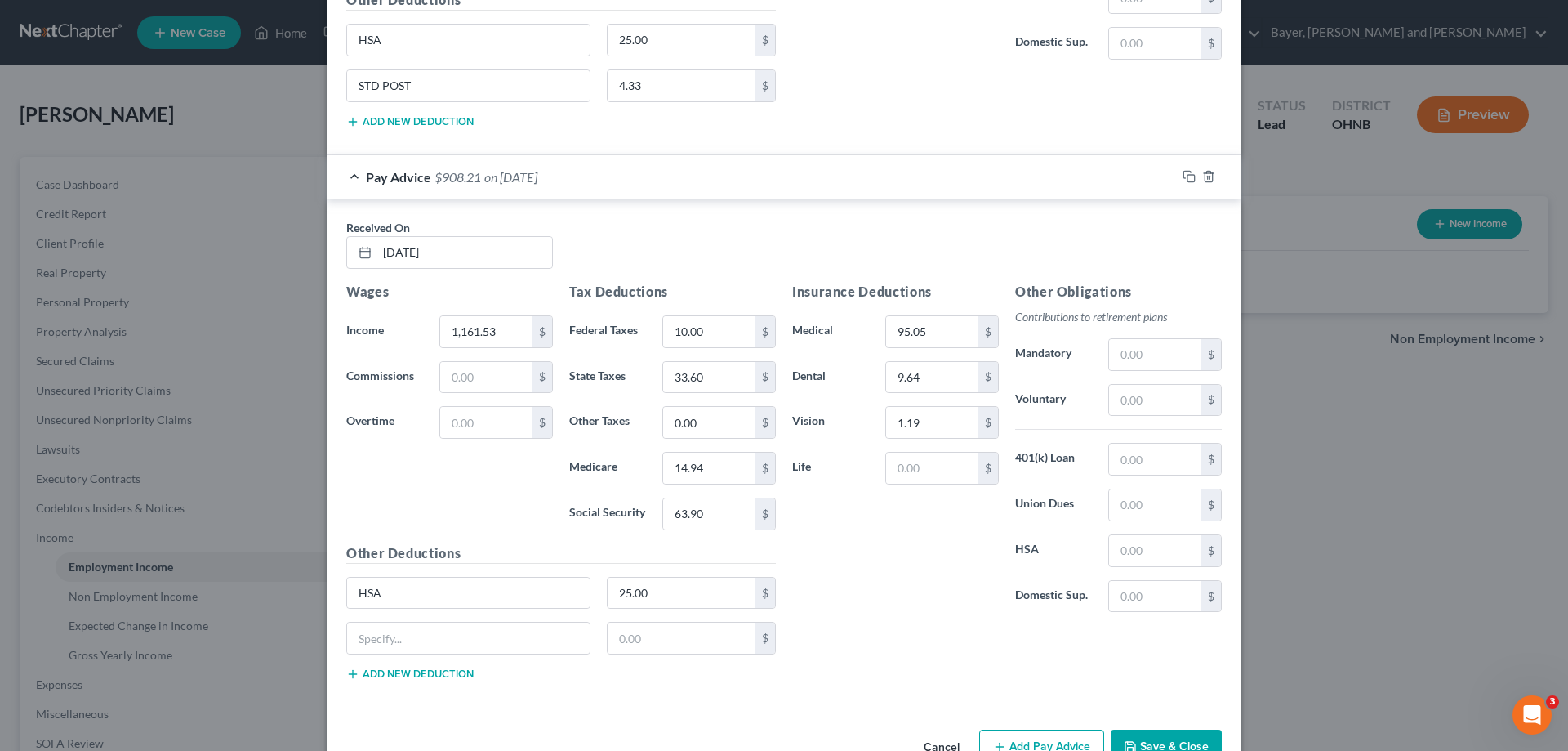
click at [347, 667] on button "Add new deduction" at bounding box center [410, 674] width 128 height 13
click at [428, 641] on input "text" at bounding box center [468, 638] width 242 height 31
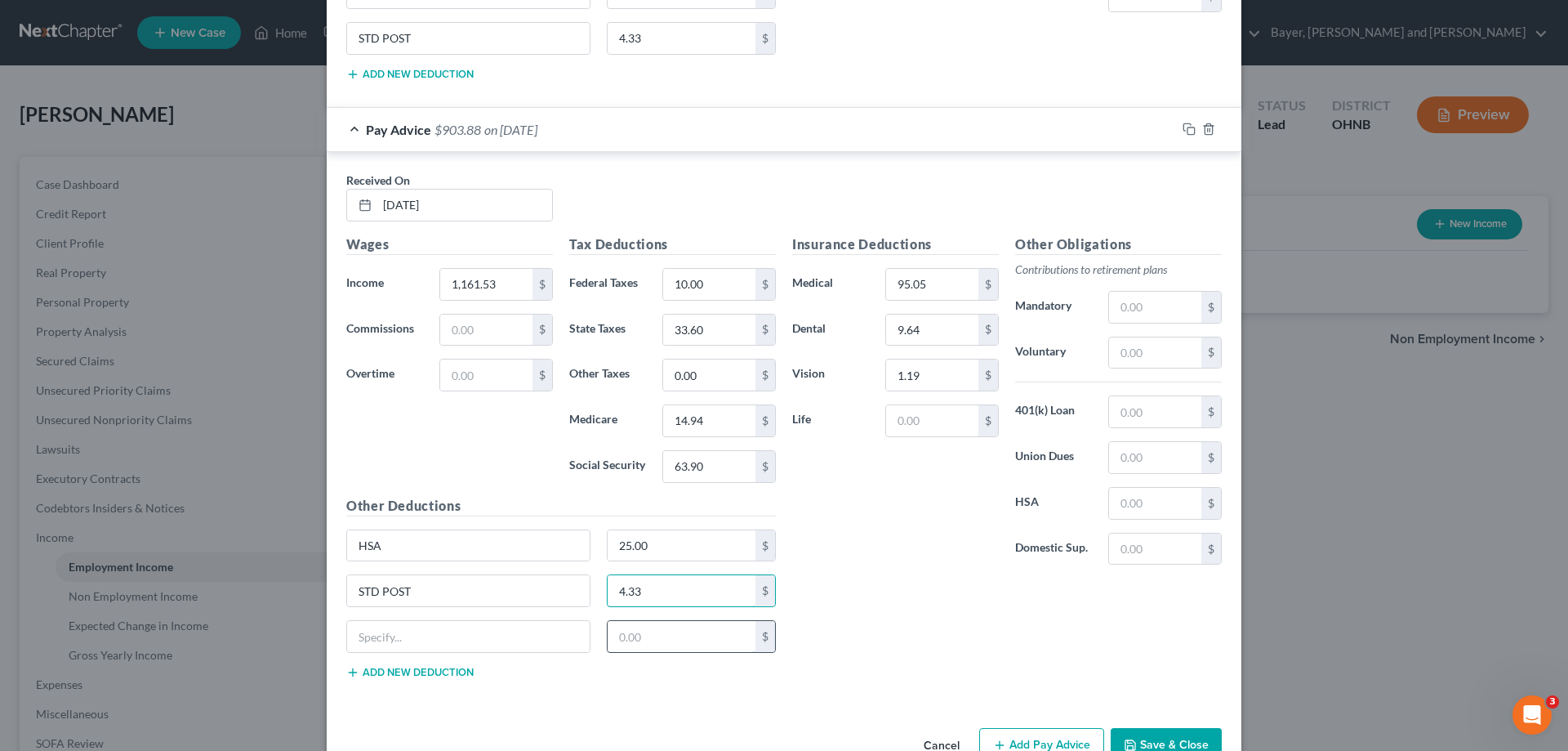
scroll to position [4956, 0]
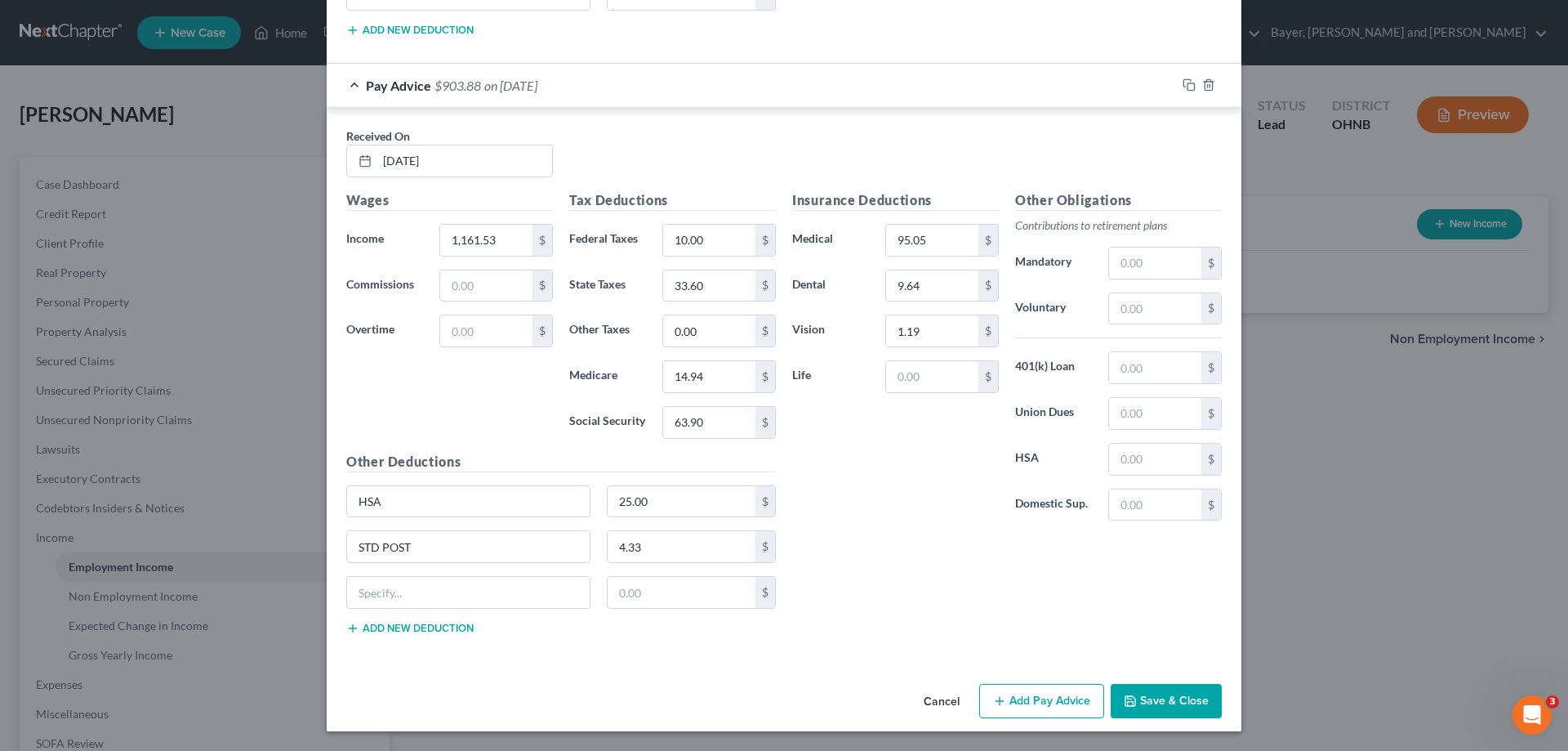
click at [1017, 707] on button "Add Pay Advice" at bounding box center [1041, 701] width 125 height 34
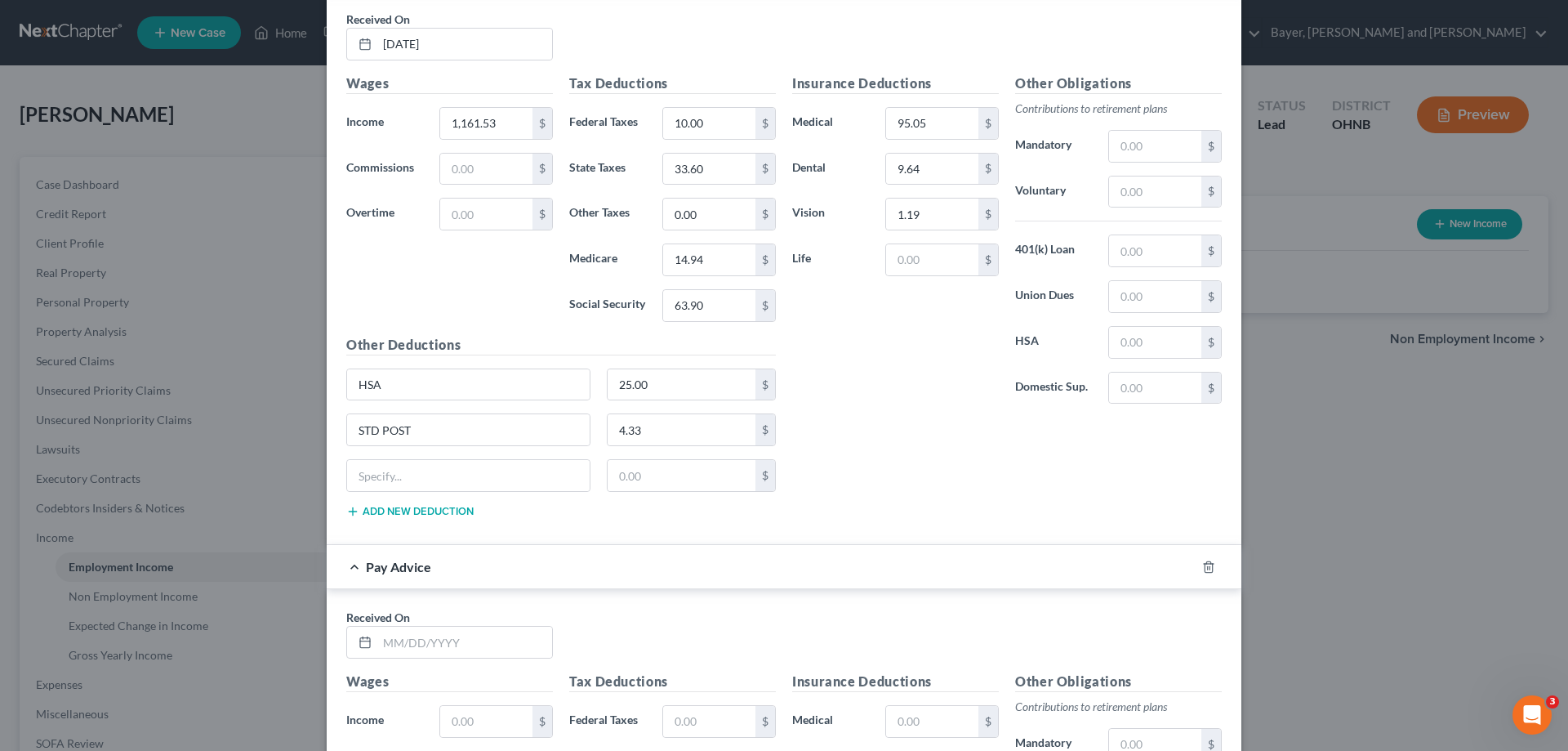
scroll to position [5282, 0]
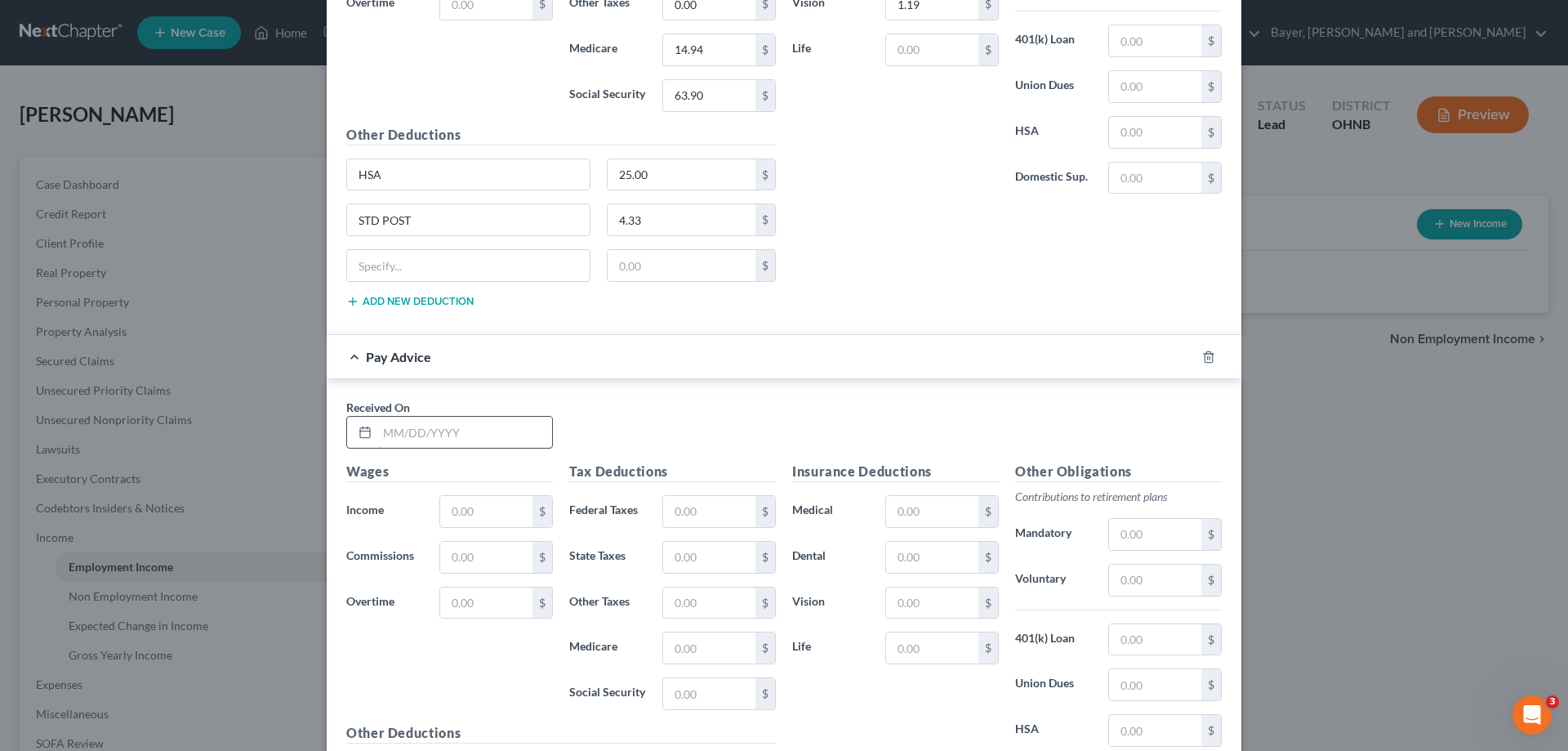
click at [491, 439] on input "text" at bounding box center [464, 432] width 175 height 31
click at [482, 516] on input "text" at bounding box center [486, 511] width 92 height 31
click at [684, 503] on input "text" at bounding box center [709, 511] width 92 height 31
click at [940, 516] on input "text" at bounding box center [932, 511] width 92 height 31
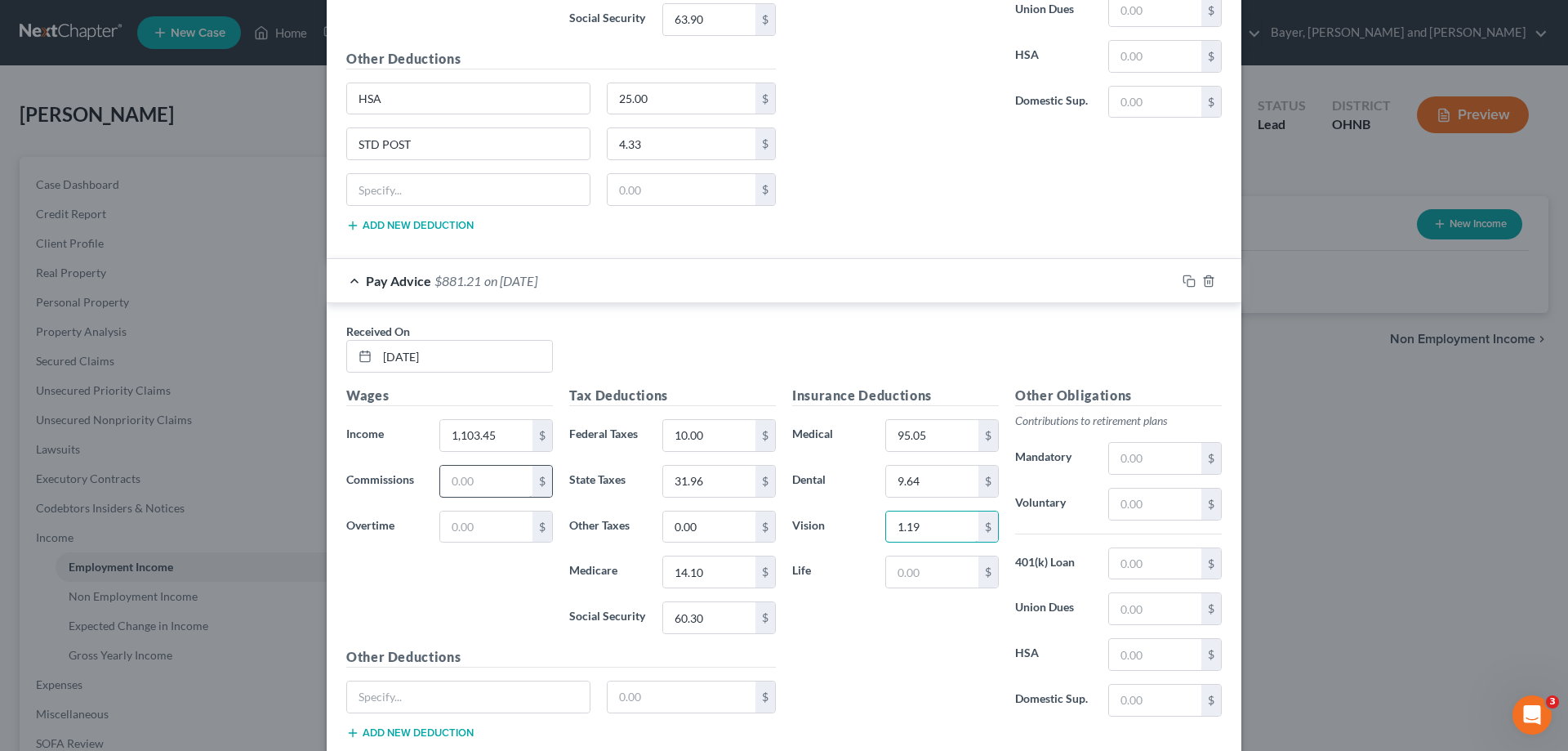
scroll to position [5462, 0]
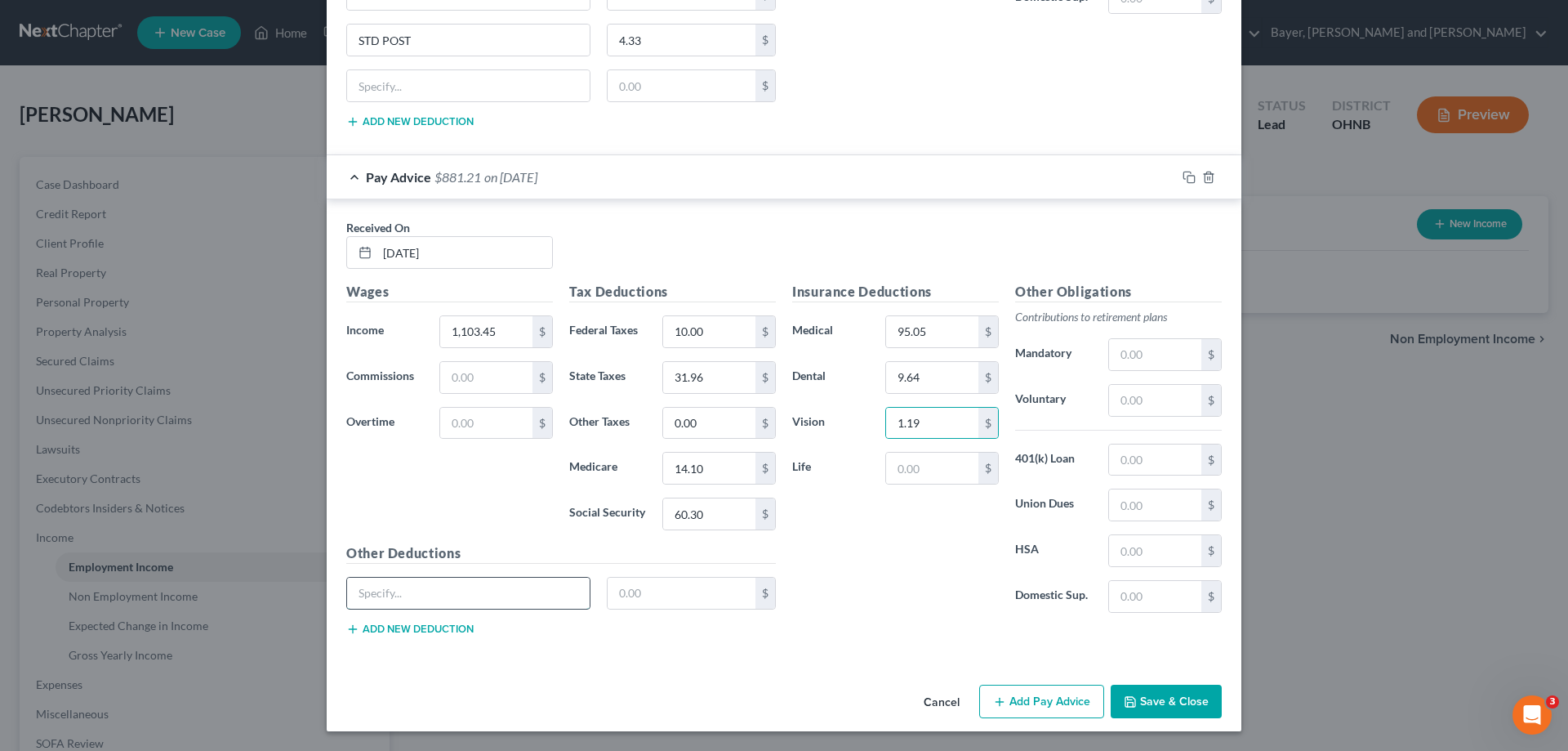
click at [459, 594] on input "text" at bounding box center [468, 593] width 242 height 31
click at [452, 623] on button "Add new deduction" at bounding box center [410, 629] width 128 height 13
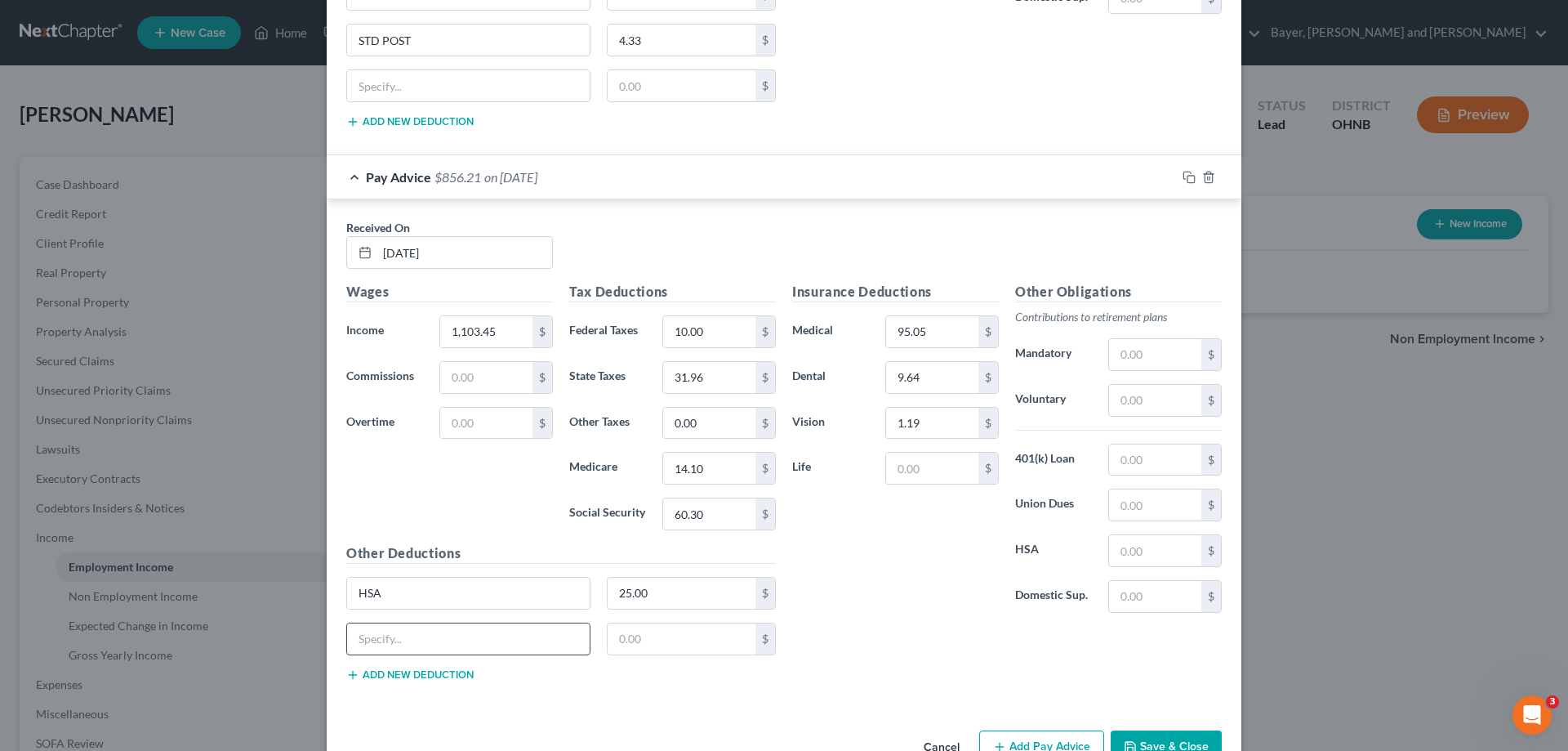
click at [452, 623] on input "text" at bounding box center [468, 639] width 242 height 31
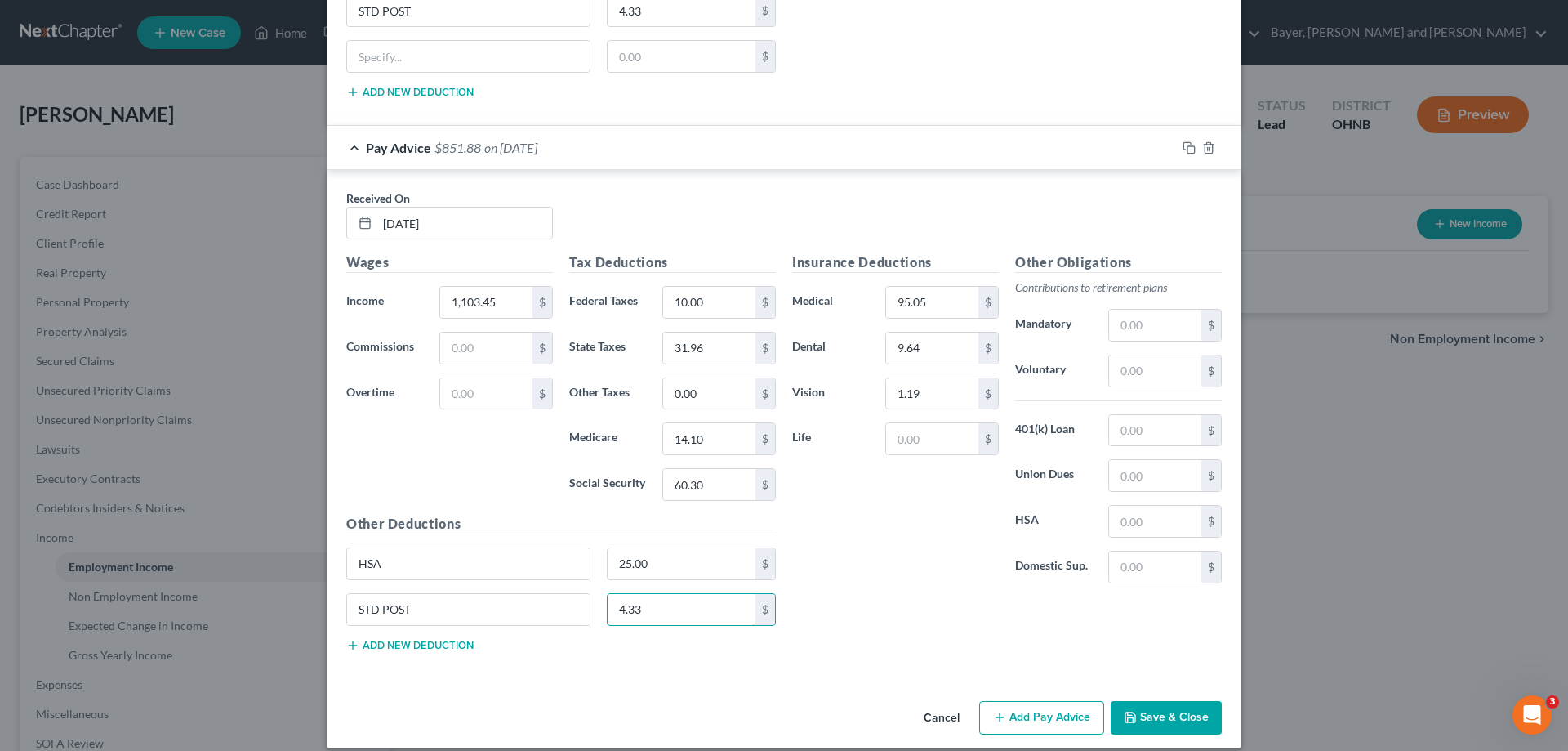
scroll to position [5508, 0]
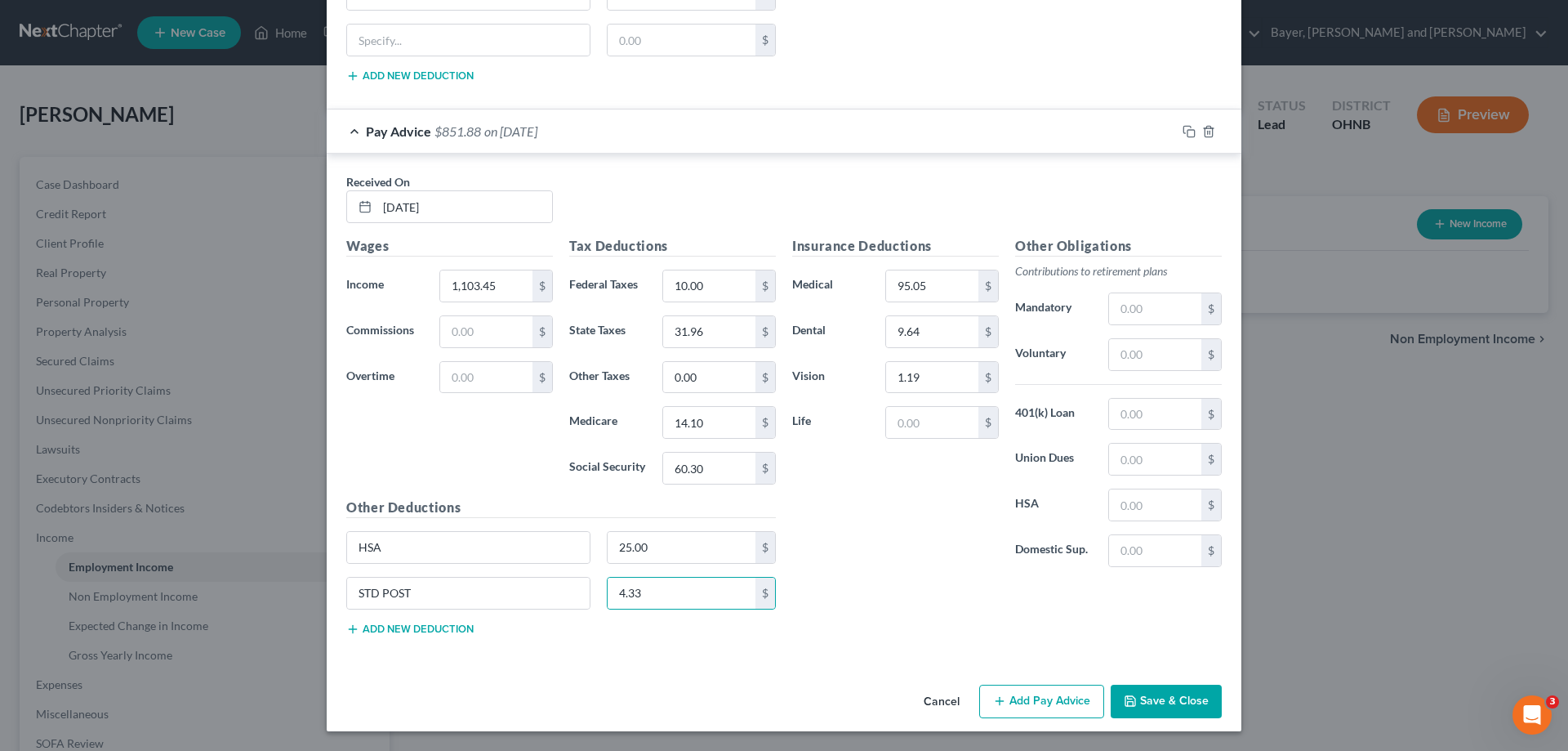
click at [1016, 709] on button "Add Pay Advice" at bounding box center [1041, 702] width 125 height 34
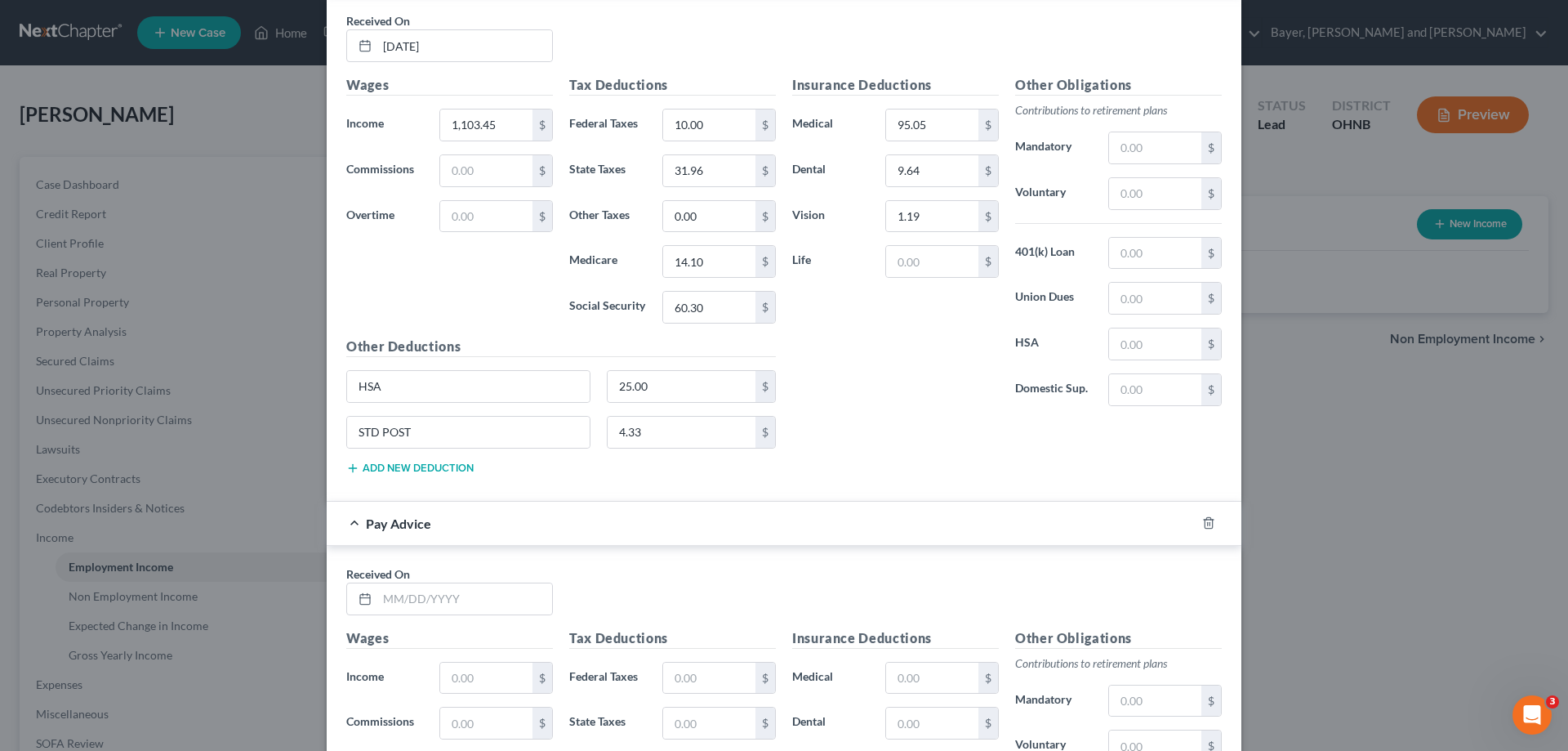
scroll to position [5671, 0]
click at [489, 600] on input "text" at bounding box center [464, 596] width 175 height 31
click at [462, 672] on input "text" at bounding box center [486, 676] width 92 height 31
click at [692, 668] on input "text" at bounding box center [709, 676] width 92 height 31
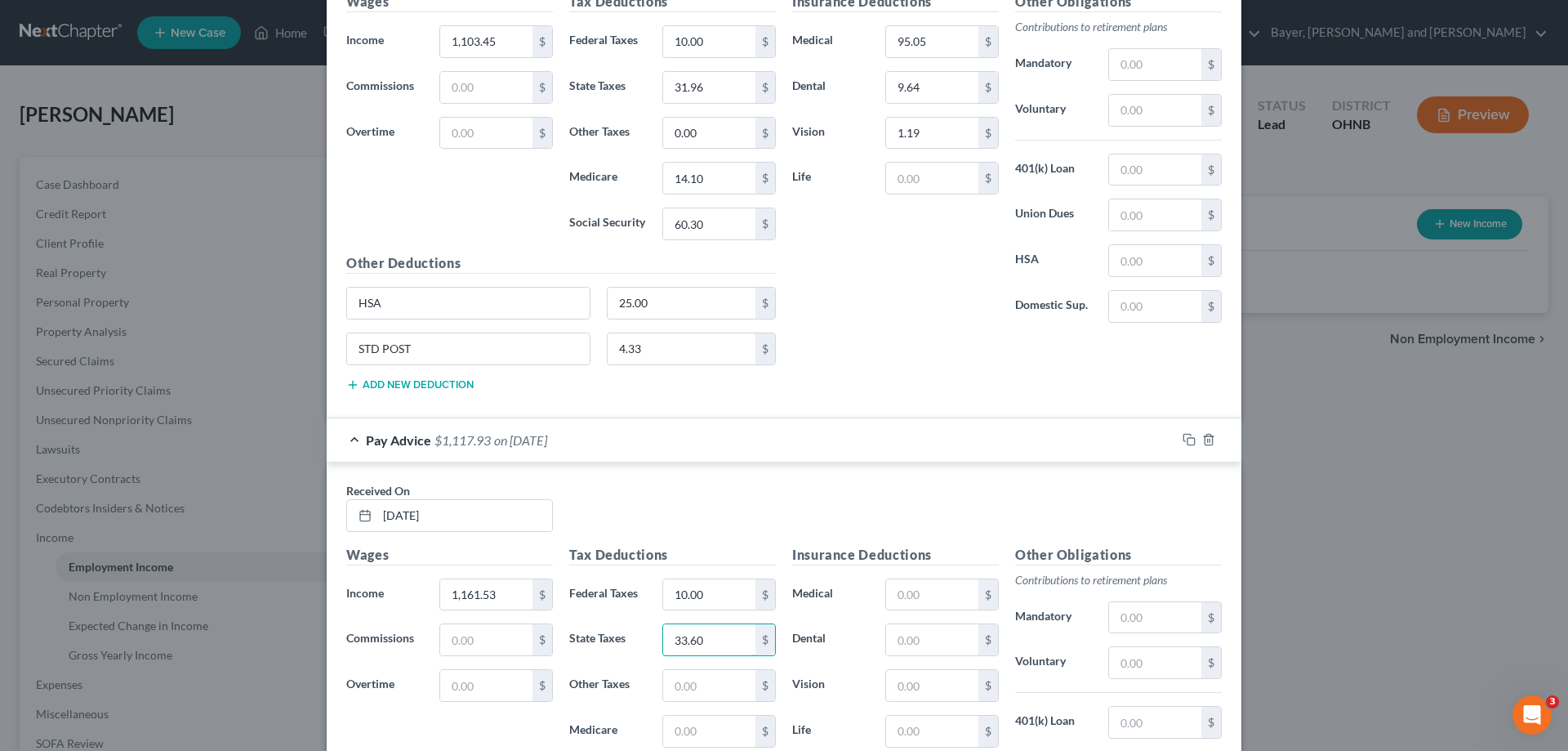
scroll to position [5916, 0]
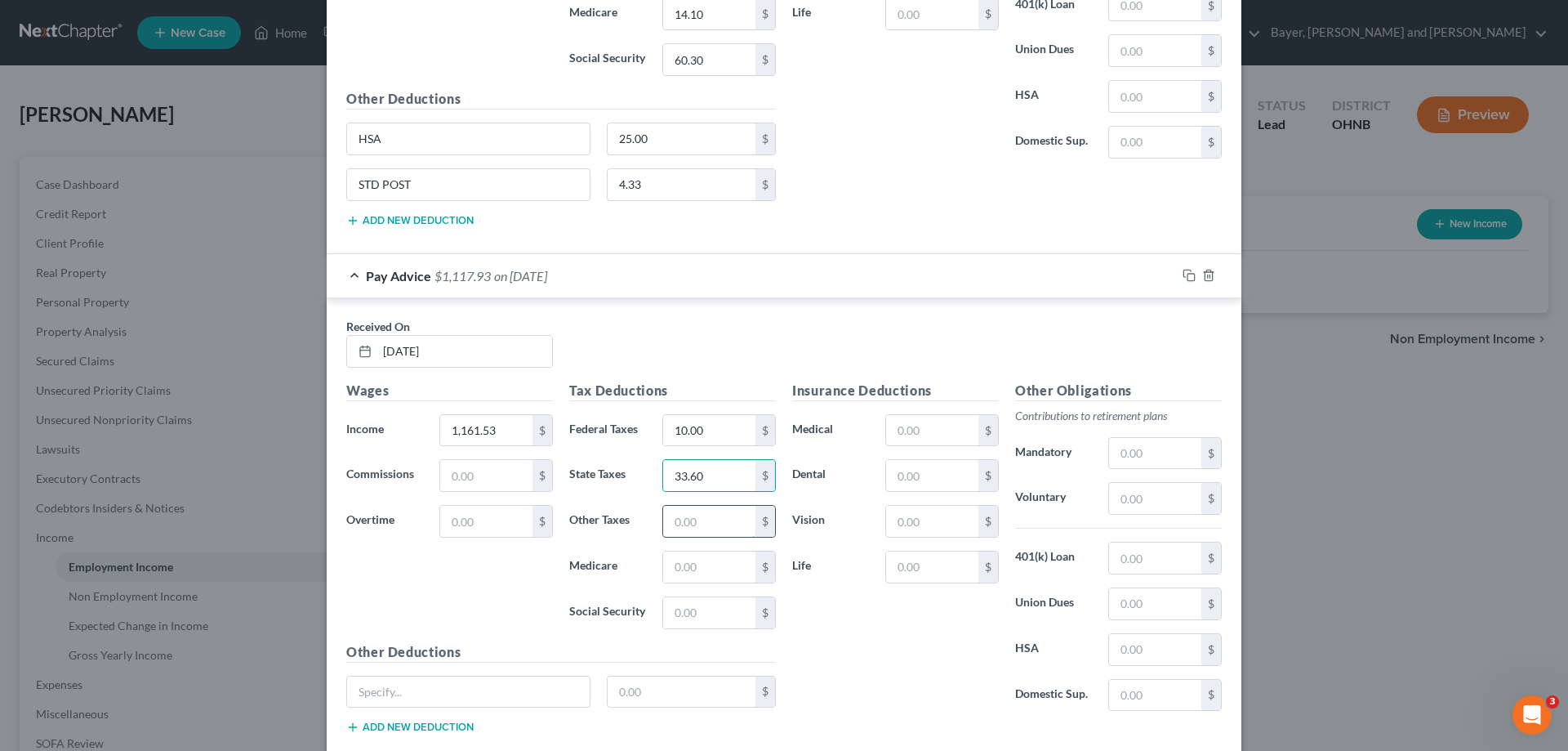
click at [721, 530] on input "text" at bounding box center [709, 521] width 92 height 31
click at [918, 417] on input "text" at bounding box center [932, 430] width 92 height 31
click at [896, 485] on input "text" at bounding box center [932, 475] width 92 height 31
drag, startPoint x: 455, startPoint y: 694, endPoint x: 455, endPoint y: 678, distance: 16.0
click at [455, 694] on input "text" at bounding box center [468, 692] width 242 height 31
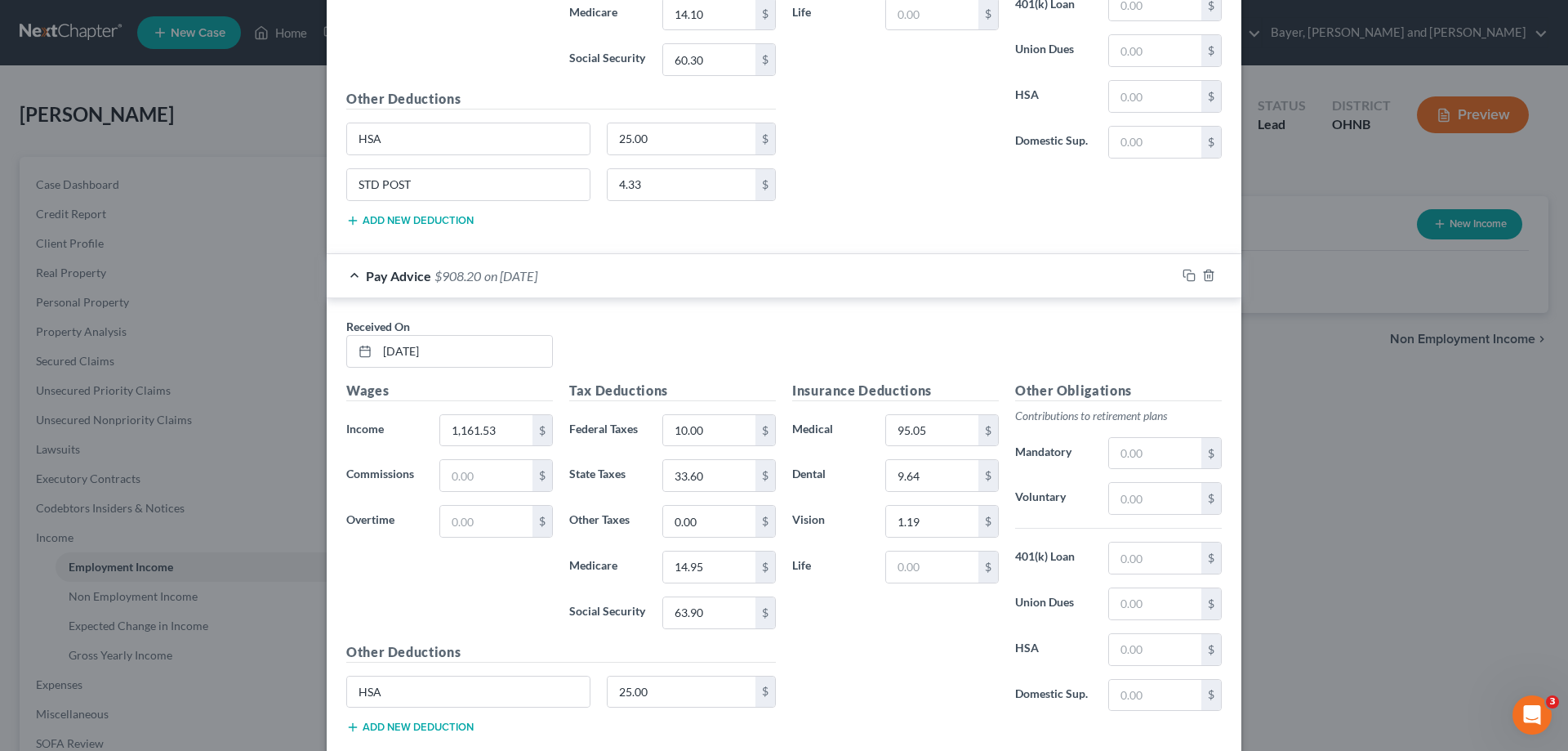
click at [421, 730] on button "Add new deduction" at bounding box center [410, 727] width 128 height 13
click at [424, 728] on input "text" at bounding box center [468, 737] width 242 height 31
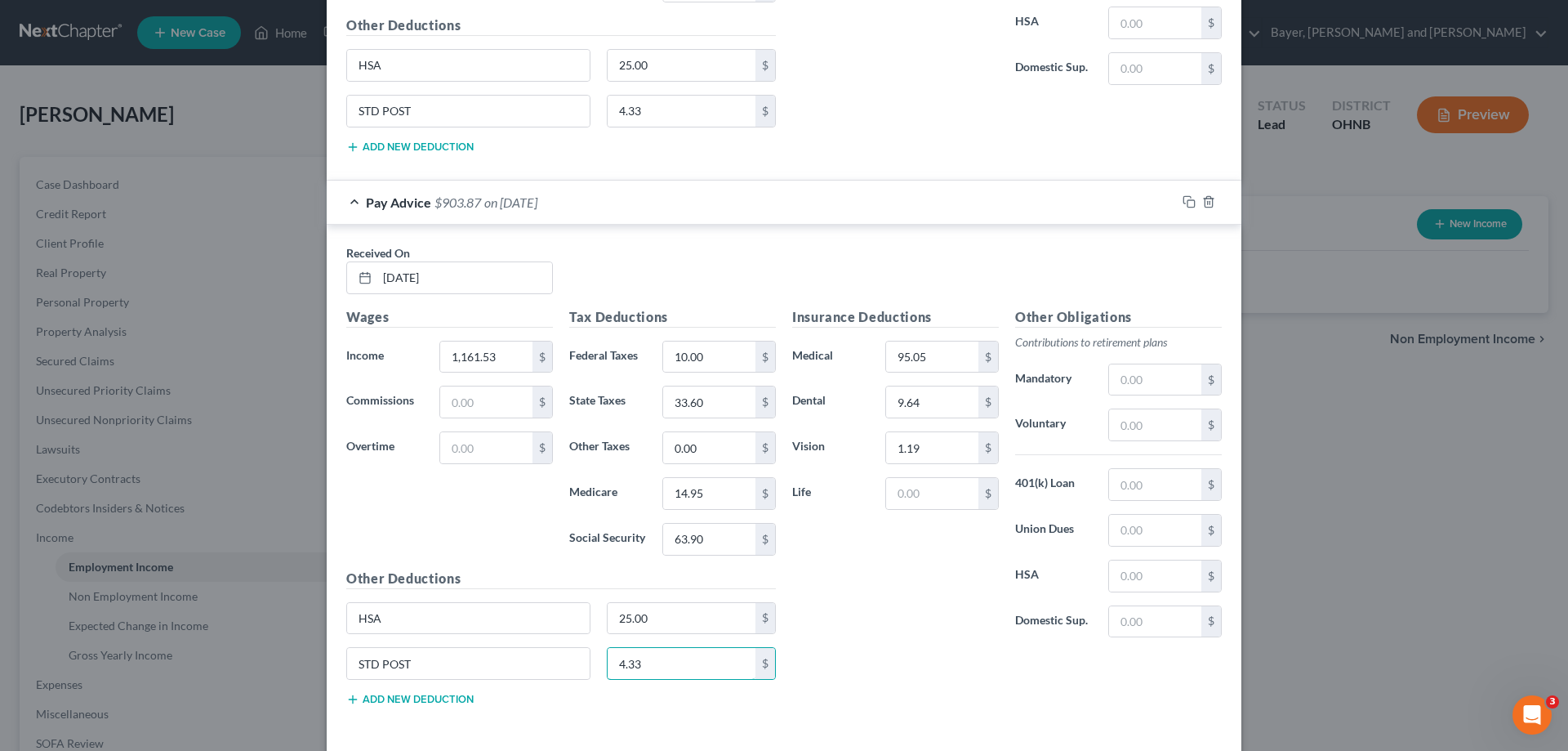
scroll to position [6061, 0]
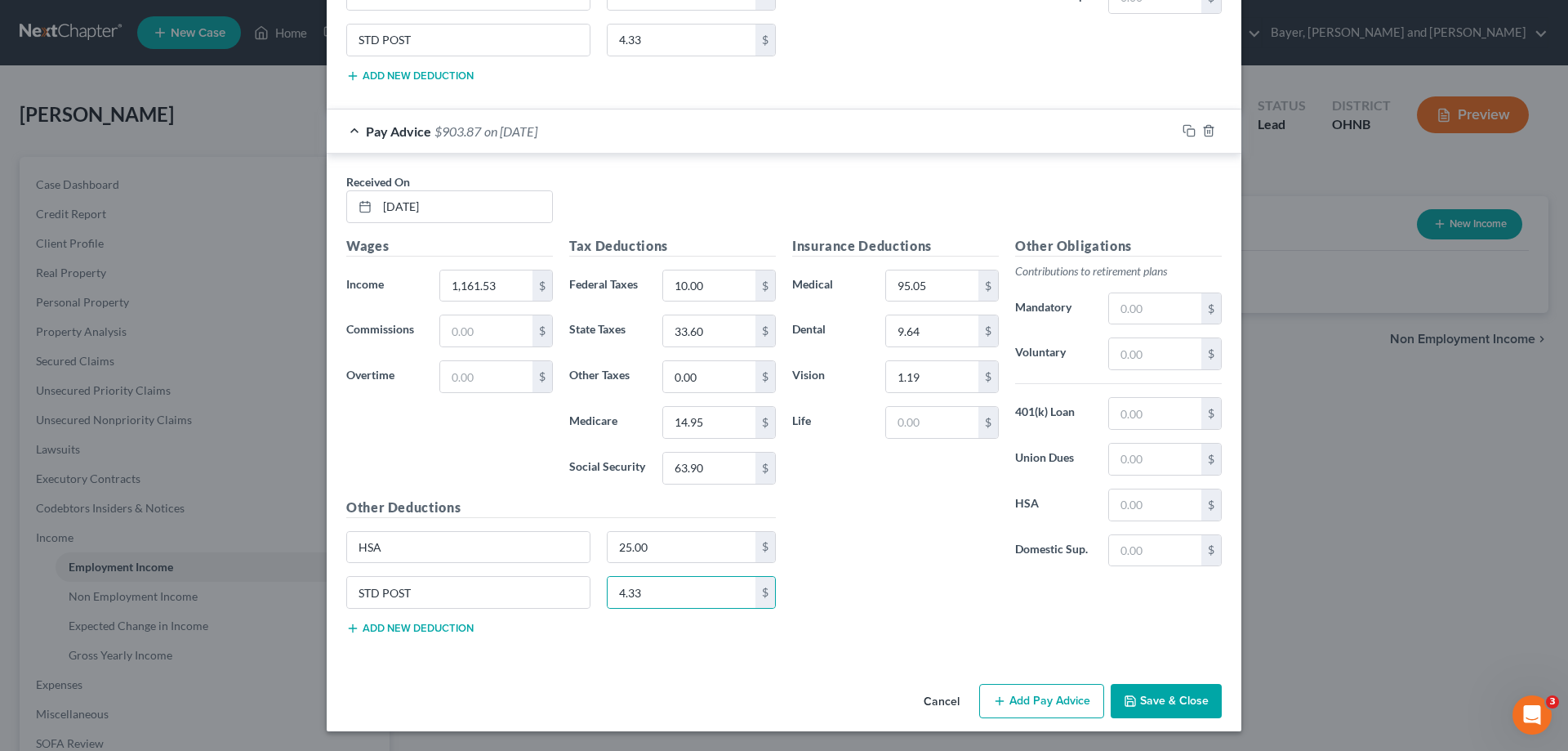
click at [1022, 701] on button "Add Pay Advice" at bounding box center [1041, 701] width 125 height 34
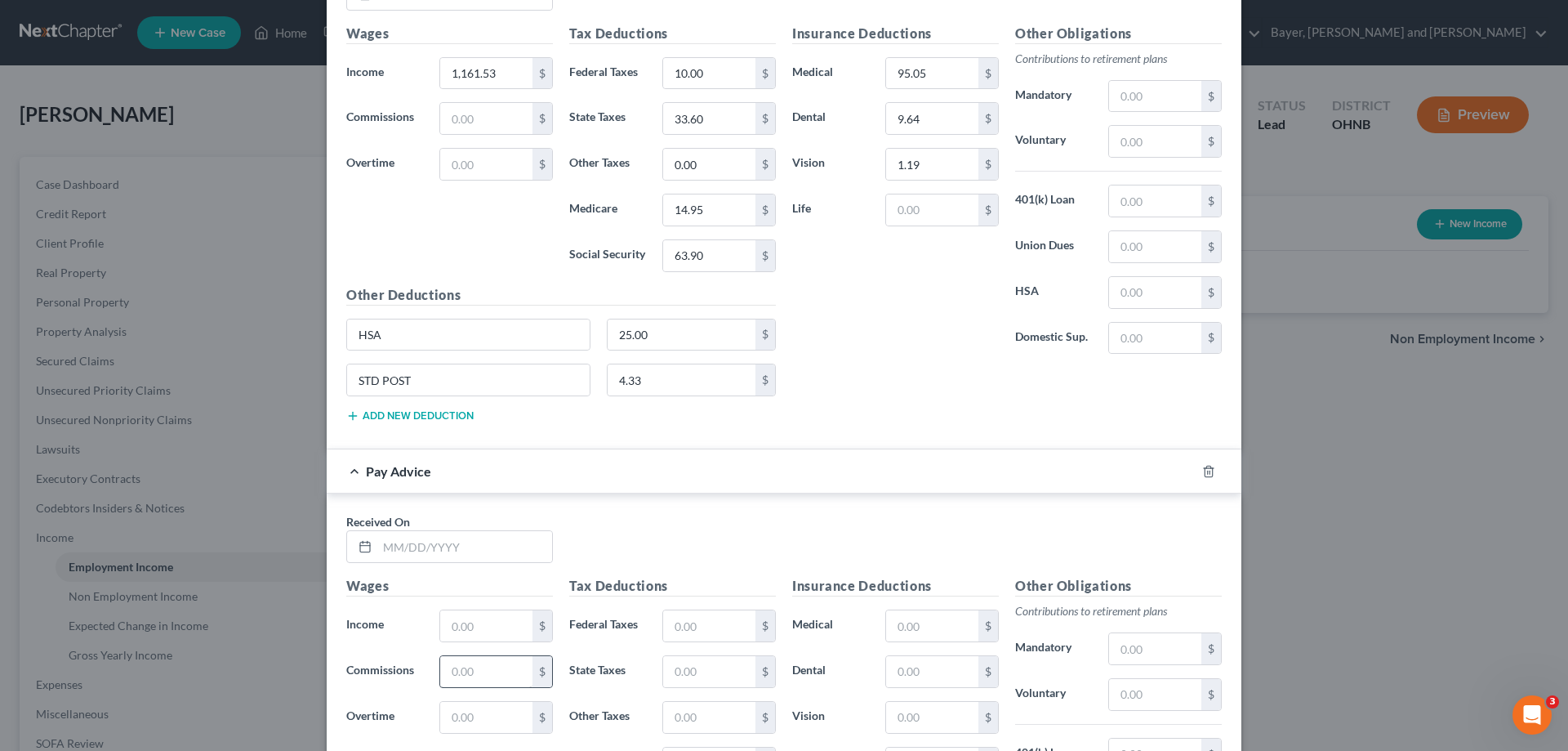
scroll to position [6306, 0]
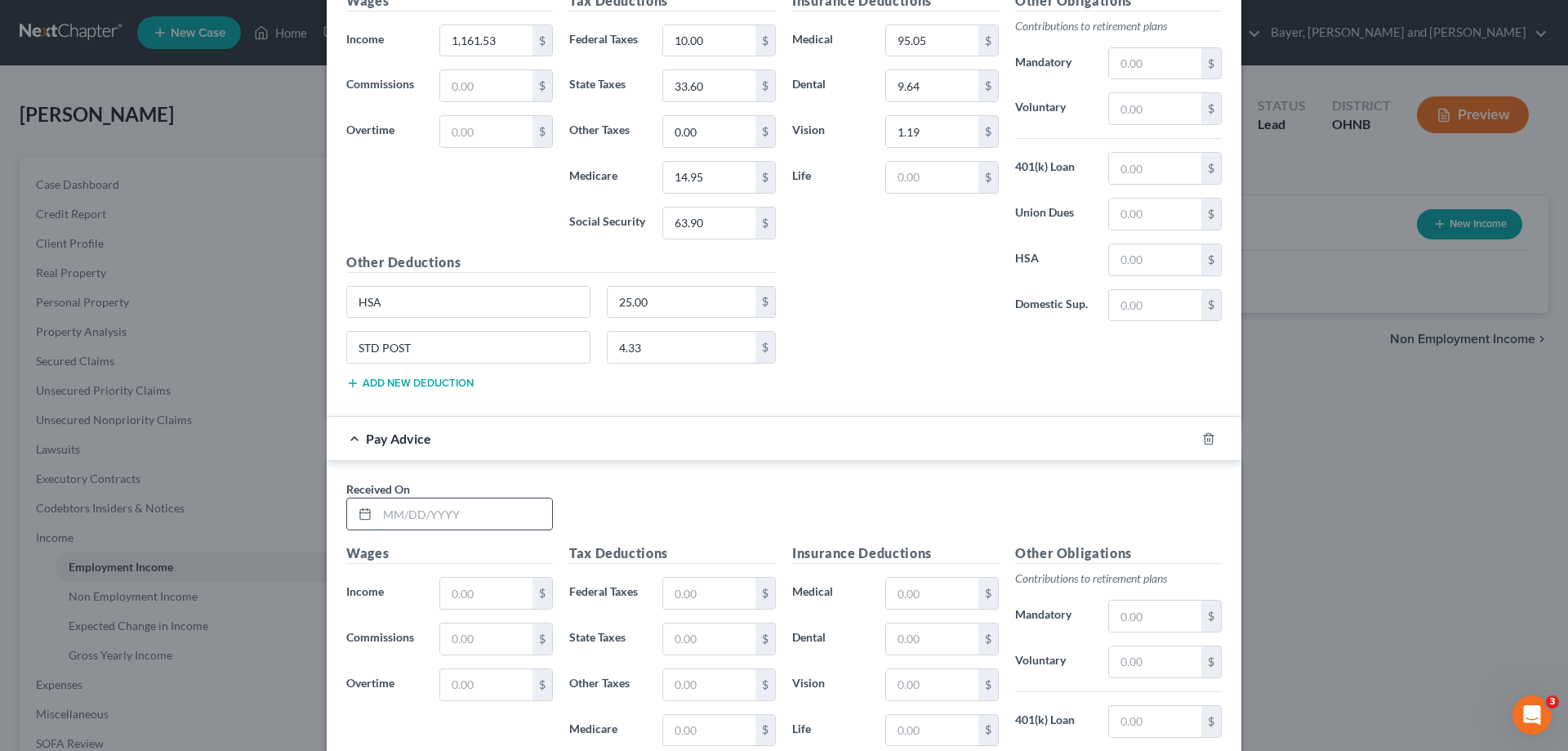
click at [489, 508] on input "text" at bounding box center [464, 514] width 175 height 31
click at [504, 594] on input "text" at bounding box center [486, 593] width 92 height 31
drag, startPoint x: 689, startPoint y: 601, endPoint x: 689, endPoint y: 590, distance: 11.0
click at [689, 601] on input "text" at bounding box center [709, 593] width 92 height 31
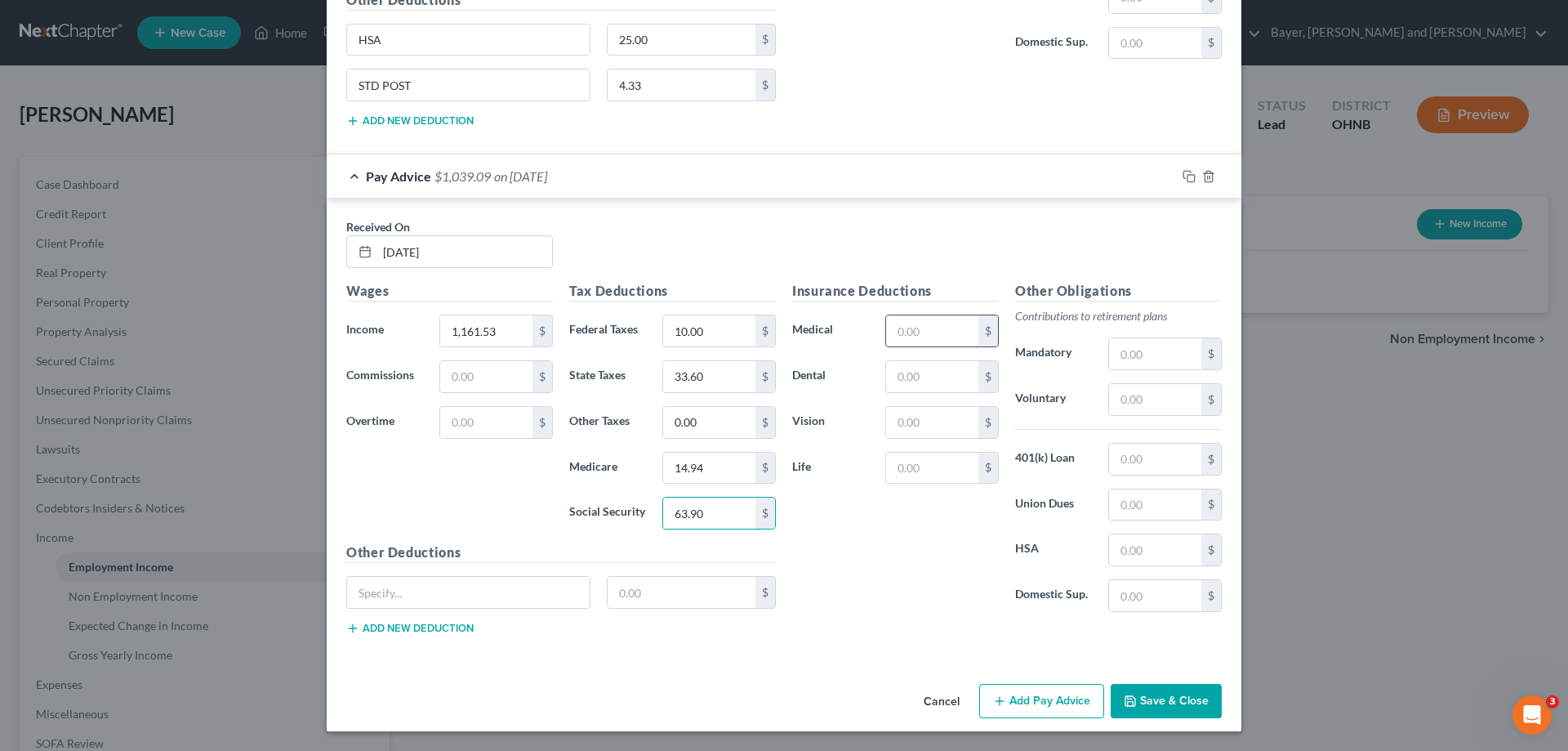
click at [921, 332] on input "text" at bounding box center [932, 331] width 92 height 31
click at [502, 589] on input "text" at bounding box center [468, 592] width 242 height 31
click at [433, 627] on button "Add new deduction" at bounding box center [410, 628] width 128 height 13
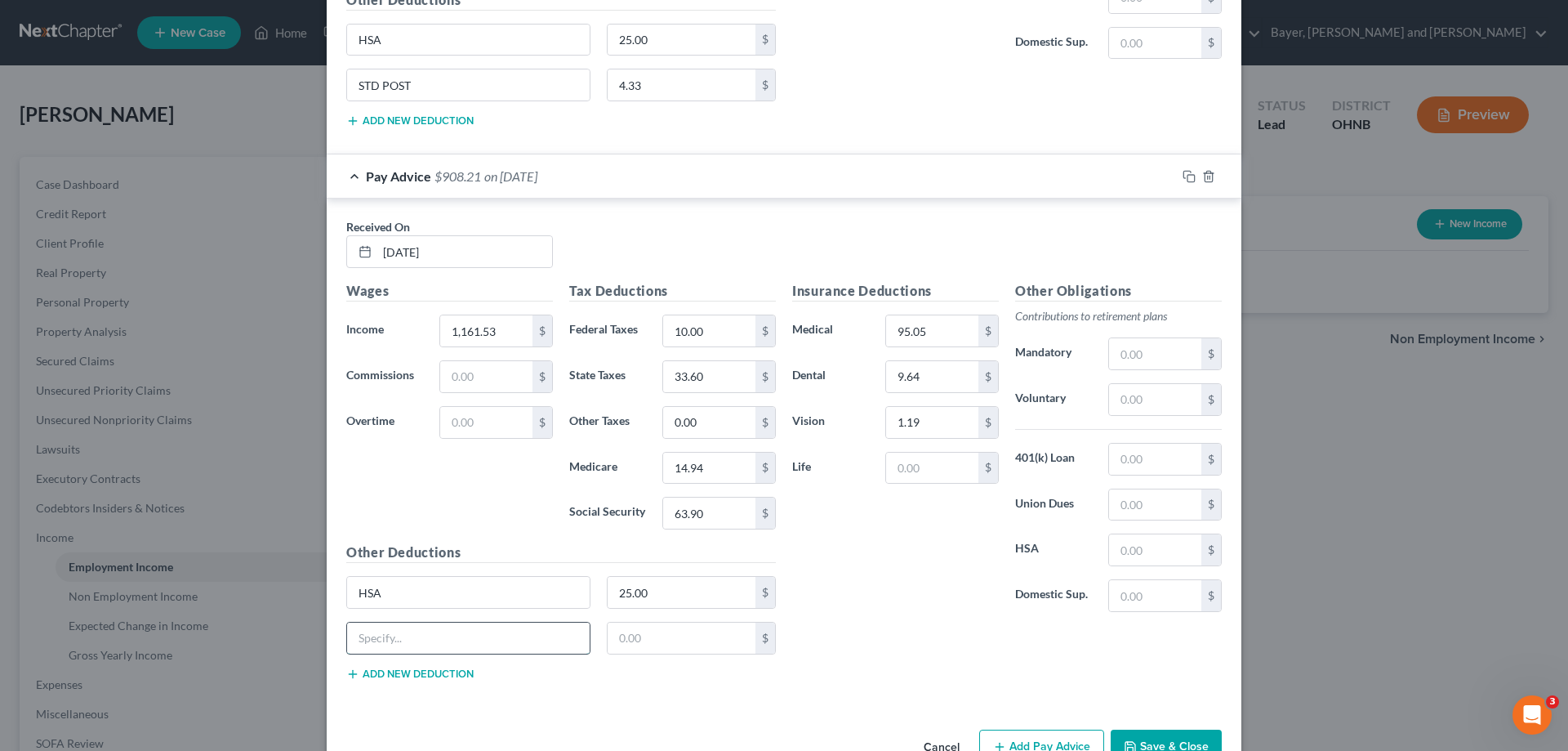
drag, startPoint x: 432, startPoint y: 632, endPoint x: 432, endPoint y: 621, distance: 11.0
click at [432, 632] on input "text" at bounding box center [468, 638] width 242 height 31
click at [1039, 747] on button "Add Pay Advice" at bounding box center [1041, 747] width 125 height 34
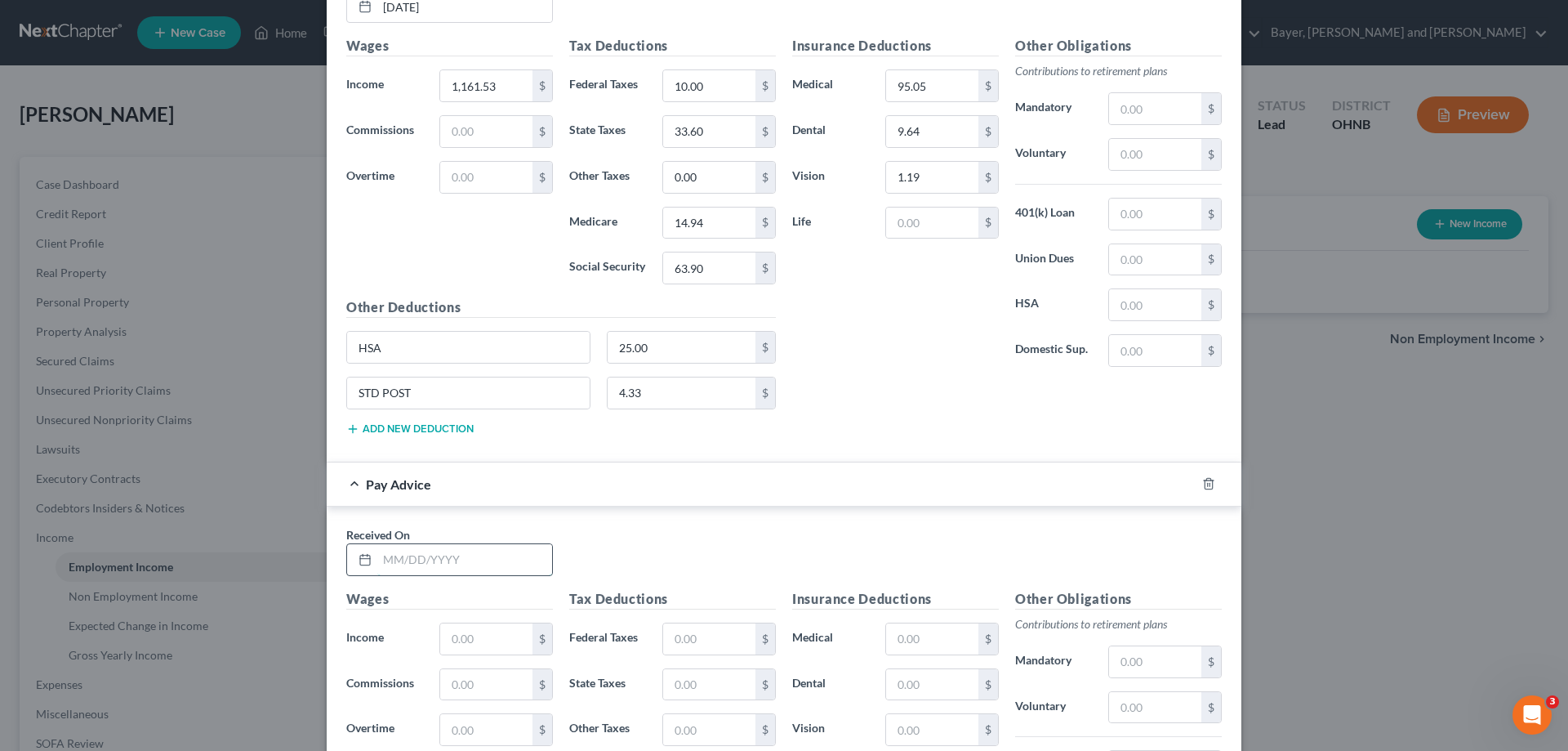
click at [505, 562] on input "text" at bounding box center [464, 560] width 175 height 31
click at [489, 640] on input "text" at bounding box center [486, 639] width 92 height 31
click at [682, 640] on input "text" at bounding box center [709, 639] width 92 height 31
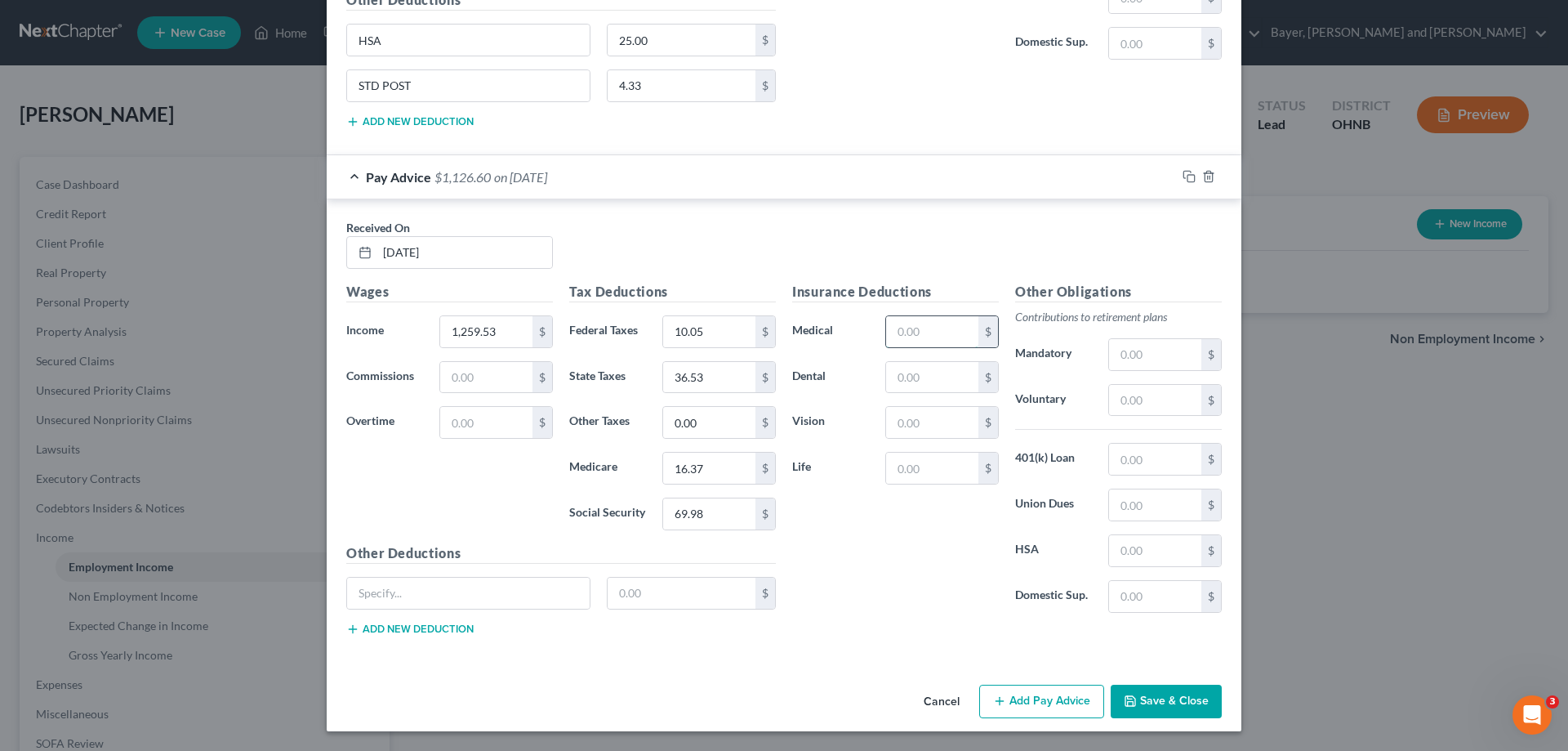
click at [917, 327] on input "text" at bounding box center [932, 331] width 92 height 31
click at [421, 591] on input "text" at bounding box center [468, 593] width 242 height 31
click at [428, 626] on button "Add new deduction" at bounding box center [410, 629] width 128 height 13
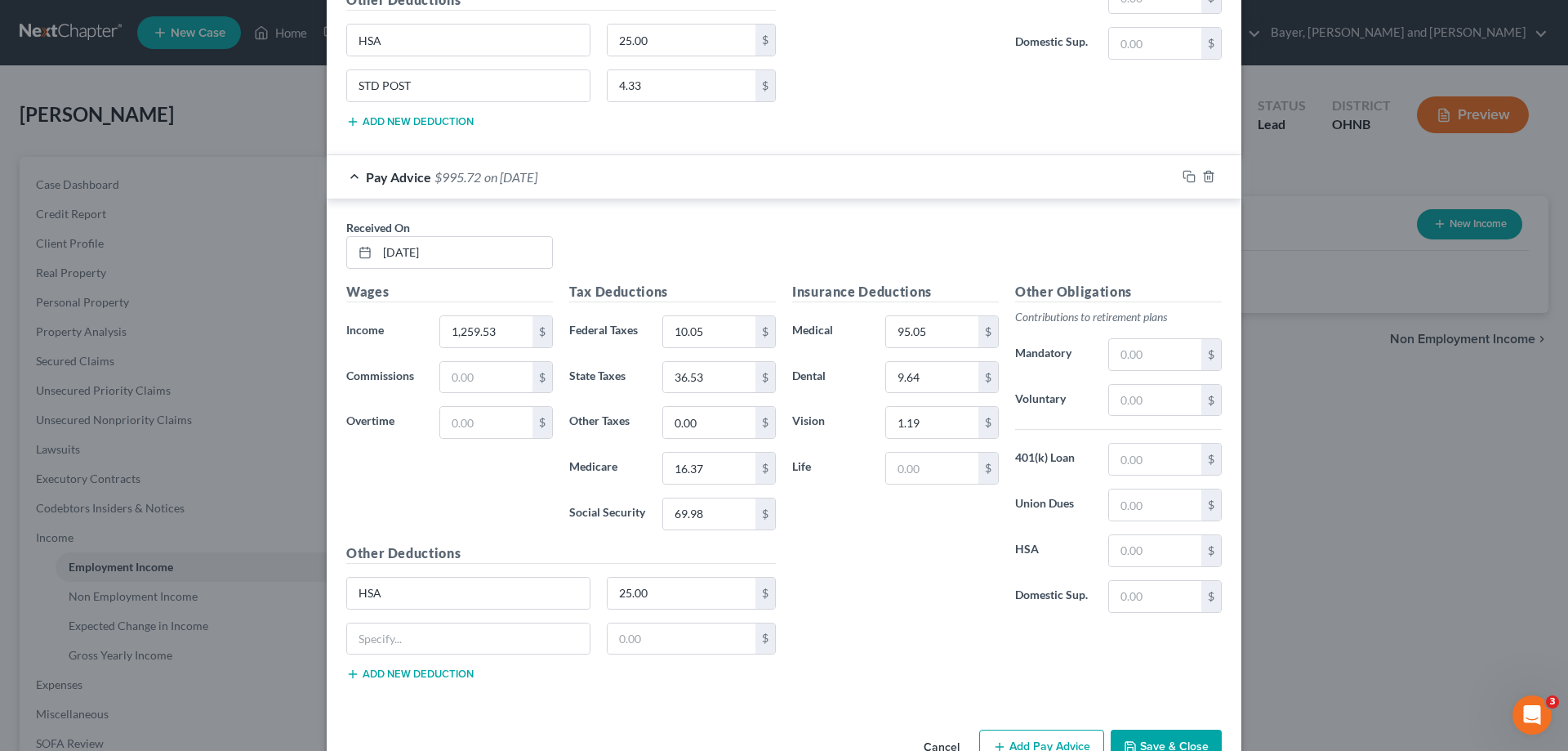
click at [347, 667] on button "Add new deduction" at bounding box center [410, 674] width 128 height 13
click at [451, 623] on input "text" at bounding box center [468, 639] width 242 height 31
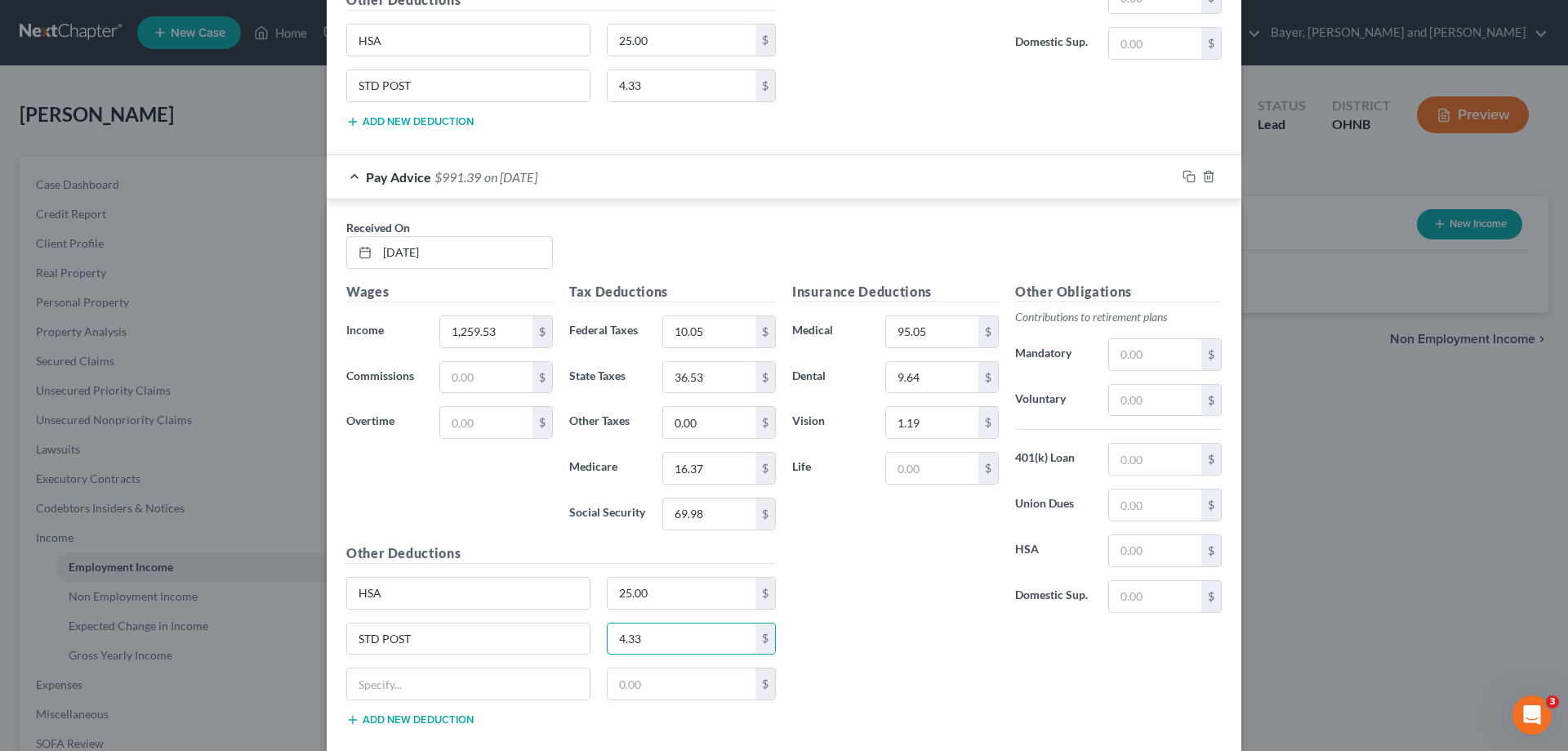
scroll to position [7212, 0]
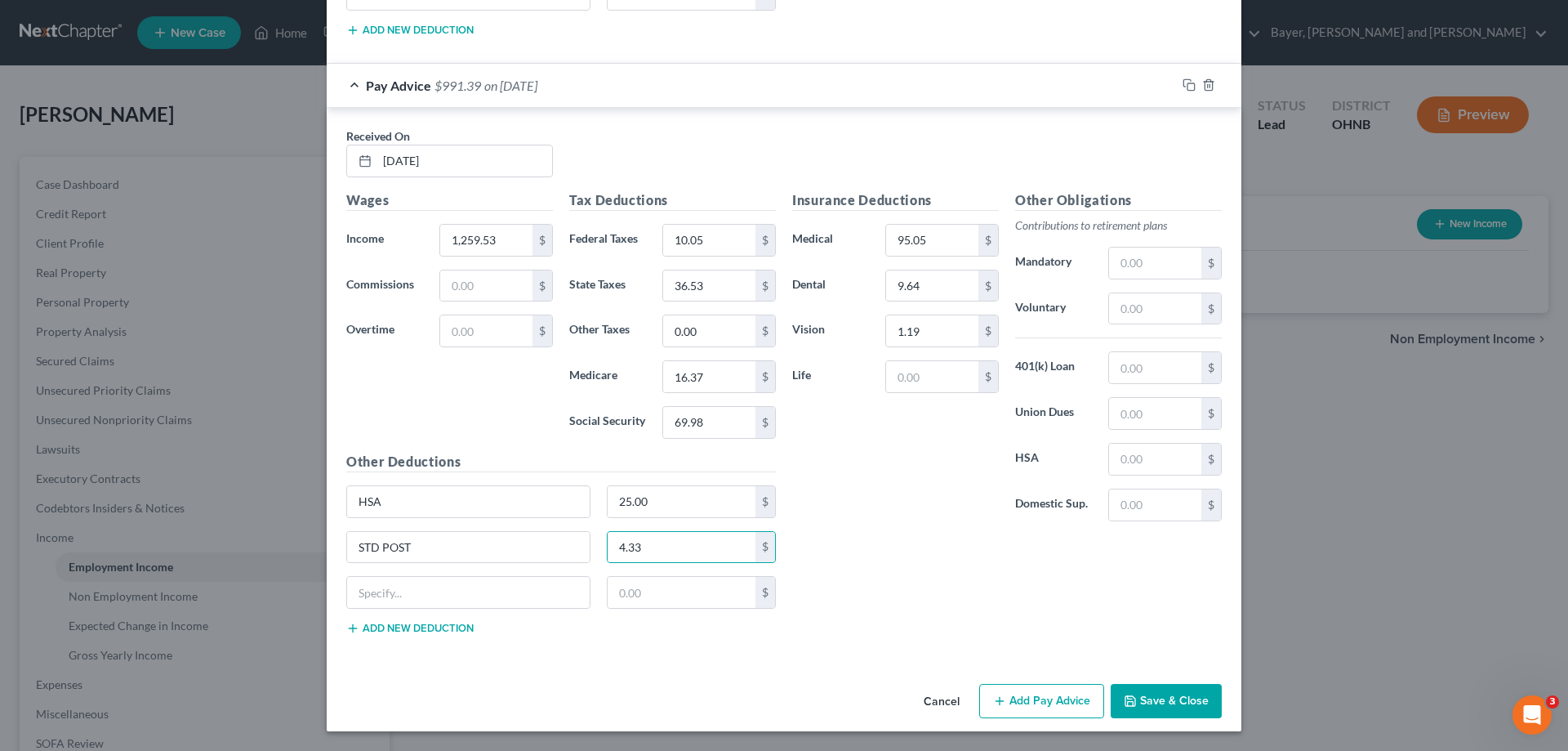
click at [1036, 702] on button "Add Pay Advice" at bounding box center [1041, 701] width 125 height 34
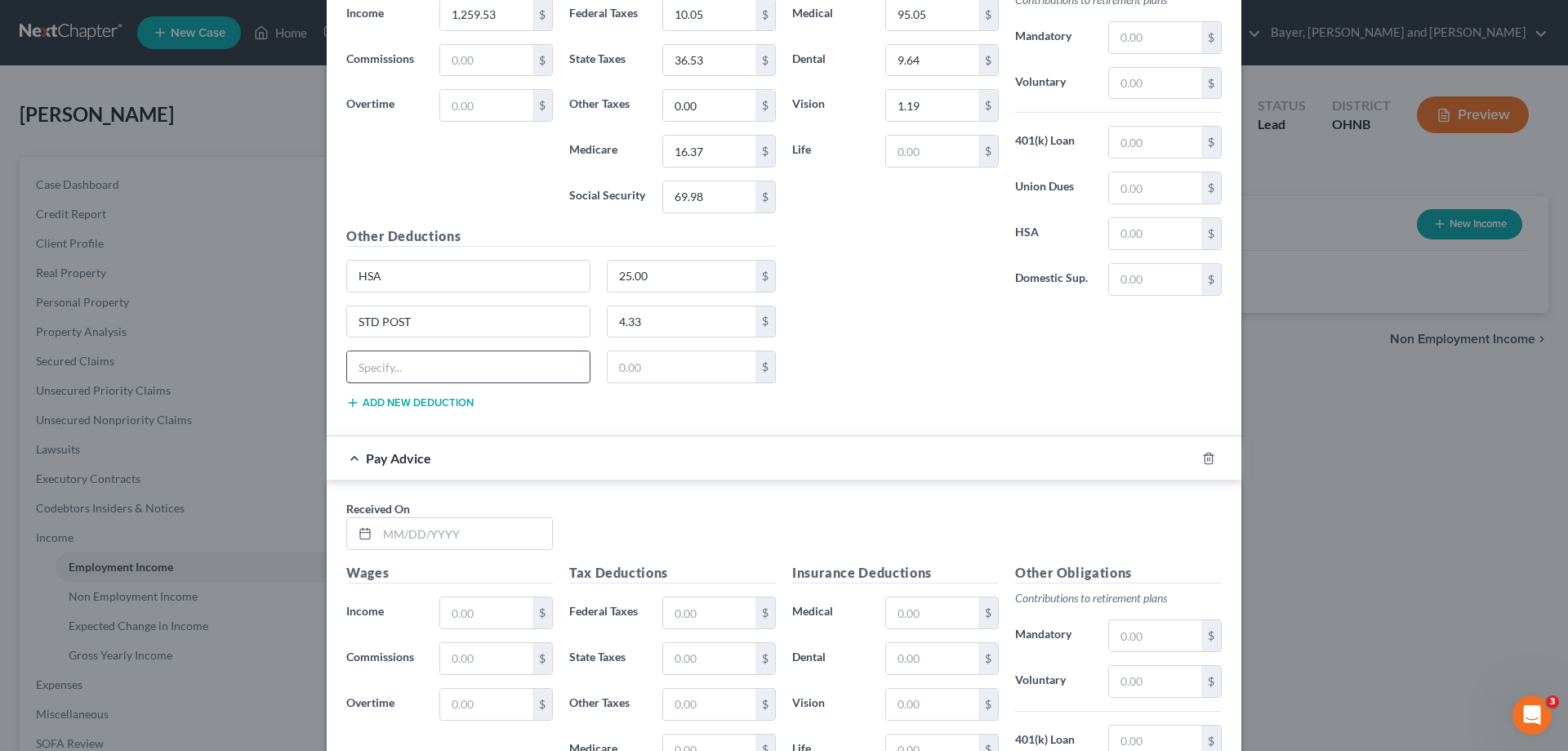
scroll to position [7457, 0]
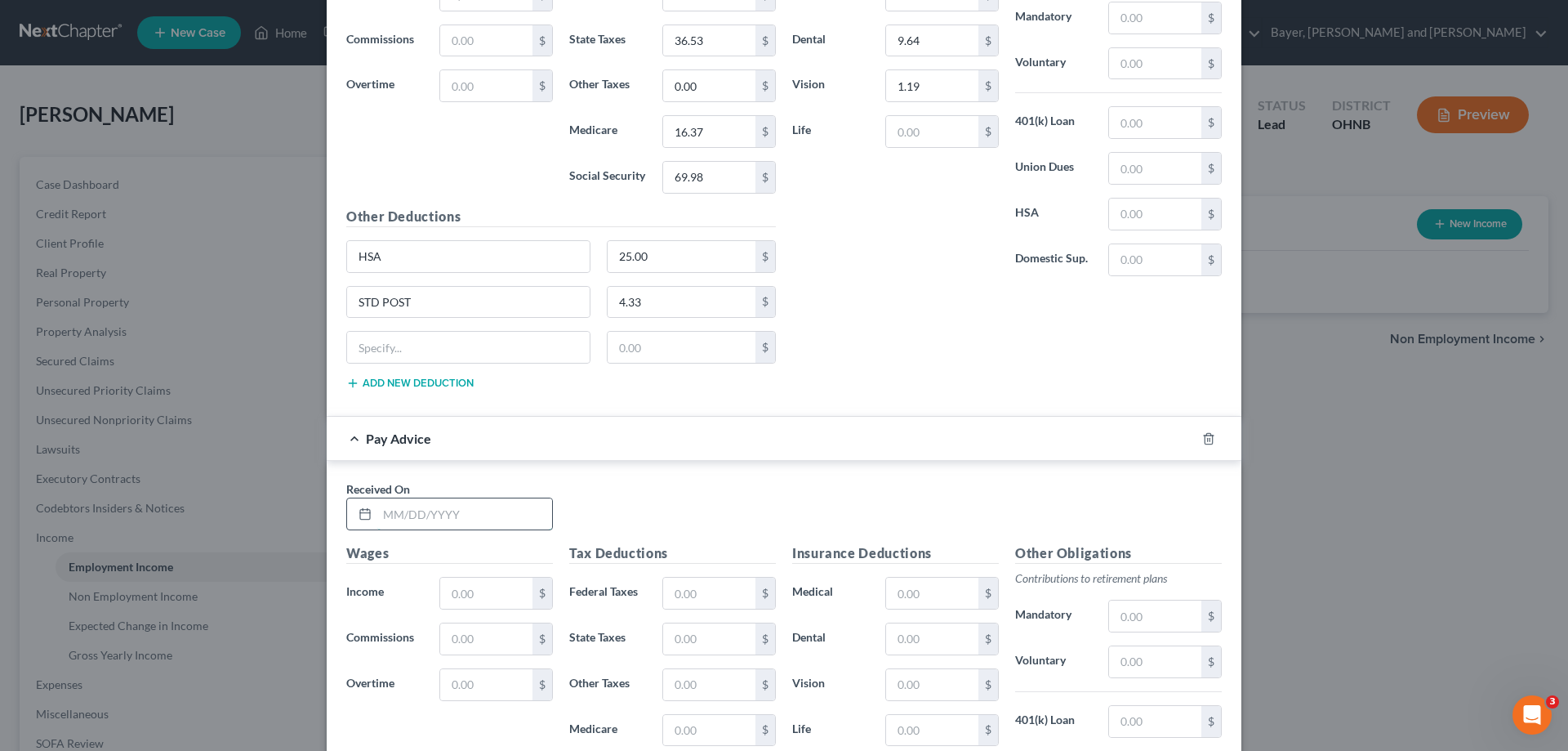
click at [481, 515] on input "text" at bounding box center [464, 514] width 175 height 31
drag, startPoint x: 448, startPoint y: 598, endPoint x: 509, endPoint y: 615, distance: 63.3
click at [448, 598] on input "text" at bounding box center [486, 593] width 92 height 31
click at [723, 590] on input "text" at bounding box center [709, 593] width 92 height 31
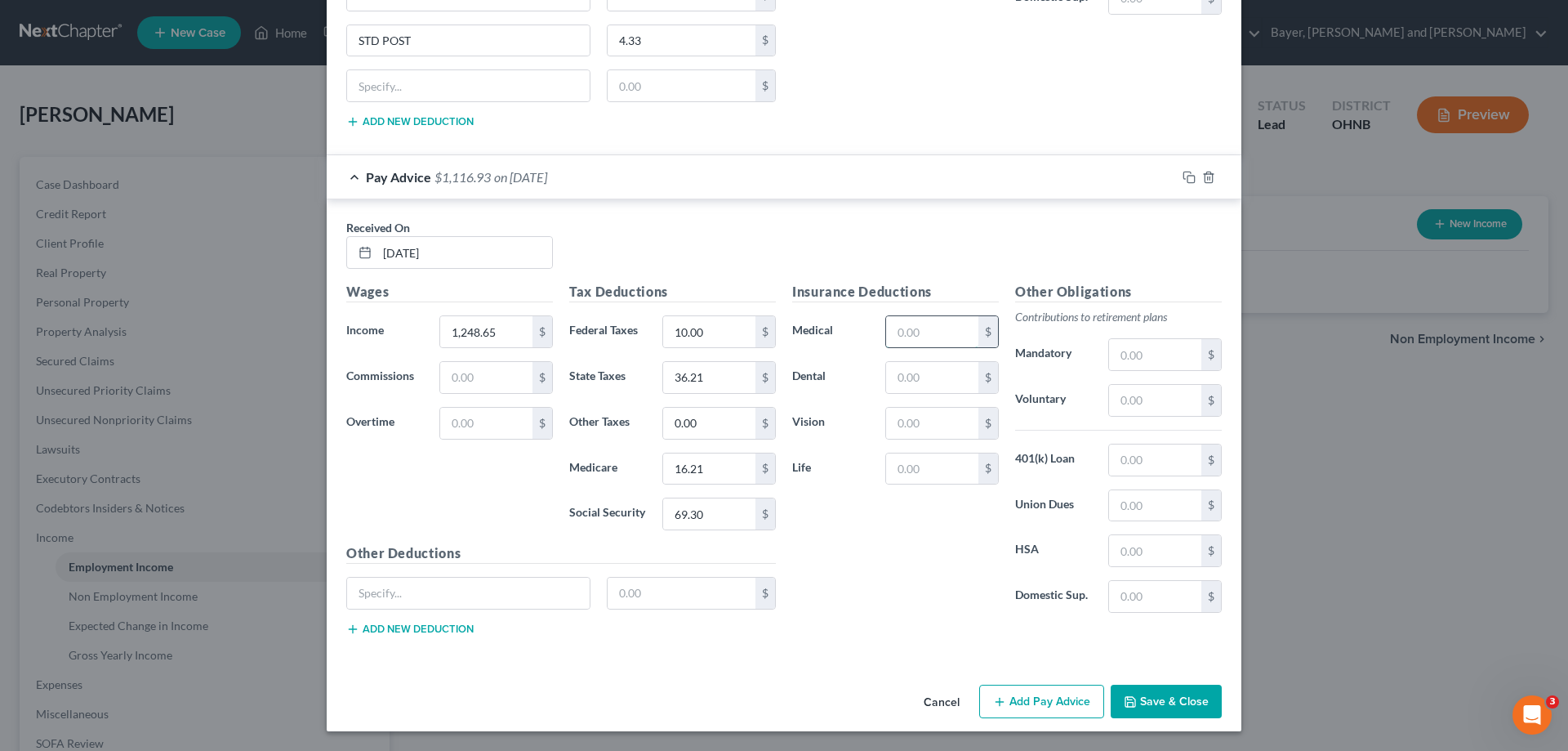
click at [937, 342] on input "text" at bounding box center [932, 331] width 92 height 31
click at [945, 427] on input "text" at bounding box center [932, 423] width 92 height 31
click at [549, 587] on input "text" at bounding box center [468, 593] width 242 height 31
click at [445, 631] on button "Add new deduction" at bounding box center [410, 629] width 128 height 13
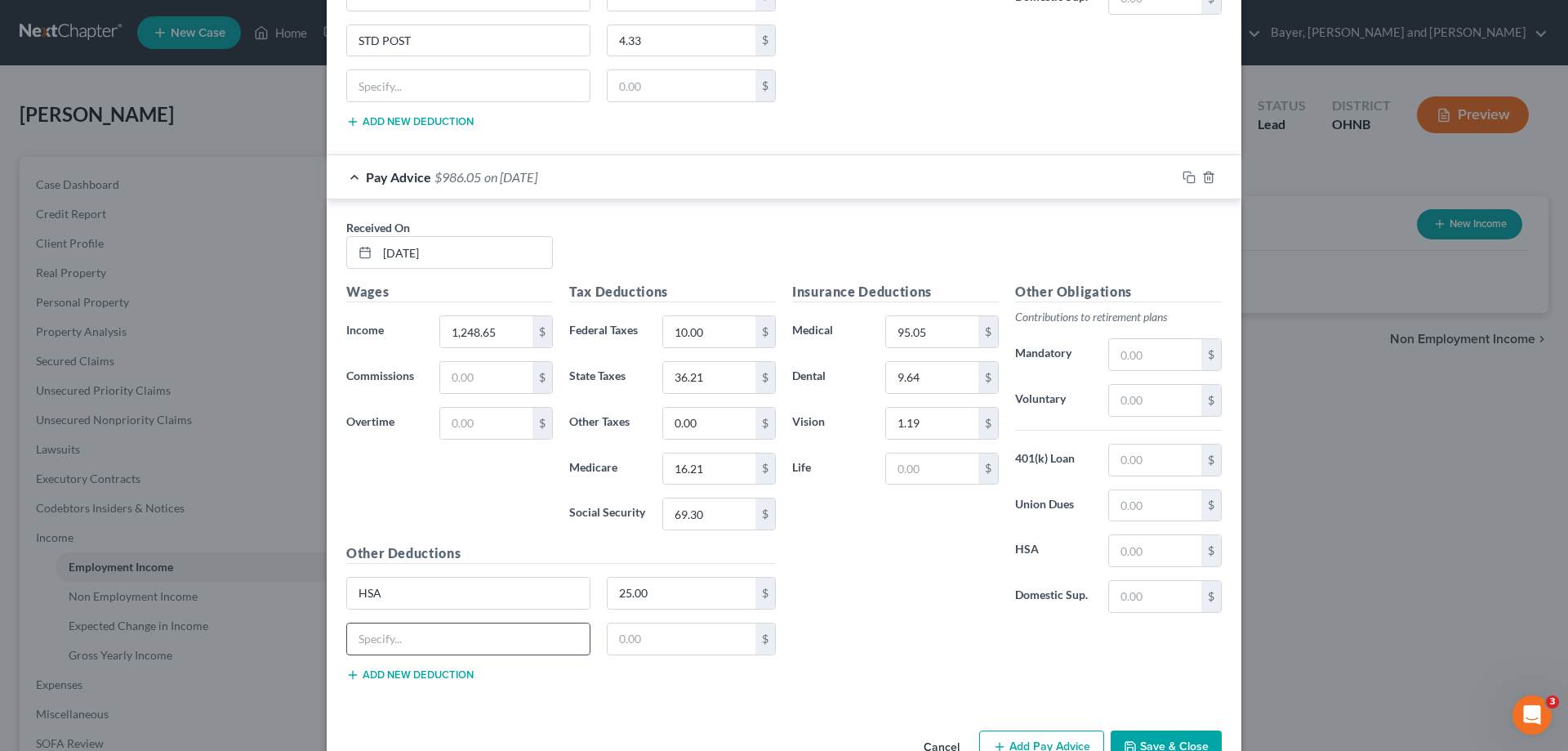
click at [445, 631] on input "text" at bounding box center [468, 639] width 242 height 31
click at [1038, 747] on button "Add Pay Advice" at bounding box center [1041, 747] width 125 height 34
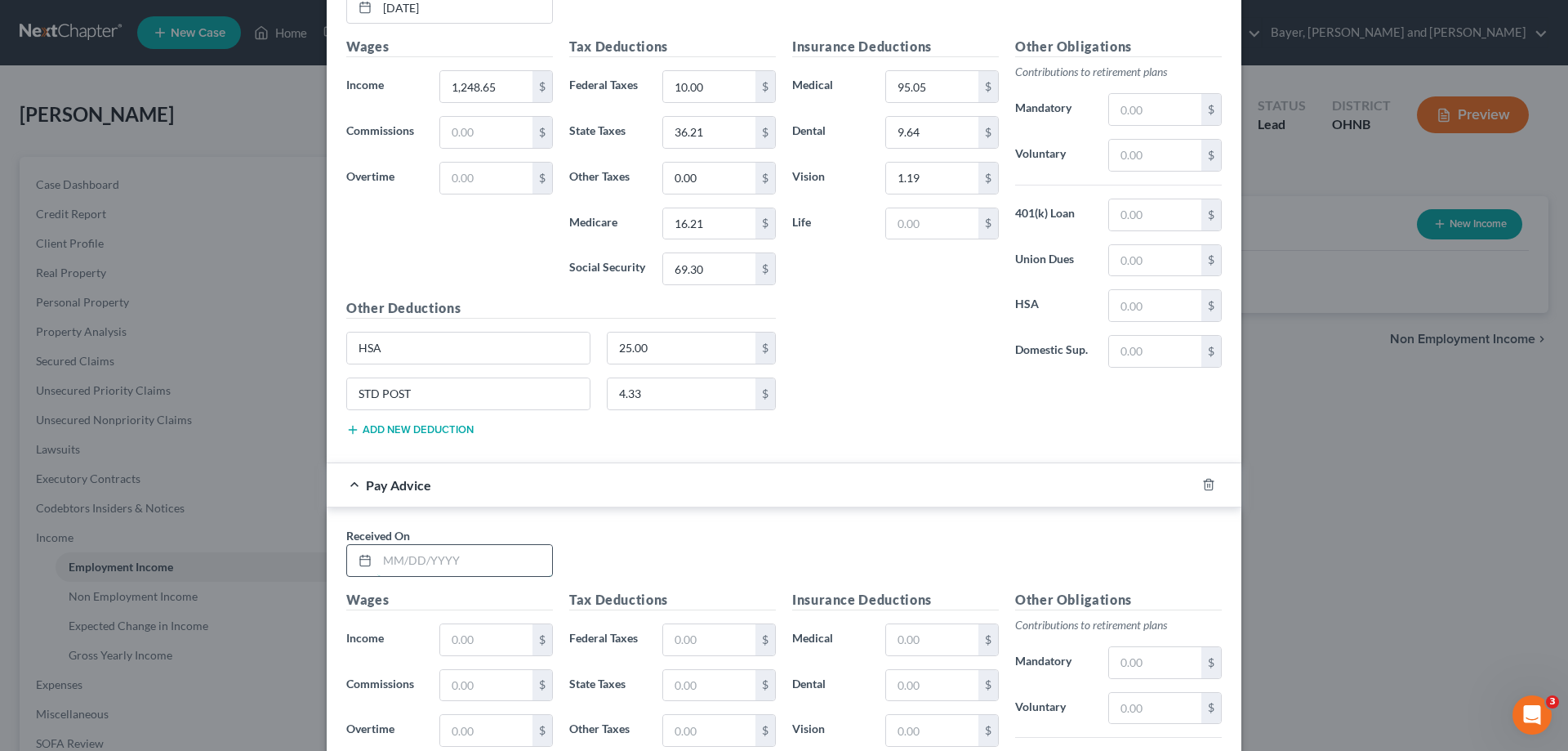
click at [468, 563] on input "text" at bounding box center [464, 560] width 175 height 31
click at [453, 641] on input "text" at bounding box center [486, 640] width 92 height 31
click at [717, 645] on input "text" at bounding box center [709, 640] width 92 height 31
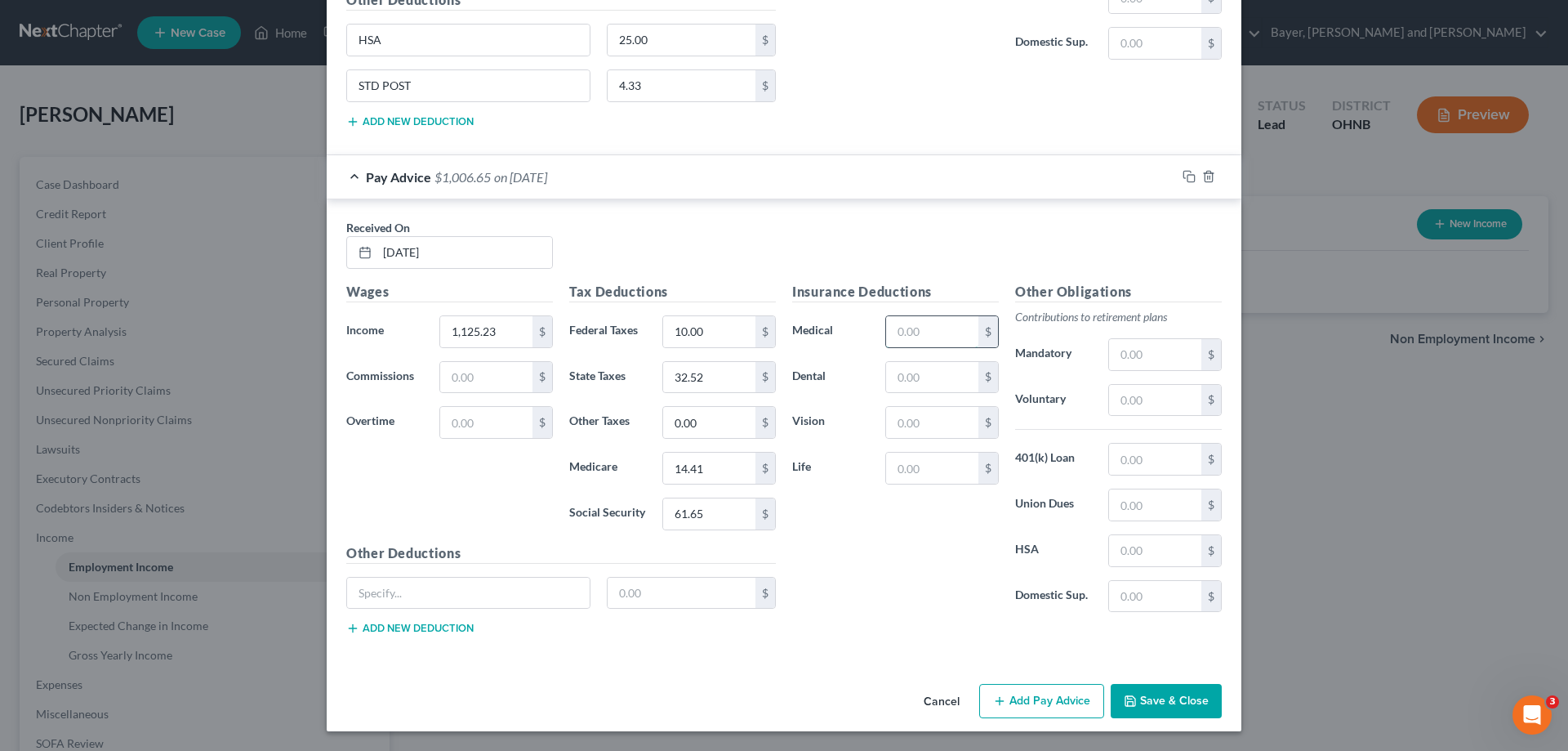
click at [924, 335] on input "text" at bounding box center [932, 331] width 92 height 31
click at [510, 588] on input "text" at bounding box center [468, 593] width 242 height 31
click at [640, 589] on input "text" at bounding box center [682, 593] width 148 height 31
click at [403, 623] on button "Add new deduction" at bounding box center [410, 628] width 128 height 13
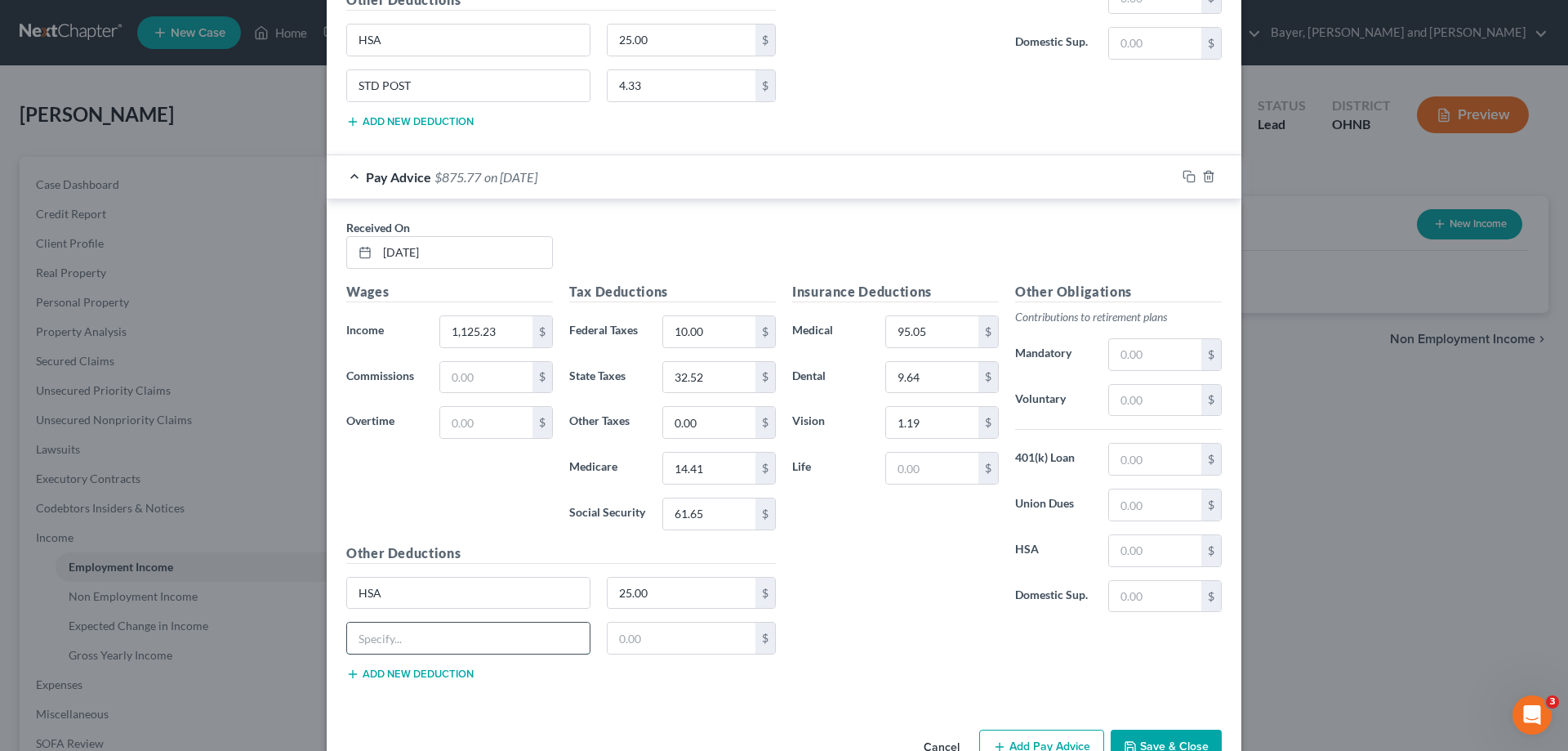
click at [402, 632] on input "text" at bounding box center [468, 638] width 242 height 31
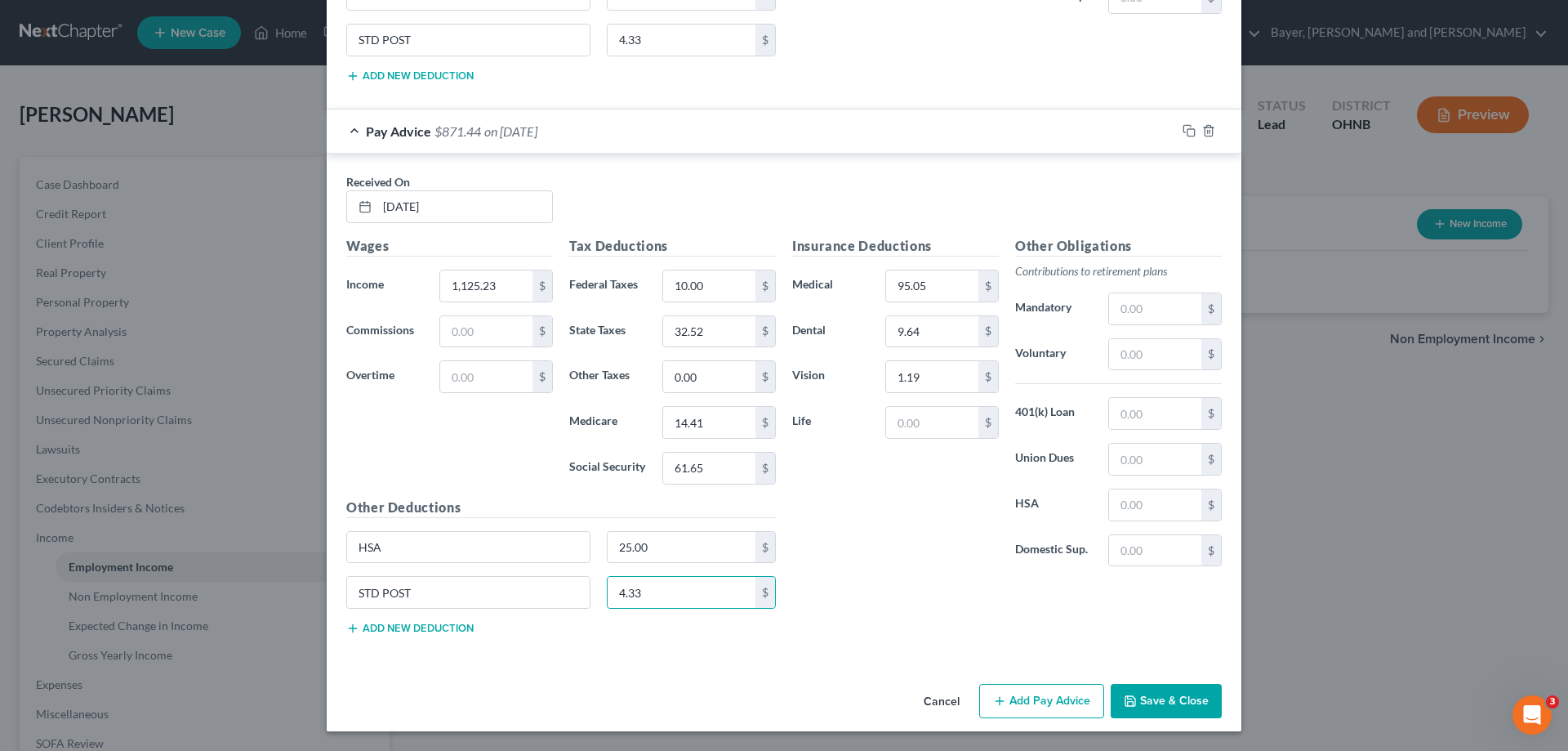
click at [1048, 709] on button "Add Pay Advice" at bounding box center [1041, 701] width 125 height 34
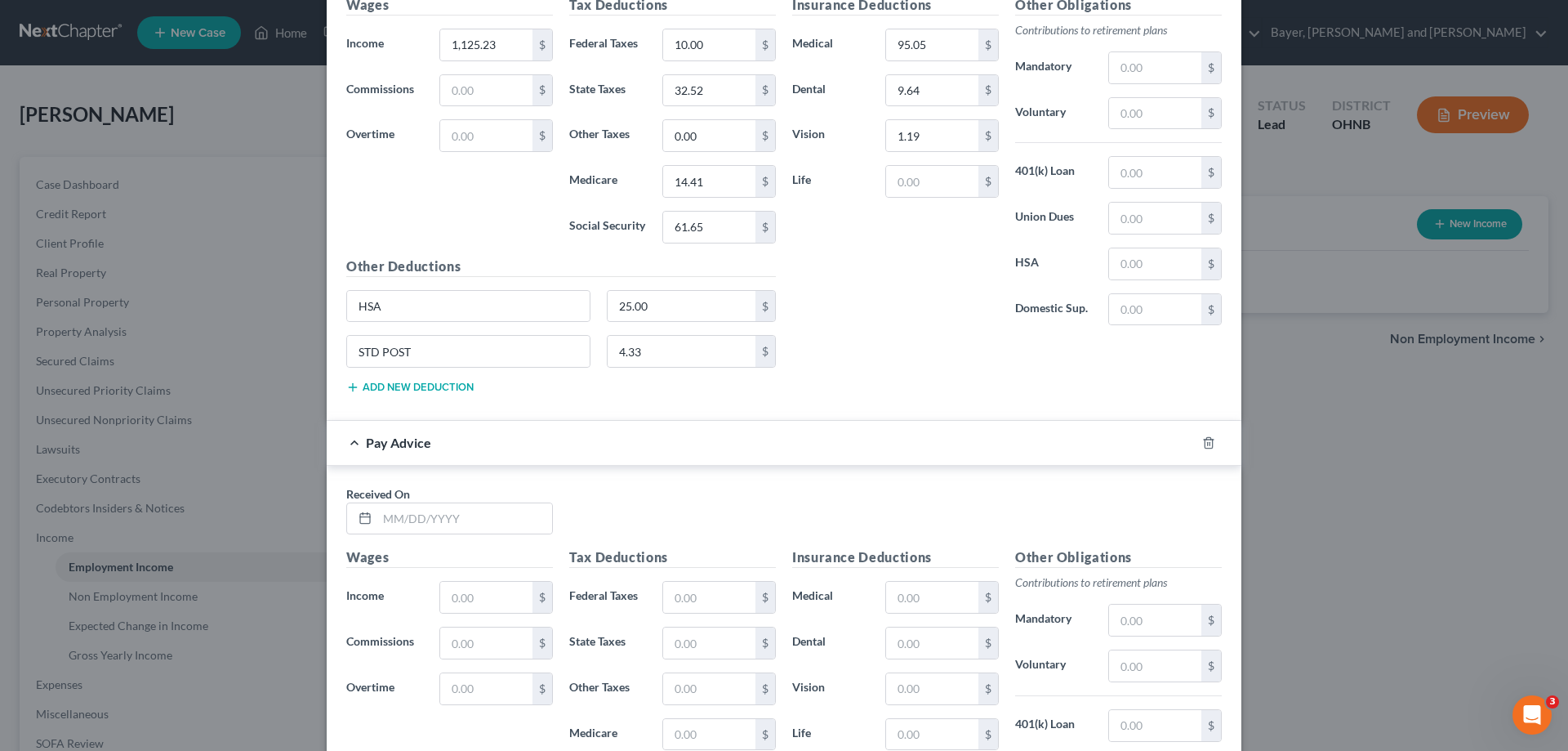
scroll to position [8562, 0]
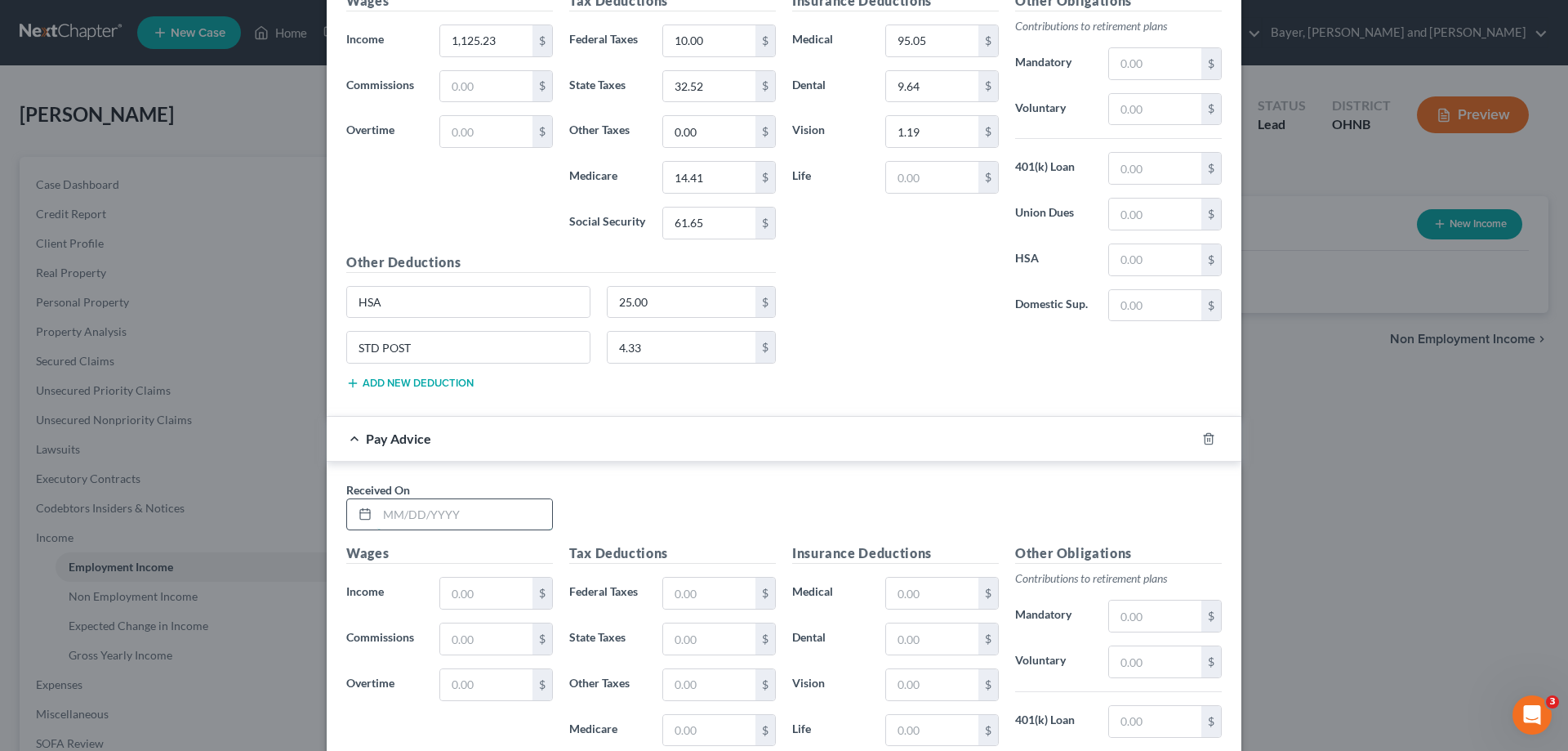
click at [465, 506] on input "text" at bounding box center [464, 515] width 175 height 31
click at [491, 593] on input "text" at bounding box center [486, 593] width 92 height 31
click at [683, 593] on input "text" at bounding box center [709, 593] width 92 height 31
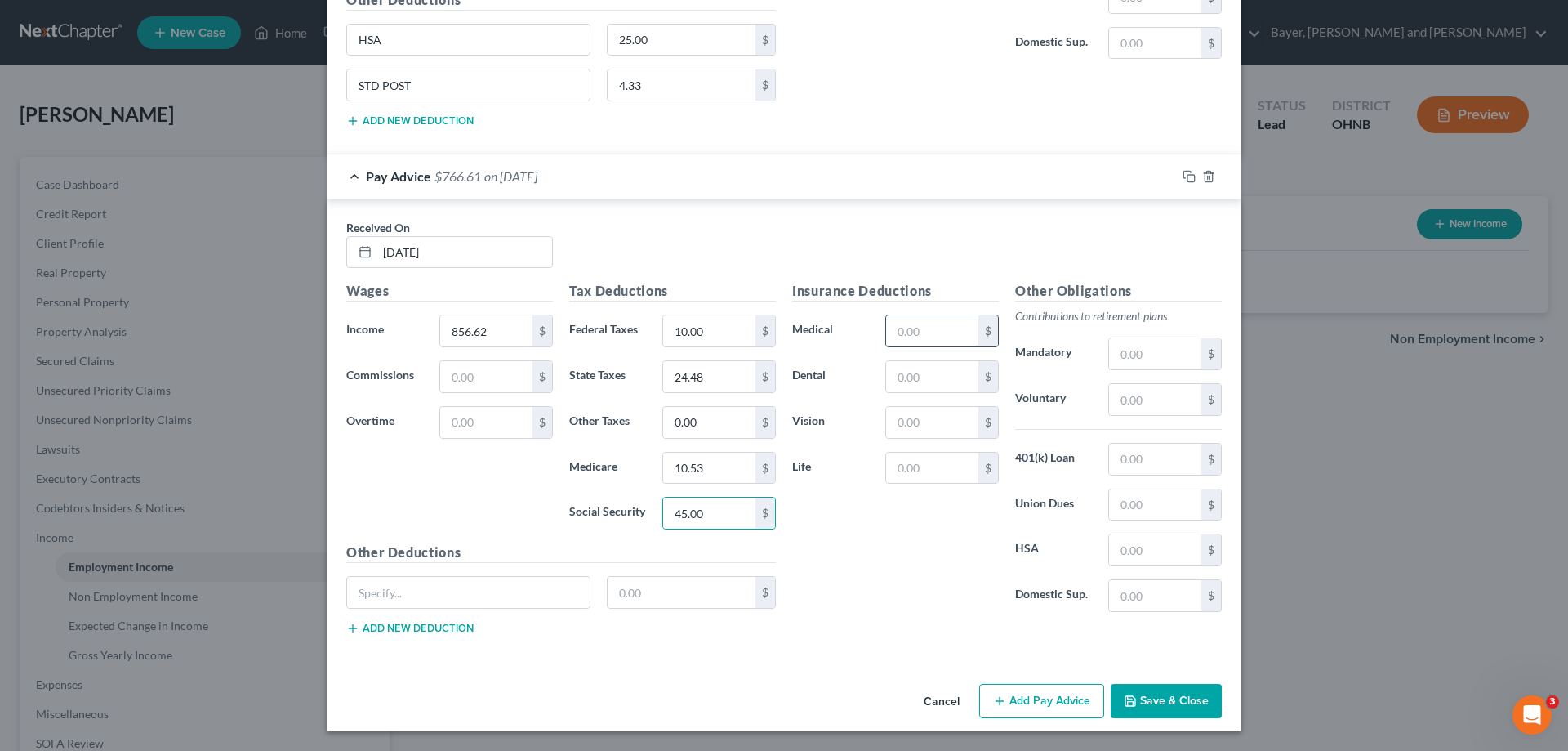
click at [938, 336] on input "text" at bounding box center [932, 331] width 92 height 31
click at [529, 586] on input "text" at bounding box center [468, 592] width 242 height 31
click at [433, 622] on button "Add new deduction" at bounding box center [410, 628] width 128 height 13
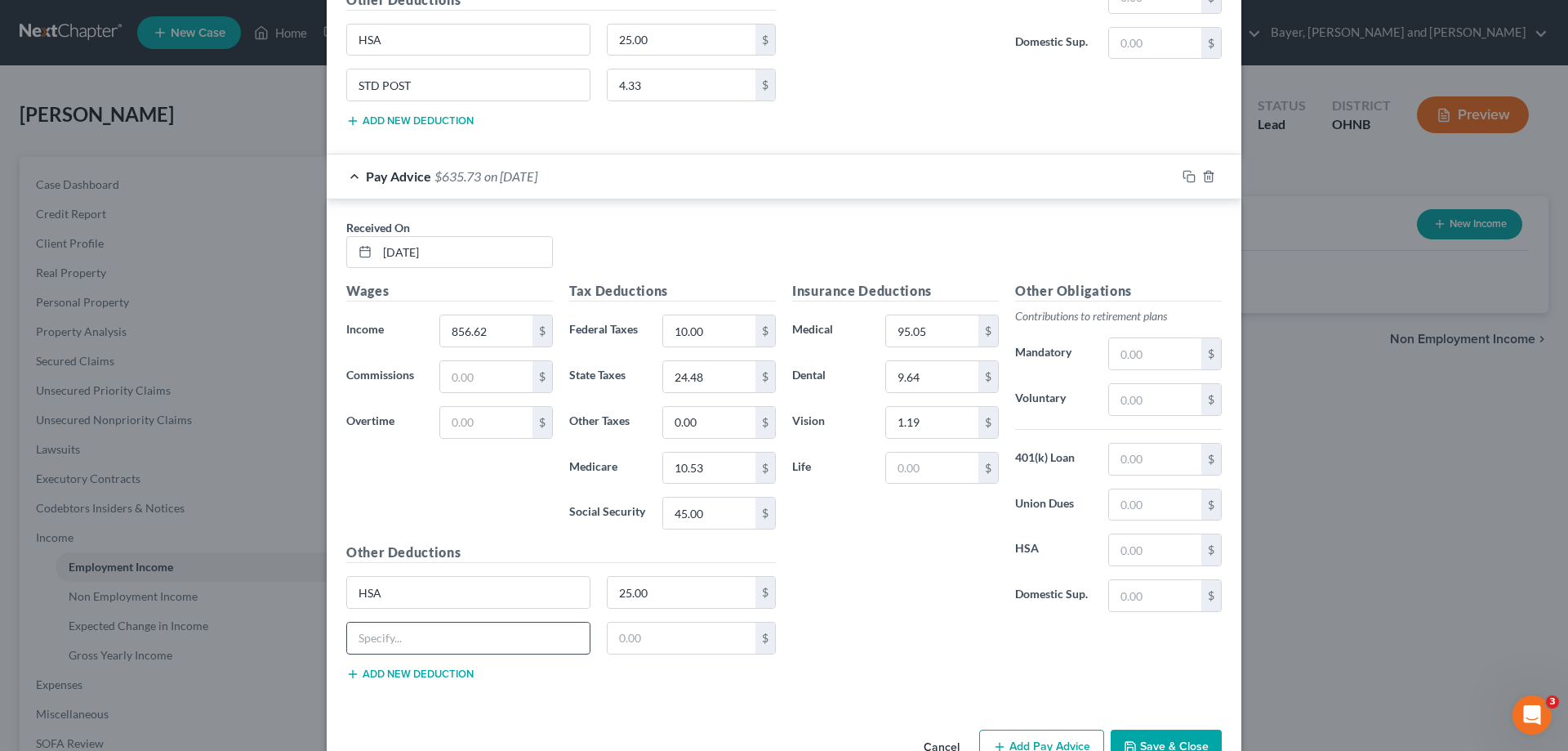
click at [410, 641] on input "text" at bounding box center [468, 638] width 242 height 31
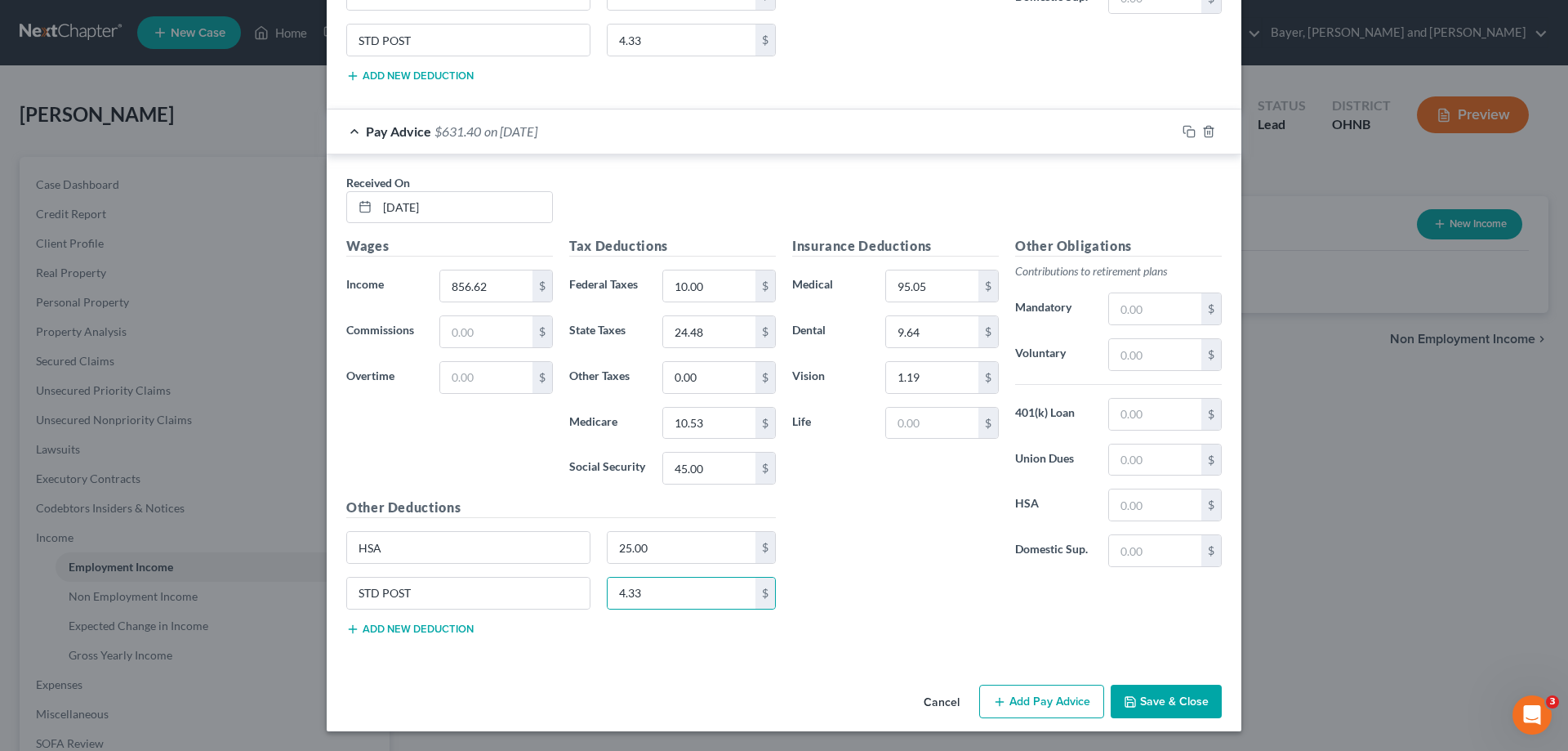
click at [1007, 702] on button "Add Pay Advice" at bounding box center [1041, 702] width 125 height 34
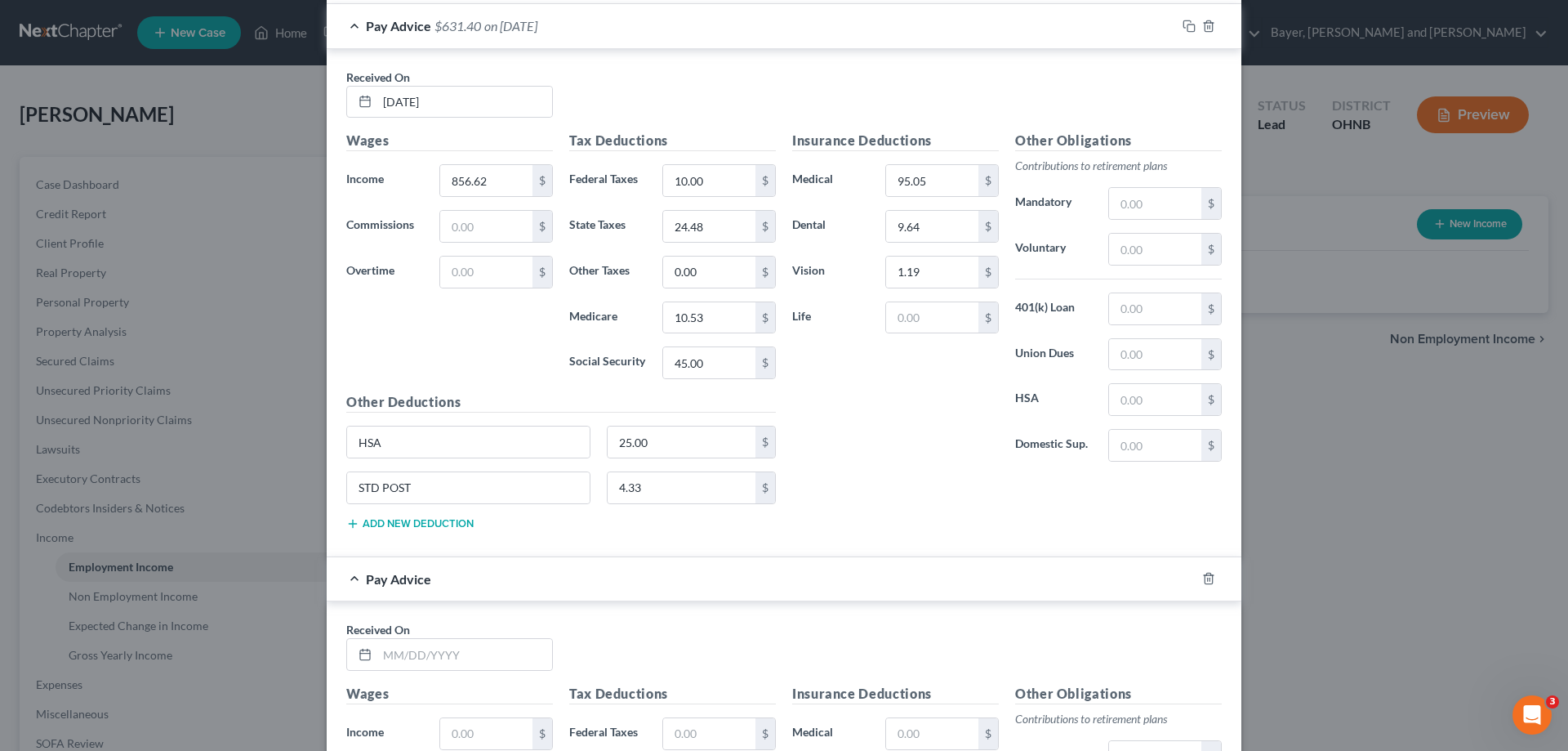
scroll to position [9196, 0]
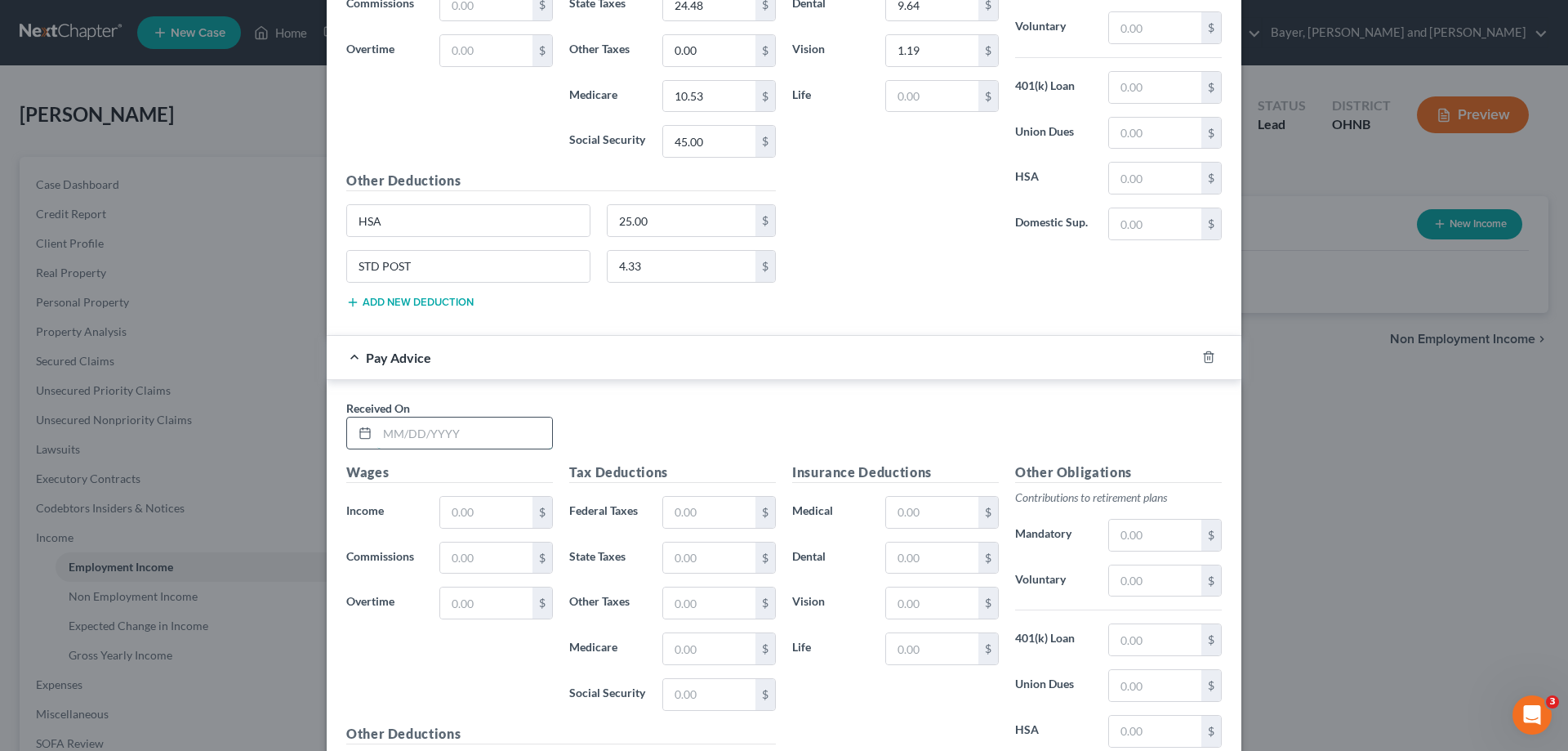
click at [478, 443] on input "text" at bounding box center [464, 433] width 175 height 31
click at [475, 516] on input "text" at bounding box center [486, 512] width 92 height 31
click at [663, 511] on input "text" at bounding box center [709, 512] width 92 height 31
click at [898, 507] on input "text" at bounding box center [932, 512] width 92 height 31
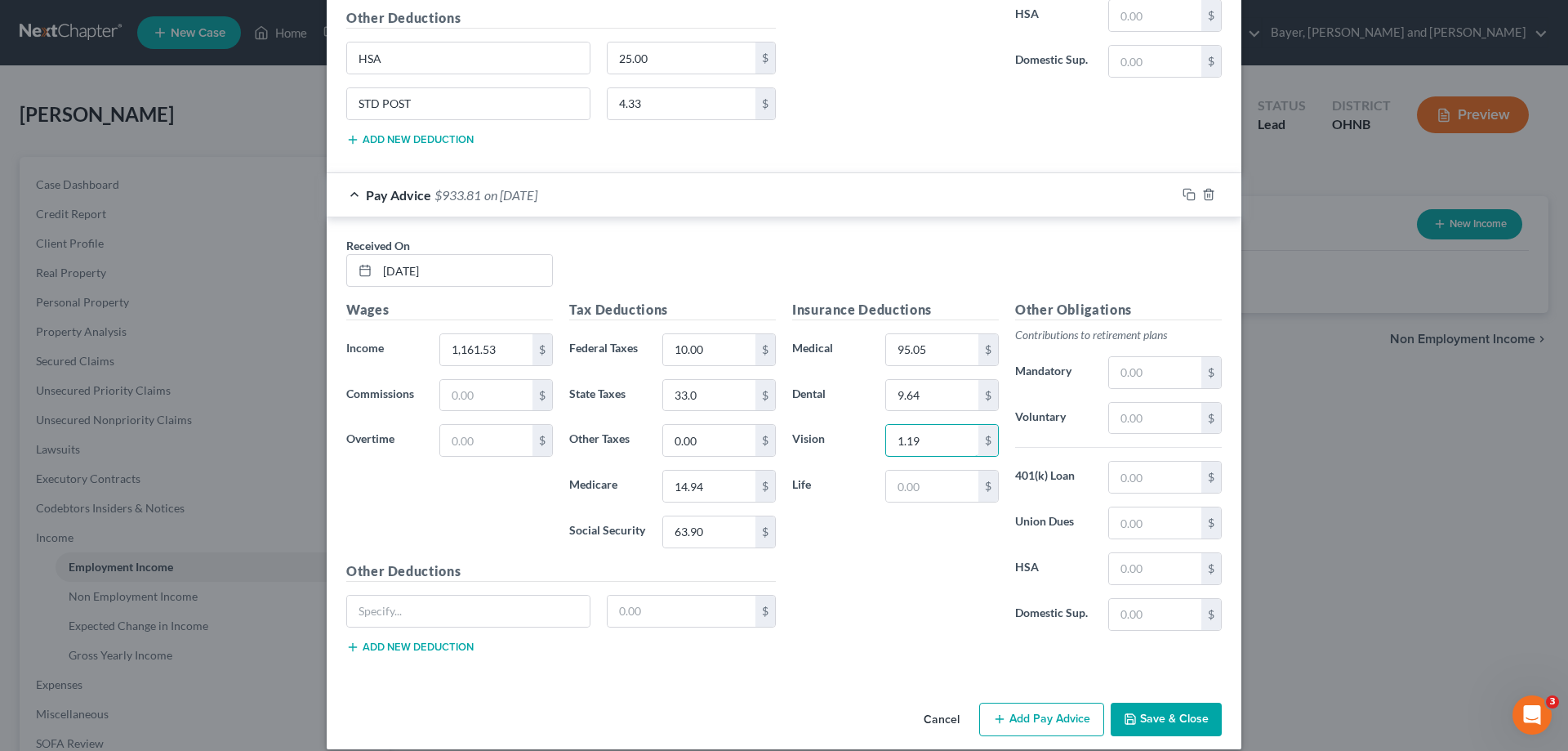
scroll to position [9360, 0]
click at [443, 616] on input "text" at bounding box center [468, 610] width 242 height 31
click at [444, 636] on div "HSA 25.00 $" at bounding box center [560, 616] width 445 height 46
click at [444, 649] on button "Add new deduction" at bounding box center [410, 646] width 128 height 13
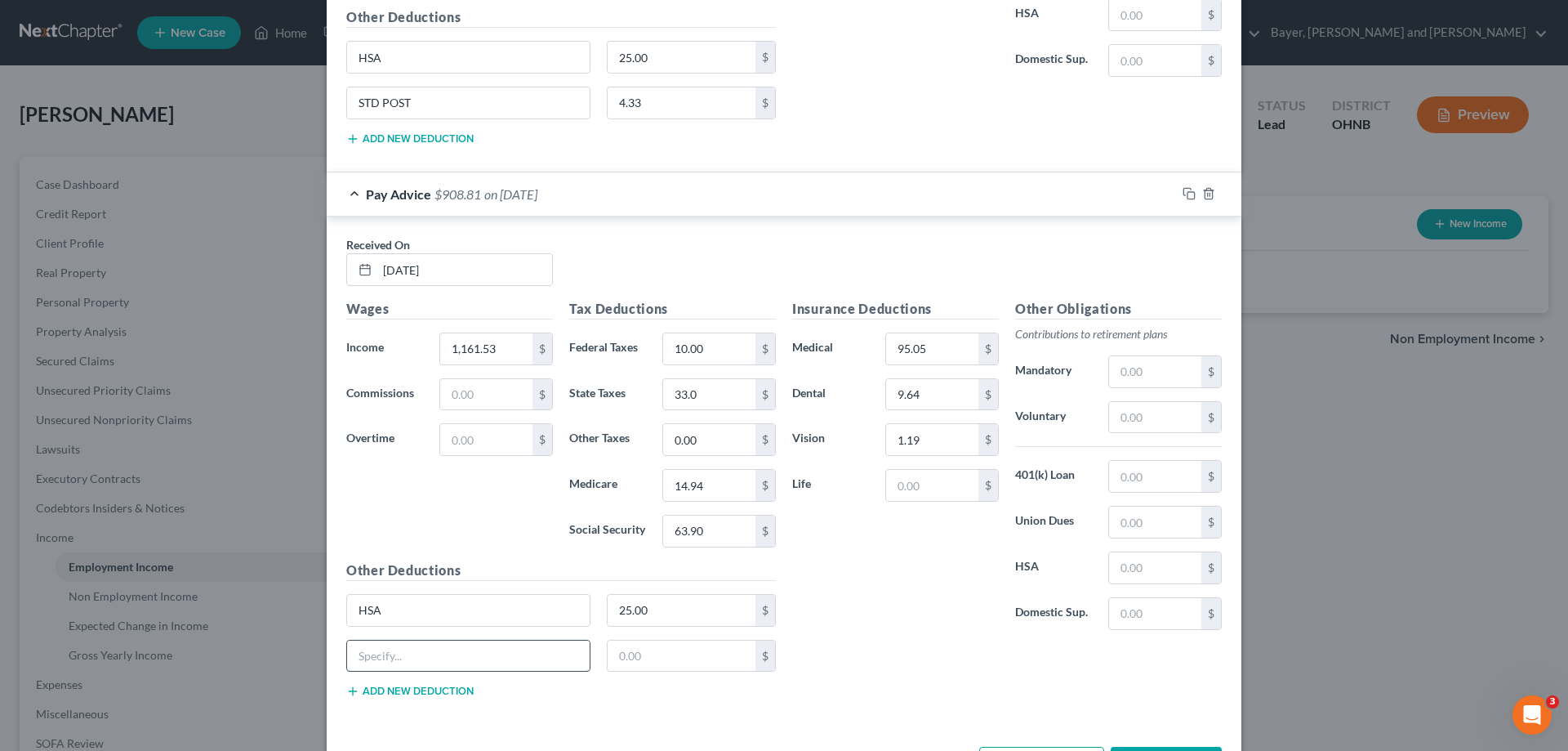
click at [443, 644] on input "text" at bounding box center [468, 656] width 242 height 31
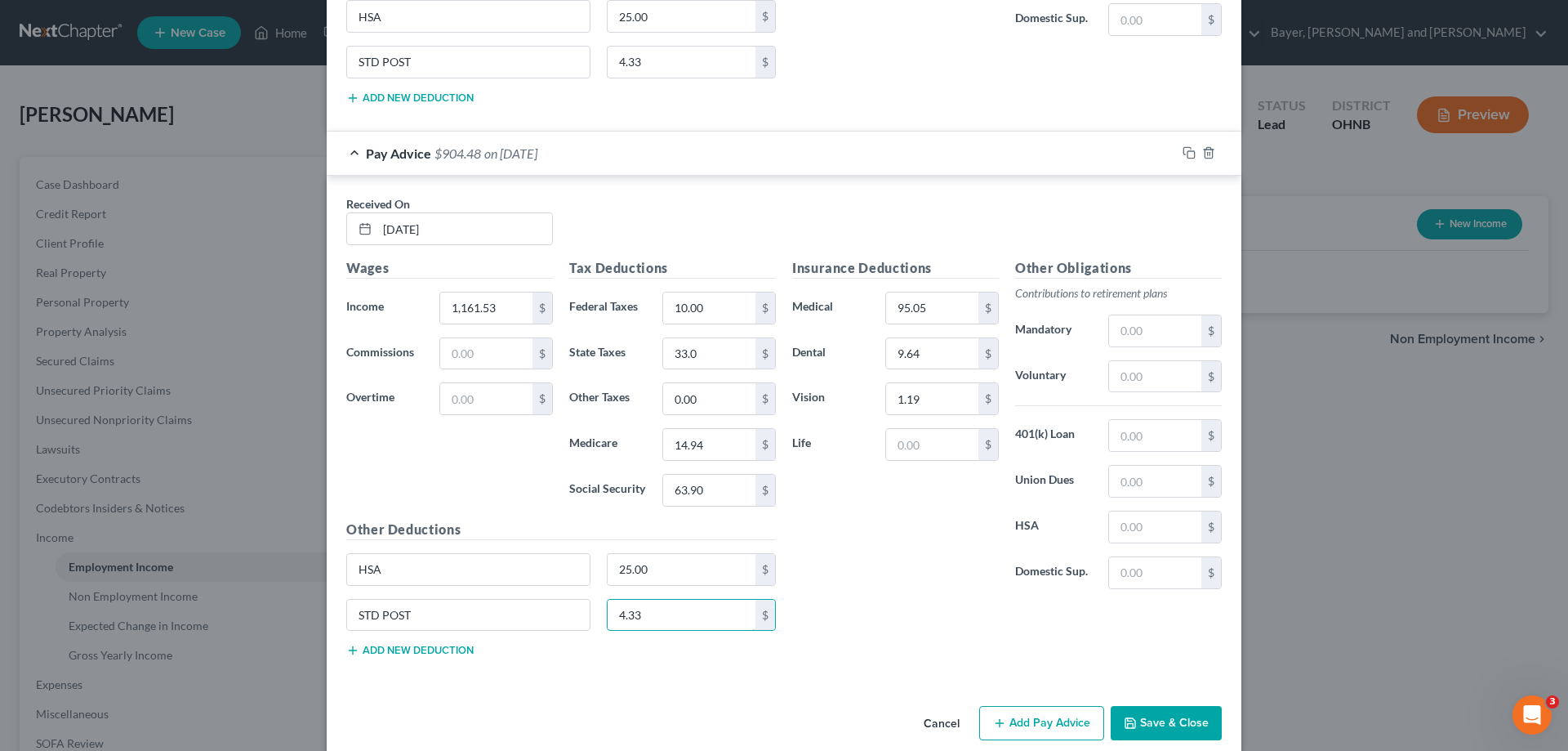
scroll to position [9423, 0]
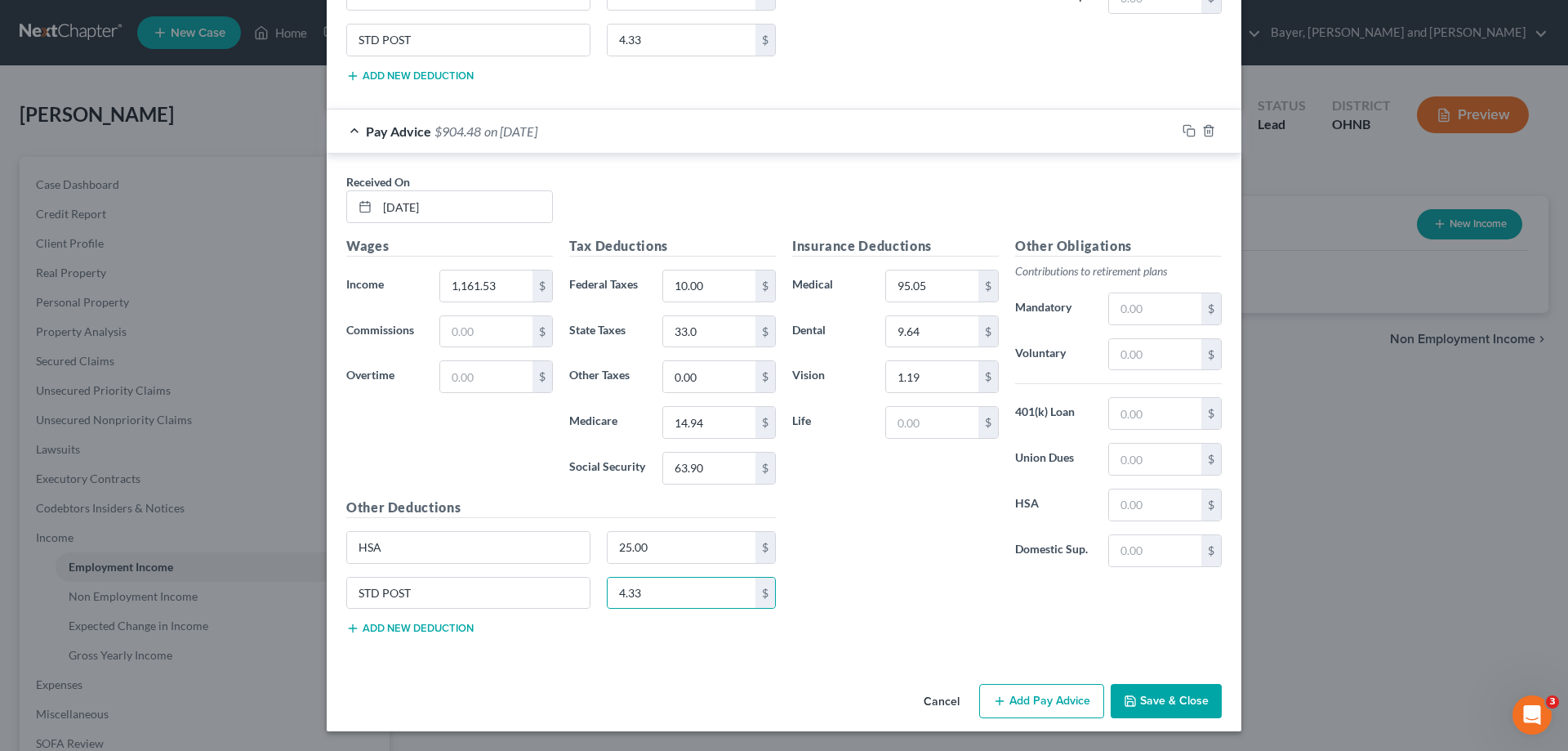
click at [1020, 706] on button "Add Pay Advice" at bounding box center [1041, 701] width 125 height 34
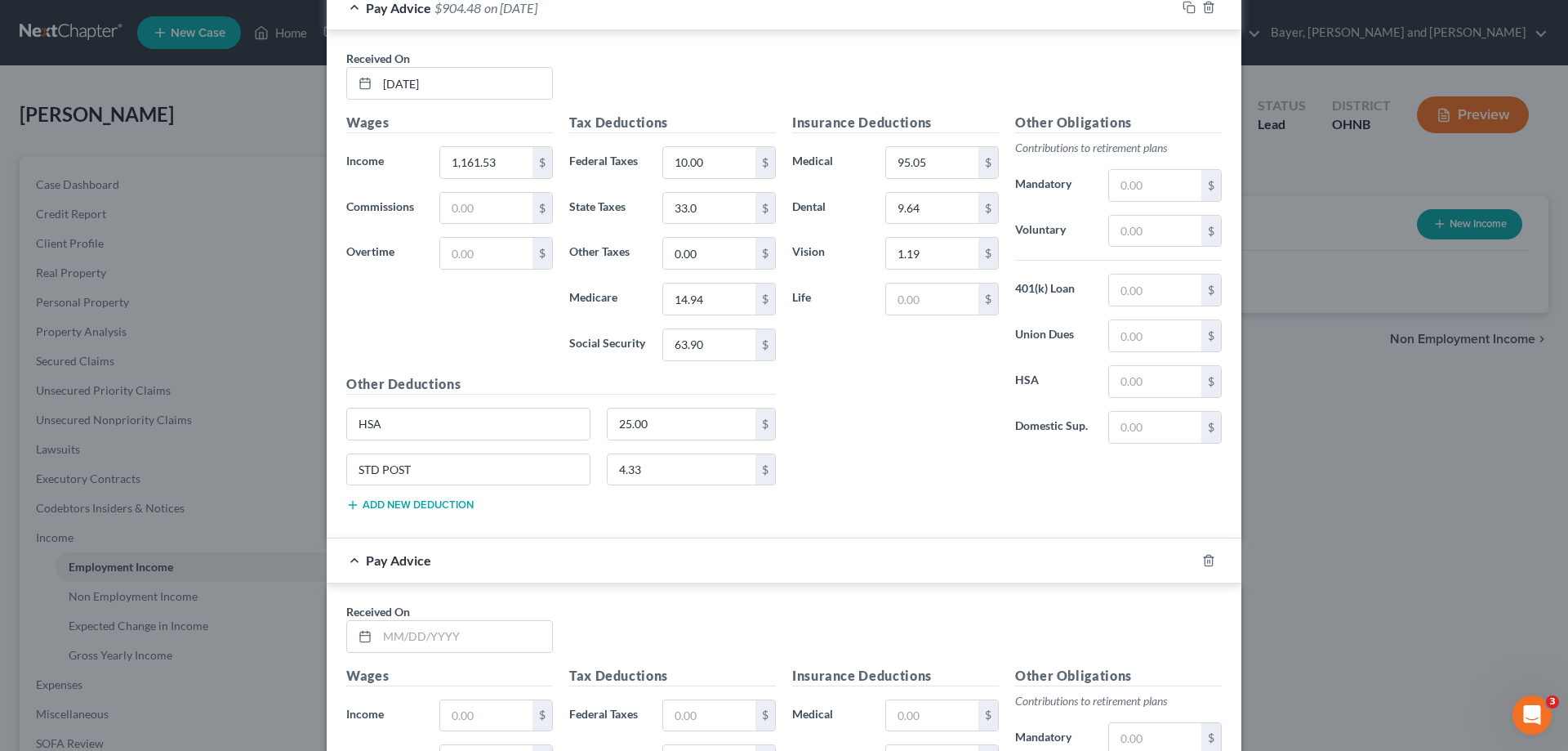
scroll to position [9667, 0]
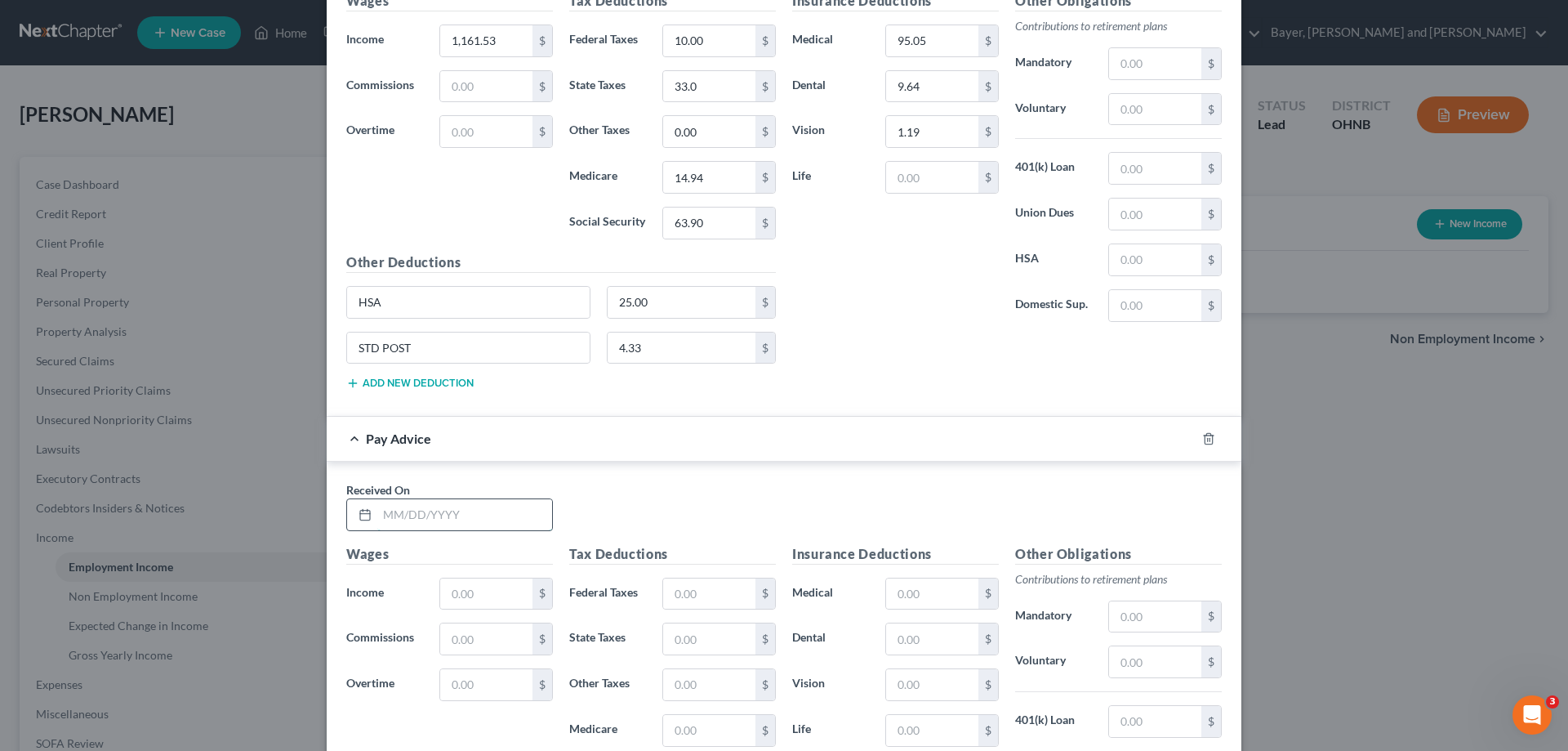
click at [418, 518] on input "text" at bounding box center [464, 515] width 175 height 31
click at [418, 517] on input "text" at bounding box center [464, 515] width 175 height 31
drag, startPoint x: 444, startPoint y: 591, endPoint x: 418, endPoint y: 599, distance: 27.2
click at [444, 591] on input "text" at bounding box center [486, 594] width 92 height 31
click at [693, 601] on input "text" at bounding box center [709, 594] width 92 height 31
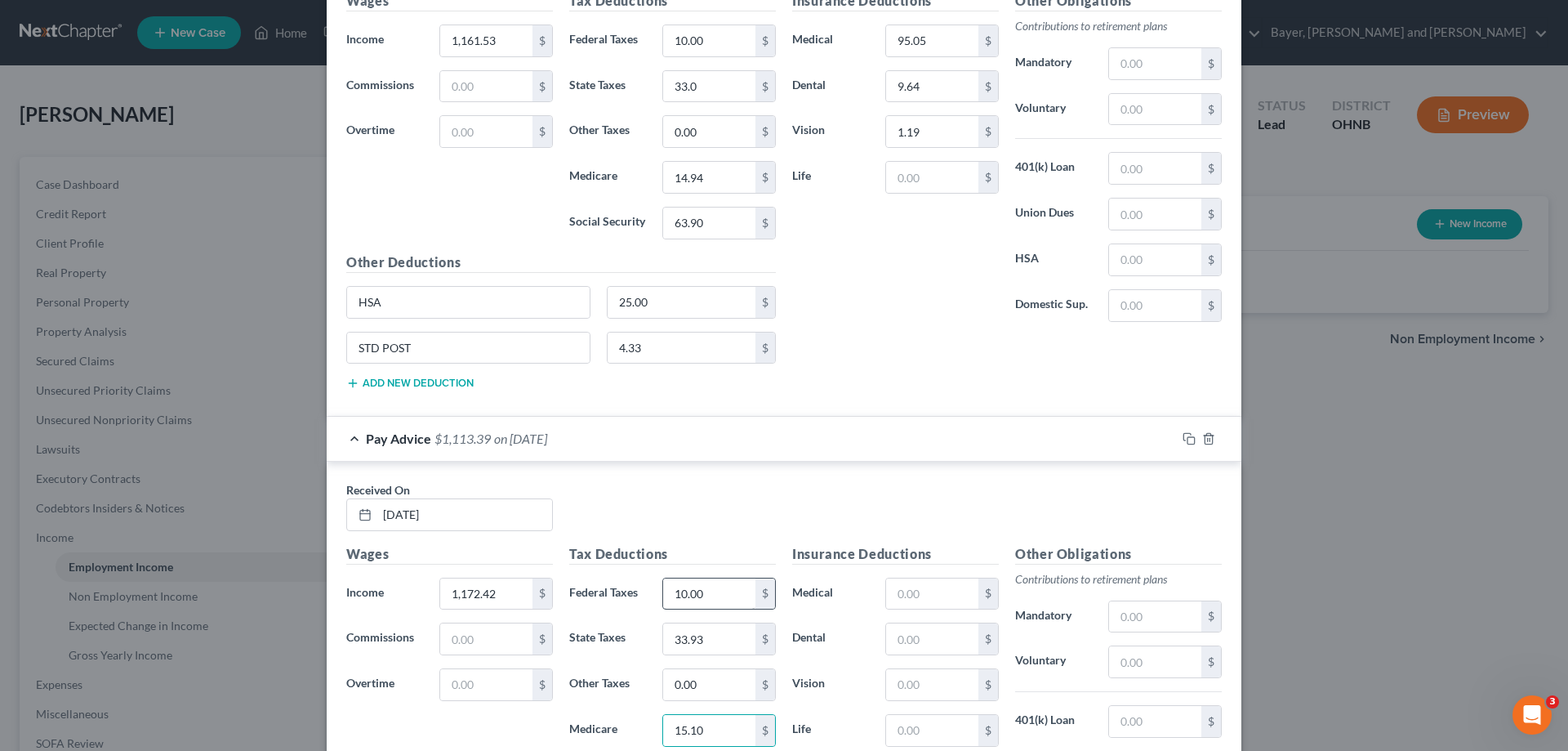
scroll to position [9929, 0]
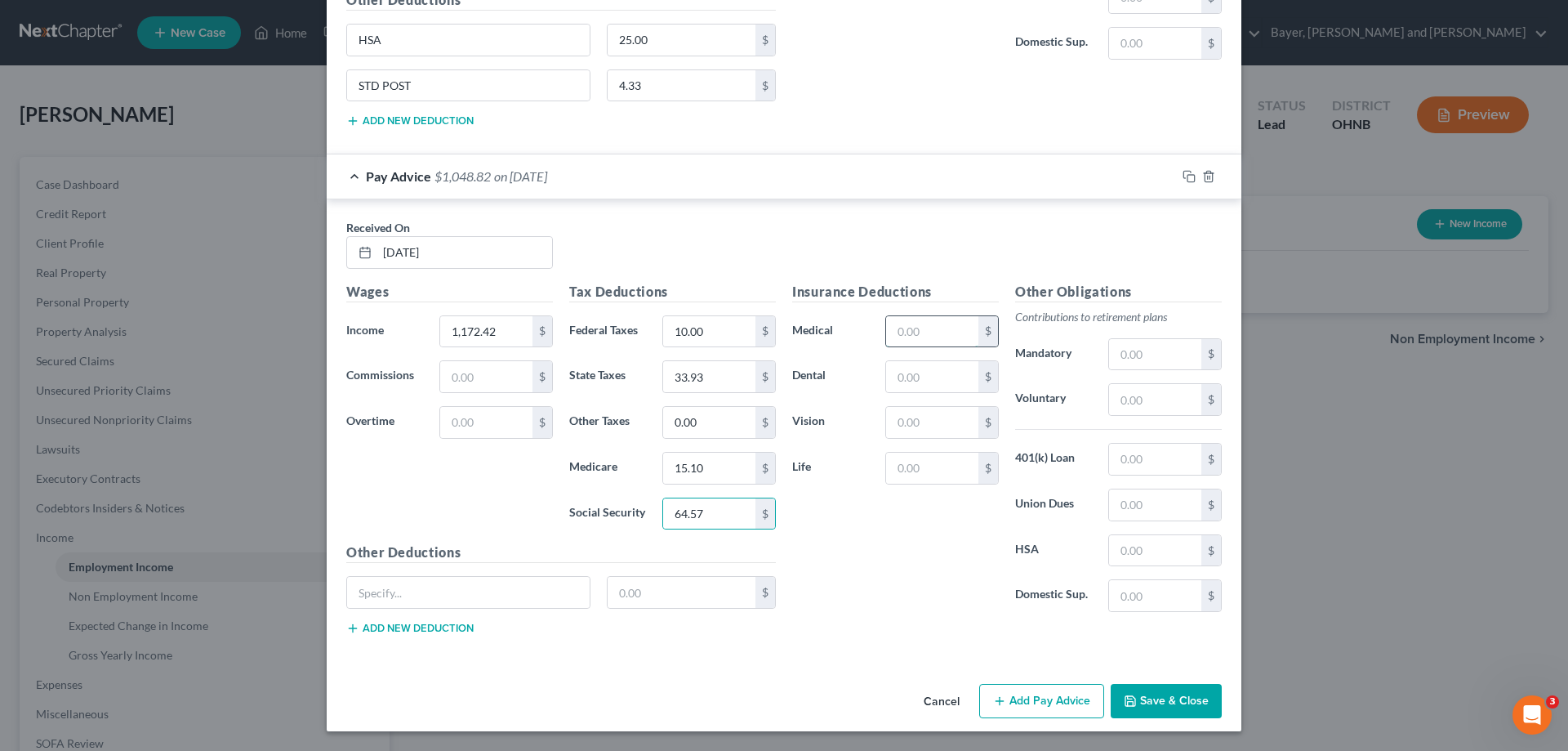
click at [921, 332] on input "text" at bounding box center [932, 331] width 92 height 31
click at [528, 586] on input "text" at bounding box center [468, 592] width 242 height 31
click at [655, 599] on input "text" at bounding box center [682, 592] width 148 height 31
click at [432, 625] on button "Add new deduction" at bounding box center [410, 628] width 128 height 13
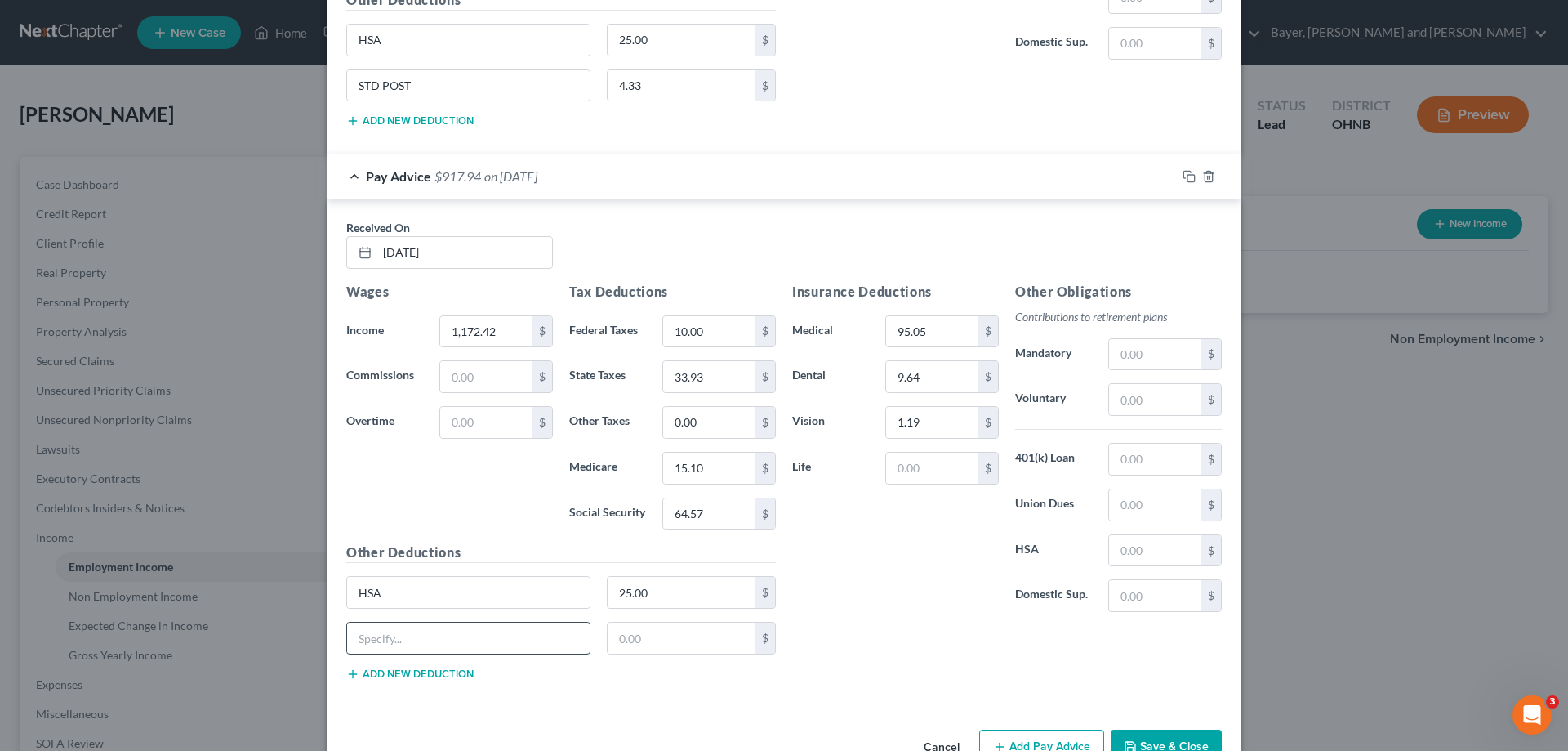
click at [446, 635] on input "text" at bounding box center [468, 638] width 242 height 31
click at [671, 645] on input "text" at bounding box center [682, 638] width 148 height 31
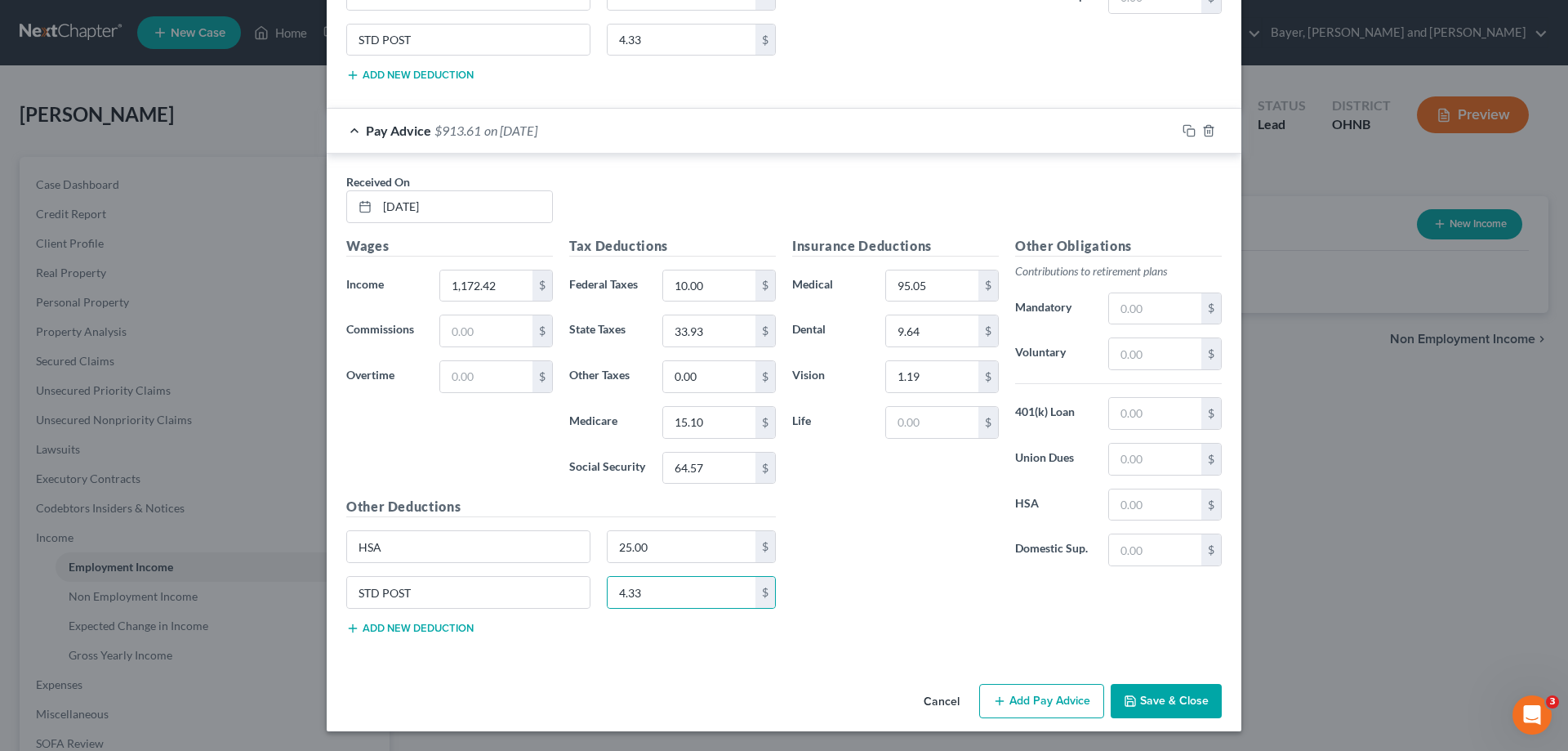
click at [1054, 713] on button "Add Pay Advice" at bounding box center [1041, 701] width 125 height 34
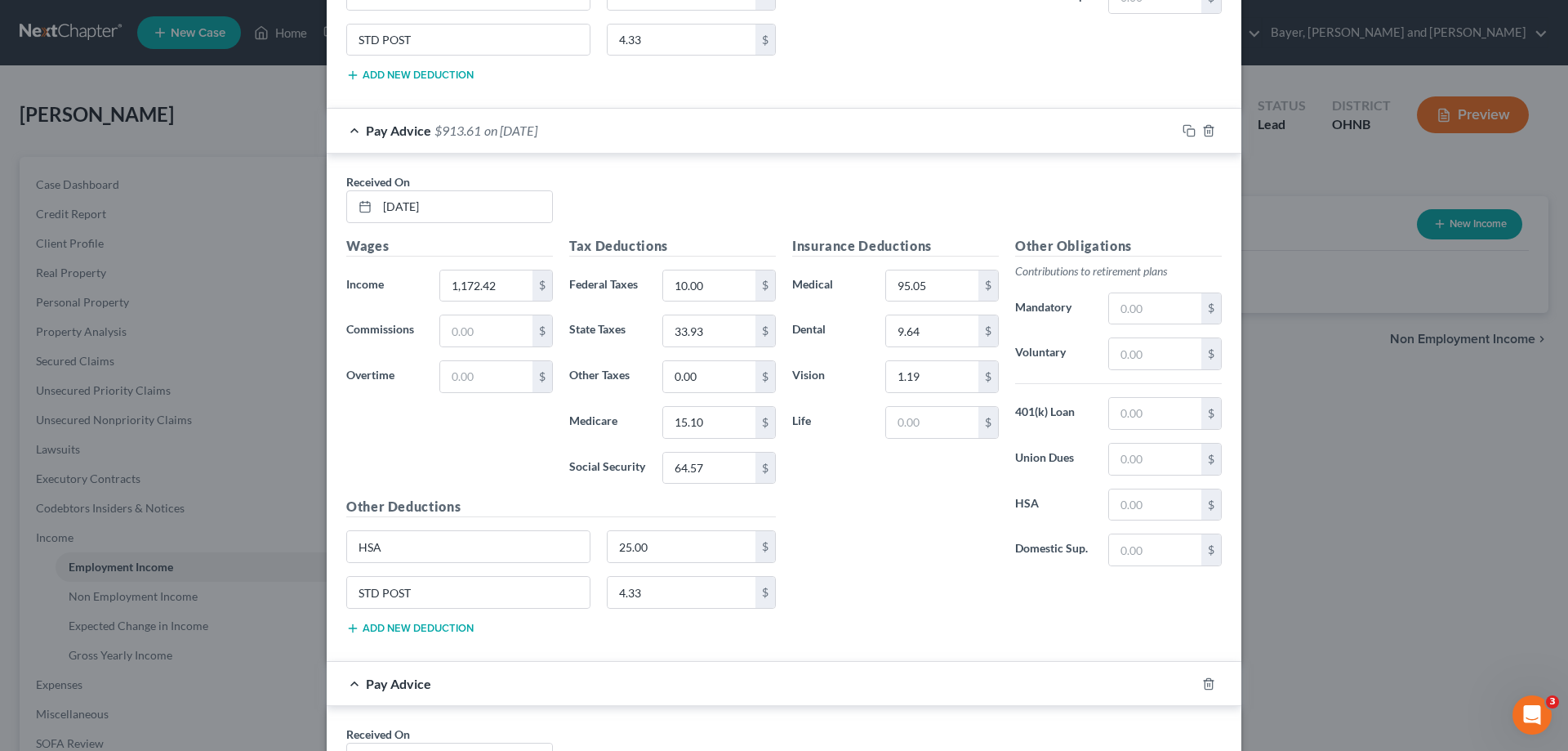
scroll to position [10220, 0]
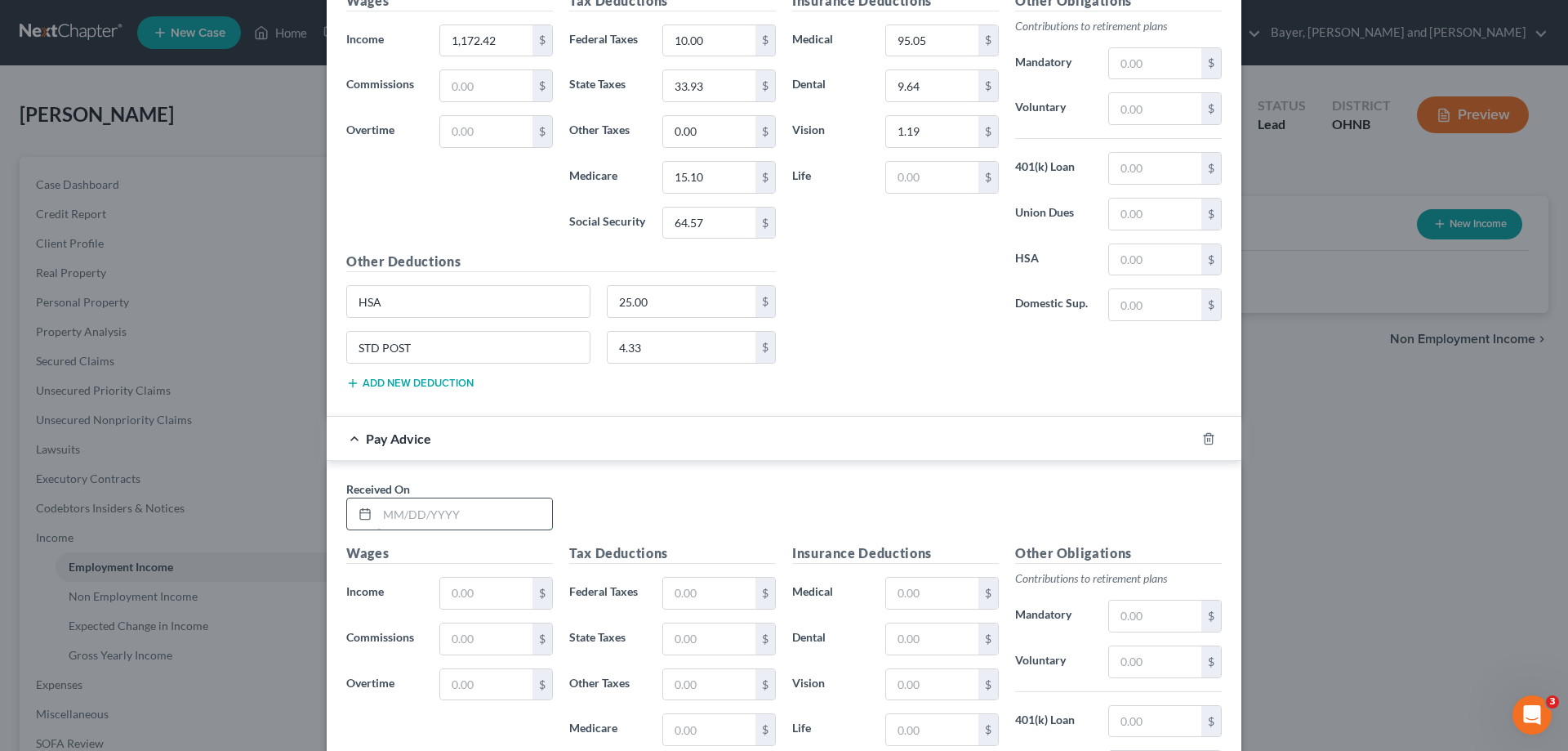
click at [464, 526] on input "text" at bounding box center [464, 514] width 175 height 31
click at [472, 590] on input "text" at bounding box center [486, 593] width 92 height 31
click at [690, 599] on input "text" at bounding box center [709, 593] width 92 height 31
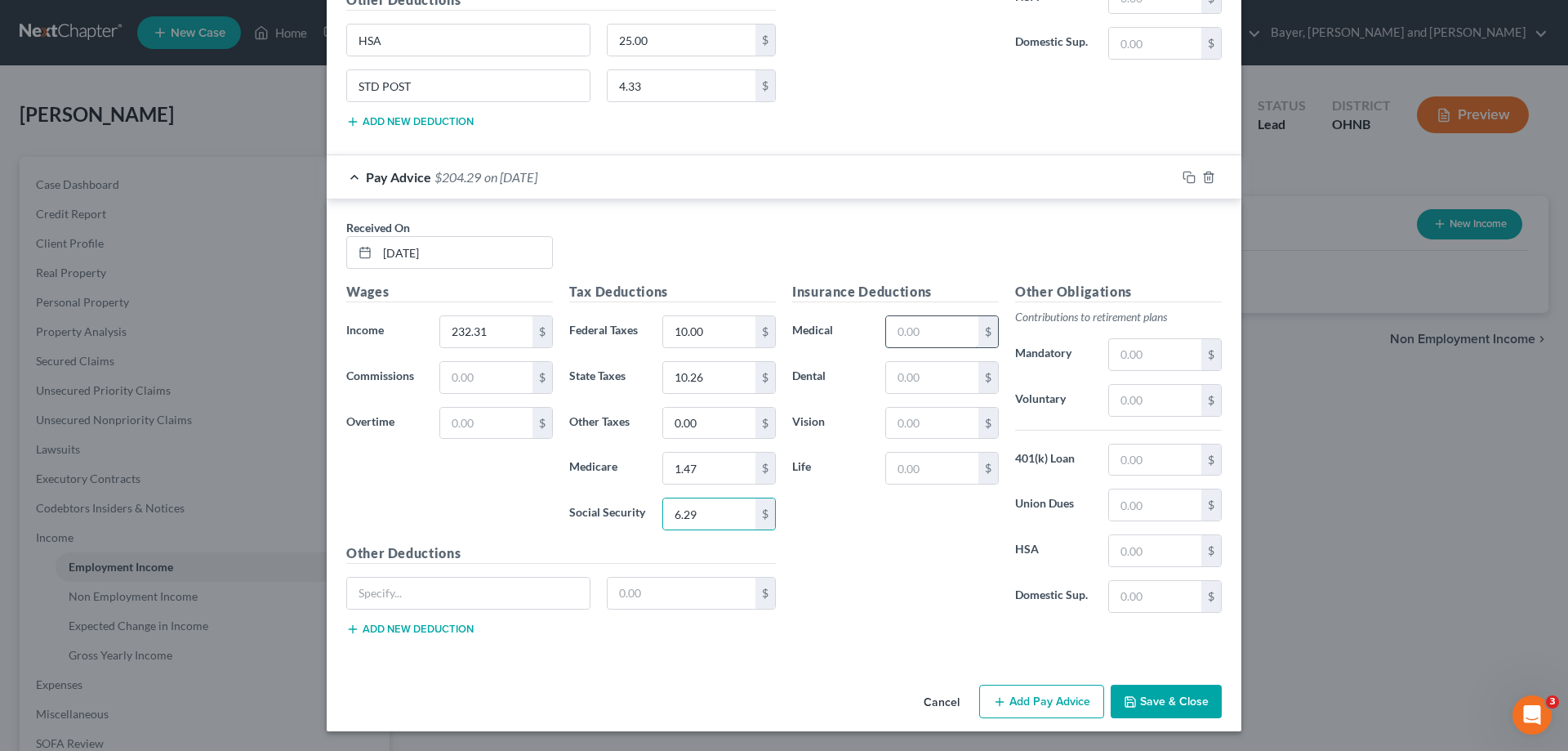
click at [926, 344] on input "text" at bounding box center [932, 331] width 92 height 31
click at [514, 597] on input "text" at bounding box center [468, 593] width 242 height 31
click at [617, 599] on input "text" at bounding box center [682, 593] width 148 height 31
click at [454, 623] on button "Add new deduction" at bounding box center [410, 629] width 128 height 13
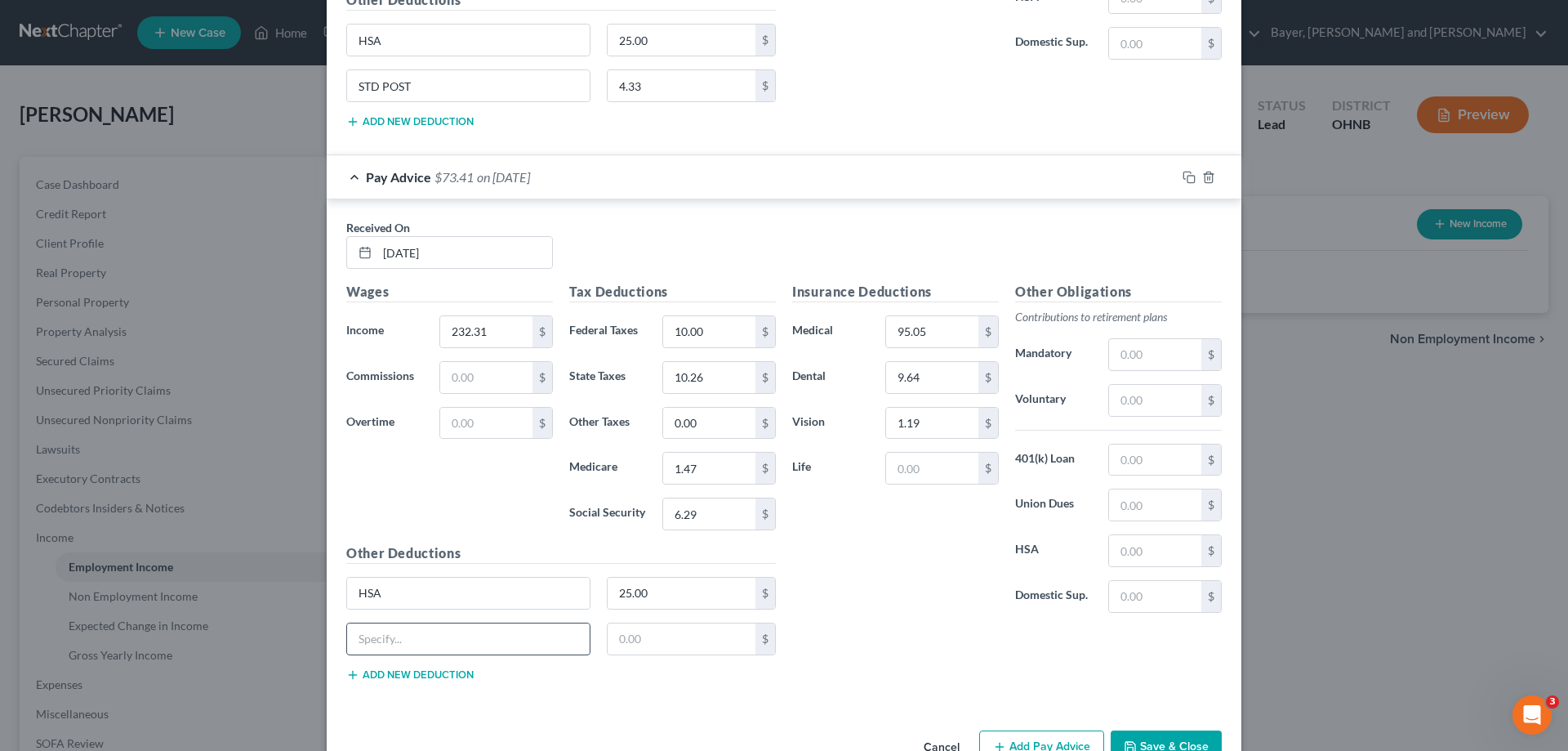
click at [445, 635] on input "text" at bounding box center [468, 639] width 242 height 31
click at [662, 632] on input "text" at bounding box center [682, 639] width 148 height 31
click at [1016, 738] on button "Add Pay Advice" at bounding box center [1041, 747] width 125 height 34
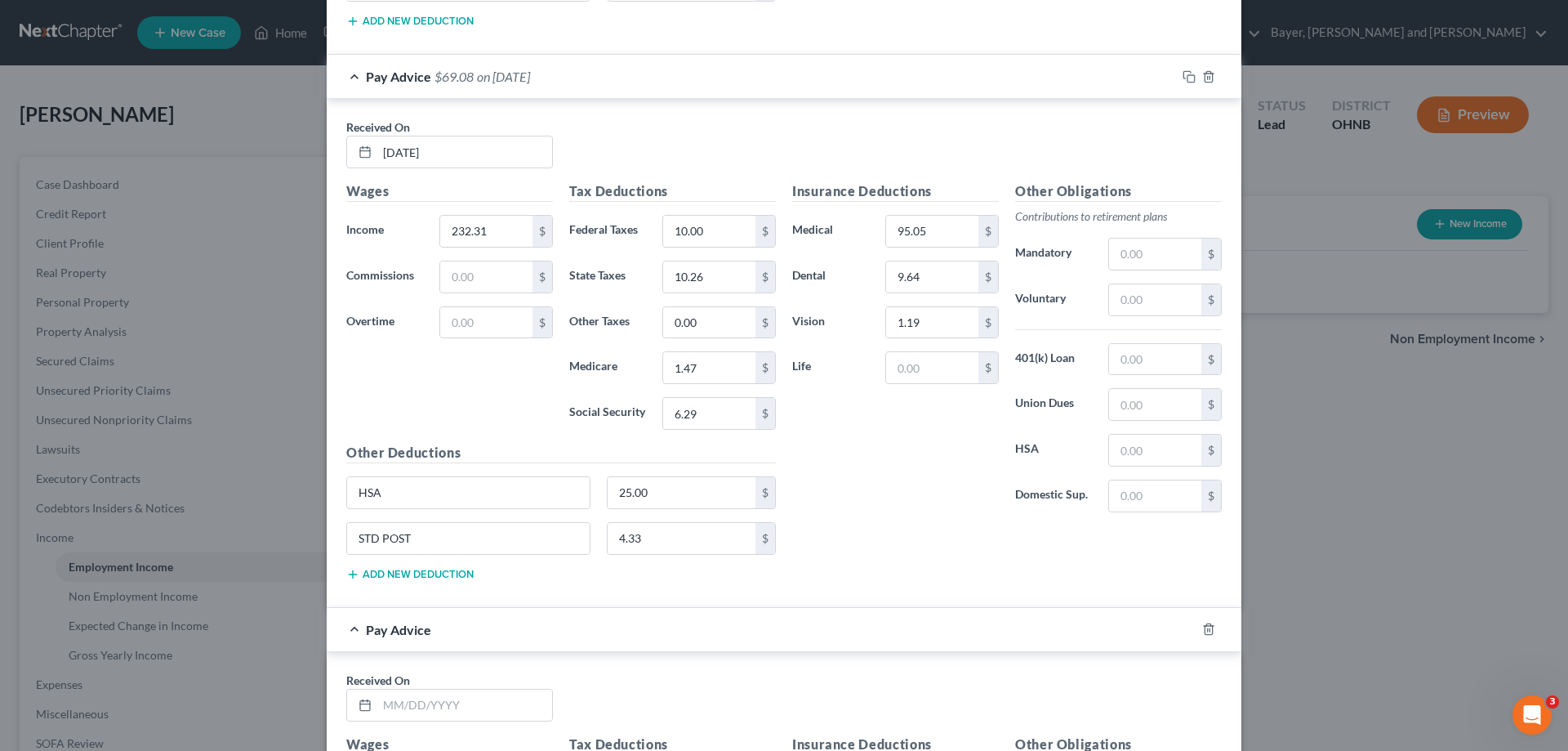
scroll to position [10809, 0]
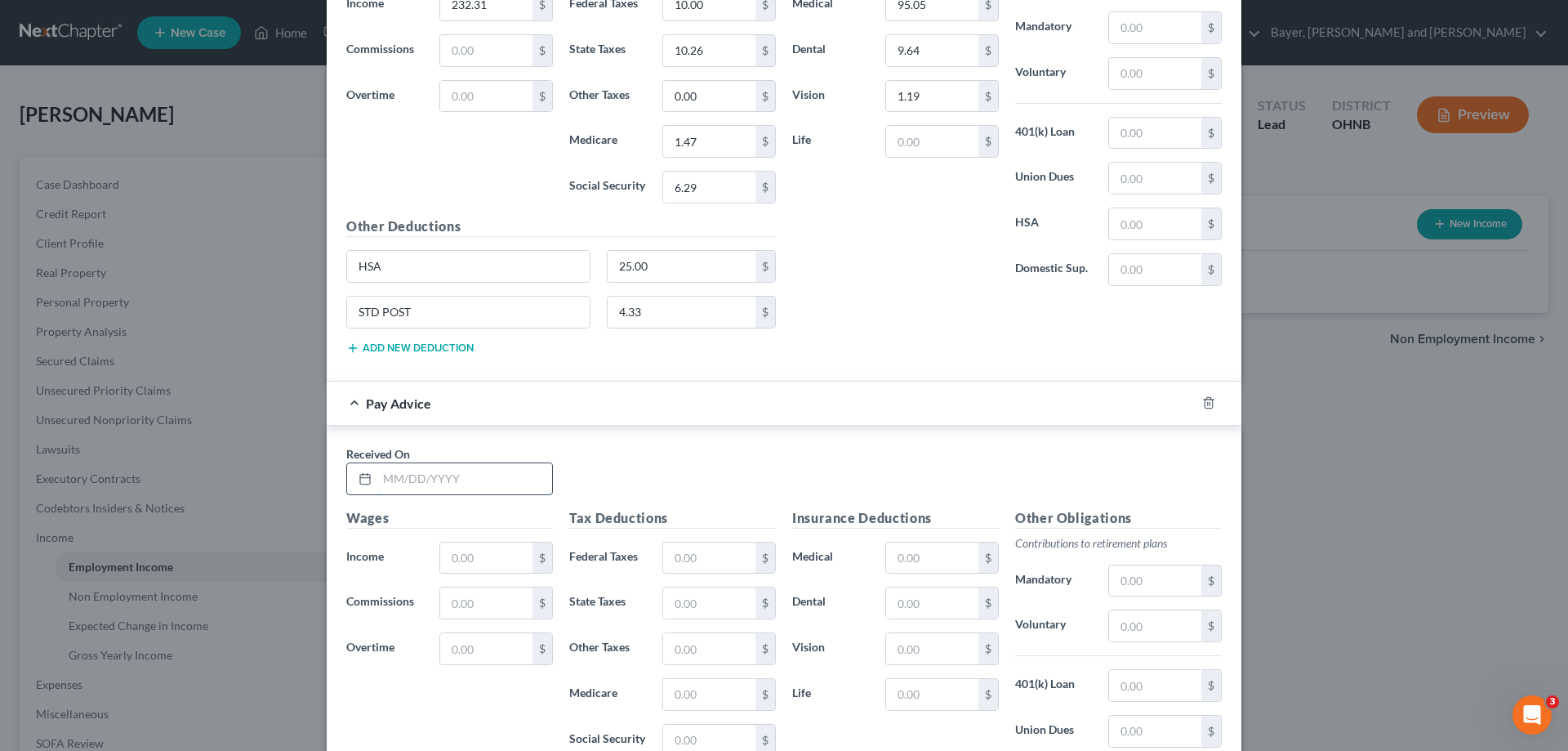
click at [475, 486] on input "text" at bounding box center [464, 479] width 175 height 31
click at [465, 570] on input "text" at bounding box center [486, 558] width 92 height 31
click at [667, 560] on input "text" at bounding box center [709, 558] width 92 height 31
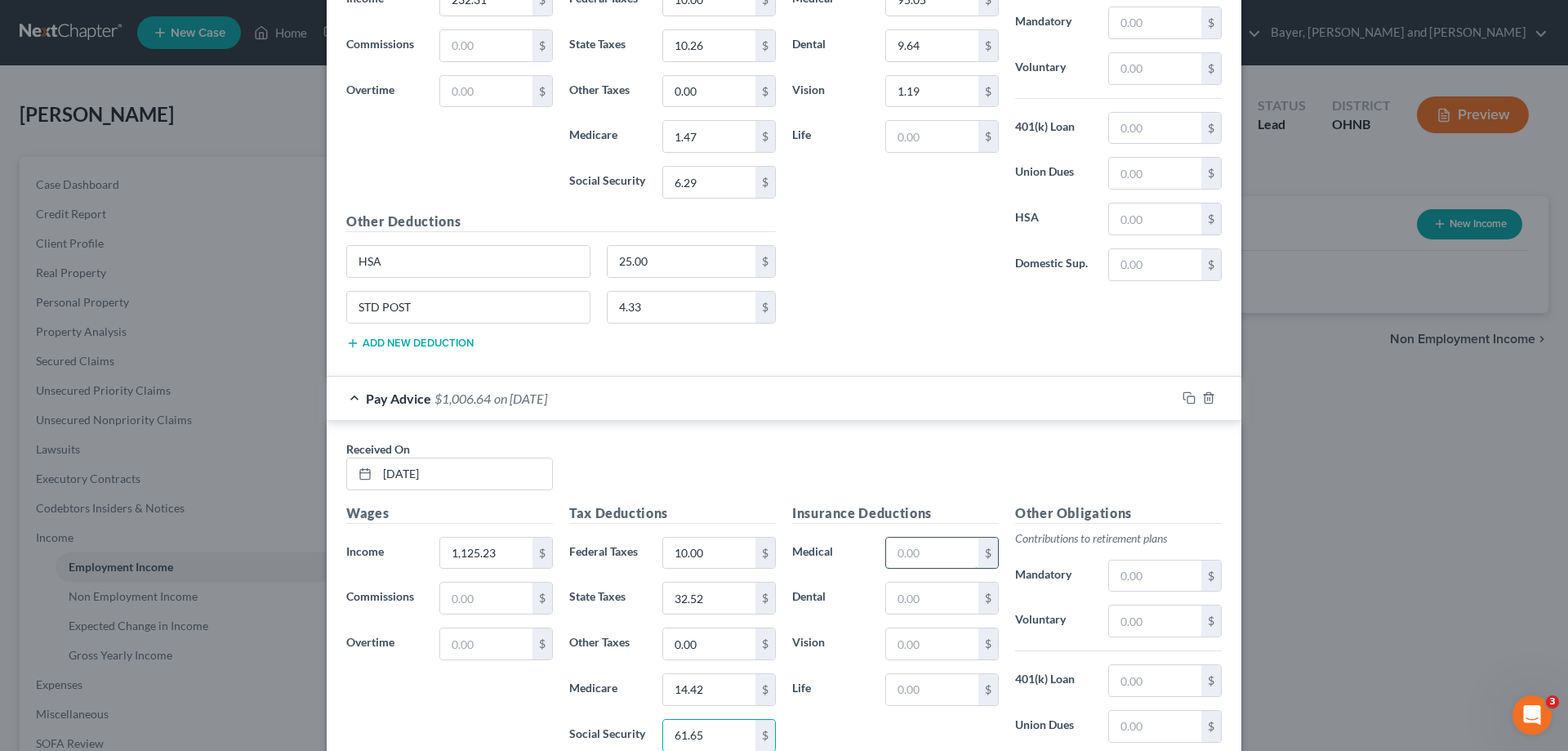
click at [909, 546] on input "text" at bounding box center [932, 552] width 92 height 31
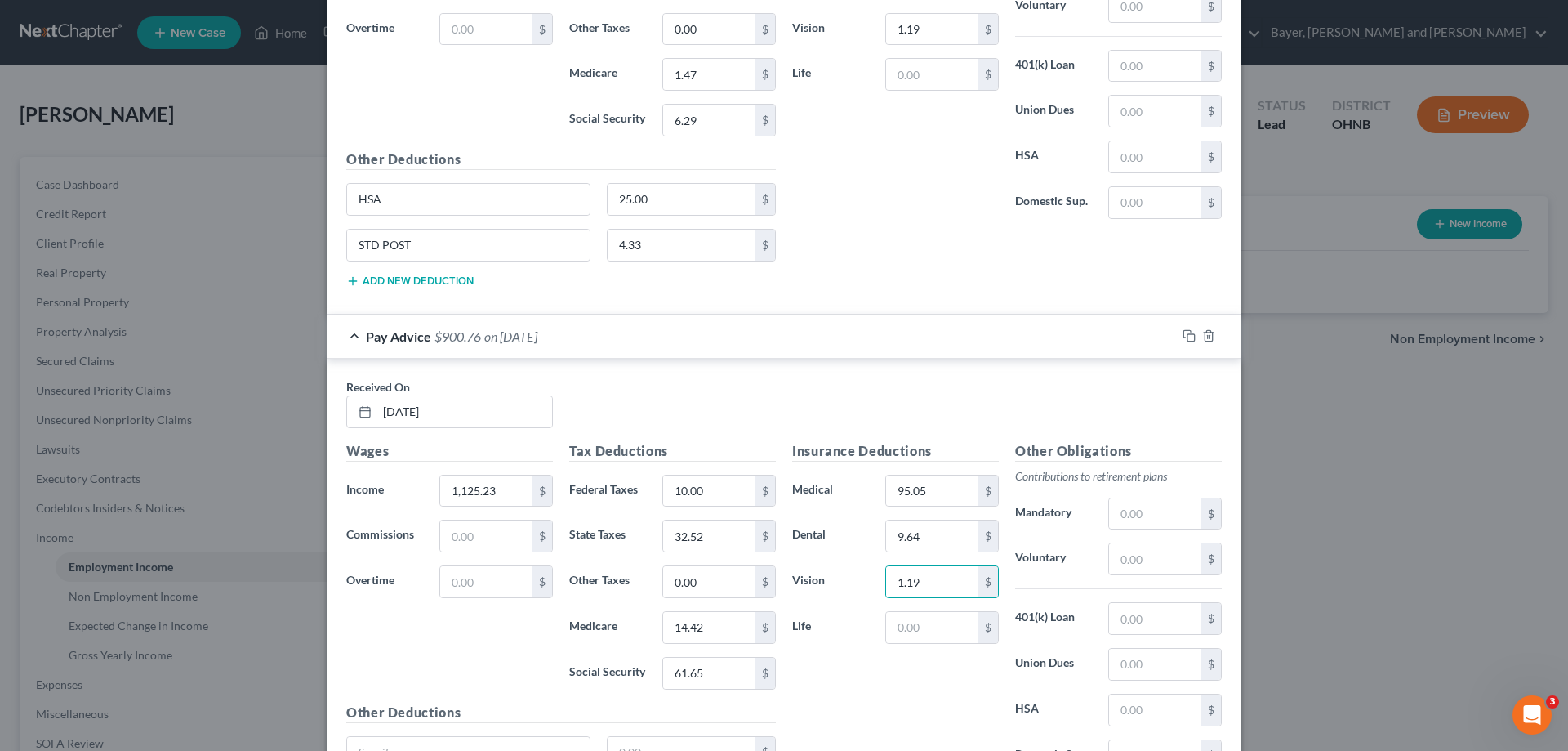
scroll to position [10977, 0]
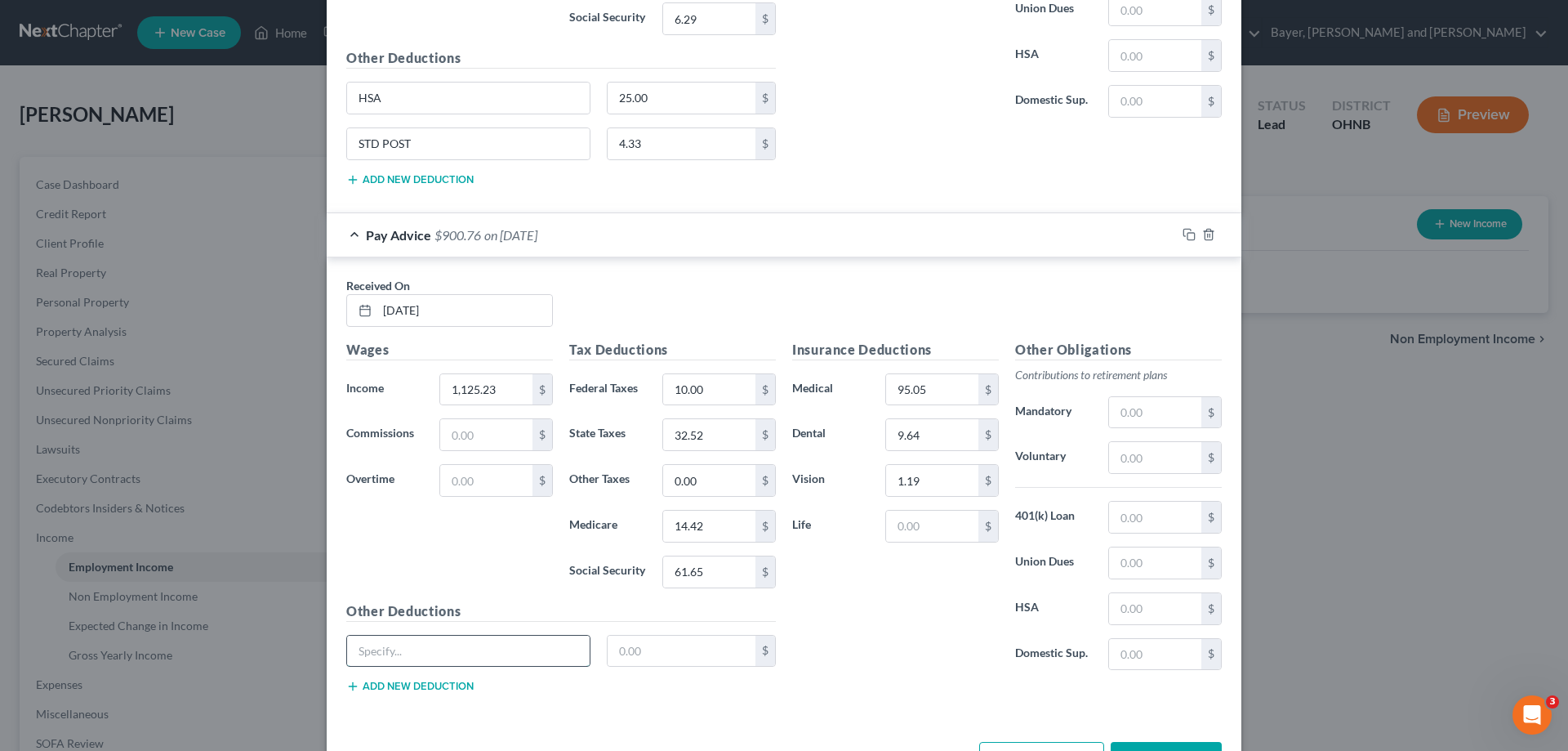
click at [502, 645] on input "text" at bounding box center [468, 650] width 242 height 31
click at [635, 656] on input "text" at bounding box center [682, 650] width 148 height 31
click at [433, 685] on button "Add new deduction" at bounding box center [410, 686] width 128 height 13
click at [432, 685] on input "text" at bounding box center [468, 695] width 242 height 31
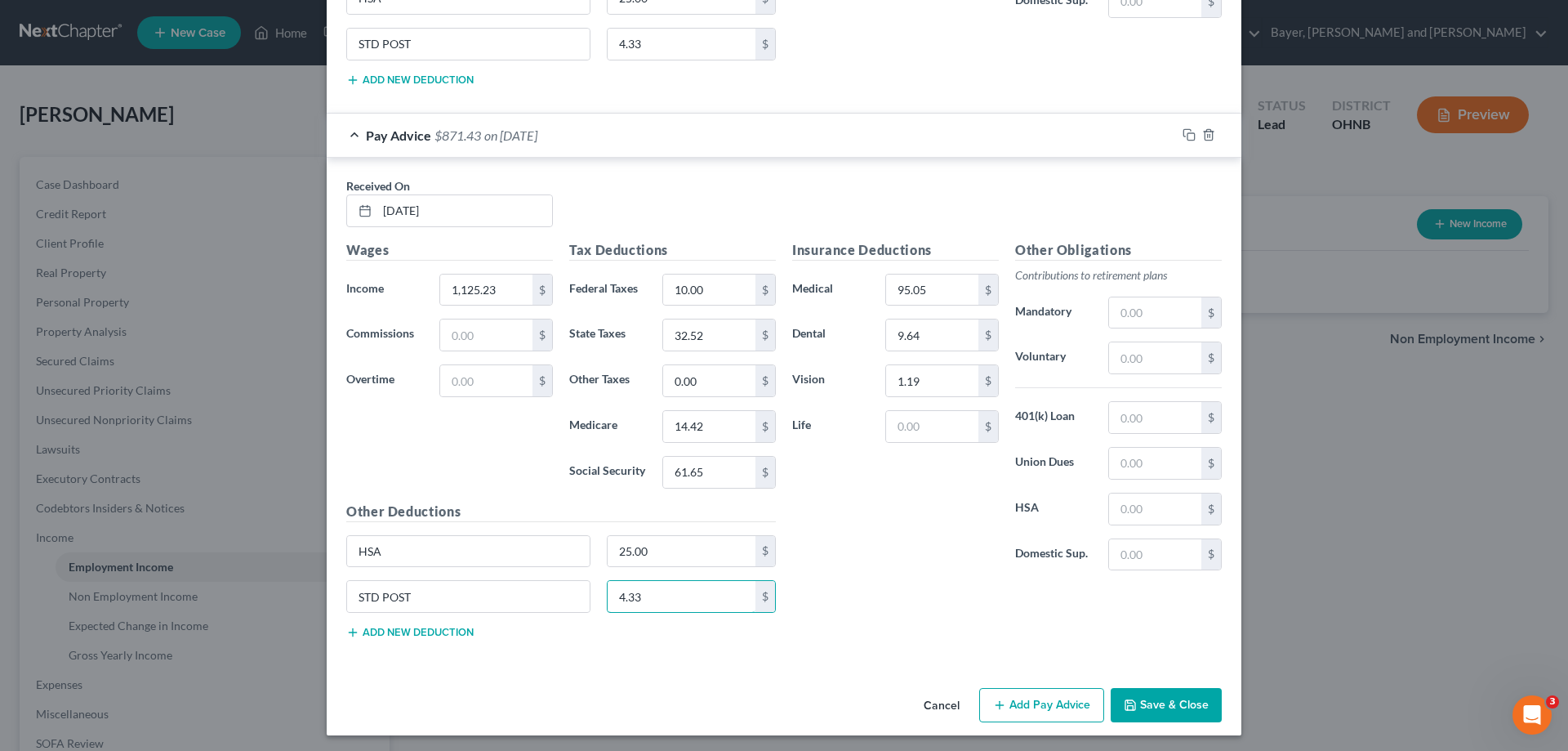
scroll to position [11081, 0]
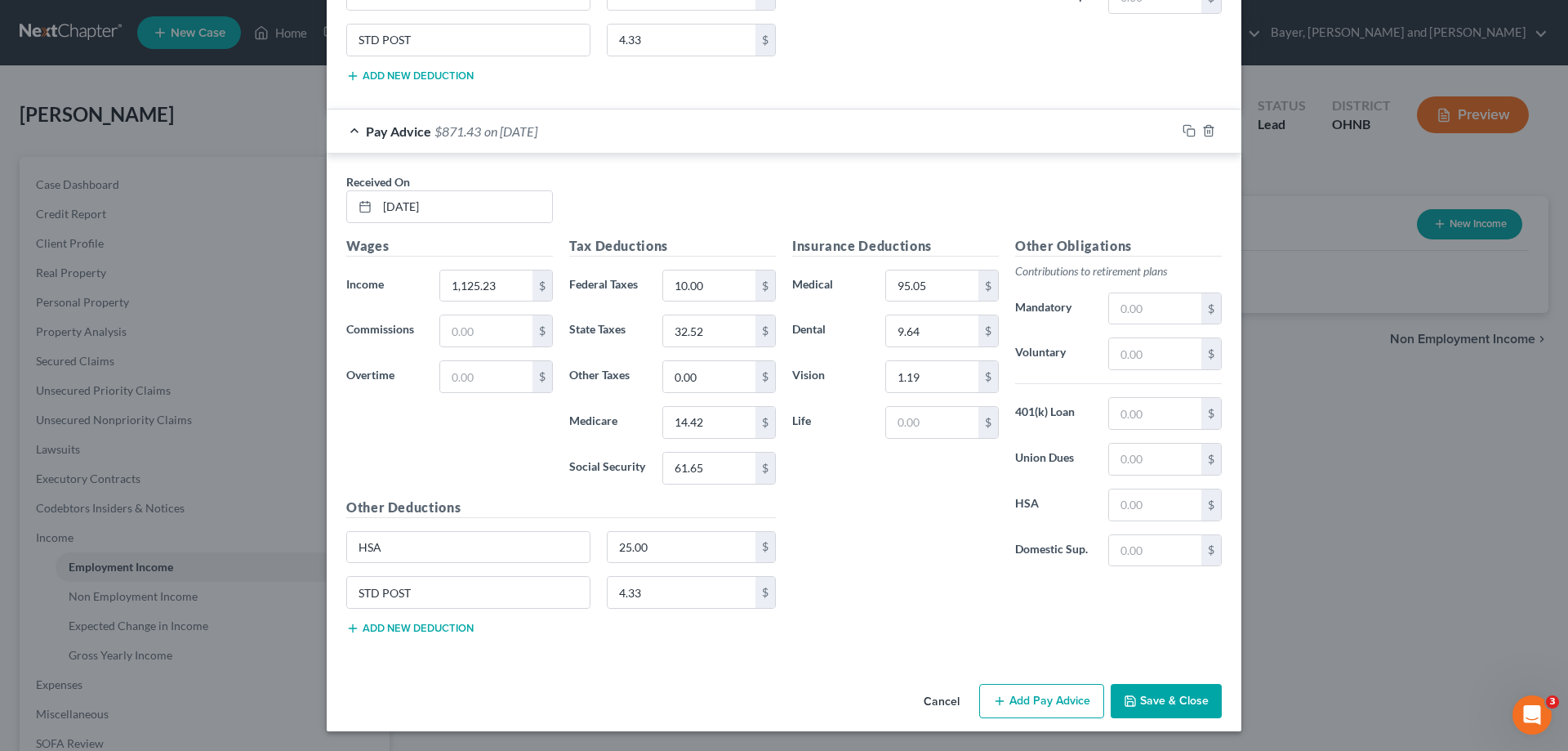
click at [1065, 710] on button "Add Pay Advice" at bounding box center [1041, 701] width 125 height 34
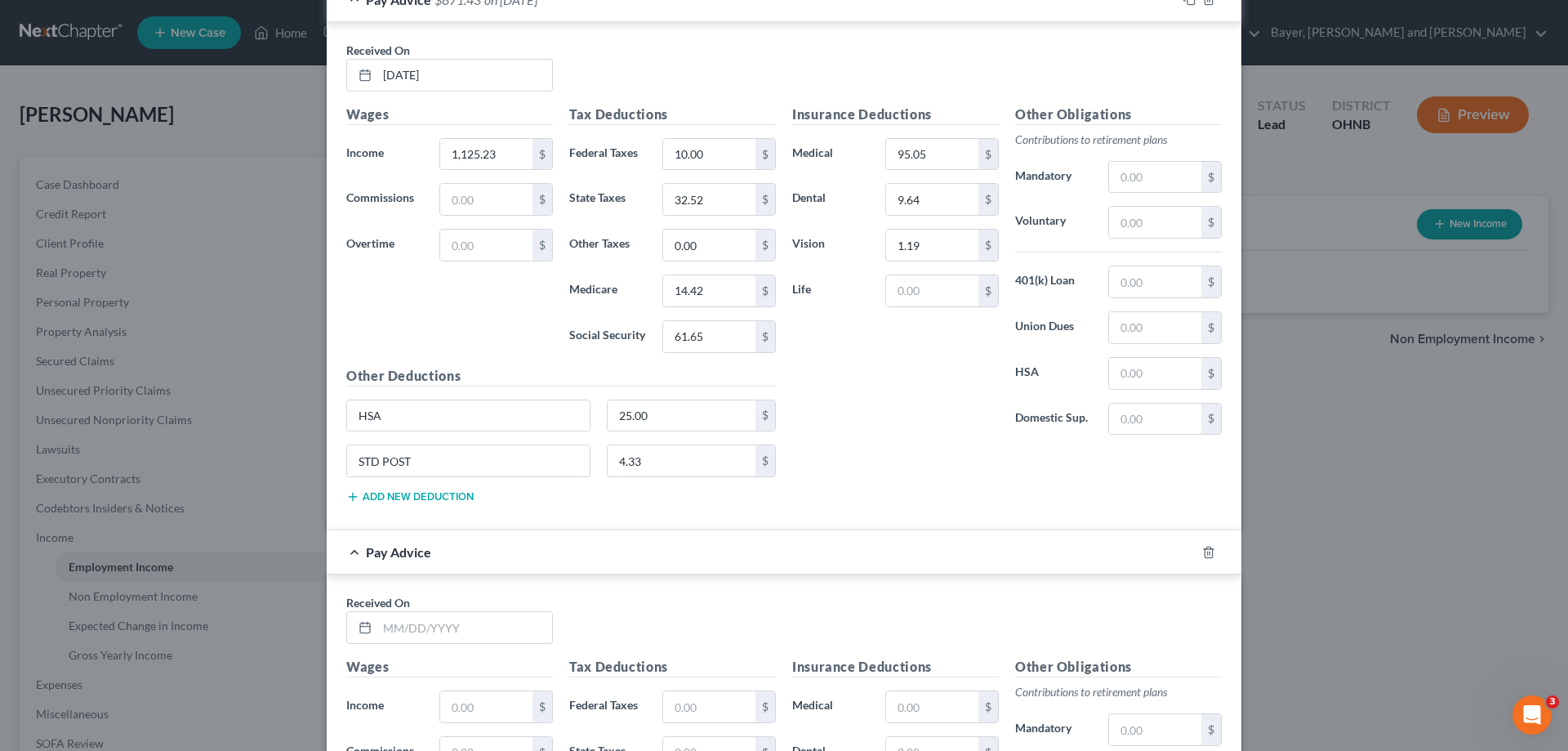
scroll to position [11243, 0]
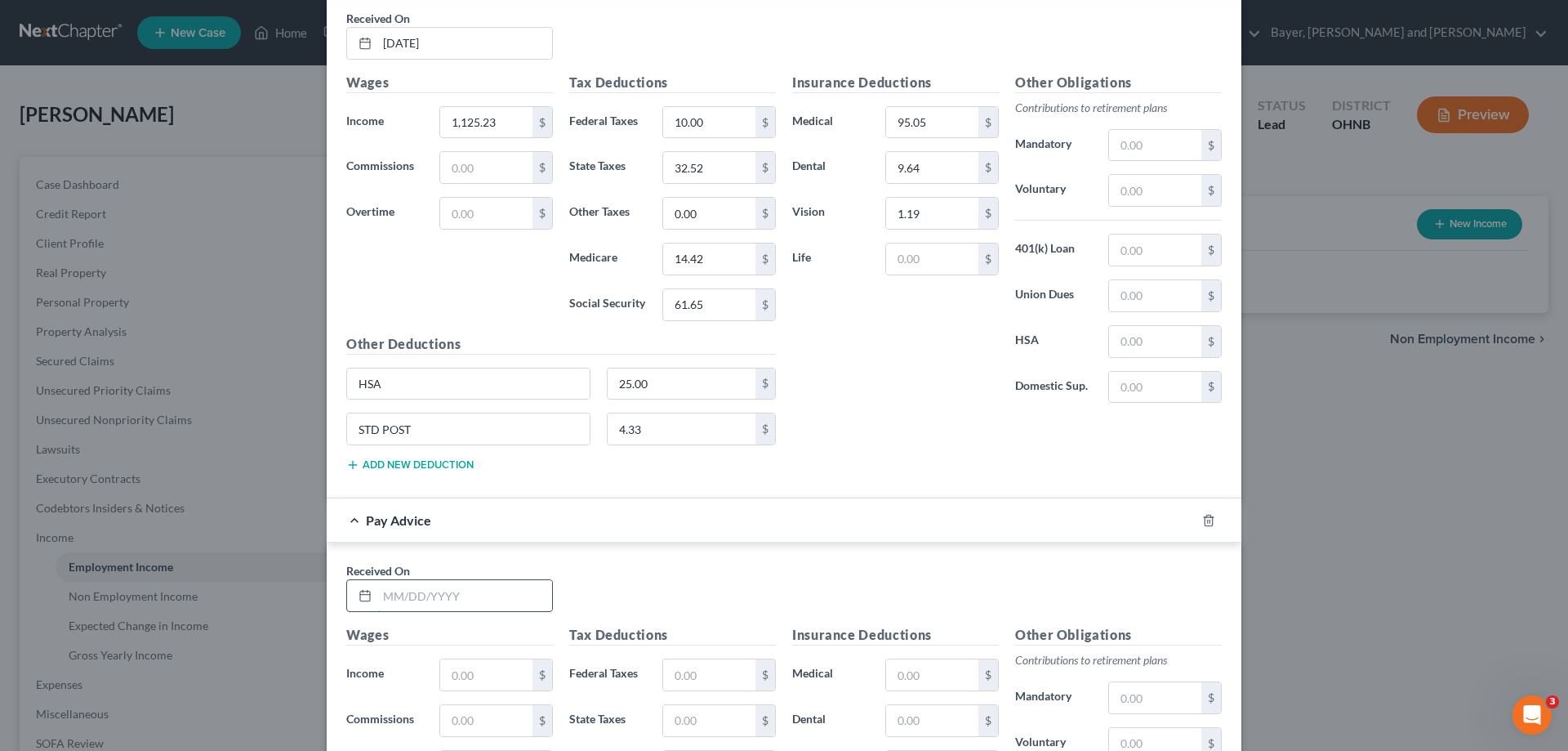
click at [493, 600] on input "text" at bounding box center [464, 596] width 175 height 31
click at [483, 679] on input "text" at bounding box center [486, 675] width 92 height 31
click at [730, 682] on input "text" at bounding box center [709, 675] width 92 height 31
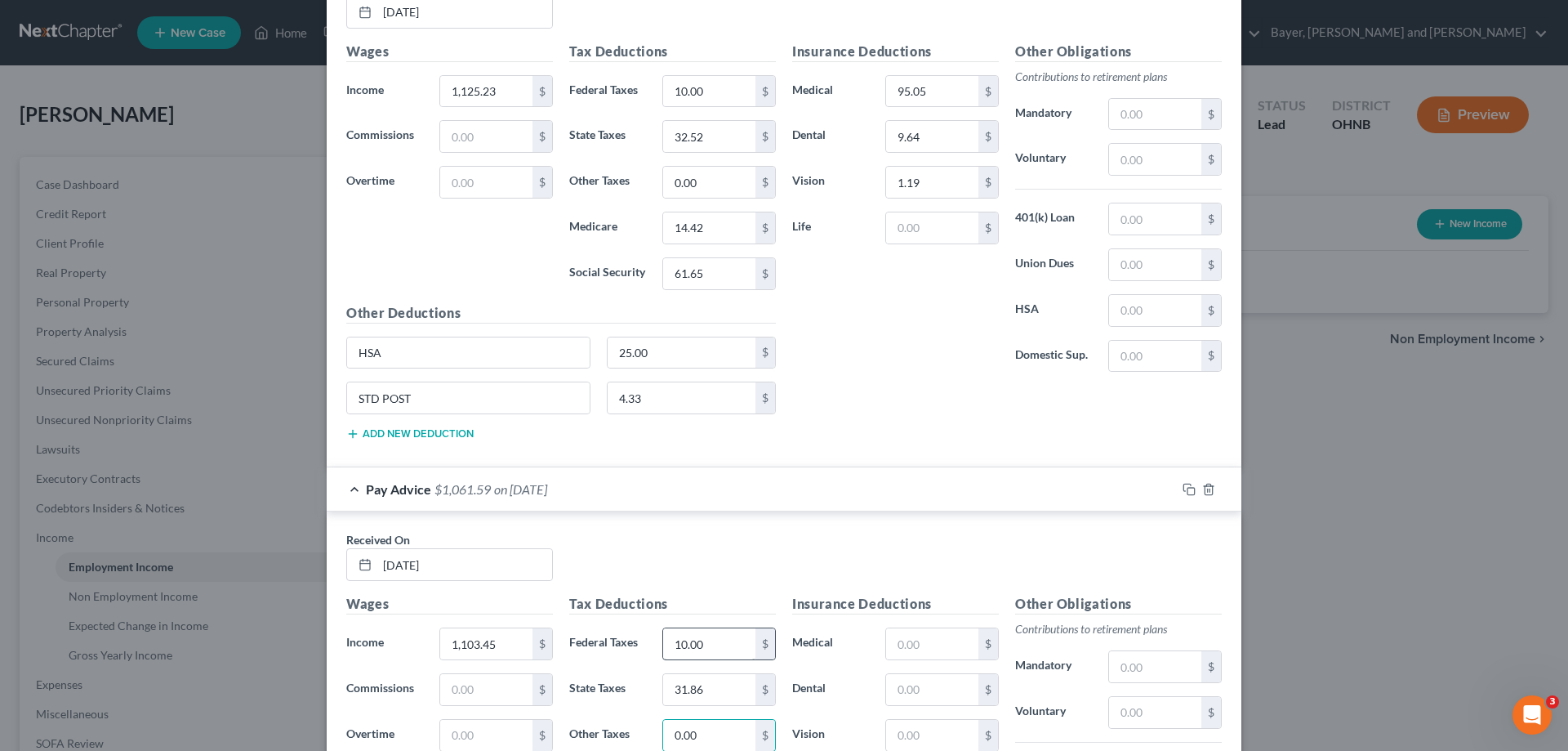
scroll to position [11587, 0]
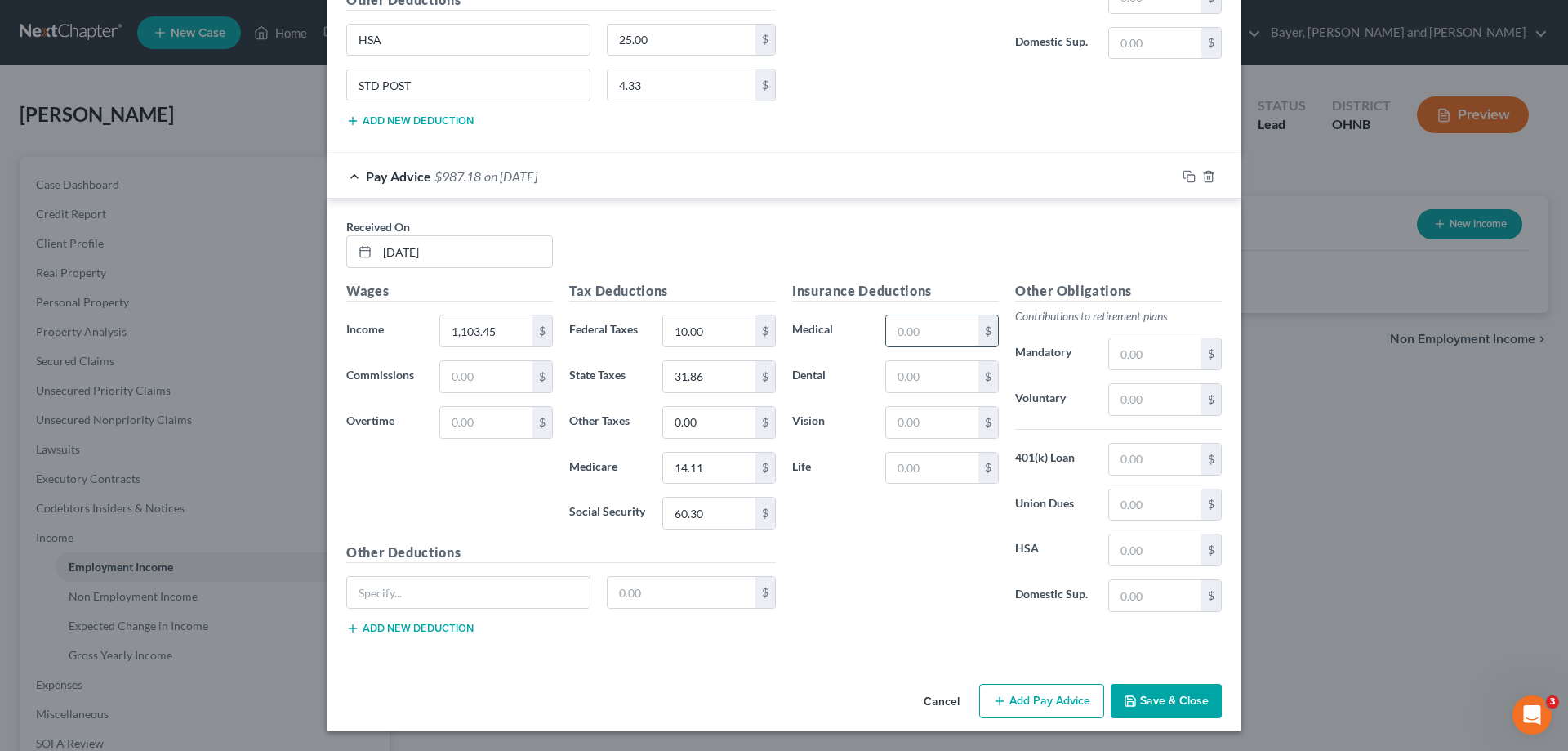
click at [924, 336] on input "text" at bounding box center [932, 331] width 92 height 31
click at [526, 591] on input "text" at bounding box center [468, 592] width 242 height 31
click at [657, 591] on input "text" at bounding box center [682, 592] width 148 height 31
click at [392, 626] on button "Add new deduction" at bounding box center [410, 628] width 128 height 13
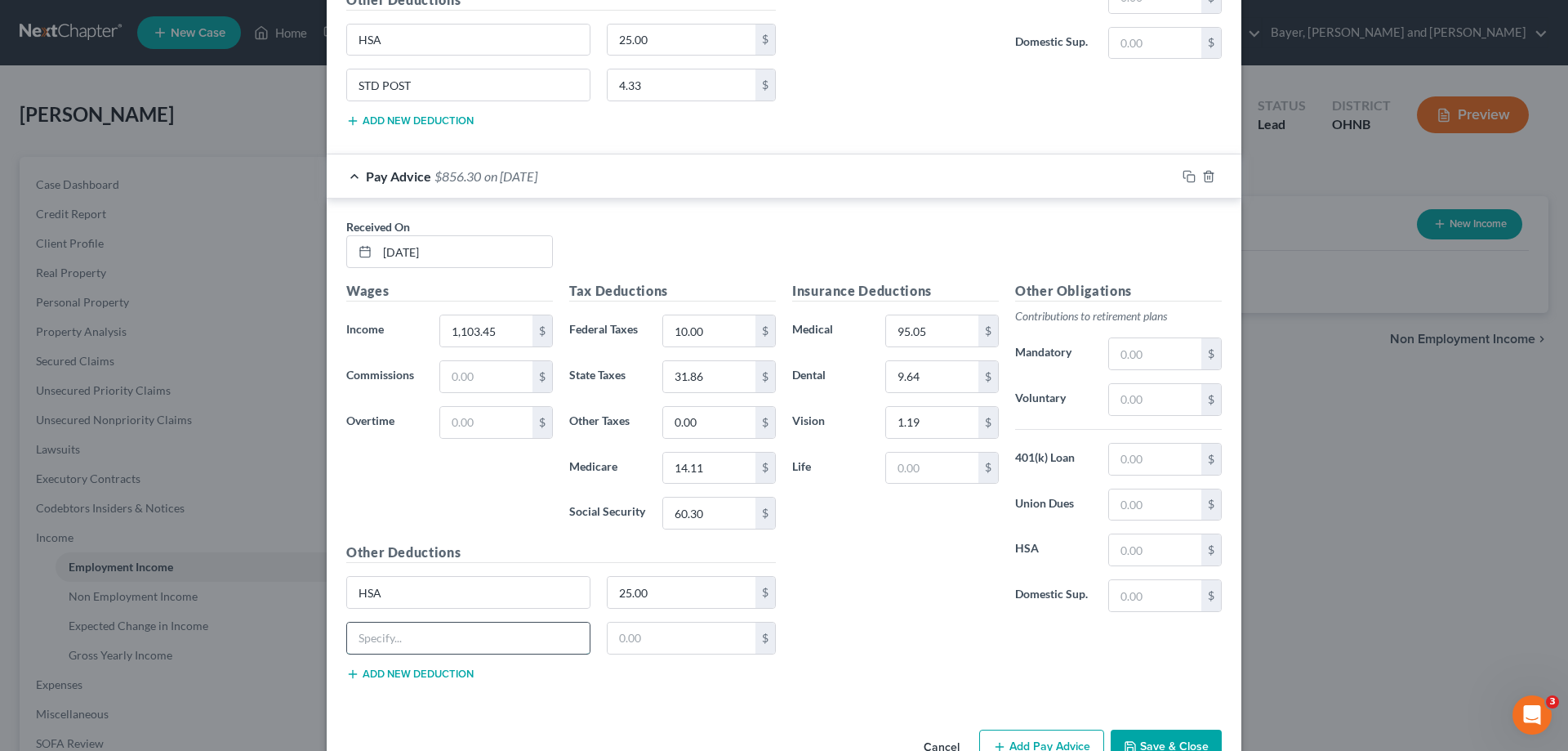
click at [392, 626] on input "text" at bounding box center [468, 638] width 242 height 31
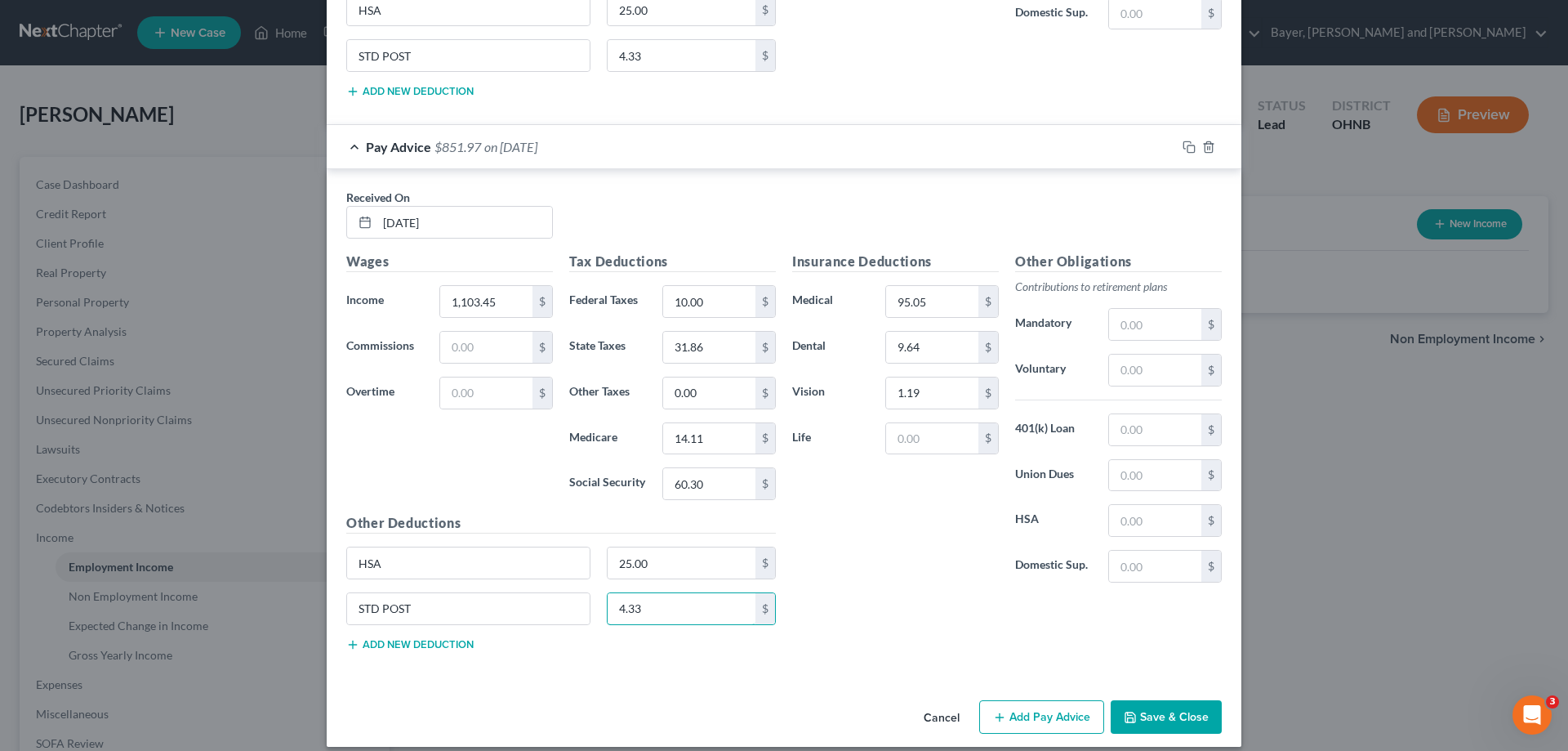
scroll to position [11632, 0]
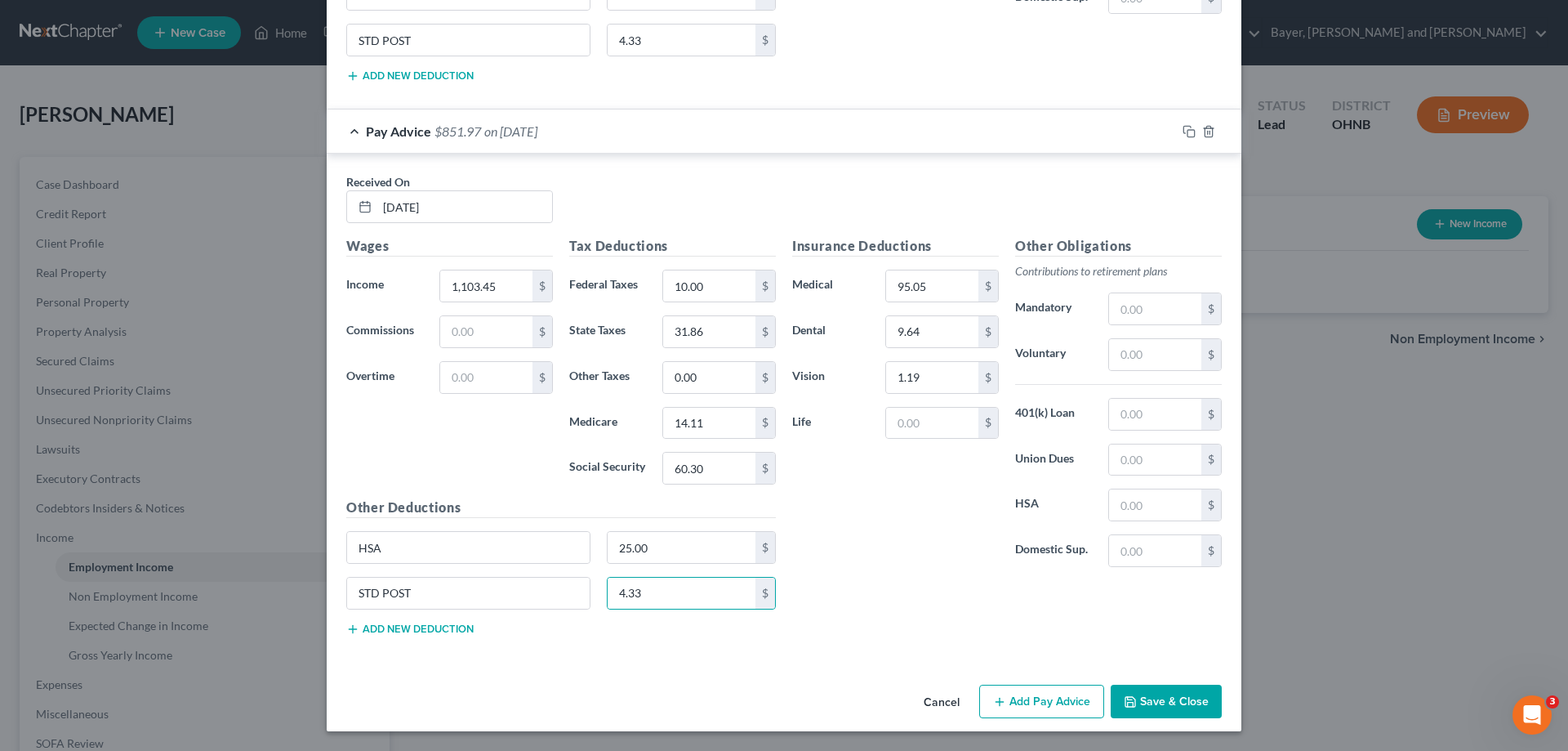
click at [1060, 711] on button "Add Pay Advice" at bounding box center [1041, 702] width 125 height 34
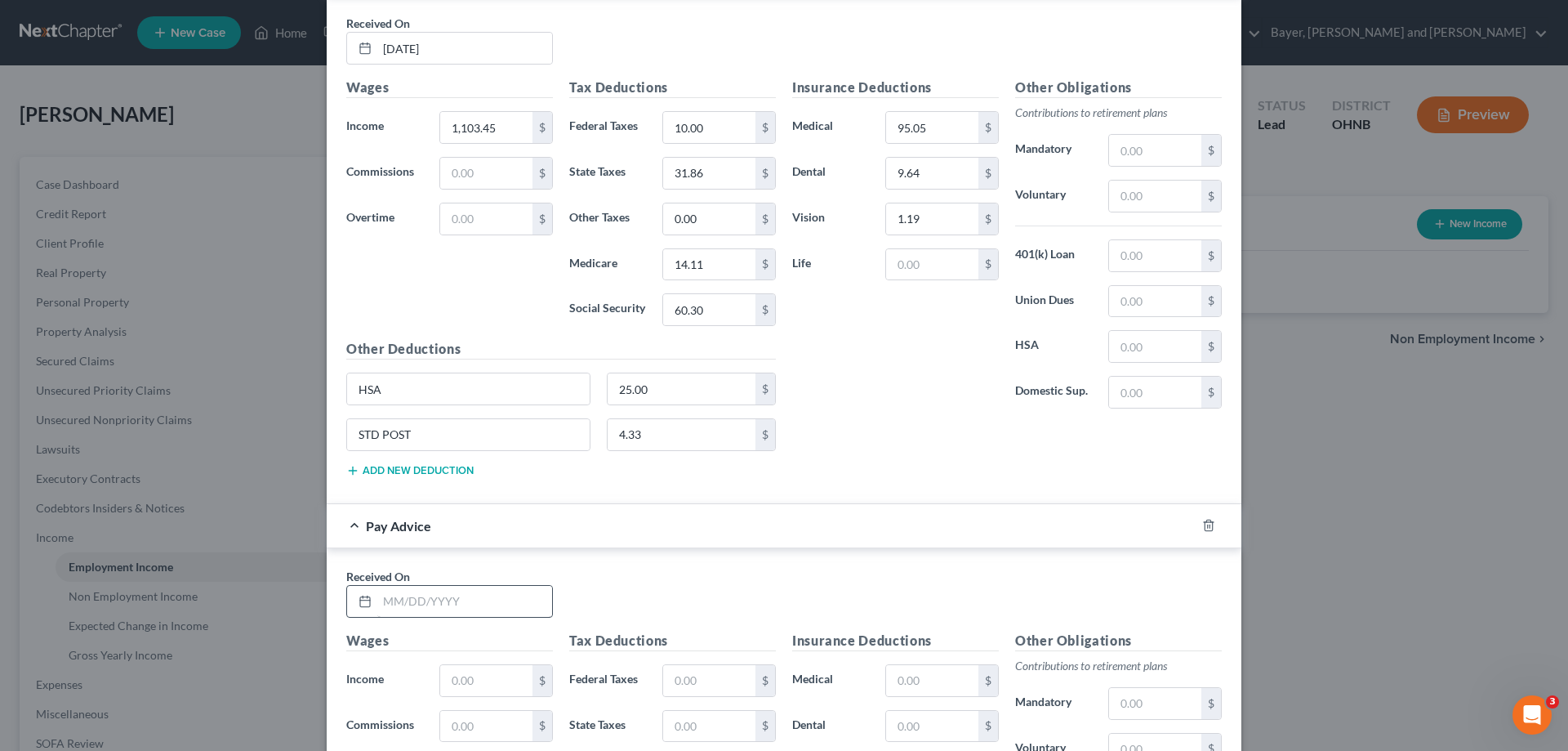
scroll to position [11796, 0]
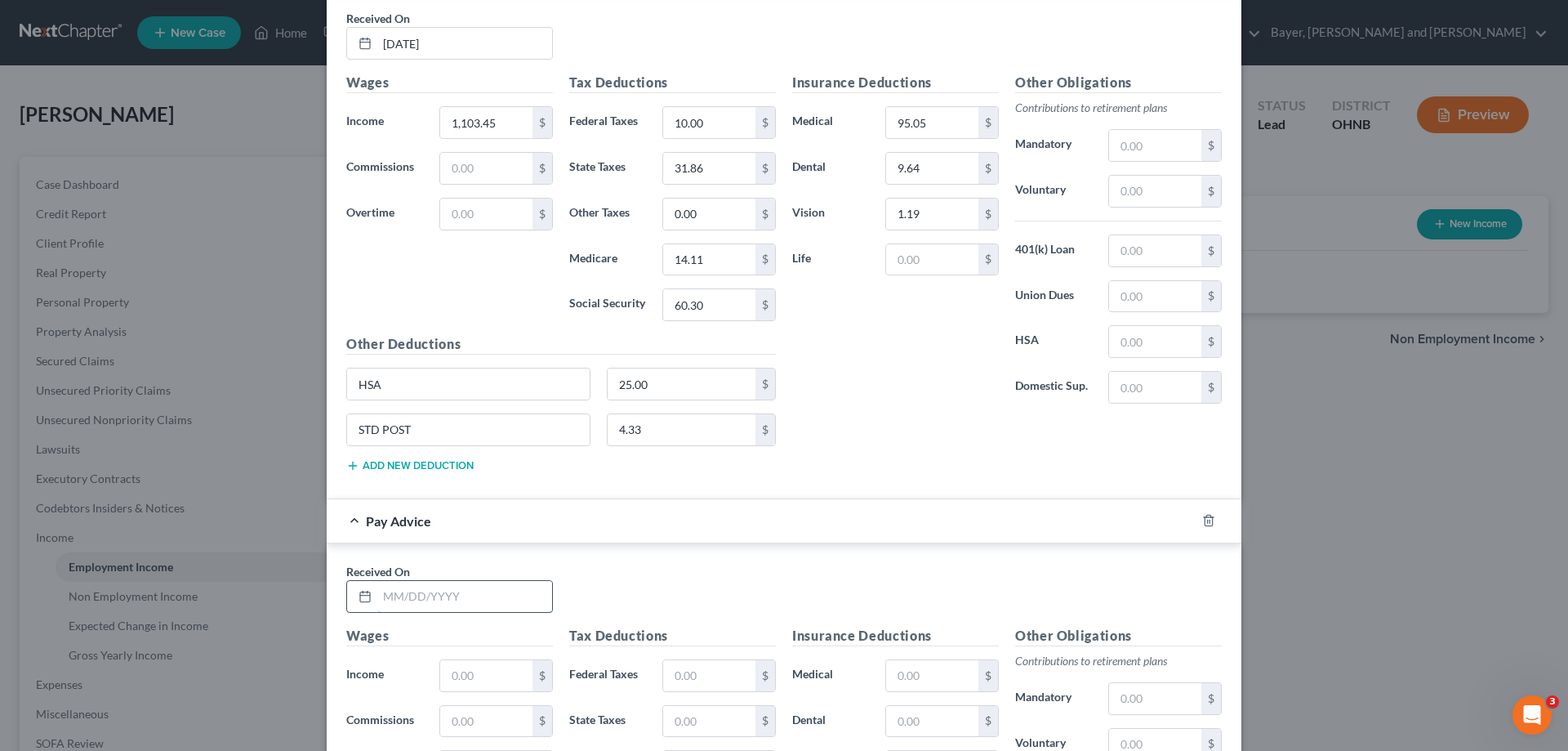
click at [507, 606] on input "text" at bounding box center [464, 596] width 175 height 31
click at [481, 682] on input "text" at bounding box center [486, 676] width 92 height 31
click at [736, 674] on input "text" at bounding box center [709, 676] width 92 height 31
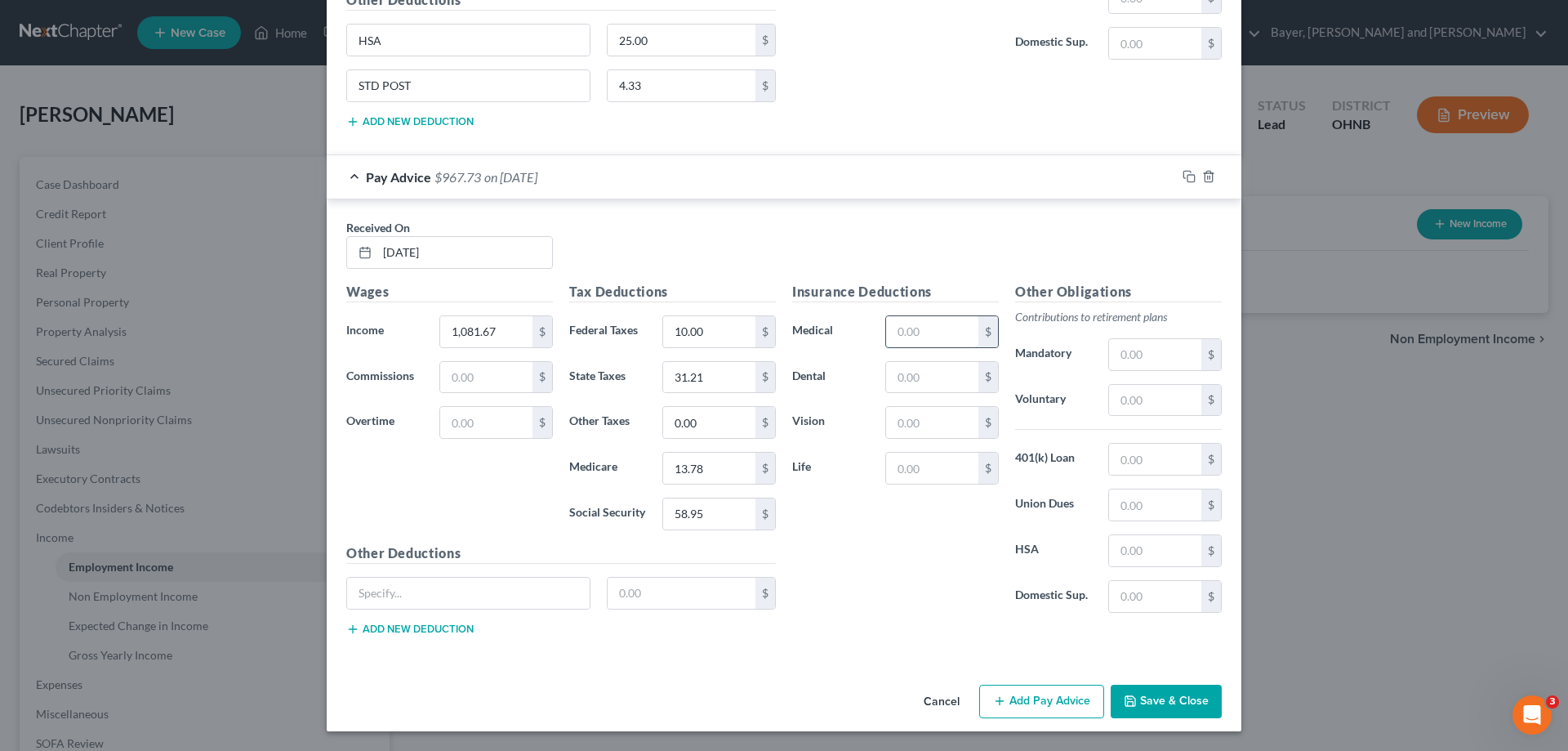
click at [908, 342] on input "text" at bounding box center [932, 331] width 92 height 31
click at [414, 595] on input "text" at bounding box center [468, 593] width 242 height 31
click at [647, 594] on input "text" at bounding box center [682, 593] width 148 height 31
click at [396, 627] on button "Add new deduction" at bounding box center [410, 629] width 128 height 13
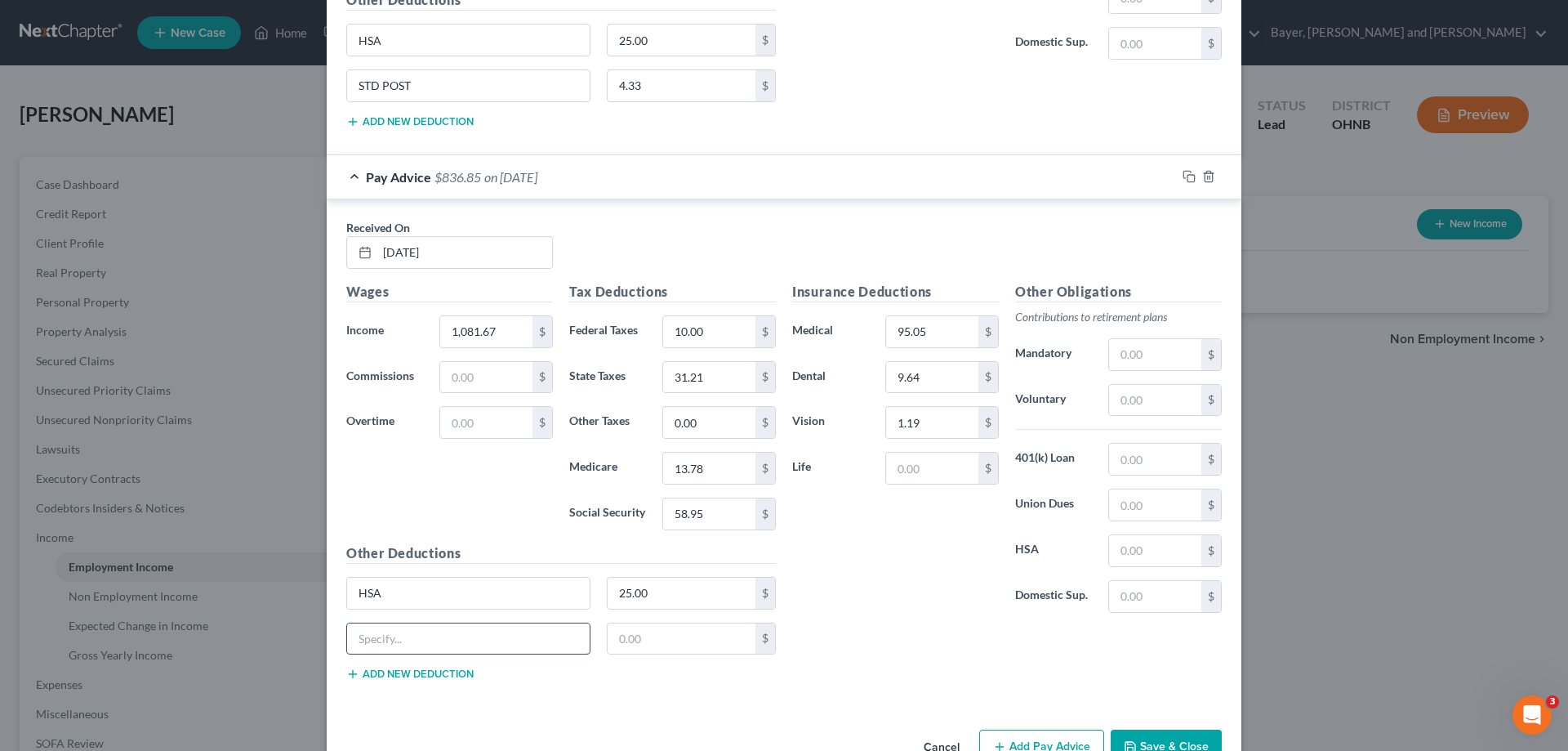
click at [396, 632] on input "text" at bounding box center [468, 639] width 242 height 31
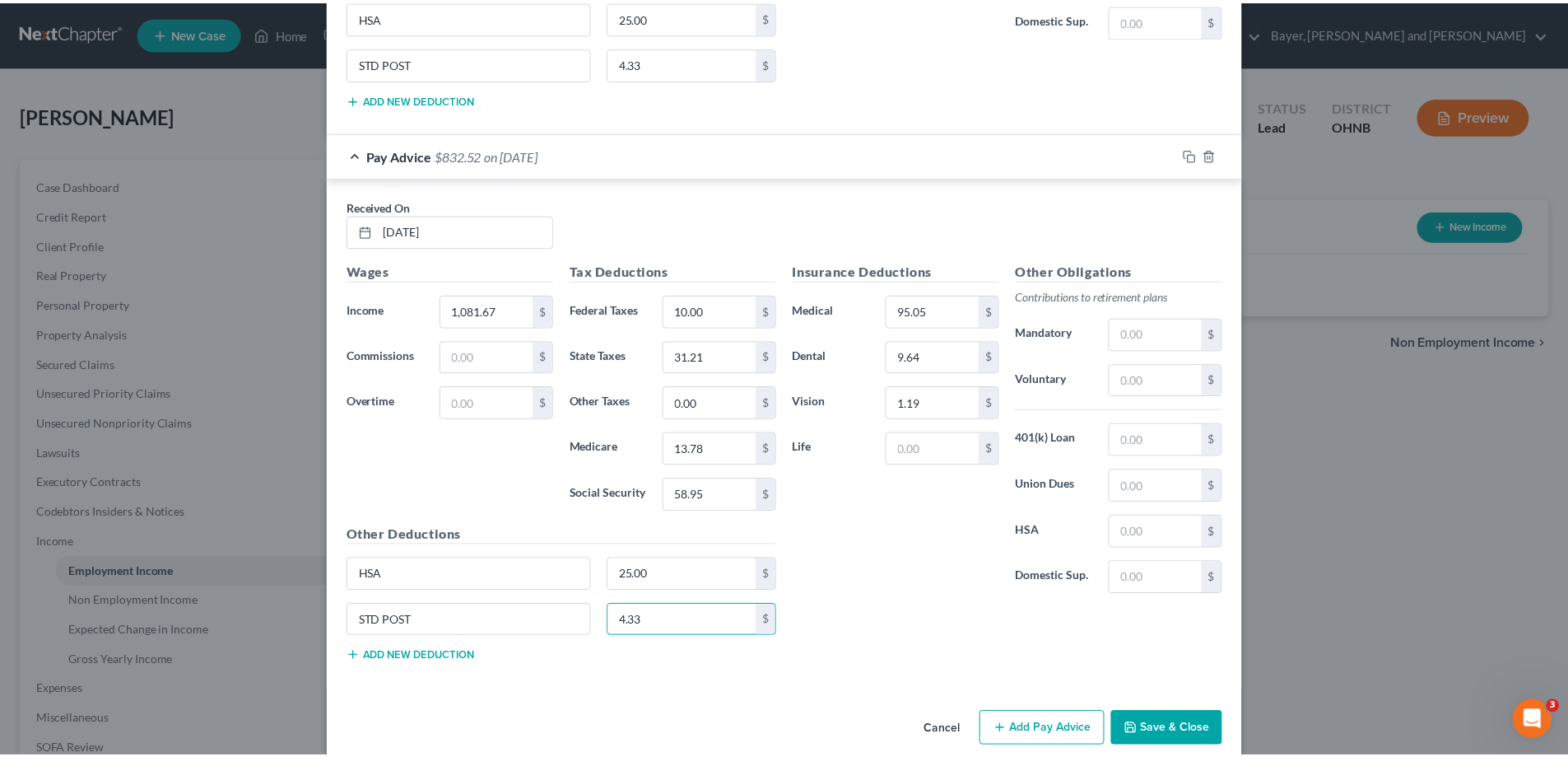
scroll to position [12283, 0]
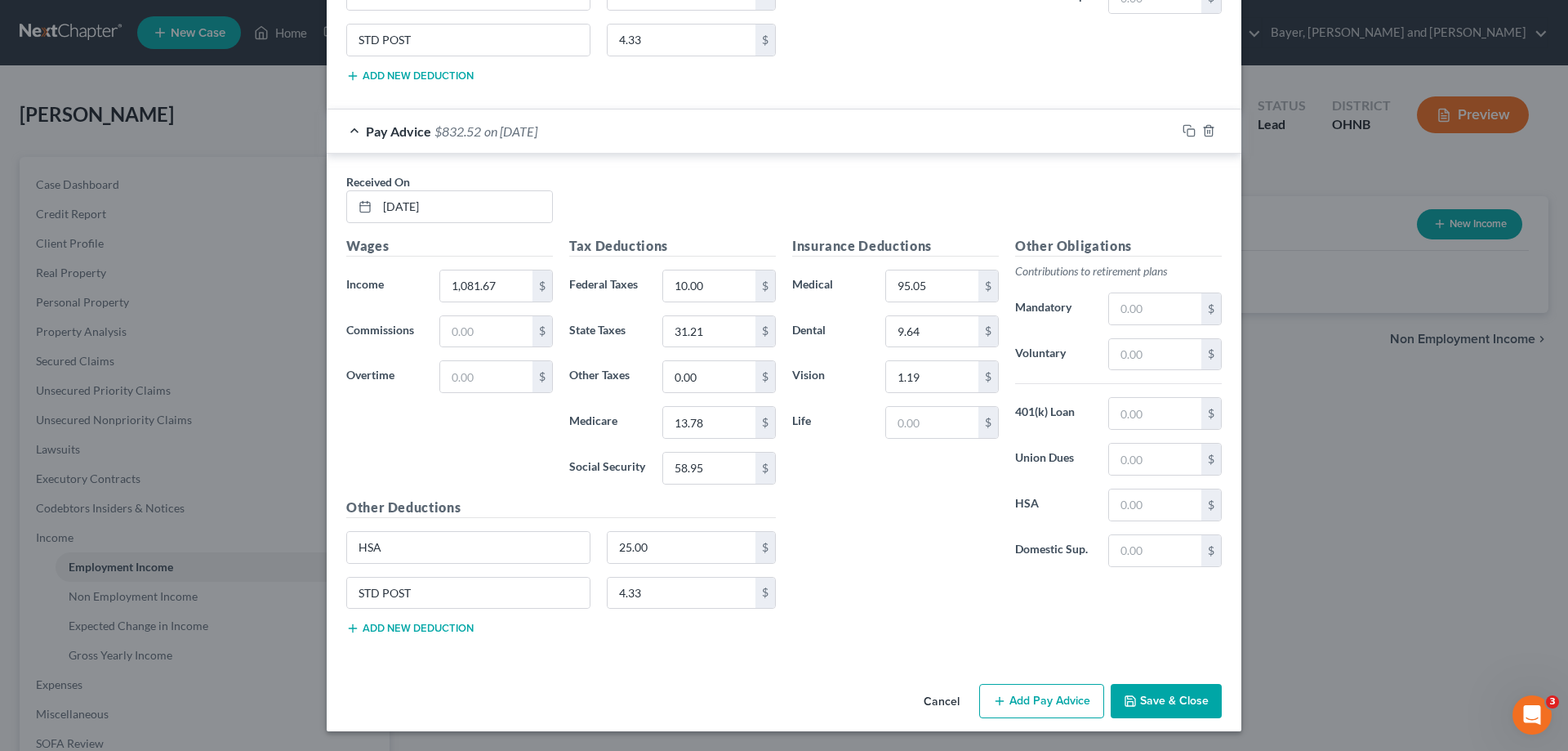
click at [1172, 707] on button "Save & Close" at bounding box center [1167, 701] width 111 height 34
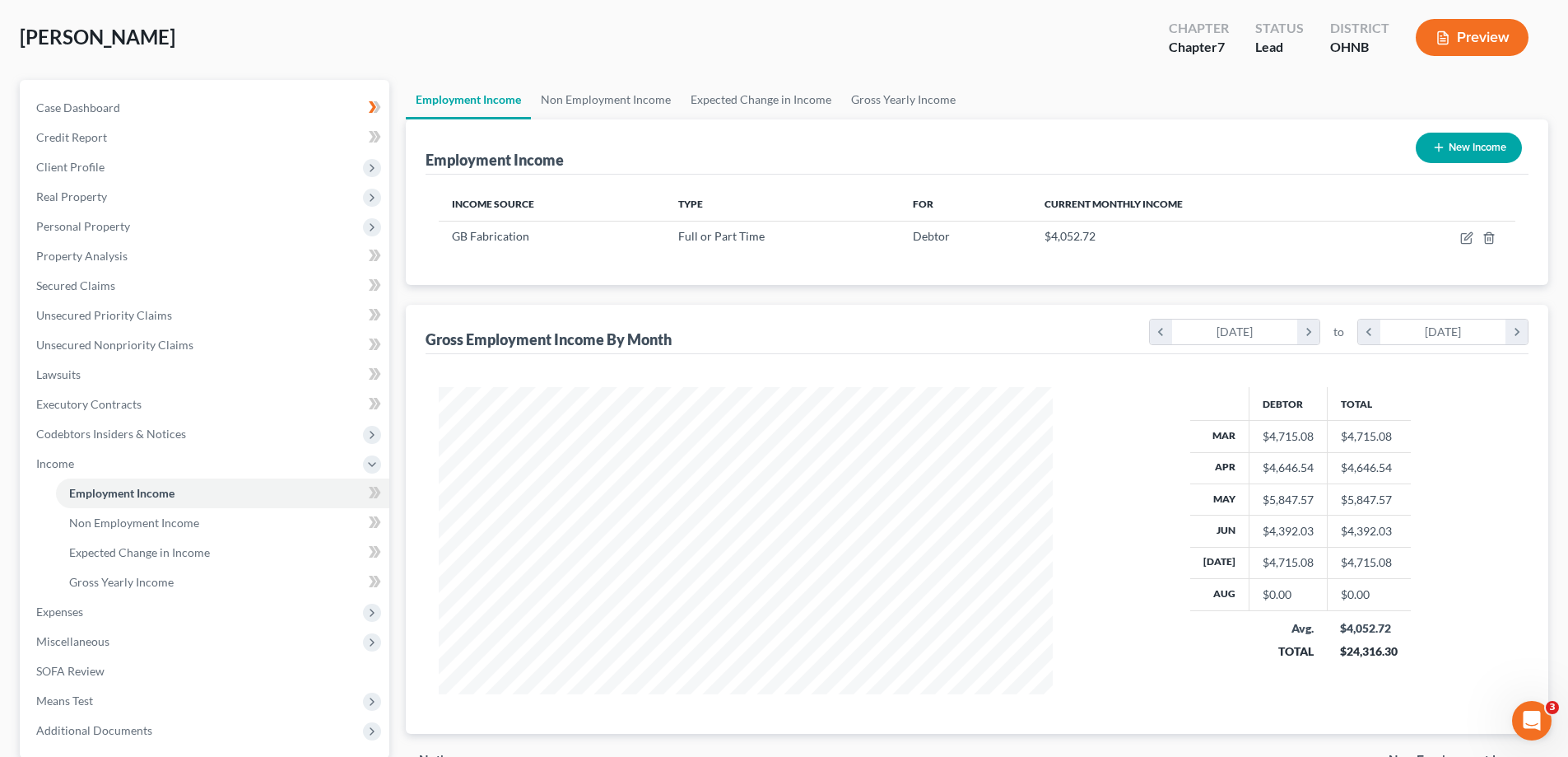
scroll to position [237, 0]
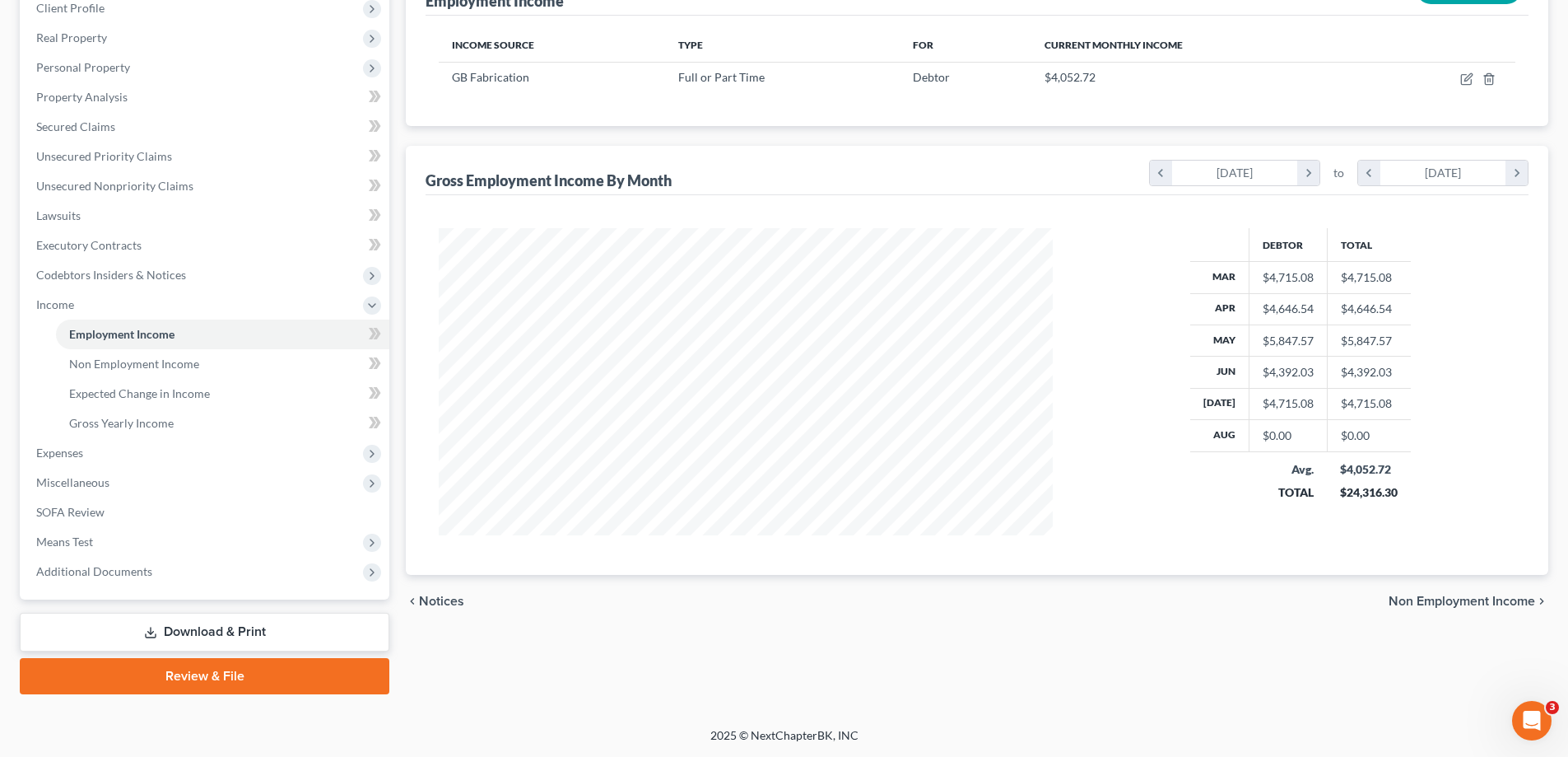
click at [1467, 598] on span "Non Employment Income" at bounding box center [1462, 601] width 147 height 14
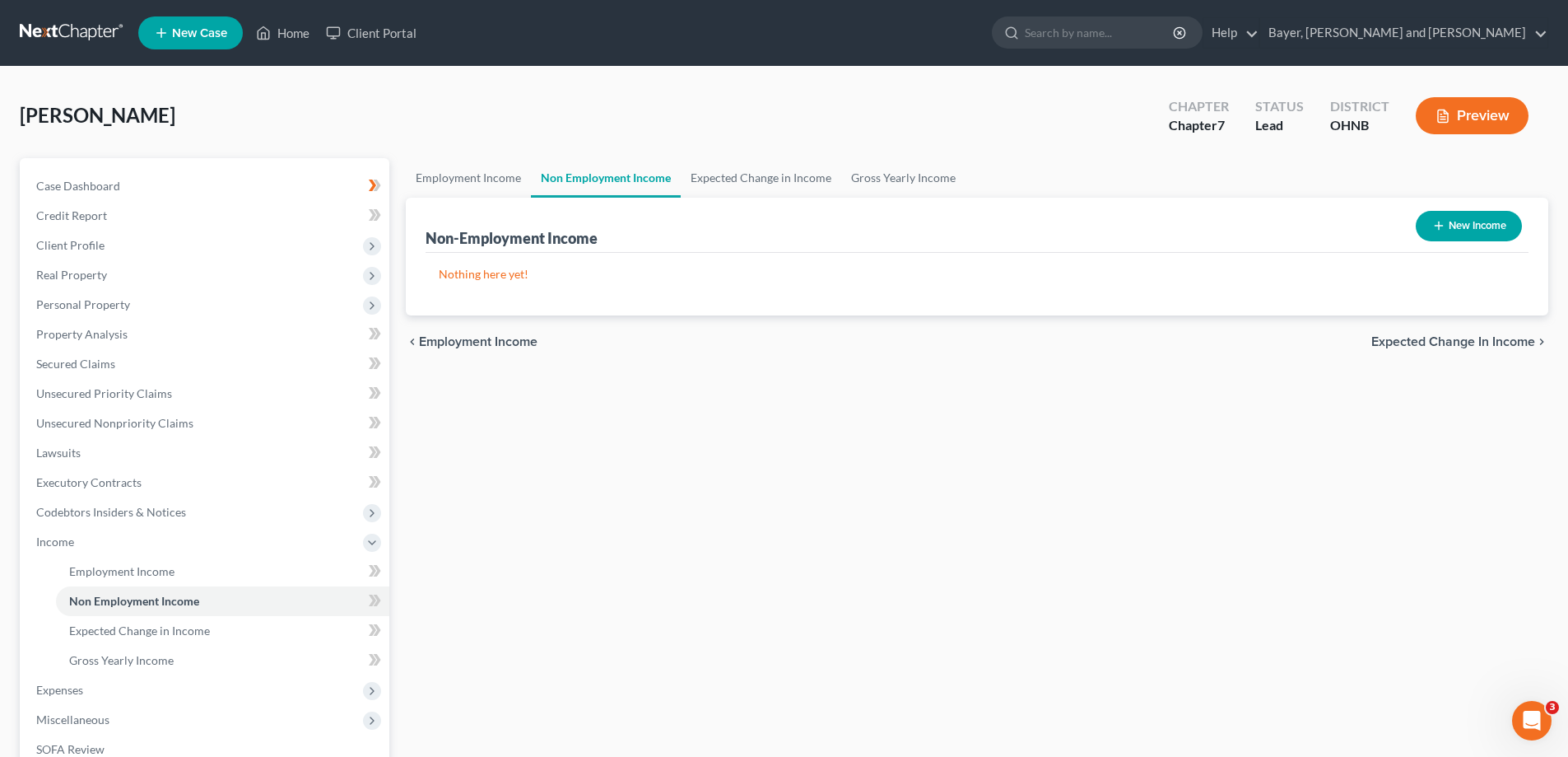
click at [1429, 340] on span "Expected Change in Income" at bounding box center [1453, 341] width 164 height 14
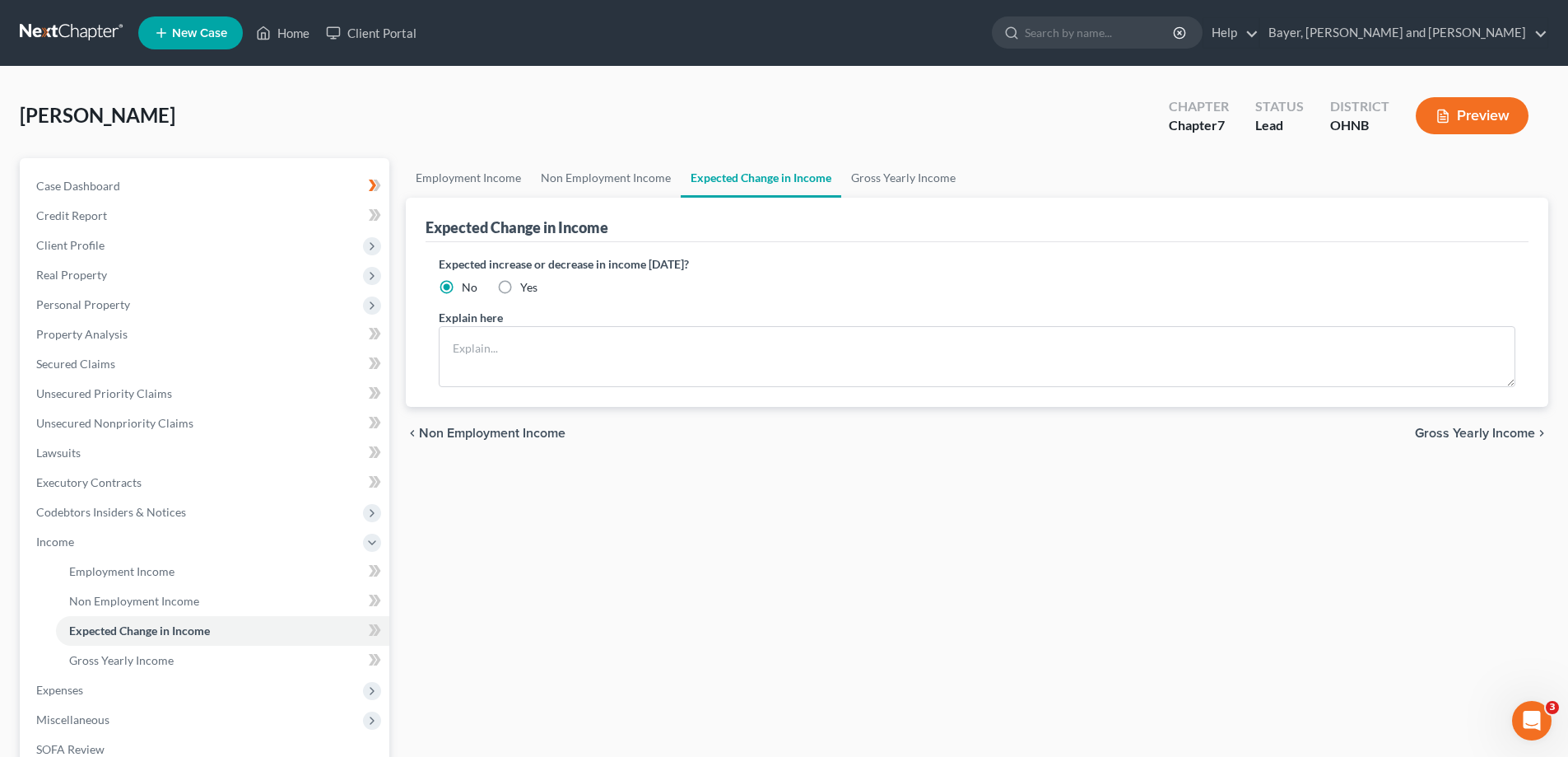
click at [1432, 438] on span "Gross Yearly Income" at bounding box center [1475, 433] width 120 height 14
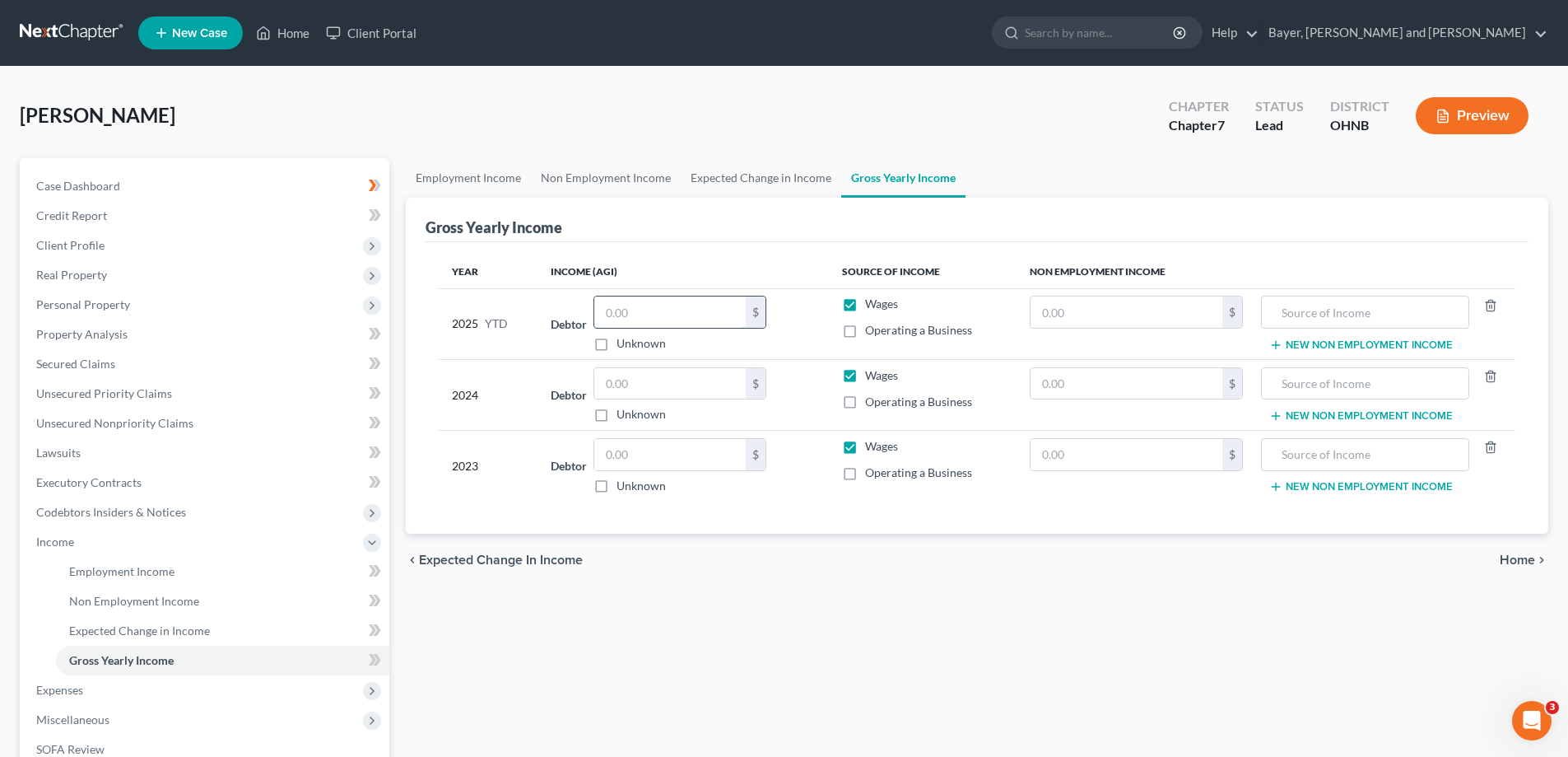
click at [660, 320] on input "text" at bounding box center [670, 311] width 151 height 32
click at [653, 384] on input "text" at bounding box center [670, 383] width 151 height 32
click at [632, 461] on input "text" at bounding box center [670, 455] width 151 height 32
click at [1515, 553] on span "Home" at bounding box center [1517, 560] width 35 height 14
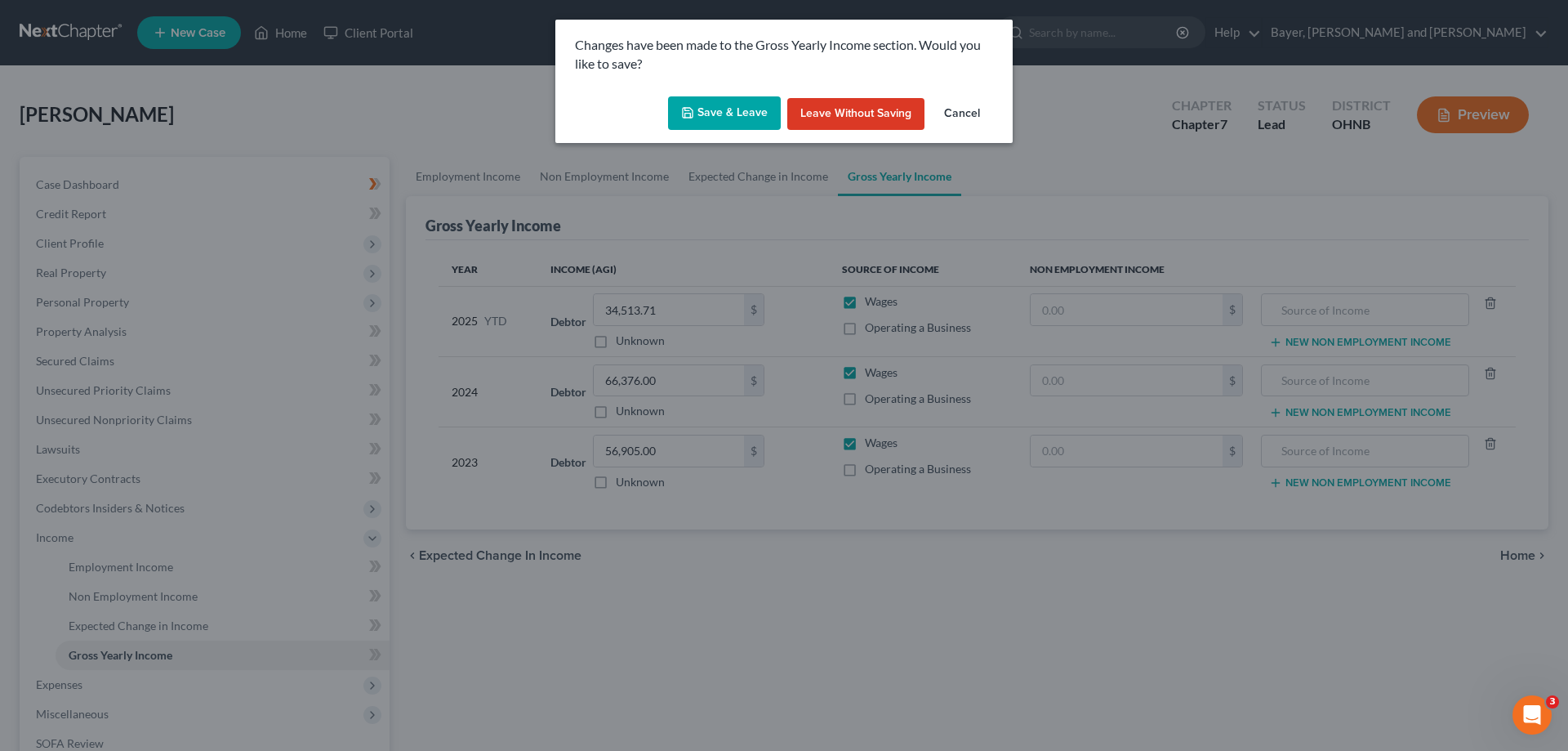
click at [737, 112] on button "Save & Leave" at bounding box center [724, 113] width 112 height 34
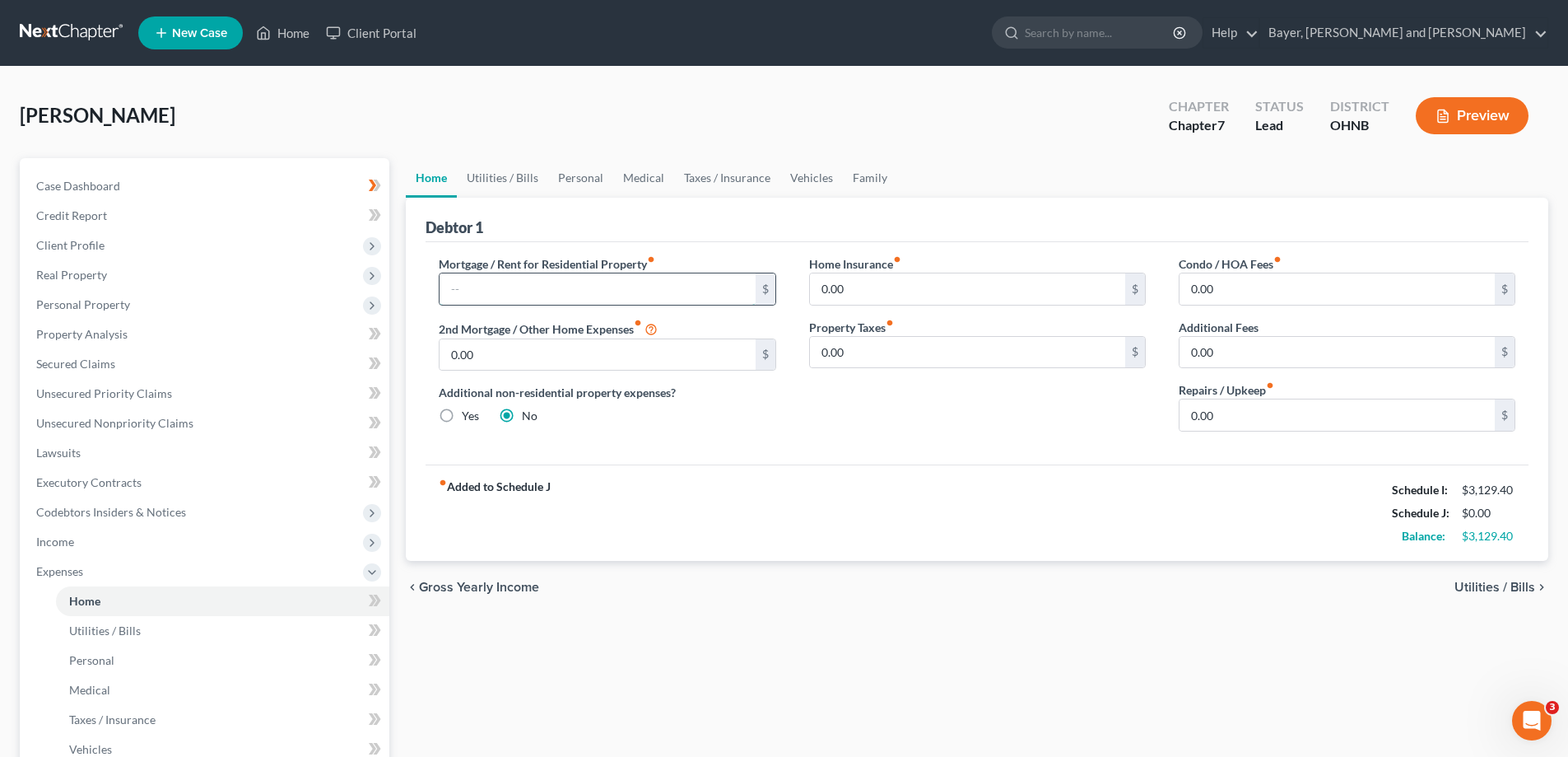
click at [511, 284] on input "text" at bounding box center [598, 289] width 315 height 32
click at [845, 355] on input "0.00" at bounding box center [968, 352] width 315 height 32
click at [1503, 588] on span "Utilities / Bills" at bounding box center [1495, 587] width 81 height 14
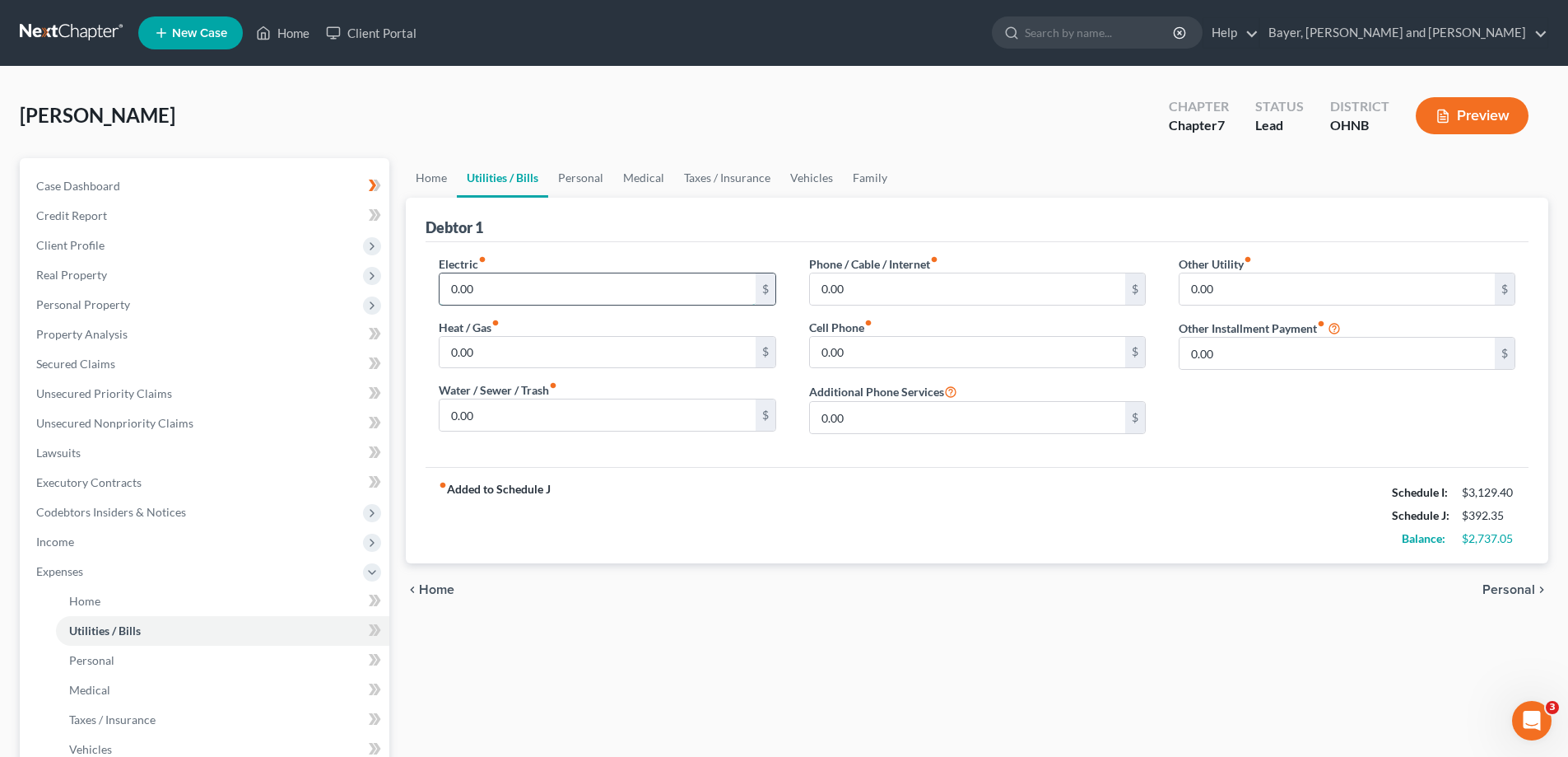
click at [515, 298] on input "0.00" at bounding box center [598, 289] width 315 height 32
click at [521, 359] on input "0.00" at bounding box center [598, 352] width 315 height 32
click at [510, 421] on input "0.00" at bounding box center [598, 415] width 315 height 32
click at [465, 416] on input "41.56" at bounding box center [598, 415] width 315 height 32
click at [860, 277] on input "0.00" at bounding box center [968, 289] width 315 height 32
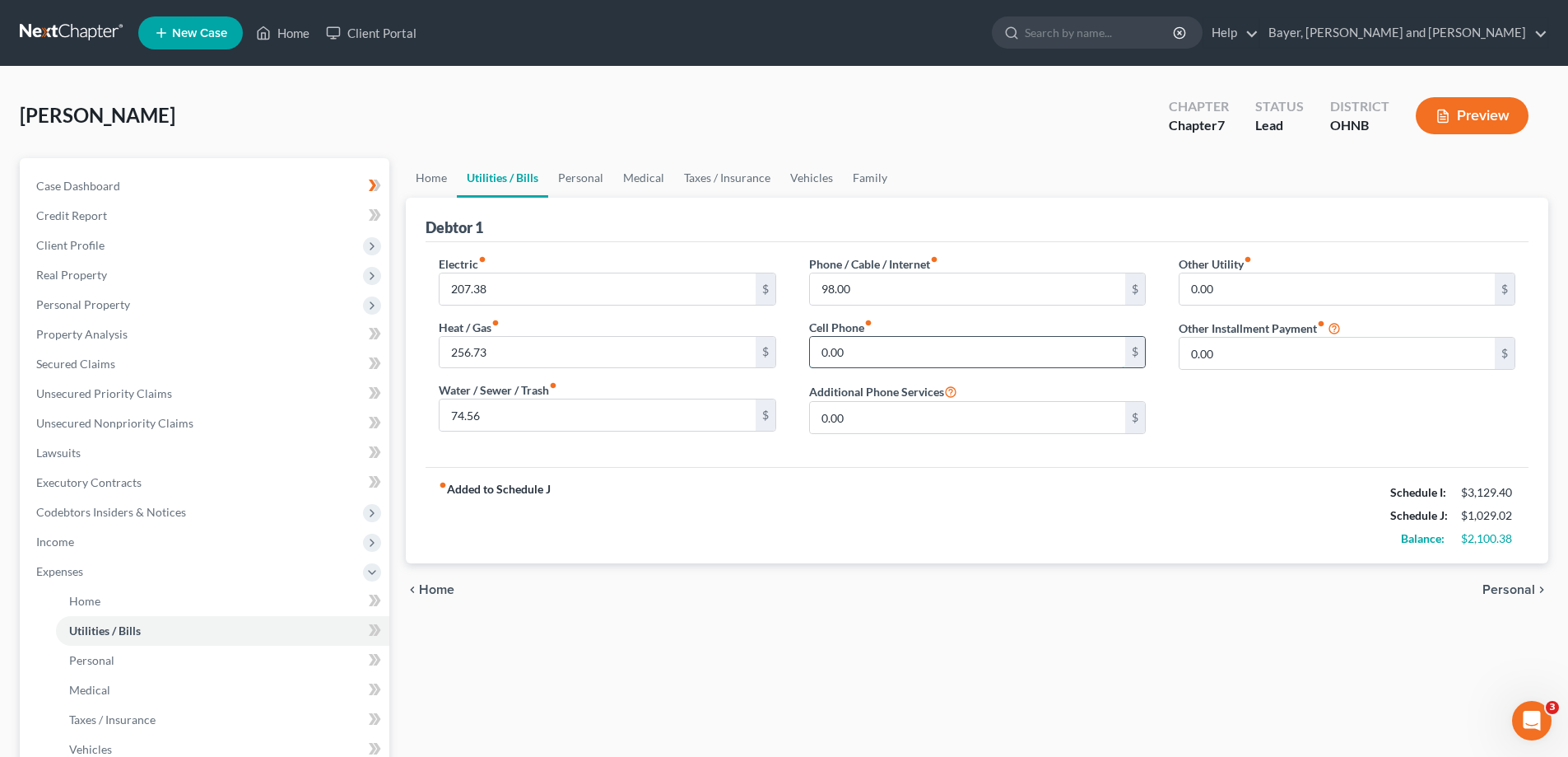
click at [833, 342] on input "0.00" at bounding box center [968, 352] width 315 height 32
click at [1519, 586] on span "Personal" at bounding box center [1509, 589] width 53 height 14
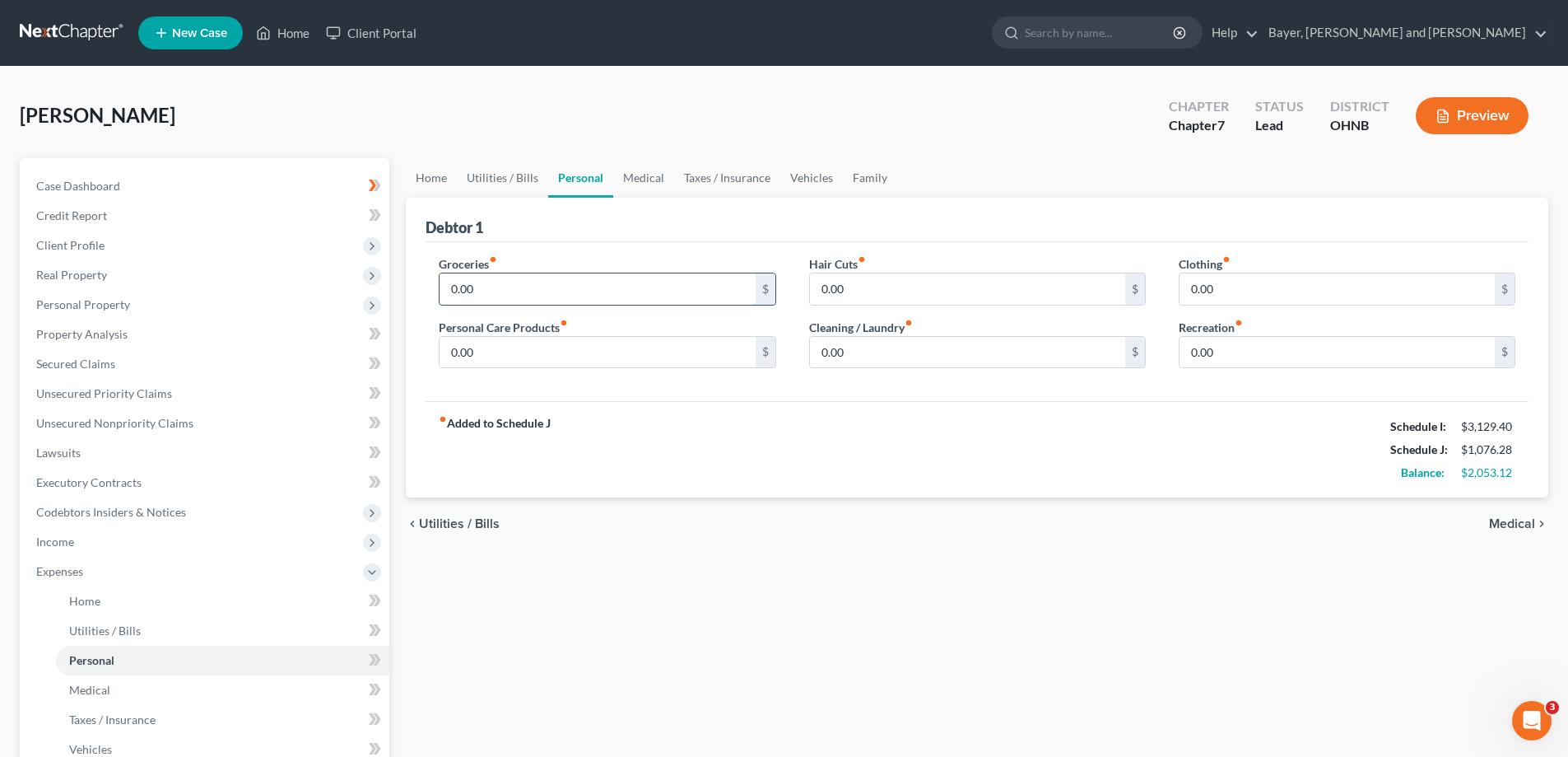
click at [595, 297] on input "0.00" at bounding box center [598, 289] width 315 height 32
click at [550, 350] on input "0.00" at bounding box center [598, 352] width 315 height 32
click at [850, 289] on input "0.00" at bounding box center [968, 289] width 315 height 32
click at [846, 354] on input "0.00" at bounding box center [968, 352] width 315 height 32
click at [1214, 300] on input "0.00" at bounding box center [1337, 289] width 315 height 32
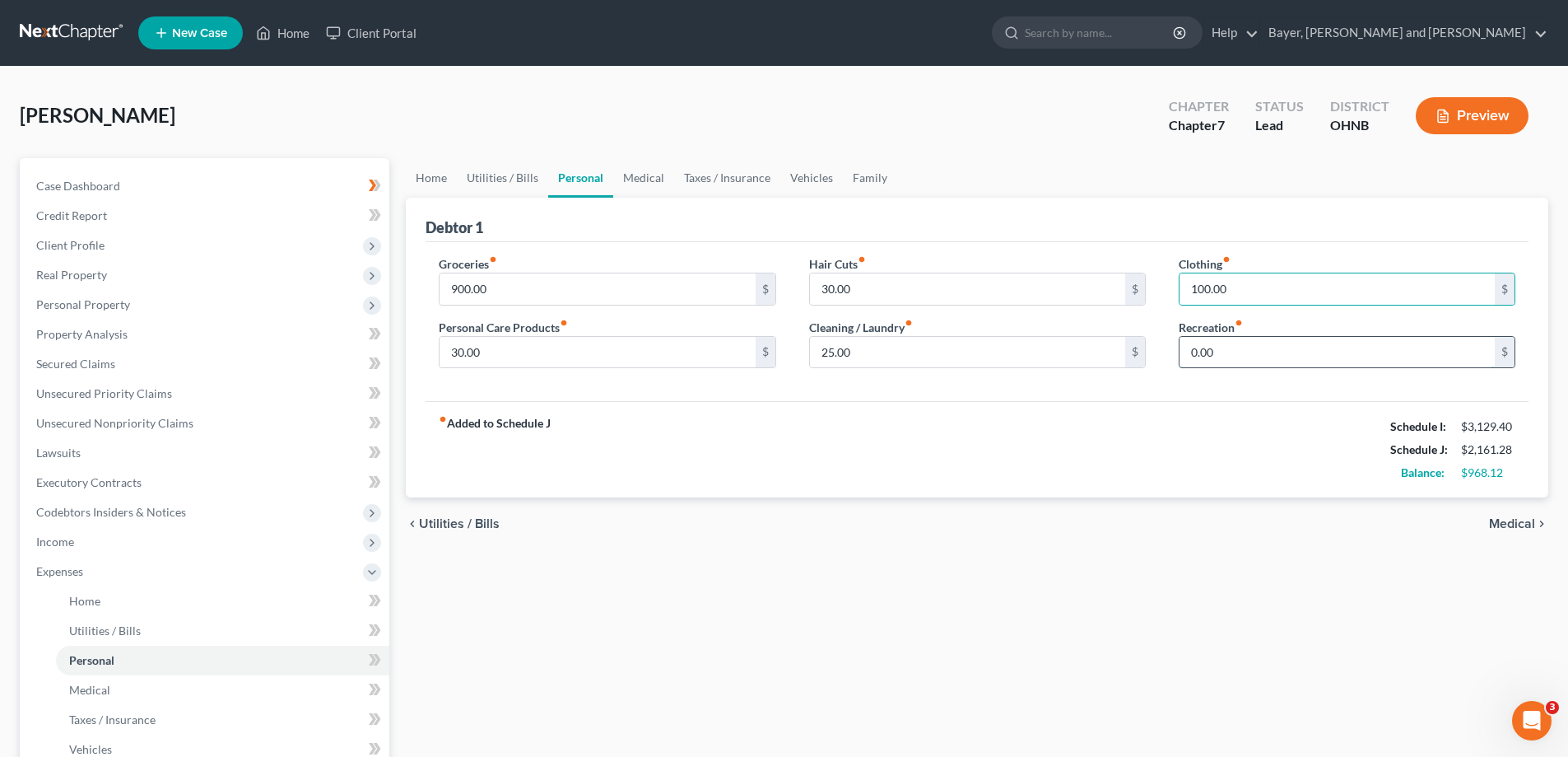
click at [1237, 340] on input "0.00" at bounding box center [1337, 352] width 315 height 32
click at [1504, 522] on span "Medical" at bounding box center [1512, 523] width 46 height 14
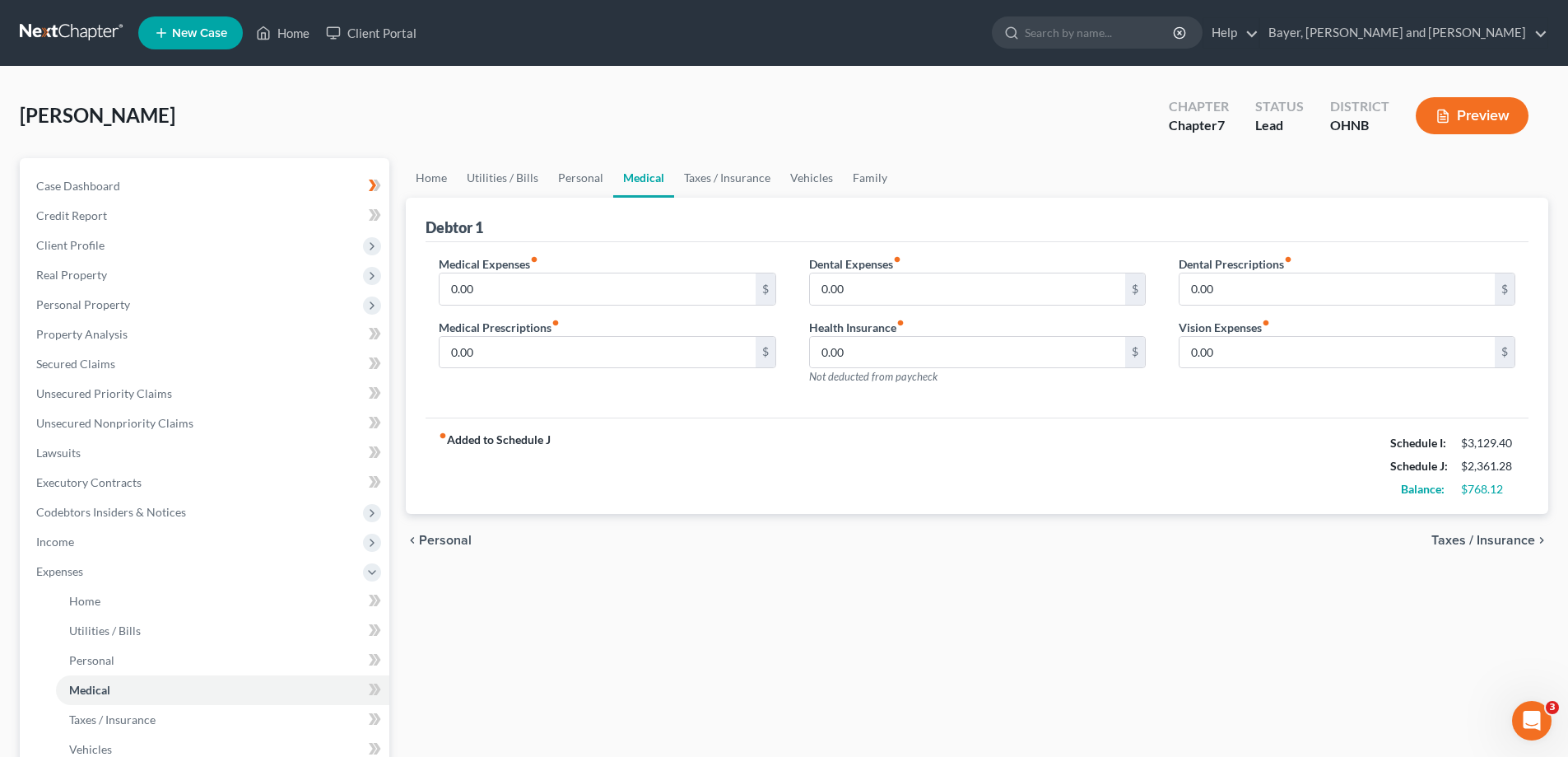
click at [1496, 541] on span "Taxes / Insurance" at bounding box center [1483, 540] width 104 height 14
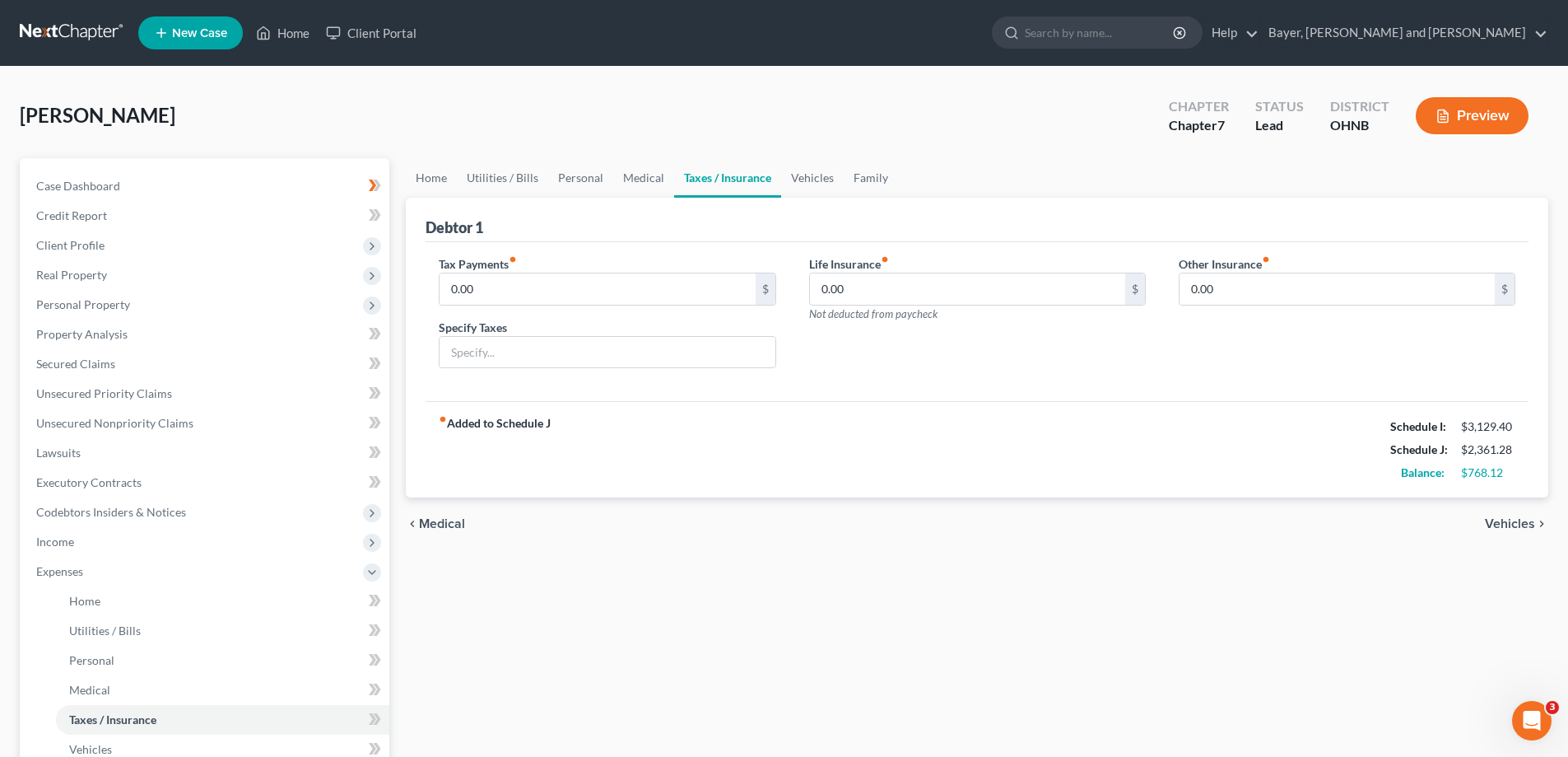
click at [1493, 522] on span "Vehicles" at bounding box center [1509, 523] width 50 height 14
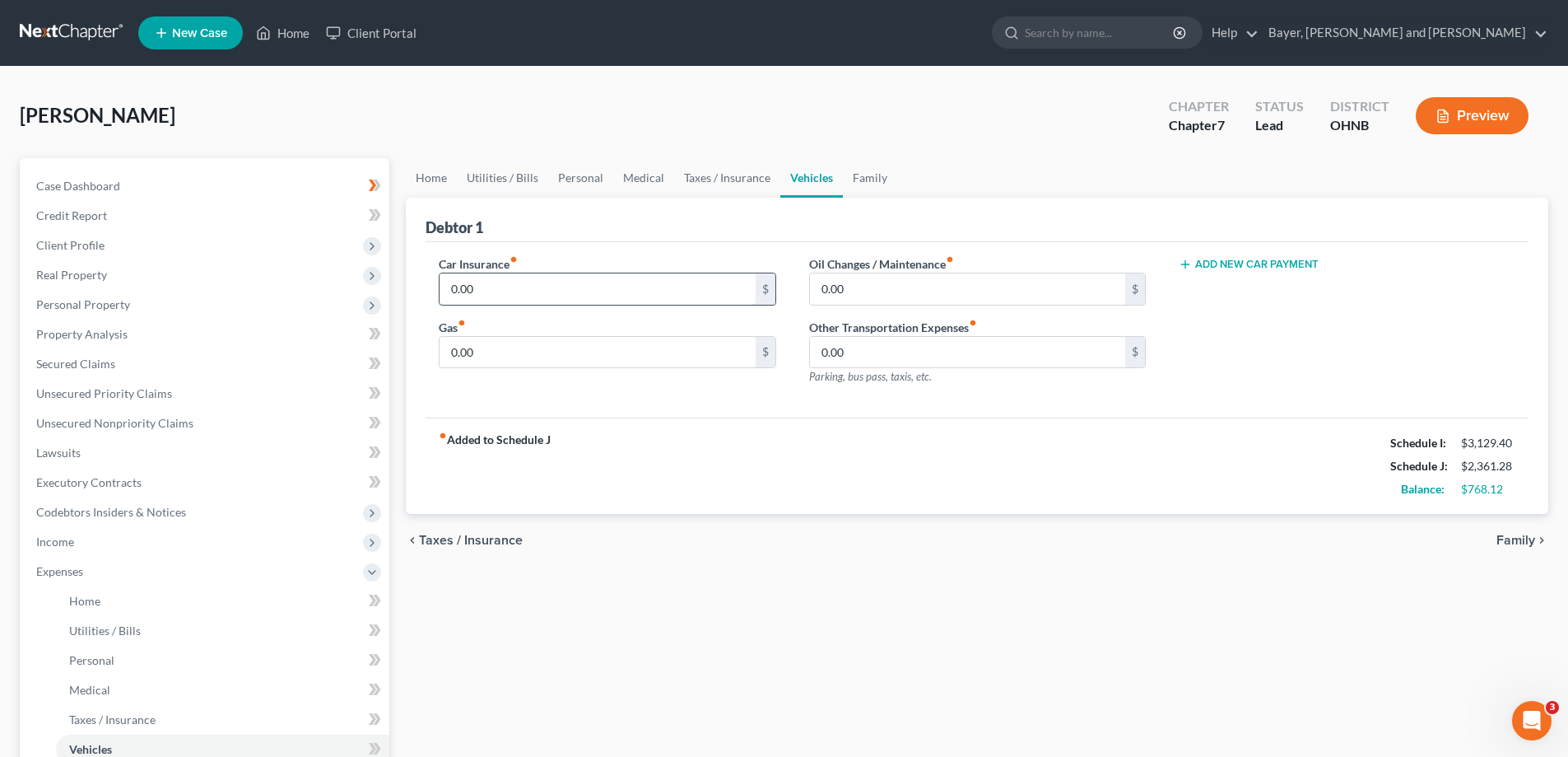
click at [484, 297] on input "0.00" at bounding box center [598, 289] width 315 height 32
click at [489, 359] on input "0.00" at bounding box center [598, 352] width 315 height 32
click at [441, 182] on link "Home" at bounding box center [431, 178] width 51 height 40
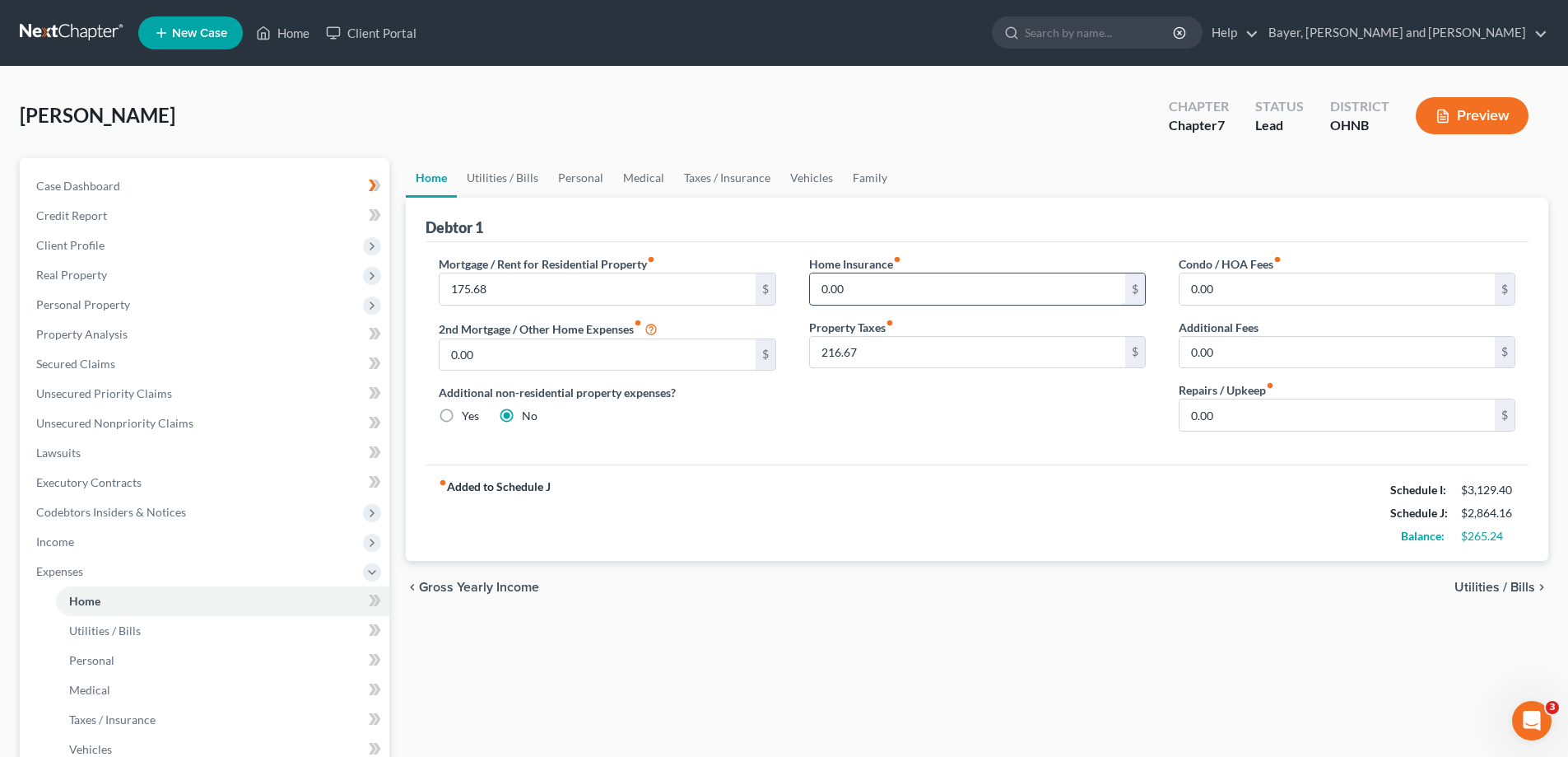
click at [875, 288] on input "0.00" at bounding box center [968, 289] width 315 height 32
click at [1499, 587] on span "Utilities / Bills" at bounding box center [1495, 587] width 81 height 14
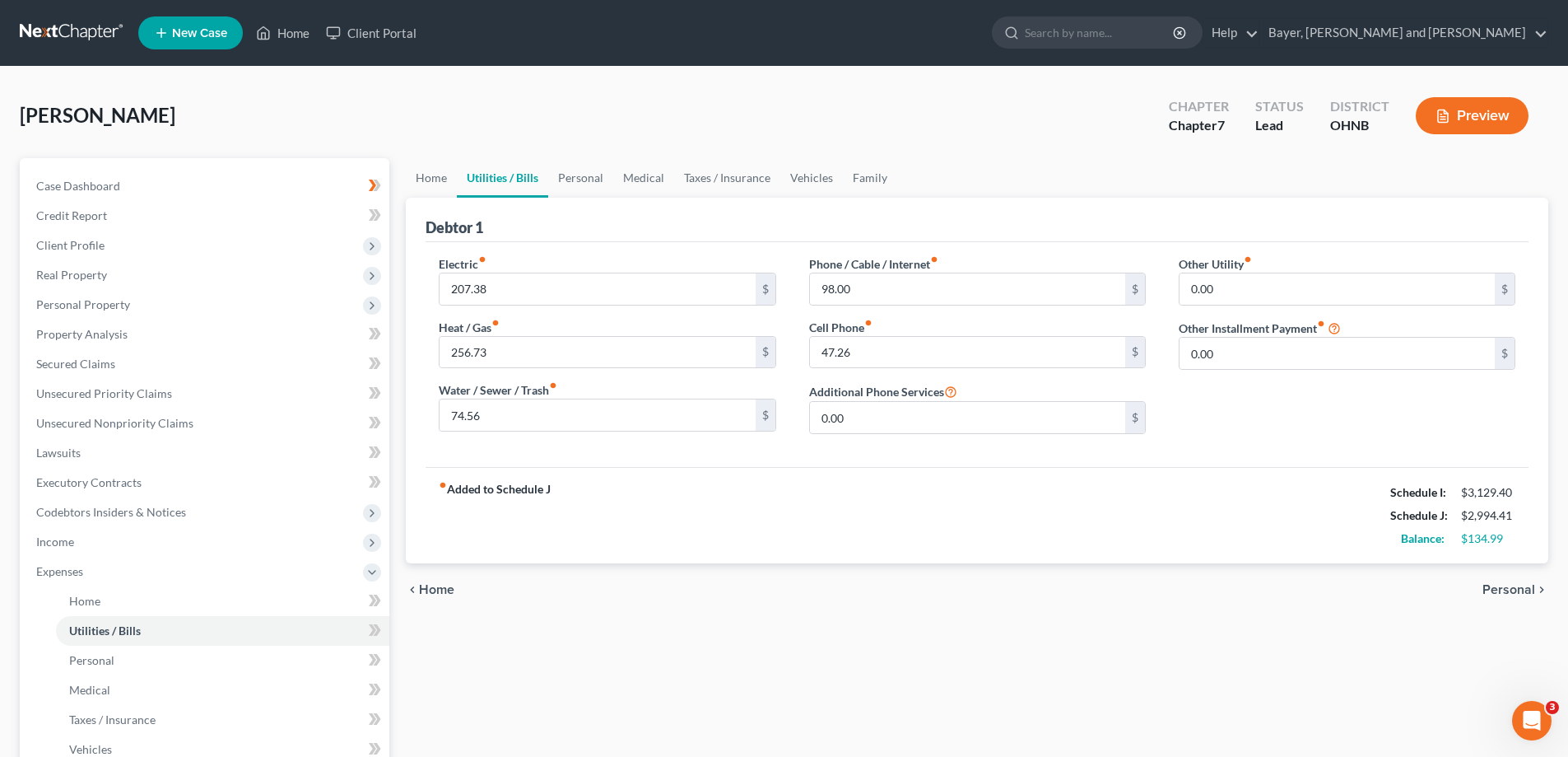
click at [1511, 586] on span "Personal" at bounding box center [1509, 589] width 53 height 14
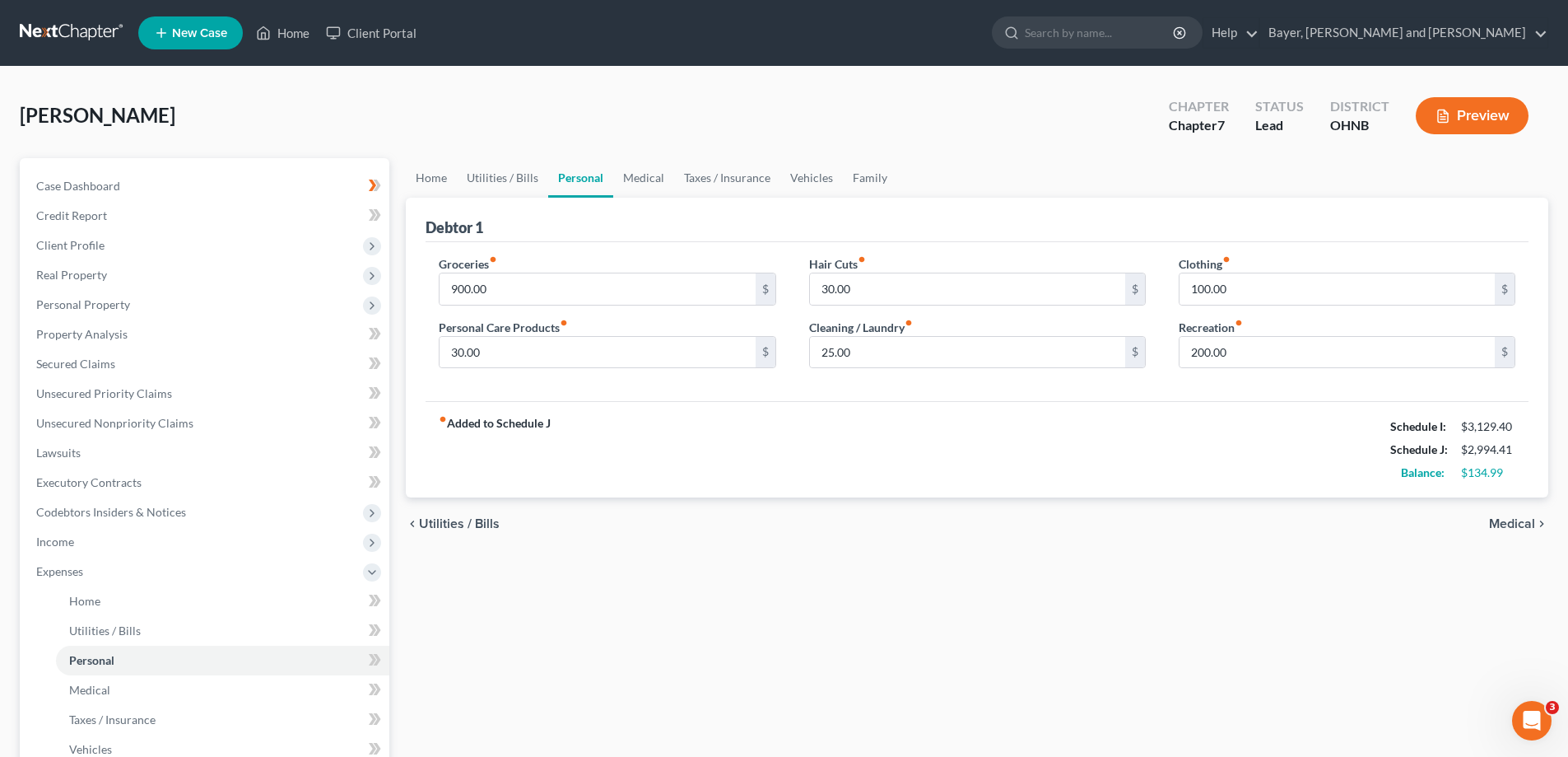
click at [454, 528] on span "Utilities / Bills" at bounding box center [459, 523] width 81 height 14
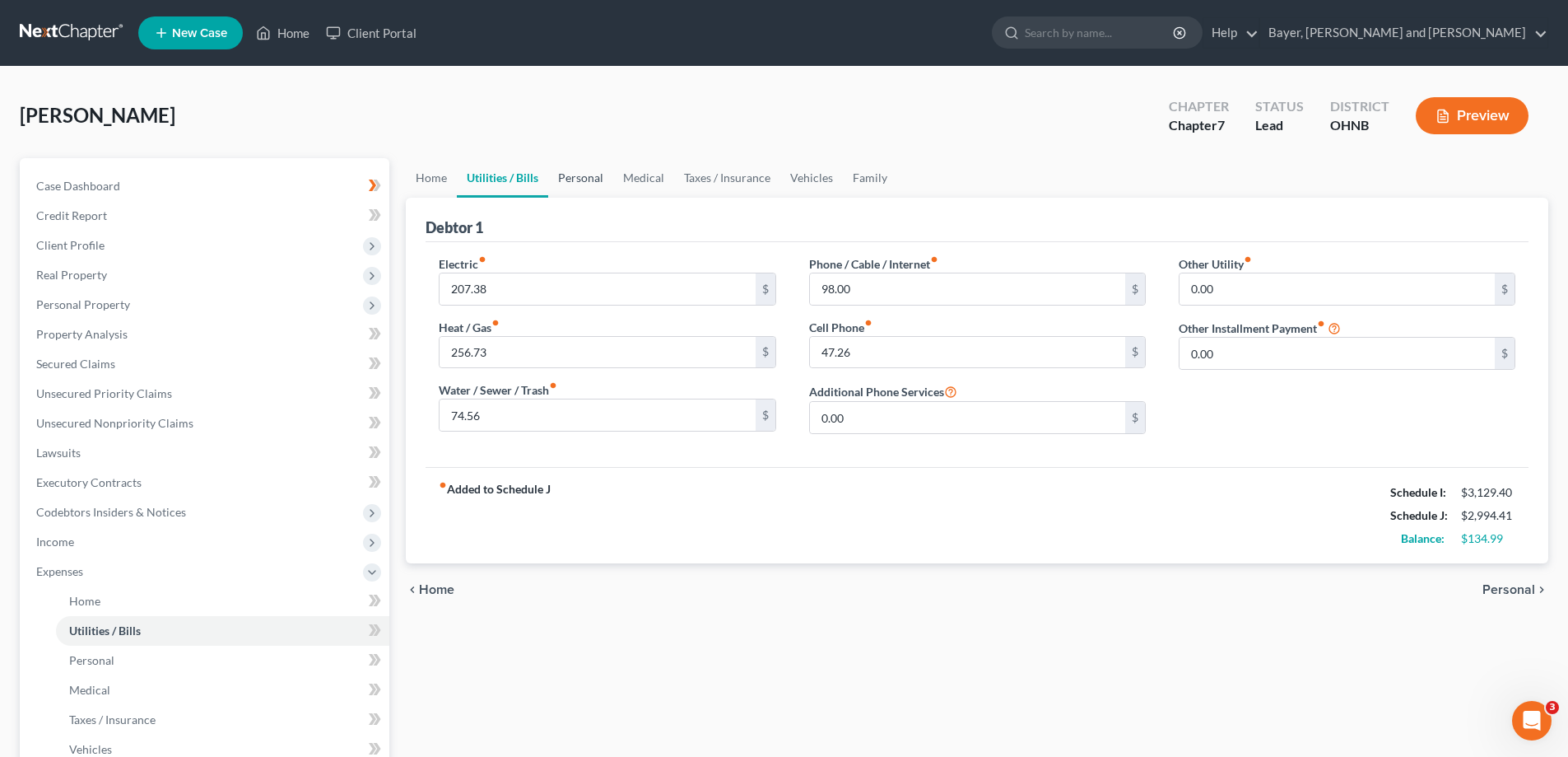
click at [574, 177] on link "Personal" at bounding box center [581, 178] width 65 height 40
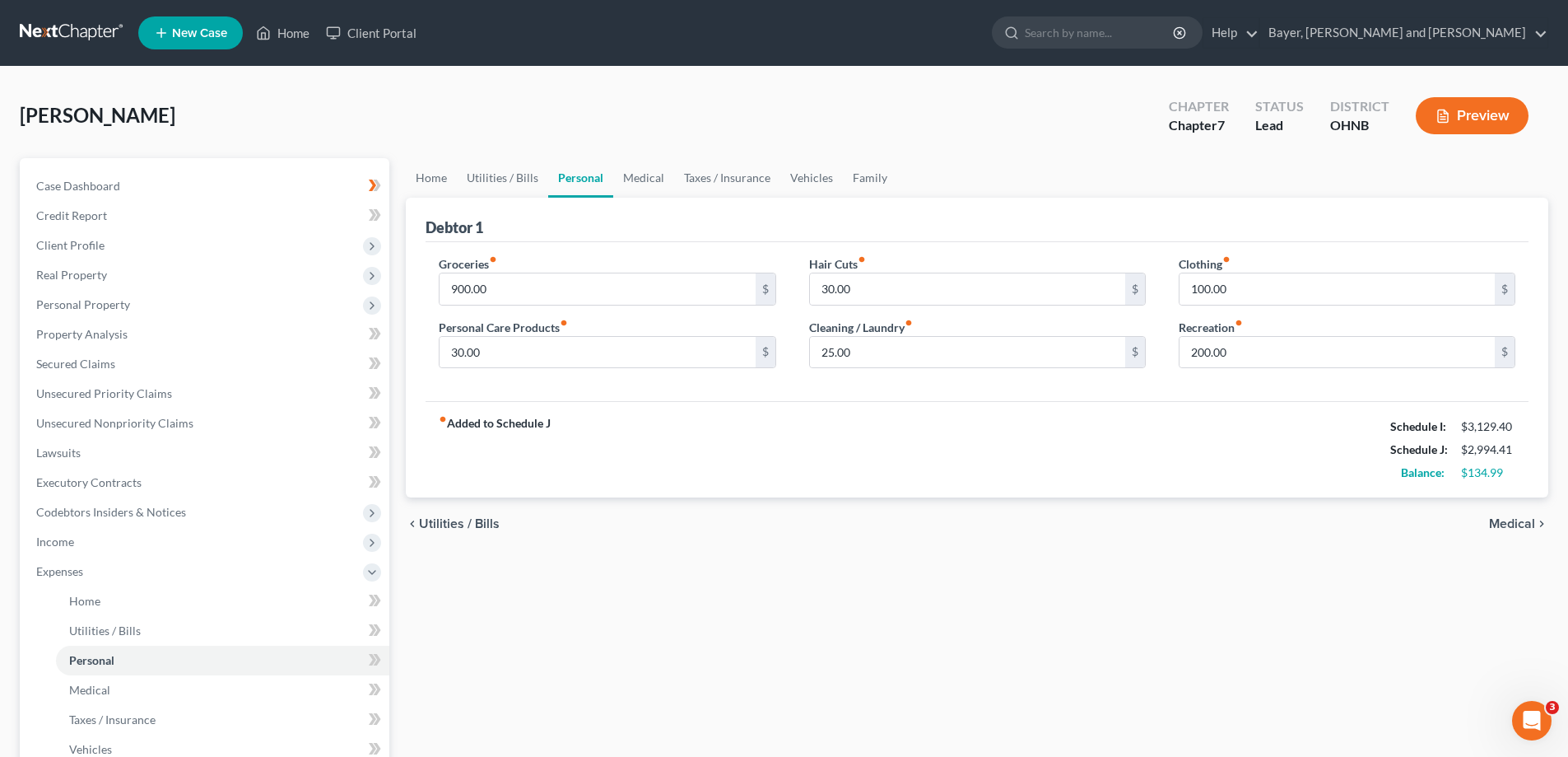
click at [1513, 521] on span "Medical" at bounding box center [1512, 523] width 46 height 14
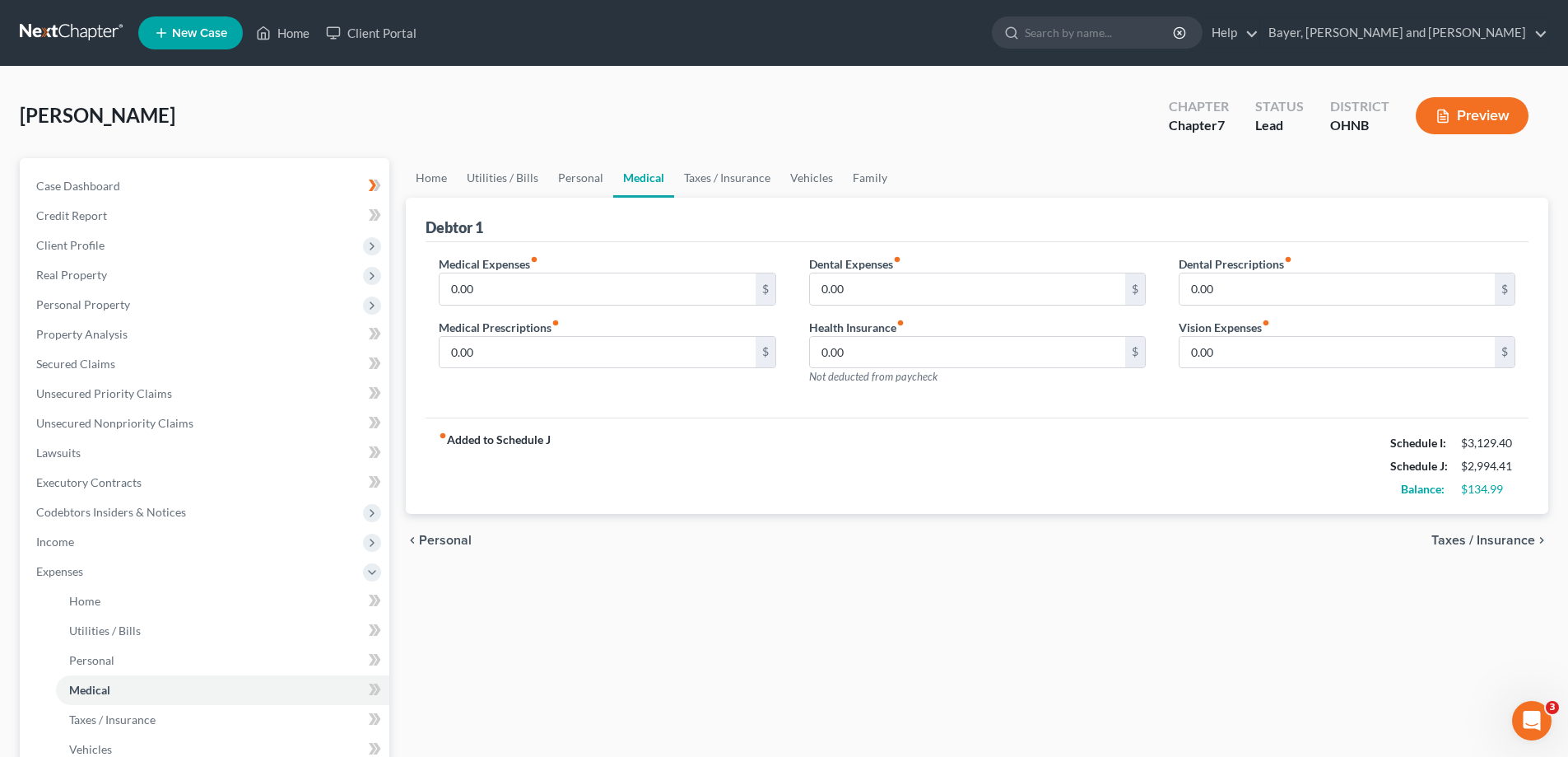
click at [1502, 539] on span "Taxes / Insurance" at bounding box center [1483, 540] width 104 height 14
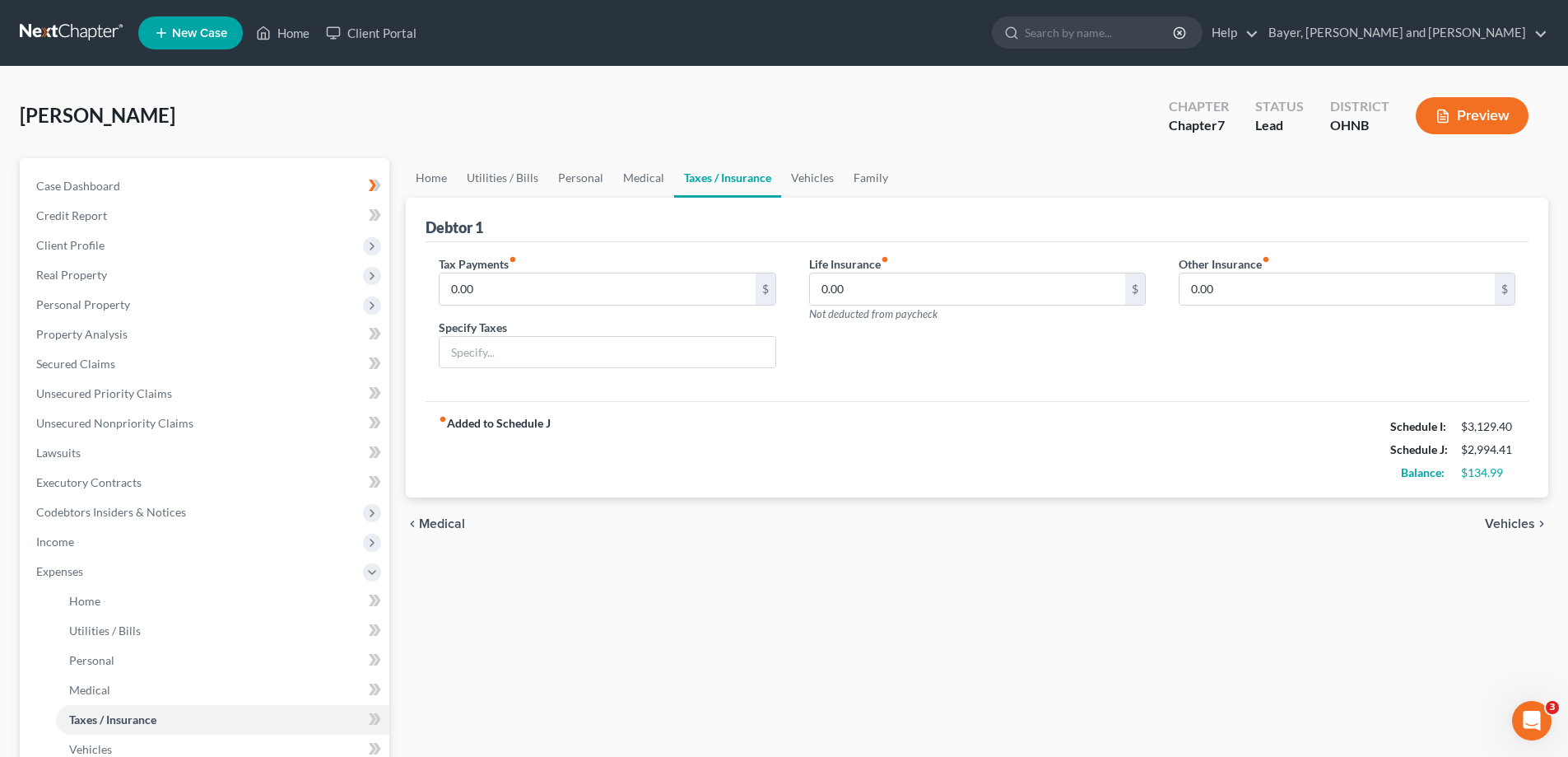
click at [1493, 520] on span "Vehicles" at bounding box center [1509, 523] width 50 height 14
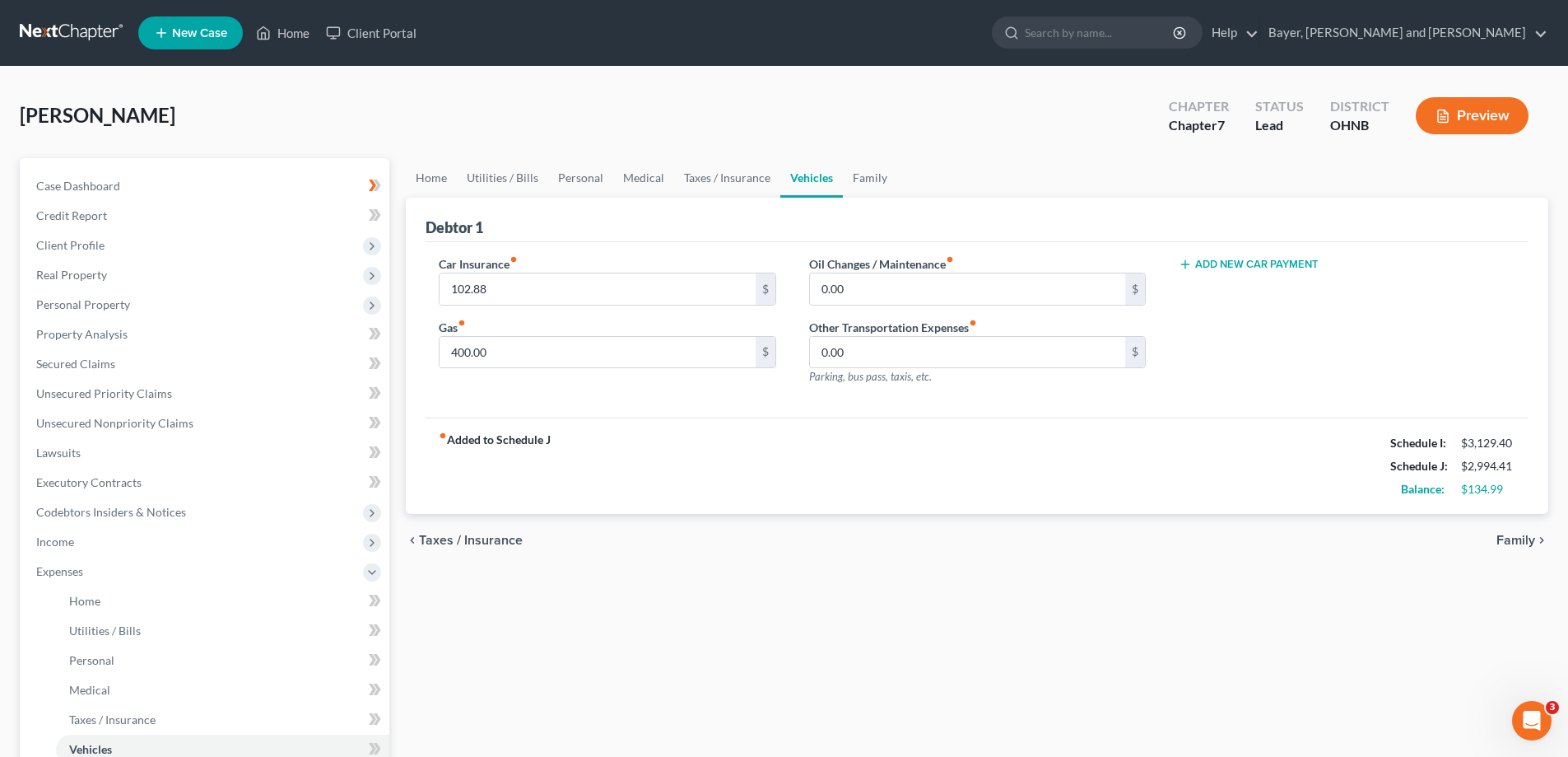
click at [1490, 522] on div "chevron_left Taxes / Insurance Family chevron_right" at bounding box center [977, 540] width 1143 height 53
click at [1505, 541] on span "Family" at bounding box center [1515, 540] width 39 height 14
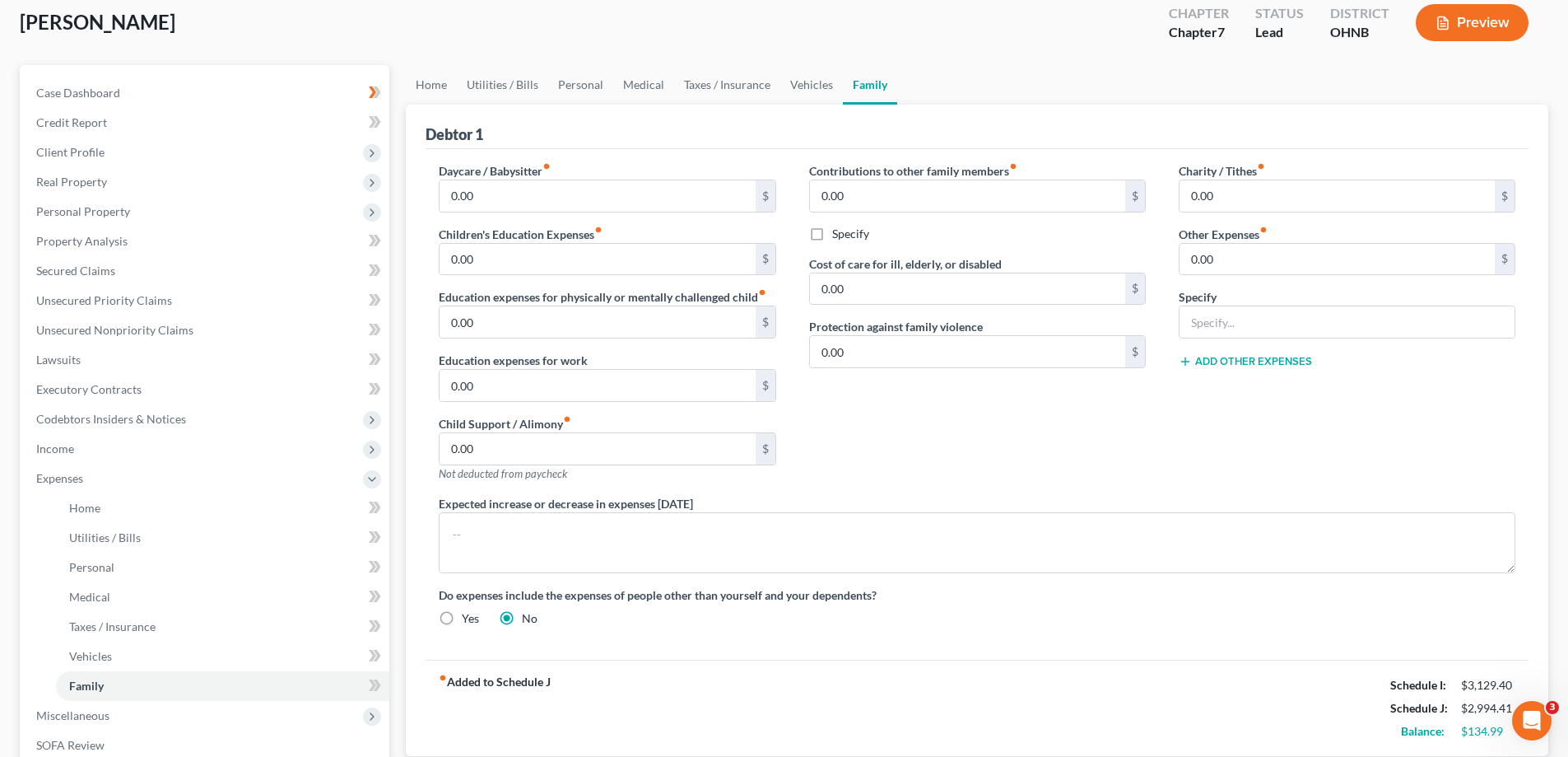
scroll to position [165, 0]
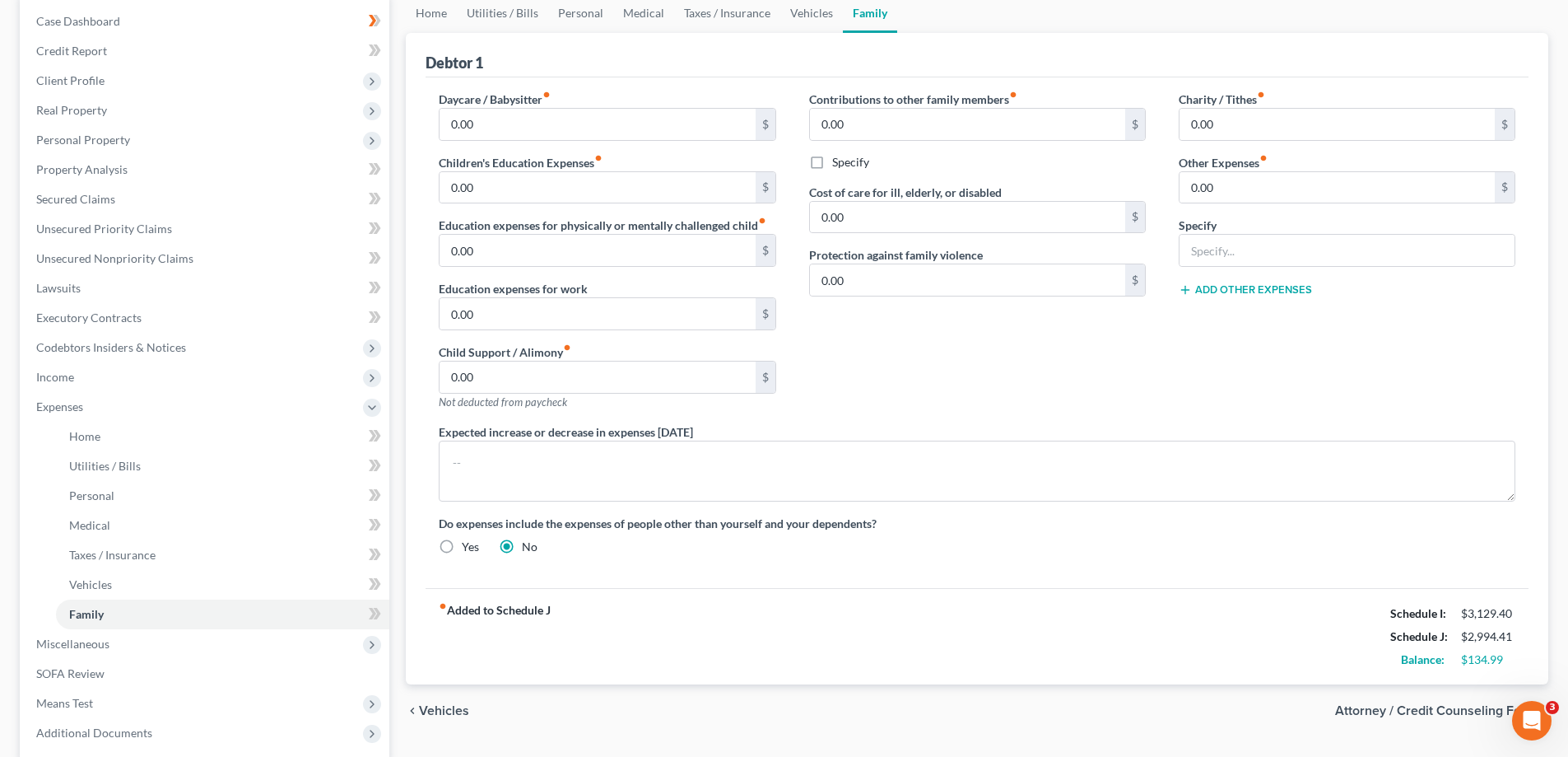
click at [1446, 705] on span "Attorney / Credit Counseling Fees" at bounding box center [1435, 710] width 200 height 14
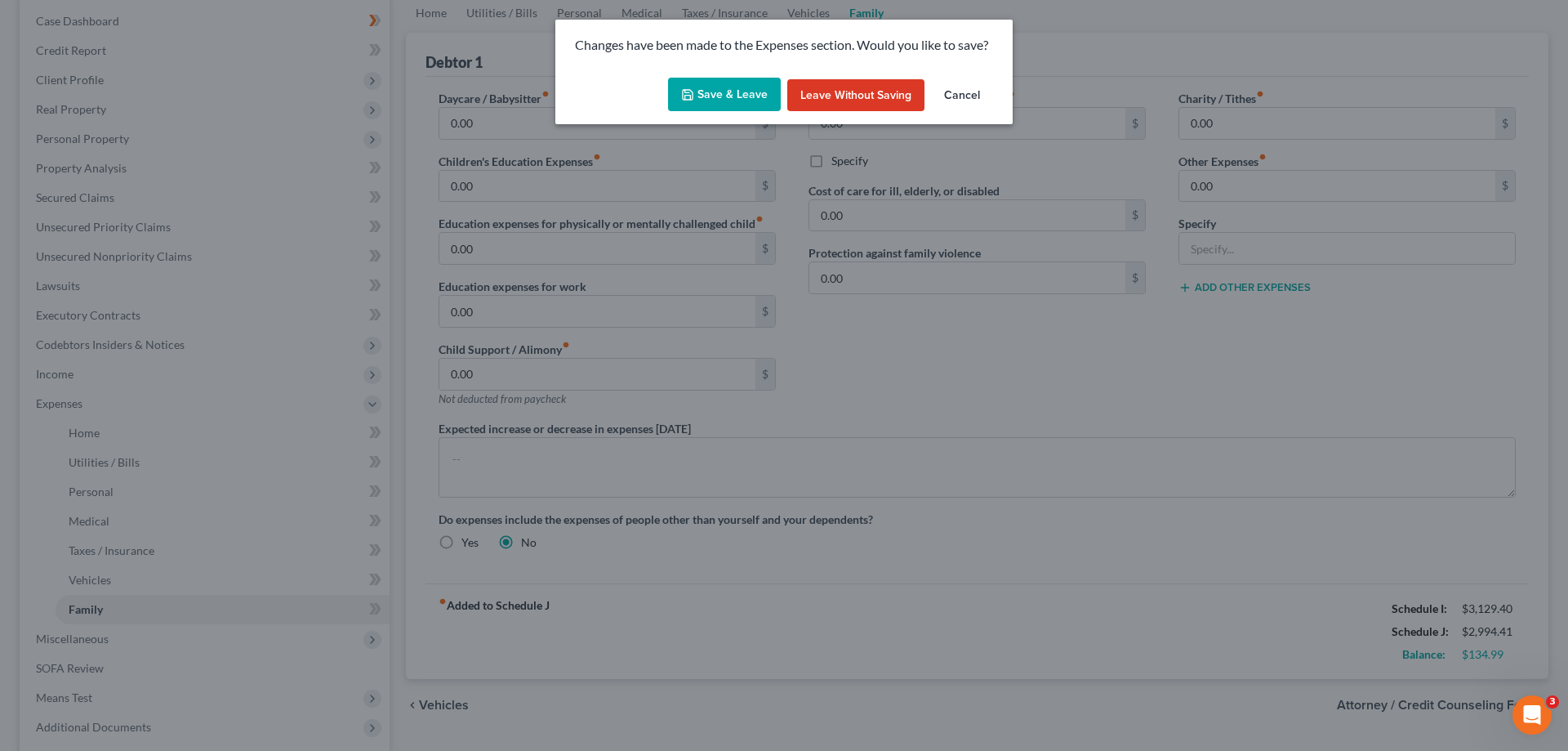
click at [734, 93] on button "Save & Leave" at bounding box center [724, 94] width 112 height 34
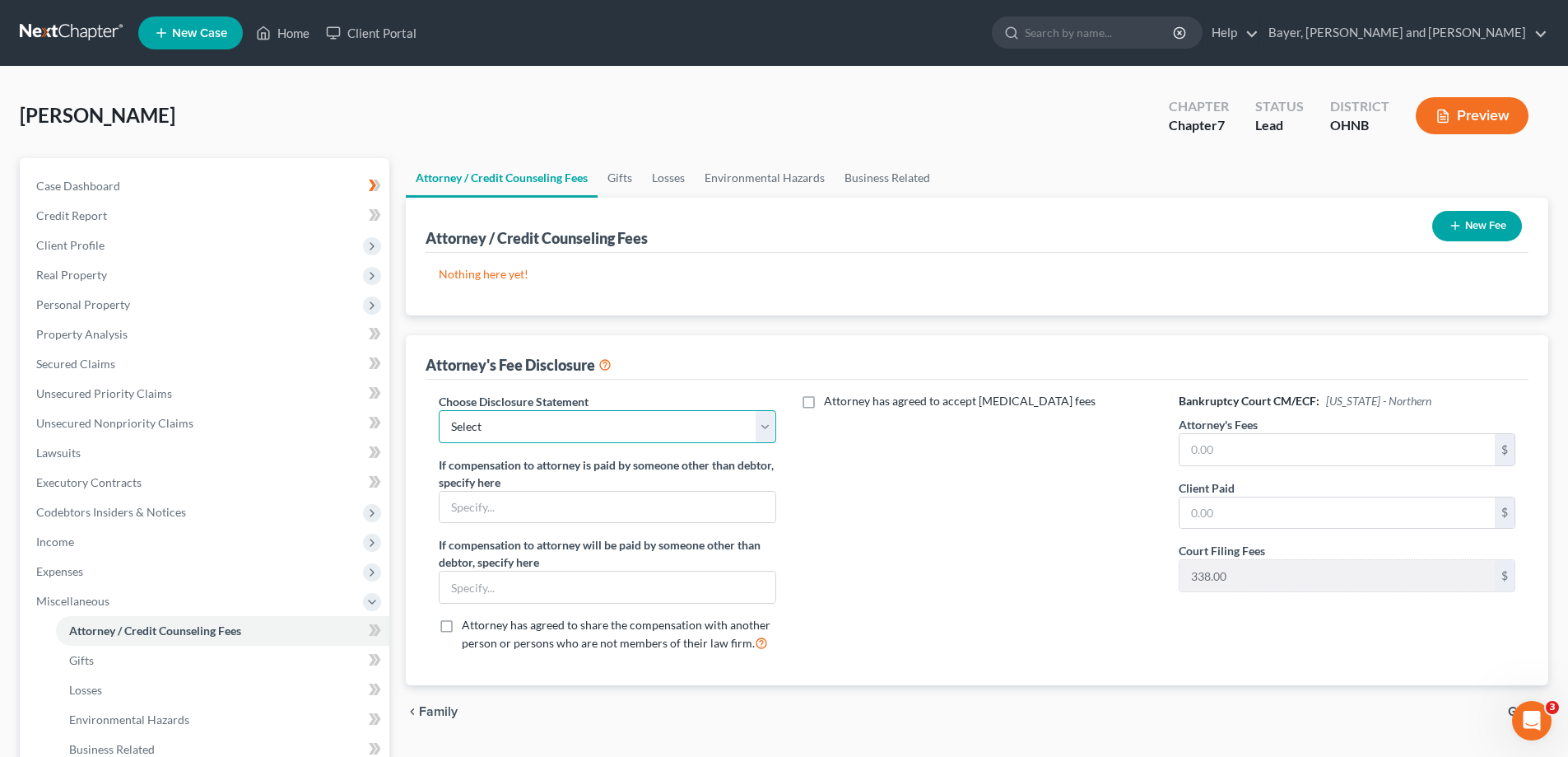
click at [589, 422] on select "Select [PERSON_NAME]" at bounding box center [607, 426] width 337 height 33
click at [439, 410] on select "Select [PERSON_NAME]" at bounding box center [607, 426] width 337 height 33
click at [1267, 443] on input "text" at bounding box center [1337, 449] width 315 height 32
click at [1229, 512] on input "text" at bounding box center [1337, 513] width 315 height 32
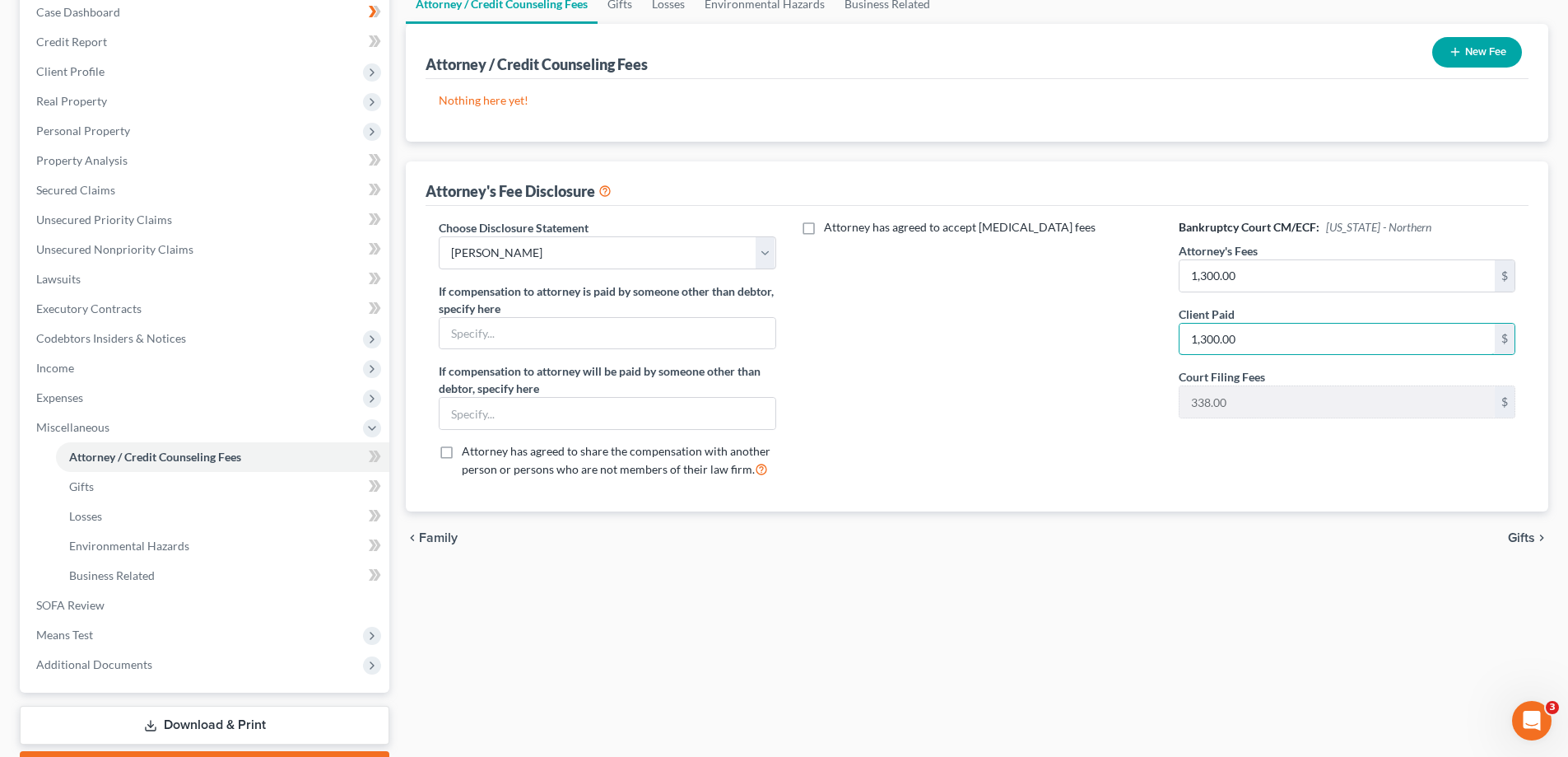
scroll to position [82, 0]
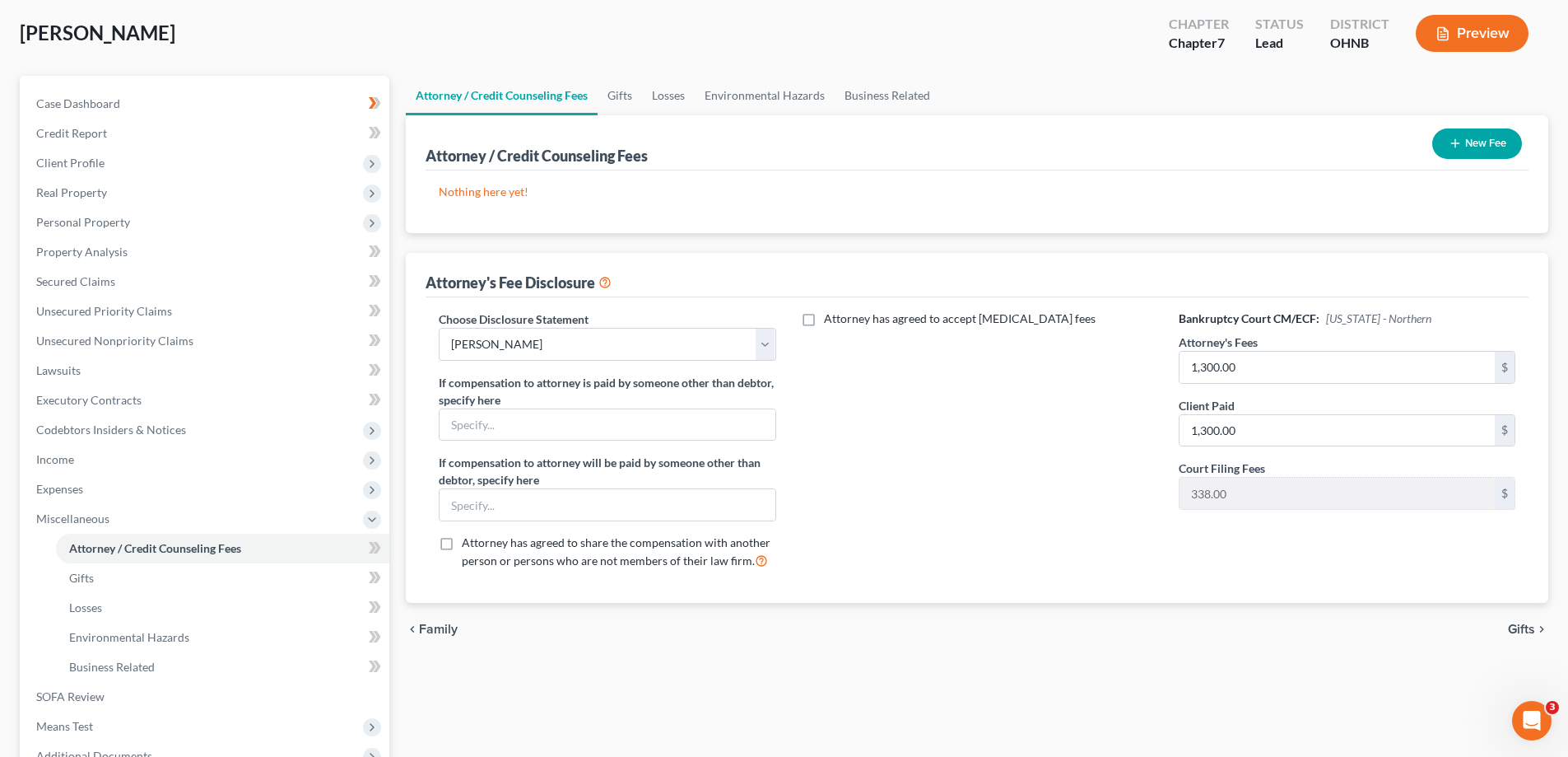
click at [1479, 149] on button "New Fee" at bounding box center [1477, 144] width 90 height 31
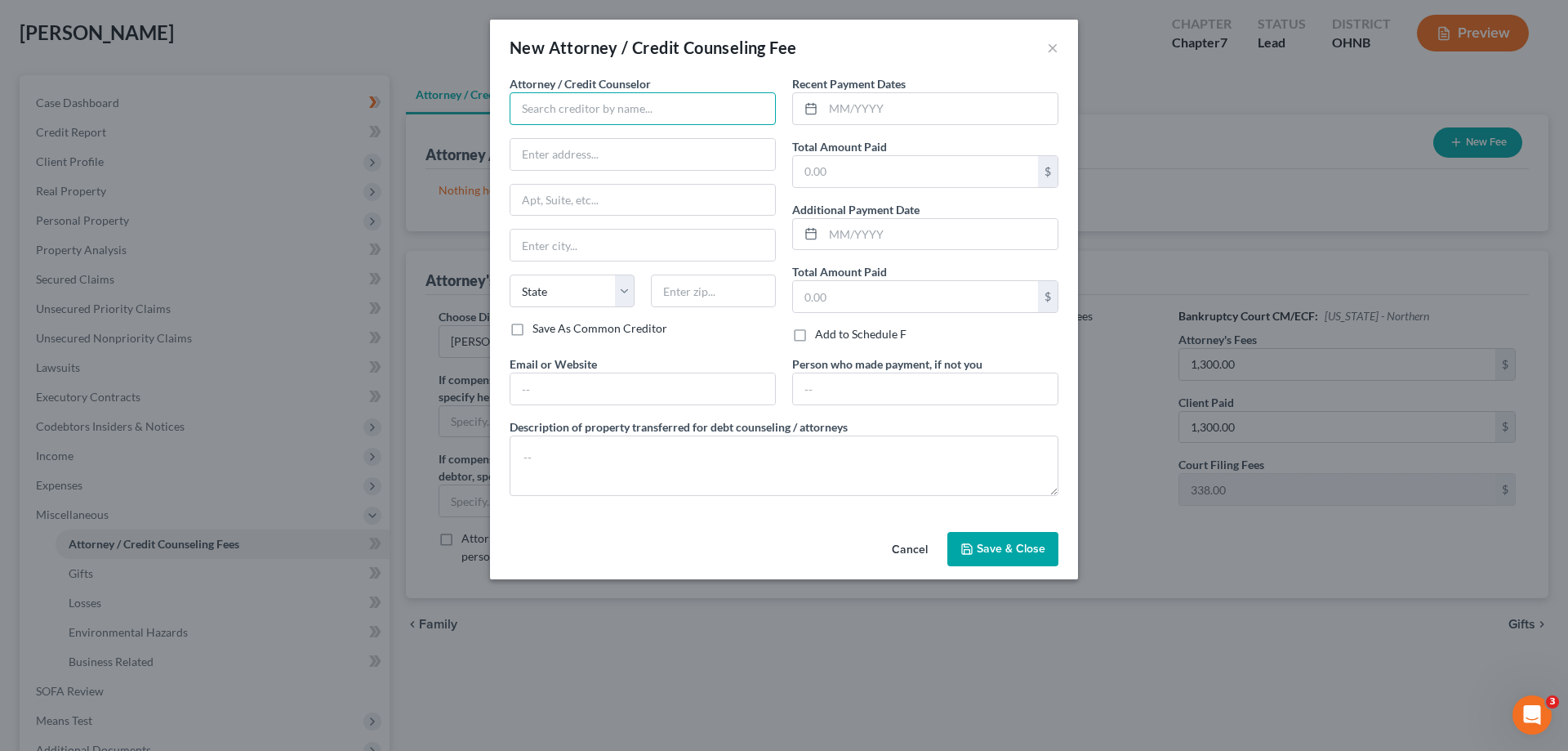
click at [628, 119] on input "text" at bounding box center [642, 109] width 266 height 32
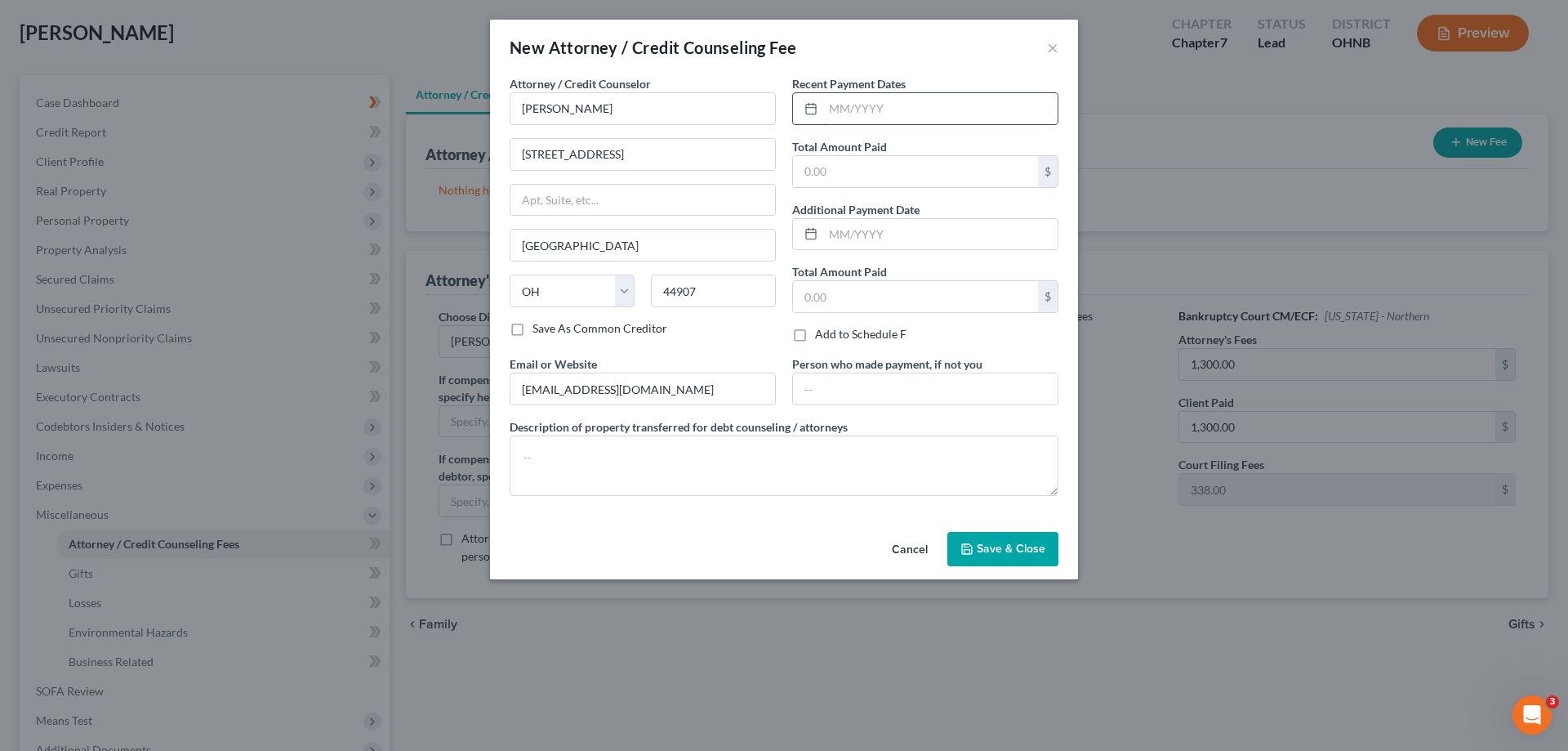
click at [839, 110] on input "text" at bounding box center [940, 109] width 234 height 31
click at [850, 165] on input "text" at bounding box center [915, 172] width 245 height 31
drag, startPoint x: 1038, startPoint y: 549, endPoint x: 639, endPoint y: 131, distance: 577.9
click at [1037, 549] on span "Save & Close" at bounding box center [1011, 548] width 68 height 13
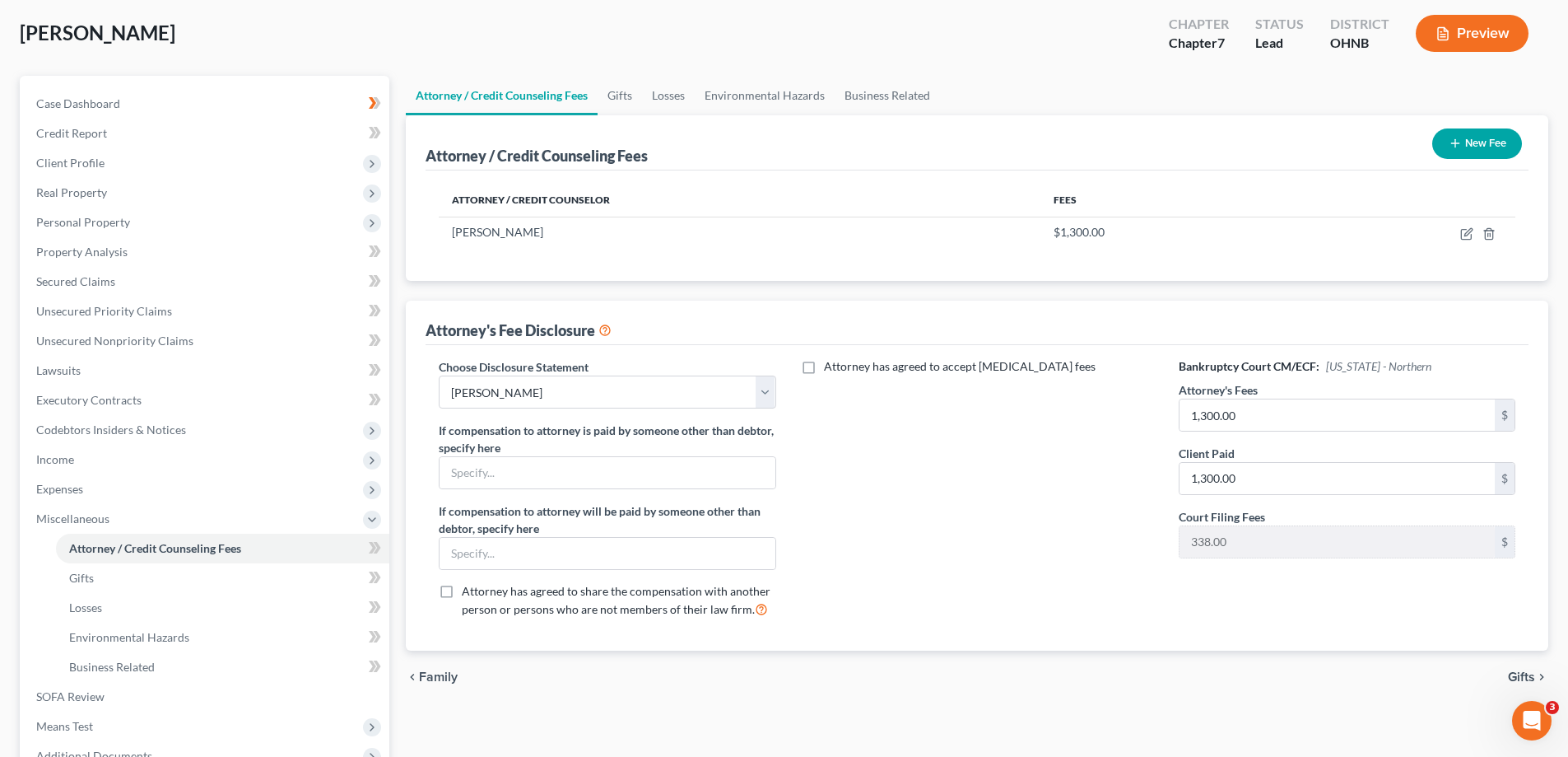
click at [1521, 670] on span "Gifts" at bounding box center [1522, 676] width 27 height 14
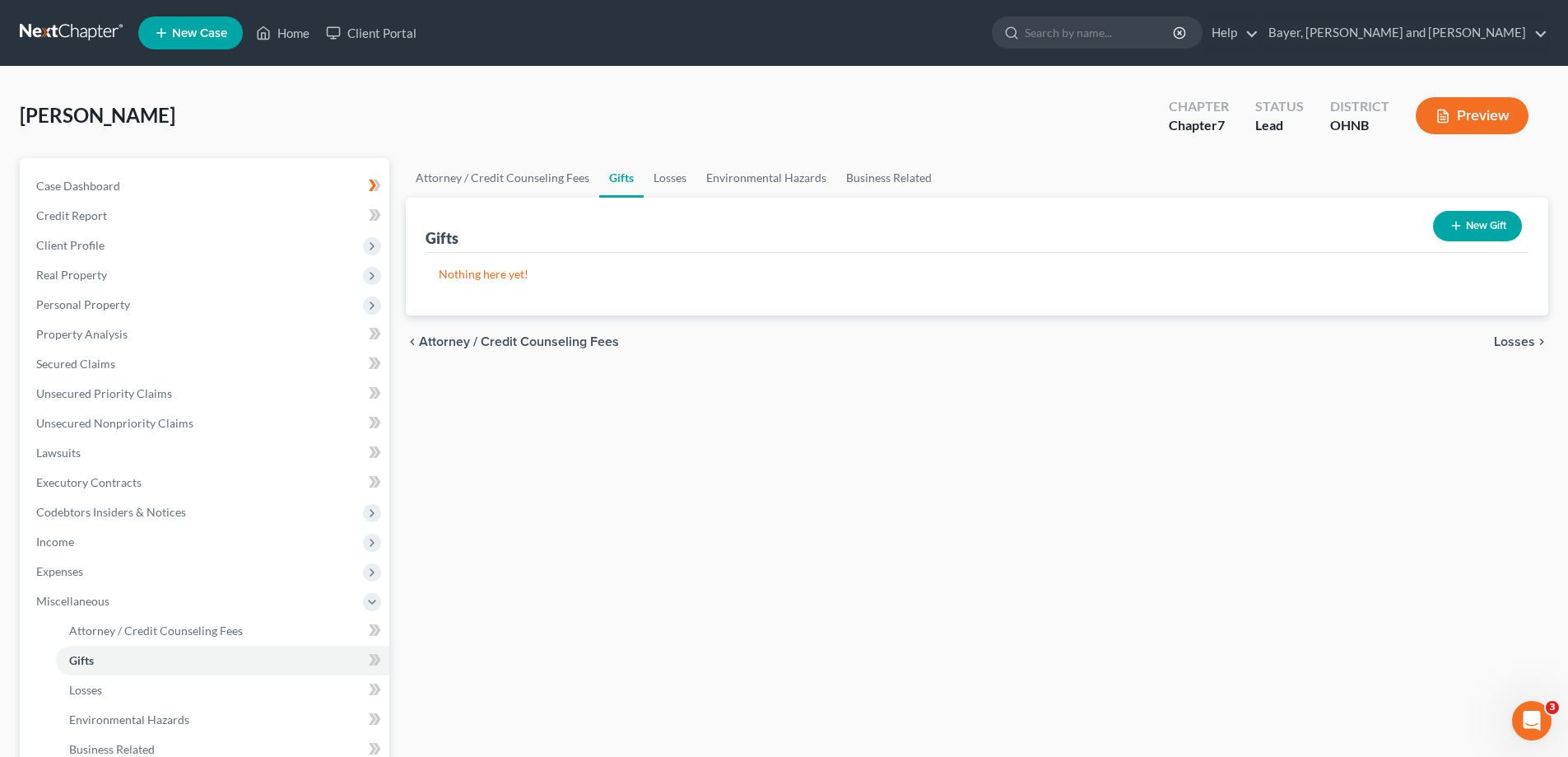
click at [1502, 340] on span "Losses" at bounding box center [1514, 341] width 41 height 14
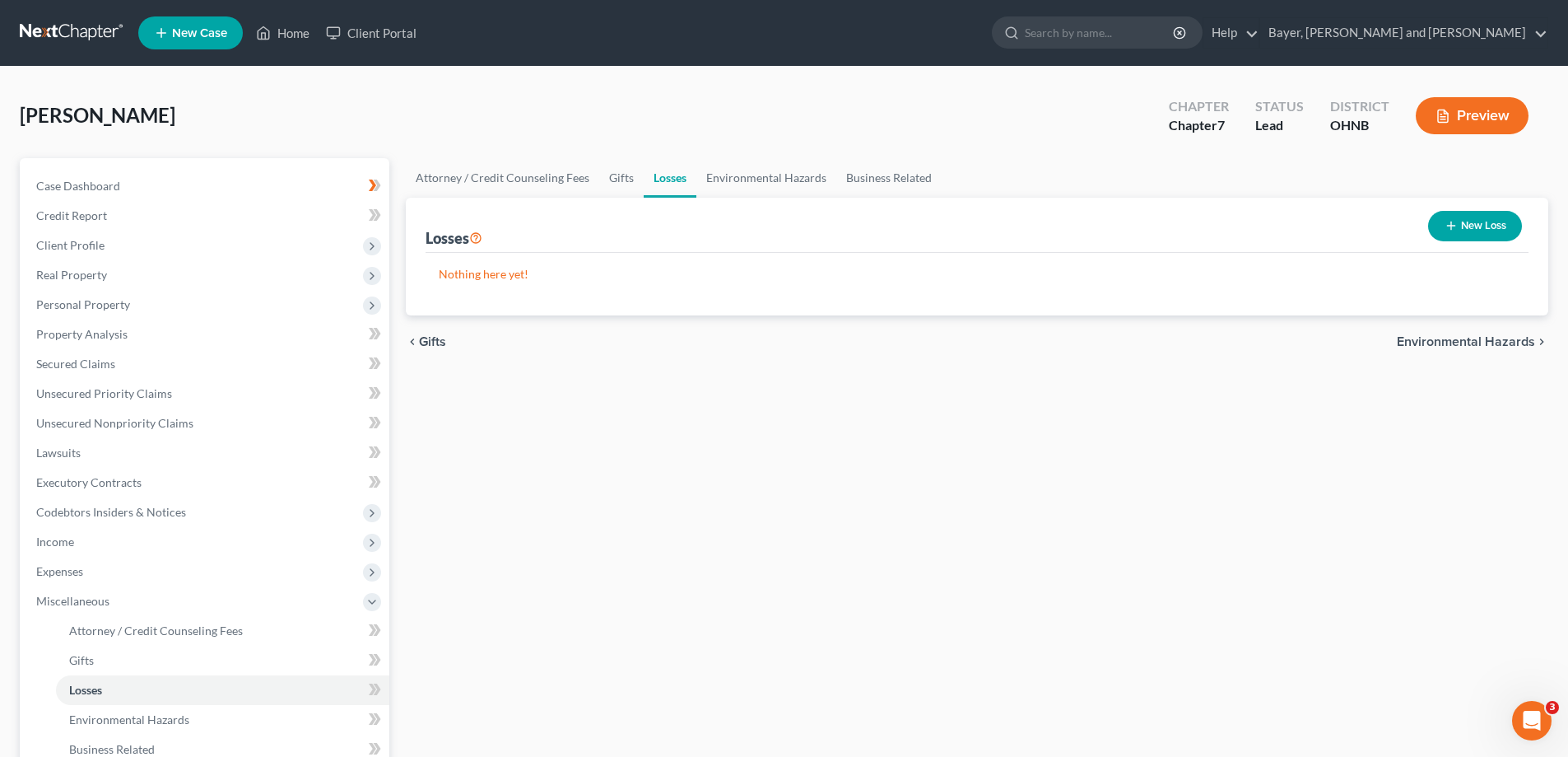
click at [1502, 340] on span "Environmental Hazards" at bounding box center [1466, 341] width 139 height 14
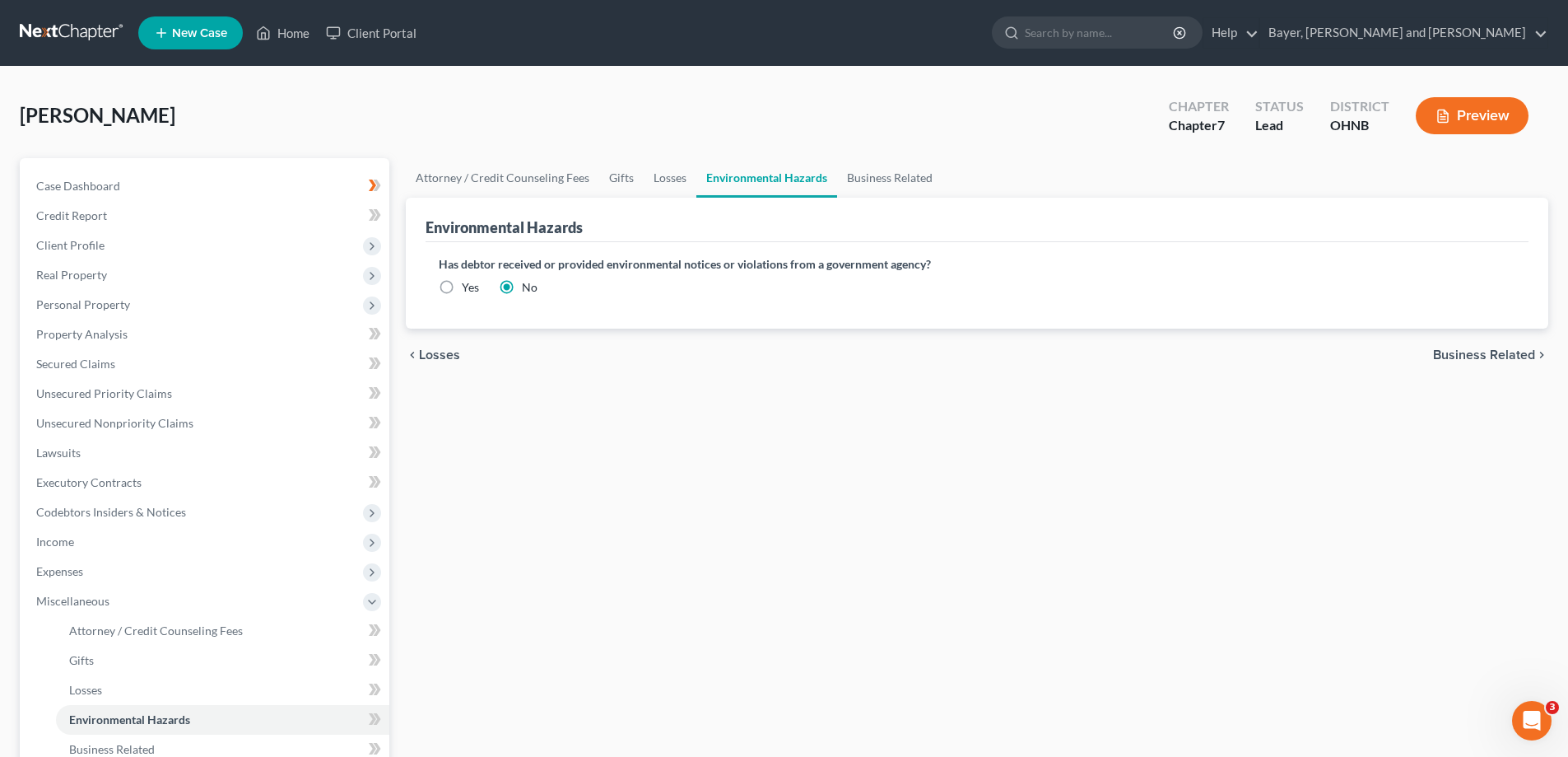
click at [1502, 357] on span "Business Related" at bounding box center [1484, 355] width 102 height 14
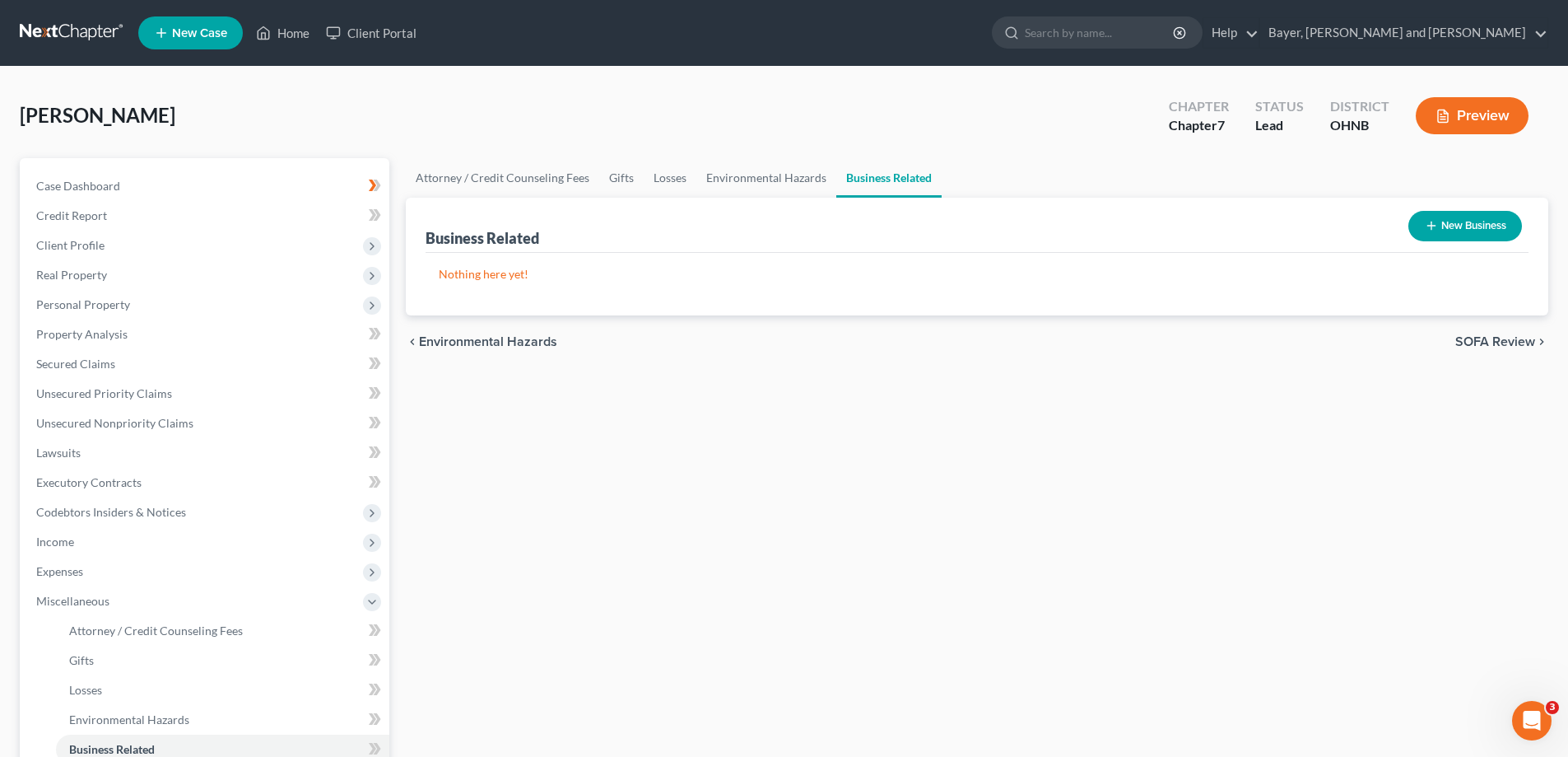
click at [1505, 341] on span "SOFA Review" at bounding box center [1496, 341] width 80 height 14
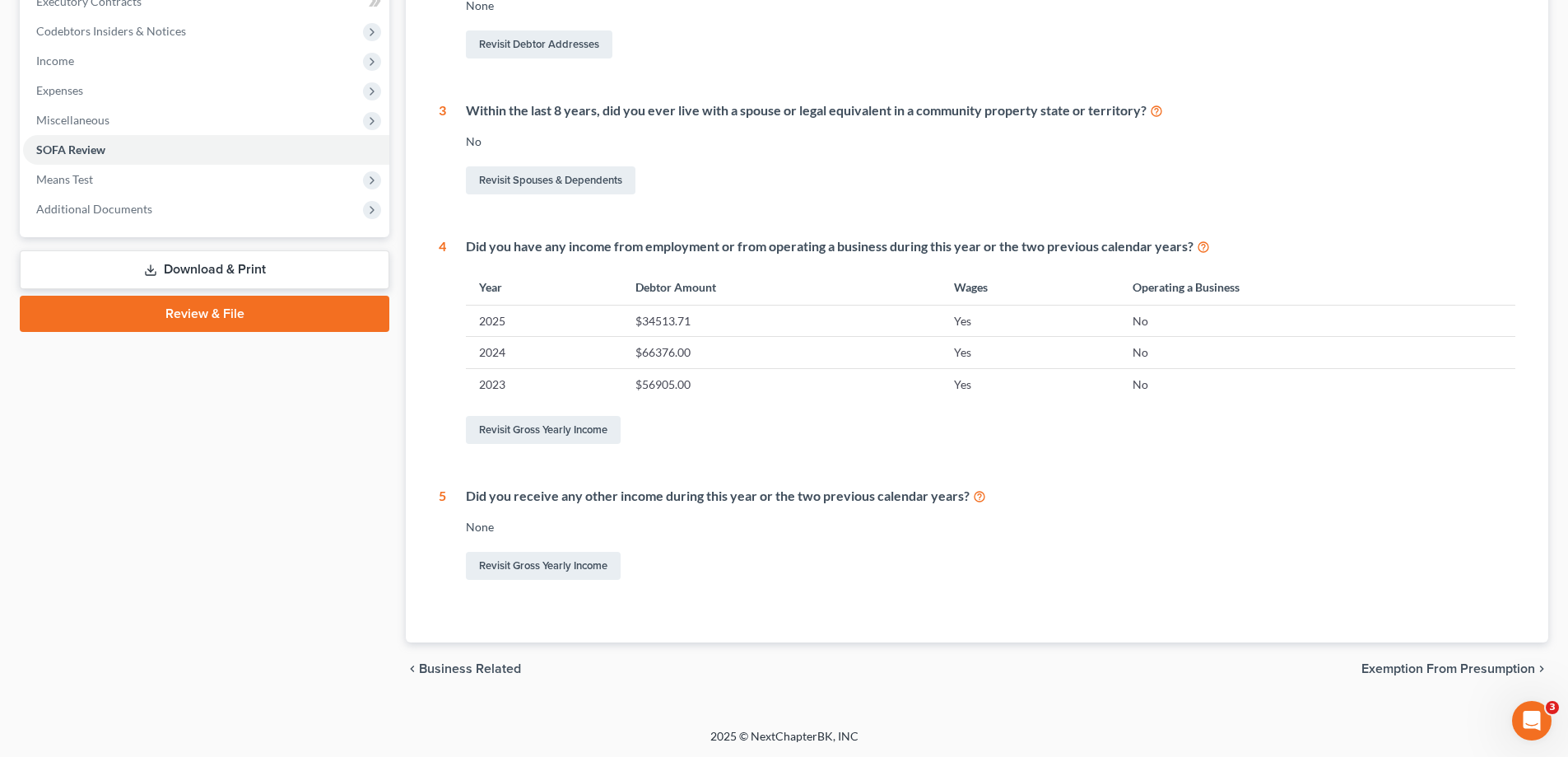
scroll to position [482, 0]
click at [1442, 667] on span "Exemption from Presumption" at bounding box center [1448, 667] width 174 height 14
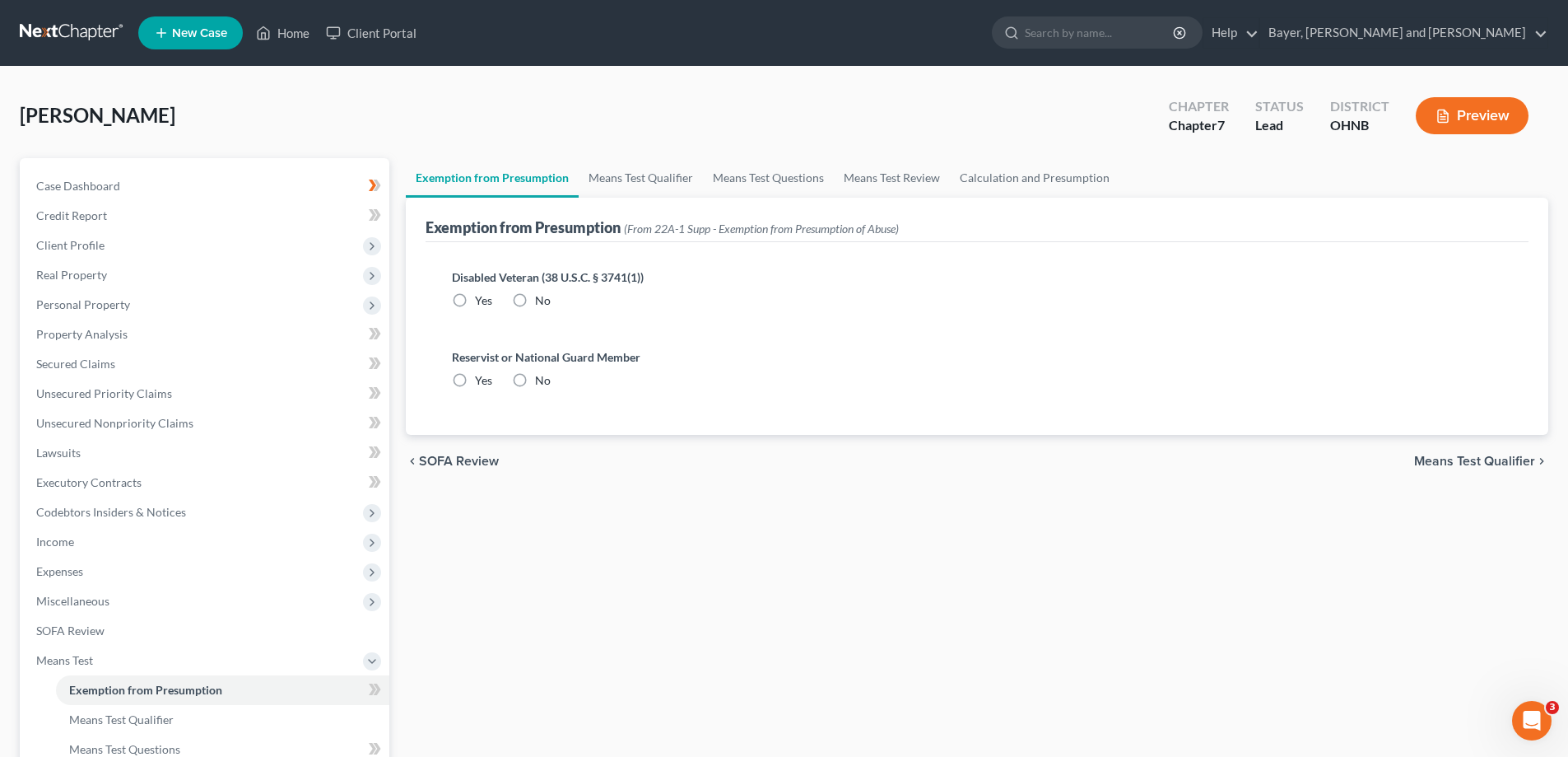
click at [535, 295] on label "No" at bounding box center [542, 301] width 15 height 16
click at [541, 295] on input "No" at bounding box center [547, 298] width 11 height 11
click at [535, 382] on label "No" at bounding box center [542, 380] width 15 height 16
click at [541, 382] on input "No" at bounding box center [547, 378] width 11 height 11
click at [1446, 460] on span "Means Test Qualifier" at bounding box center [1475, 461] width 121 height 14
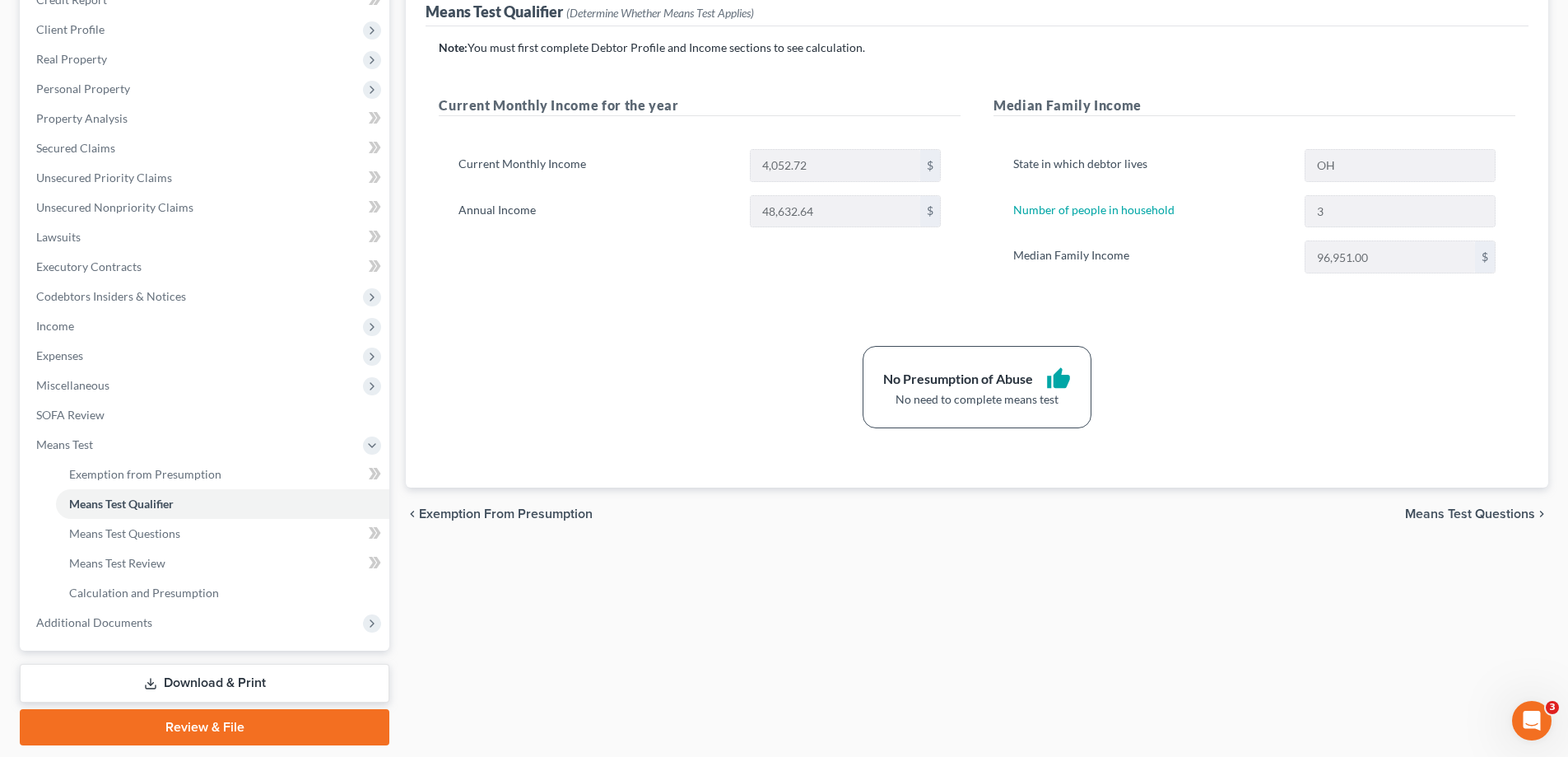
scroll to position [247, 0]
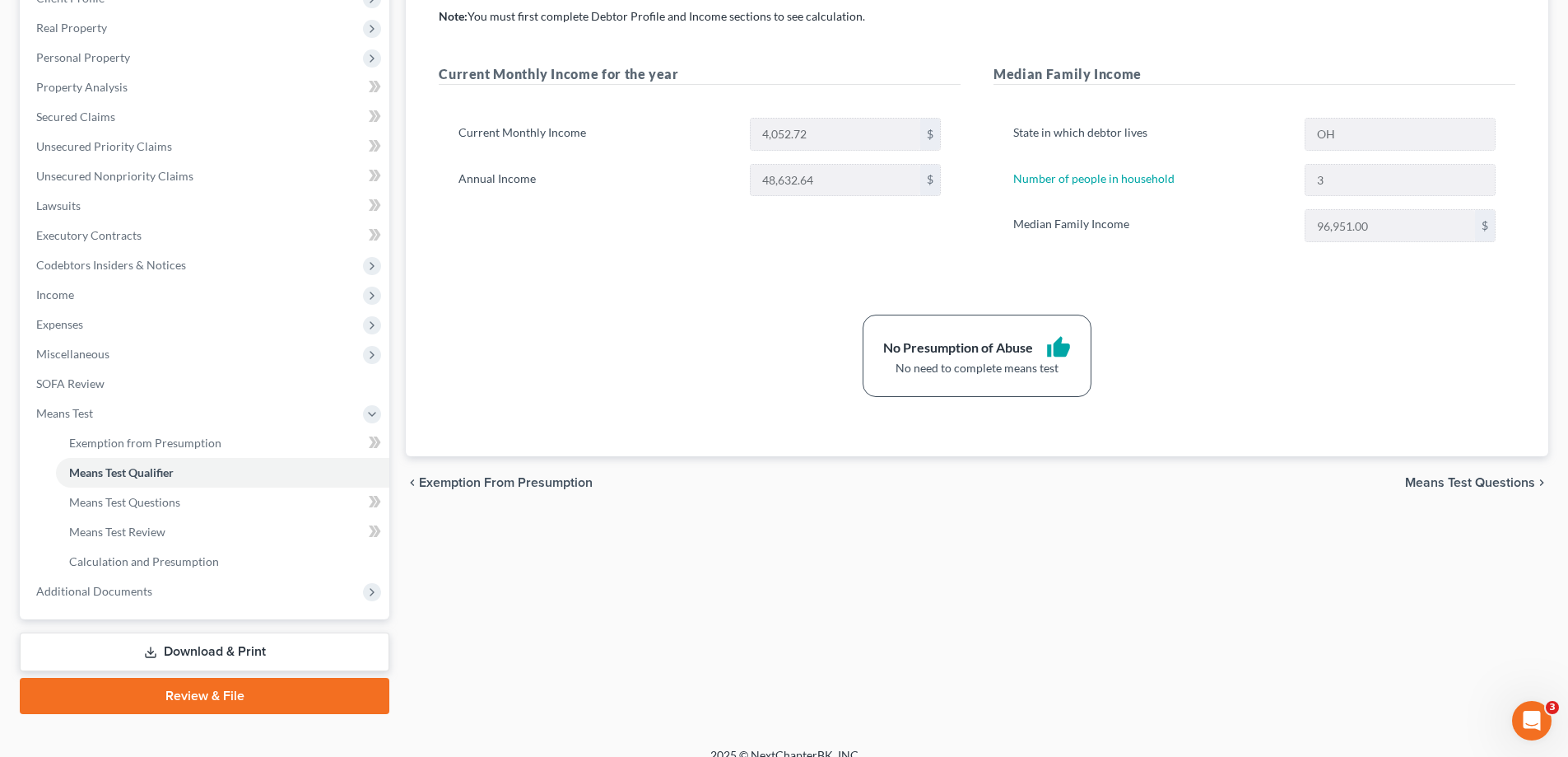
click at [1470, 478] on span "Means Test Questions" at bounding box center [1470, 483] width 130 height 14
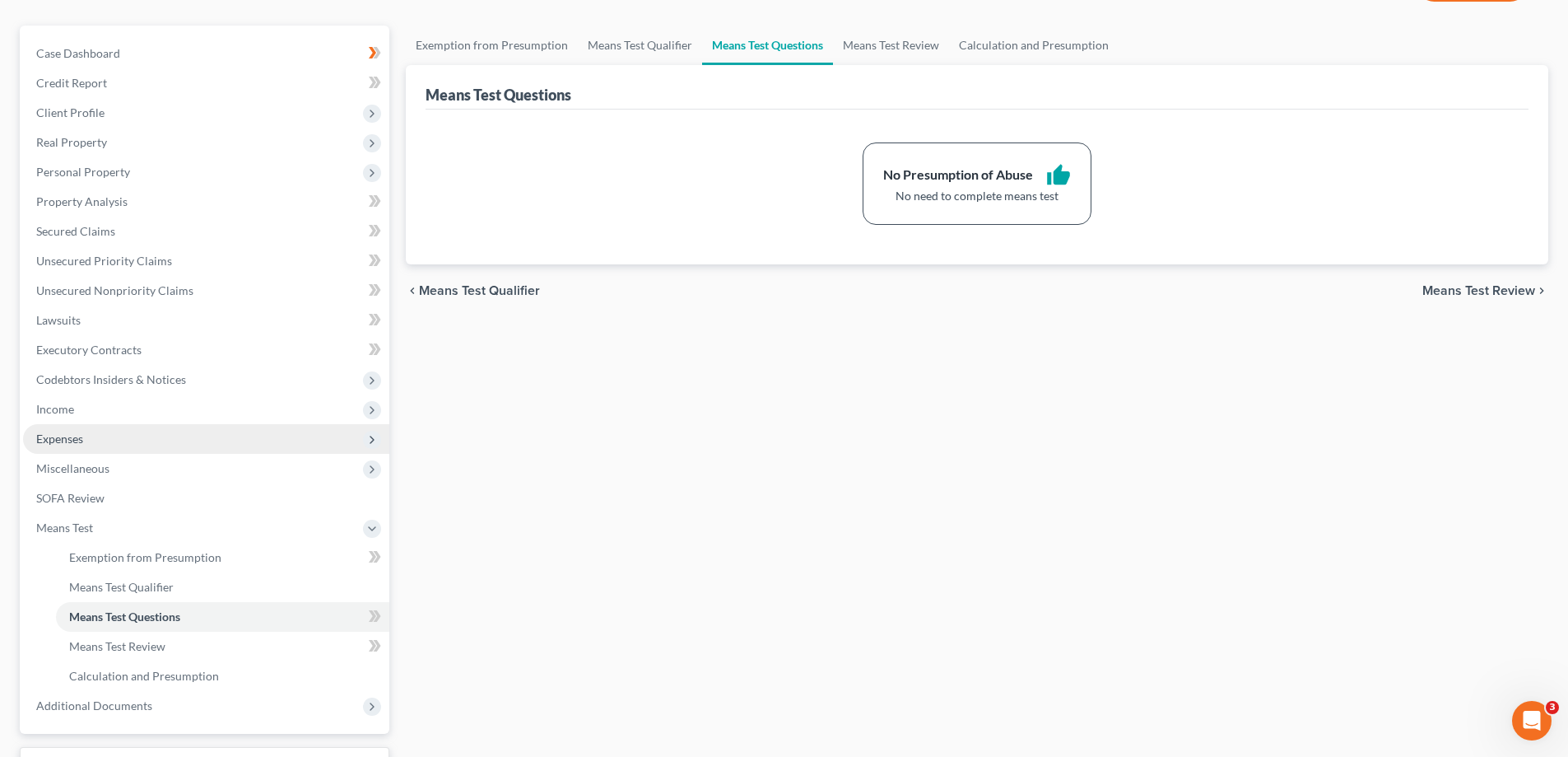
scroll to position [267, 0]
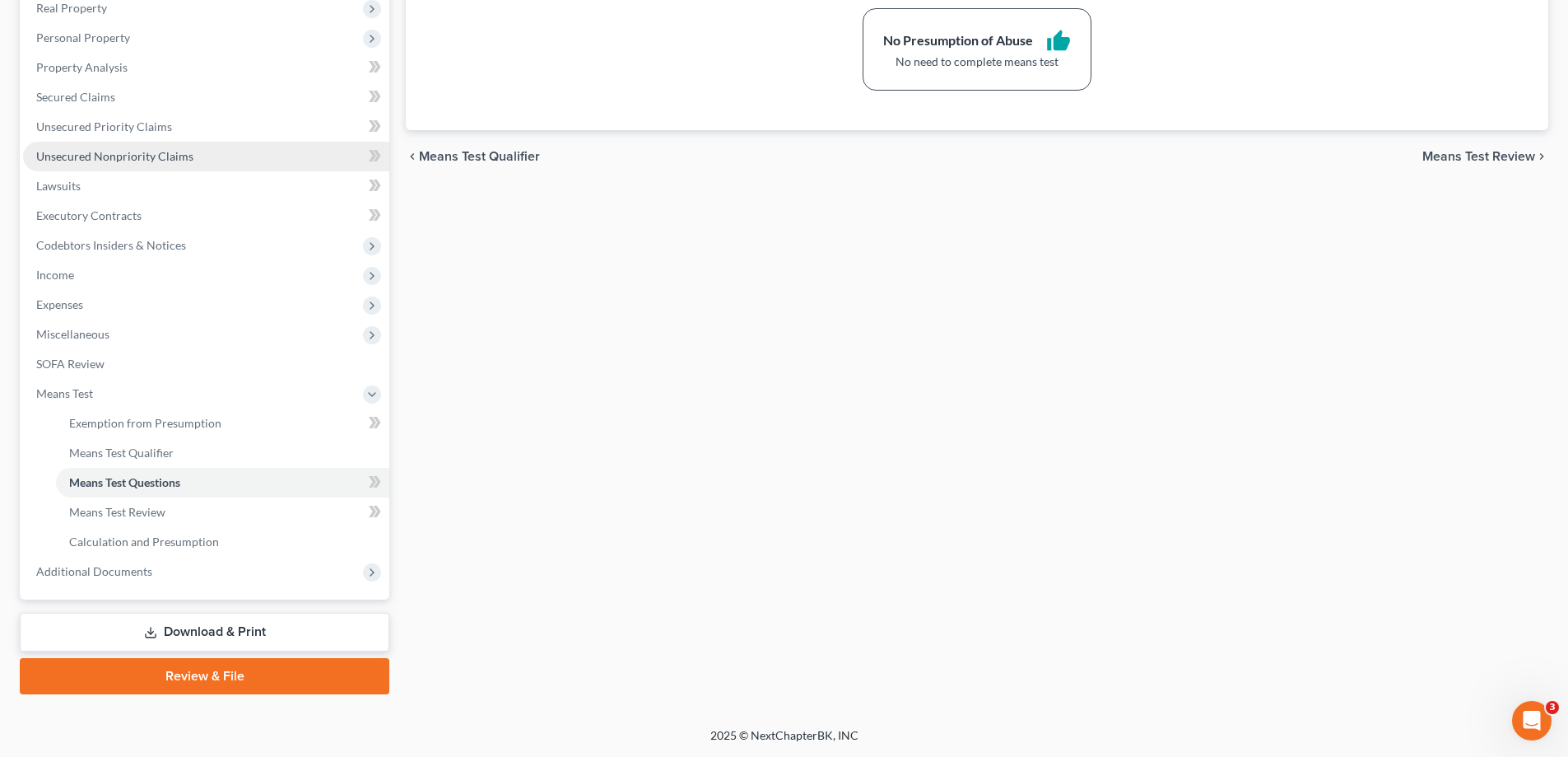
click at [115, 148] on link "Unsecured Nonpriority Claims" at bounding box center [206, 156] width 367 height 30
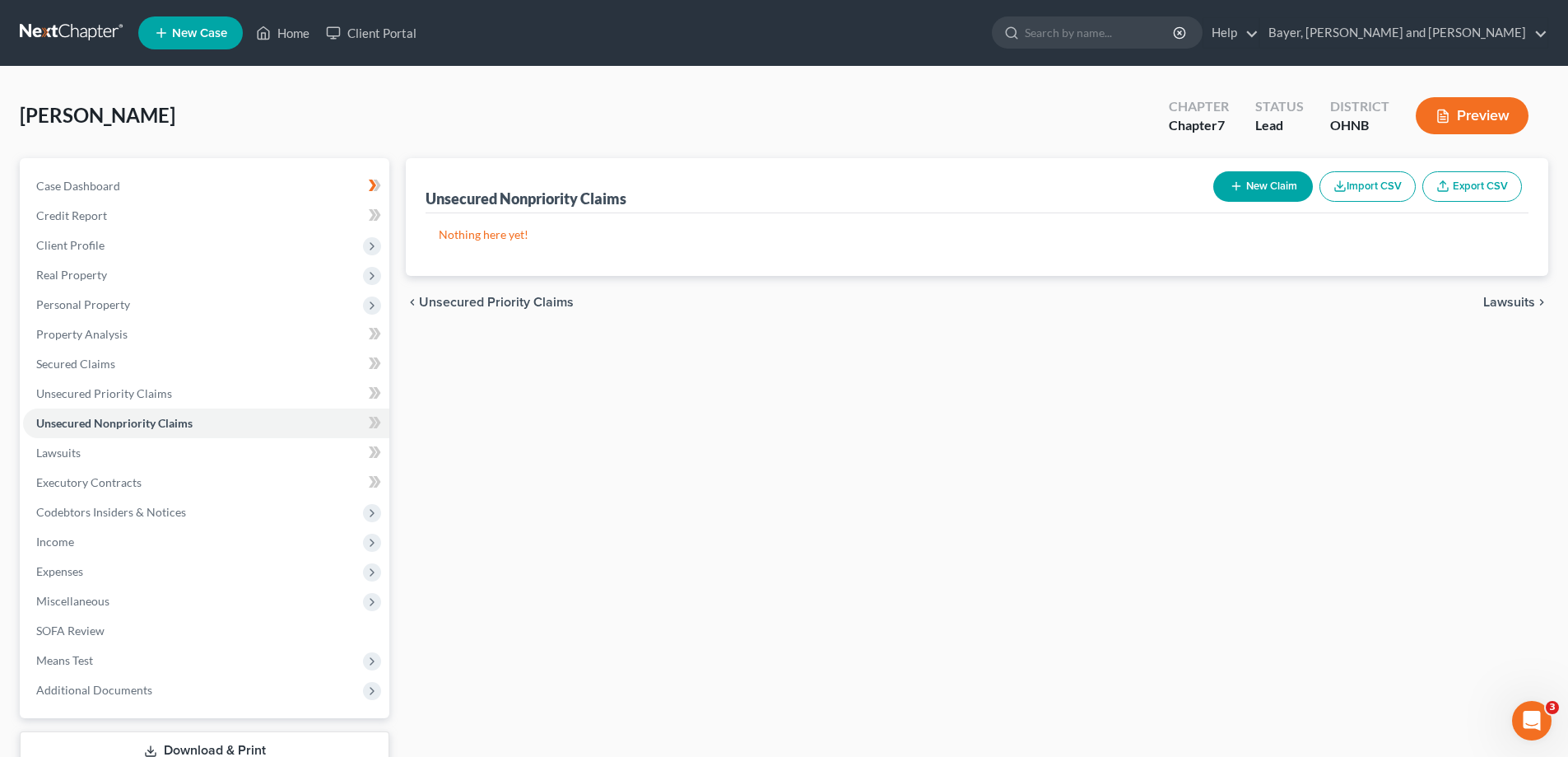
click at [1265, 187] on button "New Claim" at bounding box center [1263, 187] width 100 height 31
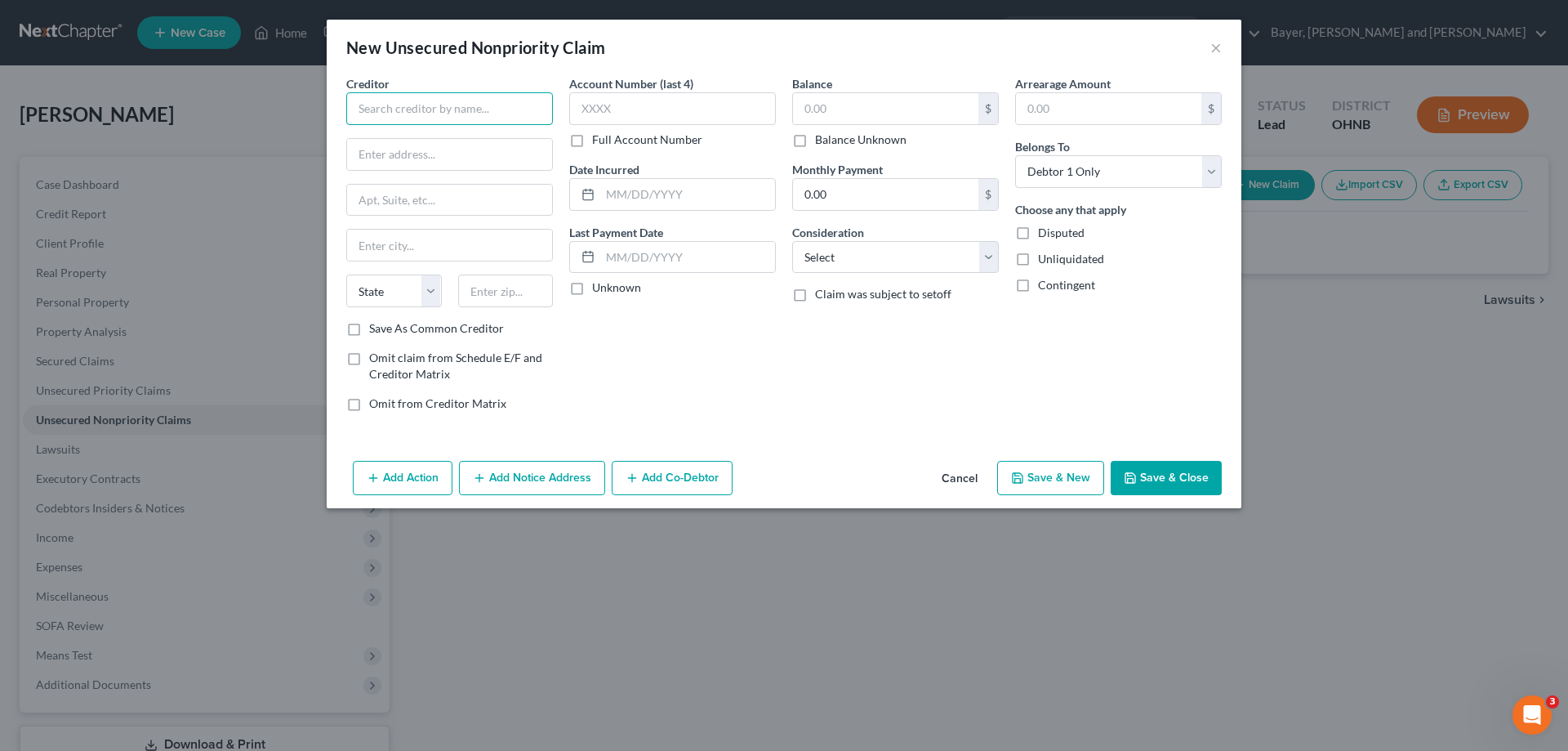
click at [406, 109] on input "text" at bounding box center [450, 109] width 207 height 32
click at [633, 92] on label "Account Number (last 4)" at bounding box center [631, 84] width 124 height 17
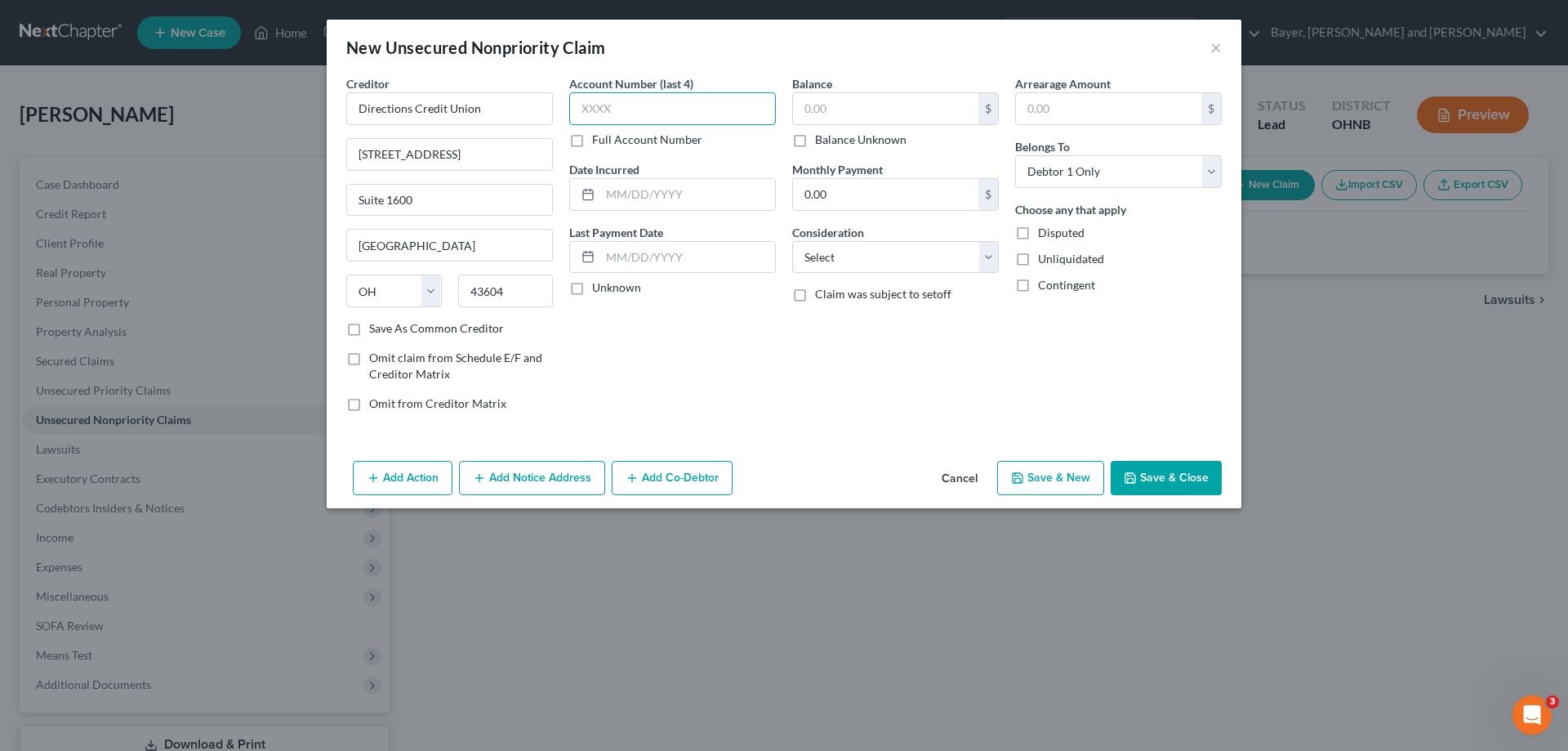
click at [640, 112] on input "text" at bounding box center [673, 109] width 207 height 32
click at [657, 192] on input "text" at bounding box center [687, 194] width 175 height 31
drag, startPoint x: 617, startPoint y: 261, endPoint x: 744, endPoint y: 272, distance: 127.5
click at [617, 261] on input "text" at bounding box center [687, 257] width 175 height 31
drag, startPoint x: 577, startPoint y: 284, endPoint x: 841, endPoint y: 112, distance: 315.1
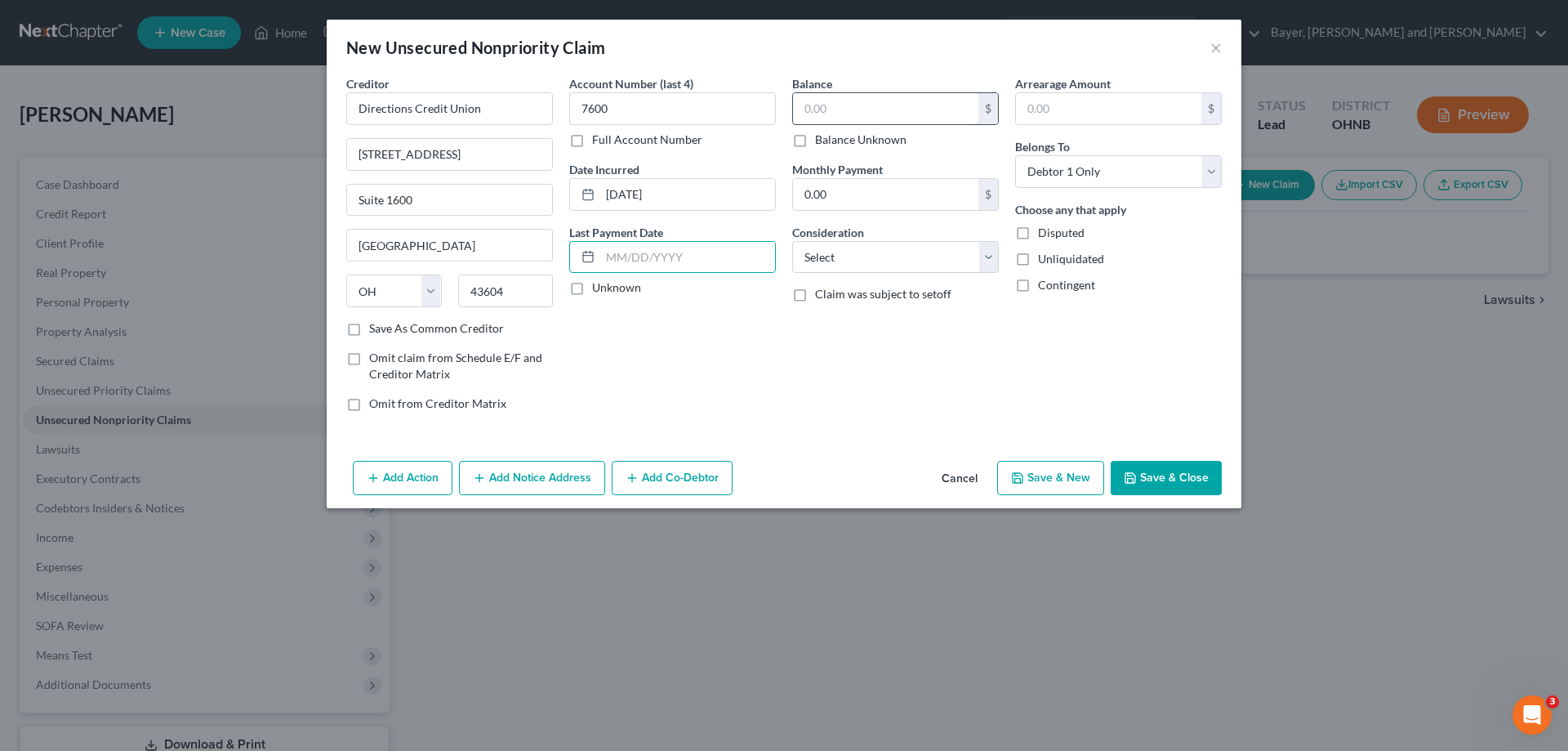
click at [592, 283] on label "Unknown" at bounding box center [616, 287] width 49 height 16
click at [599, 283] on input "Unknown" at bounding box center [604, 285] width 11 height 11
click at [841, 112] on input "text" at bounding box center [885, 109] width 185 height 31
click at [841, 110] on input "text" at bounding box center [885, 109] width 185 height 31
click at [910, 262] on select "Select Cable / Satellite Services Collection Agency Credit Card Debt Debt Couns…" at bounding box center [895, 257] width 207 height 32
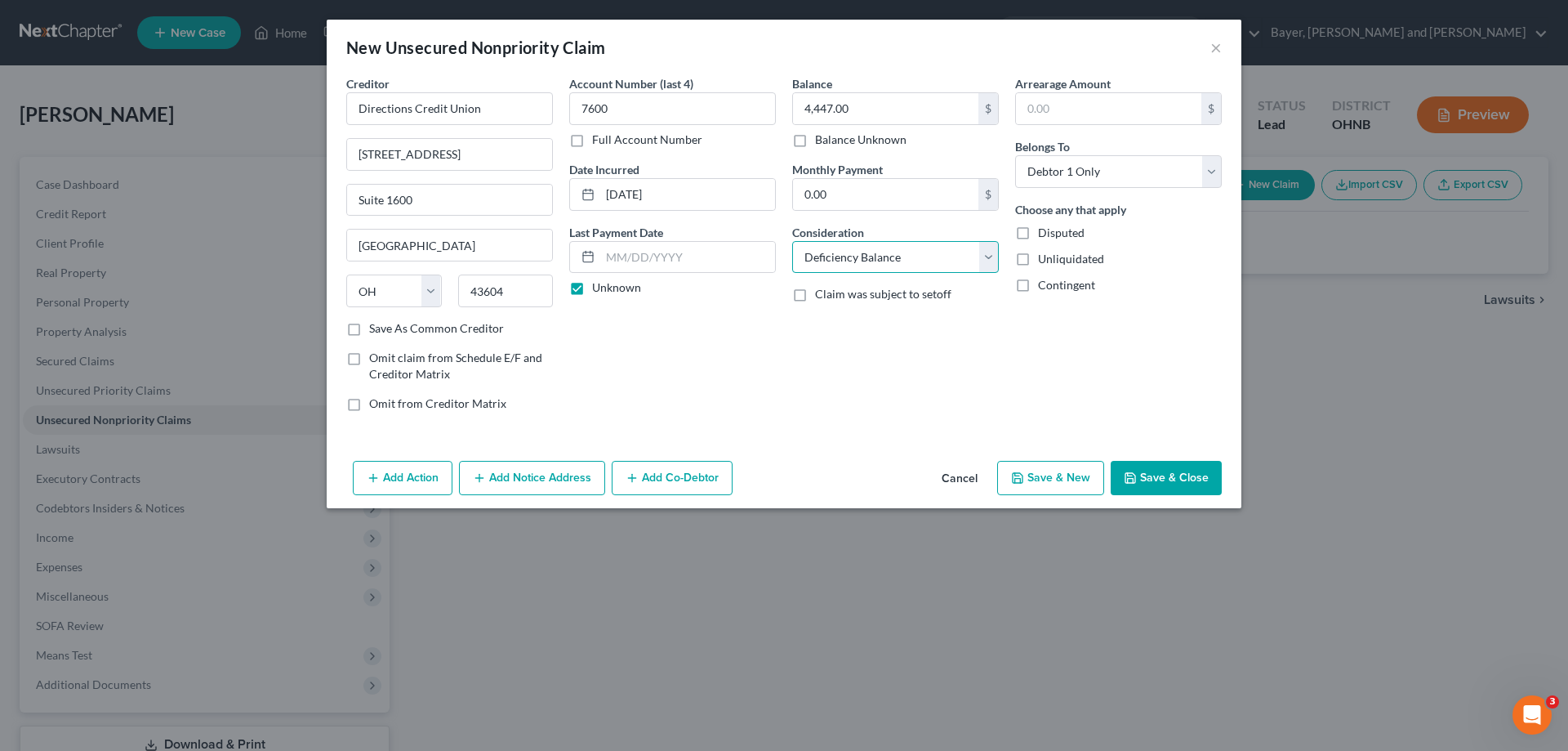
click at [792, 241] on select "Select Cable / Satellite Services Collection Agency Credit Card Debt Debt Couns…" at bounding box center [895, 257] width 207 height 32
click at [535, 466] on button "Add Notice Address" at bounding box center [532, 478] width 146 height 34
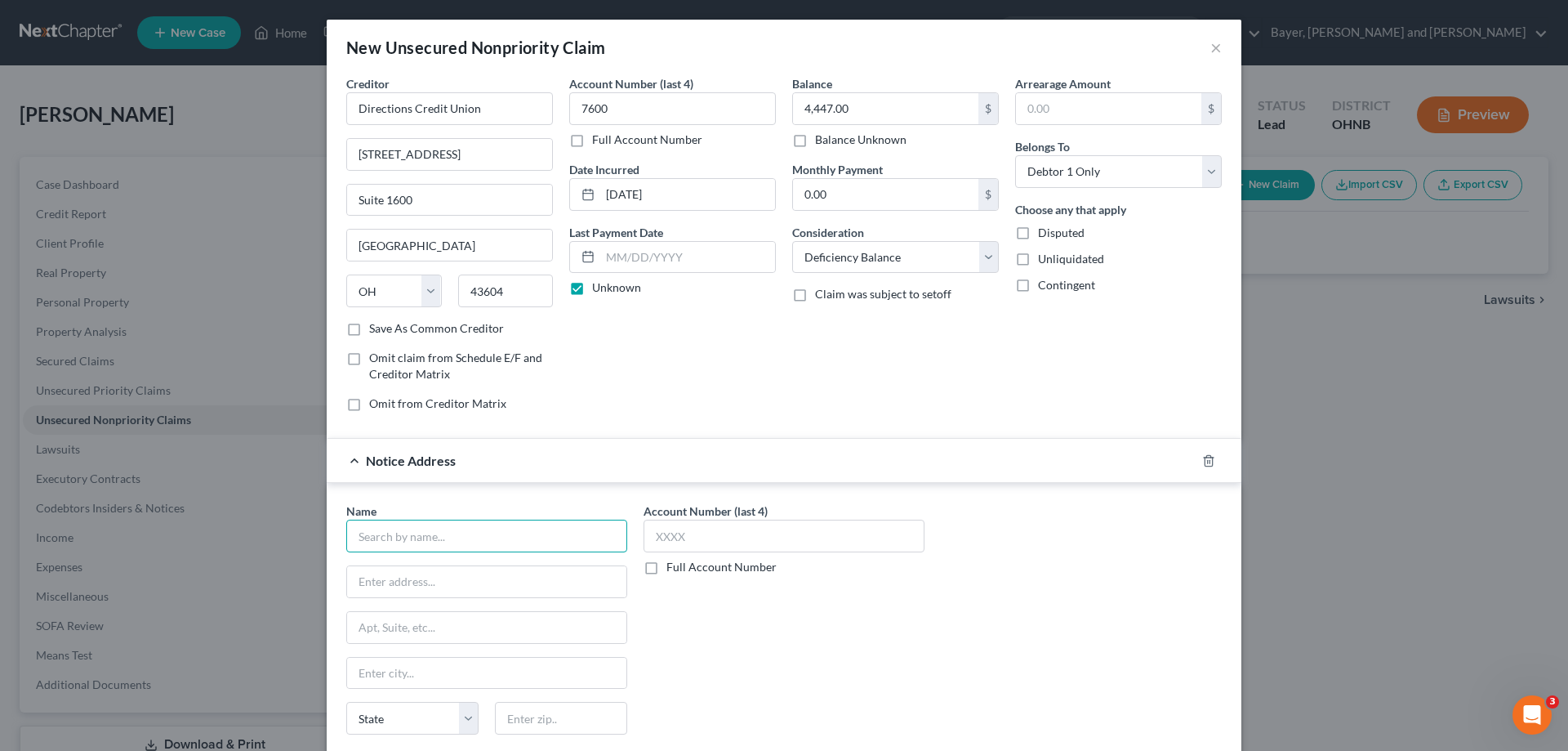
click at [471, 536] on input "text" at bounding box center [487, 535] width 281 height 32
click at [372, 579] on input "PO box 93784" at bounding box center [486, 581] width 279 height 31
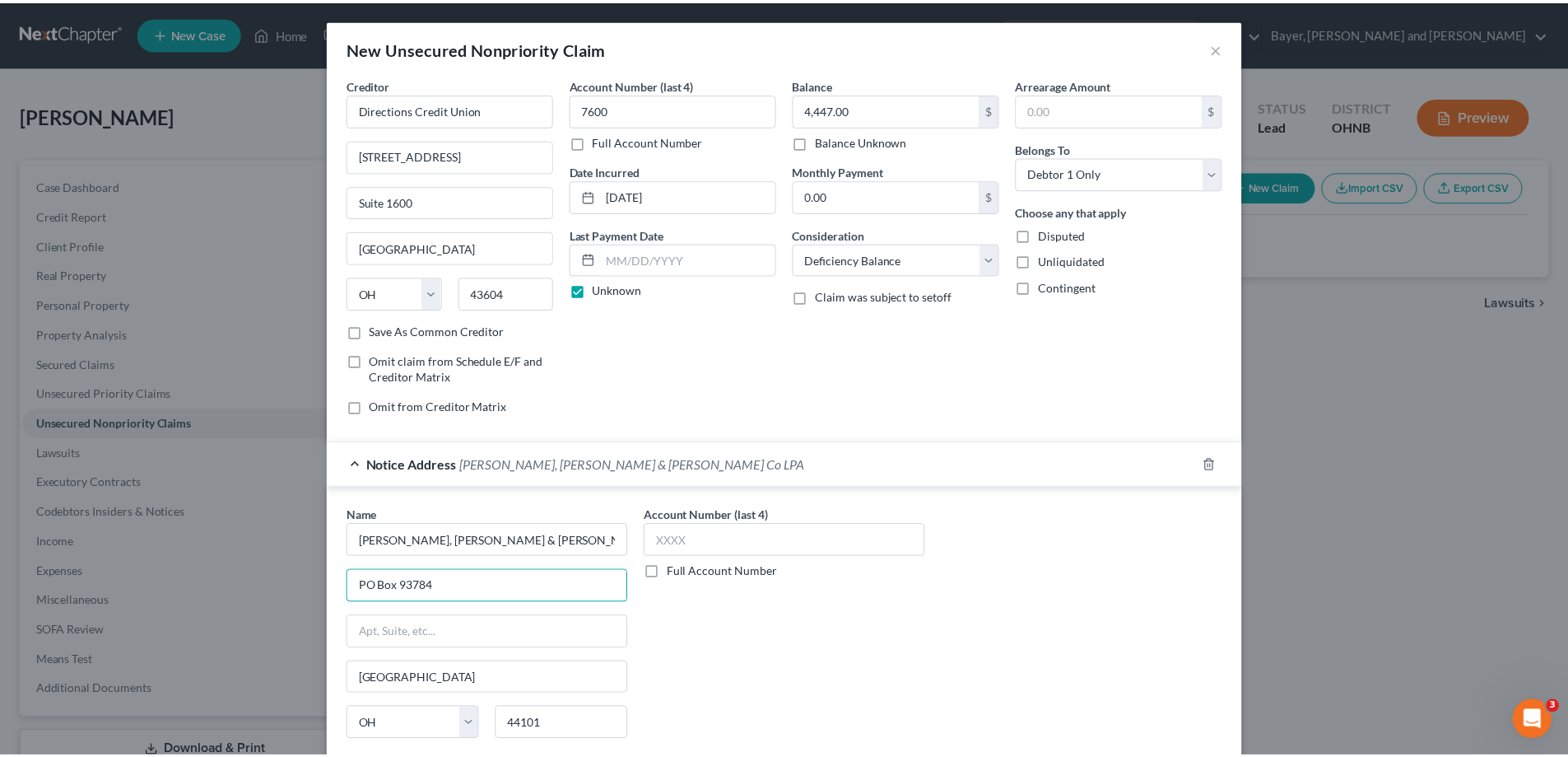
scroll to position [130, 0]
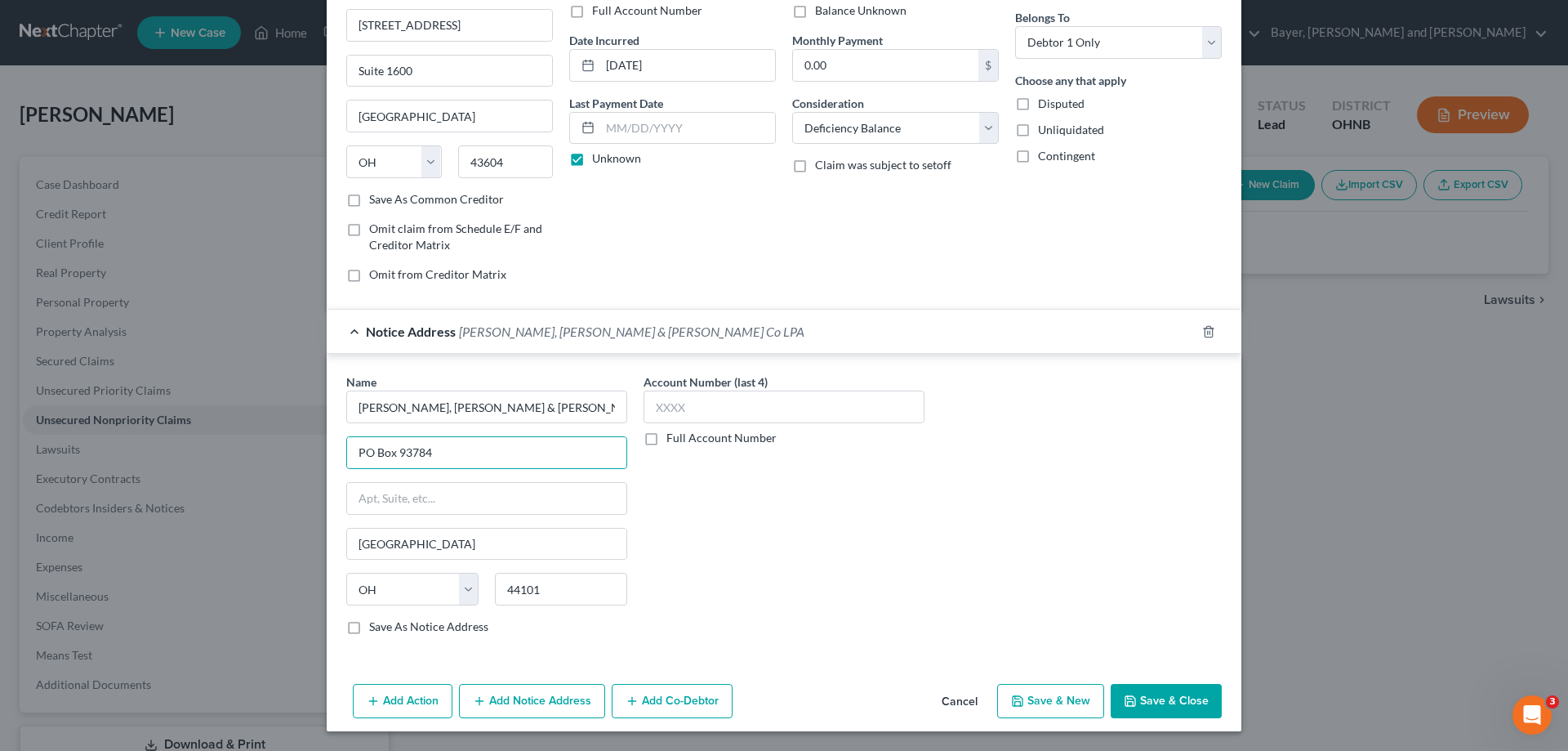
click at [1185, 700] on button "Save & Close" at bounding box center [1167, 701] width 111 height 34
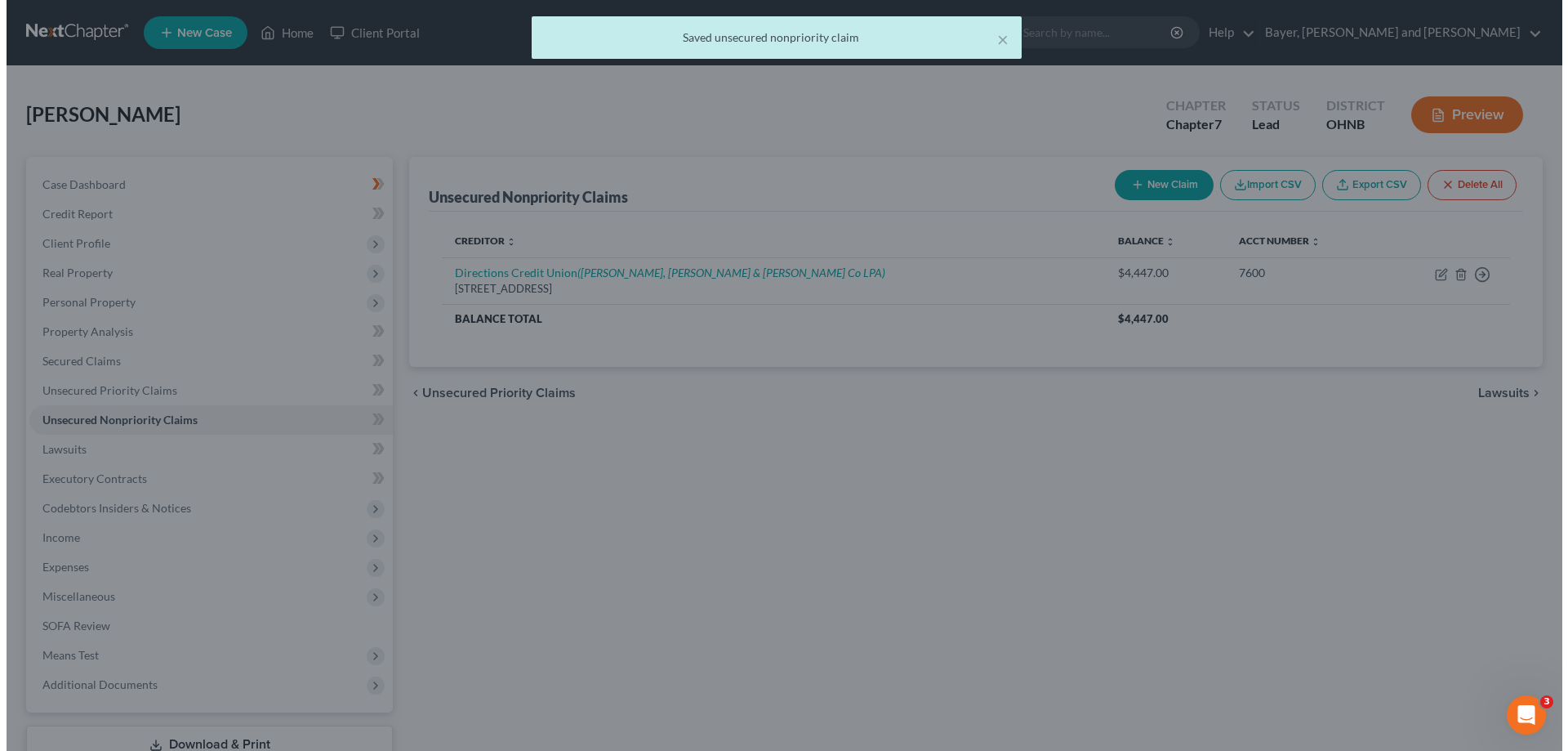
scroll to position [0, 0]
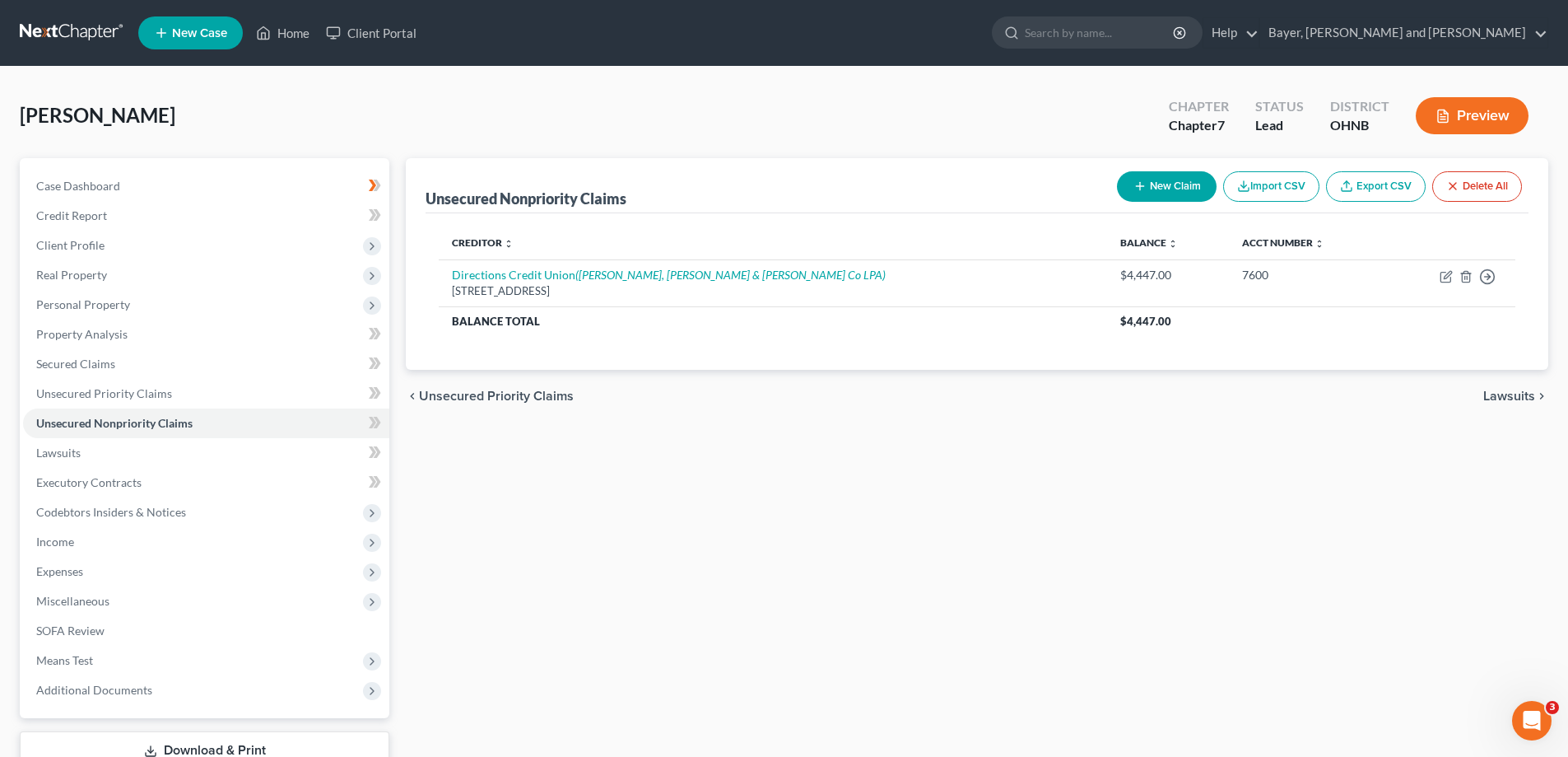
click at [1163, 189] on button "New Claim" at bounding box center [1167, 187] width 100 height 31
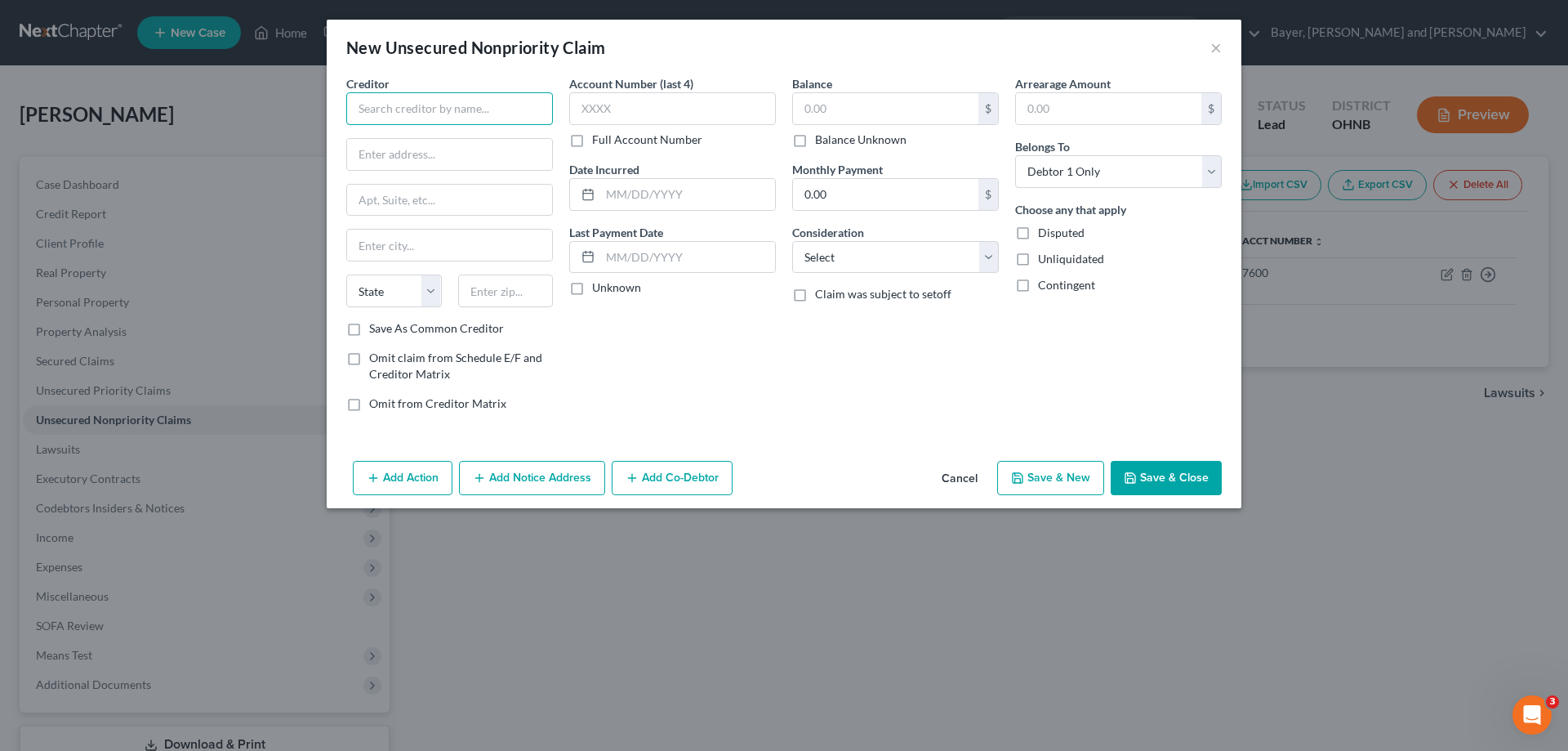
click at [469, 110] on input "text" at bounding box center [450, 109] width 207 height 32
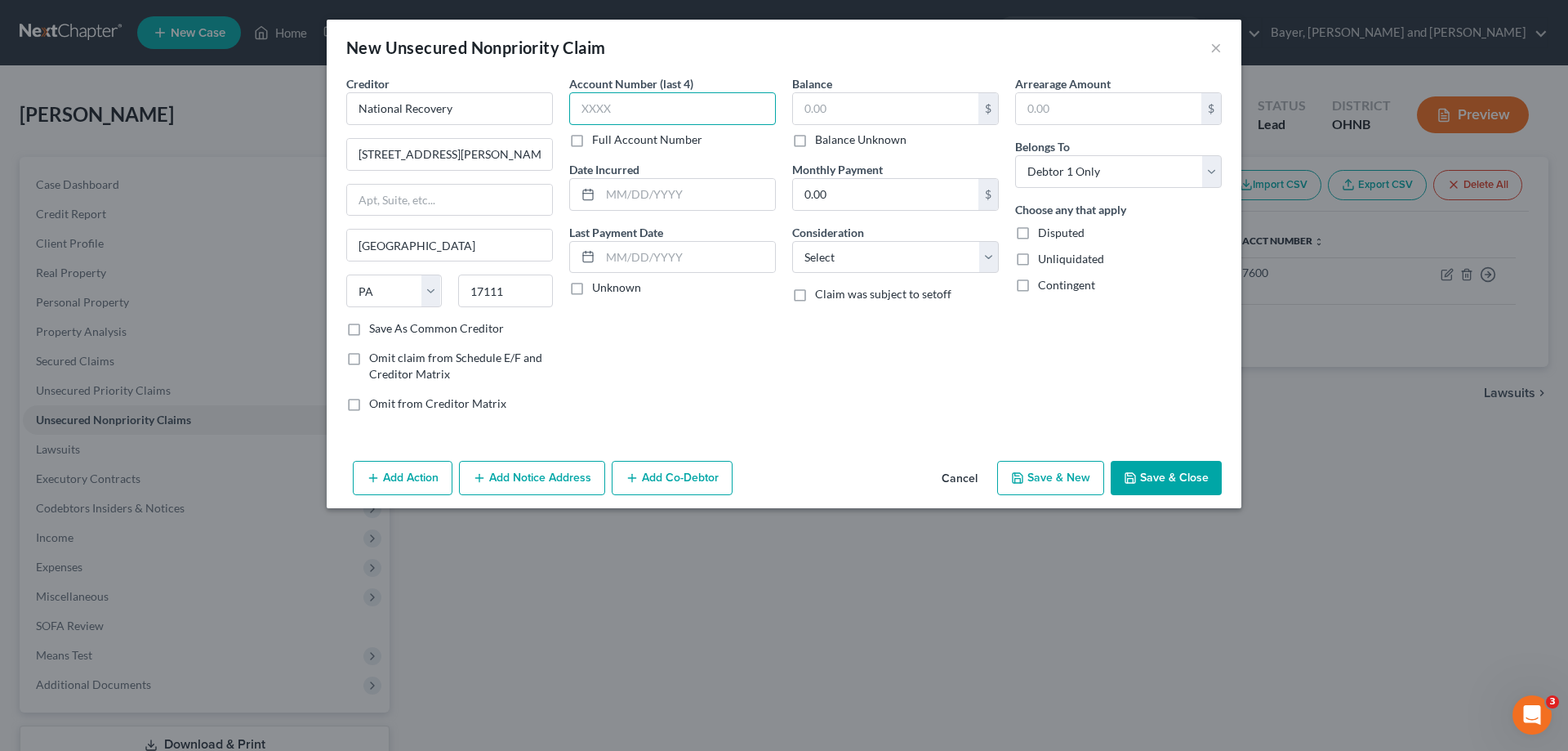
click at [596, 110] on input "text" at bounding box center [673, 109] width 207 height 32
drag, startPoint x: 578, startPoint y: 285, endPoint x: 930, endPoint y: 112, distance: 392.2
click at [592, 283] on label "Unknown" at bounding box center [616, 287] width 49 height 16
click at [599, 283] on input "Unknown" at bounding box center [604, 285] width 11 height 11
click at [930, 112] on input "text" at bounding box center [885, 109] width 185 height 31
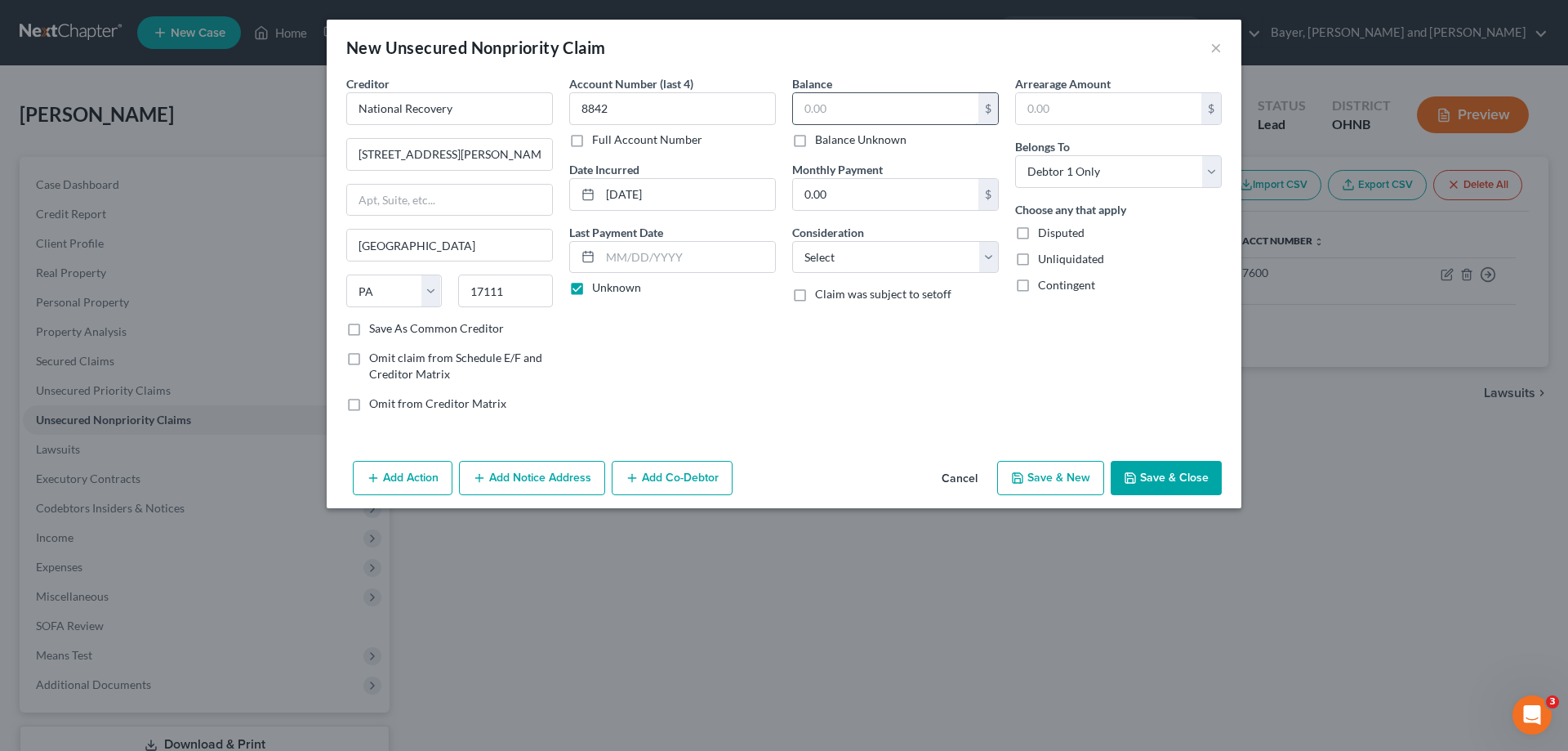
click at [932, 102] on input "text" at bounding box center [885, 109] width 185 height 31
click at [898, 258] on select "Select Cable / Satellite Services Collection Agency Credit Card Debt Debt Couns…" at bounding box center [895, 257] width 207 height 32
click at [792, 241] on select "Select Cable / Satellite Services Collection Agency Credit Card Debt Debt Couns…" at bounding box center [895, 257] width 207 height 32
click at [1030, 473] on button "Save & New" at bounding box center [1050, 478] width 107 height 34
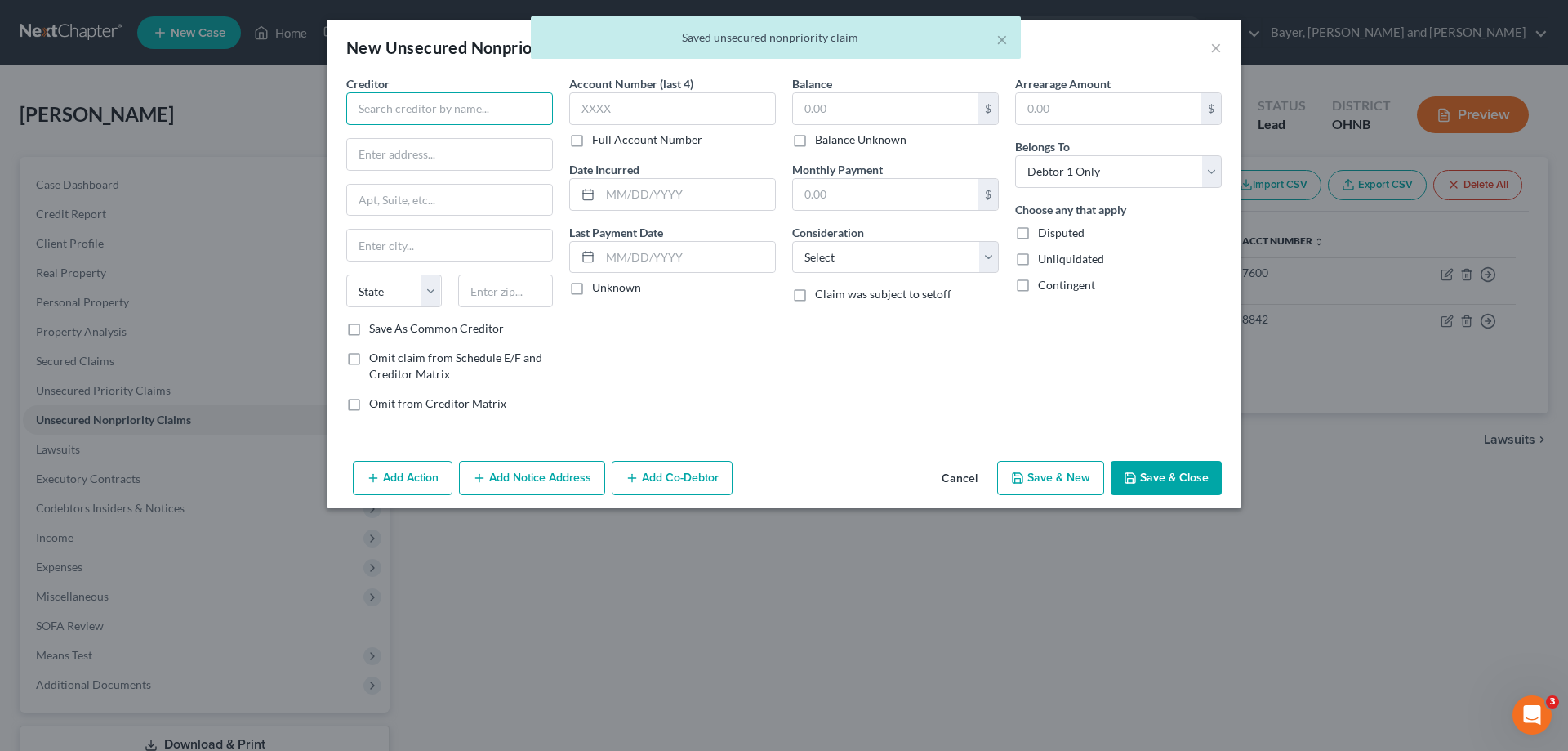
click at [505, 119] on input "text" at bounding box center [450, 109] width 207 height 32
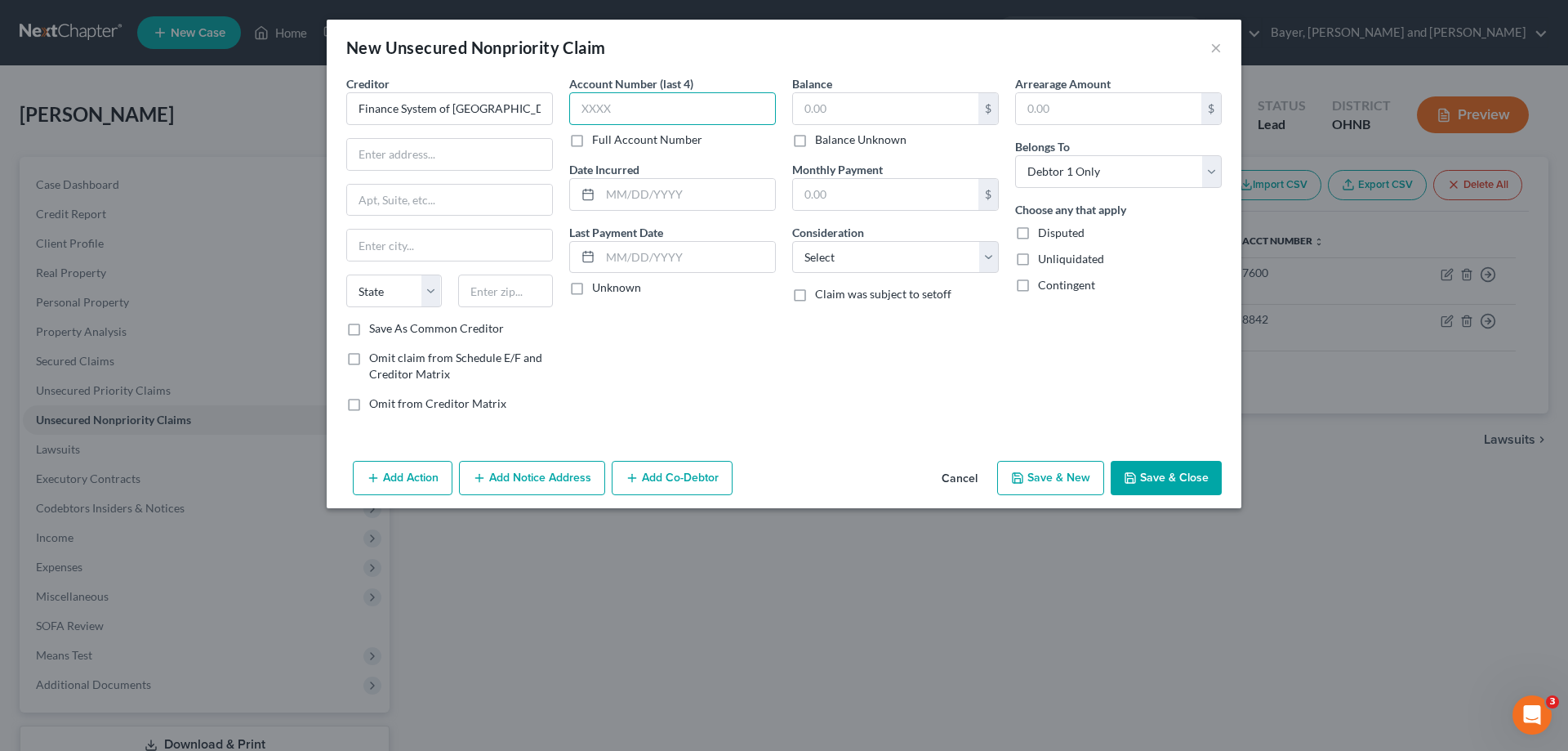
click at [660, 121] on input "text" at bounding box center [673, 109] width 207 height 32
click at [640, 196] on input "text" at bounding box center [687, 194] width 175 height 31
click at [592, 285] on label "Unknown" at bounding box center [616, 287] width 49 height 16
click at [599, 285] on input "Unknown" at bounding box center [604, 285] width 11 height 11
click at [826, 113] on input "text" at bounding box center [885, 109] width 185 height 31
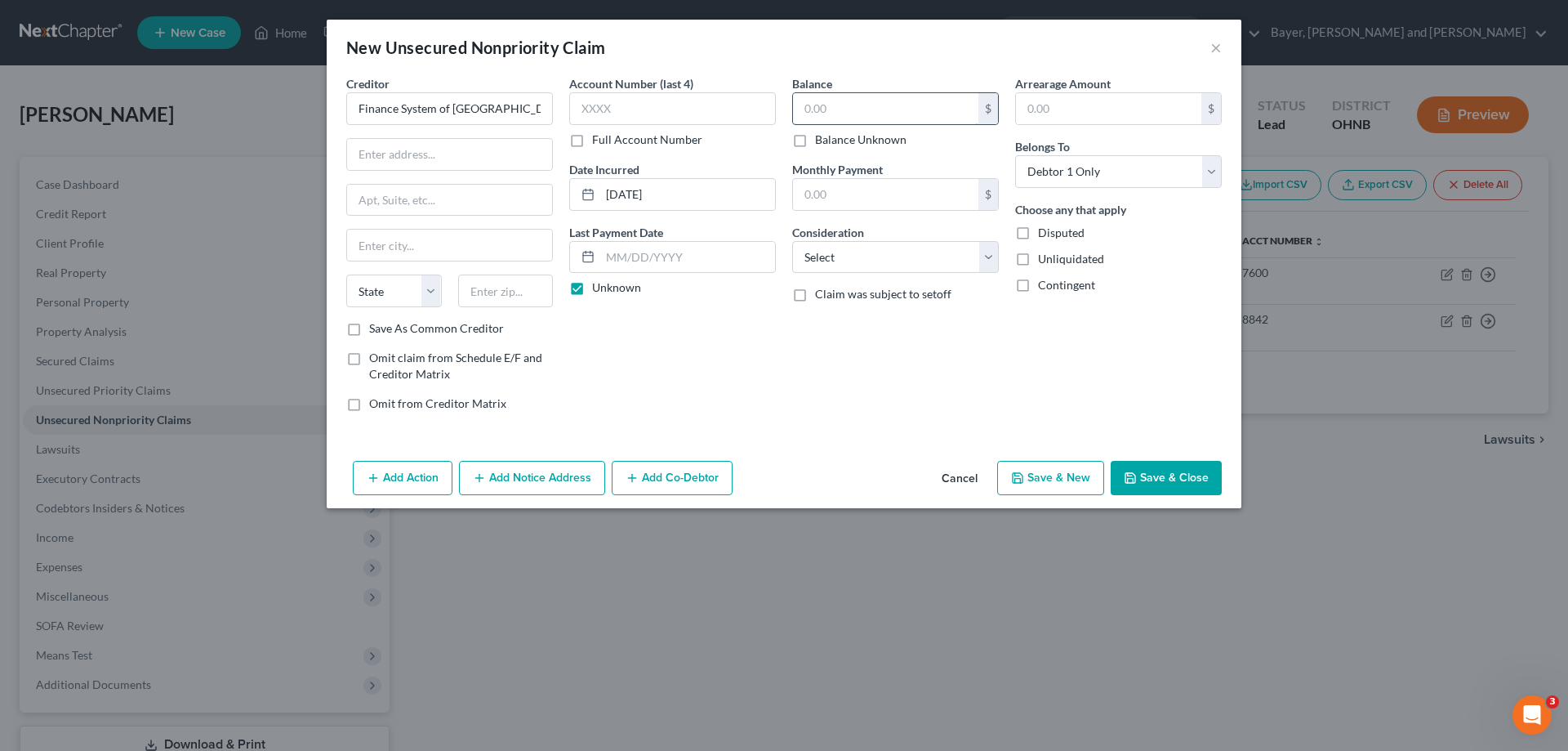
click at [826, 113] on input "text" at bounding box center [885, 109] width 185 height 31
click at [470, 157] on input "text" at bounding box center [449, 155] width 205 height 31
click at [931, 262] on select "Select Cable / Satellite Services Collection Agency Credit Card Debt Debt Couns…" at bounding box center [895, 257] width 207 height 32
click at [792, 241] on select "Select Cable / Satellite Services Collection Agency Credit Card Debt Debt Couns…" at bounding box center [895, 257] width 207 height 32
click at [922, 266] on select "Select Cable / Satellite Services Collection Agency Credit Card Debt Debt Couns…" at bounding box center [895, 257] width 207 height 32
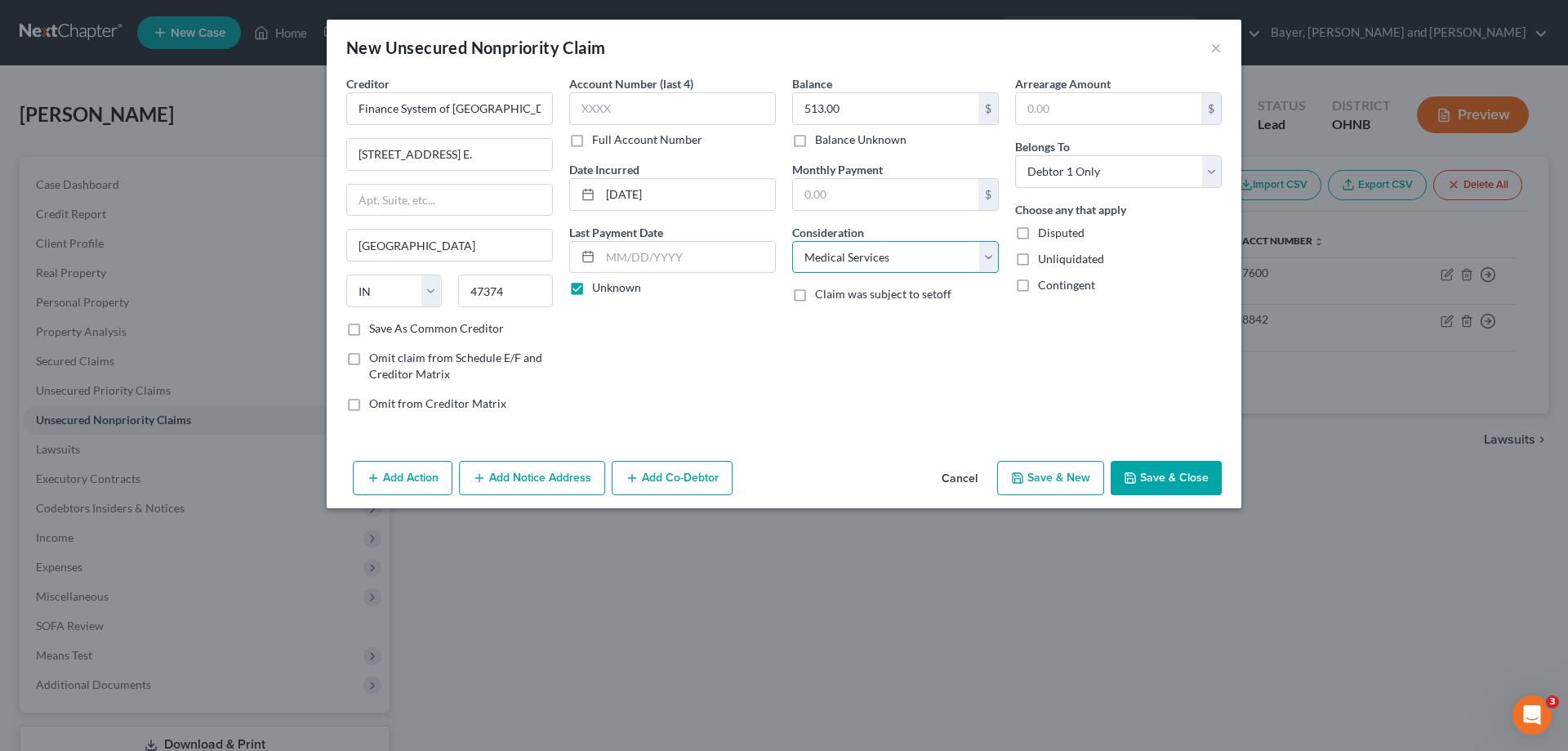
click at [792, 241] on select "Select Cable / Satellite Services Collection Agency Credit Card Debt Debt Couns…" at bounding box center [895, 257] width 207 height 32
click at [1155, 475] on button "Save & Close" at bounding box center [1167, 478] width 111 height 34
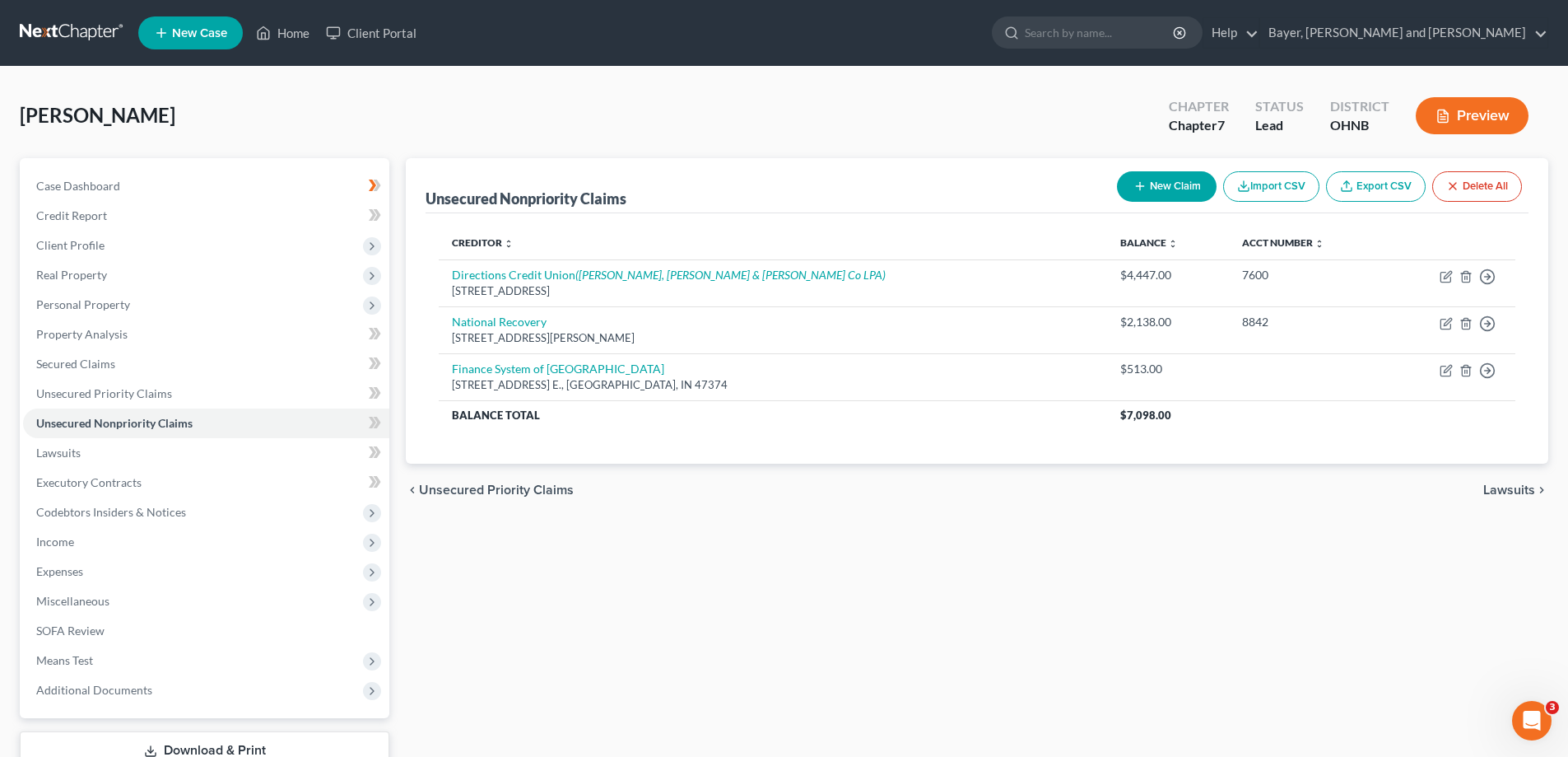
click at [1153, 187] on button "New Claim" at bounding box center [1167, 187] width 100 height 31
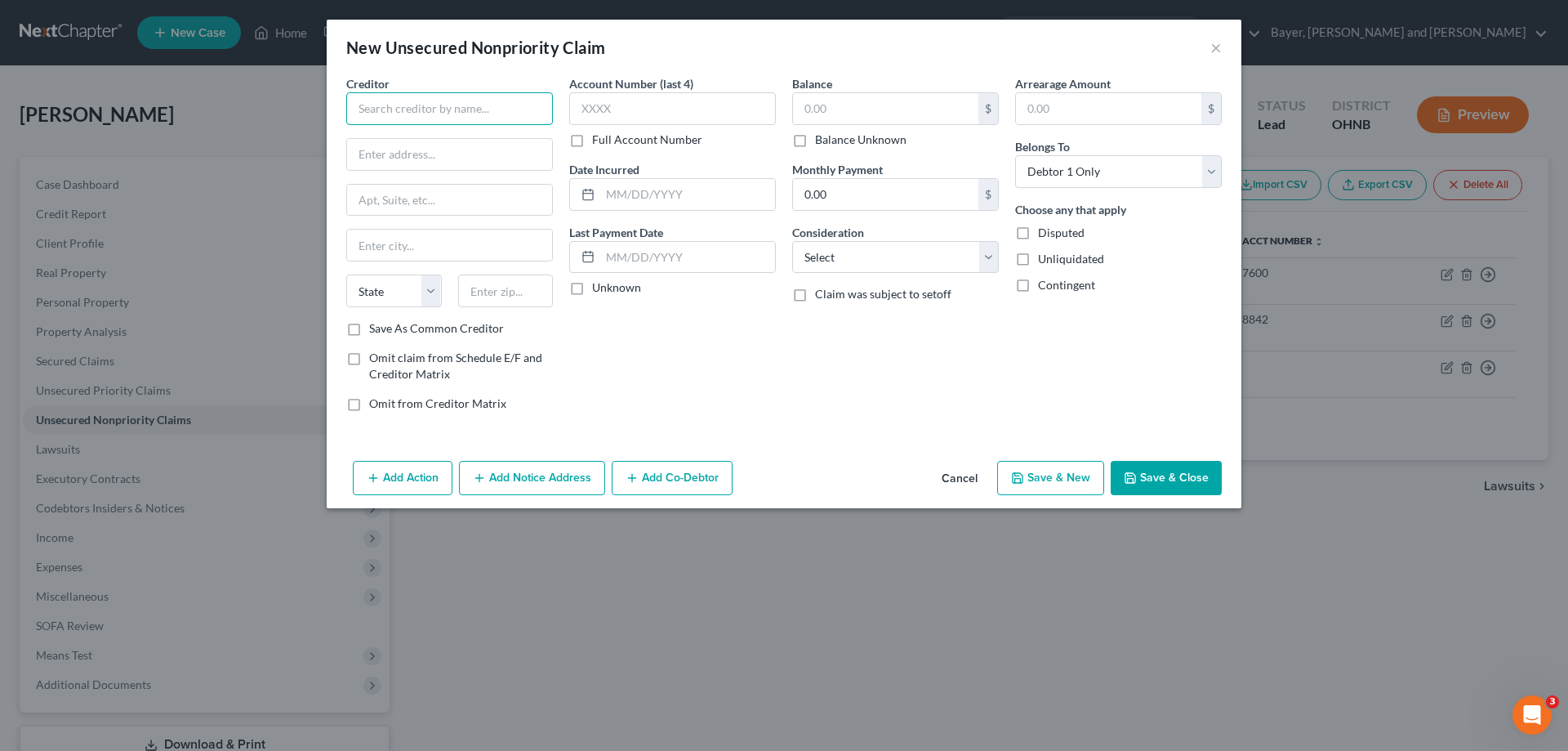
click at [454, 116] on input "text" at bounding box center [450, 109] width 207 height 32
click at [377, 156] on input "PO box 1307" at bounding box center [449, 155] width 205 height 31
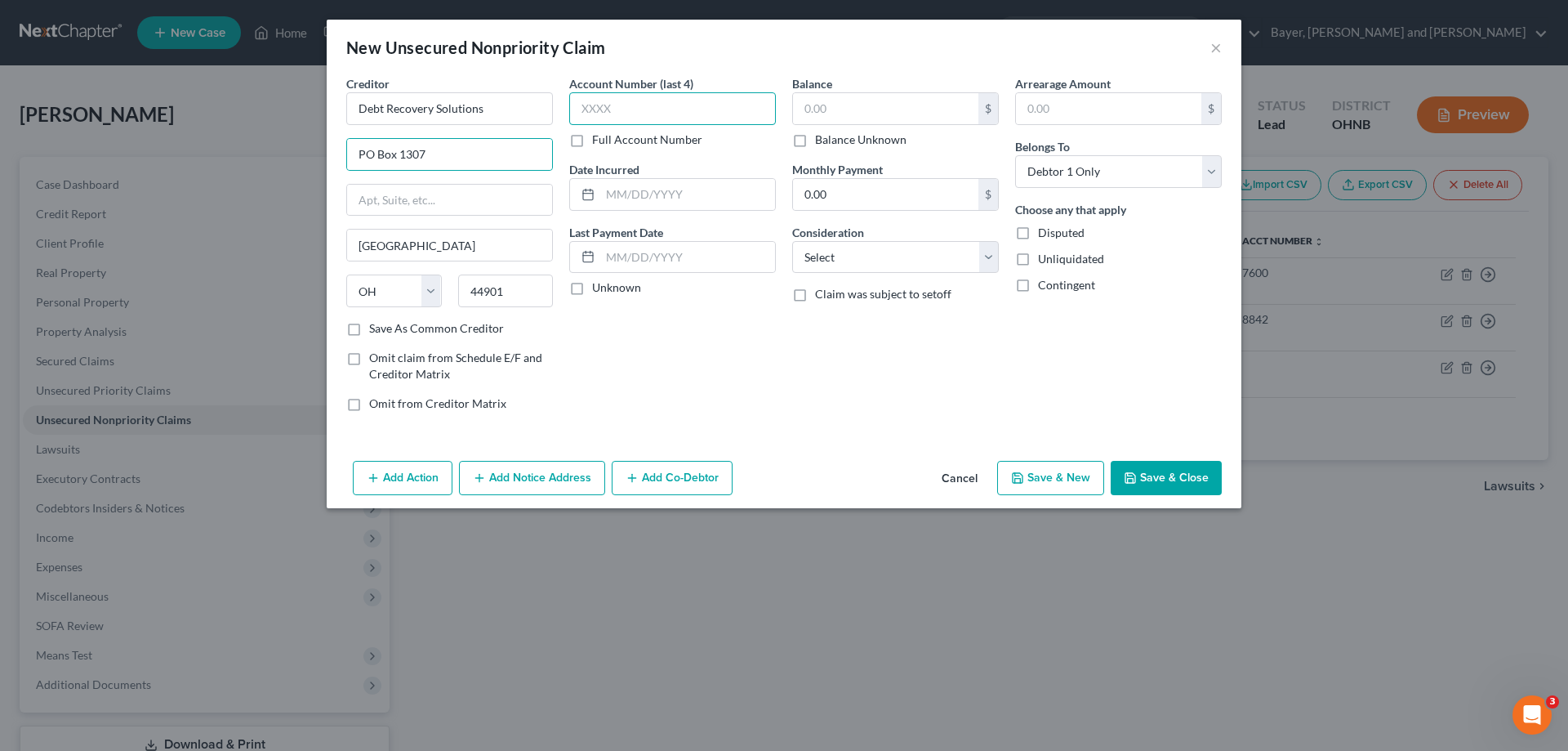
click at [645, 119] on input "text" at bounding box center [673, 109] width 207 height 32
click at [592, 289] on label "Unknown" at bounding box center [616, 287] width 49 height 16
click at [599, 289] on input "Unknown" at bounding box center [604, 285] width 11 height 11
click at [827, 109] on input "text" at bounding box center [885, 109] width 185 height 31
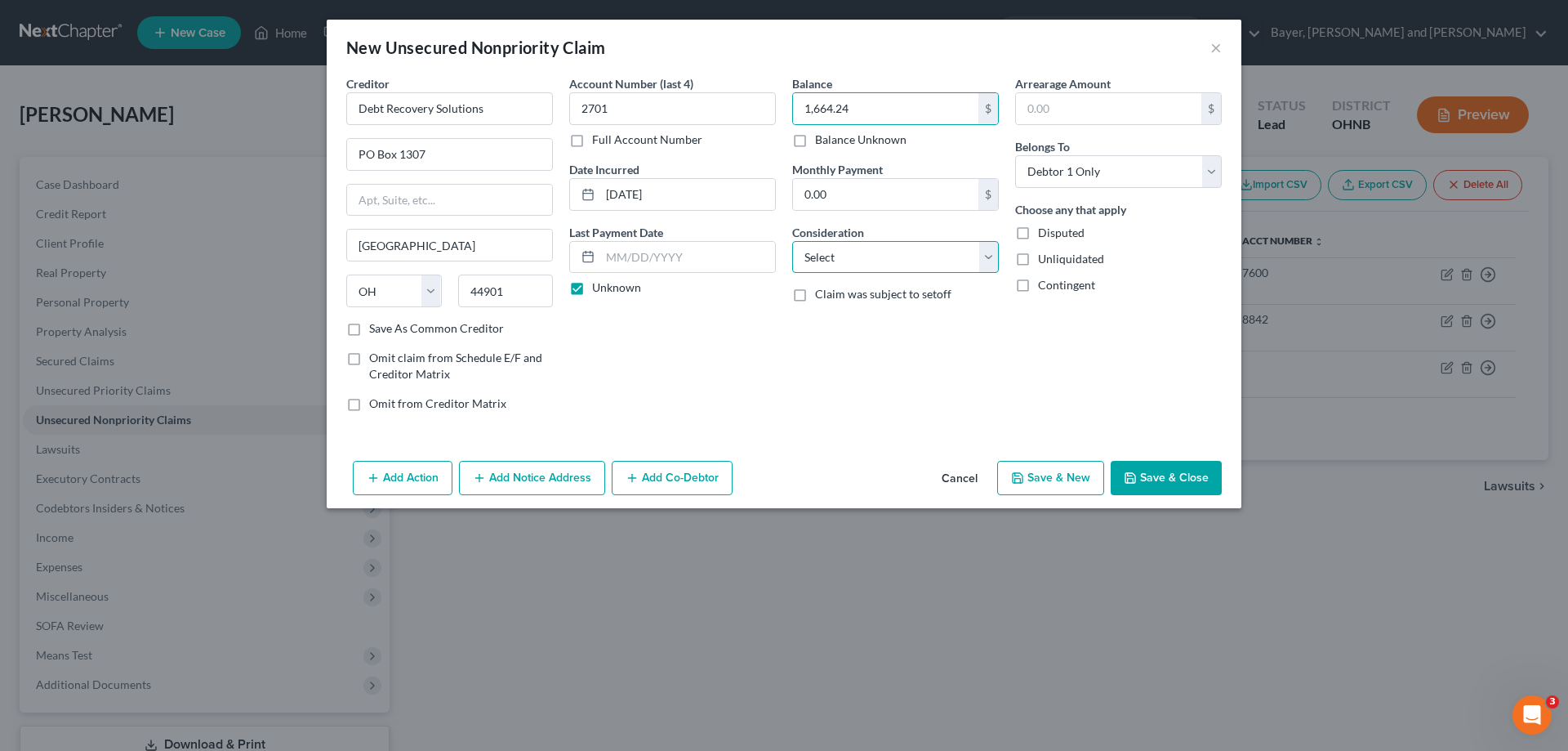
click at [944, 257] on select "Select Cable / Satellite Services Collection Agency Credit Card Debt Debt Couns…" at bounding box center [895, 257] width 207 height 32
click at [792, 241] on select "Select Cable / Satellite Services Collection Agency Credit Card Debt Debt Couns…" at bounding box center [895, 257] width 207 height 32
click at [770, 437] on div "Creditor * Debt Recovery Solutions PO Box [GEOGRAPHIC_DATA] [US_STATE] AK AR AZ…" at bounding box center [784, 265] width 914 height 379
click at [1058, 471] on button "Save & New" at bounding box center [1050, 478] width 107 height 34
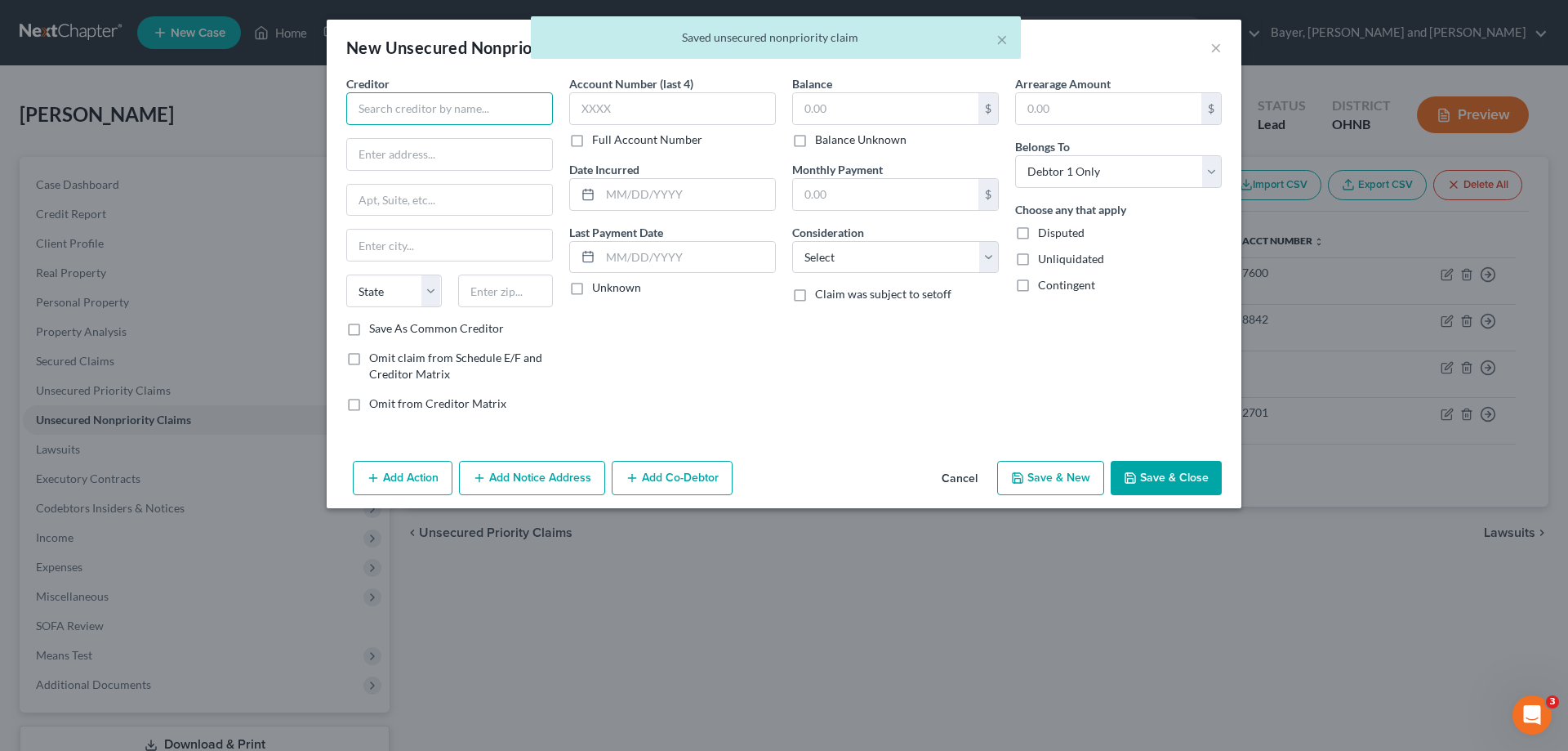
click at [467, 113] on input "text" at bounding box center [450, 109] width 207 height 32
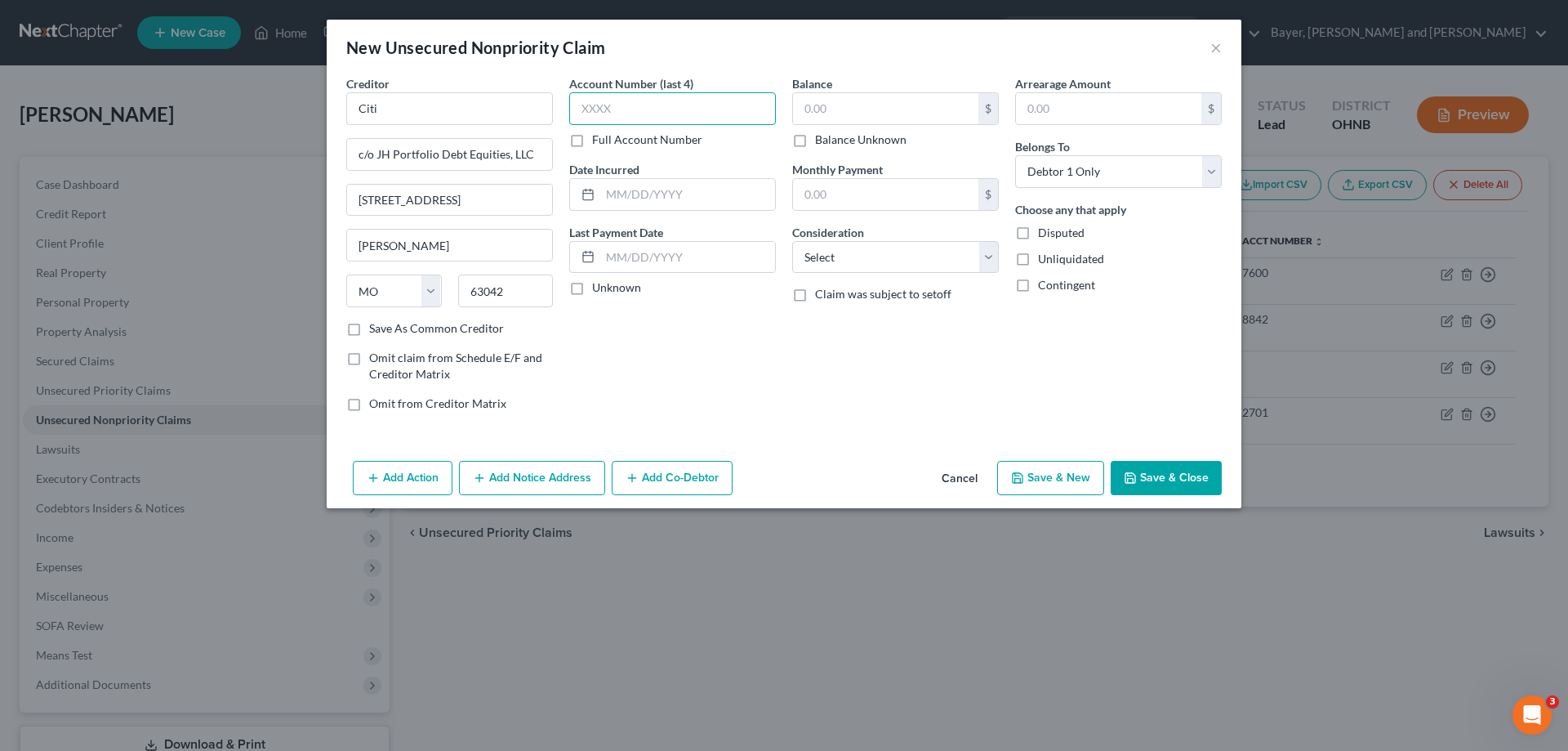
click at [629, 102] on input "text" at bounding box center [673, 109] width 207 height 32
click at [592, 293] on label "Unknown" at bounding box center [616, 287] width 49 height 16
click at [599, 290] on input "Unknown" at bounding box center [604, 285] width 11 height 11
click at [862, 110] on input "text" at bounding box center [885, 109] width 185 height 31
click at [865, 106] on input "text" at bounding box center [885, 109] width 185 height 31
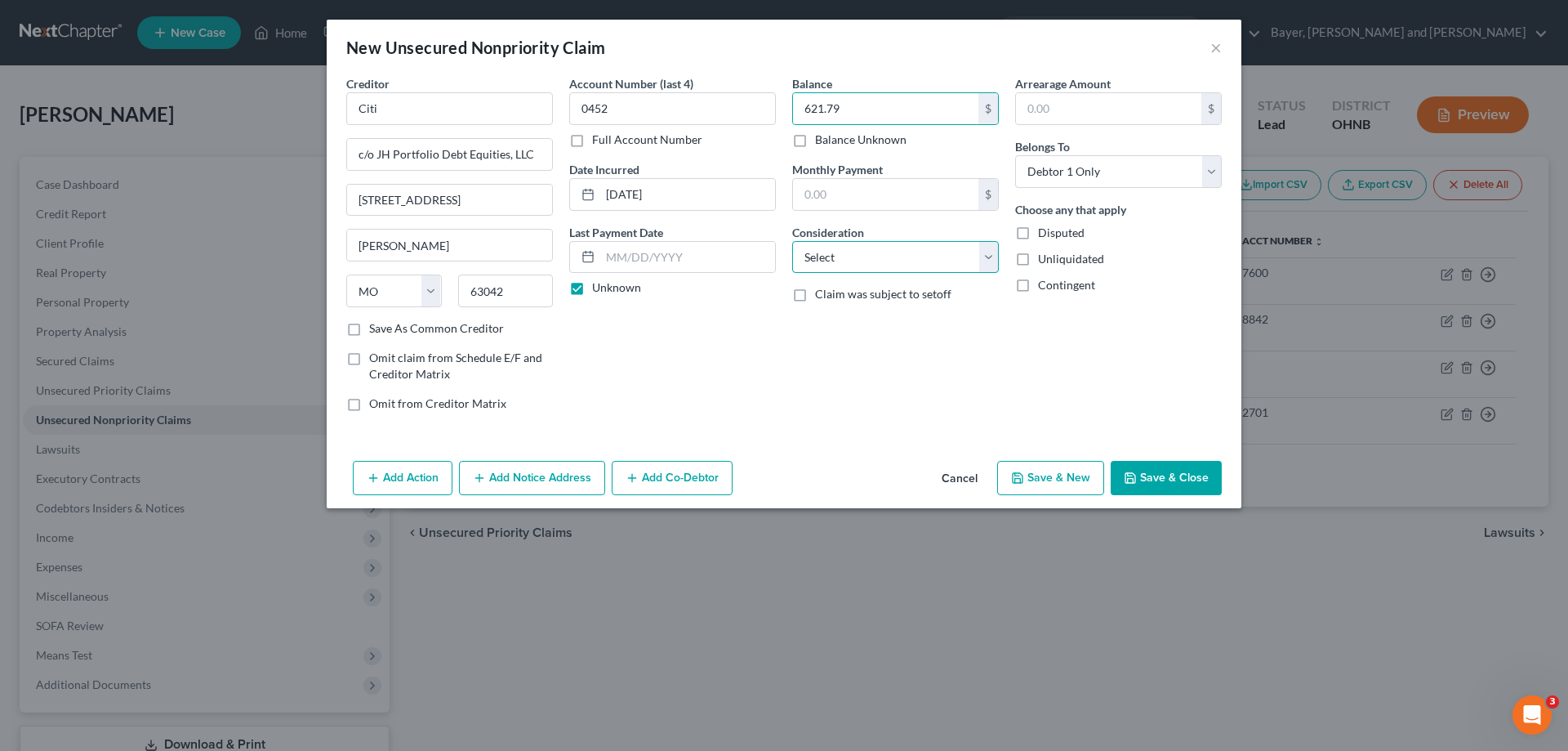
drag, startPoint x: 902, startPoint y: 248, endPoint x: 902, endPoint y: 271, distance: 23.0
click at [902, 248] on select "Select Cable / Satellite Services Collection Agency Credit Card Debt Debt Couns…" at bounding box center [895, 257] width 207 height 32
click at [792, 241] on select "Select Cable / Satellite Services Collection Agency Credit Card Debt Debt Couns…" at bounding box center [895, 257] width 207 height 32
click at [1071, 480] on button "Save & New" at bounding box center [1050, 478] width 107 height 34
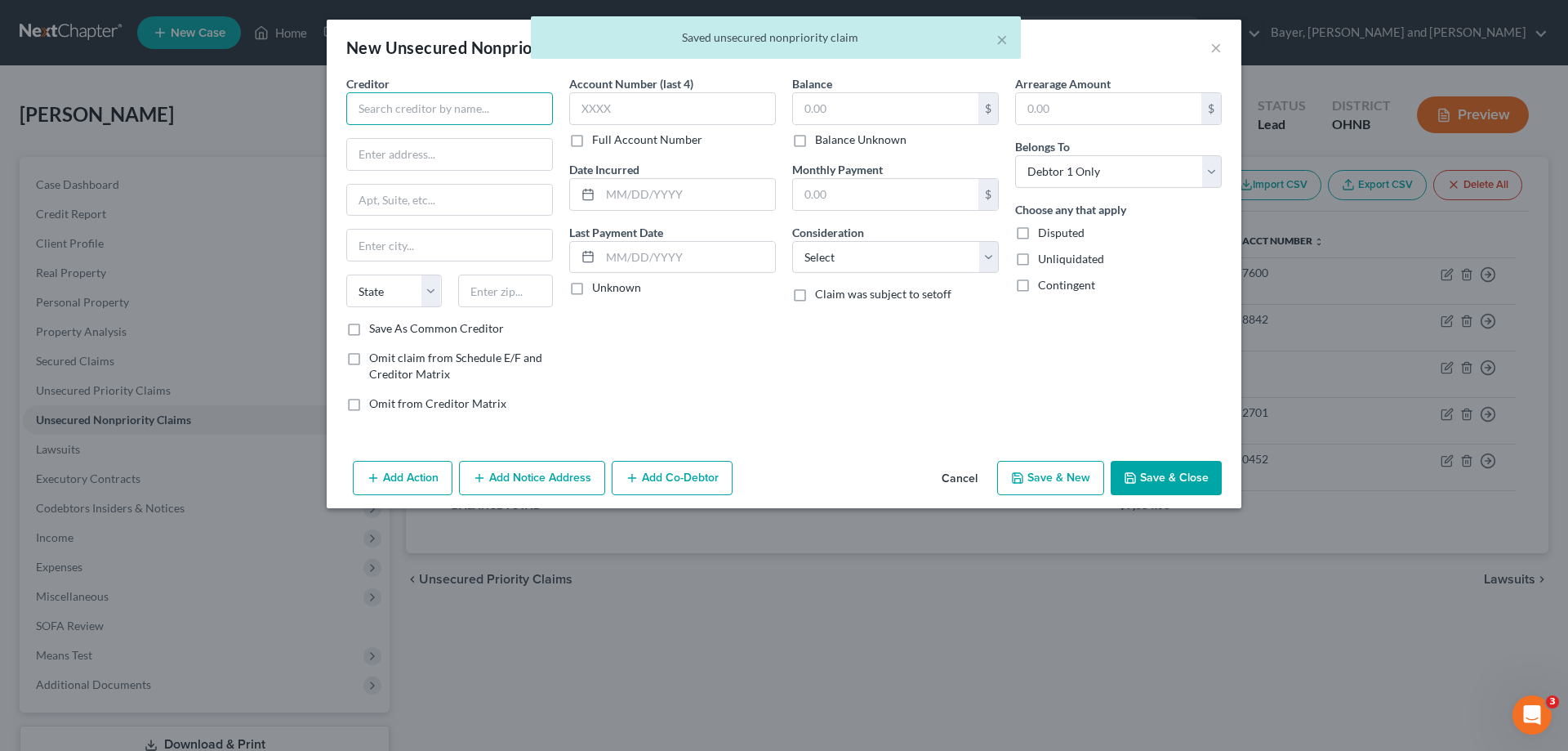
click at [387, 110] on input "text" at bounding box center [450, 109] width 207 height 32
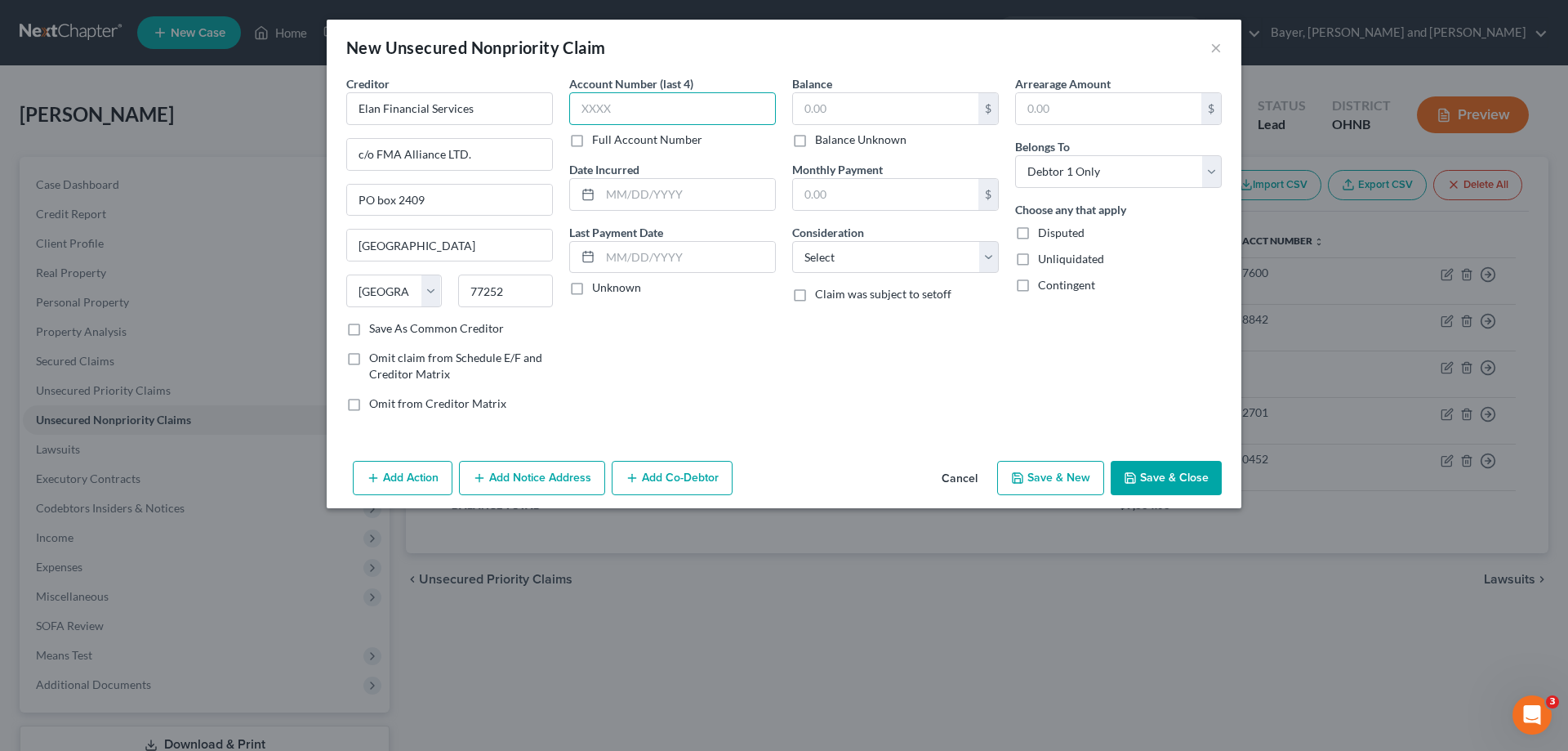
click at [619, 111] on input "text" at bounding box center [673, 109] width 207 height 32
click at [649, 193] on input "text" at bounding box center [687, 194] width 175 height 31
click at [592, 287] on label "Unknown" at bounding box center [616, 287] width 49 height 16
click at [599, 287] on input "Unknown" at bounding box center [604, 285] width 11 height 11
click at [830, 110] on input "text" at bounding box center [885, 109] width 185 height 31
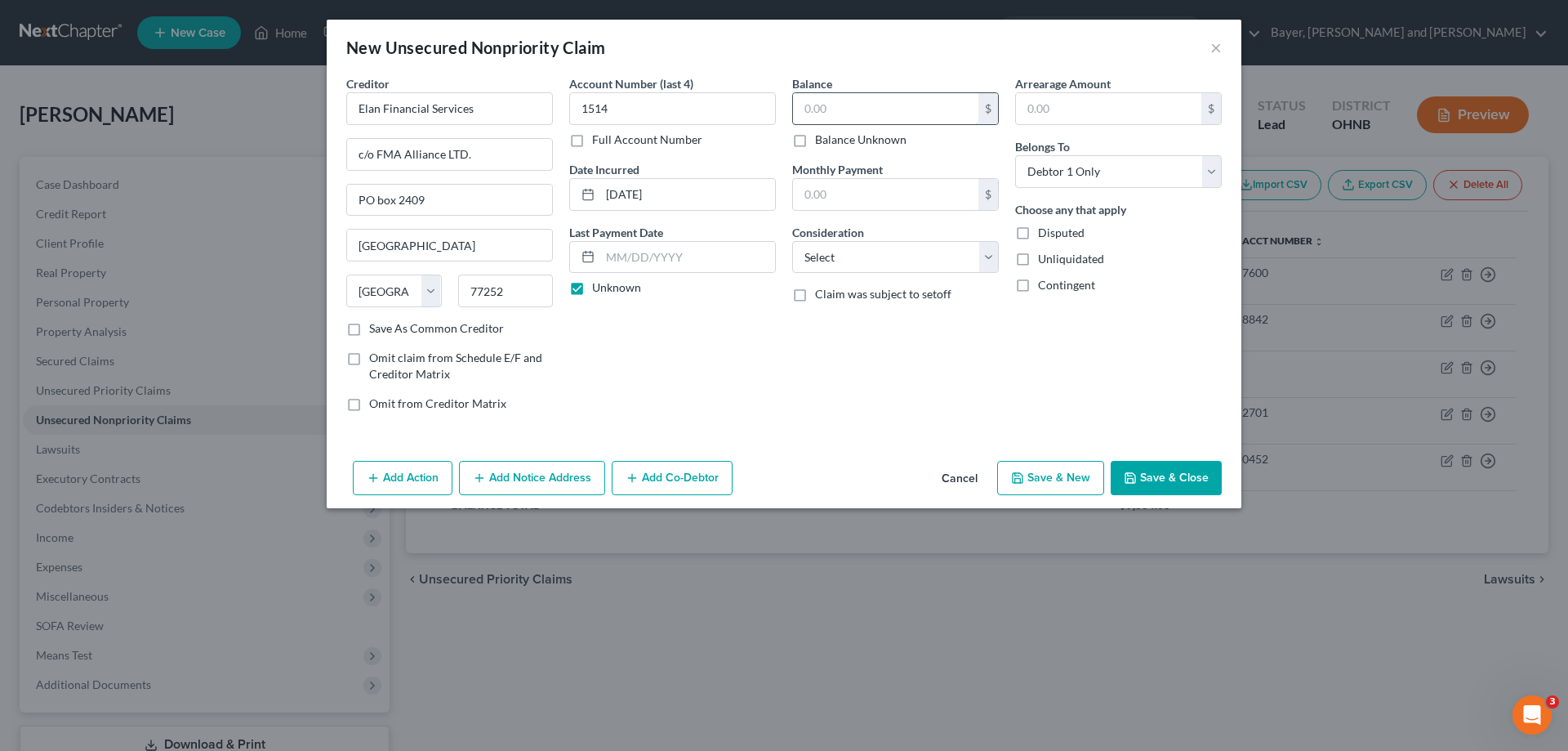
click at [832, 108] on input "text" at bounding box center [885, 109] width 185 height 31
click at [1074, 473] on button "Save & New" at bounding box center [1050, 478] width 107 height 34
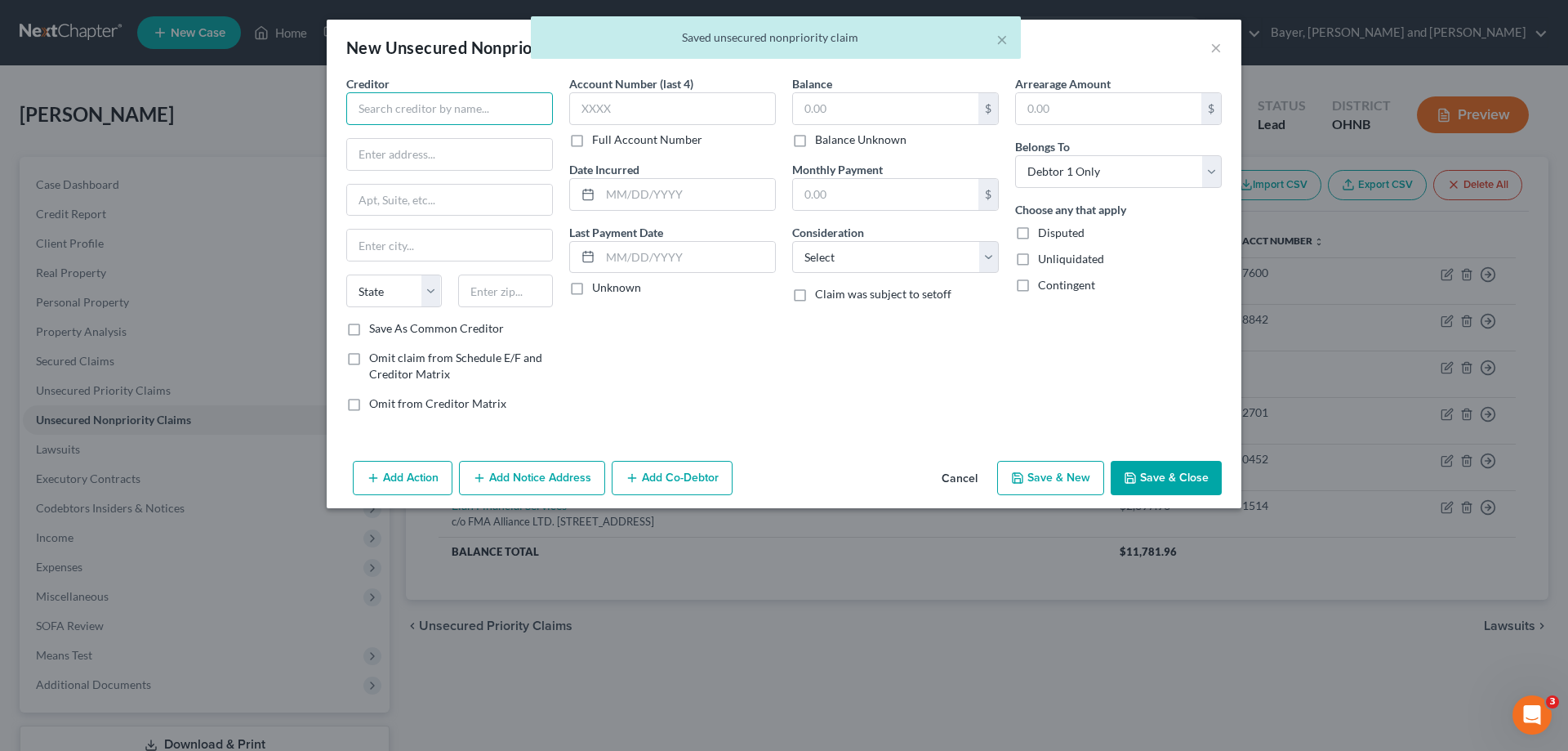
click at [416, 113] on input "text" at bounding box center [450, 109] width 207 height 32
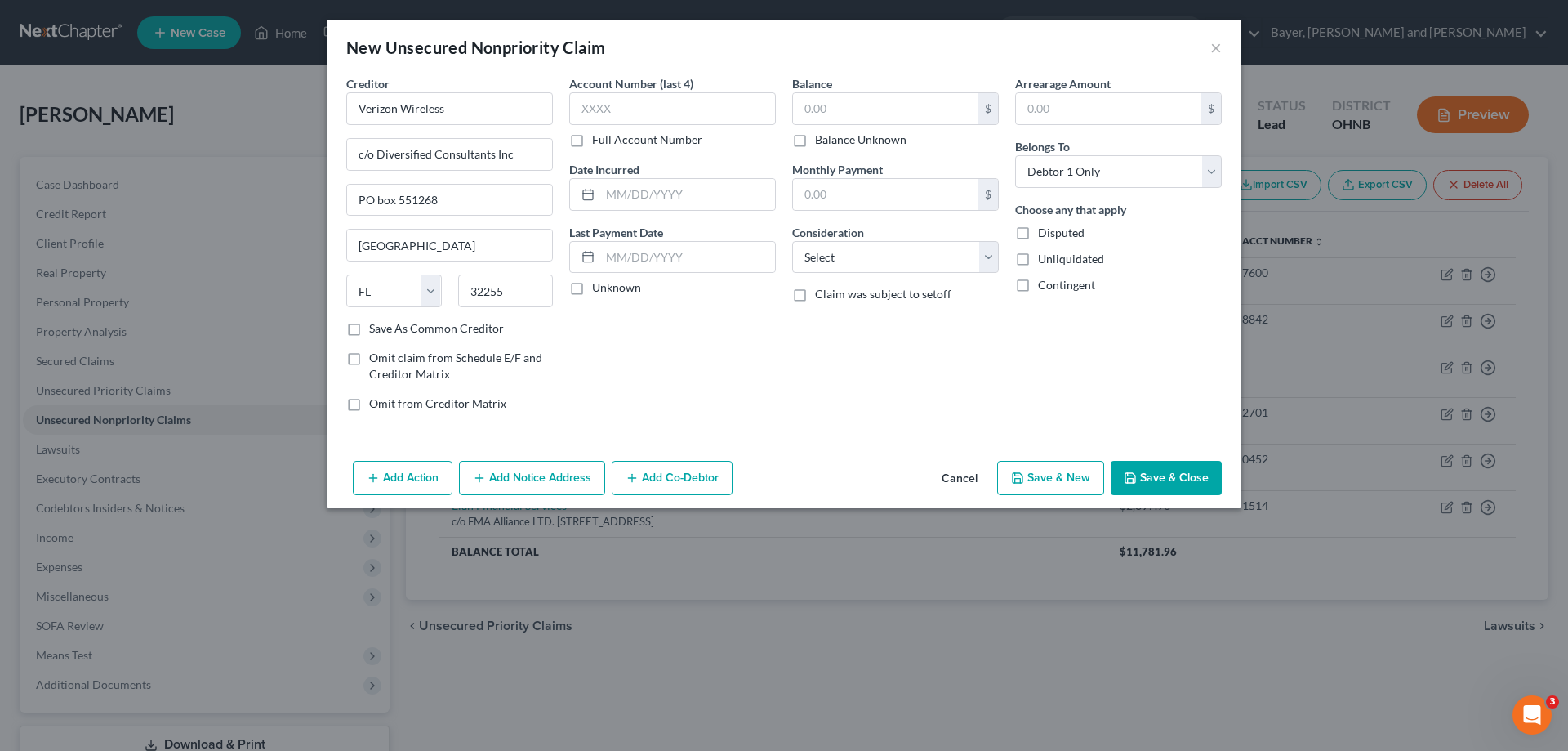
click at [499, 476] on button "Add Notice Address" at bounding box center [532, 478] width 146 height 34
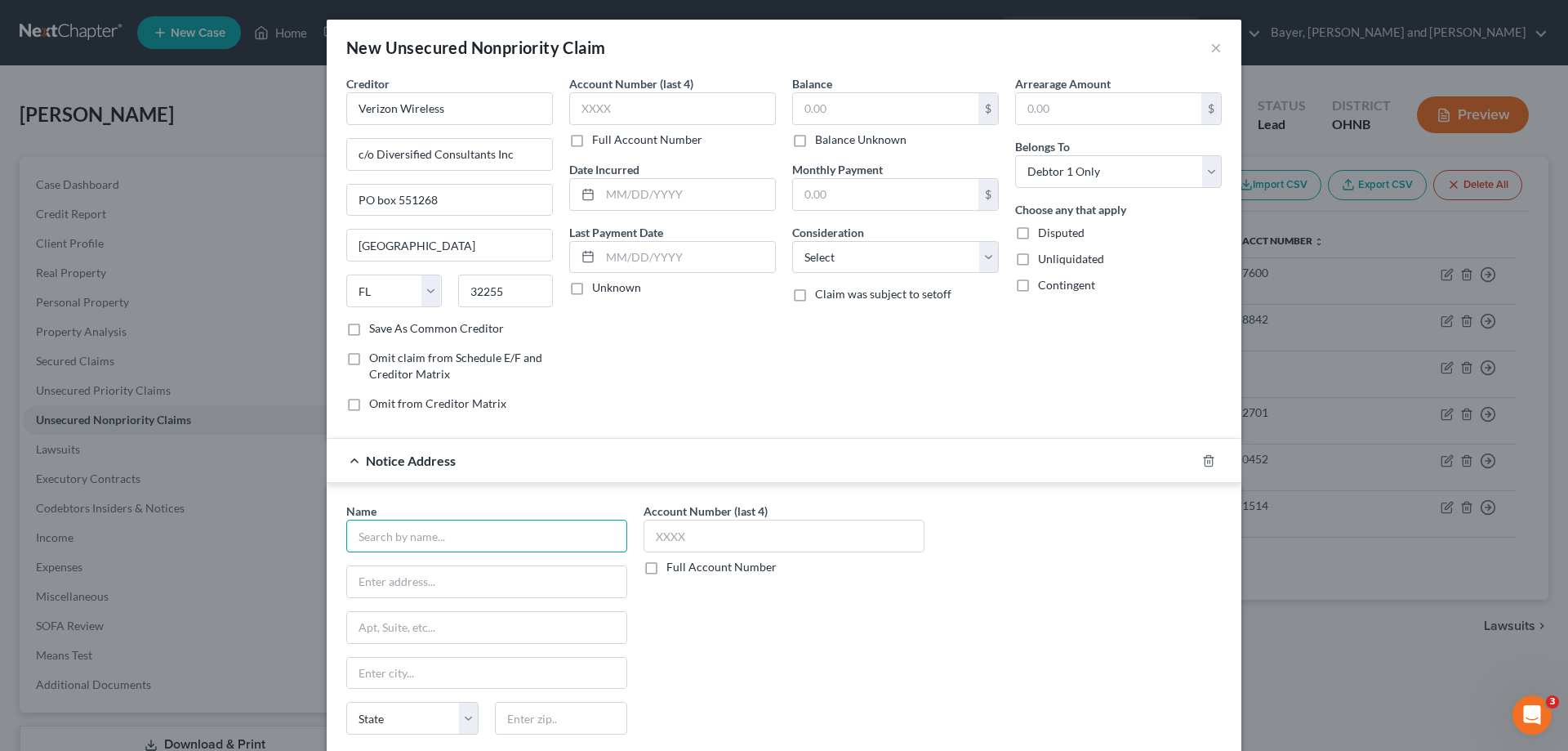
click at [451, 538] on input "text" at bounding box center [487, 535] width 281 height 32
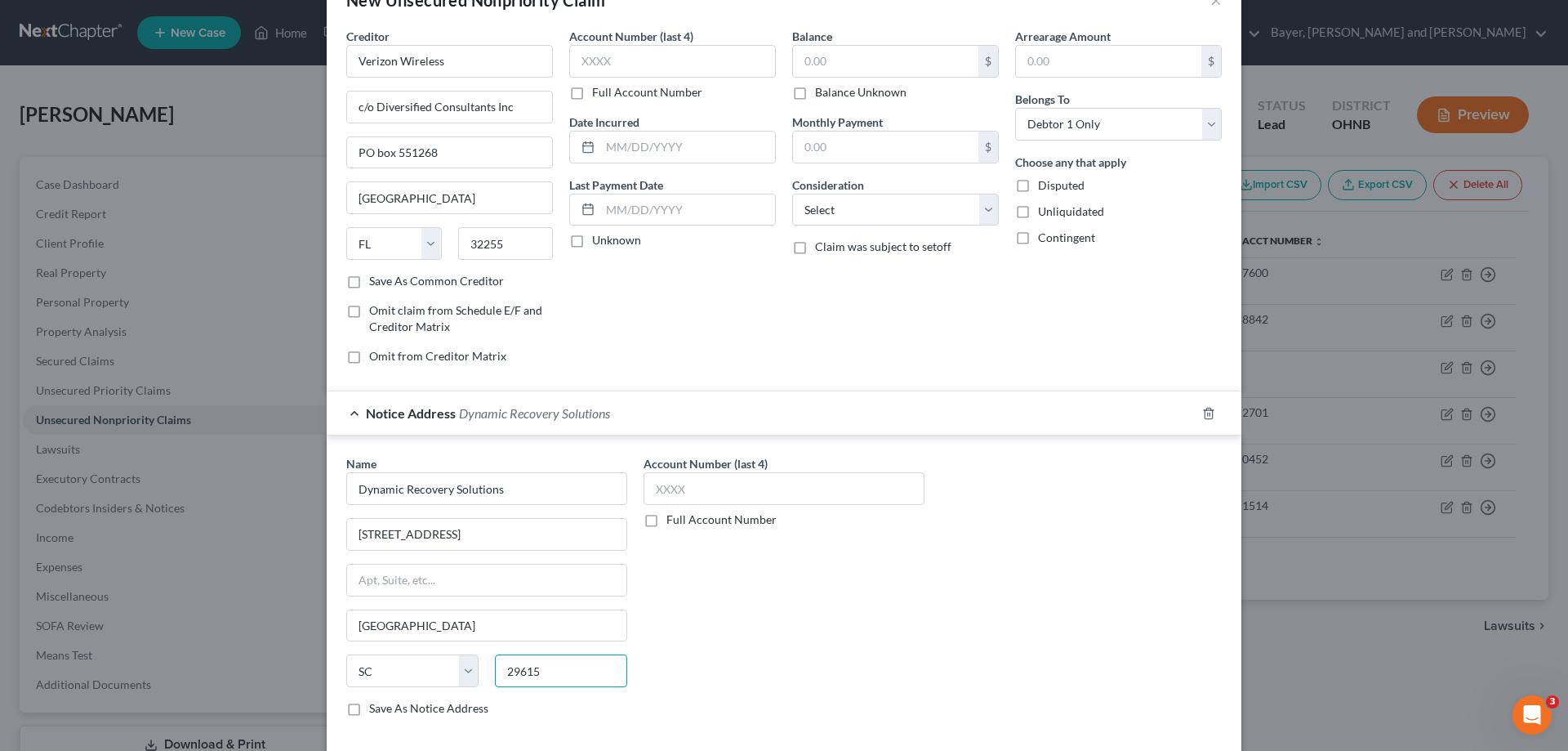
scroll to position [129, 0]
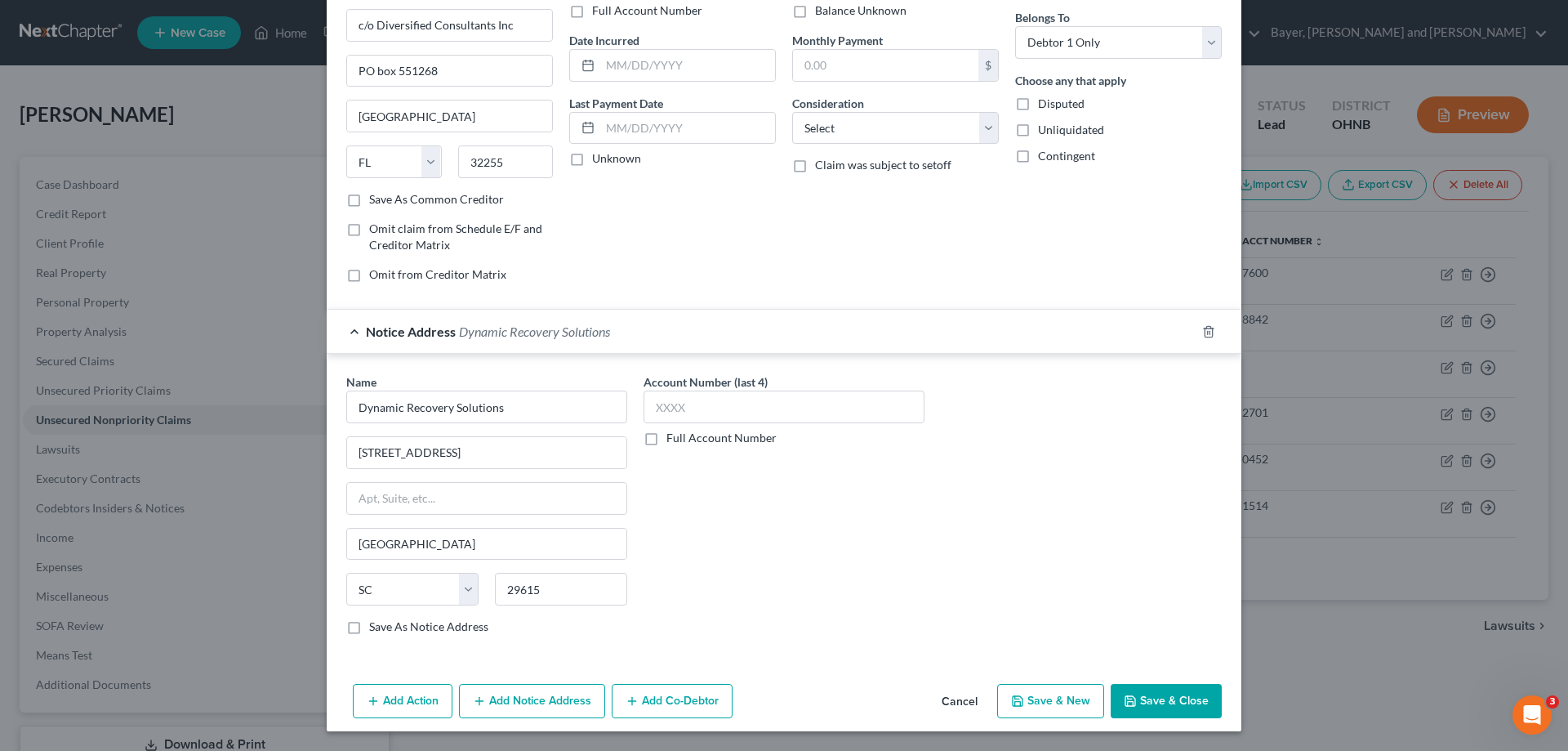
click at [563, 702] on button "Add Notice Address" at bounding box center [532, 701] width 146 height 34
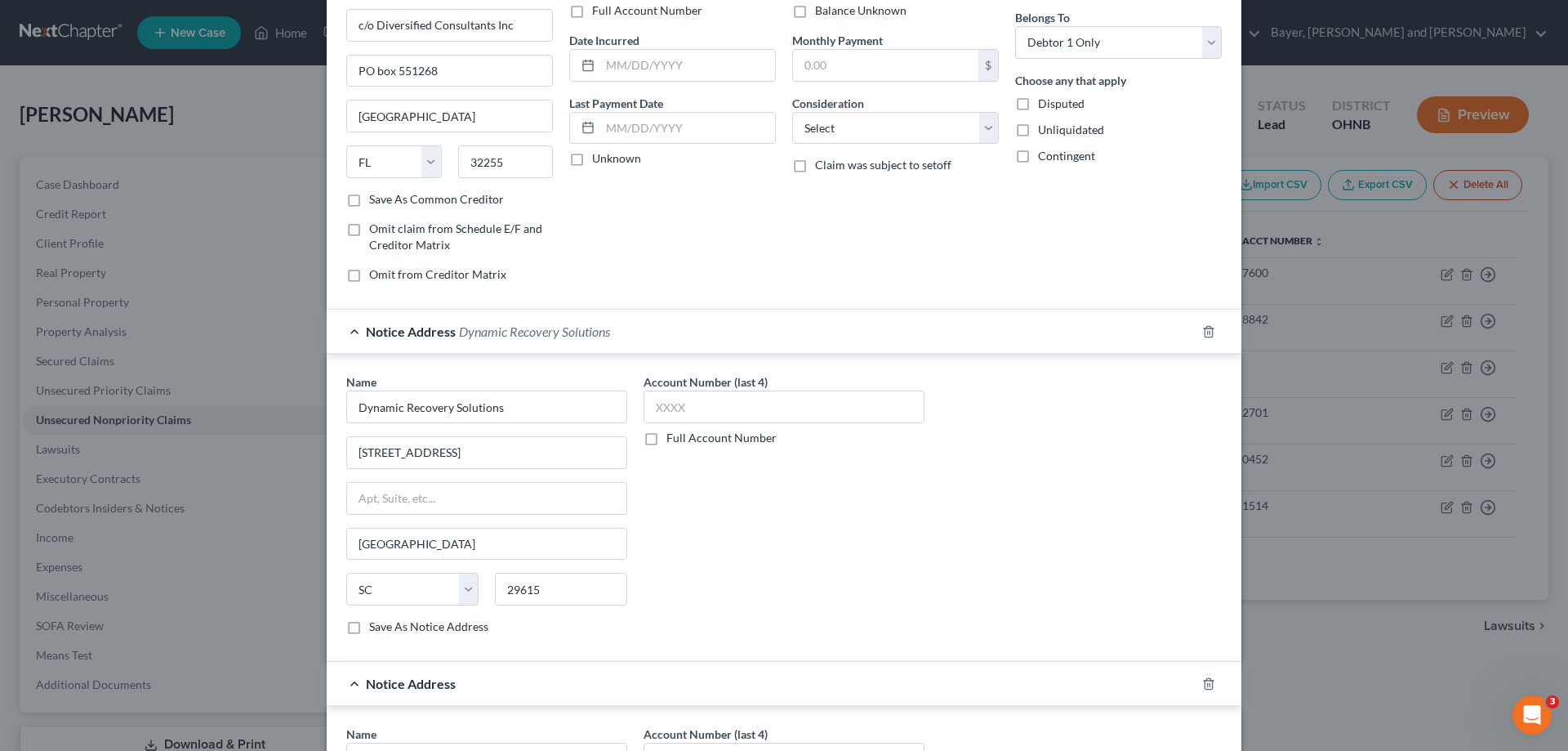
scroll to position [374, 0]
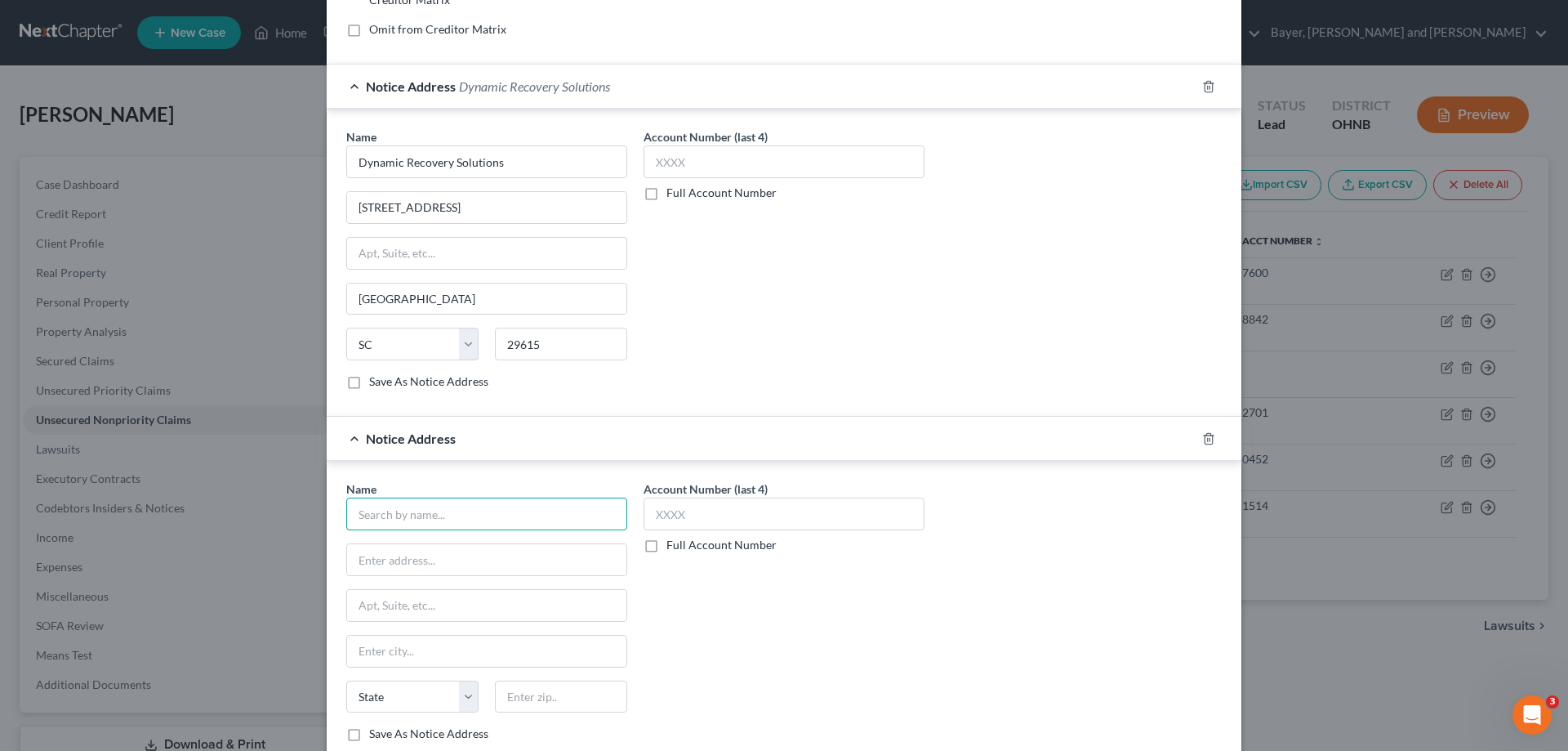
click at [499, 524] on input "text" at bounding box center [487, 514] width 281 height 32
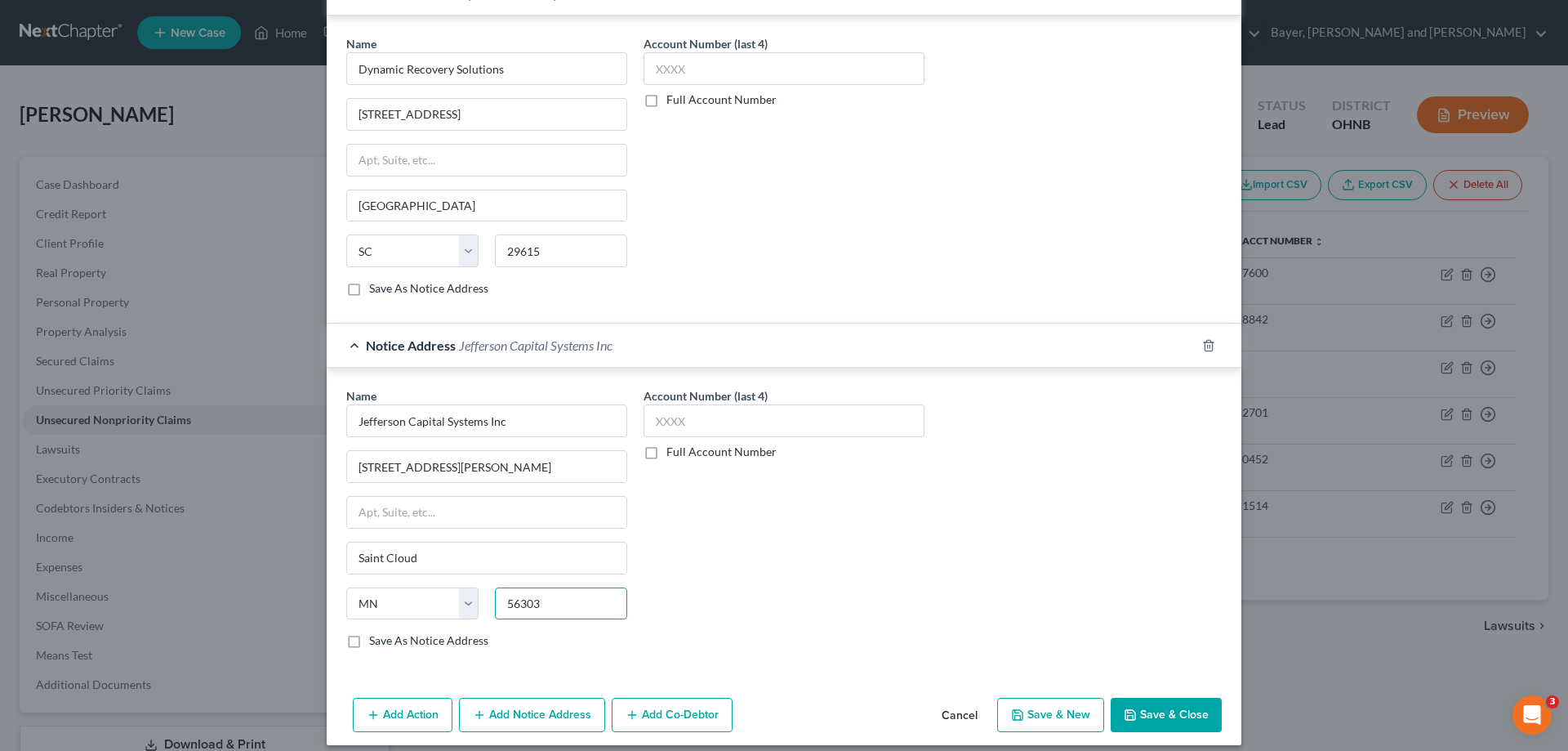
scroll to position [482, 0]
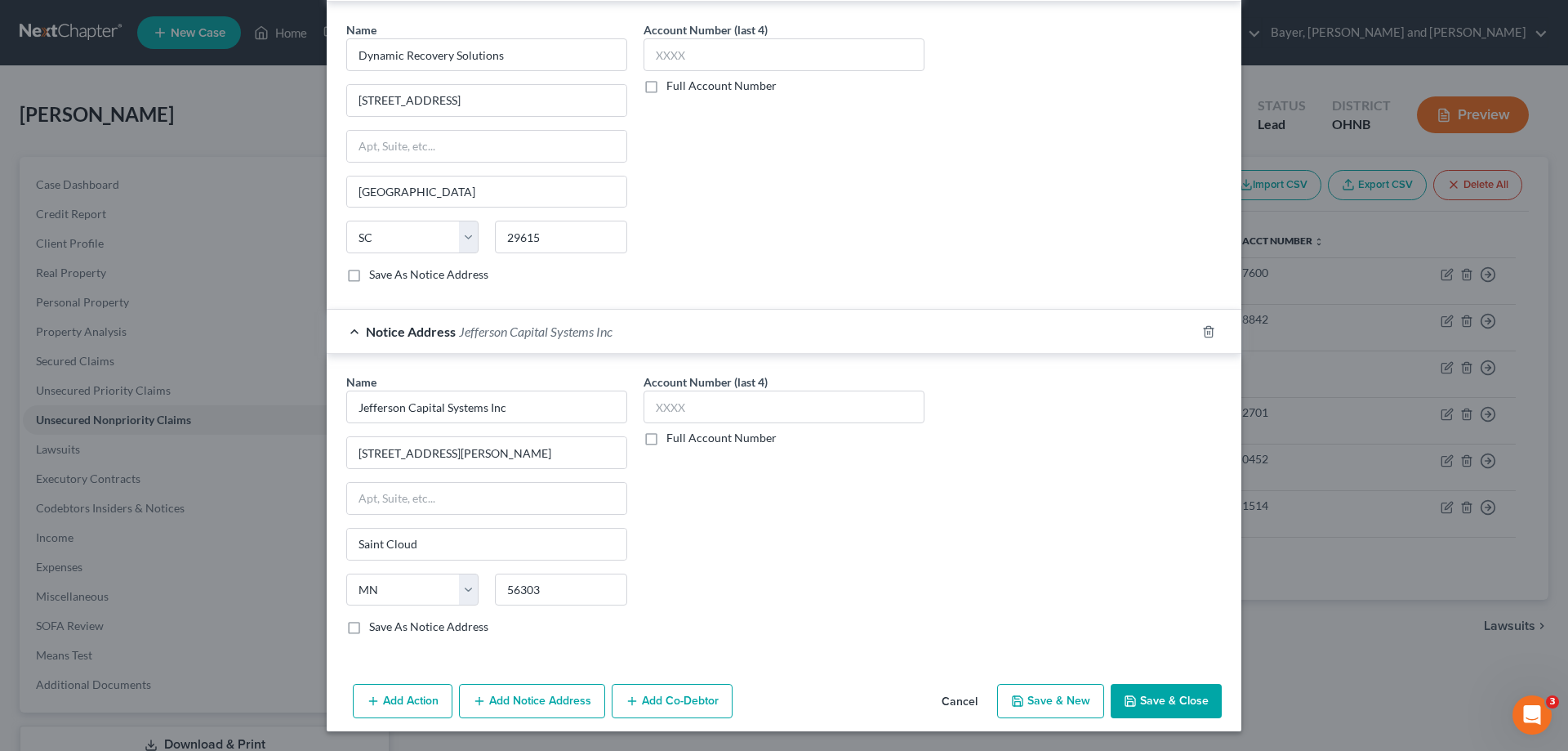
click at [518, 701] on button "Add Notice Address" at bounding box center [532, 701] width 146 height 34
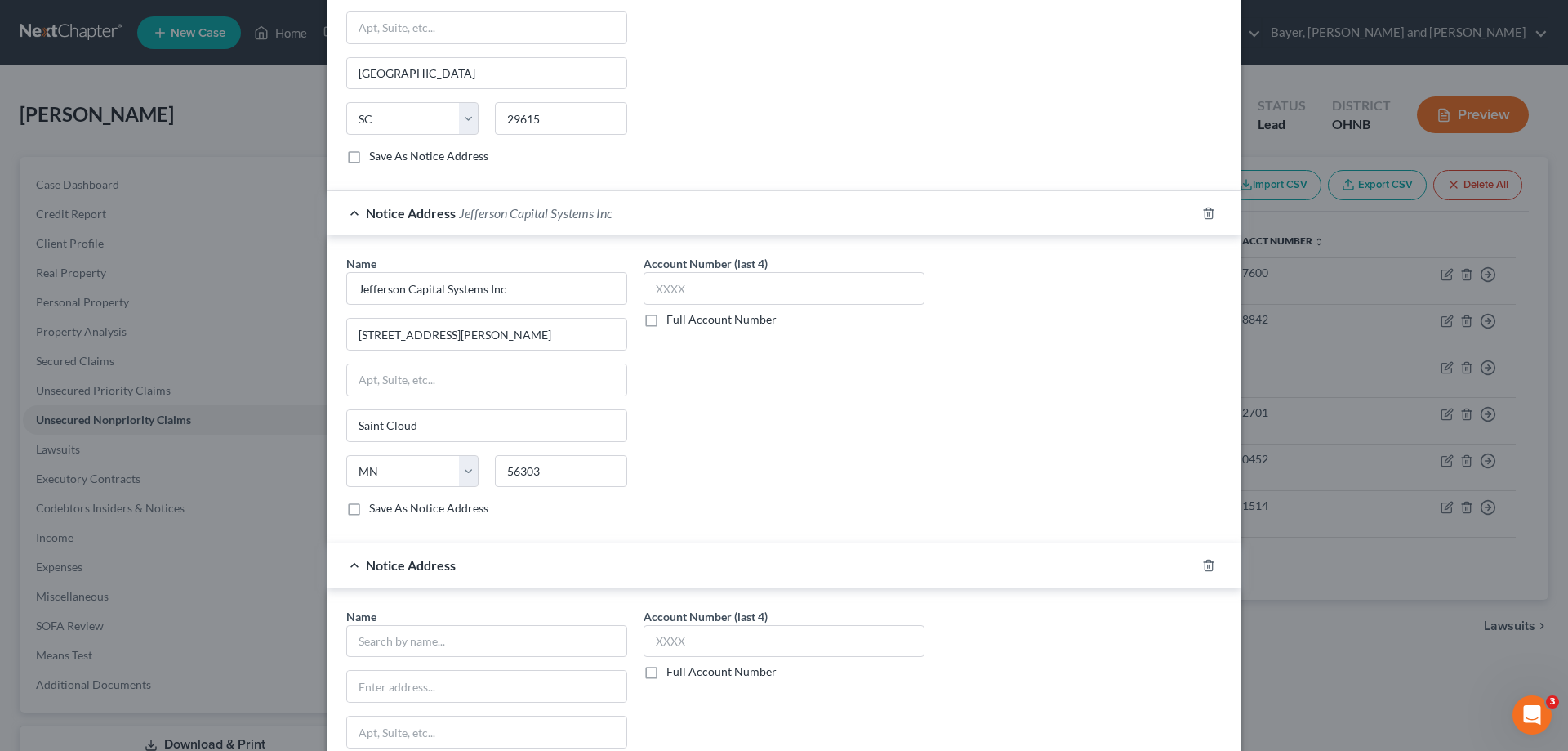
scroll to position [726, 0]
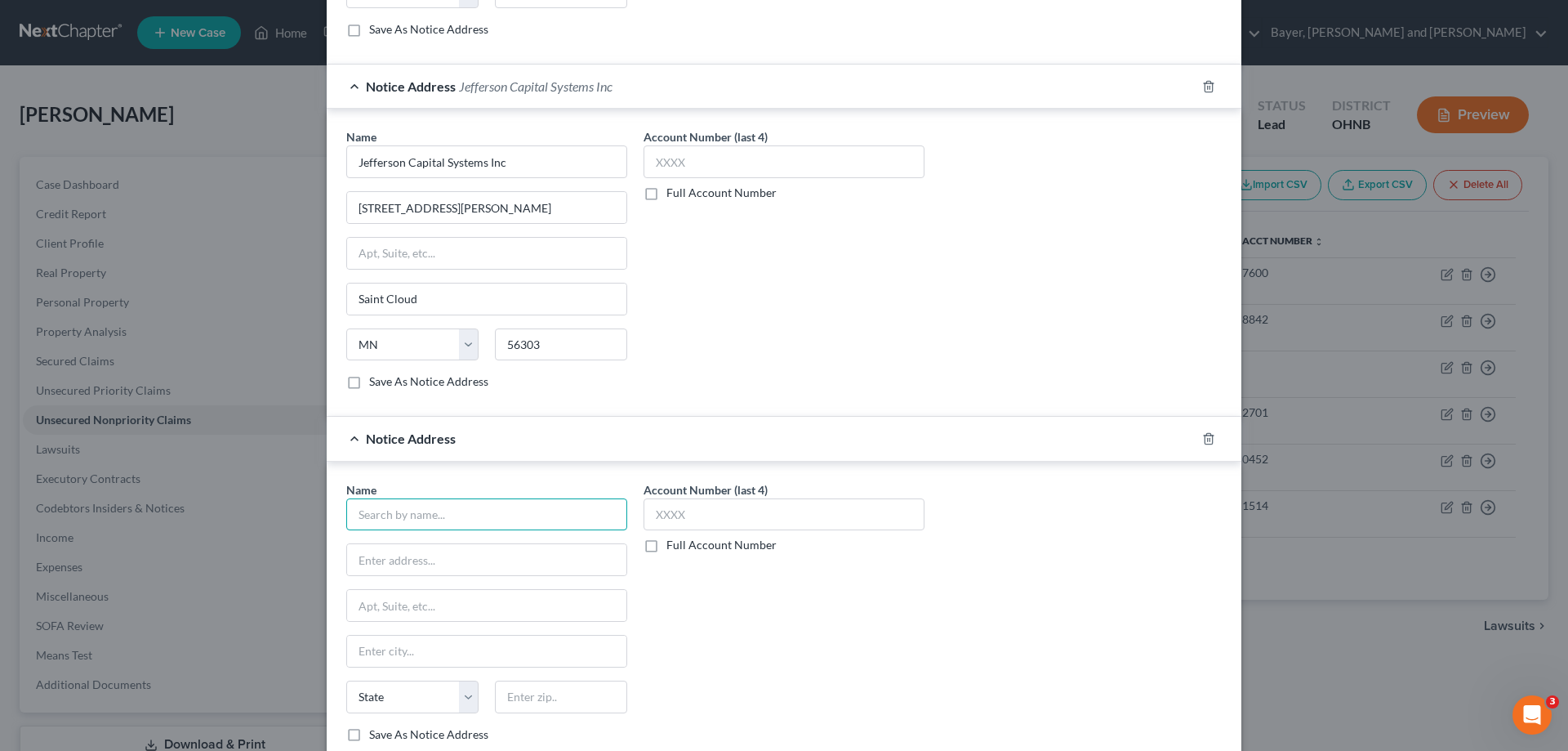
click at [418, 516] on input "text" at bounding box center [487, 515] width 281 height 32
click at [401, 648] on input "Skoki" at bounding box center [486, 650] width 279 height 31
click at [508, 695] on input "6076" at bounding box center [560, 696] width 132 height 32
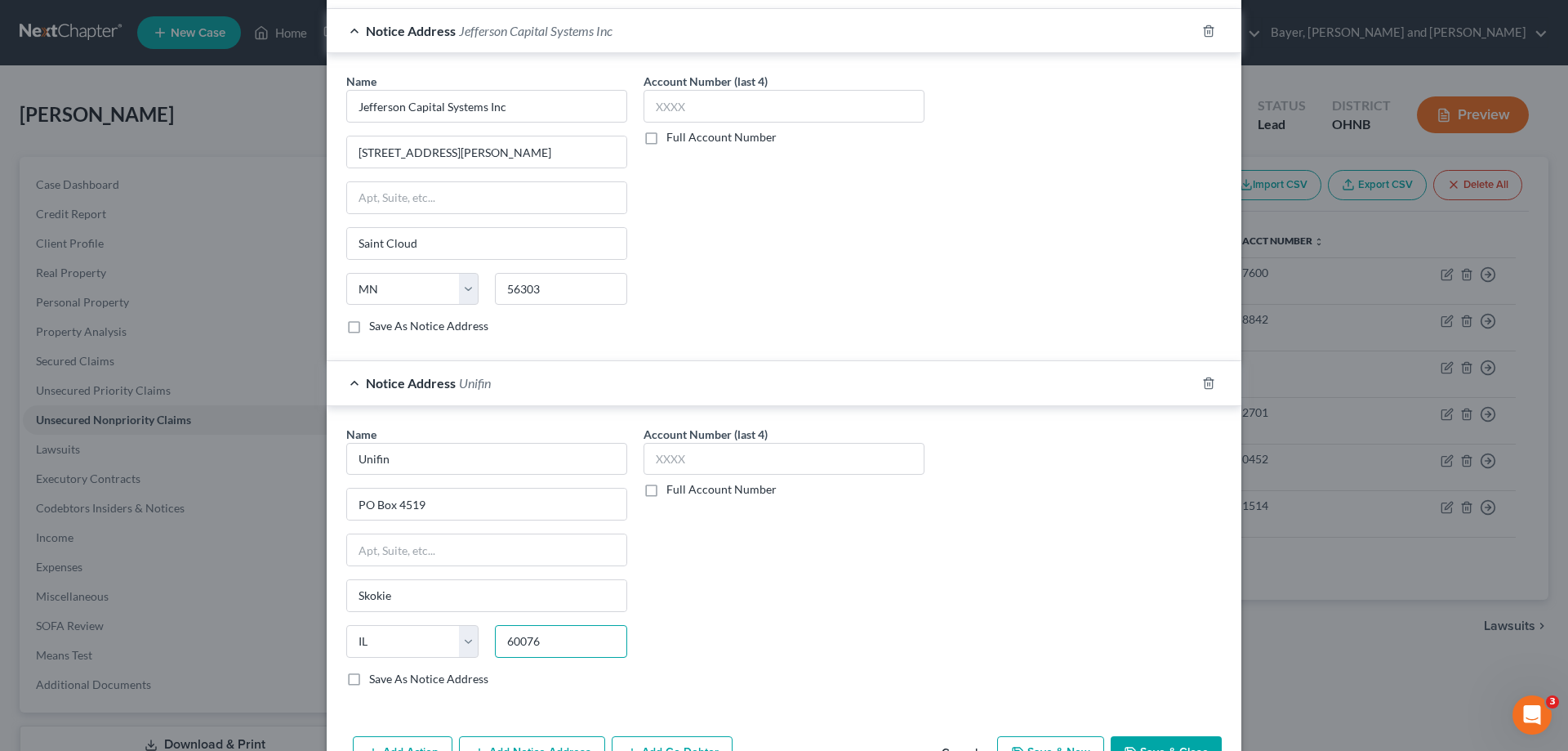
scroll to position [833, 0]
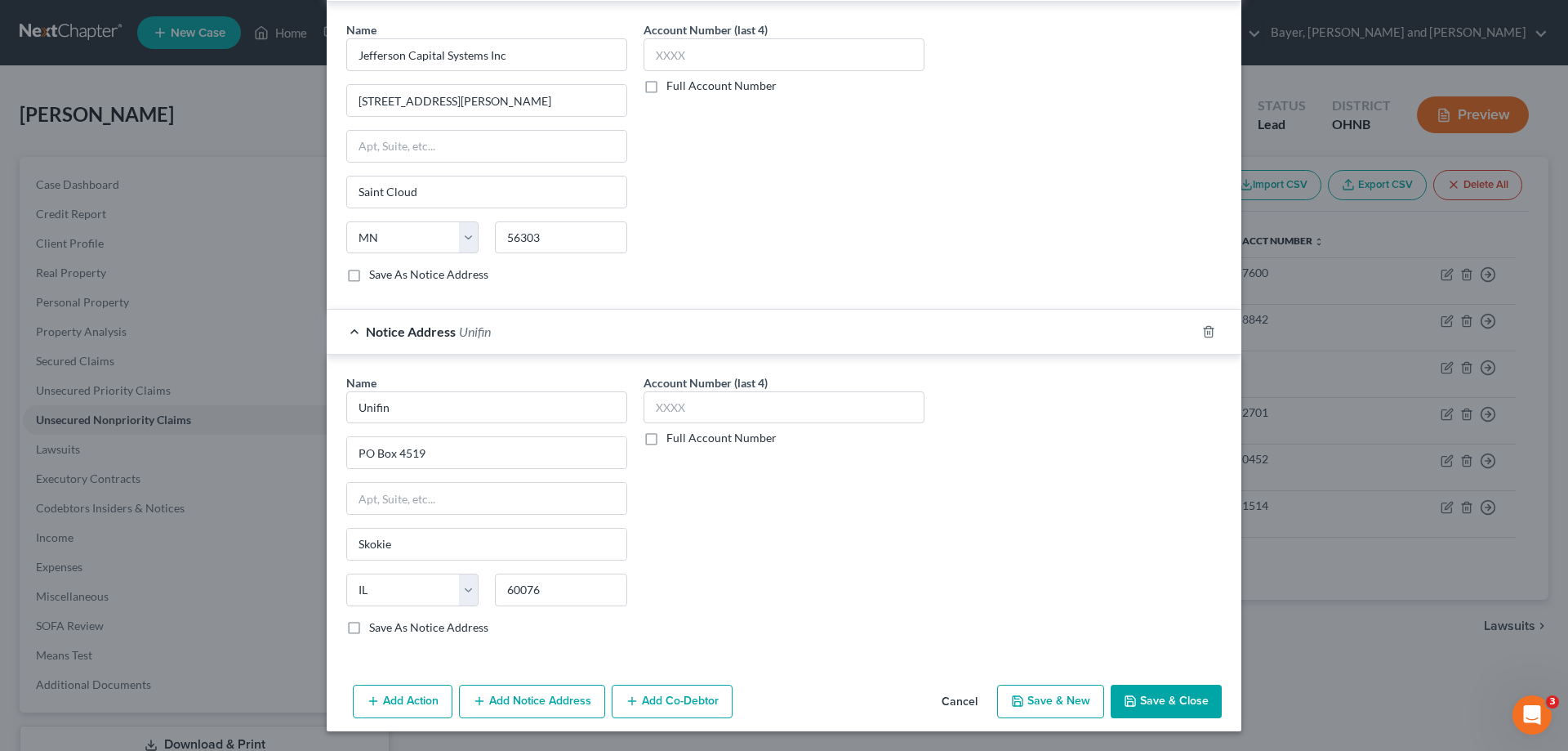
click at [1072, 708] on button "Save & New" at bounding box center [1050, 702] width 107 height 34
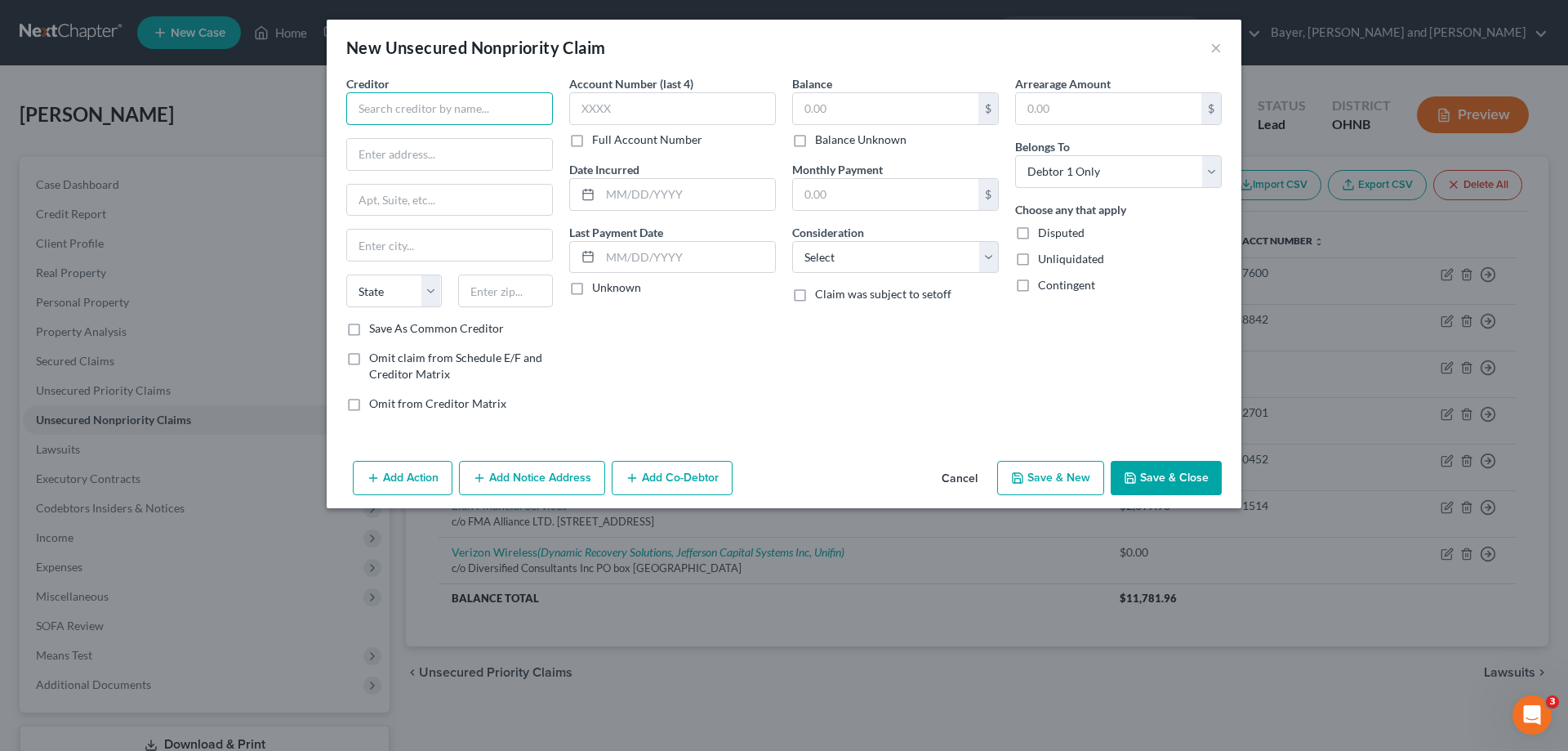
click at [474, 118] on input "text" at bounding box center [450, 109] width 207 height 32
click at [428, 201] on input "text" at bounding box center [449, 199] width 205 height 31
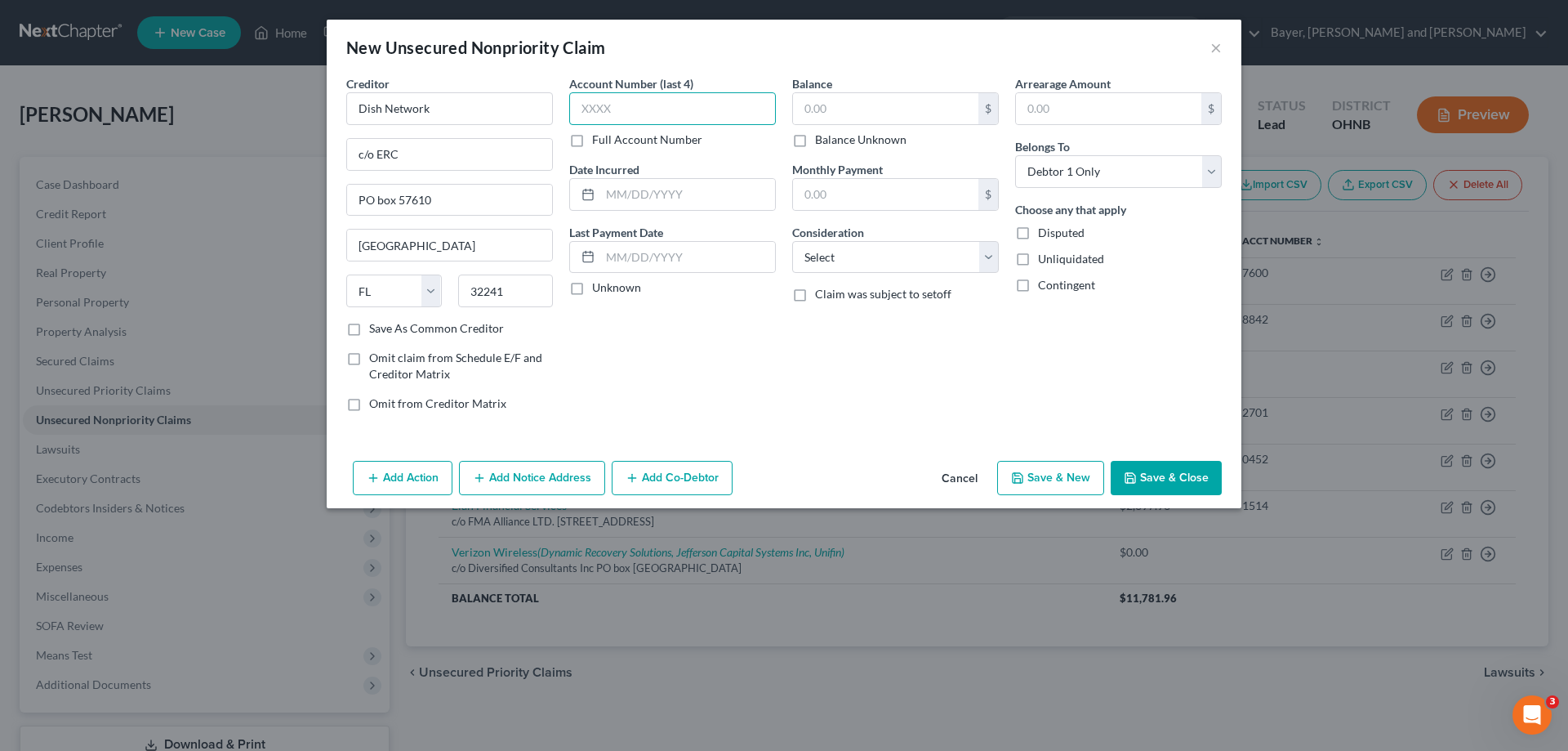
click at [605, 115] on input "text" at bounding box center [673, 109] width 207 height 32
drag, startPoint x: 572, startPoint y: 291, endPoint x: 864, endPoint y: 103, distance: 347.3
click at [592, 288] on label "Unknown" at bounding box center [616, 287] width 49 height 16
click at [599, 288] on input "Unknown" at bounding box center [604, 285] width 11 height 11
click at [864, 103] on input "text" at bounding box center [885, 109] width 185 height 31
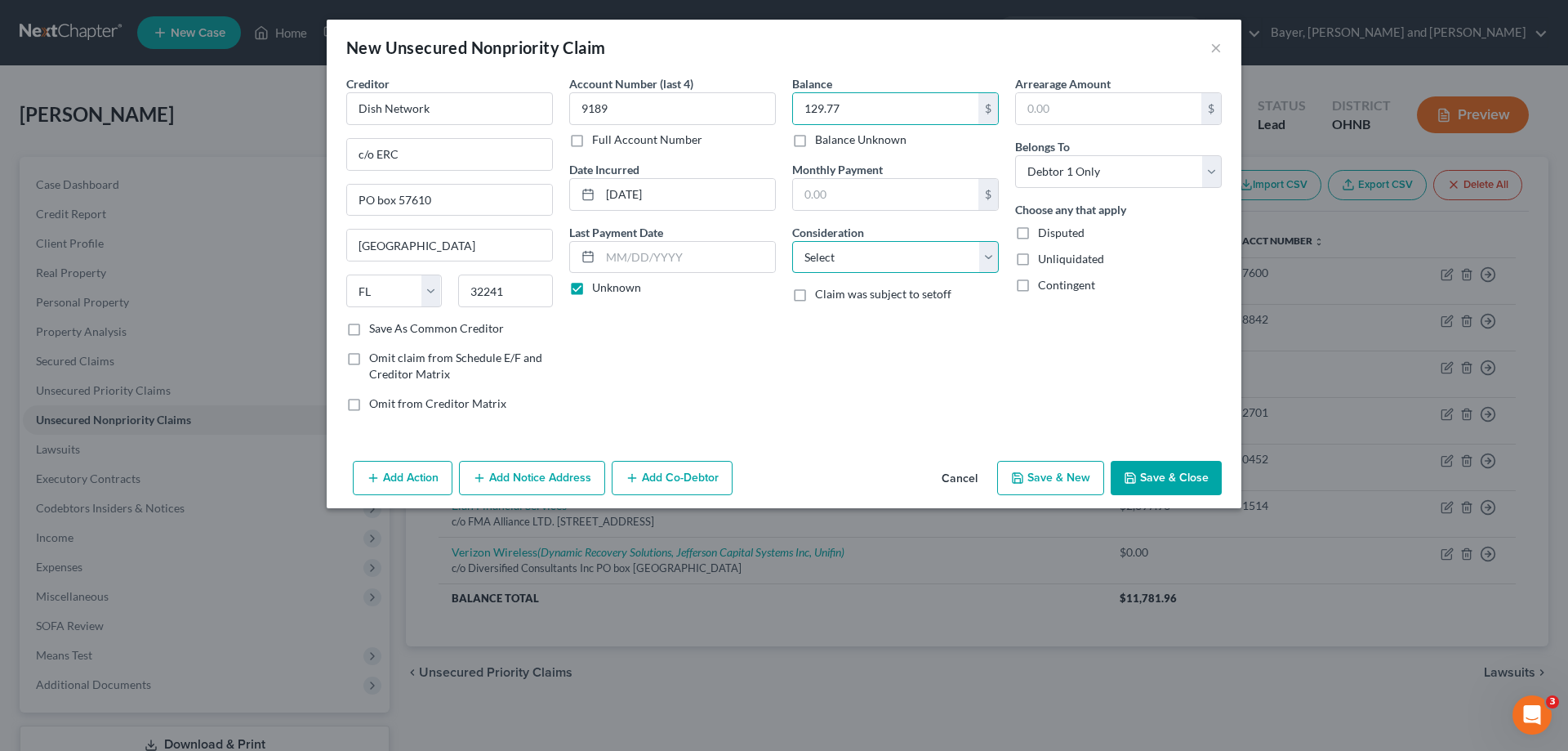
drag, startPoint x: 903, startPoint y: 247, endPoint x: 895, endPoint y: 272, distance: 26.2
click at [903, 247] on select "Select Cable / Satellite Services Collection Agency Credit Card Debt Debt Couns…" at bounding box center [895, 257] width 207 height 32
click at [792, 241] on select "Select Cable / Satellite Services Collection Agency Credit Card Debt Debt Couns…" at bounding box center [895, 257] width 207 height 32
click at [1044, 477] on button "Save & New" at bounding box center [1050, 478] width 107 height 34
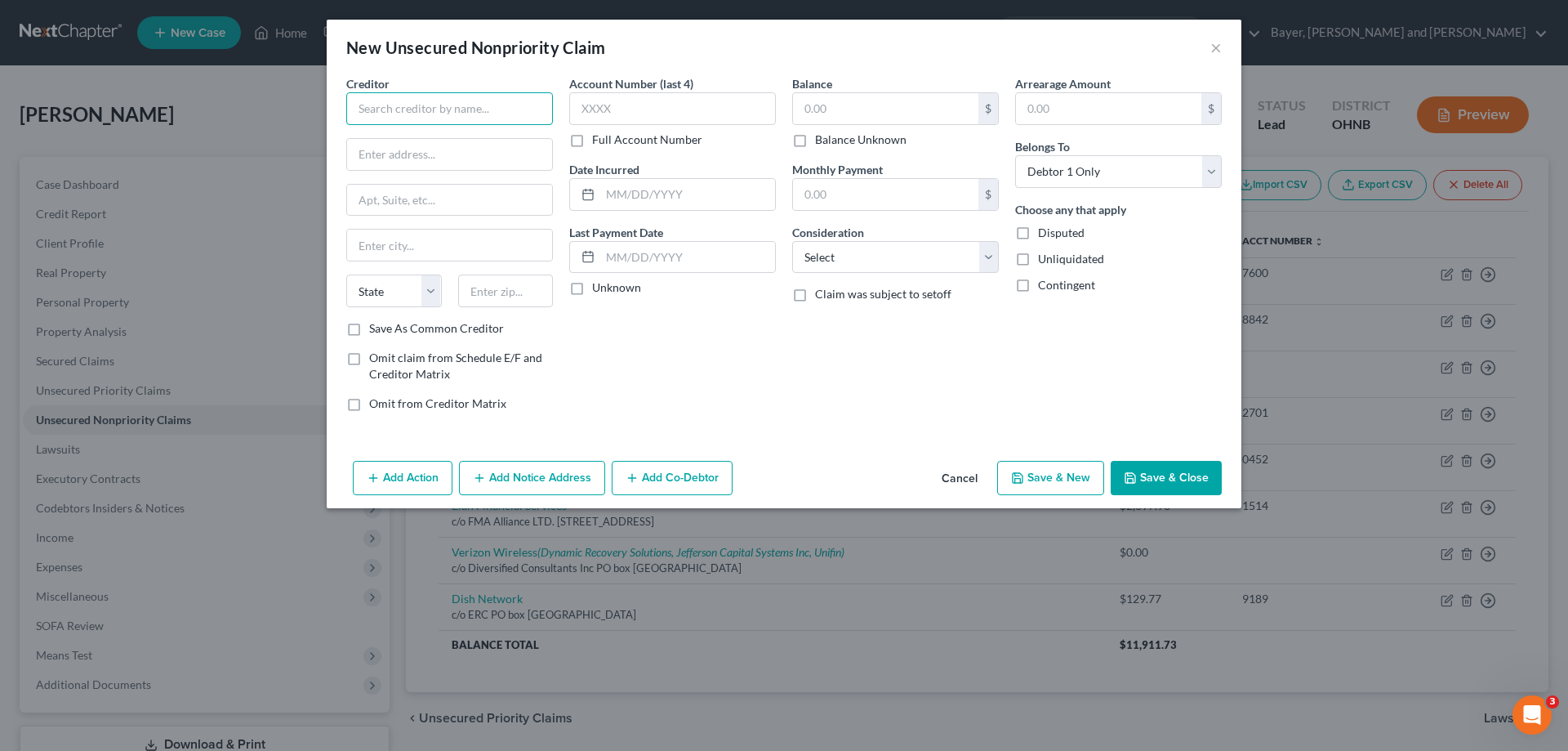
click at [439, 102] on input "text" at bounding box center [450, 109] width 207 height 32
click at [453, 200] on input "text" at bounding box center [449, 199] width 205 height 31
click at [456, 252] on input "text" at bounding box center [449, 245] width 205 height 31
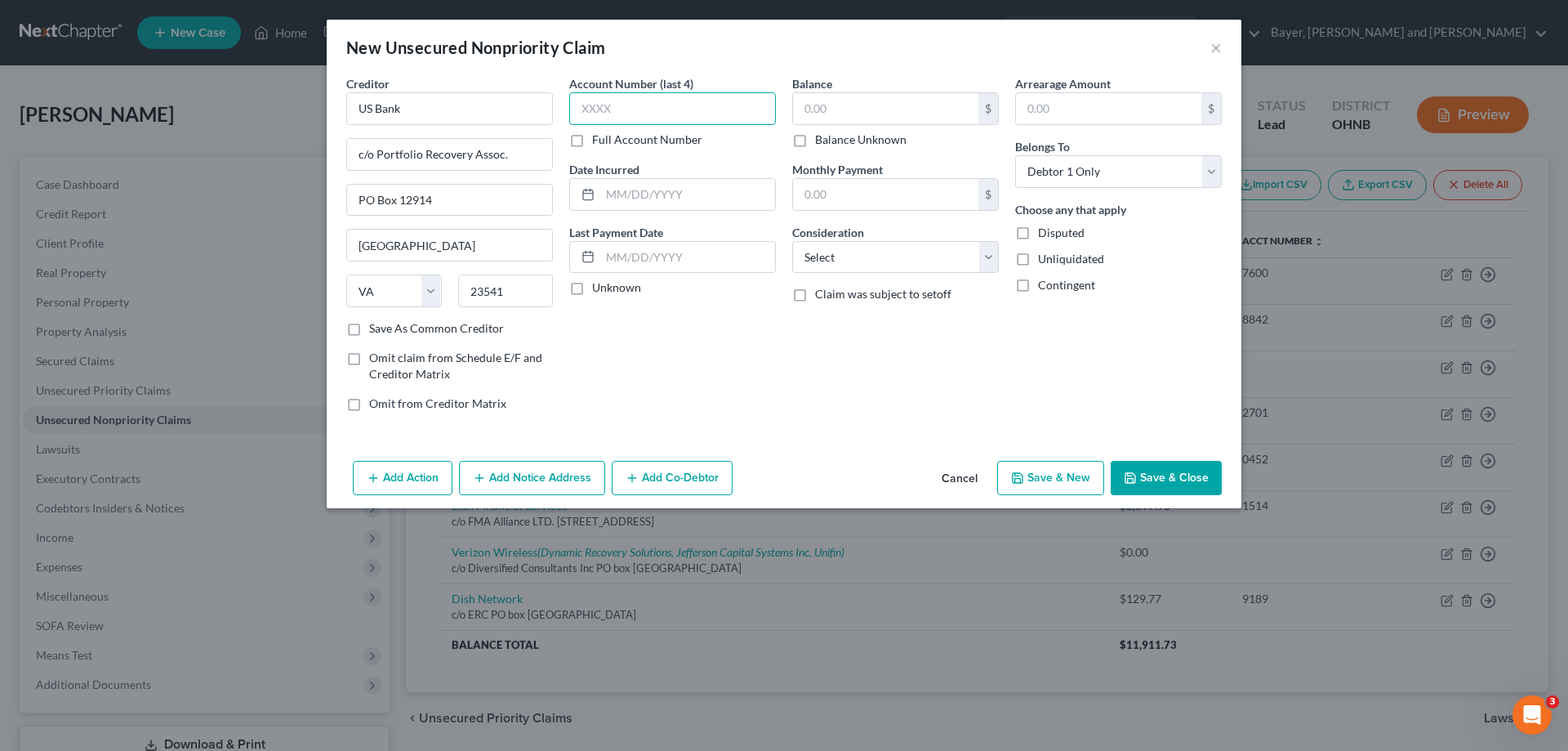
click at [645, 102] on input "text" at bounding box center [673, 109] width 207 height 32
click at [645, 195] on input "text" at bounding box center [687, 194] width 175 height 31
click at [592, 286] on label "Unknown" at bounding box center [616, 287] width 49 height 16
click at [599, 286] on input "Unknown" at bounding box center [604, 285] width 11 height 11
click at [839, 102] on input "text" at bounding box center [885, 109] width 185 height 31
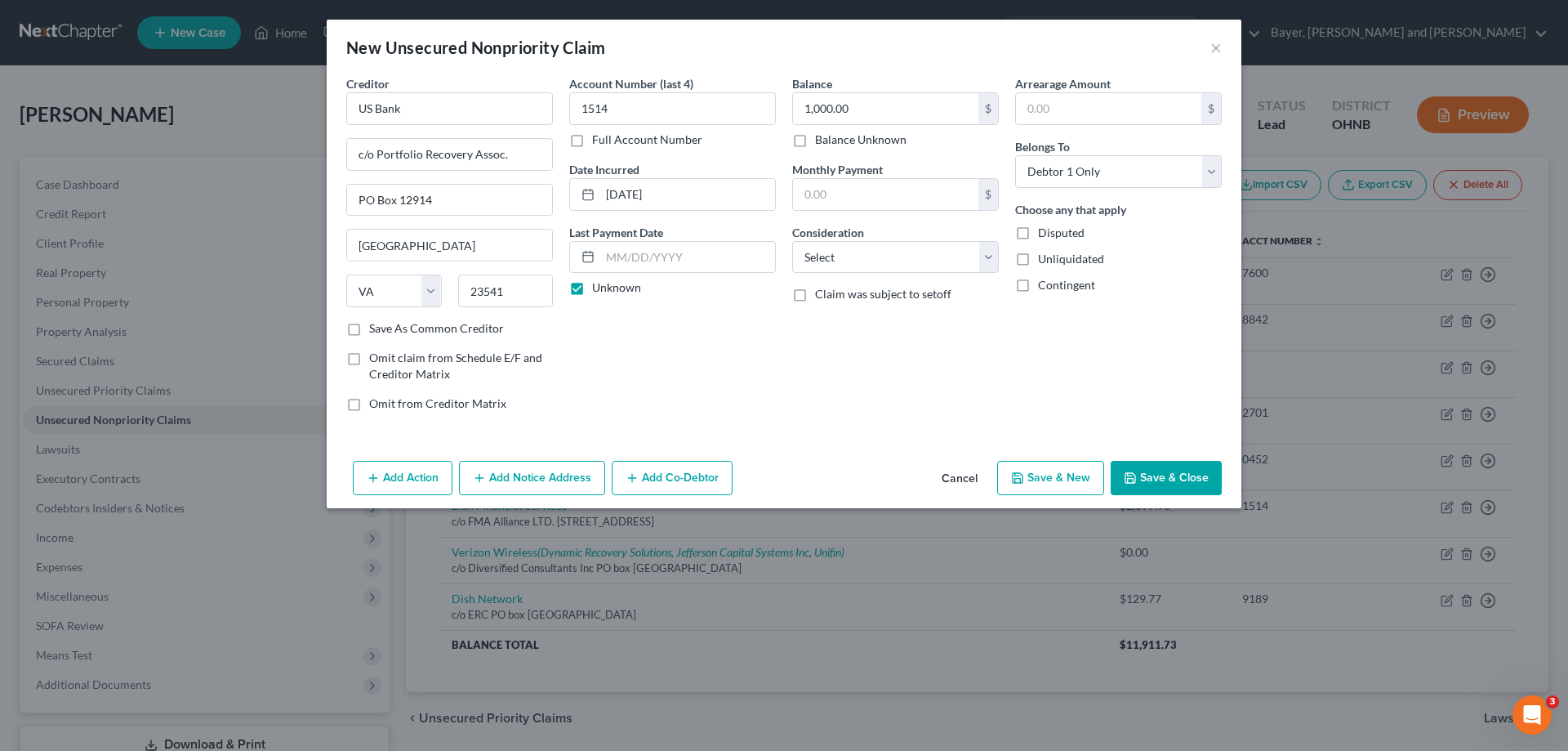
click at [1052, 473] on button "Save & New" at bounding box center [1050, 478] width 107 height 34
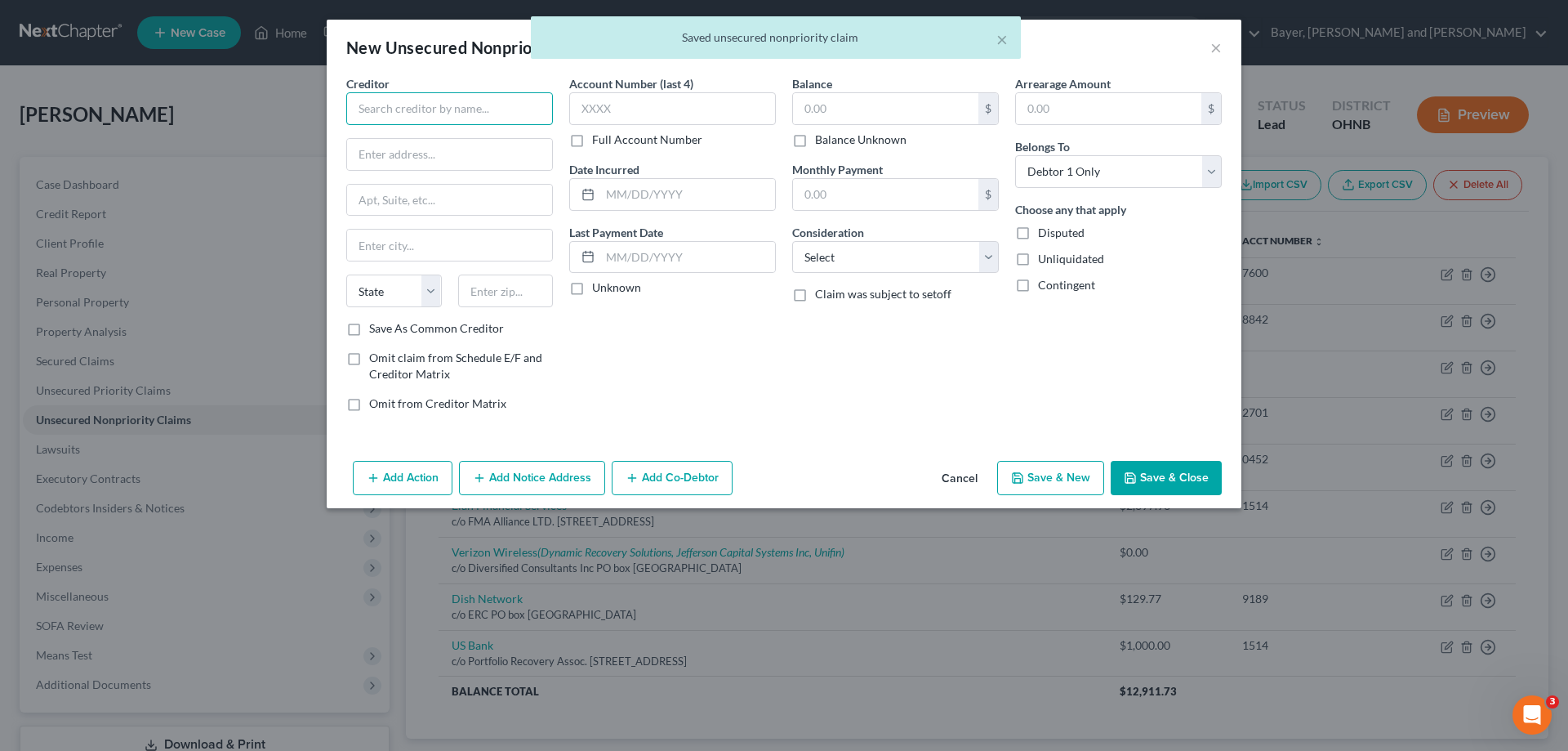
drag, startPoint x: 488, startPoint y: 117, endPoint x: 497, endPoint y: 119, distance: 9.2
click at [488, 115] on input "text" at bounding box center [450, 109] width 207 height 32
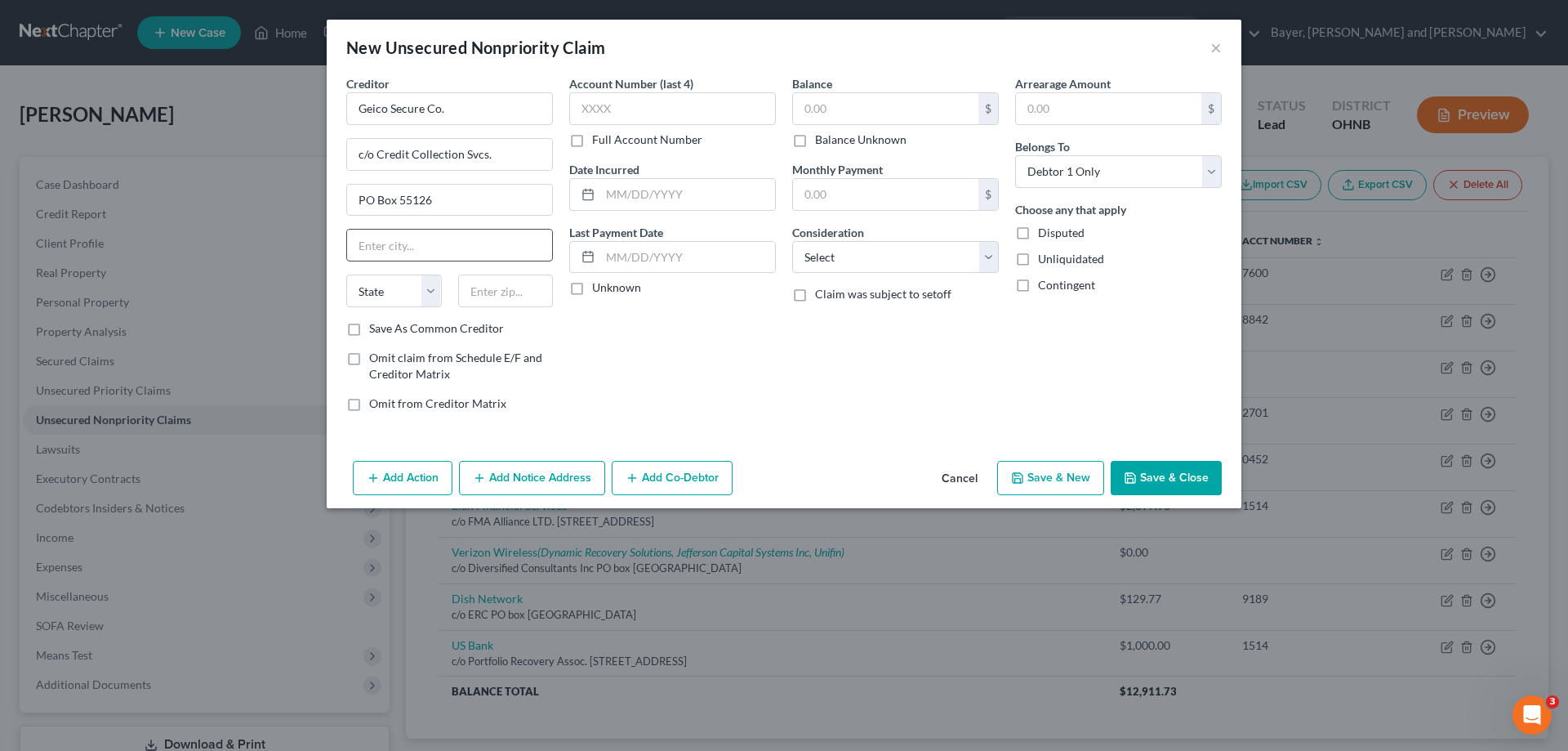
click at [410, 239] on input "text" at bounding box center [449, 245] width 205 height 31
click at [635, 111] on input "text" at bounding box center [673, 109] width 207 height 32
click at [592, 287] on label "Unknown" at bounding box center [616, 287] width 49 height 16
click at [599, 287] on input "Unknown" at bounding box center [604, 285] width 11 height 11
click at [953, 100] on input "text" at bounding box center [885, 109] width 185 height 31
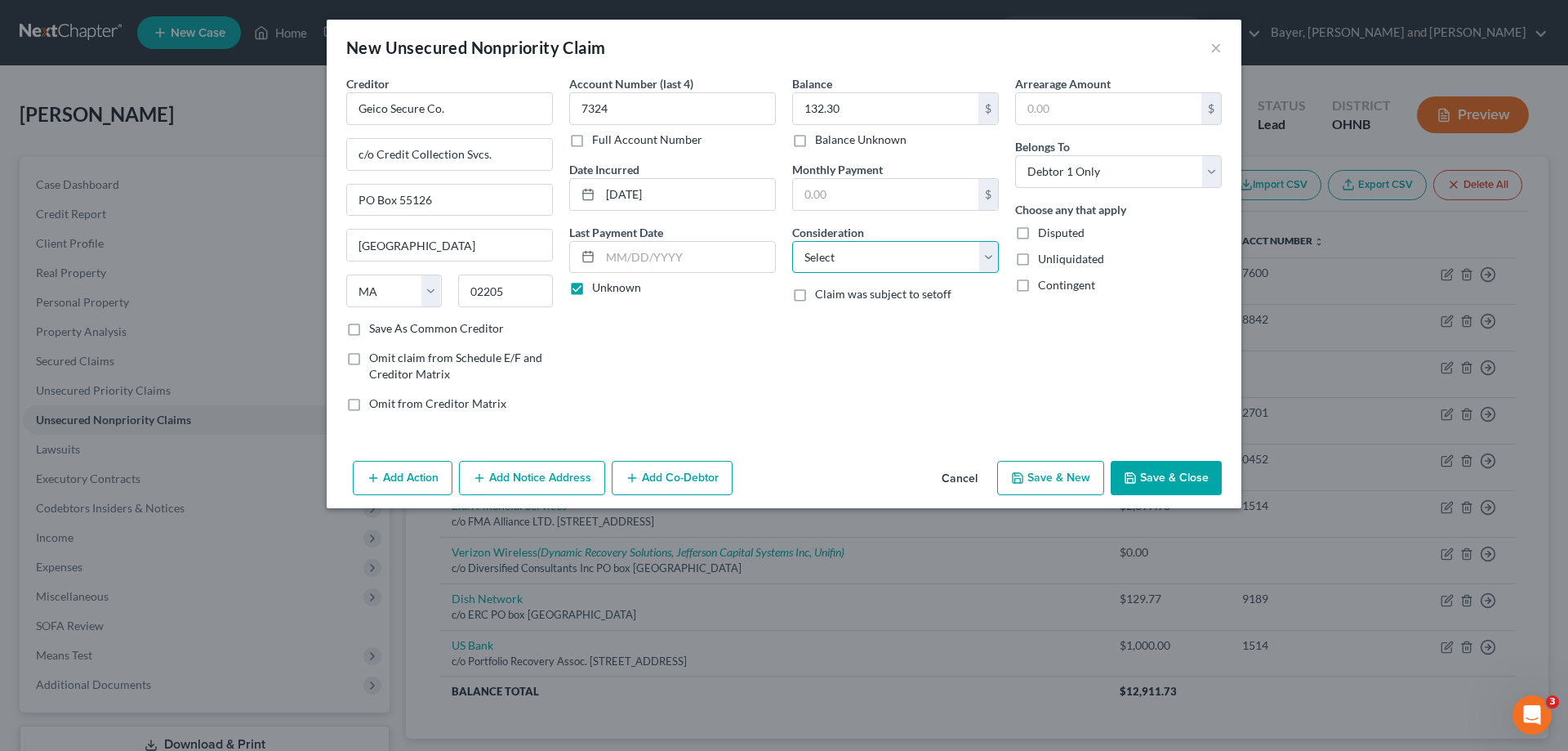
drag, startPoint x: 994, startPoint y: 259, endPoint x: 965, endPoint y: 269, distance: 30.7
click at [994, 259] on select "Select Cable / Satellite Services Collection Agency Credit Card Debt Debt Couns…" at bounding box center [895, 257] width 207 height 32
click at [792, 241] on select "Select Cable / Satellite Services Collection Agency Credit Card Debt Debt Couns…" at bounding box center [895, 257] width 207 height 32
click at [1035, 484] on button "Save & New" at bounding box center [1050, 478] width 107 height 34
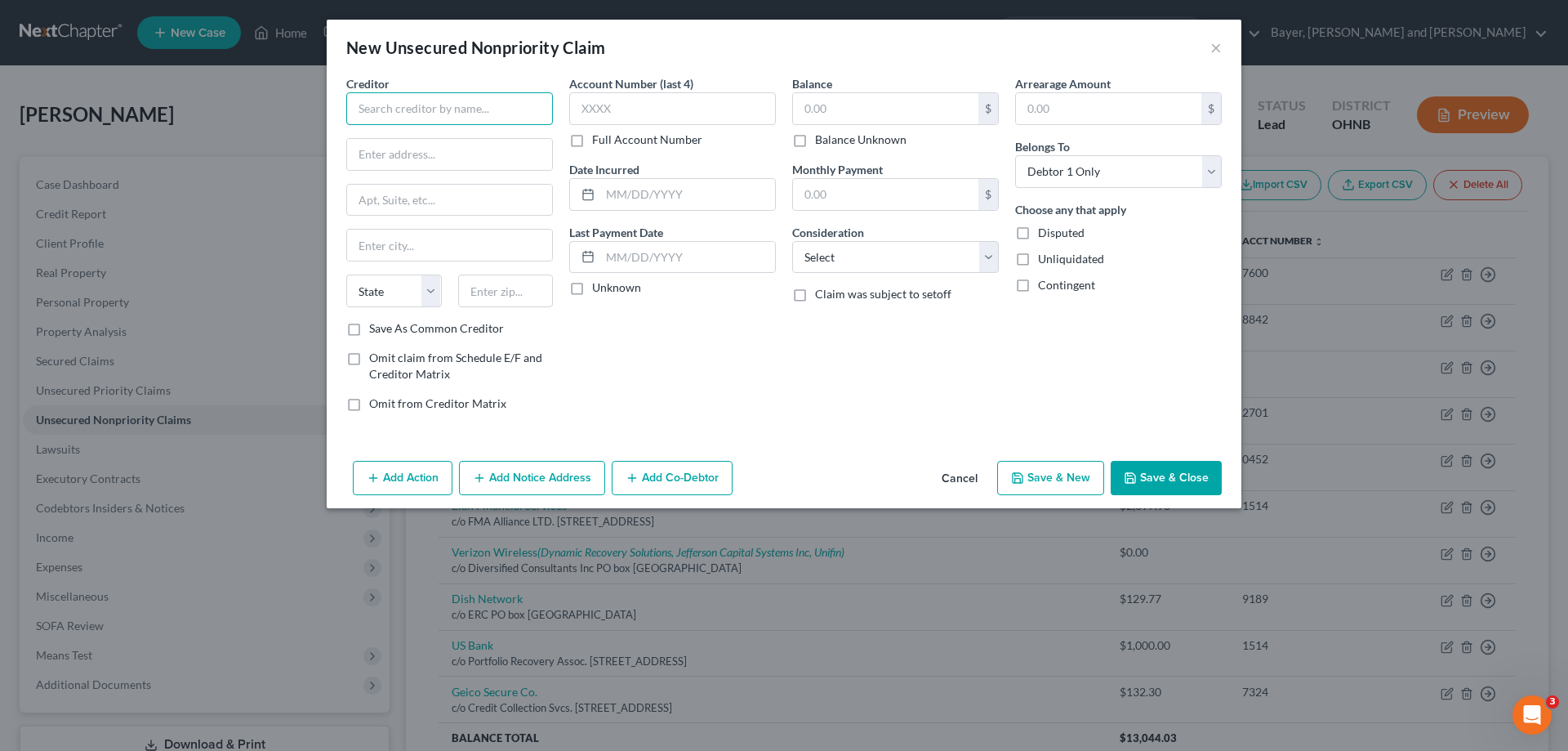
click at [453, 104] on input "text" at bounding box center [450, 109] width 207 height 32
click at [385, 203] on input "PO box 300" at bounding box center [449, 199] width 205 height 31
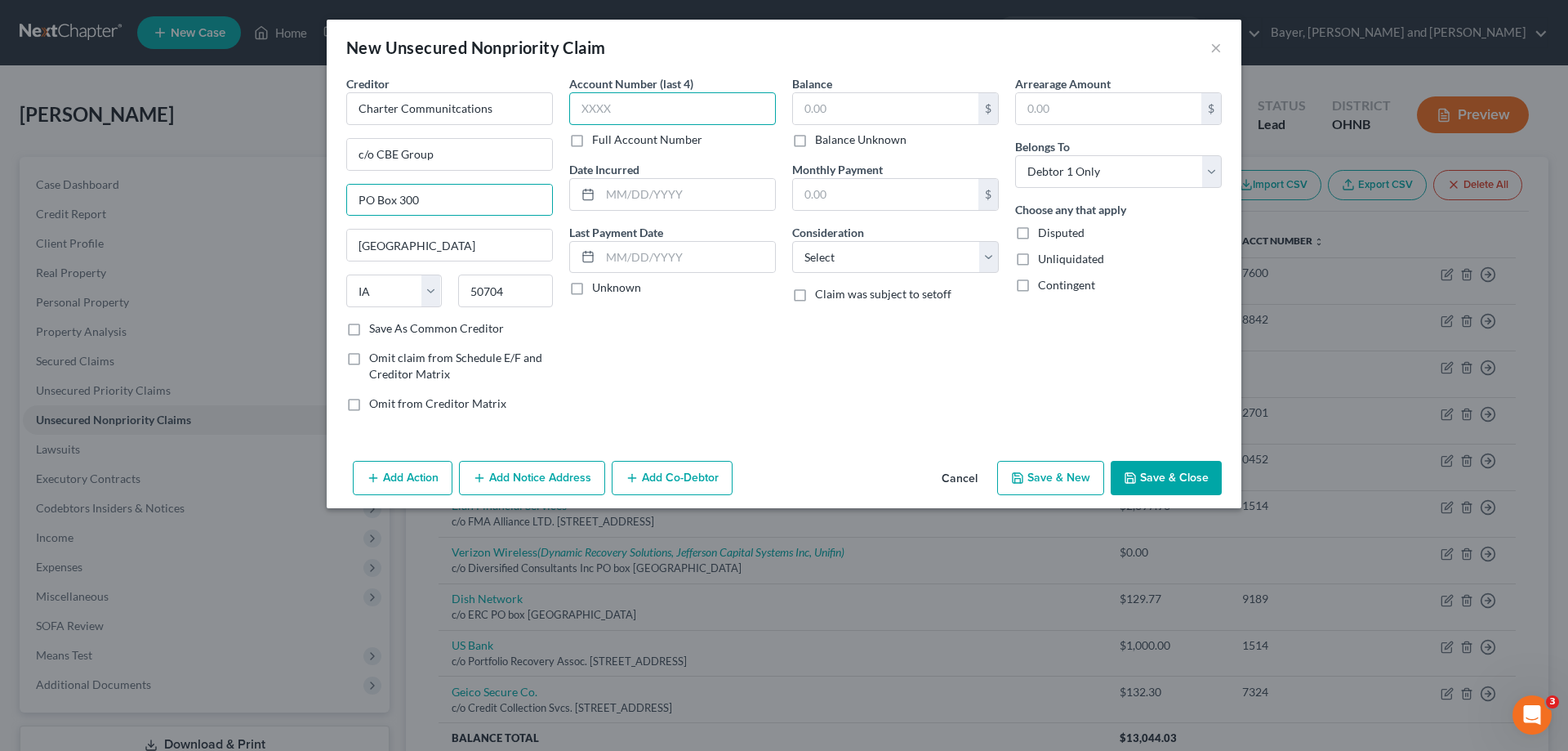
click at [650, 112] on input "text" at bounding box center [673, 109] width 207 height 32
click at [711, 196] on input "text" at bounding box center [687, 194] width 175 height 31
drag, startPoint x: 575, startPoint y: 287, endPoint x: 850, endPoint y: 108, distance: 328.1
click at [592, 281] on label "Unknown" at bounding box center [616, 287] width 49 height 16
click at [599, 281] on input "Unknown" at bounding box center [604, 285] width 11 height 11
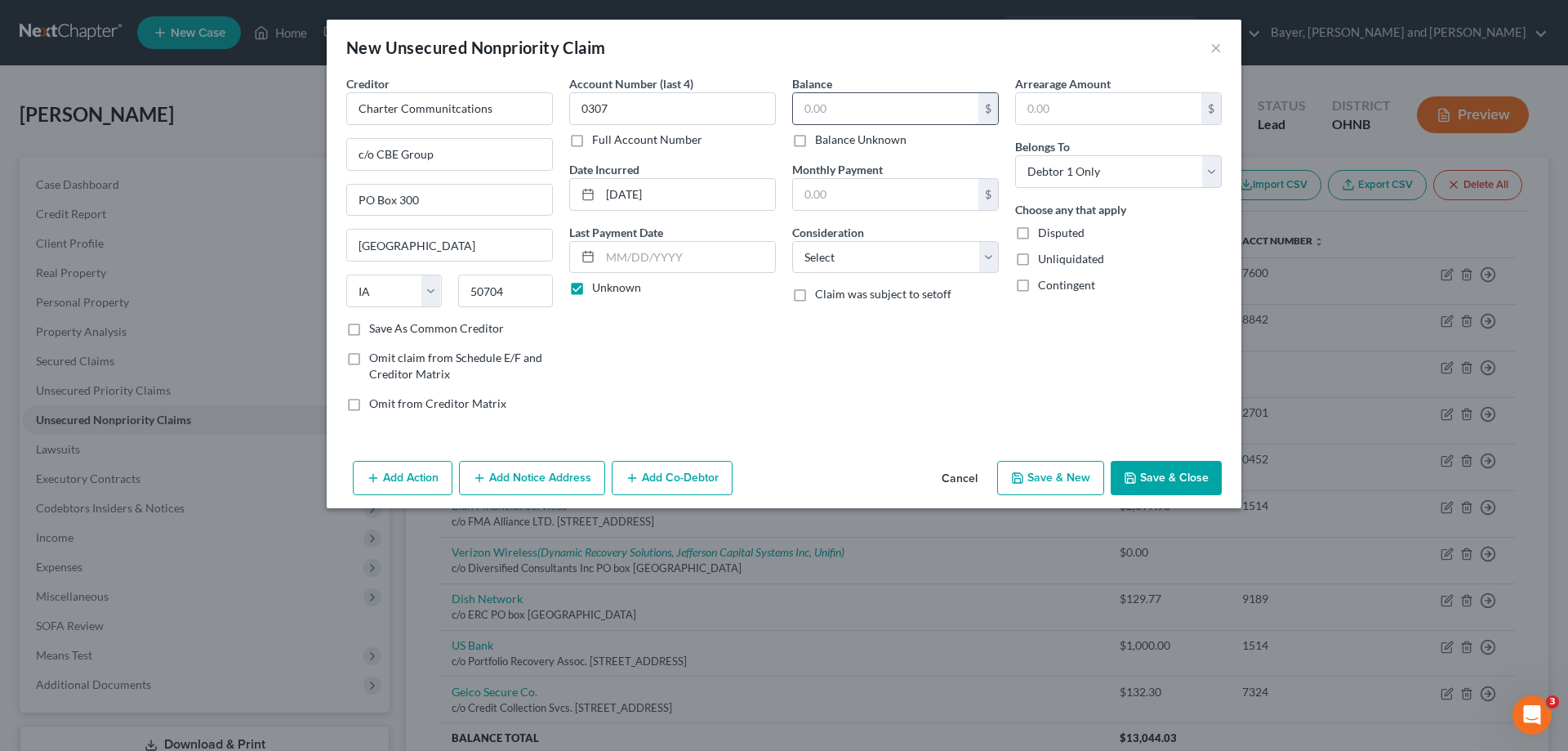
click at [850, 108] on input "text" at bounding box center [885, 109] width 185 height 31
click at [526, 471] on button "Add Notice Address" at bounding box center [532, 478] width 146 height 34
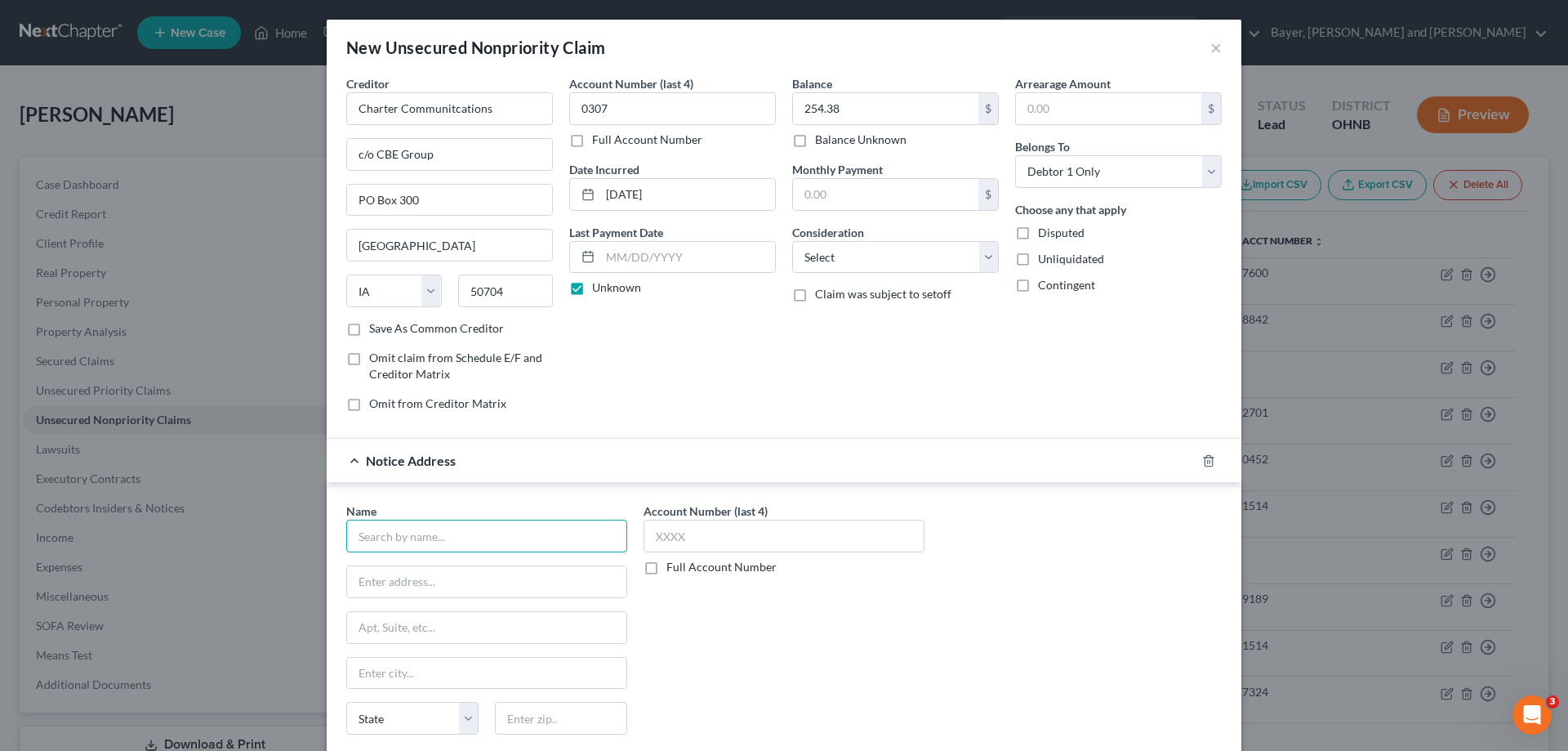
click at [502, 544] on input "text" at bounding box center [487, 535] width 281 height 32
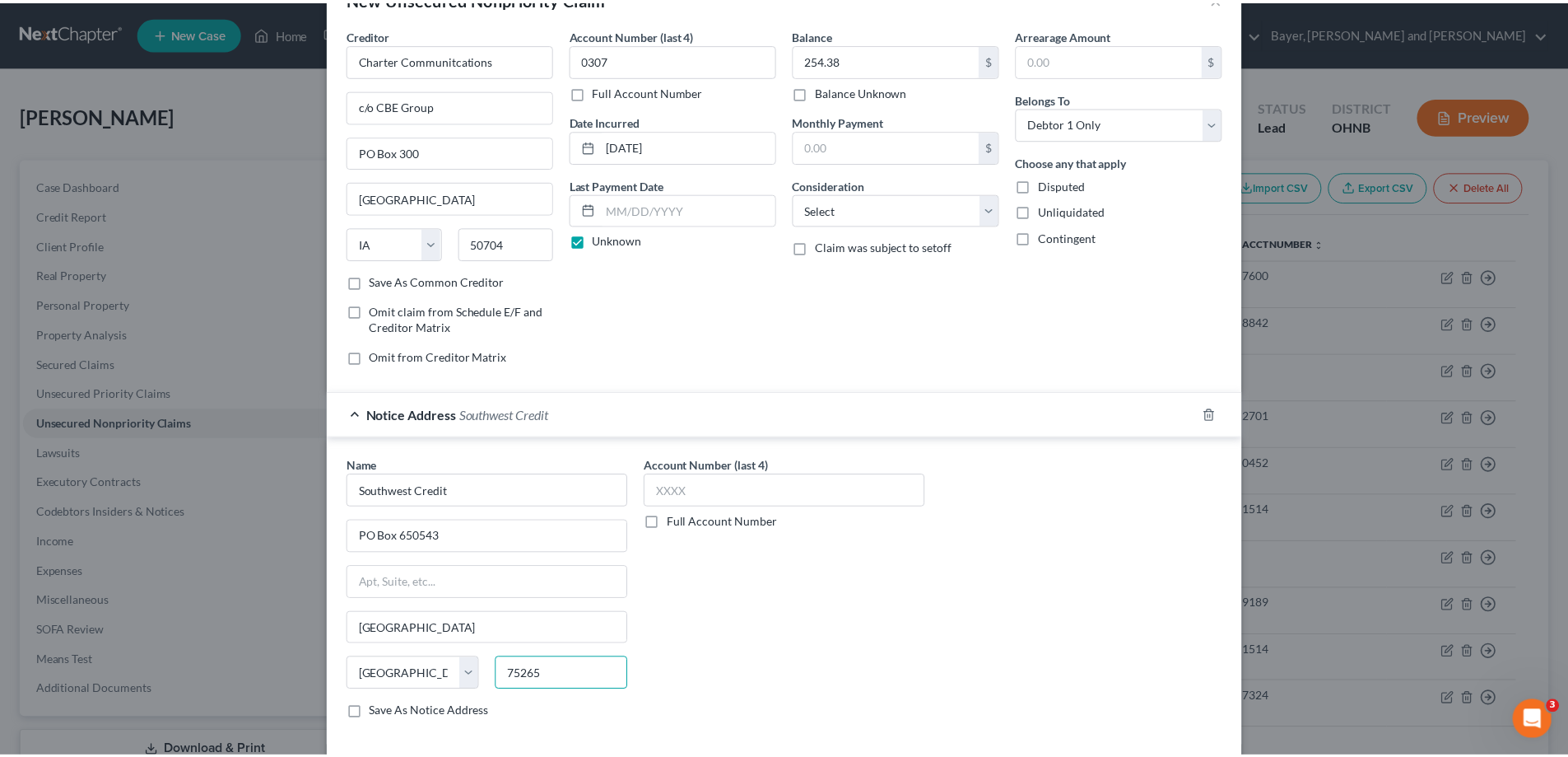
scroll to position [130, 0]
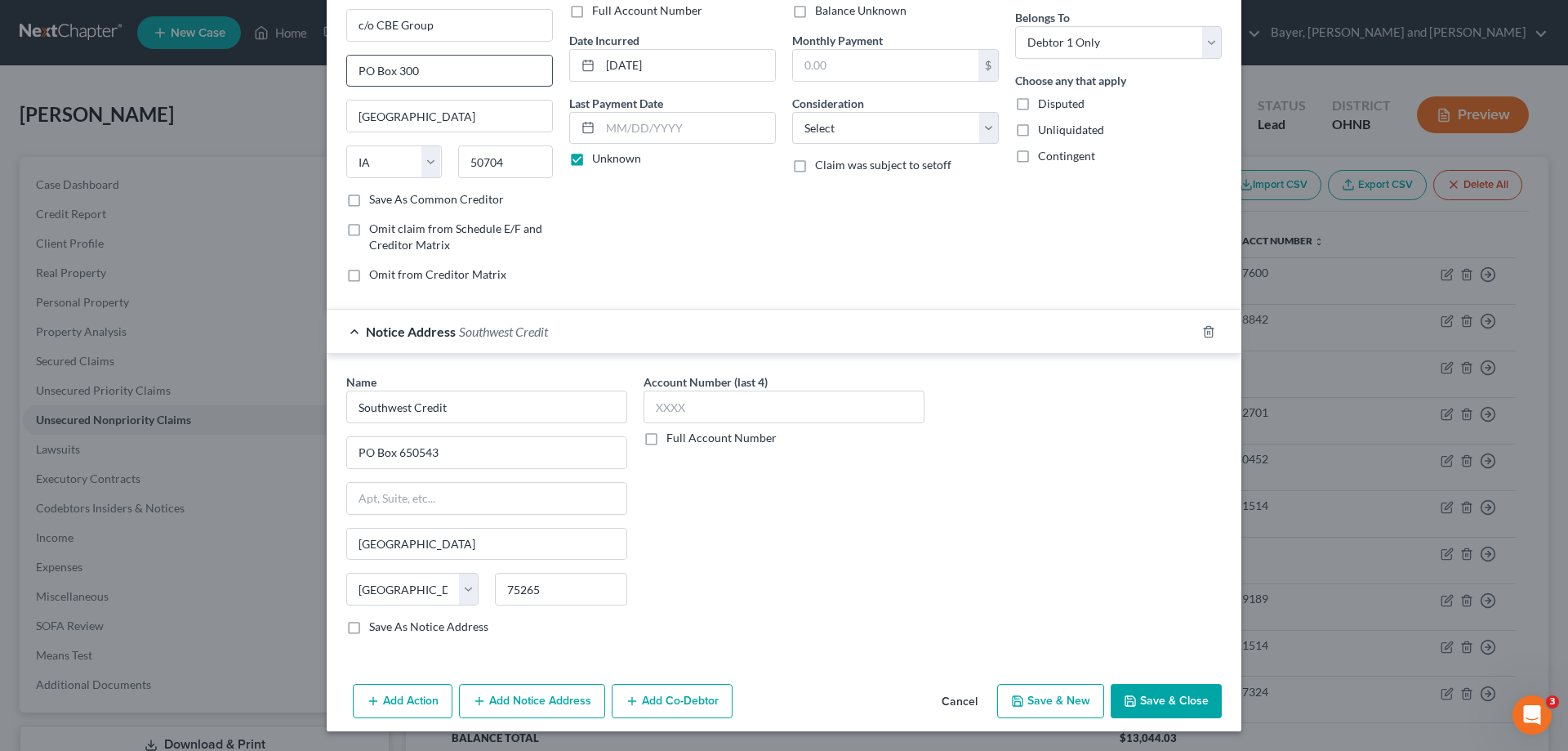
drag, startPoint x: 1178, startPoint y: 694, endPoint x: 490, endPoint y: 57, distance: 937.6
click at [1178, 694] on button "Save & Close" at bounding box center [1167, 701] width 111 height 34
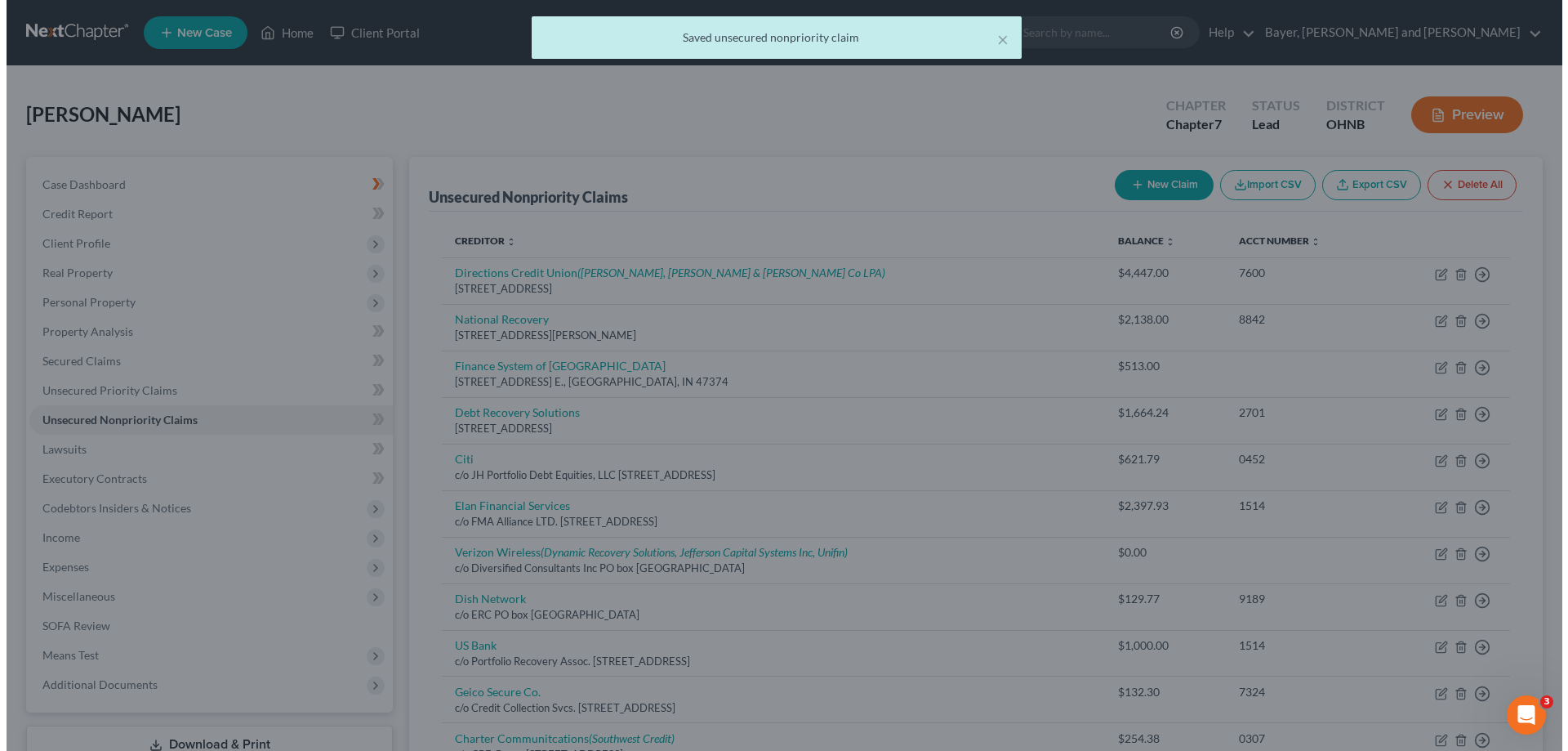
scroll to position [0, 0]
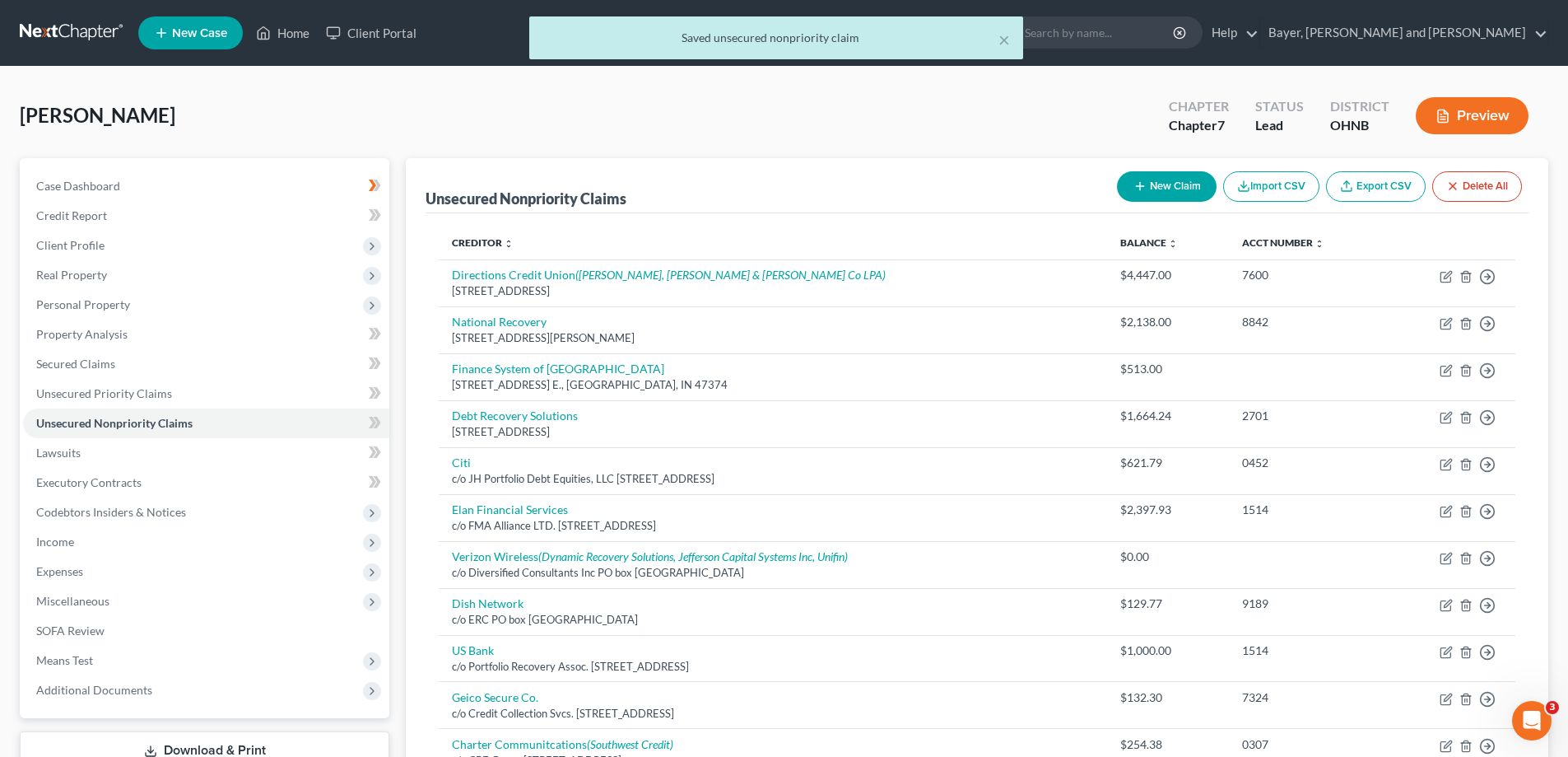
click at [1157, 183] on button "New Claim" at bounding box center [1167, 187] width 100 height 31
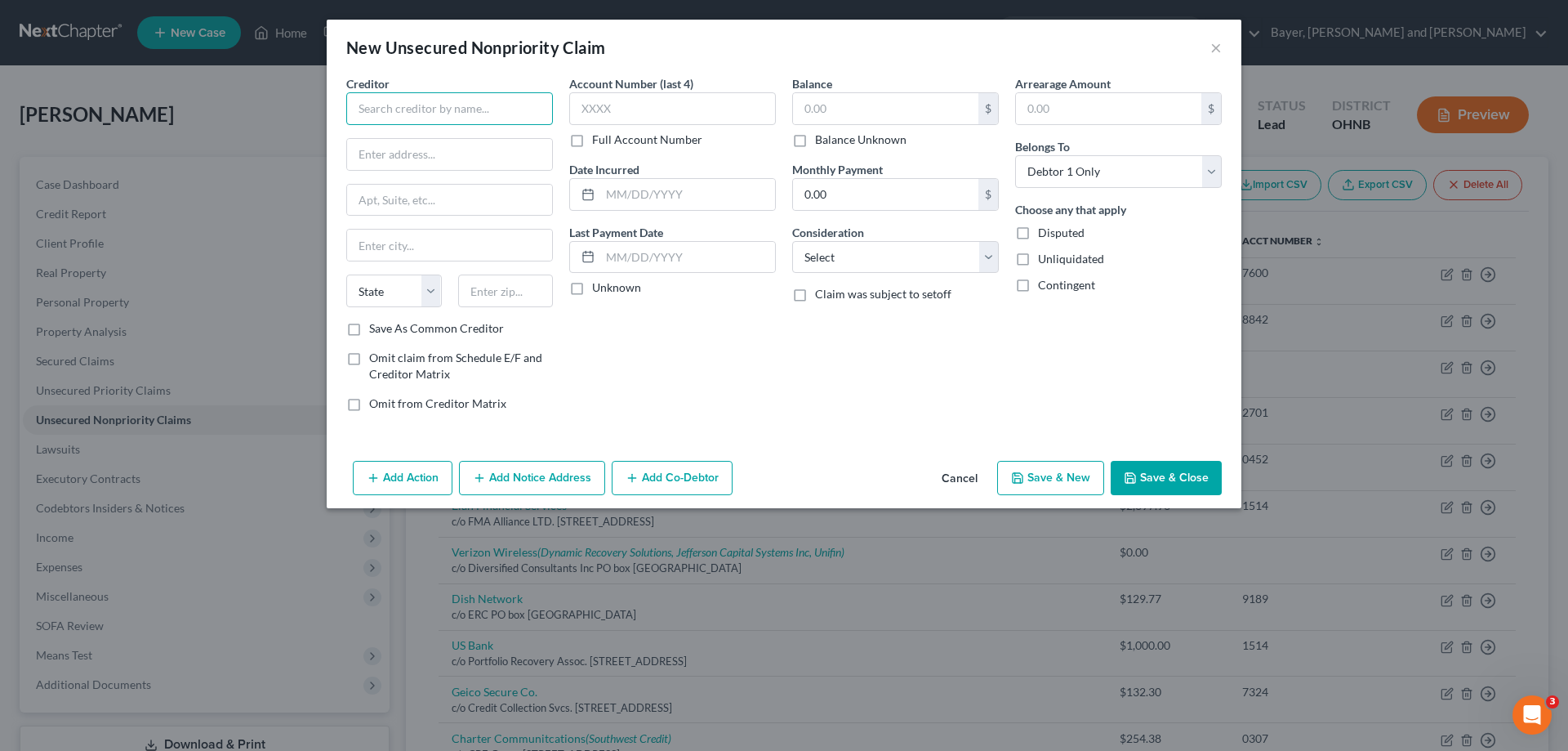
click at [471, 112] on input "text" at bounding box center [450, 109] width 207 height 32
drag, startPoint x: 395, startPoint y: 296, endPoint x: 363, endPoint y: 284, distance: 34.2
click at [395, 296] on select "State [US_STATE] AK AR AZ CA CO CT DE DC [GEOGRAPHIC_DATA] [GEOGRAPHIC_DATA] GU…" at bounding box center [394, 291] width 95 height 32
click at [347, 275] on select "State [US_STATE] AK AR AZ CA CO CT DE DC [GEOGRAPHIC_DATA] [GEOGRAPHIC_DATA] GU…" at bounding box center [394, 291] width 95 height 32
click at [490, 291] on input "MN" at bounding box center [506, 291] width 95 height 32
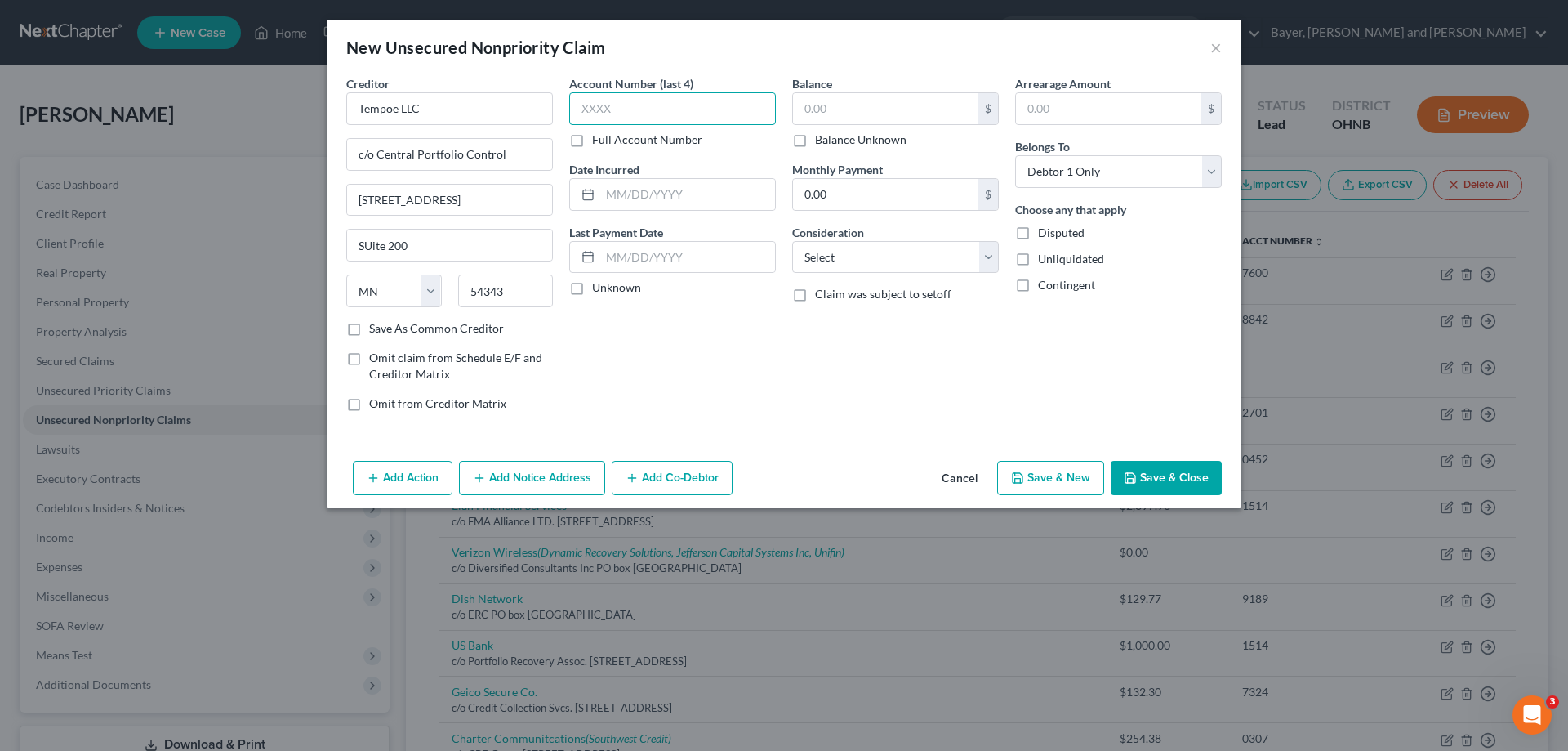
click at [617, 119] on input "text" at bounding box center [673, 109] width 207 height 32
click at [626, 200] on input "text" at bounding box center [687, 194] width 175 height 31
drag, startPoint x: 579, startPoint y: 289, endPoint x: 885, endPoint y: 105, distance: 357.1
click at [592, 287] on label "Unknown" at bounding box center [616, 287] width 49 height 16
click at [599, 287] on input "Unknown" at bounding box center [604, 285] width 11 height 11
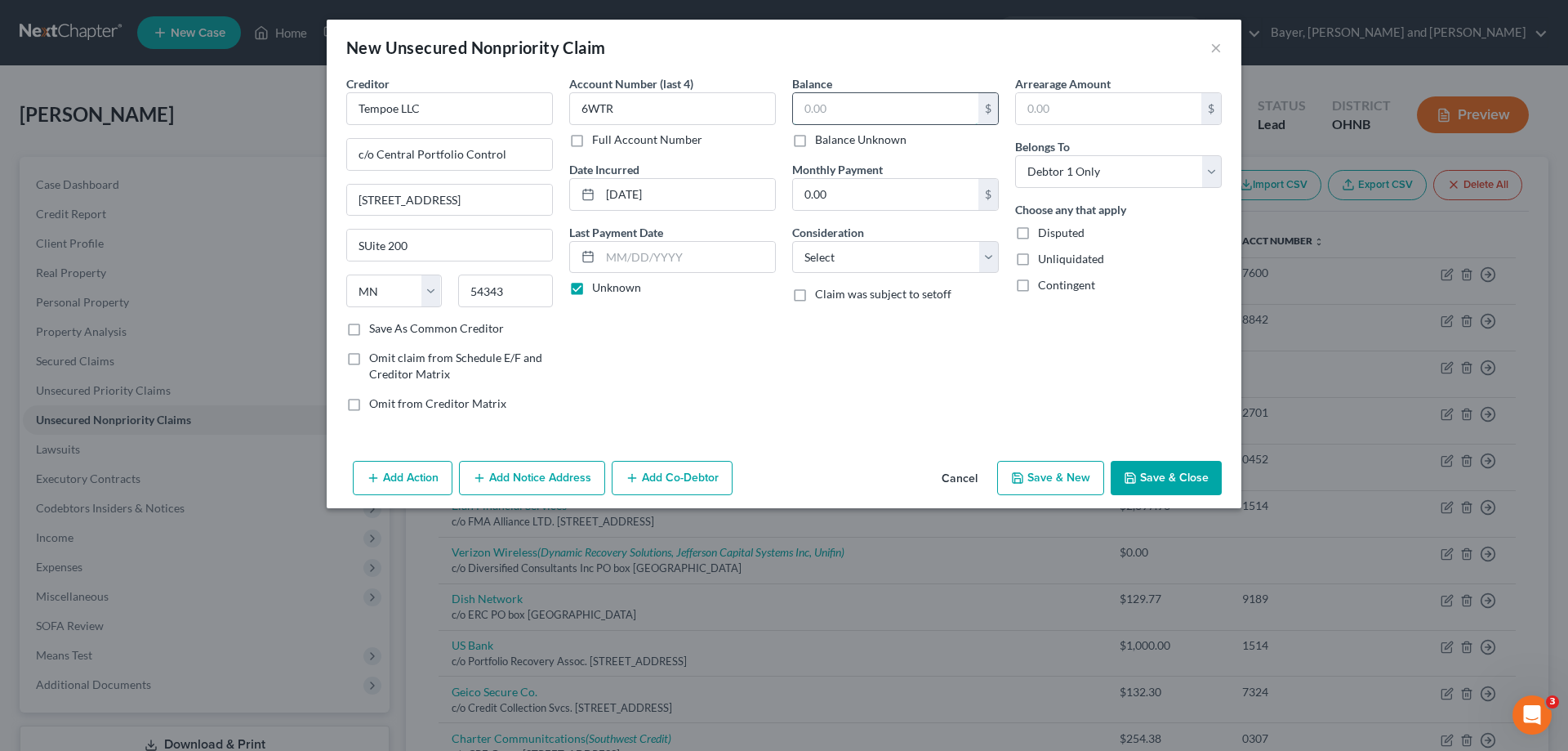
click at [885, 105] on input "text" at bounding box center [885, 109] width 185 height 31
click at [1051, 487] on button "Save & New" at bounding box center [1050, 478] width 107 height 34
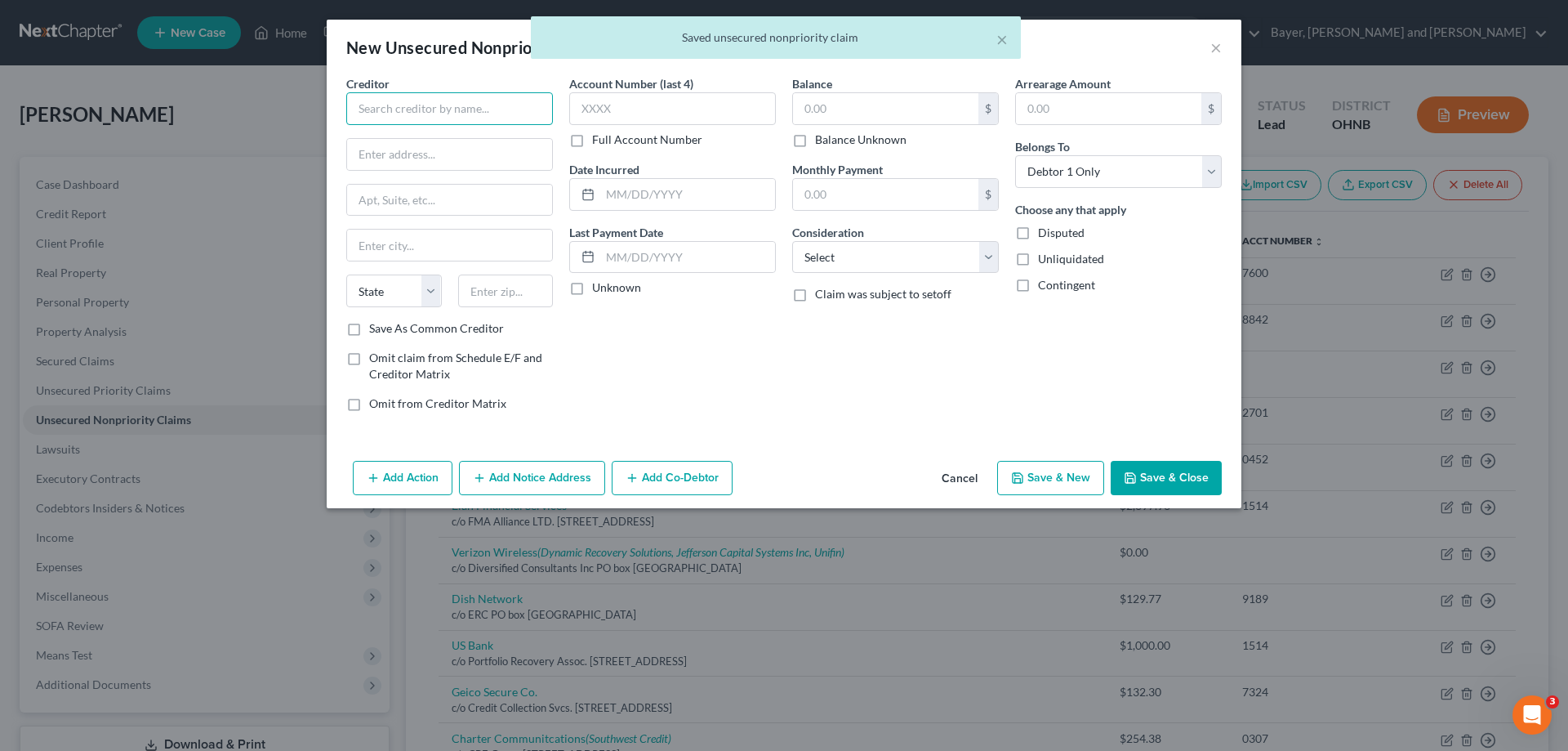
click at [447, 112] on input "text" at bounding box center [450, 109] width 207 height 32
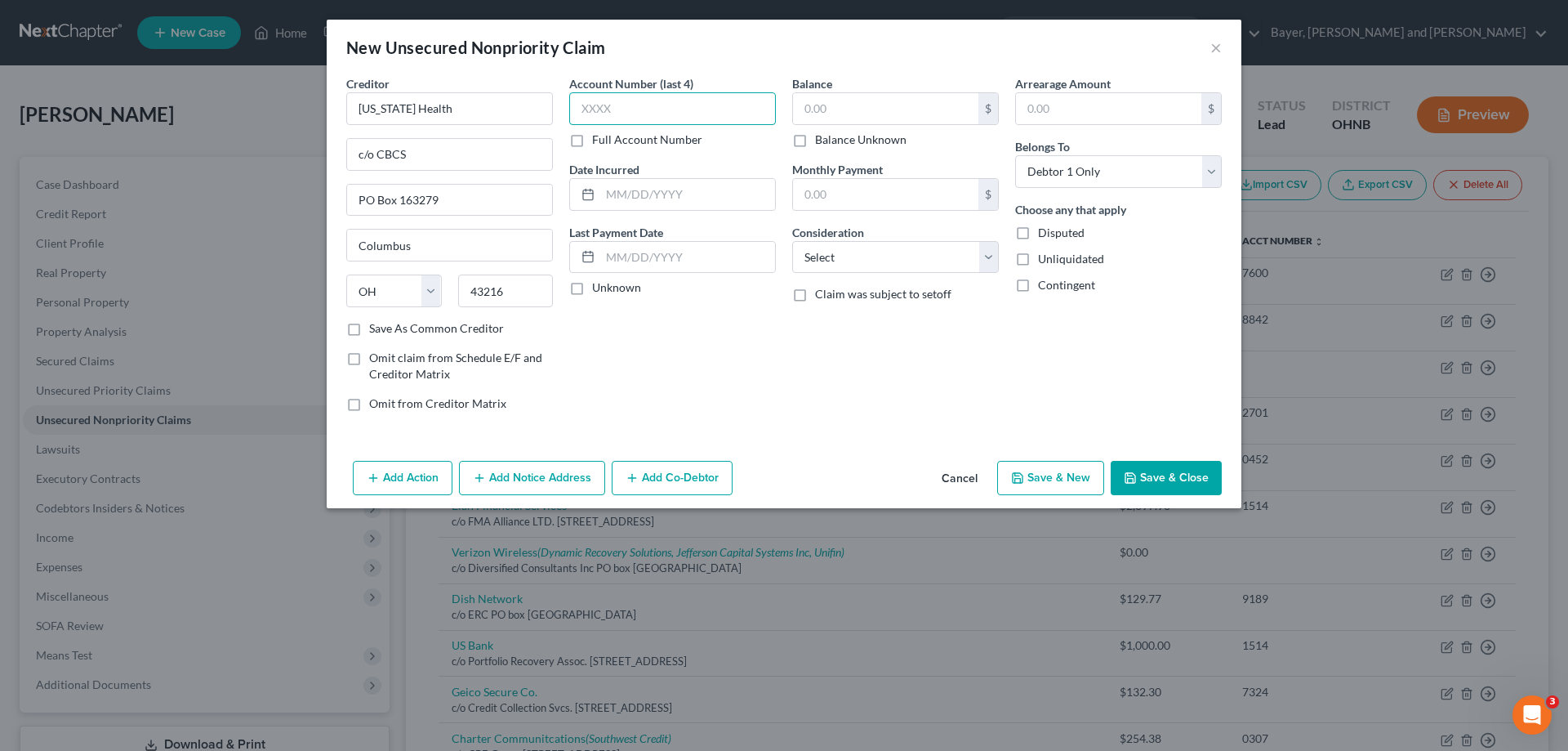
click at [613, 106] on input "text" at bounding box center [673, 109] width 207 height 32
click at [625, 213] on div "Account Number (last 4) 7399 Full Account Number Date Incurred Last Payment Dat…" at bounding box center [673, 250] width 223 height 349
click at [671, 184] on input "text" at bounding box center [687, 194] width 175 height 31
drag, startPoint x: 577, startPoint y: 289, endPoint x: 858, endPoint y: 95, distance: 341.5
click at [592, 287] on label "Unknown" at bounding box center [616, 287] width 49 height 16
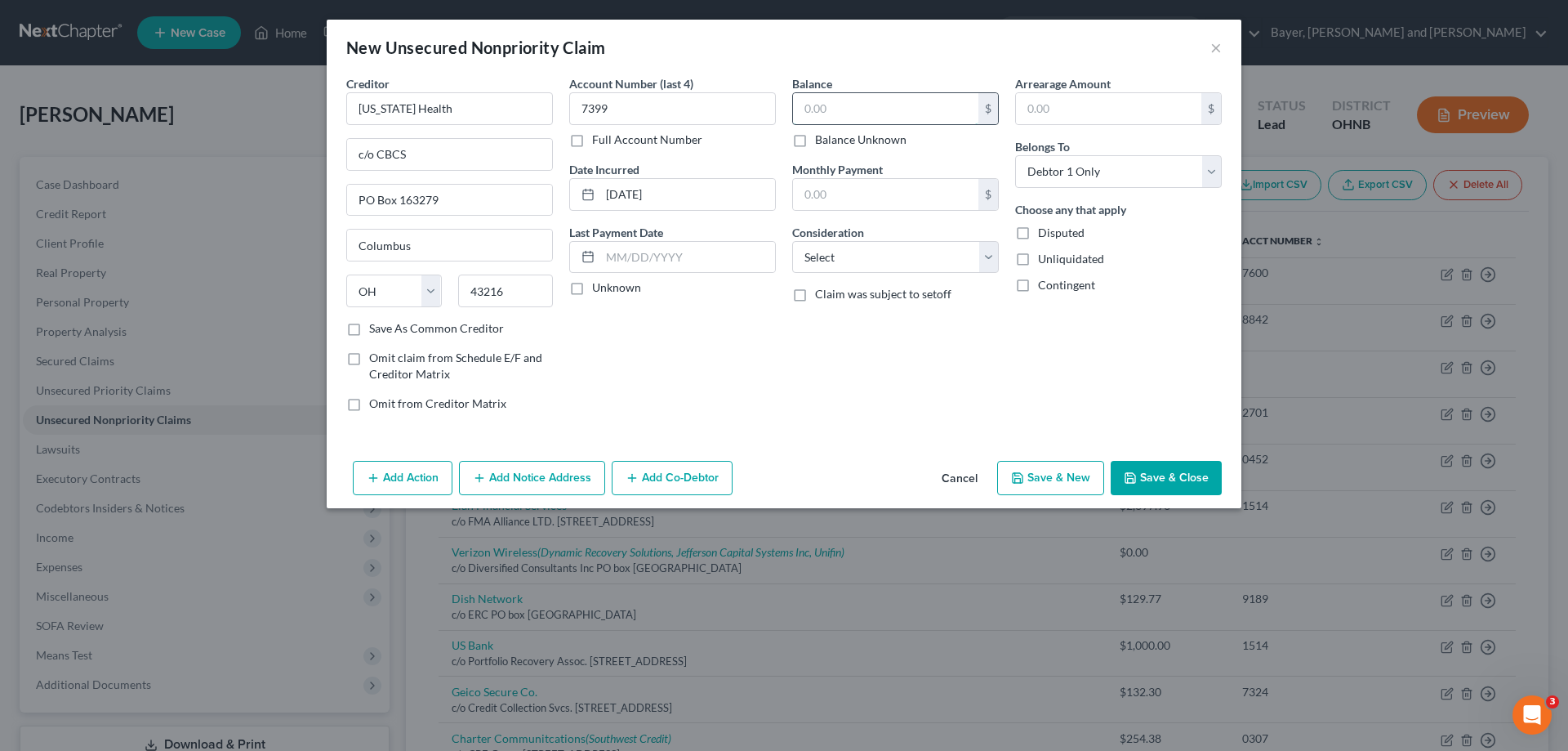
click at [858, 112] on input "text" at bounding box center [885, 109] width 185 height 31
drag, startPoint x: 869, startPoint y: 248, endPoint x: 866, endPoint y: 272, distance: 24.2
click at [869, 248] on select "Select Cable / Satellite Services Collection Agency Credit Card Debt Debt Couns…" at bounding box center [895, 257] width 207 height 32
click at [792, 241] on select "Select Cable / Satellite Services Collection Agency Credit Card Debt Debt Couns…" at bounding box center [895, 257] width 207 height 32
click at [1092, 478] on button "Save & New" at bounding box center [1050, 478] width 107 height 34
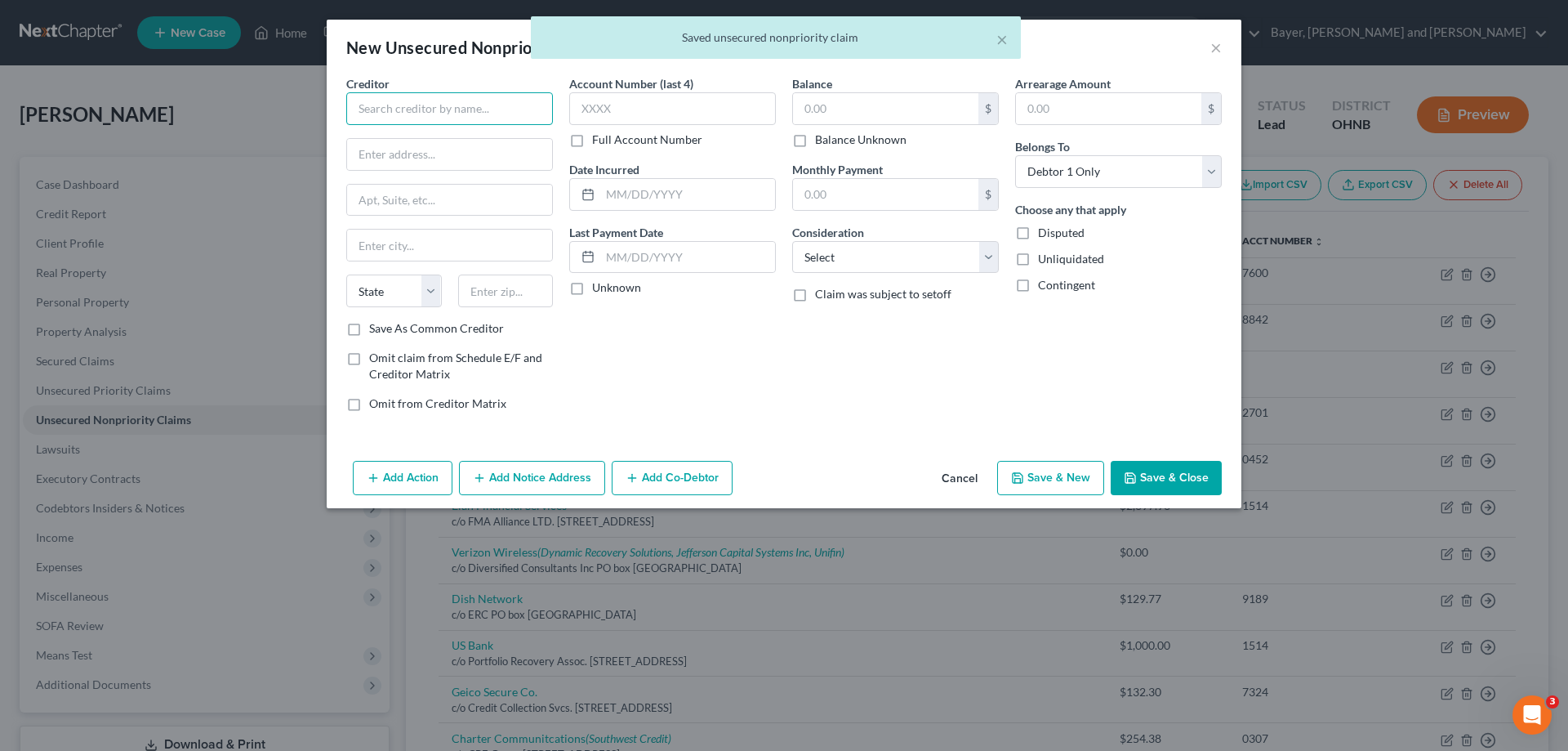
click at [503, 111] on input "text" at bounding box center [450, 109] width 207 height 32
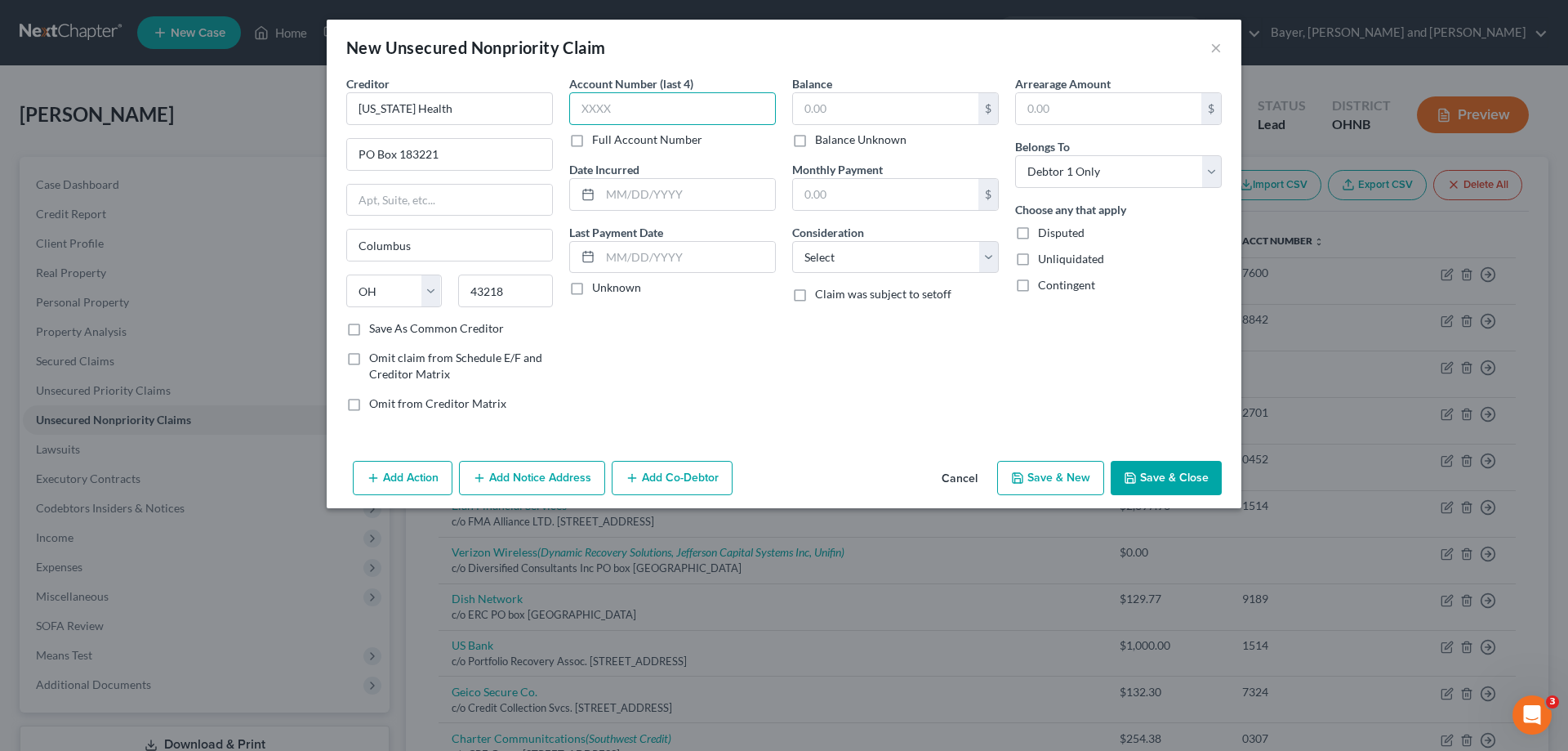
click at [589, 106] on input "text" at bounding box center [673, 109] width 207 height 32
click at [592, 285] on label "Unknown" at bounding box center [616, 287] width 49 height 16
click at [599, 285] on input "Unknown" at bounding box center [604, 285] width 11 height 11
click at [850, 103] on input "text" at bounding box center [885, 109] width 185 height 31
click at [873, 275] on div "Balance $ Balance Unknown Balance Undetermined $ Balance Unknown Monthly Paymen…" at bounding box center [895, 250] width 223 height 349
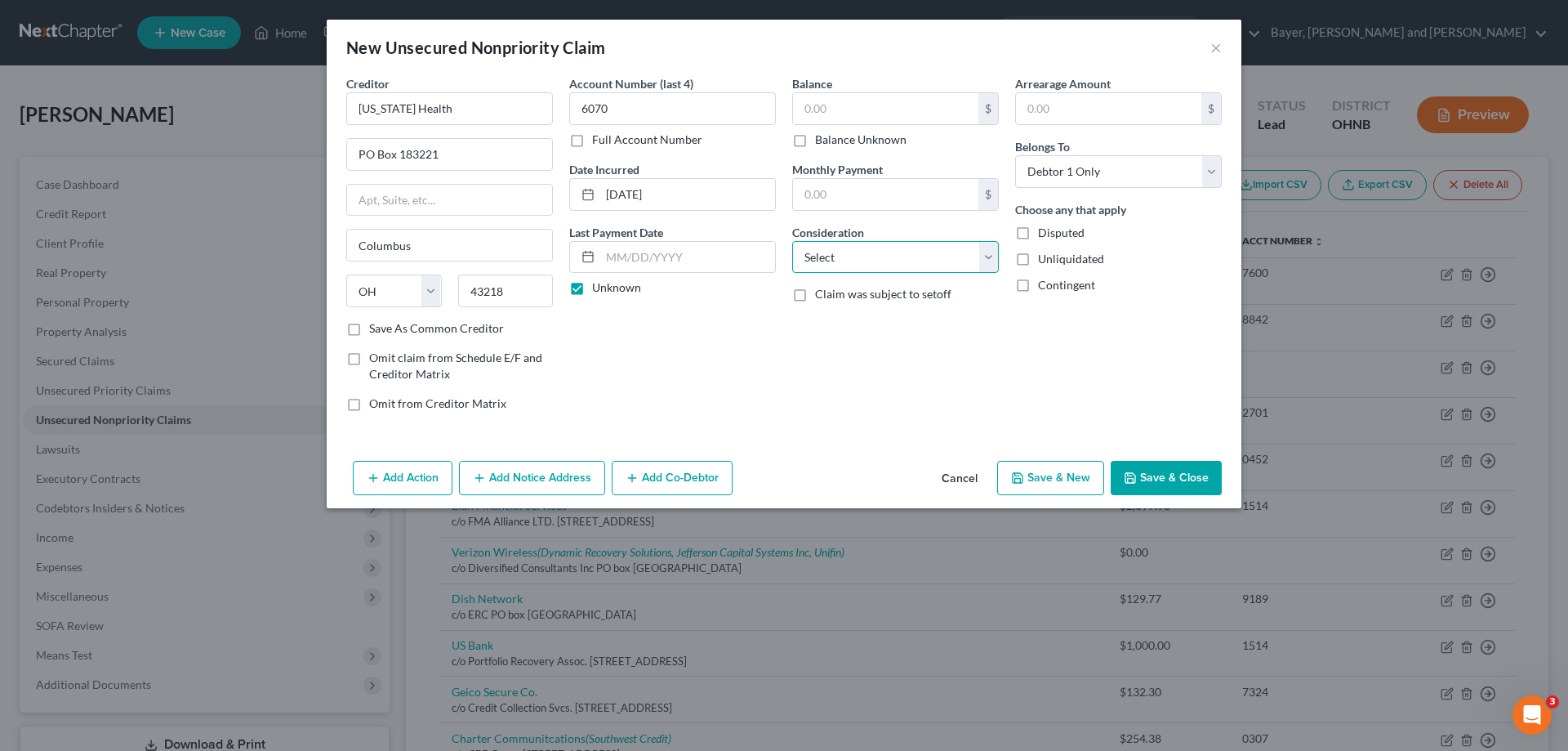
click at [873, 266] on select "Select Cable / Satellite Services Collection Agency Credit Card Debt Debt Couns…" at bounding box center [895, 257] width 207 height 32
click at [792, 241] on select "Select Cable / Satellite Services Collection Agency Credit Card Debt Debt Couns…" at bounding box center [895, 257] width 207 height 32
click at [859, 188] on input "text" at bounding box center [885, 194] width 185 height 31
click at [803, 98] on input "text" at bounding box center [885, 109] width 185 height 31
click at [577, 473] on button "Add Notice Address" at bounding box center [532, 478] width 146 height 34
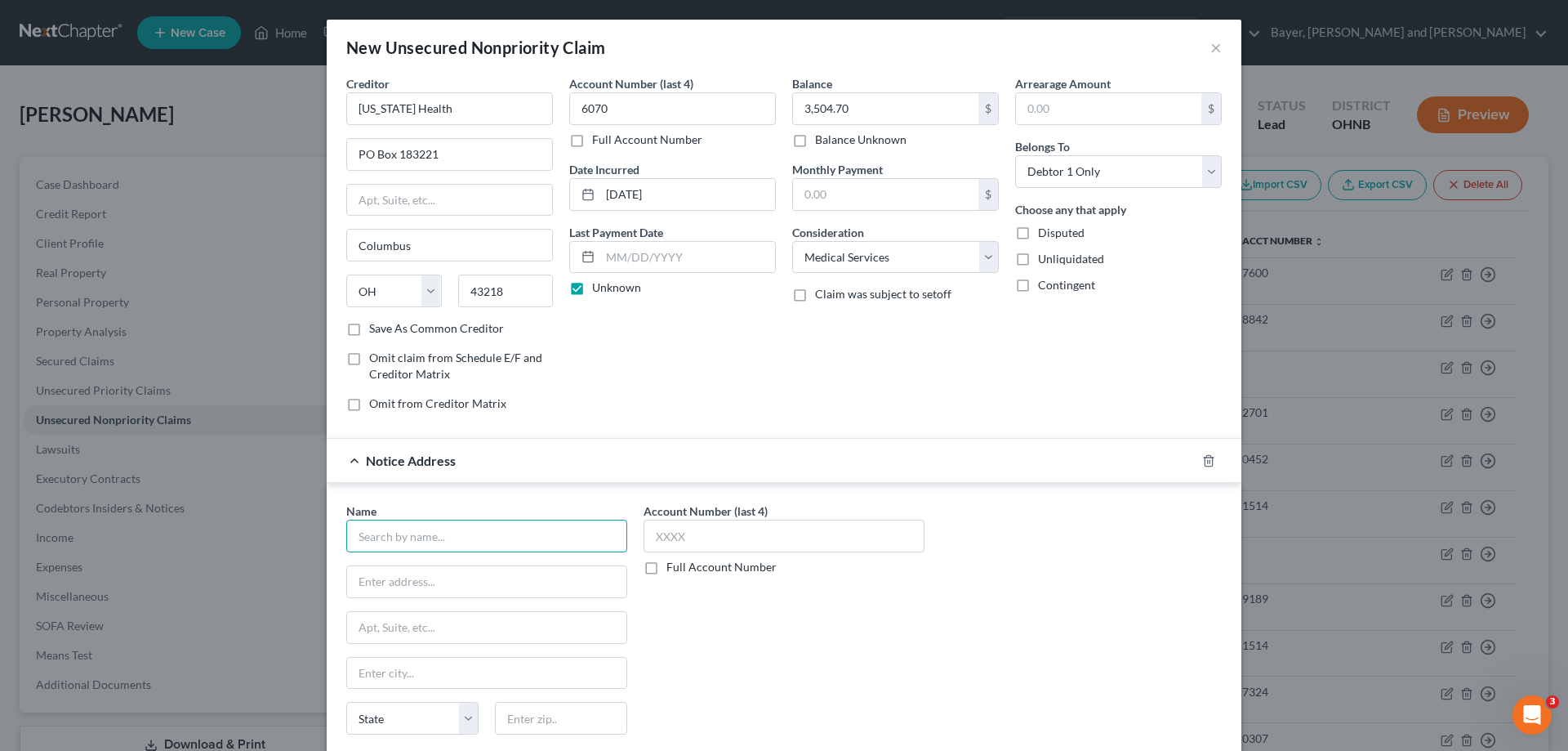
click at [457, 539] on input "text" at bounding box center [487, 535] width 281 height 32
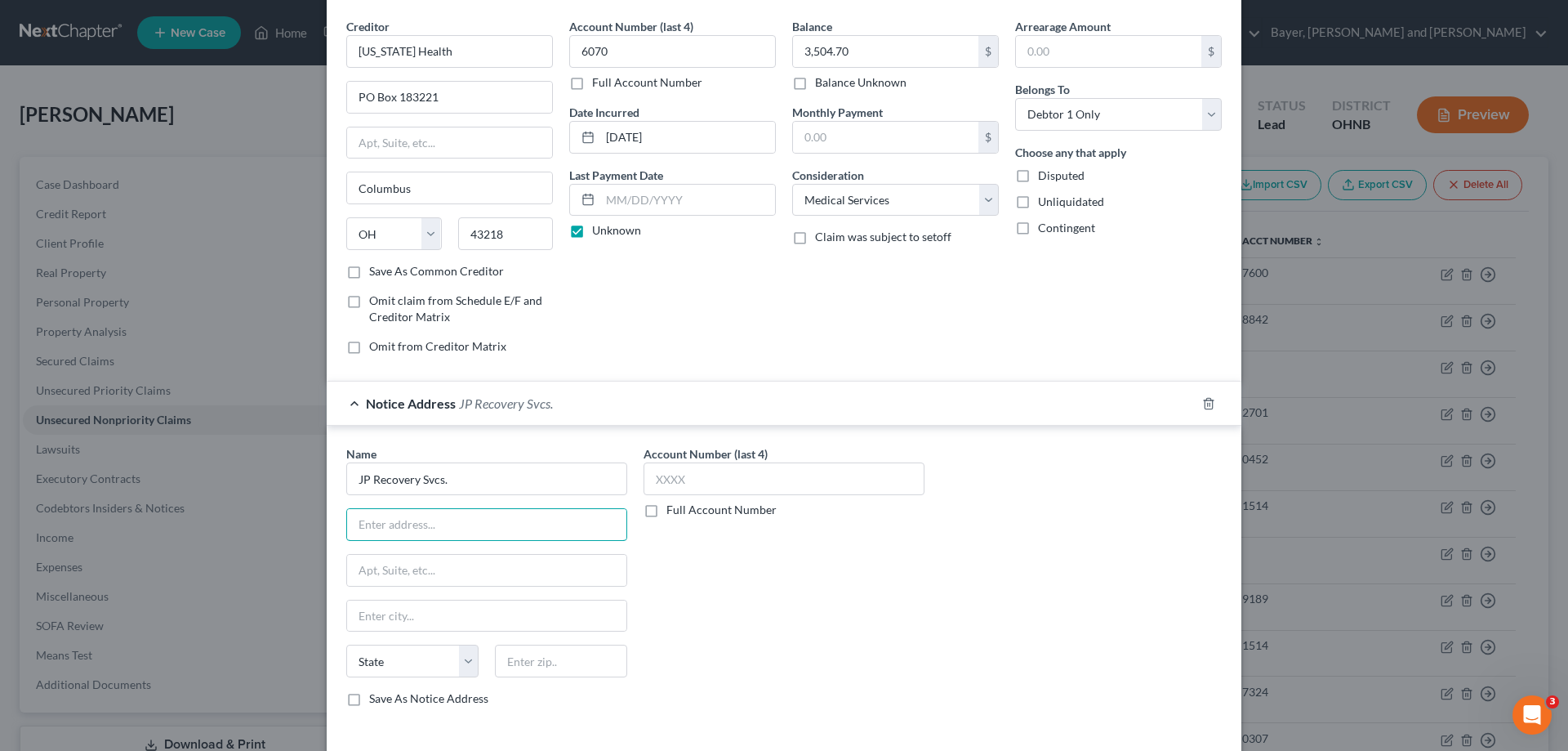
scroll to position [129, 0]
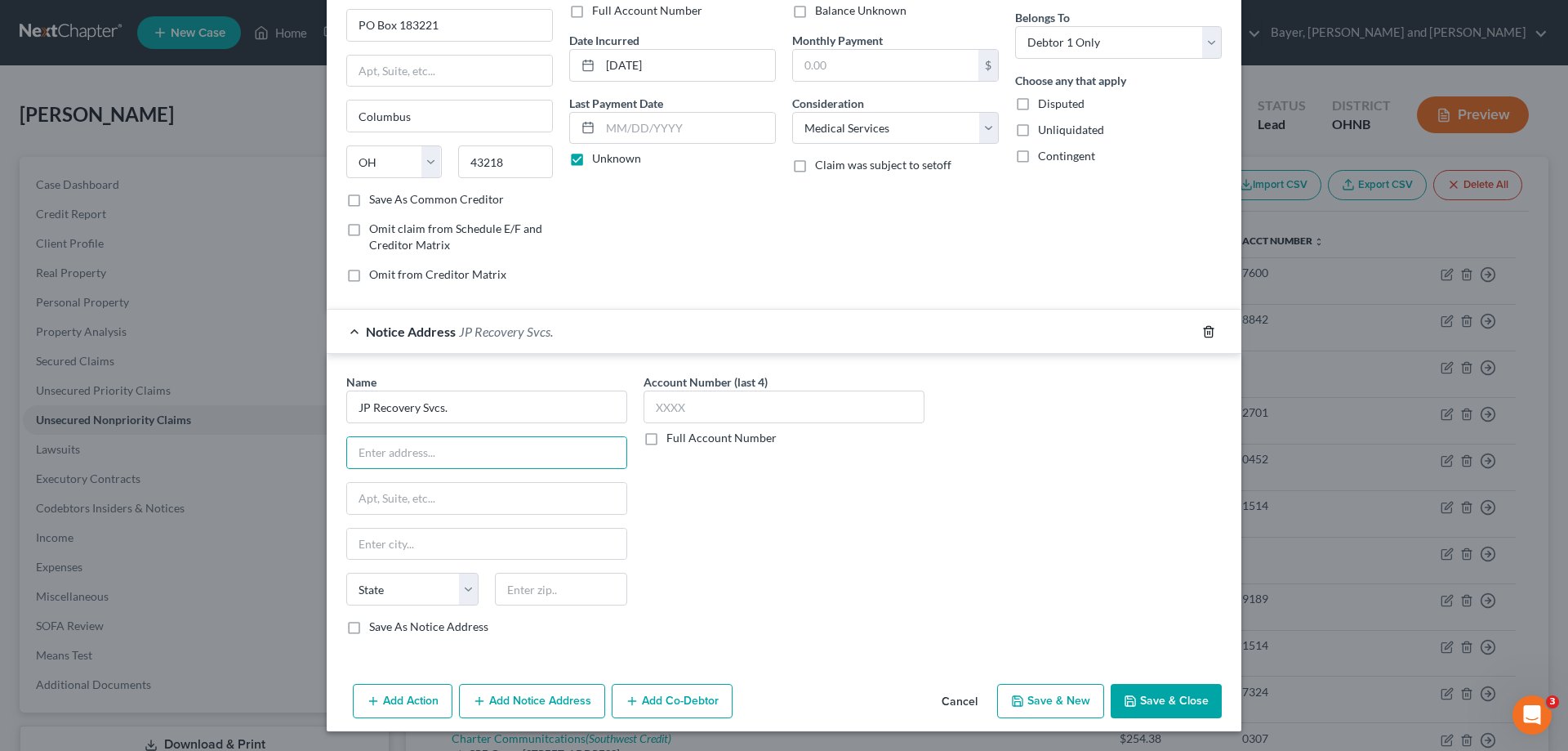
click at [1204, 331] on icon "button" at bounding box center [1208, 331] width 7 height 11
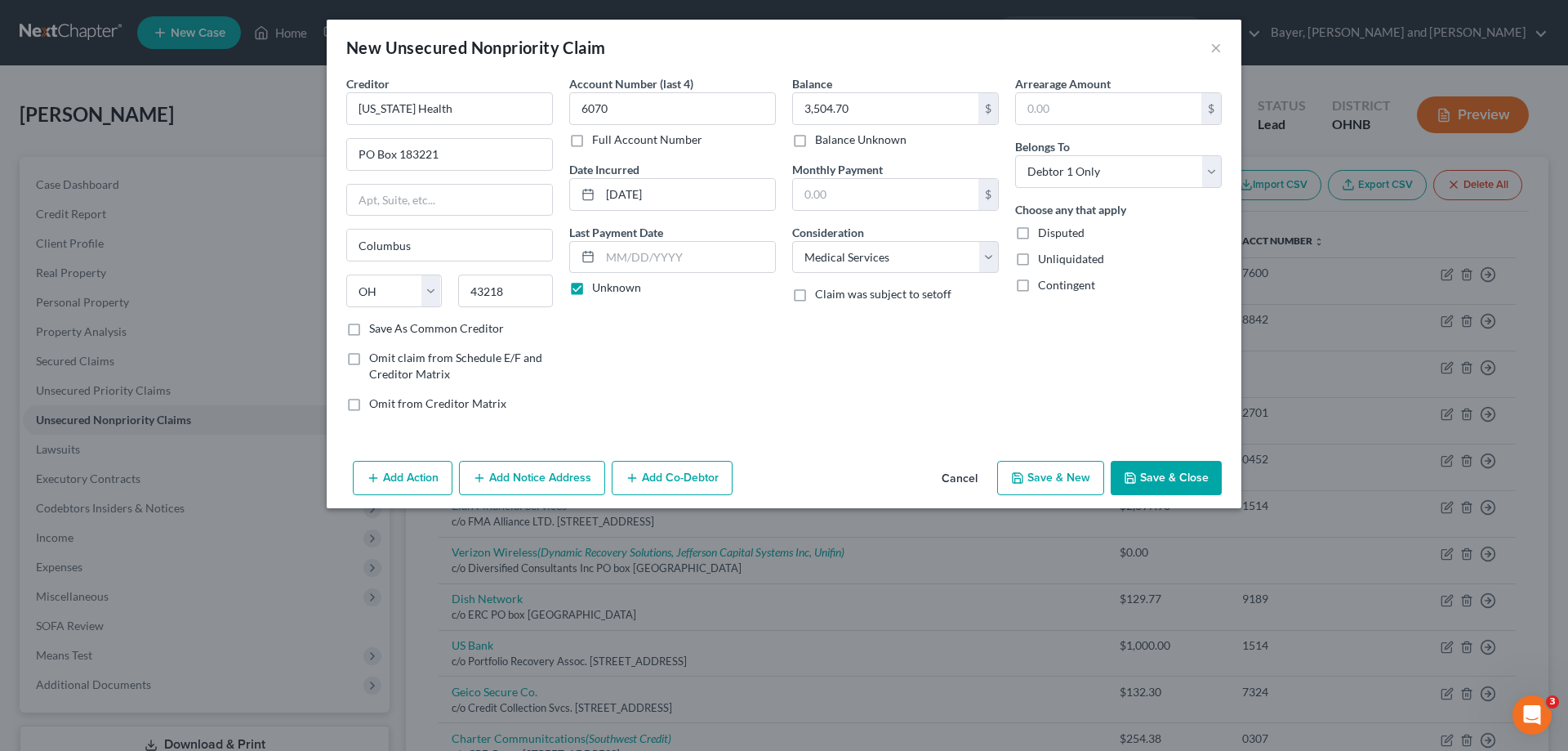
scroll to position [0, 0]
click at [570, 484] on button "Add Notice Address" at bounding box center [532, 478] width 146 height 34
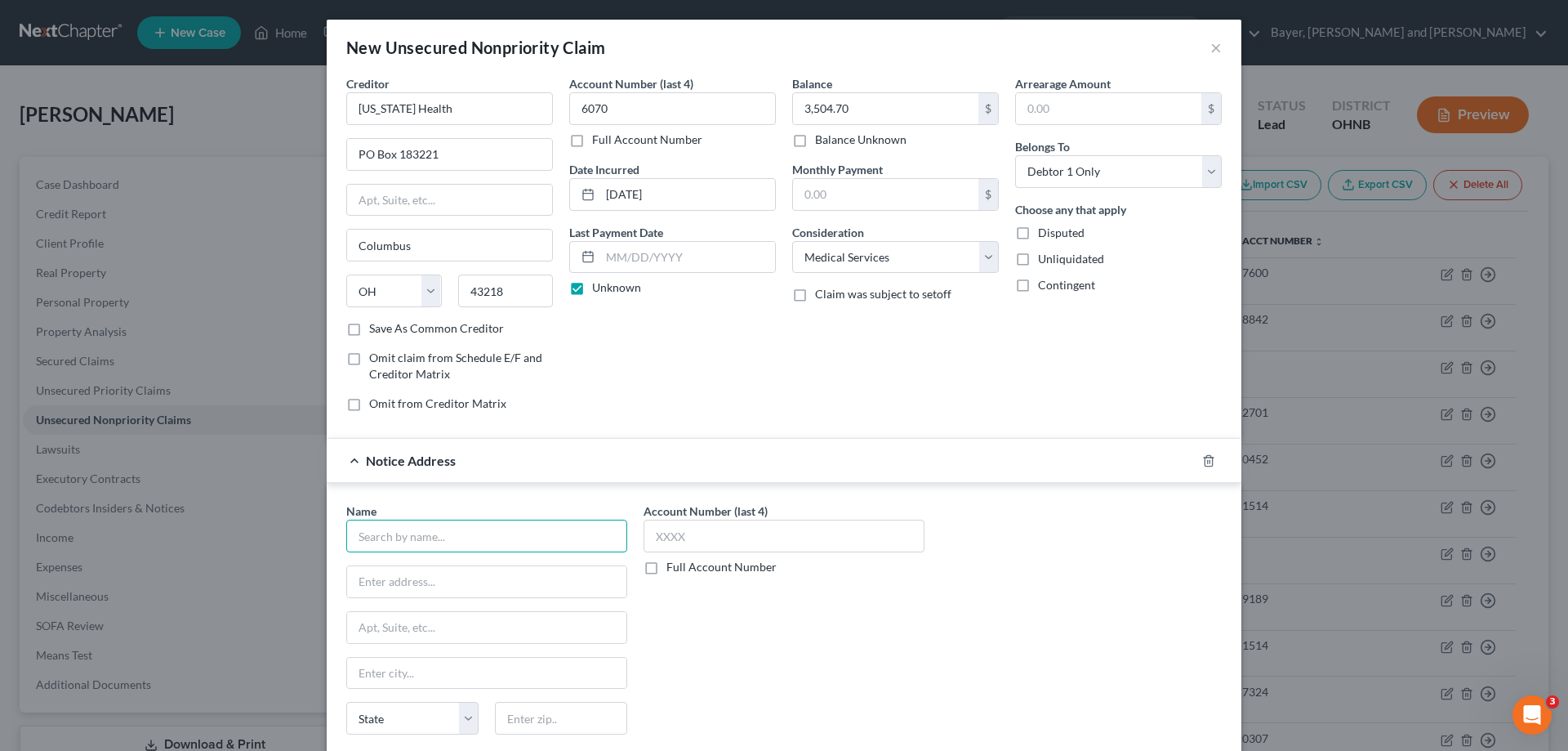
click at [546, 545] on input "text" at bounding box center [487, 535] width 281 height 32
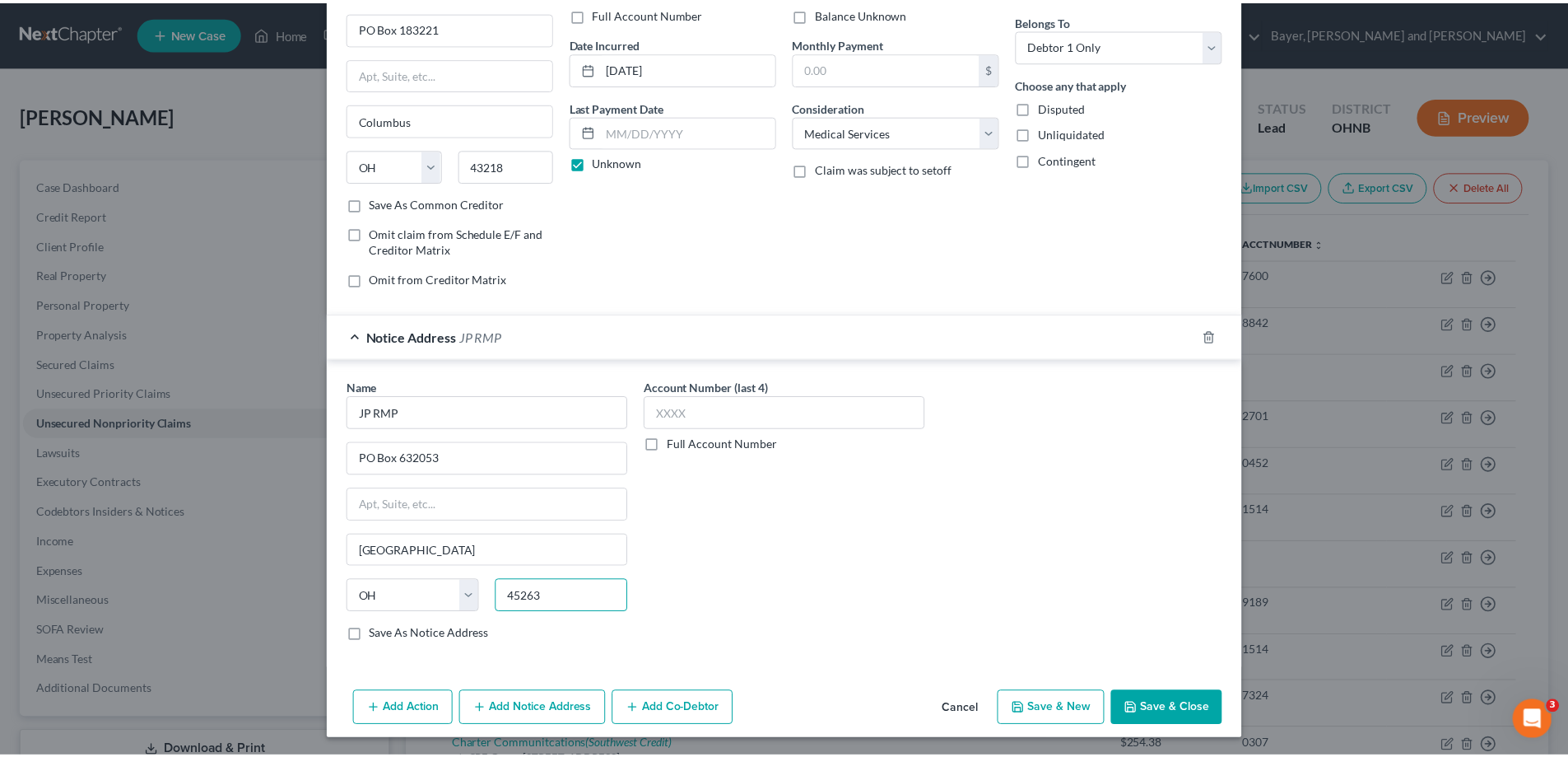
scroll to position [130, 0]
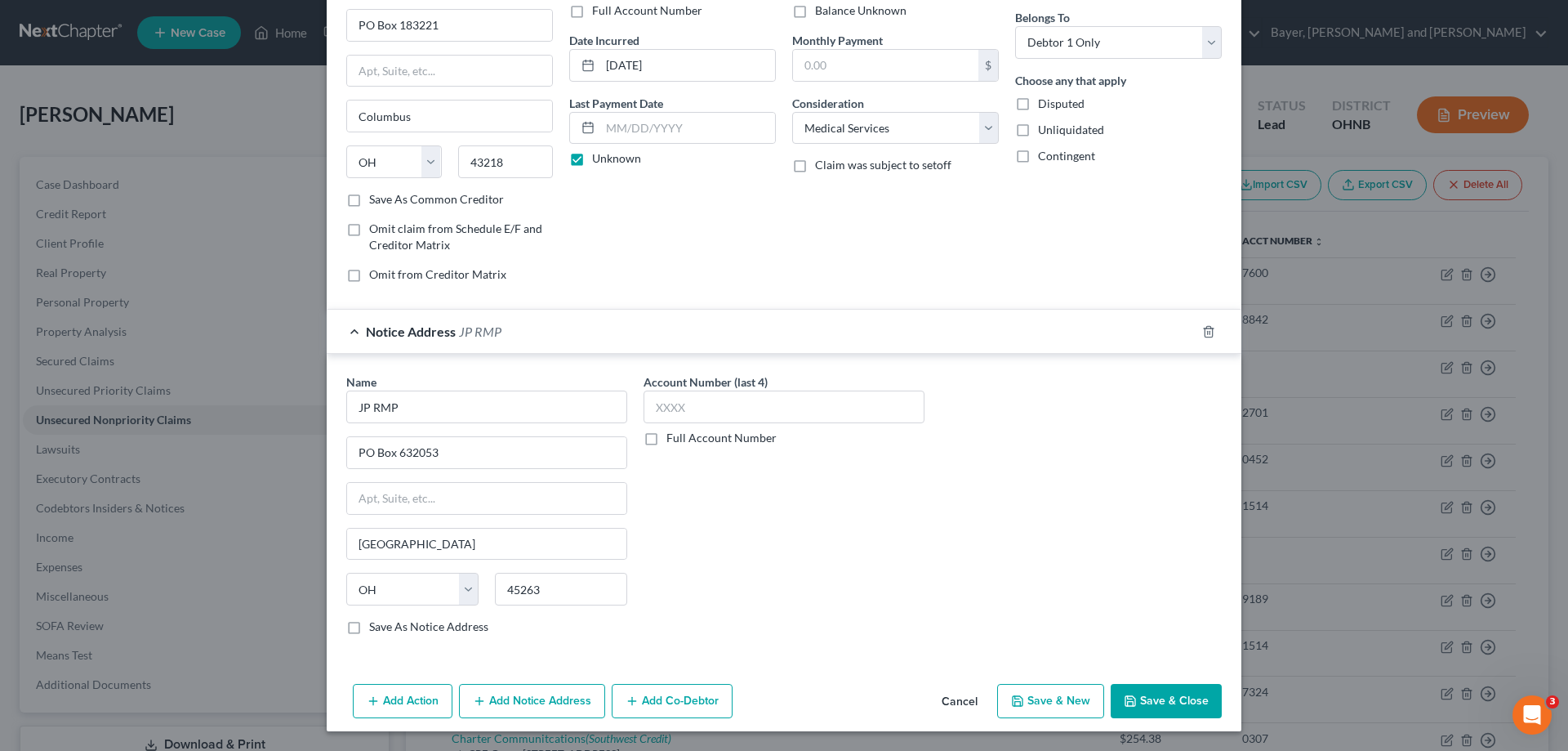
click at [1067, 704] on button "Save & New" at bounding box center [1050, 701] width 107 height 34
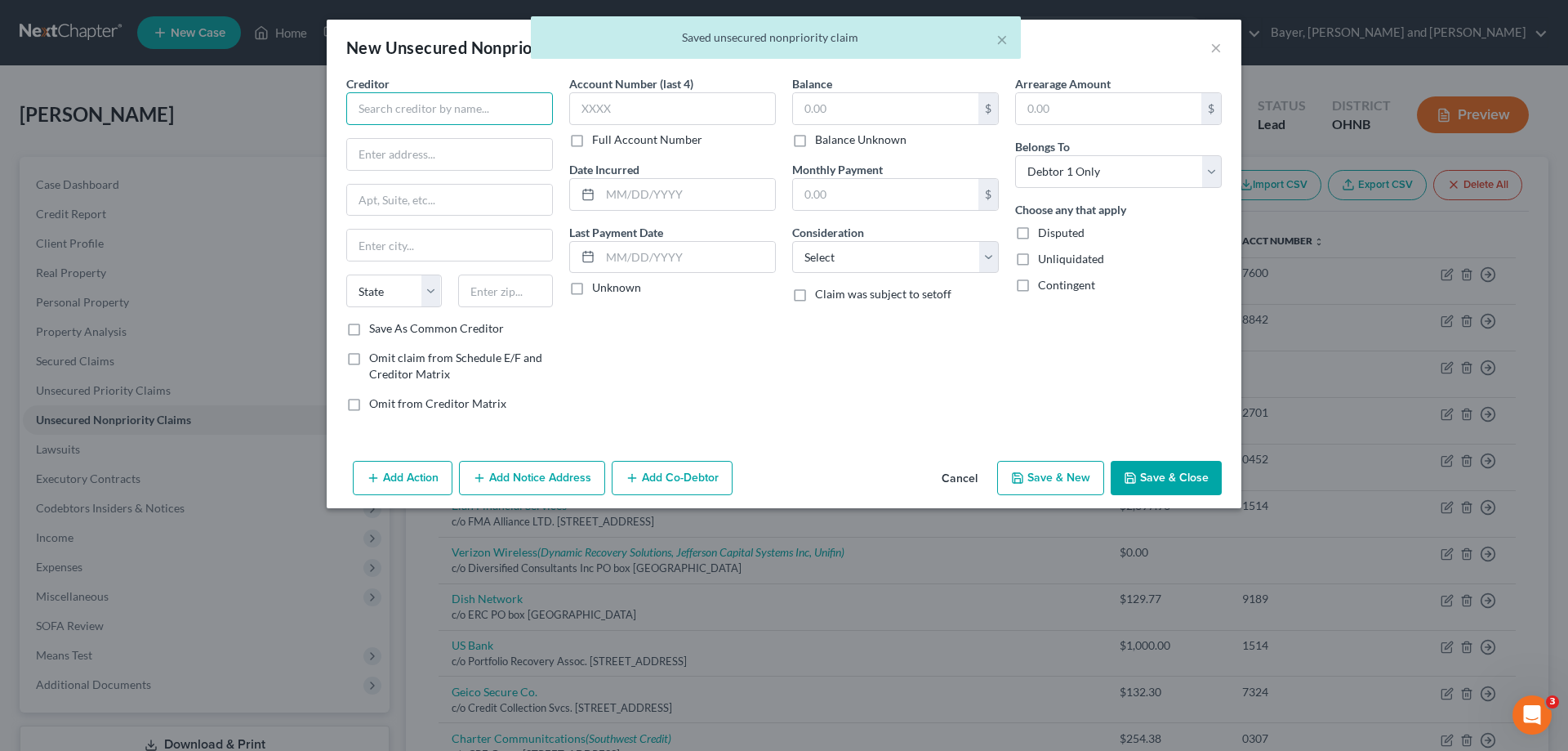
click at [425, 112] on input "text" at bounding box center [450, 109] width 207 height 32
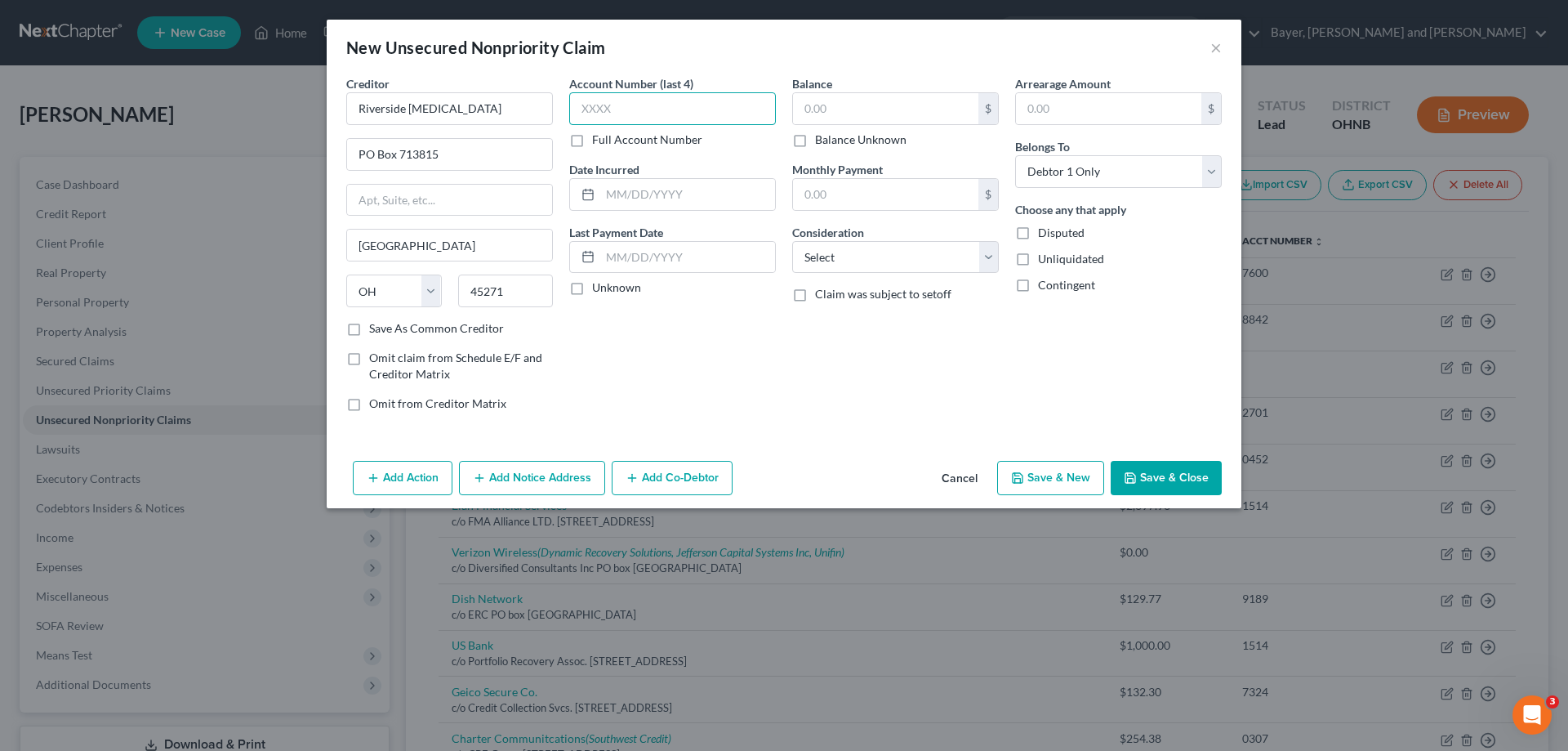
click at [620, 119] on input "text" at bounding box center [673, 109] width 207 height 32
click at [612, 194] on input "text" at bounding box center [687, 194] width 175 height 31
drag, startPoint x: 578, startPoint y: 287, endPoint x: 819, endPoint y: 110, distance: 299.0
click at [592, 284] on label "Unknown" at bounding box center [616, 287] width 49 height 16
click at [599, 284] on input "Unknown" at bounding box center [604, 285] width 11 height 11
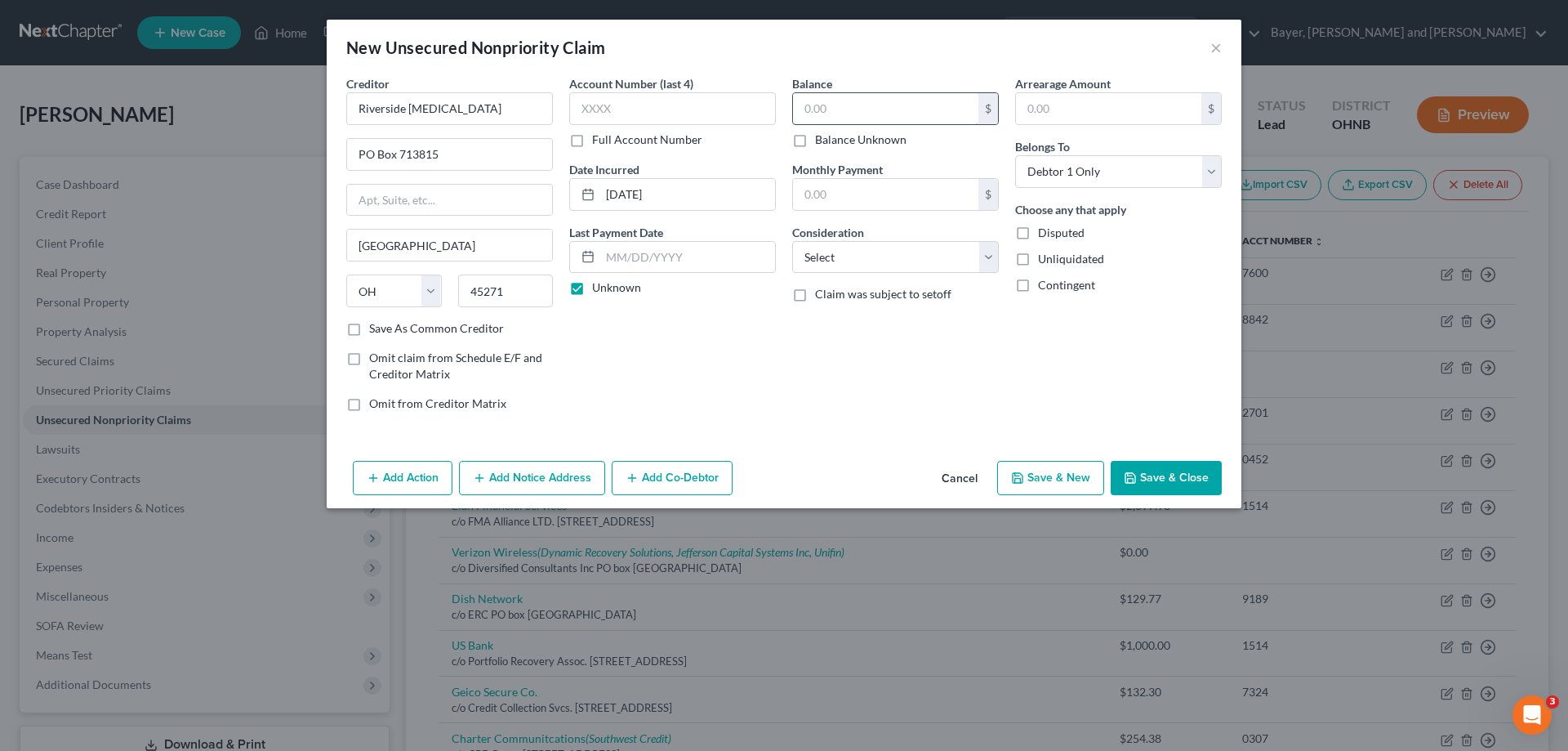
drag, startPoint x: 819, startPoint y: 110, endPoint x: 832, endPoint y: 97, distance: 18.4
click at [820, 109] on input "text" at bounding box center [885, 109] width 185 height 31
click at [832, 97] on input "text" at bounding box center [885, 109] width 185 height 31
drag, startPoint x: 877, startPoint y: 258, endPoint x: 877, endPoint y: 269, distance: 11.0
click at [877, 258] on select "Select Cable / Satellite Services Collection Agency Credit Card Debt Debt Couns…" at bounding box center [895, 257] width 207 height 32
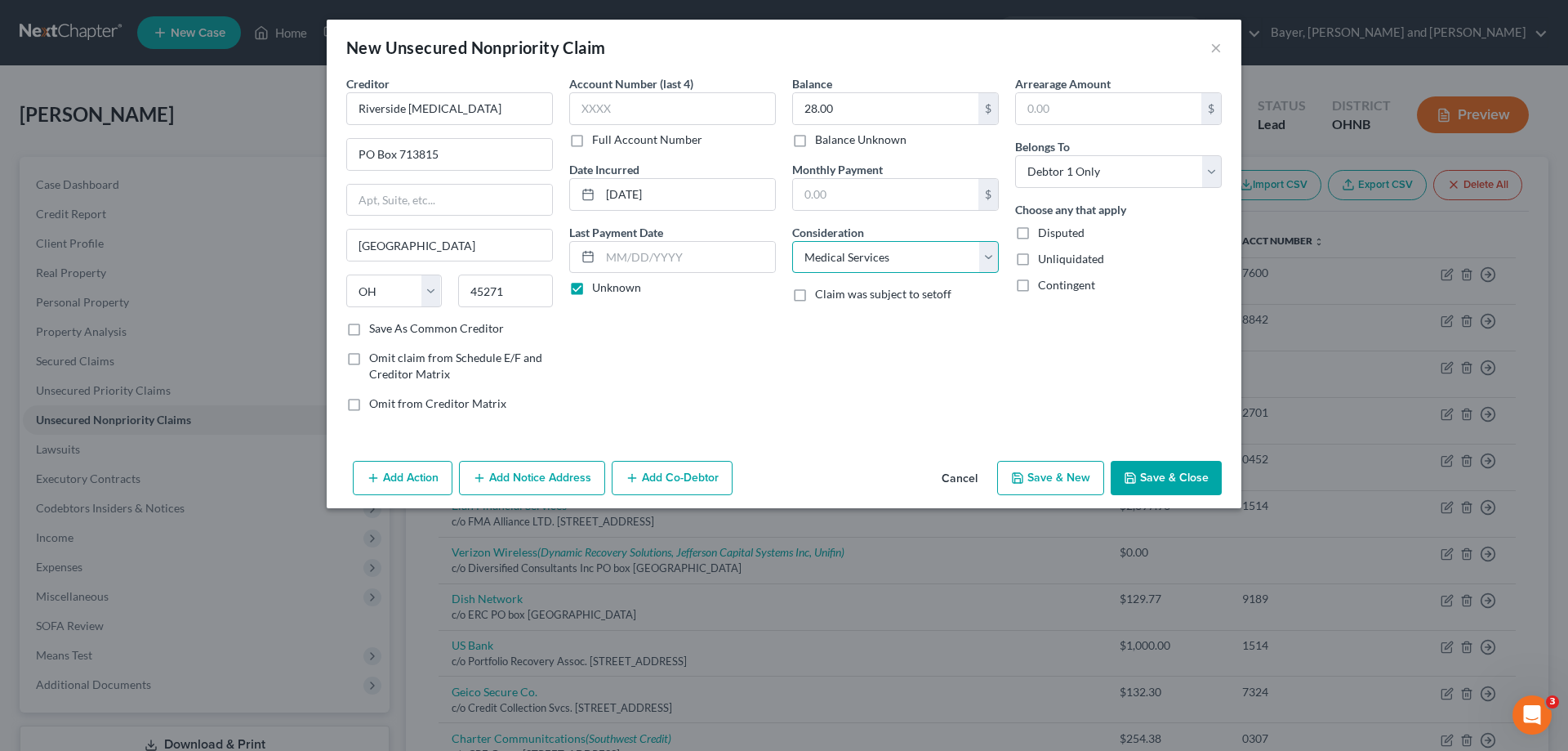
click at [792, 241] on select "Select Cable / Satellite Services Collection Agency Credit Card Debt Debt Couns…" at bounding box center [895, 257] width 207 height 32
click at [1175, 473] on button "Save & Close" at bounding box center [1167, 478] width 111 height 34
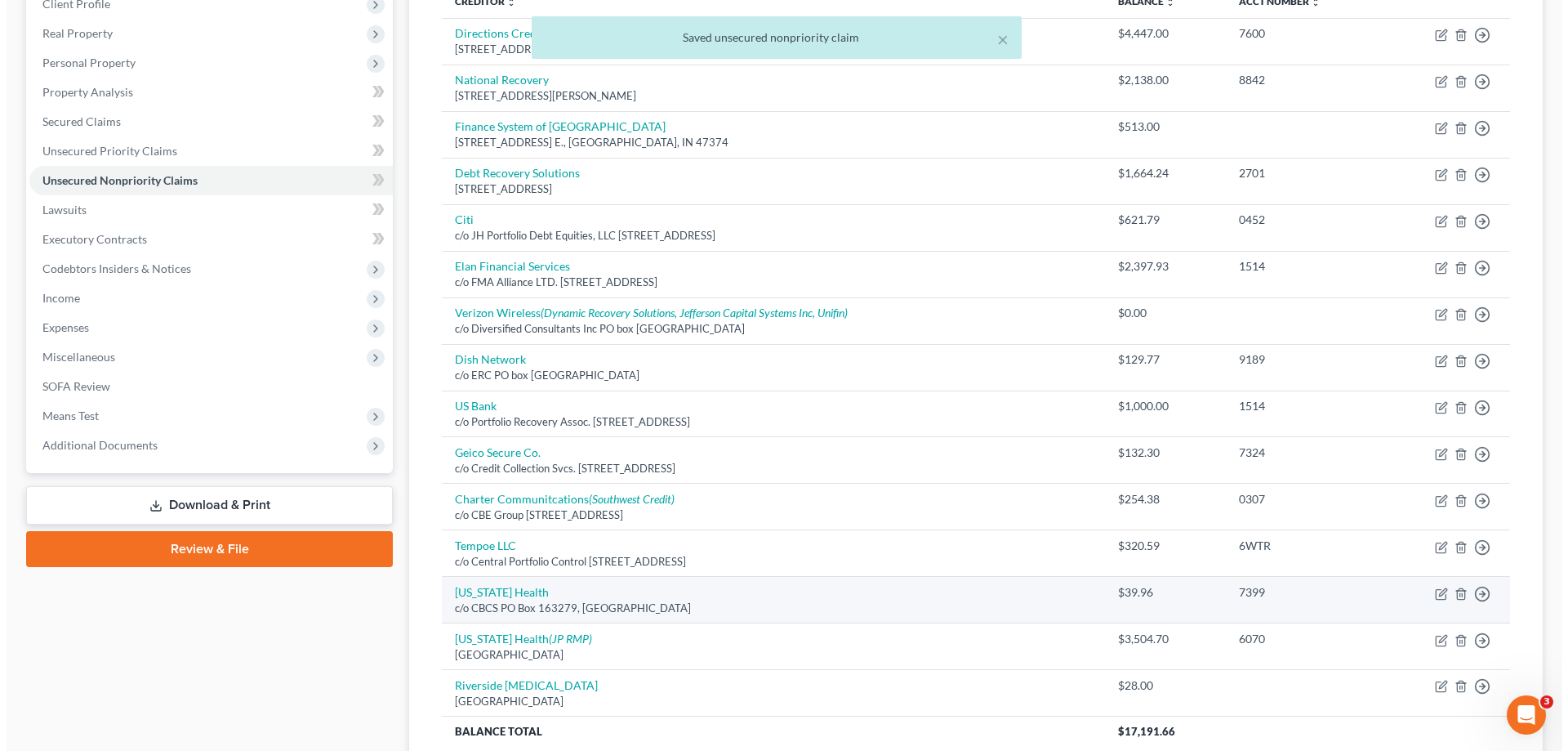
scroll to position [245, 0]
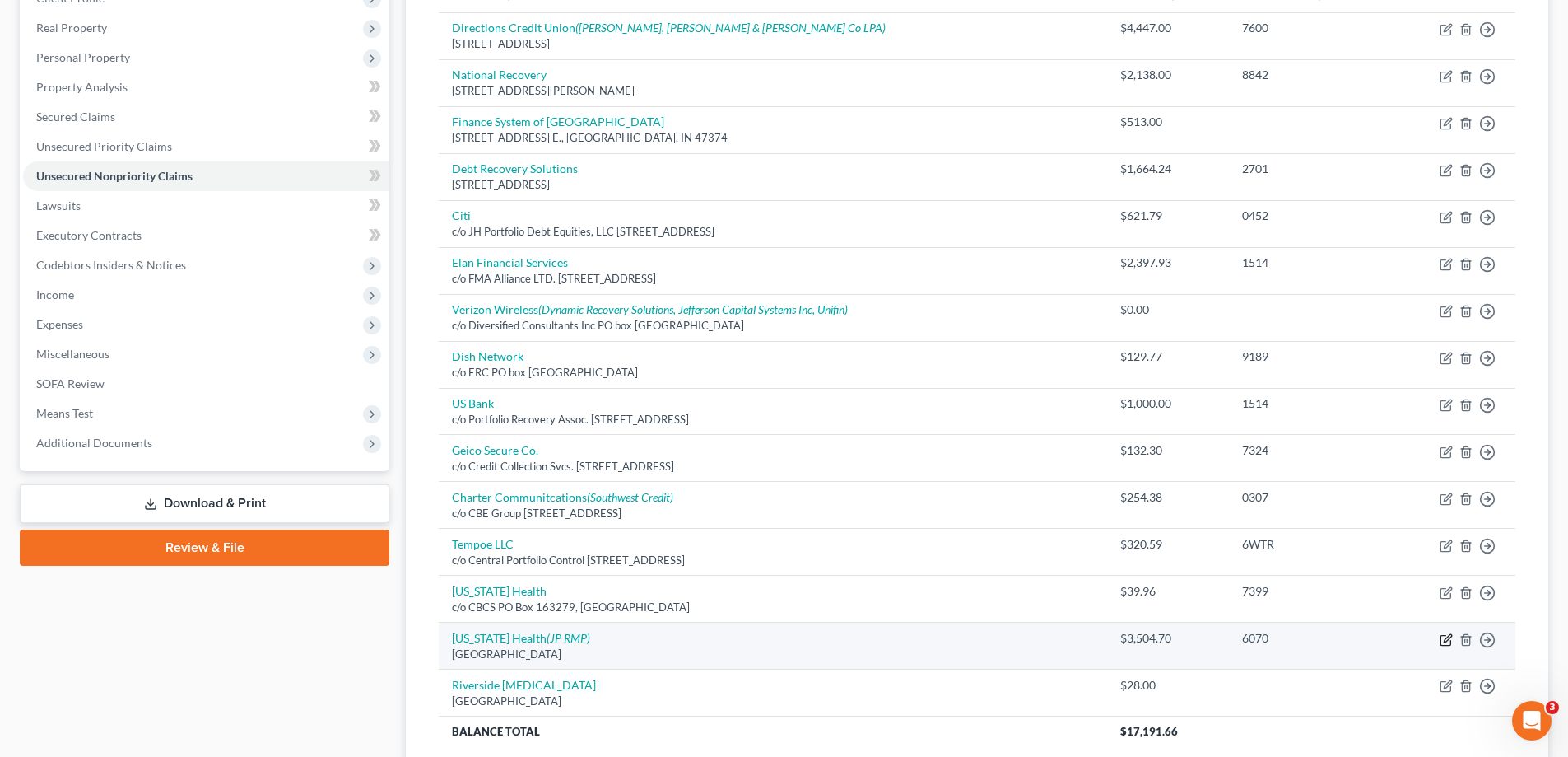
click at [1444, 640] on icon "button" at bounding box center [1446, 639] width 14 height 14
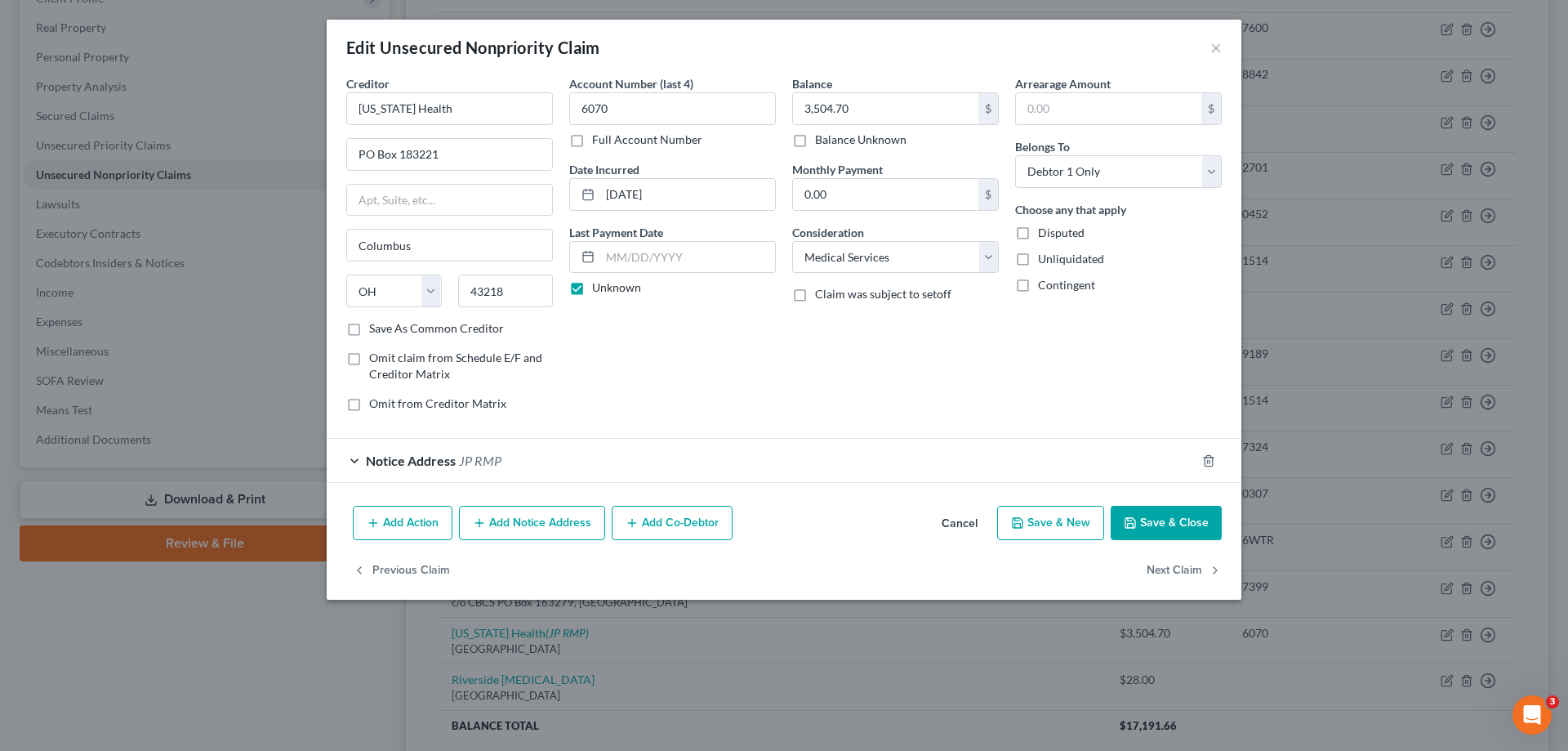
click at [537, 525] on button "Add Notice Address" at bounding box center [532, 523] width 146 height 34
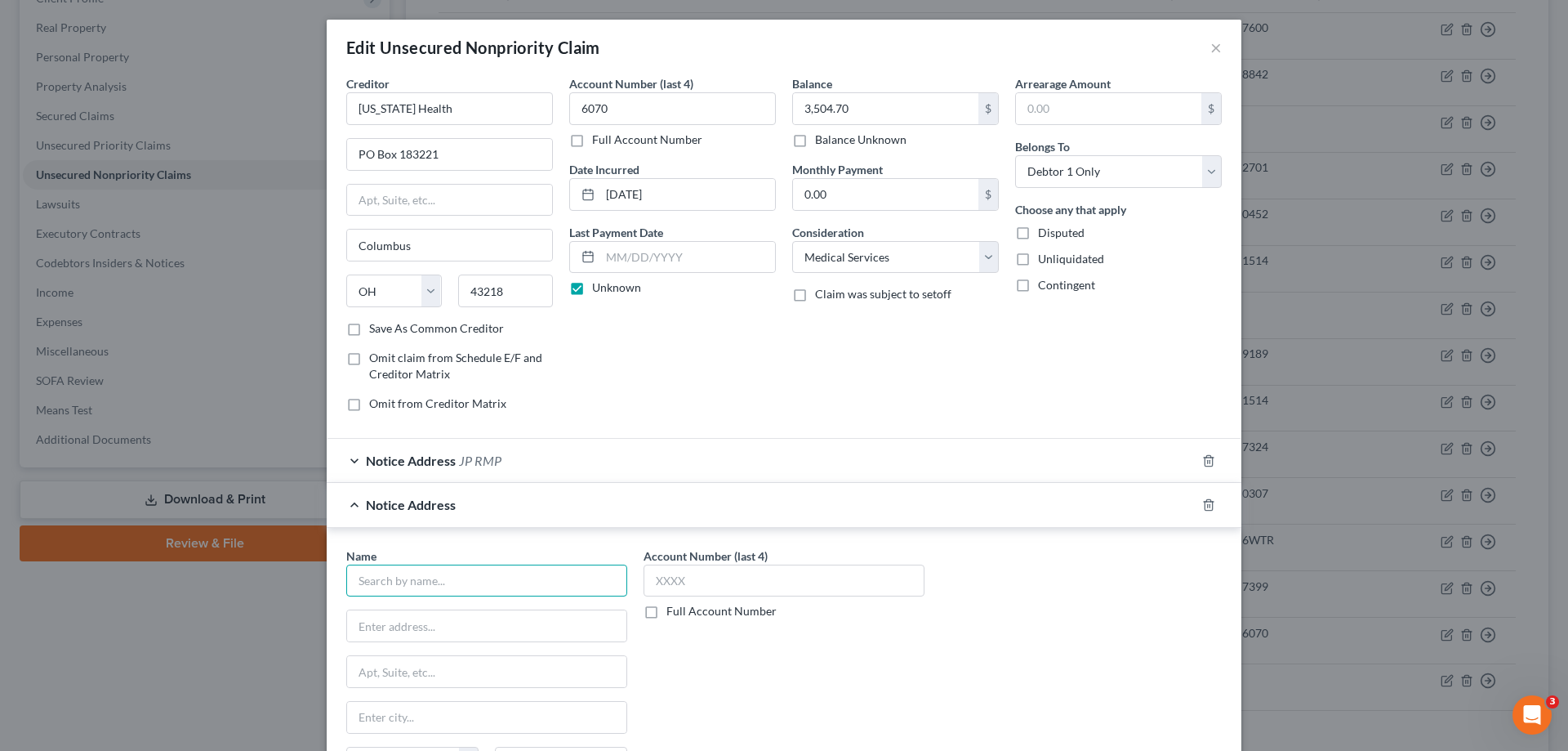
click at [487, 576] on input "text" at bounding box center [487, 580] width 281 height 32
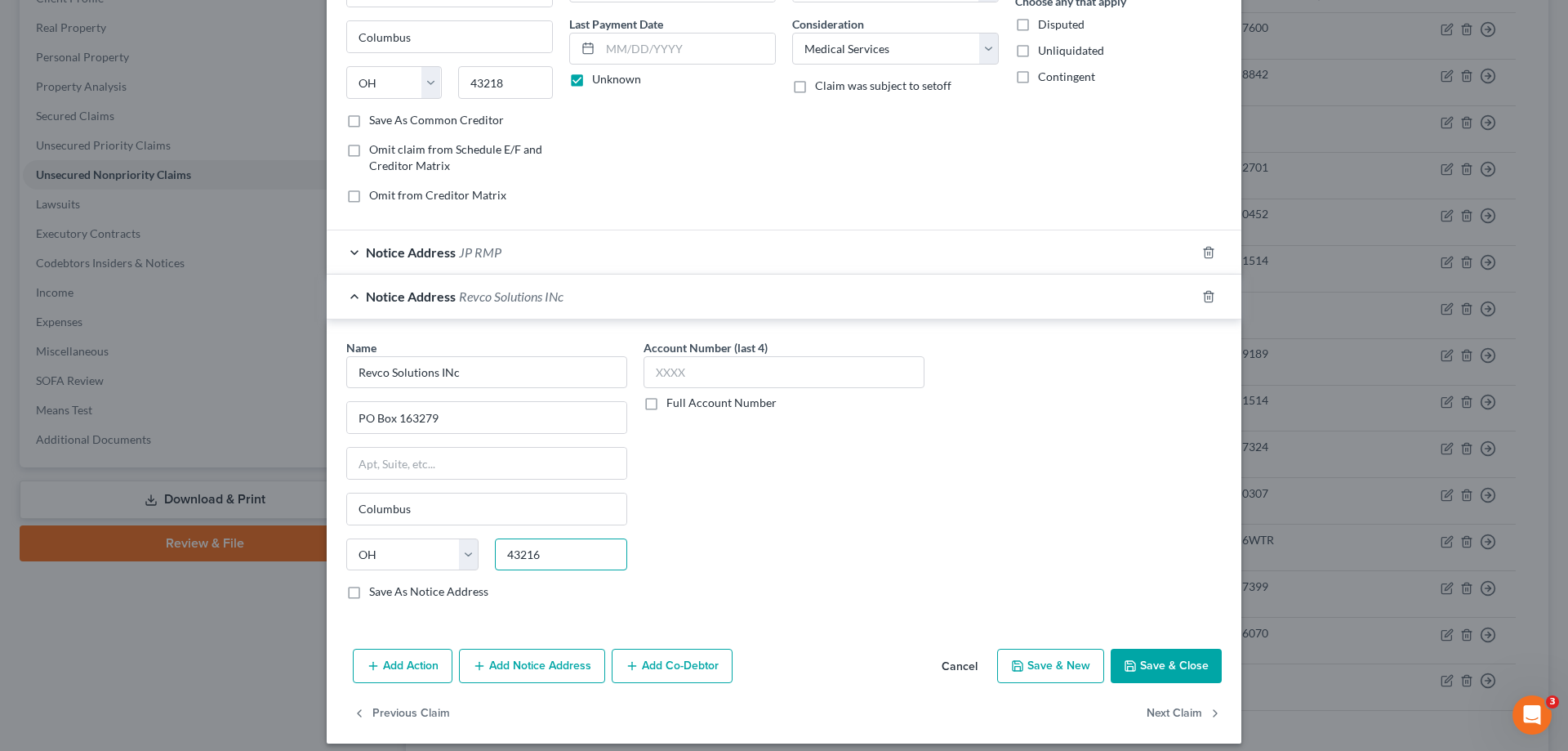
scroll to position [221, 0]
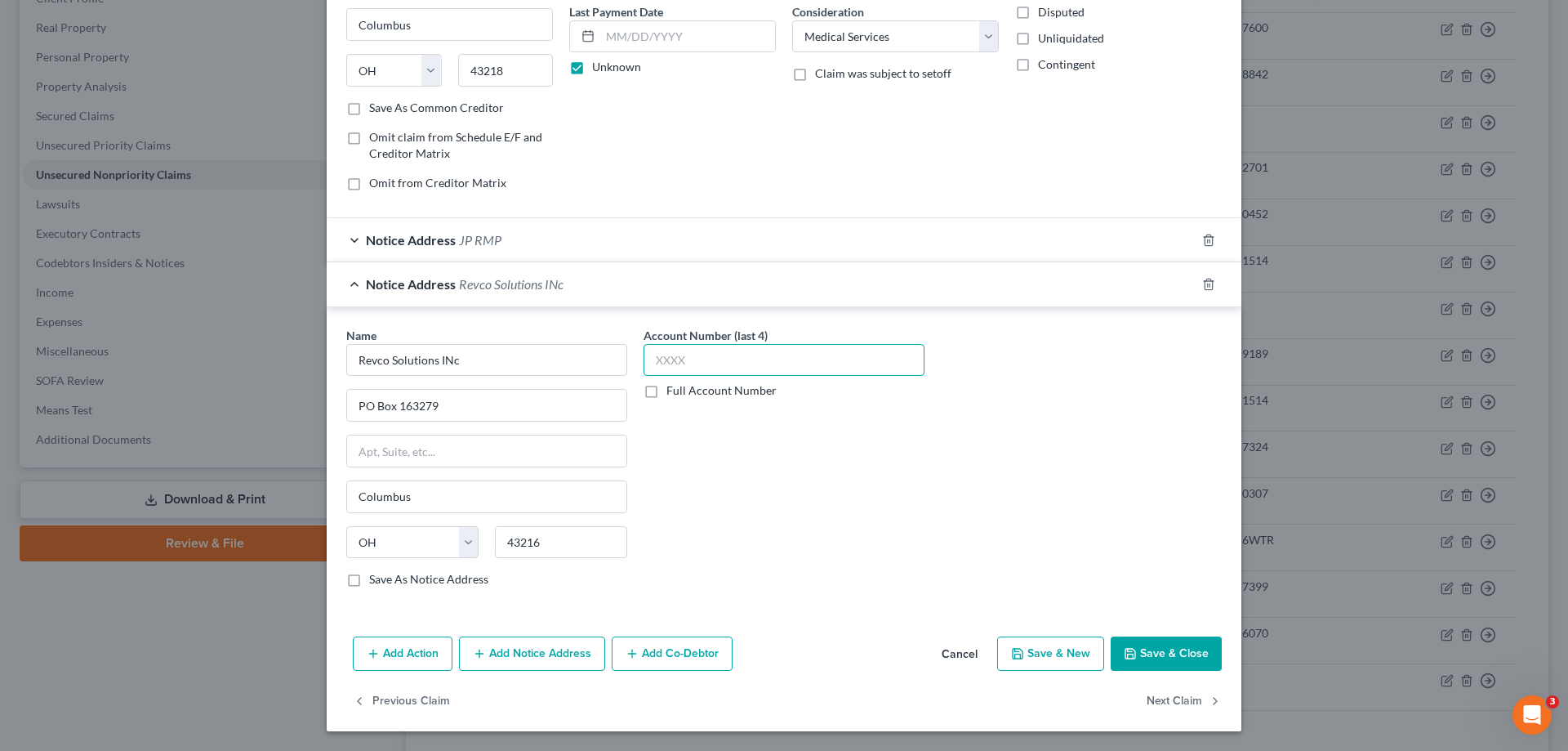
click at [725, 361] on input "text" at bounding box center [784, 360] width 281 height 32
click at [564, 662] on button "Add Notice Address" at bounding box center [532, 653] width 146 height 34
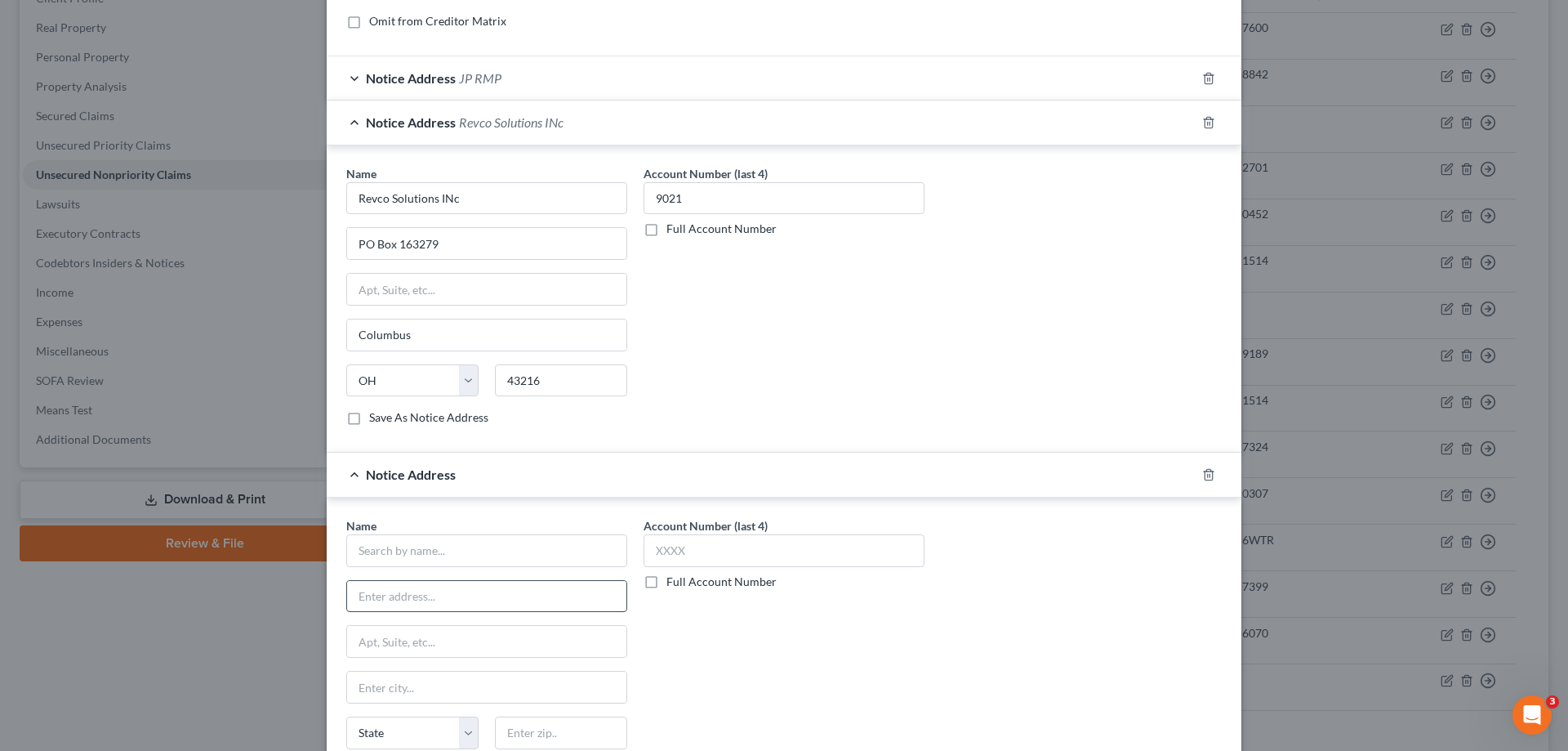
scroll to position [384, 0]
click at [526, 553] on input "text" at bounding box center [487, 549] width 281 height 32
click at [1202, 473] on icon "button" at bounding box center [1208, 473] width 13 height 13
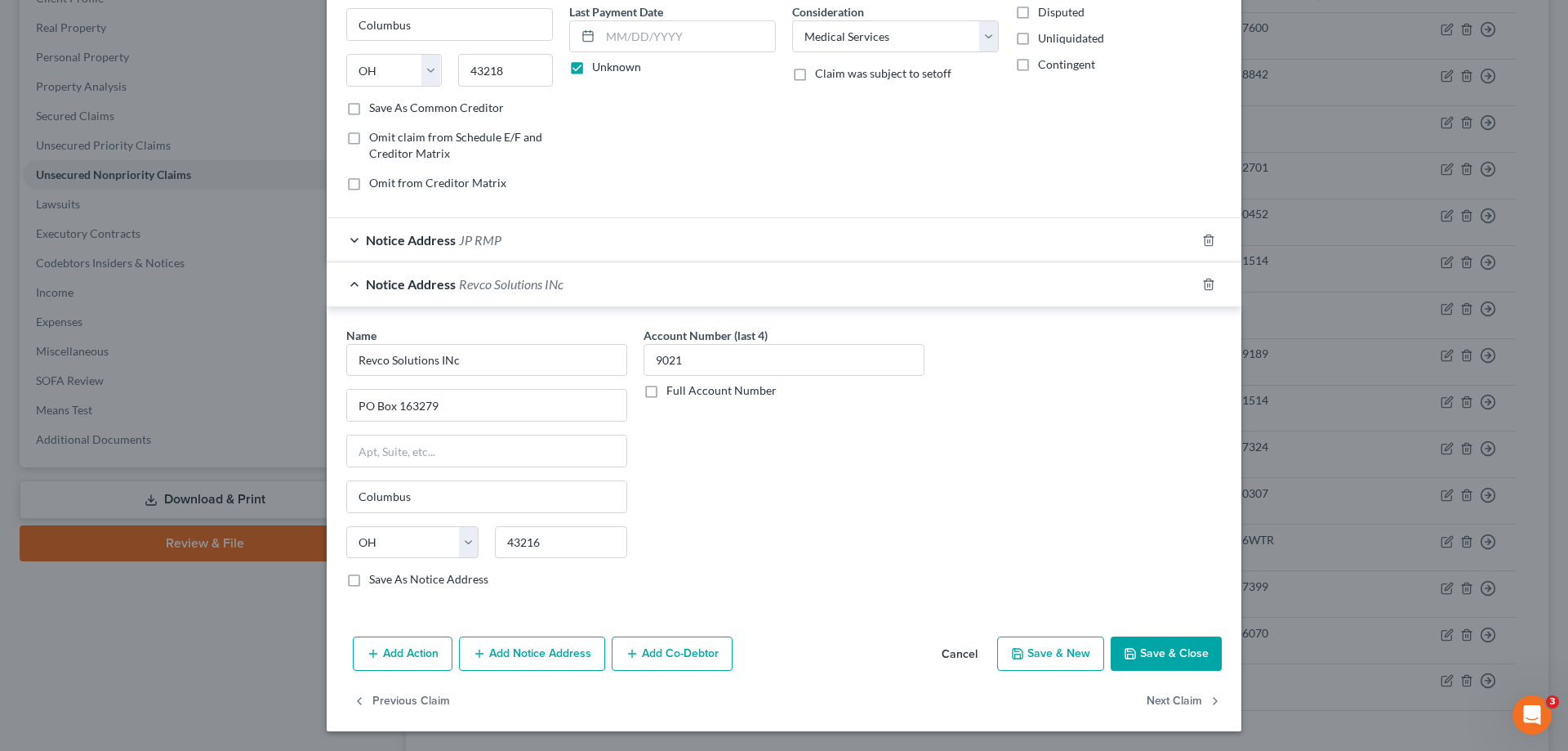
scroll to position [221, 0]
click at [1015, 650] on icon "button" at bounding box center [1017, 653] width 13 height 13
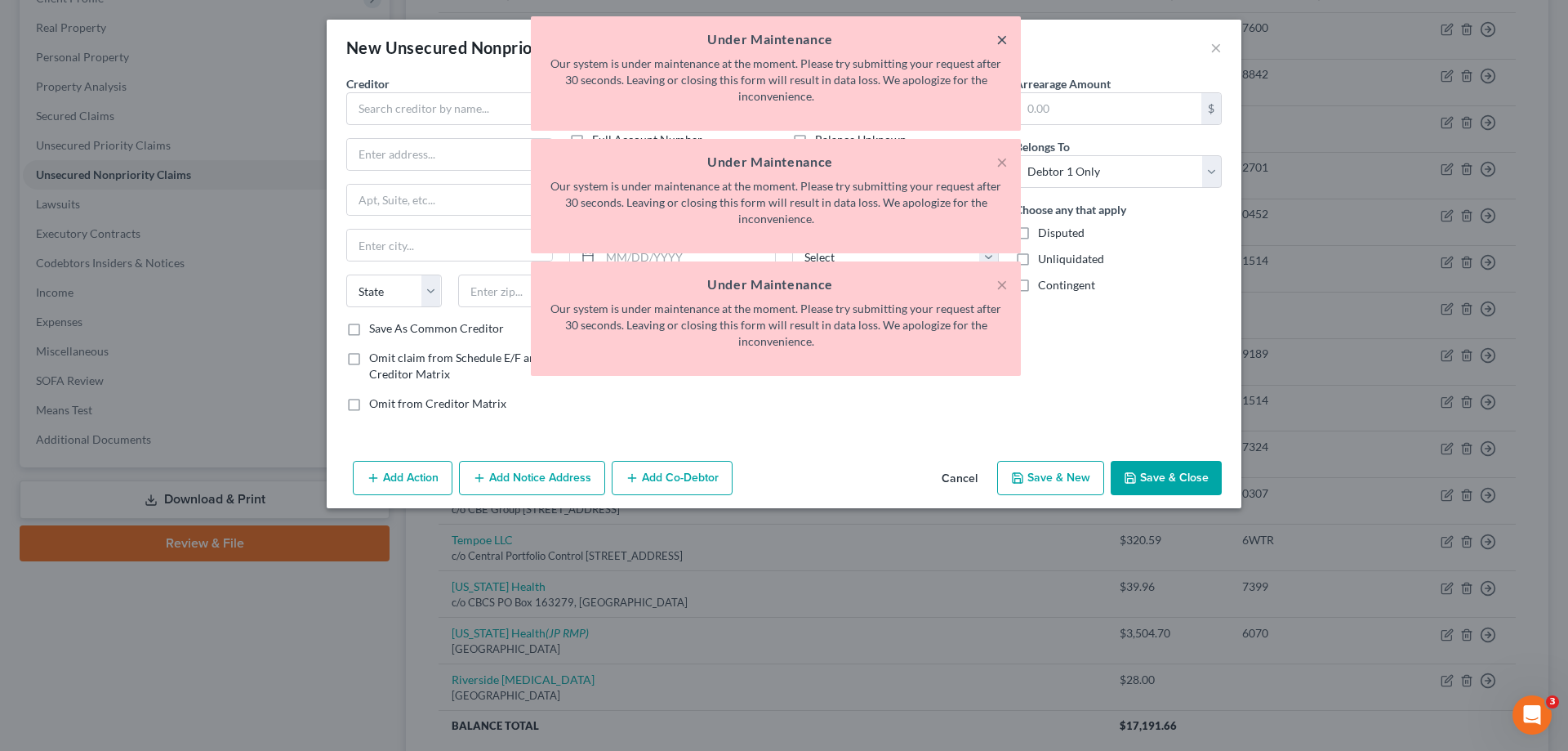
click at [1004, 39] on button "×" at bounding box center [1001, 40] width 12 height 20
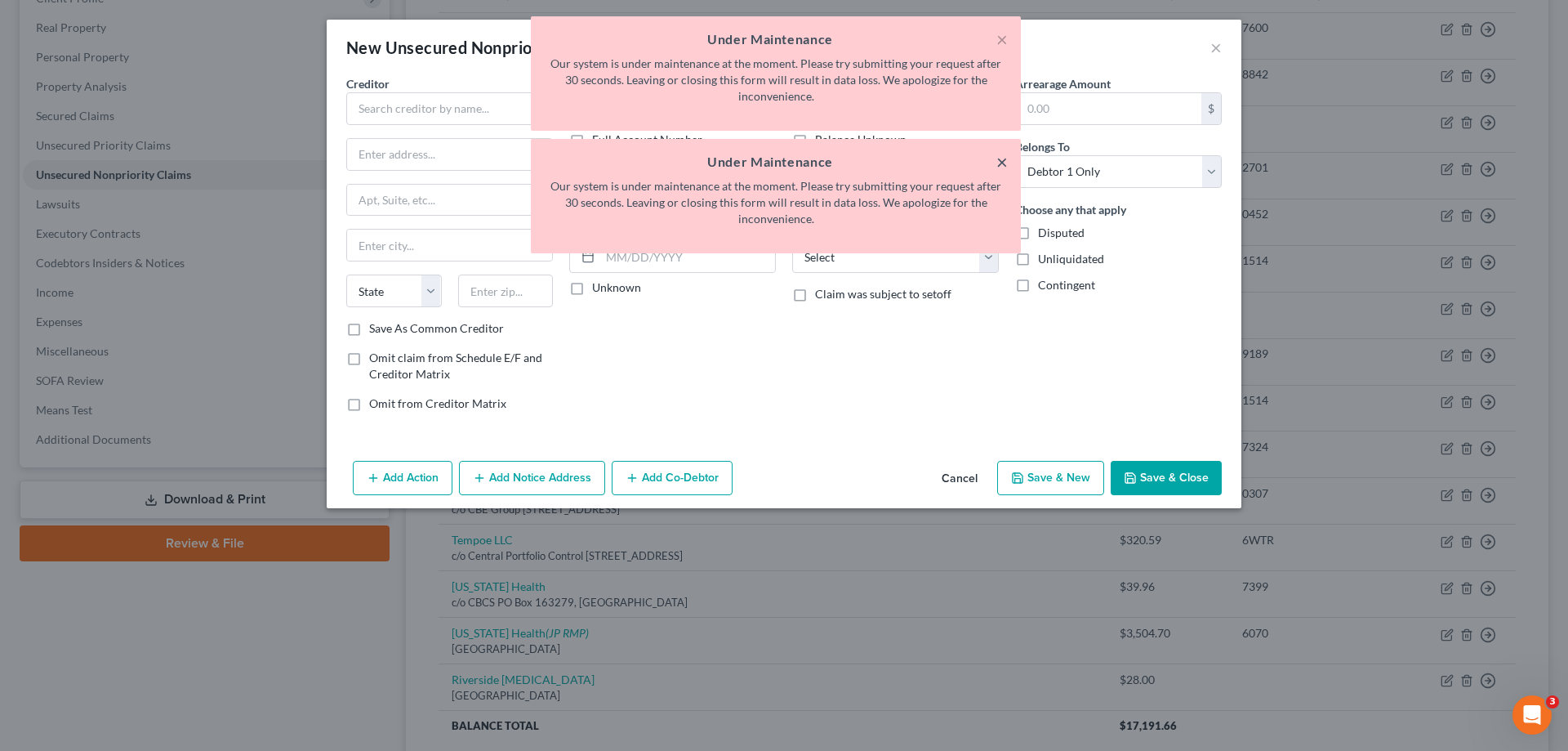
click at [1003, 162] on button "×" at bounding box center [1001, 162] width 12 height 20
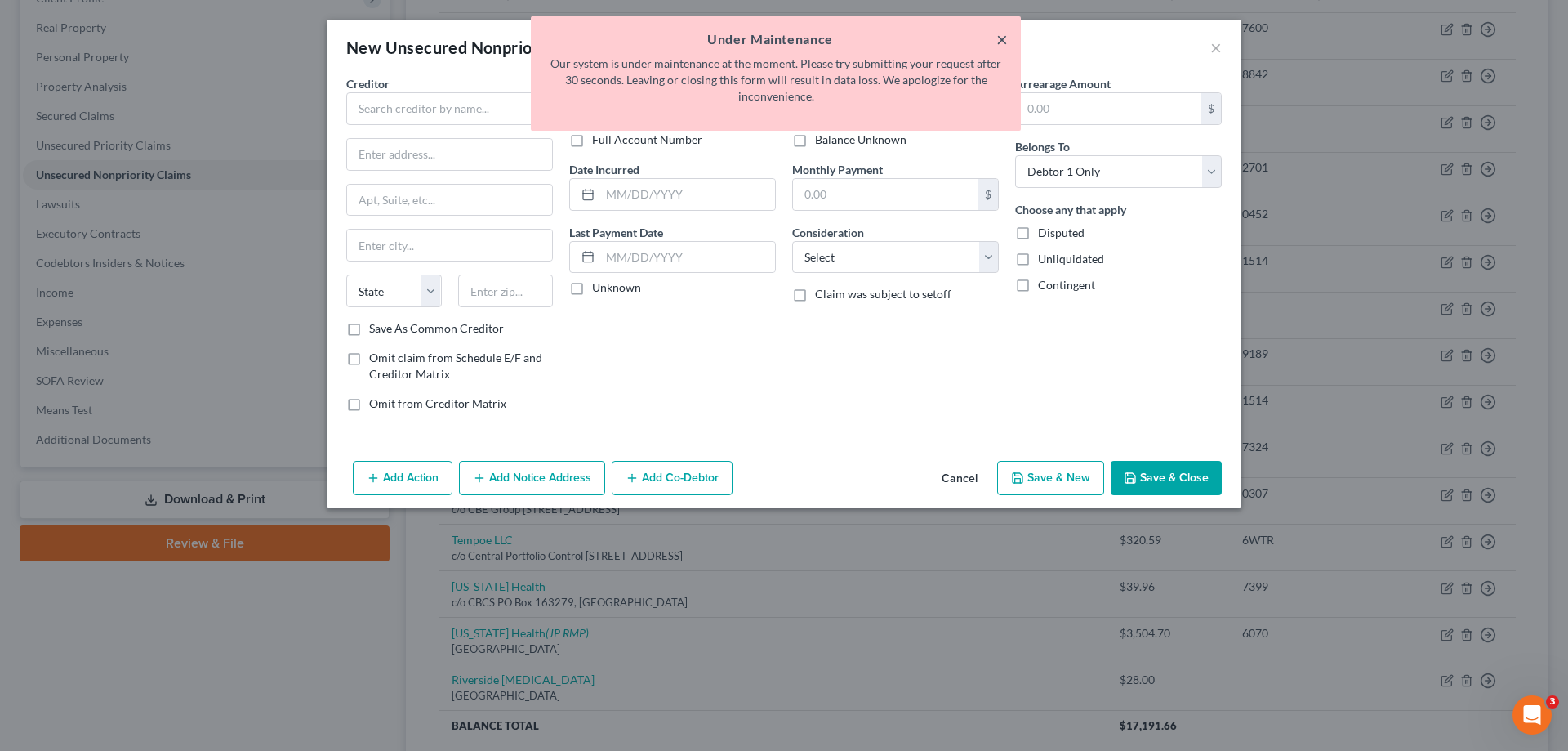
click at [1004, 38] on button "×" at bounding box center [1001, 40] width 12 height 20
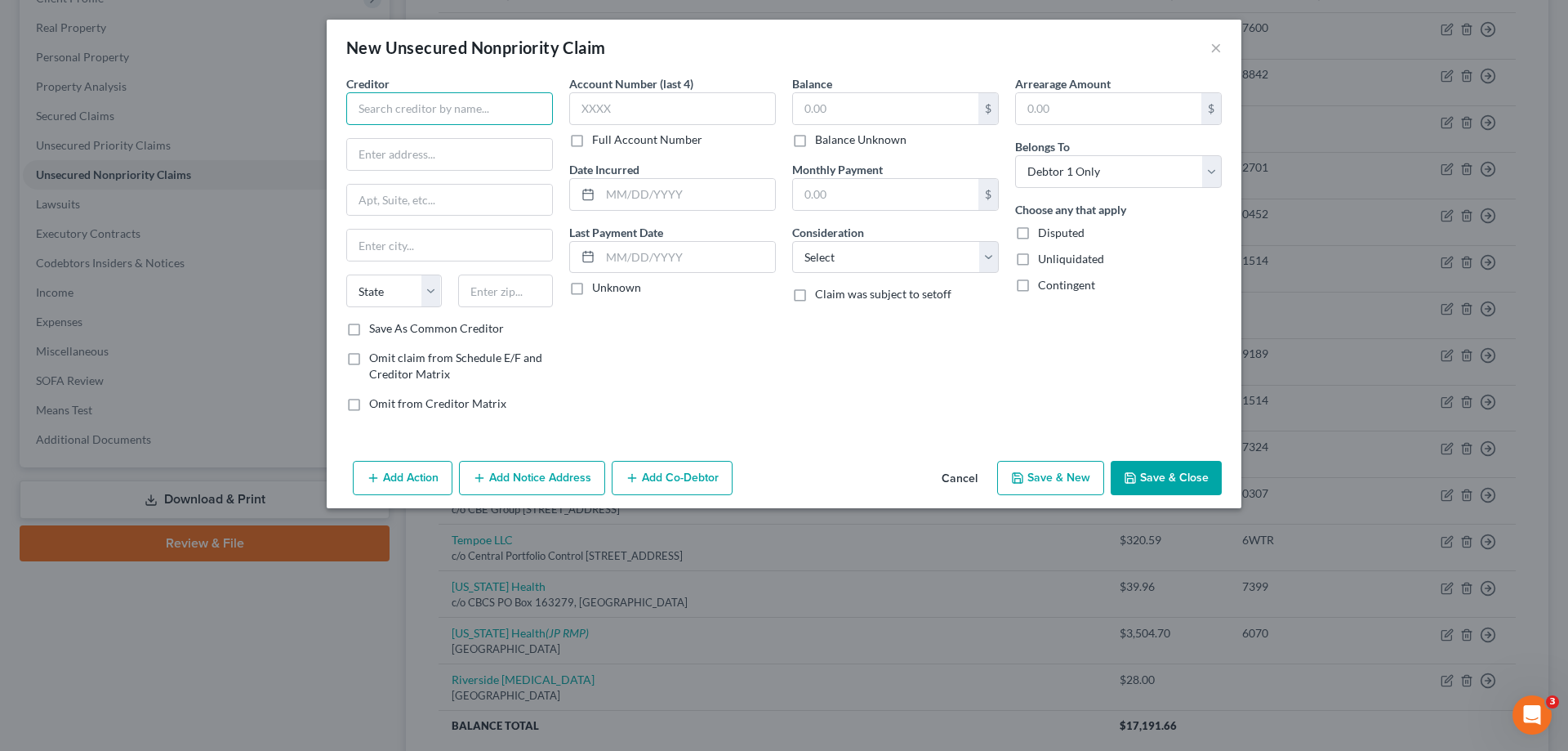
click at [482, 117] on input "text" at bounding box center [450, 109] width 207 height 32
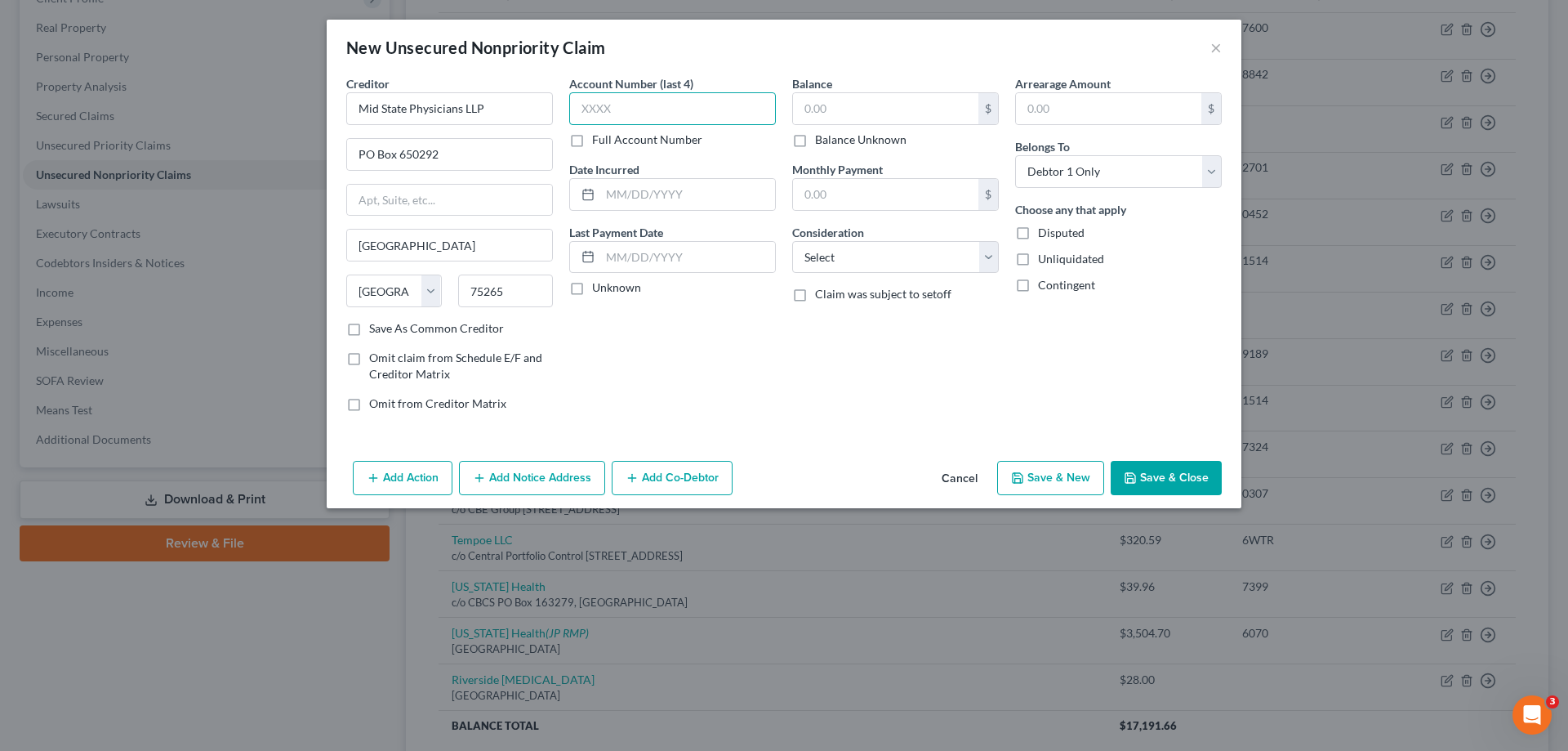
click at [622, 120] on input "text" at bounding box center [673, 109] width 207 height 32
click at [638, 199] on input "text" at bounding box center [687, 194] width 175 height 31
click at [592, 289] on label "Unknown" at bounding box center [616, 287] width 49 height 16
click at [599, 289] on input "Unknown" at bounding box center [604, 285] width 11 height 11
click at [860, 93] on input "text" at bounding box center [885, 109] width 185 height 31
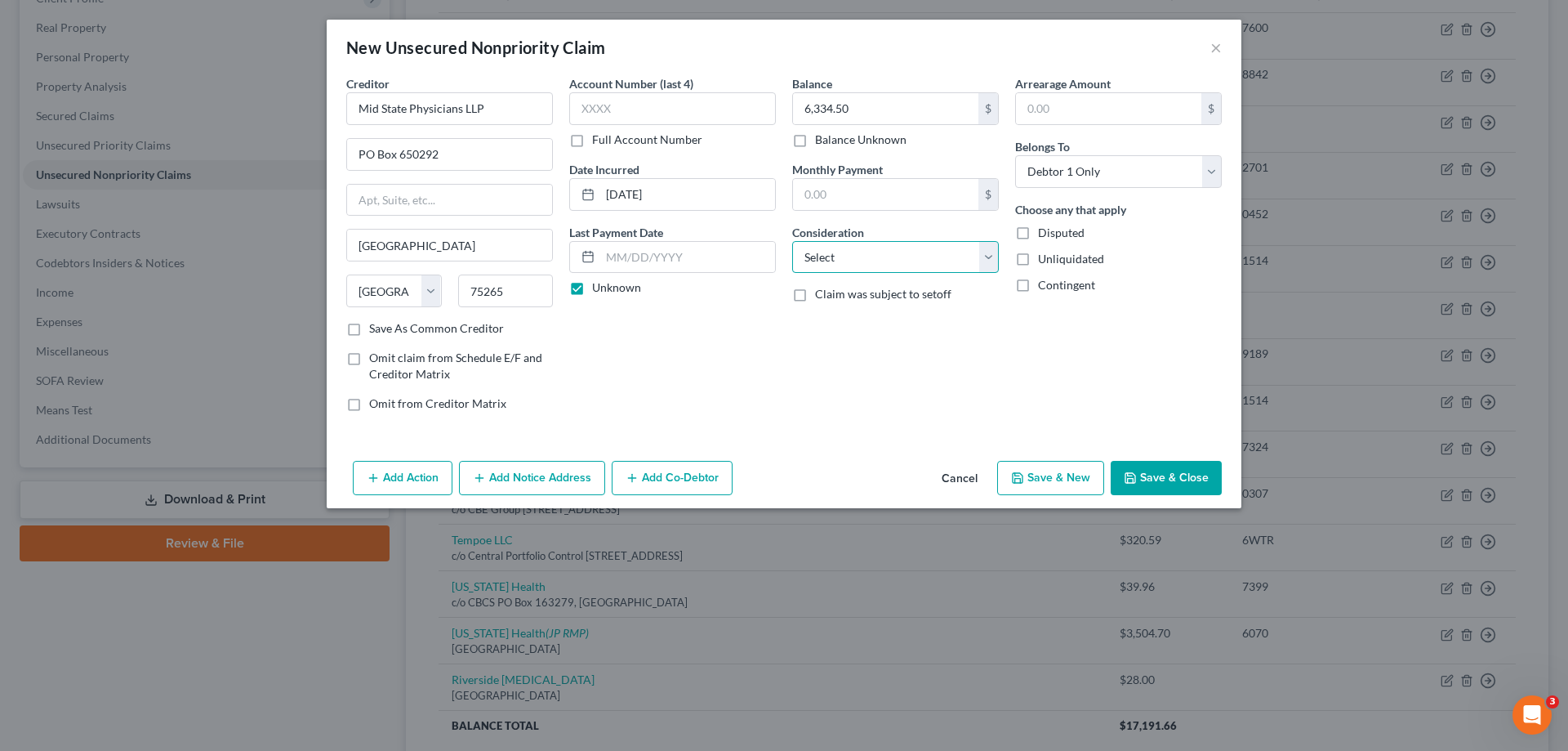
drag, startPoint x: 898, startPoint y: 259, endPoint x: 898, endPoint y: 272, distance: 13.0
click at [898, 259] on select "Select Cable / Satellite Services Collection Agency Credit Card Debt Debt Couns…" at bounding box center [895, 257] width 207 height 32
click at [792, 241] on select "Select Cable / Satellite Services Collection Agency Credit Card Debt Debt Couns…" at bounding box center [895, 257] width 207 height 32
click at [844, 467] on div "Add Action Add Notice Address Add Co-Debtor Cancel Save & New Save & Close" at bounding box center [784, 482] width 914 height 54
click at [548, 479] on button "Add Notice Address" at bounding box center [532, 478] width 146 height 34
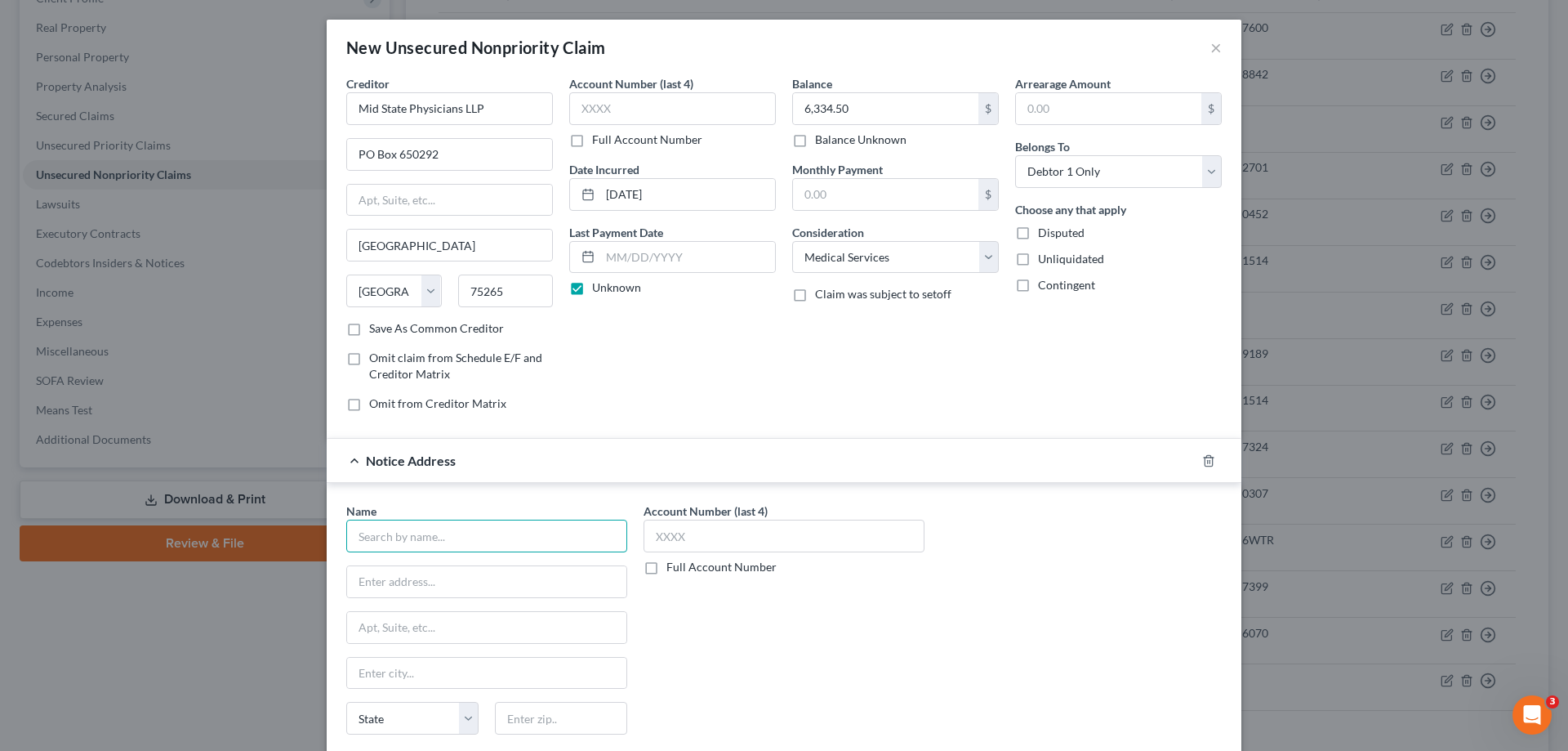
click at [502, 531] on input "text" at bounding box center [487, 535] width 281 height 32
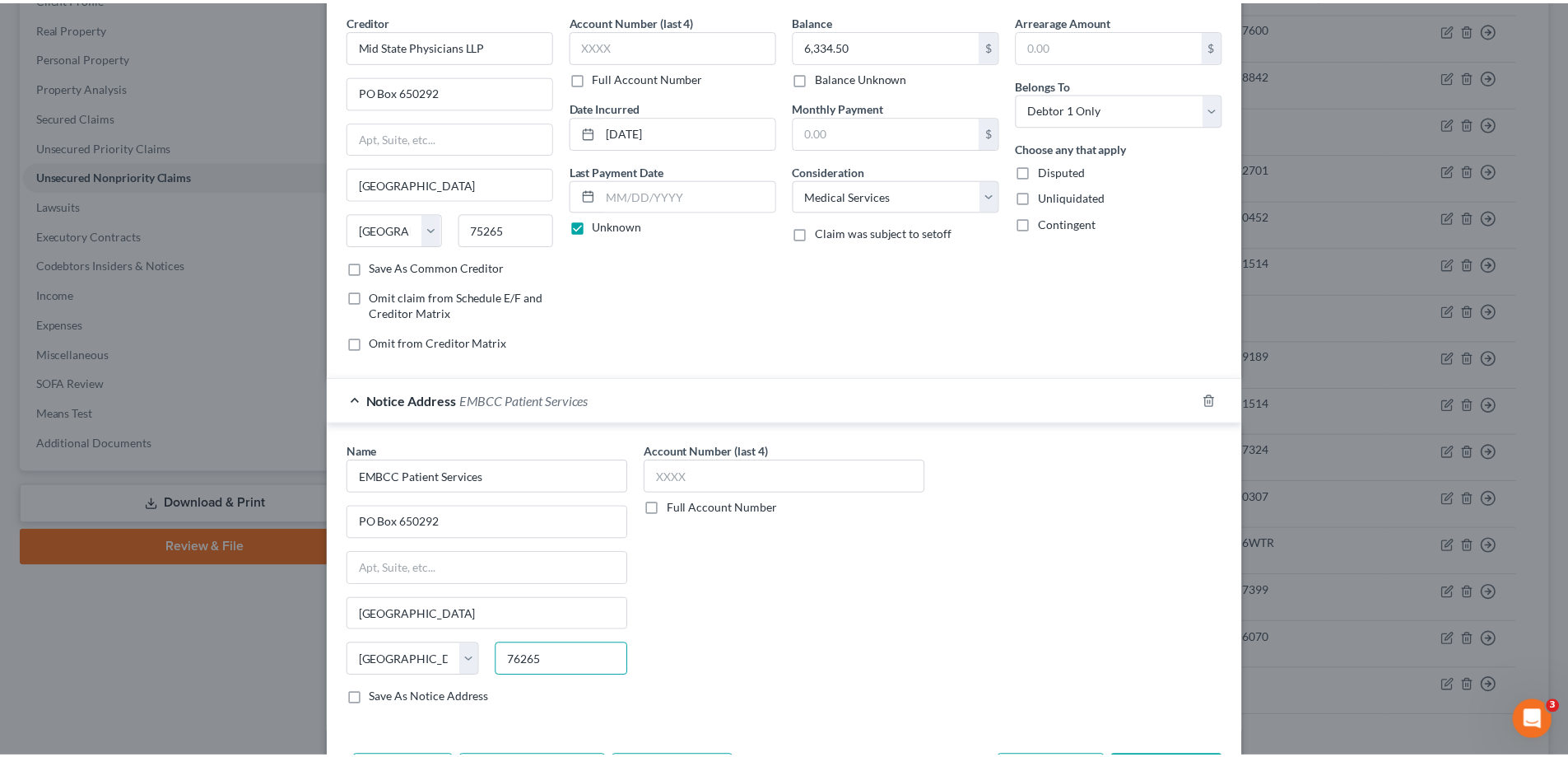
scroll to position [130, 0]
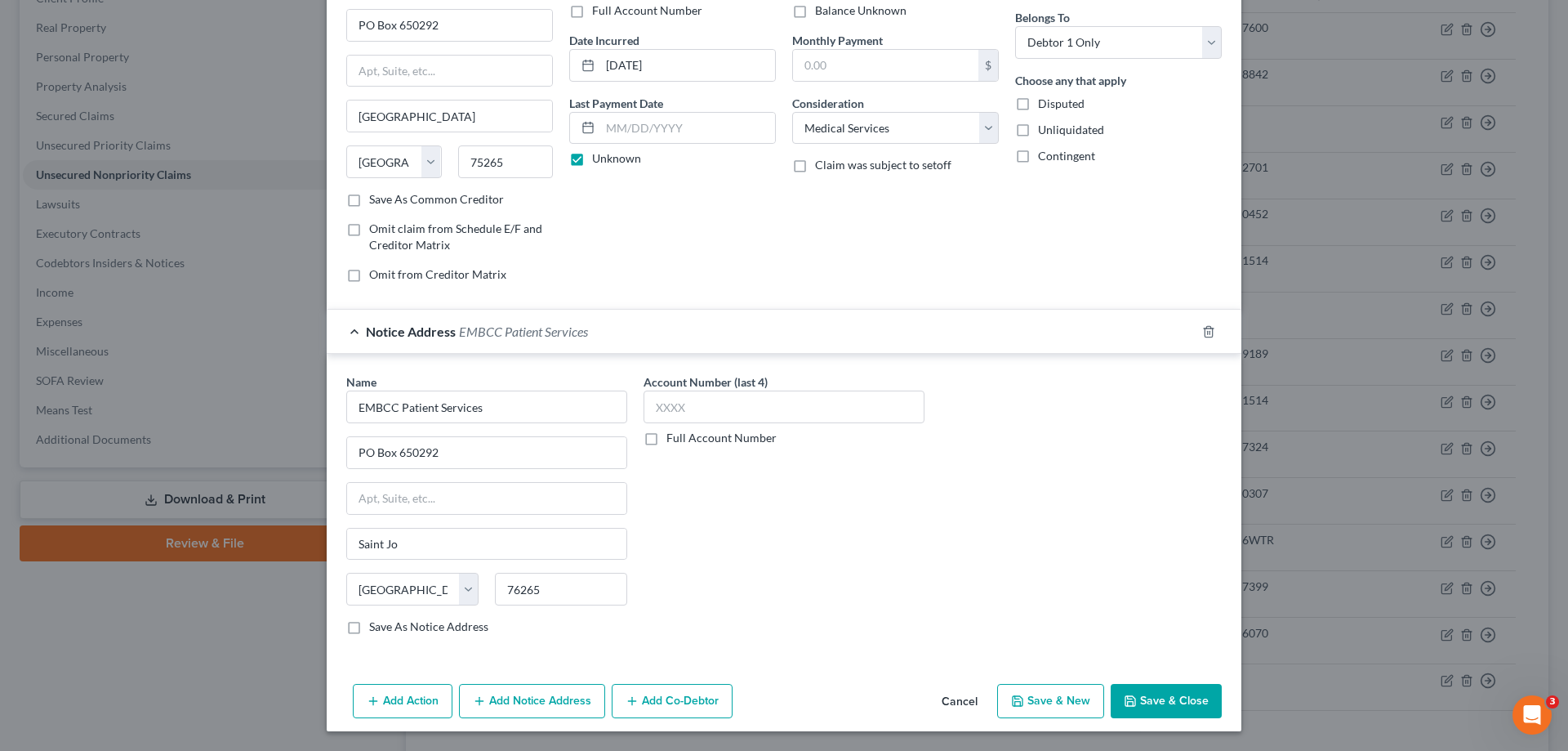
click at [1049, 707] on button "Save & New" at bounding box center [1050, 701] width 107 height 34
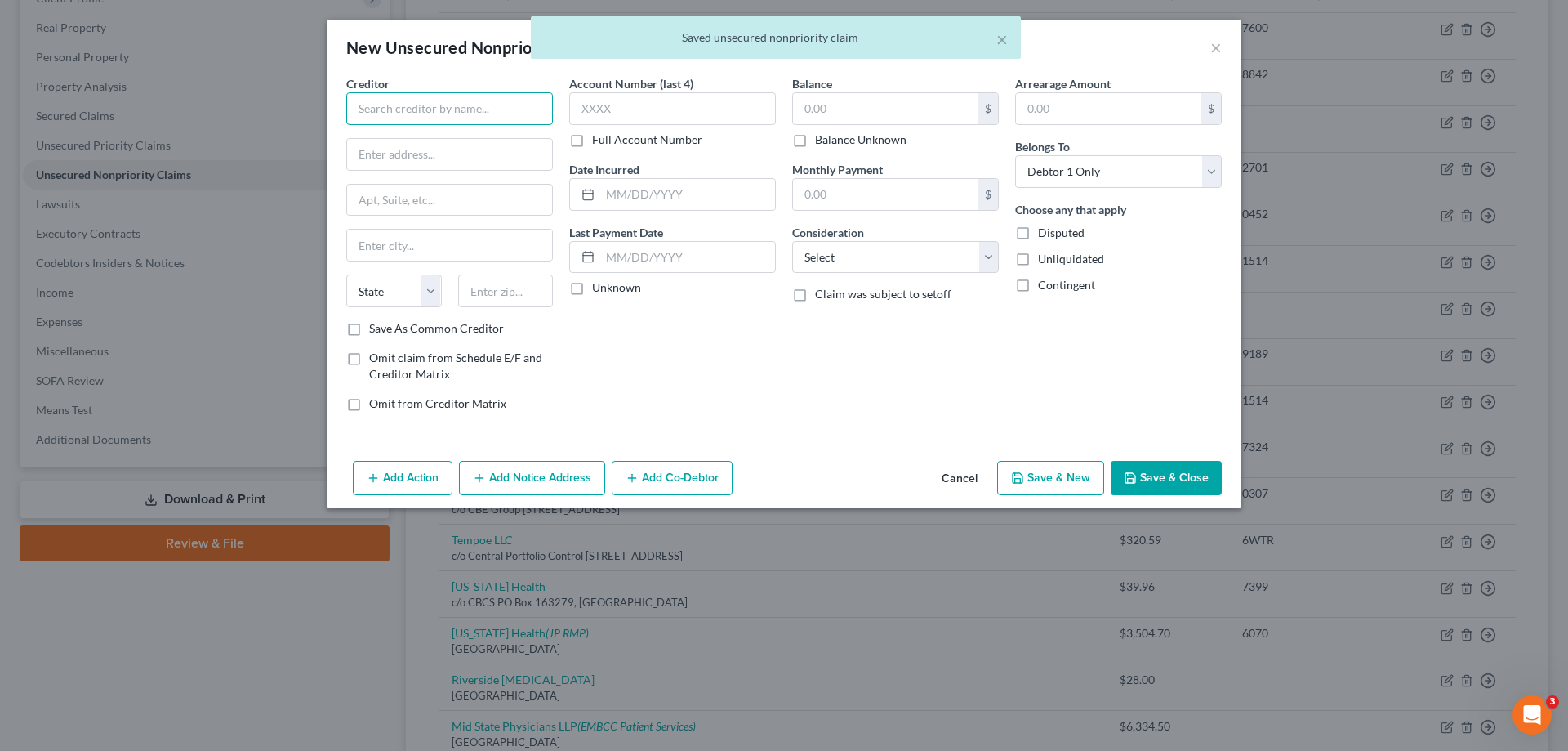
click at [474, 119] on input "text" at bounding box center [450, 109] width 207 height 32
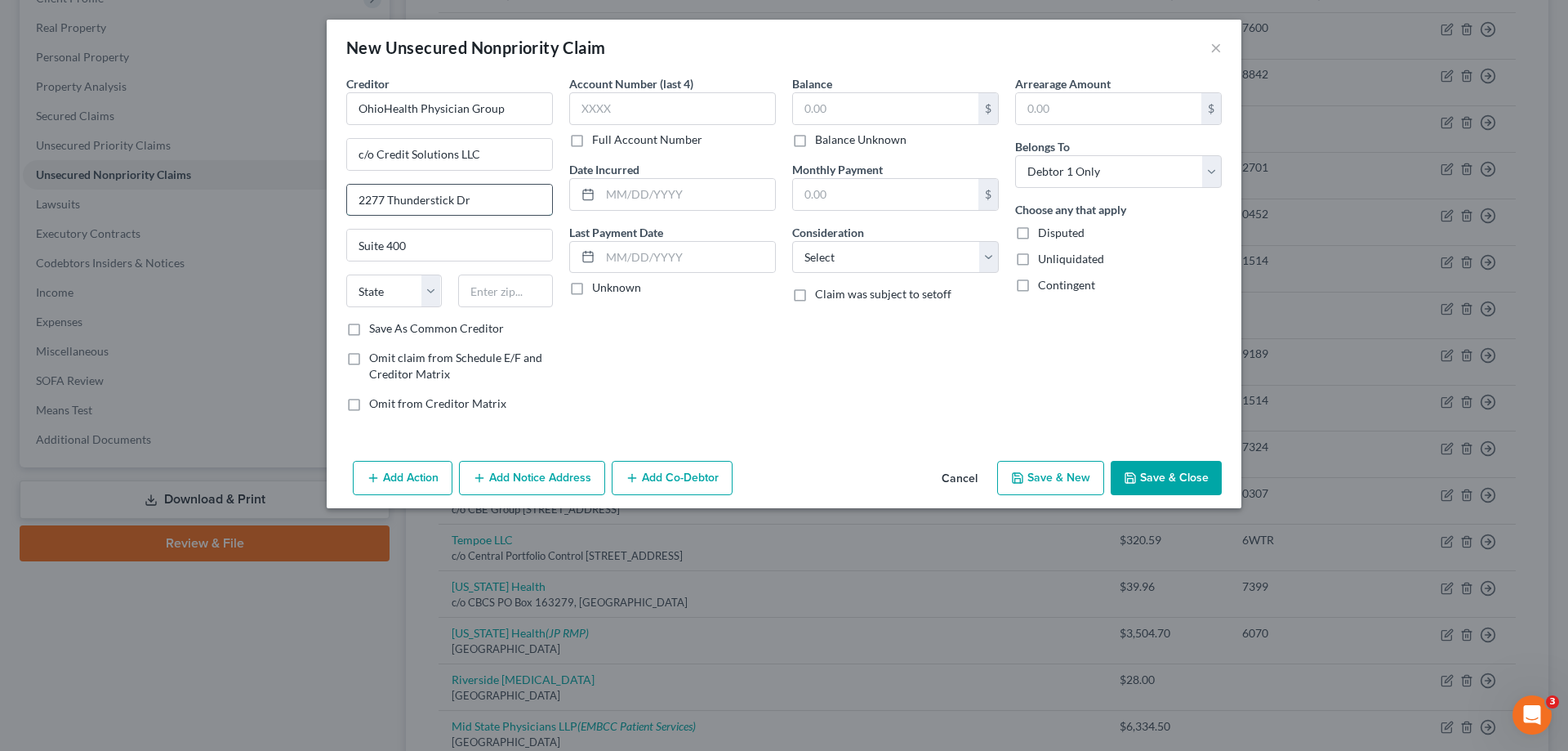
click at [503, 198] on input "2277 Thunderstick Dr" at bounding box center [449, 199] width 205 height 31
click at [652, 106] on input "text" at bounding box center [673, 109] width 207 height 32
click at [652, 188] on input "text" at bounding box center [687, 194] width 175 height 31
drag, startPoint x: 571, startPoint y: 286, endPoint x: 576, endPoint y: 299, distance: 13.9
click at [592, 286] on label "Unknown" at bounding box center [616, 287] width 49 height 16
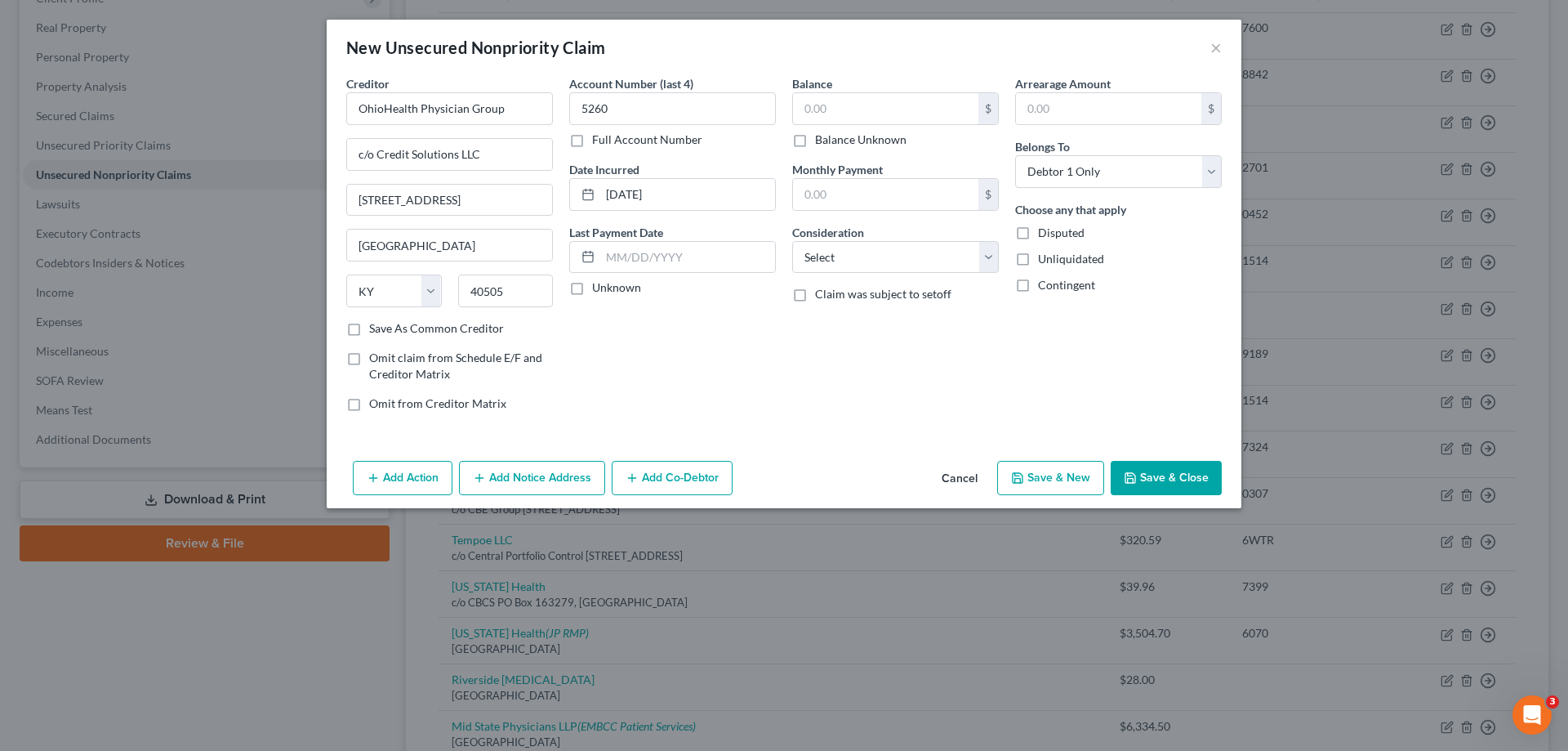
click at [599, 286] on input "Unknown" at bounding box center [604, 285] width 11 height 11
click at [841, 112] on input "text" at bounding box center [885, 109] width 185 height 31
drag, startPoint x: 880, startPoint y: 262, endPoint x: 872, endPoint y: 272, distance: 12.8
click at [879, 262] on select "Select Cable / Satellite Services Collection Agency Credit Card Debt Debt Couns…" at bounding box center [895, 257] width 207 height 32
click at [792, 241] on select "Select Cable / Satellite Services Collection Agency Credit Card Debt Debt Couns…" at bounding box center [895, 257] width 207 height 32
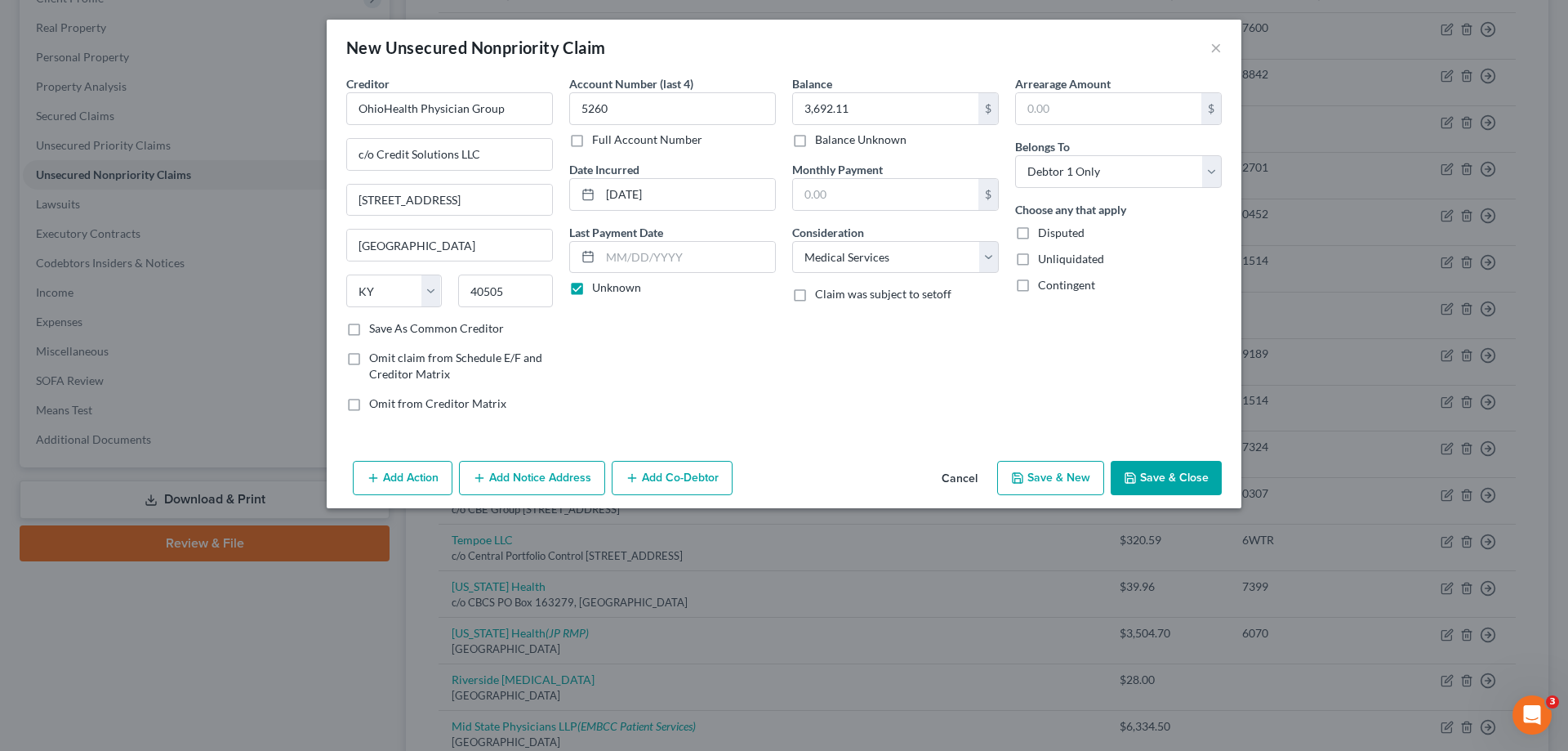
click at [1044, 468] on button "Save & New" at bounding box center [1050, 478] width 107 height 34
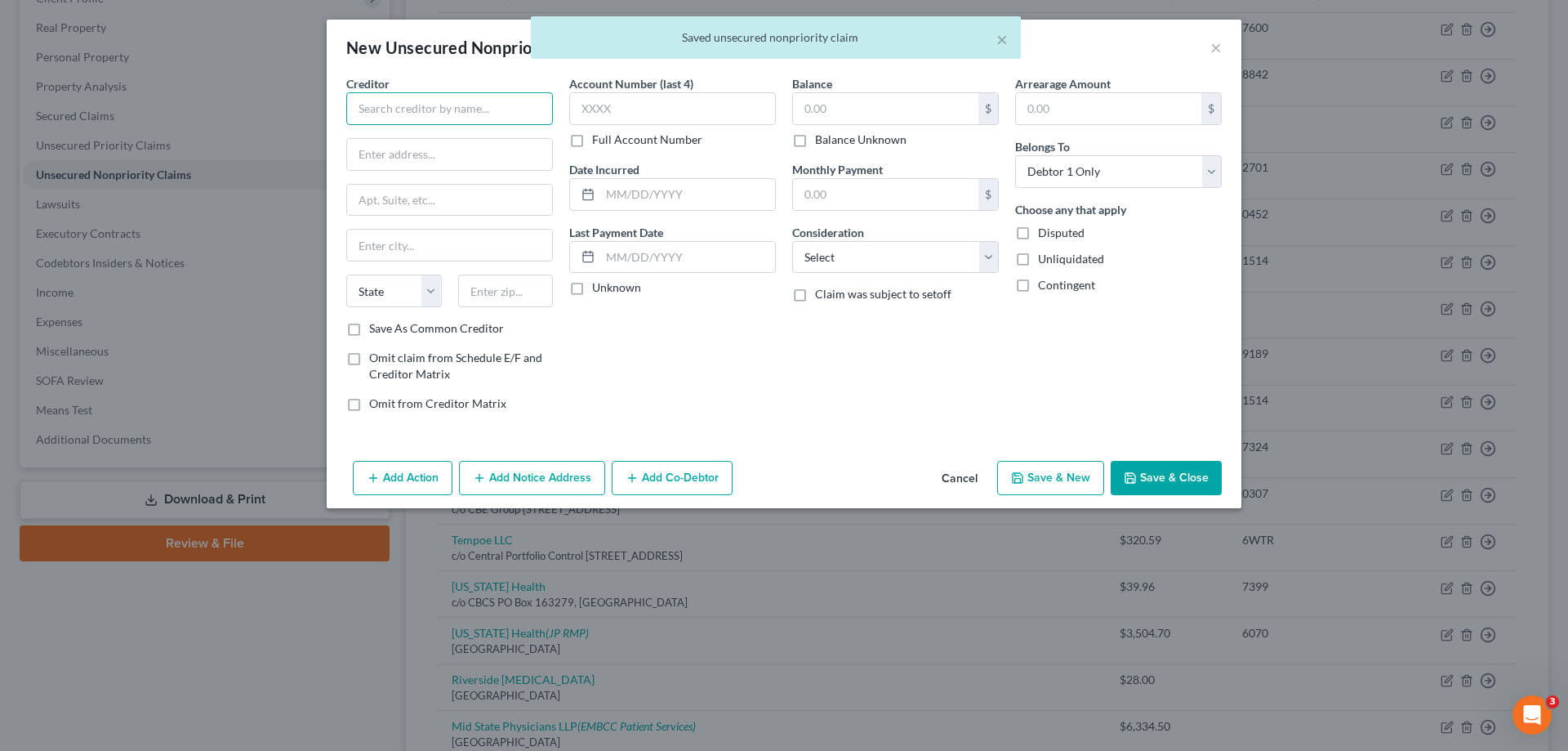
drag, startPoint x: 1044, startPoint y: 468, endPoint x: 478, endPoint y: 110, distance: 669.7
click at [477, 110] on input "text" at bounding box center [450, 109] width 207 height 32
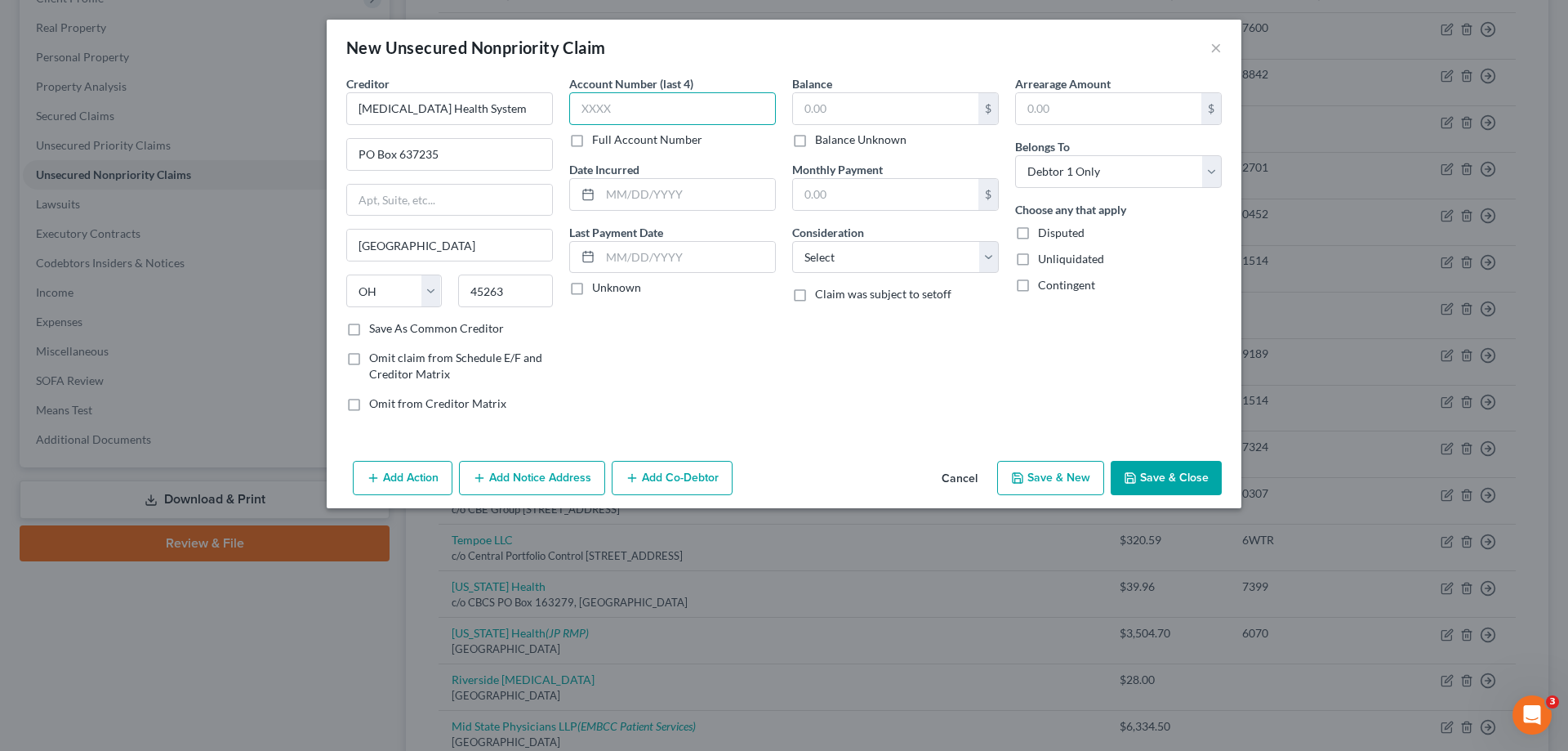
click at [622, 119] on input "text" at bounding box center [673, 109] width 207 height 32
click at [613, 190] on input "text" at bounding box center [687, 194] width 175 height 31
click at [592, 289] on label "Unknown" at bounding box center [616, 287] width 49 height 16
click at [599, 289] on input "Unknown" at bounding box center [604, 285] width 11 height 11
click at [936, 110] on input "text" at bounding box center [885, 109] width 185 height 31
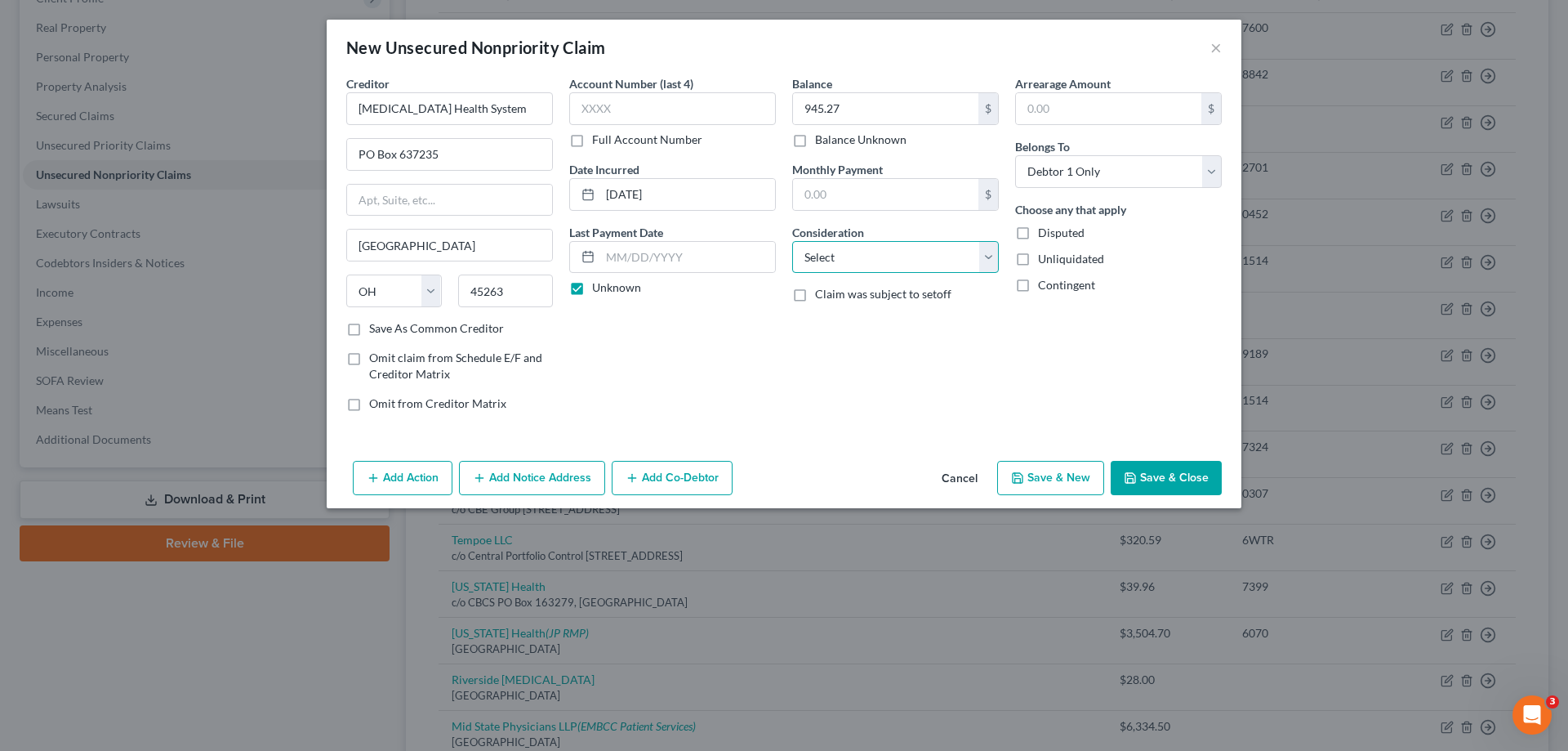
click at [919, 266] on select "Select Cable / Satellite Services Collection Agency Credit Card Debt Debt Couns…" at bounding box center [895, 257] width 207 height 32
click at [792, 241] on select "Select Cable / Satellite Services Collection Agency Credit Card Debt Debt Couns…" at bounding box center [895, 257] width 207 height 32
drag, startPoint x: 1053, startPoint y: 479, endPoint x: 1044, endPoint y: 479, distance: 9.0
click at [1044, 479] on button "Save & New" at bounding box center [1050, 478] width 107 height 34
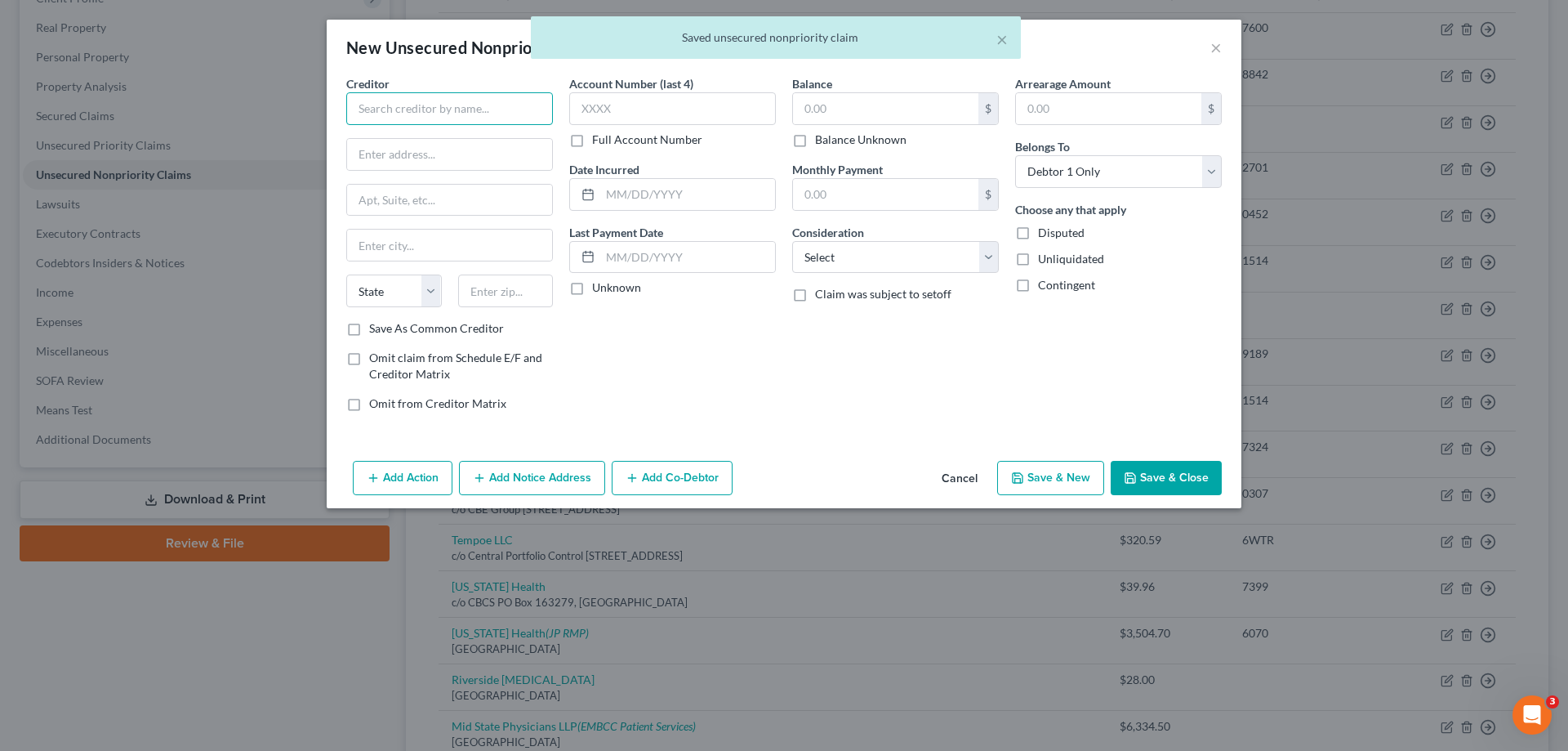
click at [413, 116] on input "text" at bounding box center [450, 109] width 207 height 32
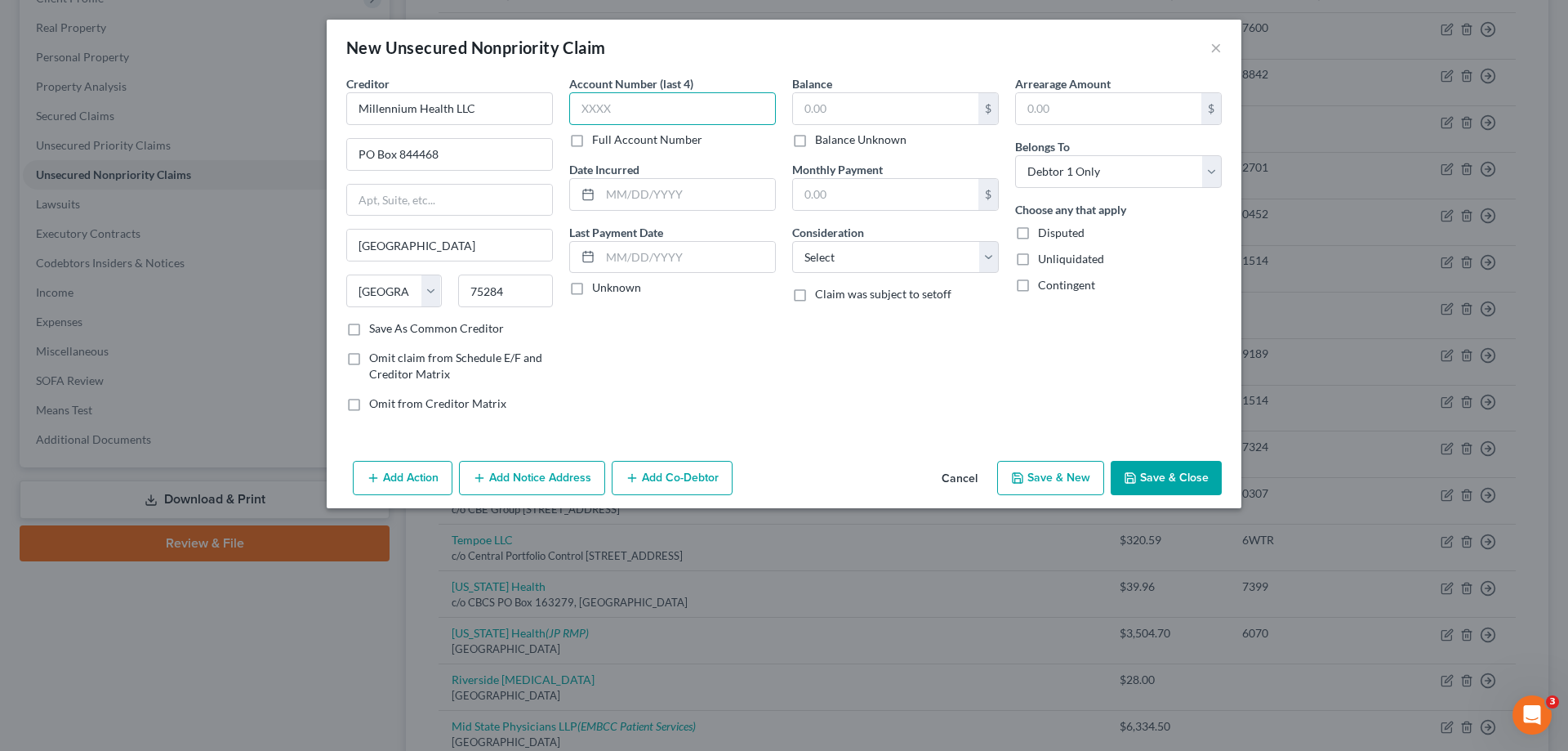
click at [623, 108] on input "text" at bounding box center [673, 109] width 207 height 32
click at [612, 199] on input "text" at bounding box center [687, 194] width 175 height 31
drag, startPoint x: 579, startPoint y: 287, endPoint x: 865, endPoint y: 123, distance: 329.7
click at [592, 287] on label "Unknown" at bounding box center [616, 287] width 49 height 16
click at [599, 287] on input "Unknown" at bounding box center [604, 285] width 11 height 11
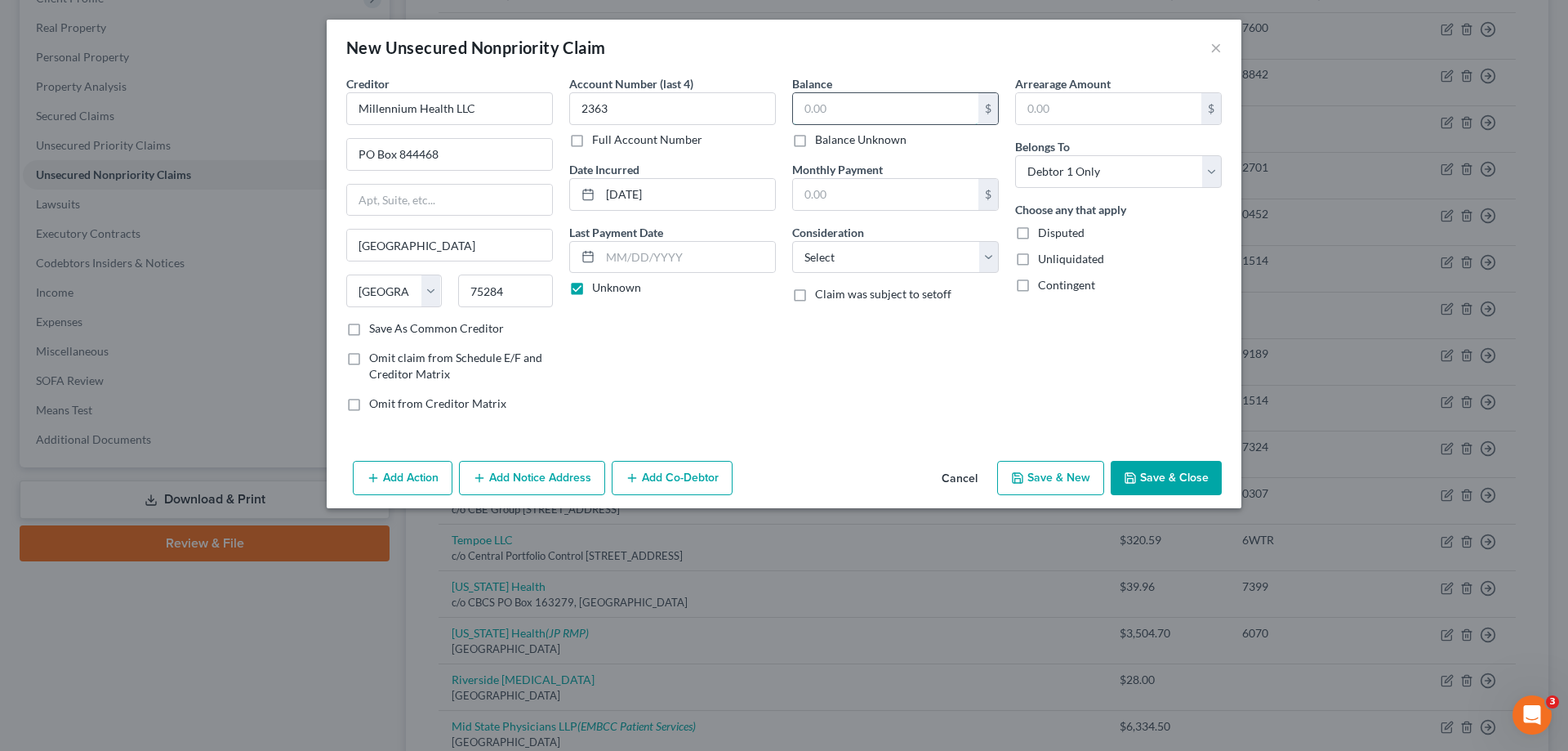
click at [865, 123] on input "text" at bounding box center [885, 109] width 185 height 31
click at [850, 264] on select "Select Cable / Satellite Services Collection Agency Credit Card Debt Debt Couns…" at bounding box center [895, 257] width 207 height 32
click at [792, 241] on select "Select Cable / Satellite Services Collection Agency Credit Card Debt Debt Couns…" at bounding box center [895, 257] width 207 height 32
click at [1045, 492] on button "Save & New" at bounding box center [1050, 478] width 107 height 34
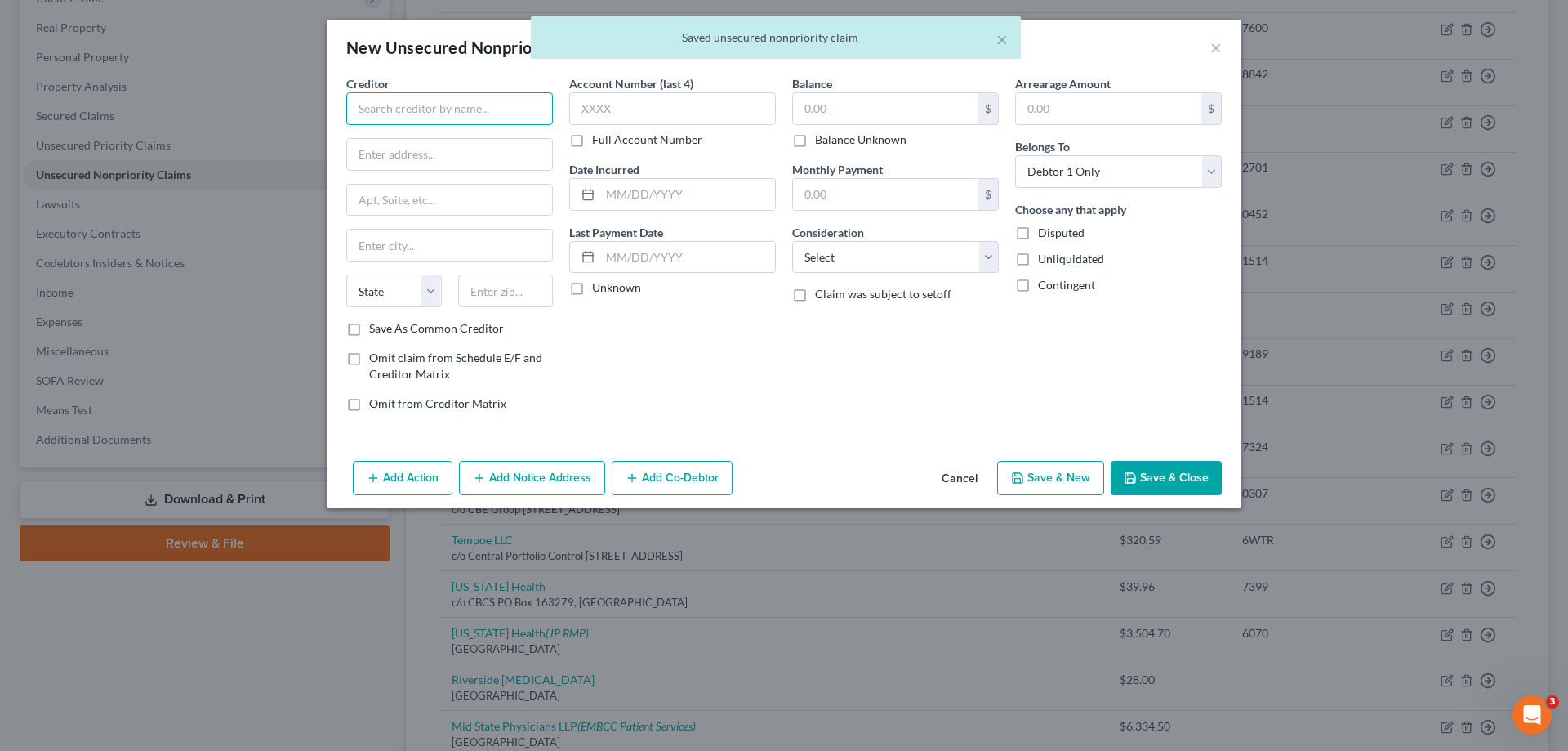
click at [497, 112] on input "text" at bounding box center [450, 109] width 207 height 32
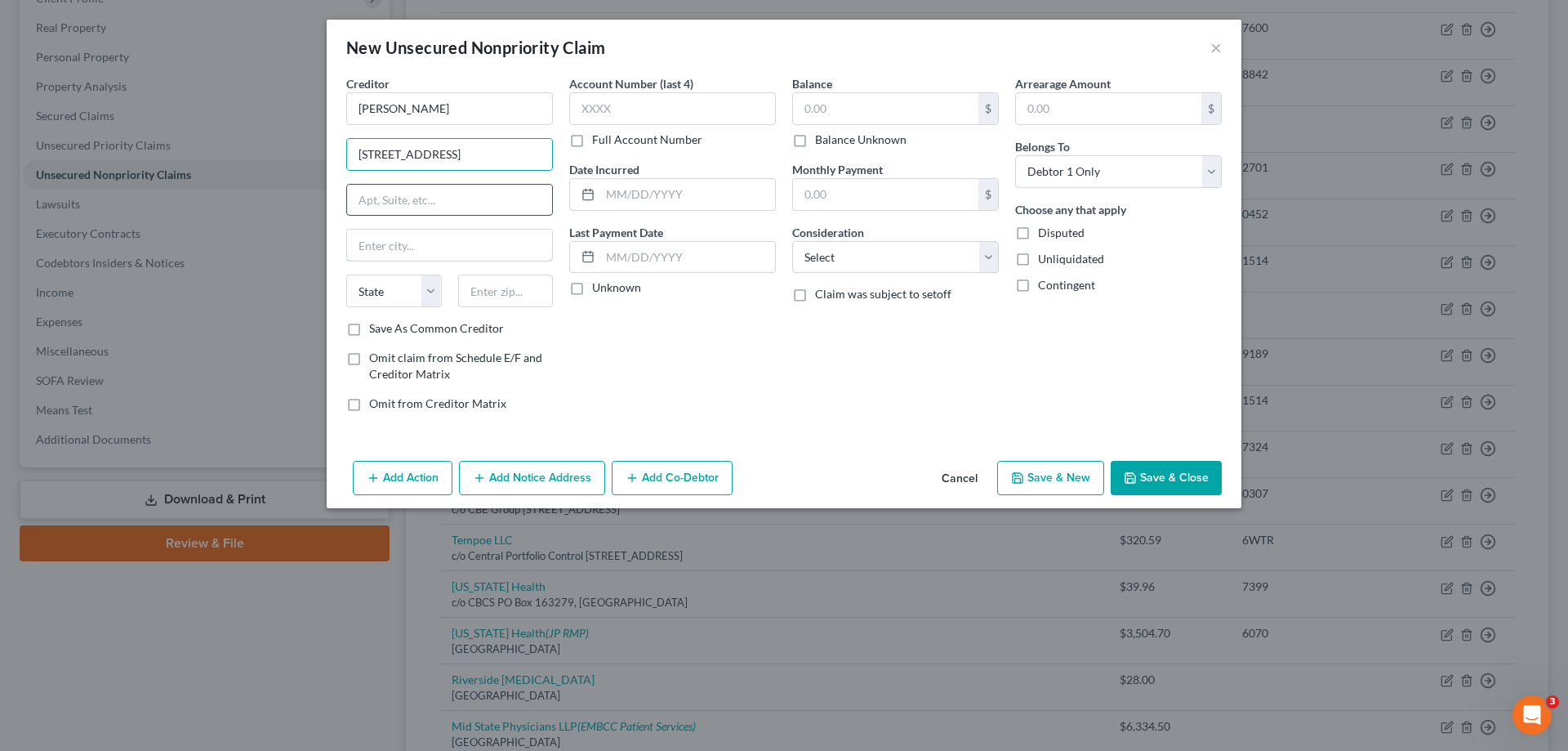
drag, startPoint x: 431, startPoint y: 248, endPoint x: 431, endPoint y: 209, distance: 39.0
click at [431, 248] on input "text" at bounding box center [449, 245] width 205 height 31
click at [617, 116] on input "text" at bounding box center [673, 109] width 207 height 32
drag, startPoint x: 572, startPoint y: 287, endPoint x: 817, endPoint y: 106, distance: 304.6
click at [592, 286] on label "Unknown" at bounding box center [616, 287] width 49 height 16
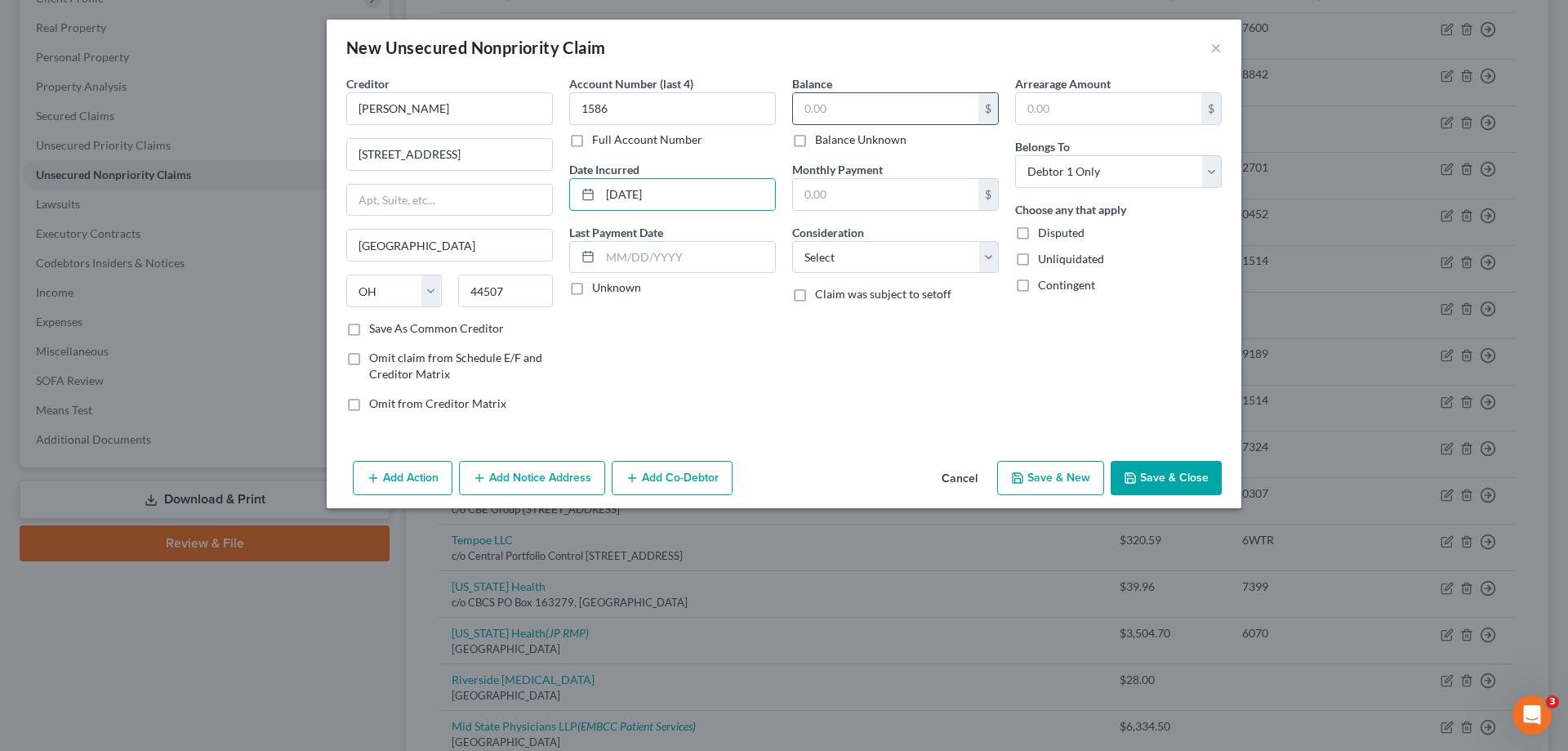
click at [599, 286] on input "Unknown" at bounding box center [604, 285] width 11 height 11
click at [817, 106] on input "text" at bounding box center [885, 109] width 185 height 31
click at [832, 105] on input "text" at bounding box center [885, 109] width 185 height 31
drag, startPoint x: 1065, startPoint y: 486, endPoint x: 1045, endPoint y: 486, distance: 20.0
click at [1045, 486] on button "Save & New" at bounding box center [1050, 478] width 107 height 34
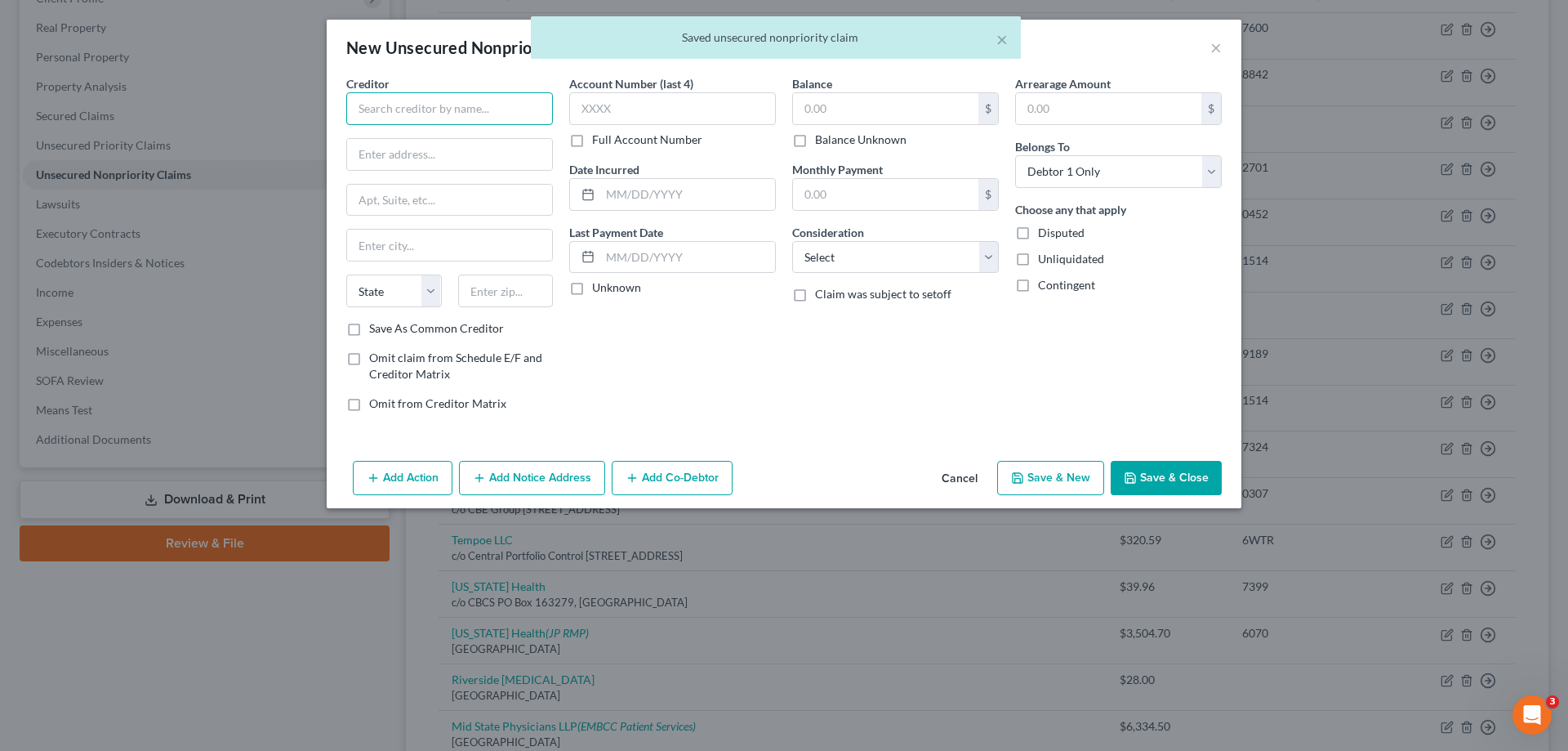
click at [418, 113] on input "text" at bounding box center [450, 109] width 207 height 32
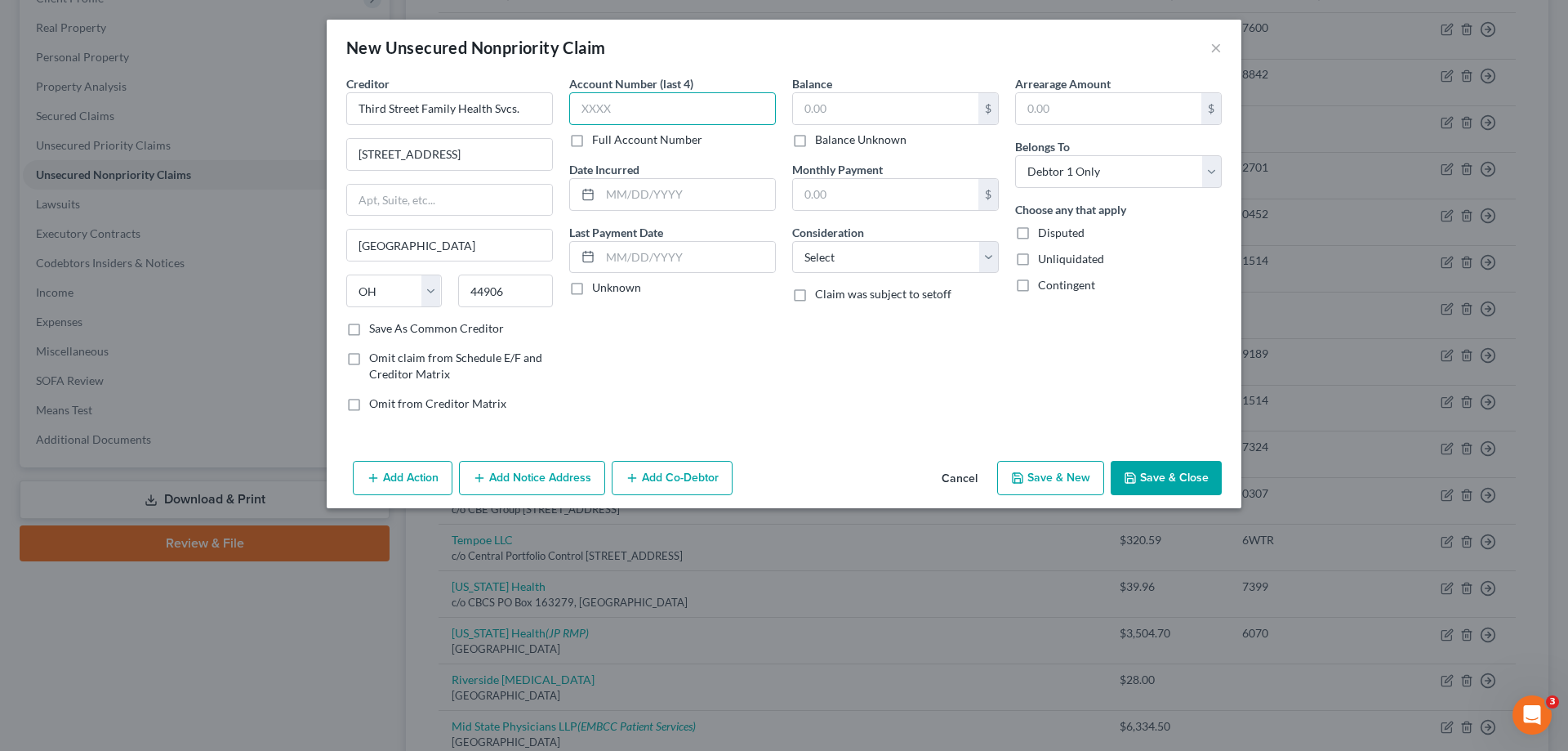
click at [588, 112] on input "text" at bounding box center [673, 109] width 207 height 32
drag, startPoint x: 581, startPoint y: 288, endPoint x: 893, endPoint y: 102, distance: 363.2
click at [592, 287] on label "Unknown" at bounding box center [616, 287] width 49 height 16
click at [599, 287] on input "Unknown" at bounding box center [604, 285] width 11 height 11
click at [893, 102] on input "text" at bounding box center [885, 109] width 185 height 31
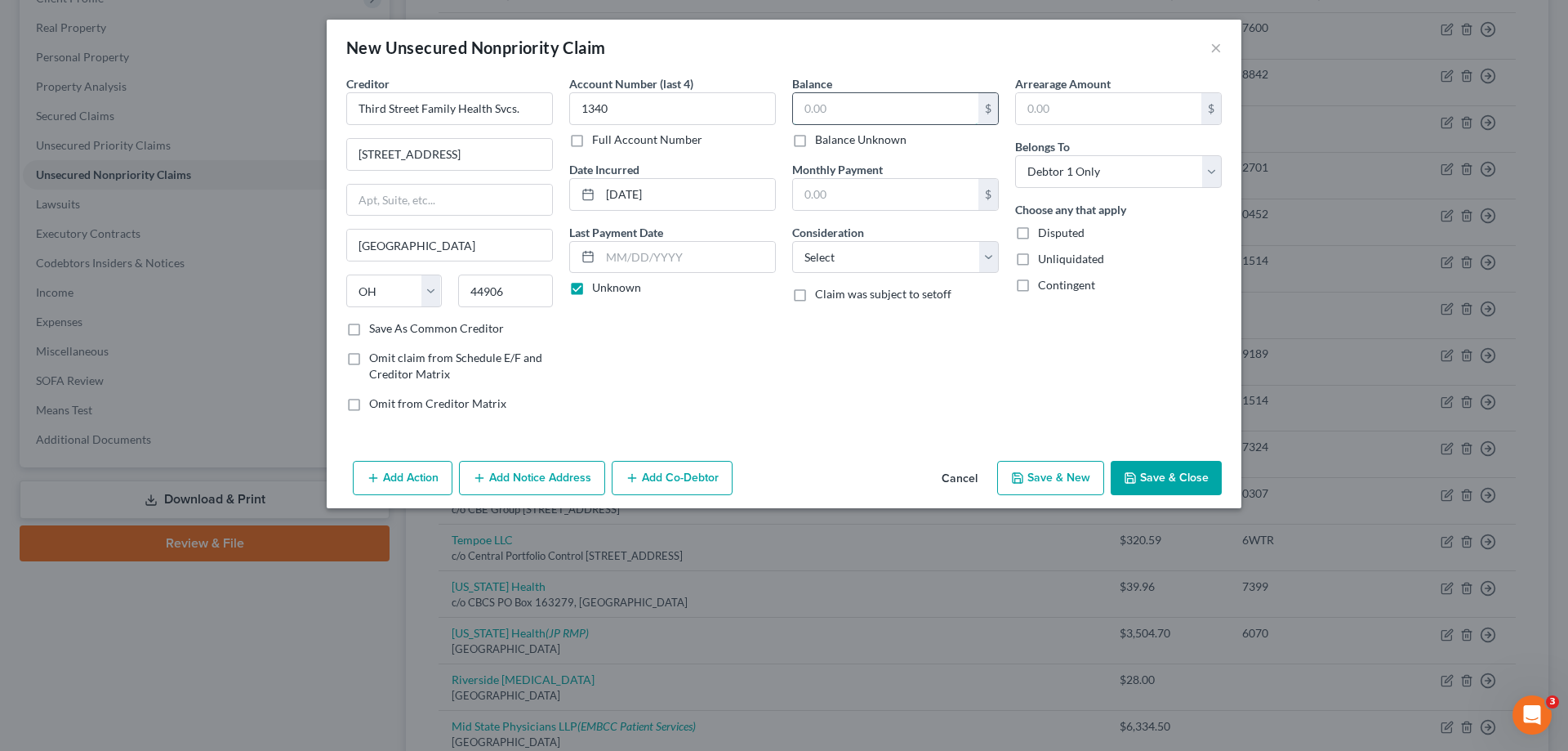
click at [893, 102] on input "text" at bounding box center [885, 109] width 185 height 31
click at [890, 268] on select "Select Cable / Satellite Services Collection Agency Credit Card Debt Debt Couns…" at bounding box center [895, 257] width 207 height 32
click at [792, 241] on select "Select Cable / Satellite Services Collection Agency Credit Card Debt Debt Couns…" at bounding box center [895, 257] width 207 height 32
click at [1075, 486] on button "Save & New" at bounding box center [1050, 478] width 107 height 34
click at [501, 117] on input "text" at bounding box center [450, 109] width 207 height 32
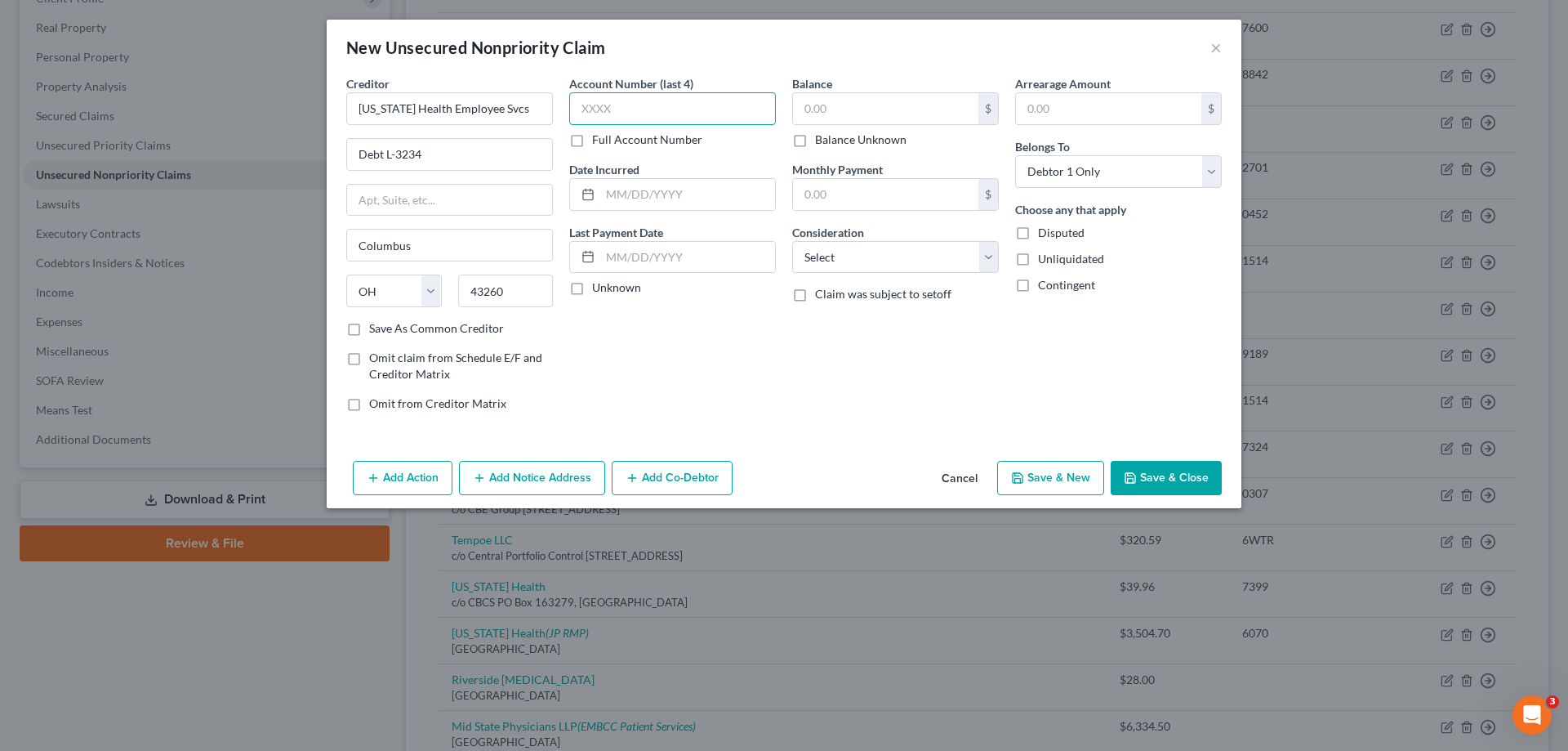
click at [651, 120] on input "text" at bounding box center [673, 109] width 207 height 32
click at [633, 197] on input "text" at bounding box center [687, 194] width 175 height 31
drag, startPoint x: 575, startPoint y: 288, endPoint x: 807, endPoint y: 47, distance: 334.5
click at [592, 287] on label "Unknown" at bounding box center [616, 287] width 49 height 16
click at [599, 287] on input "Unknown" at bounding box center [604, 285] width 11 height 11
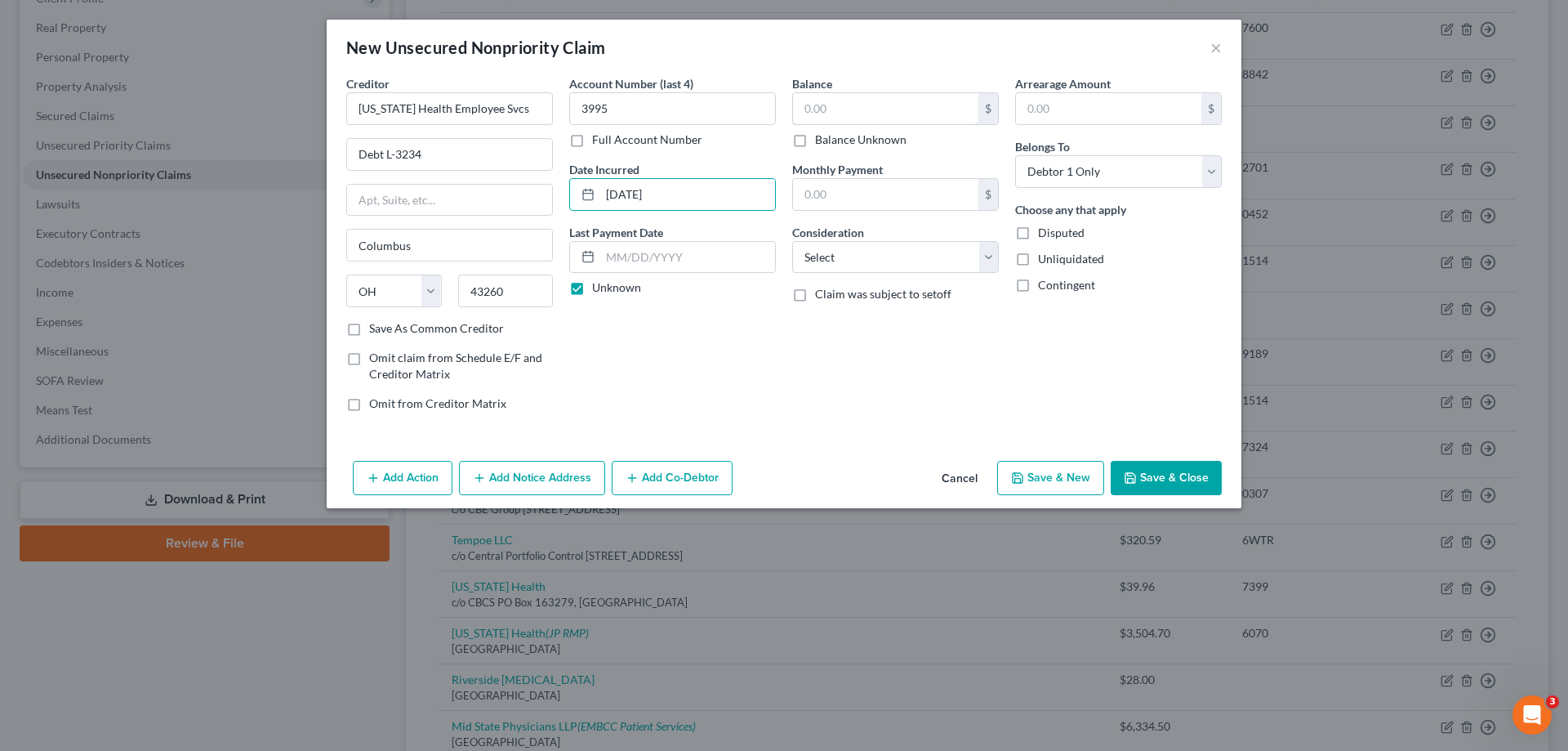
click at [841, 112] on input "text" at bounding box center [885, 109] width 185 height 31
click at [845, 106] on input "text" at bounding box center [885, 109] width 185 height 31
drag, startPoint x: 995, startPoint y: 251, endPoint x: 973, endPoint y: 272, distance: 30.4
click at [995, 251] on select "Select Cable / Satellite Services Collection Agency Credit Card Debt Debt Couns…" at bounding box center [895, 257] width 207 height 32
click at [792, 241] on select "Select Cable / Satellite Services Collection Agency Credit Card Debt Debt Couns…" at bounding box center [895, 257] width 207 height 32
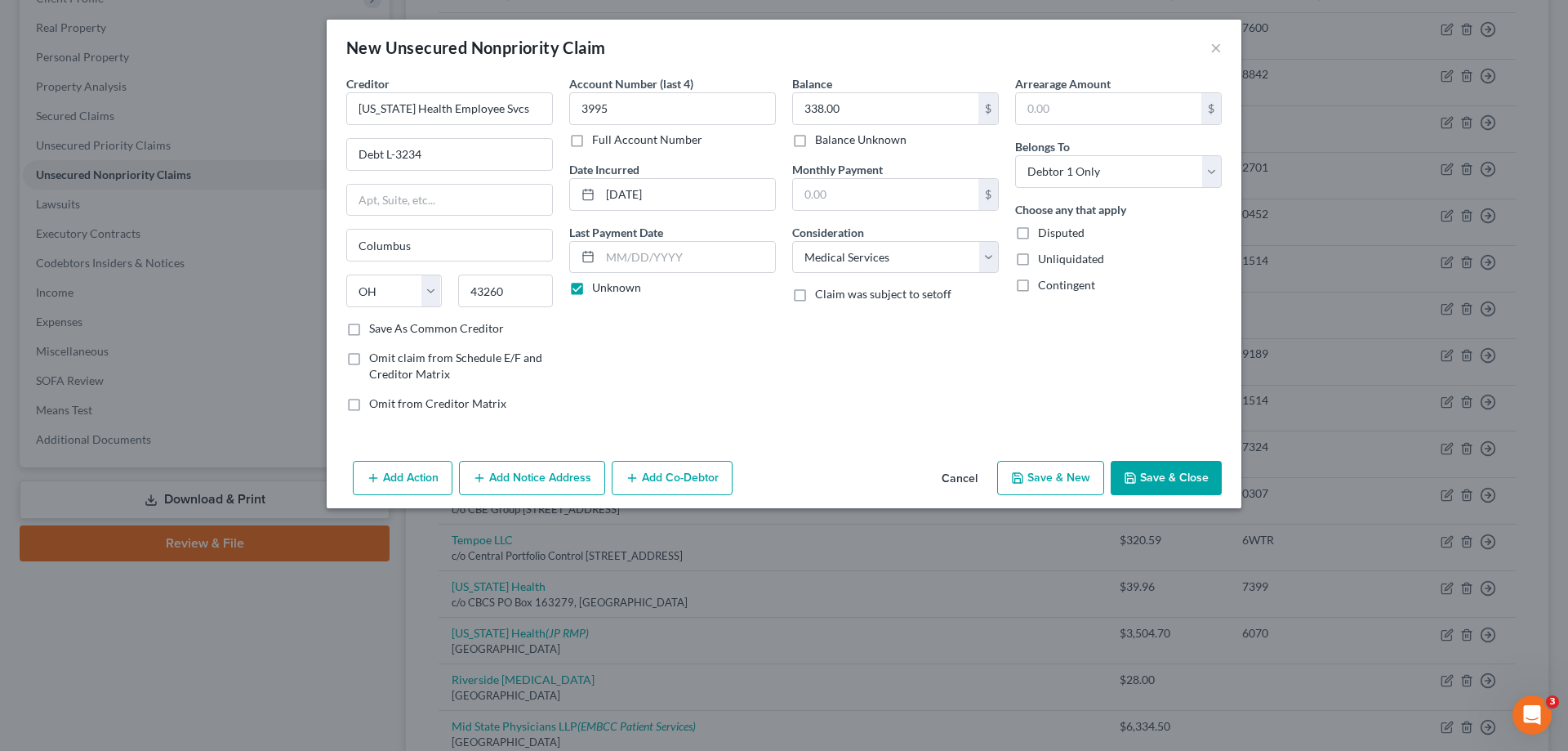
click at [1014, 472] on icon "button" at bounding box center [1017, 478] width 13 height 13
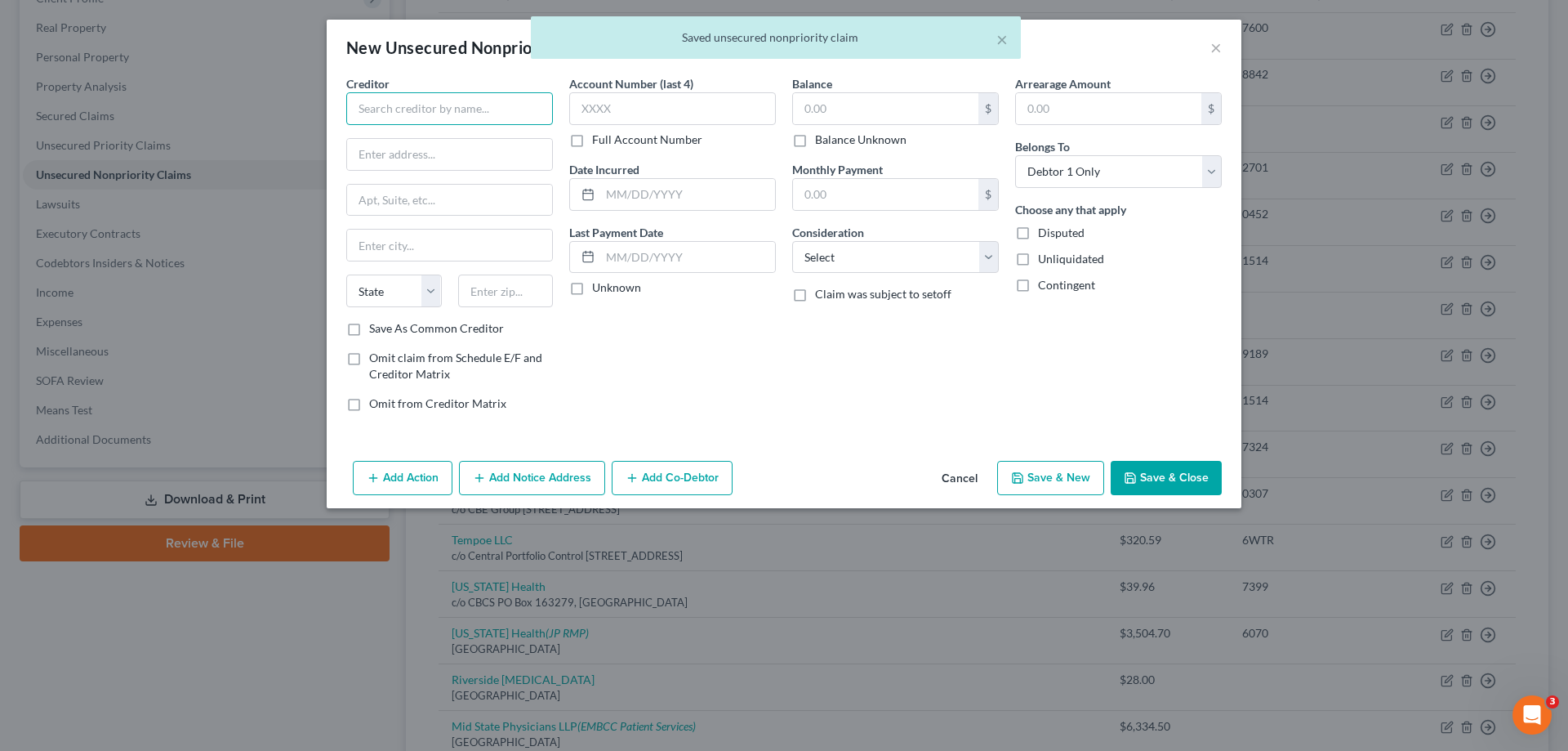
click at [456, 111] on input "text" at bounding box center [450, 109] width 207 height 32
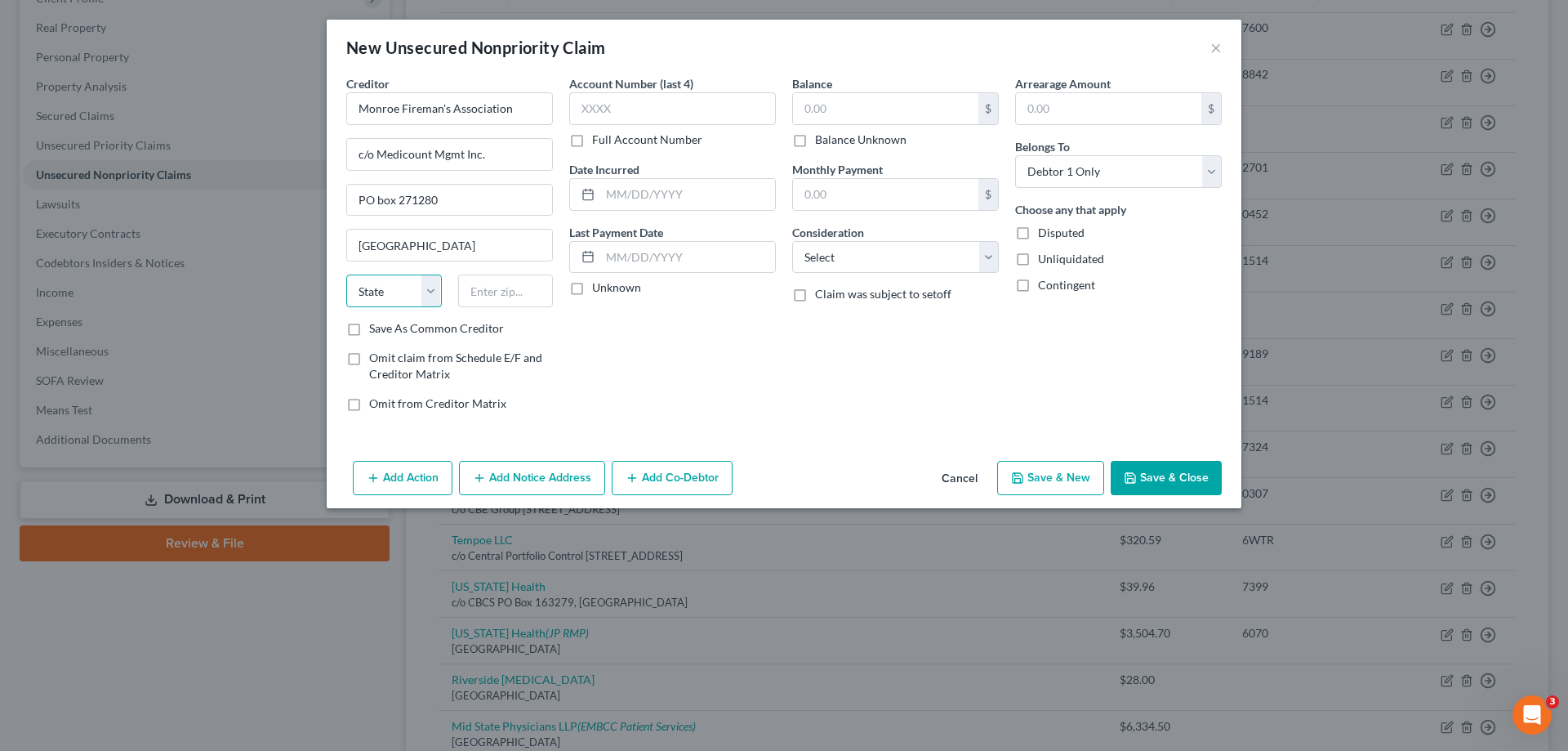
click at [392, 289] on select "State [US_STATE] AK AR AZ CA CO CT DE DC [GEOGRAPHIC_DATA] [GEOGRAPHIC_DATA] GU…" at bounding box center [394, 291] width 95 height 32
click at [347, 275] on select "State [US_STATE] AK AR AZ CA CO CT DE DC [GEOGRAPHIC_DATA] [GEOGRAPHIC_DATA] GU…" at bounding box center [394, 291] width 95 height 32
click at [635, 121] on input "text" at bounding box center [673, 109] width 207 height 32
click at [615, 193] on input "text" at bounding box center [687, 194] width 175 height 31
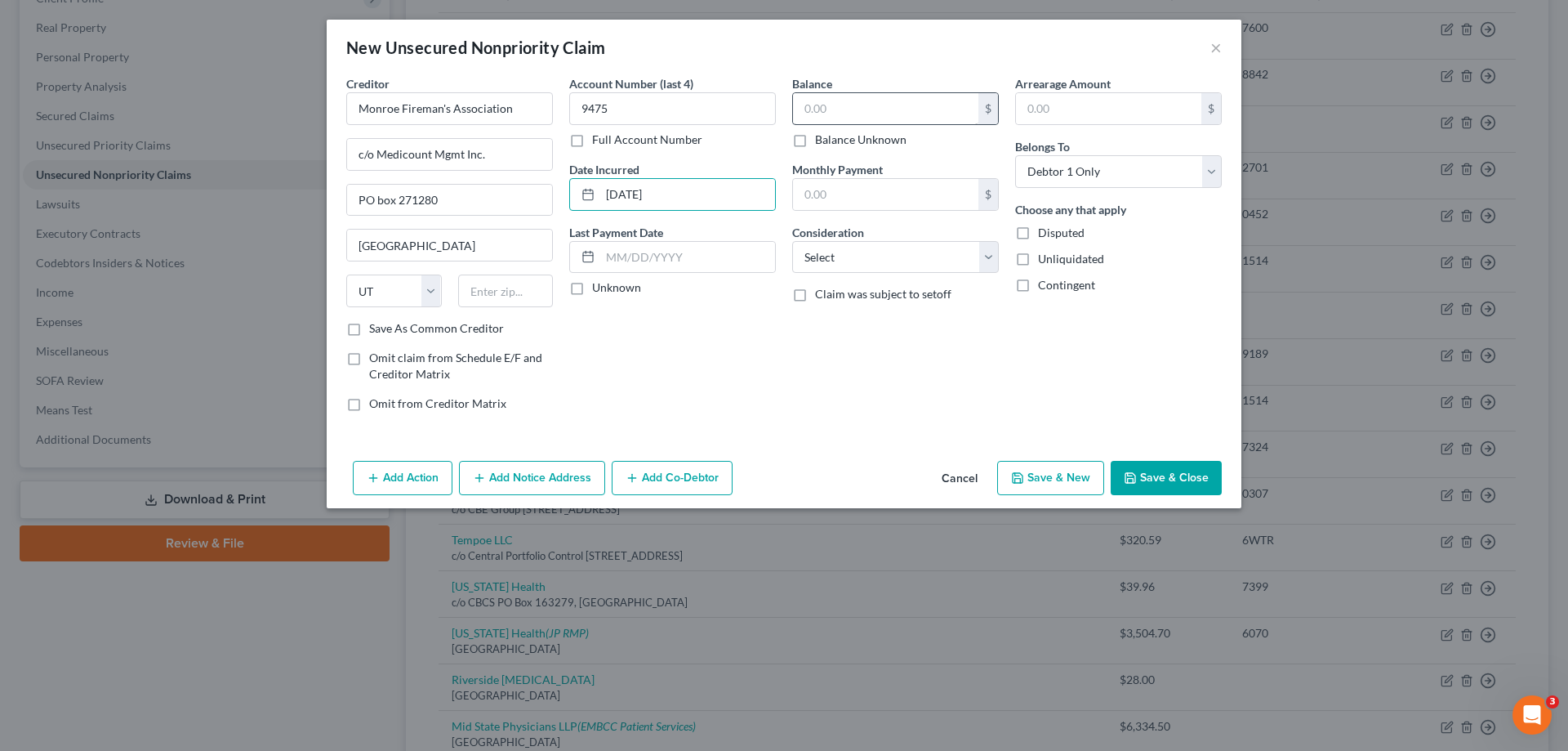
drag, startPoint x: 580, startPoint y: 290, endPoint x: 868, endPoint y: 111, distance: 339.1
click at [594, 279] on label "Unknown" at bounding box center [616, 287] width 49 height 16
click at [868, 106] on input "text" at bounding box center [885, 109] width 185 height 31
drag, startPoint x: 874, startPoint y: 243, endPoint x: 876, endPoint y: 261, distance: 18.1
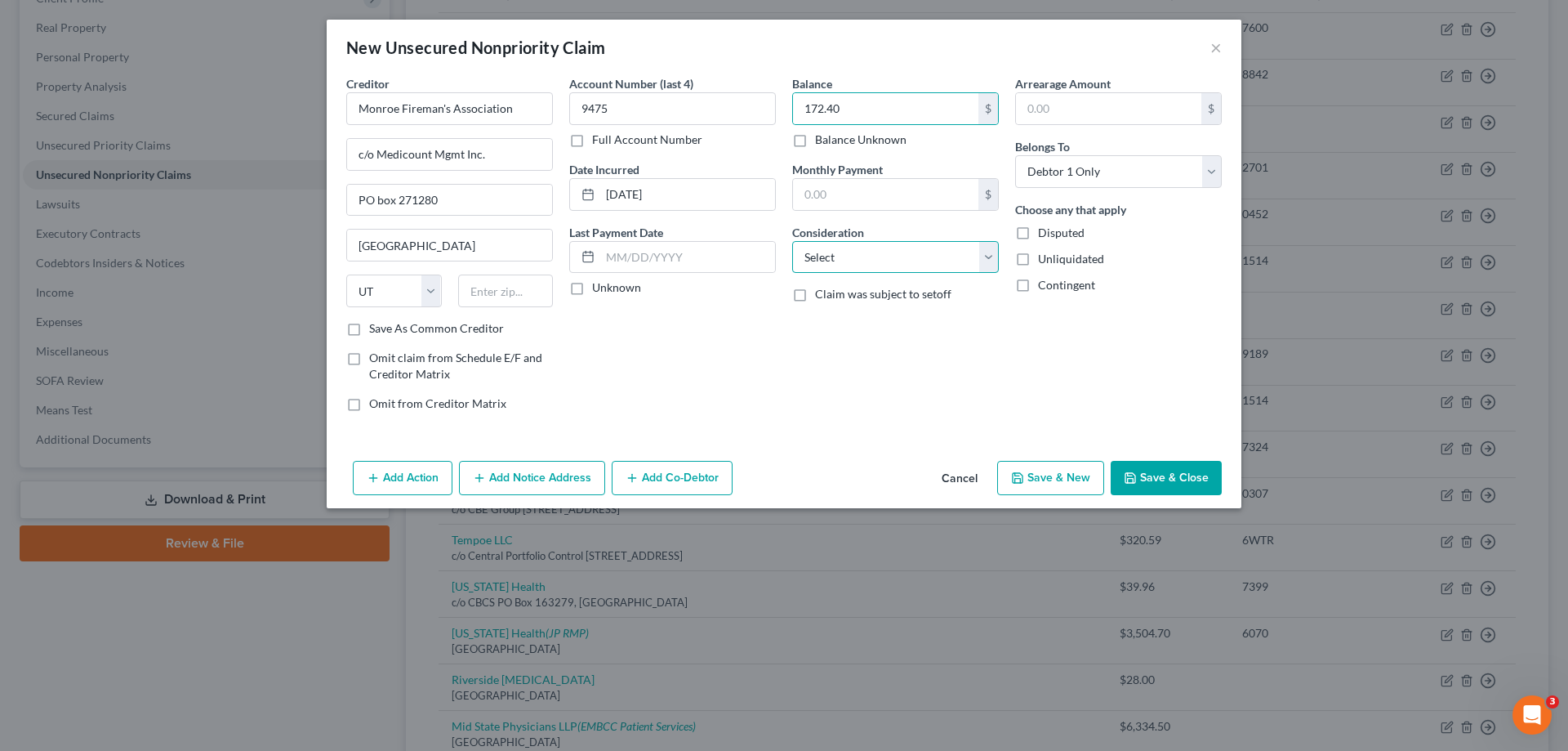
click at [874, 243] on select "Select Cable / Satellite Services Collection Agency Credit Card Debt Debt Couns…" at bounding box center [895, 257] width 207 height 32
click at [792, 241] on select "Select Cable / Satellite Services Collection Agency Credit Card Debt Debt Couns…" at bounding box center [895, 257] width 207 height 32
click at [1032, 490] on button "Save & New" at bounding box center [1050, 478] width 107 height 34
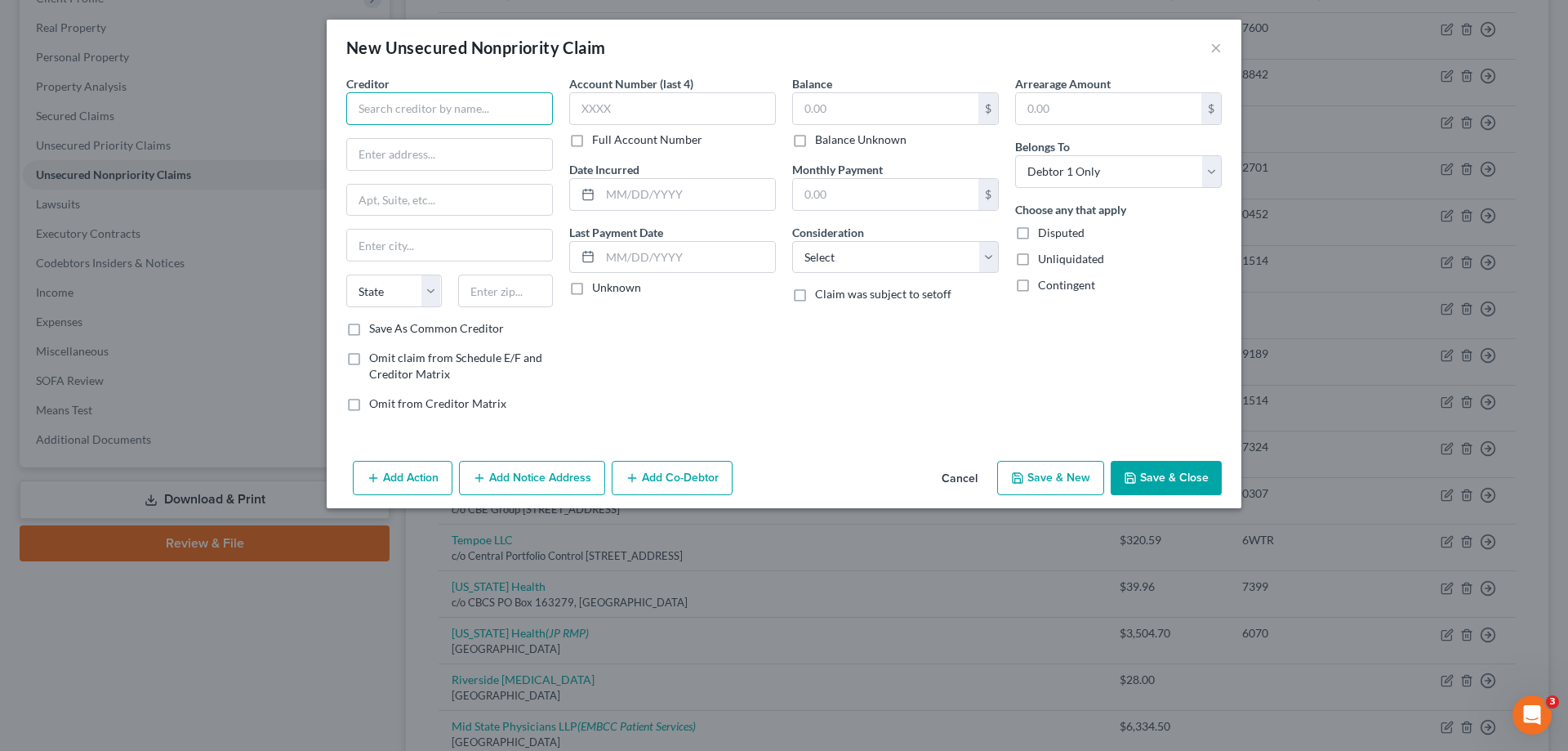
click at [410, 121] on input "text" at bounding box center [450, 109] width 207 height 32
click at [378, 248] on input "text" at bounding box center [449, 245] width 205 height 31
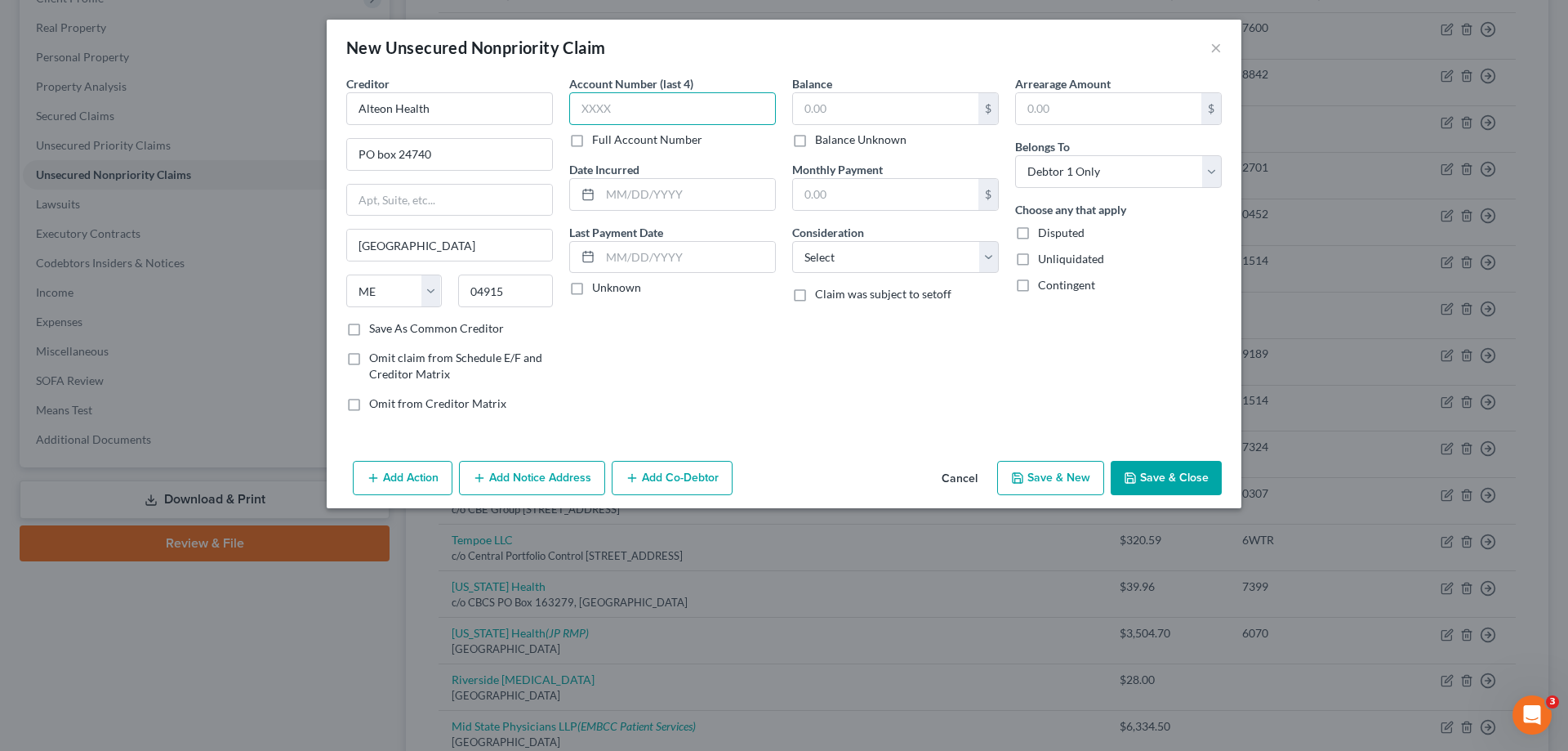
click at [613, 117] on input "text" at bounding box center [673, 109] width 207 height 32
drag, startPoint x: 617, startPoint y: 203, endPoint x: 616, endPoint y: 180, distance: 23.0
click at [617, 203] on input "text" at bounding box center [687, 194] width 175 height 31
drag, startPoint x: 581, startPoint y: 284, endPoint x: 905, endPoint y: 98, distance: 373.6
click at [592, 284] on label "Unknown" at bounding box center [616, 287] width 49 height 16
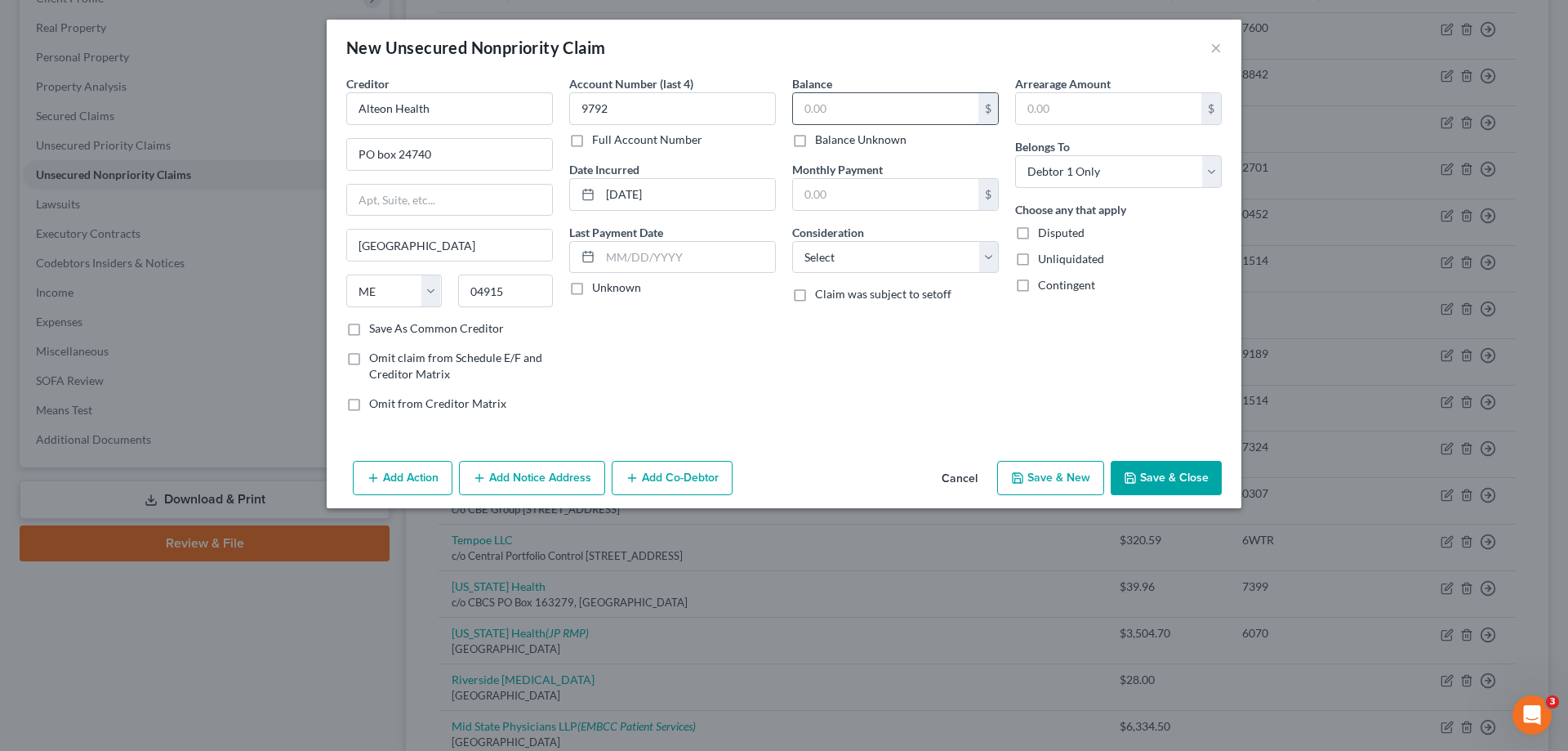
click at [905, 98] on input "text" at bounding box center [885, 109] width 185 height 31
drag, startPoint x: 924, startPoint y: 246, endPoint x: 905, endPoint y: 270, distance: 30.6
click at [924, 246] on select "Select Cable / Satellite Services Collection Agency Credit Card Debt Debt Couns…" at bounding box center [895, 257] width 207 height 32
click at [792, 241] on select "Select Cable / Satellite Services Collection Agency Credit Card Debt Debt Couns…" at bounding box center [895, 257] width 207 height 32
click at [868, 106] on input "16.12" at bounding box center [885, 109] width 185 height 31
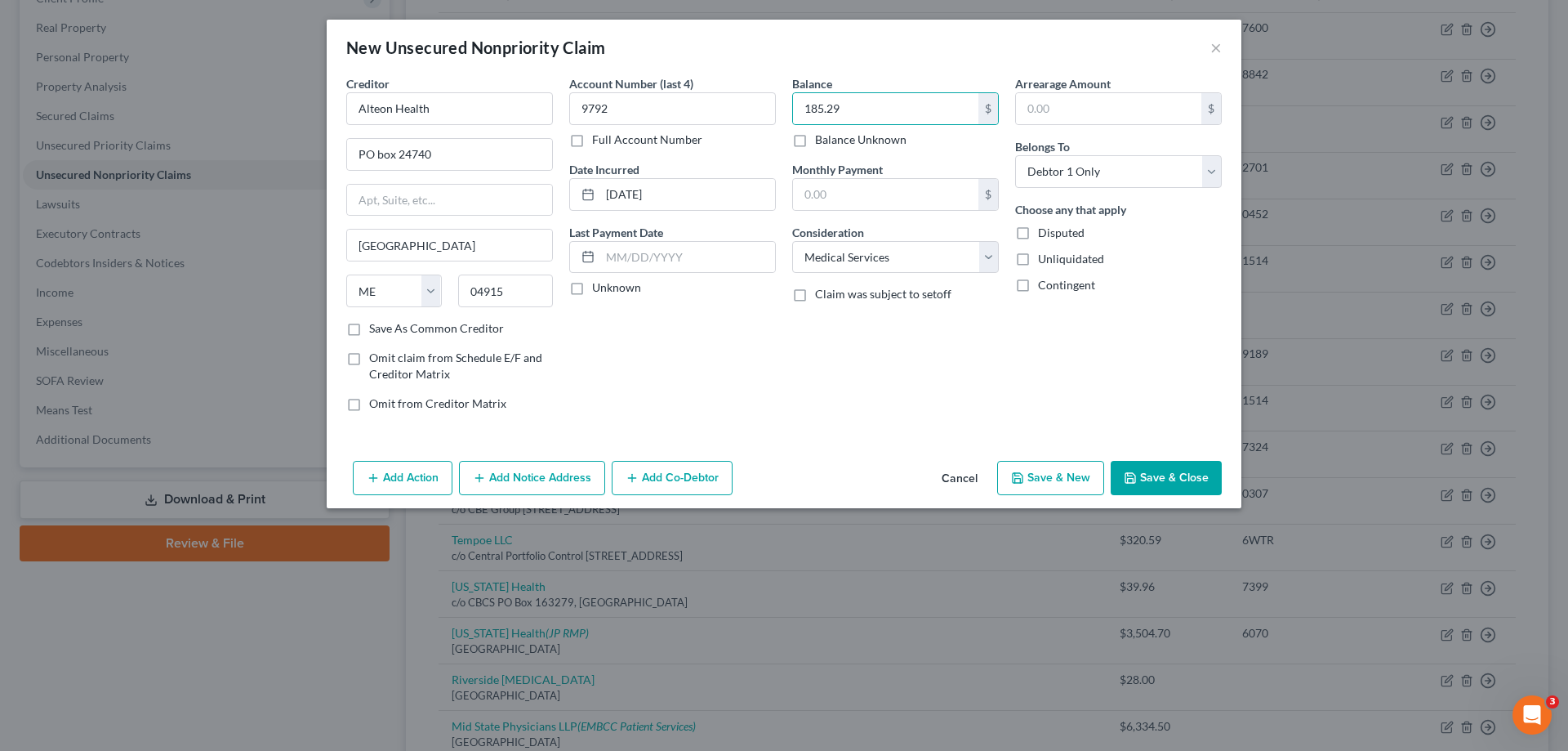
click at [1047, 484] on button "Save & New" at bounding box center [1050, 478] width 107 height 34
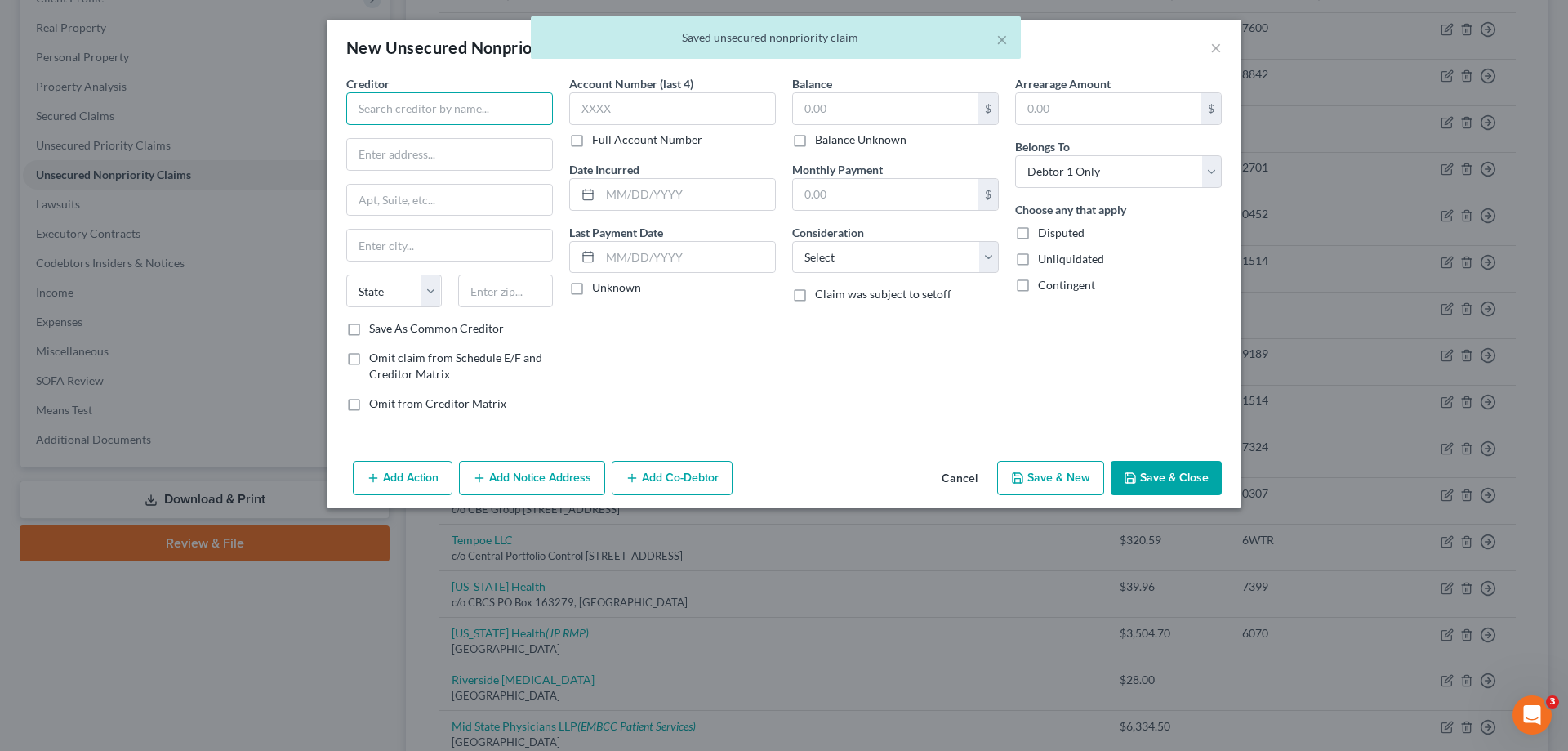
click at [446, 113] on input "text" at bounding box center [450, 109] width 207 height 32
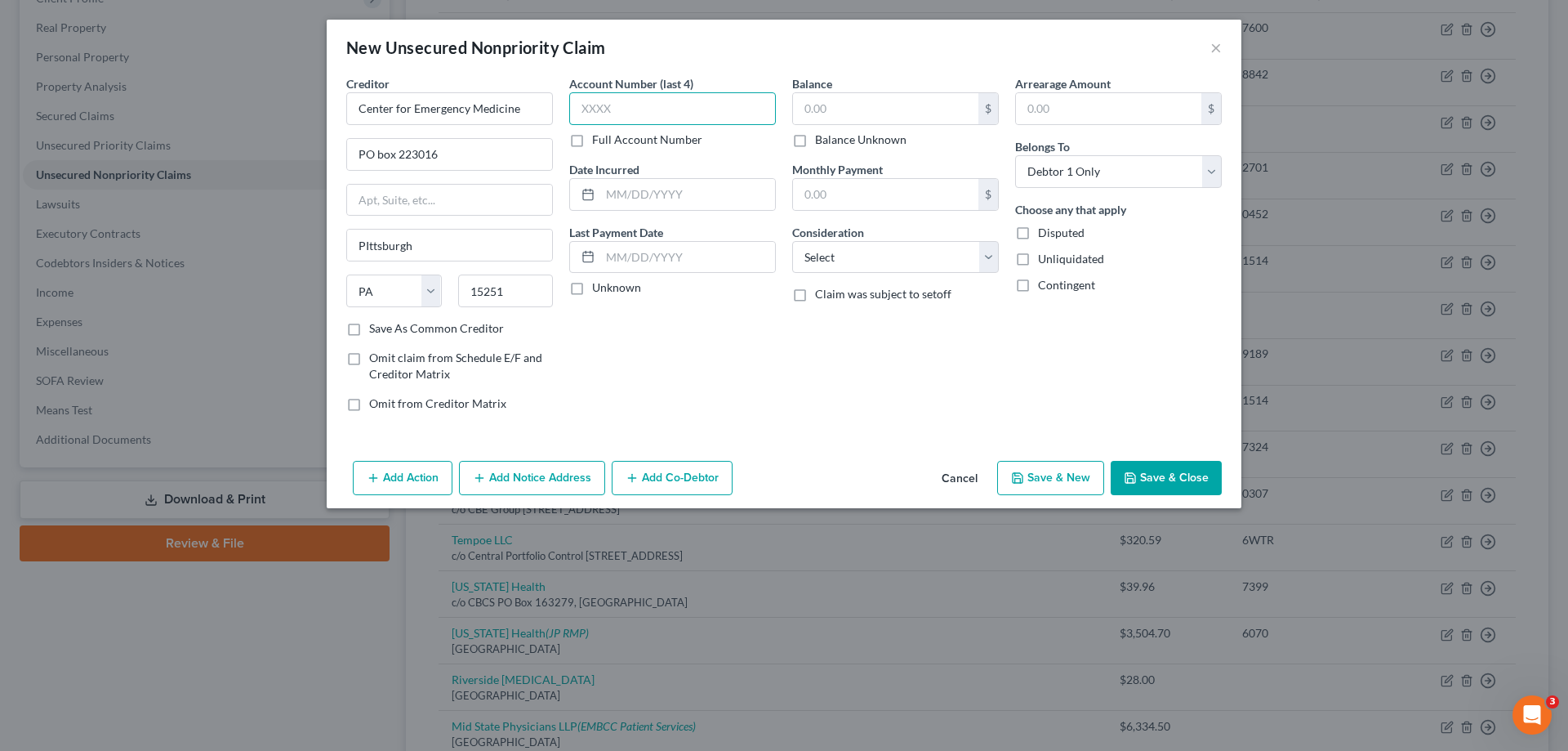
click at [639, 109] on input "text" at bounding box center [673, 109] width 207 height 32
click at [619, 201] on input "text" at bounding box center [687, 194] width 175 height 31
drag, startPoint x: 576, startPoint y: 282, endPoint x: 808, endPoint y: 103, distance: 293.0
click at [592, 279] on label "Unknown" at bounding box center [616, 287] width 49 height 16
click at [824, 110] on input "text" at bounding box center [885, 109] width 185 height 31
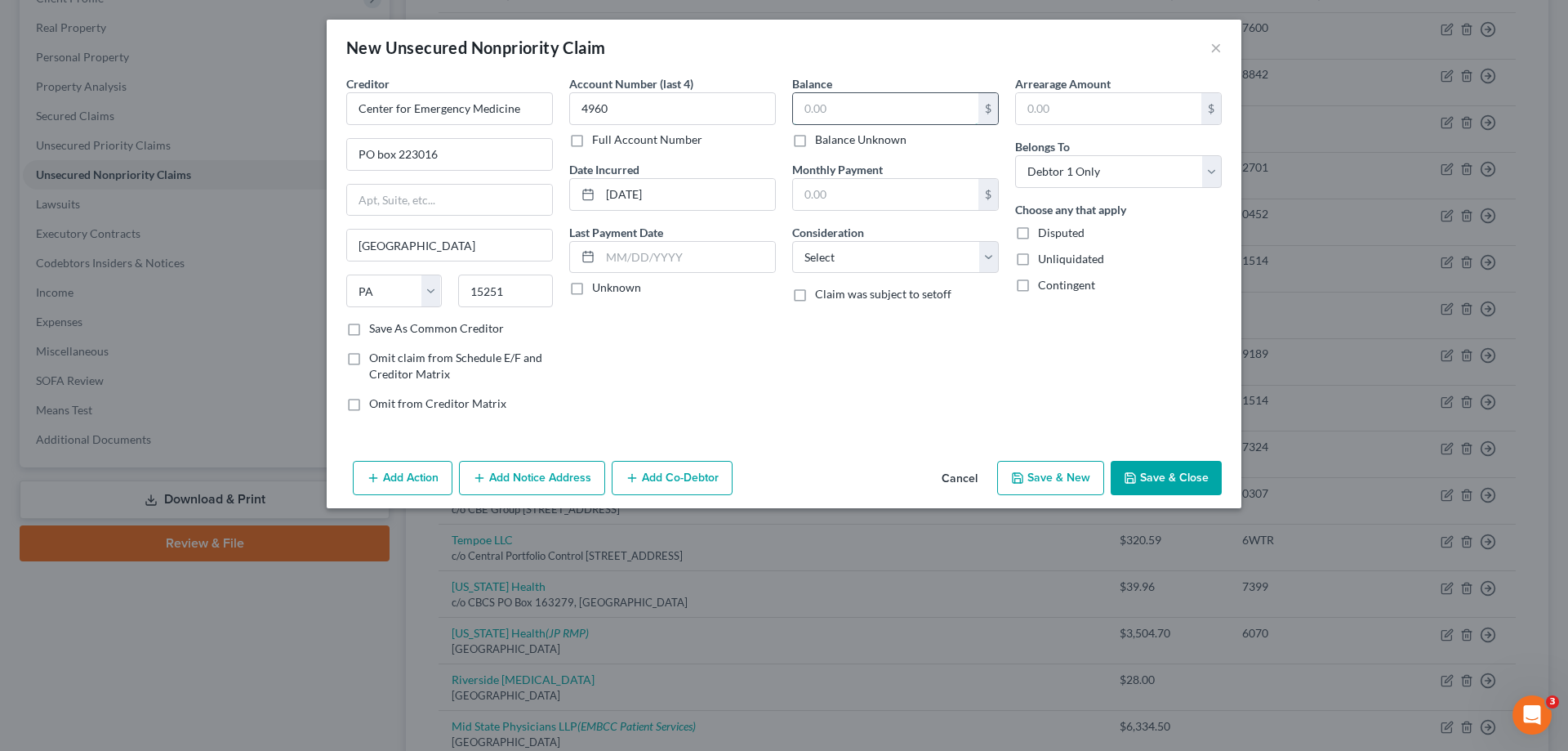
click at [824, 110] on input "text" at bounding box center [885, 109] width 185 height 31
drag, startPoint x: 991, startPoint y: 253, endPoint x: 973, endPoint y: 272, distance: 26.2
click at [991, 253] on select "Select Cable / Satellite Services Collection Agency Credit Card Debt Debt Couns…" at bounding box center [895, 257] width 207 height 32
click at [792, 241] on select "Select Cable / Satellite Services Collection Agency Credit Card Debt Debt Couns…" at bounding box center [895, 257] width 207 height 32
click at [1049, 398] on div "Arrearage Amount $ Belongs To * Select Debtor 1 Only Debtor 2 Only Debtor 1 And…" at bounding box center [1118, 250] width 223 height 349
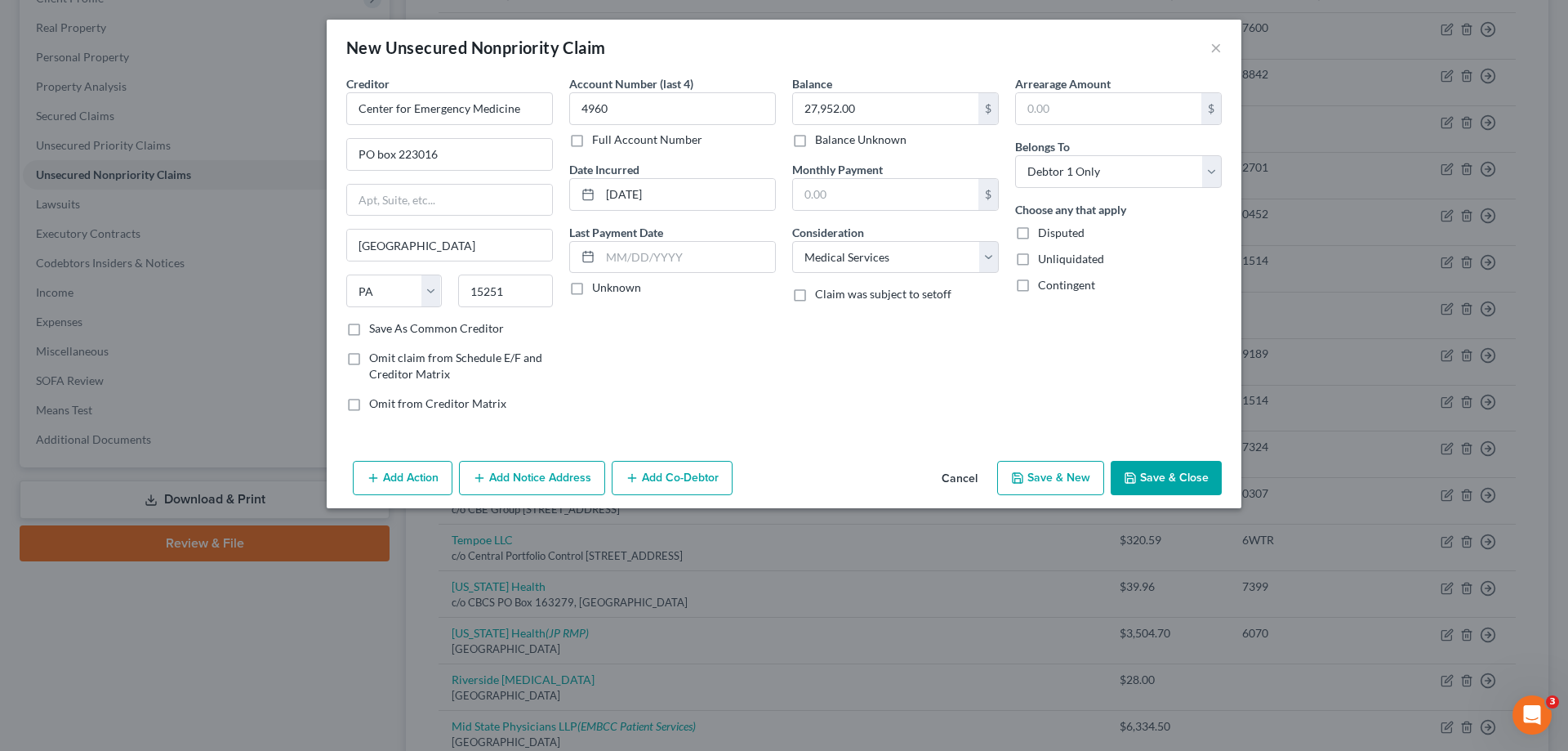
click at [1063, 481] on button "Save & New" at bounding box center [1050, 478] width 107 height 34
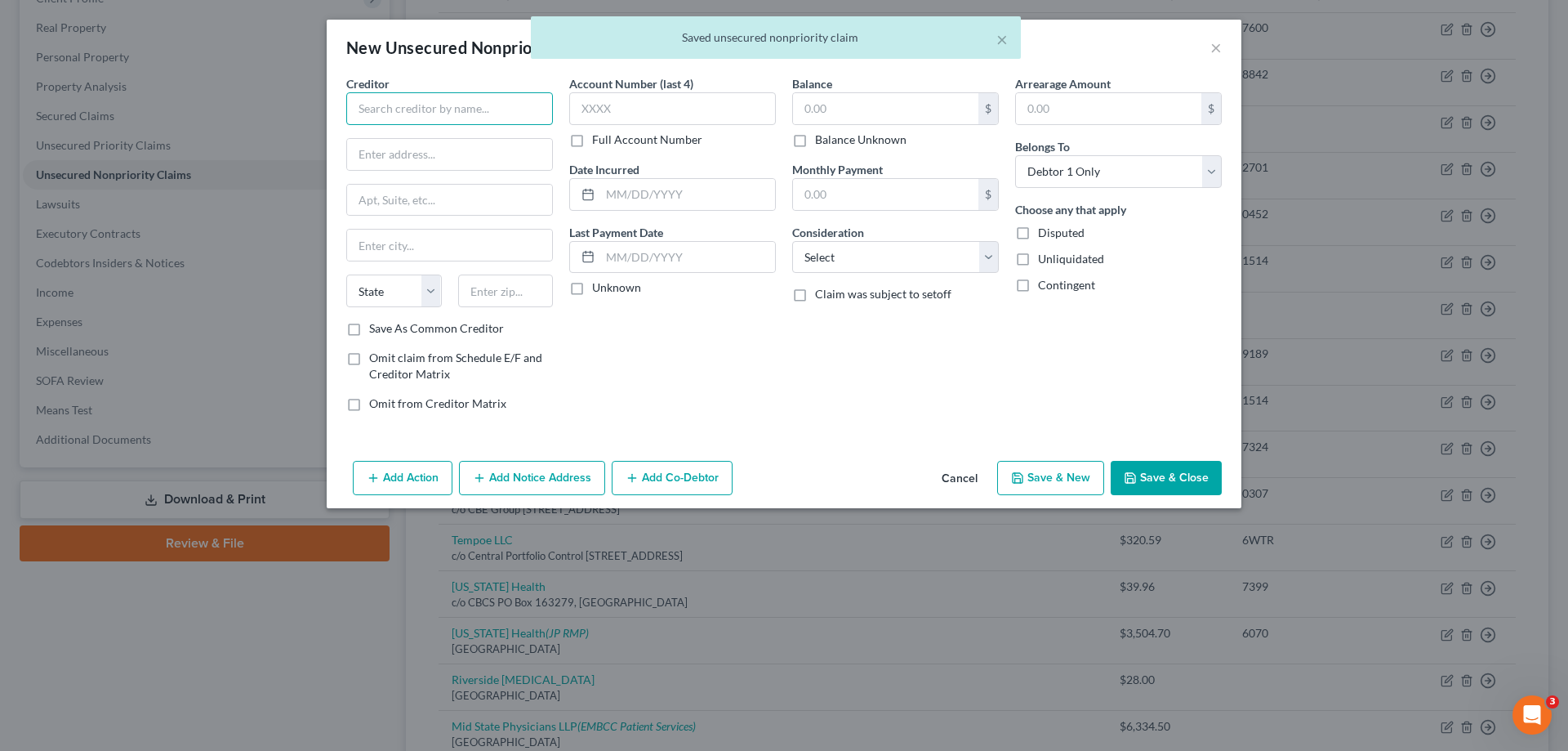
click at [437, 114] on input "text" at bounding box center [450, 109] width 207 height 32
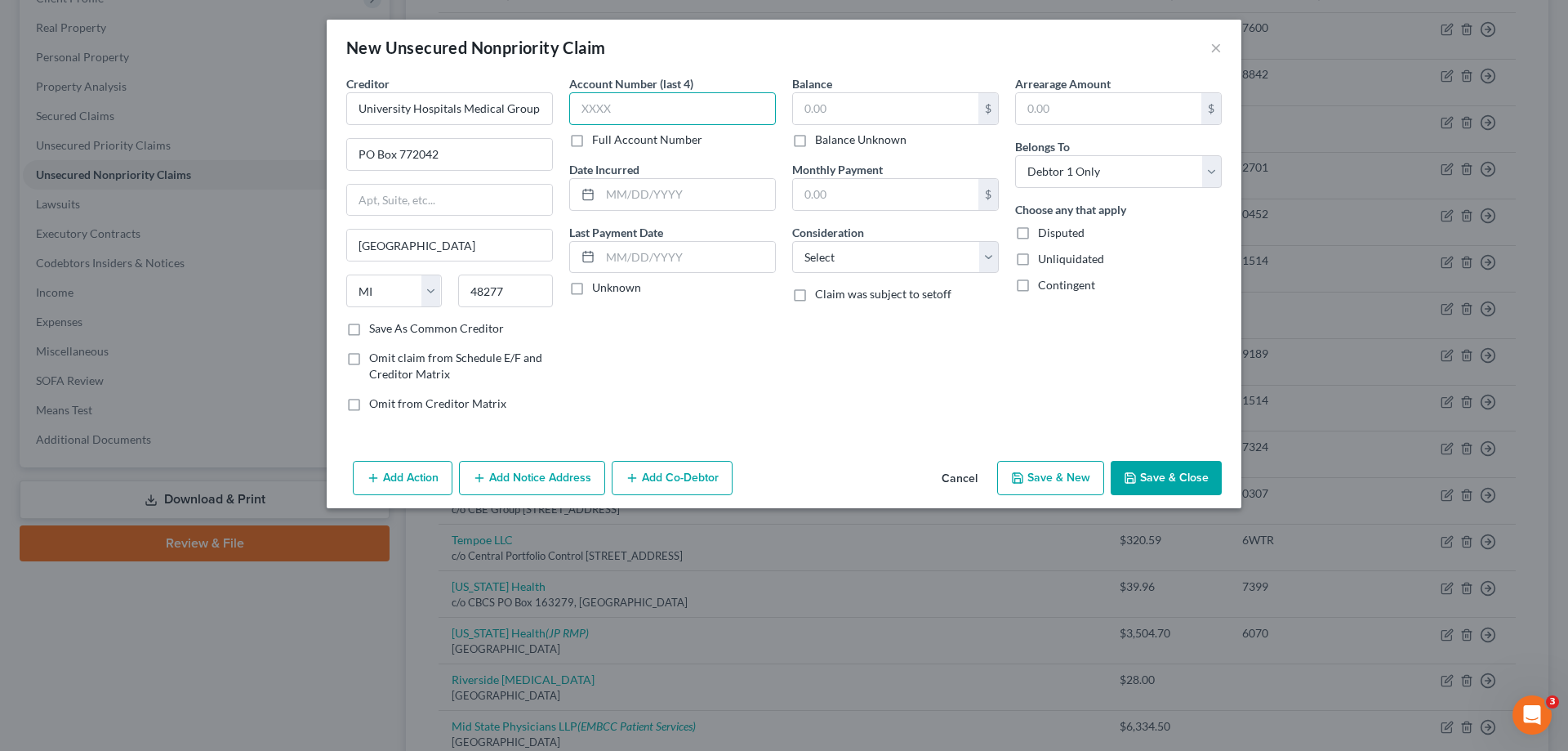
click at [622, 104] on input "text" at bounding box center [673, 109] width 207 height 32
click at [631, 202] on input "text" at bounding box center [687, 194] width 175 height 31
click at [592, 290] on label "Unknown" at bounding box center [616, 287] width 49 height 16
click at [599, 290] on input "Unknown" at bounding box center [604, 285] width 11 height 11
click at [848, 110] on input "text" at bounding box center [885, 109] width 185 height 31
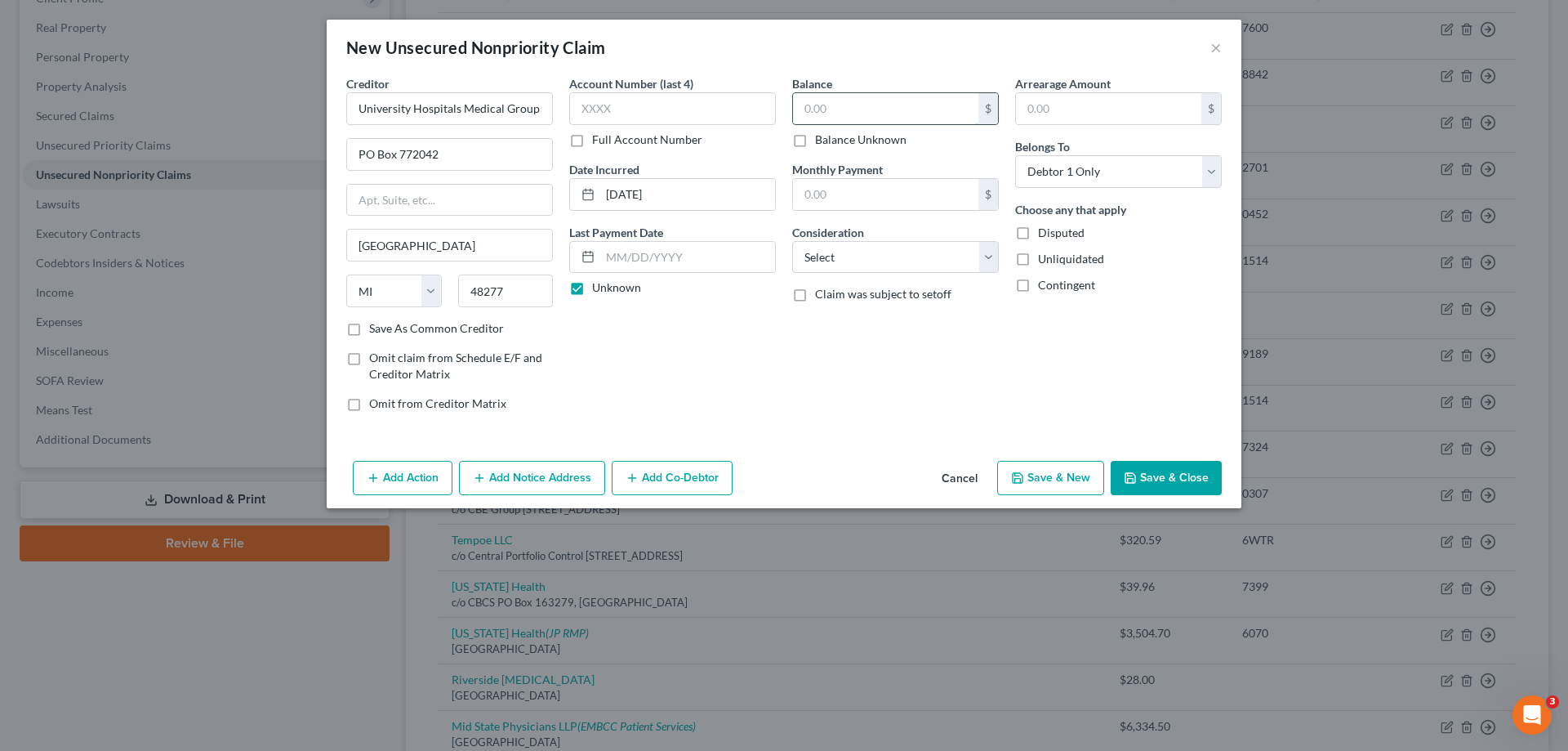
click at [855, 113] on input "text" at bounding box center [885, 109] width 185 height 31
click at [842, 208] on input "text" at bounding box center [885, 194] width 185 height 31
drag, startPoint x: 836, startPoint y: 252, endPoint x: 838, endPoint y: 272, distance: 20.1
click at [836, 252] on select "Select Cable / Satellite Services Collection Agency Credit Card Debt Debt Couns…" at bounding box center [895, 257] width 207 height 32
click at [792, 241] on select "Select Cable / Satellite Services Collection Agency Credit Card Debt Debt Couns…" at bounding box center [895, 257] width 207 height 32
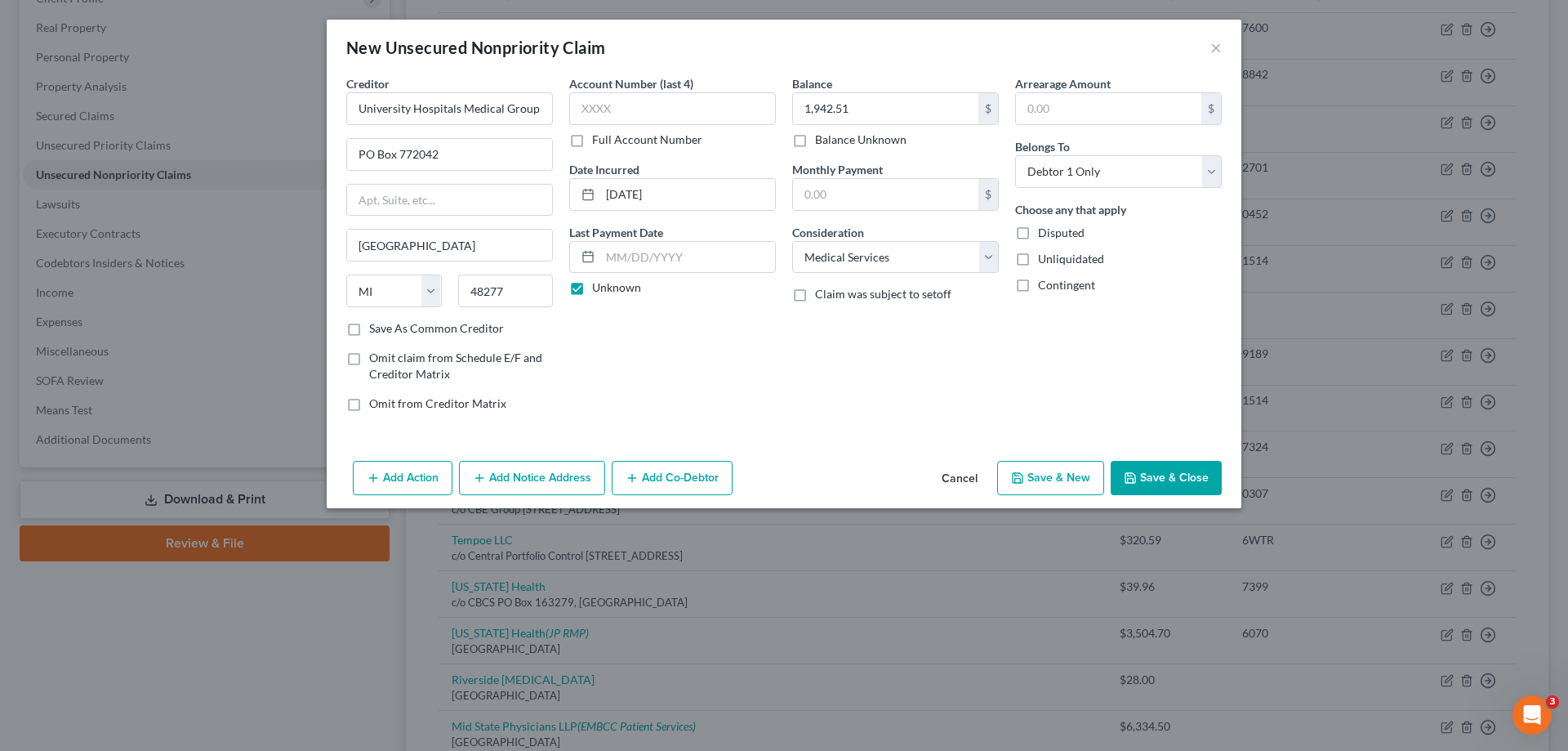
click at [1101, 387] on div "Arrearage Amount $ Belongs To * Select Debtor 1 Only Debtor 2 Only Debtor 1 And…" at bounding box center [1118, 250] width 223 height 349
click at [1053, 480] on button "Save & New" at bounding box center [1050, 478] width 107 height 34
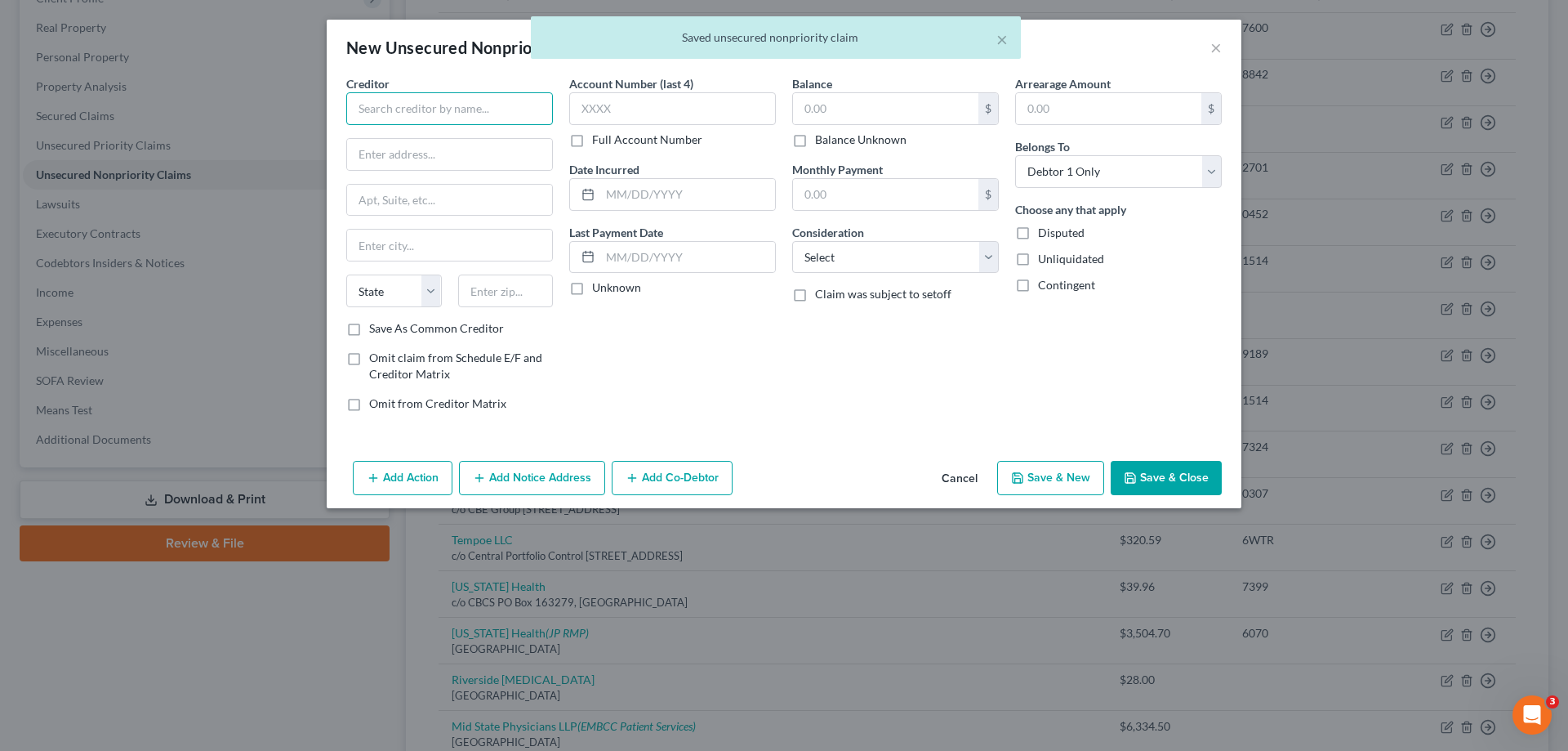
click at [451, 111] on input "text" at bounding box center [450, 109] width 207 height 32
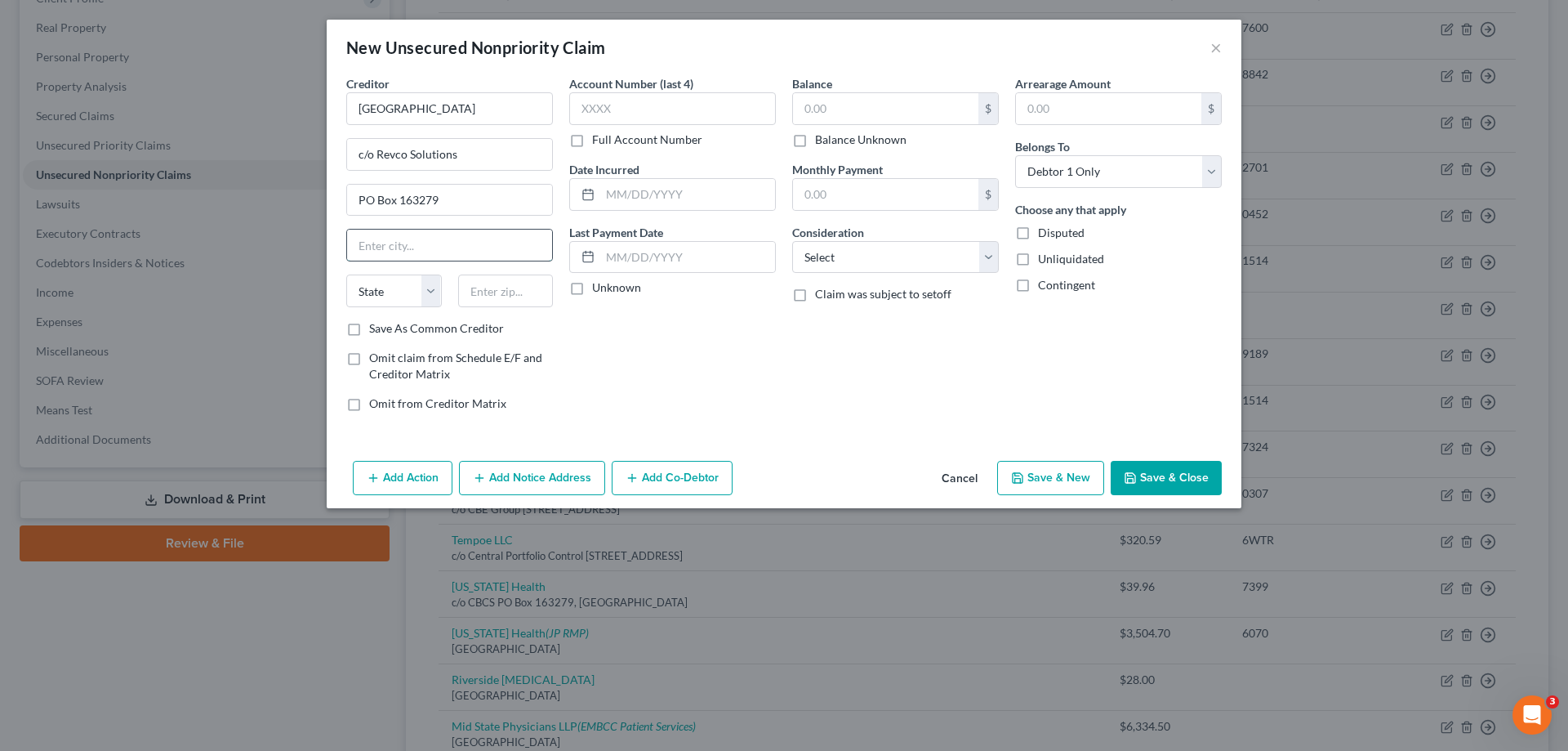
click at [445, 239] on input "text" at bounding box center [449, 245] width 205 height 31
click at [671, 113] on input "text" at bounding box center [673, 109] width 207 height 32
click at [653, 201] on input "text" at bounding box center [687, 194] width 175 height 31
click at [876, 113] on input "text" at bounding box center [885, 109] width 185 height 31
click at [868, 264] on select "Select Cable / Satellite Services Collection Agency Credit Card Debt Debt Couns…" at bounding box center [895, 257] width 207 height 32
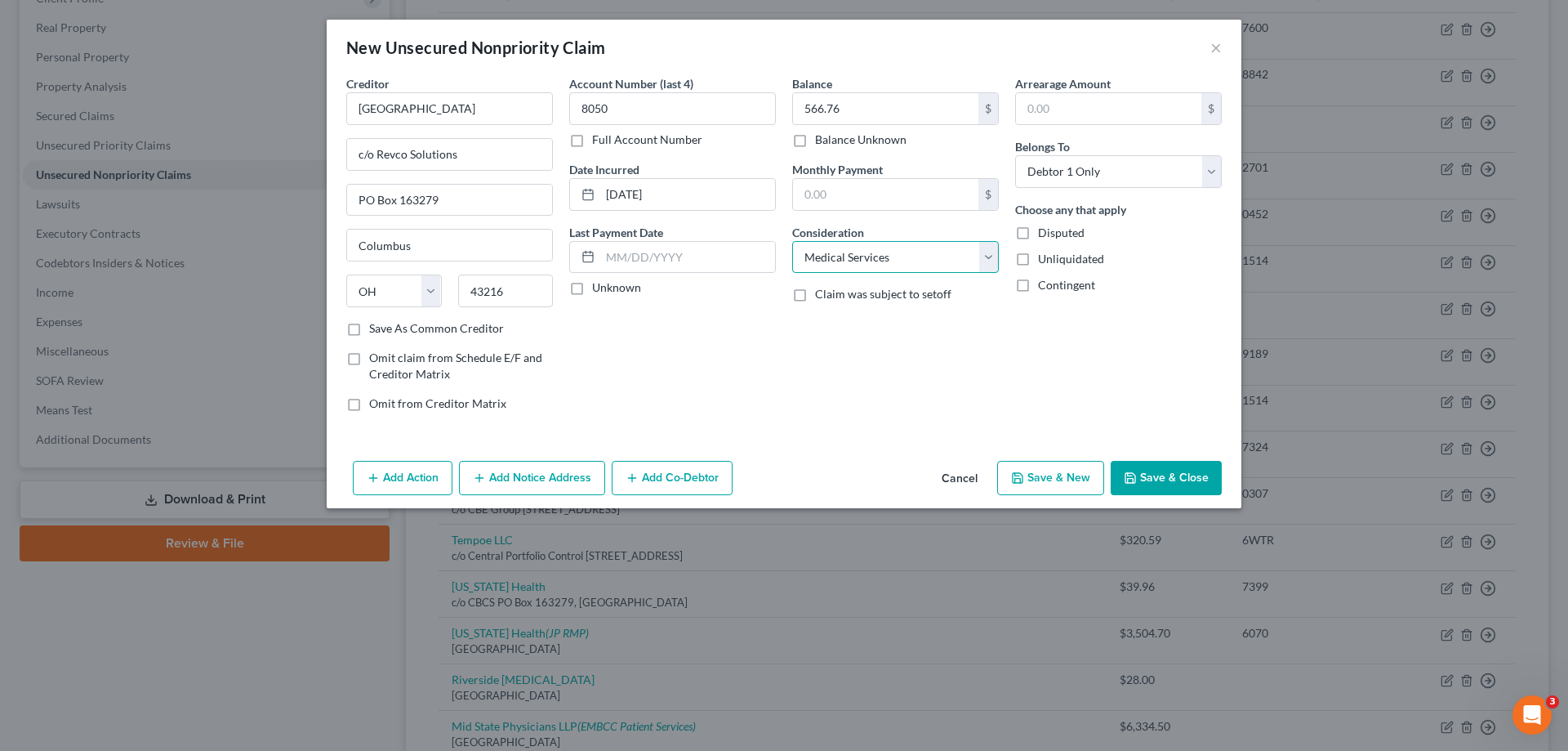
click at [792, 241] on select "Select Cable / Satellite Services Collection Agency Credit Card Debt Debt Couns…" at bounding box center [895, 257] width 207 height 32
click at [950, 390] on div "Balance 566.76 $ Balance Unknown Balance Undetermined 566.76 $ Balance Unknown …" at bounding box center [895, 250] width 223 height 349
click at [1174, 482] on button "Save & Close" at bounding box center [1167, 478] width 111 height 34
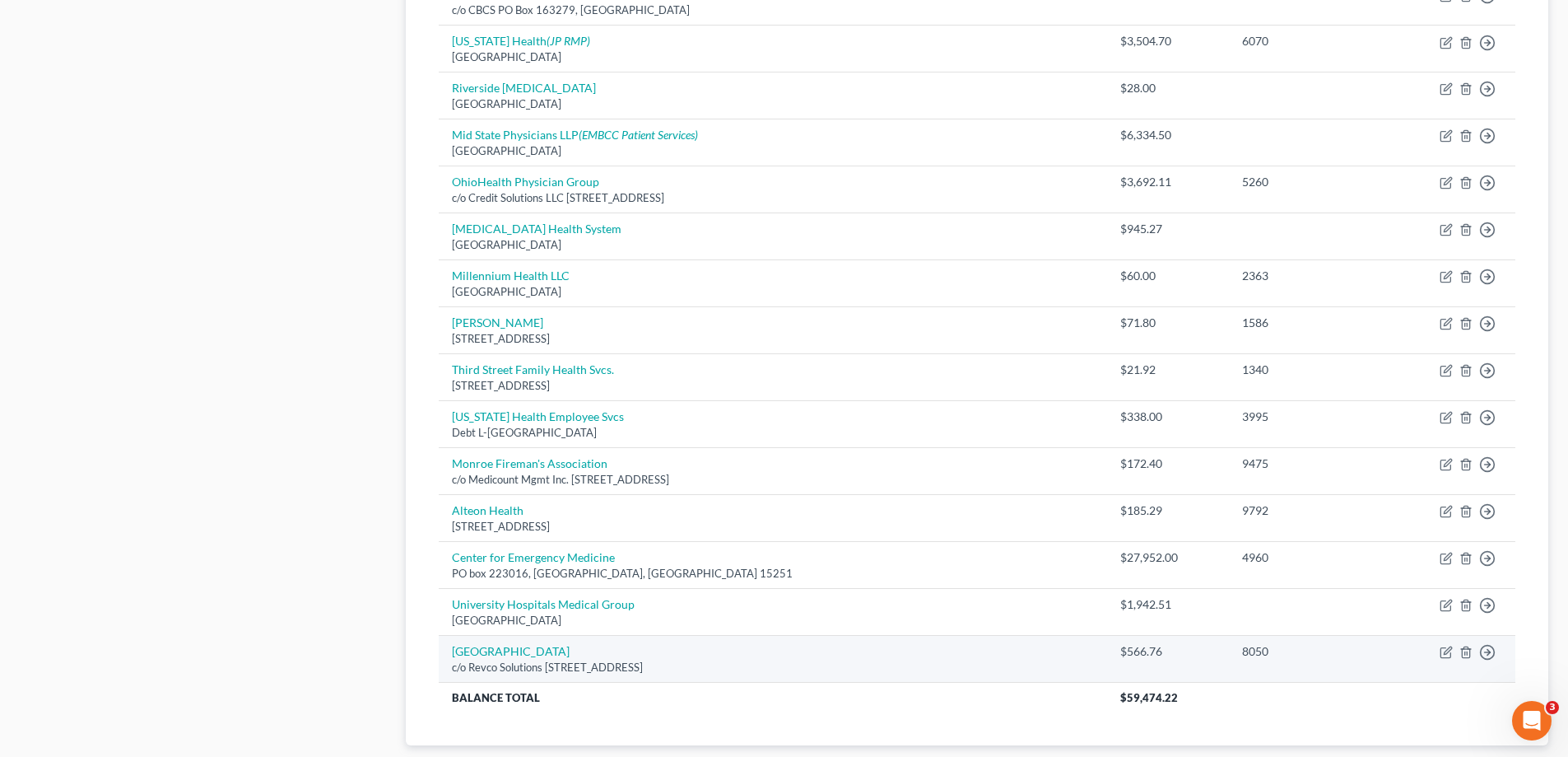
scroll to position [948, 0]
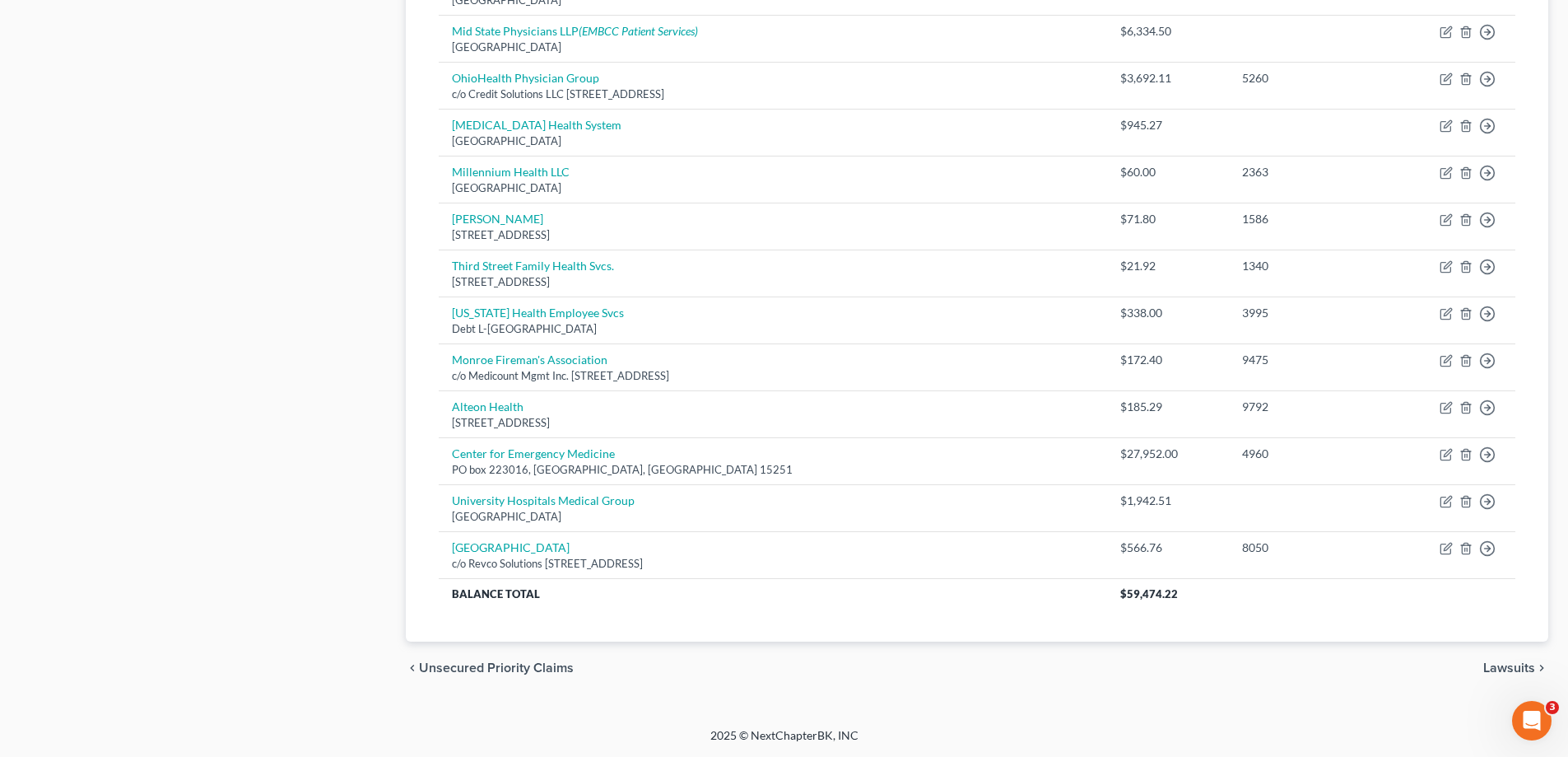
click at [1521, 671] on span "Lawsuits" at bounding box center [1509, 667] width 52 height 14
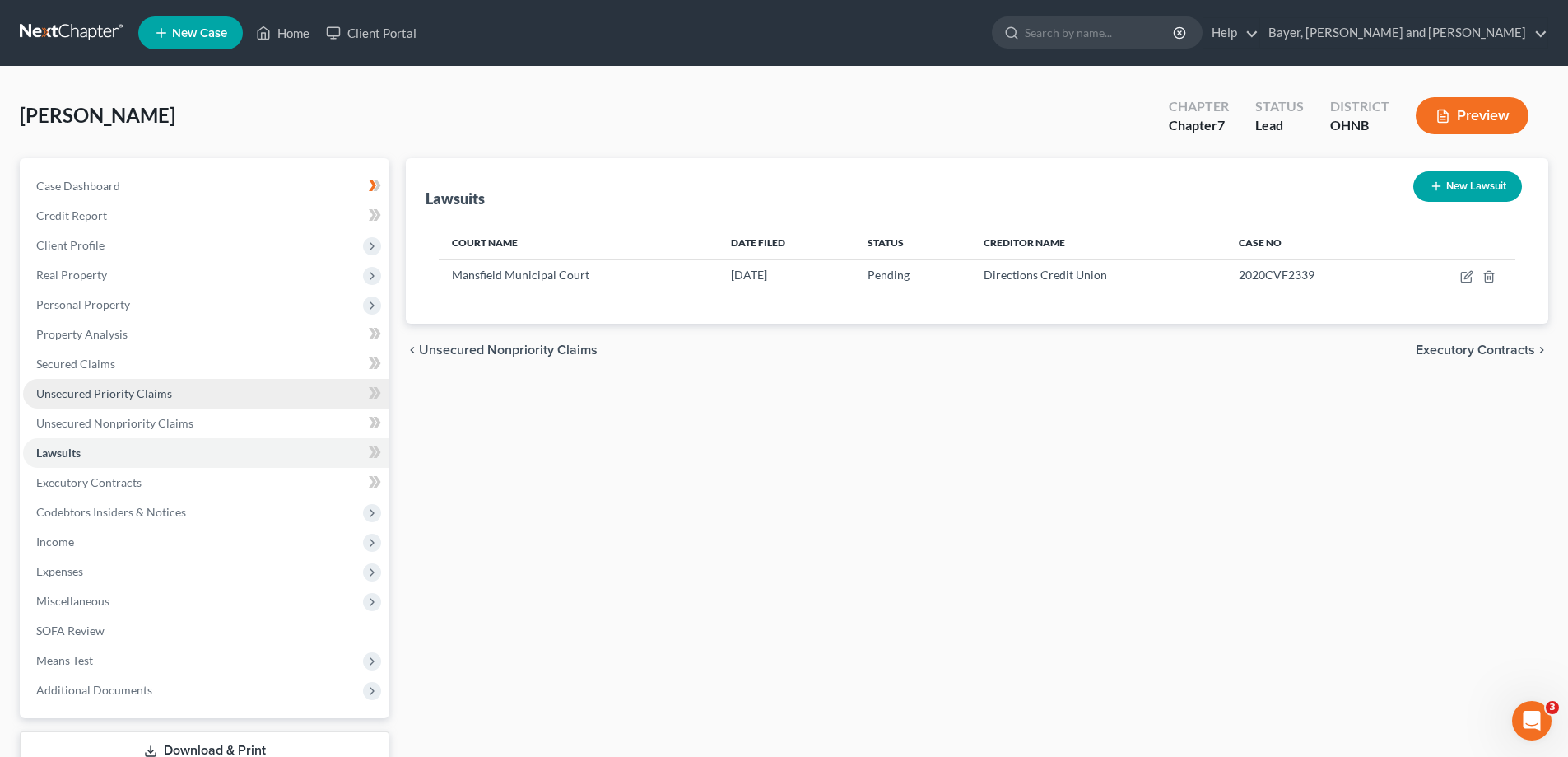
click at [200, 398] on link "Unsecured Priority Claims" at bounding box center [206, 393] width 367 height 30
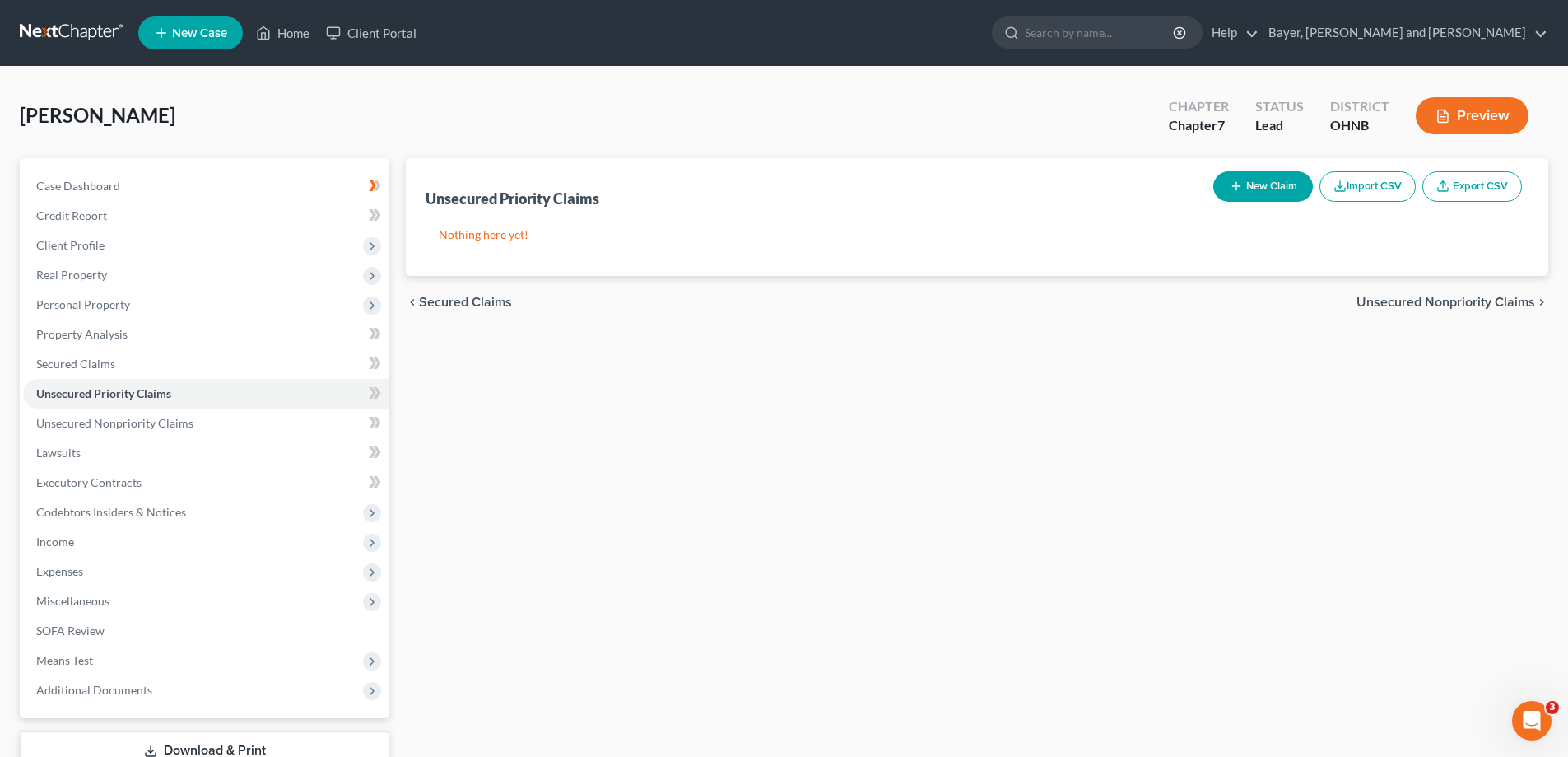
click at [1275, 183] on button "New Claim" at bounding box center [1263, 187] width 100 height 31
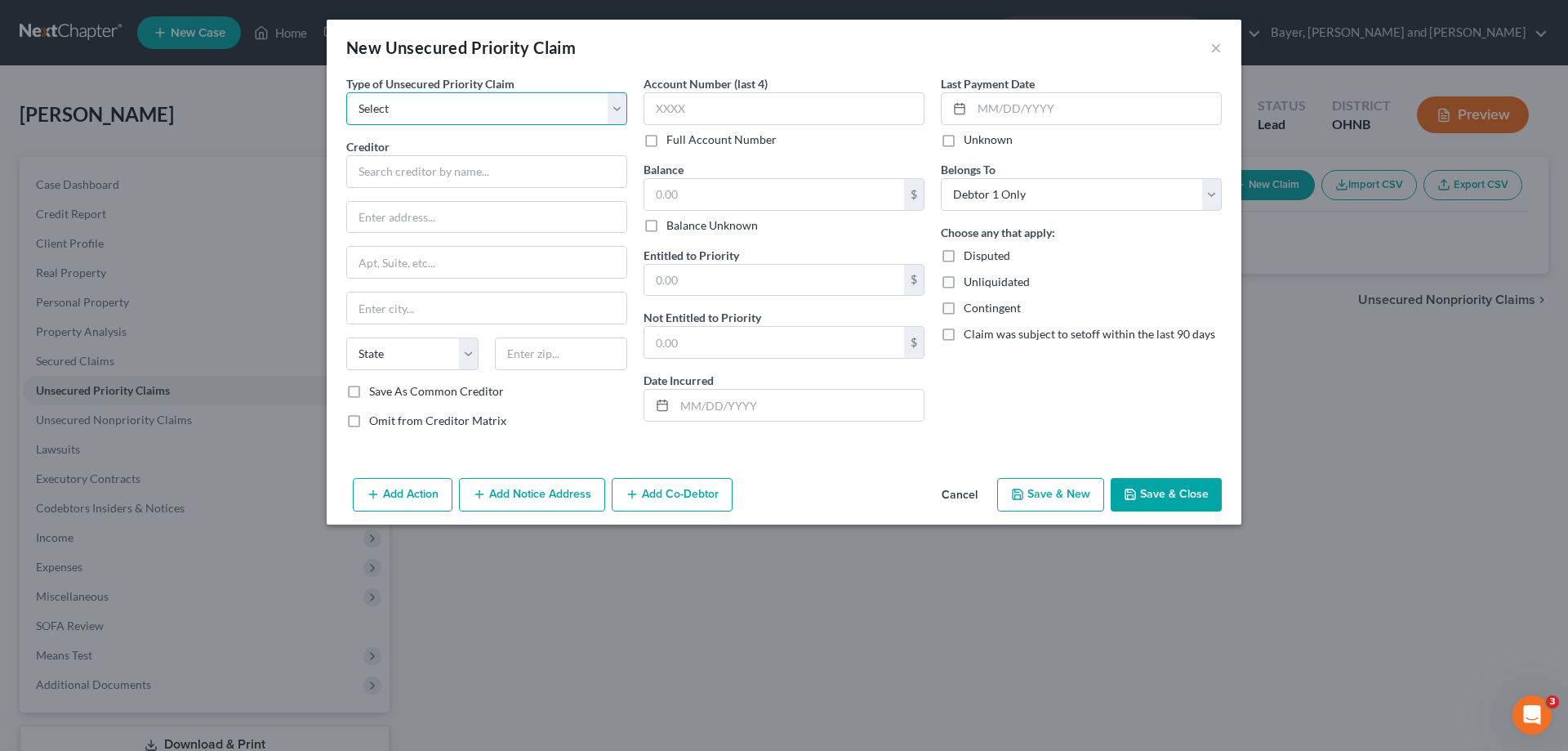
click at [621, 118] on select "Select Taxes & Other Government Units Domestic Support Obligations Extensions o…" at bounding box center [487, 109] width 281 height 32
click at [347, 93] on select "Select Taxes & Other Government Units Domestic Support Obligations Extensions o…" at bounding box center [487, 109] width 281 height 32
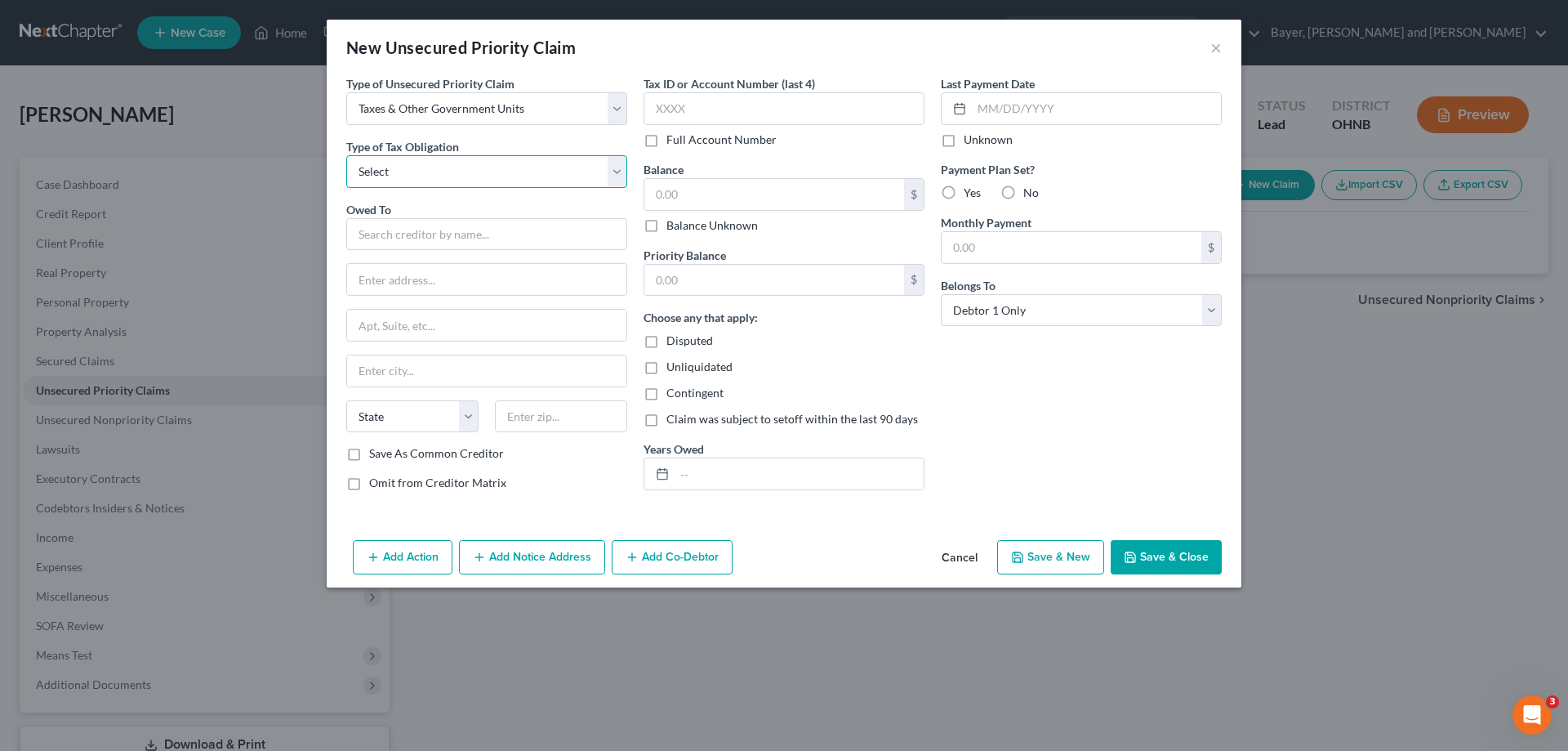
click at [542, 175] on select "Select Federal City State Franchise Tax Board Other" at bounding box center [487, 172] width 281 height 32
click at [347, 155] on select "Select Federal City State Franchise Tax Board Other" at bounding box center [487, 172] width 281 height 32
click at [505, 232] on input "text" at bounding box center [487, 234] width 281 height 32
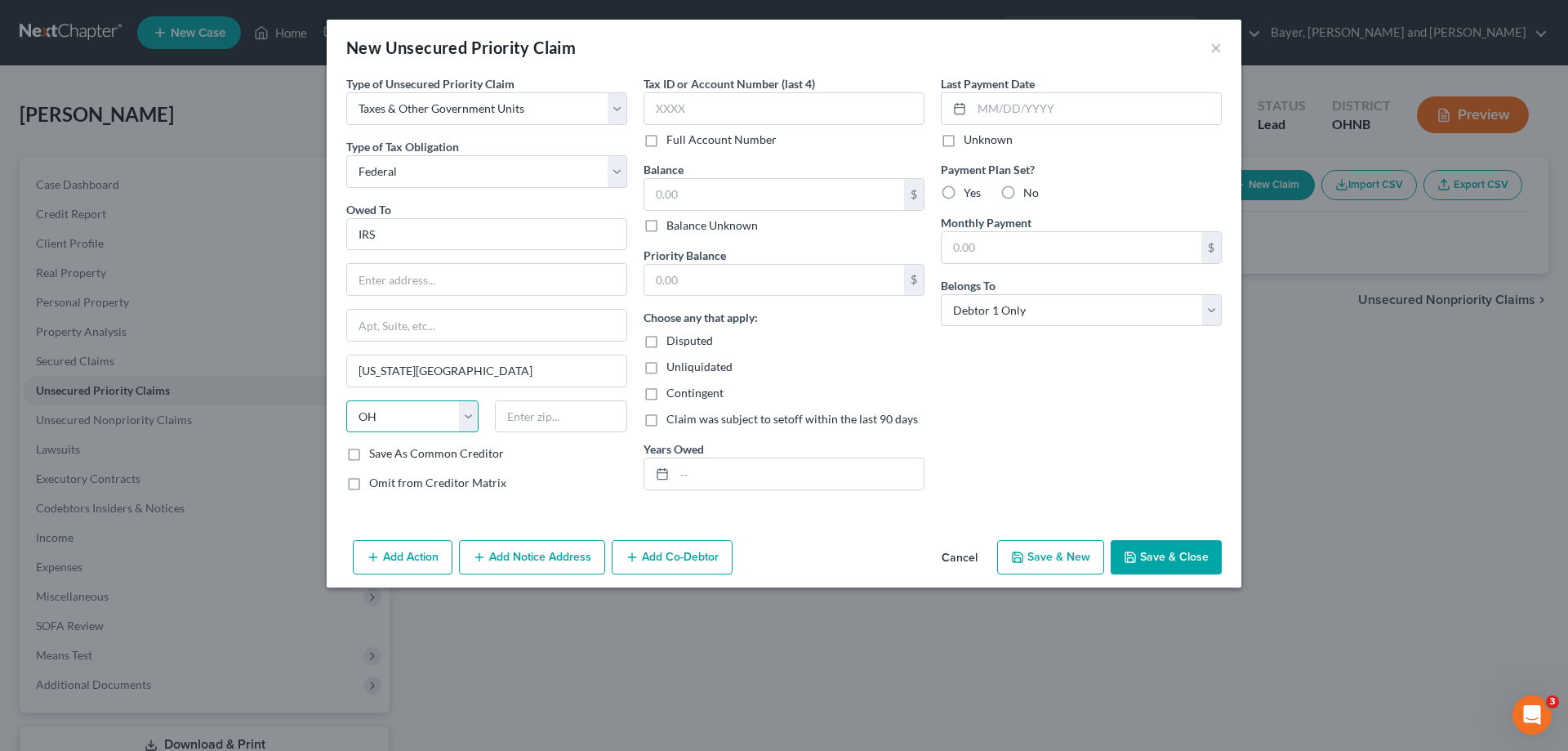
click at [410, 415] on select "State [US_STATE] AK AR AZ CA CO CT DE DC [GEOGRAPHIC_DATA] [GEOGRAPHIC_DATA] GU…" at bounding box center [412, 417] width 132 height 32
click at [347, 401] on select "State [US_STATE] AK AR AZ CA CO CT DE DC [GEOGRAPHIC_DATA] [GEOGRAPHIC_DATA] GU…" at bounding box center [412, 417] width 132 height 32
click at [577, 421] on input "text" at bounding box center [560, 417] width 132 height 32
click at [770, 106] on input "text" at bounding box center [784, 109] width 281 height 32
click at [699, 194] on input "text" at bounding box center [773, 194] width 260 height 31
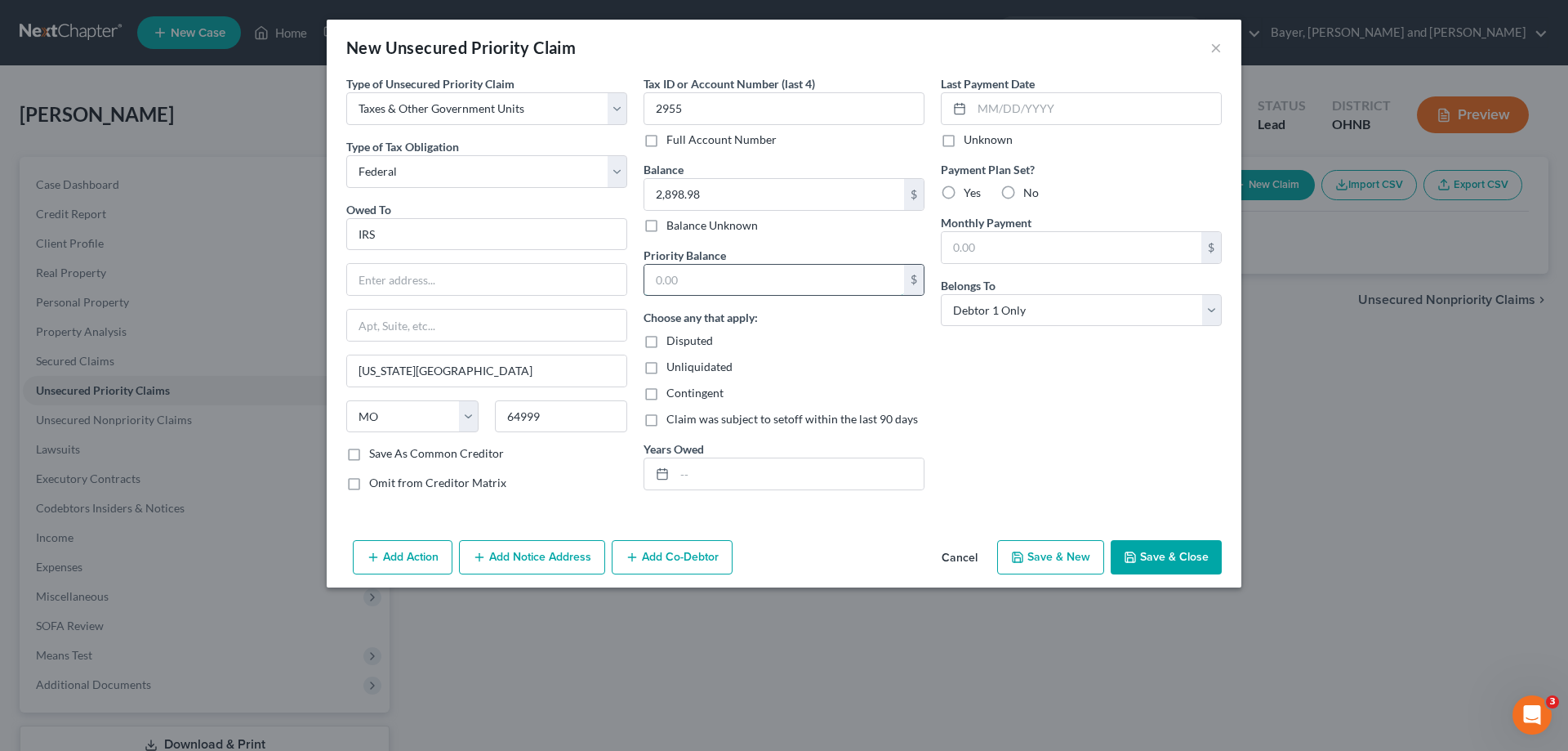
click at [712, 284] on input "text" at bounding box center [773, 280] width 260 height 31
click at [678, 467] on input "text" at bounding box center [798, 473] width 249 height 31
click at [698, 475] on input "2021" at bounding box center [798, 473] width 249 height 31
click at [718, 475] on input "2021" at bounding box center [798, 473] width 249 height 31
click at [1025, 116] on input "text" at bounding box center [1096, 109] width 249 height 31
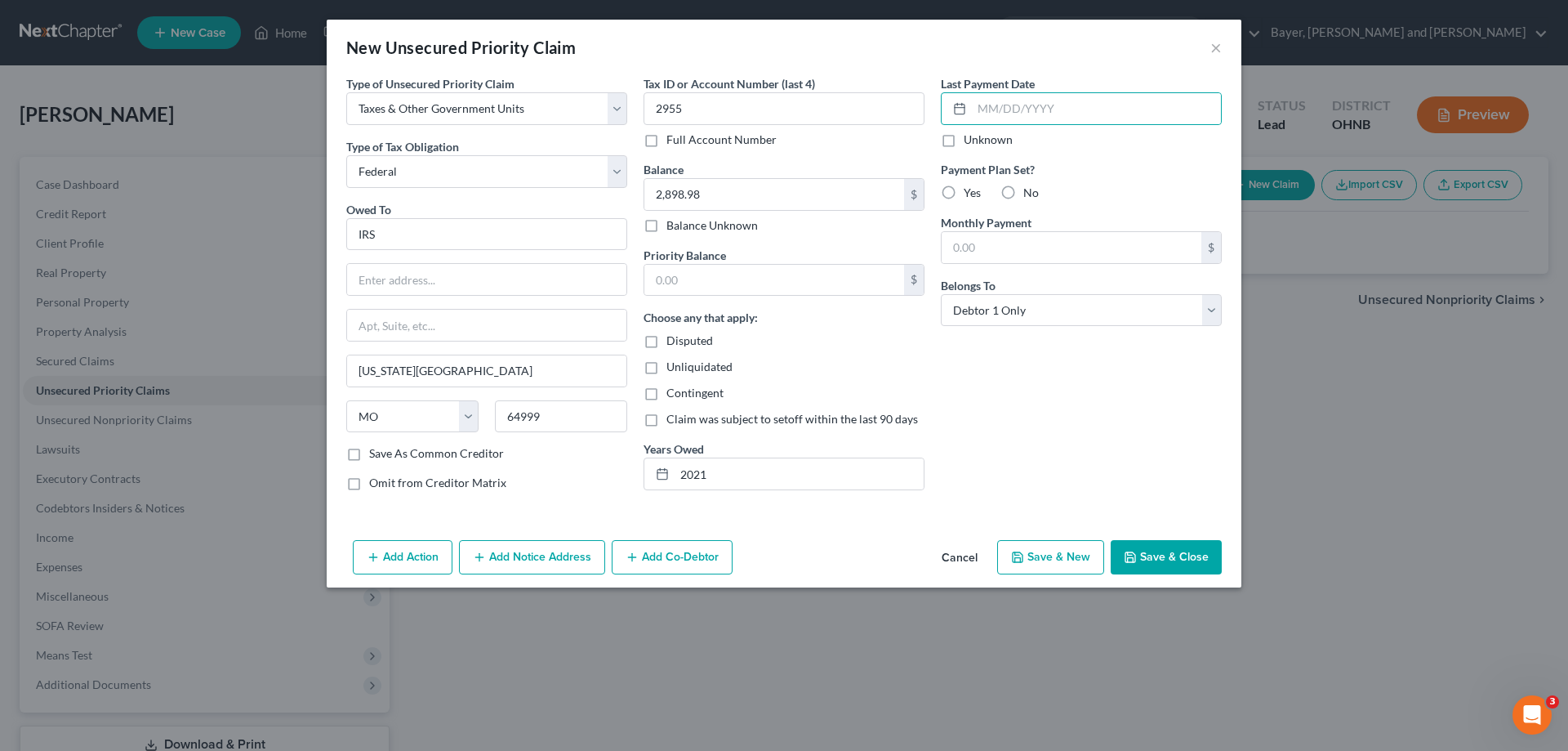
click at [964, 140] on label "Unknown" at bounding box center [988, 139] width 49 height 16
click at [970, 140] on input "Unknown" at bounding box center [975, 137] width 11 height 11
click at [1023, 185] on label "No" at bounding box center [1030, 192] width 15 height 16
click at [1030, 185] on input "No" at bounding box center [1035, 190] width 11 height 11
click at [1180, 563] on button "Save & Close" at bounding box center [1167, 557] width 111 height 34
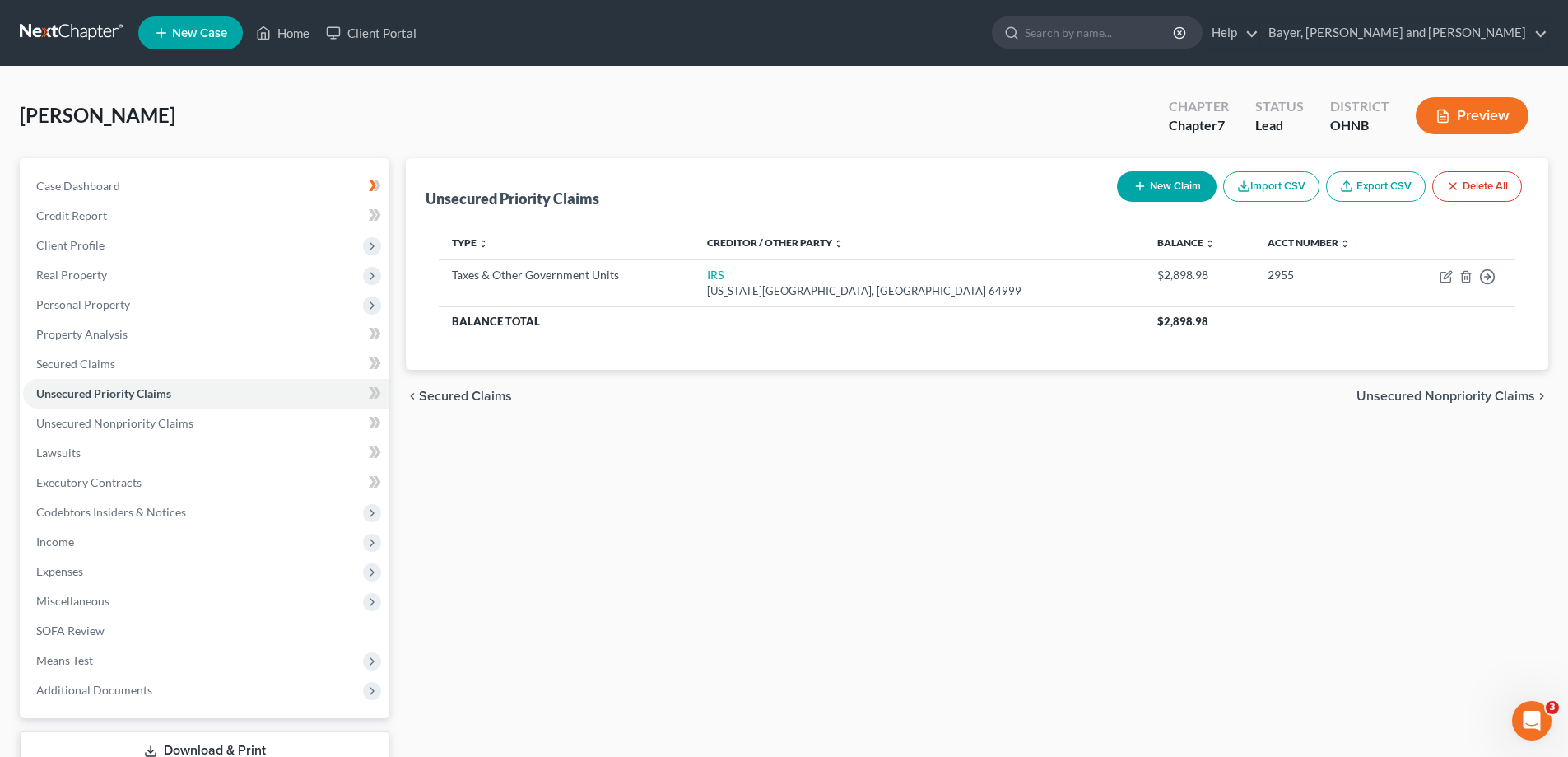
click at [840, 130] on div "[PERSON_NAME] Upgraded Chapter Chapter 7 Status Lead District [GEOGRAPHIC_DATA]…" at bounding box center [784, 121] width 1529 height 72
click at [109, 491] on link "Executory Contracts" at bounding box center [206, 482] width 367 height 30
